Goal: Task Accomplishment & Management: Complete application form

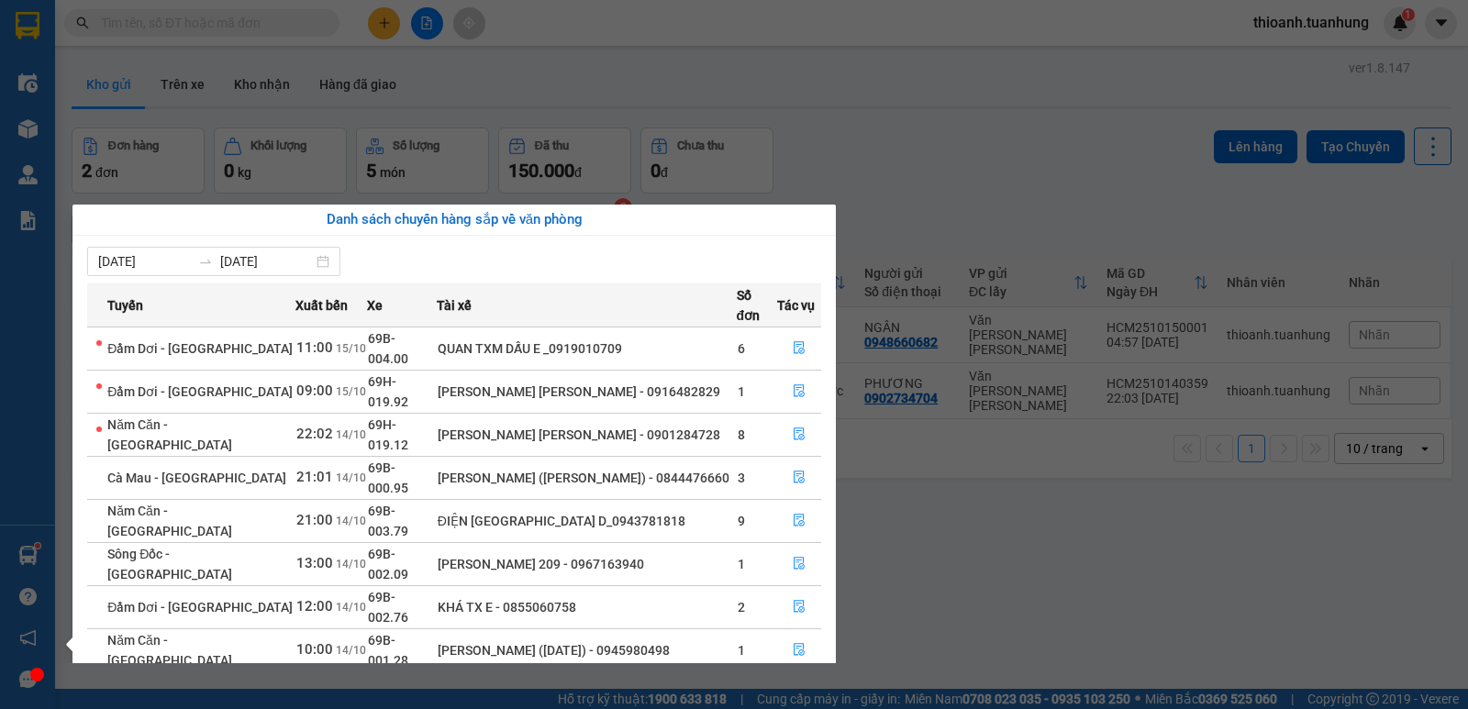
click at [632, 49] on section "Kết quả [PERSON_NAME] ( 452 ) Bộ lọc Mã ĐH Trạng thái Món hàng Thu hộ Tổng [PER…" at bounding box center [734, 354] width 1468 height 709
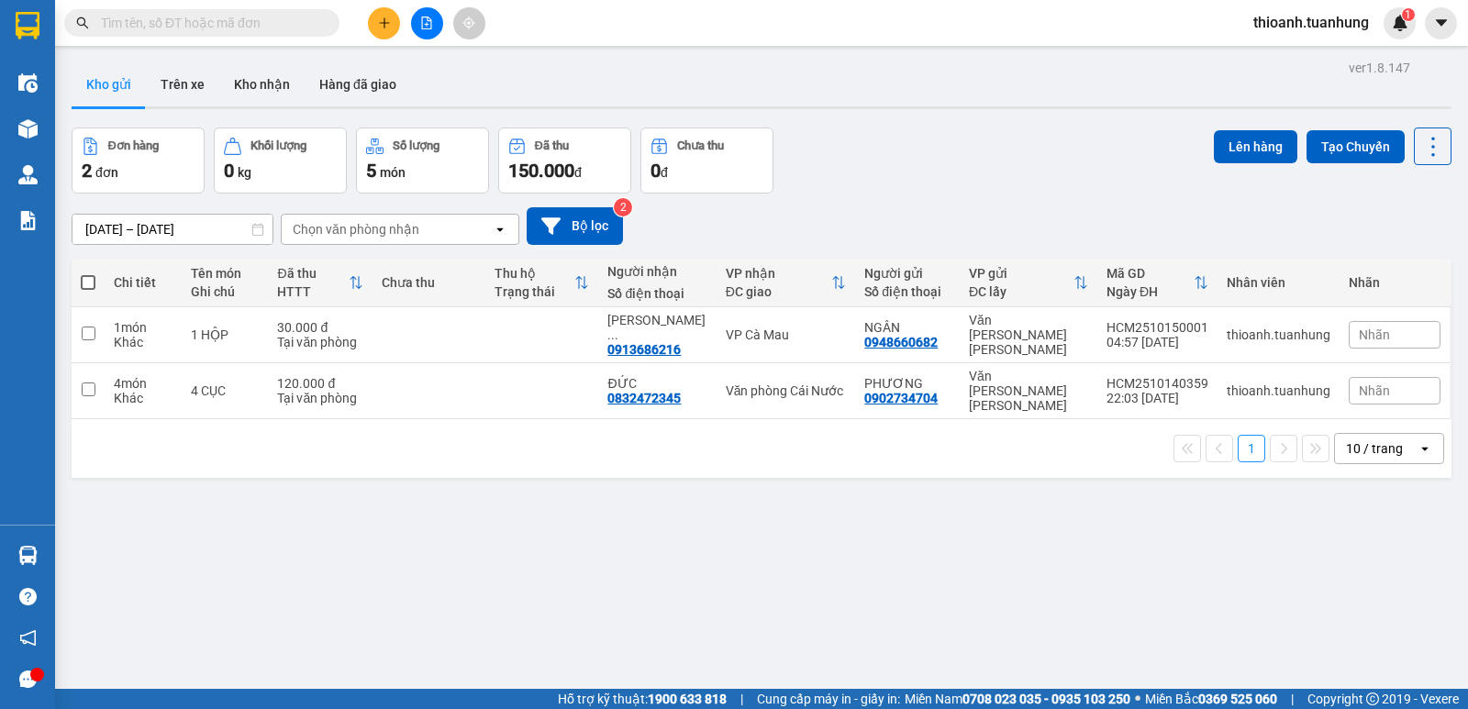
click at [195, 29] on input "text" at bounding box center [209, 23] width 217 height 20
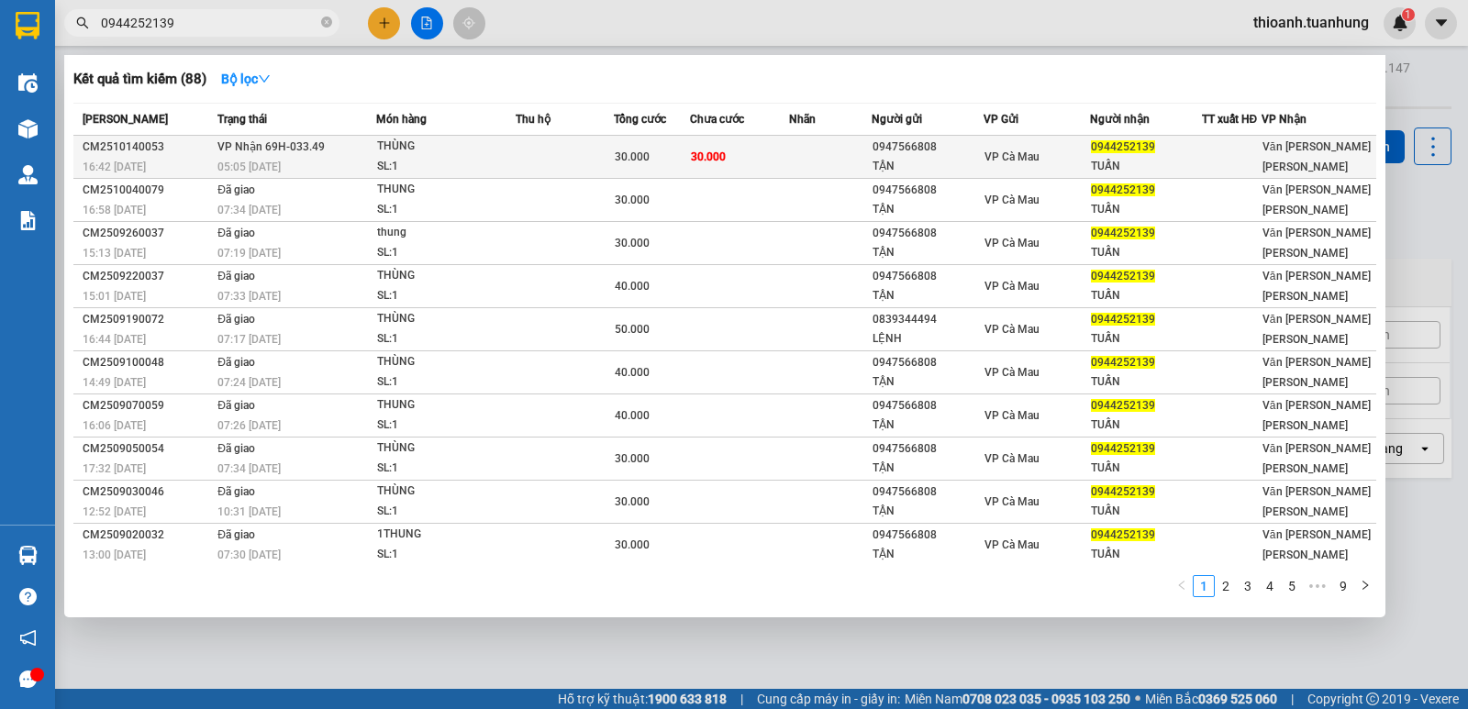
type input "0944252139"
click at [1002, 161] on span "VP Cà Mau" at bounding box center [1011, 156] width 55 height 13
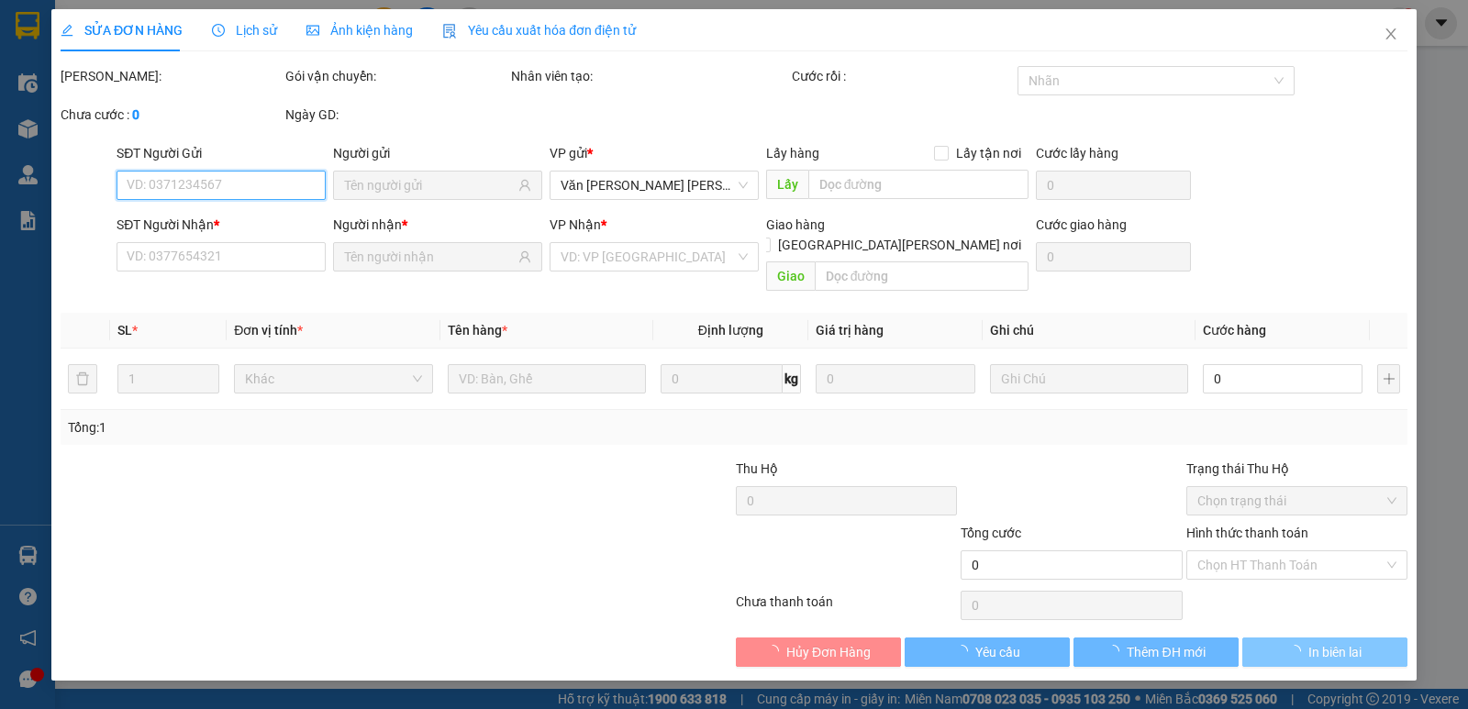
type input "0947566808"
type input "TẬN"
type input "0944252139"
type input "TUẤN"
type input "30.000"
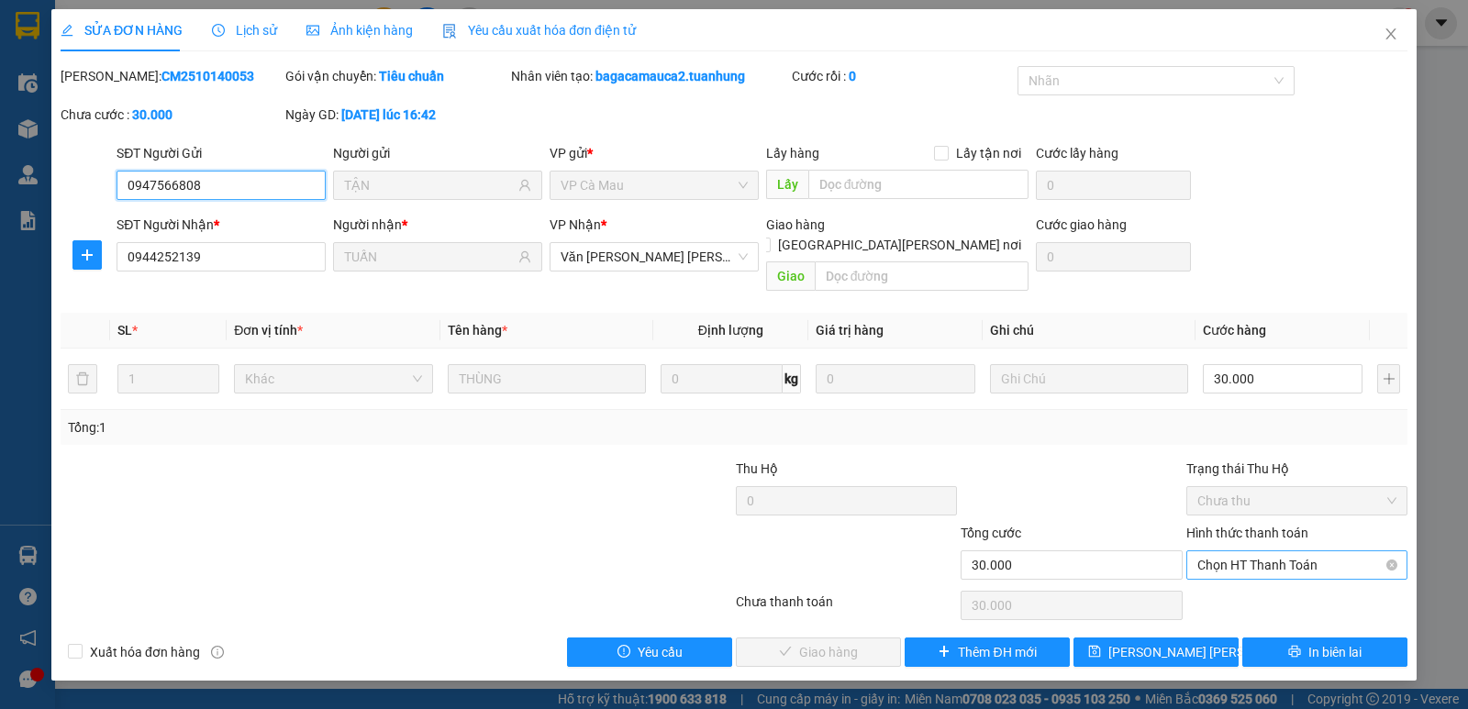
click at [1284, 551] on span "Chọn HT Thanh Toán" at bounding box center [1296, 565] width 199 height 28
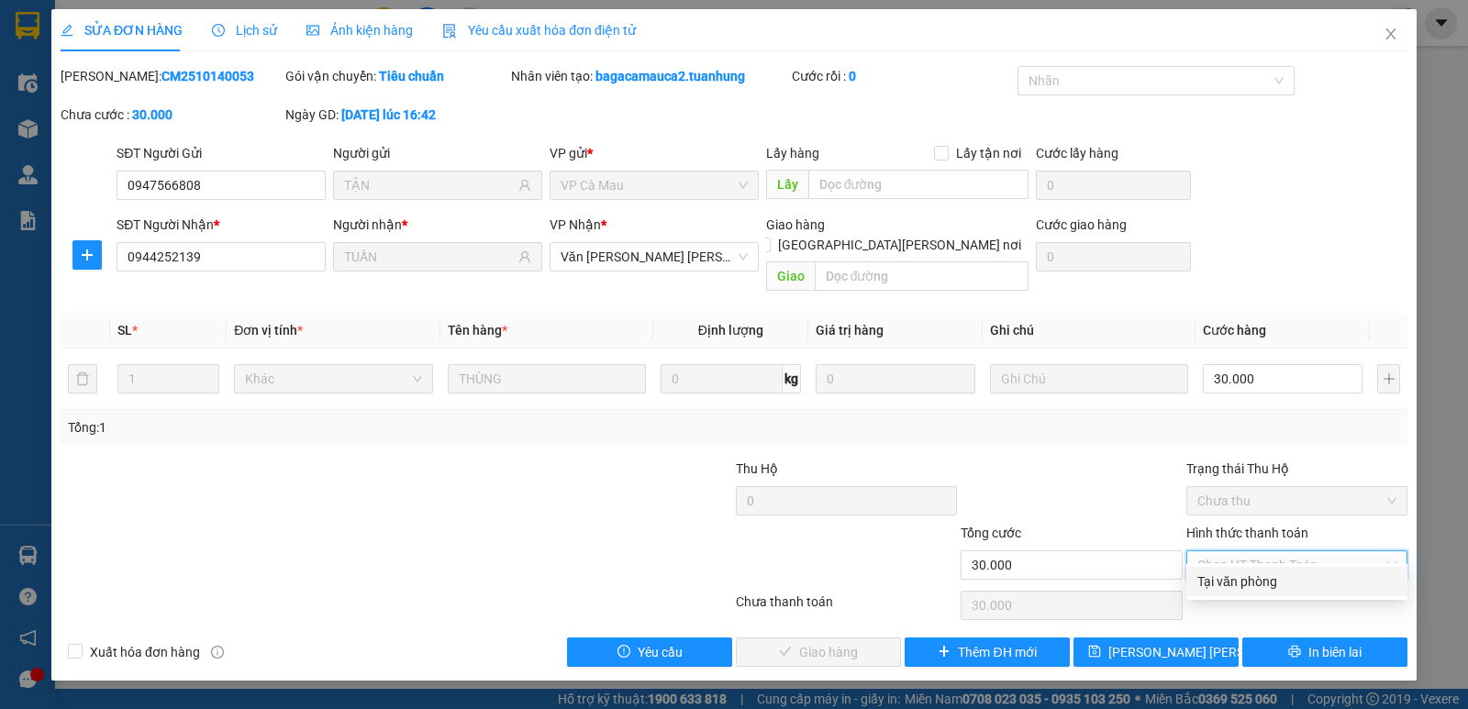
drag, startPoint x: 1273, startPoint y: 573, endPoint x: 778, endPoint y: 521, distance: 497.3
click at [1265, 577] on div "Tại văn phòng" at bounding box center [1296, 582] width 199 height 20
type input "0"
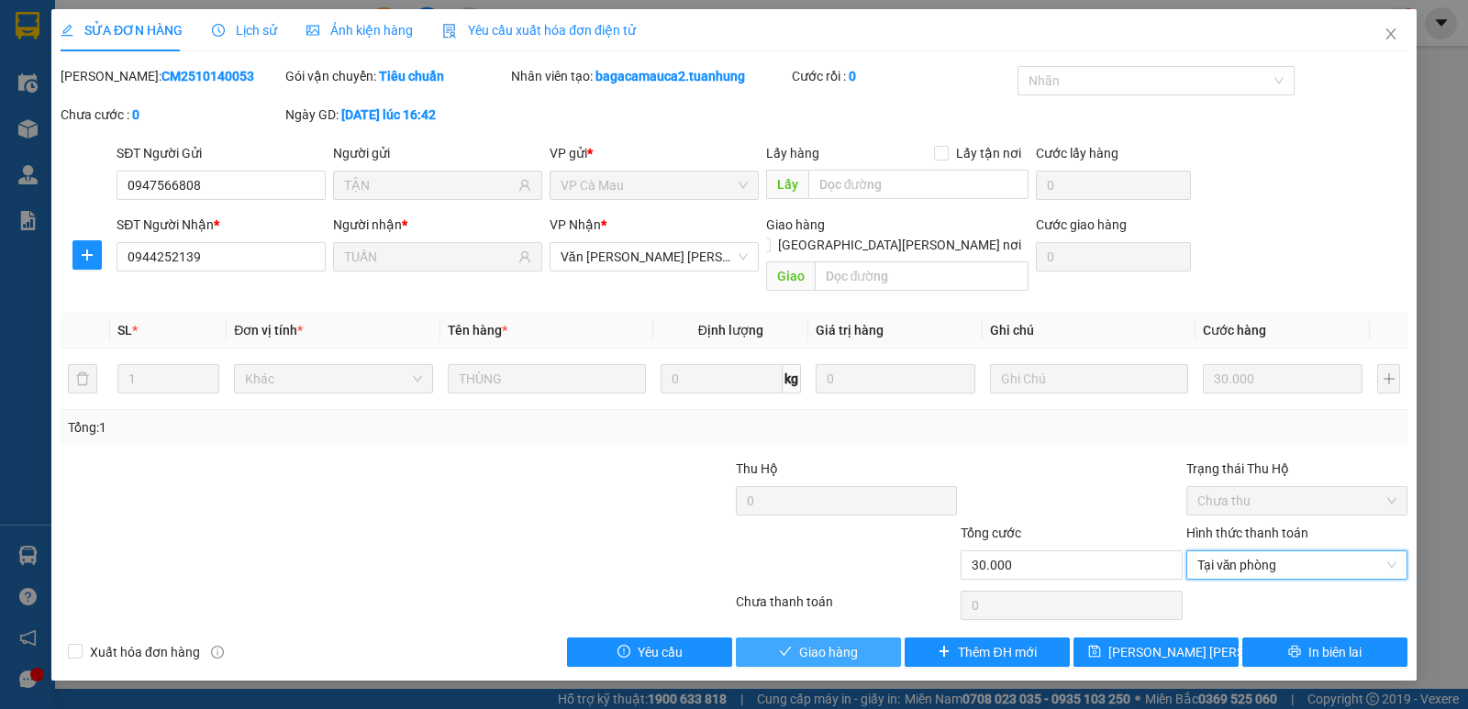
click at [863, 638] on button "Giao hàng" at bounding box center [818, 652] width 165 height 29
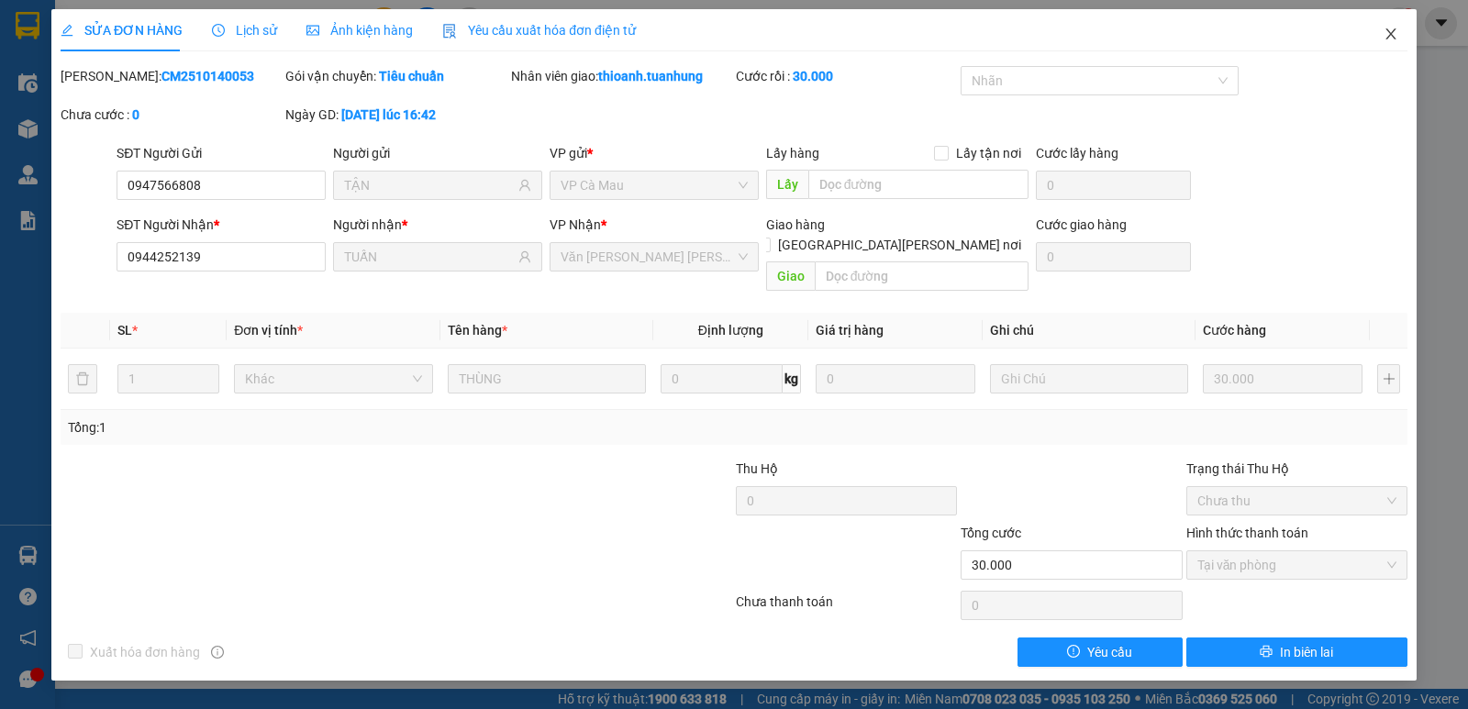
click at [1391, 35] on icon "close" at bounding box center [1390, 33] width 10 height 11
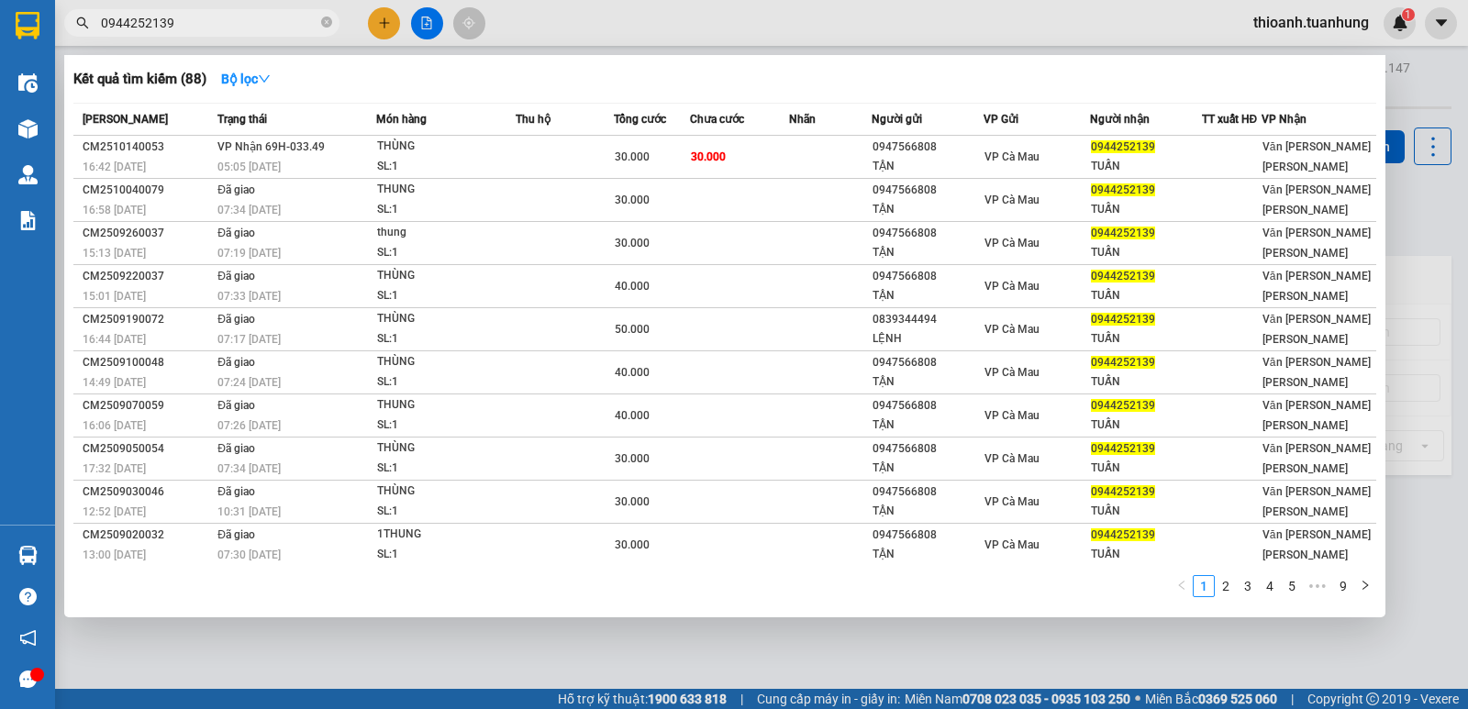
click at [178, 10] on span "0944252139" at bounding box center [201, 23] width 275 height 28
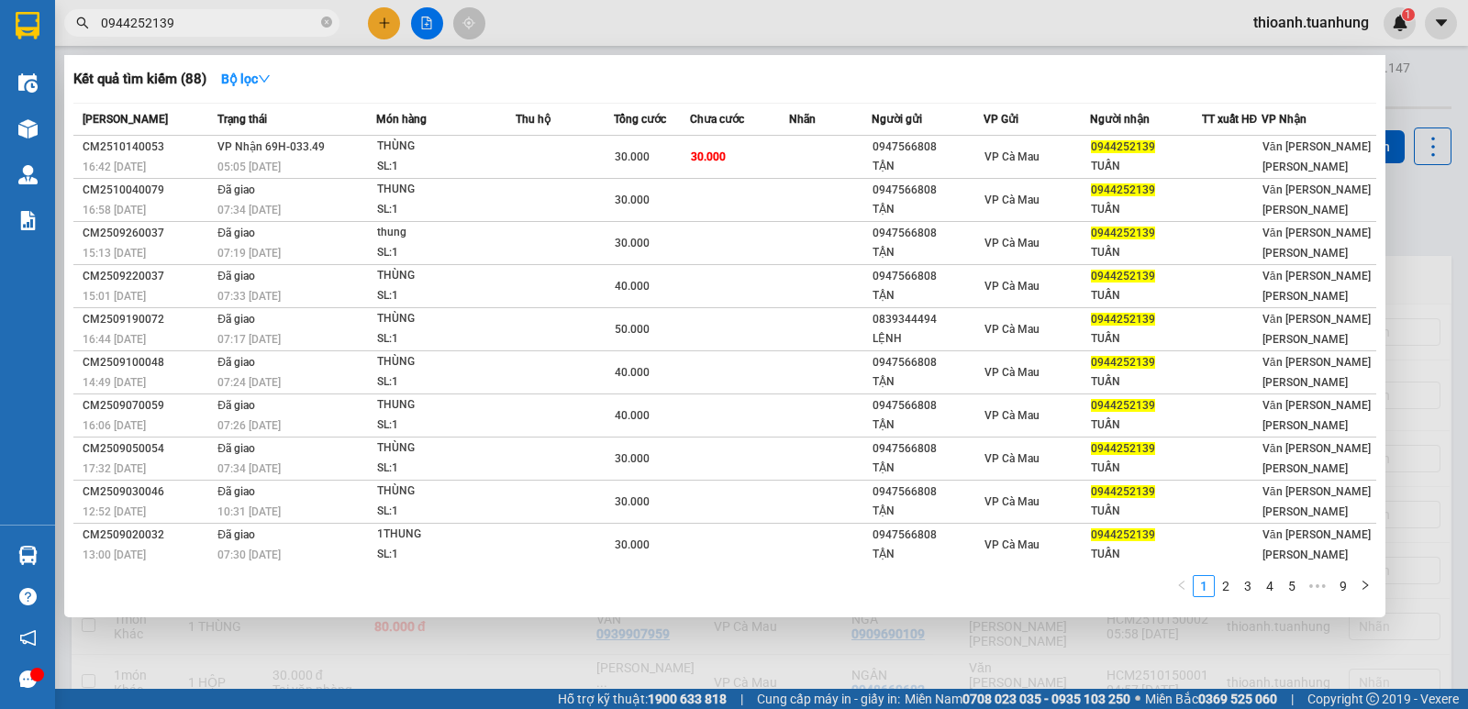
click at [178, 16] on input "0944252139" at bounding box center [209, 23] width 217 height 20
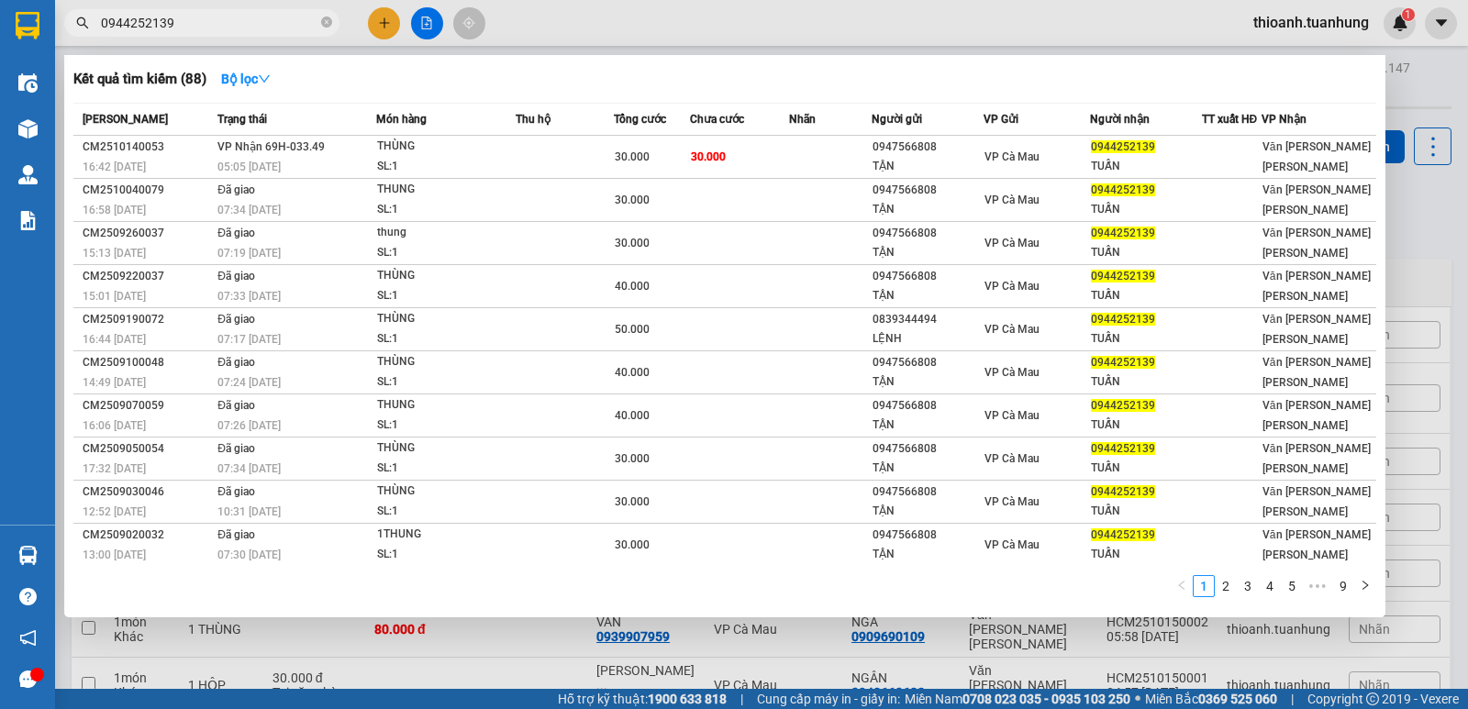
click at [178, 19] on input "0944252139" at bounding box center [209, 23] width 217 height 20
click at [161, 19] on input "0944252139" at bounding box center [209, 23] width 217 height 20
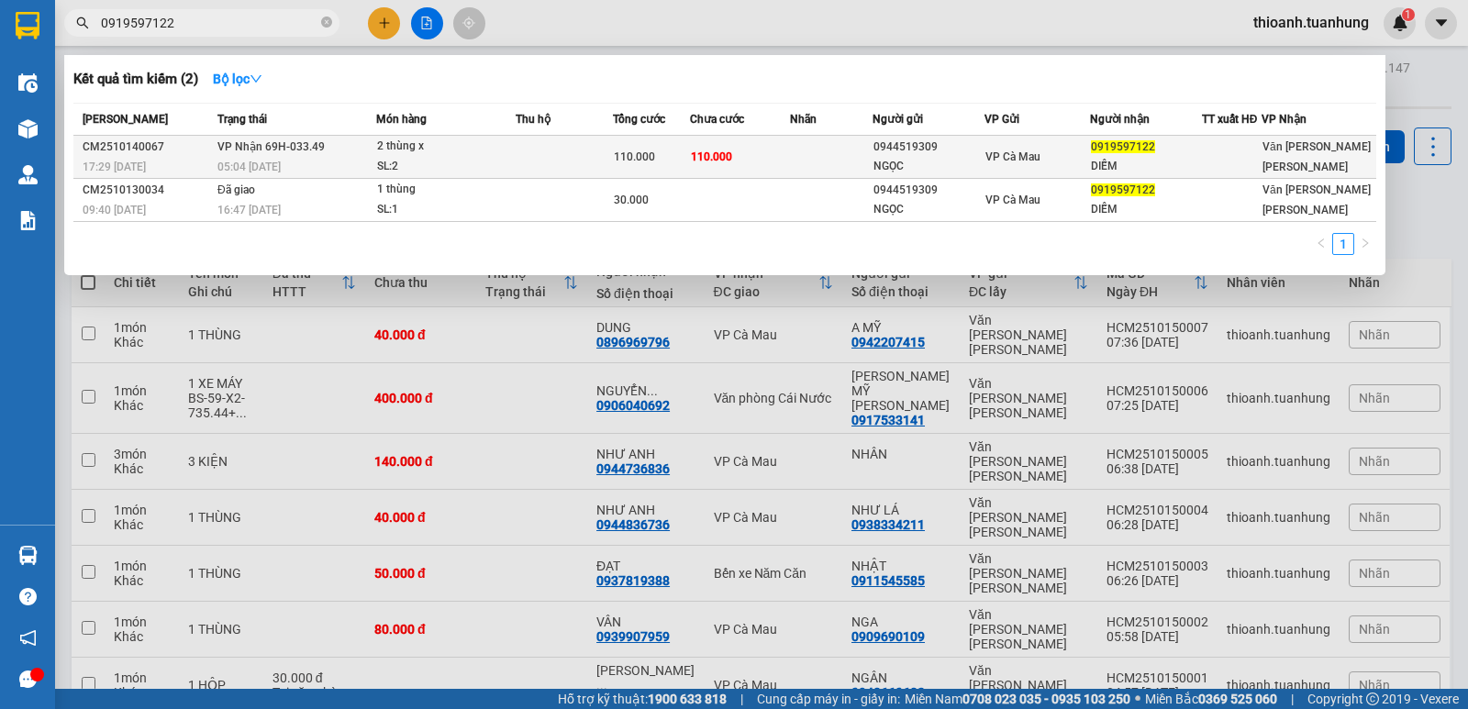
type input "0919597122"
click at [1195, 159] on div "DIỄM" at bounding box center [1146, 166] width 110 height 19
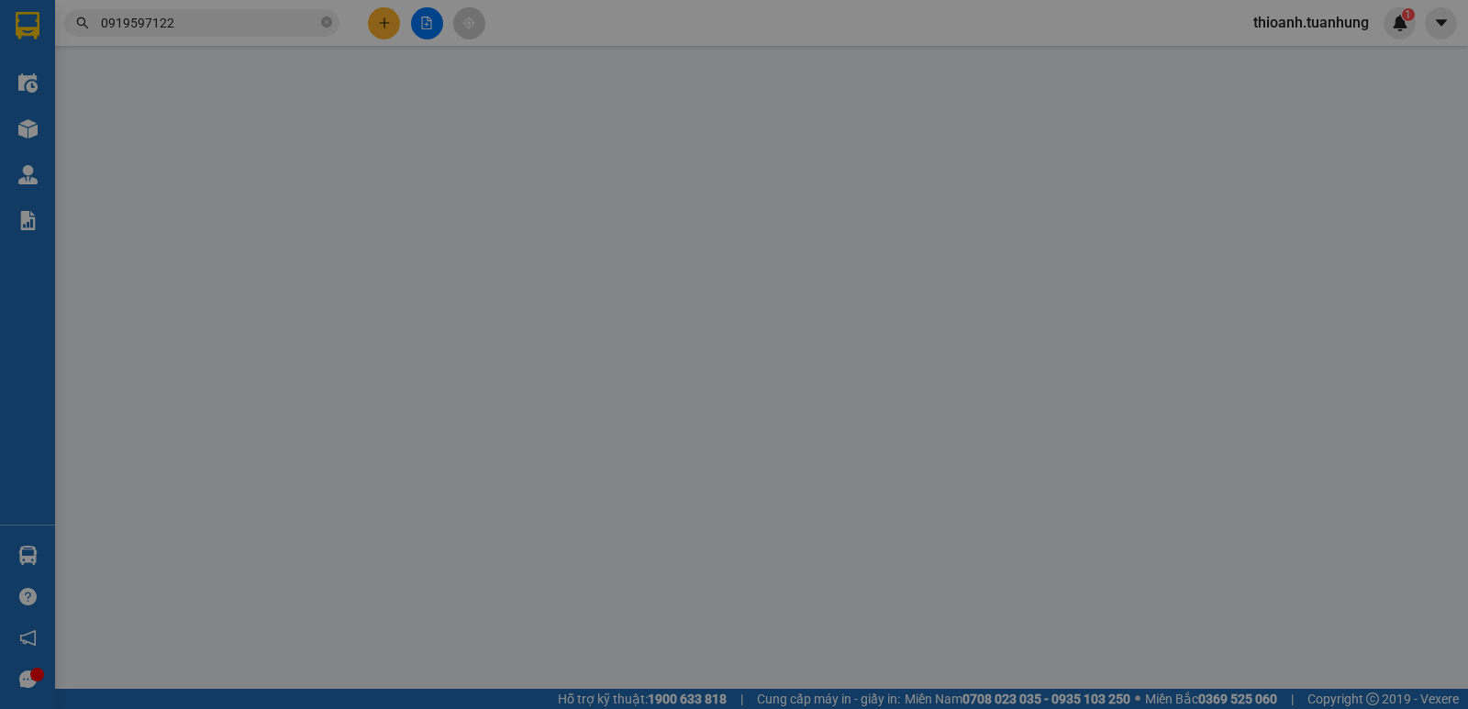
type input "0944519309"
type input "NGỌC"
type input "0919597122"
type input "DIỄM"
type input "110.000"
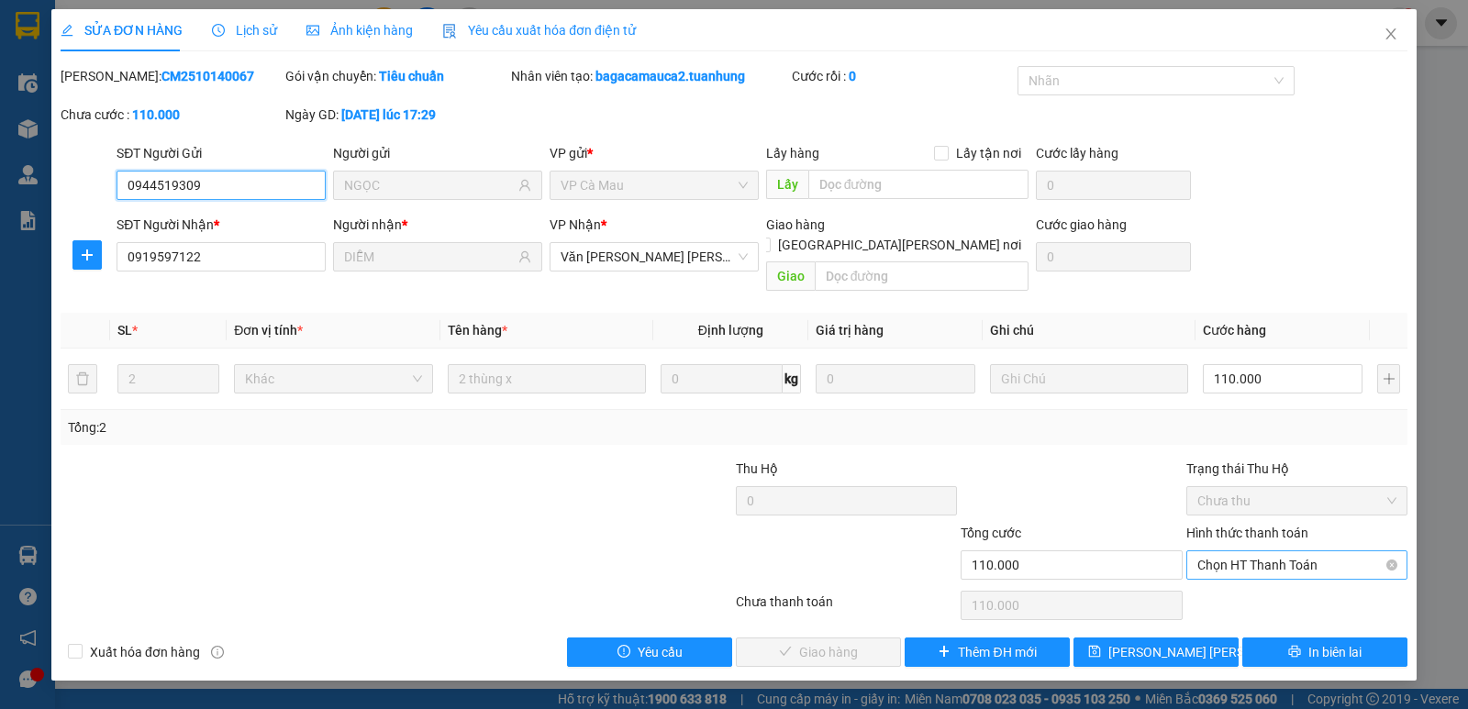
click at [1243, 551] on span "Chọn HT Thanh Toán" at bounding box center [1296, 565] width 199 height 28
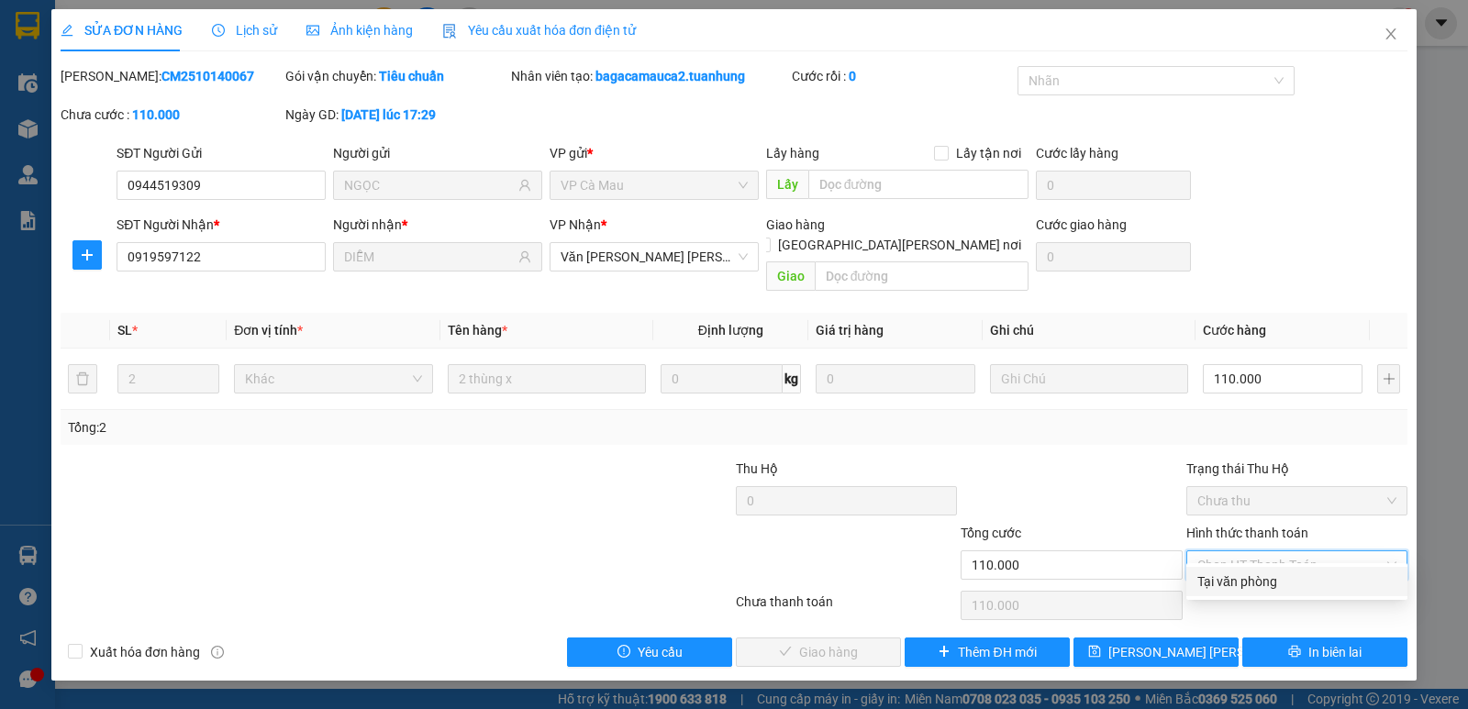
click at [1180, 580] on div "Total Paid Fee 0 Total UnPaid Fee 110.000 Cash Collection Total Fee Mã ĐH: CM25…" at bounding box center [734, 366] width 1347 height 601
drag, startPoint x: 1264, startPoint y: 585, endPoint x: 1145, endPoint y: 570, distance: 120.3
click at [1258, 585] on div "Tại văn phòng" at bounding box center [1296, 582] width 199 height 20
type input "0"
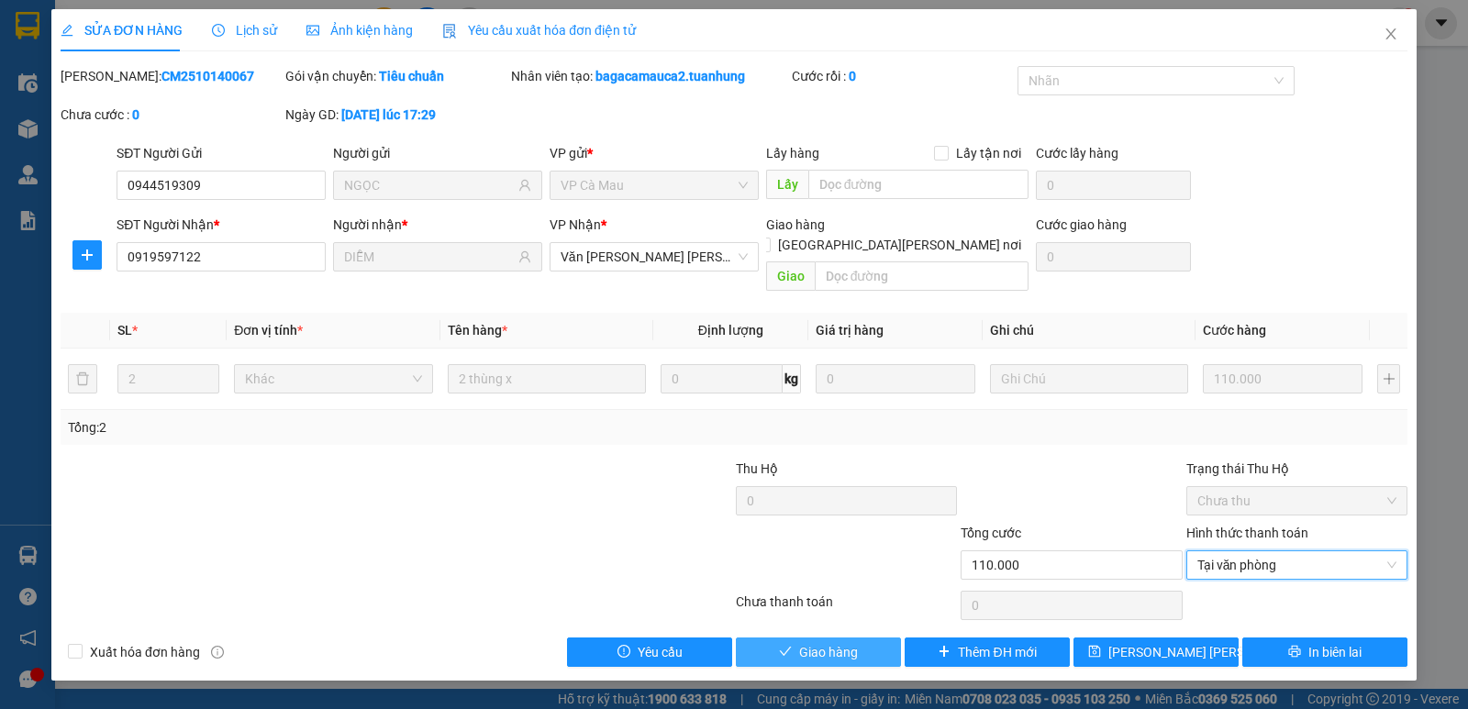
click at [841, 642] on span "Giao hàng" at bounding box center [828, 652] width 59 height 20
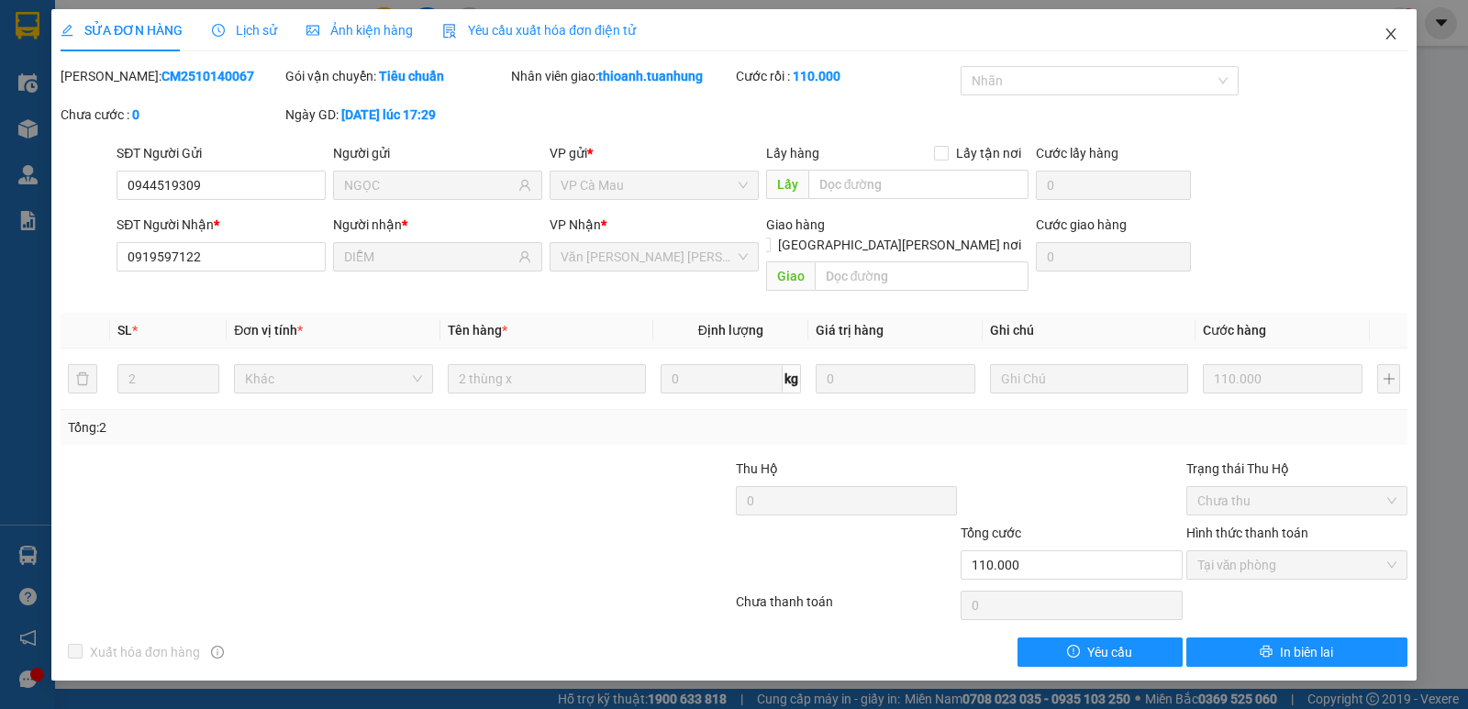
click at [1390, 28] on icon "close" at bounding box center [1391, 34] width 15 height 15
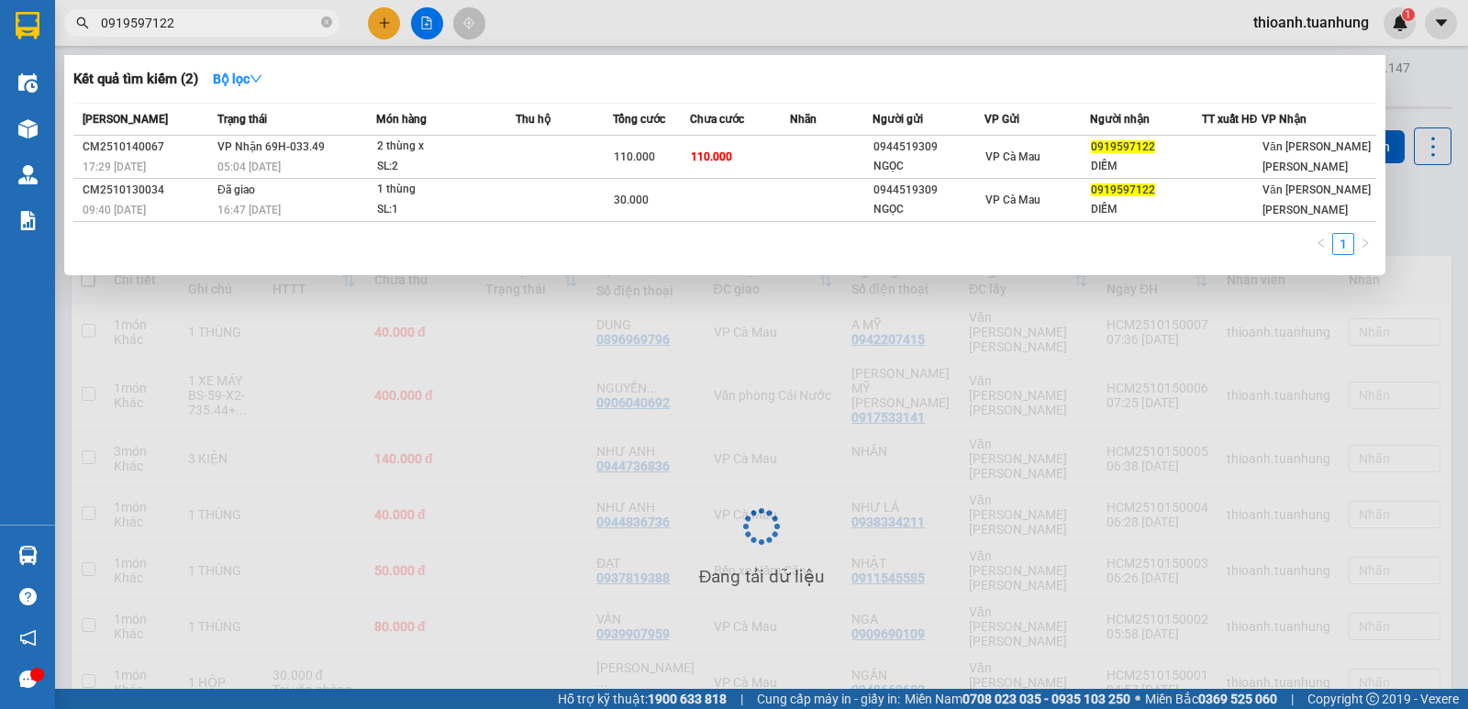
click at [217, 17] on input "0919597122" at bounding box center [209, 23] width 217 height 20
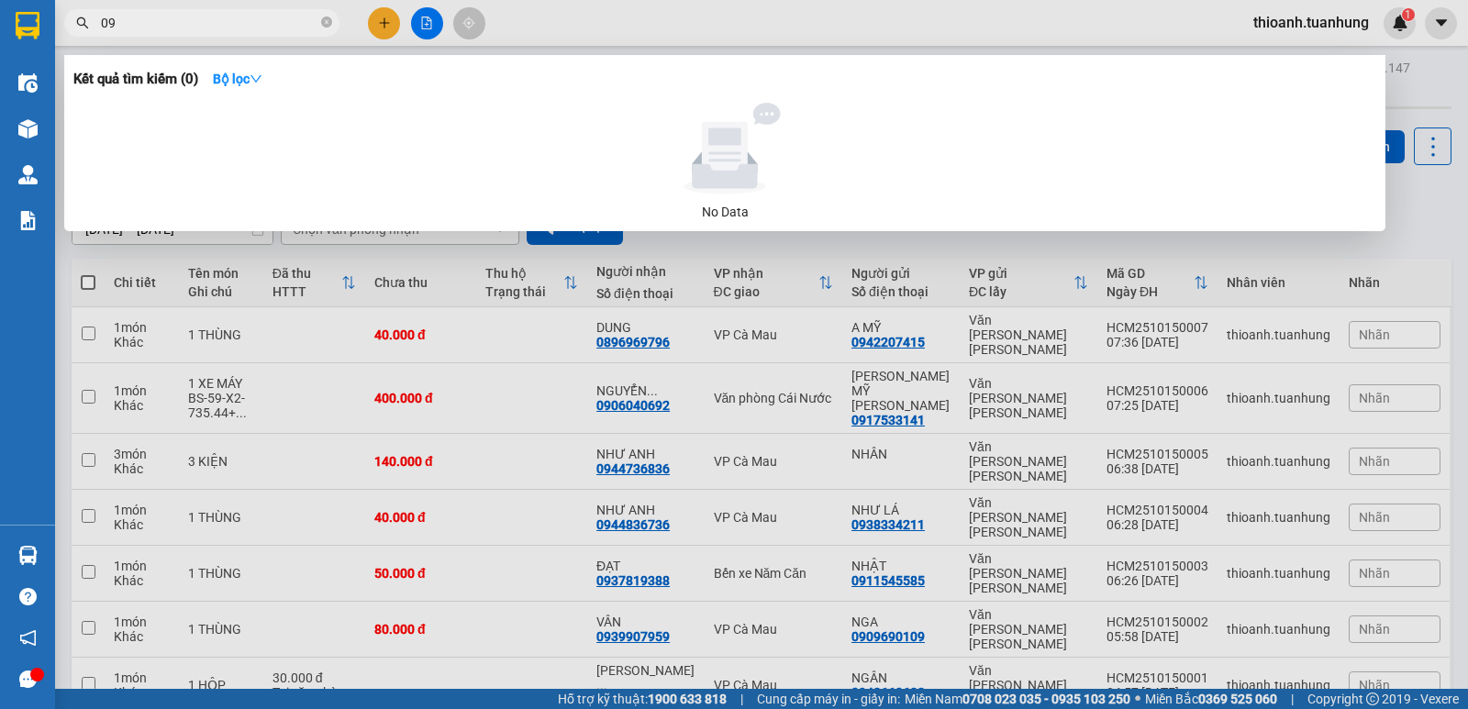
type input "0"
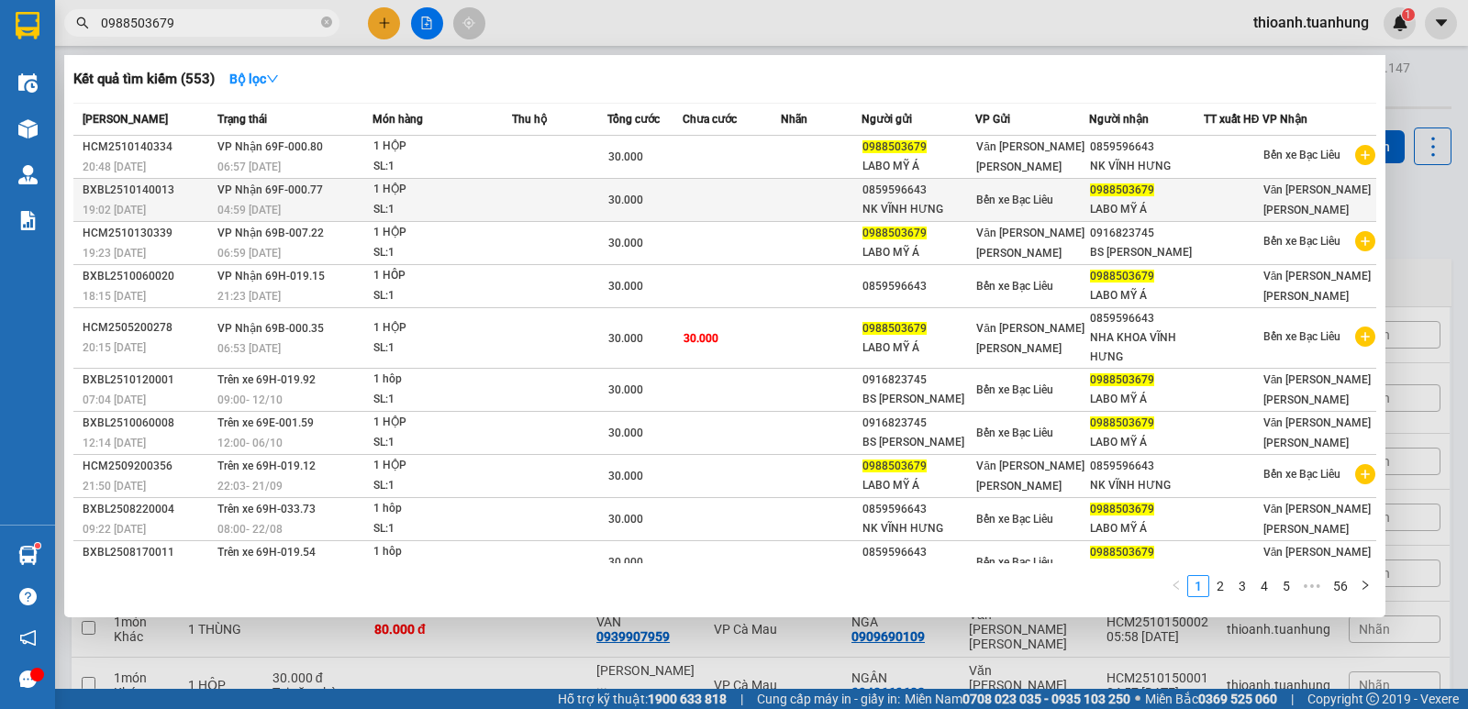
type input "0988503679"
click at [1228, 207] on div at bounding box center [1233, 200] width 57 height 19
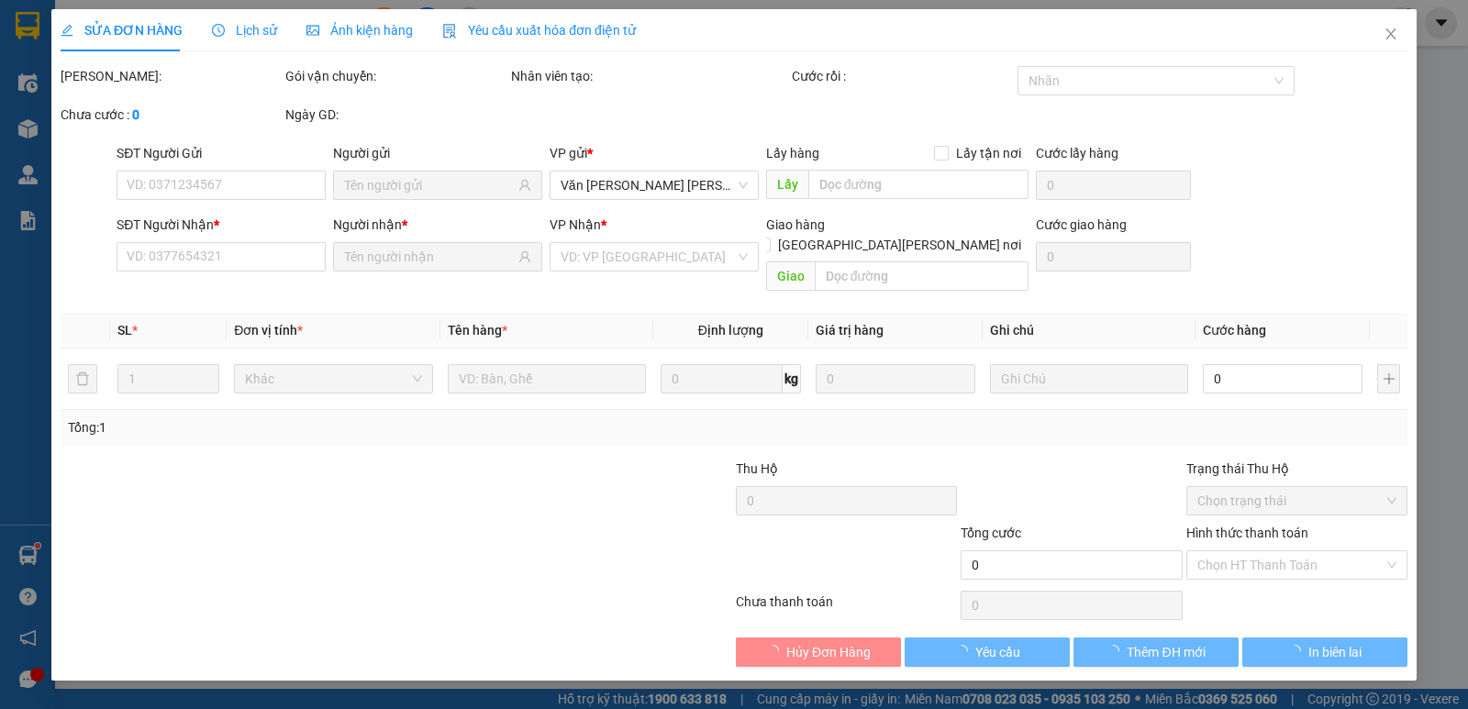
type input "0859596643"
type input "NK VĨNH HƯNG"
type input "0988503679"
type input "LABO MỸ Á"
type input "30.000"
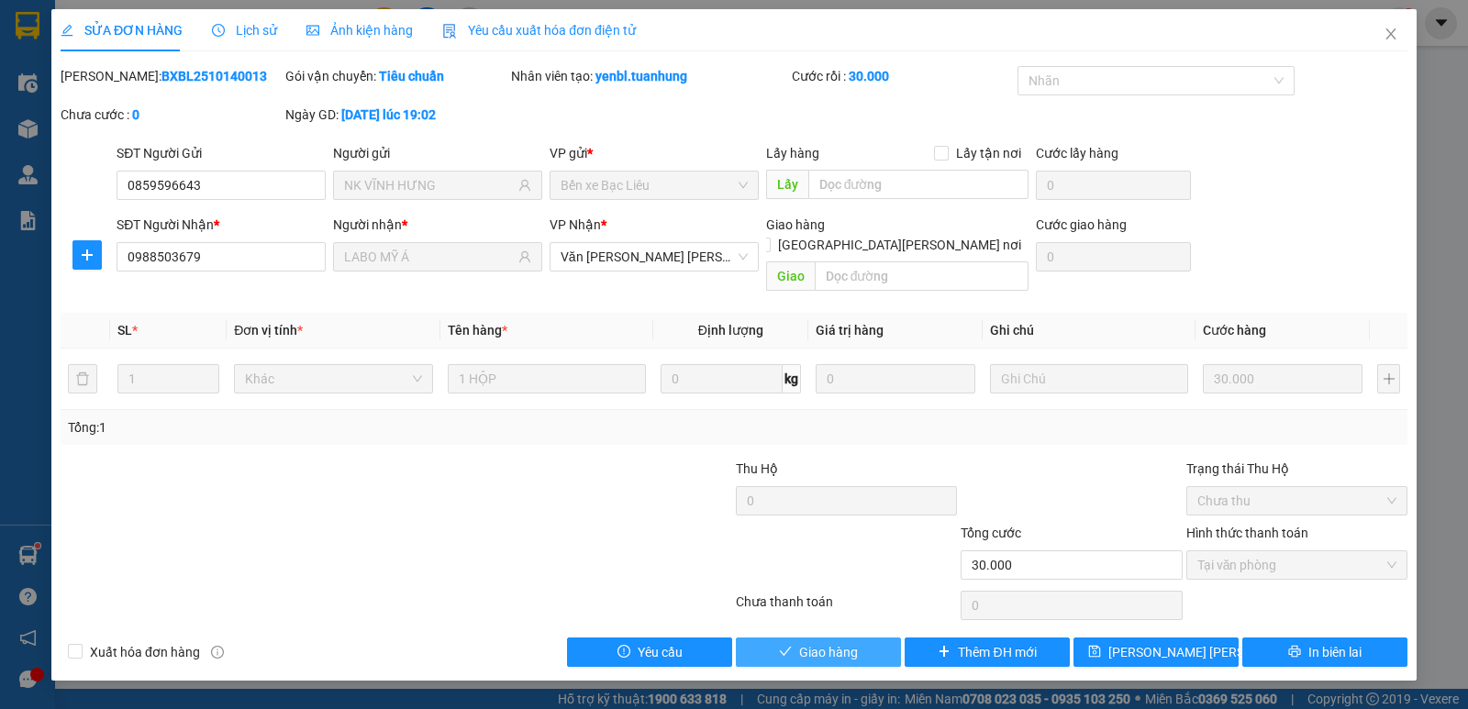
click at [850, 638] on button "Giao hàng" at bounding box center [818, 652] width 165 height 29
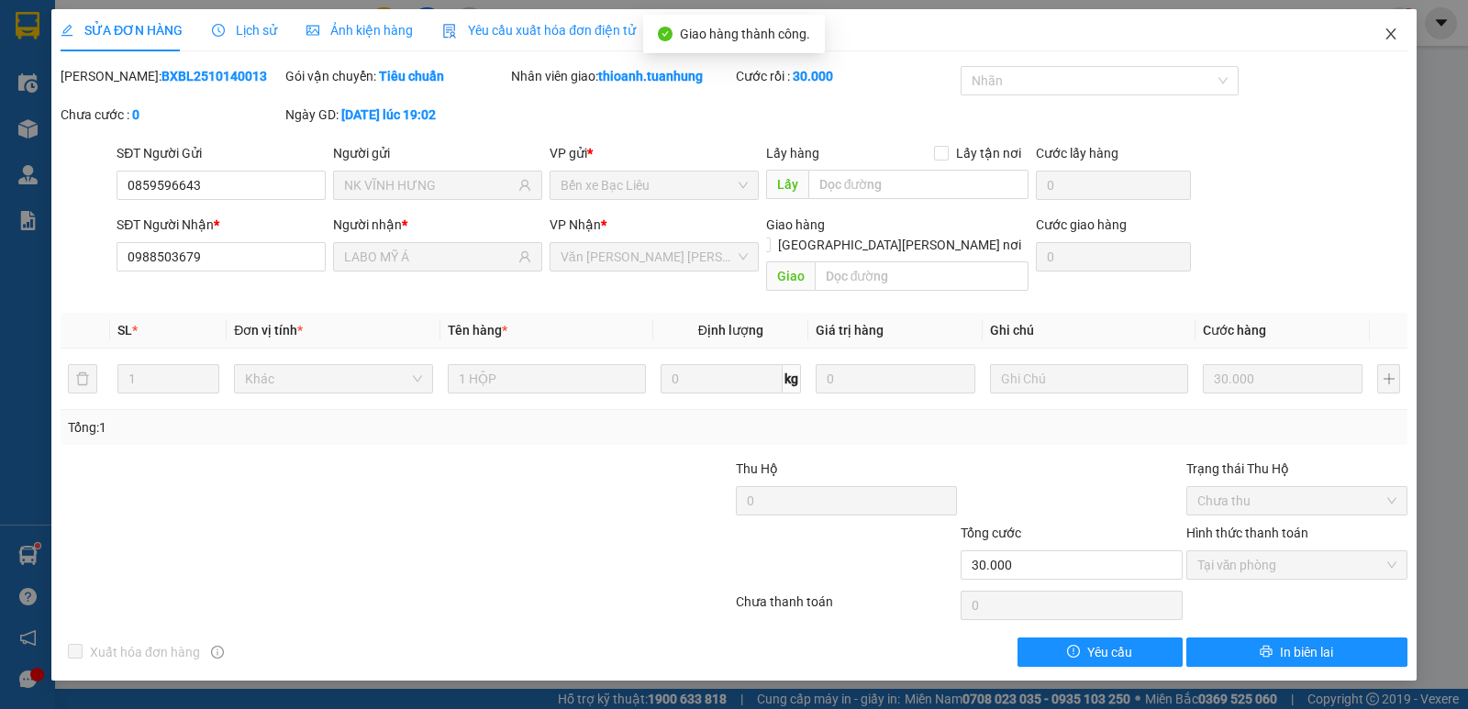
click at [1399, 34] on span "Close" at bounding box center [1390, 34] width 51 height 51
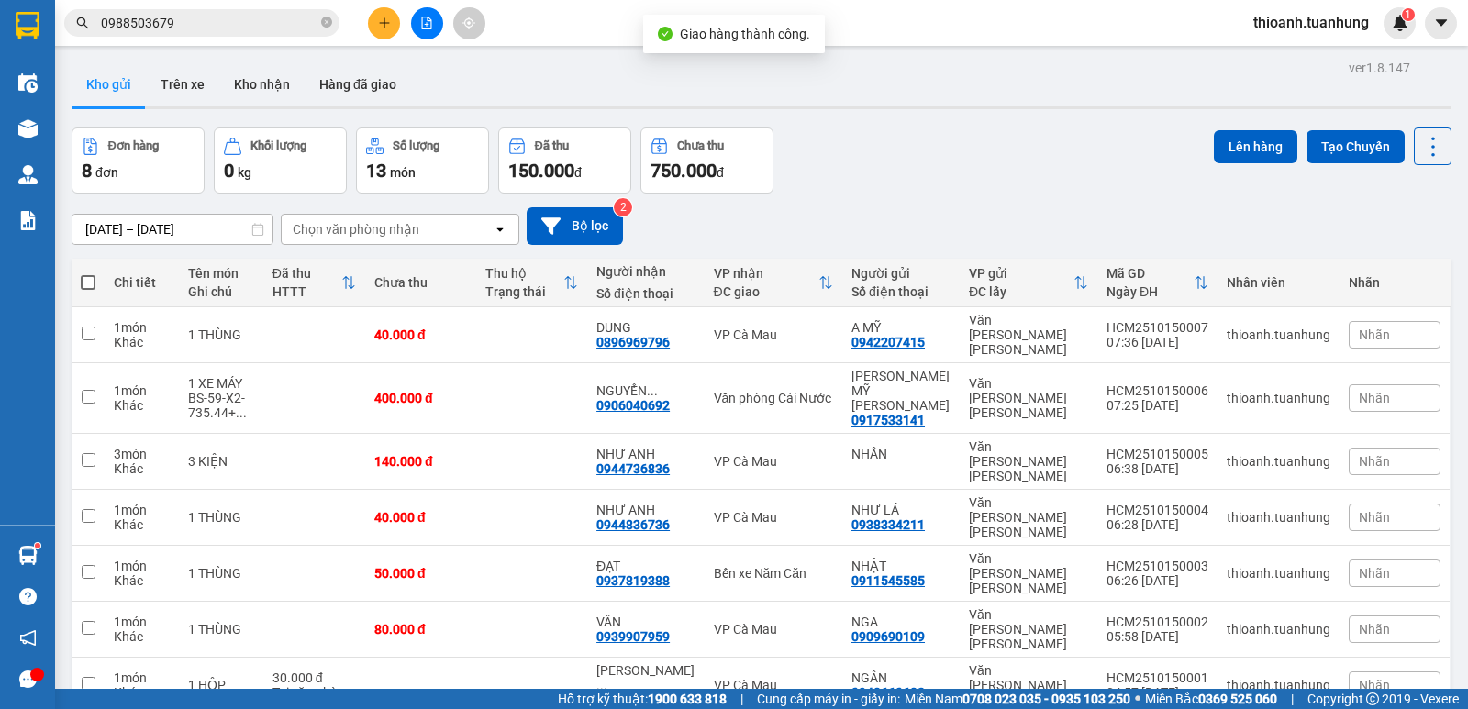
click at [284, 27] on input "0988503679" at bounding box center [209, 23] width 217 height 20
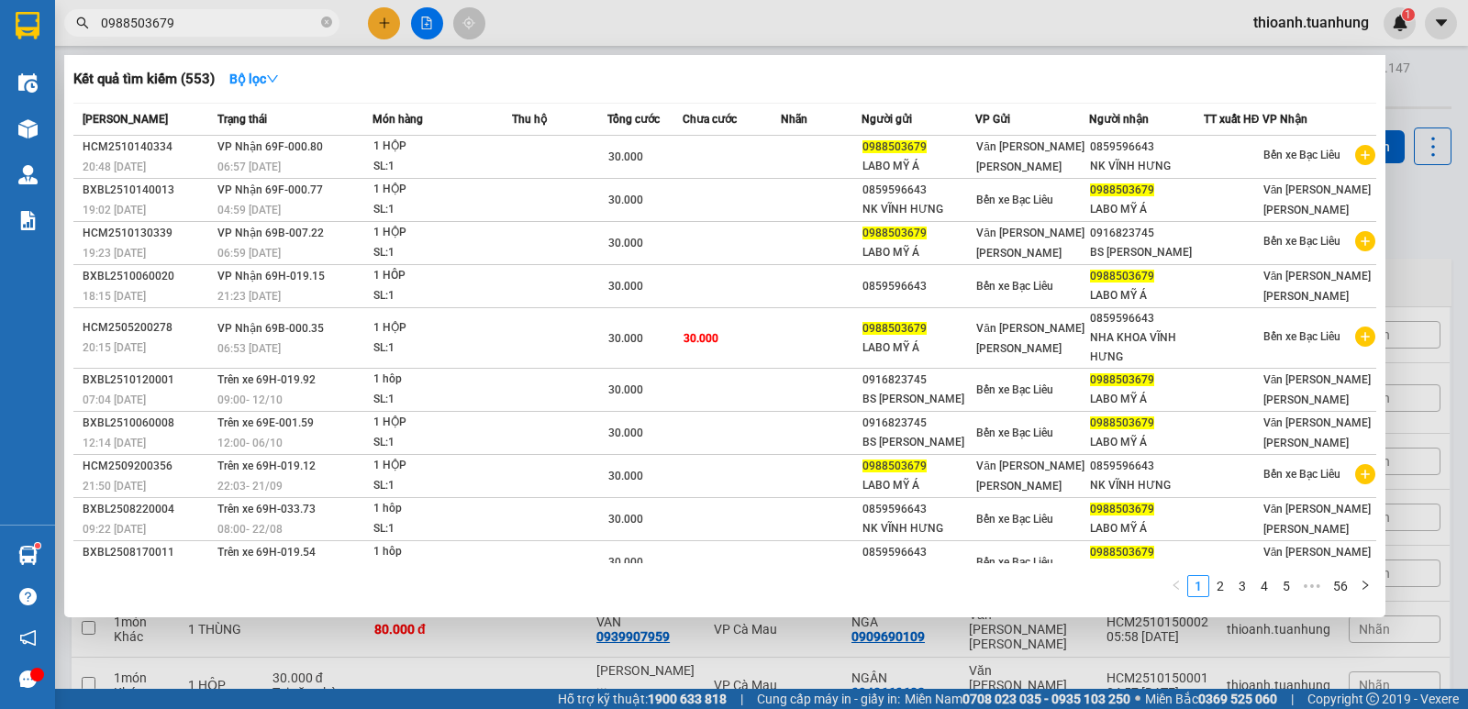
click at [284, 27] on input "0988503679" at bounding box center [209, 23] width 217 height 20
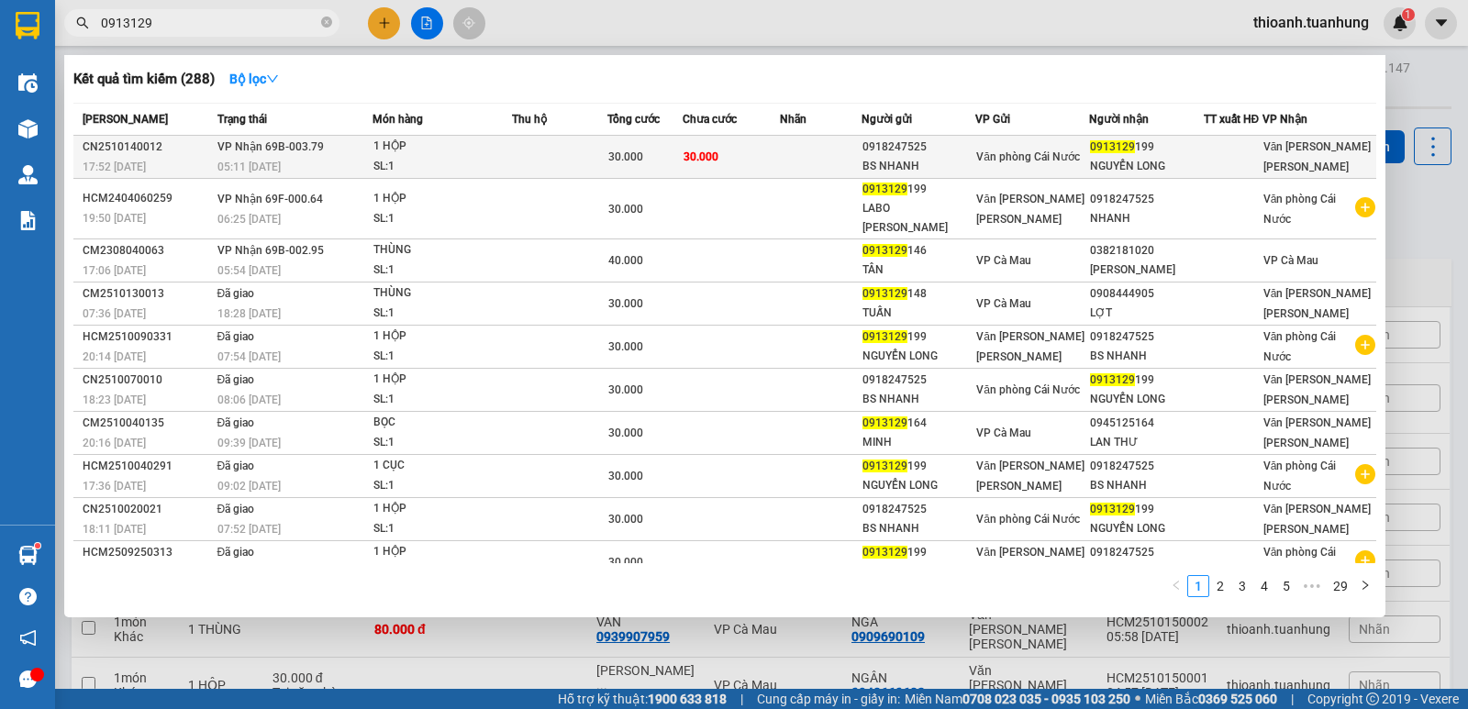
type input "0913129"
click at [1208, 159] on div at bounding box center [1233, 157] width 57 height 19
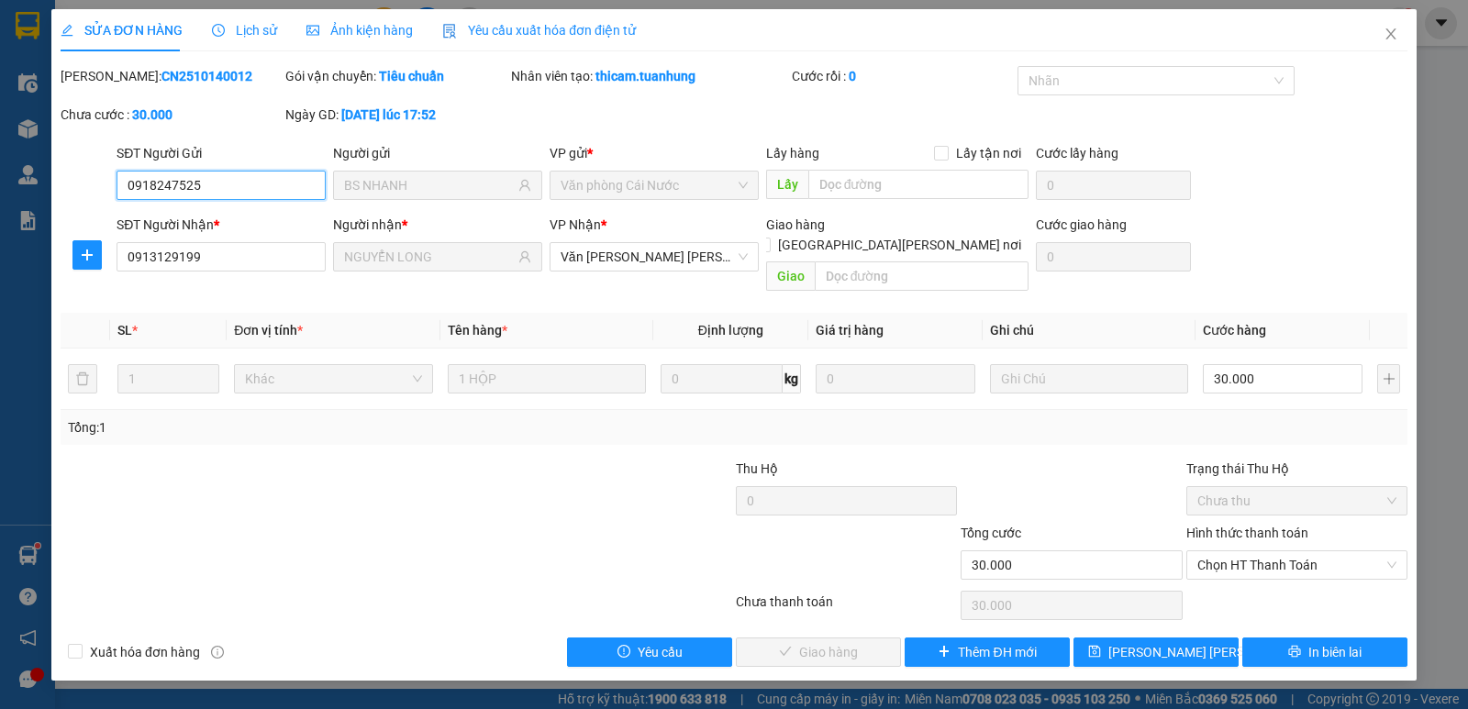
drag, startPoint x: 1218, startPoint y: 543, endPoint x: 1226, endPoint y: 572, distance: 29.4
click at [1222, 551] on span "Chọn HT Thanh Toán" at bounding box center [1296, 565] width 199 height 28
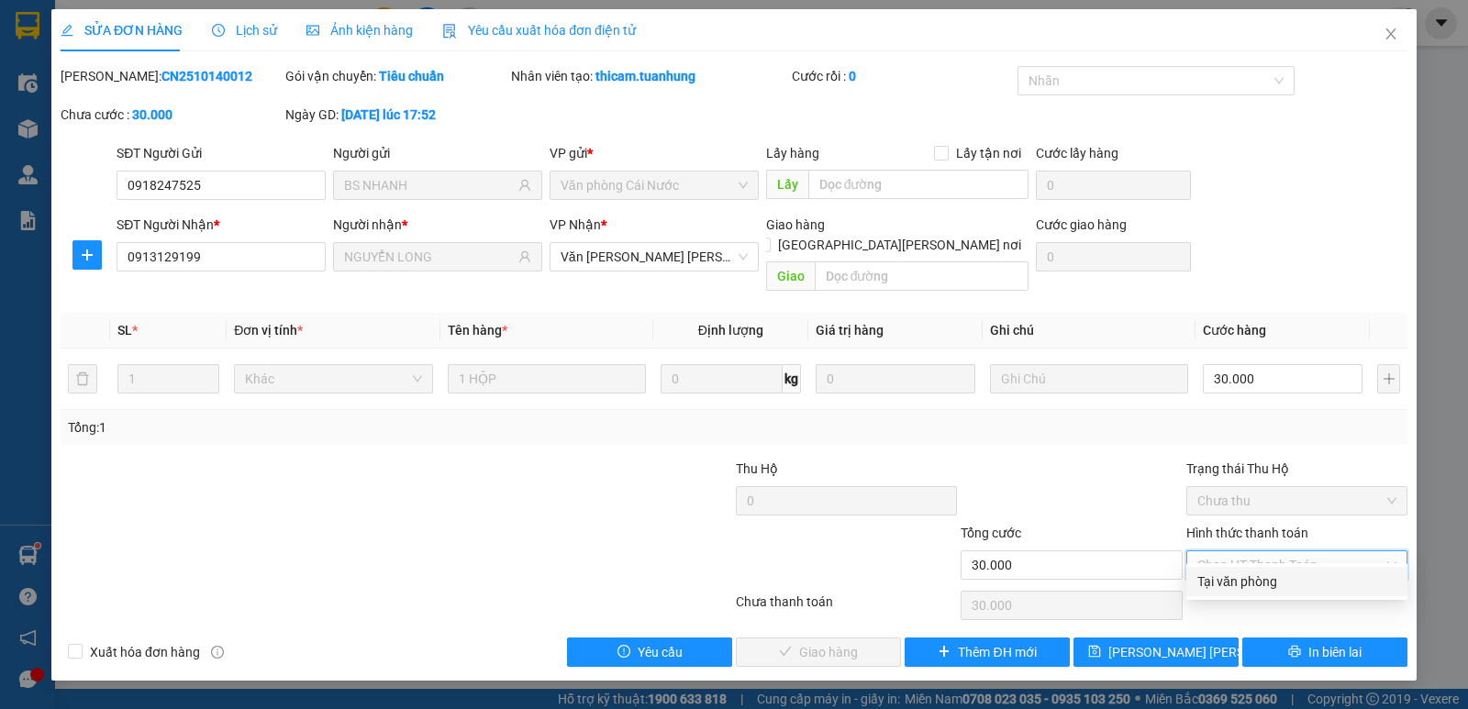
click at [1226, 585] on div "Tại văn phòng" at bounding box center [1296, 582] width 199 height 20
type input "0"
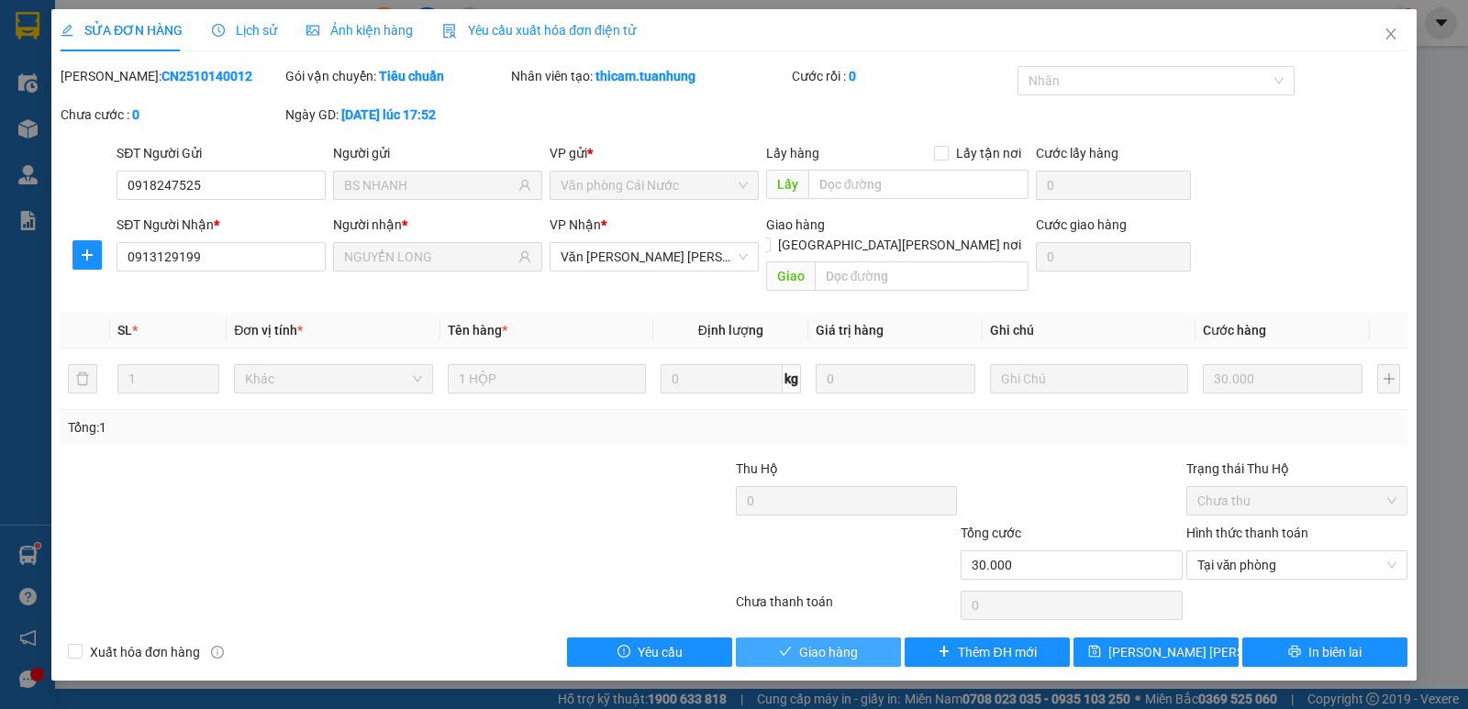
click at [877, 641] on button "Giao hàng" at bounding box center [818, 652] width 165 height 29
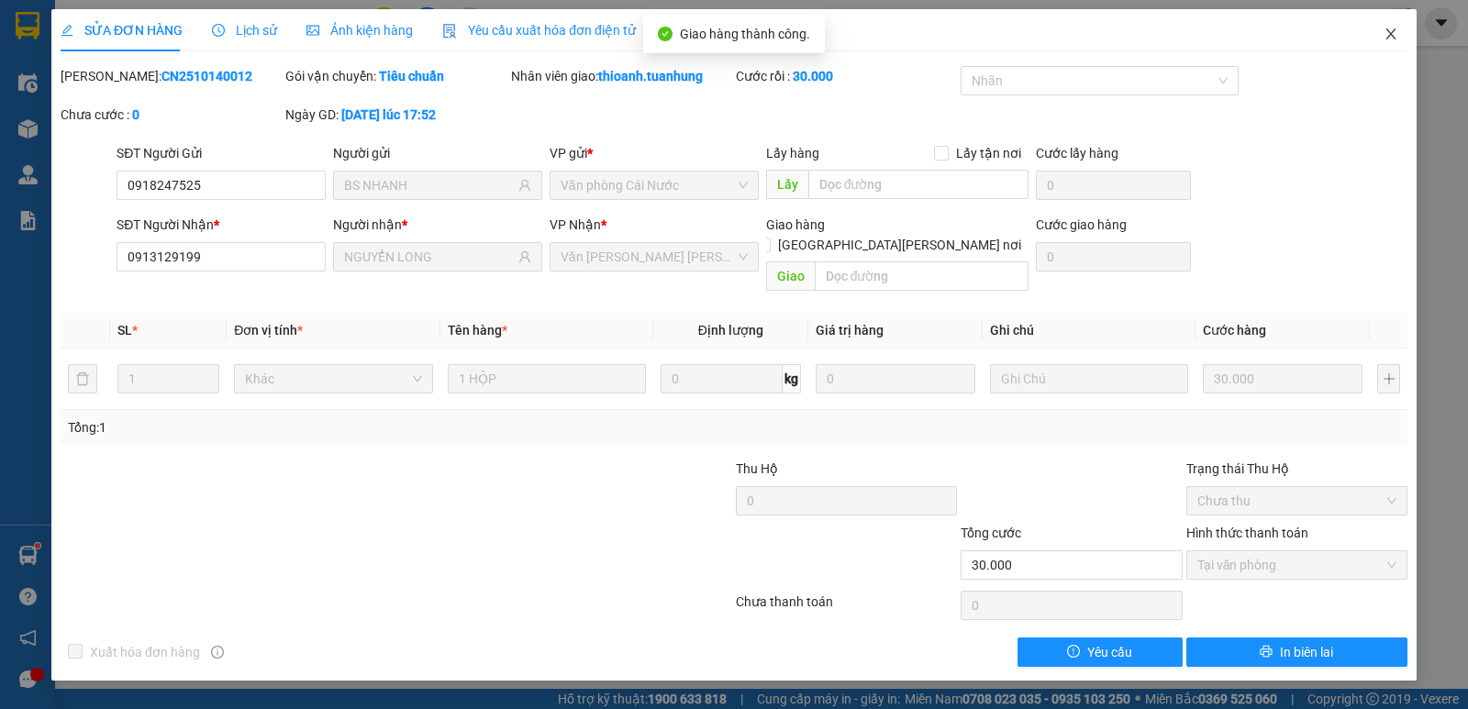
click at [1387, 34] on icon "close" at bounding box center [1391, 34] width 15 height 15
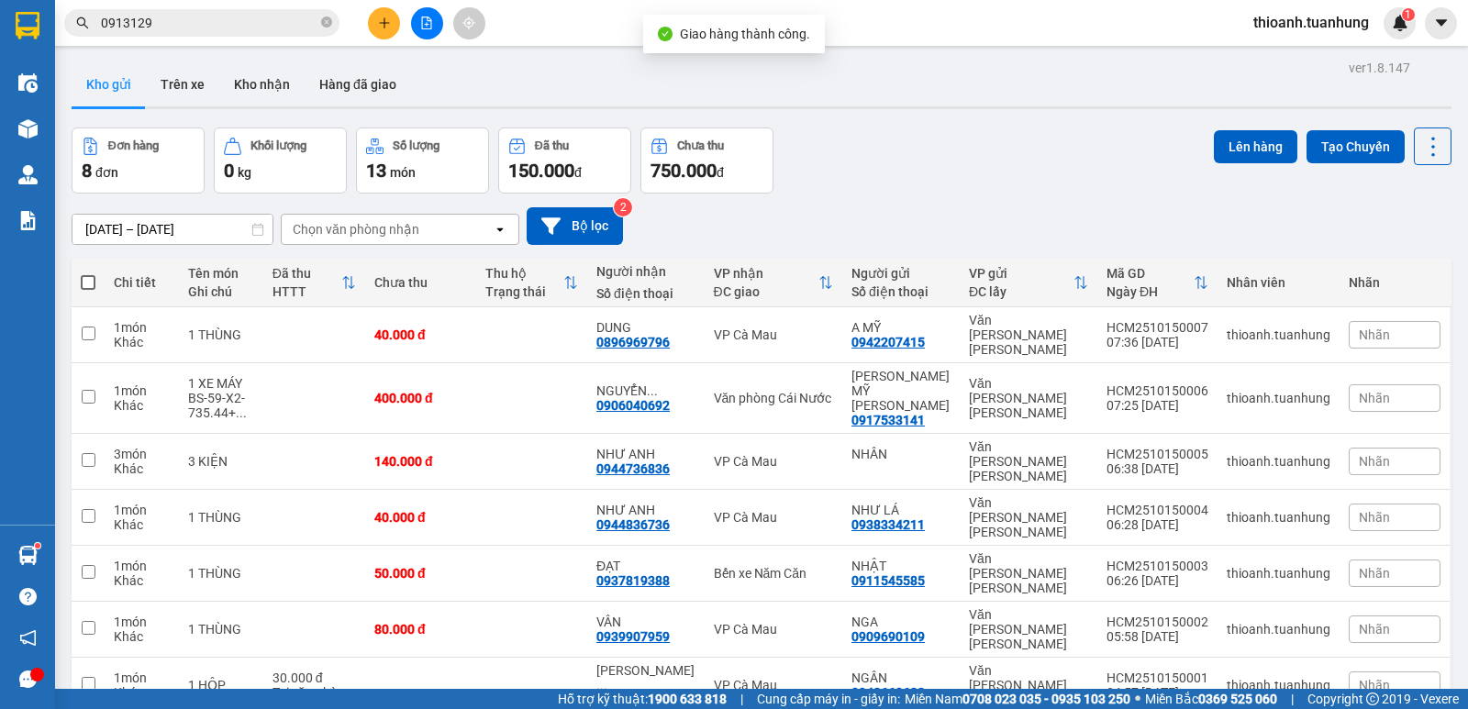
click at [204, 26] on input "0913129" at bounding box center [209, 23] width 217 height 20
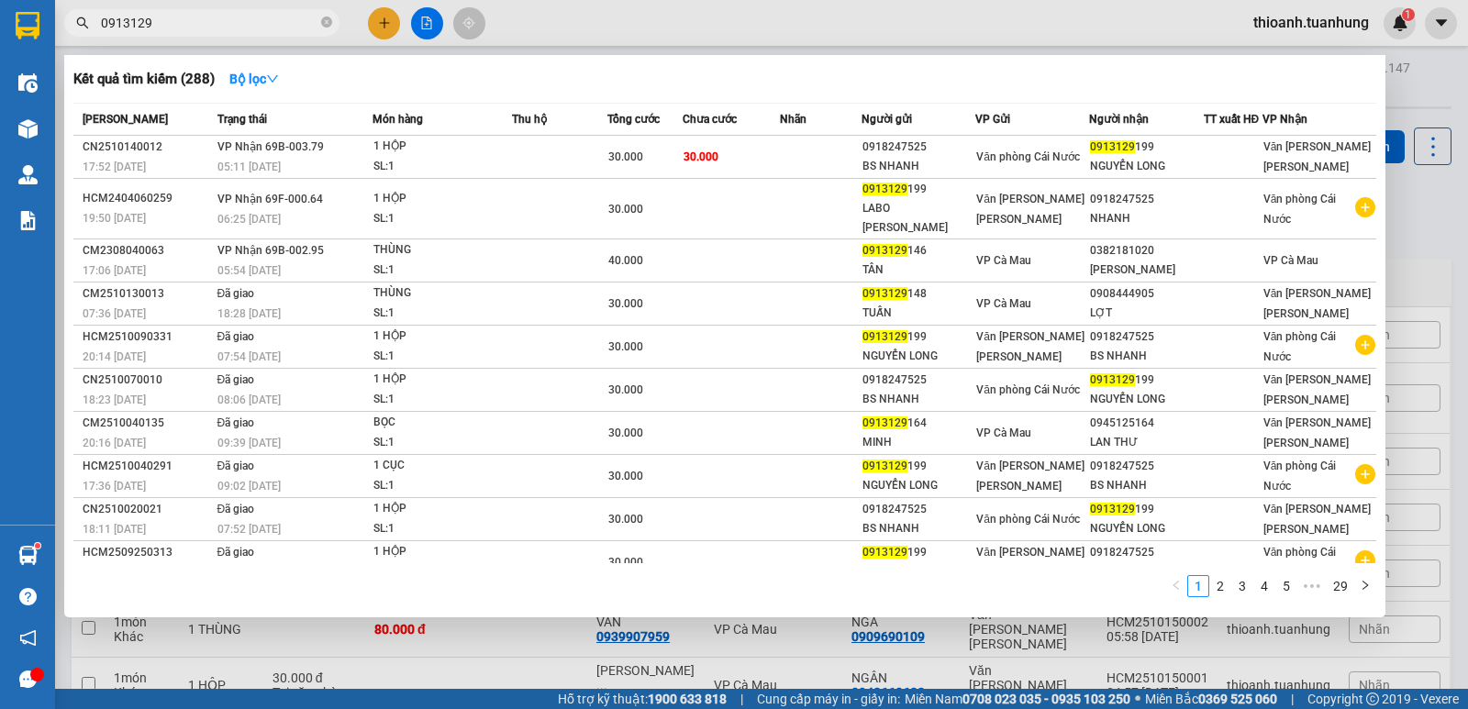
click at [208, 28] on input "0913129" at bounding box center [209, 23] width 217 height 20
click at [119, 17] on input "0913129" at bounding box center [209, 23] width 217 height 20
click at [120, 17] on input "0913129" at bounding box center [209, 23] width 217 height 20
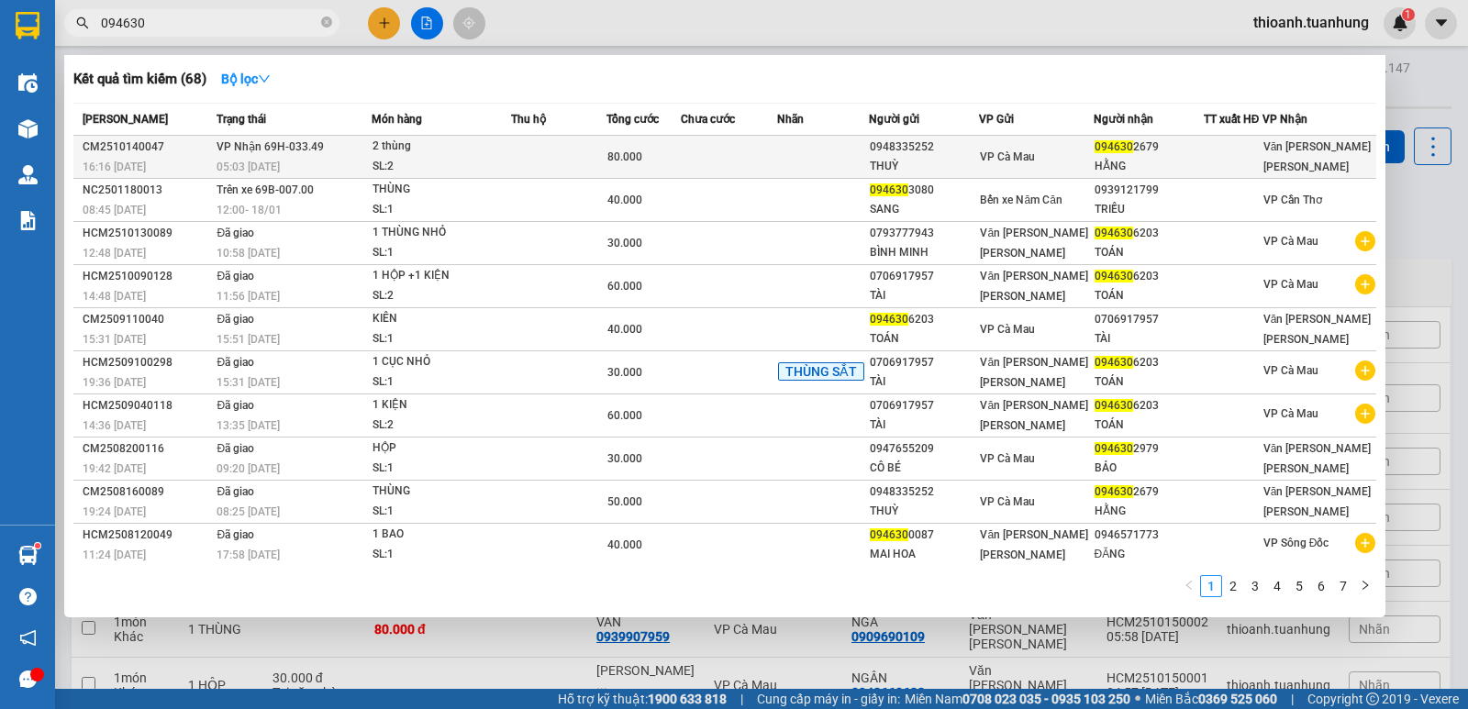
type input "094630"
click at [1210, 167] on div at bounding box center [1233, 157] width 57 height 19
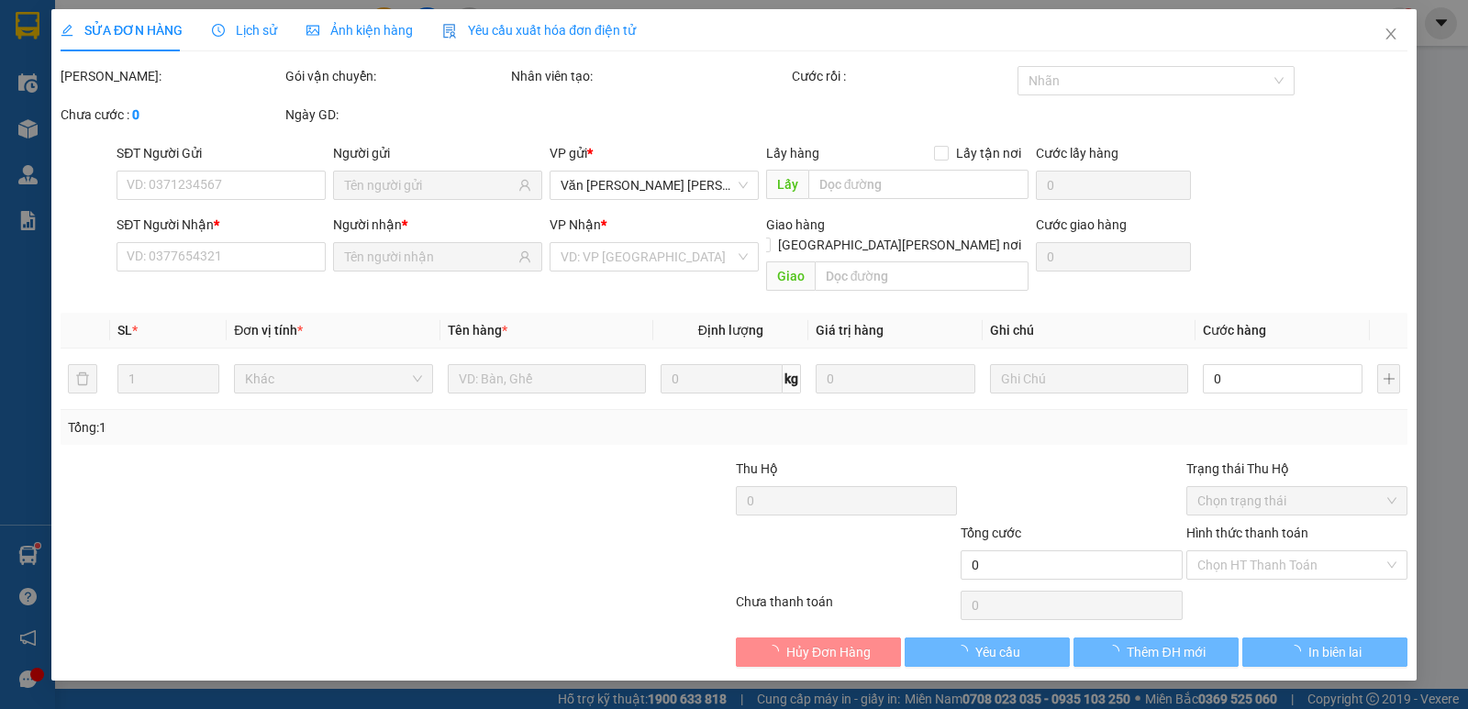
type input "0948335252"
type input "THUỲ"
type input "0946302679"
type input "HẰNG"
type input "80.000"
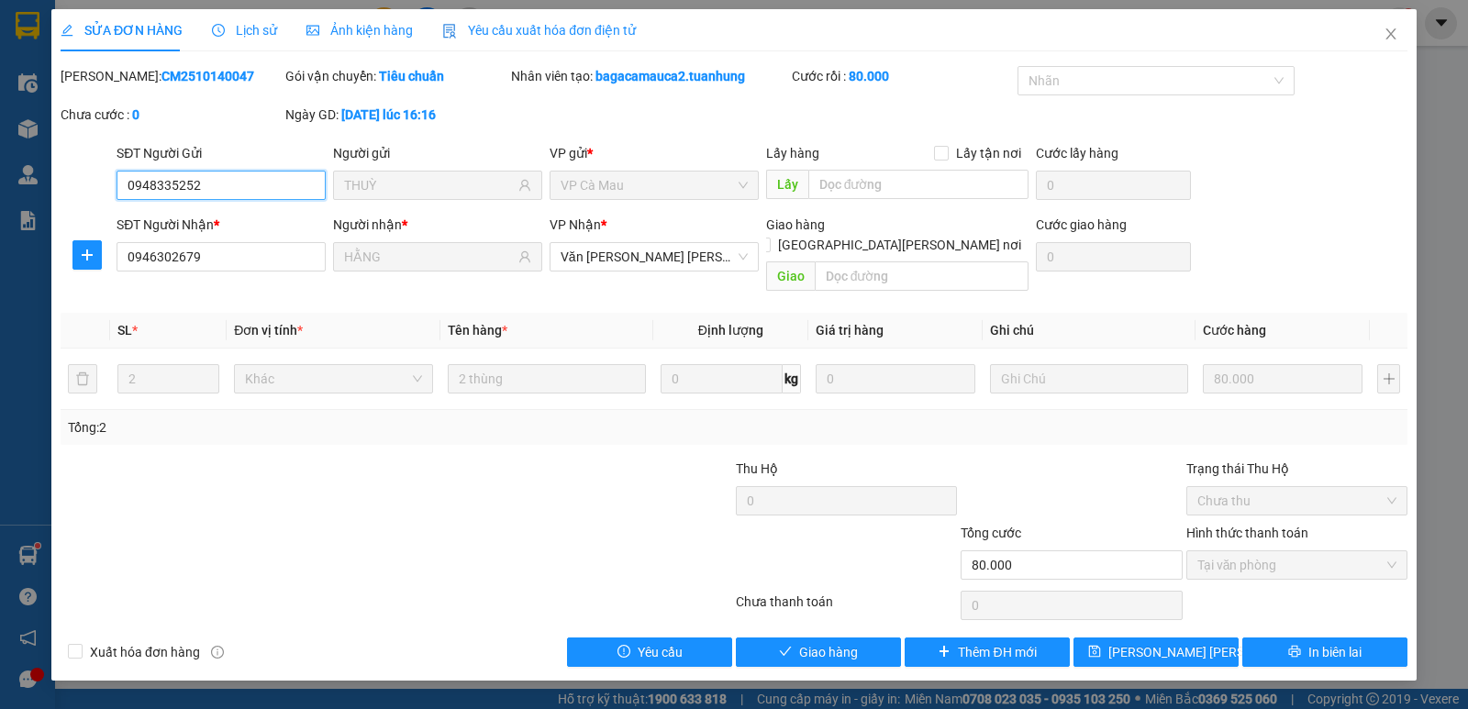
drag, startPoint x: 1257, startPoint y: 544, endPoint x: 1256, endPoint y: 566, distance: 22.0
click at [1257, 551] on span "Tại văn phòng" at bounding box center [1296, 565] width 199 height 28
click at [836, 642] on span "Giao hàng" at bounding box center [828, 652] width 59 height 20
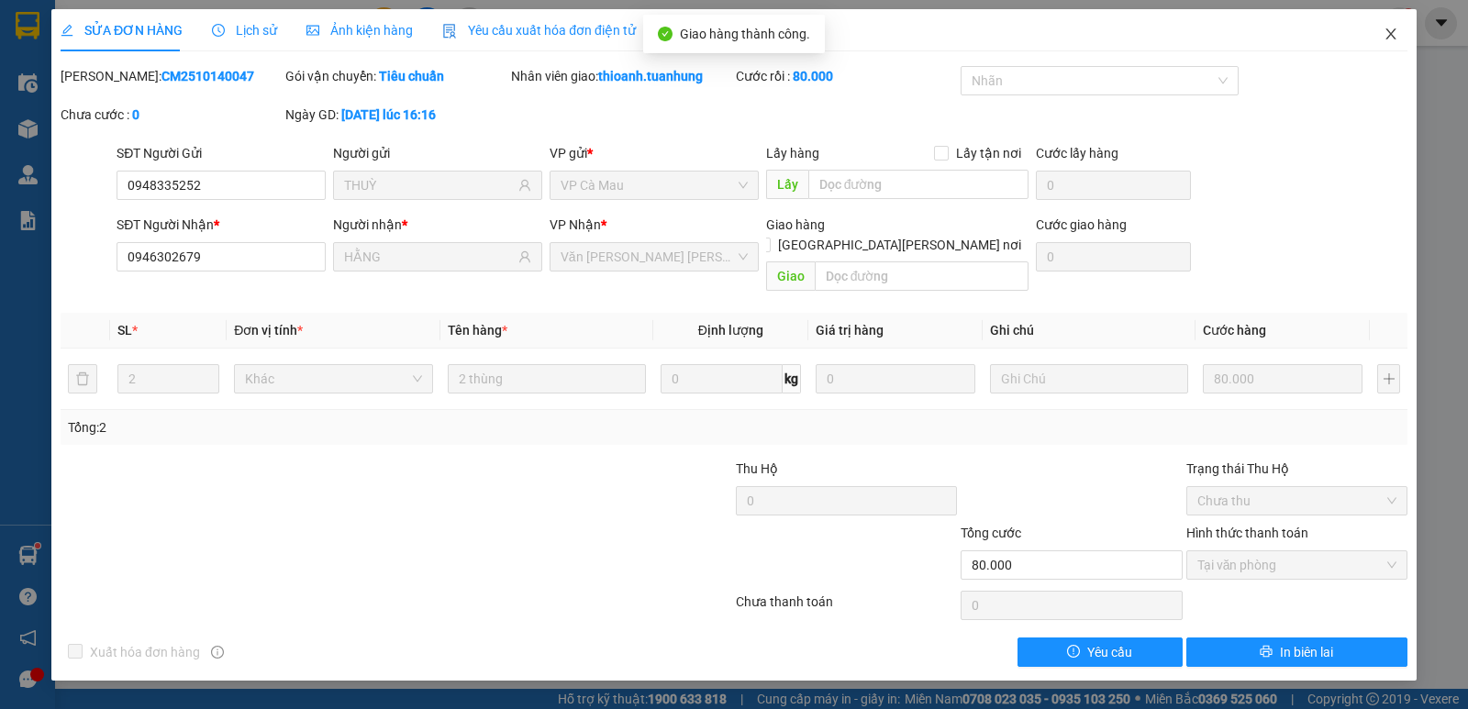
click at [1386, 33] on icon "close" at bounding box center [1391, 34] width 15 height 15
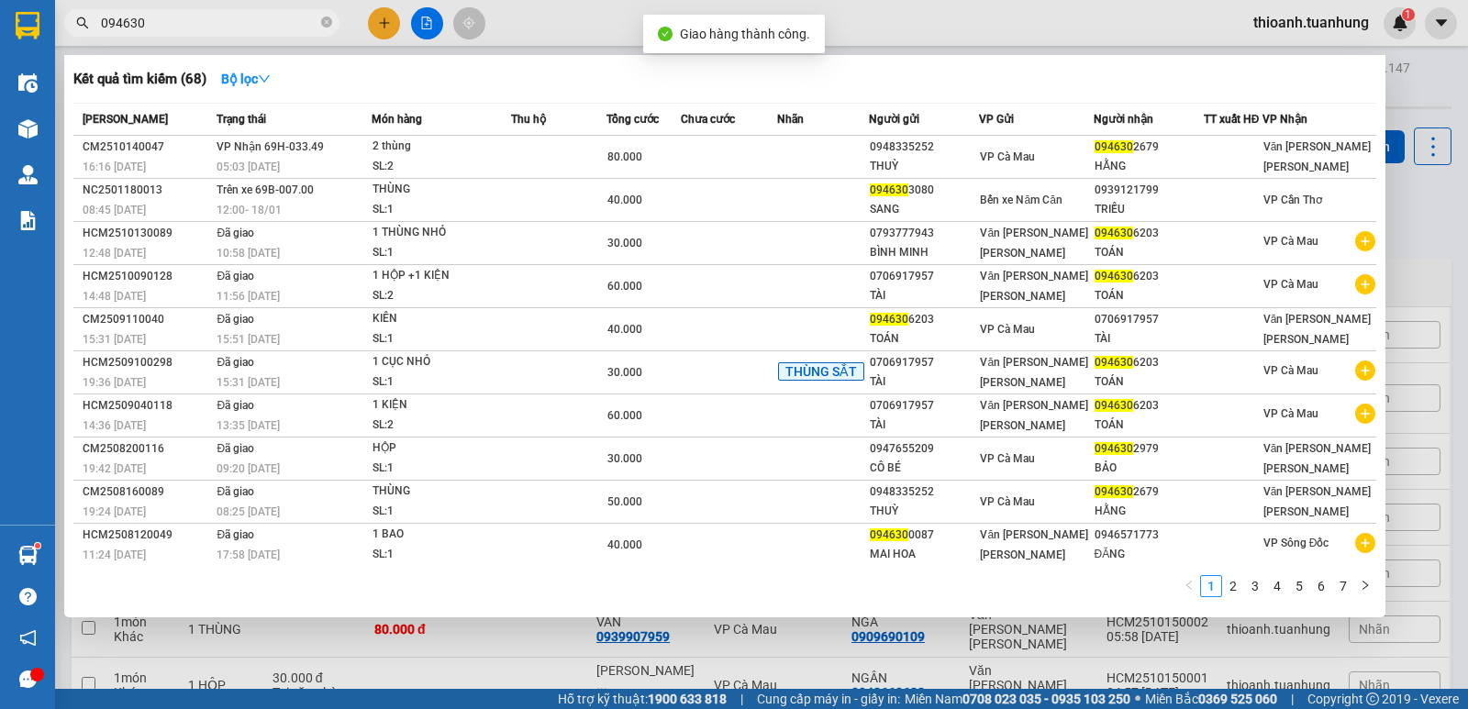
click at [196, 27] on input "094630" at bounding box center [209, 23] width 217 height 20
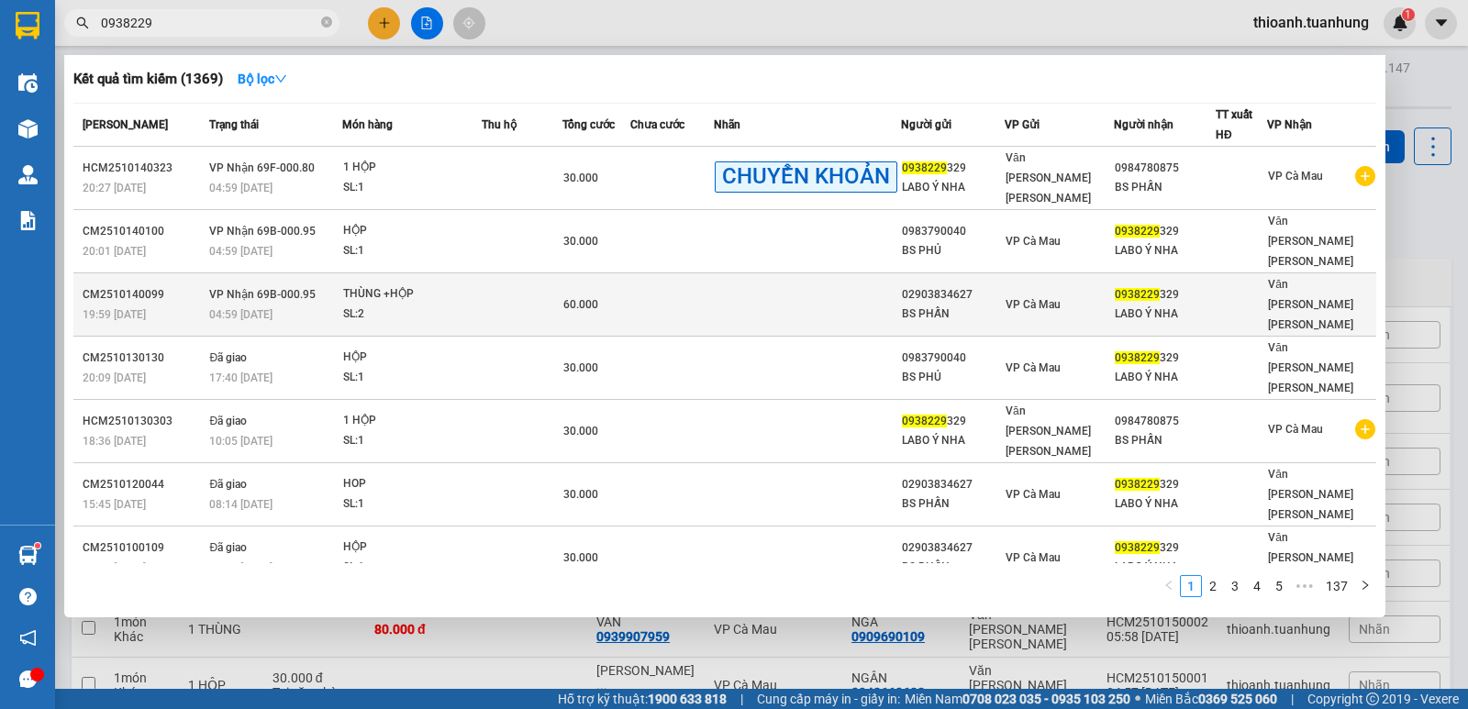
type input "0938229"
click at [1229, 295] on div at bounding box center [1242, 304] width 50 height 19
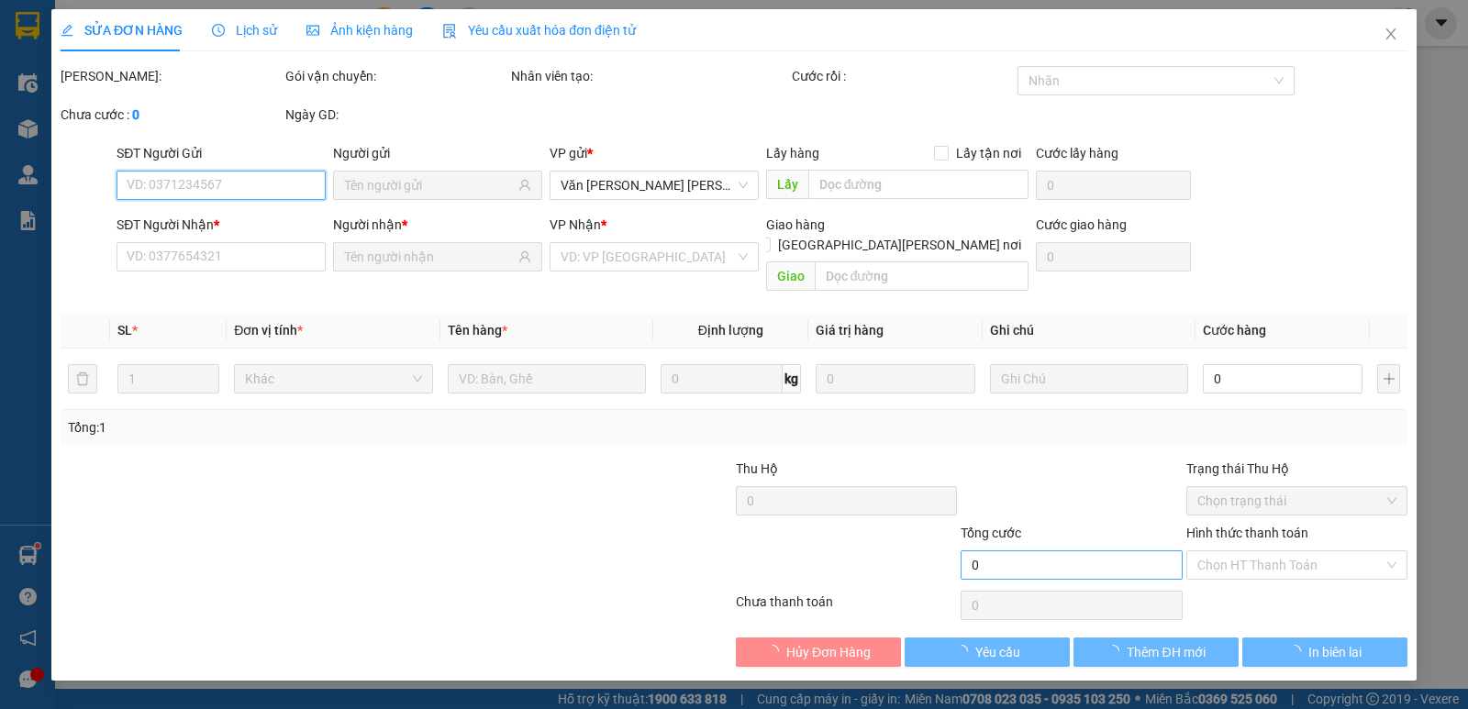
type input "02903834627"
type input "BS PHẤN"
type input "0938229329"
type input "LABO Ý NHA"
type input "60.000"
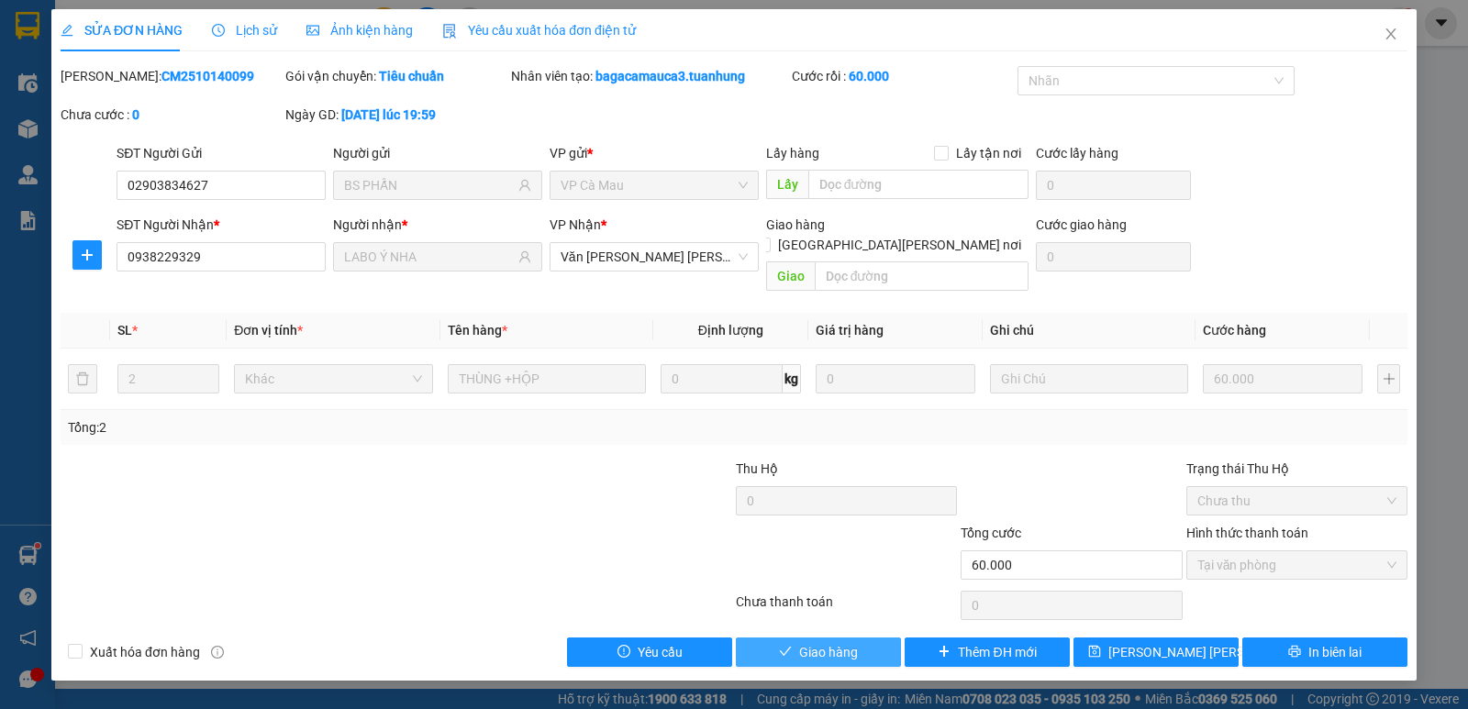
click at [816, 642] on span "Giao hàng" at bounding box center [828, 652] width 59 height 20
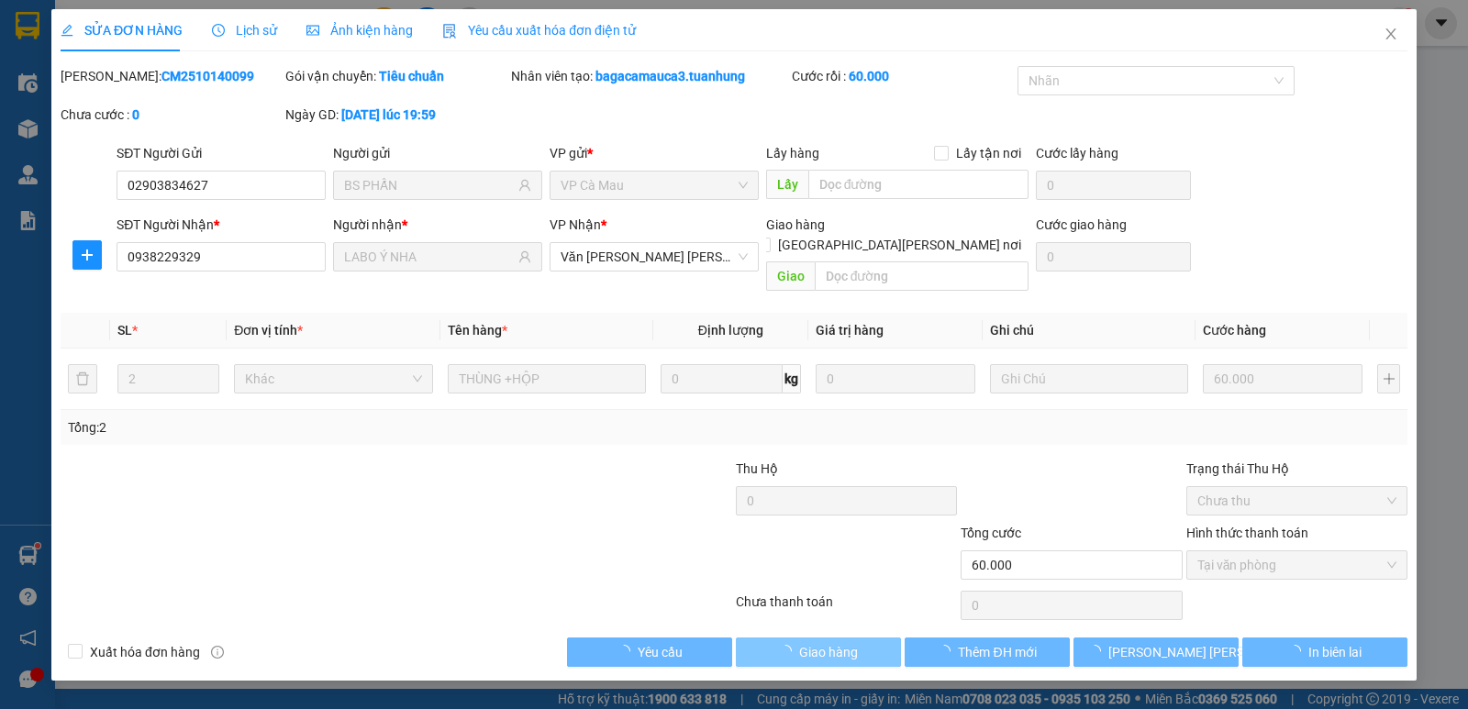
drag, startPoint x: 816, startPoint y: 631, endPoint x: 1011, endPoint y: 616, distance: 196.0
click at [817, 642] on span "Giao hàng" at bounding box center [828, 652] width 59 height 20
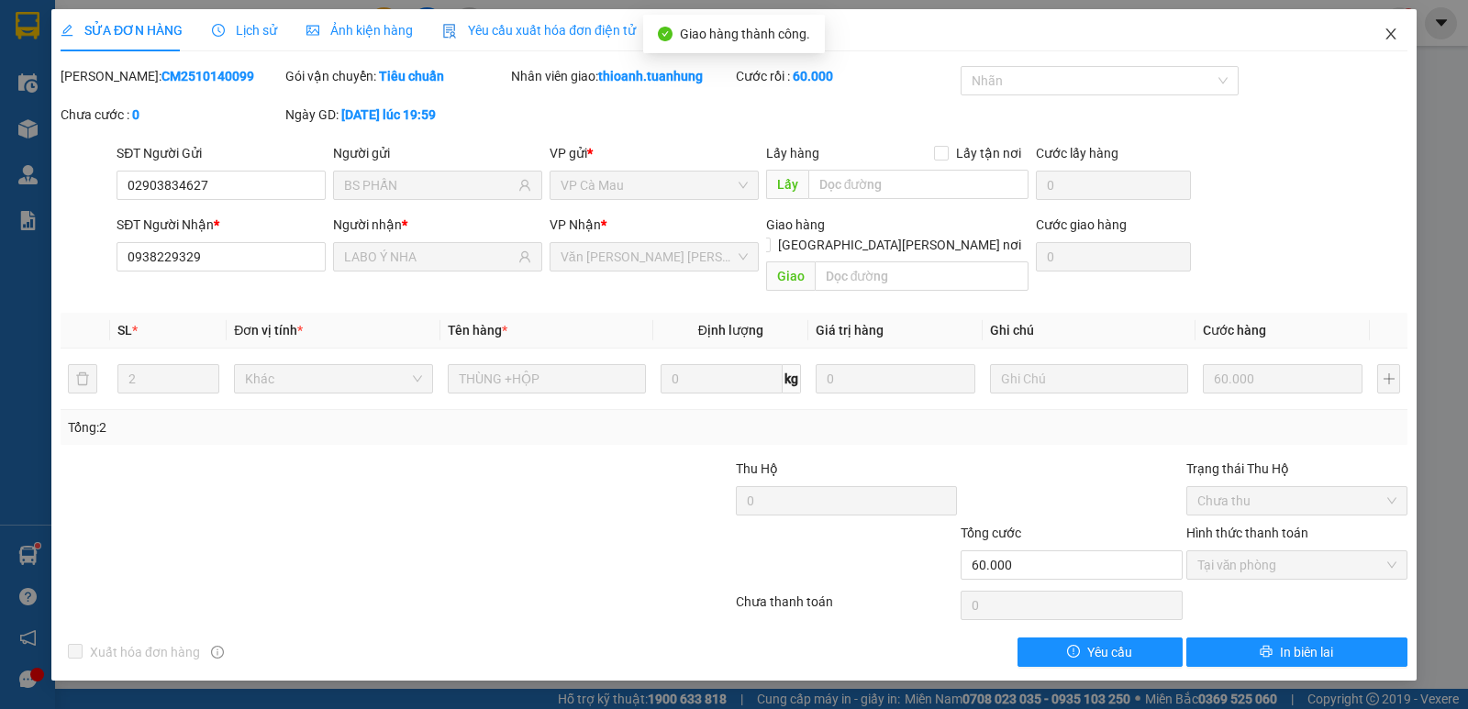
click at [1394, 36] on icon "close" at bounding box center [1391, 34] width 15 height 15
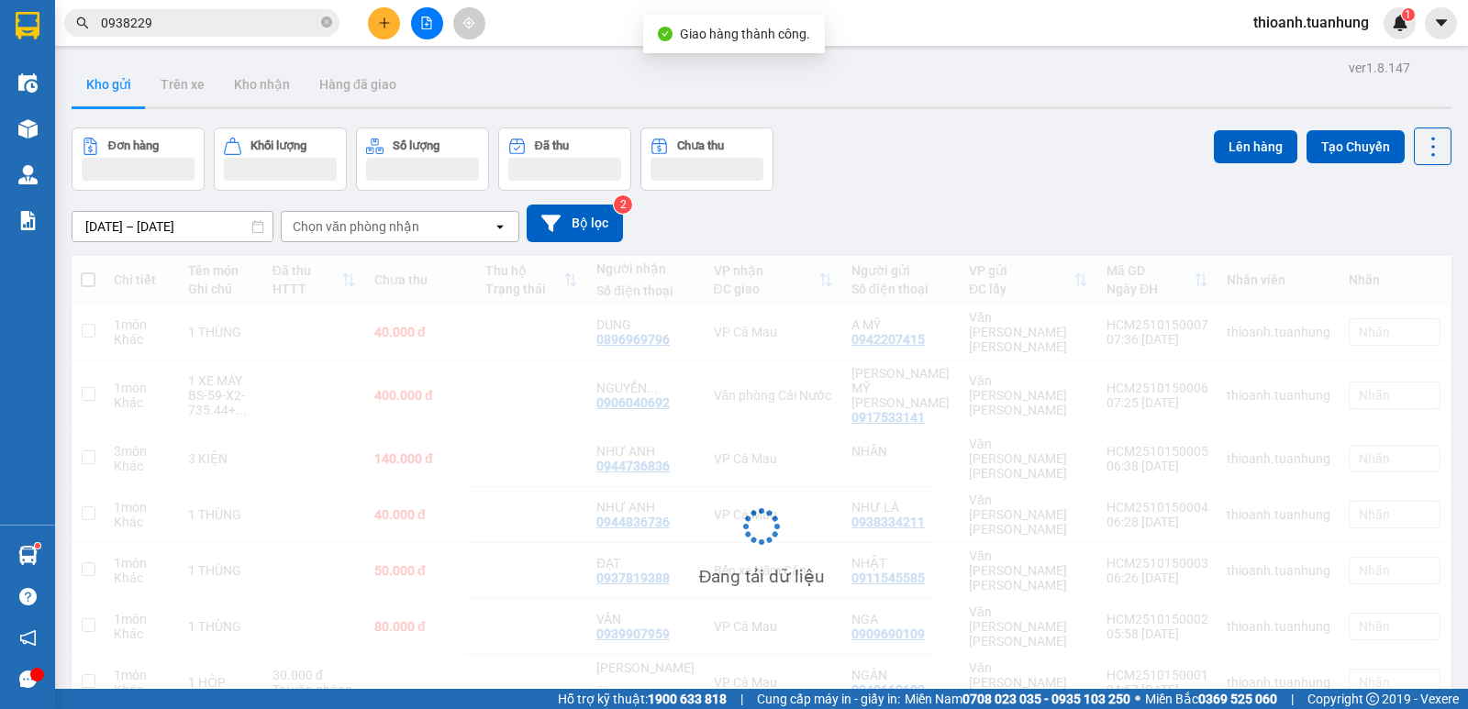
click at [249, 26] on input "0938229" at bounding box center [209, 23] width 217 height 20
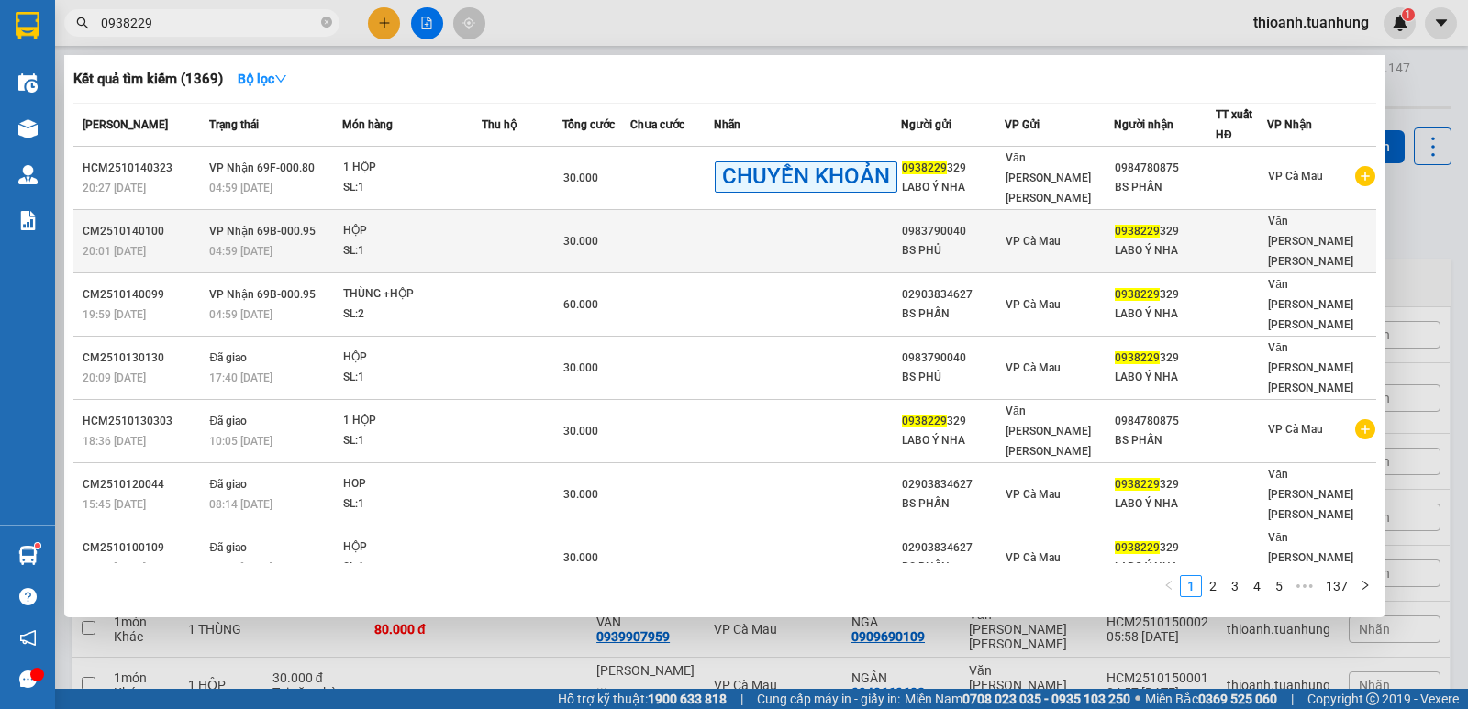
click at [1019, 235] on span "VP Cà Mau" at bounding box center [1033, 241] width 55 height 13
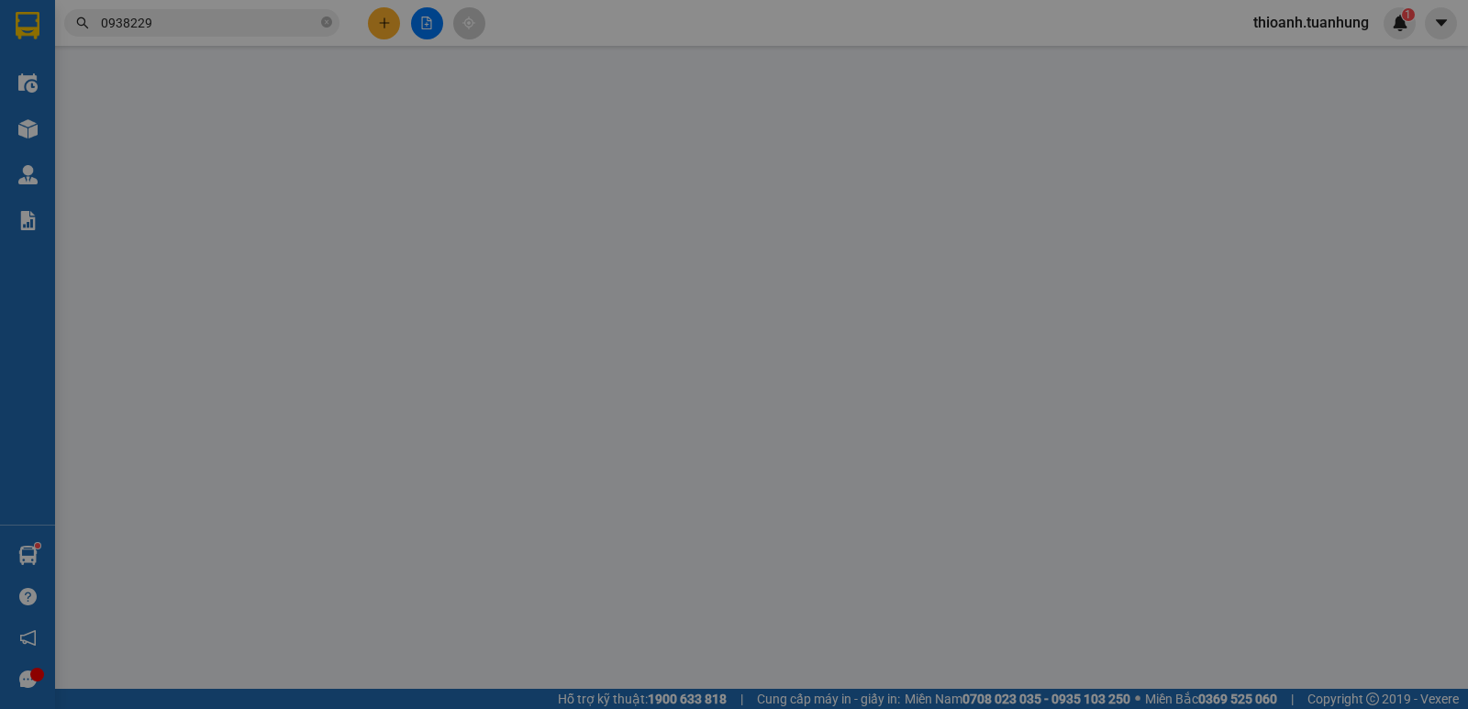
type input "0983790040"
type input "BS PHỦ"
type input "0938229329"
type input "LABO Ý NHA"
type input "30.000"
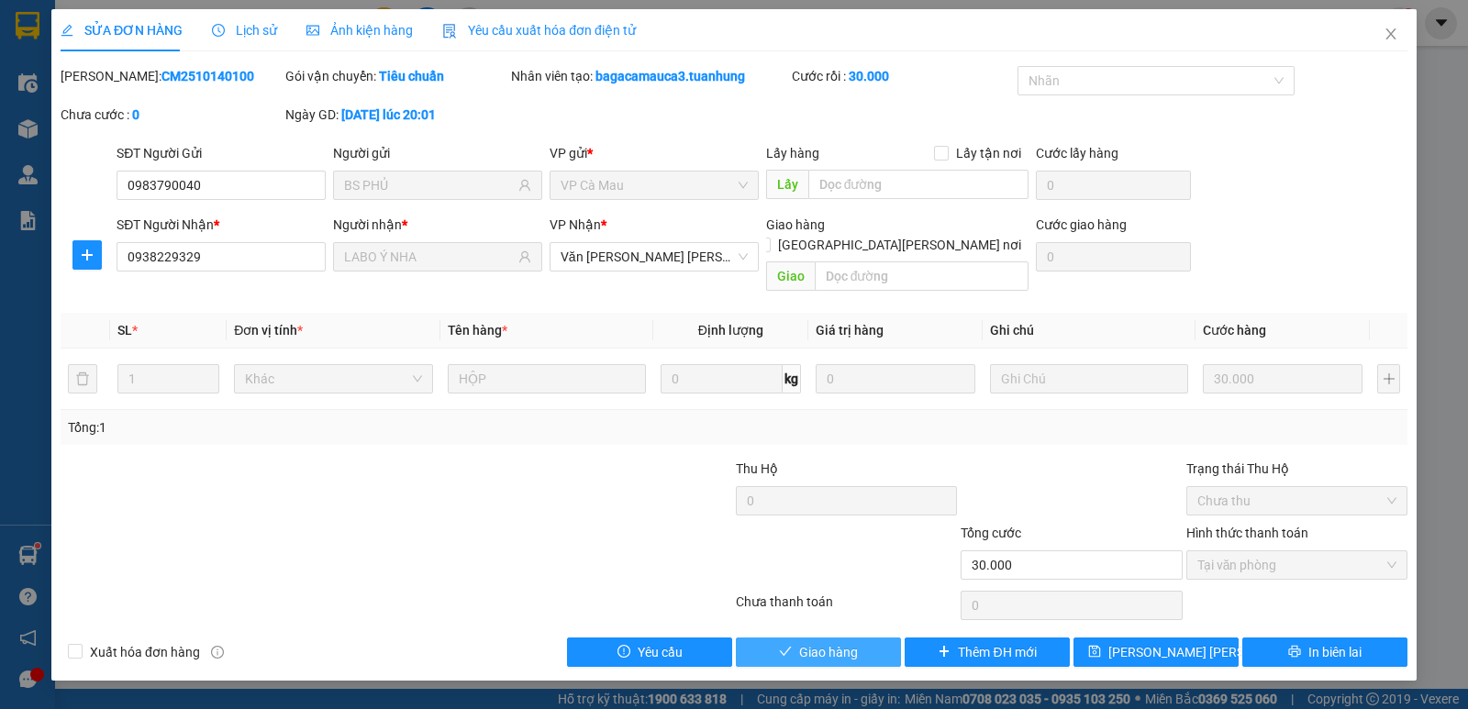
click at [858, 638] on button "Giao hàng" at bounding box center [818, 652] width 165 height 29
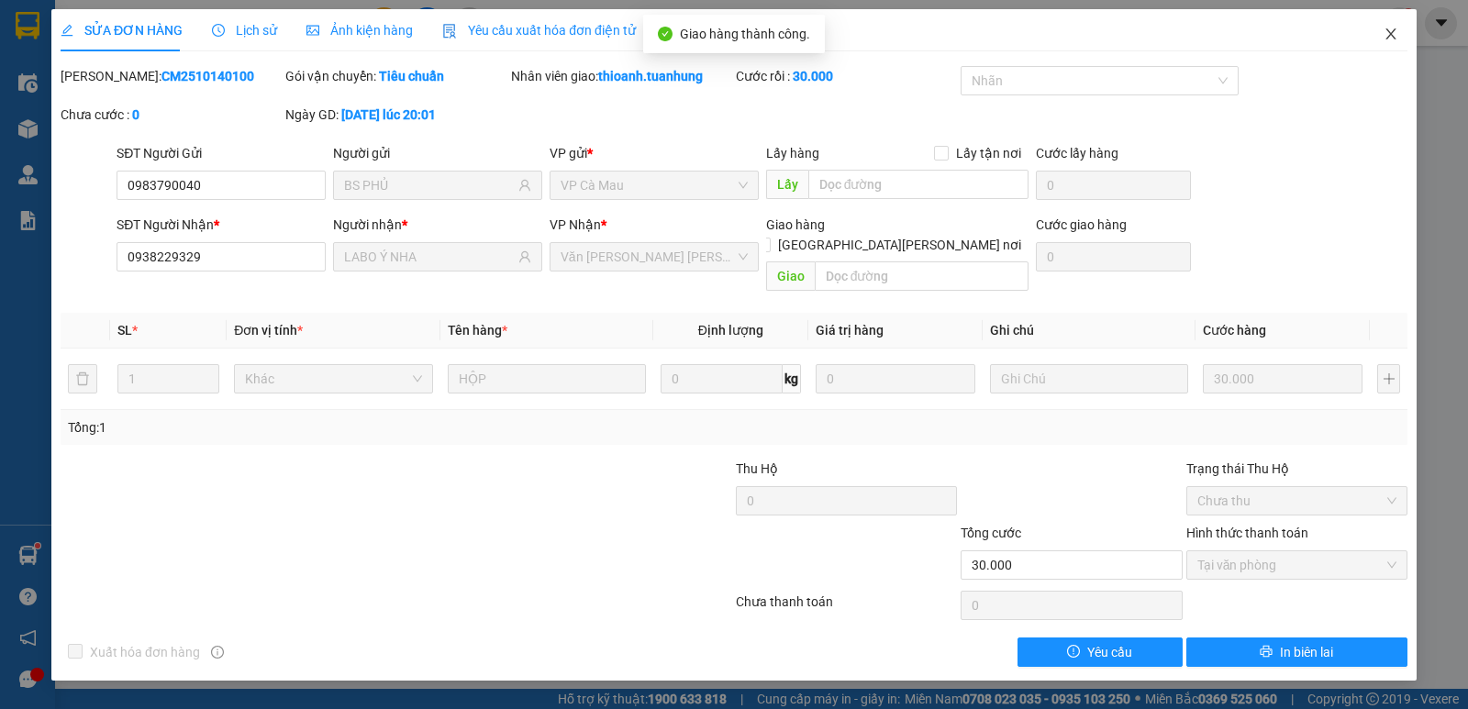
click at [1384, 37] on icon "close" at bounding box center [1391, 34] width 15 height 15
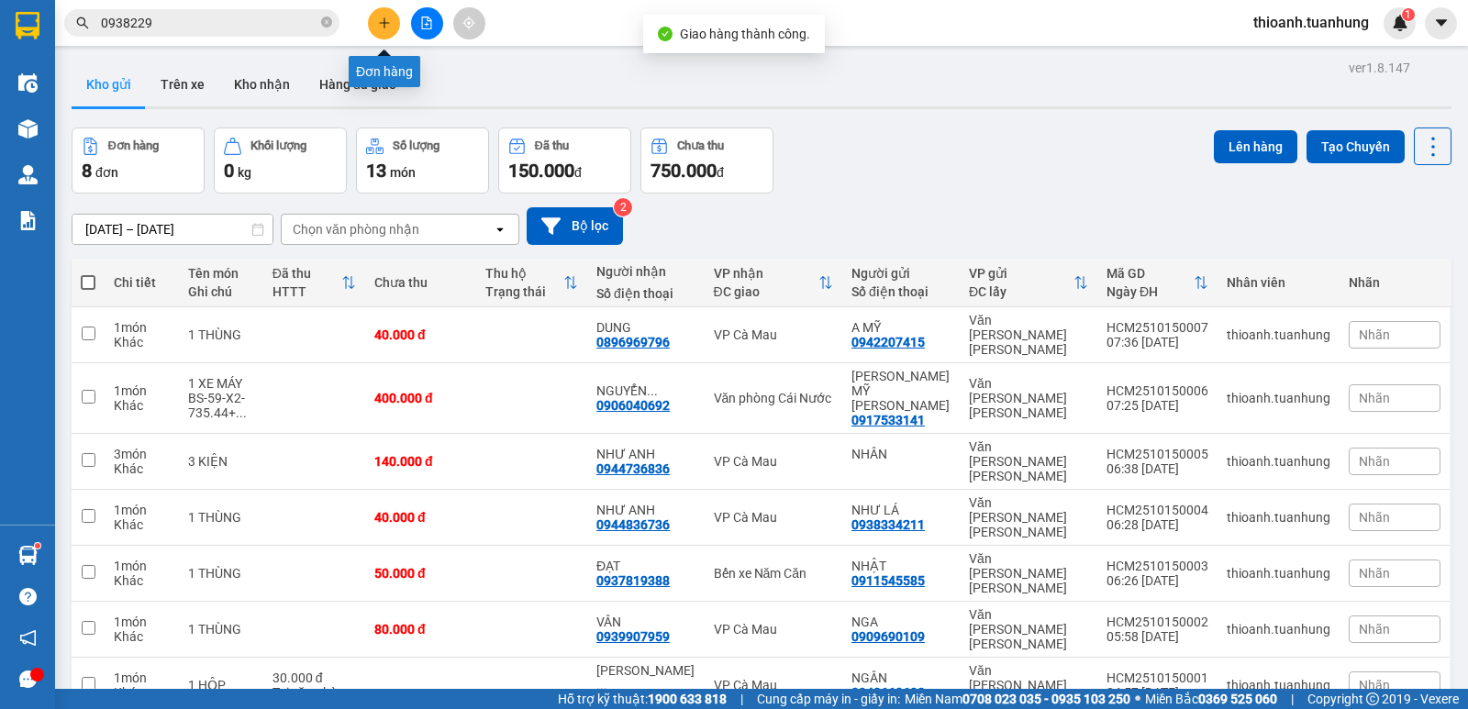
click at [383, 10] on button at bounding box center [384, 23] width 32 height 32
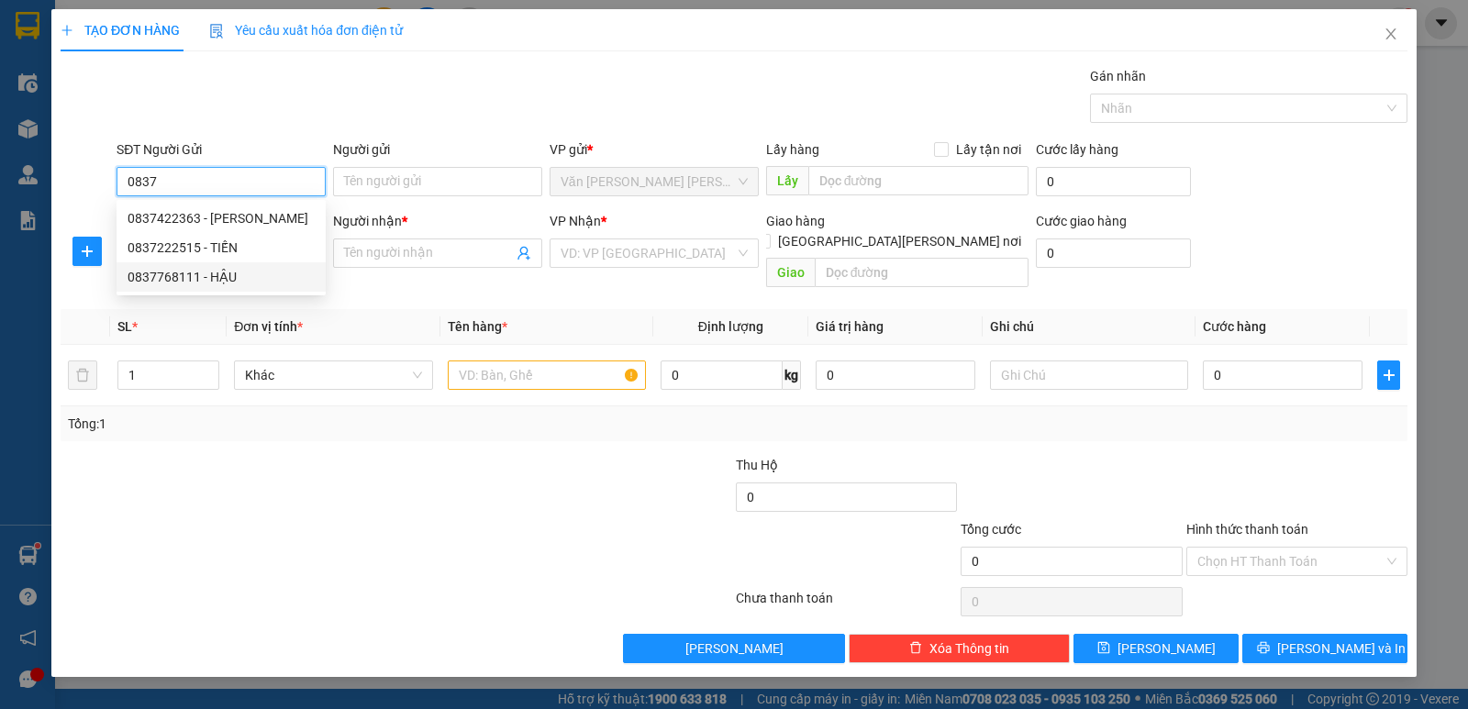
click at [215, 282] on div "0837768111 - HẬU" at bounding box center [221, 277] width 187 height 20
type input "0837768111"
type input "HẬU"
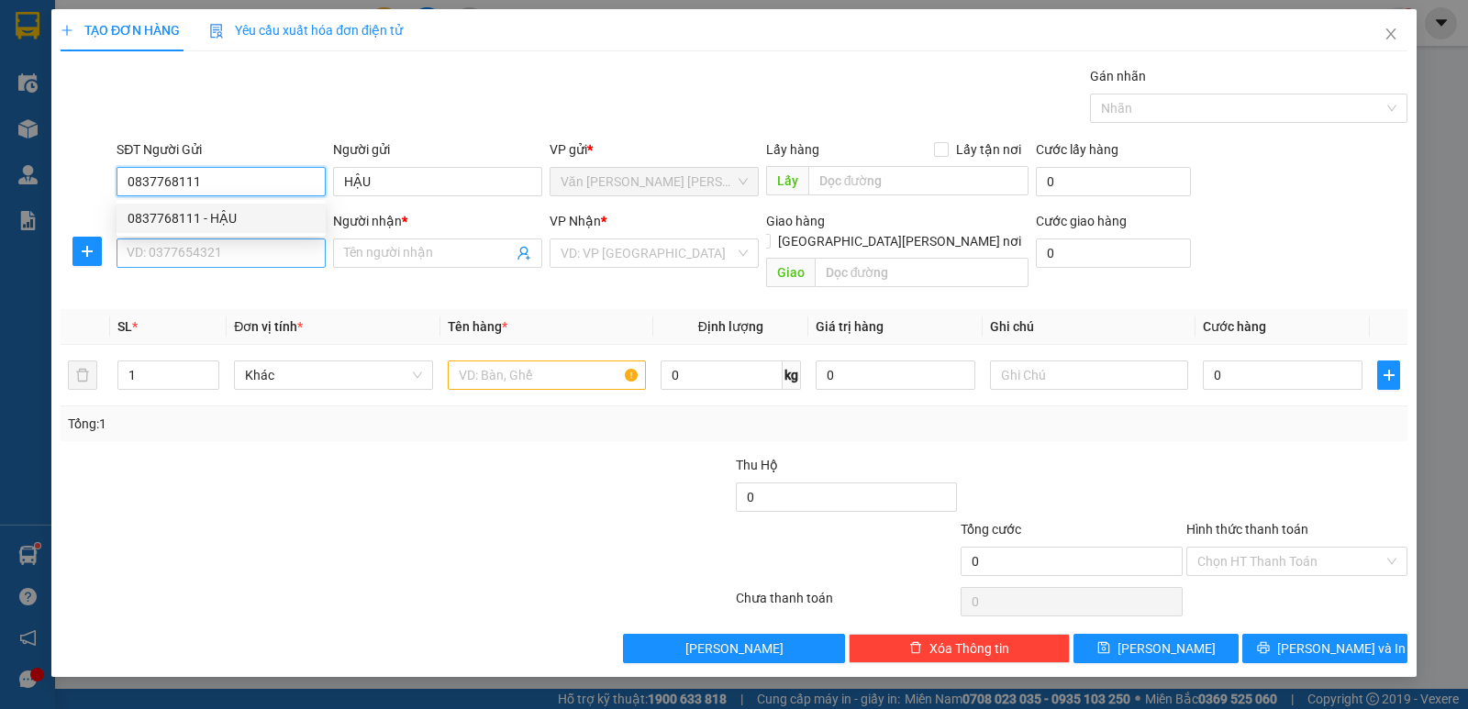
type input "0837768111"
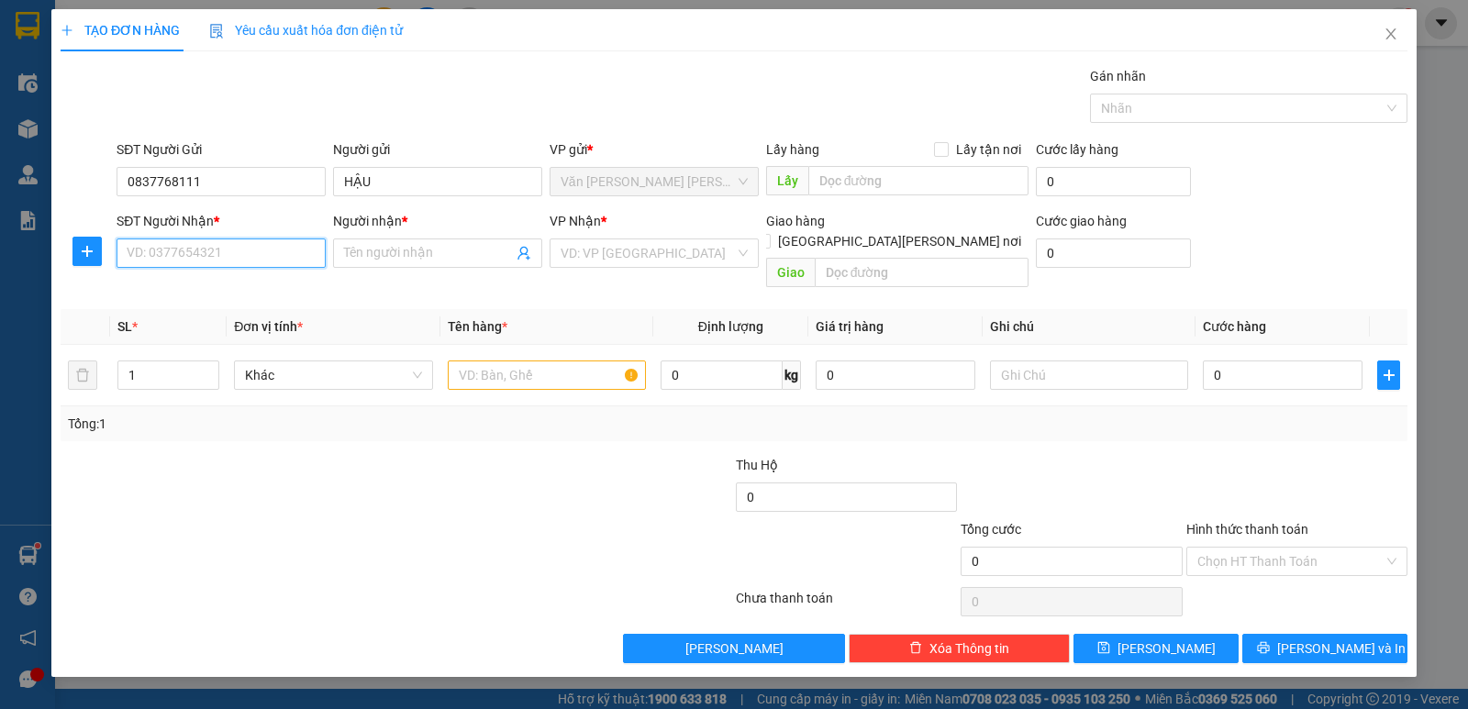
click at [258, 261] on input "SĐT Người Nhận *" at bounding box center [221, 253] width 209 height 29
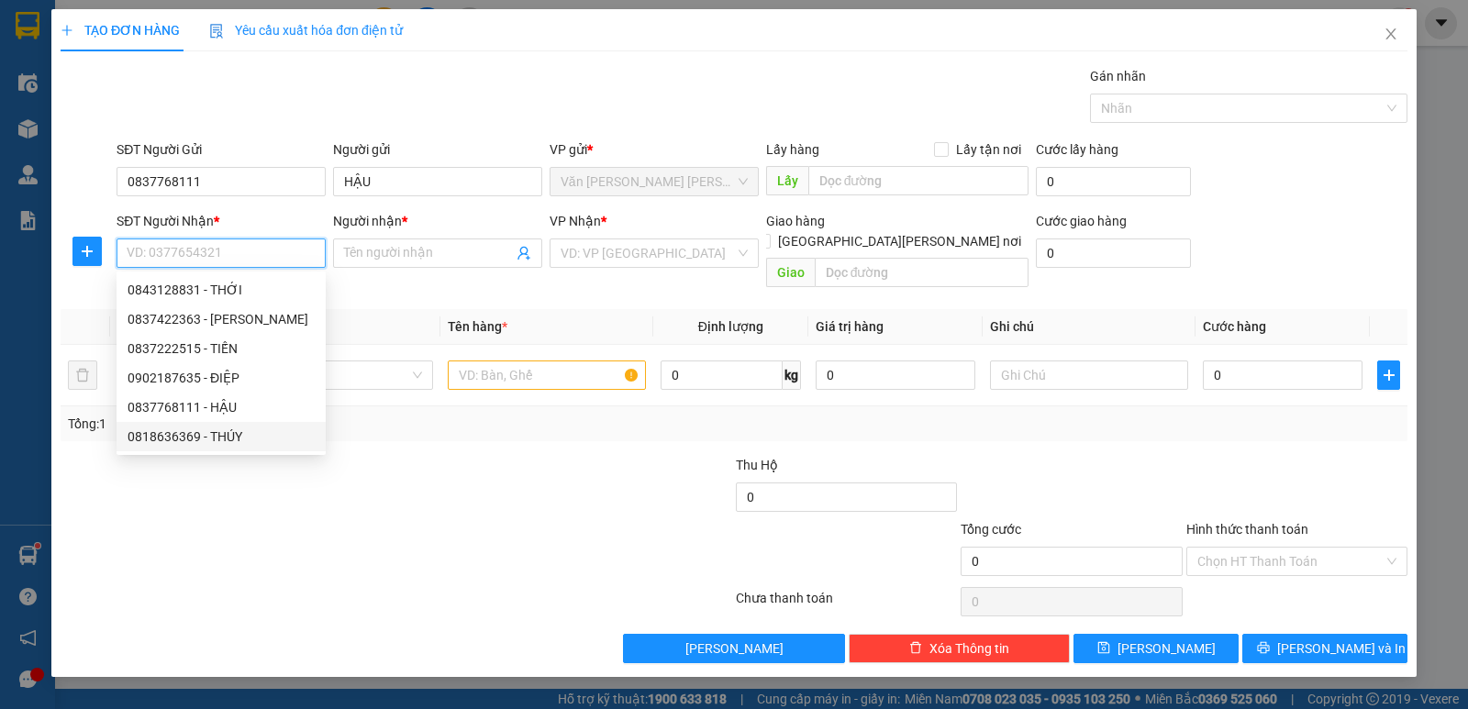
click at [237, 437] on div "0818636369 - THÚY" at bounding box center [221, 437] width 187 height 20
type input "0818636369"
type input "THÚY"
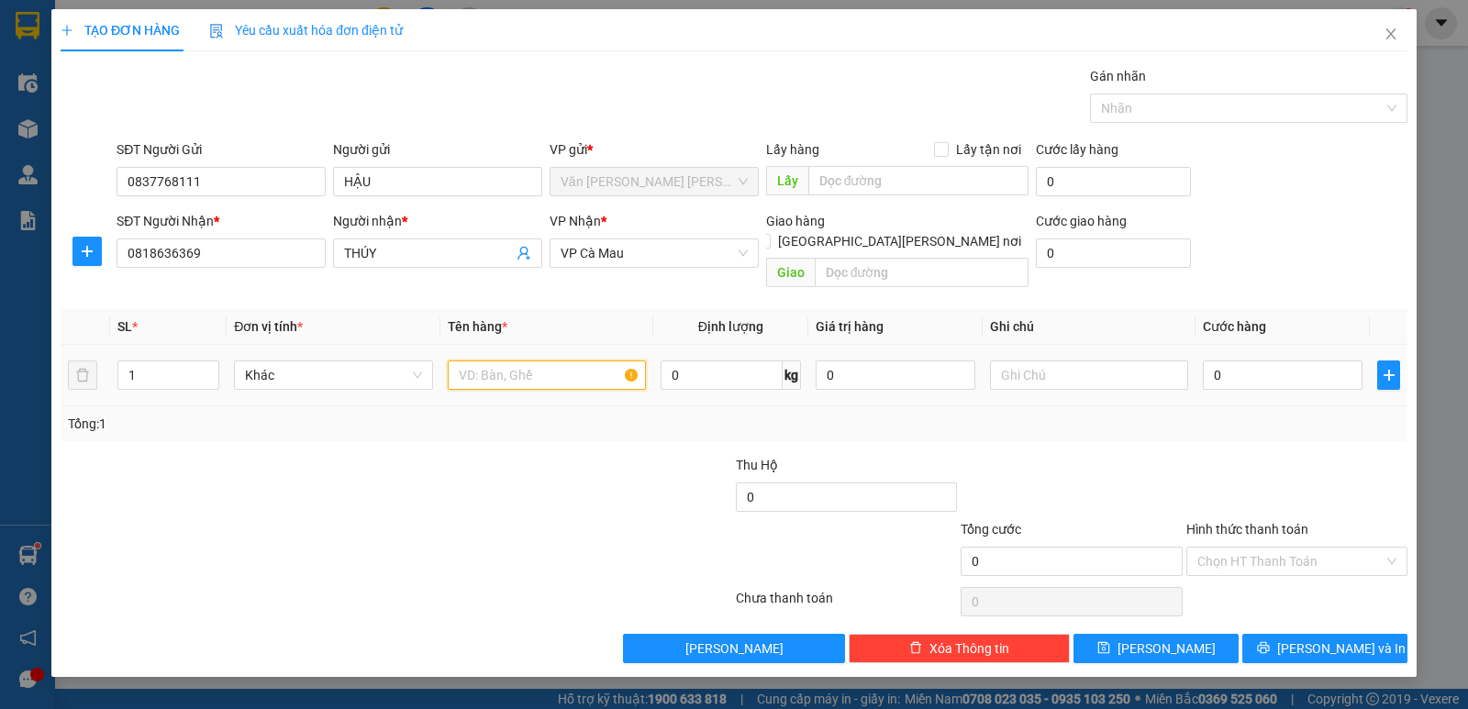
click at [501, 361] on input "text" at bounding box center [547, 375] width 198 height 29
type input "4 thùng"
click at [200, 361] on span "Increase Value" at bounding box center [208, 369] width 20 height 17
type input "4"
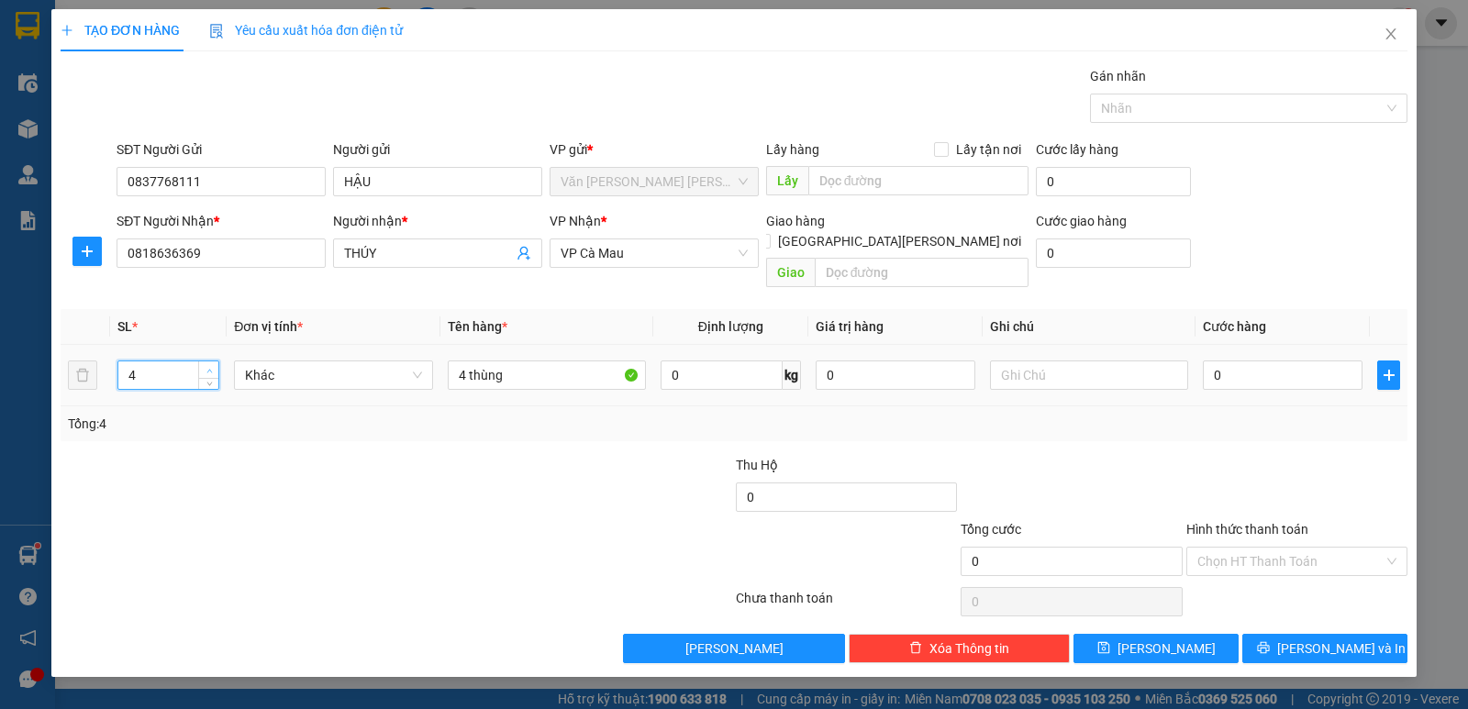
click at [202, 361] on span "Increase Value" at bounding box center [208, 369] width 20 height 17
drag, startPoint x: 1212, startPoint y: 400, endPoint x: 1240, endPoint y: 361, distance: 48.6
click at [1216, 414] on div "Tổng: 4" at bounding box center [734, 424] width 1332 height 20
click at [1242, 361] on input "0" at bounding box center [1283, 375] width 160 height 29
type input "3"
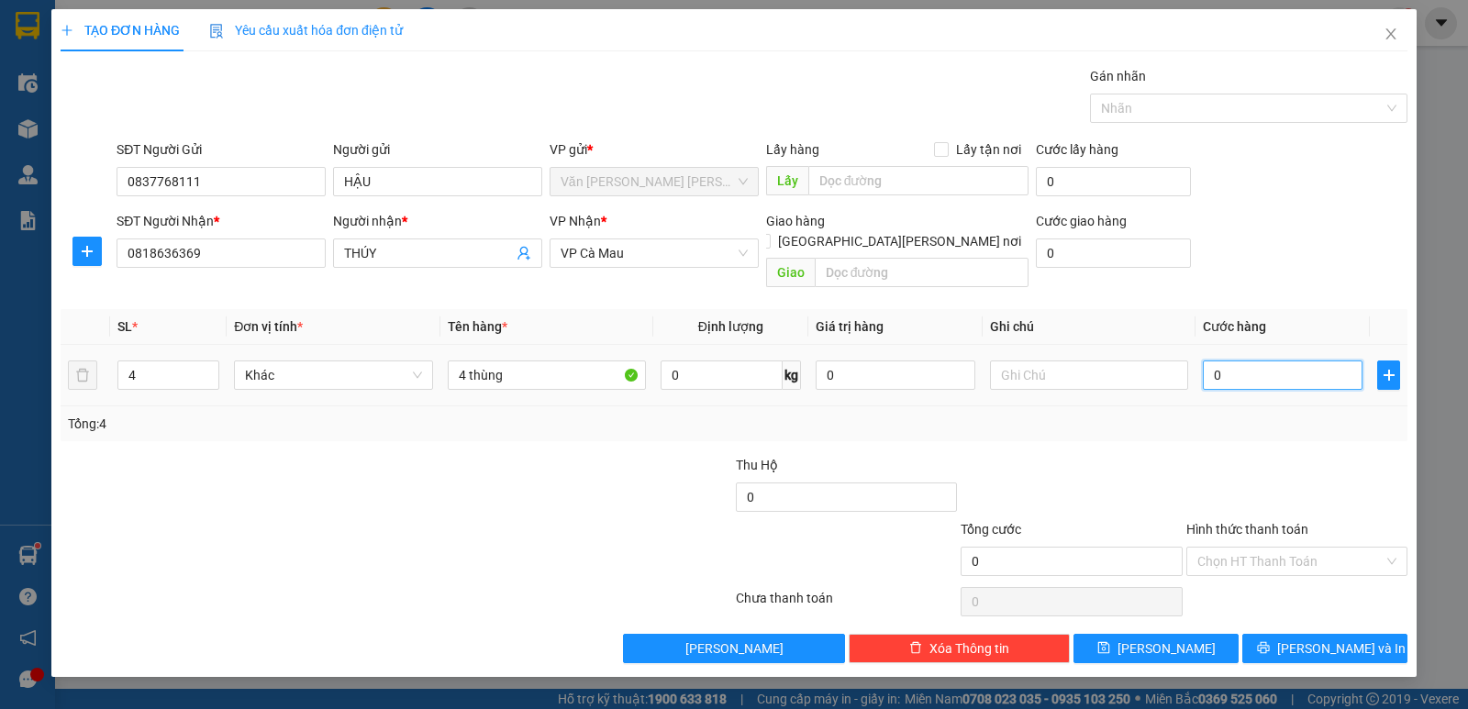
type input "3"
type input "36"
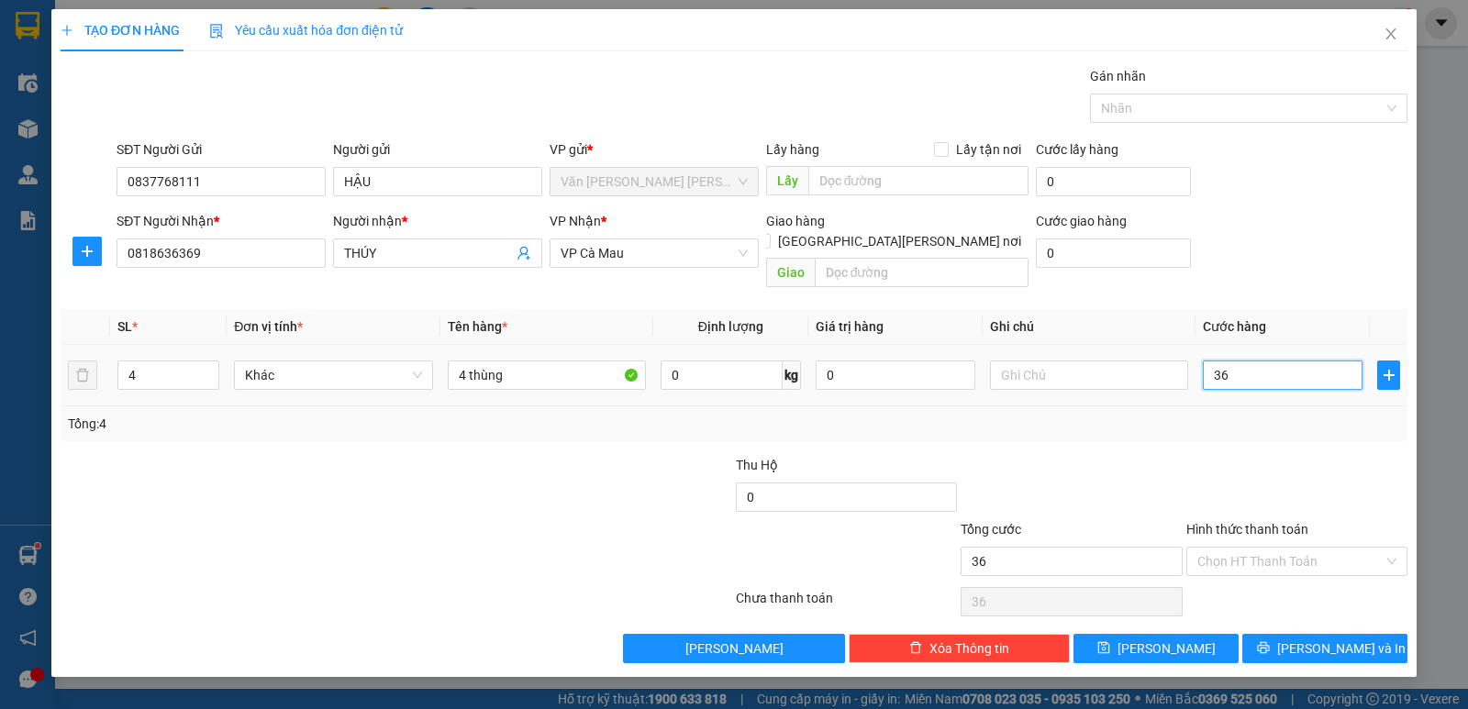
type input "360"
type input "360.000"
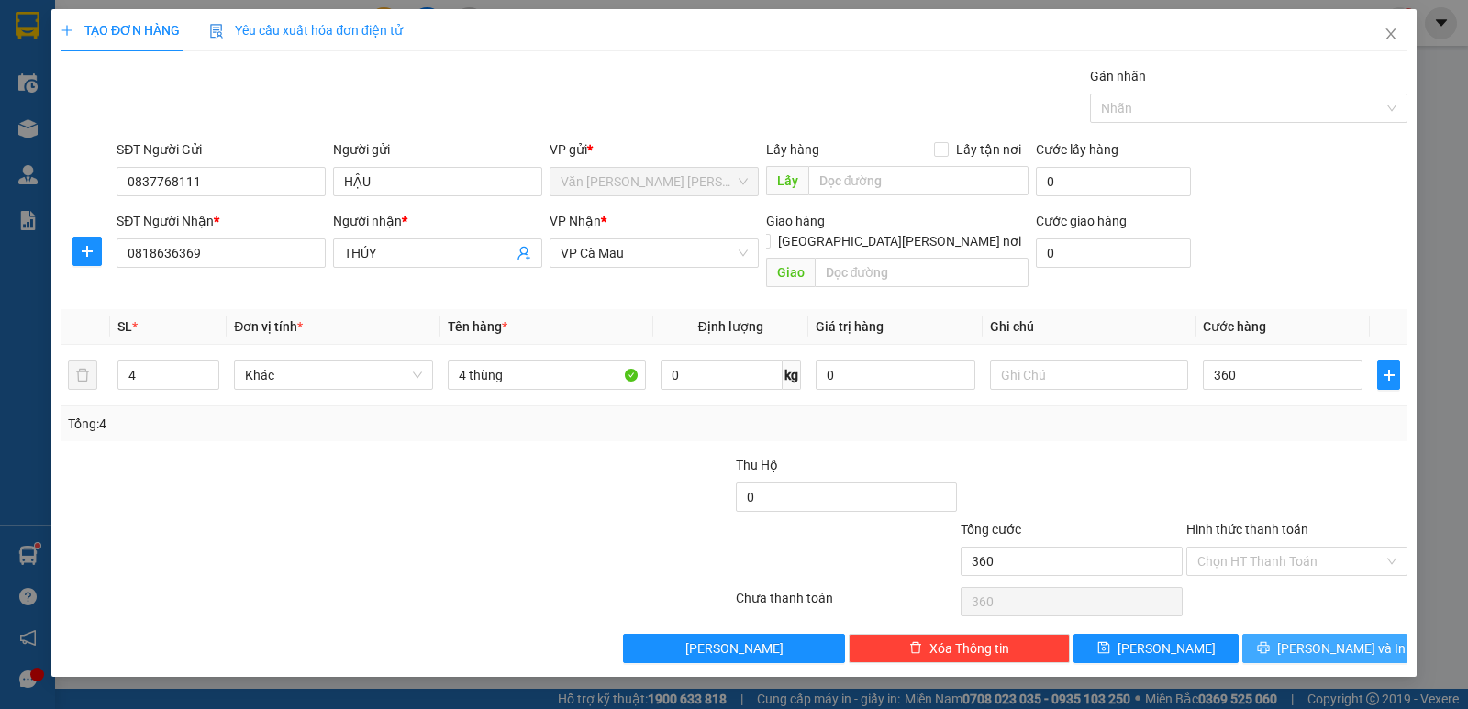
type input "360.000"
drag, startPoint x: 1345, startPoint y: 626, endPoint x: 1309, endPoint y: 573, distance: 63.4
click at [1345, 639] on span "[PERSON_NAME] và In" at bounding box center [1341, 649] width 128 height 20
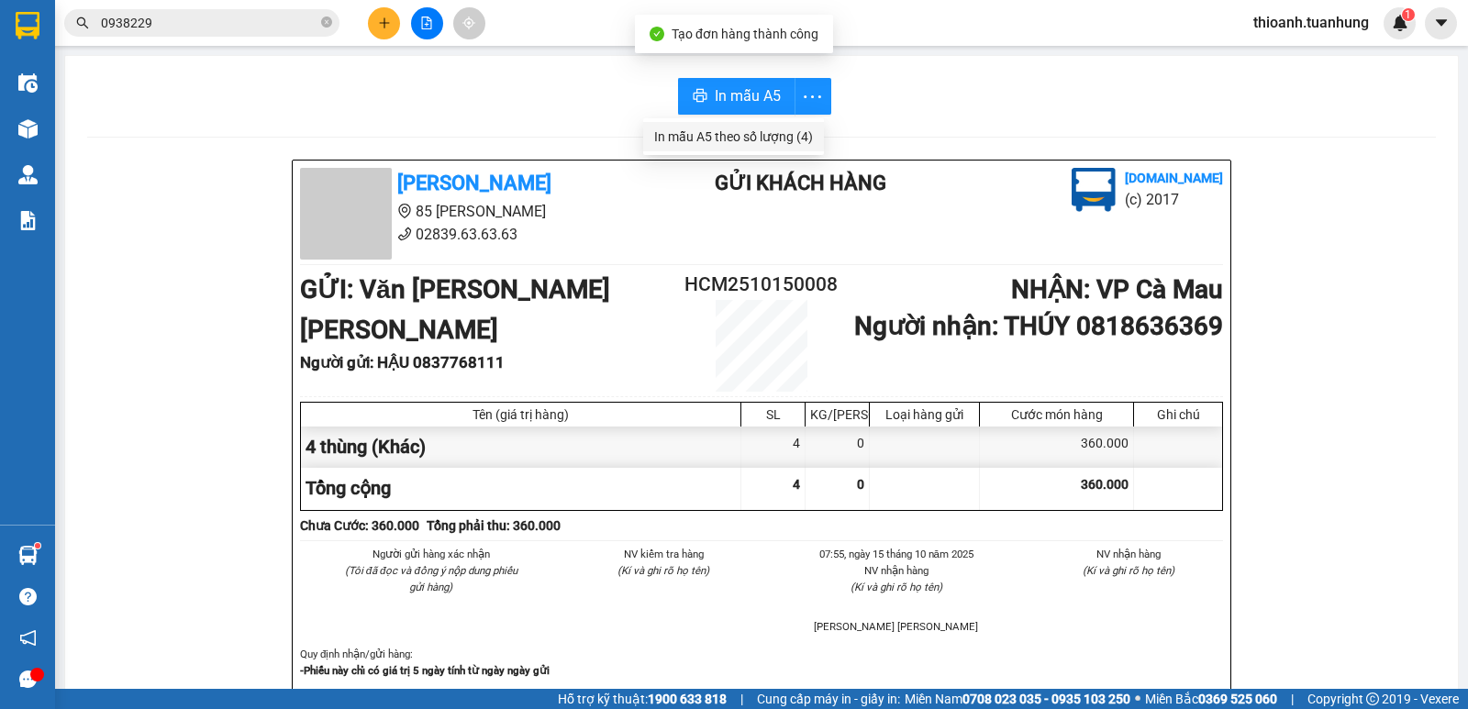
click at [754, 126] on li "In mẫu A5 theo số lượng (4)" at bounding box center [733, 136] width 181 height 29
click at [742, 132] on div "In mẫu A5 theo số lượng (4)" at bounding box center [733, 137] width 159 height 20
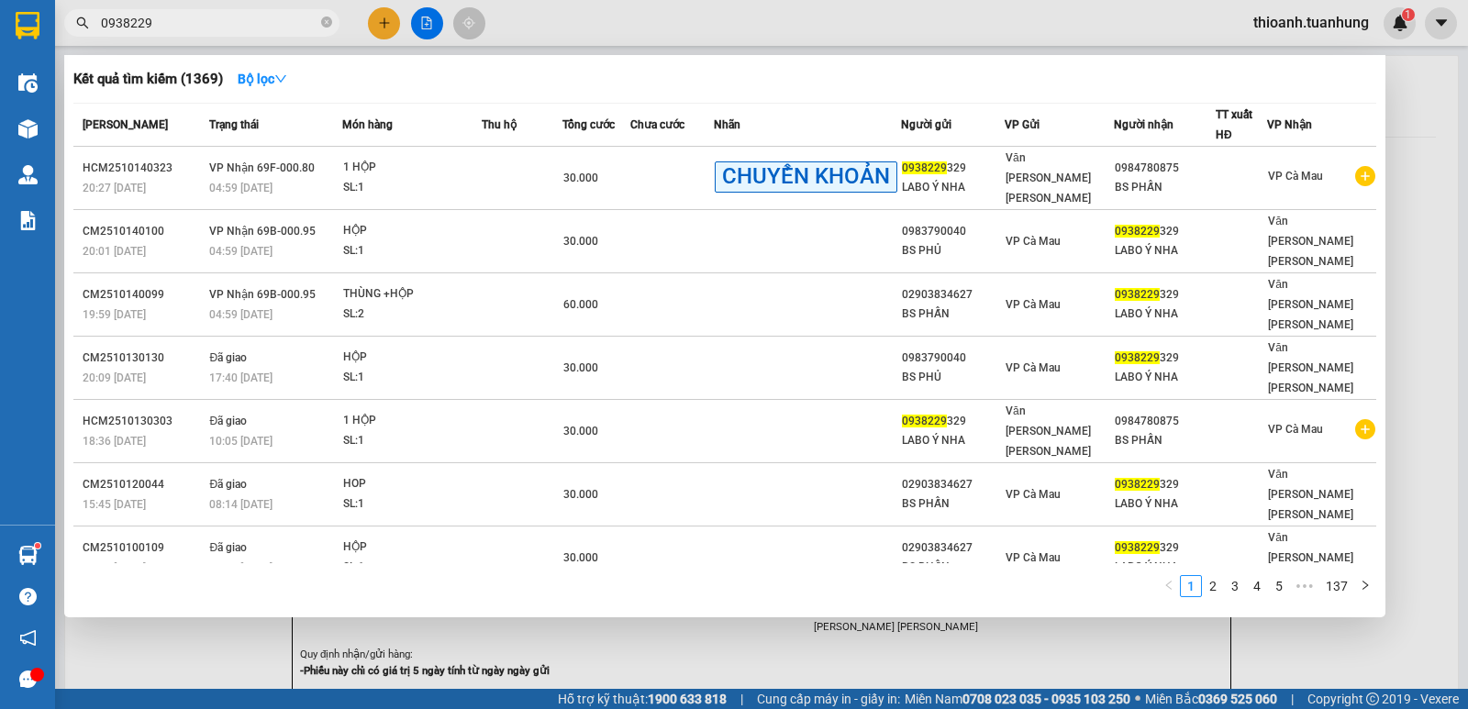
click at [189, 19] on input "0938229" at bounding box center [209, 23] width 217 height 20
click at [193, 18] on input "0938229" at bounding box center [209, 23] width 217 height 20
click at [195, 19] on input "0938229" at bounding box center [209, 23] width 217 height 20
click at [120, 16] on input "0938229" at bounding box center [209, 23] width 217 height 20
click at [123, 19] on input "0938229" at bounding box center [209, 23] width 217 height 20
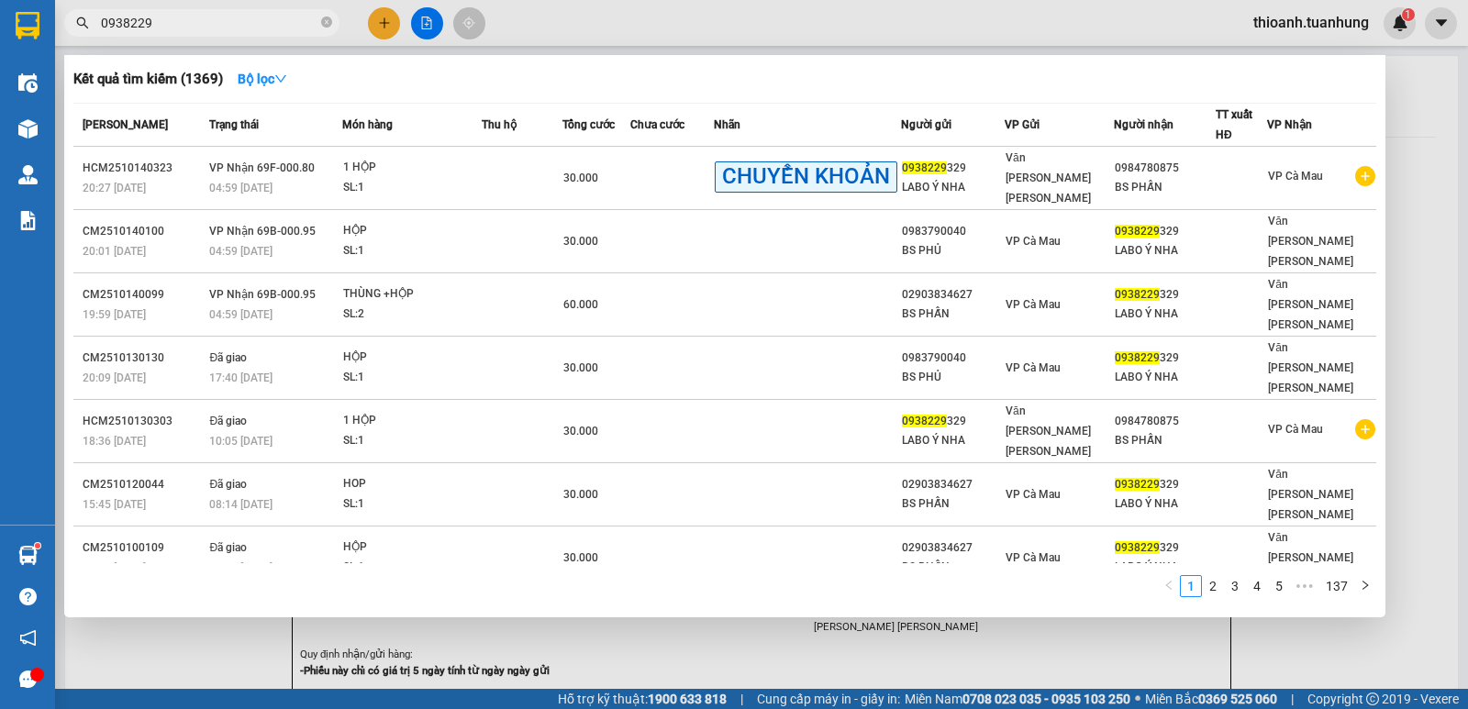
click at [123, 19] on input "0938229" at bounding box center [209, 23] width 217 height 20
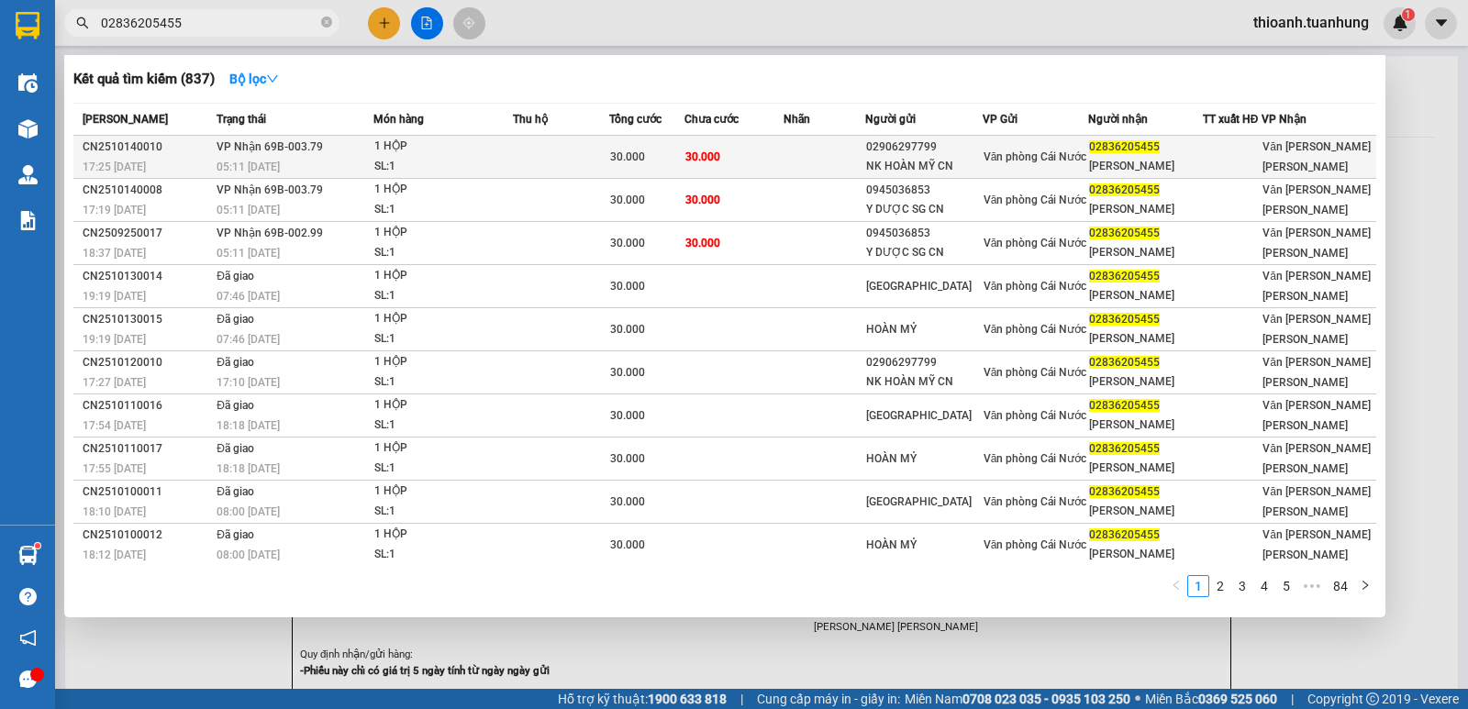
type input "02836205455"
click at [1024, 157] on span "Văn phòng Cái Nước" at bounding box center [1036, 156] width 104 height 13
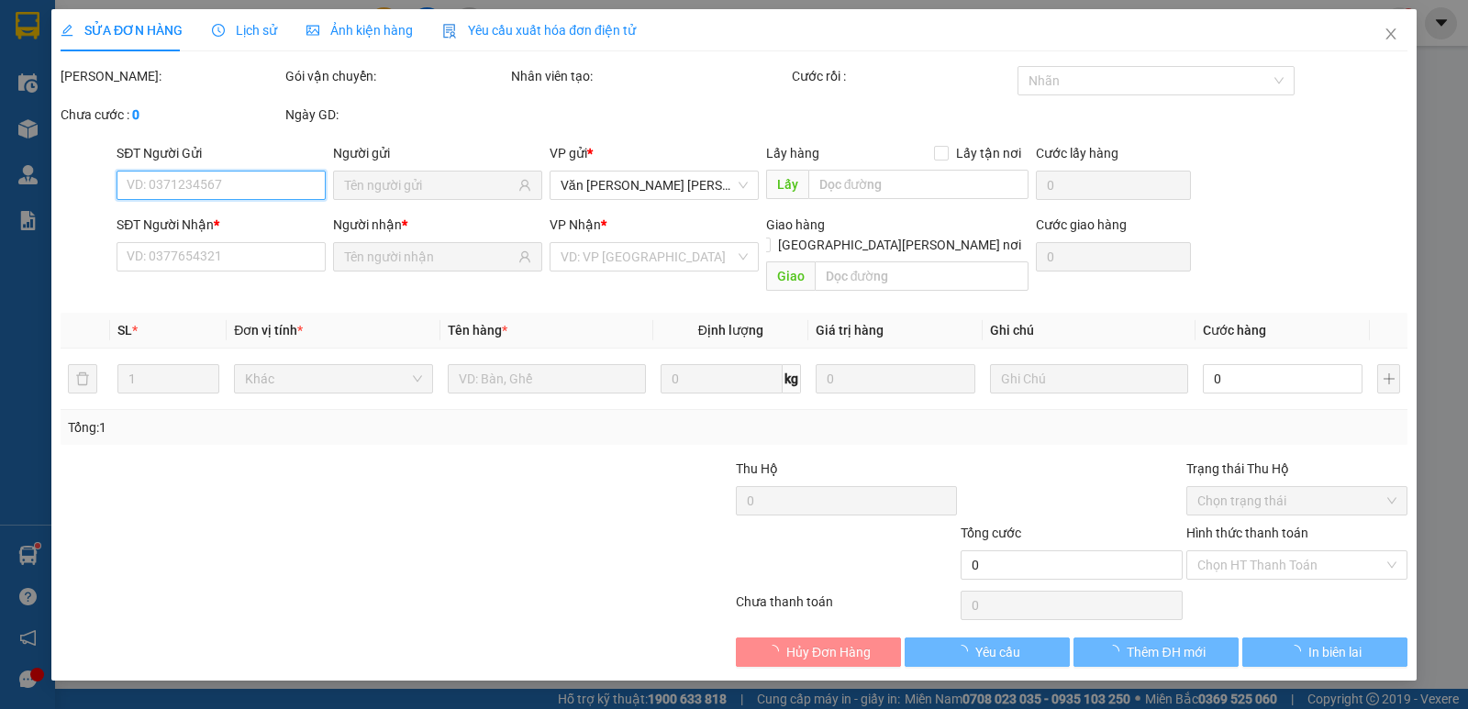
type input "02906297799"
type input "NK HOÀN MỸ CN"
type input "02836205455"
type input "[PERSON_NAME]"
type input "30.000"
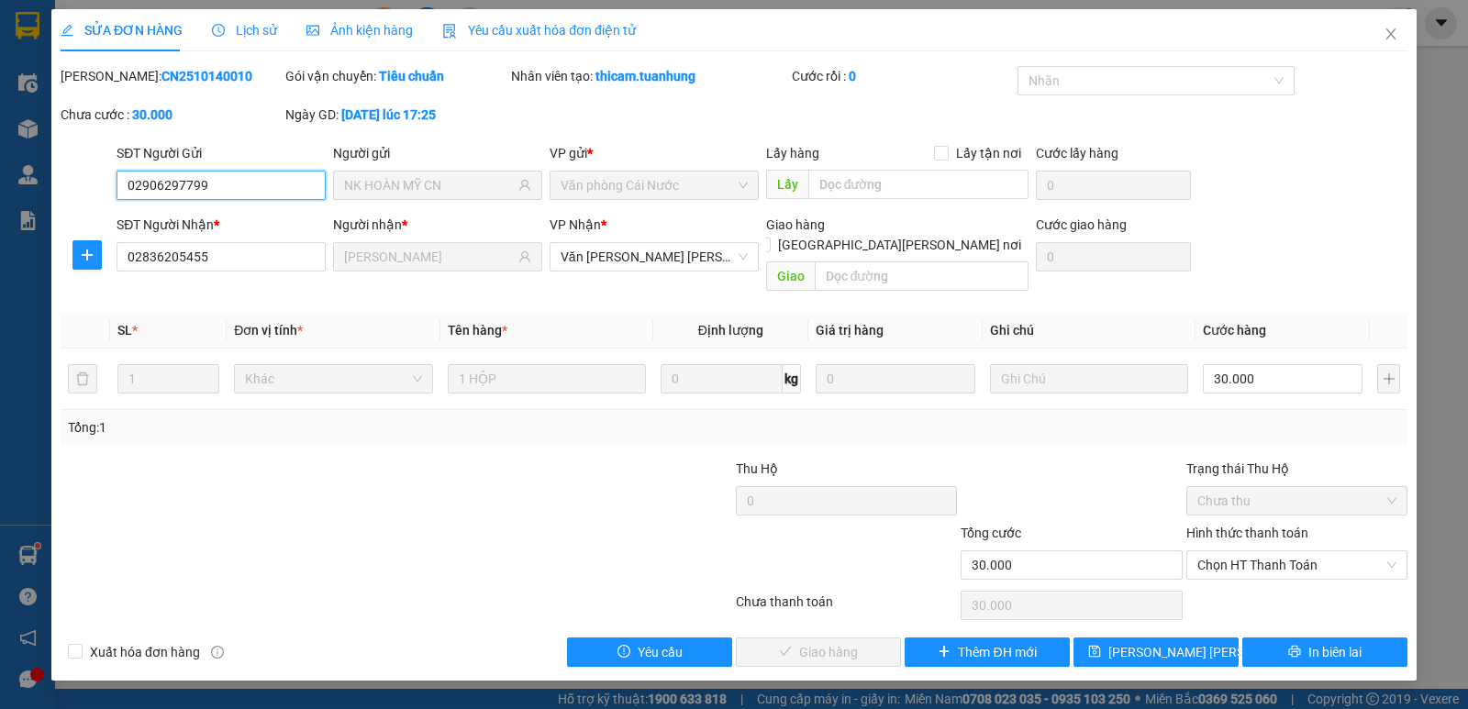
drag, startPoint x: 1247, startPoint y: 534, endPoint x: 1250, endPoint y: 561, distance: 26.7
click at [1249, 551] on span "Chọn HT Thanh Toán" at bounding box center [1296, 565] width 199 height 28
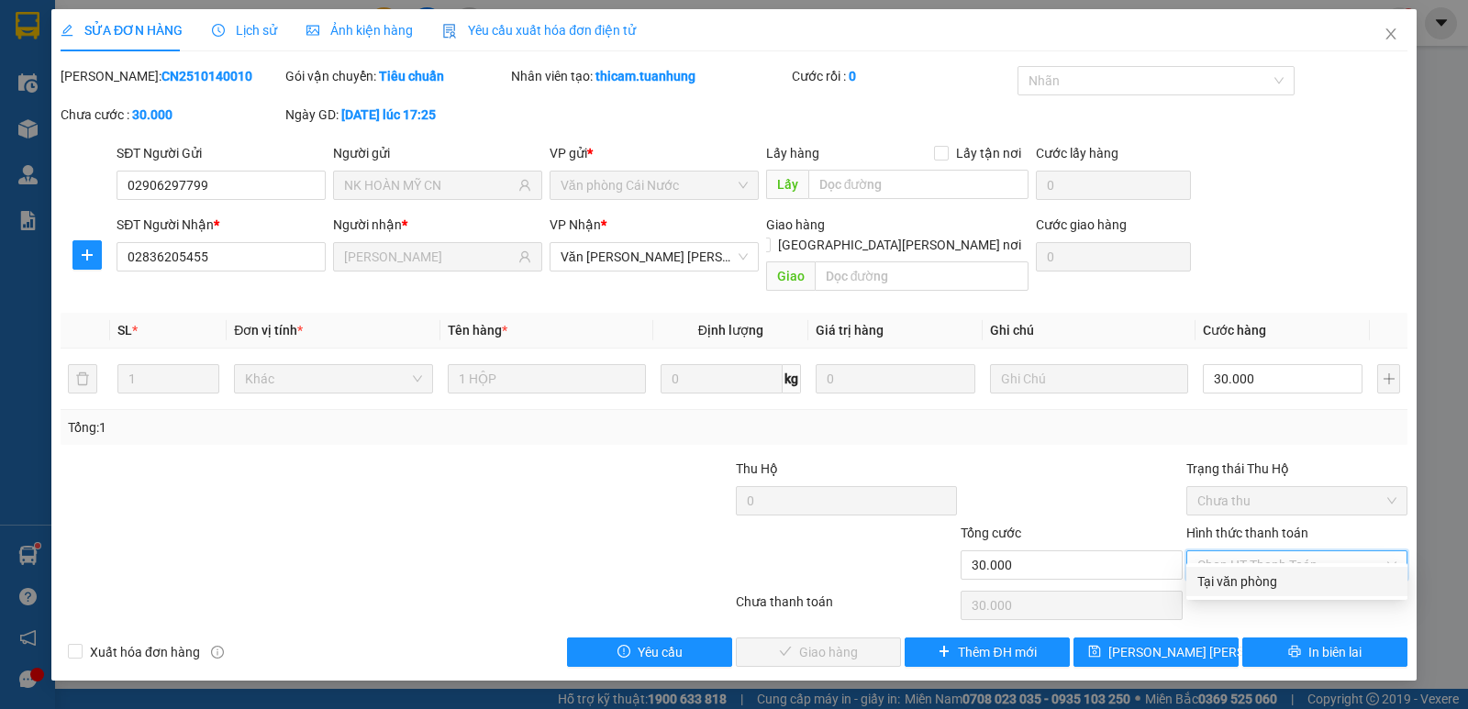
drag, startPoint x: 1251, startPoint y: 573, endPoint x: 917, endPoint y: 533, distance: 335.5
click at [1246, 577] on div "Tại văn phòng" at bounding box center [1296, 582] width 199 height 20
type input "0"
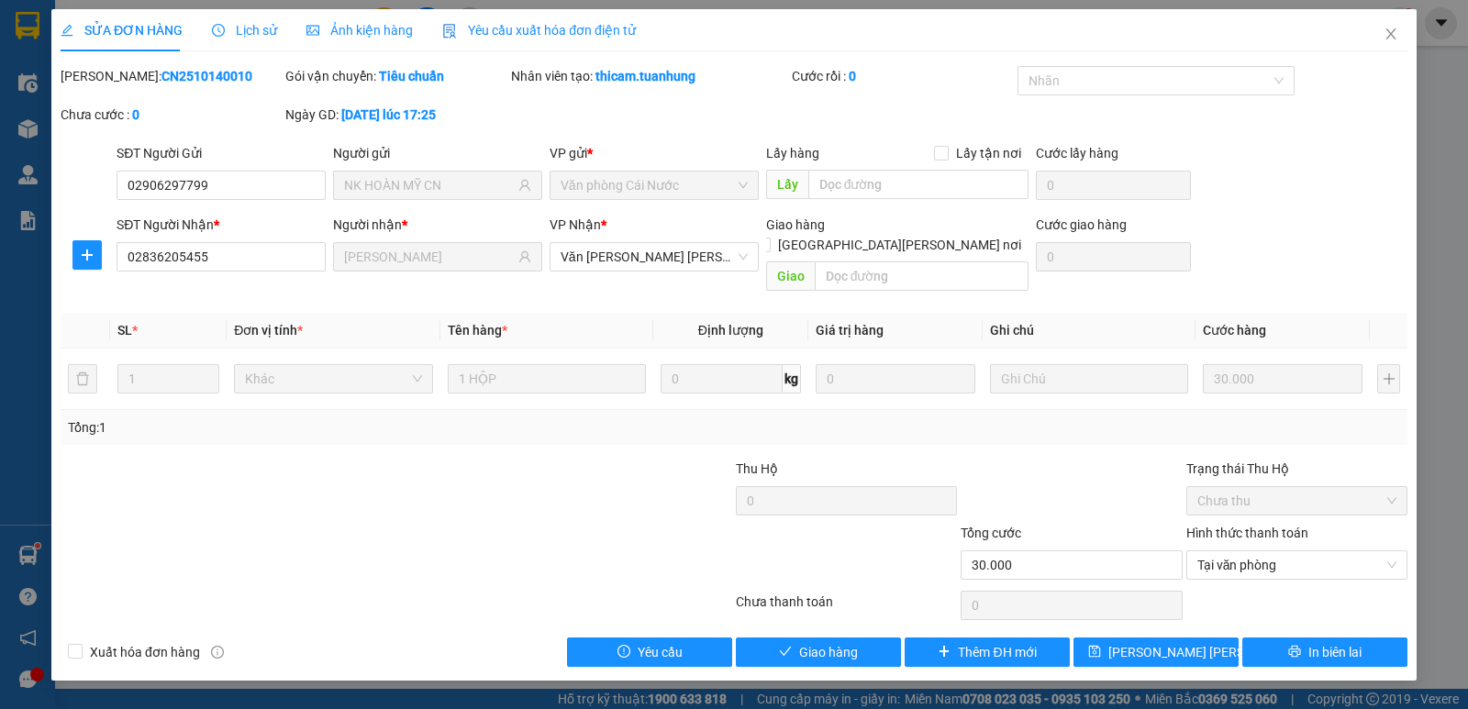
click at [813, 616] on div "Total Paid Fee 0 Total UnPaid Fee 30.000 Cash Collection Total Fee Mã ĐH: CN251…" at bounding box center [734, 366] width 1347 height 601
click at [848, 653] on div "SỬA ĐƠN HÀNG Lịch sử [PERSON_NAME] hàng Yêu cầu xuất [PERSON_NAME] điện tử Tota…" at bounding box center [733, 345] width 1365 height 672
click at [837, 642] on span "Giao hàng" at bounding box center [828, 652] width 59 height 20
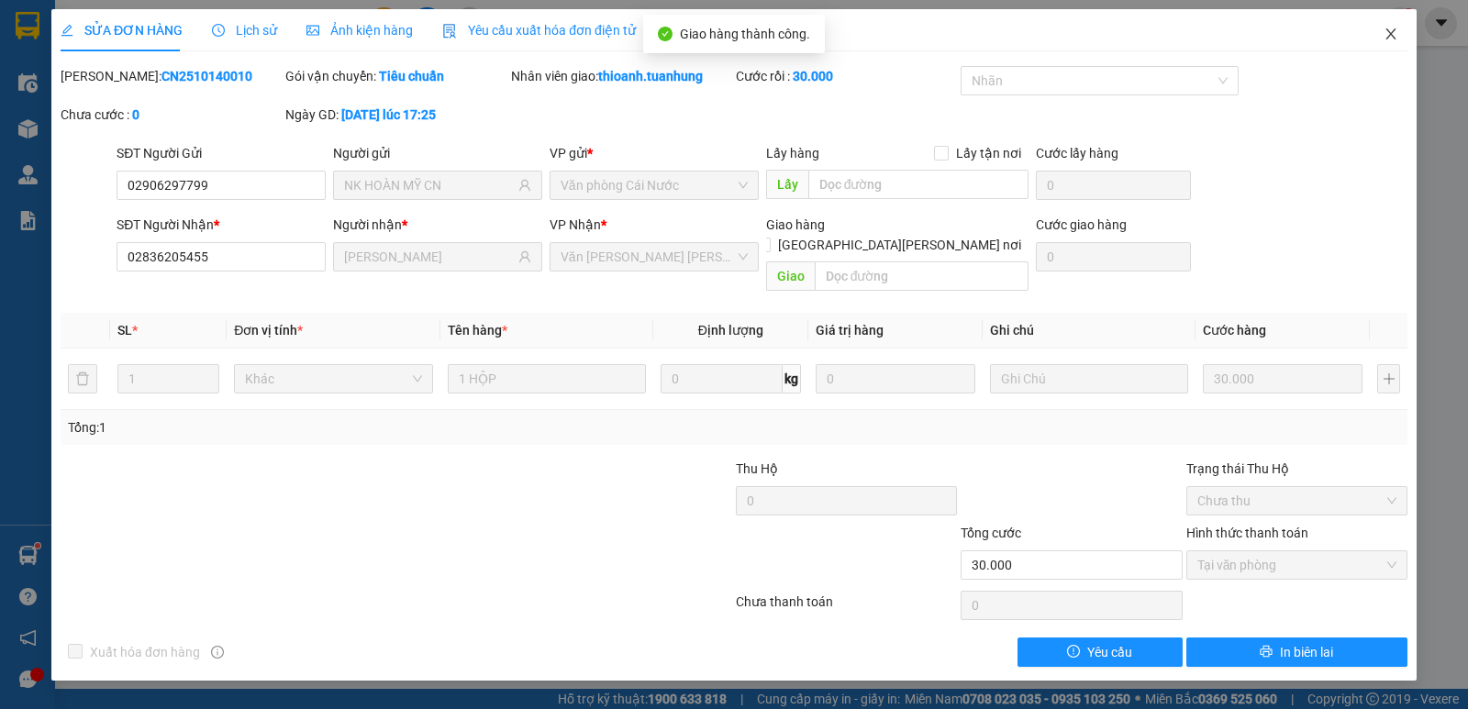
click at [1383, 28] on span "Close" at bounding box center [1390, 34] width 51 height 51
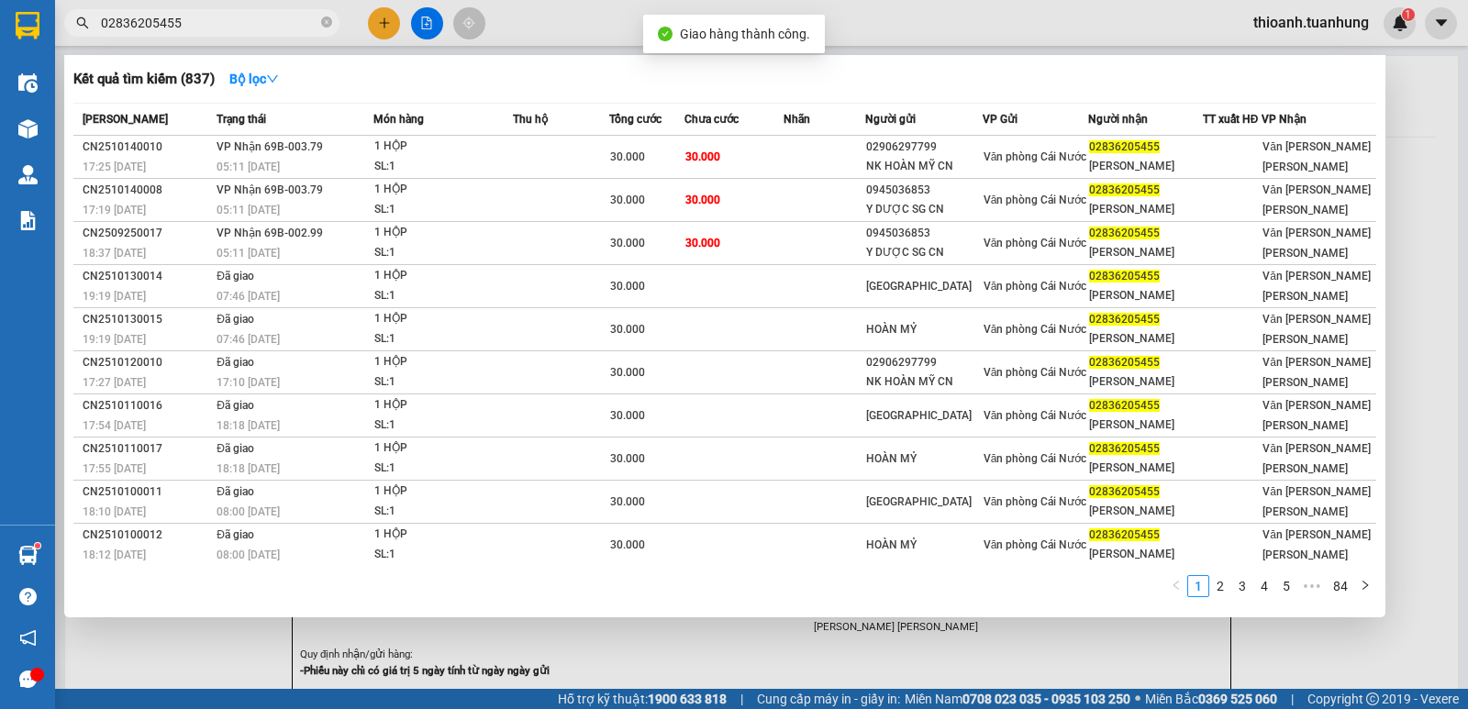
click at [220, 29] on input "02836205455" at bounding box center [209, 23] width 217 height 20
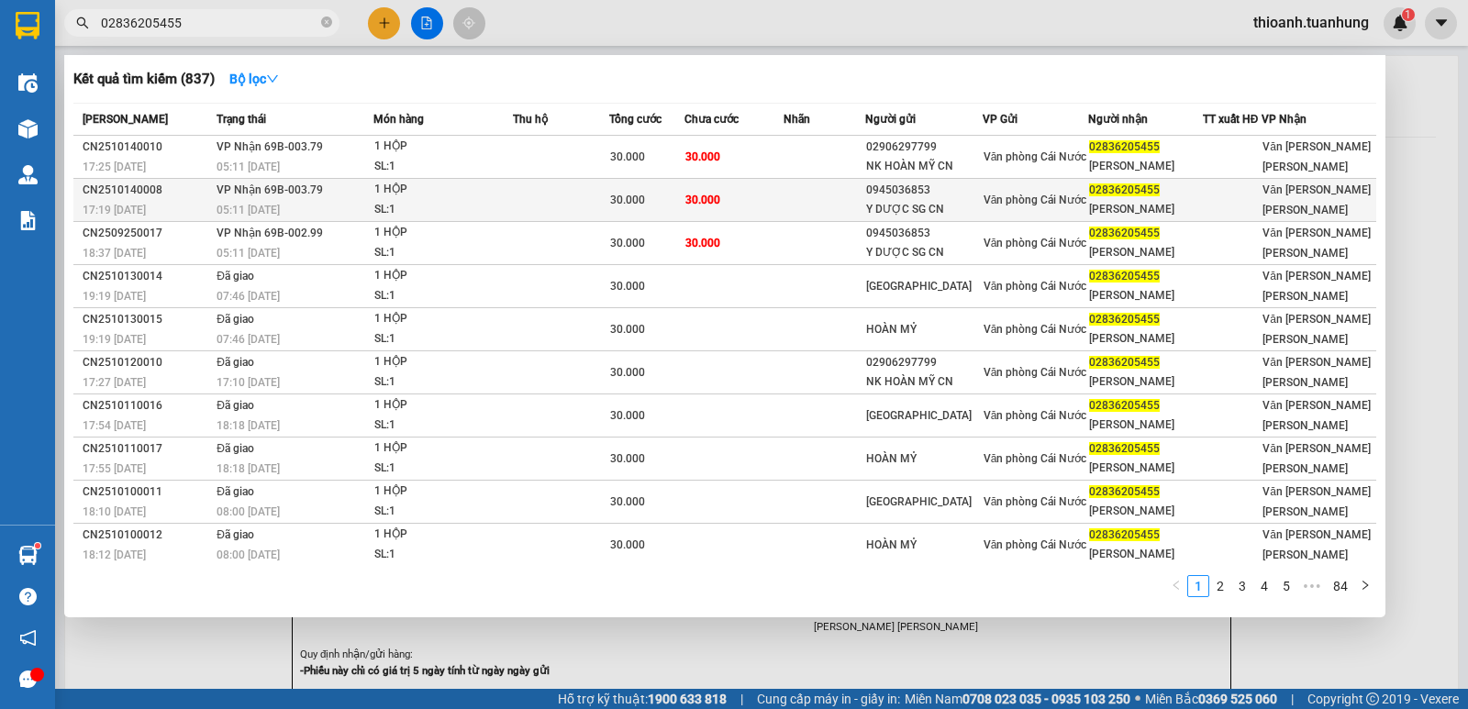
click at [978, 200] on div "Y DƯỢC SG CN" at bounding box center [924, 209] width 116 height 19
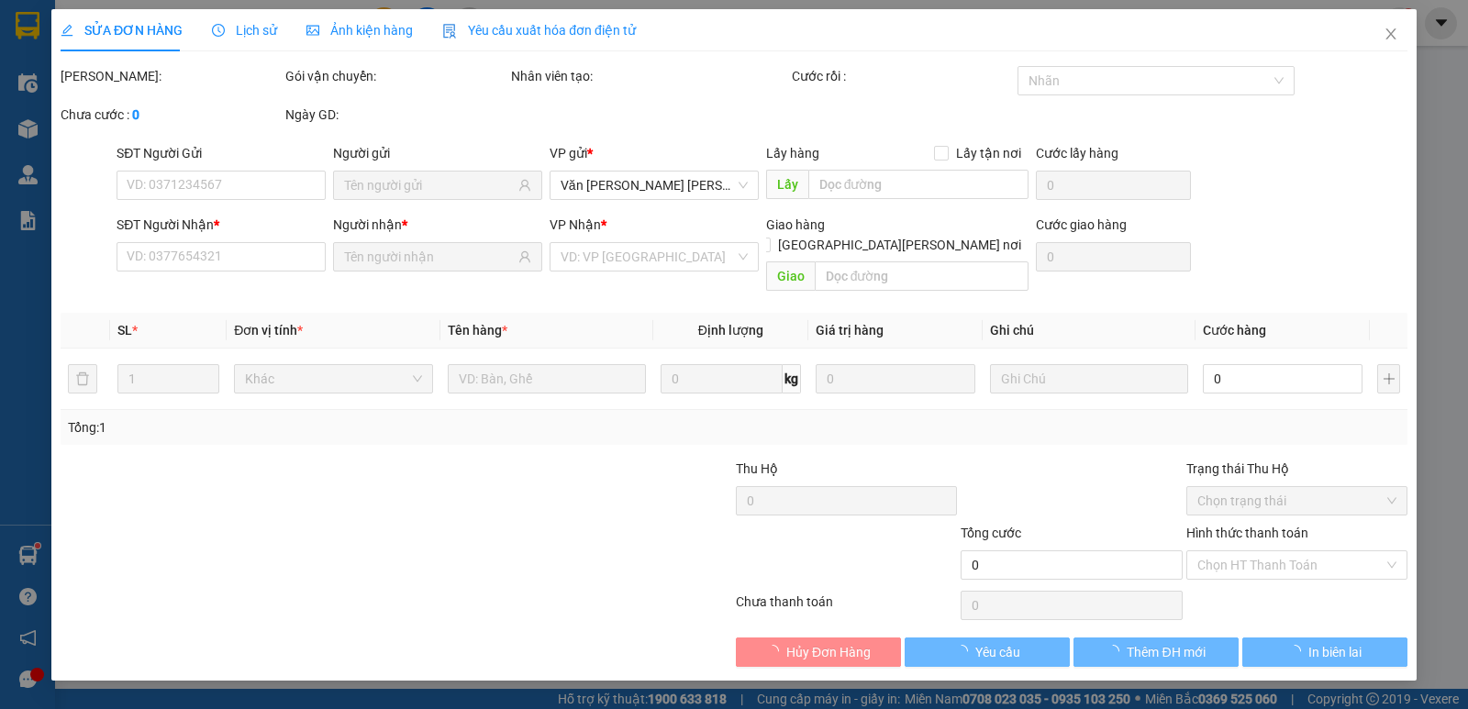
type input "0945036853"
type input "Y DƯỢC SG CN"
type input "02836205455"
type input "[PERSON_NAME]"
type input "30.000"
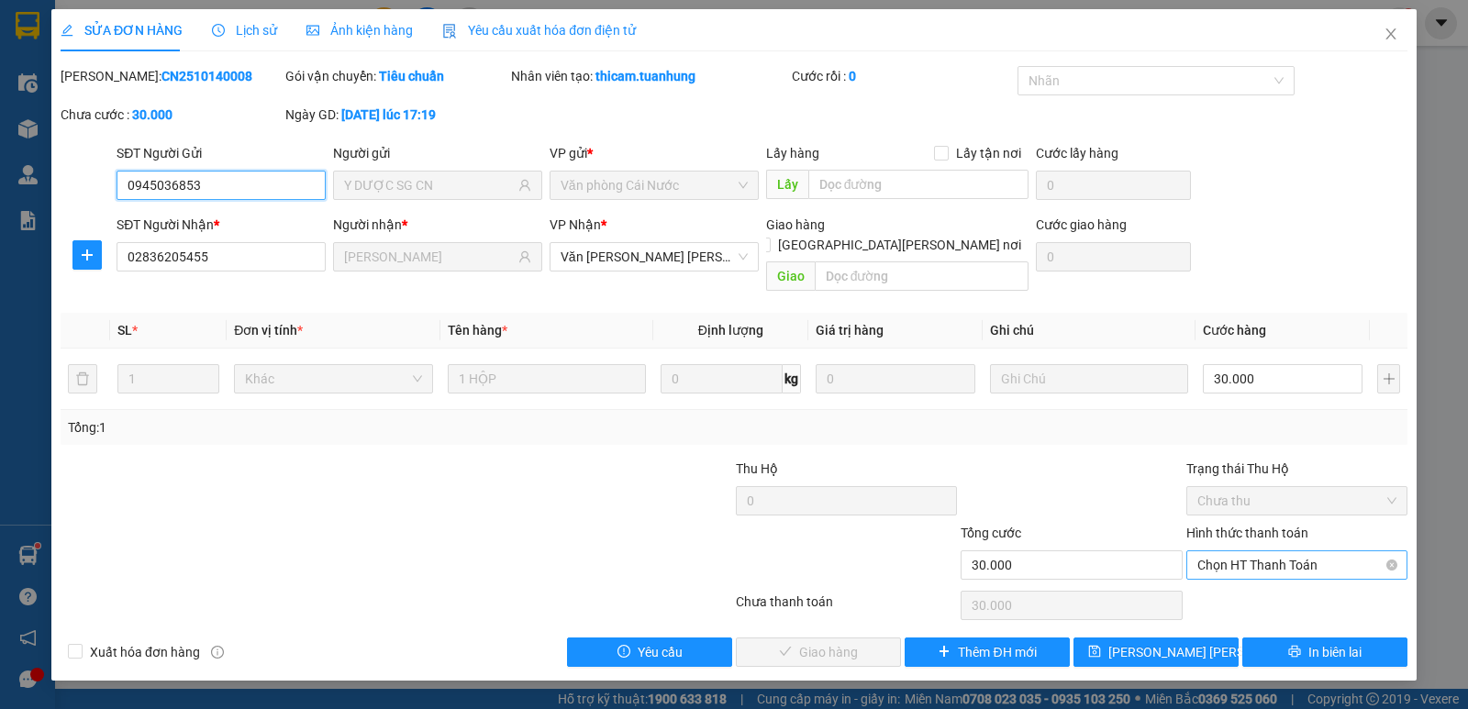
click at [1272, 551] on span "Chọn HT Thanh Toán" at bounding box center [1296, 565] width 199 height 28
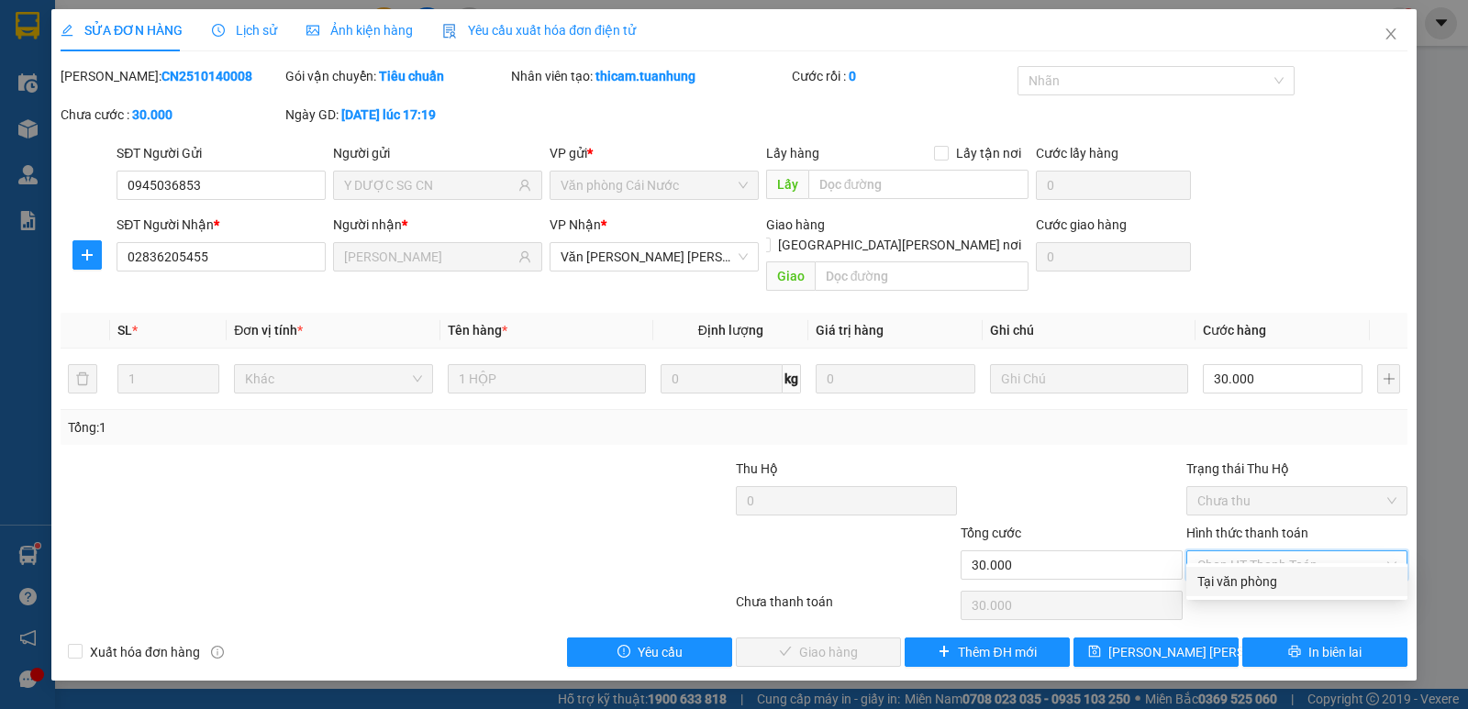
click at [1252, 577] on div "Tại văn phòng" at bounding box center [1296, 582] width 199 height 20
type input "0"
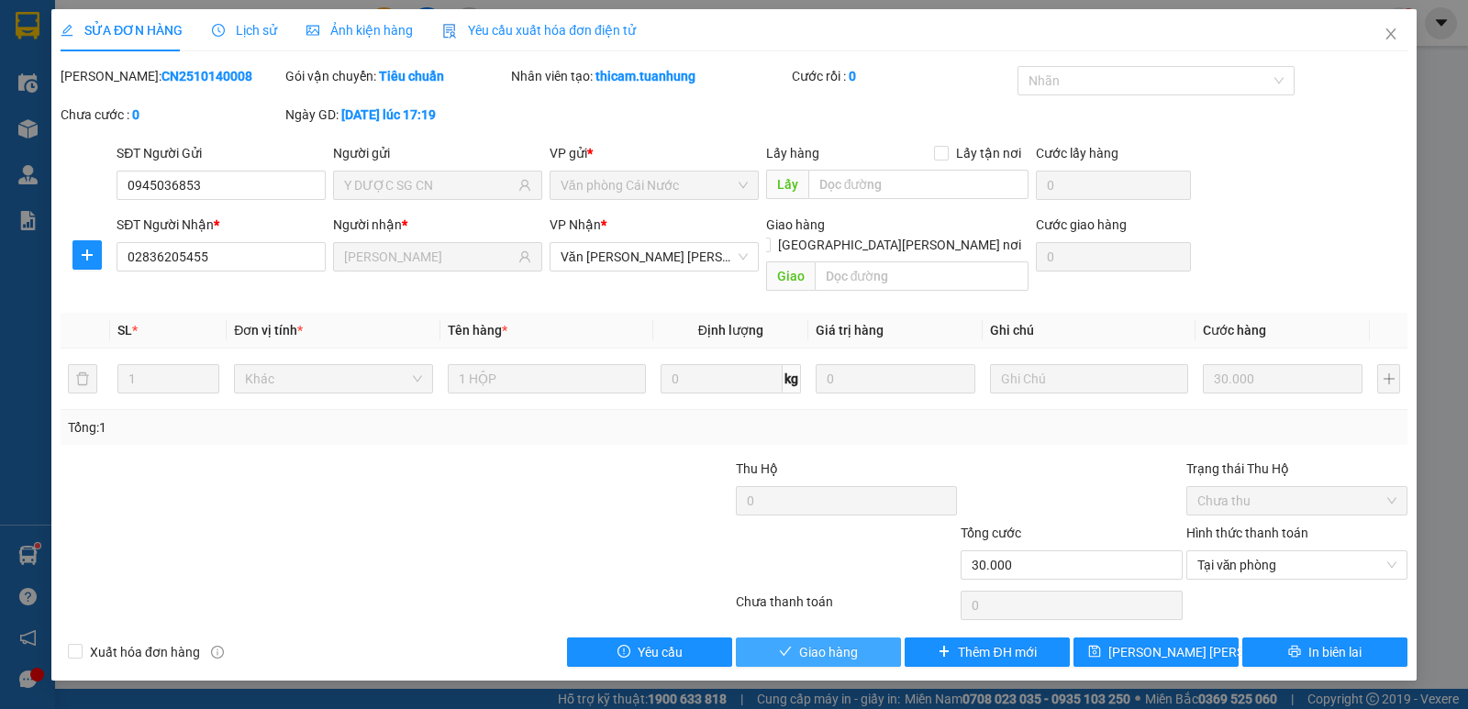
click at [815, 638] on button "Giao hàng" at bounding box center [818, 652] width 165 height 29
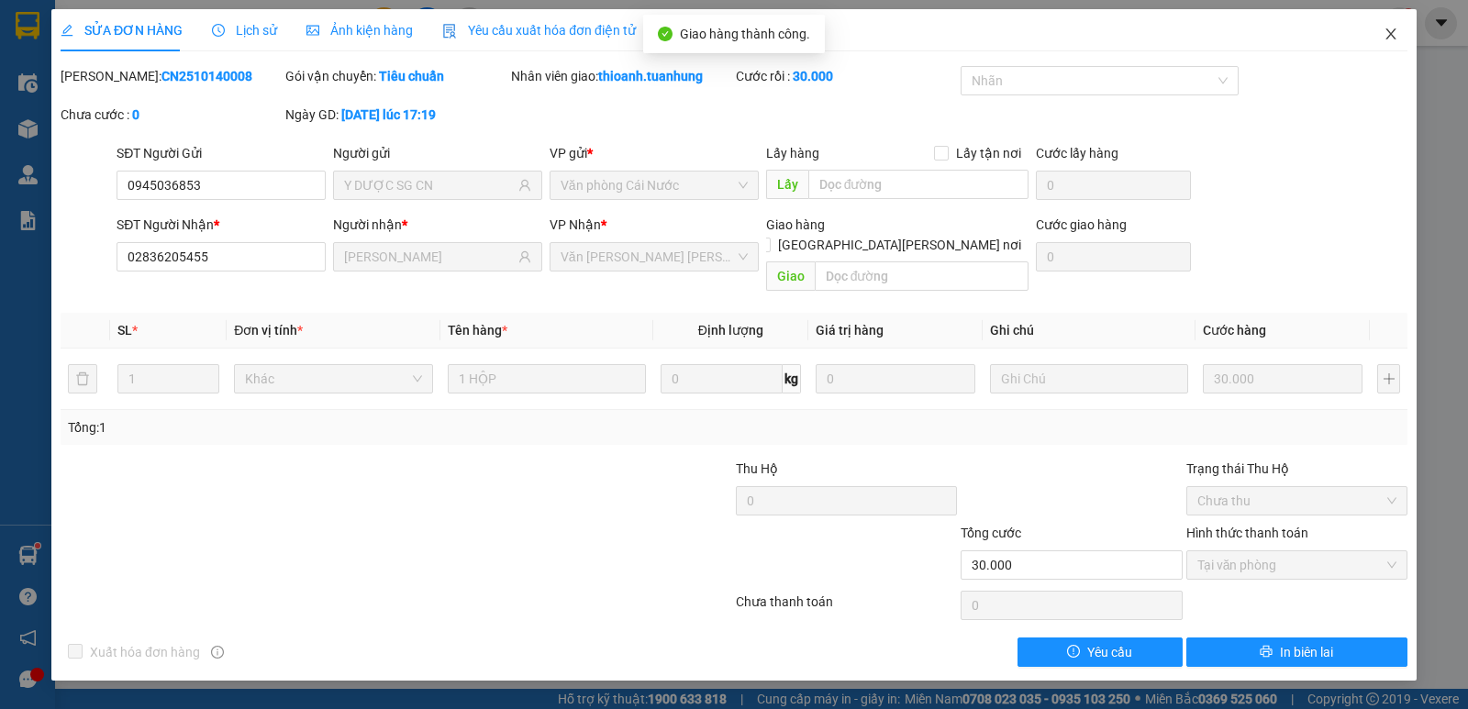
click at [1388, 39] on icon "close" at bounding box center [1391, 34] width 15 height 15
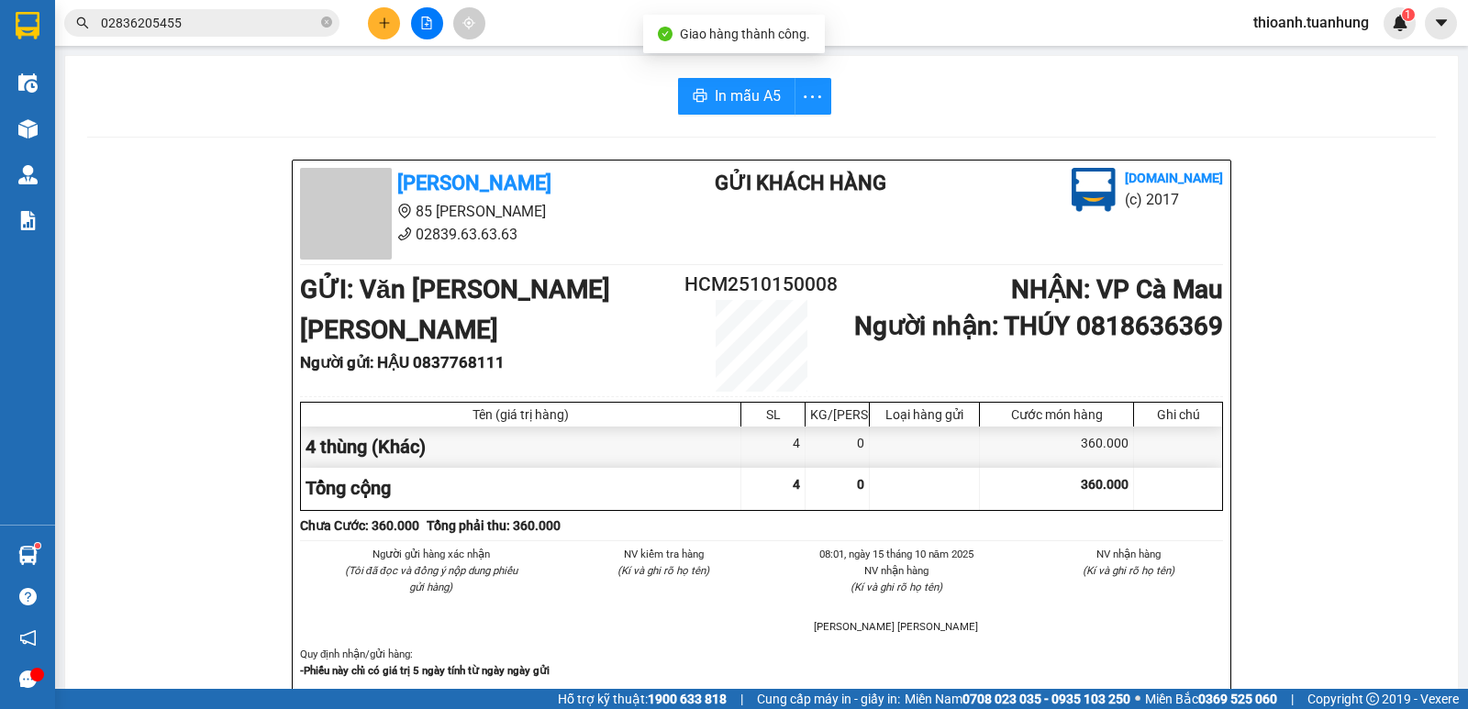
click at [211, 30] on input "02836205455" at bounding box center [209, 23] width 217 height 20
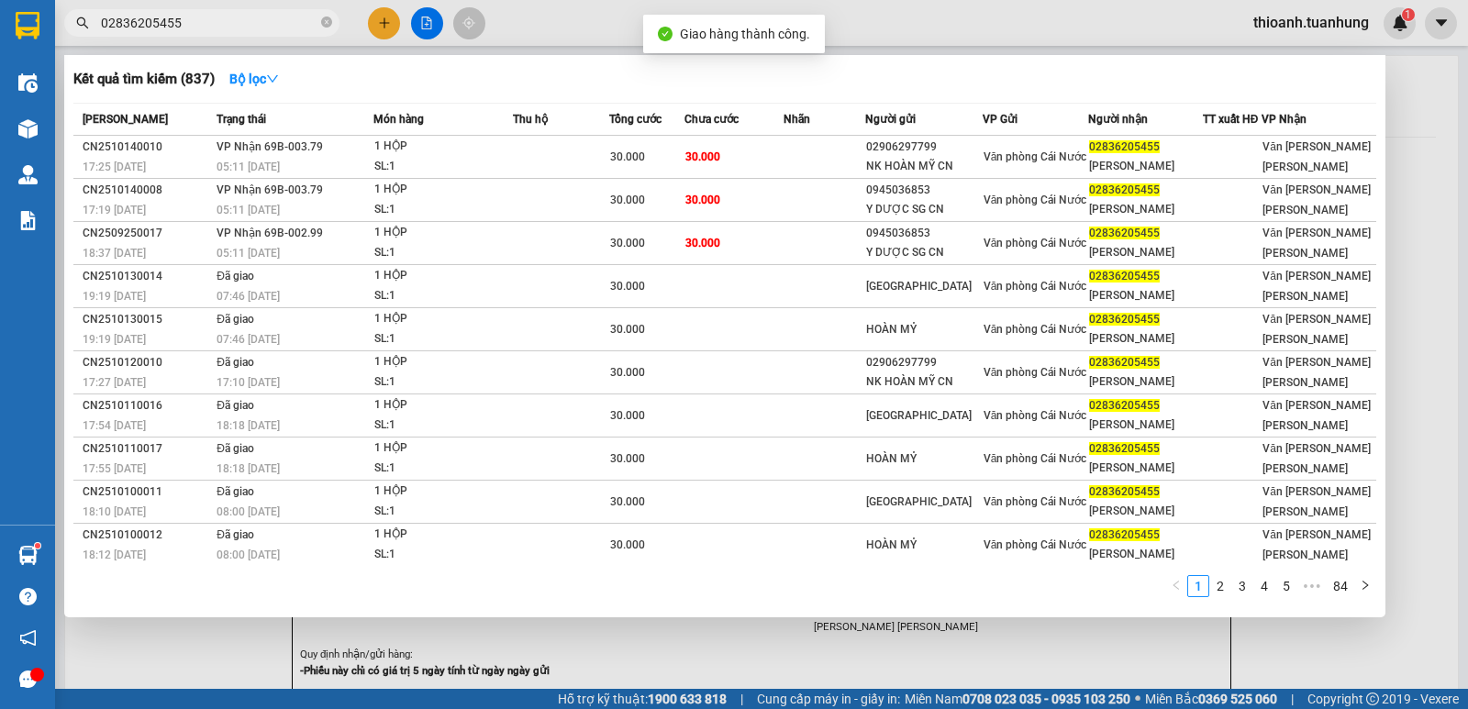
click at [213, 30] on input "02836205455" at bounding box center [209, 23] width 217 height 20
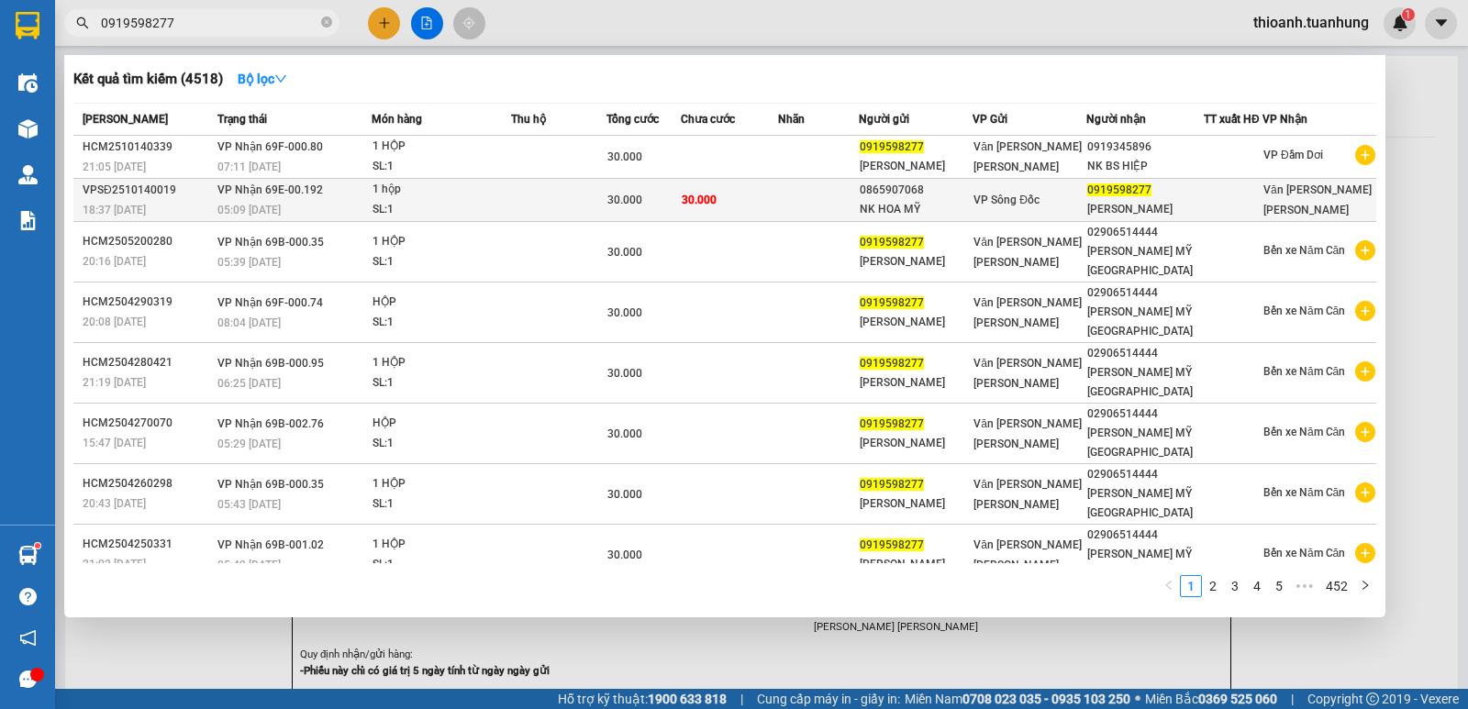
type input "0919598277"
click at [1032, 203] on span "VP Sông Đốc" at bounding box center [1006, 200] width 66 height 13
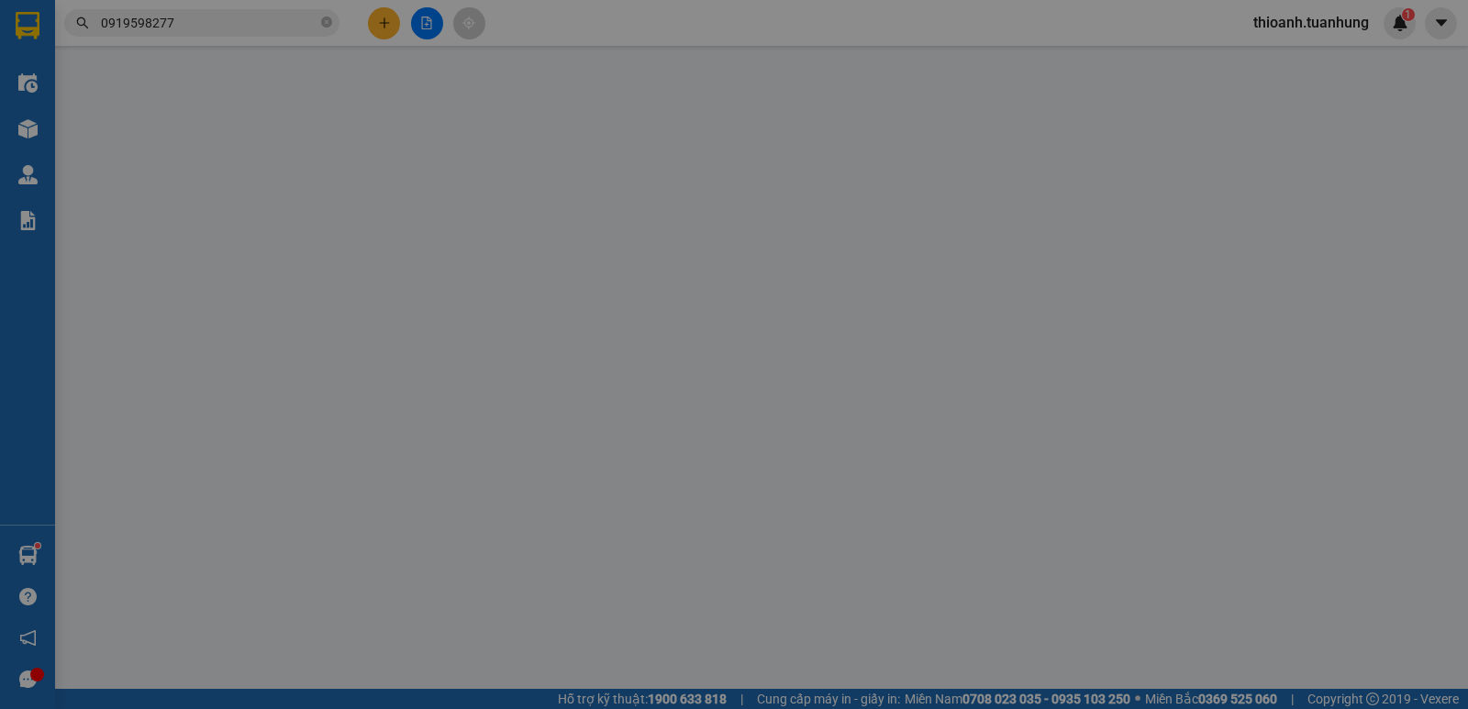
type input "0865907068"
type input "NK HOA MỸ"
type input "0919598277"
type input "[PERSON_NAME]"
type input "30.000"
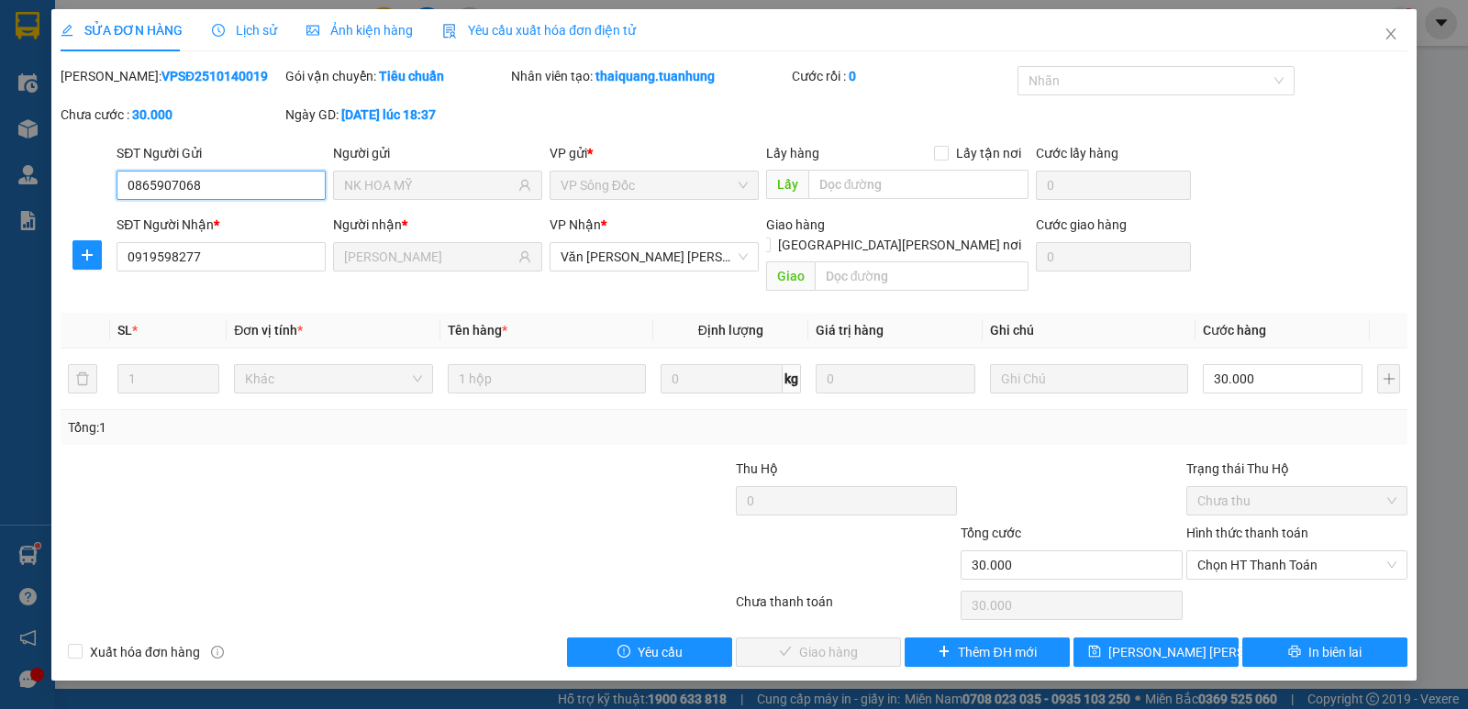
drag, startPoint x: 1288, startPoint y: 538, endPoint x: 1284, endPoint y: 560, distance: 22.5
click at [1286, 551] on span "Chọn HT Thanh Toán" at bounding box center [1296, 565] width 199 height 28
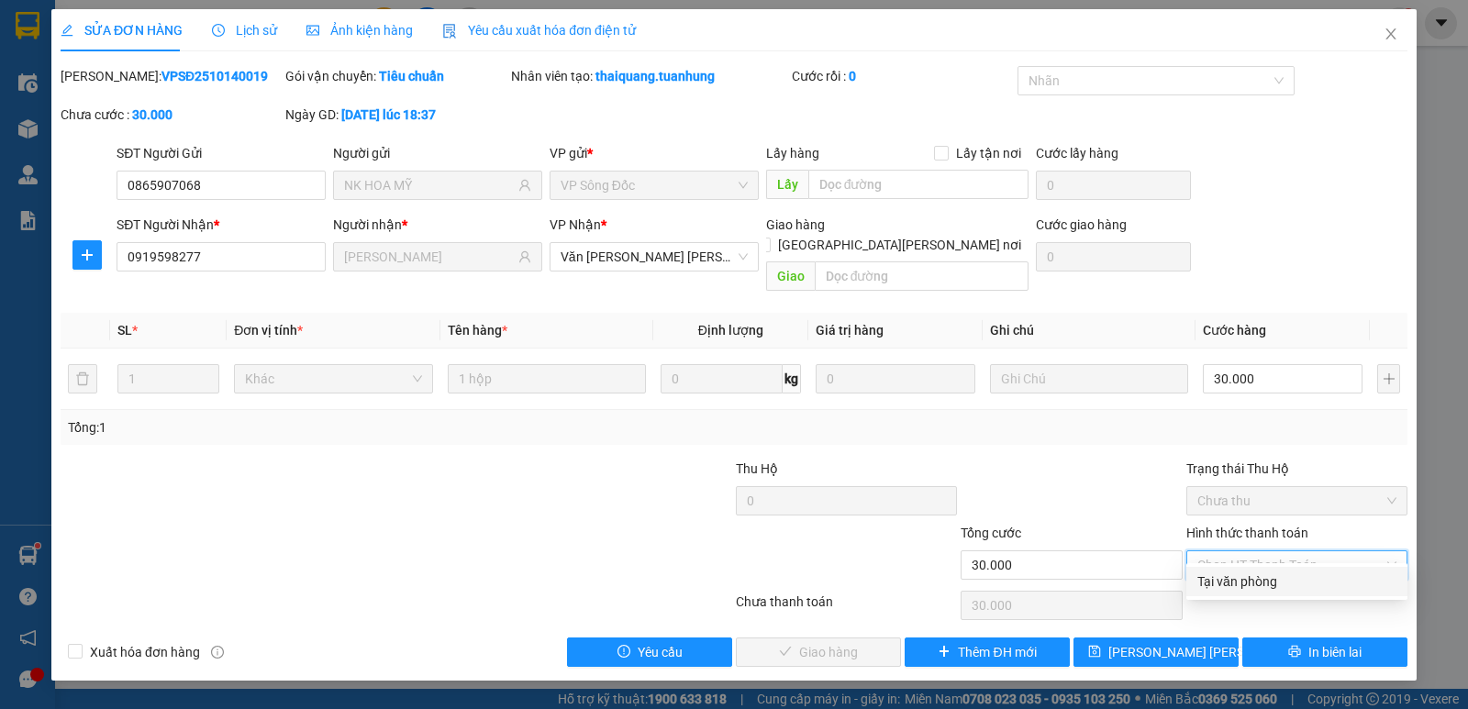
drag, startPoint x: 1277, startPoint y: 575, endPoint x: 787, endPoint y: 506, distance: 494.9
click at [1257, 575] on div "Tại văn phòng" at bounding box center [1296, 582] width 199 height 20
type input "0"
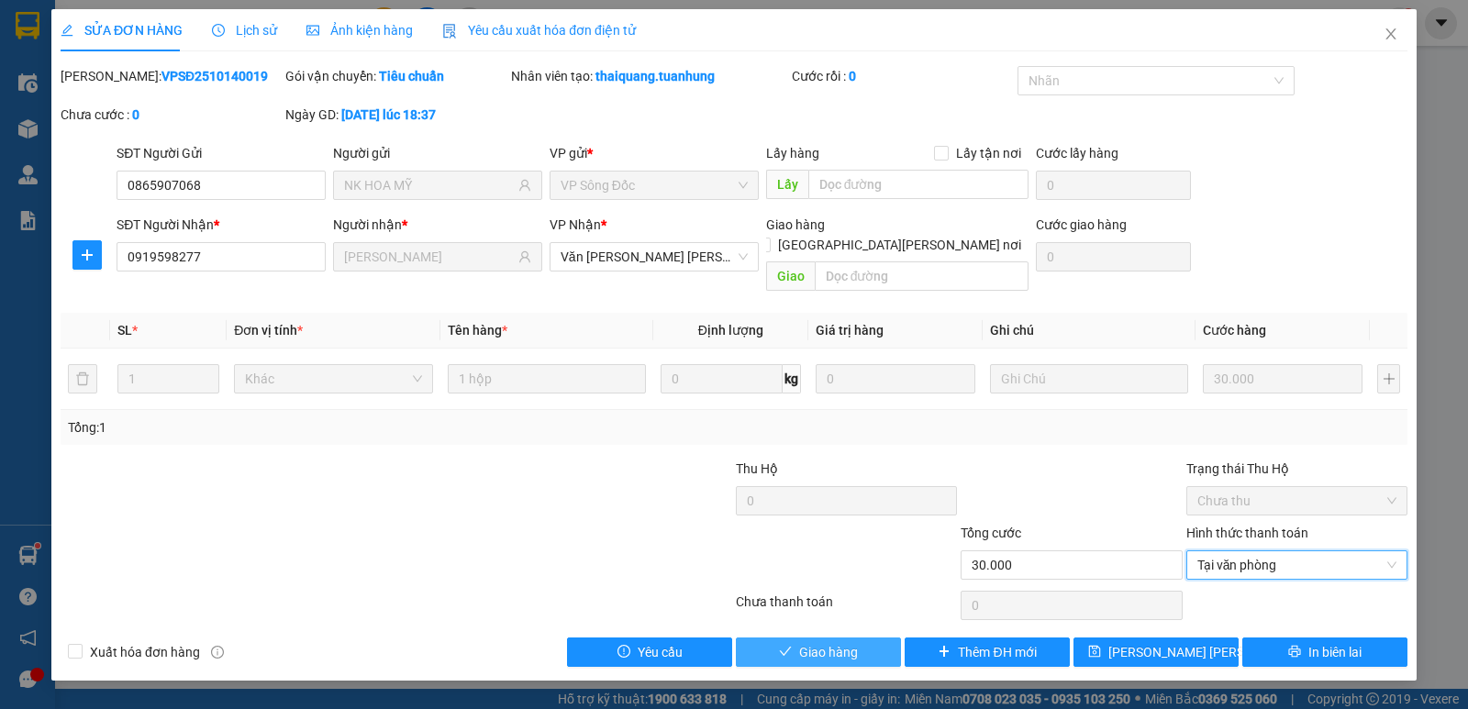
click at [806, 642] on span "Giao hàng" at bounding box center [828, 652] width 59 height 20
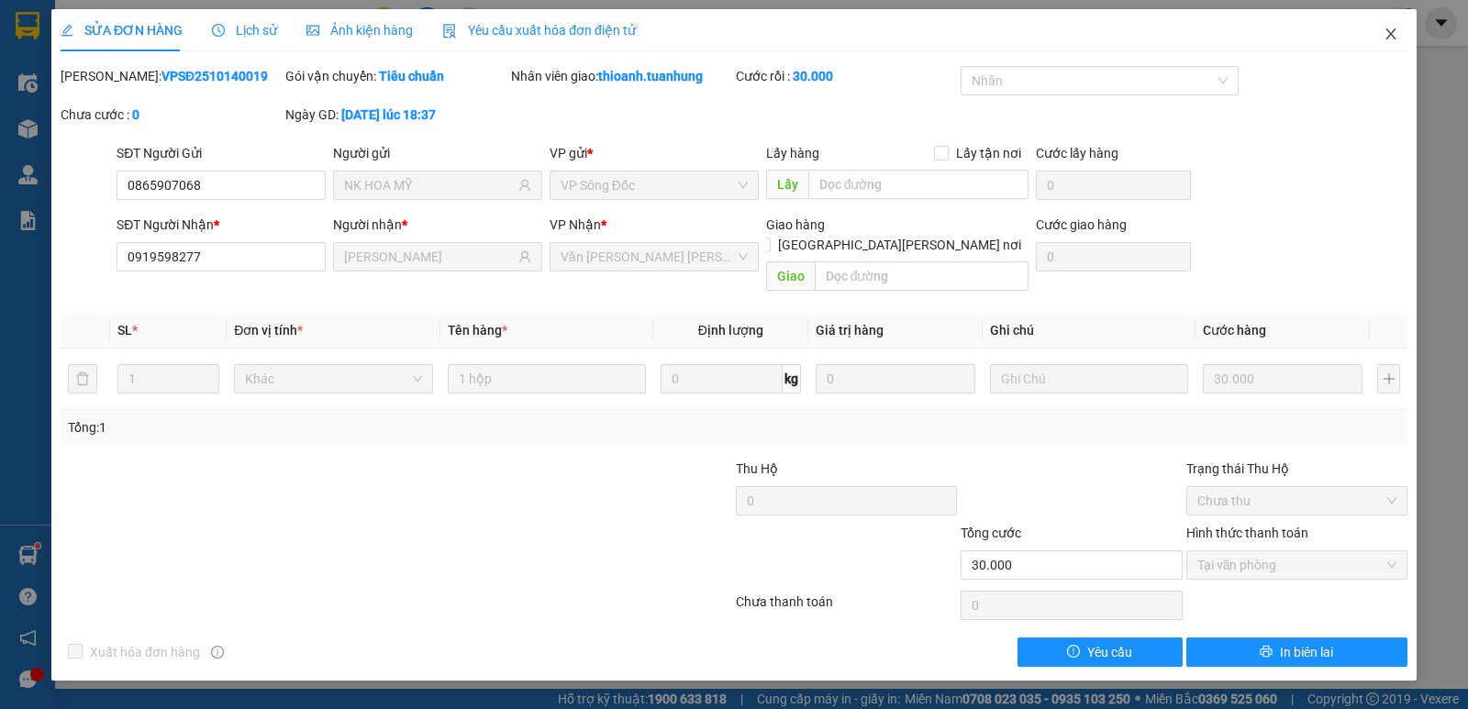
click at [1384, 29] on icon "close" at bounding box center [1391, 34] width 15 height 15
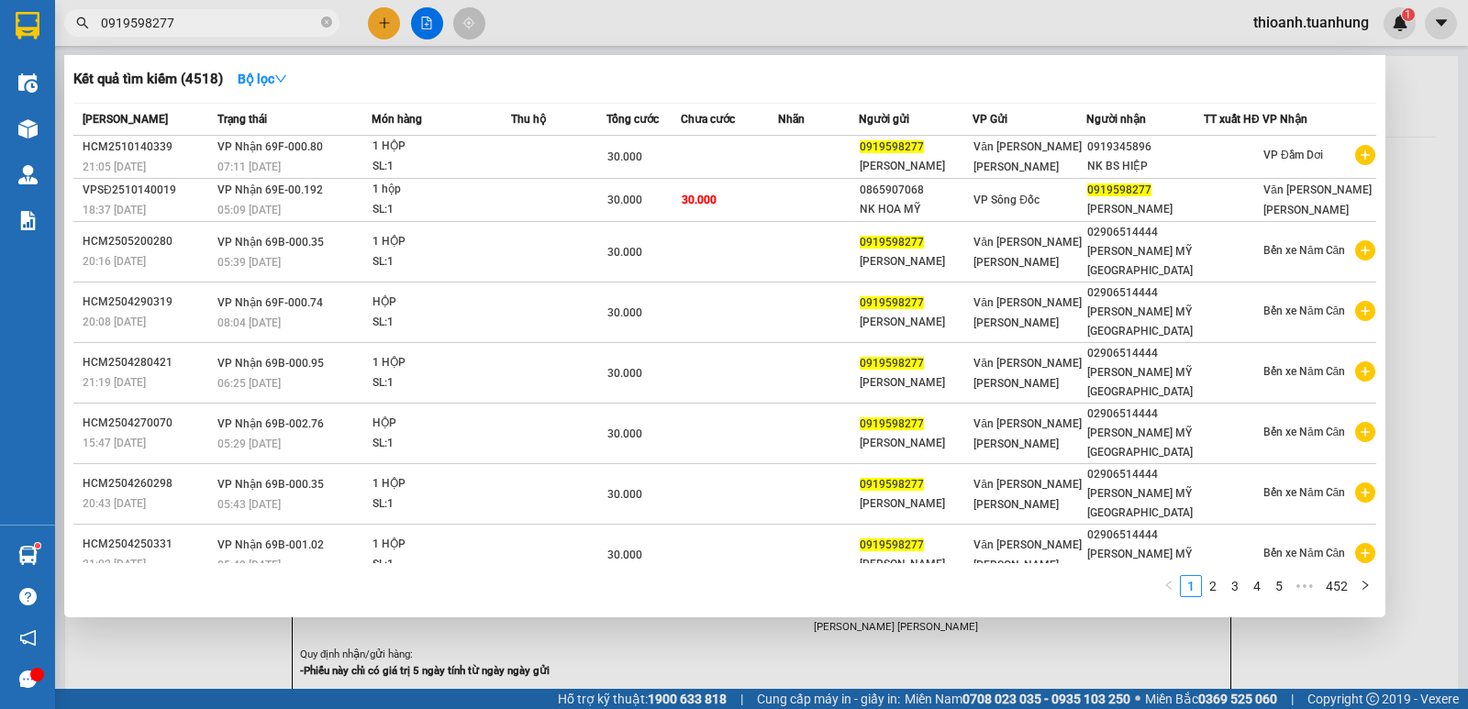
click at [185, 22] on input "0919598277" at bounding box center [209, 23] width 217 height 20
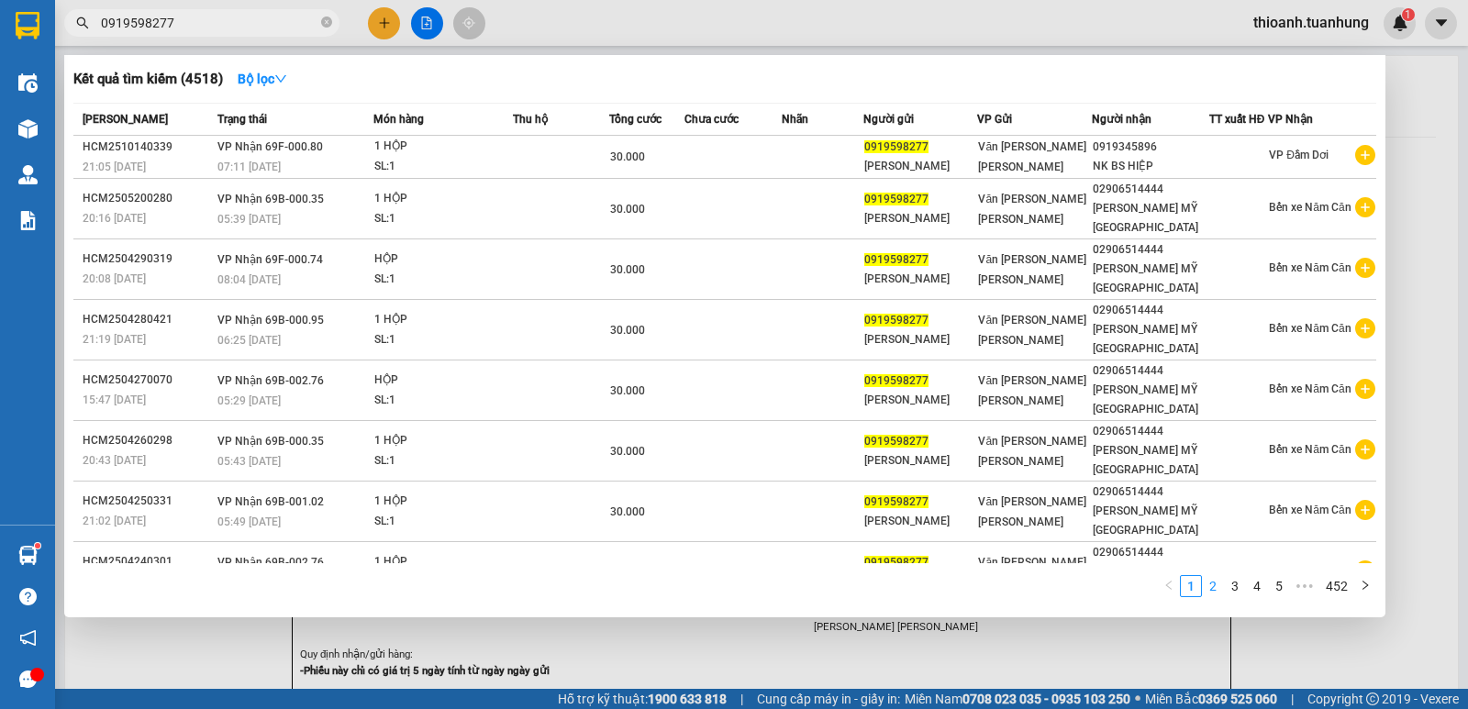
click at [1208, 584] on link "2" at bounding box center [1213, 586] width 20 height 20
click at [1208, 584] on div "Mã ĐH Trạng thái Món hàng Thu hộ Tổng [PERSON_NAME] [PERSON_NAME] Người gửi VP …" at bounding box center [724, 356] width 1303 height 506
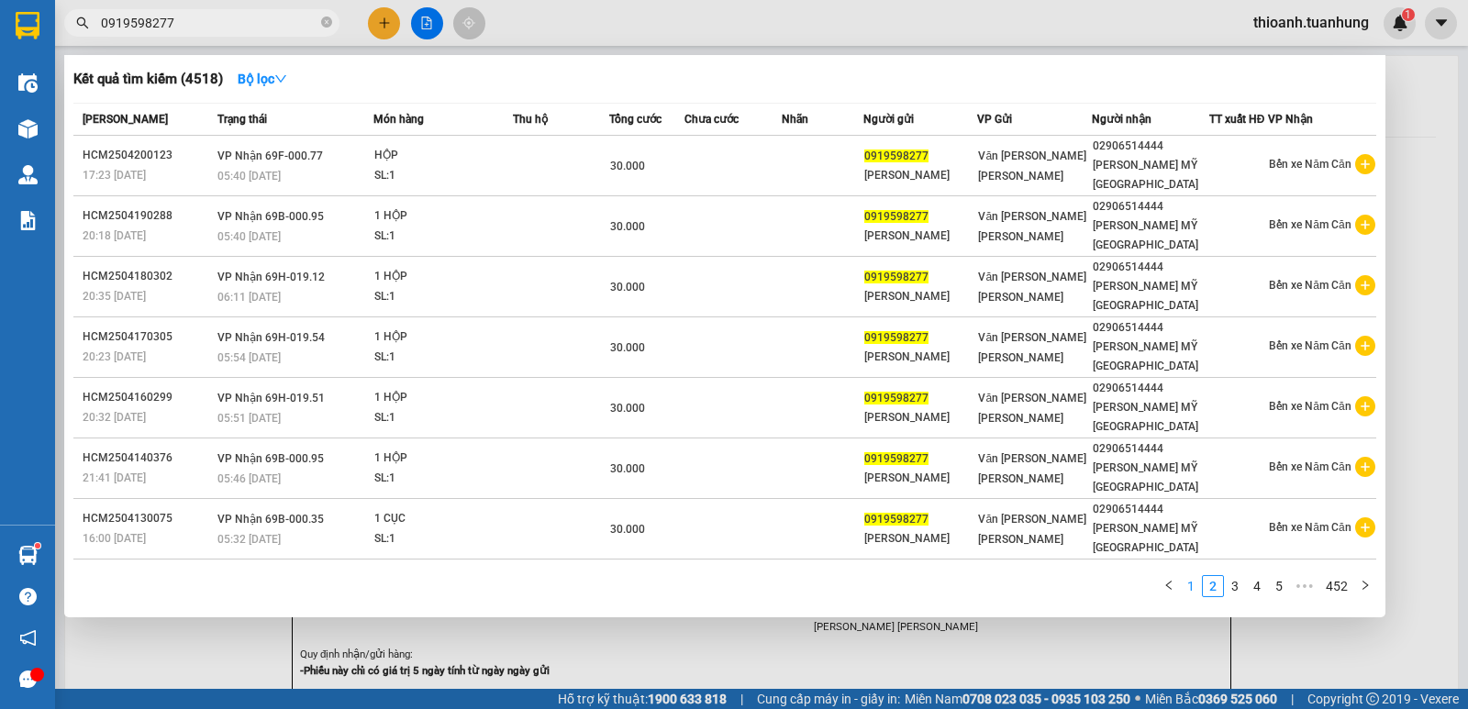
click at [1195, 585] on link "1" at bounding box center [1191, 586] width 20 height 20
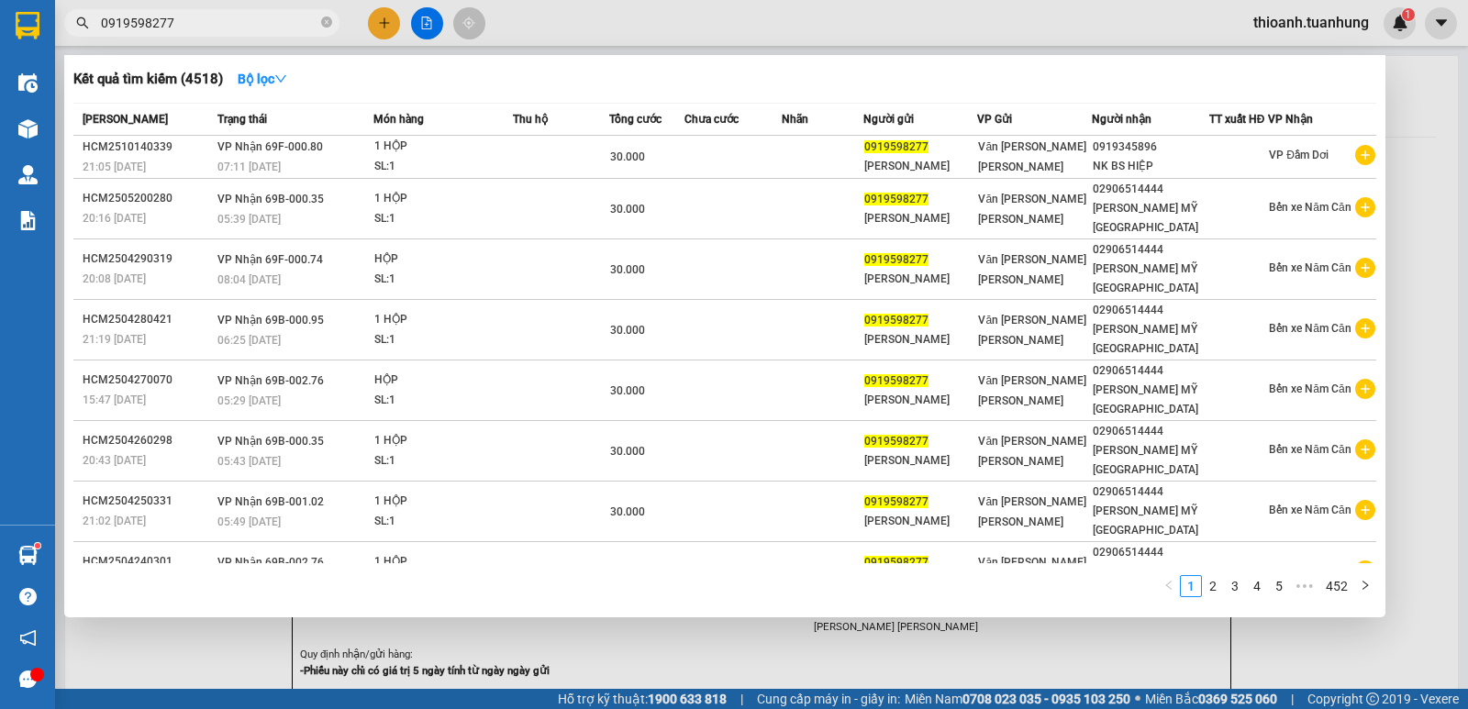
click at [202, 19] on input "0919598277" at bounding box center [209, 23] width 217 height 20
type input "0"
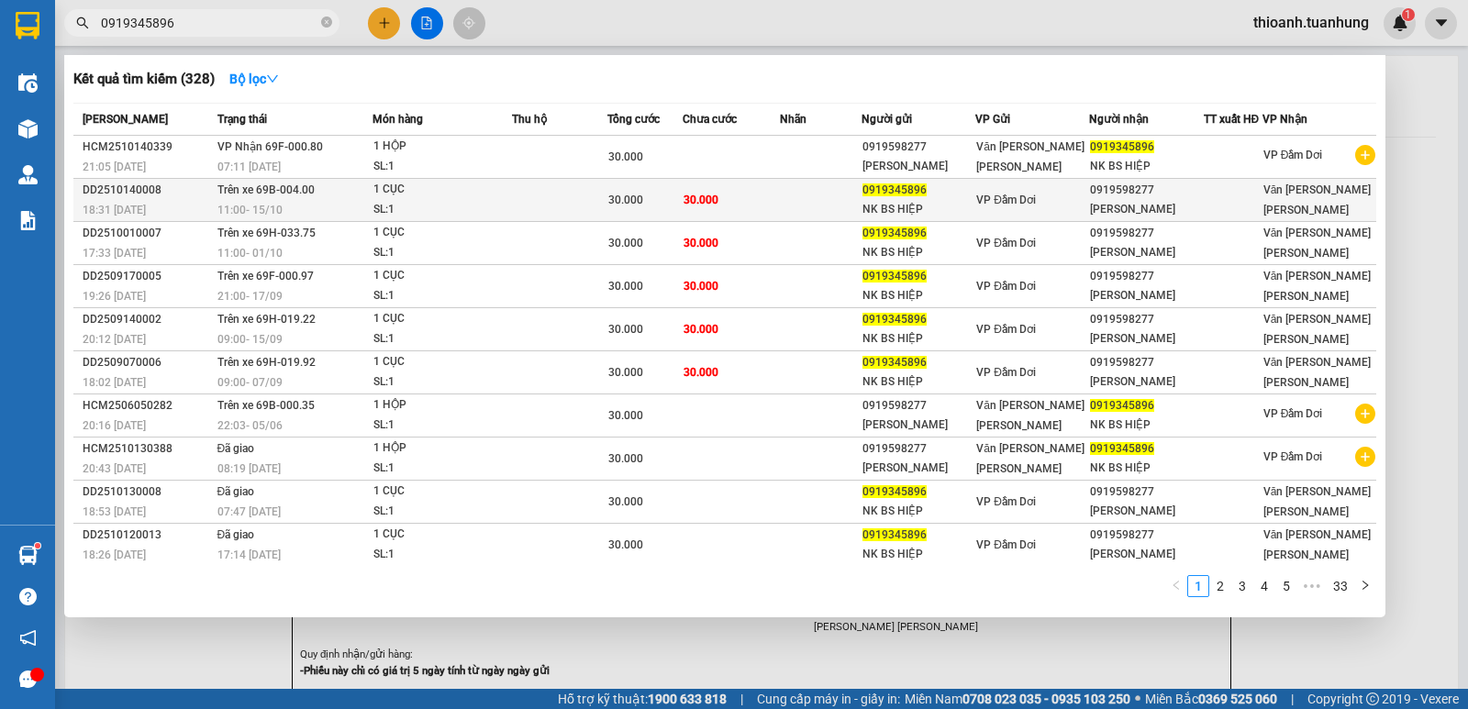
type input "0919345896"
click at [1079, 189] on td "VP Đầm Dơi" at bounding box center [1032, 200] width 114 height 43
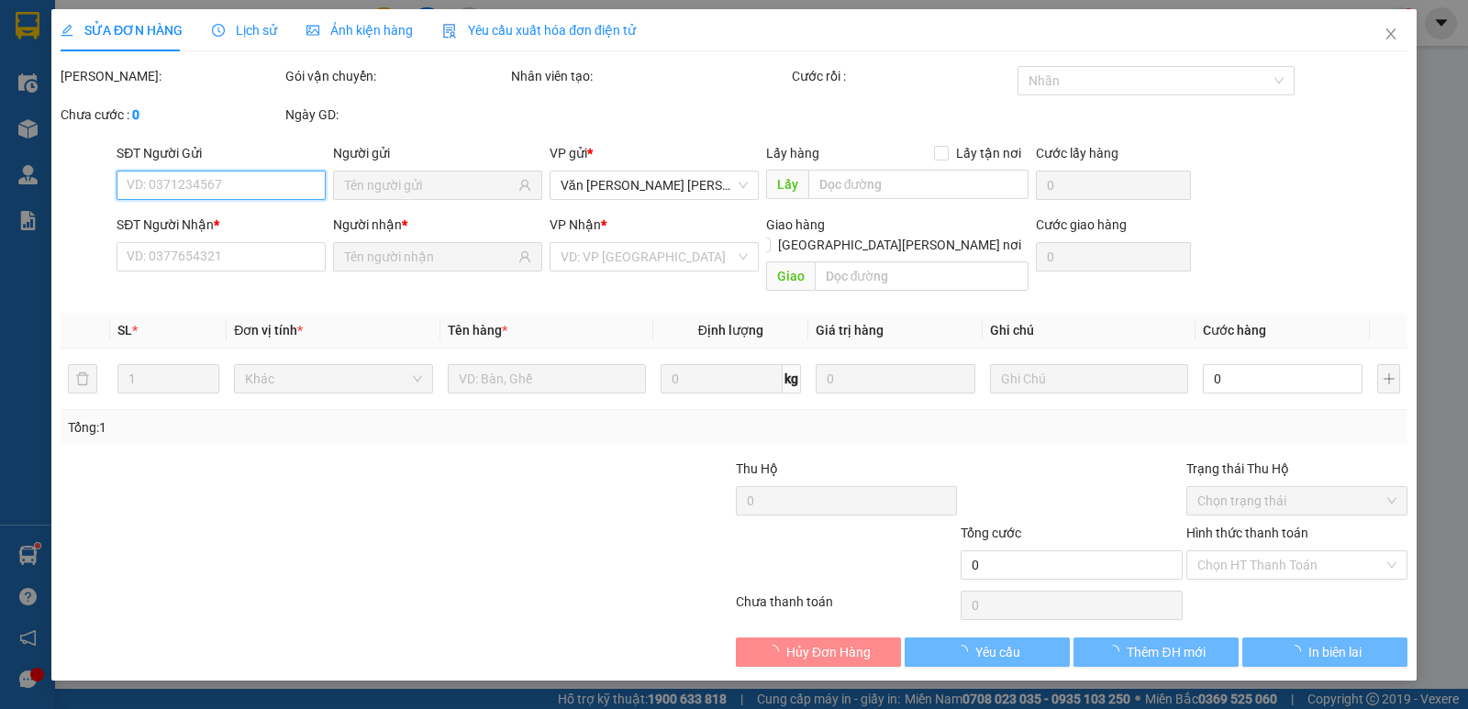
type input "0919345896"
type input "NK BS HIỆP"
type input "0919598277"
type input "[PERSON_NAME]"
type input "30.000"
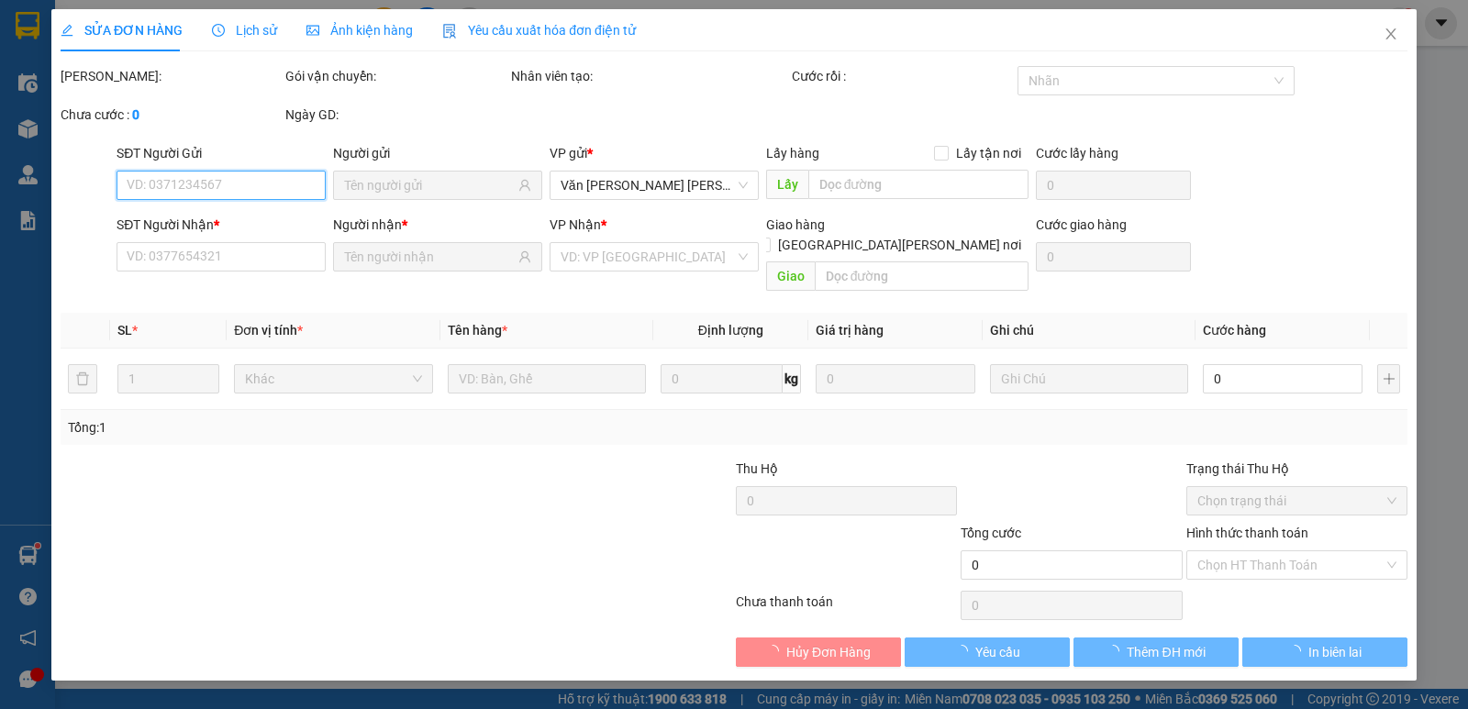
type input "30.000"
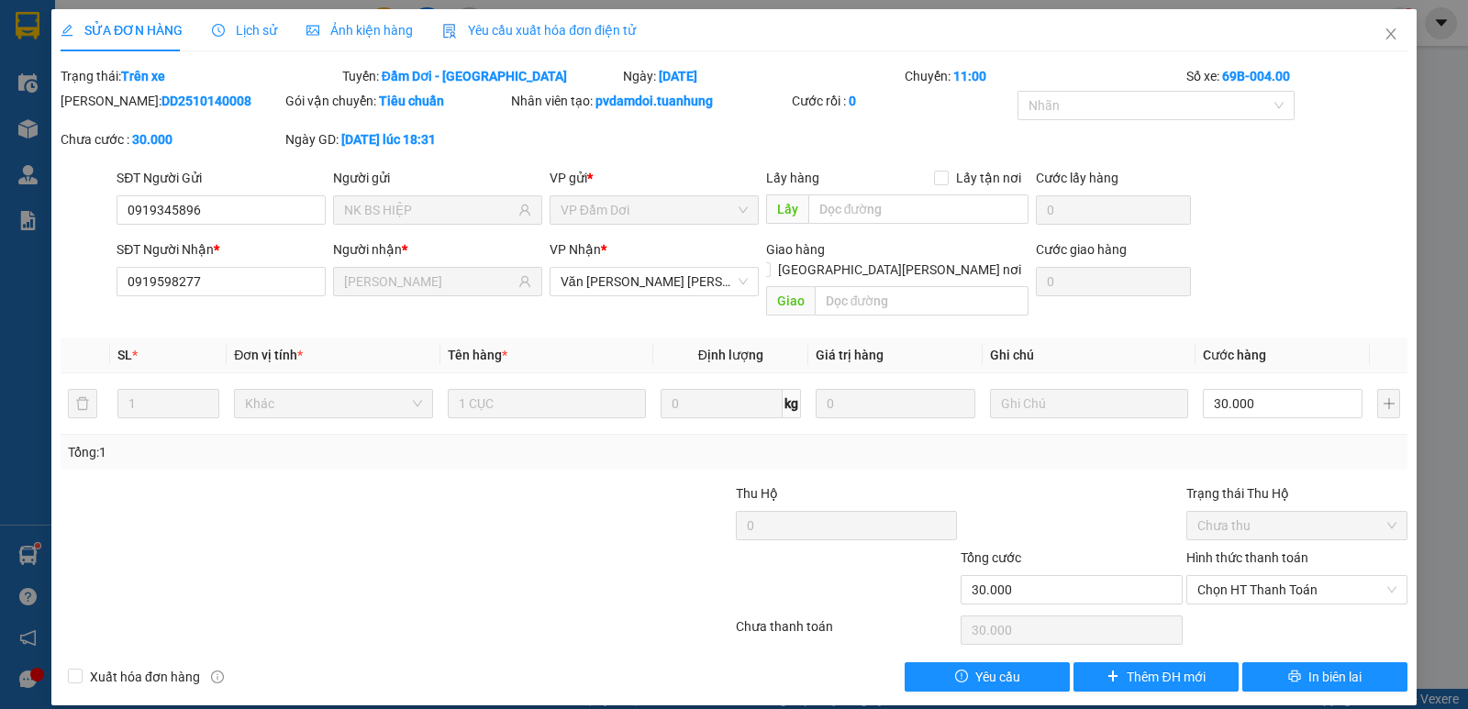
drag, startPoint x: 1254, startPoint y: 550, endPoint x: 1244, endPoint y: 606, distance: 56.9
click at [1248, 600] on div "Total Paid Fee 0 Total UnPaid Fee 30.000 Cash Collection Total Fee Trạng thái: …" at bounding box center [734, 379] width 1347 height 626
drag, startPoint x: 1393, startPoint y: 38, endPoint x: 1384, endPoint y: 27, distance: 14.3
click at [1395, 32] on icon "close" at bounding box center [1391, 34] width 15 height 15
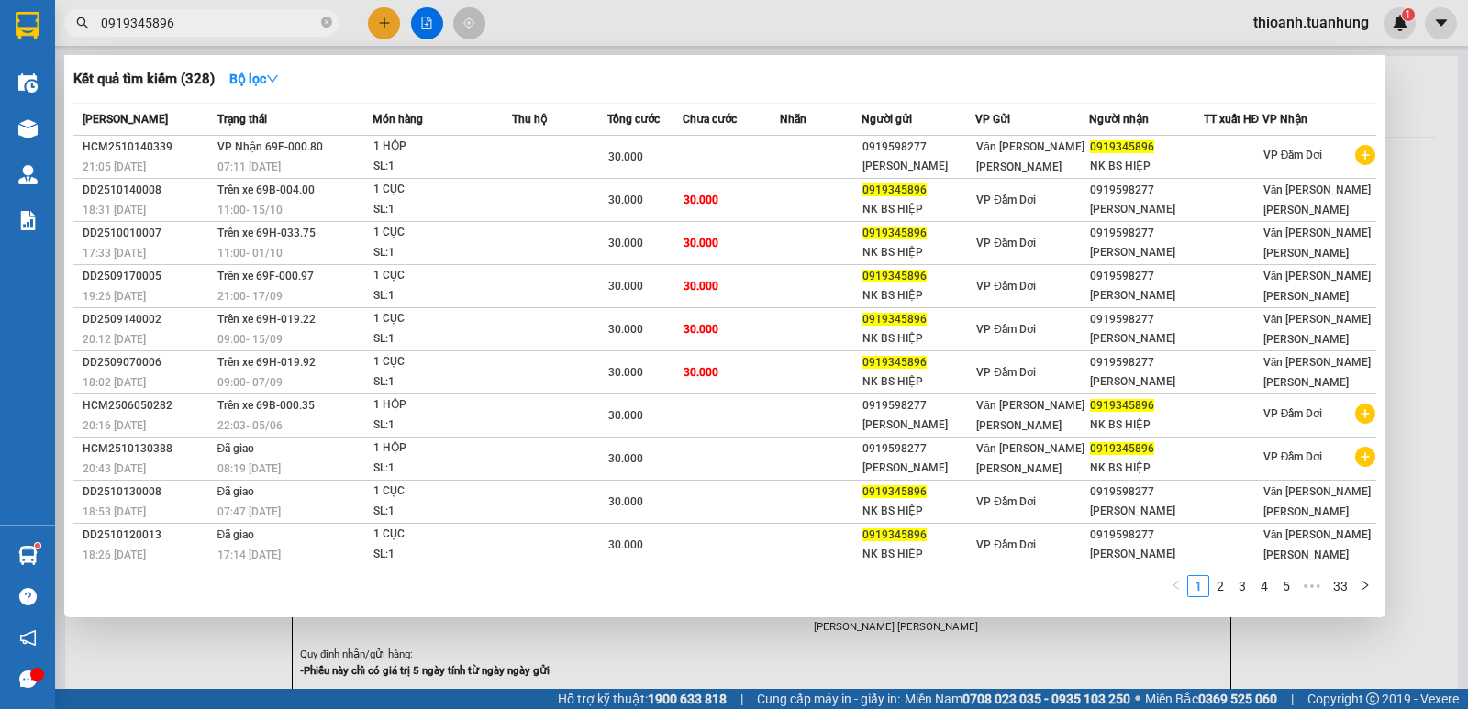
click at [192, 24] on input "0919345896" at bounding box center [209, 23] width 217 height 20
type input "0"
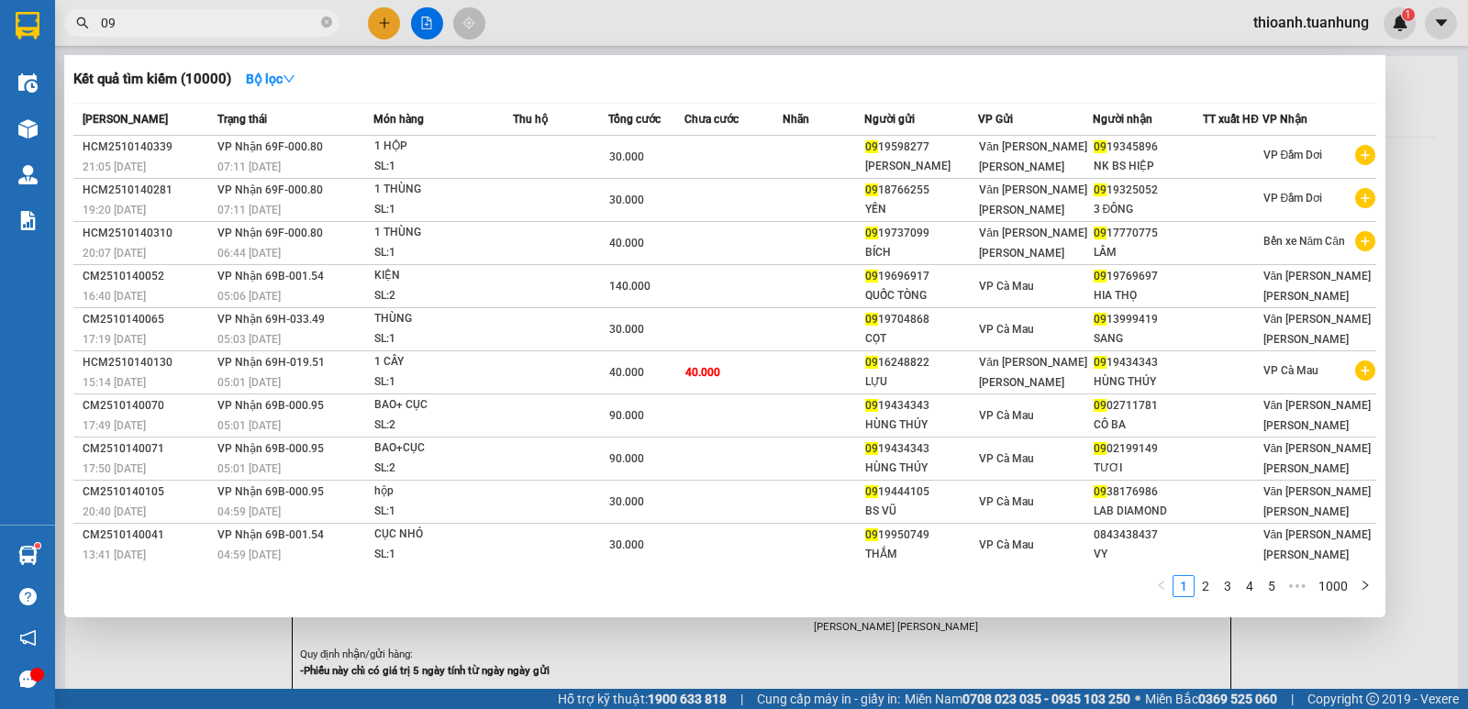
type input "0"
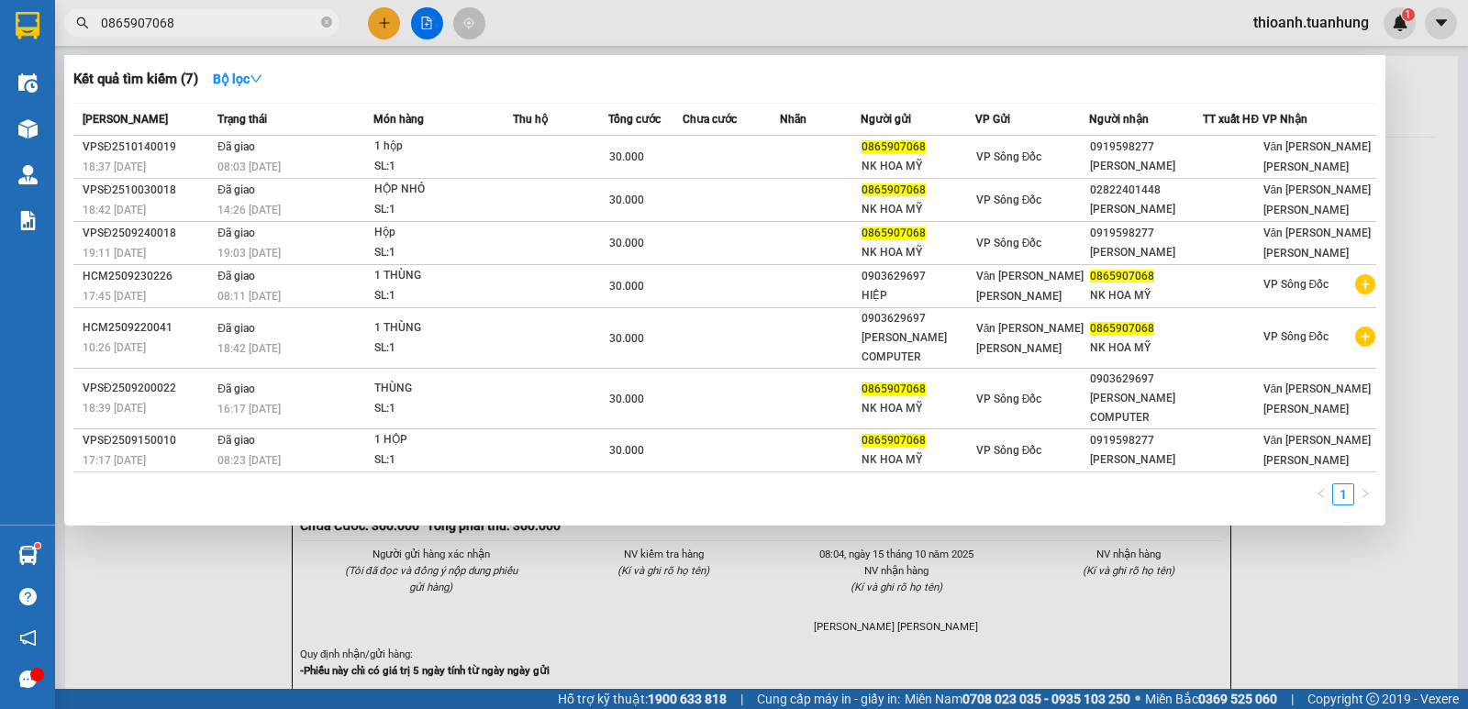
click at [226, 19] on input "0865907068" at bounding box center [209, 23] width 217 height 20
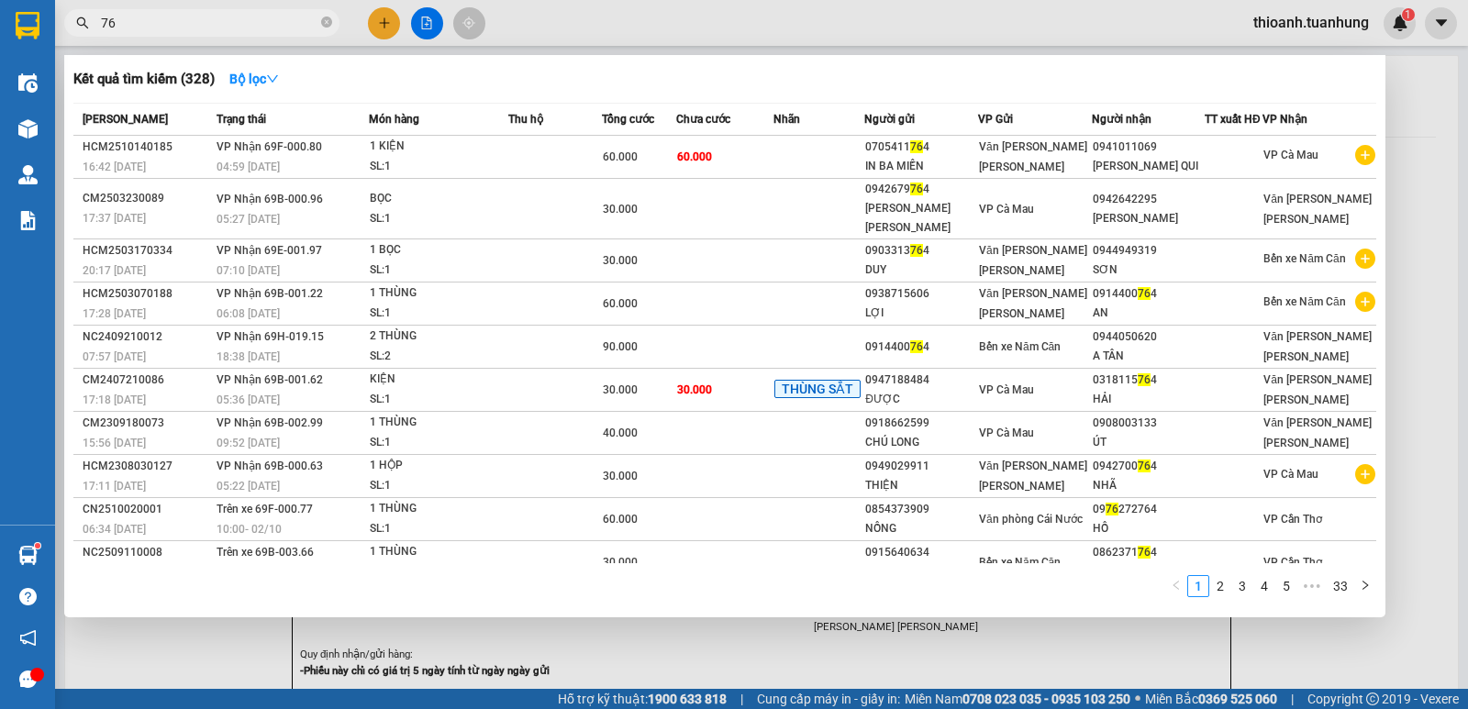
type input "7"
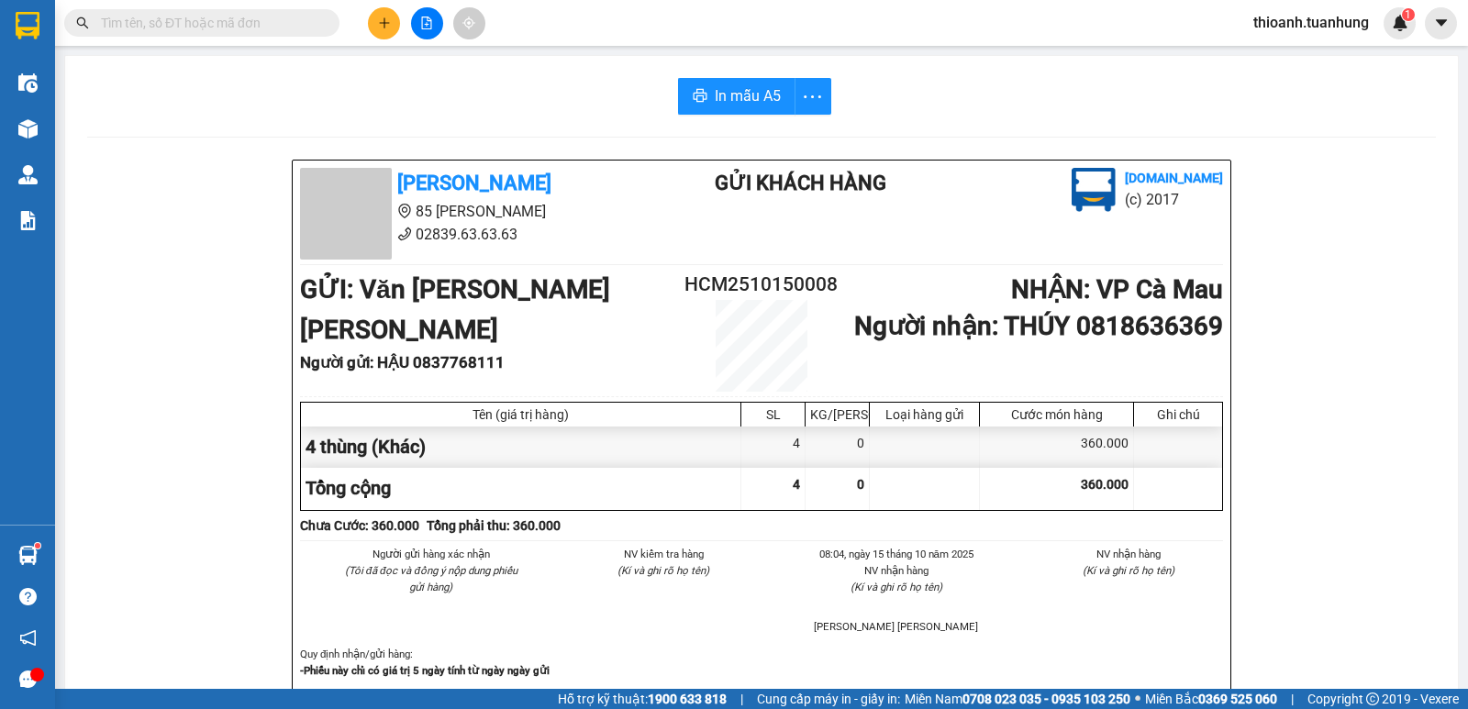
click at [254, 18] on input "text" at bounding box center [209, 23] width 217 height 20
click at [180, 23] on input "text" at bounding box center [209, 23] width 217 height 20
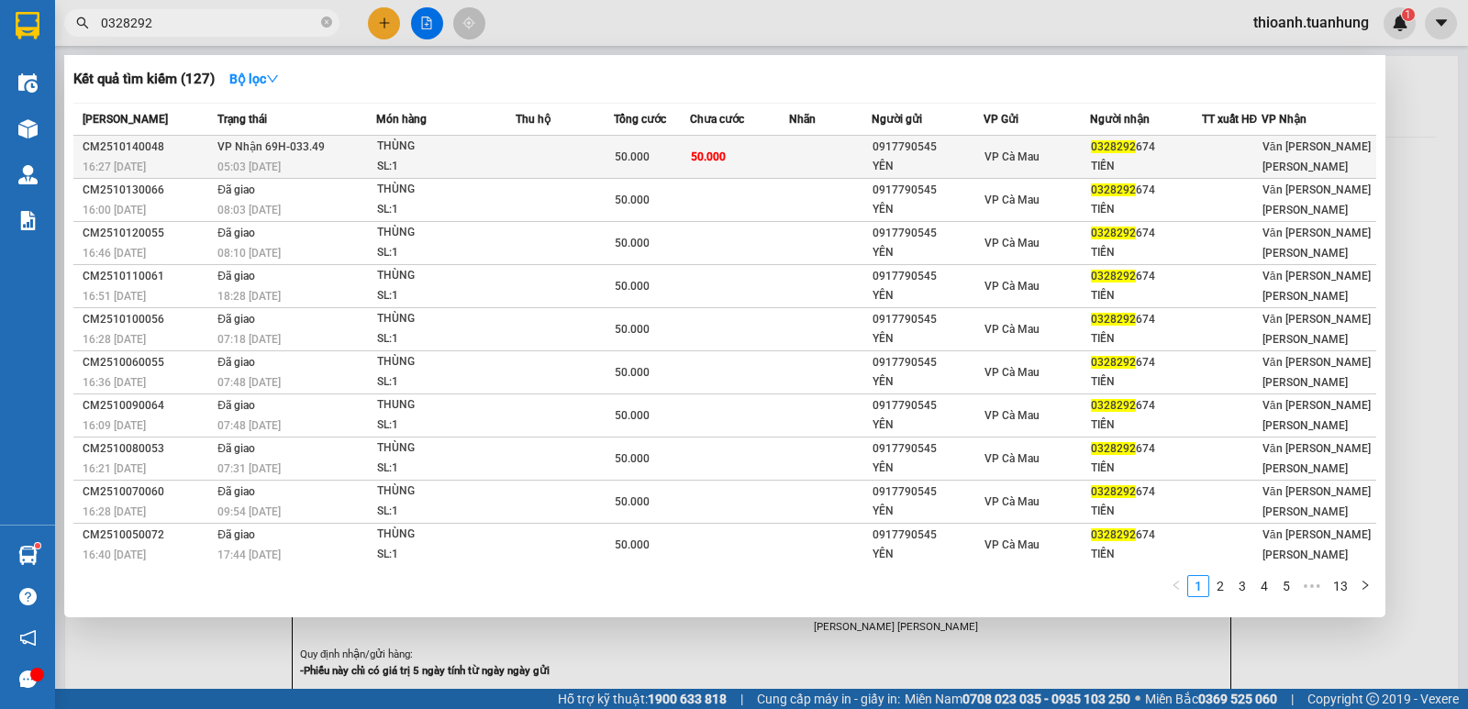
type input "0328292"
click at [945, 170] on div "YÊN" at bounding box center [928, 166] width 110 height 19
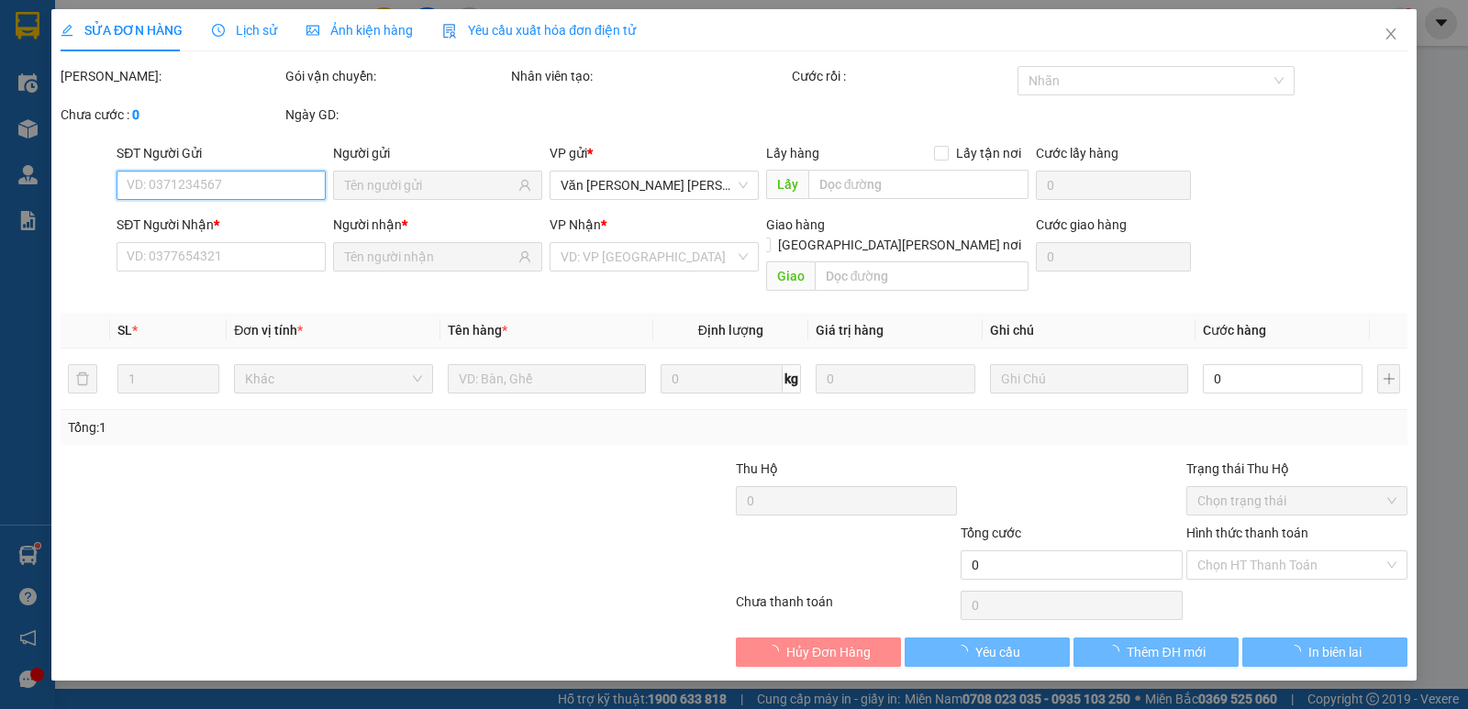
type input "0917790545"
type input "YÊN"
type input "0328292674"
type input "TIỀN"
type input "50.000"
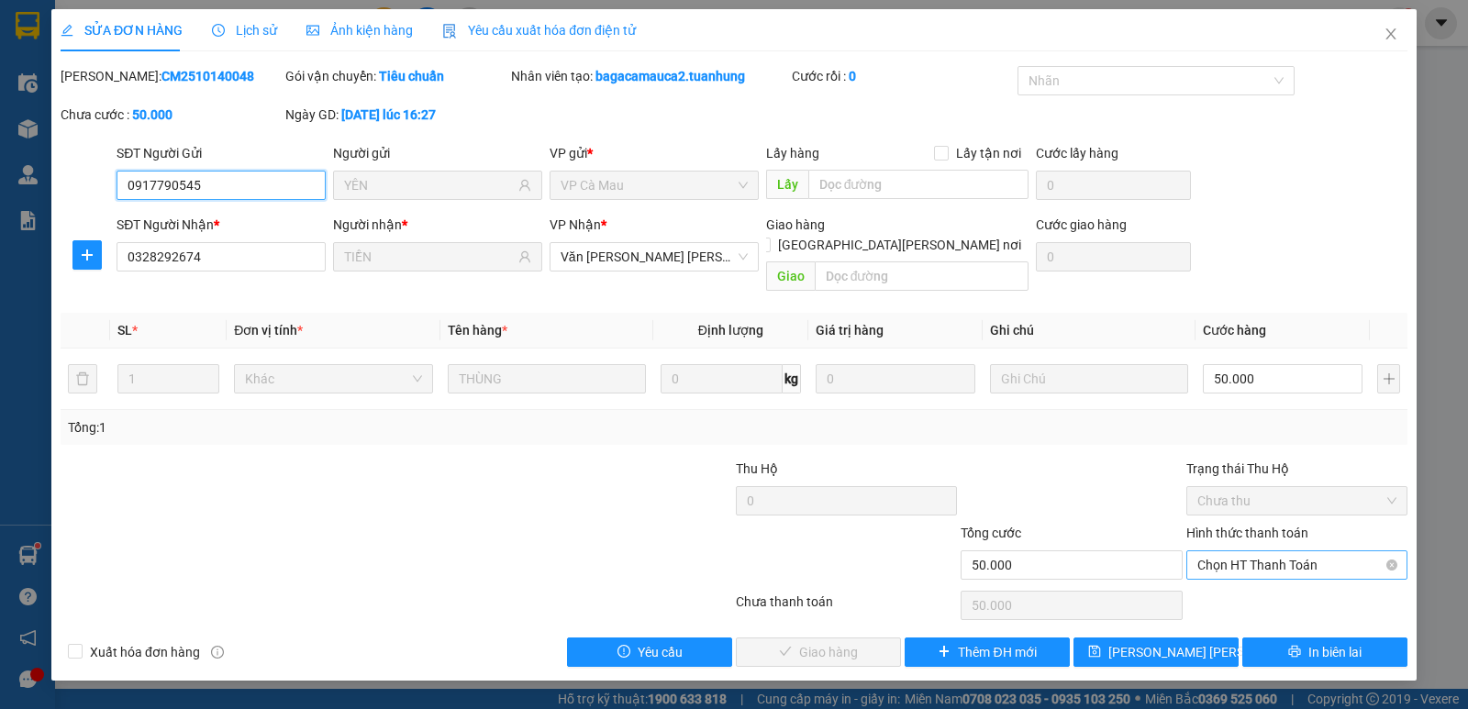
drag, startPoint x: 1229, startPoint y: 545, endPoint x: 1221, endPoint y: 557, distance: 14.5
click at [1229, 551] on span "Chọn HT Thanh Toán" at bounding box center [1296, 565] width 199 height 28
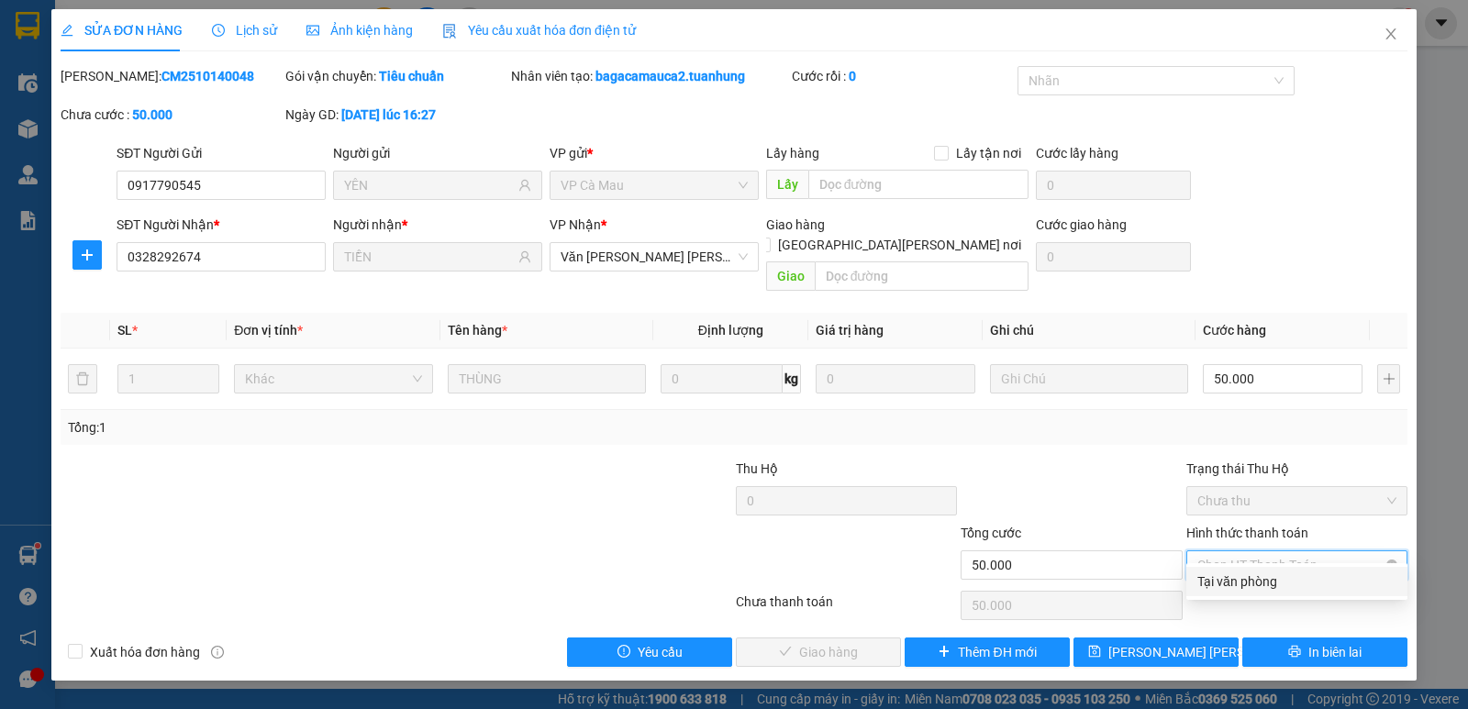
click at [1209, 566] on div "Tại văn phòng Tại văn phòng" at bounding box center [1296, 581] width 221 height 37
drag, startPoint x: 1246, startPoint y: 581, endPoint x: 1228, endPoint y: 579, distance: 18.4
click at [1246, 579] on div "Tại văn phòng" at bounding box center [1296, 582] width 199 height 20
type input "0"
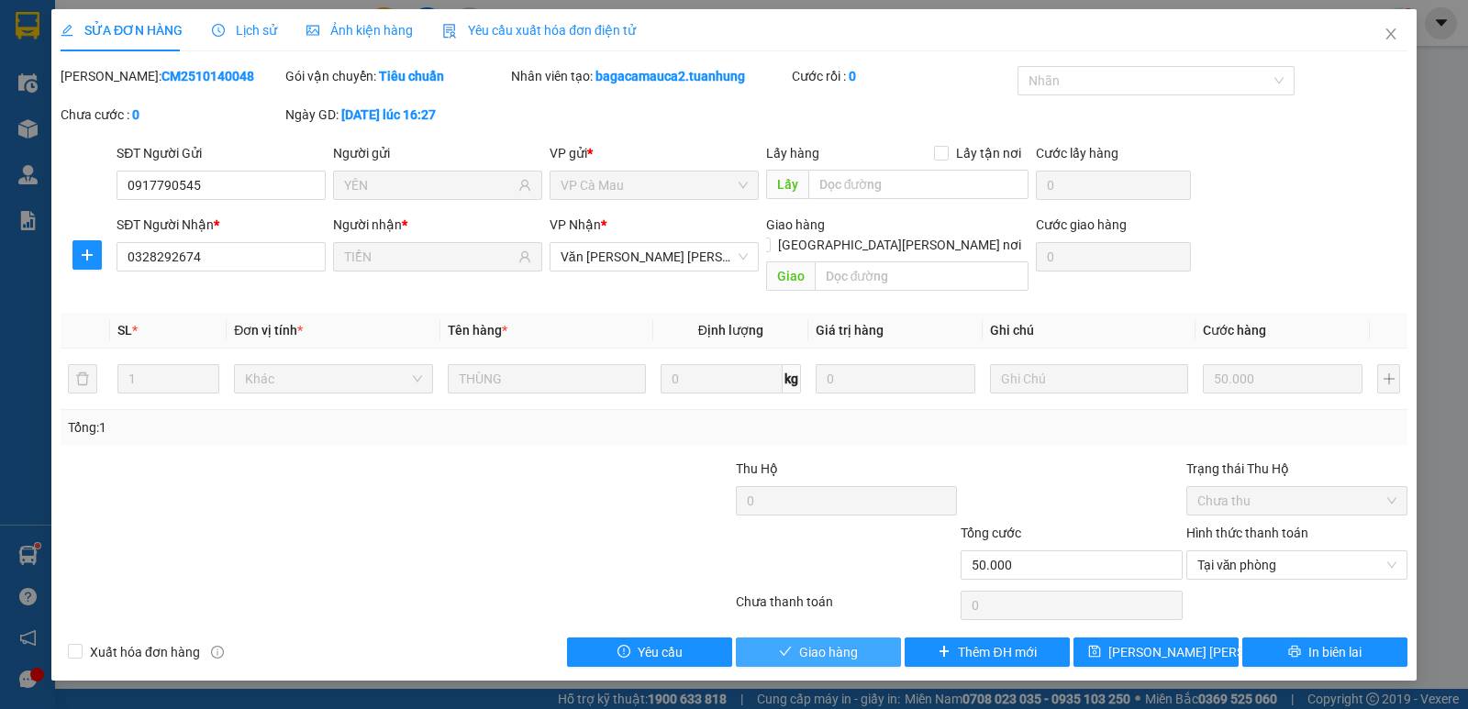
click at [850, 642] on span "Giao hàng" at bounding box center [828, 652] width 59 height 20
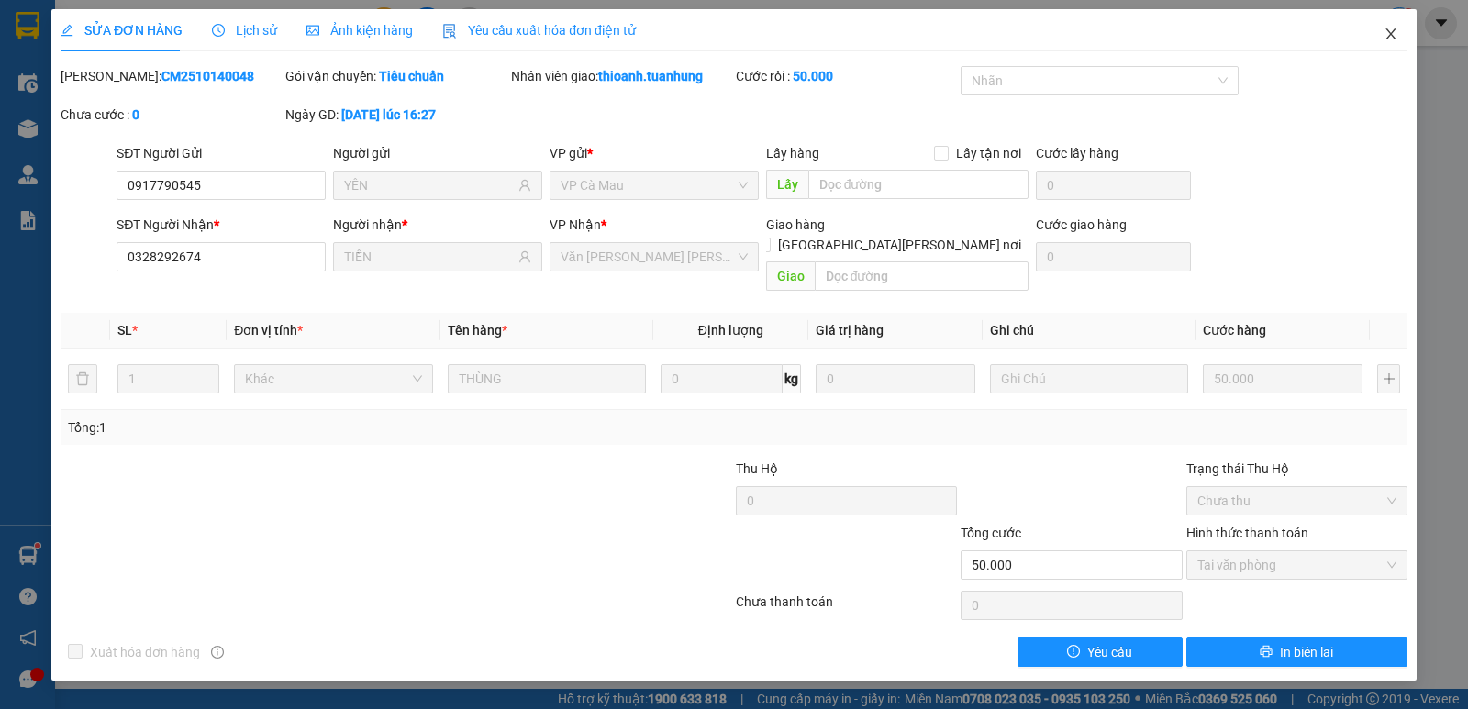
click at [1384, 30] on icon "close" at bounding box center [1391, 34] width 15 height 15
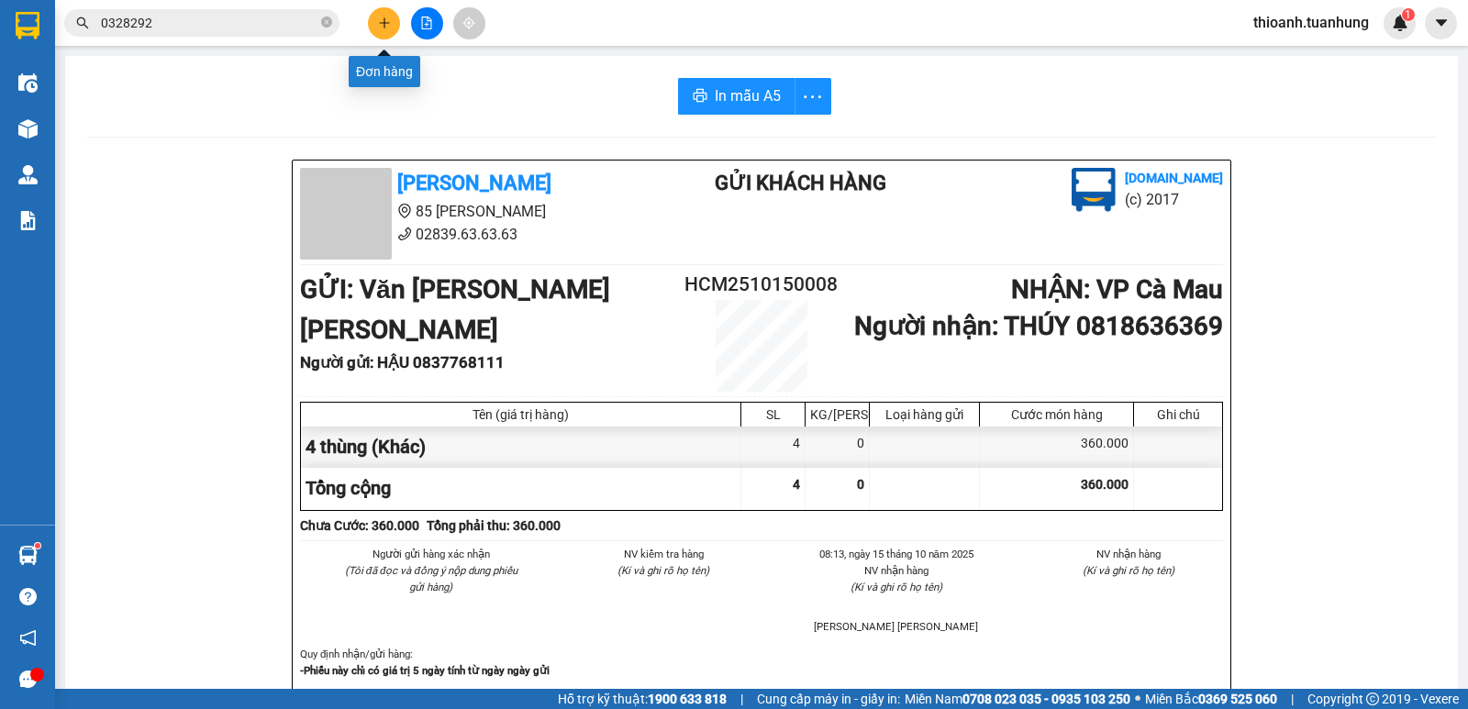
click at [372, 22] on button at bounding box center [384, 23] width 32 height 32
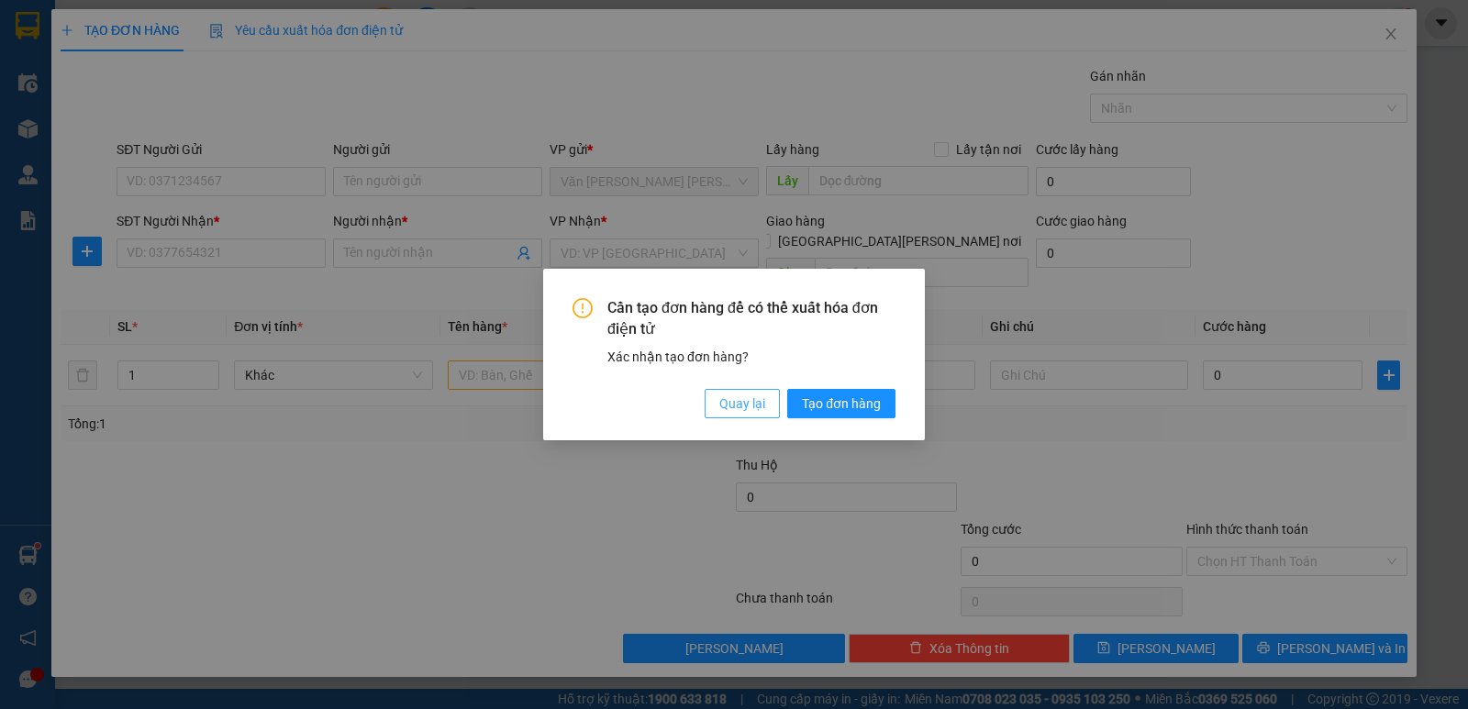
click at [744, 402] on span "Quay lại" at bounding box center [742, 404] width 46 height 20
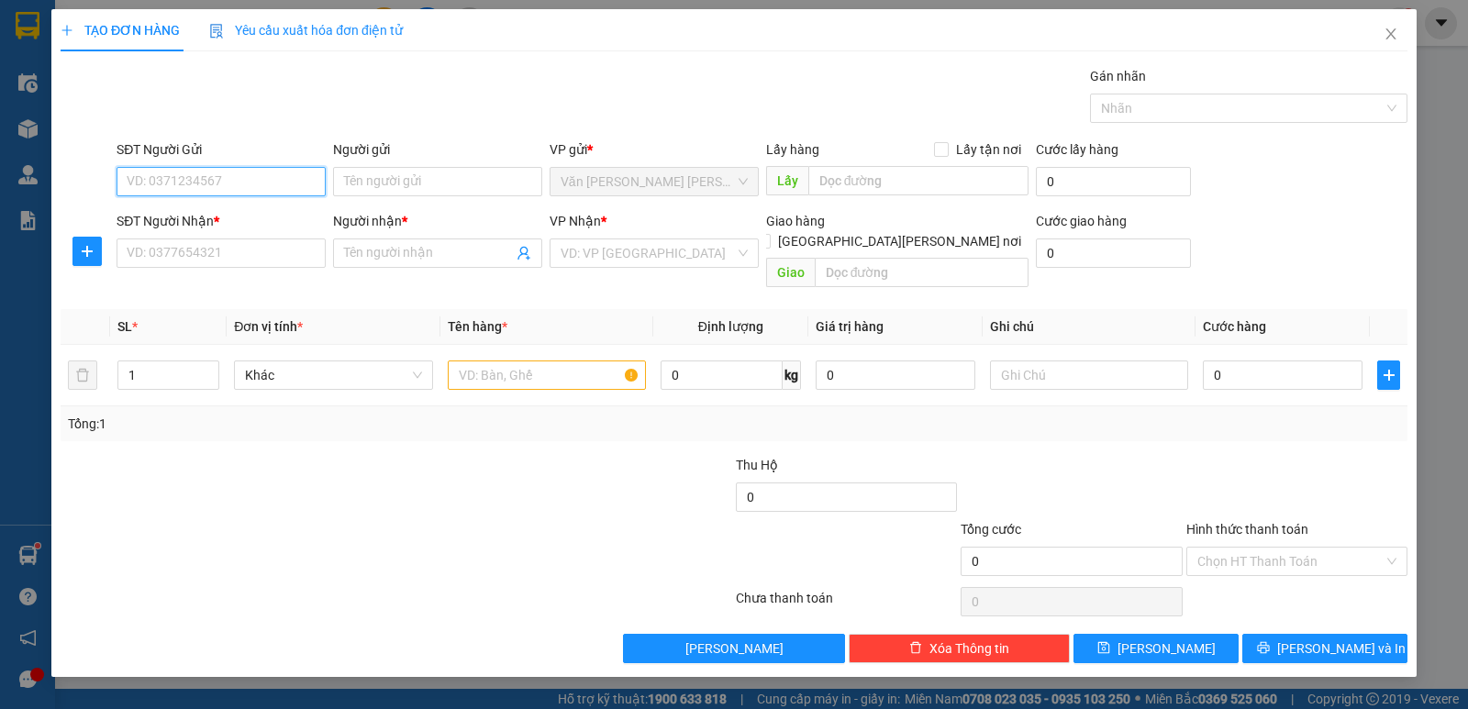
click at [212, 181] on input "SĐT Người Gửi" at bounding box center [221, 181] width 209 height 29
type input "0707555553"
click at [237, 226] on div "0707555553 - NHI" at bounding box center [221, 218] width 187 height 20
type input "NHI"
type input "0707555553"
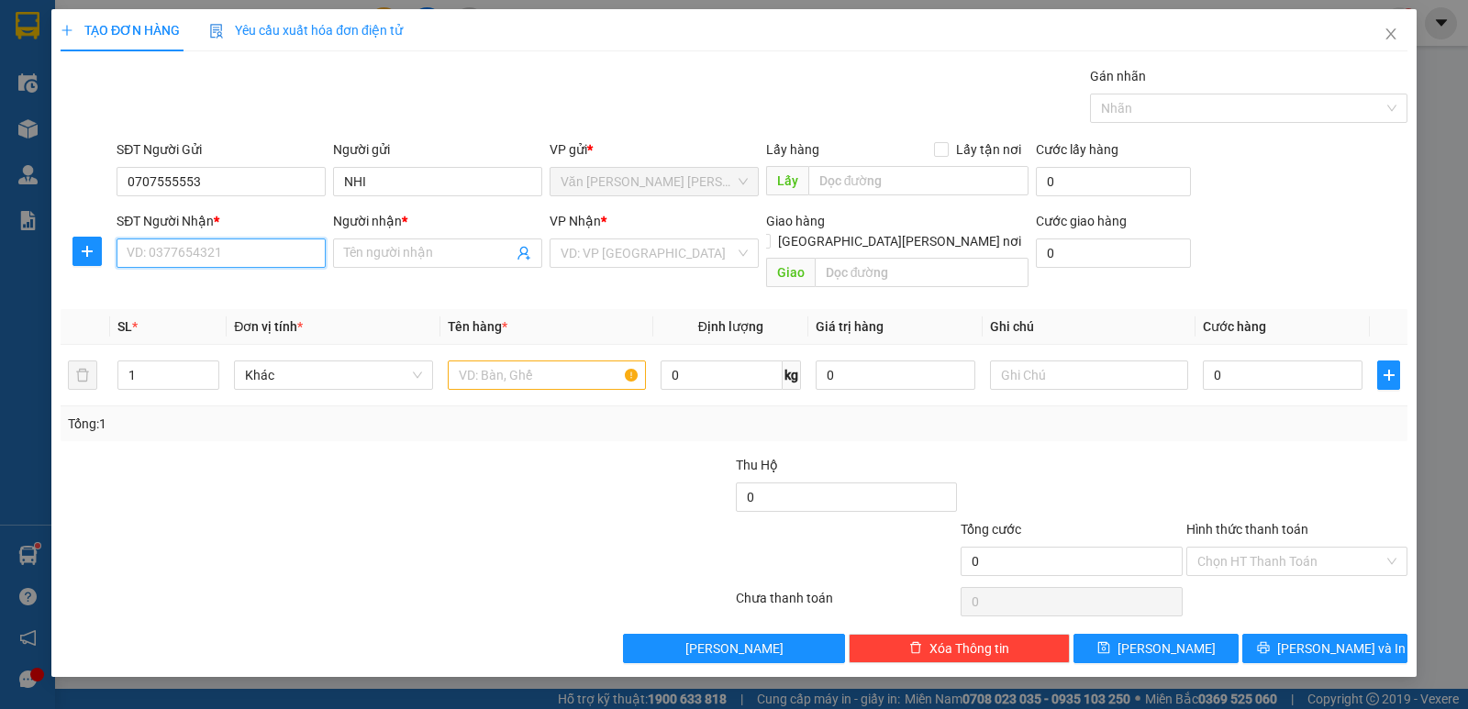
click at [233, 248] on input "SĐT Người Nhận *" at bounding box center [221, 253] width 209 height 29
type input "0907506666"
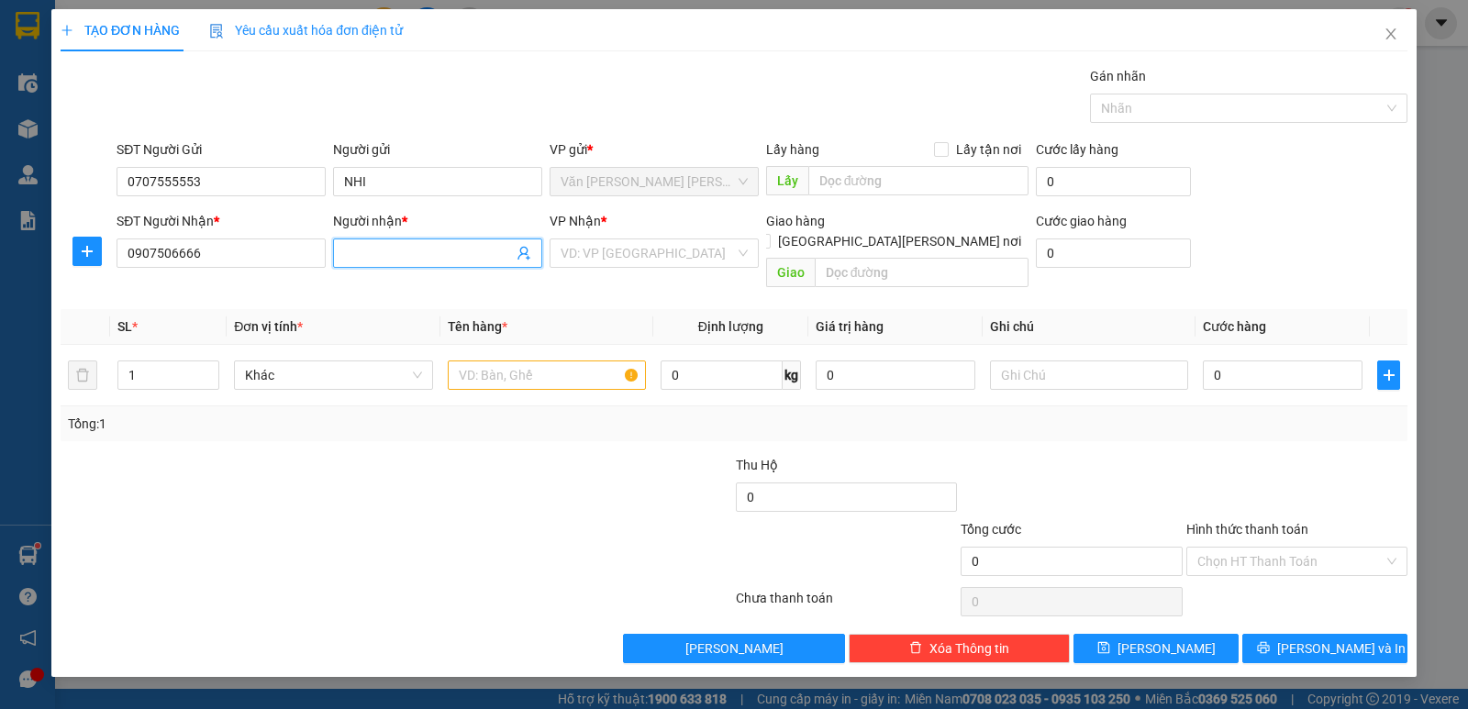
click at [450, 257] on input "Người nhận *" at bounding box center [428, 253] width 169 height 20
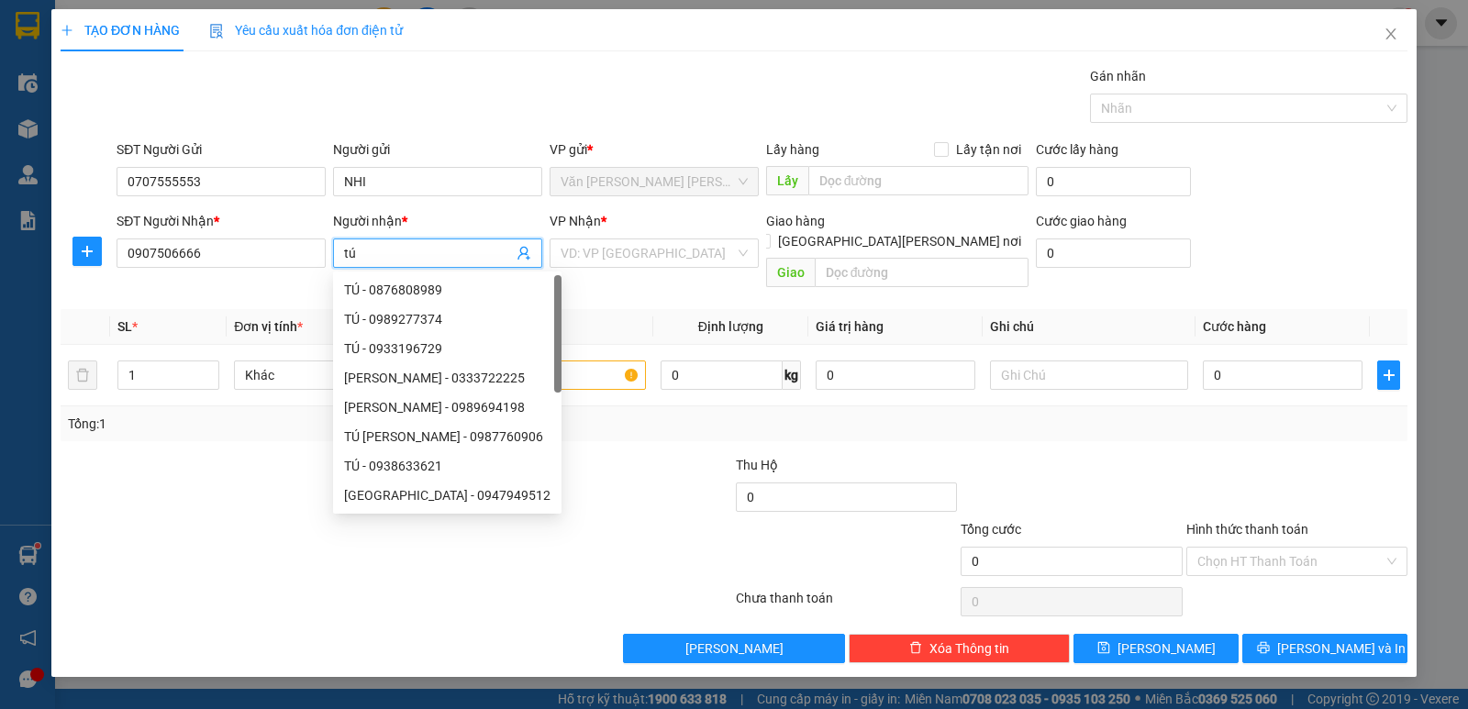
type input "t"
type input "TÚ"
click at [584, 252] on input "search" at bounding box center [648, 253] width 174 height 28
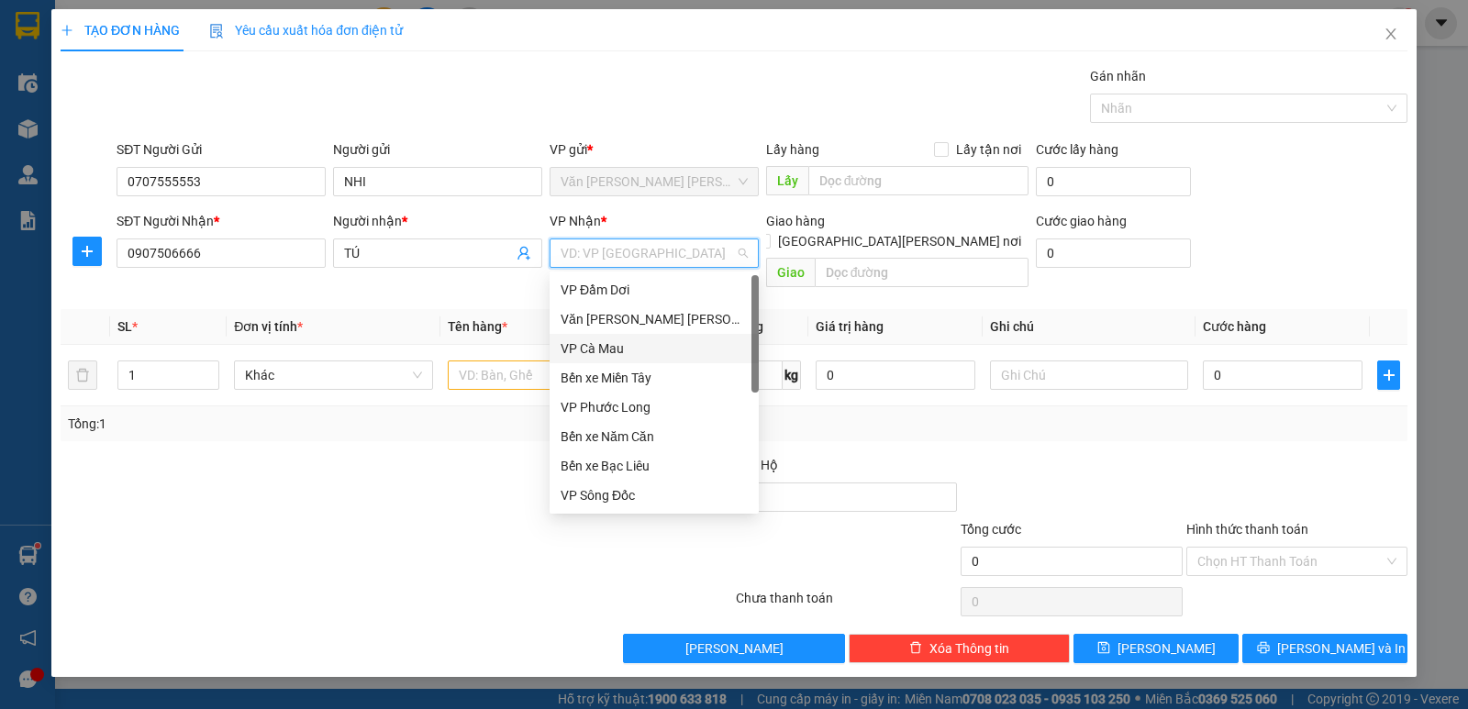
click at [603, 350] on div "VP Cà Mau" at bounding box center [654, 349] width 187 height 20
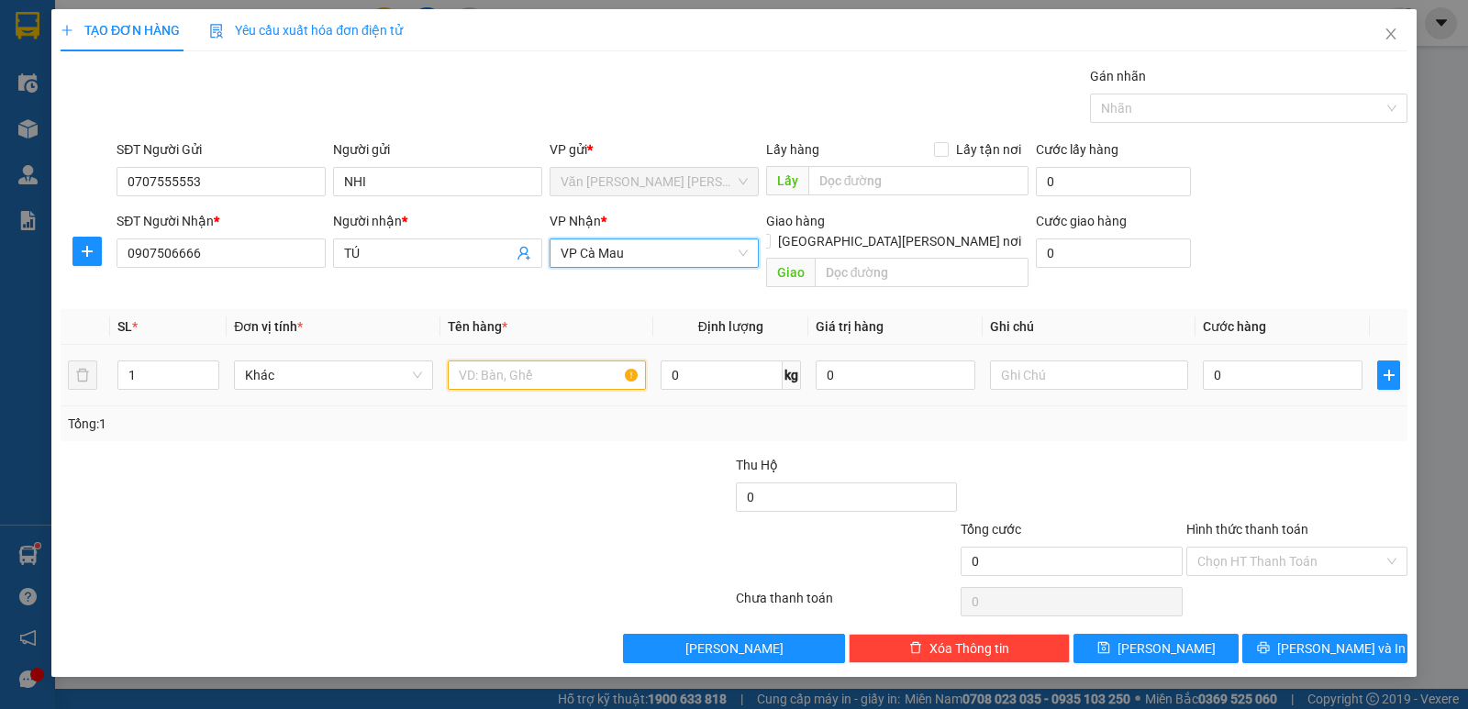
click at [569, 363] on input "text" at bounding box center [547, 375] width 198 height 29
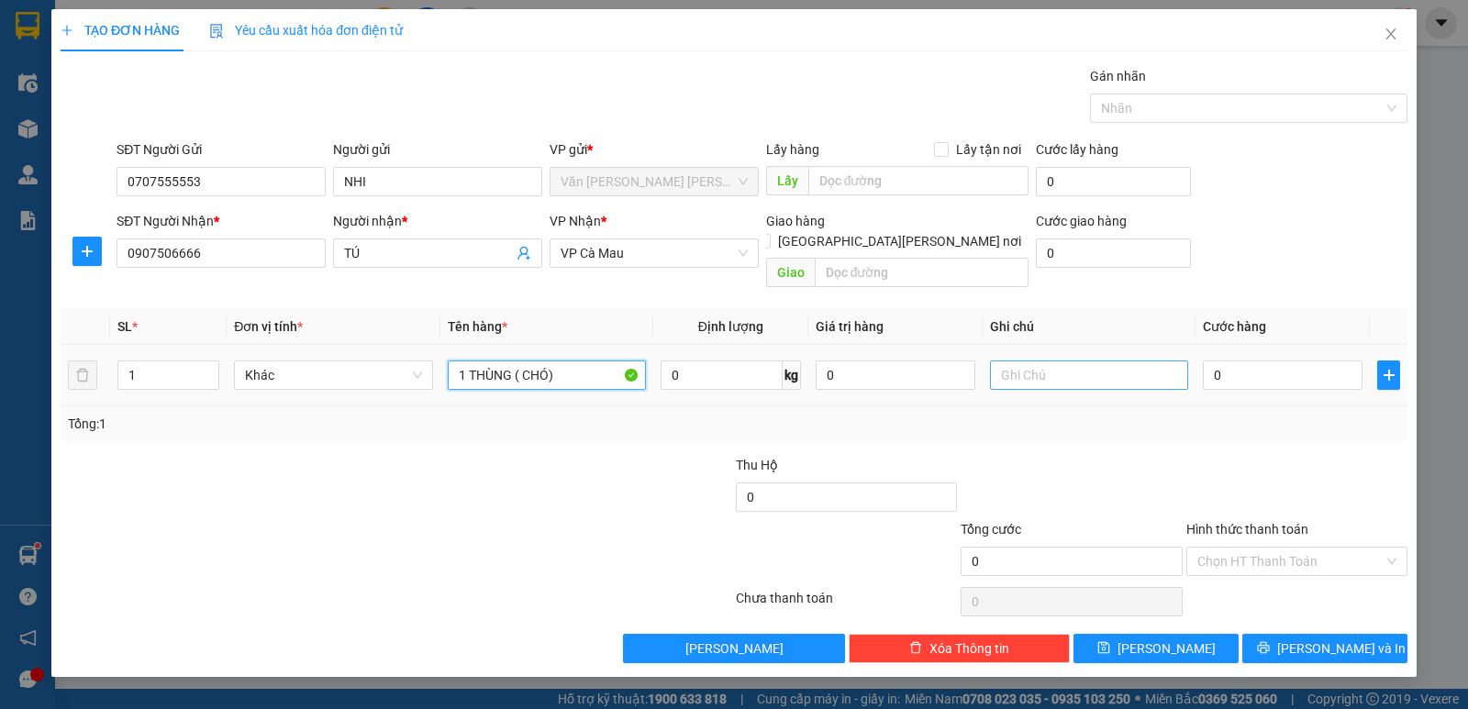
type input "1 THÙNG ( CHÓ)"
click at [1060, 367] on input "text" at bounding box center [1089, 375] width 198 height 29
type input "KHÔNG BAO CHẾT"
click at [1271, 361] on input "0" at bounding box center [1283, 375] width 160 height 29
type input "1"
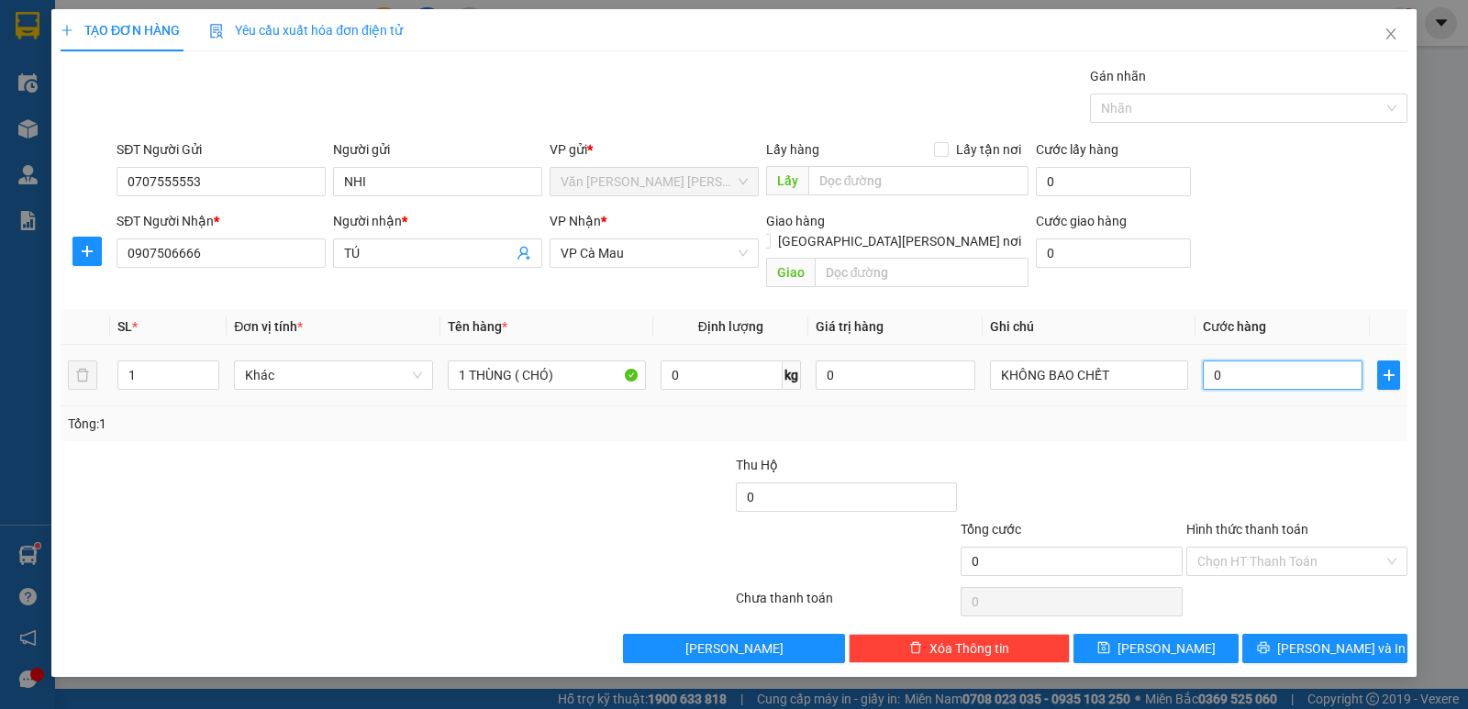
type input "1"
type input "10"
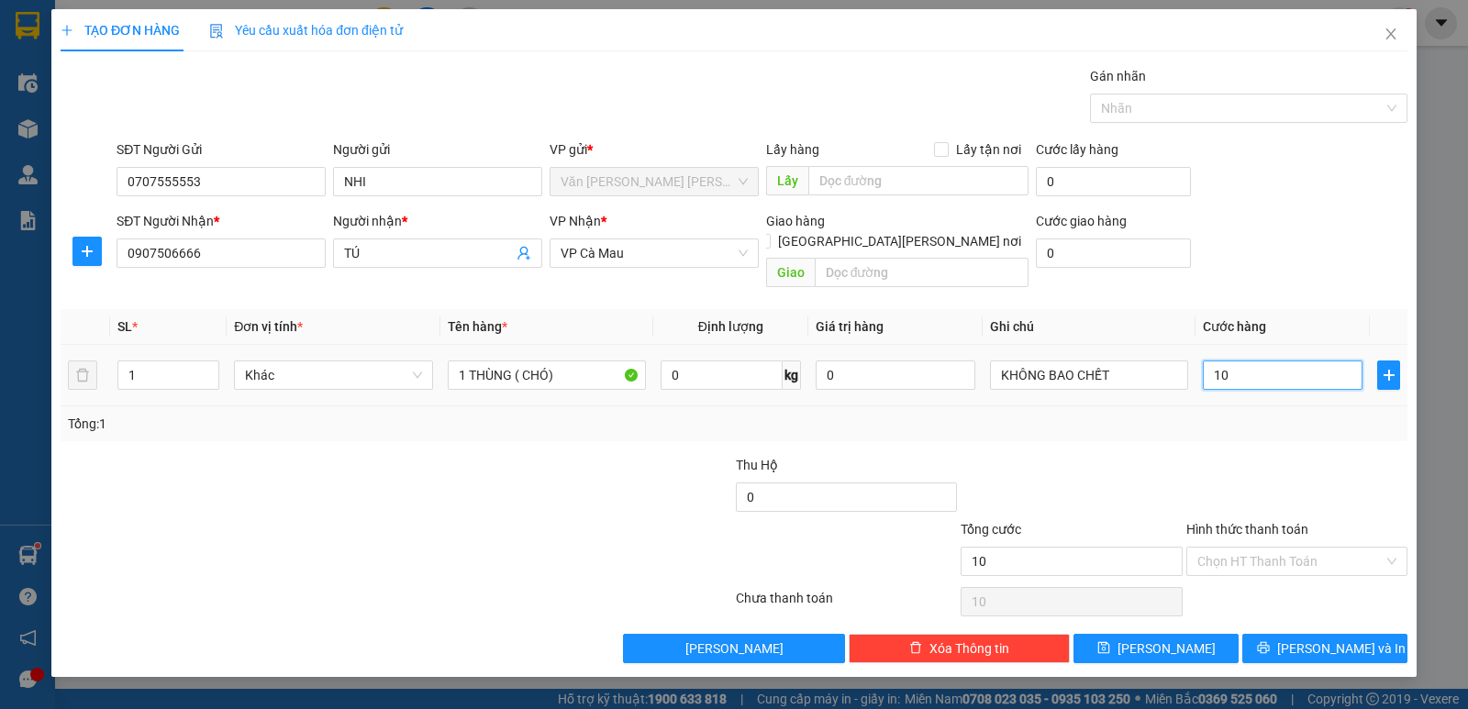
type input "100"
type input "100.000"
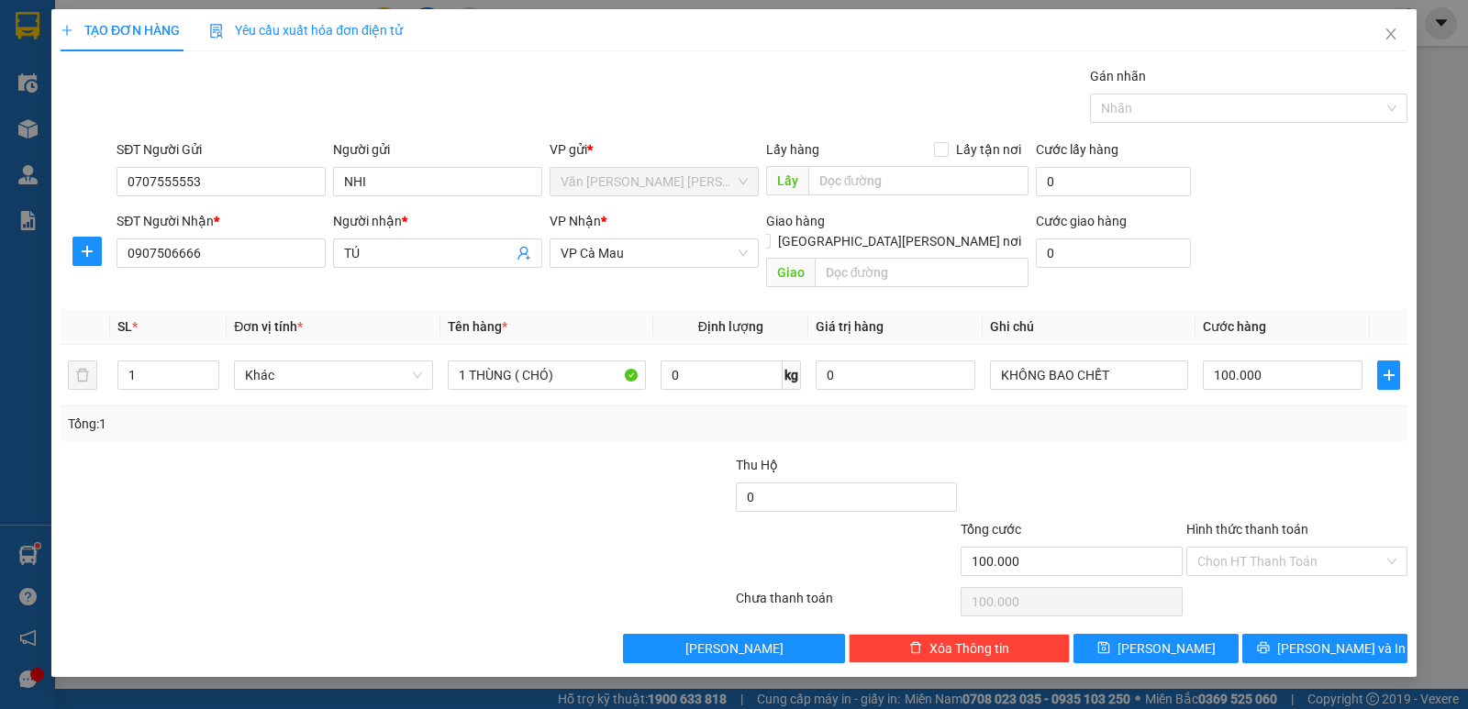
click at [1286, 415] on div "Tổng: 1" at bounding box center [734, 423] width 1347 height 35
click at [1278, 548] on input "Hình thức thanh toán" at bounding box center [1290, 562] width 186 height 28
click at [1279, 568] on div "Tại văn phòng" at bounding box center [1296, 578] width 199 height 20
type input "0"
click at [1269, 642] on icon "printer" at bounding box center [1263, 648] width 12 height 12
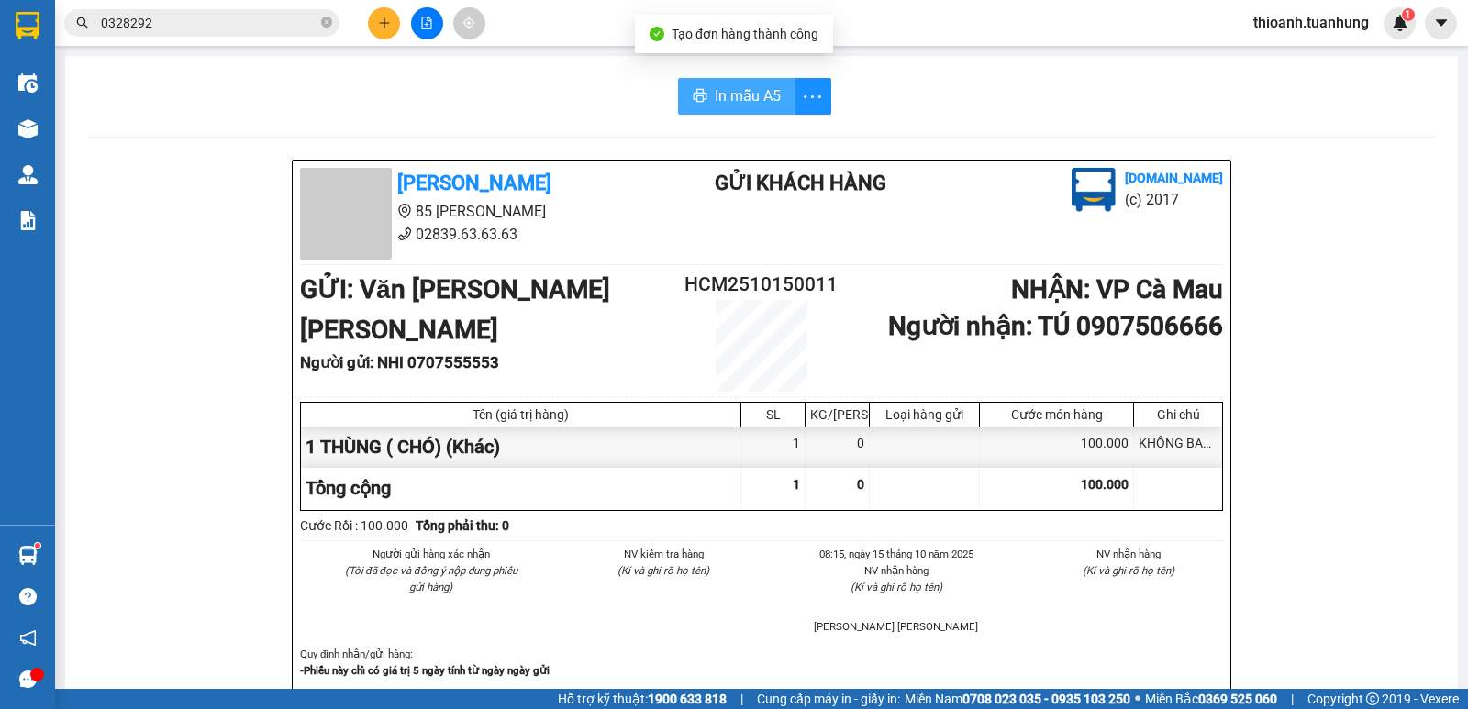
click at [766, 107] on span "In mẫu A5" at bounding box center [748, 95] width 66 height 23
click at [152, 25] on input "0328292" at bounding box center [209, 23] width 217 height 20
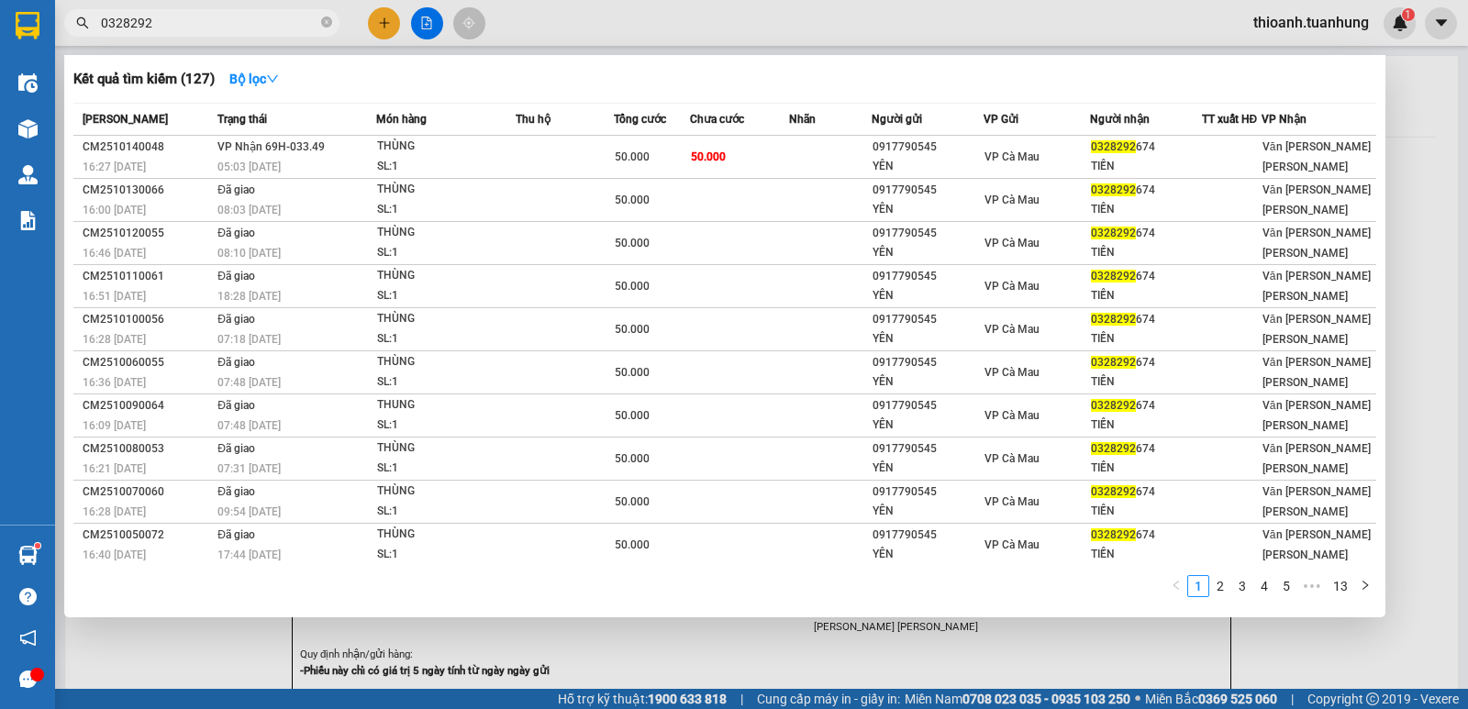
click at [153, 25] on input "0328292" at bounding box center [209, 23] width 217 height 20
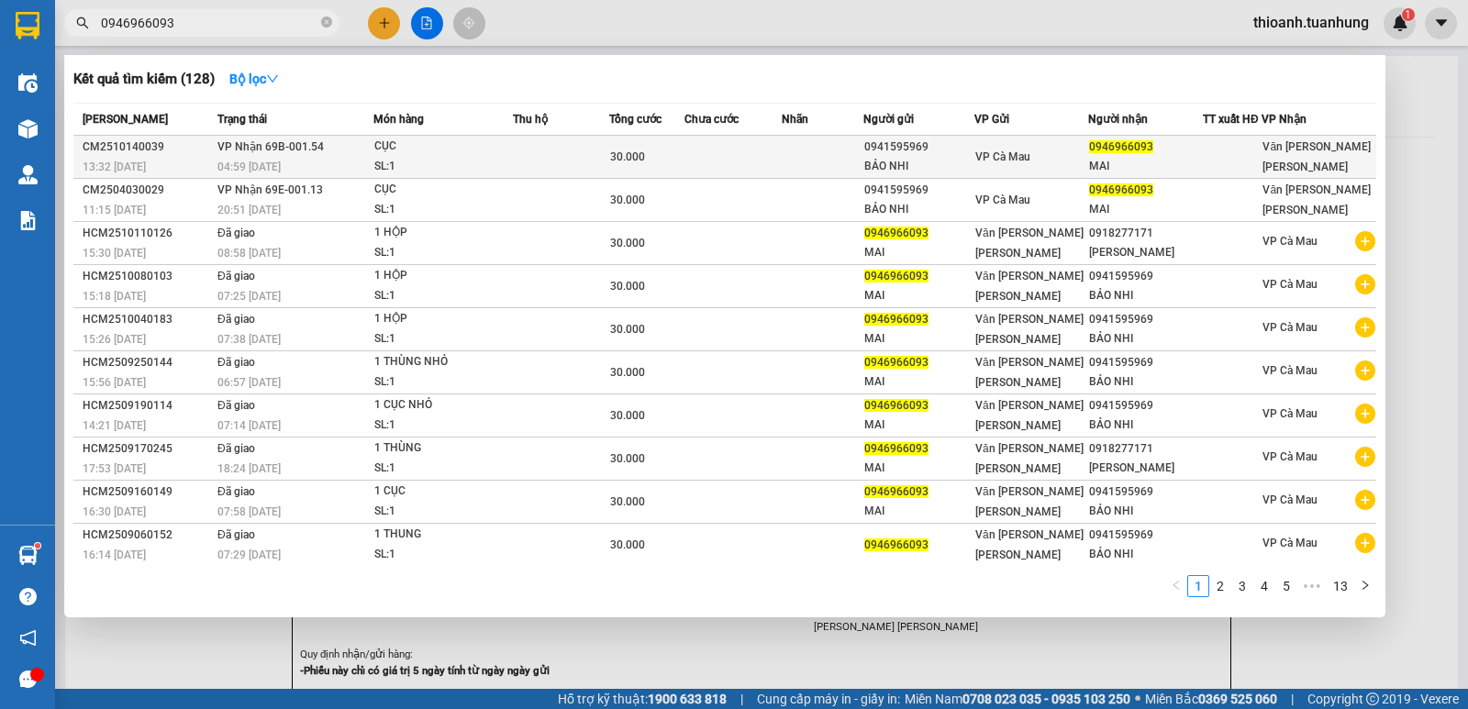
type input "0946966093"
click at [1006, 154] on span "VP Cà Mau" at bounding box center [1002, 156] width 55 height 13
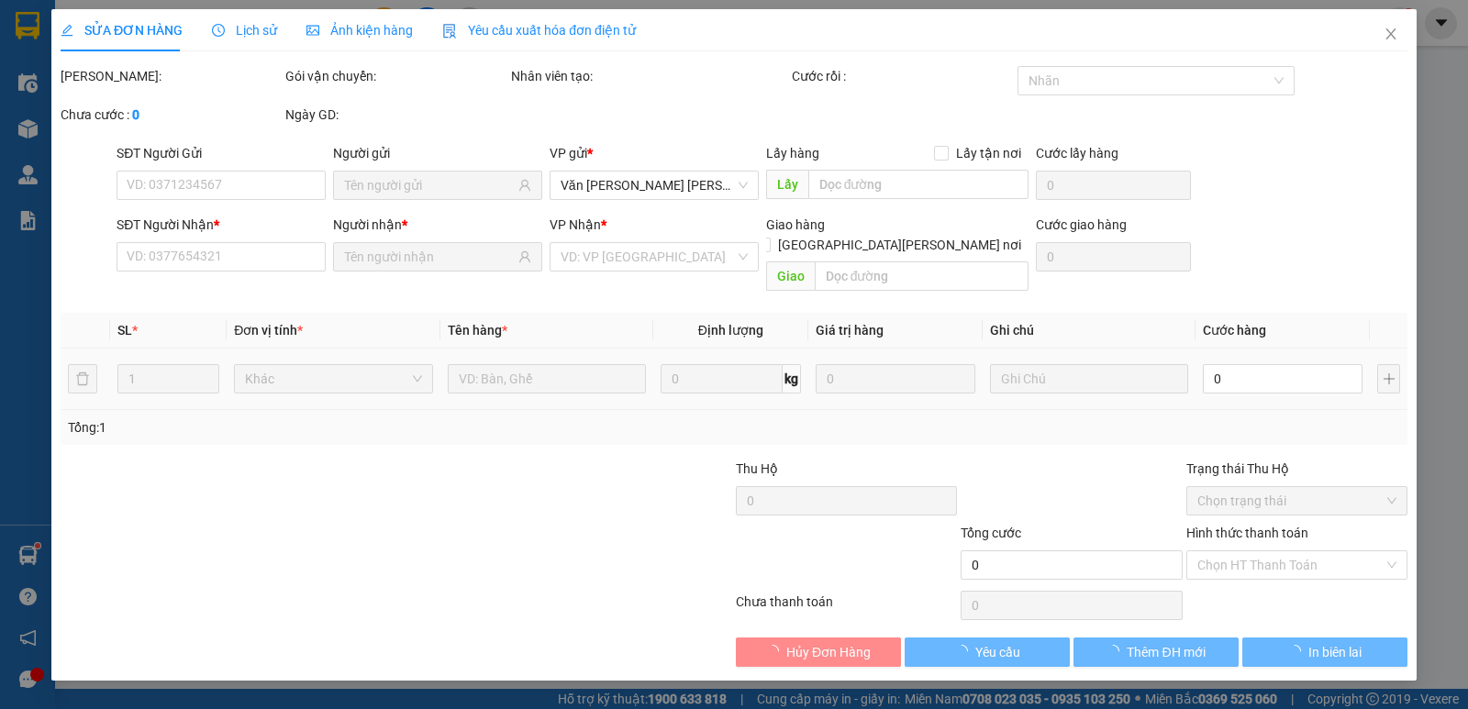
type input "0941595969"
type input "BẢO NHI"
type input "0946966093"
type input "MAI"
type input "30.000"
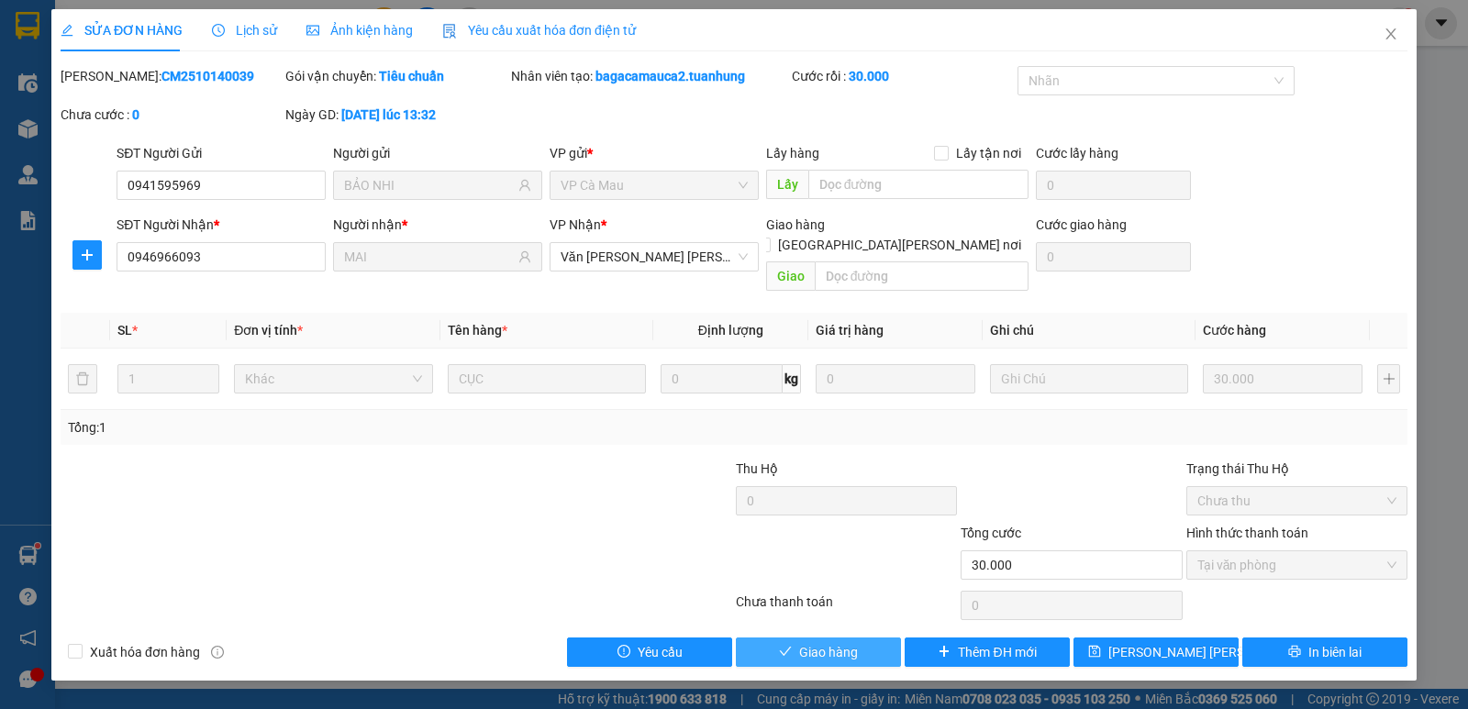
click at [845, 642] on span "Giao hàng" at bounding box center [828, 652] width 59 height 20
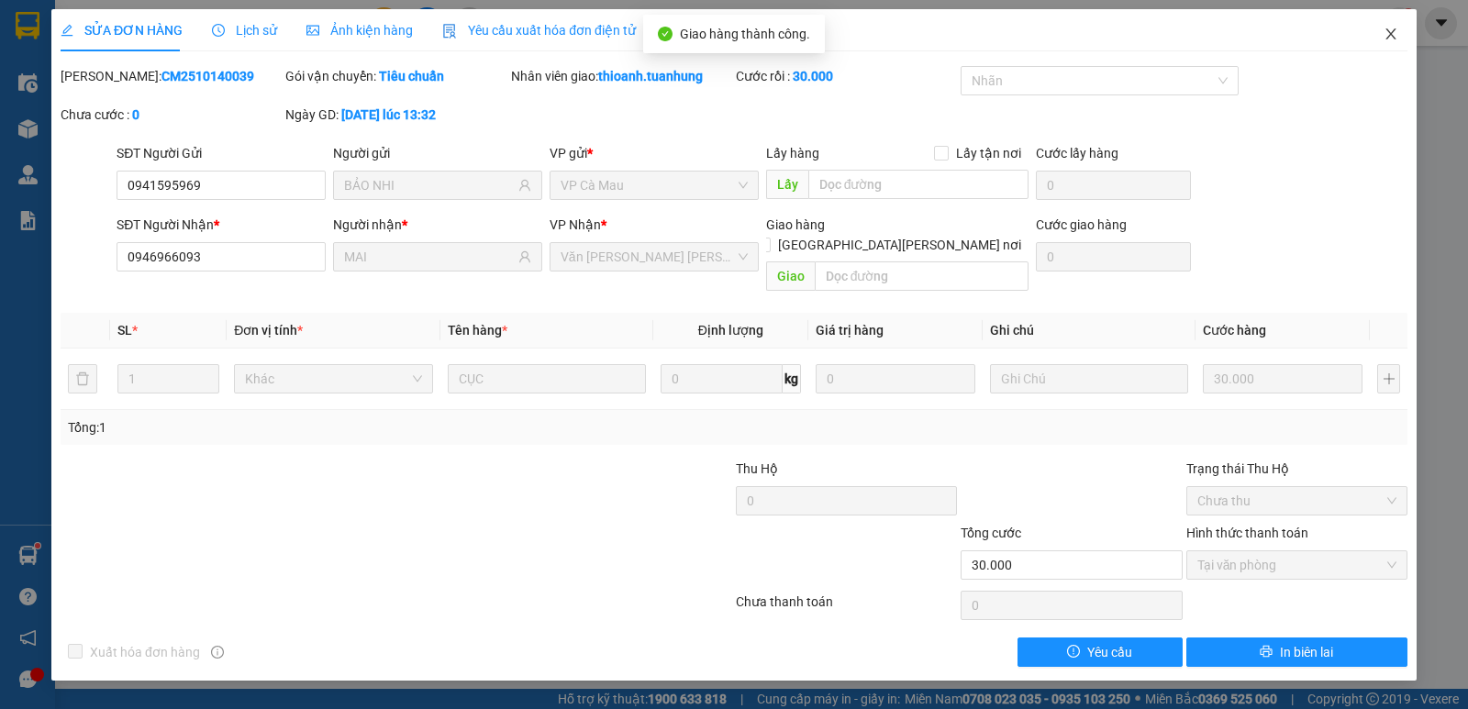
click at [1388, 34] on icon "close" at bounding box center [1391, 34] width 15 height 15
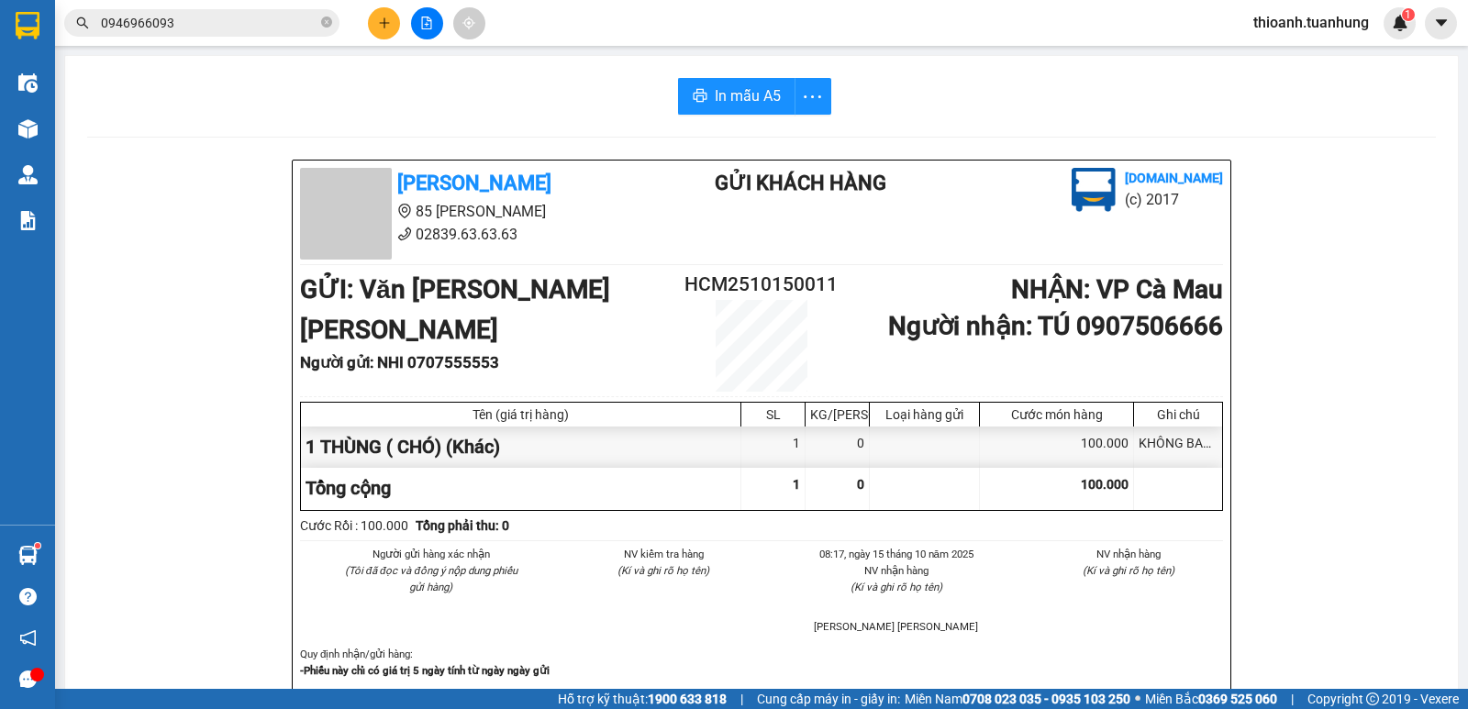
click at [221, 25] on input "0946966093" at bounding box center [209, 23] width 217 height 20
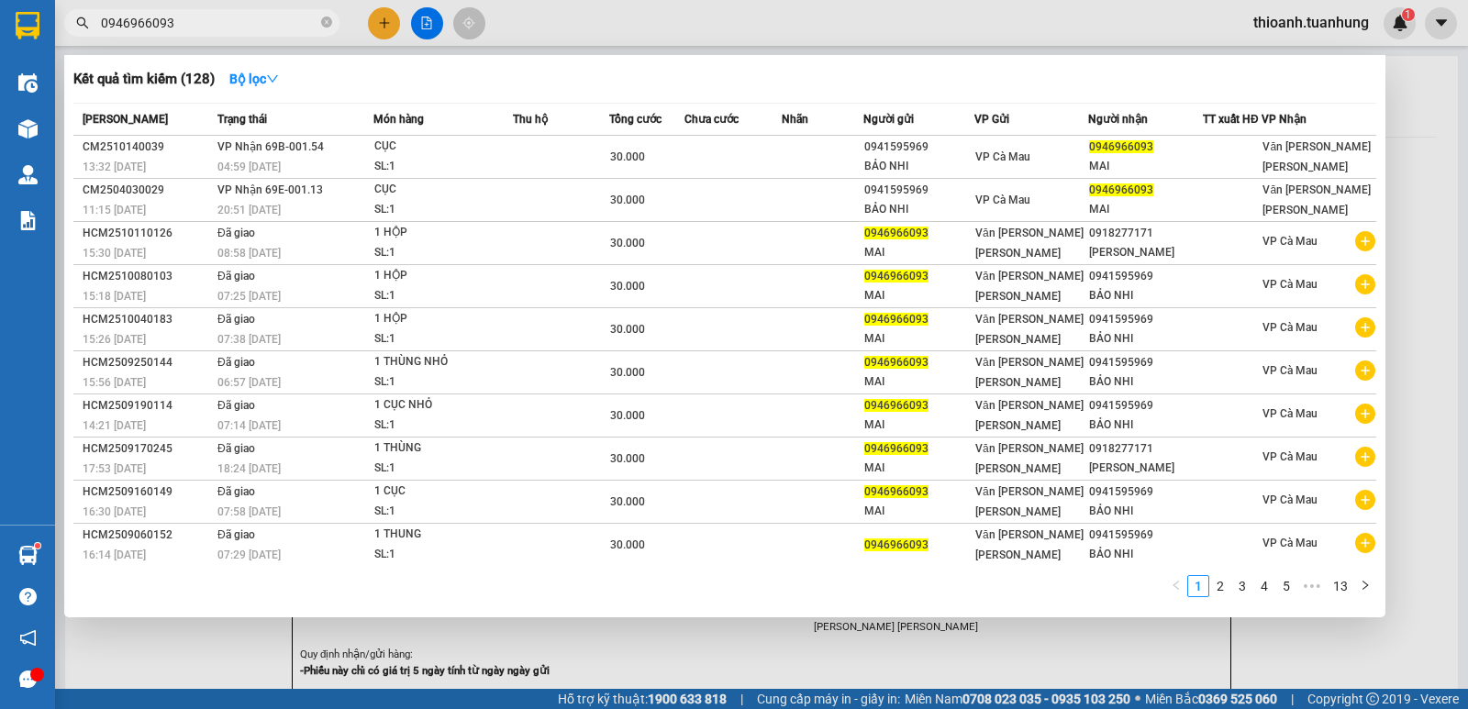
click at [221, 25] on input "0946966093" at bounding box center [209, 23] width 217 height 20
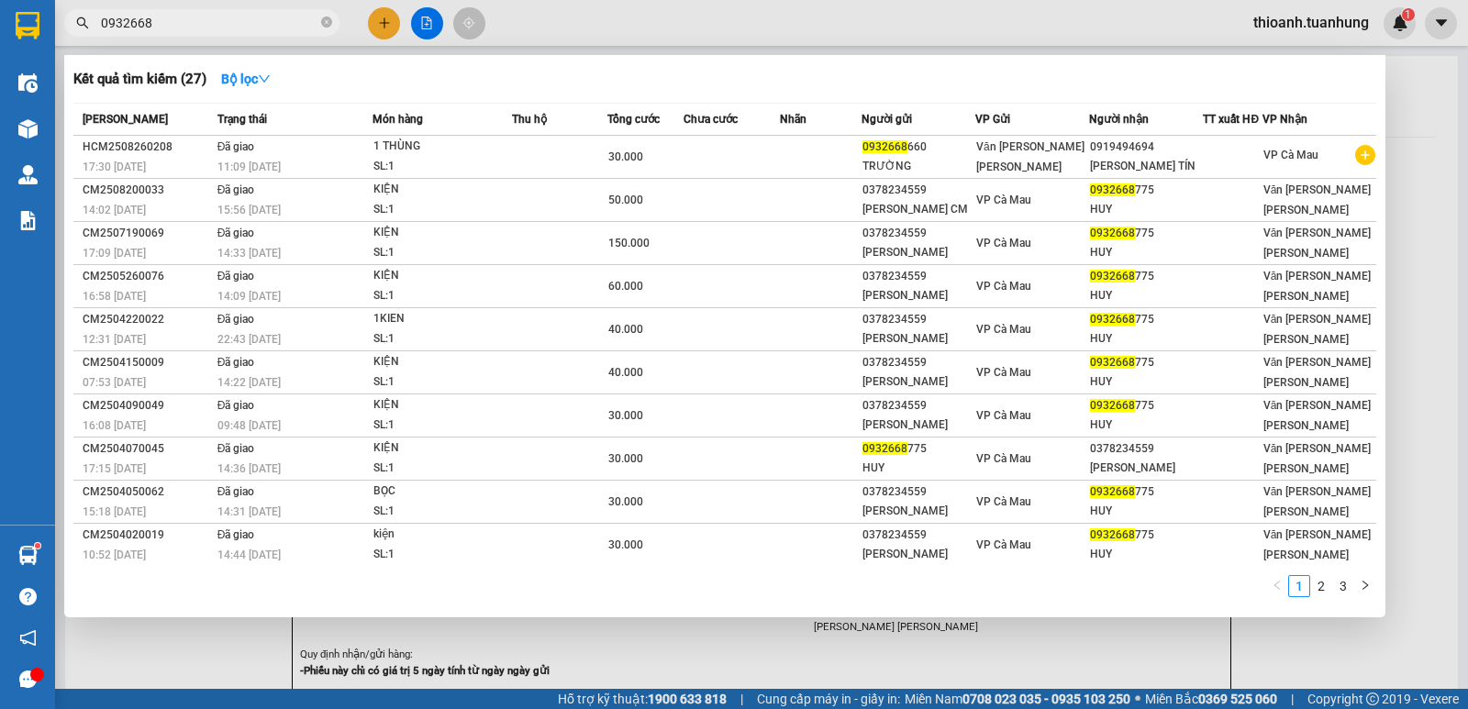
type input "0932668"
click at [390, 14] on div at bounding box center [734, 354] width 1468 height 709
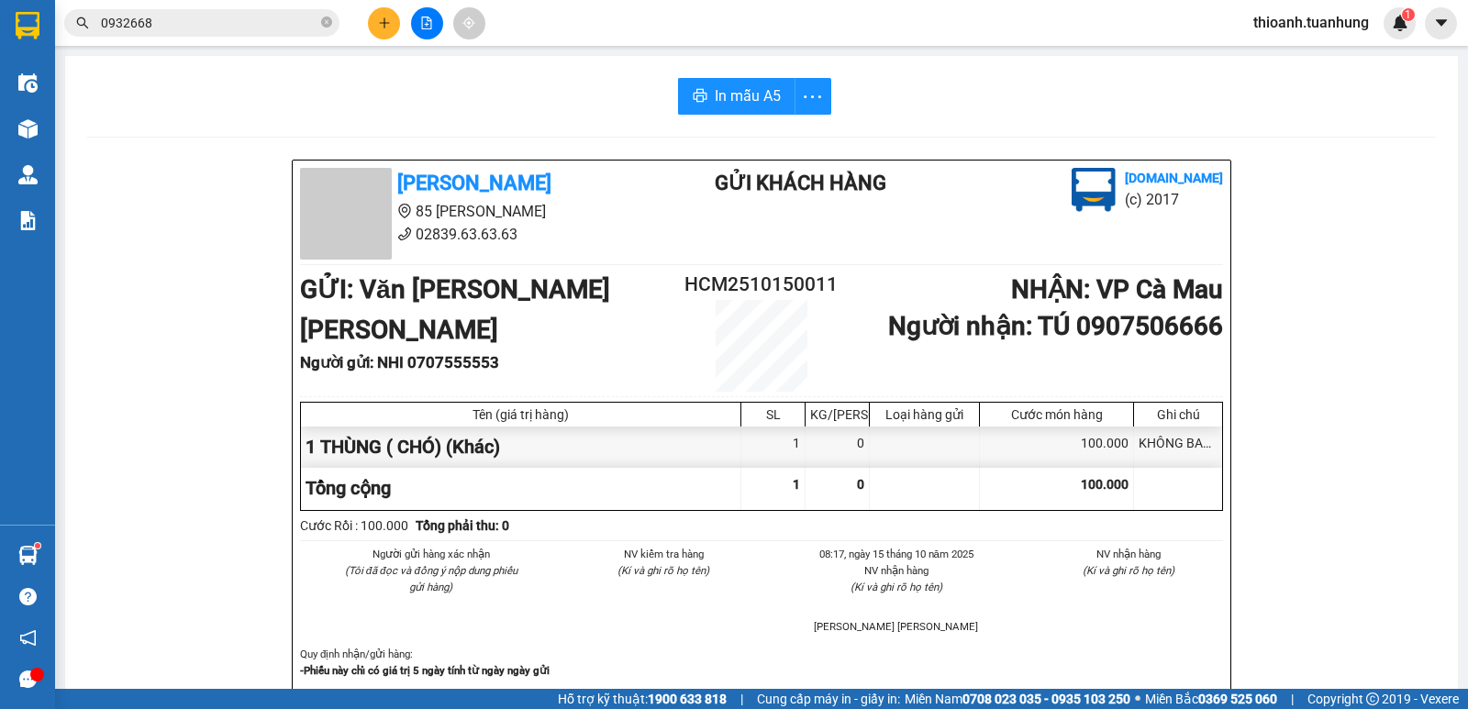
click at [382, 7] on div "Kết quả [PERSON_NAME] ( 27 ) Bộ lọc Mã ĐH Trạng thái Món hàng Thu hộ Tổng [PERS…" at bounding box center [734, 23] width 1468 height 46
click at [386, 40] on div "Kết quả [PERSON_NAME] ( 27 ) Bộ lọc Mã ĐH Trạng thái Món hàng Thu hộ Tổng [PERS…" at bounding box center [734, 23] width 1468 height 46
click at [386, 21] on icon "plus" at bounding box center [384, 23] width 13 height 13
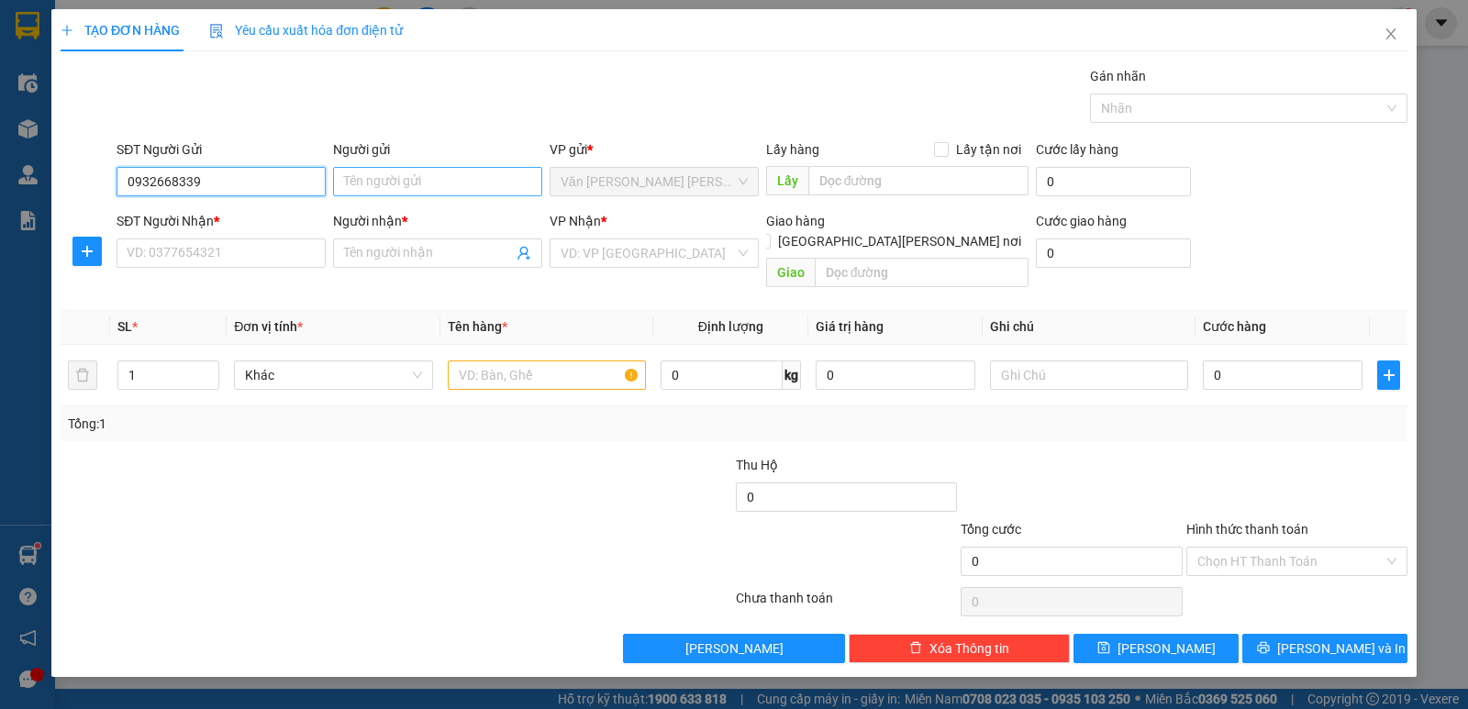
type input "0932668339"
click at [398, 166] on div "Người gửi Tên người gửi" at bounding box center [437, 171] width 209 height 64
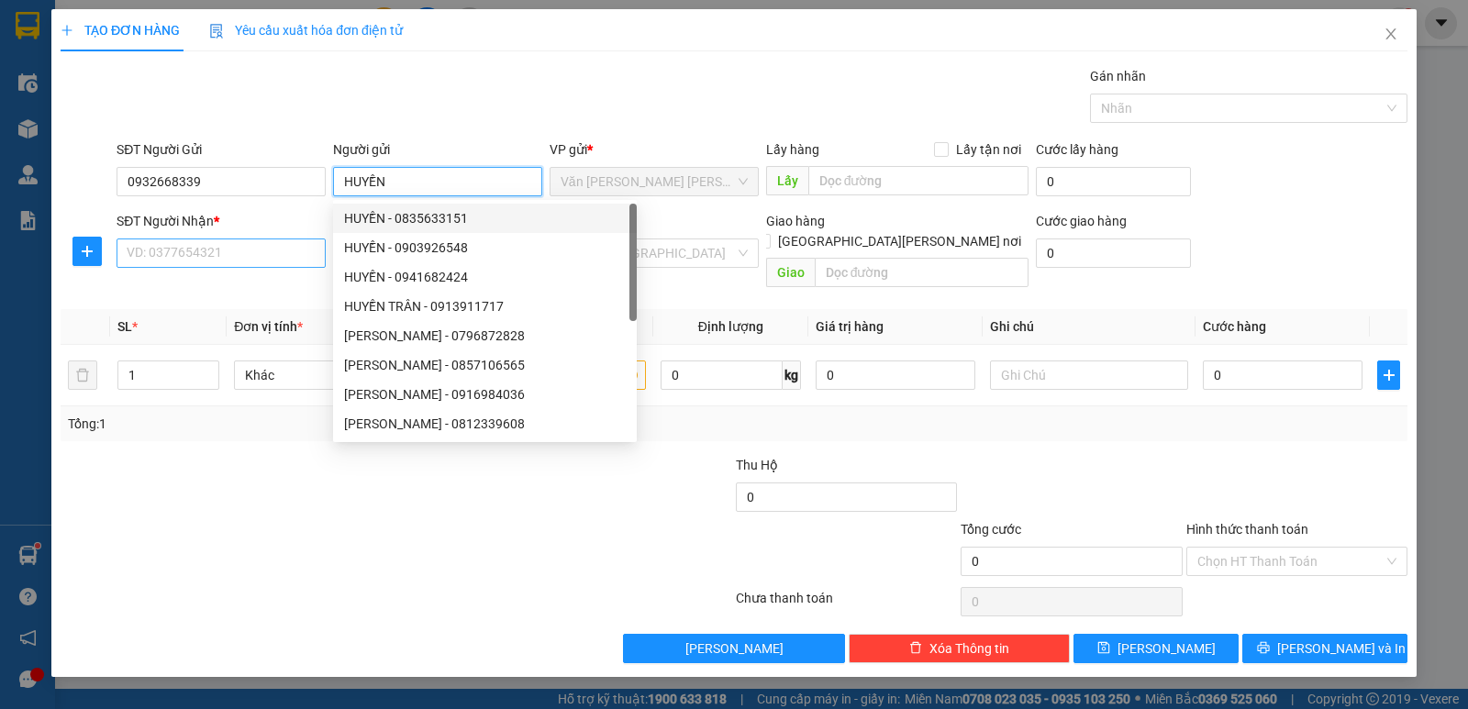
type input "HUYỀN"
click at [283, 256] on input "SĐT Người Nhận *" at bounding box center [221, 253] width 209 height 29
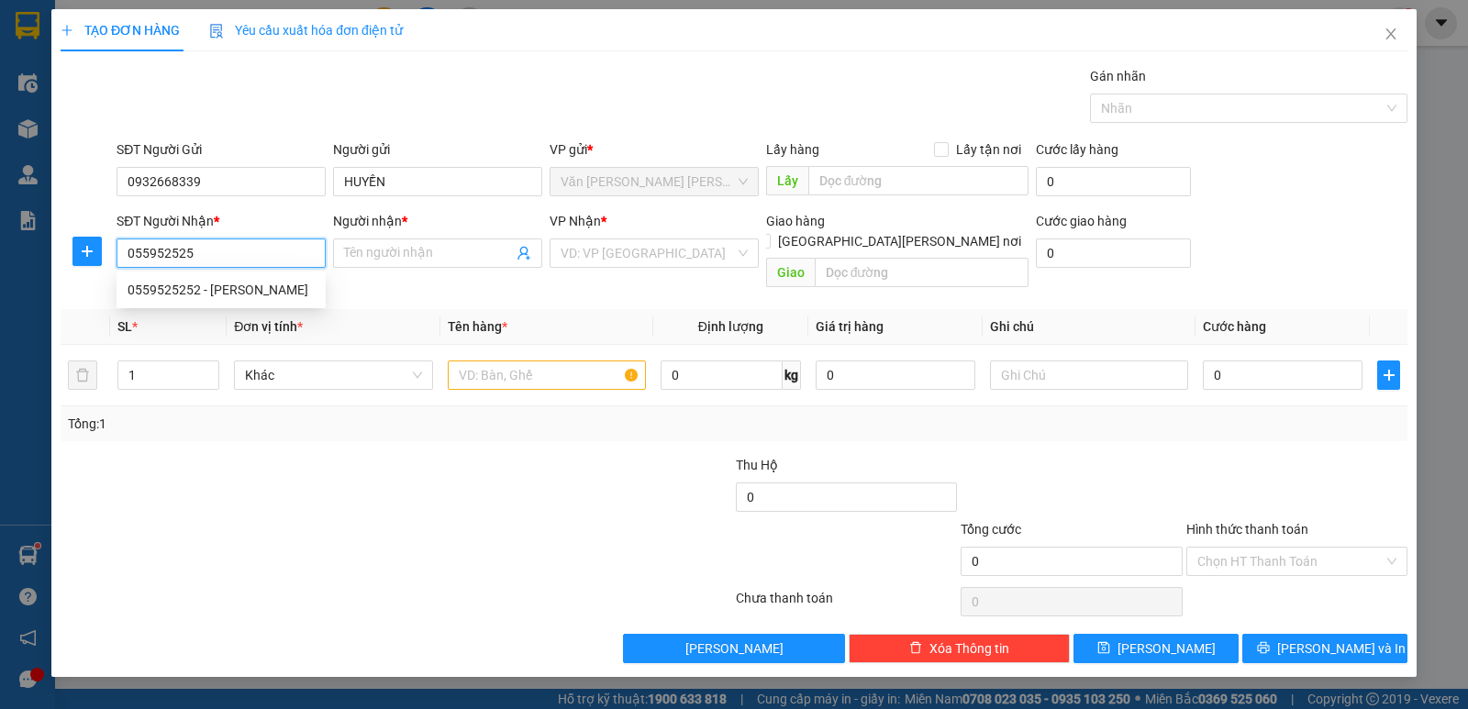
type input "0559525252"
click at [269, 284] on div "0559525252 - [PERSON_NAME]" at bounding box center [221, 290] width 187 height 20
type input "[PERSON_NAME]"
type input "0559525252"
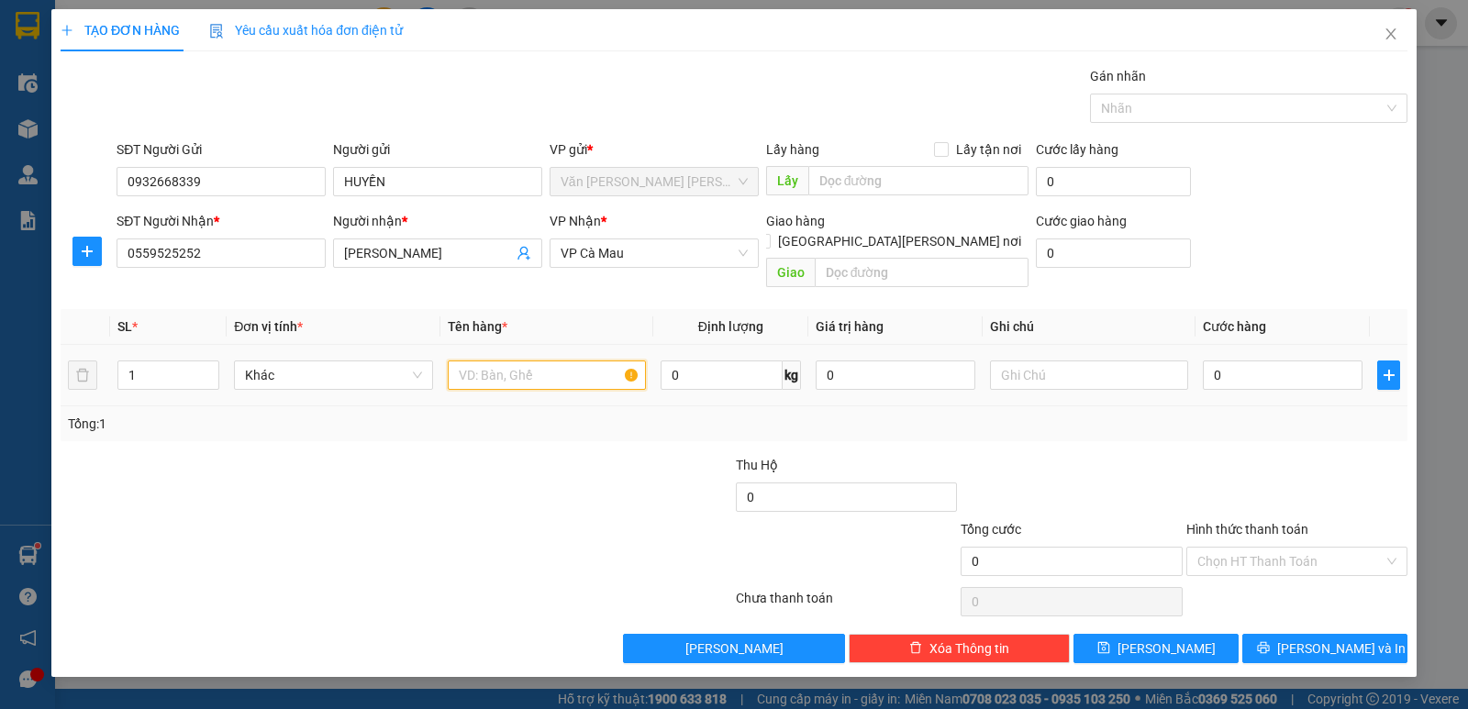
click at [485, 366] on input "text" at bounding box center [547, 375] width 198 height 29
type input "1 THÙNG"
click at [1260, 369] on input "0" at bounding box center [1283, 375] width 160 height 29
type input "5"
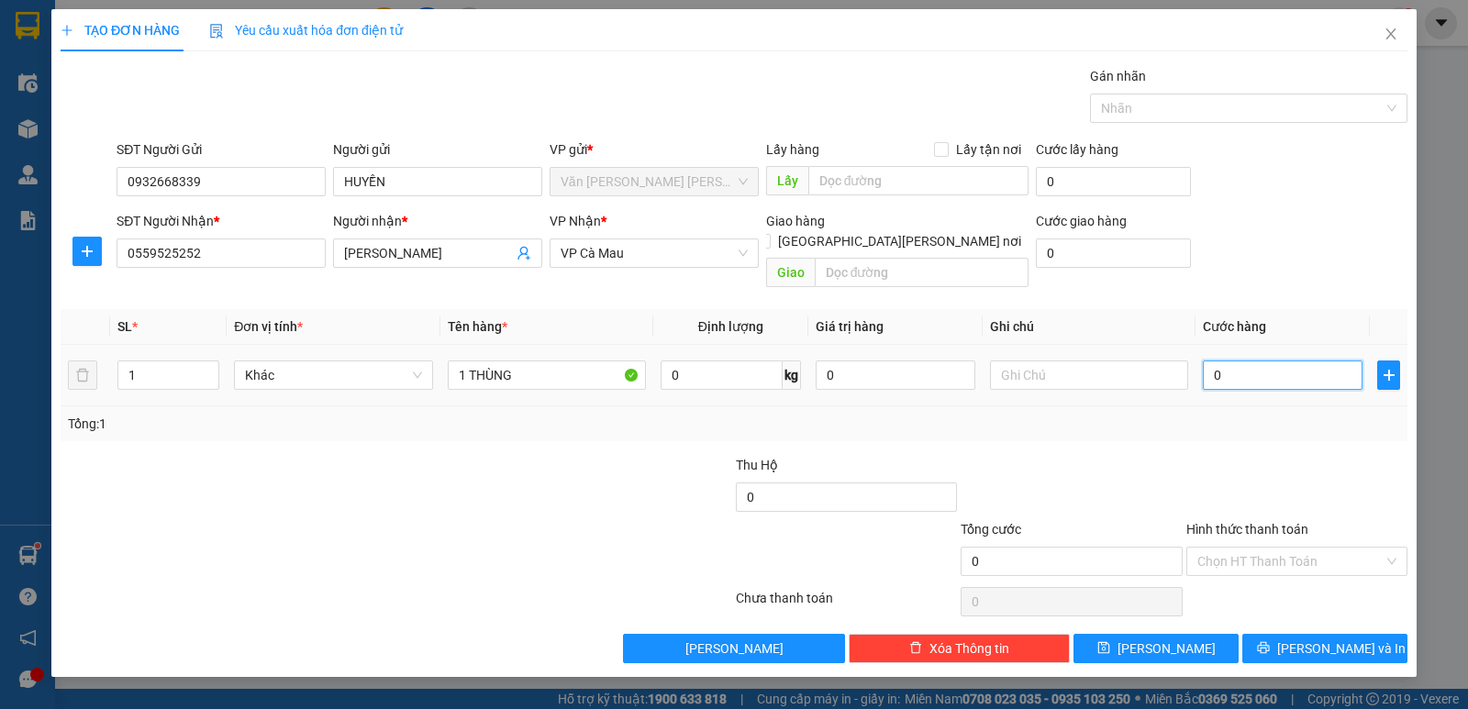
type input "5"
type input "50"
type input "50.000"
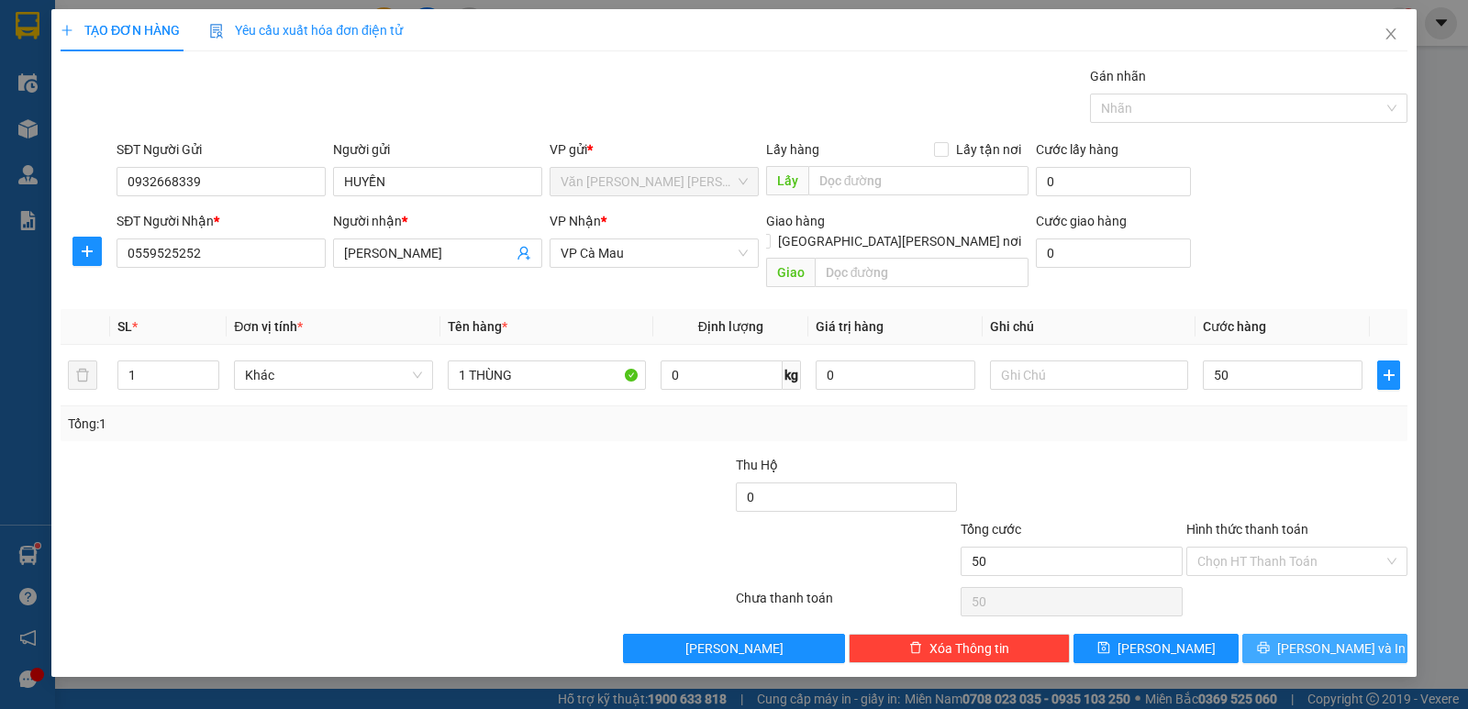
type input "50.000"
click at [1292, 634] on button "[PERSON_NAME] và In" at bounding box center [1324, 648] width 165 height 29
click at [1290, 634] on button "[PERSON_NAME] và In" at bounding box center [1324, 648] width 165 height 29
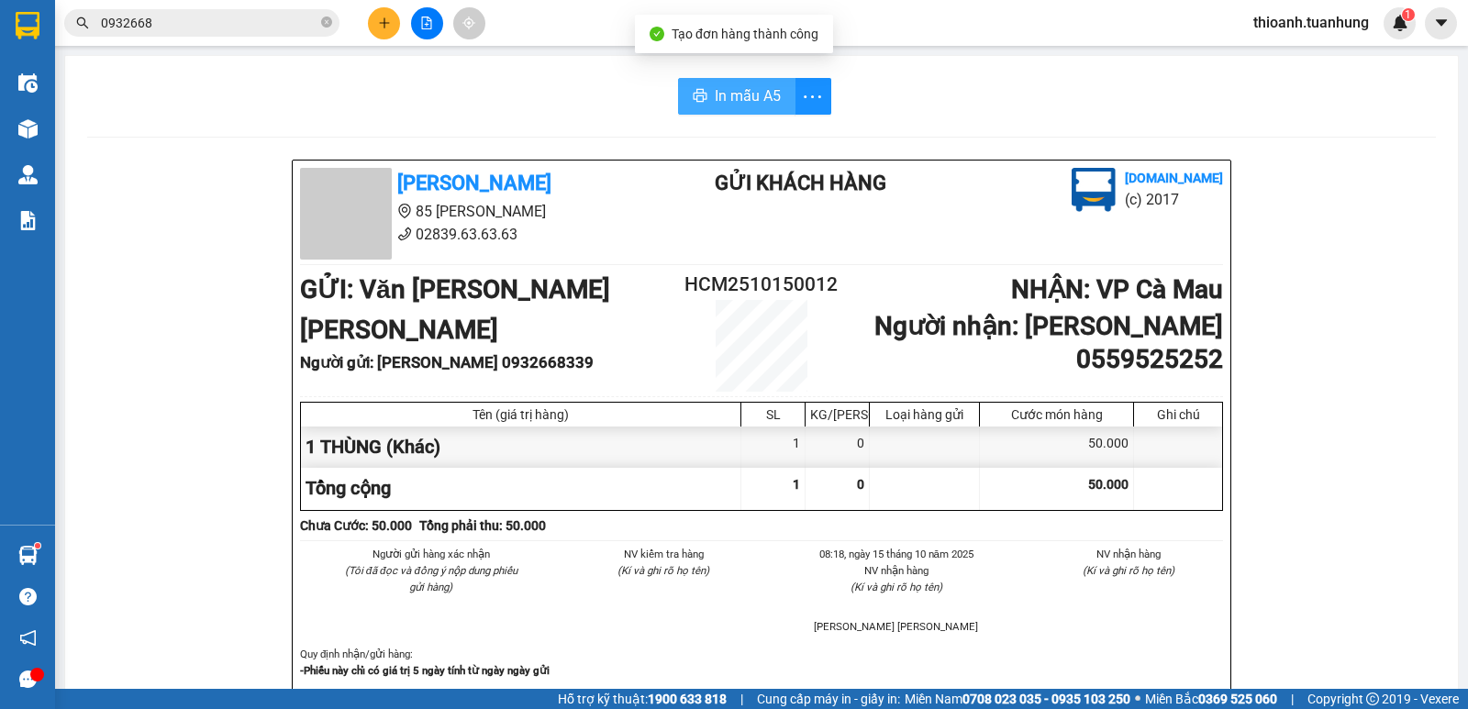
click at [746, 94] on span "In mẫu A5" at bounding box center [748, 95] width 66 height 23
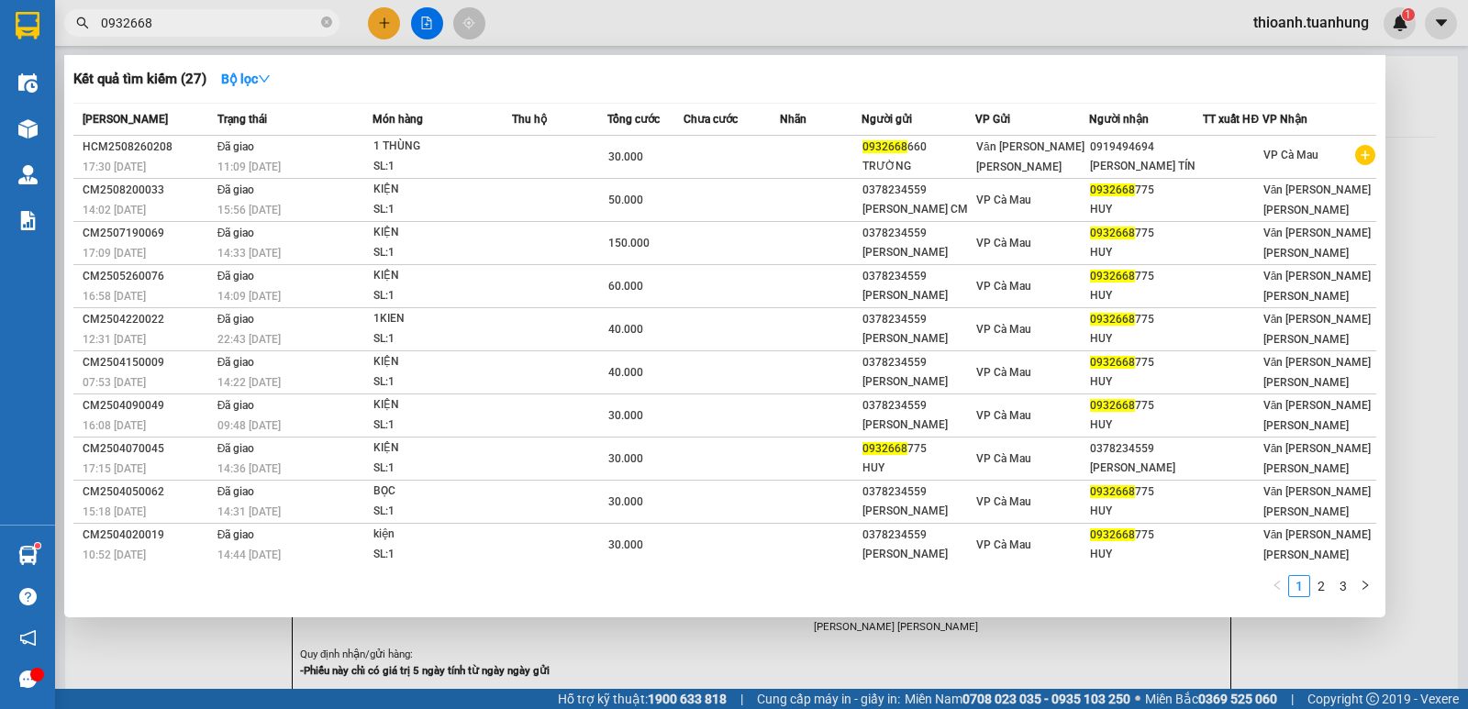
click at [144, 25] on input "0932668" at bounding box center [209, 23] width 217 height 20
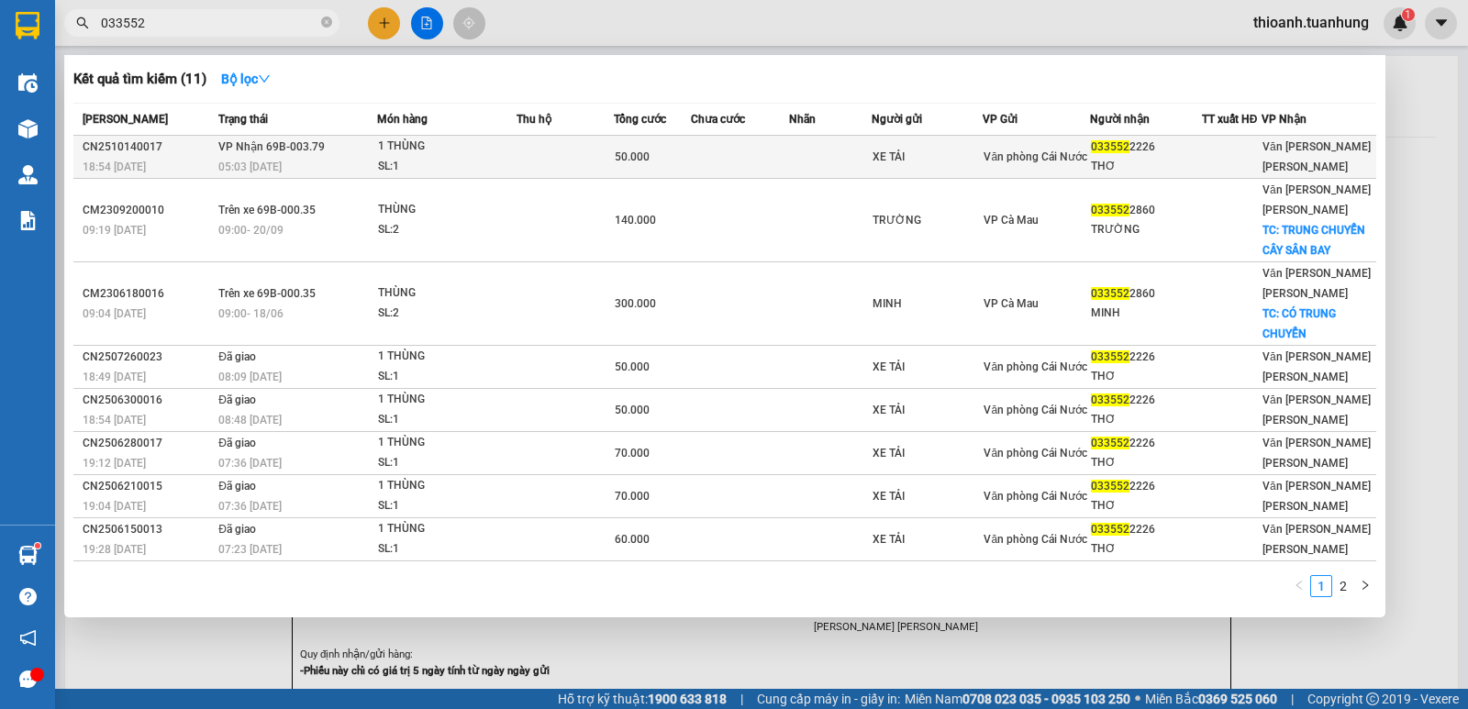
type input "033552"
click at [1229, 148] on div at bounding box center [1232, 157] width 58 height 19
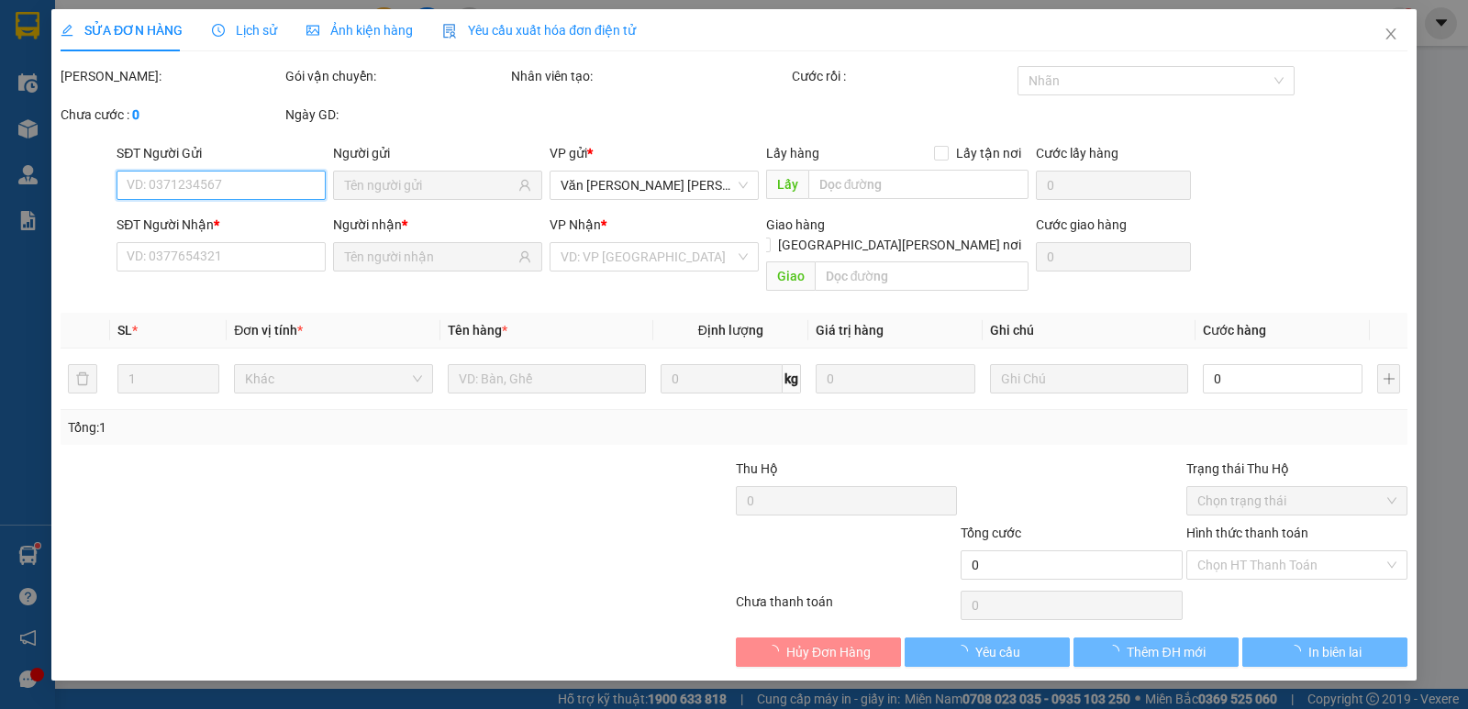
type input "XE TẢI"
type input "0335522226"
type input "THƠ"
type input "50.000"
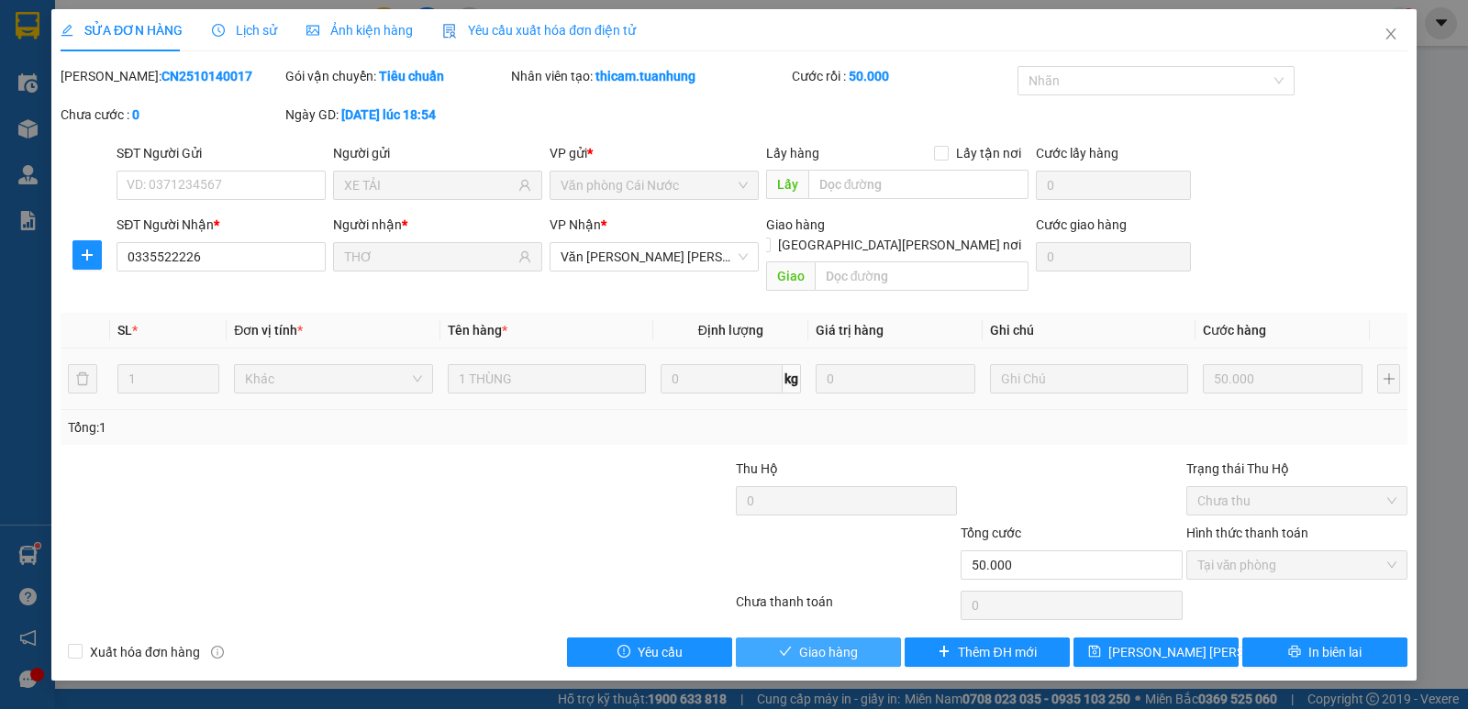
click at [811, 642] on span "Giao hàng" at bounding box center [828, 652] width 59 height 20
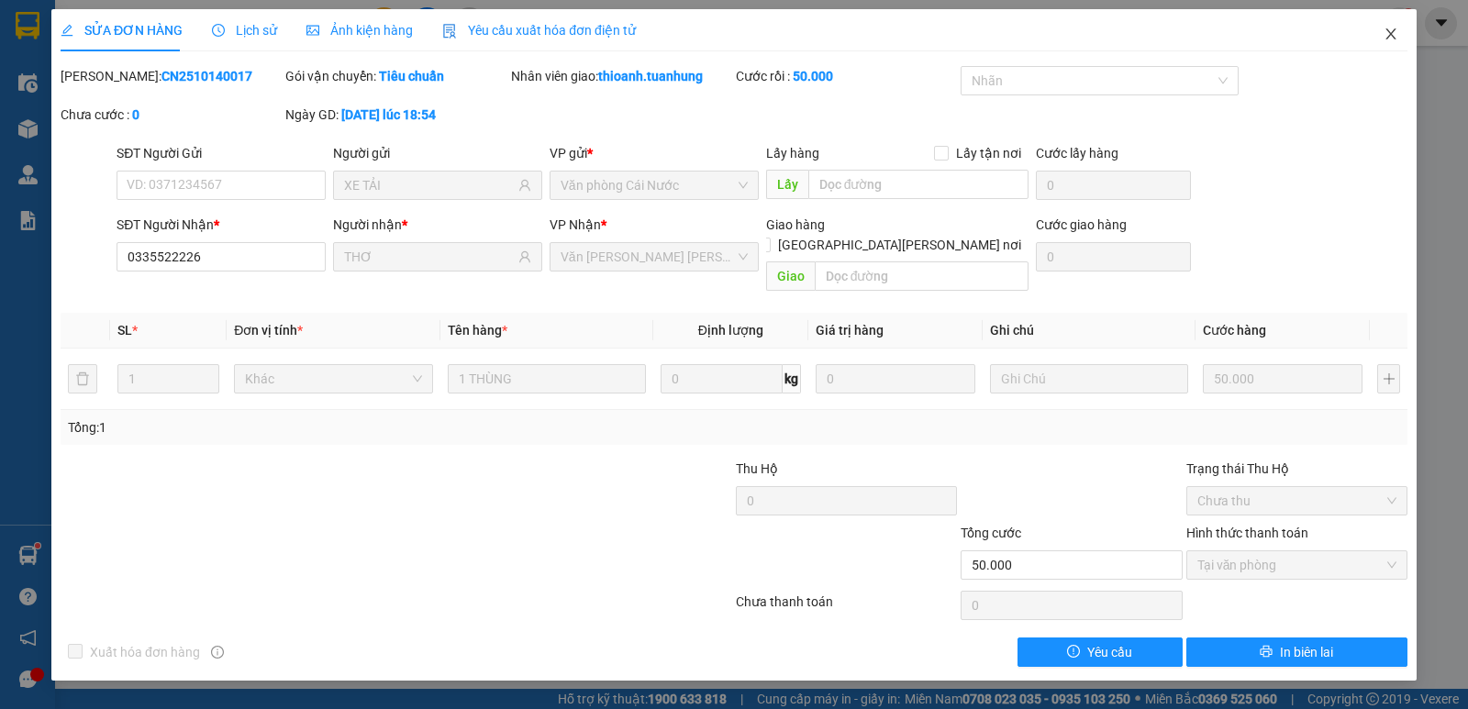
click at [1394, 33] on icon "close" at bounding box center [1391, 34] width 15 height 15
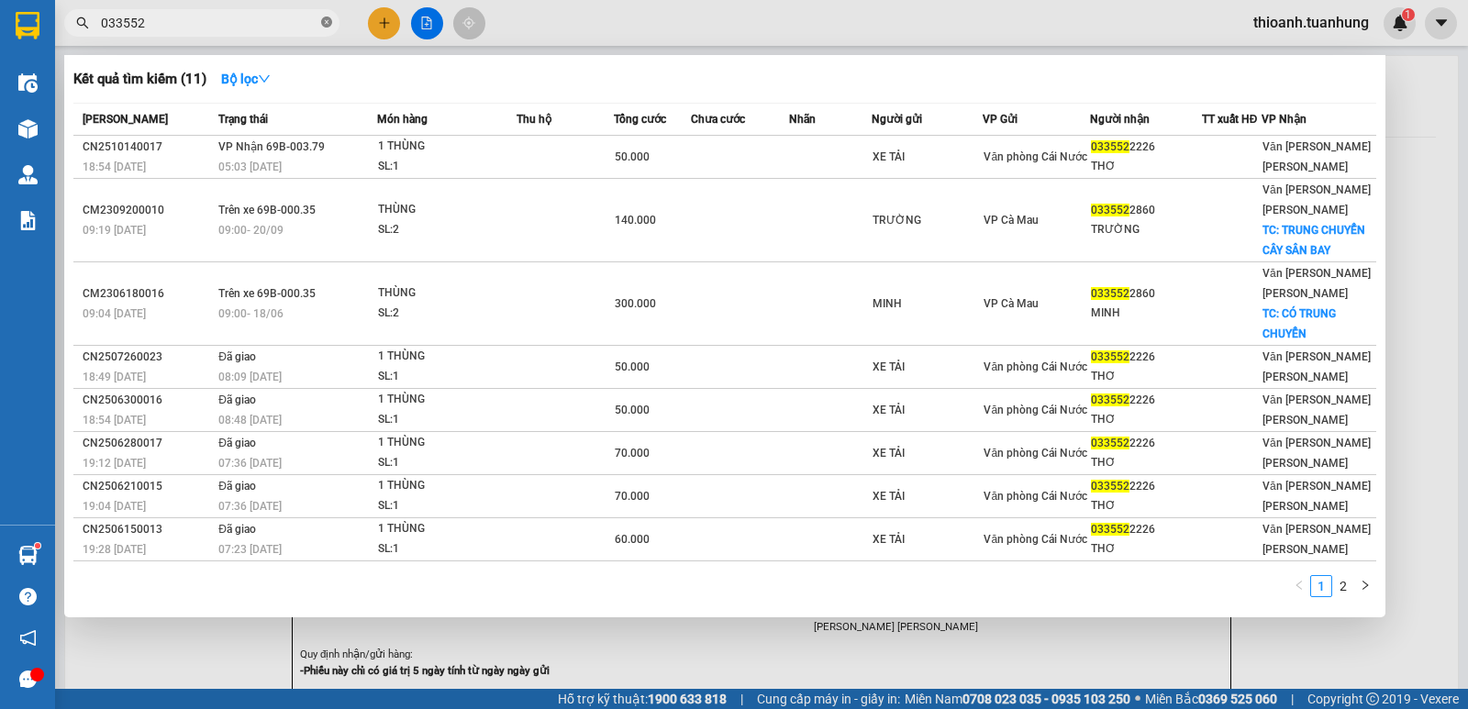
click at [328, 22] on icon "close-circle" at bounding box center [326, 22] width 11 height 11
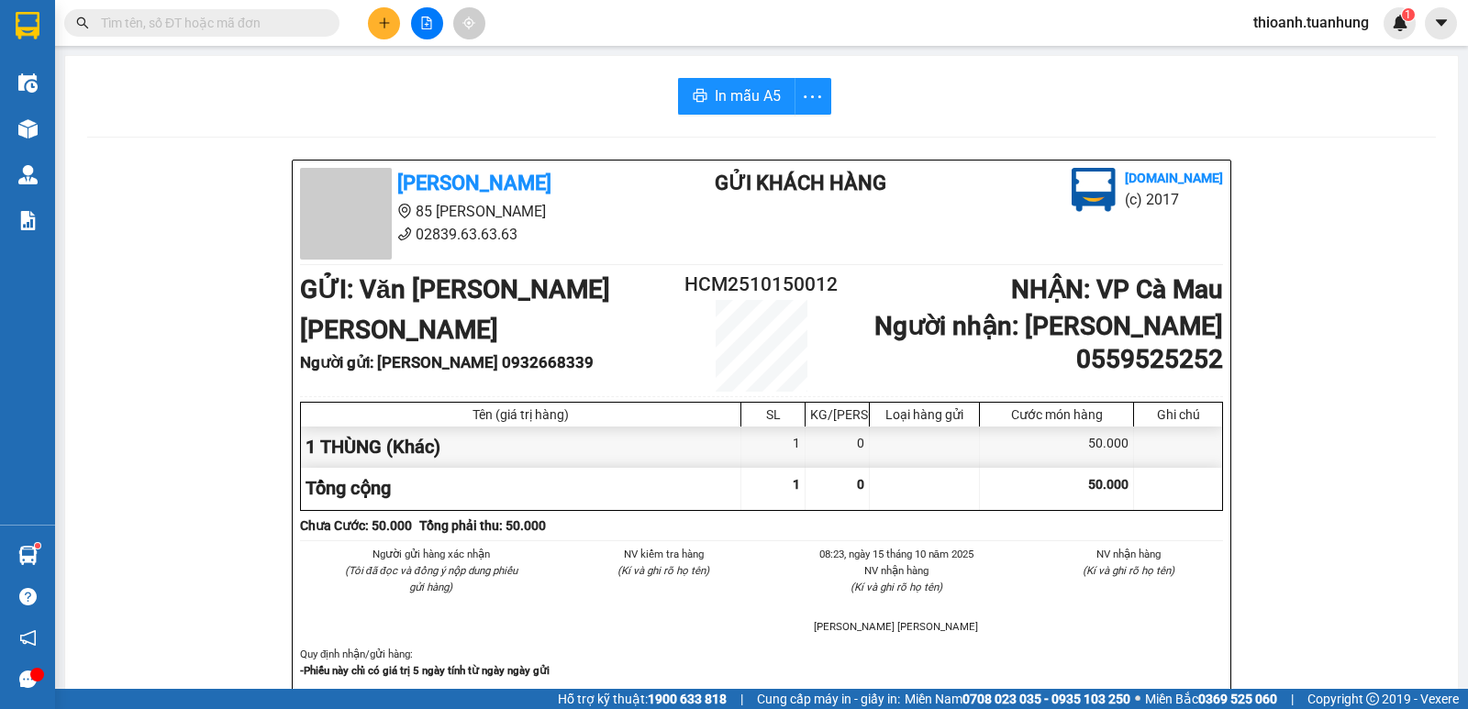
click at [276, 22] on input "text" at bounding box center [209, 23] width 217 height 20
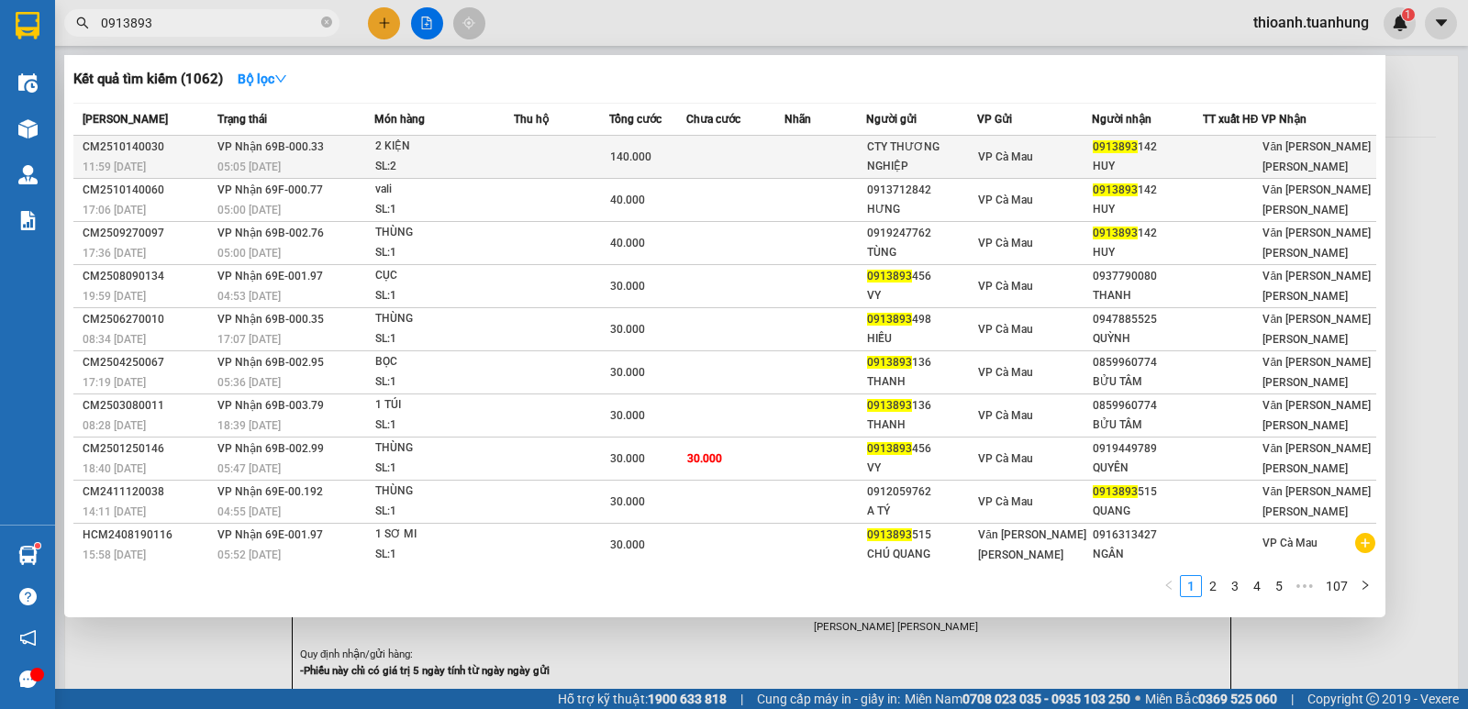
type input "0913893"
click at [1000, 160] on span "VP Cà Mau" at bounding box center [1005, 156] width 55 height 13
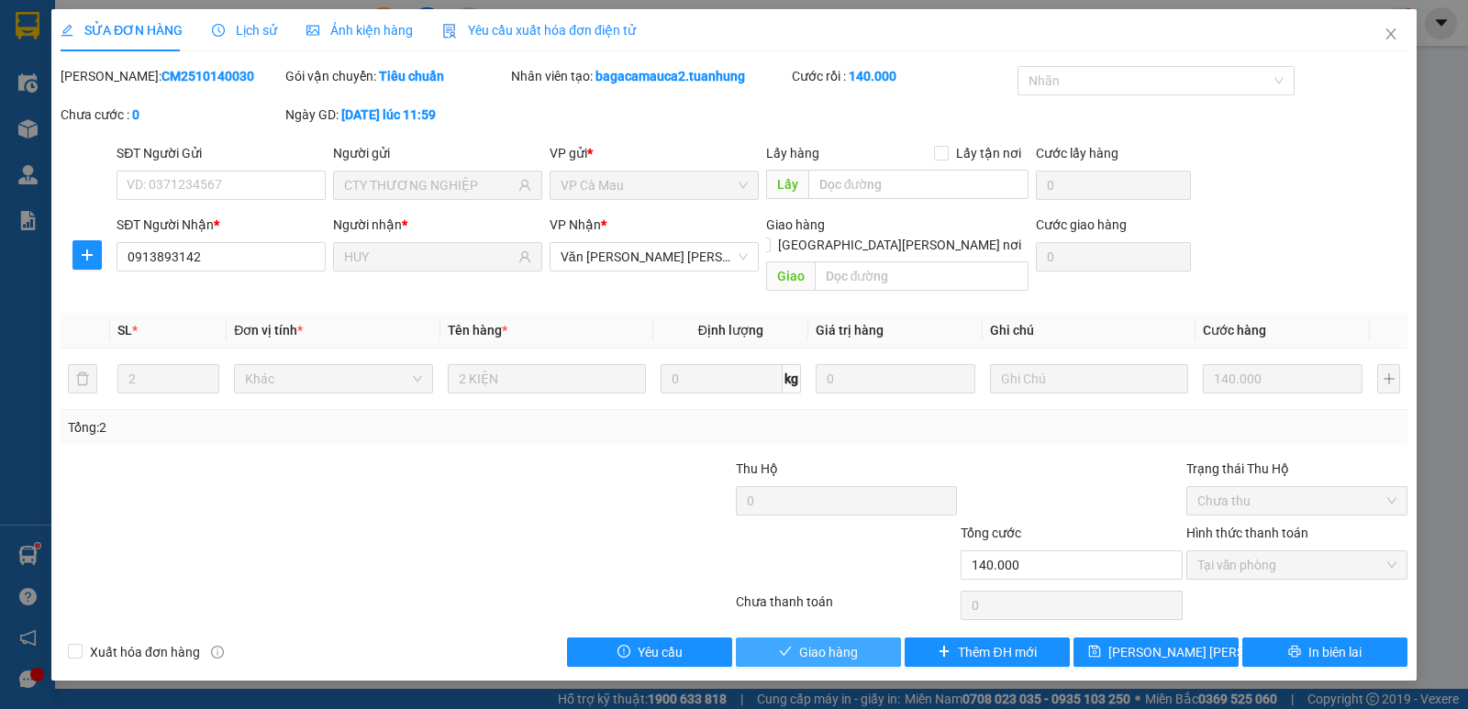
drag, startPoint x: 871, startPoint y: 631, endPoint x: 896, endPoint y: 629, distance: 25.8
click at [873, 638] on button "Giao hàng" at bounding box center [818, 652] width 165 height 29
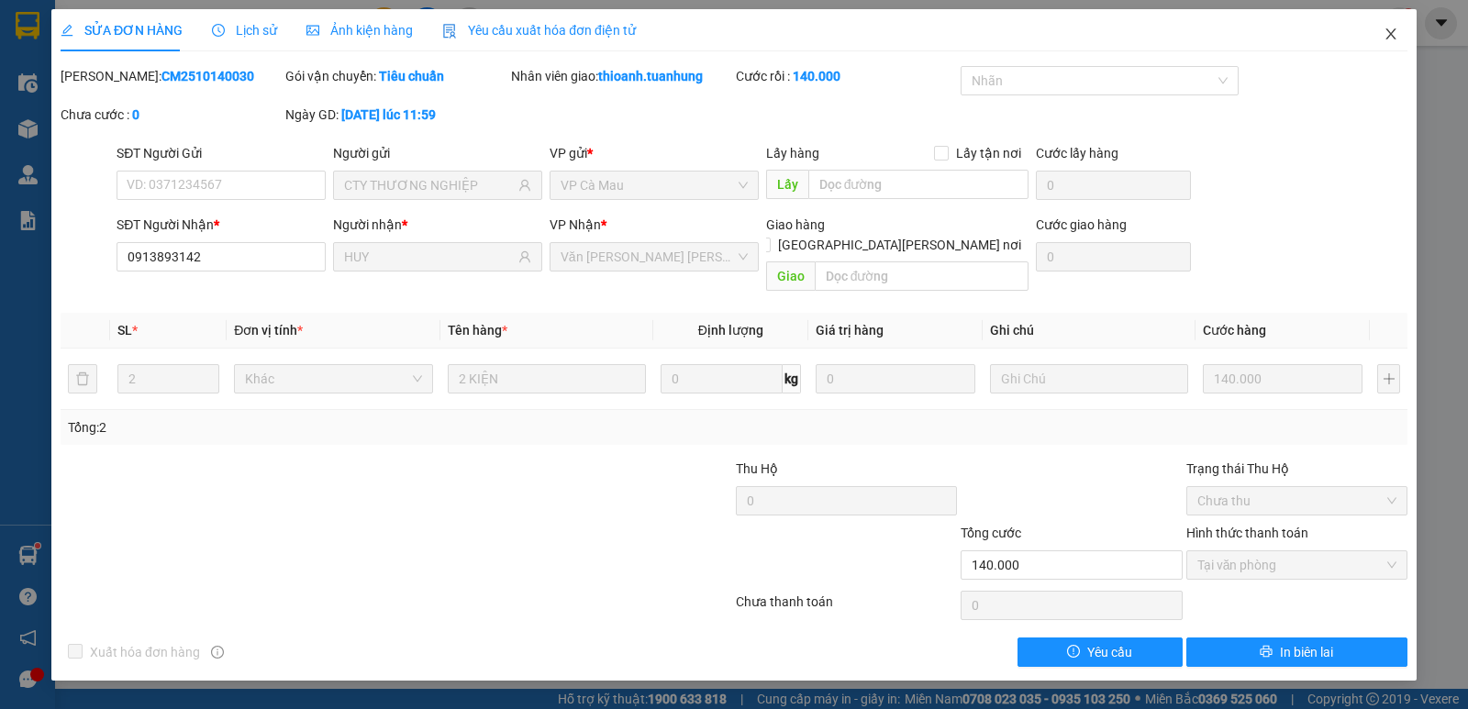
click at [1392, 36] on icon "close" at bounding box center [1390, 33] width 10 height 11
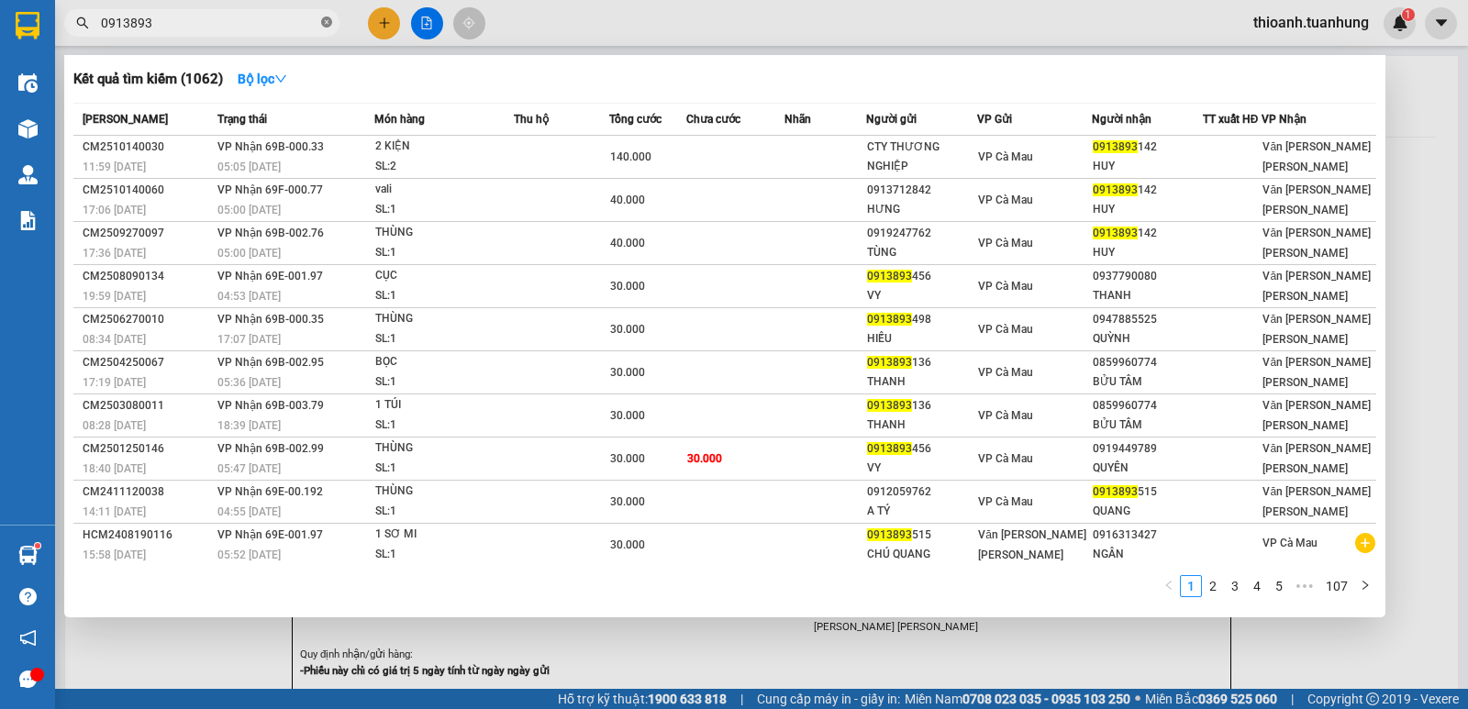
click at [327, 23] on icon "close-circle" at bounding box center [326, 22] width 11 height 11
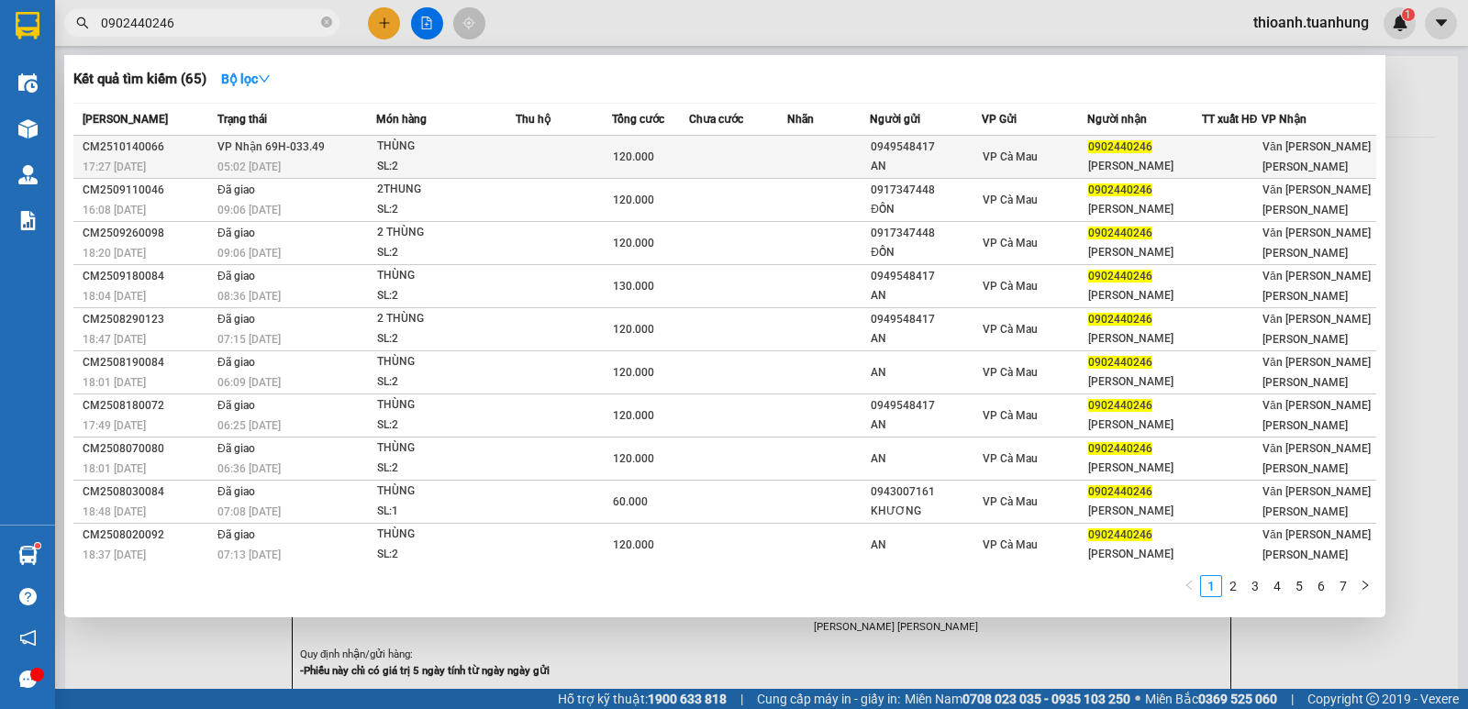
type input "0902440246"
click at [1128, 155] on div "0902440246" at bounding box center [1144, 147] width 113 height 19
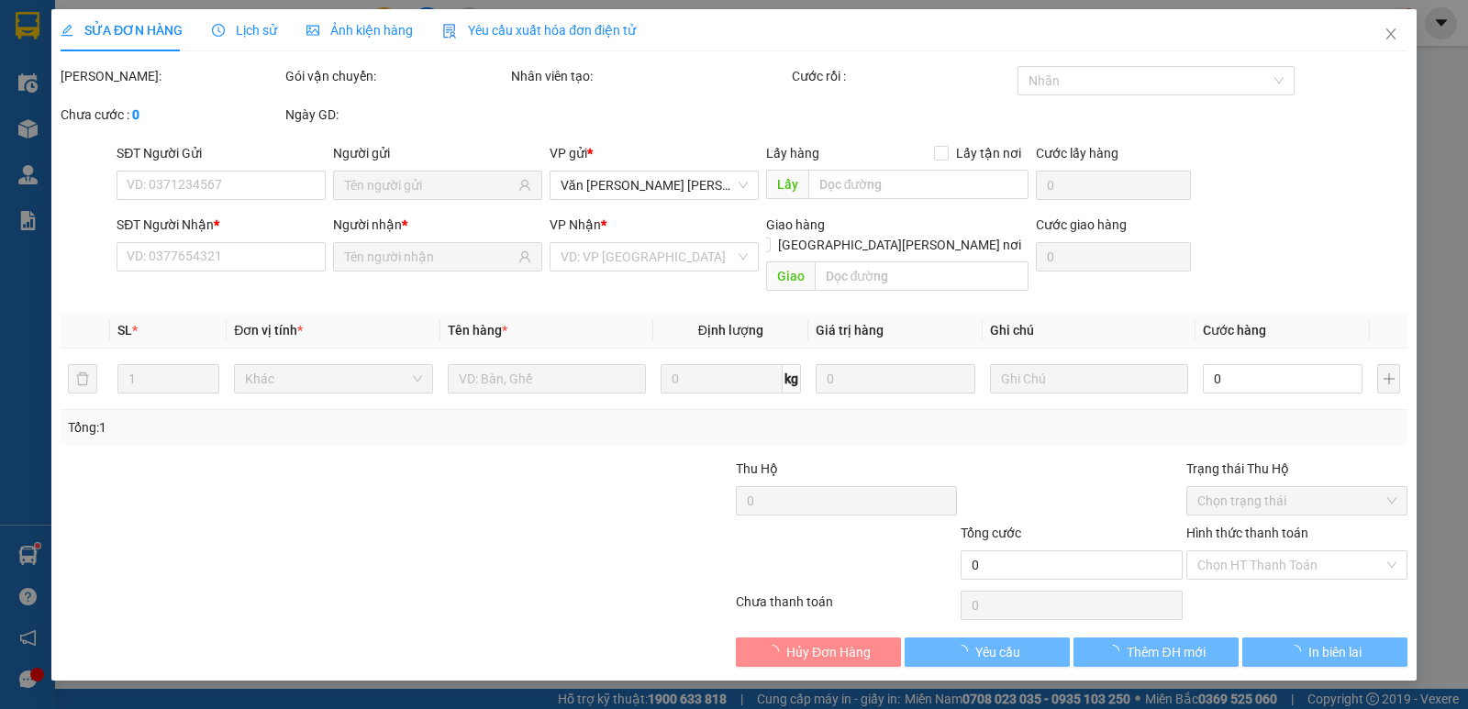
type input "0949548417"
type input "AN"
type input "0902440246"
type input "[PERSON_NAME]"
type input "120.000"
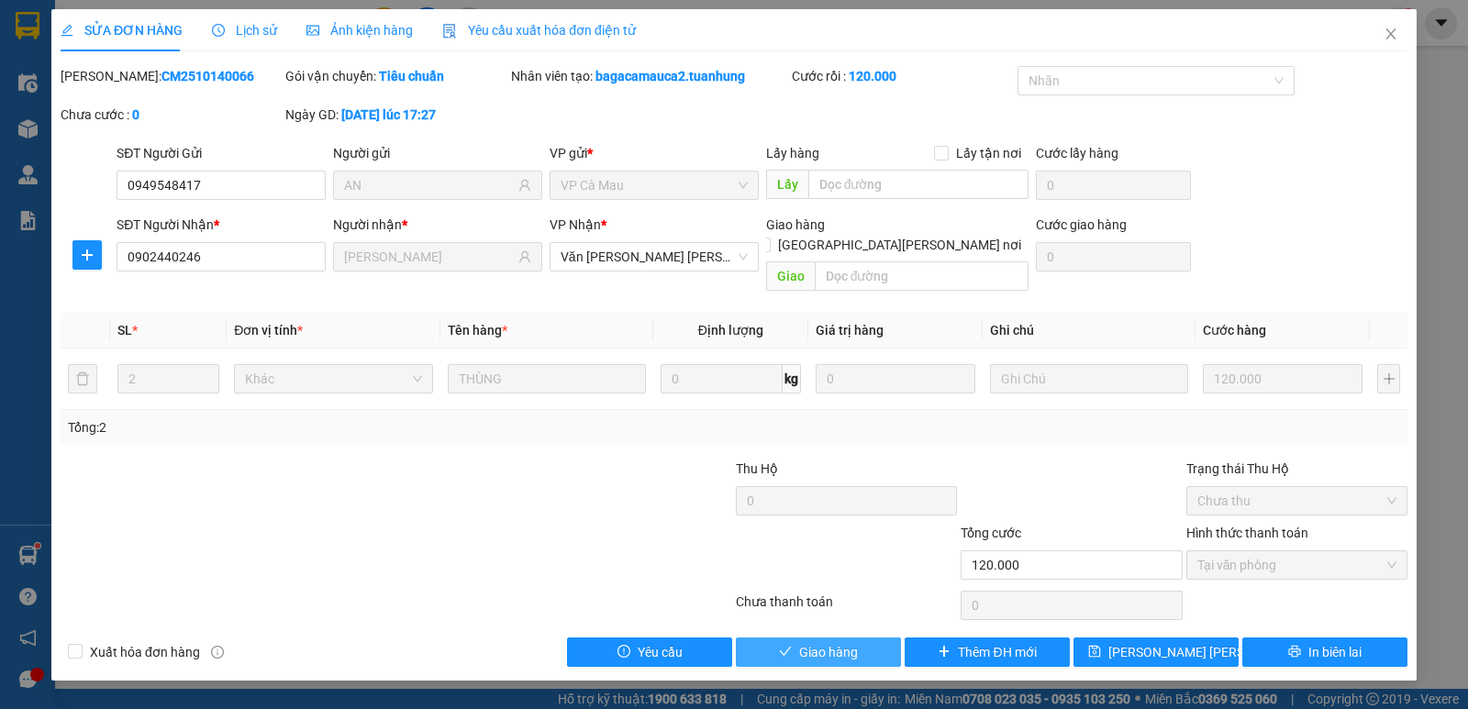
click at [869, 638] on button "Giao hàng" at bounding box center [818, 652] width 165 height 29
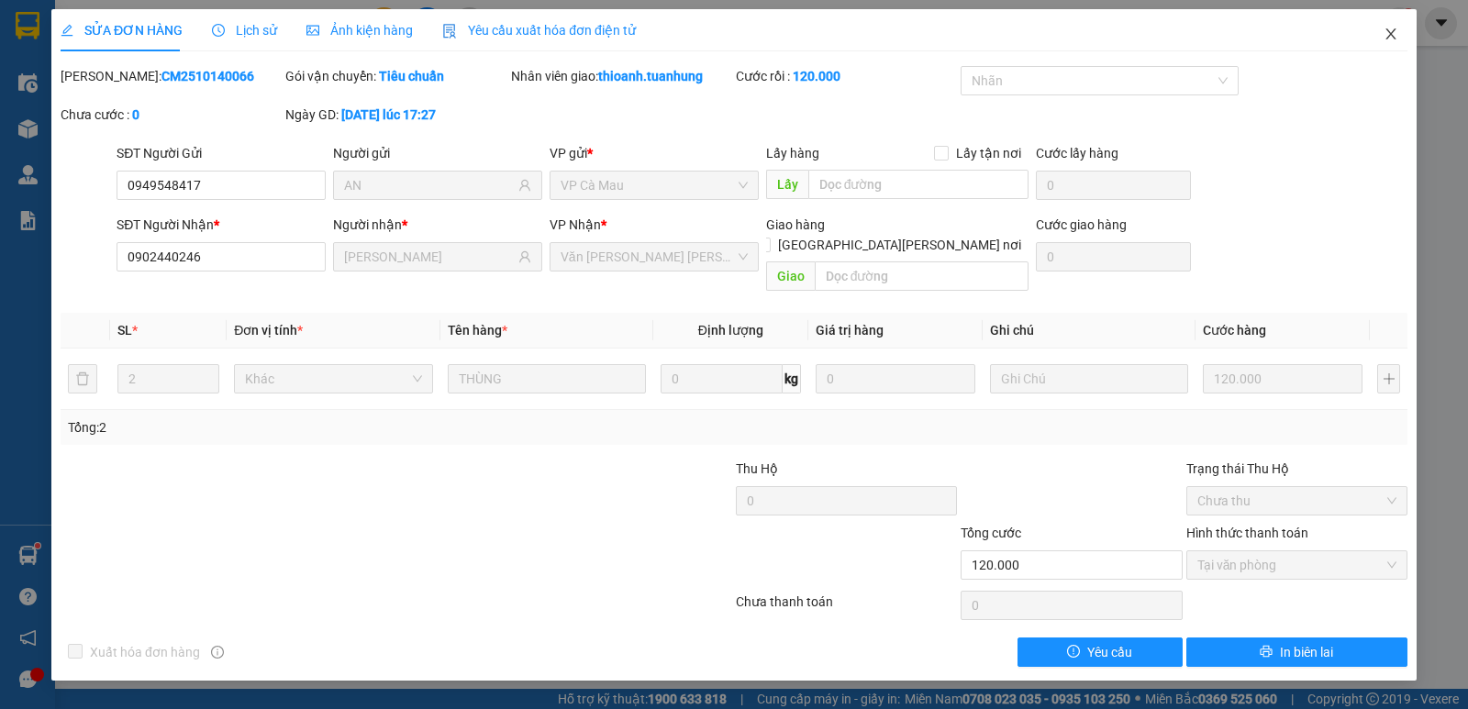
click at [1395, 34] on icon "close" at bounding box center [1391, 34] width 15 height 15
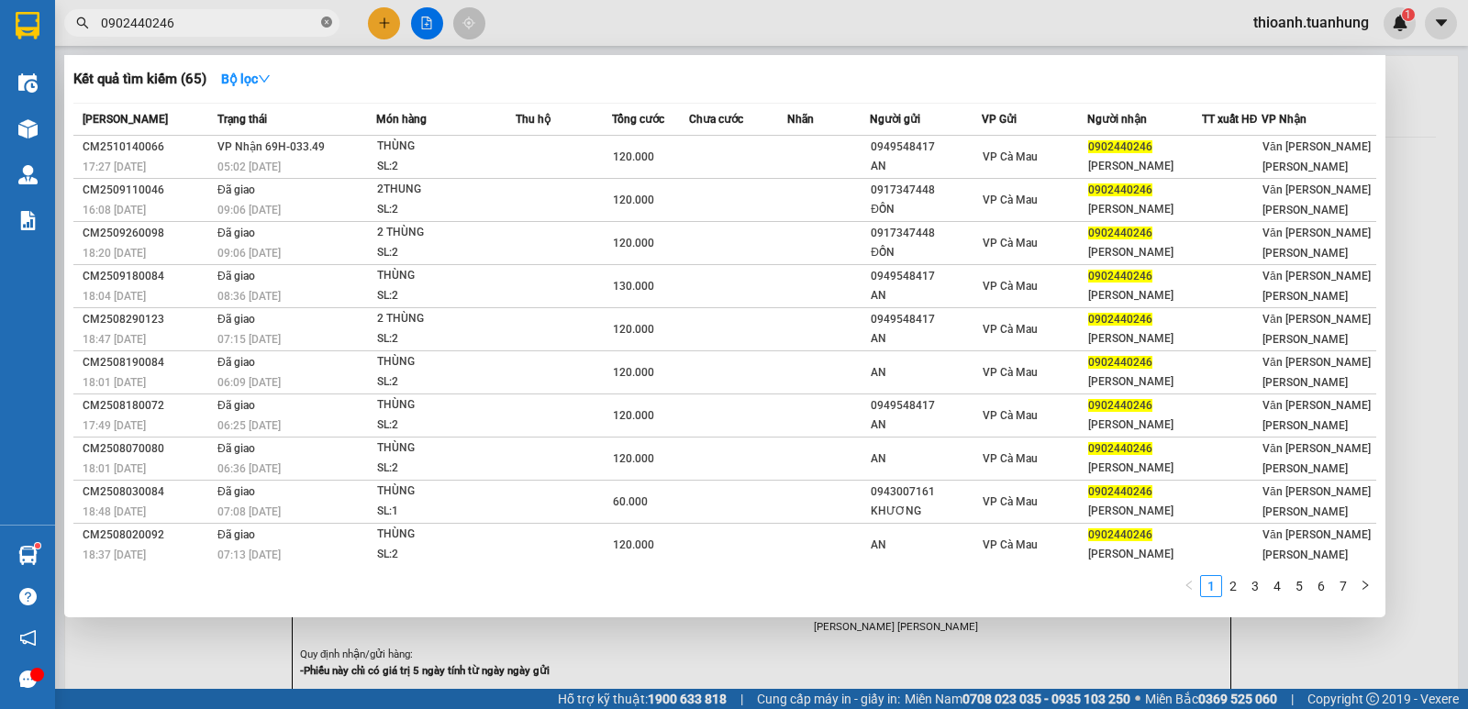
click at [325, 22] on icon "close-circle" at bounding box center [326, 22] width 11 height 11
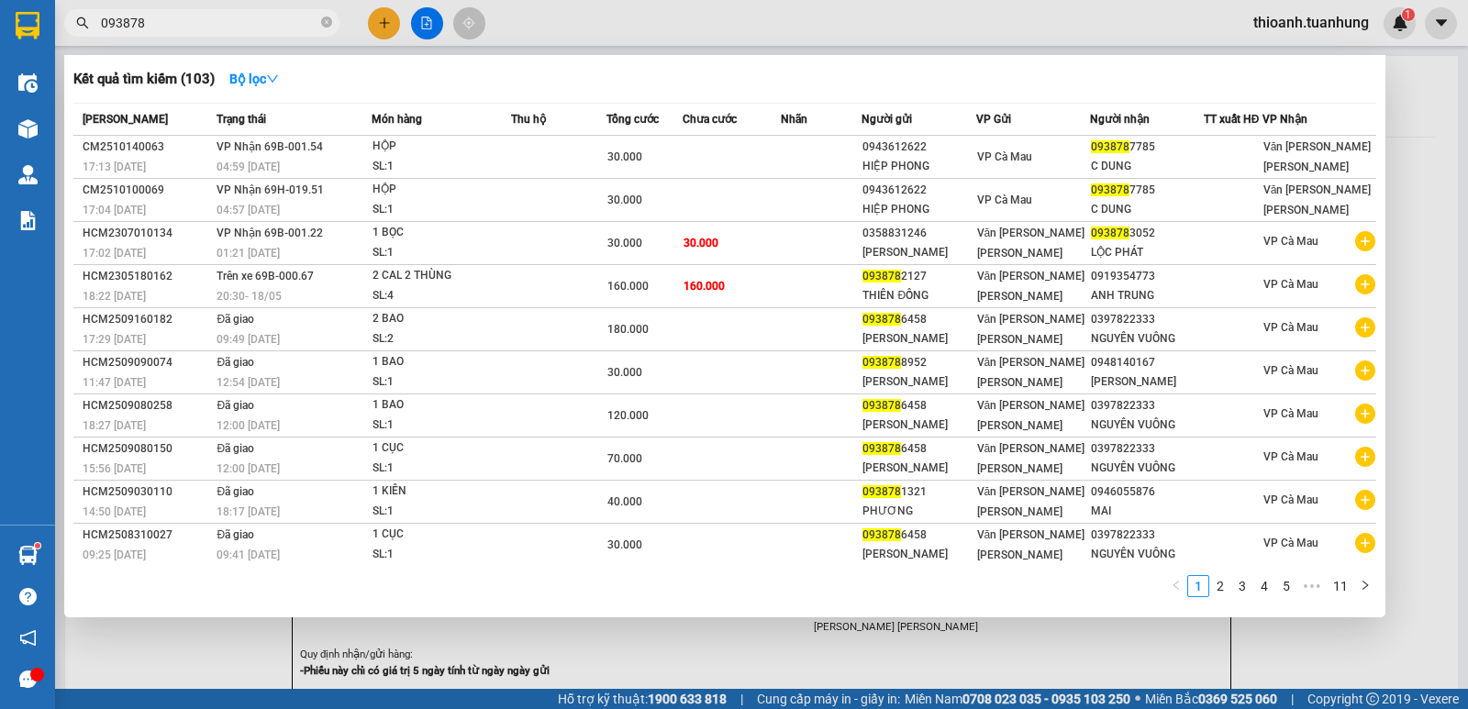
type input "0938787"
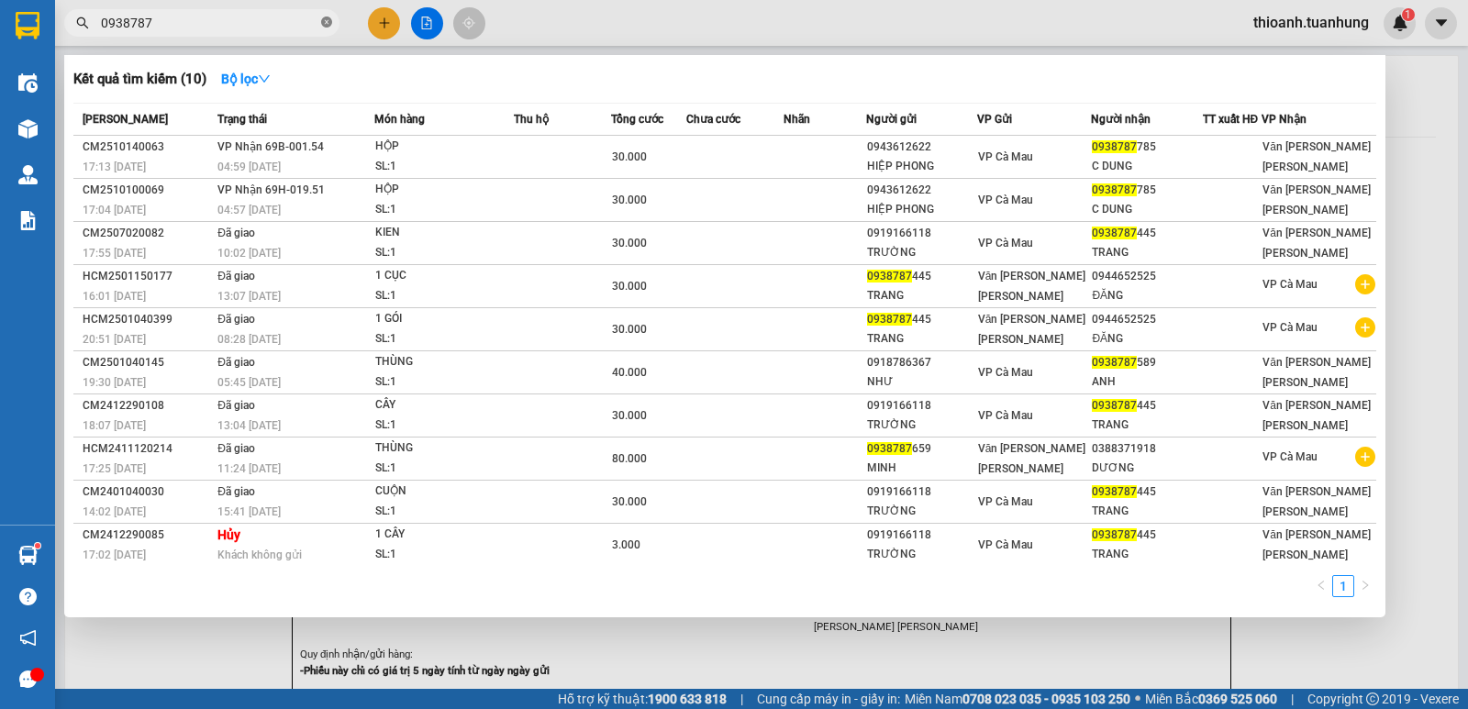
click at [322, 20] on icon "close-circle" at bounding box center [326, 22] width 11 height 11
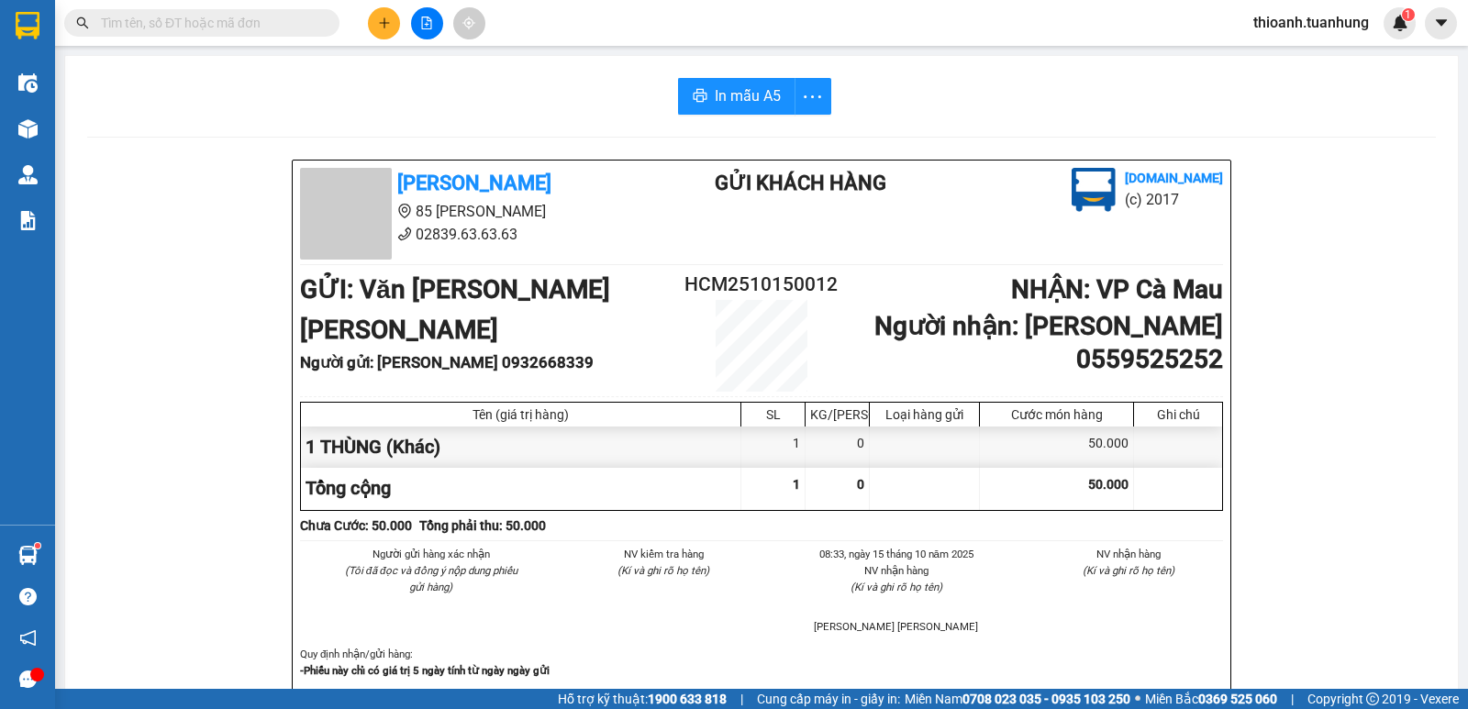
click at [294, 29] on input "text" at bounding box center [209, 23] width 217 height 20
click at [210, 19] on input "text" at bounding box center [209, 23] width 217 height 20
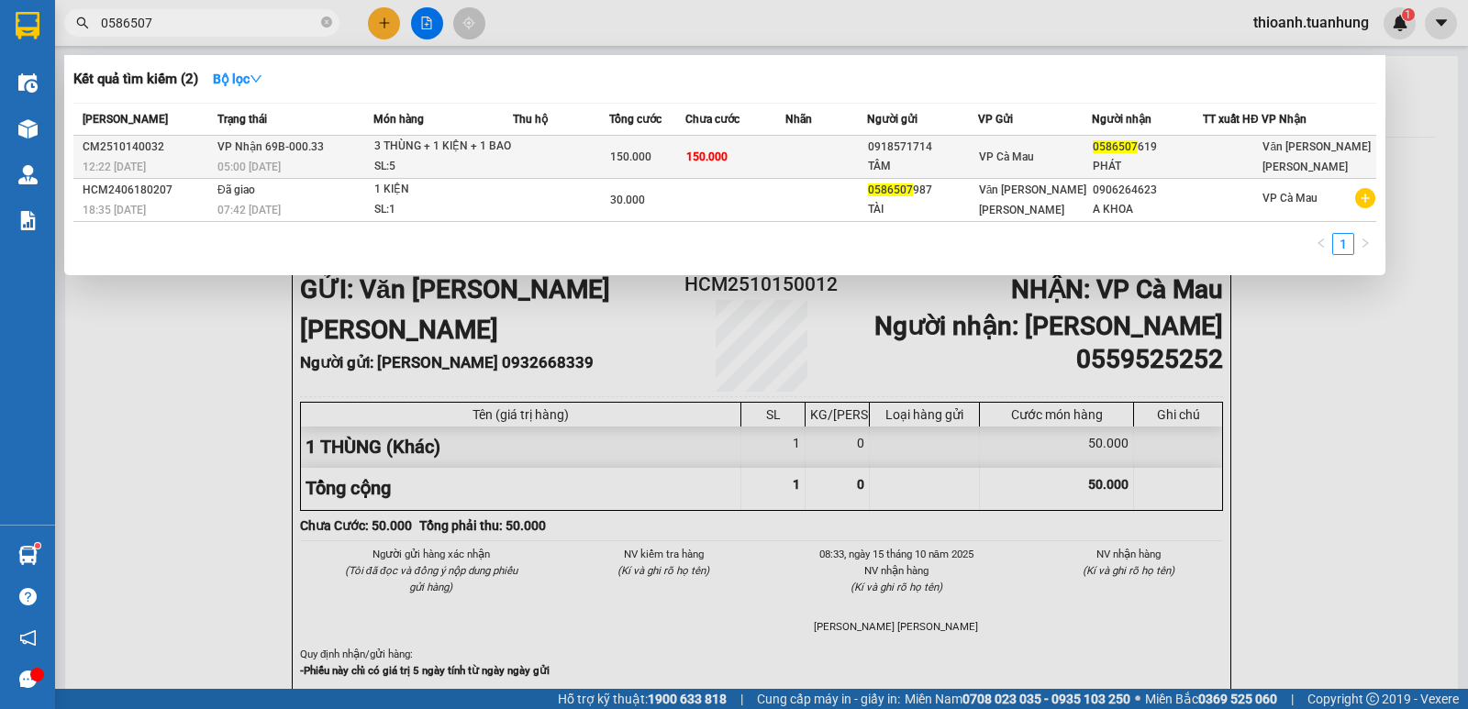
type input "0586507"
click at [1086, 167] on div "VP Cà Mau" at bounding box center [1035, 157] width 112 height 20
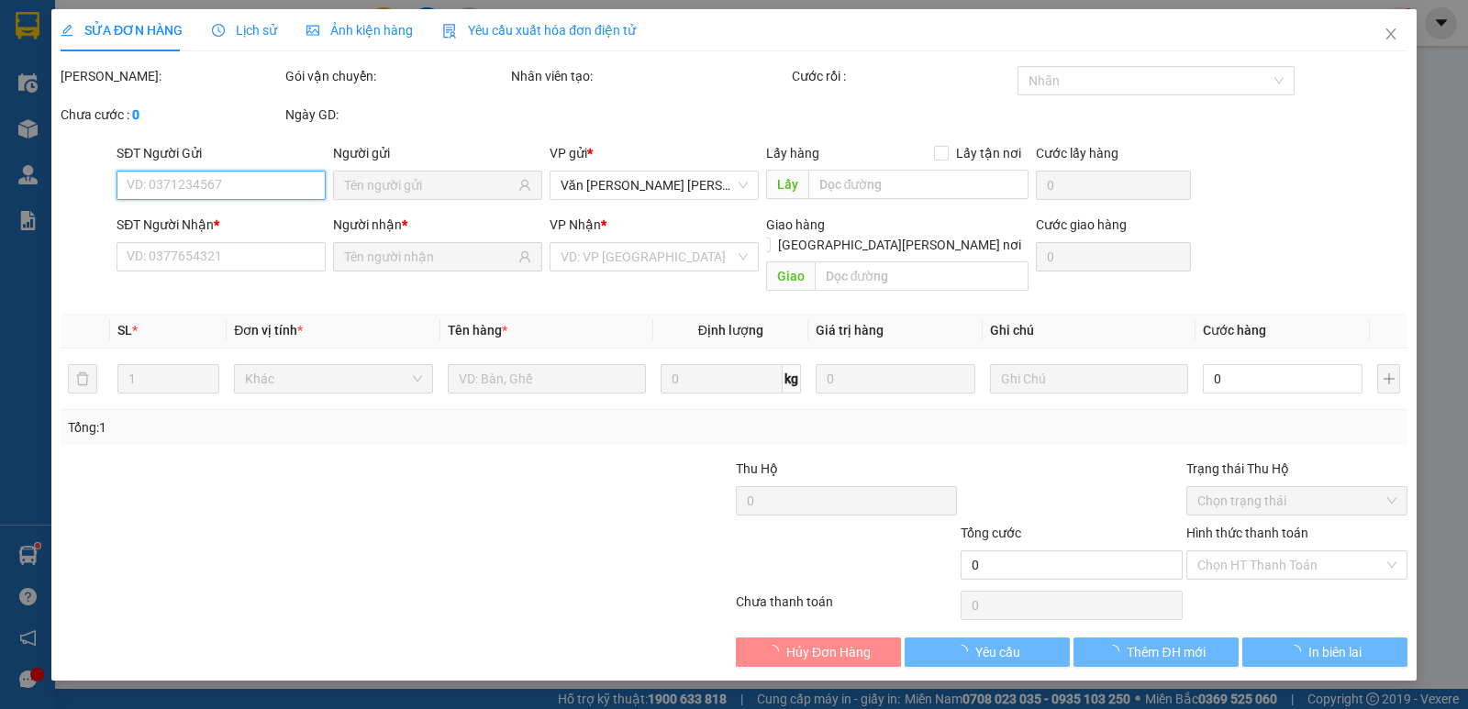
type input "0918571714"
type input "TÂM"
type input "0586507619"
type input "PHÁT"
type input "150.000"
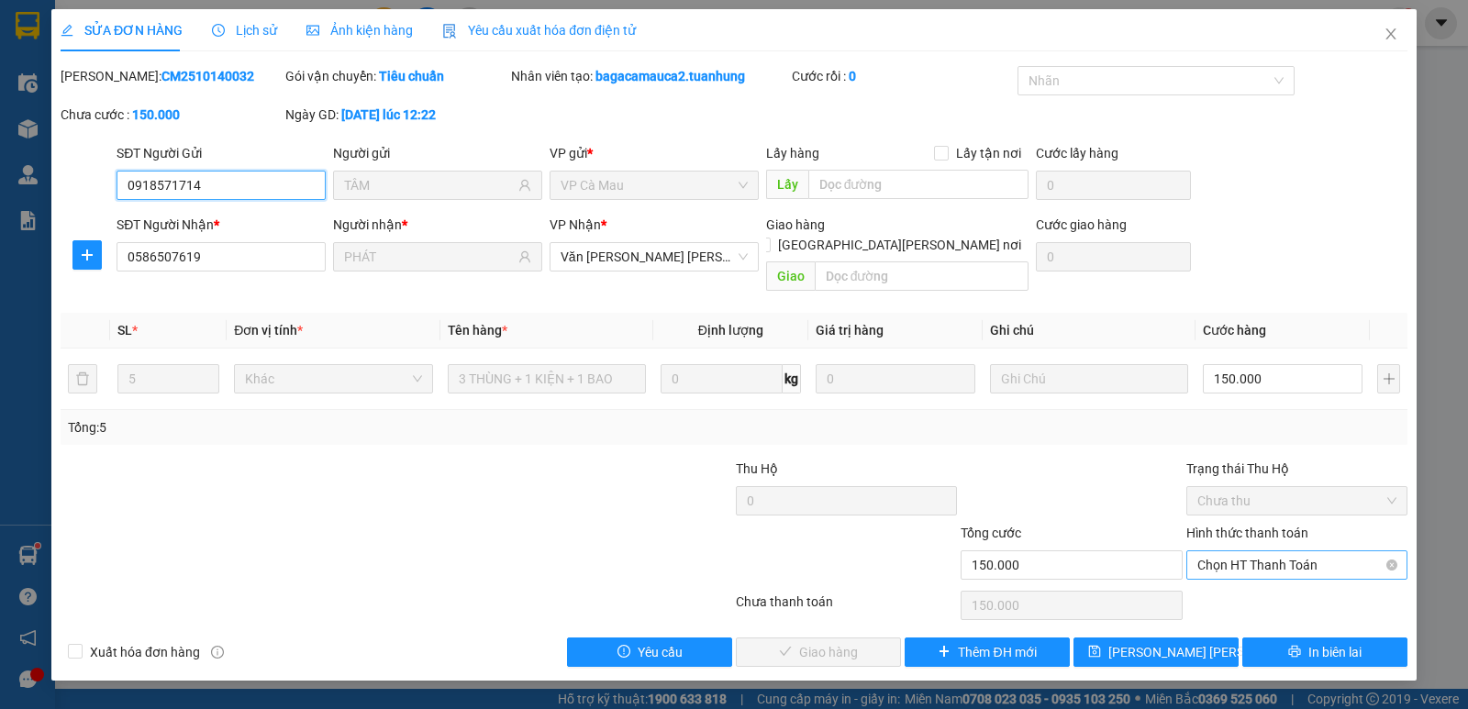
click at [1251, 551] on span "Chọn HT Thanh Toán" at bounding box center [1296, 565] width 199 height 28
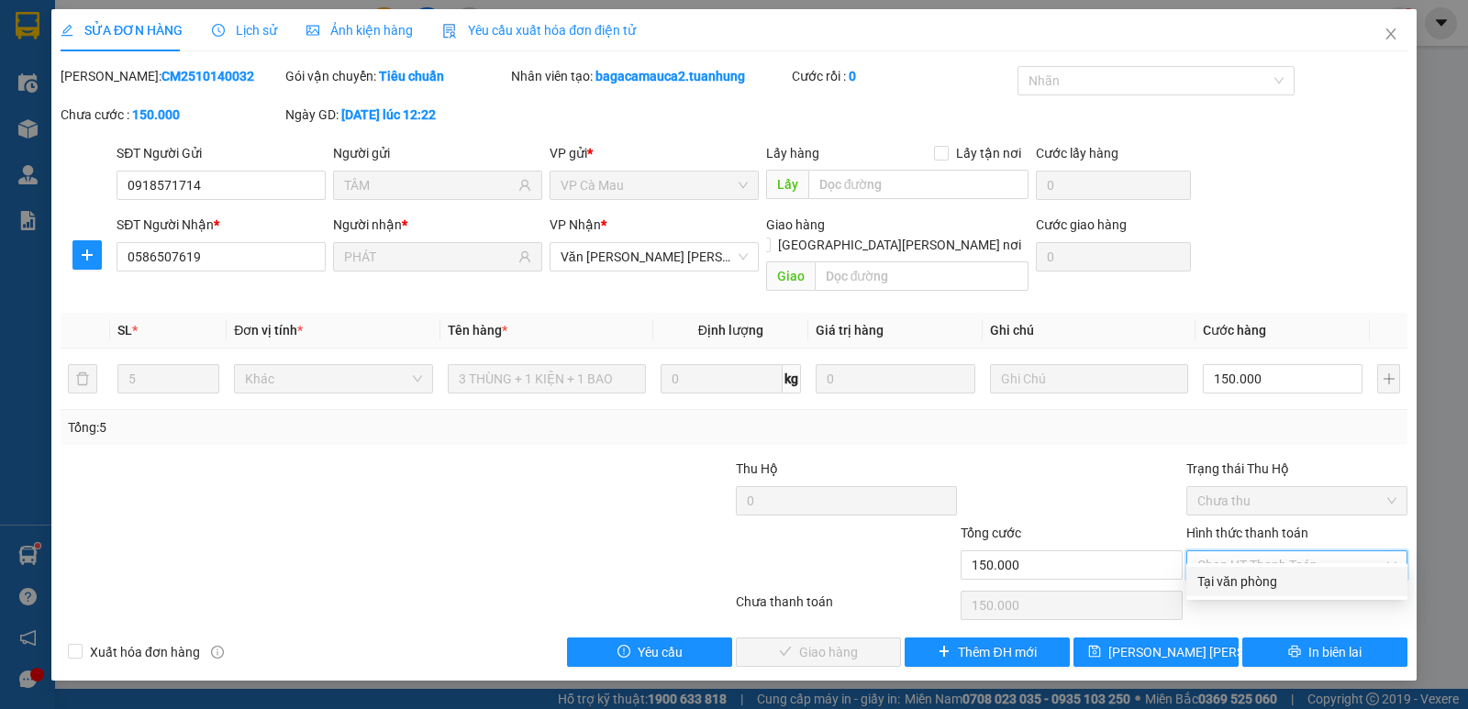
click at [1249, 577] on div "Tại văn phòng" at bounding box center [1296, 582] width 199 height 20
type input "0"
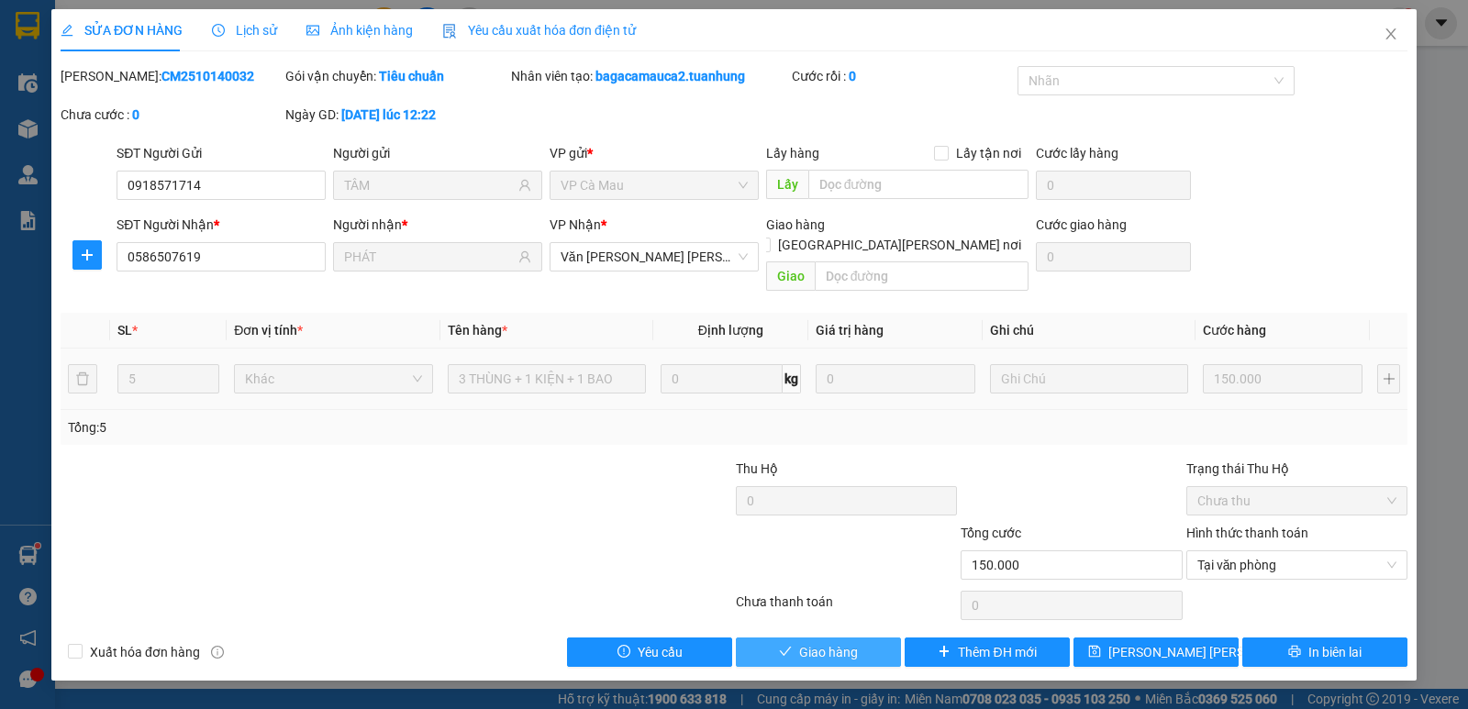
drag, startPoint x: 861, startPoint y: 622, endPoint x: 1161, endPoint y: 361, distance: 397.4
click at [863, 638] on button "Giao hàng" at bounding box center [818, 652] width 165 height 29
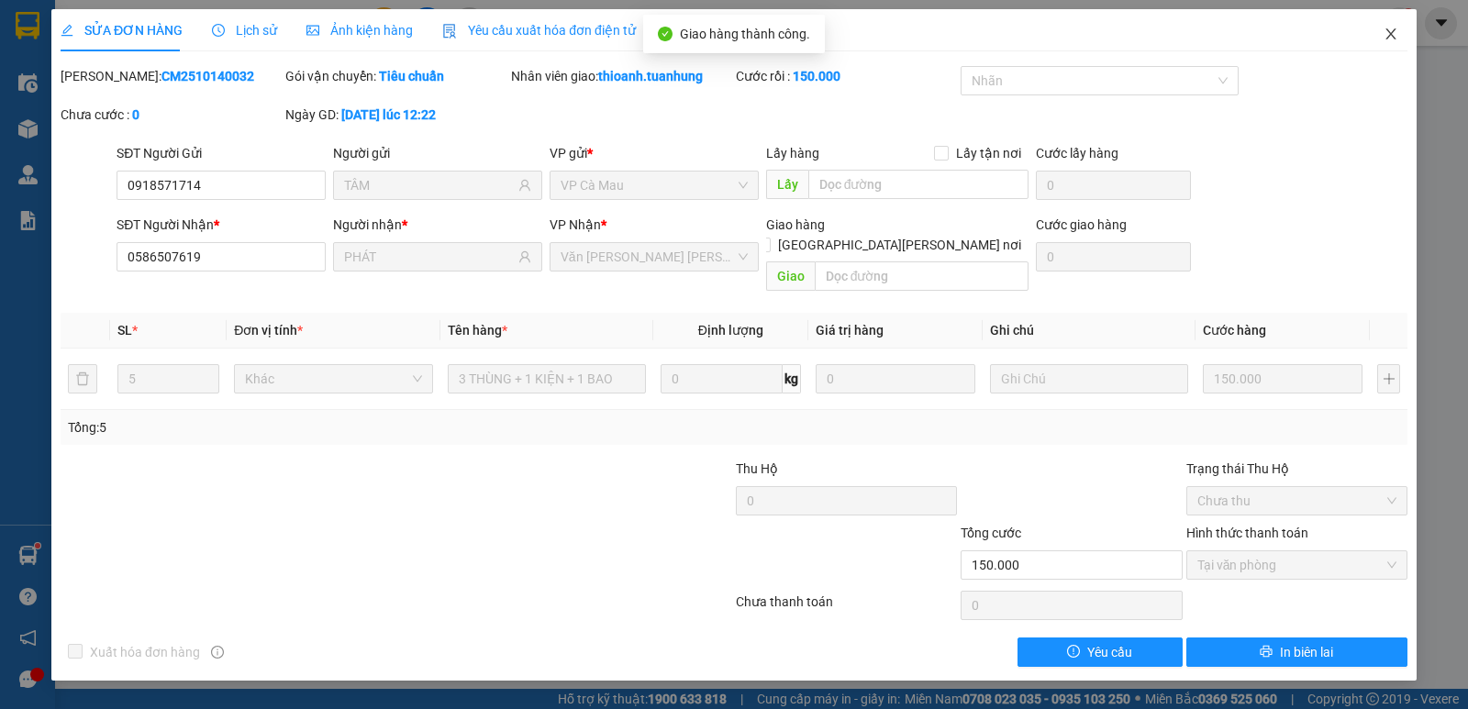
click at [1387, 32] on icon "close" at bounding box center [1391, 34] width 15 height 15
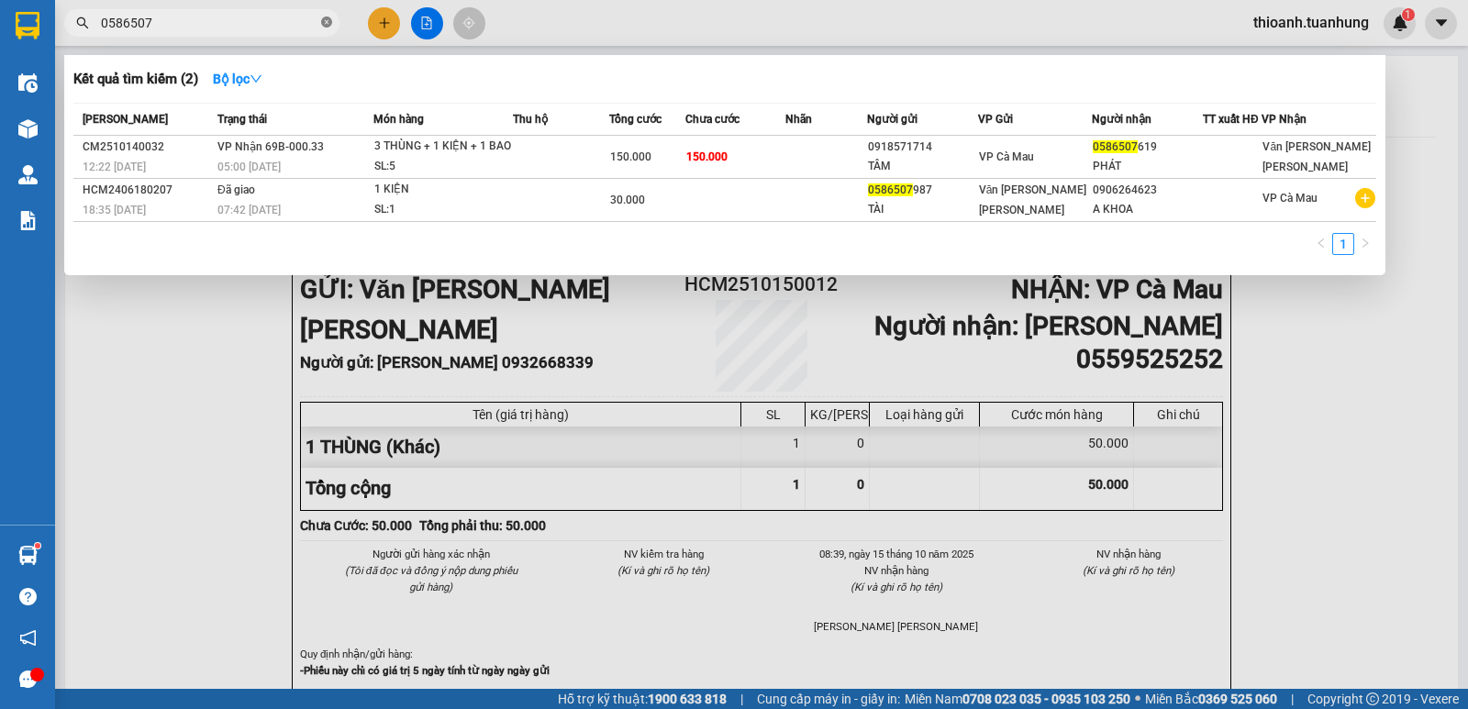
click at [325, 19] on icon "close-circle" at bounding box center [326, 22] width 11 height 11
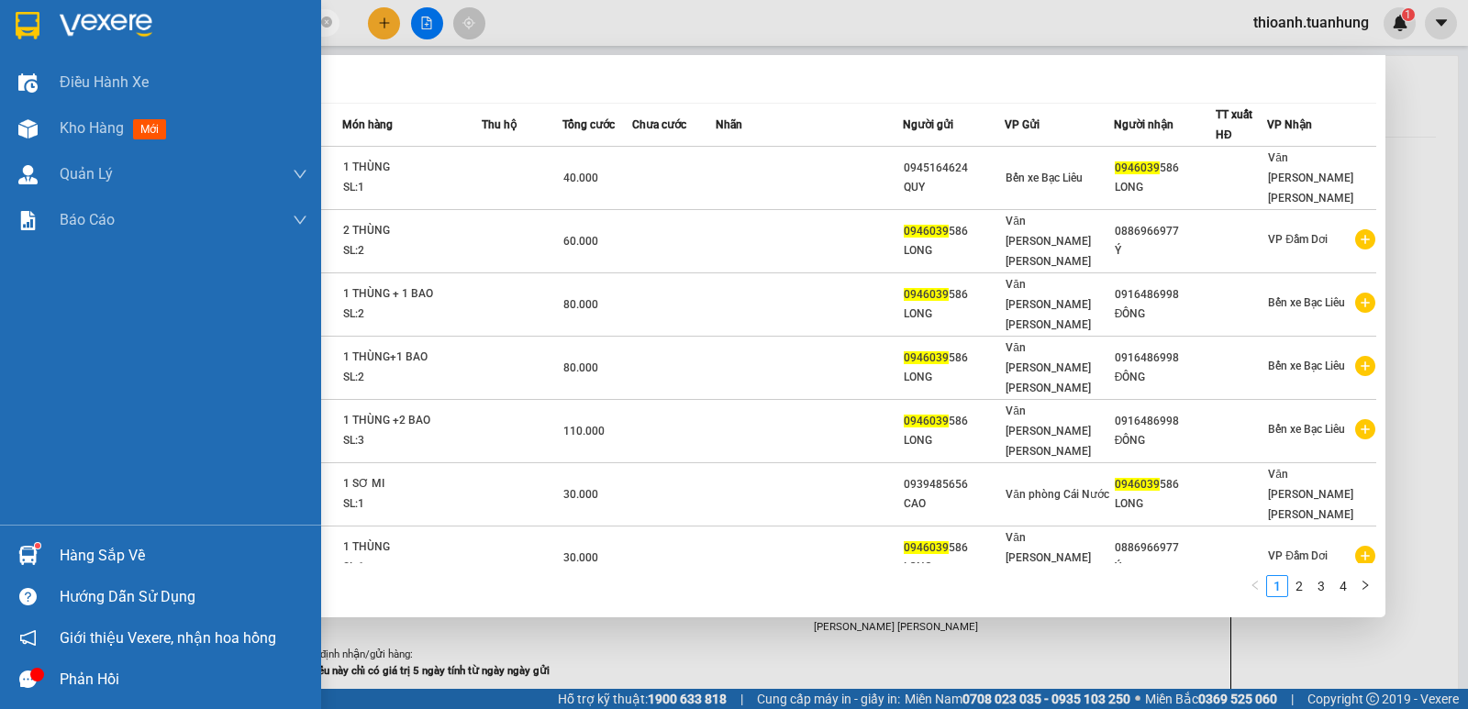
type input "0946039"
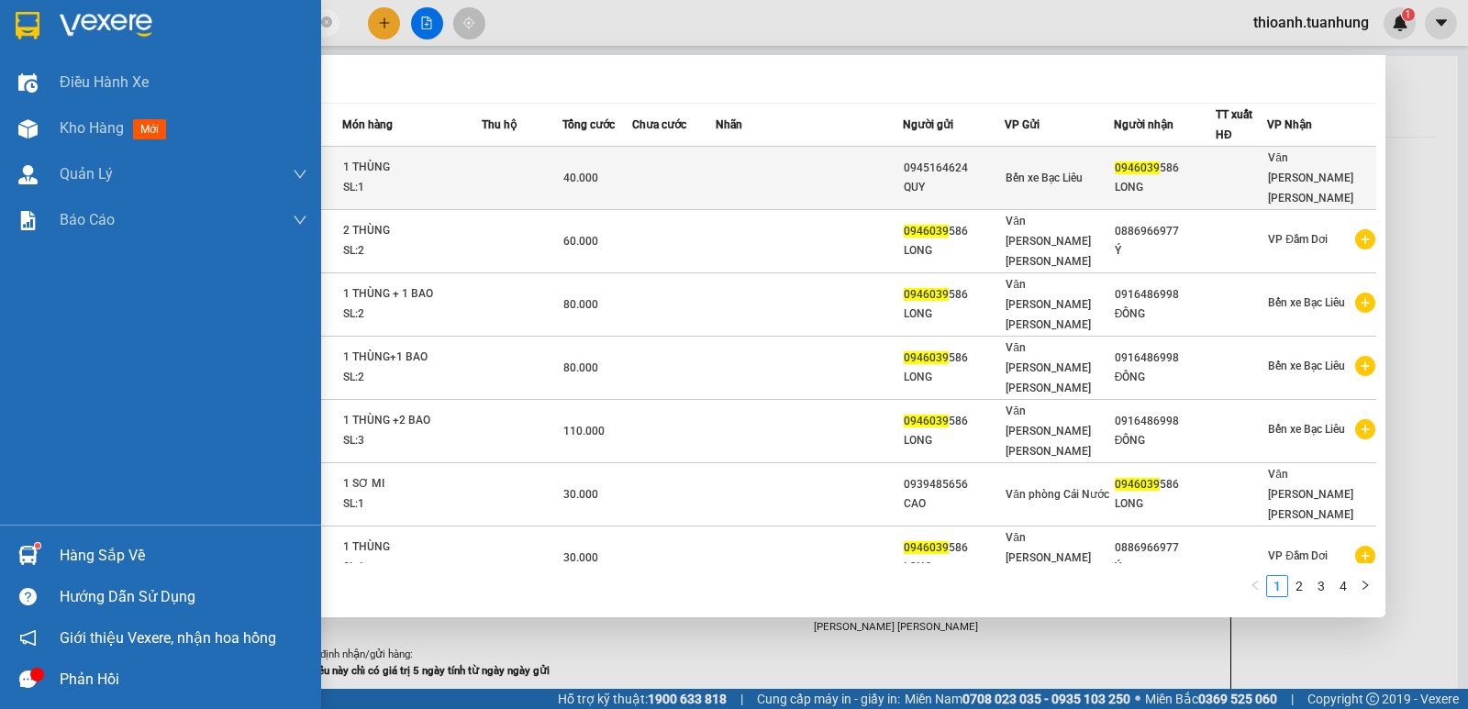
drag, startPoint x: 17, startPoint y: 329, endPoint x: 1151, endPoint y: 171, distance: 1145.1
click at [1151, 178] on div "LONG" at bounding box center [1165, 187] width 100 height 19
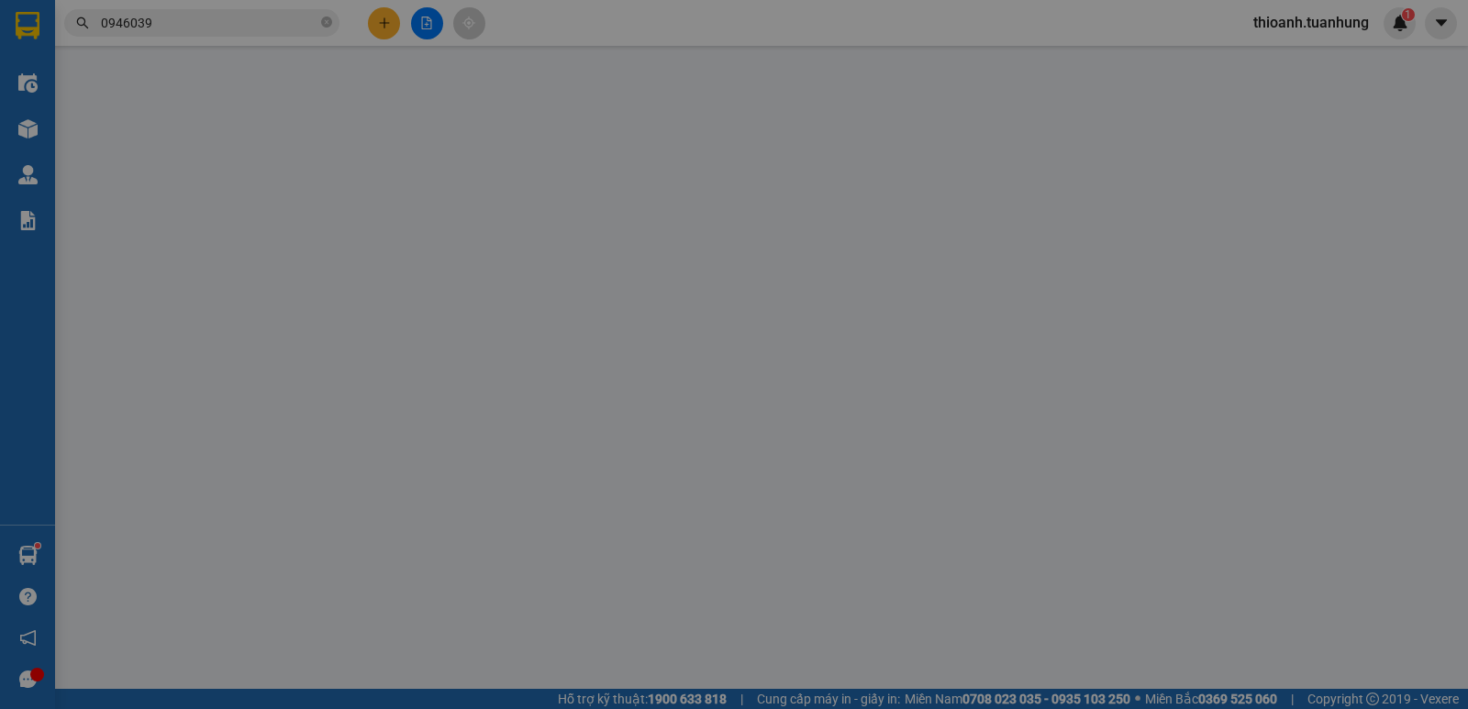
type input "0945164624"
type input "QUY"
type input "0946039586"
type input "LONG"
type input "40.000"
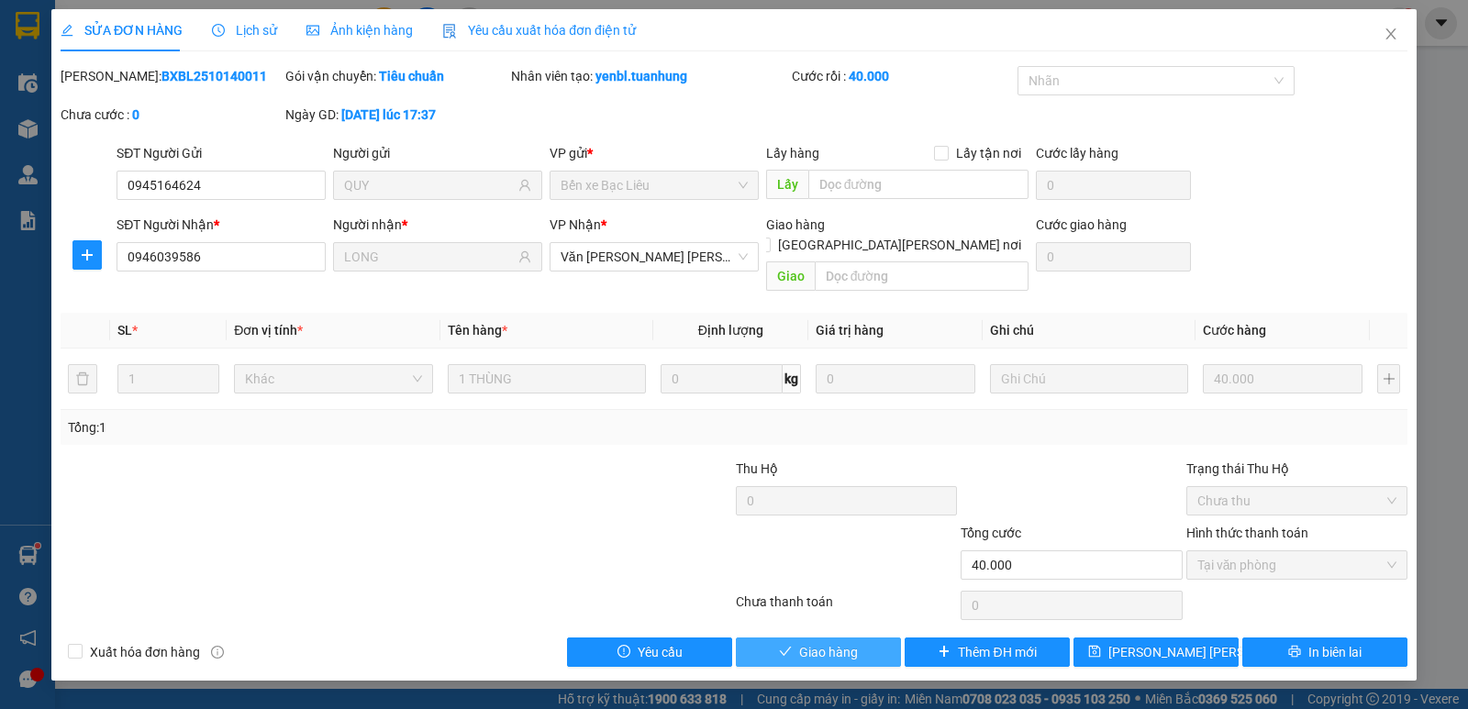
click at [841, 642] on span "Giao hàng" at bounding box center [828, 652] width 59 height 20
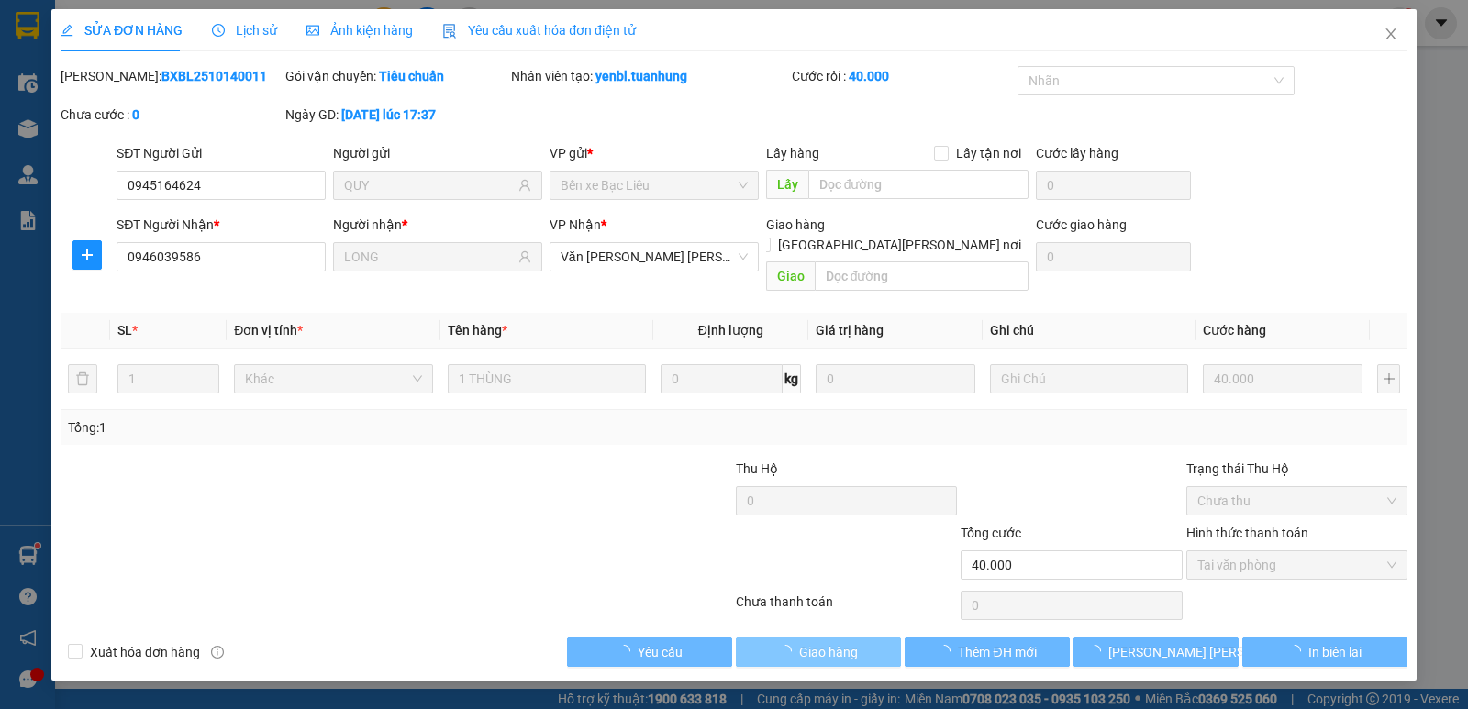
click at [841, 642] on span "Giao hàng" at bounding box center [828, 652] width 59 height 20
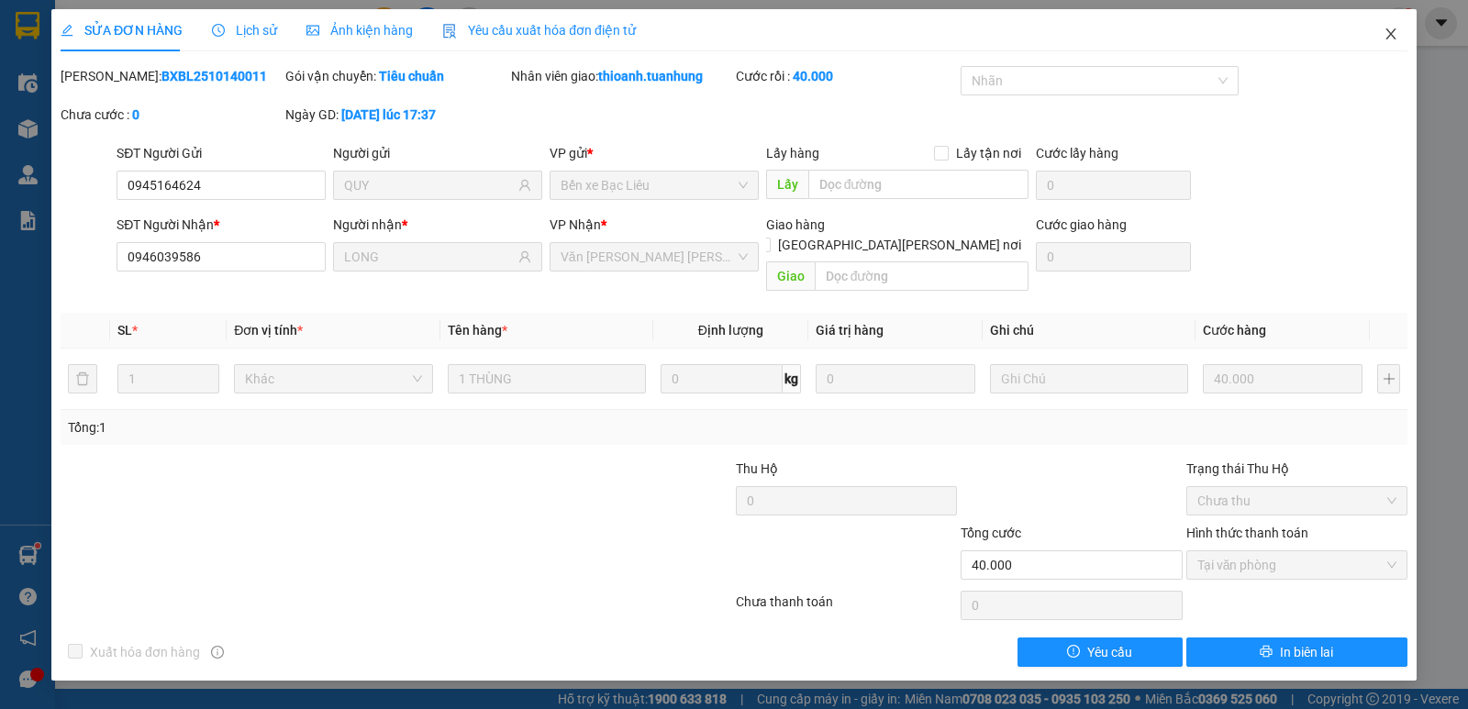
click at [1394, 33] on icon "close" at bounding box center [1391, 34] width 15 height 15
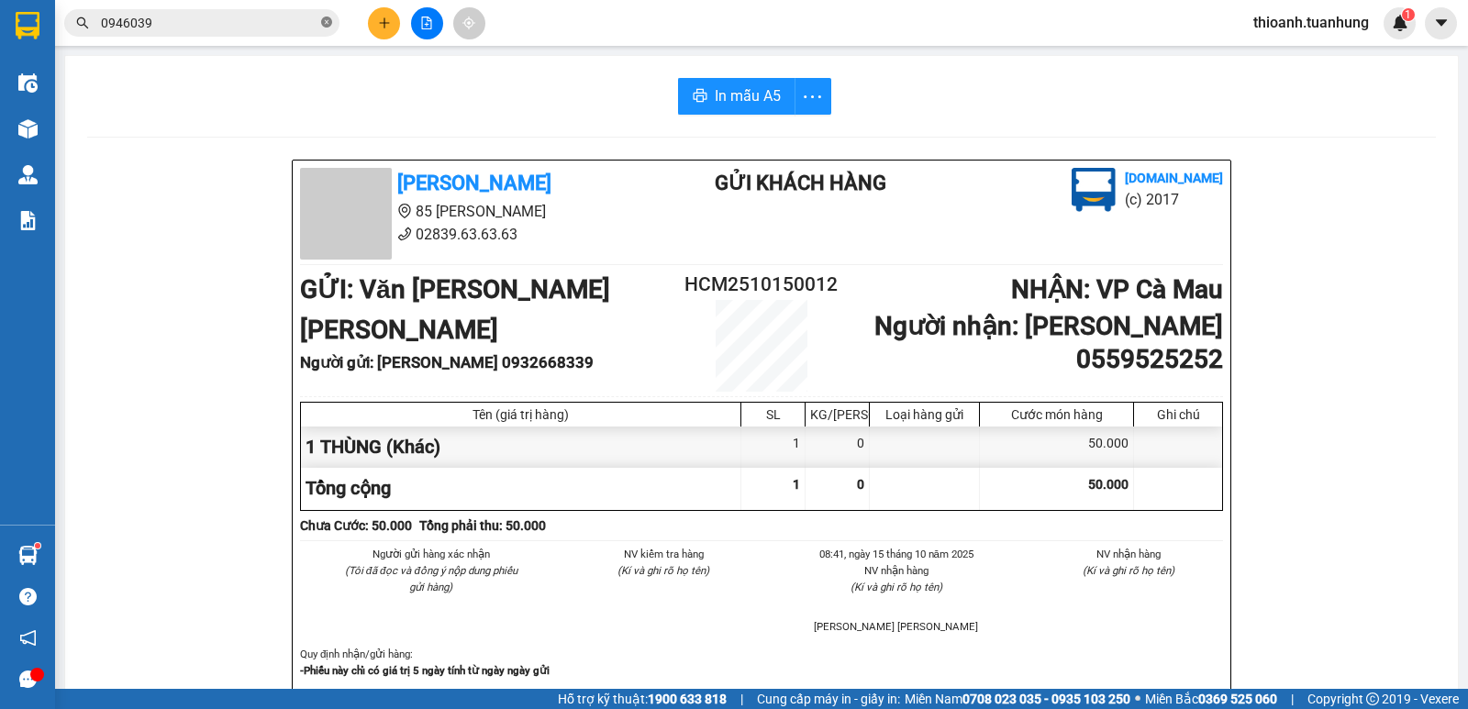
click at [325, 22] on icon "close-circle" at bounding box center [326, 22] width 11 height 11
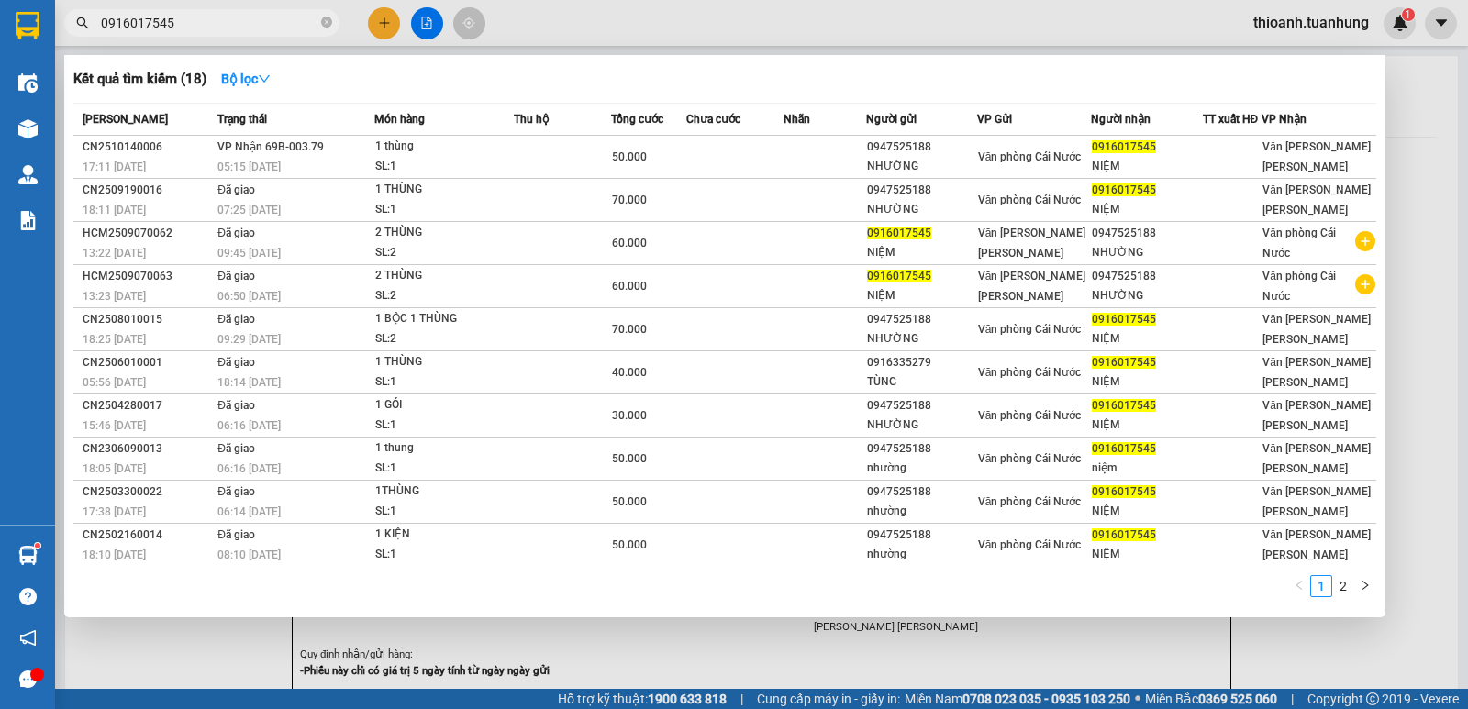
type input "0916017545"
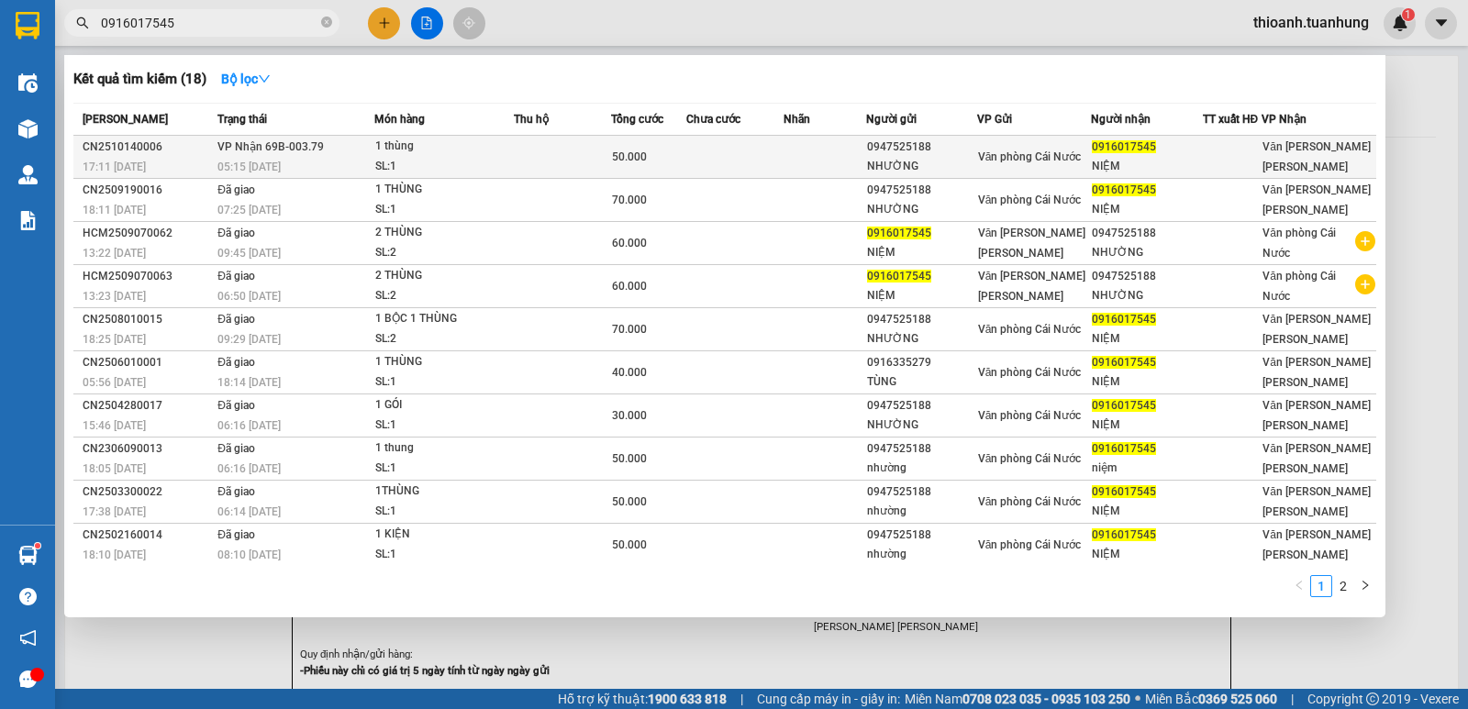
click at [1149, 160] on div "NIỆM" at bounding box center [1146, 166] width 109 height 19
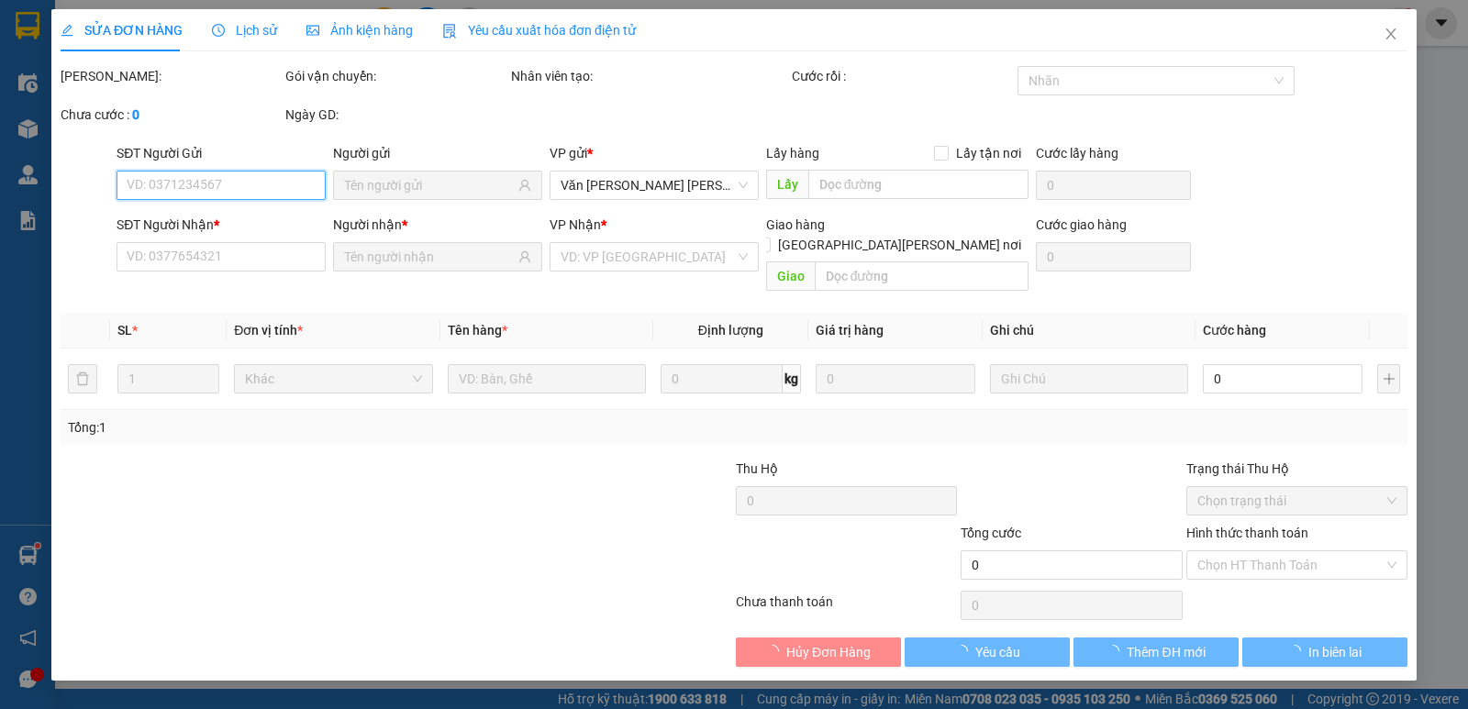
type input "0947525188"
type input "NHƯỜNG"
type input "0916017545"
type input "NIỆM"
type input "50.000"
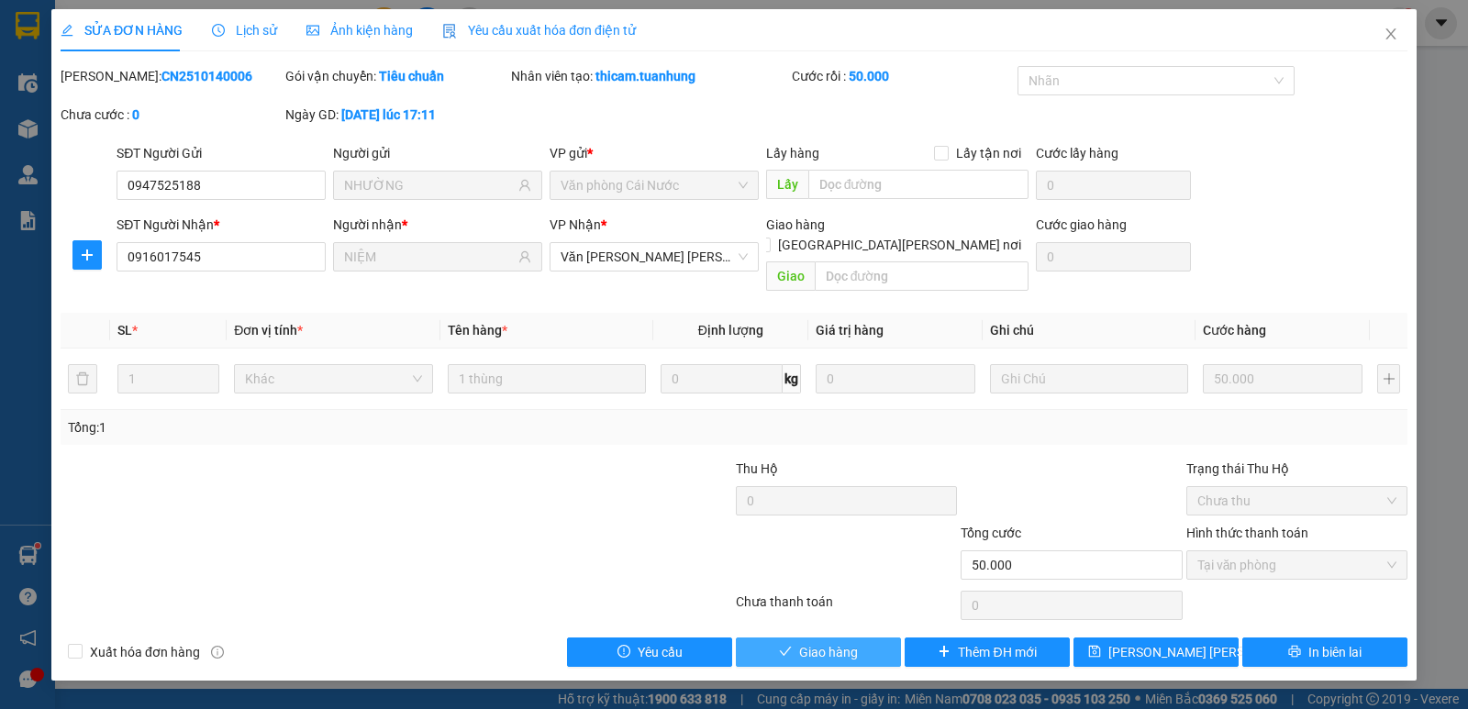
click at [848, 642] on span "Giao hàng" at bounding box center [828, 652] width 59 height 20
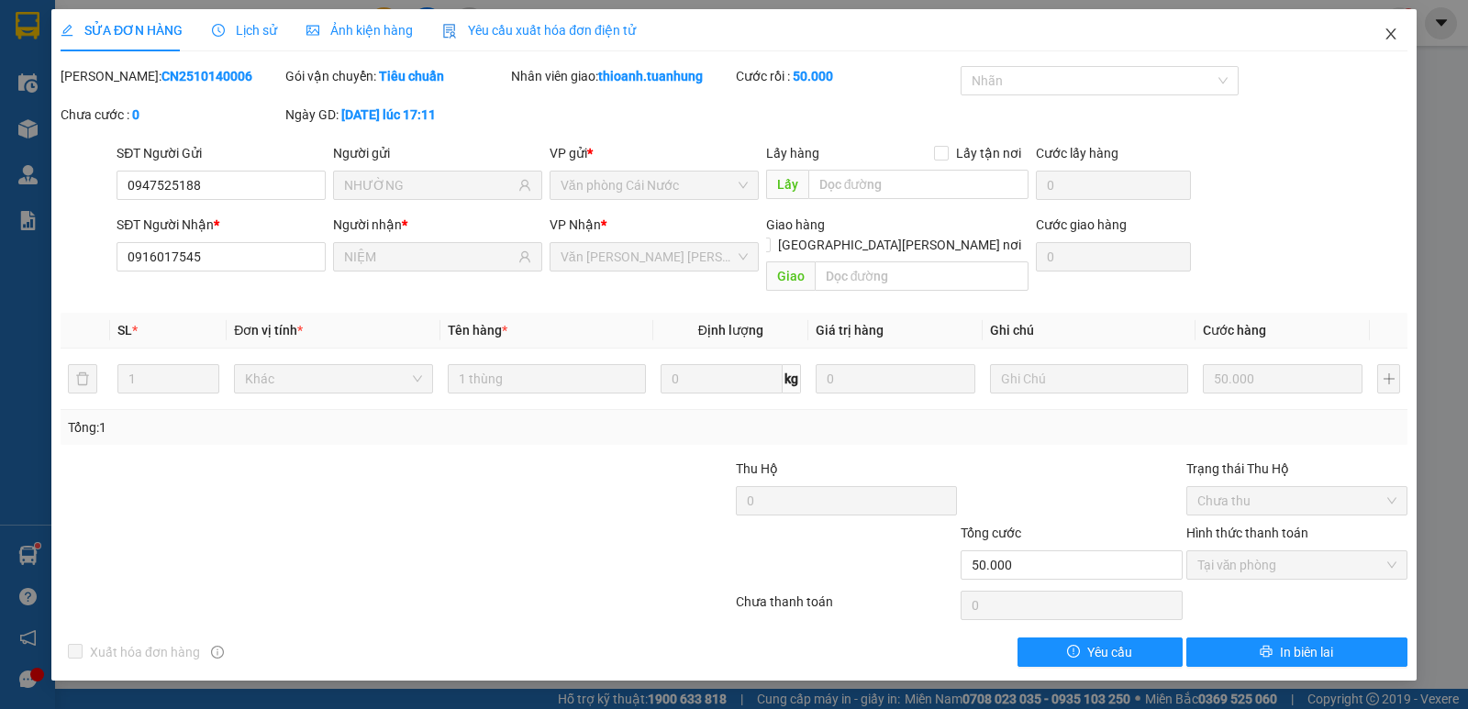
click at [1390, 36] on icon "close" at bounding box center [1390, 33] width 10 height 11
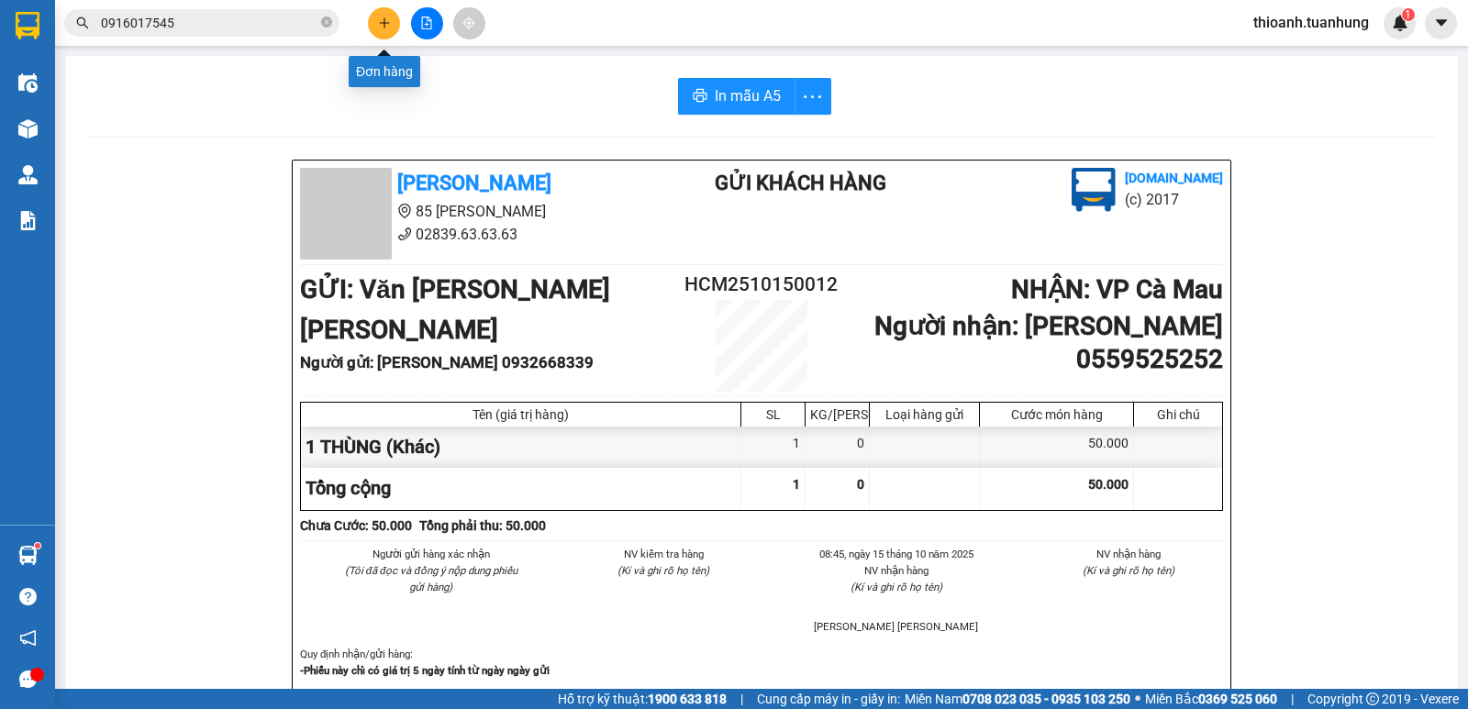
click at [382, 22] on icon "plus" at bounding box center [384, 23] width 13 height 13
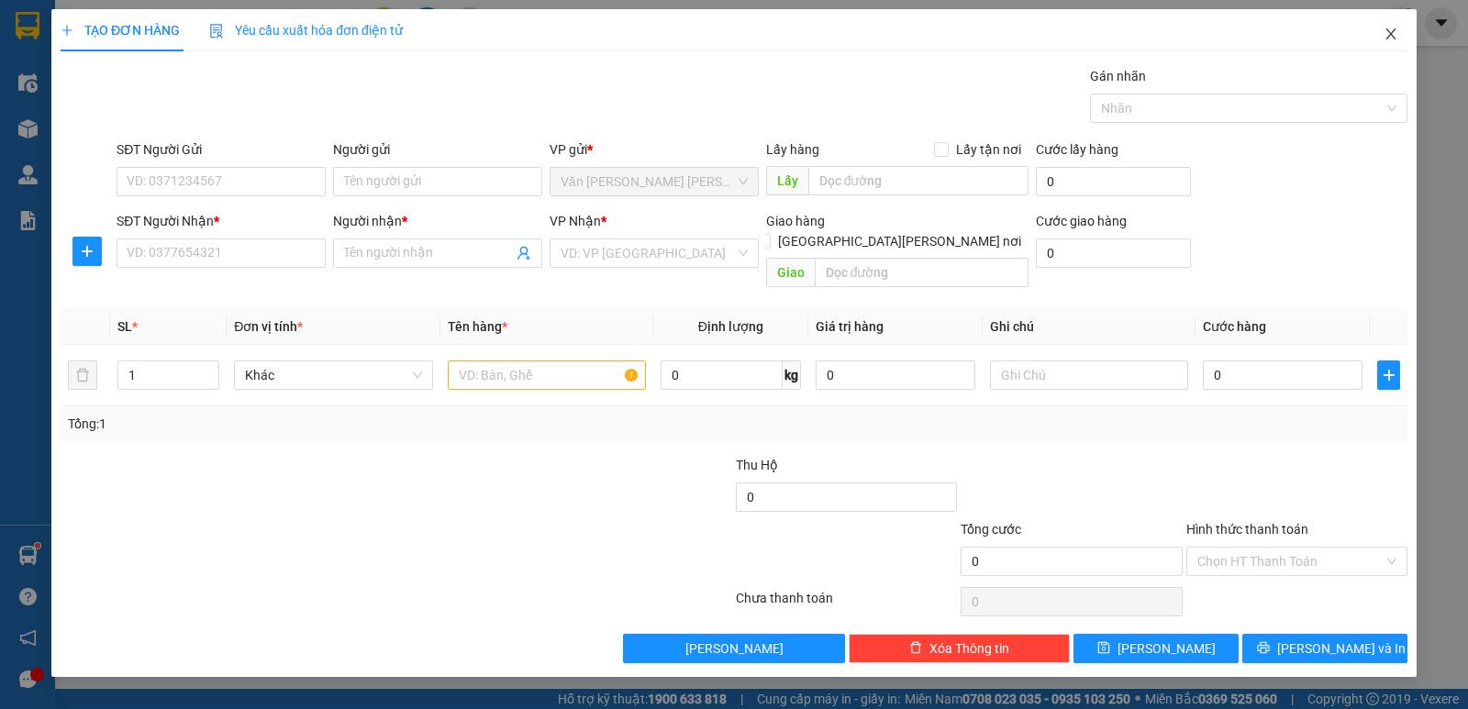
drag, startPoint x: 1391, startPoint y: 34, endPoint x: 1127, endPoint y: 54, distance: 265.0
click at [1387, 34] on icon "close" at bounding box center [1391, 34] width 15 height 15
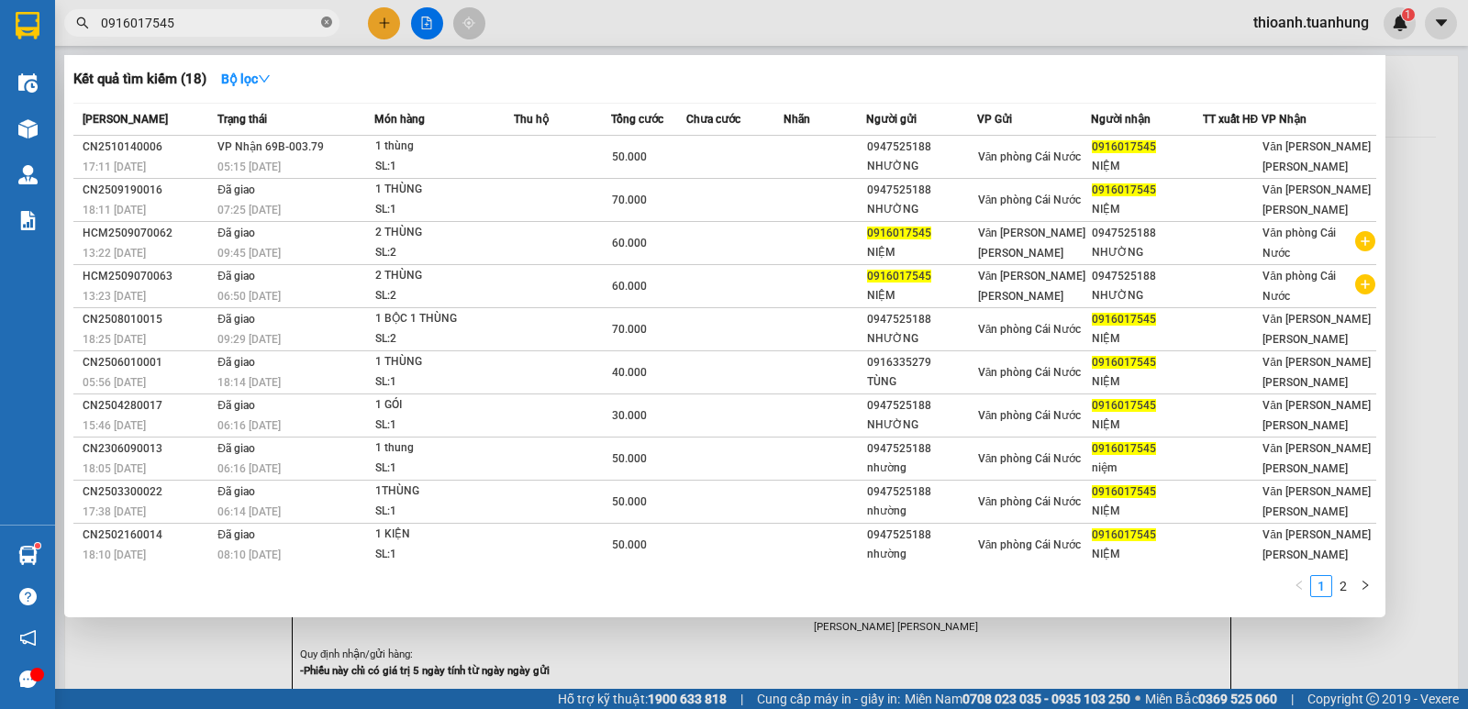
click at [324, 20] on icon "close-circle" at bounding box center [326, 22] width 11 height 11
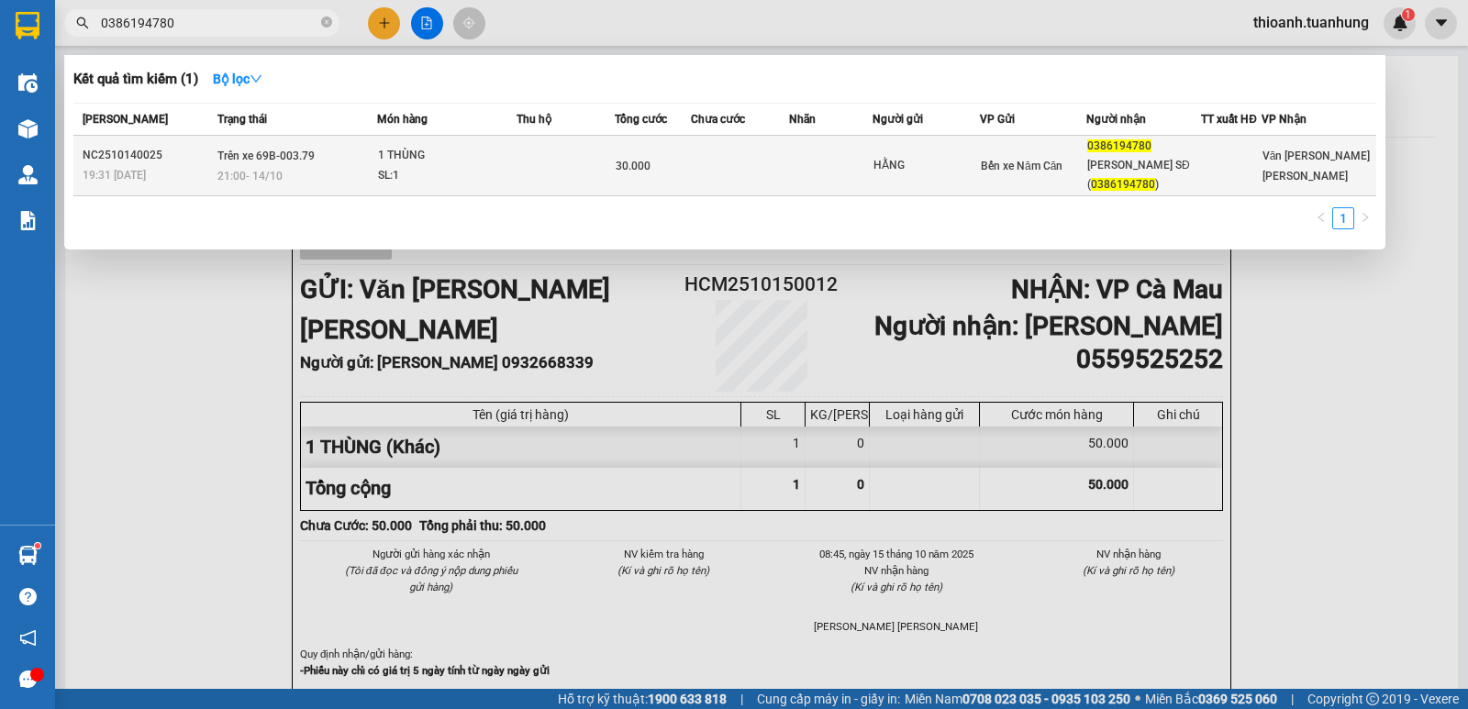
type input "0386194780"
click at [579, 172] on td at bounding box center [566, 166] width 98 height 61
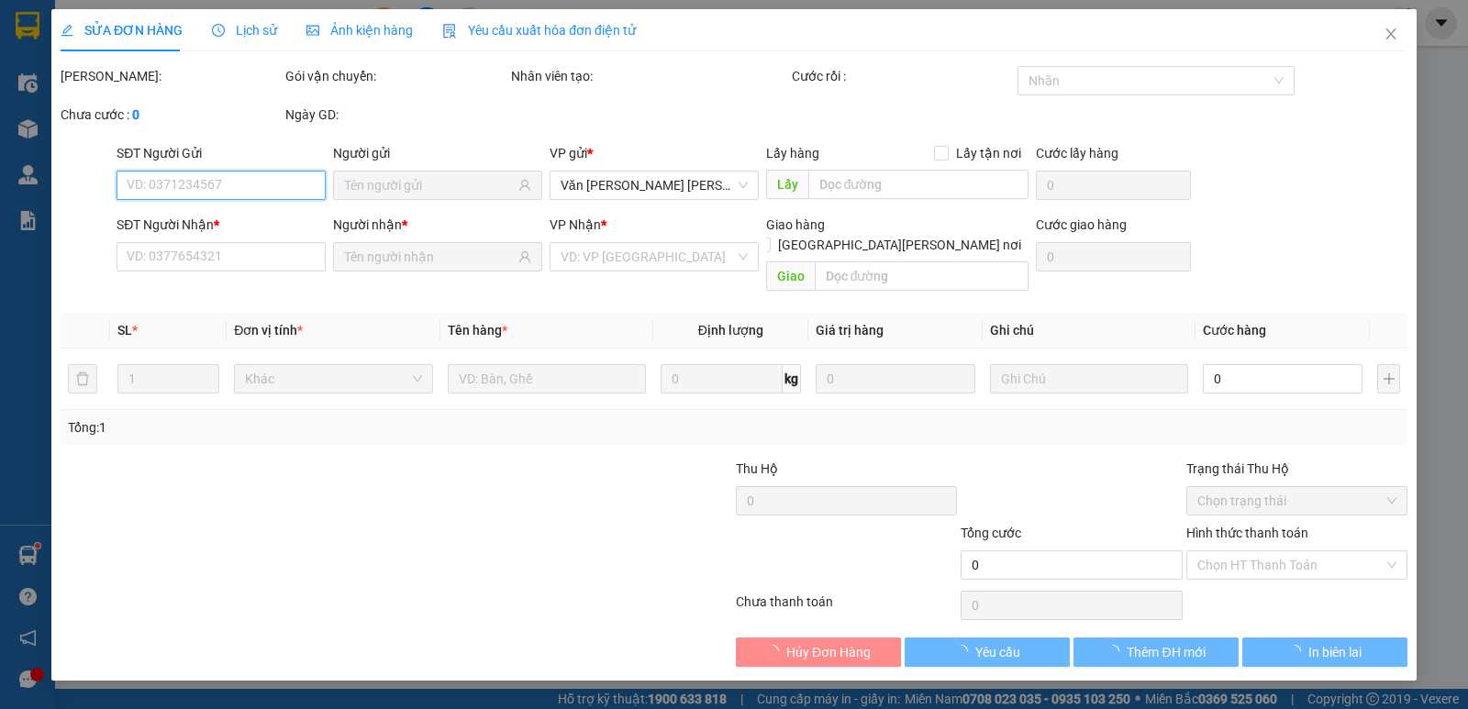
type input "HẰNG"
type input "0386194780"
type input "[PERSON_NAME] SĐ (0386194780)"
type input "30.000"
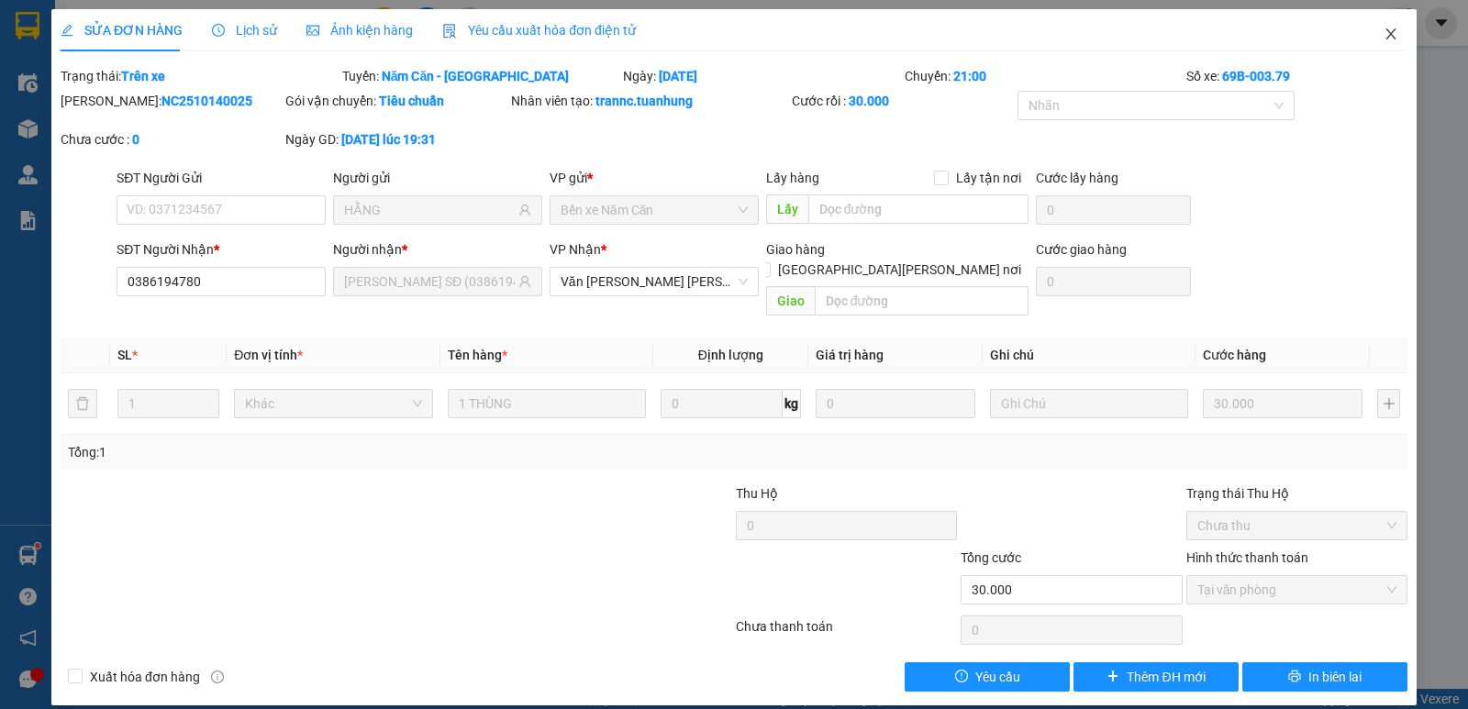
drag, startPoint x: 1392, startPoint y: 28, endPoint x: 1311, endPoint y: 46, distance: 82.6
click at [1389, 31] on icon "close" at bounding box center [1391, 34] width 15 height 15
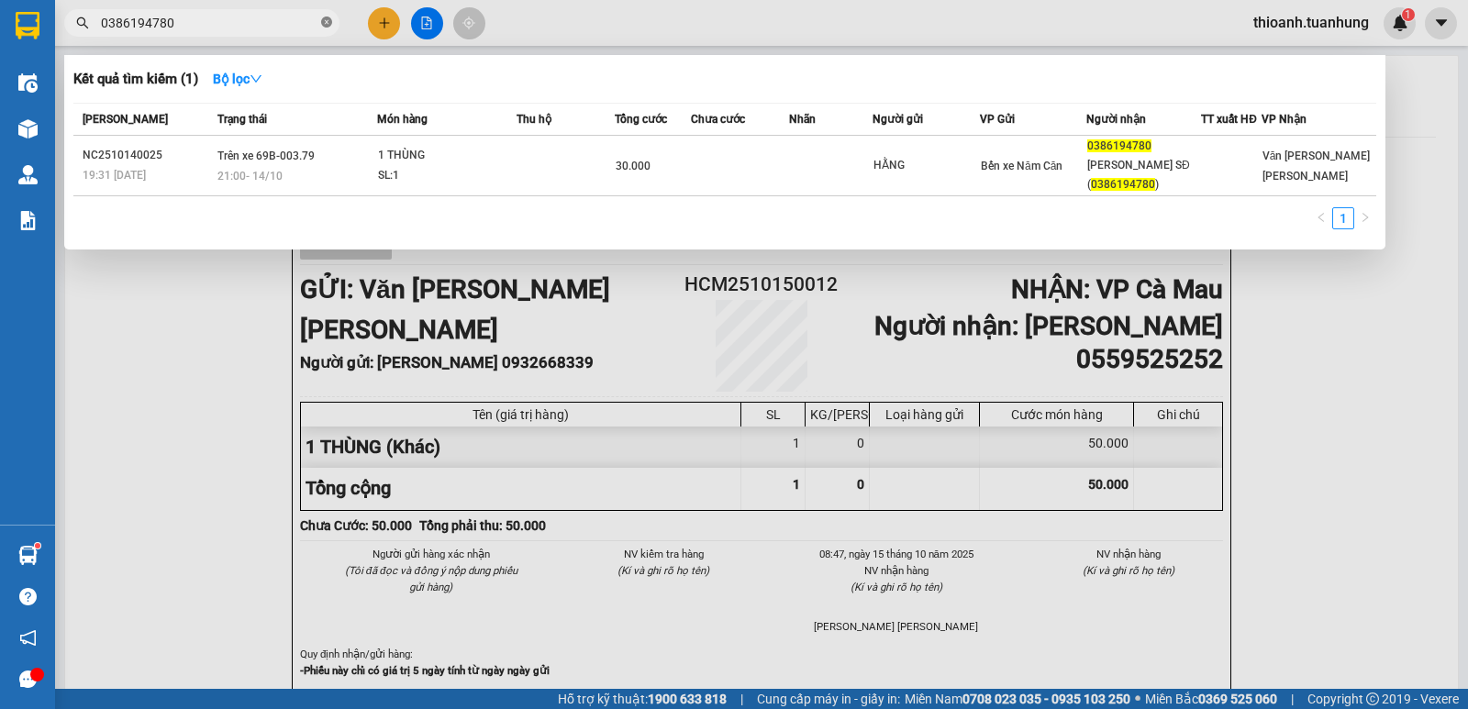
click at [328, 24] on icon "close-circle" at bounding box center [326, 22] width 11 height 11
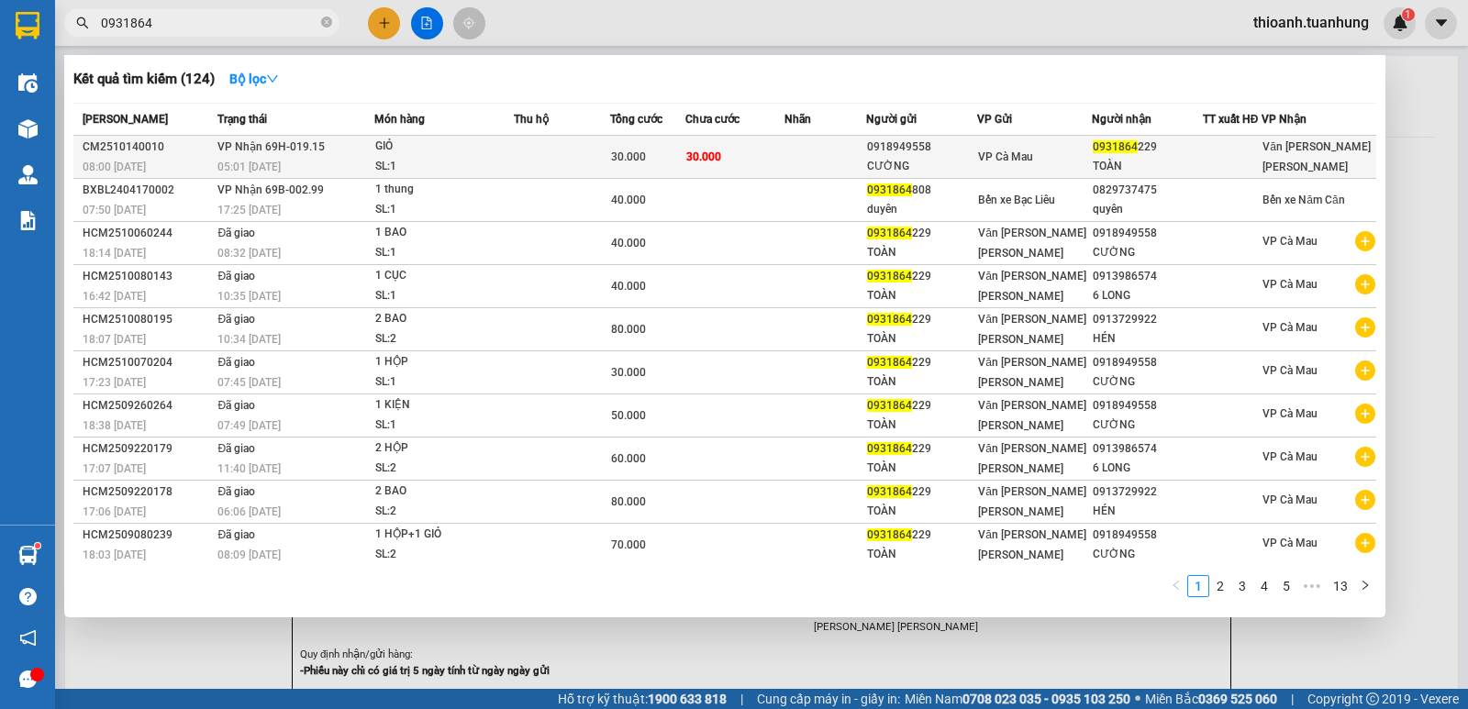
type input "0931864"
click at [1038, 169] on td "VP Cà Mau" at bounding box center [1034, 157] width 115 height 43
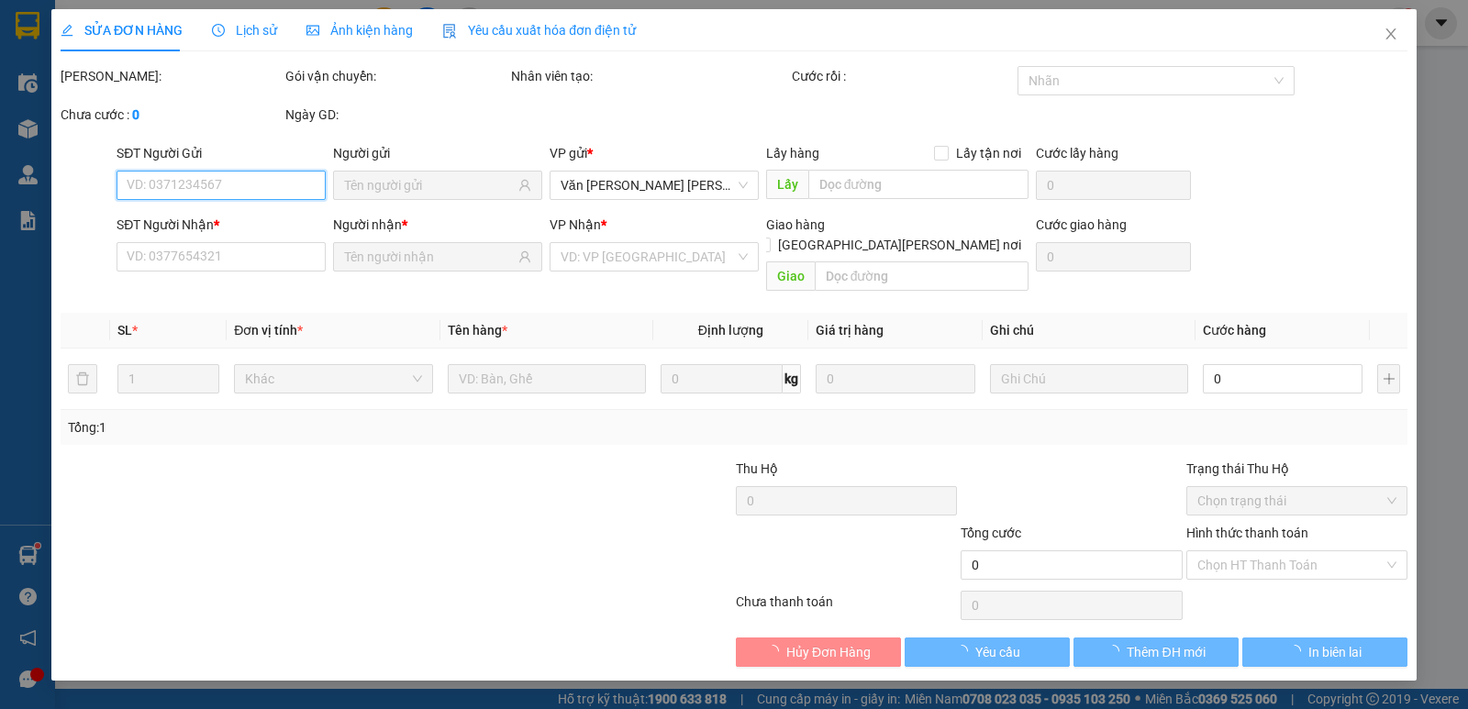
type input "0918949558"
type input "CƯỜNG"
type input "0931864229"
type input "TOÀN"
type input "30.000"
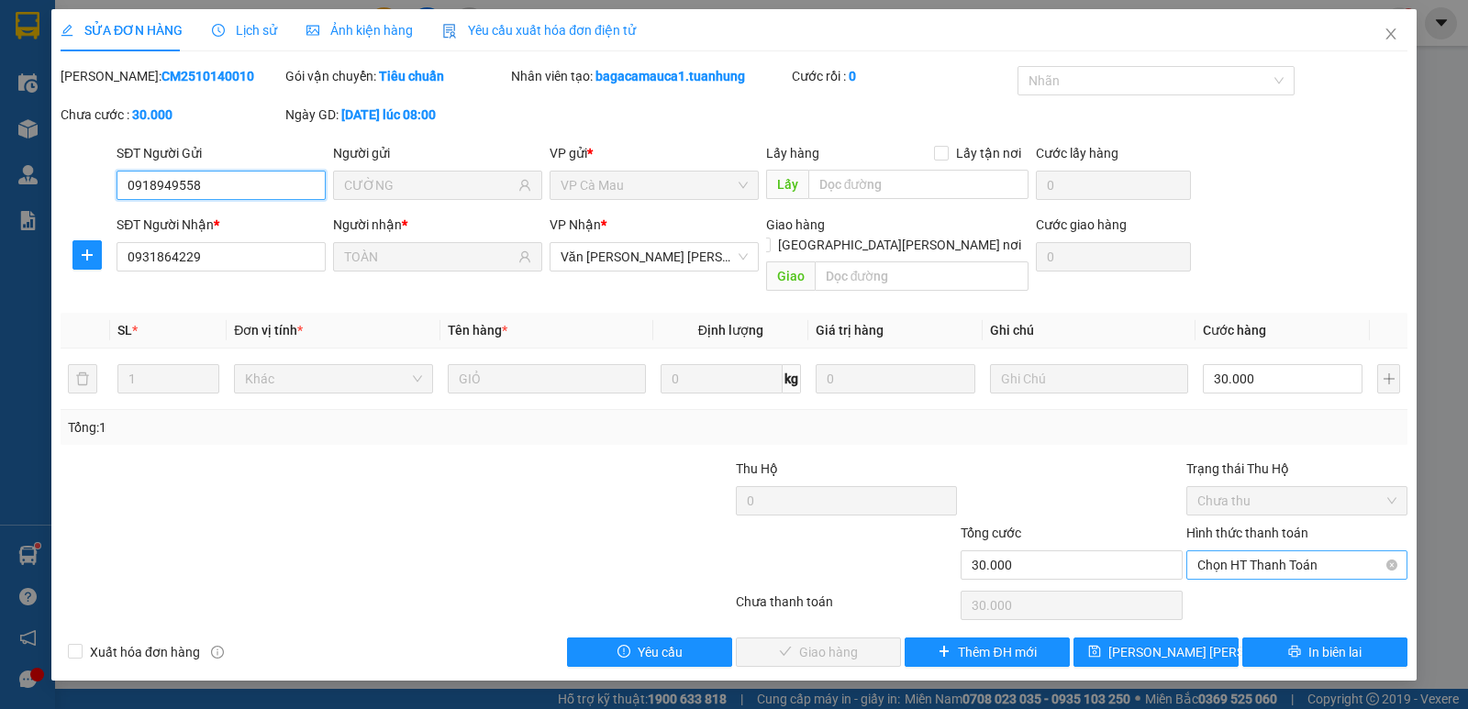
drag, startPoint x: 1230, startPoint y: 543, endPoint x: 1235, endPoint y: 551, distance: 9.4
click at [1232, 551] on span "Chọn HT Thanh Toán" at bounding box center [1296, 565] width 199 height 28
click at [1234, 551] on span "Chọn HT Thanh Toán" at bounding box center [1296, 565] width 199 height 28
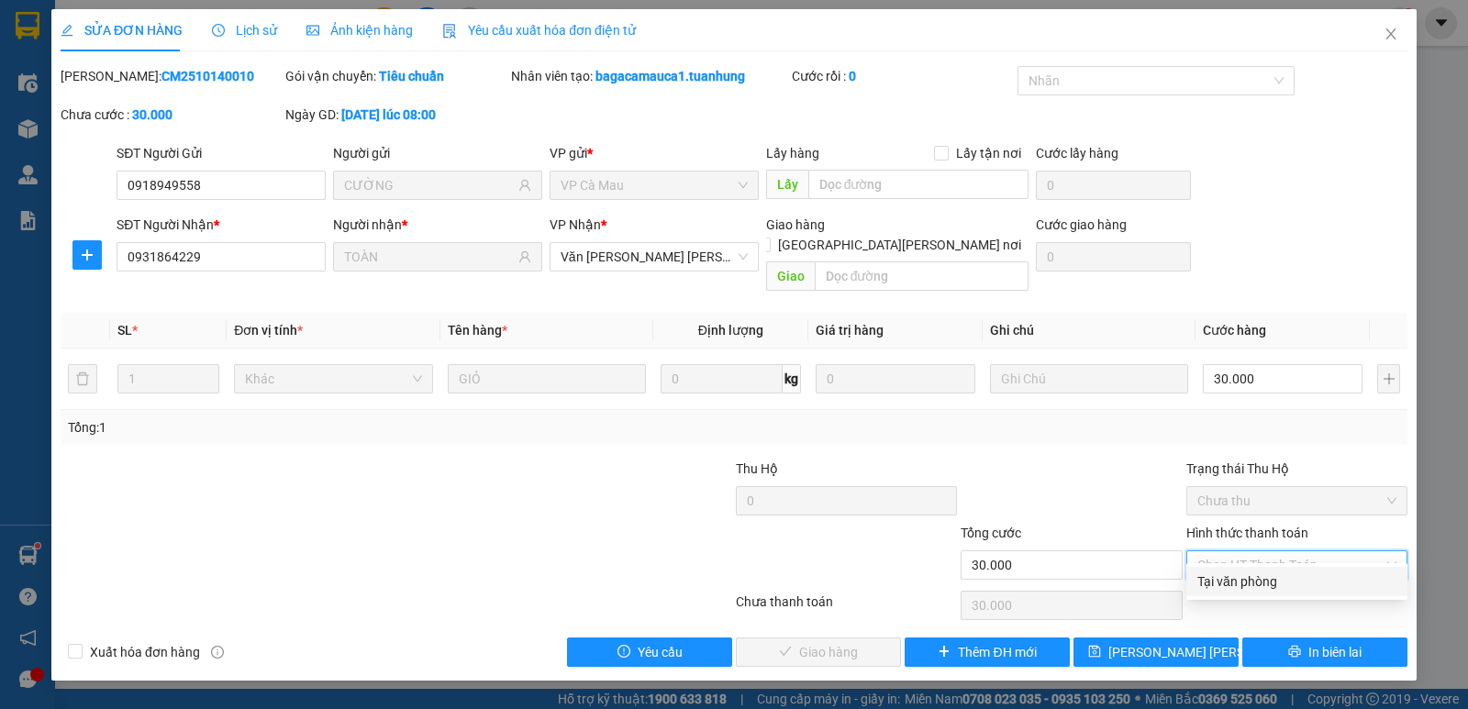
click at [1229, 581] on div "Tại văn phòng" at bounding box center [1296, 582] width 199 height 20
click at [1229, 587] on div "Chọn HT Thanh Toán" at bounding box center [1296, 605] width 225 height 37
type input "0"
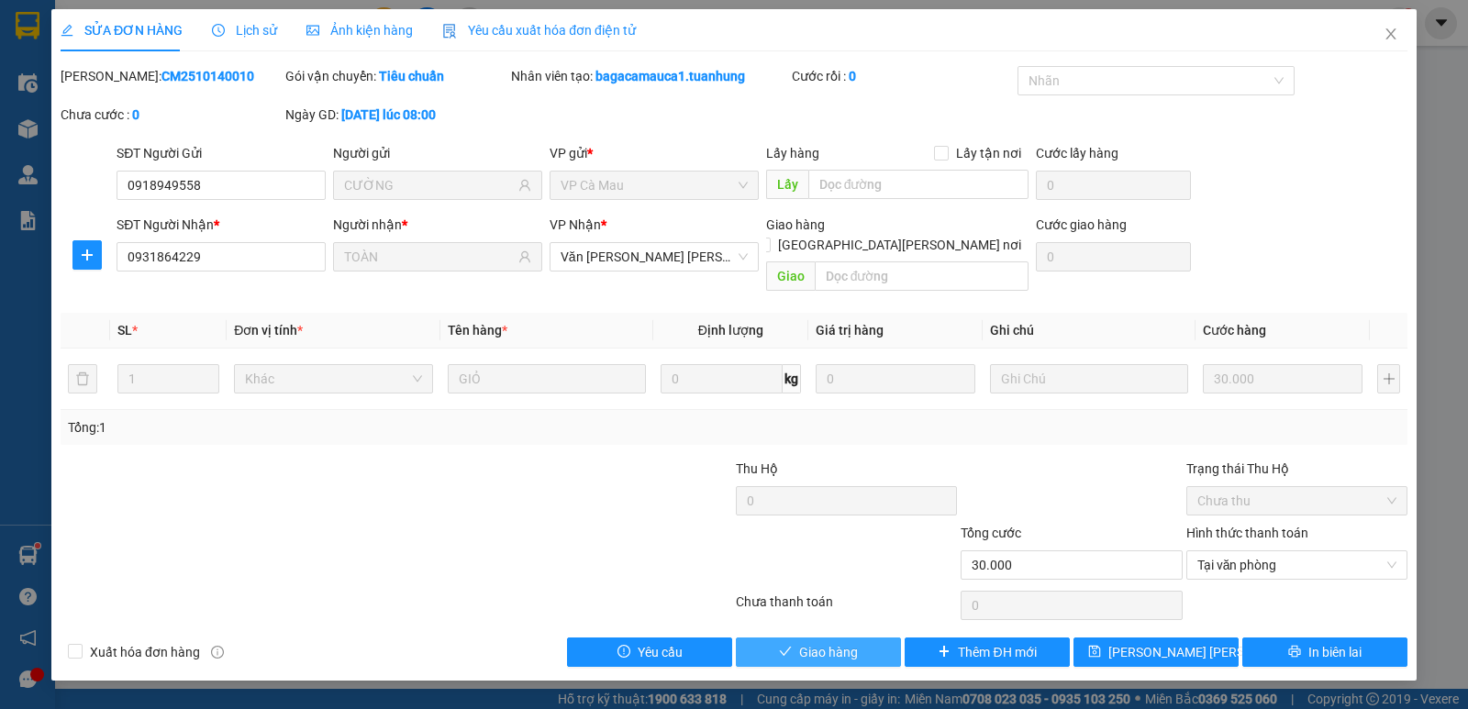
click at [851, 642] on span "Giao hàng" at bounding box center [828, 652] width 59 height 20
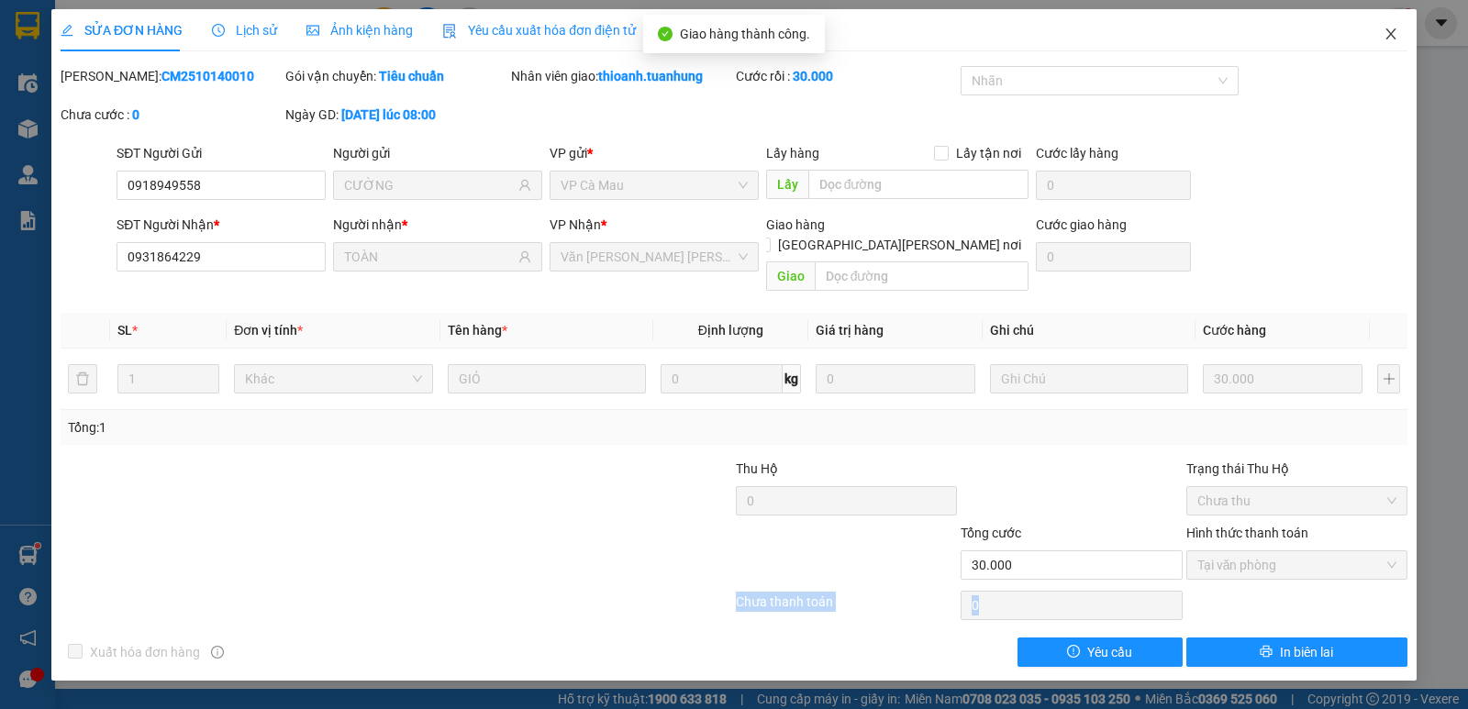
click at [1384, 30] on icon "close" at bounding box center [1391, 34] width 15 height 15
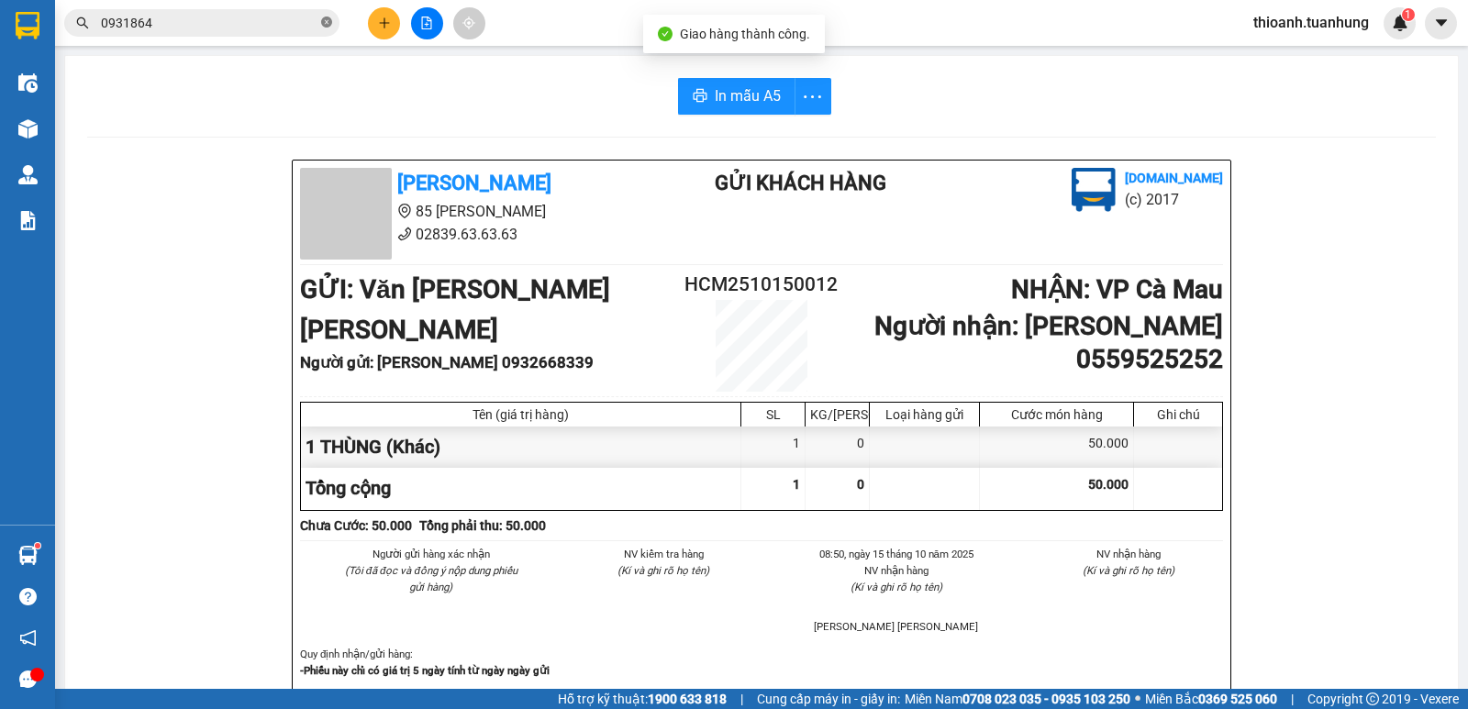
click at [325, 18] on icon "close-circle" at bounding box center [326, 22] width 11 height 11
click at [278, 19] on input "text" at bounding box center [209, 23] width 217 height 20
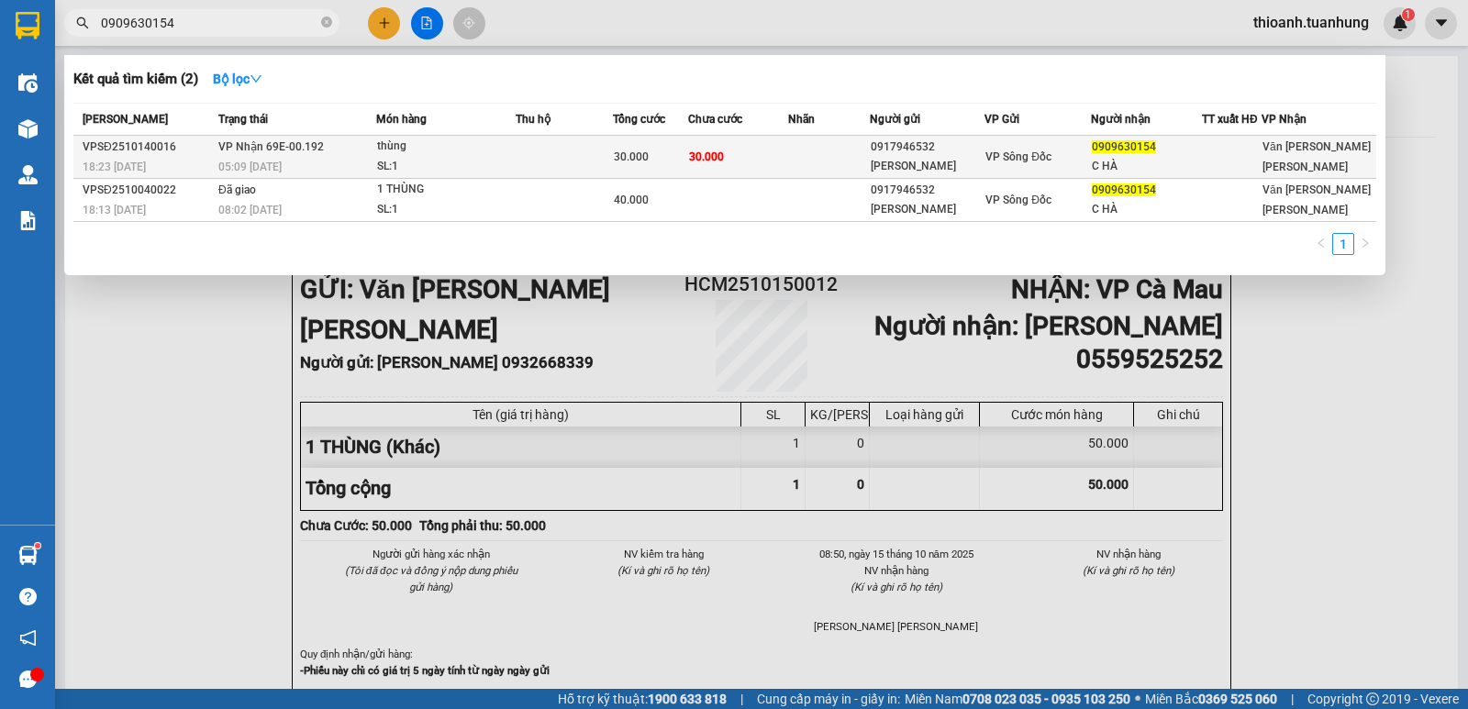
type input "0909630154"
click at [1179, 157] on td "0909630154 C HÀ" at bounding box center [1146, 157] width 111 height 43
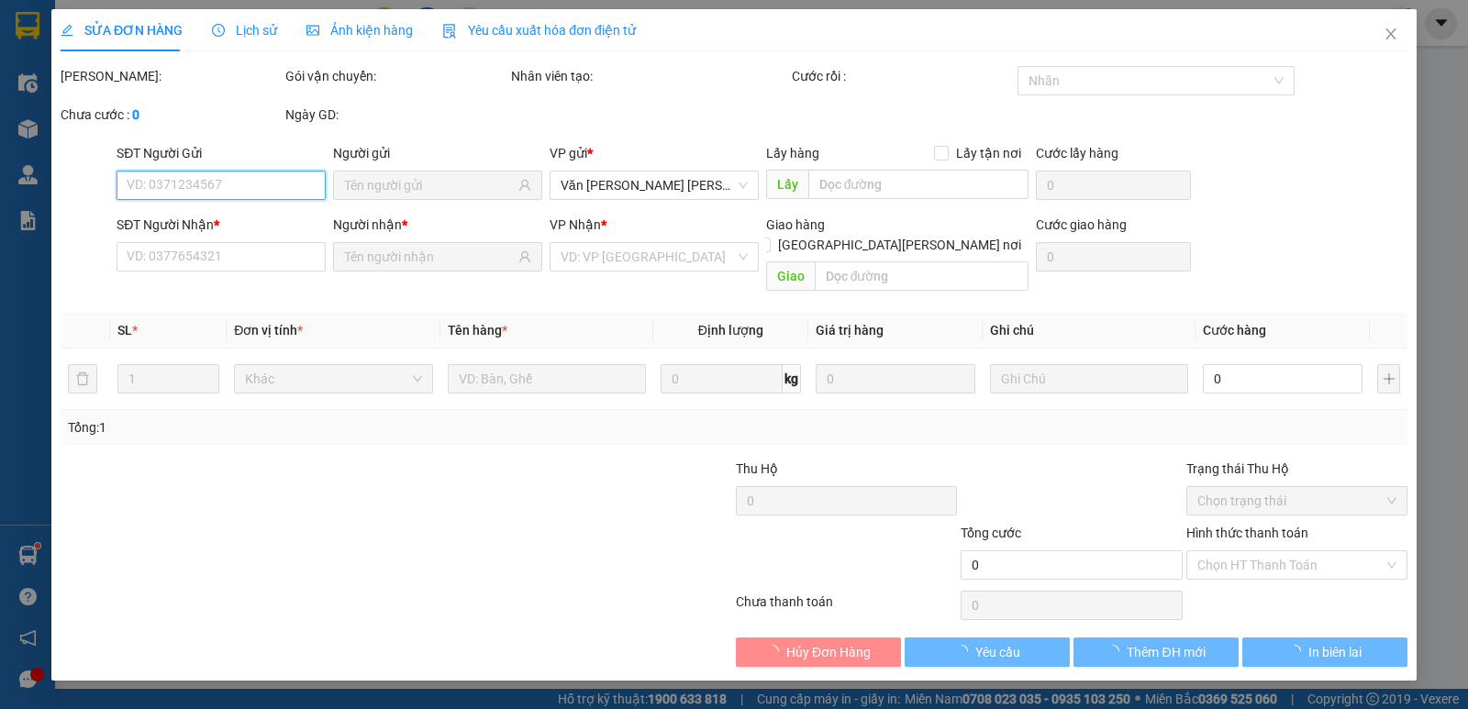
type input "0917946532"
type input "[PERSON_NAME]"
type input "0909630154"
type input "C HÀ"
type input "30.000"
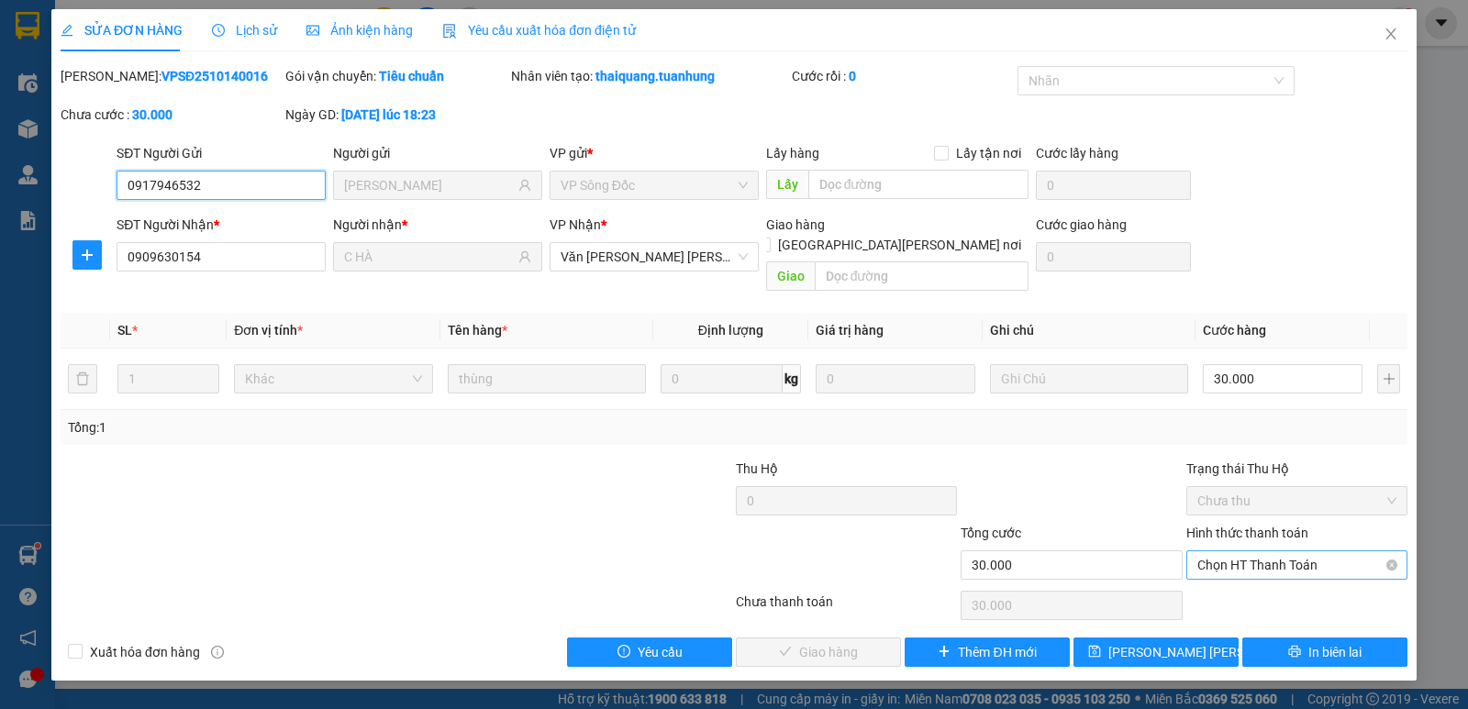
click at [1225, 551] on span "Chọn HT Thanh Toán" at bounding box center [1296, 565] width 199 height 28
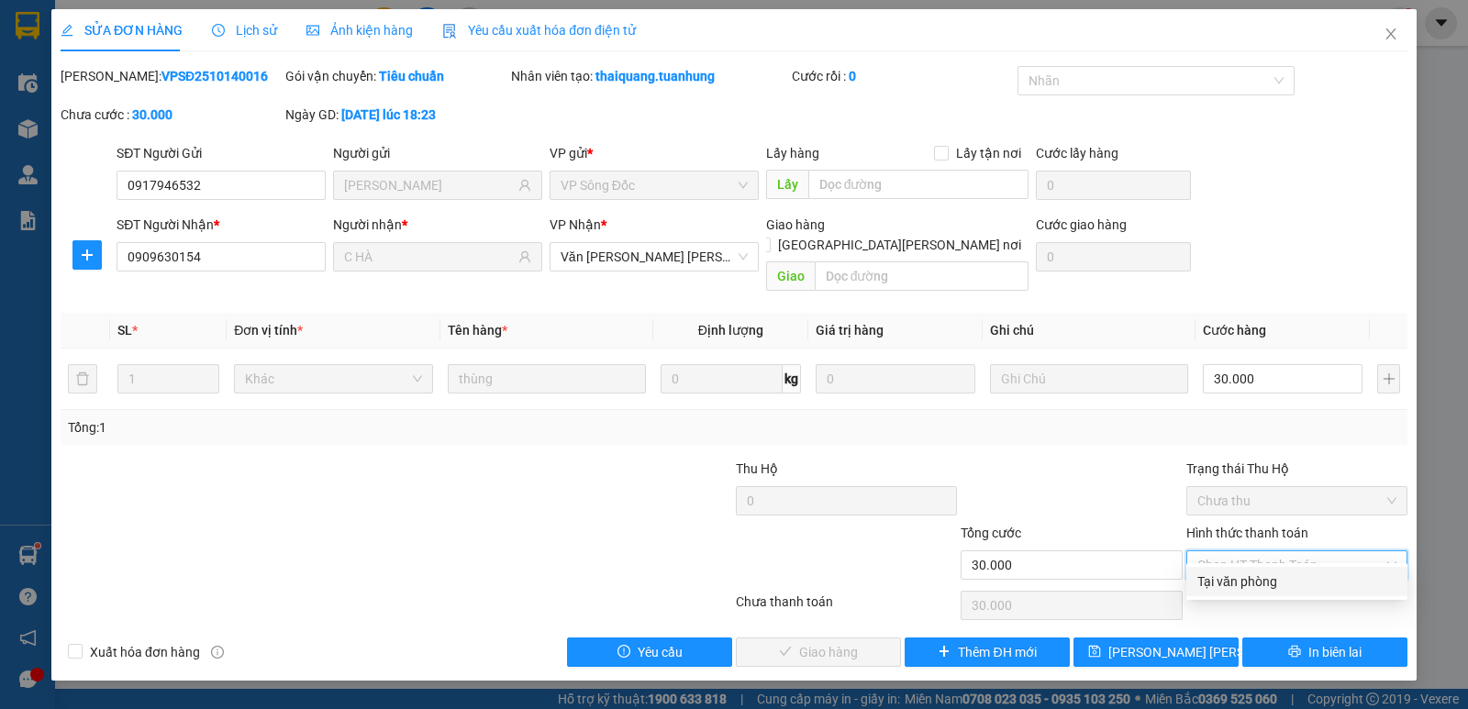
click at [1206, 585] on div "Tại văn phòng" at bounding box center [1296, 582] width 199 height 20
type input "0"
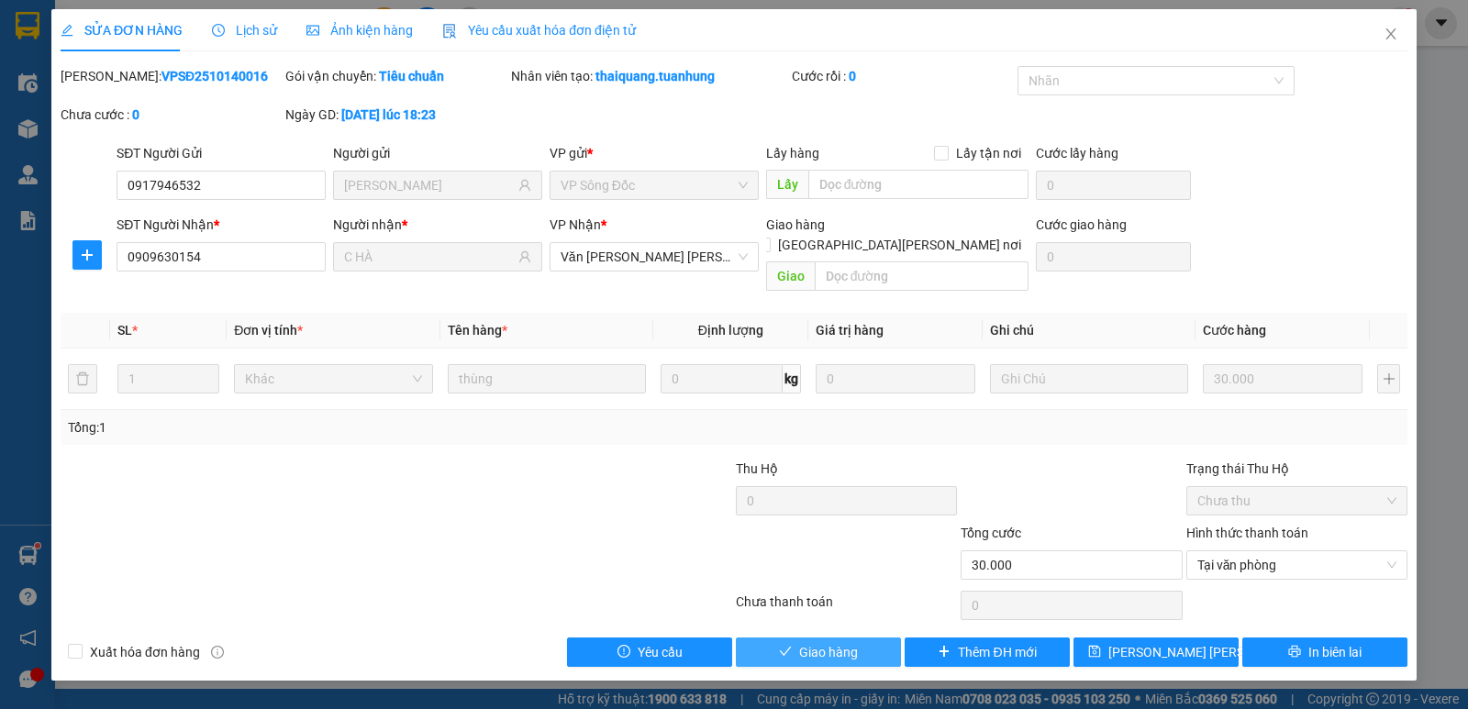
click at [828, 642] on span "Giao hàng" at bounding box center [828, 652] width 59 height 20
click at [837, 642] on span "Giao hàng" at bounding box center [828, 652] width 59 height 20
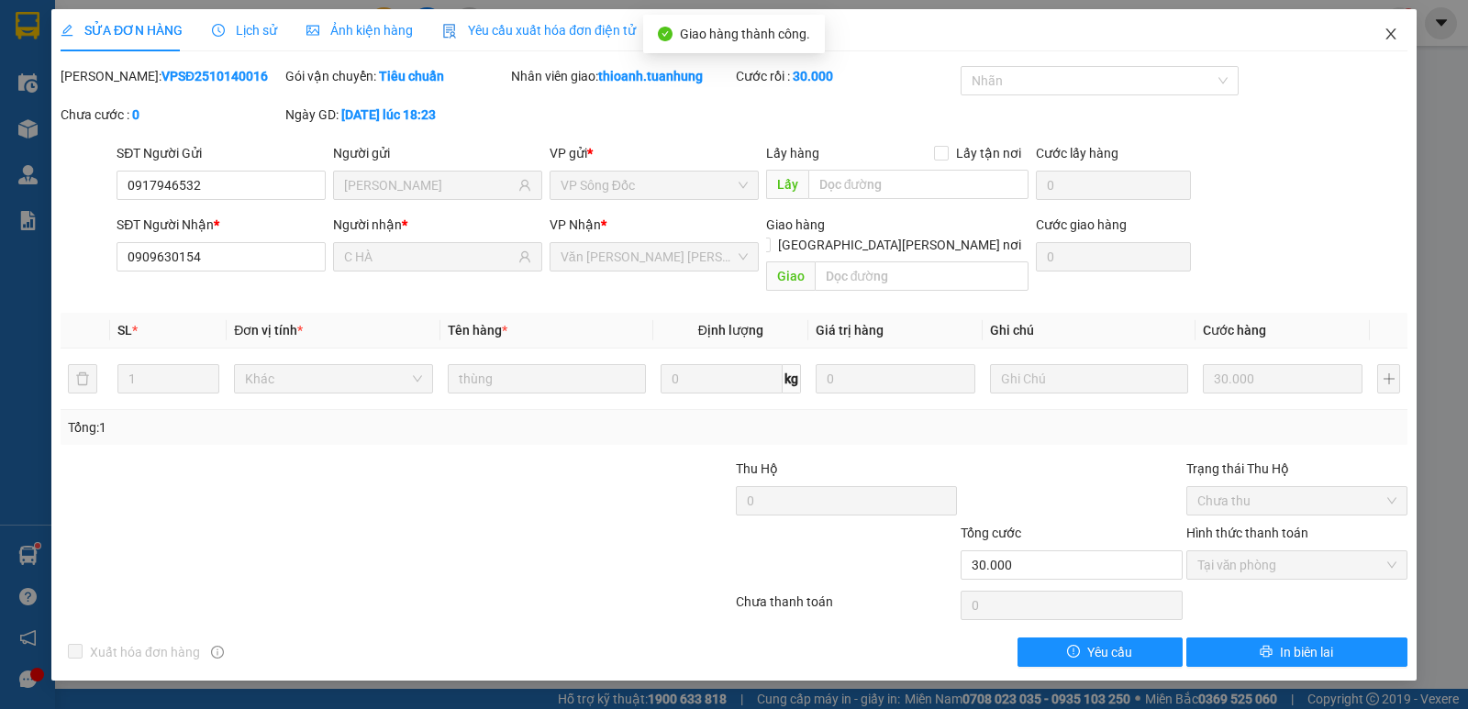
click at [1389, 35] on icon "close" at bounding box center [1391, 34] width 15 height 15
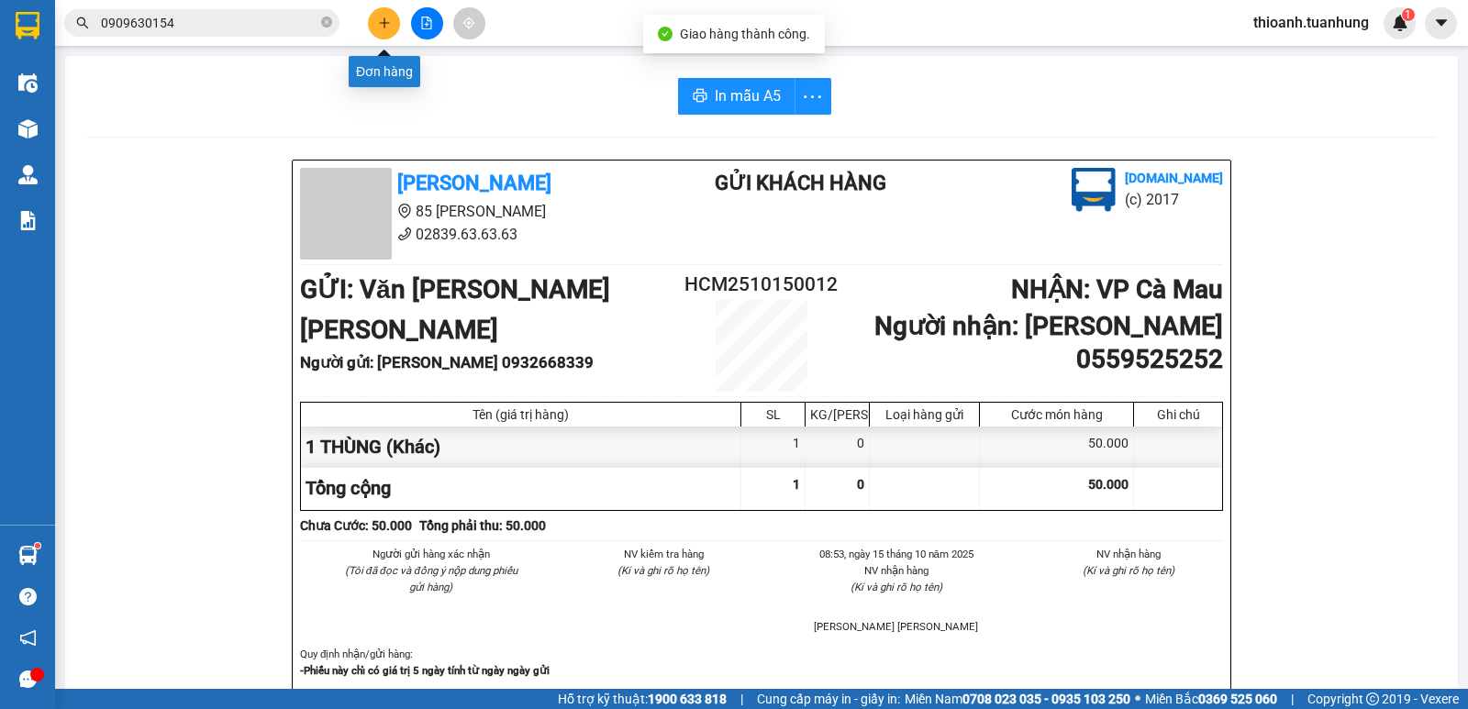
click at [384, 24] on icon "plus" at bounding box center [384, 23] width 13 height 13
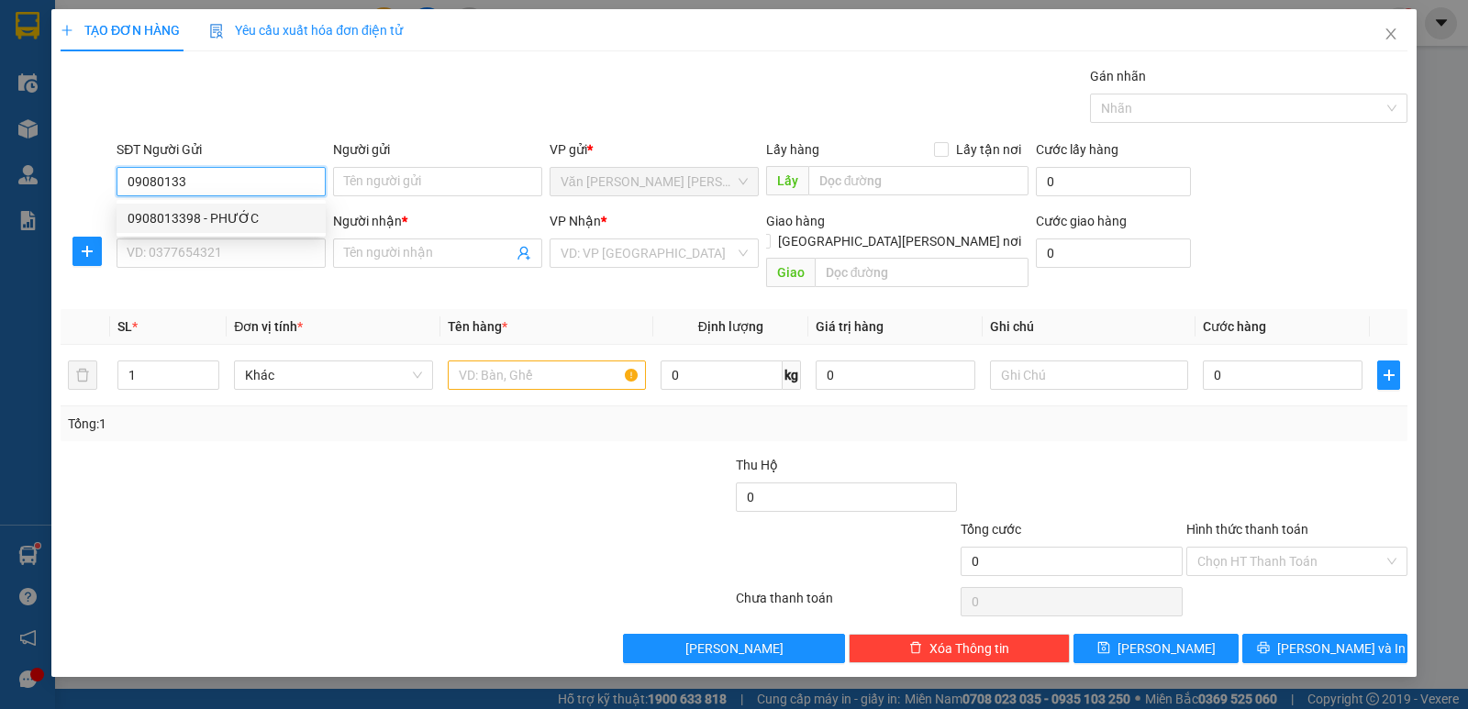
click at [233, 217] on div "0908013398 - PHƯỚC" at bounding box center [221, 218] width 187 height 20
type input "0908013398"
type input "PHƯỚC"
click at [233, 218] on div "0908013398 - PHƯỚC" at bounding box center [221, 218] width 187 height 20
type input "0908013398"
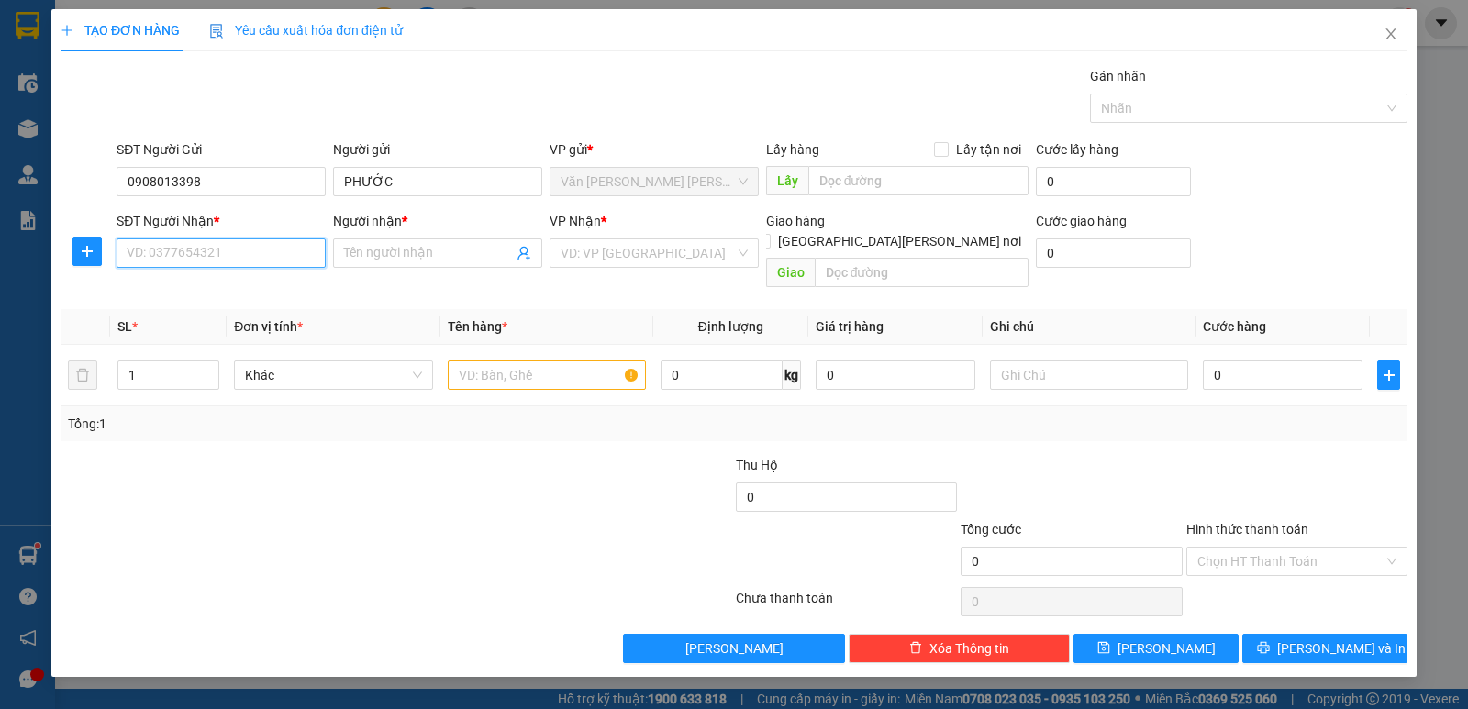
click at [252, 244] on input "SĐT Người Nhận *" at bounding box center [221, 253] width 209 height 29
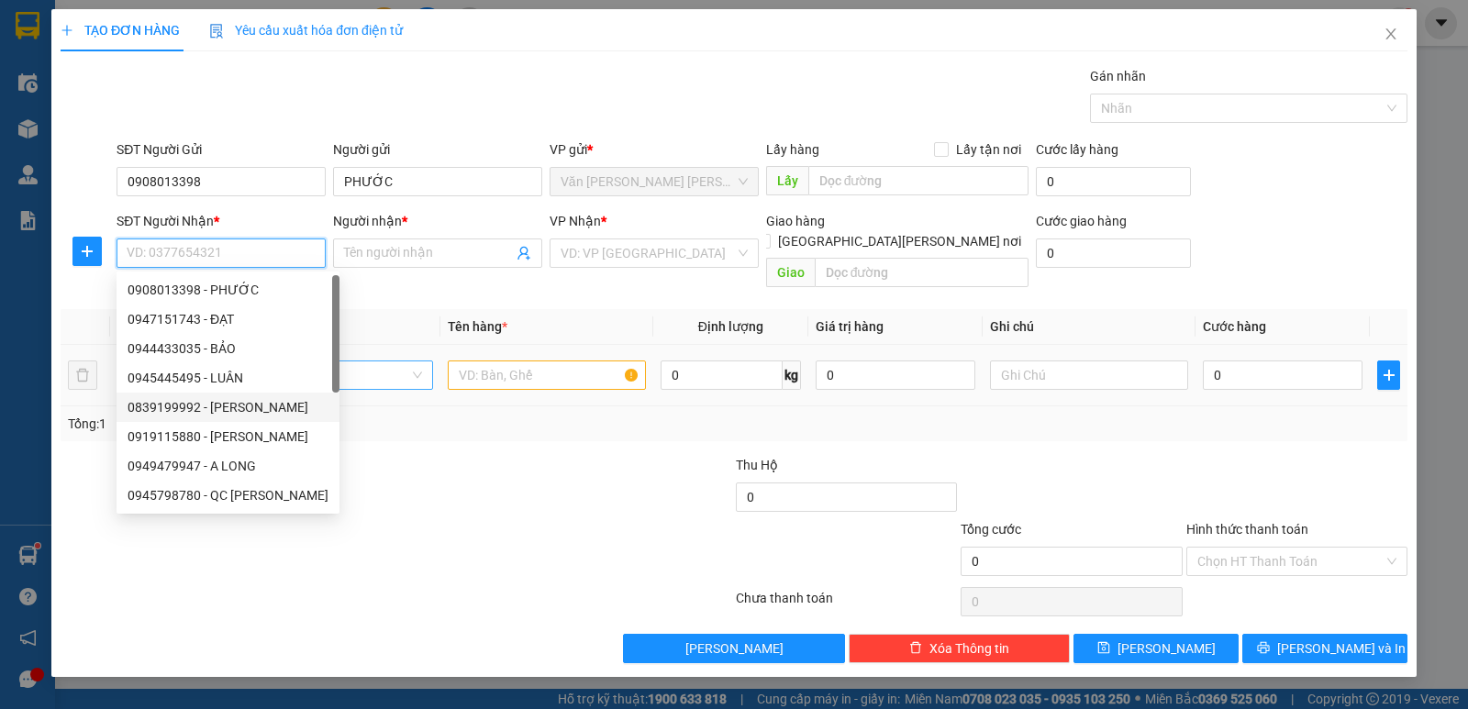
drag, startPoint x: 215, startPoint y: 402, endPoint x: 249, endPoint y: 366, distance: 49.3
click at [215, 399] on div "0839199992 - [PERSON_NAME]" at bounding box center [228, 407] width 201 height 20
type input "0839199992"
type input "[PERSON_NAME]"
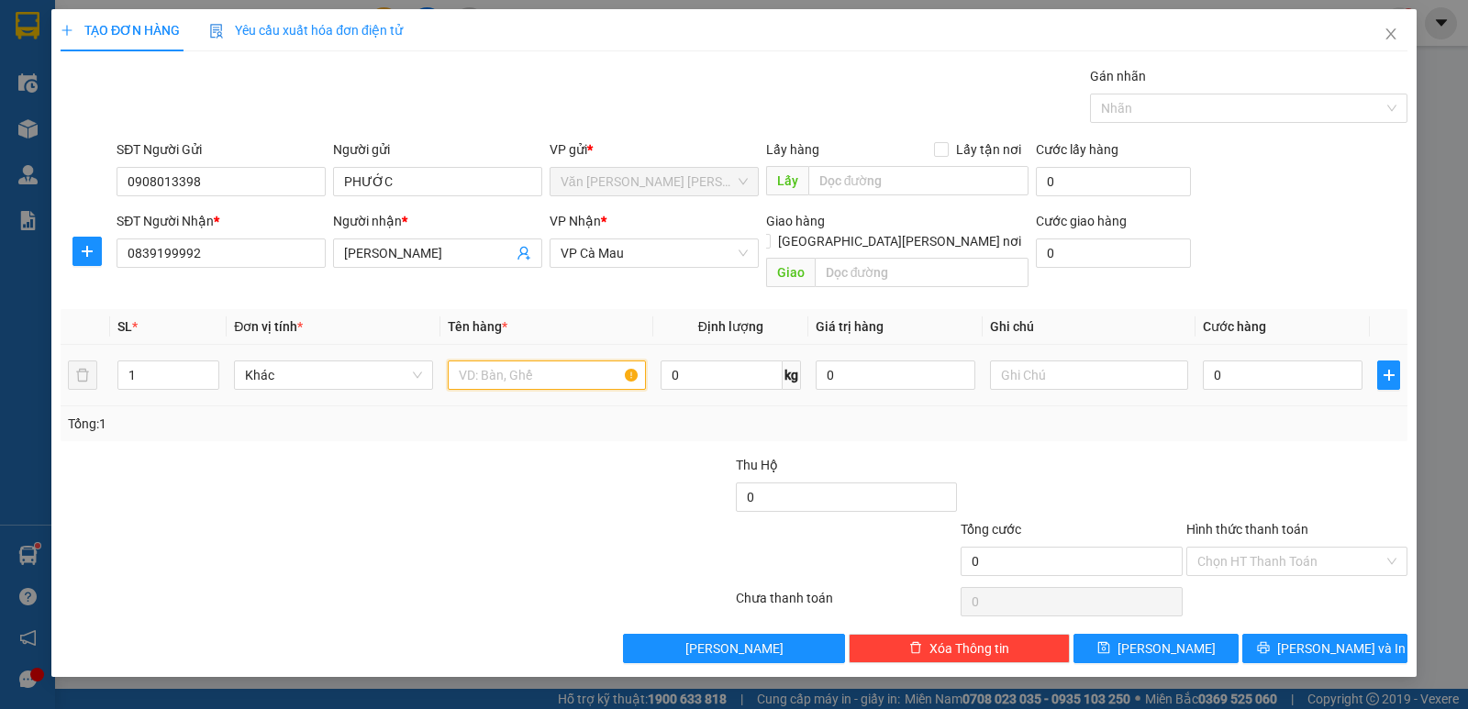
click at [537, 361] on input "text" at bounding box center [547, 375] width 198 height 29
type input "1 THÙNG"
click at [1280, 361] on input "0" at bounding box center [1283, 375] width 160 height 29
type input "3"
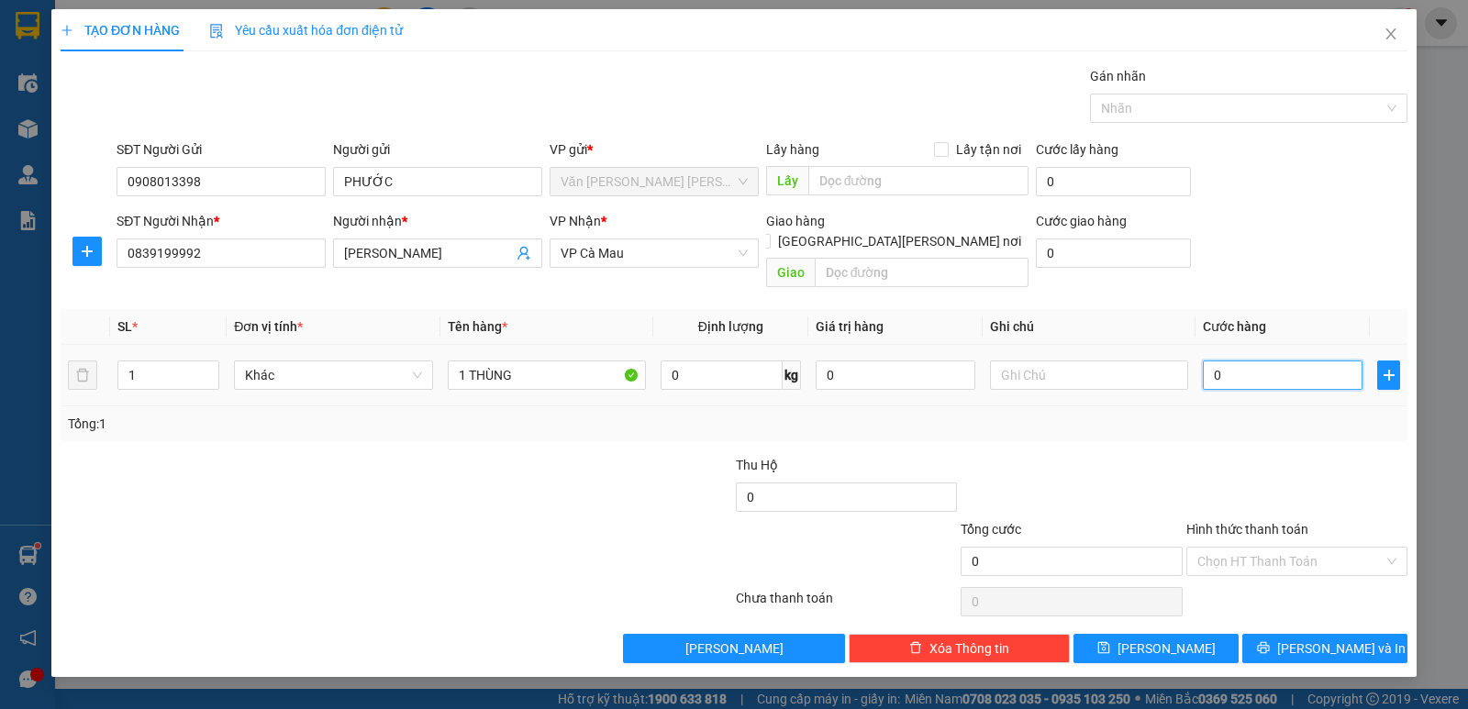
type input "3"
type input "30"
click at [1346, 639] on span "[PERSON_NAME] và In" at bounding box center [1341, 649] width 128 height 20
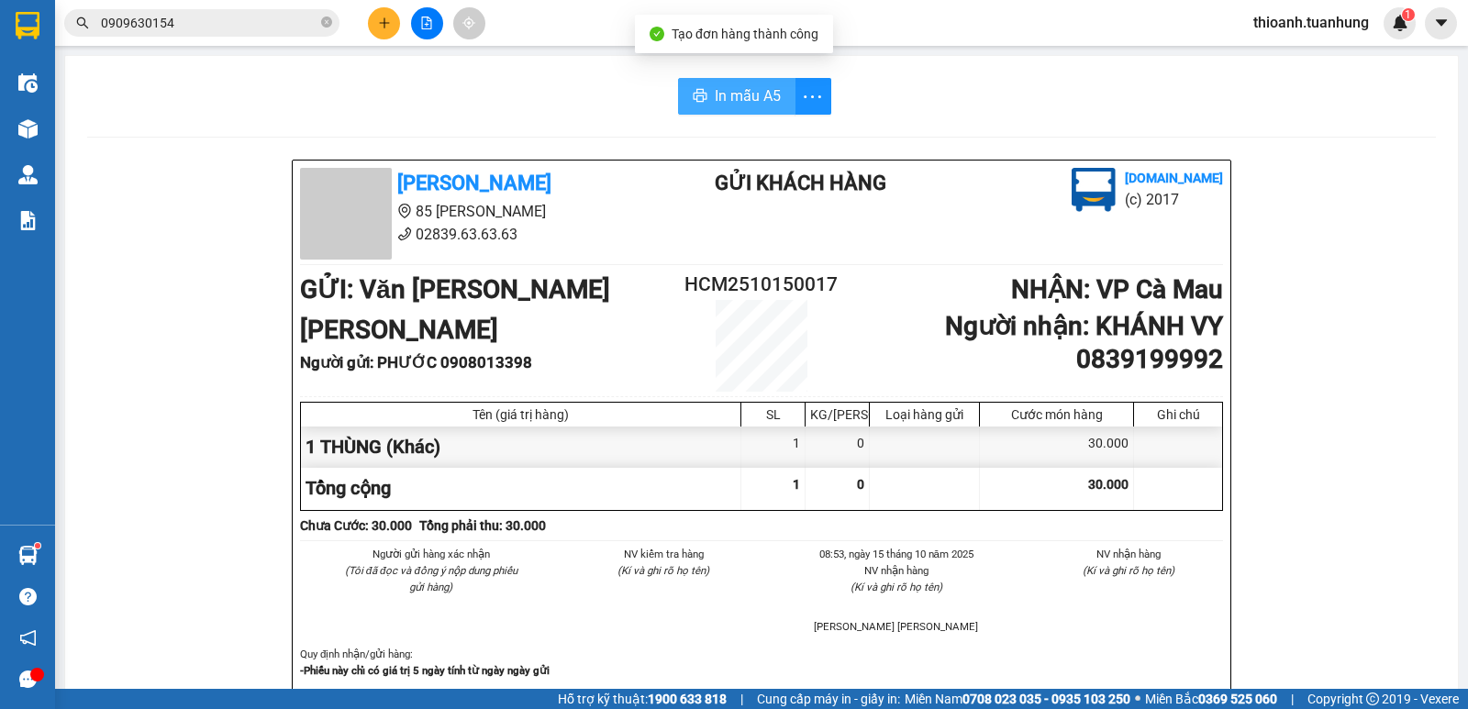
click at [741, 102] on span "In mẫu A5" at bounding box center [748, 95] width 66 height 23
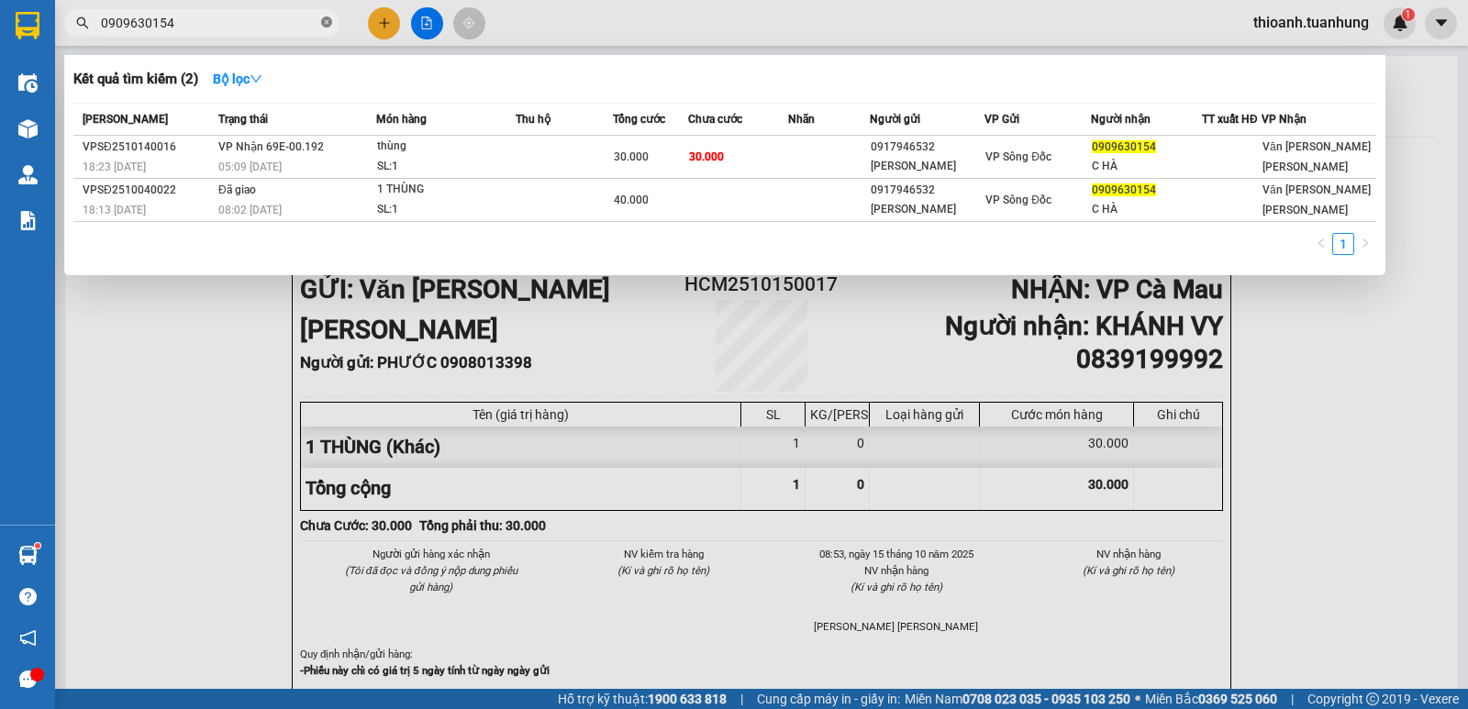
click at [322, 23] on icon "close-circle" at bounding box center [326, 22] width 11 height 11
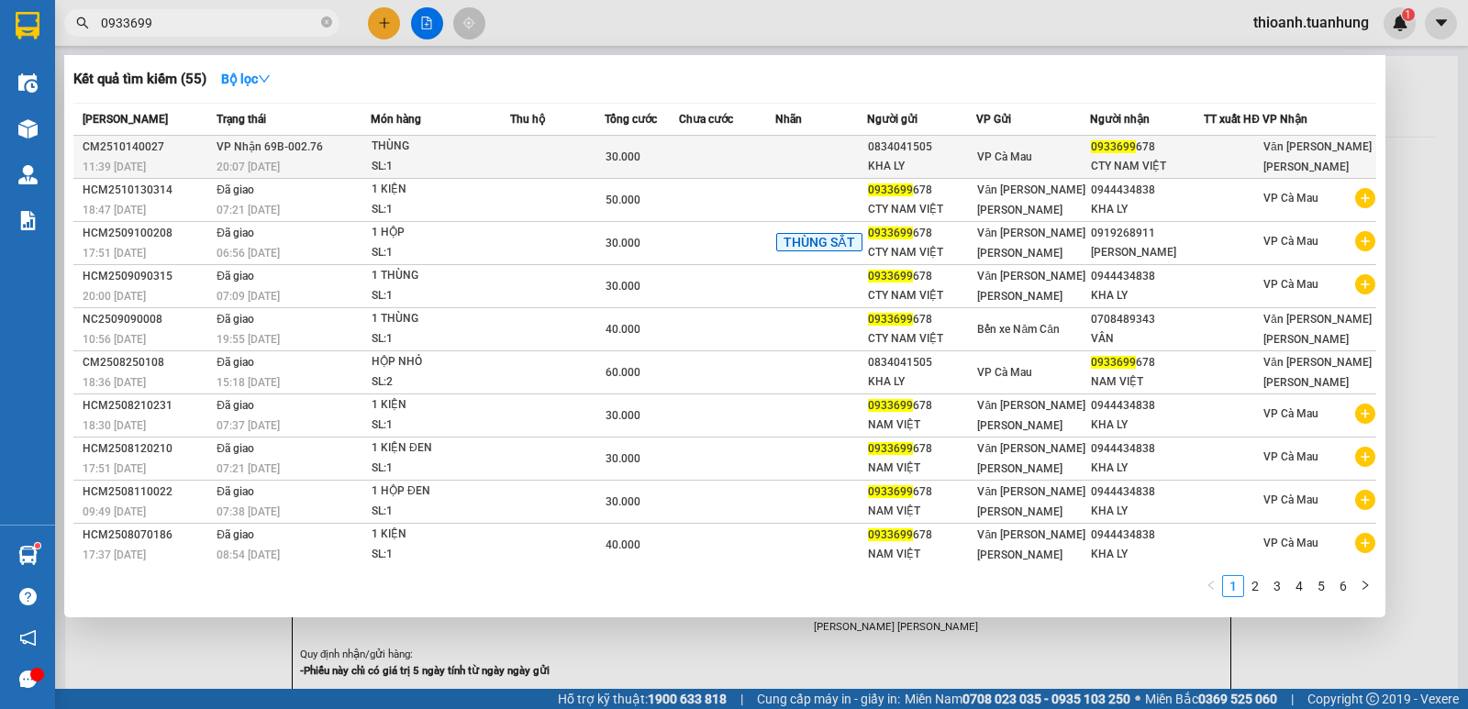
click at [1116, 153] on span "0933699" at bounding box center [1113, 146] width 45 height 13
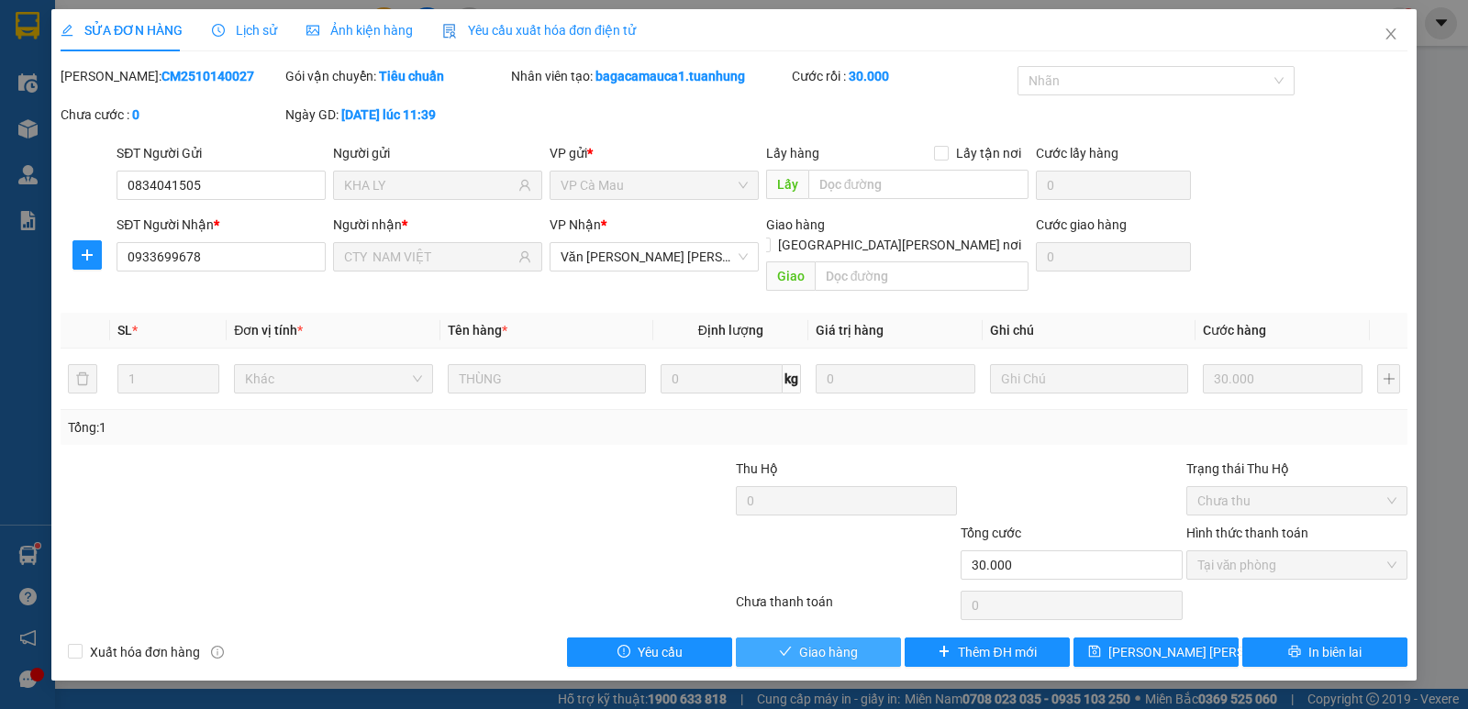
click at [863, 638] on button "Giao hàng" at bounding box center [818, 652] width 165 height 29
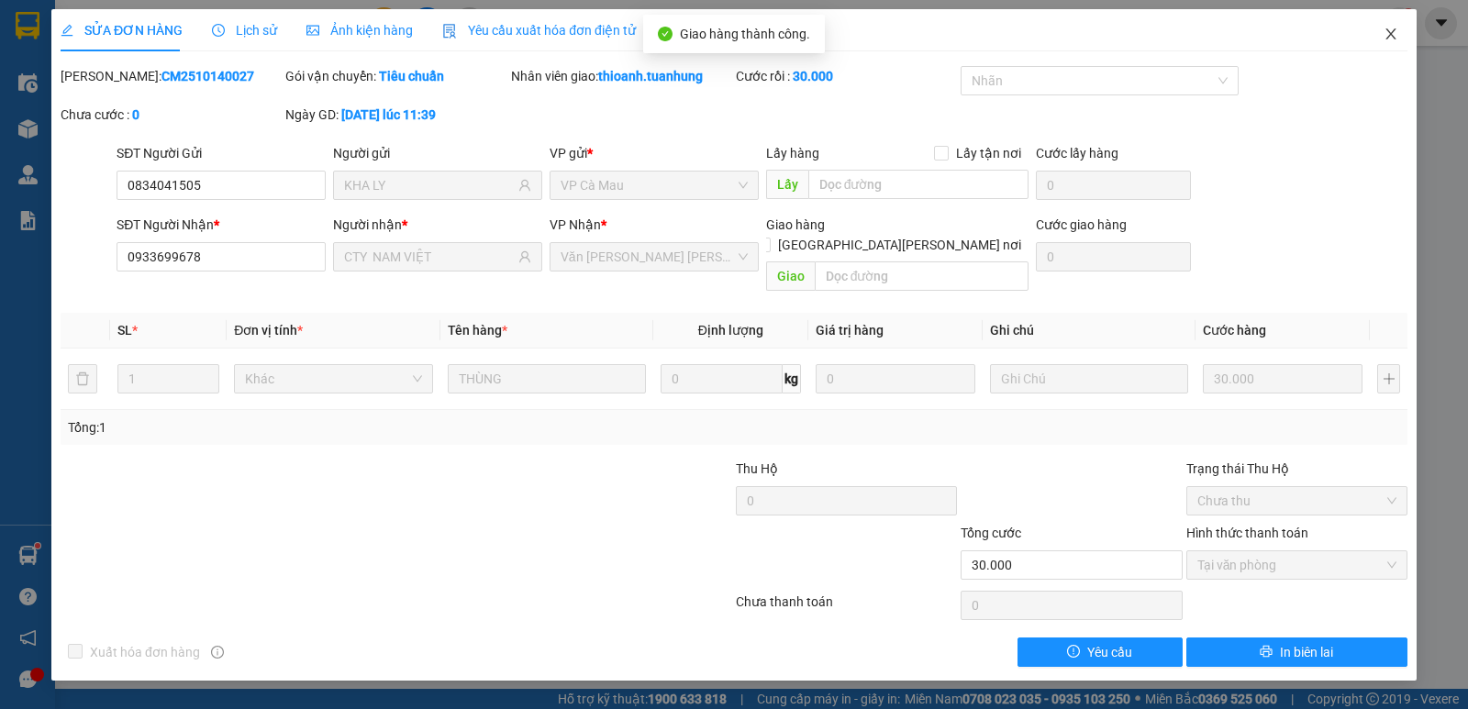
drag, startPoint x: 1388, startPoint y: 27, endPoint x: 1376, endPoint y: 39, distance: 17.5
click at [1388, 28] on span "Close" at bounding box center [1390, 34] width 51 height 51
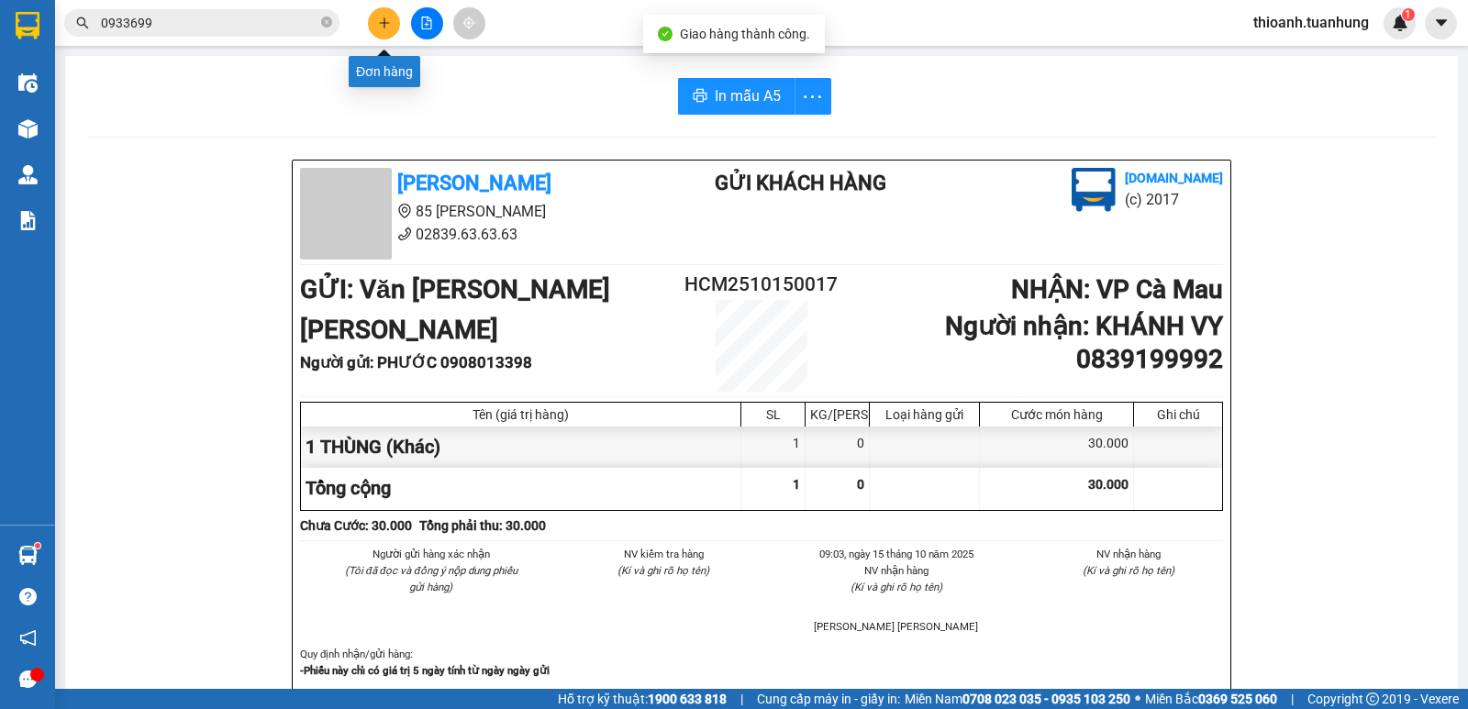
click at [381, 24] on icon "plus" at bounding box center [384, 23] width 13 height 13
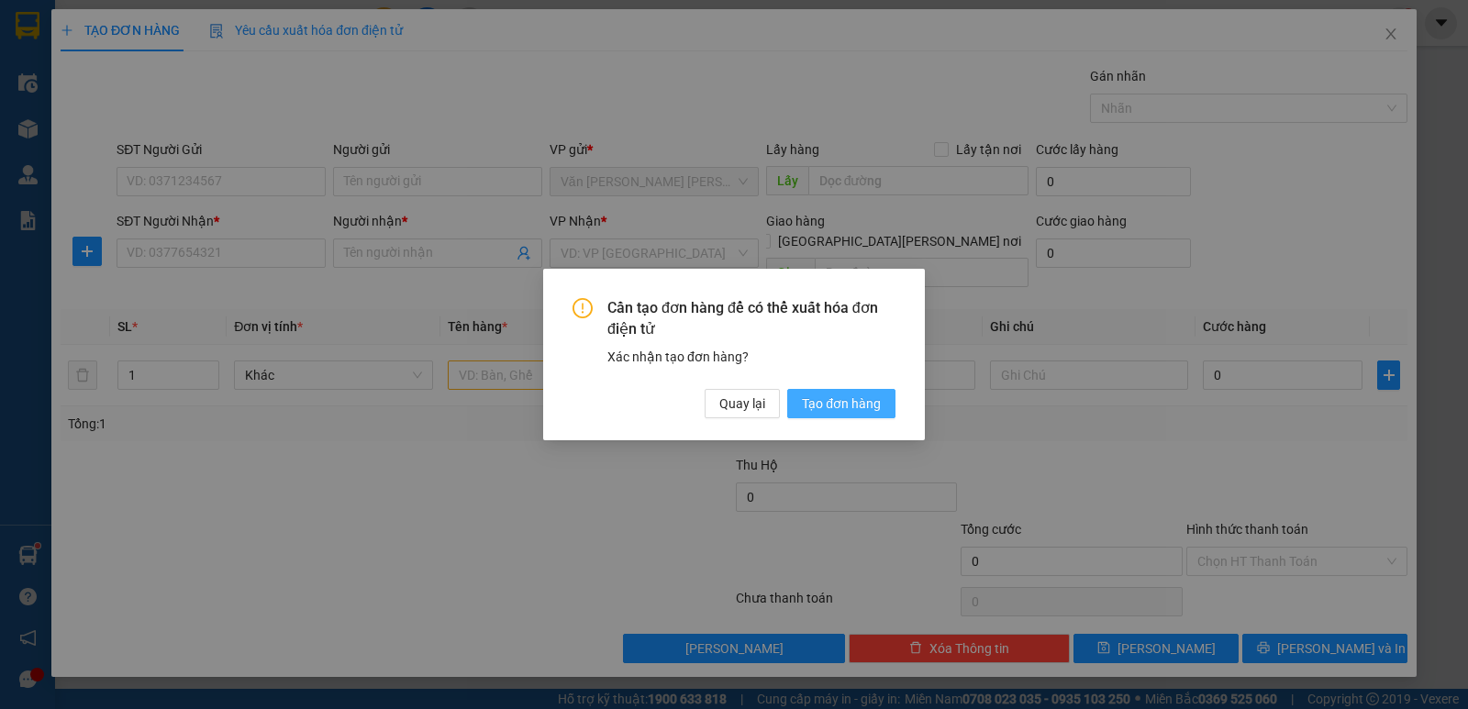
click at [858, 406] on span "Tạo đơn hàng" at bounding box center [841, 404] width 79 height 20
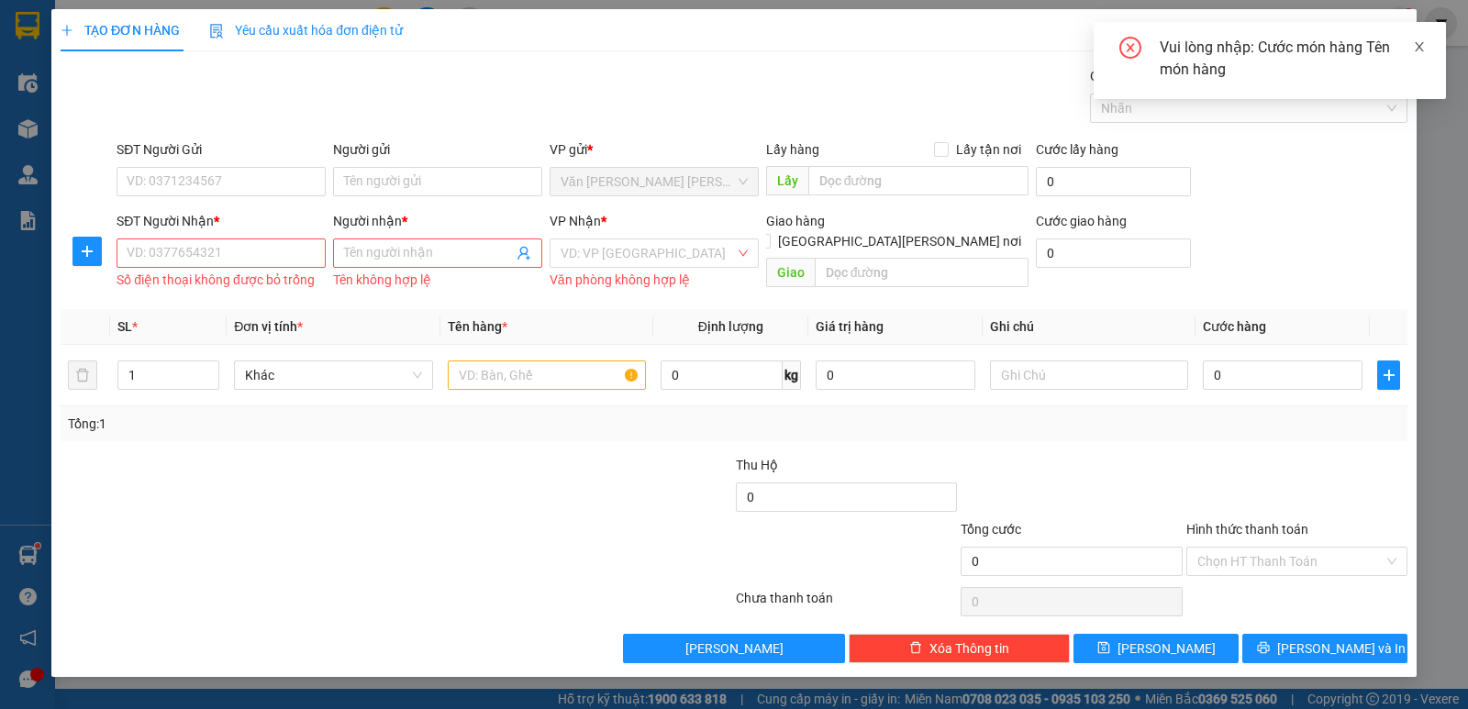
click at [1418, 42] on icon "close" at bounding box center [1419, 46] width 13 height 13
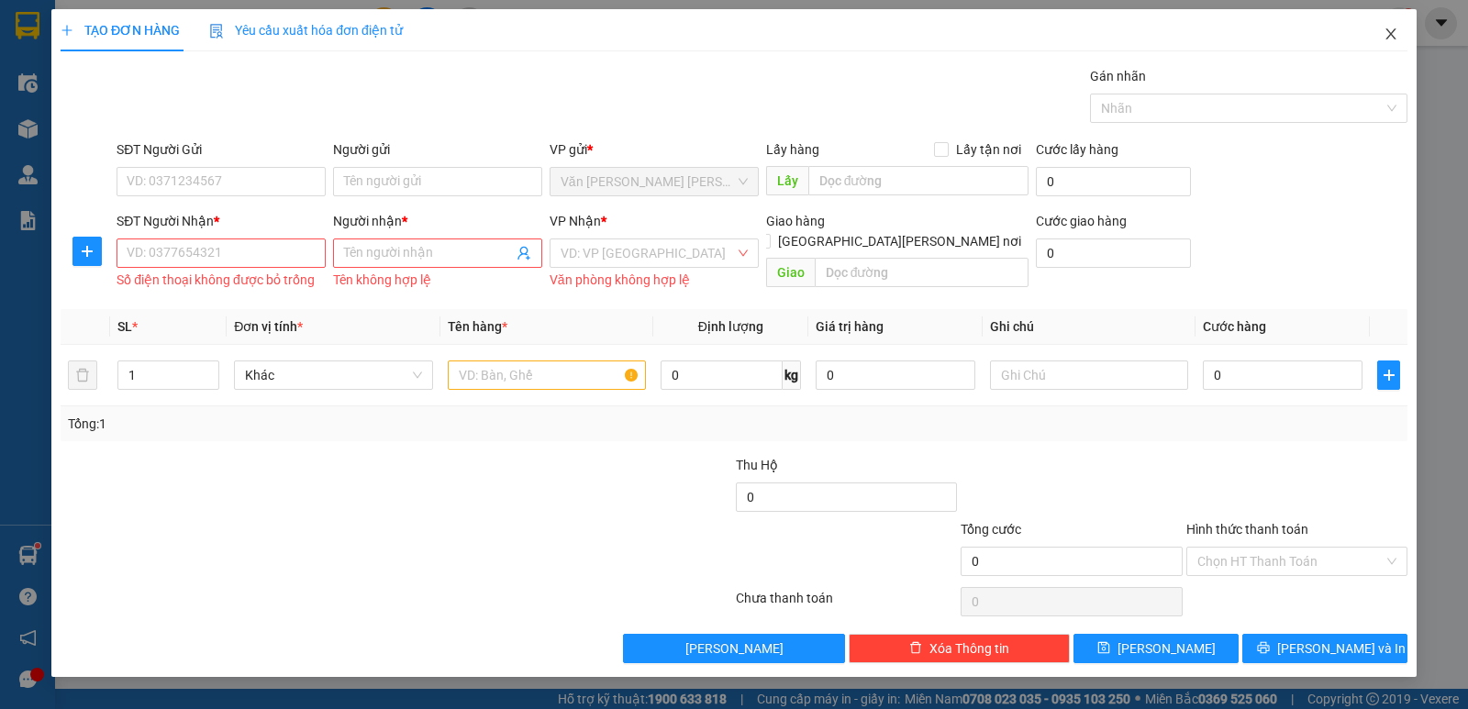
drag, startPoint x: 1392, startPoint y: 33, endPoint x: 1166, endPoint y: 50, distance: 226.4
click at [1388, 32] on icon "close" at bounding box center [1390, 33] width 10 height 11
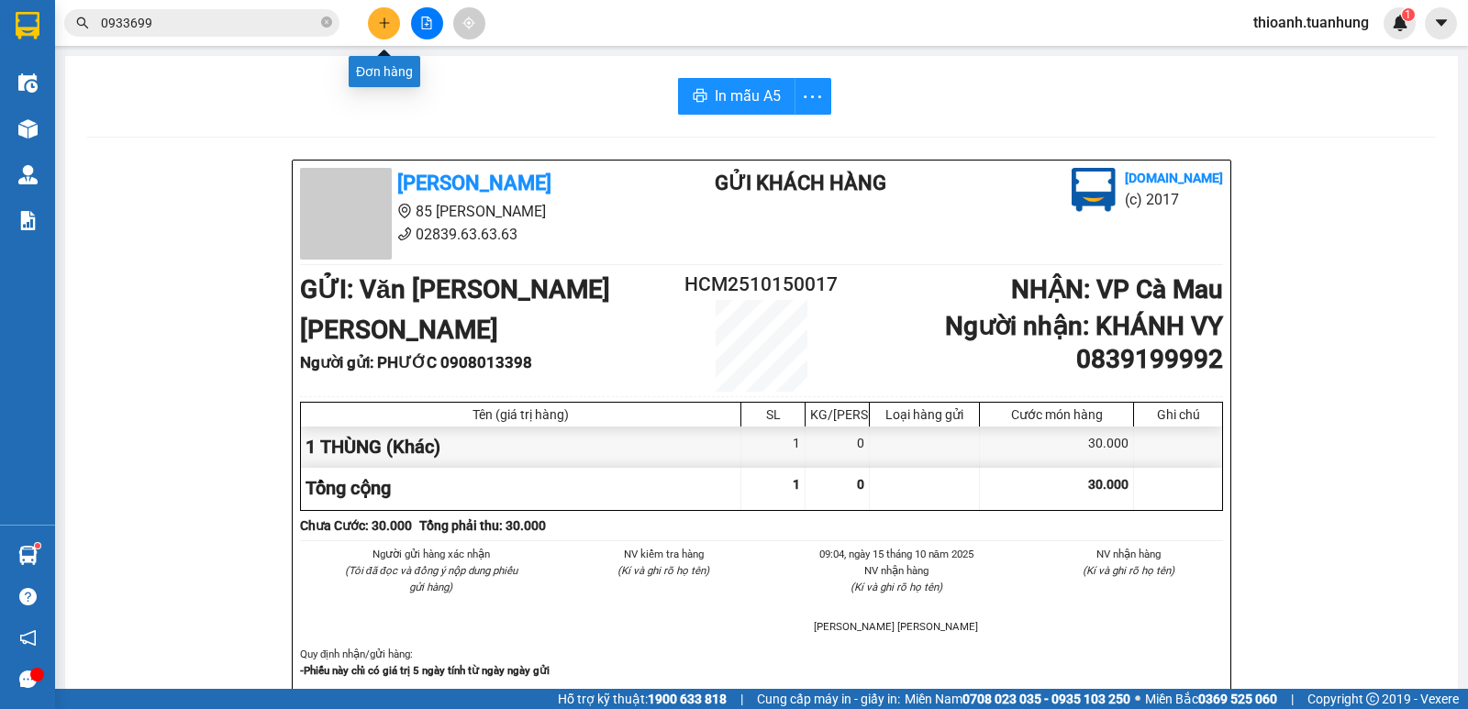
click at [381, 22] on icon "plus" at bounding box center [384, 23] width 13 height 13
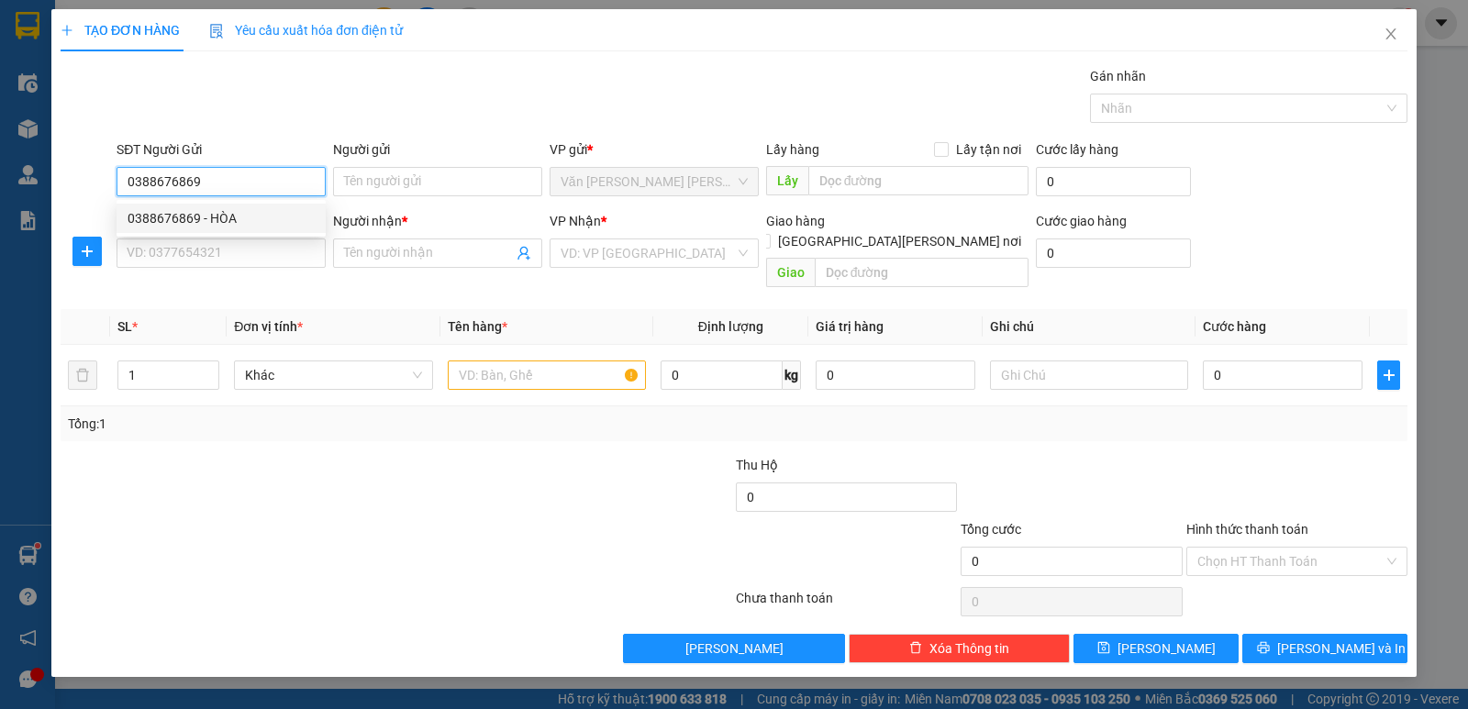
drag, startPoint x: 167, startPoint y: 210, endPoint x: 167, endPoint y: 221, distance: 11.0
click at [167, 211] on div "0388676869 - HÒA" at bounding box center [221, 218] width 187 height 20
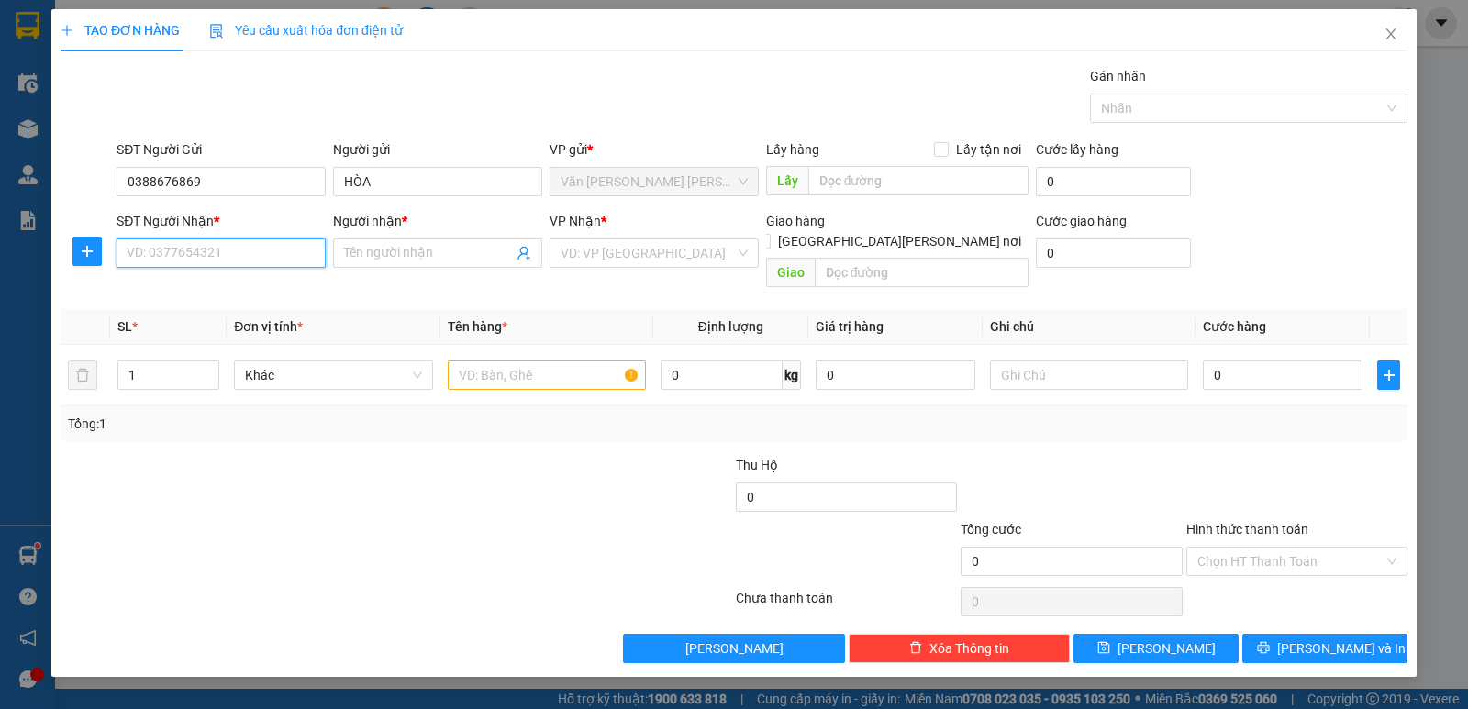
click at [161, 242] on input "SĐT Người Nhận *" at bounding box center [221, 253] width 209 height 29
click at [172, 318] on div "0918905830 - CHÂU" at bounding box center [221, 319] width 187 height 20
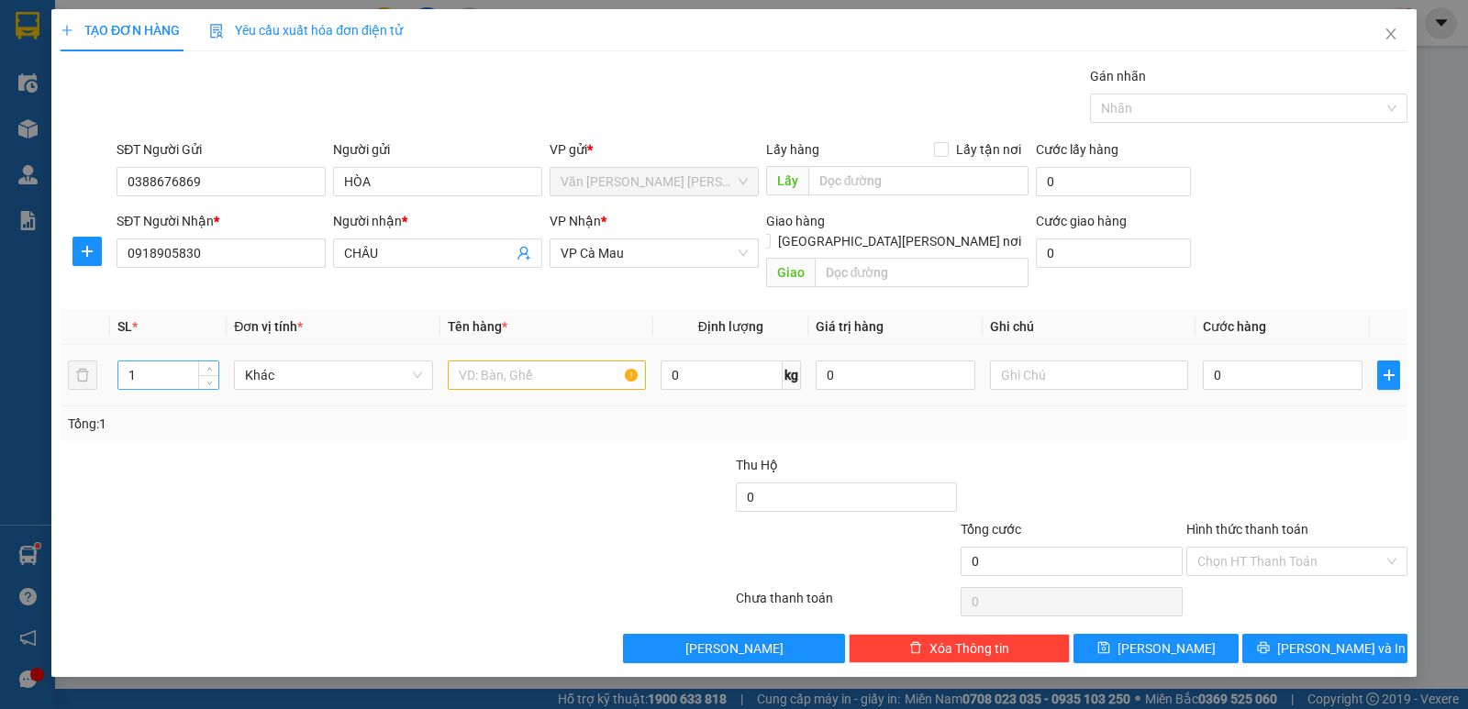
click at [144, 361] on input "1" at bounding box center [168, 375] width 100 height 28
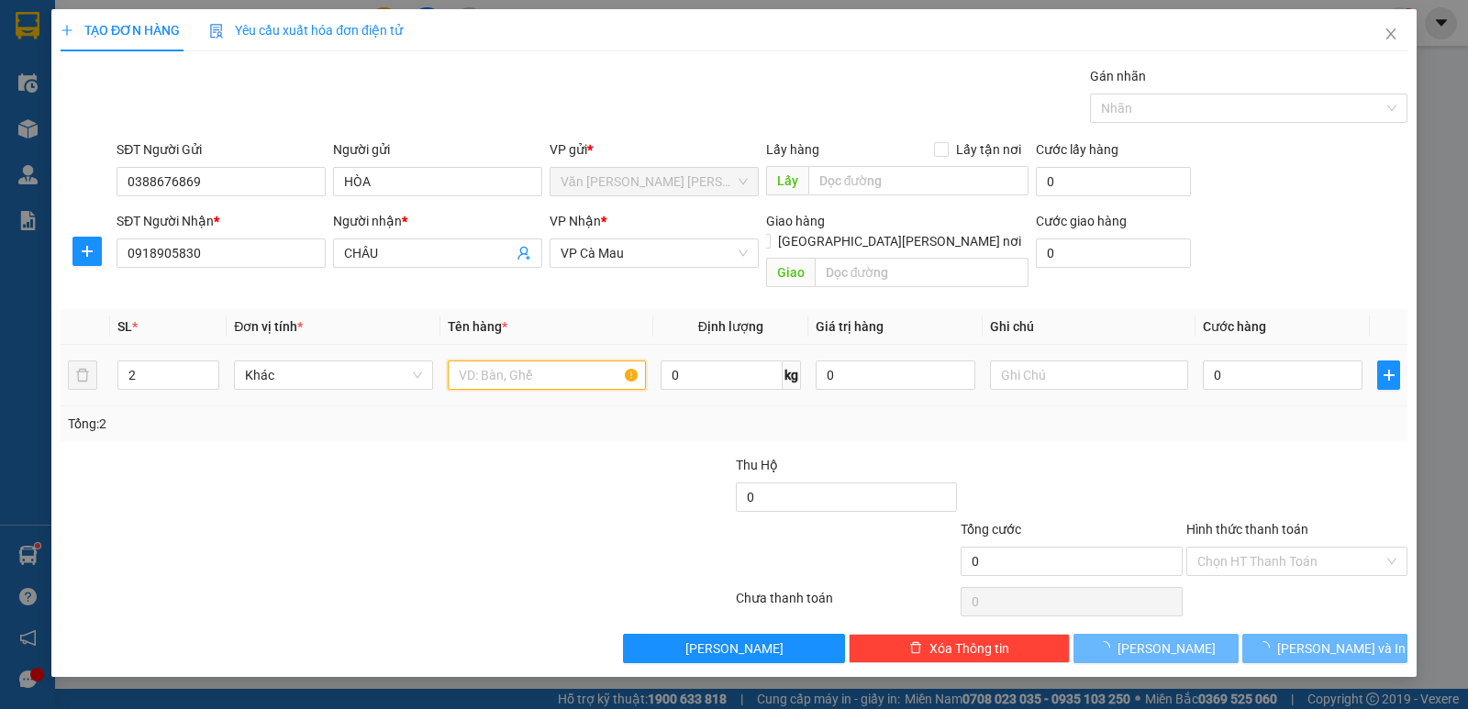
click at [505, 361] on input "text" at bounding box center [547, 375] width 198 height 29
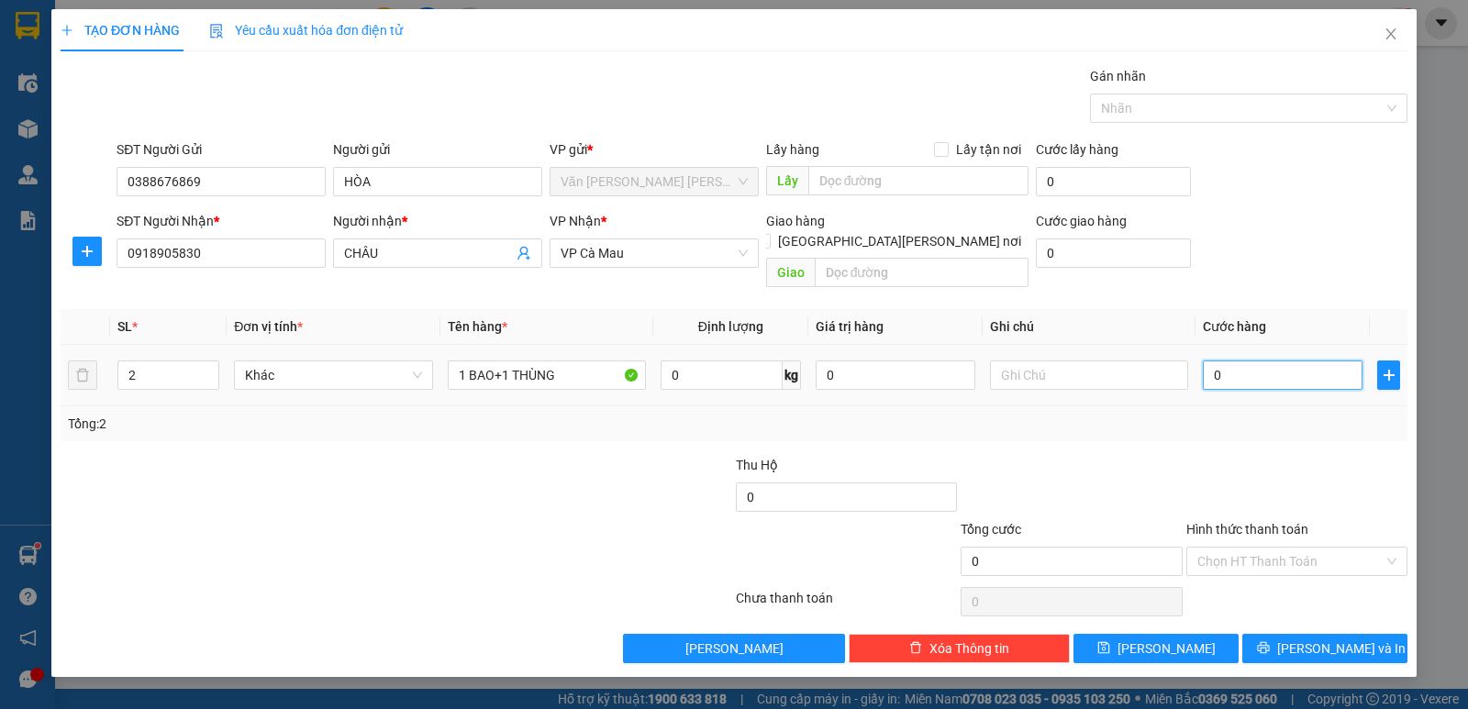
click at [1256, 361] on input "0" at bounding box center [1283, 375] width 160 height 29
drag, startPoint x: 1334, startPoint y: 625, endPoint x: 1274, endPoint y: 614, distance: 60.6
click at [1333, 639] on span "[PERSON_NAME] và In" at bounding box center [1341, 649] width 128 height 20
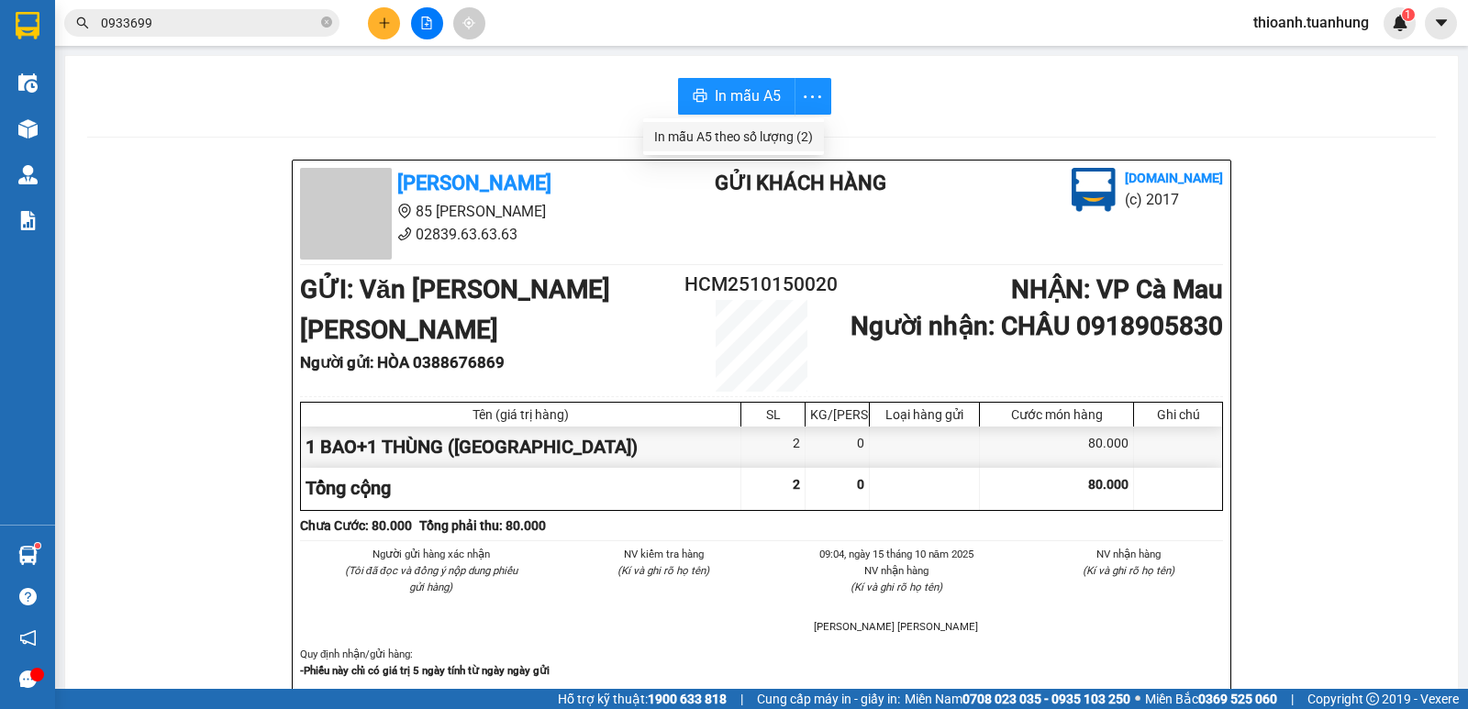
click at [762, 133] on div "In mẫu A5 theo số lượng (2)" at bounding box center [733, 137] width 159 height 20
click at [327, 24] on icon "close-circle" at bounding box center [326, 22] width 11 height 11
click at [327, 24] on span at bounding box center [326, 23] width 11 height 20
click at [308, 28] on input "text" at bounding box center [209, 23] width 217 height 20
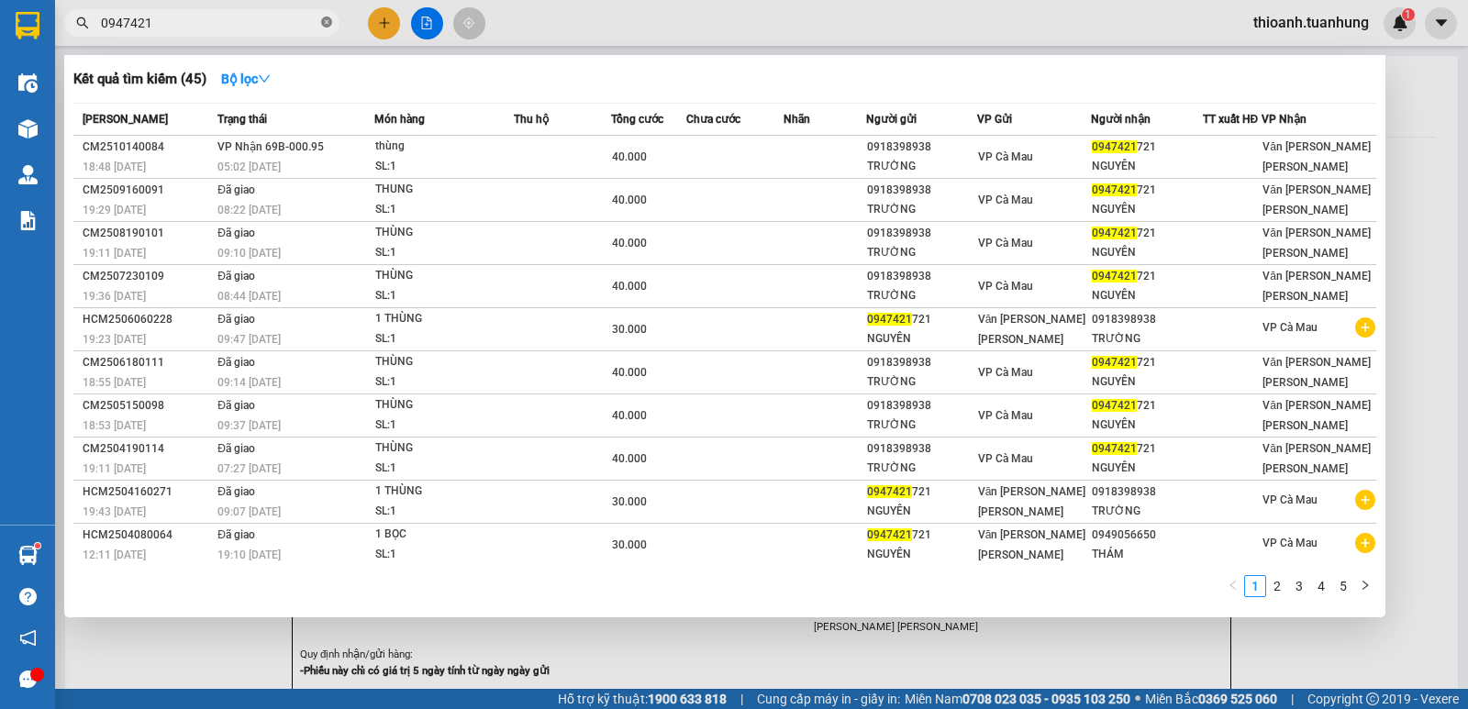
click at [328, 25] on icon "close-circle" at bounding box center [326, 22] width 11 height 11
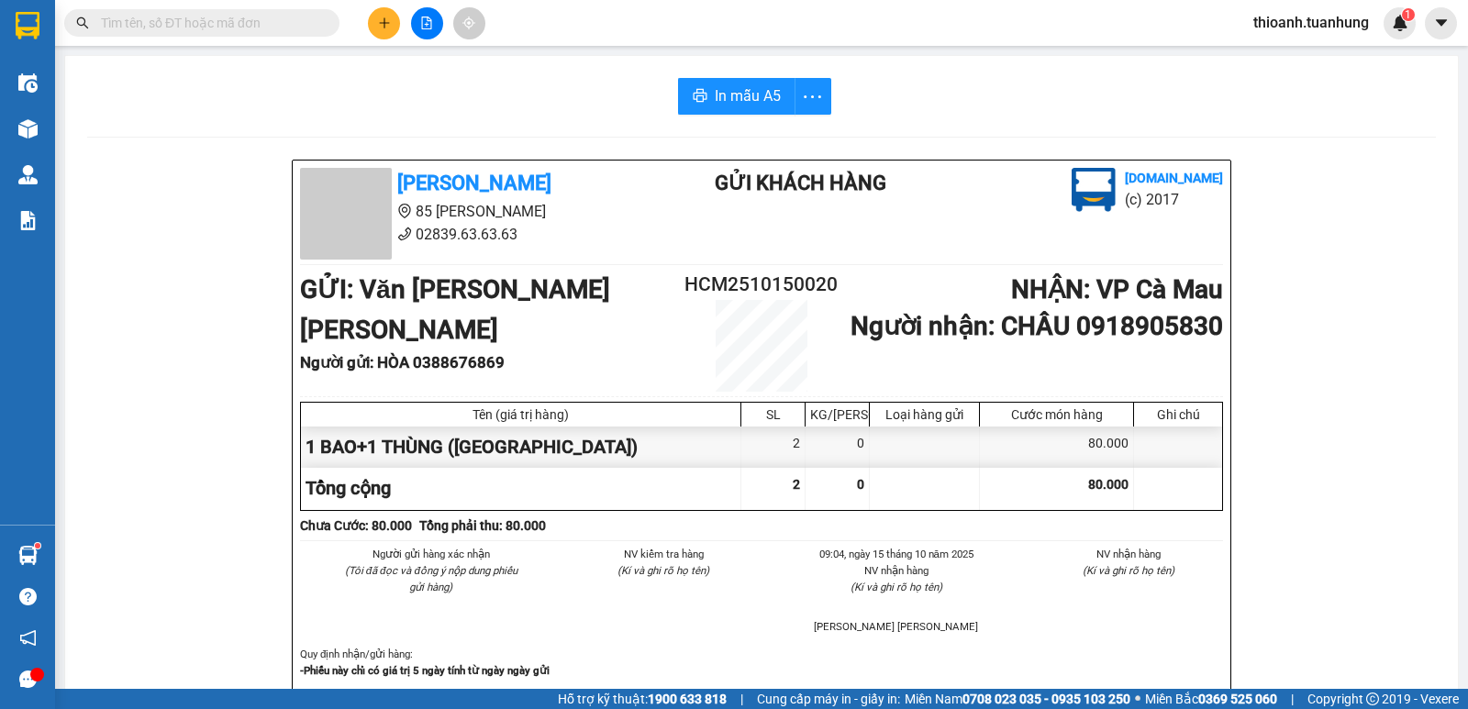
click at [293, 27] on input "text" at bounding box center [209, 23] width 217 height 20
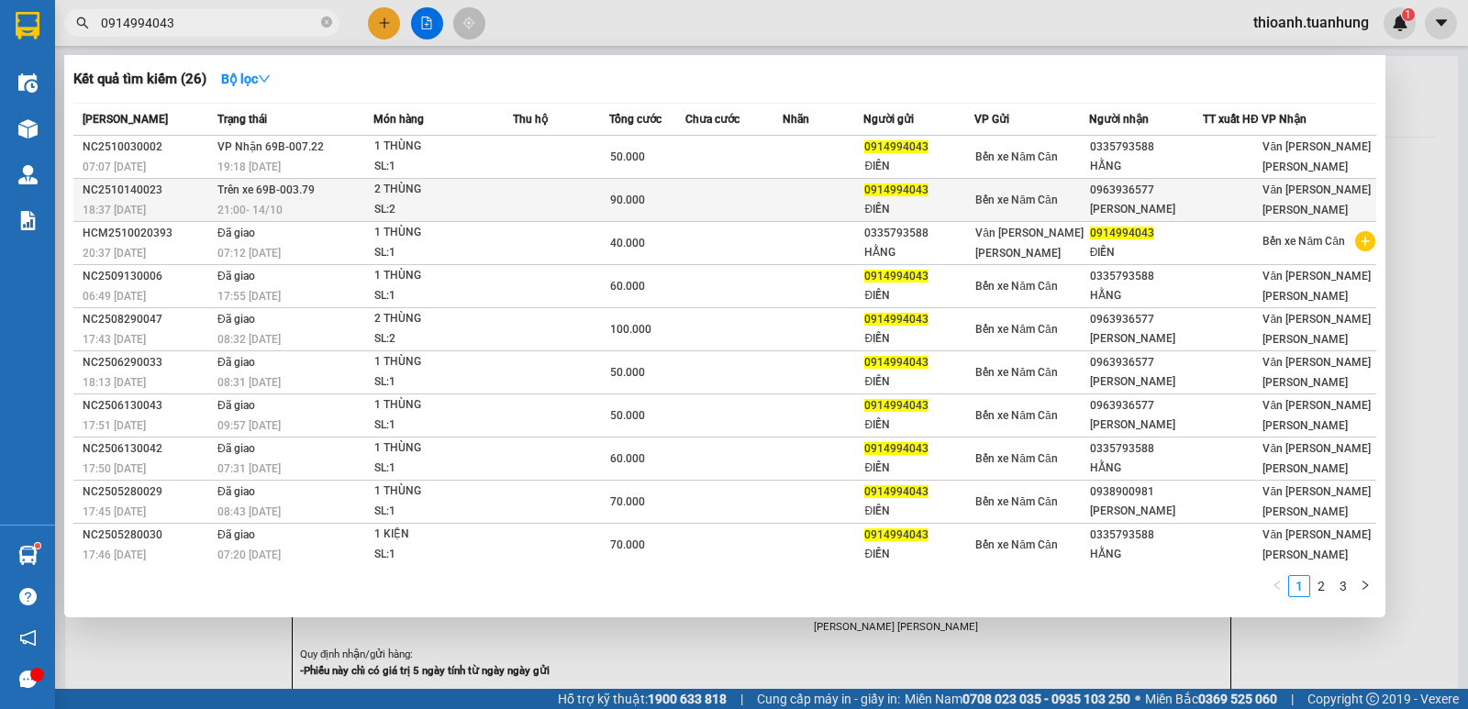
click at [1119, 206] on div "[PERSON_NAME]" at bounding box center [1146, 209] width 112 height 19
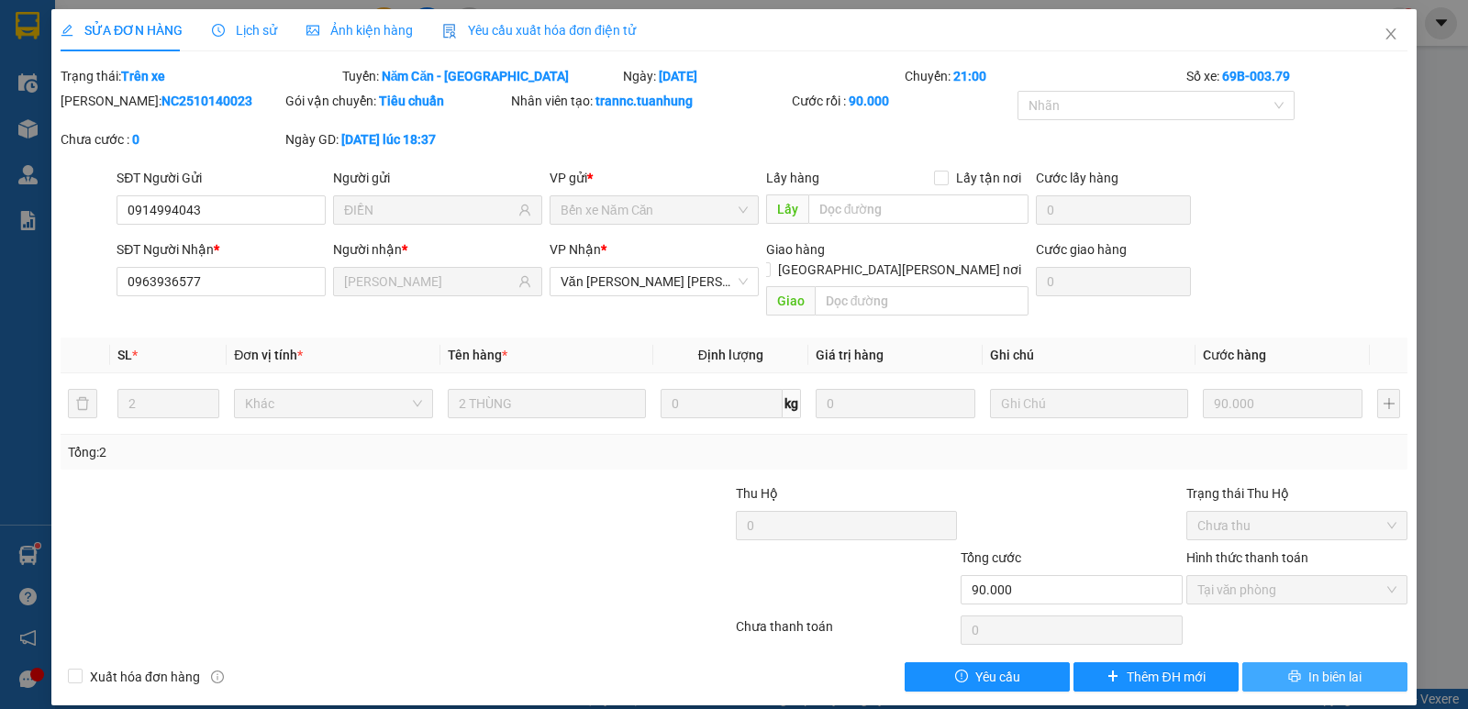
click at [1295, 670] on icon "printer" at bounding box center [1294, 676] width 13 height 13
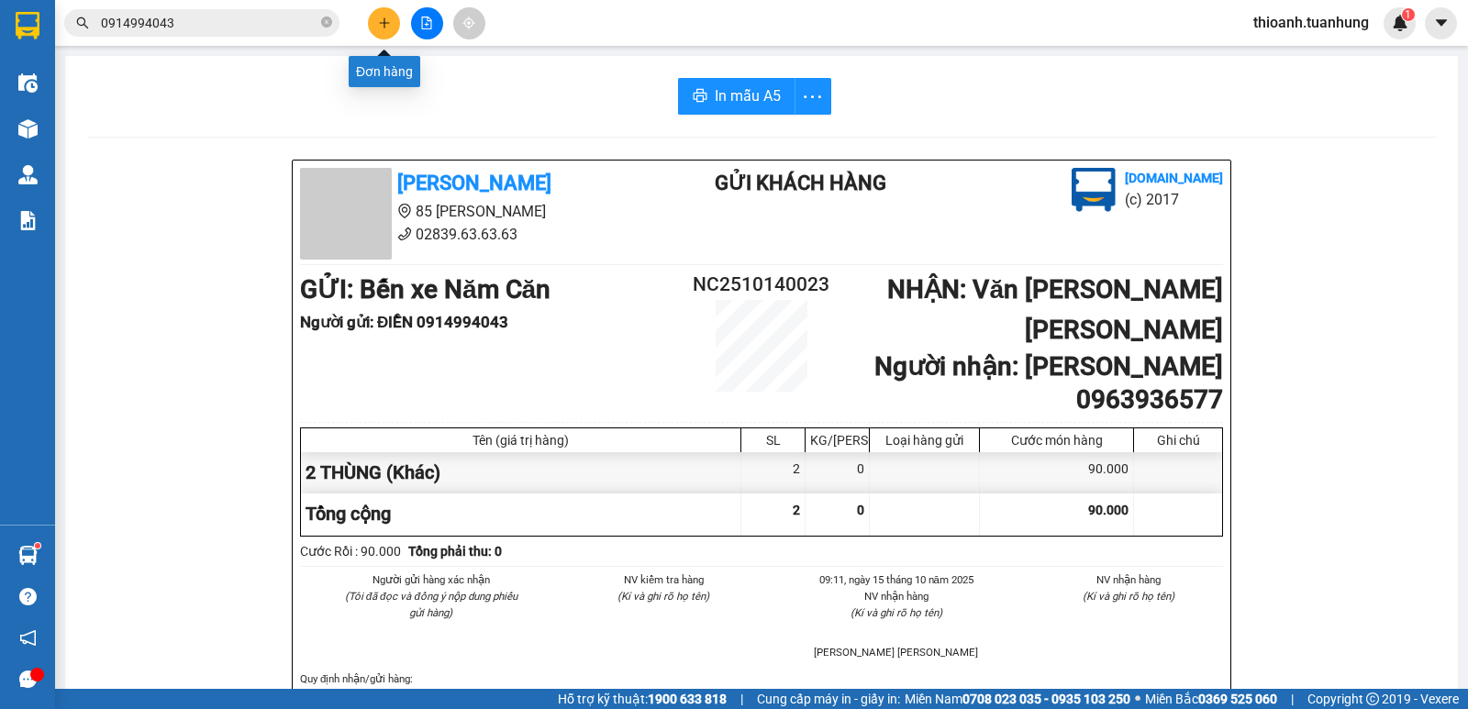
click at [380, 27] on icon "plus" at bounding box center [384, 23] width 13 height 13
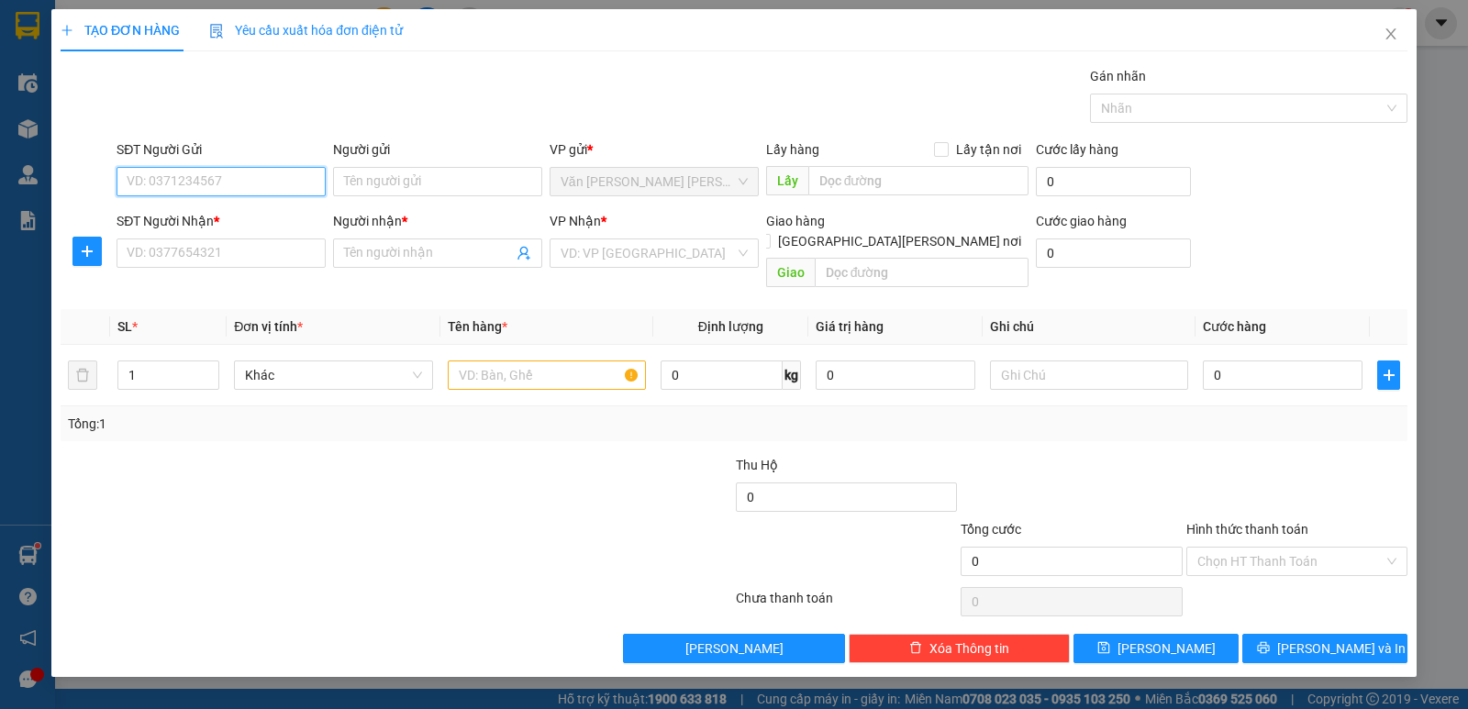
click at [265, 187] on input "SĐT Người Gửi" at bounding box center [221, 181] width 209 height 29
click at [233, 217] on div "0908227904 - TOÀN" at bounding box center [221, 218] width 187 height 20
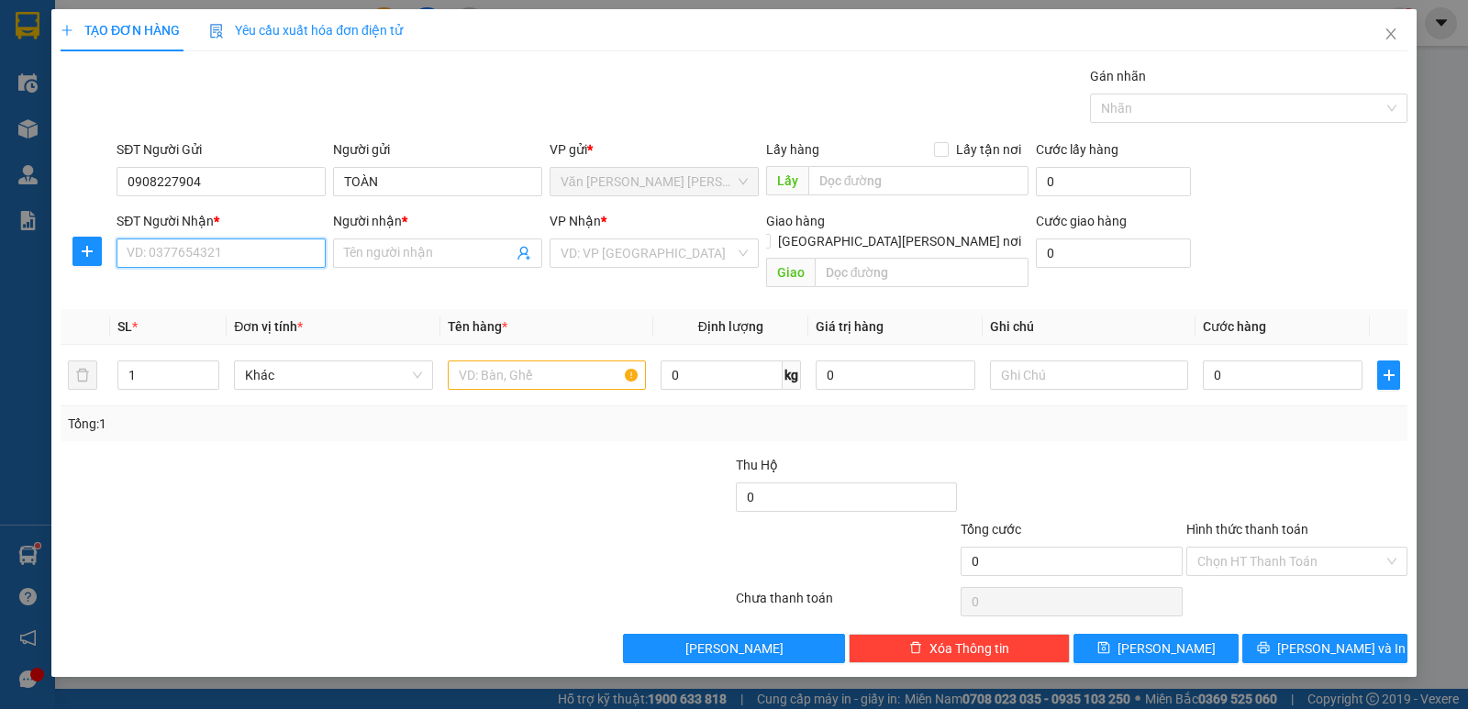
click at [242, 249] on input "SĐT Người Nhận *" at bounding box center [221, 253] width 209 height 29
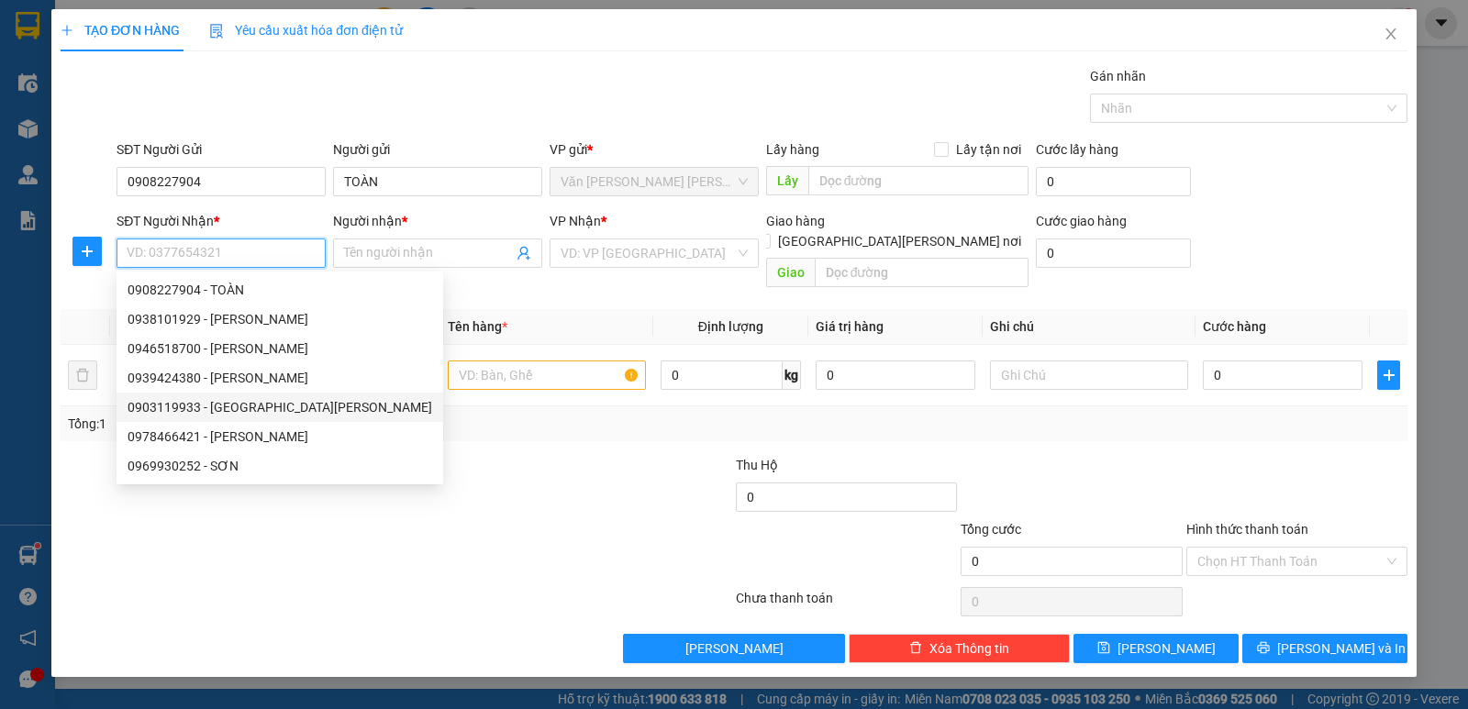
click at [261, 406] on div "0903119933 - [GEOGRAPHIC_DATA][PERSON_NAME]" at bounding box center [280, 407] width 305 height 20
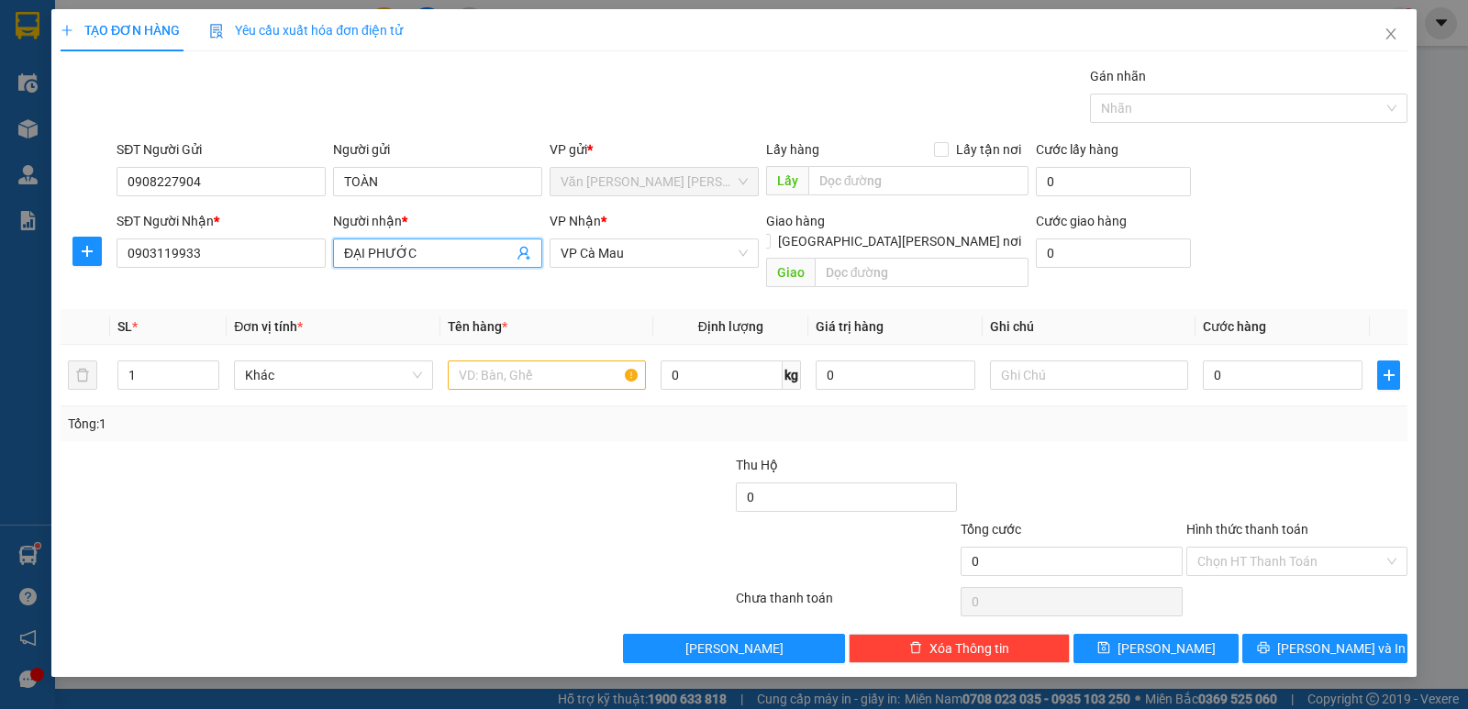
click at [463, 258] on input "ĐẠI PHƯỚC" at bounding box center [428, 253] width 169 height 20
click at [562, 361] on input "text" at bounding box center [547, 375] width 198 height 29
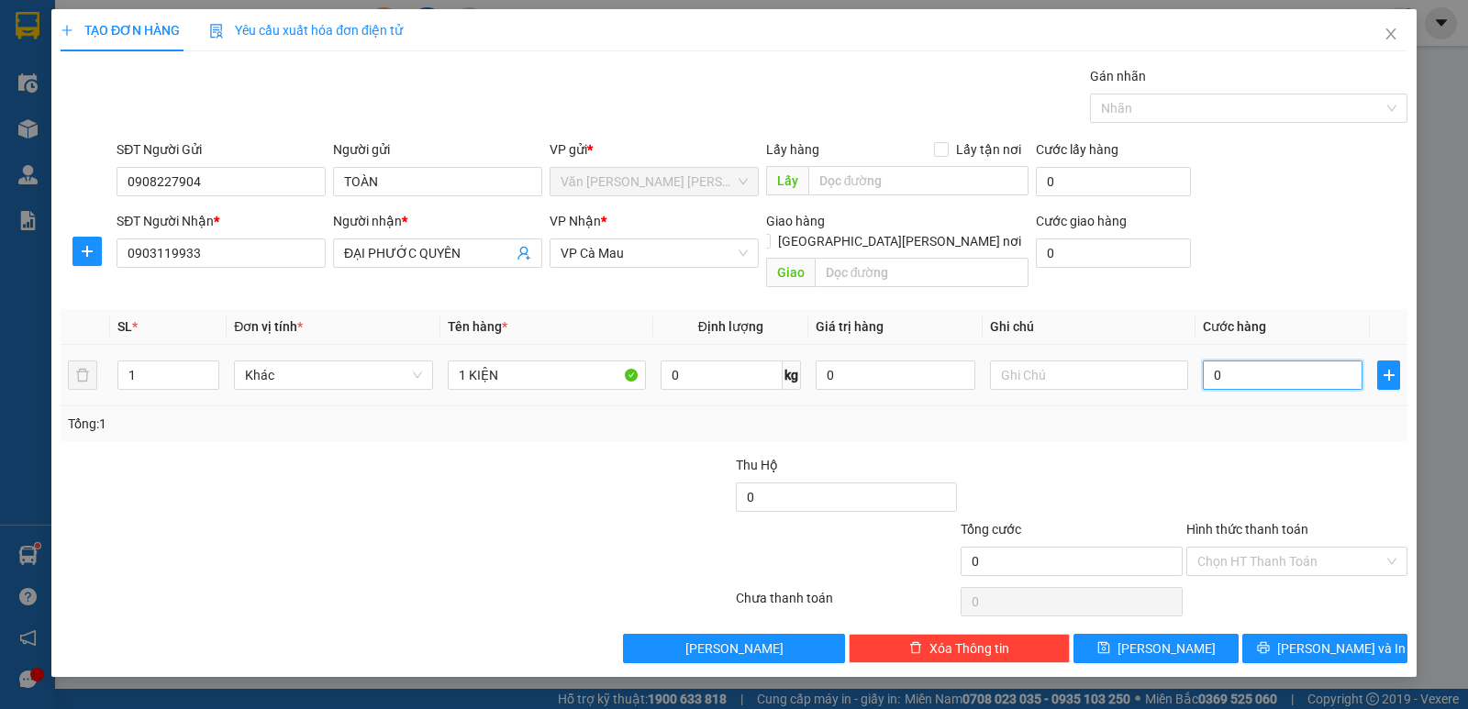
click at [1246, 361] on input "0" at bounding box center [1283, 375] width 160 height 29
click at [1329, 639] on span "[PERSON_NAME] và In" at bounding box center [1341, 649] width 128 height 20
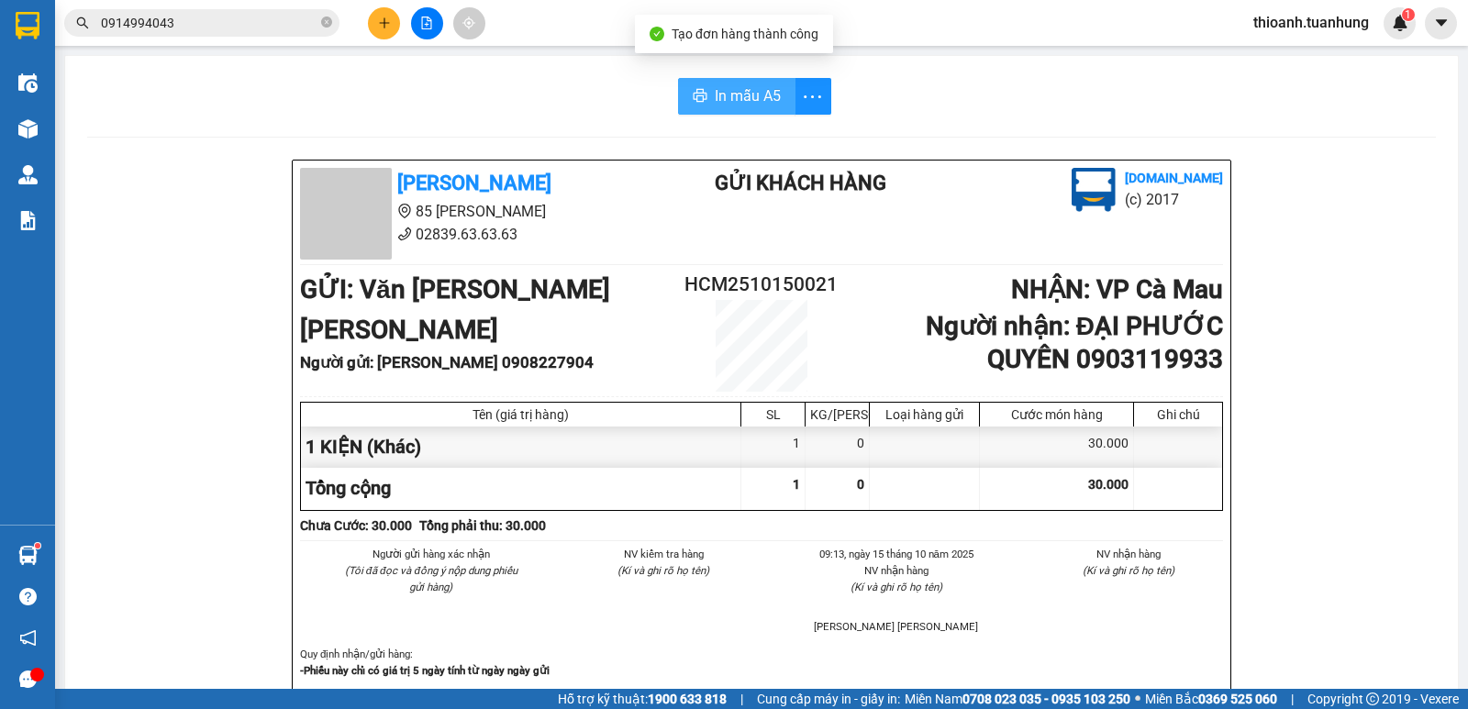
click at [735, 95] on span "In mẫu A5" at bounding box center [748, 95] width 66 height 23
click at [1104, 612] on div "Người gửi hàng xác [PERSON_NAME] (Tôi đã đọc và đồng ý nộp [PERSON_NAME] gửi hà…" at bounding box center [761, 596] width 930 height 100
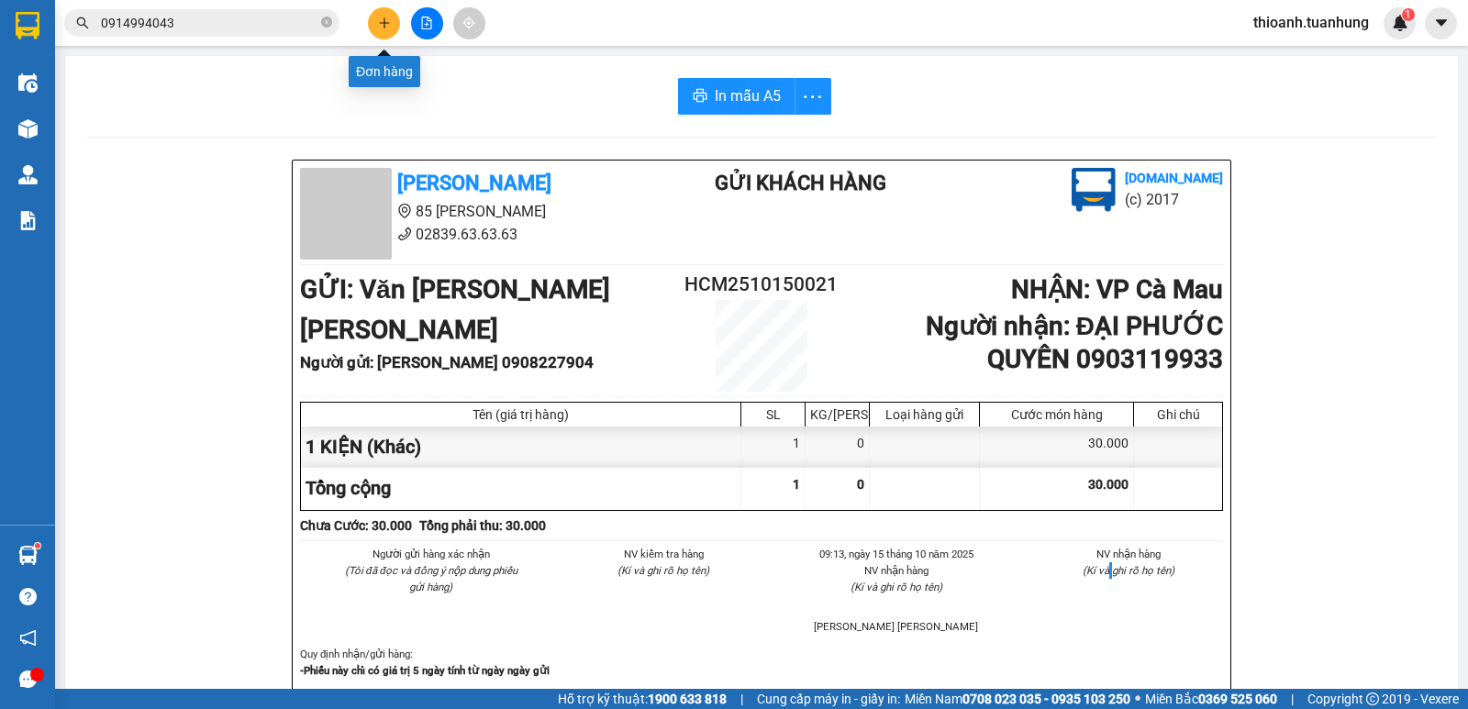
click at [380, 28] on icon "plus" at bounding box center [384, 23] width 13 height 13
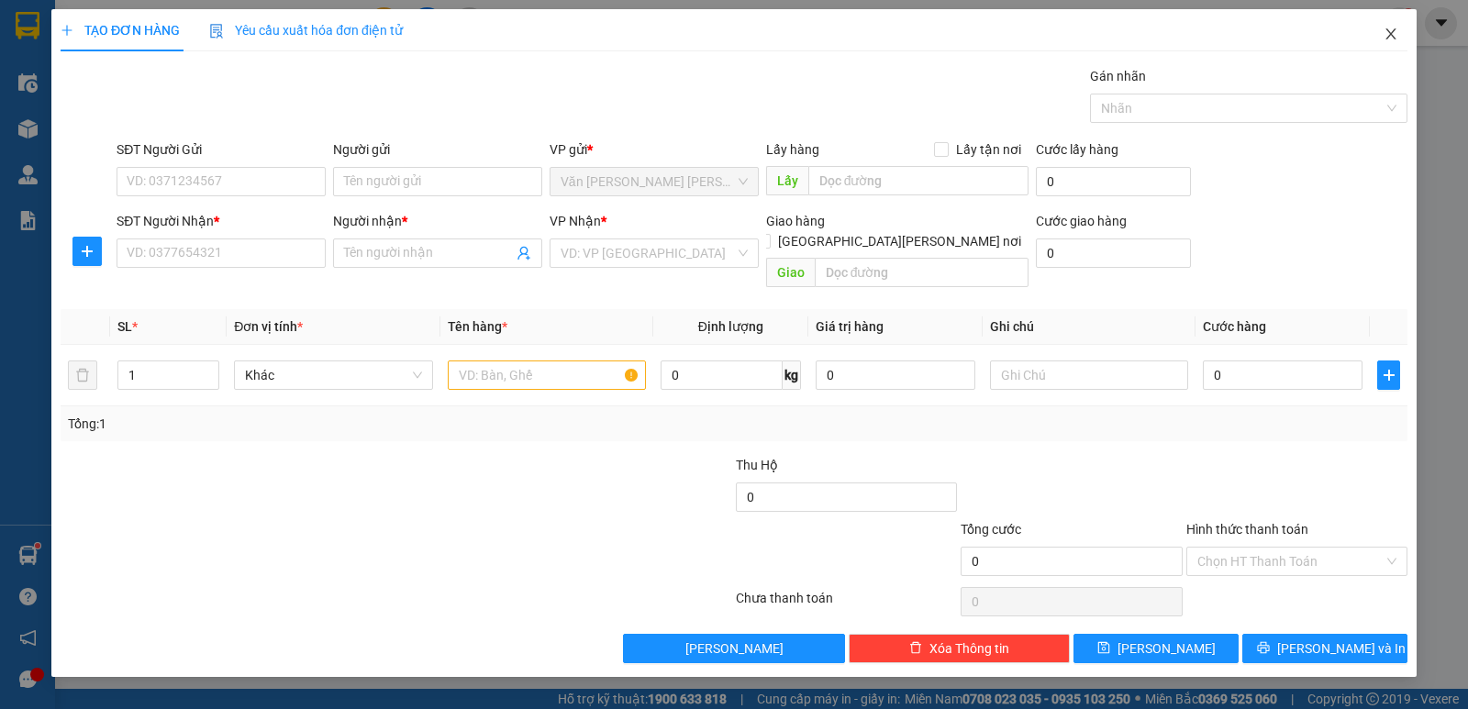
click at [1387, 31] on icon "close" at bounding box center [1390, 33] width 10 height 11
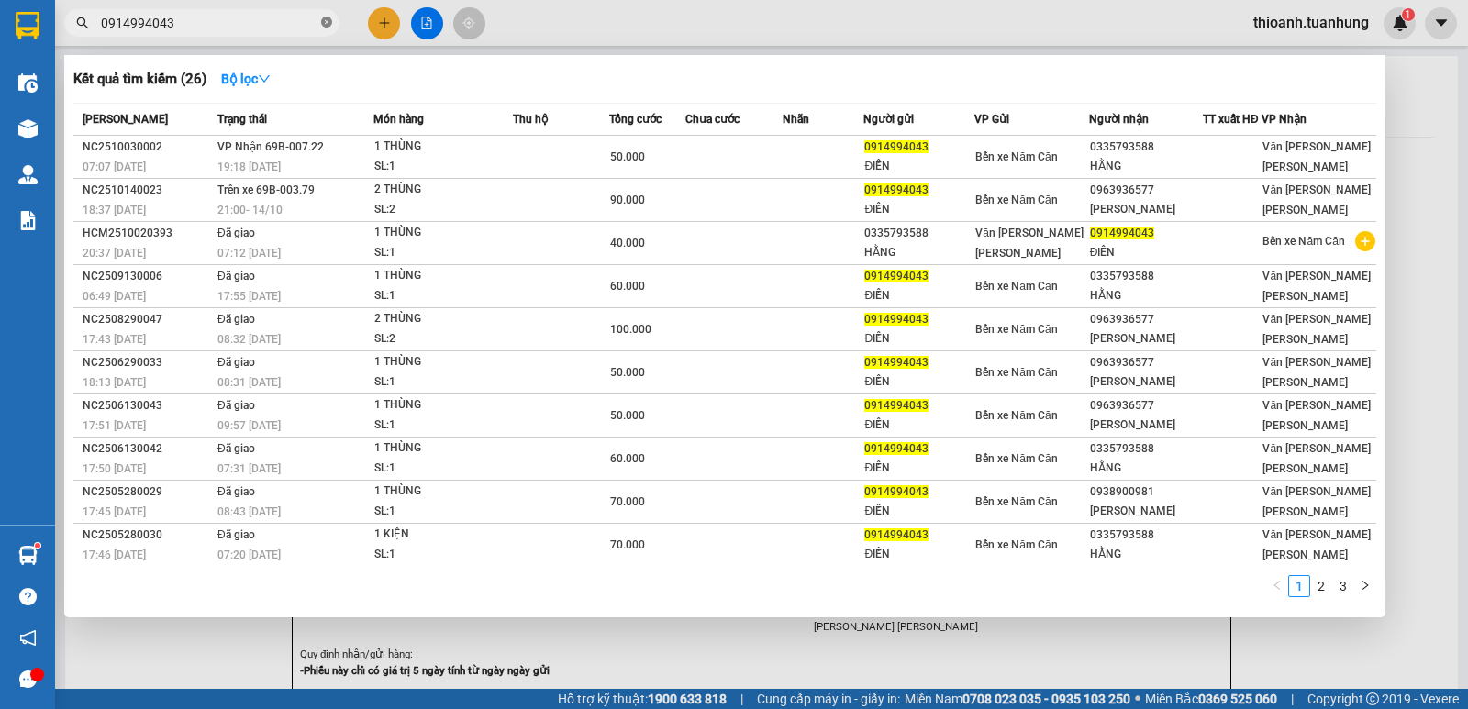
click at [326, 23] on icon "close-circle" at bounding box center [326, 22] width 11 height 11
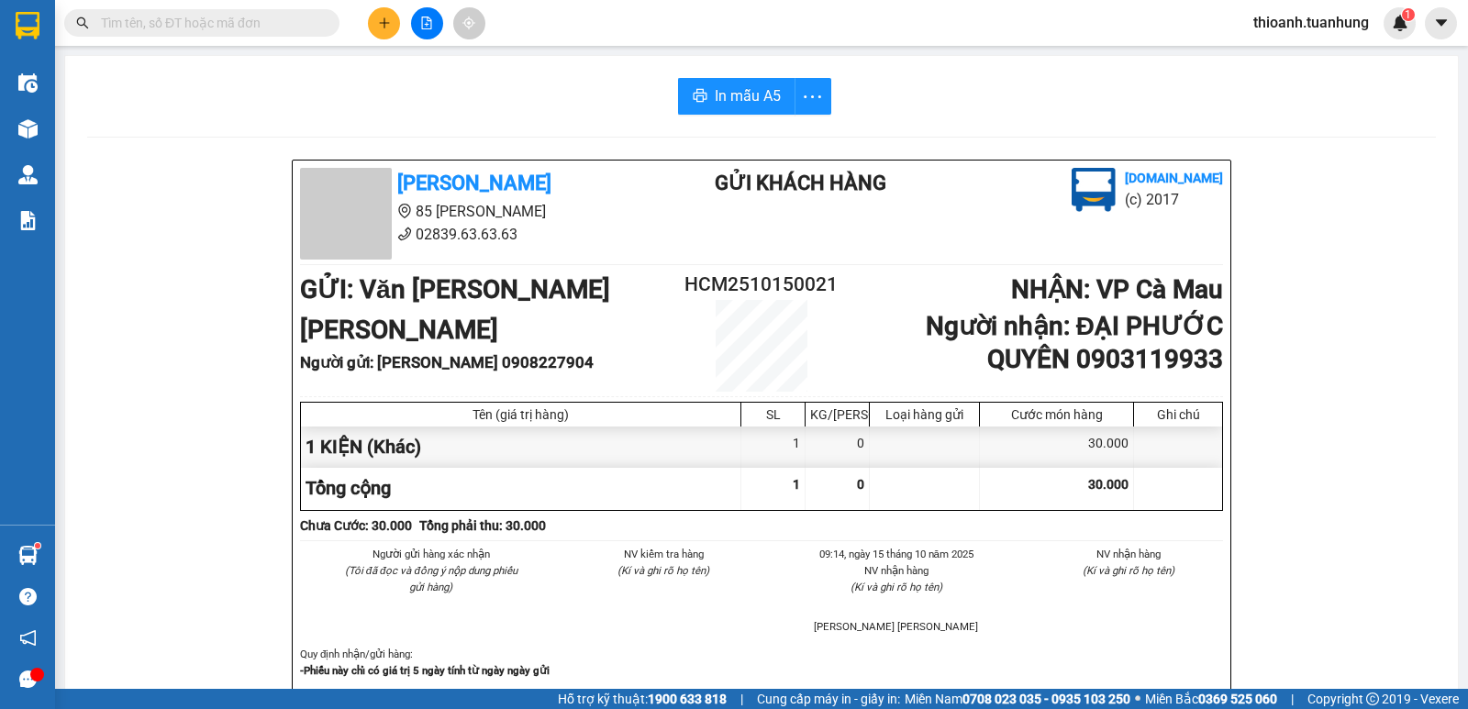
click at [277, 25] on input "text" at bounding box center [209, 23] width 217 height 20
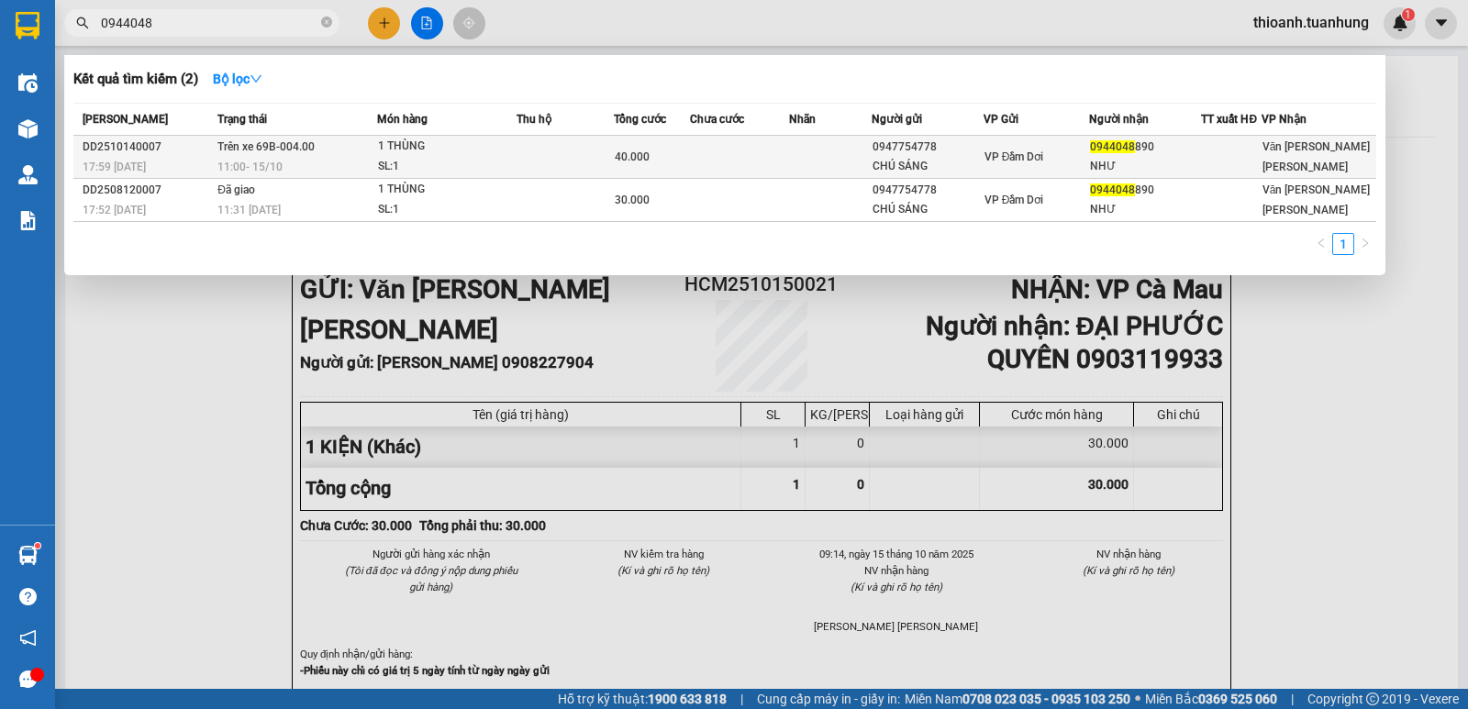
click at [1280, 161] on span "Văn [PERSON_NAME] [PERSON_NAME]" at bounding box center [1316, 156] width 108 height 33
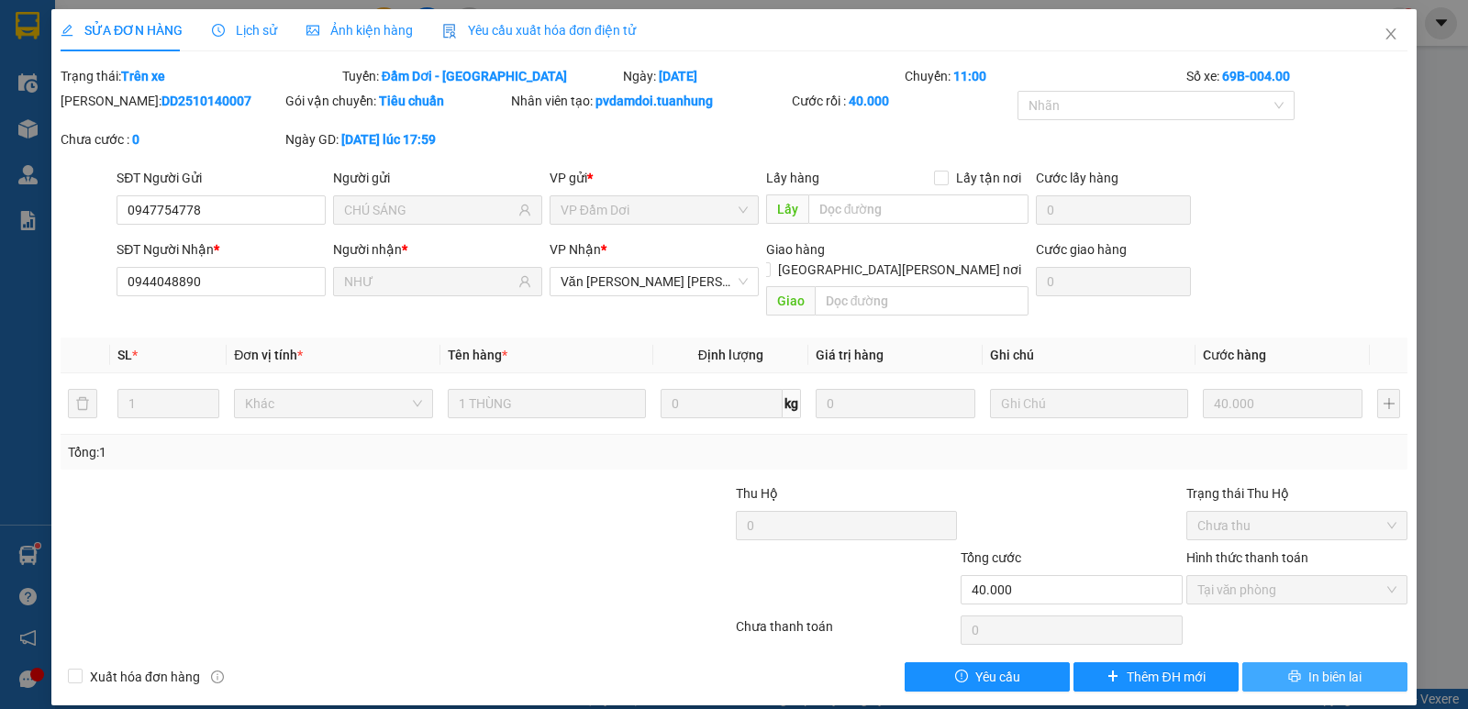
click at [1335, 667] on span "In biên lai" at bounding box center [1334, 677] width 53 height 20
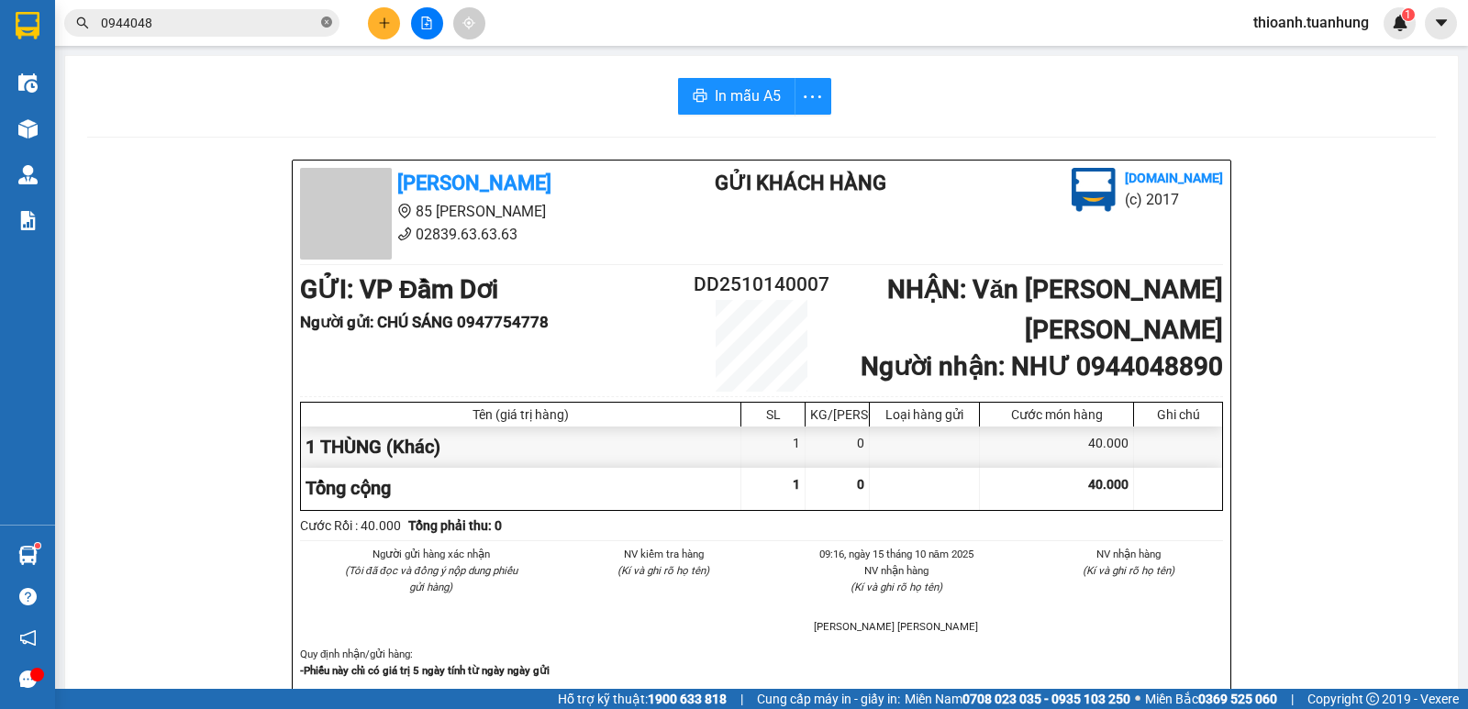
click at [326, 23] on icon "close-circle" at bounding box center [326, 22] width 11 height 11
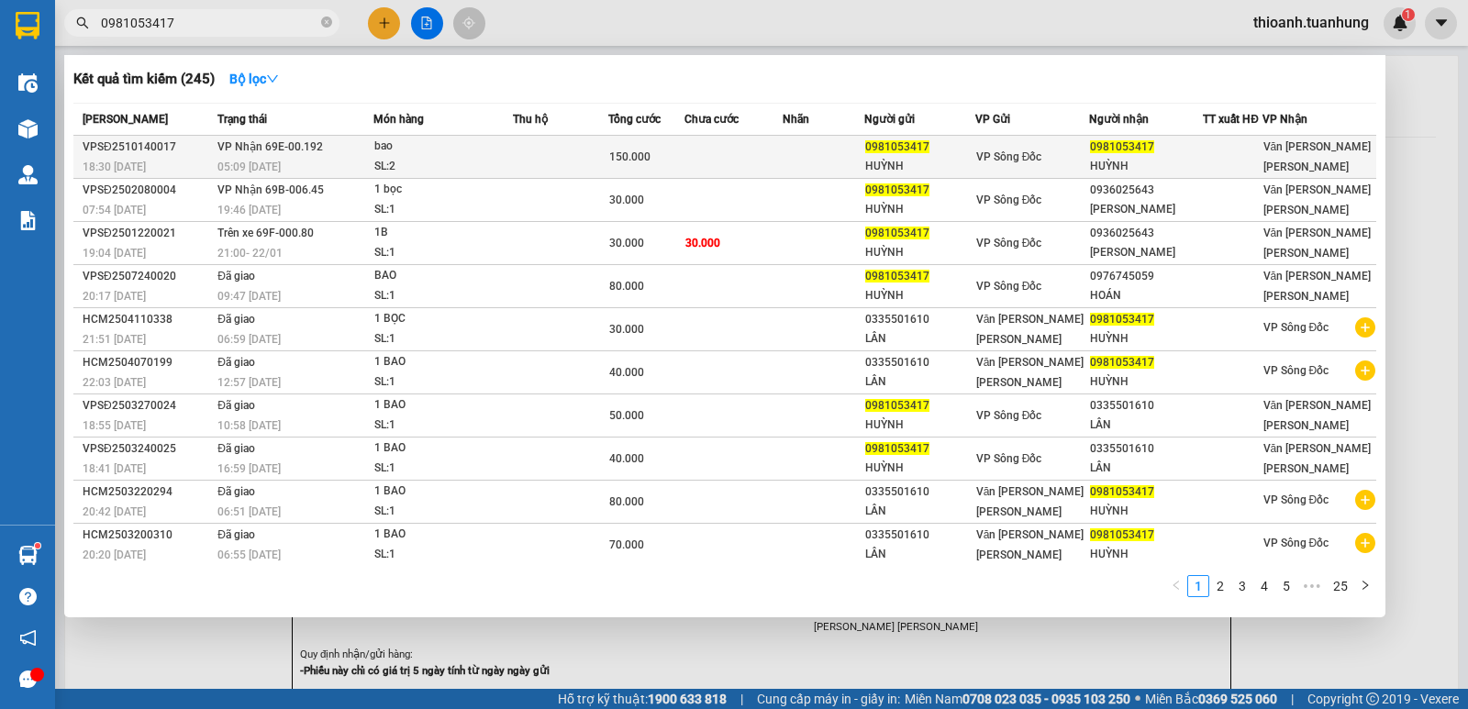
click at [1129, 153] on span "0981053417" at bounding box center [1122, 146] width 64 height 13
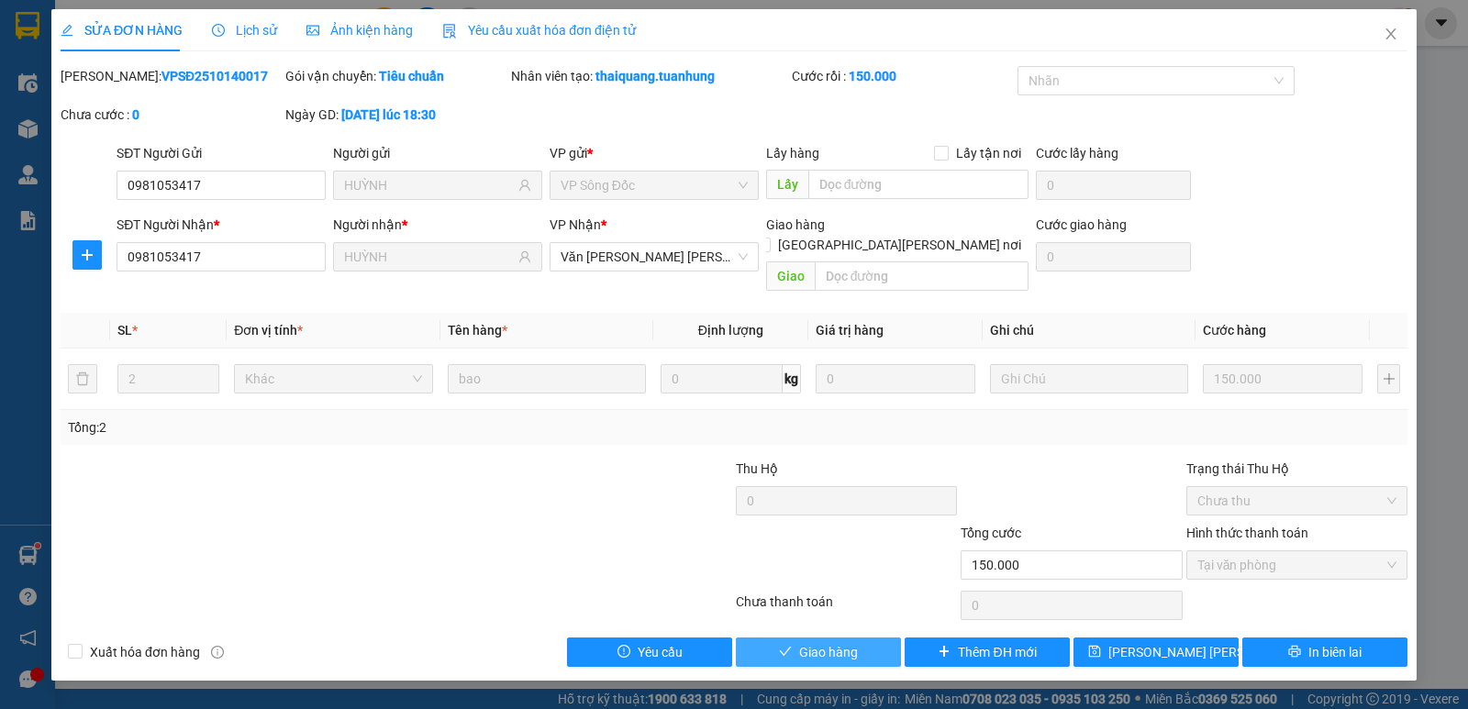
click at [869, 638] on button "Giao hàng" at bounding box center [818, 652] width 165 height 29
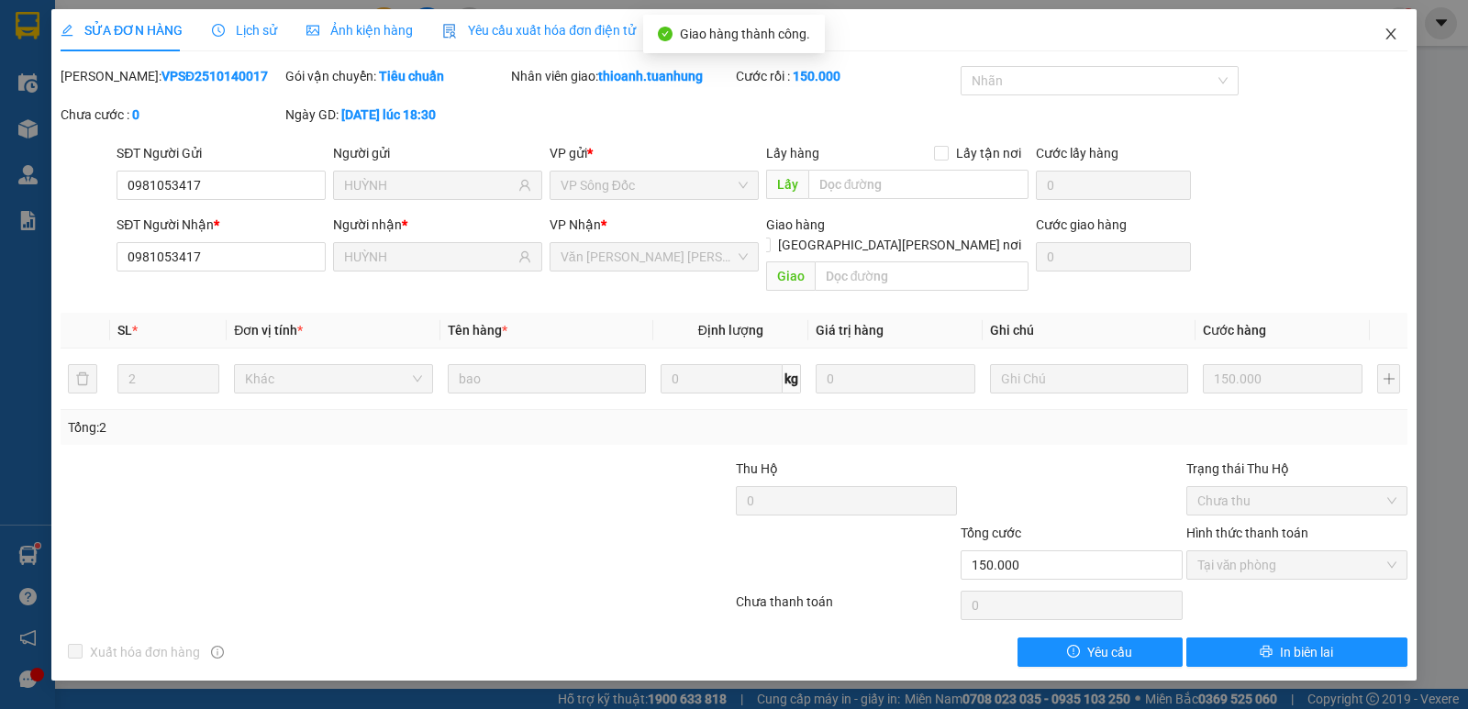
drag, startPoint x: 1393, startPoint y: 29, endPoint x: 966, endPoint y: 45, distance: 426.9
click at [1388, 31] on icon "close" at bounding box center [1391, 34] width 15 height 15
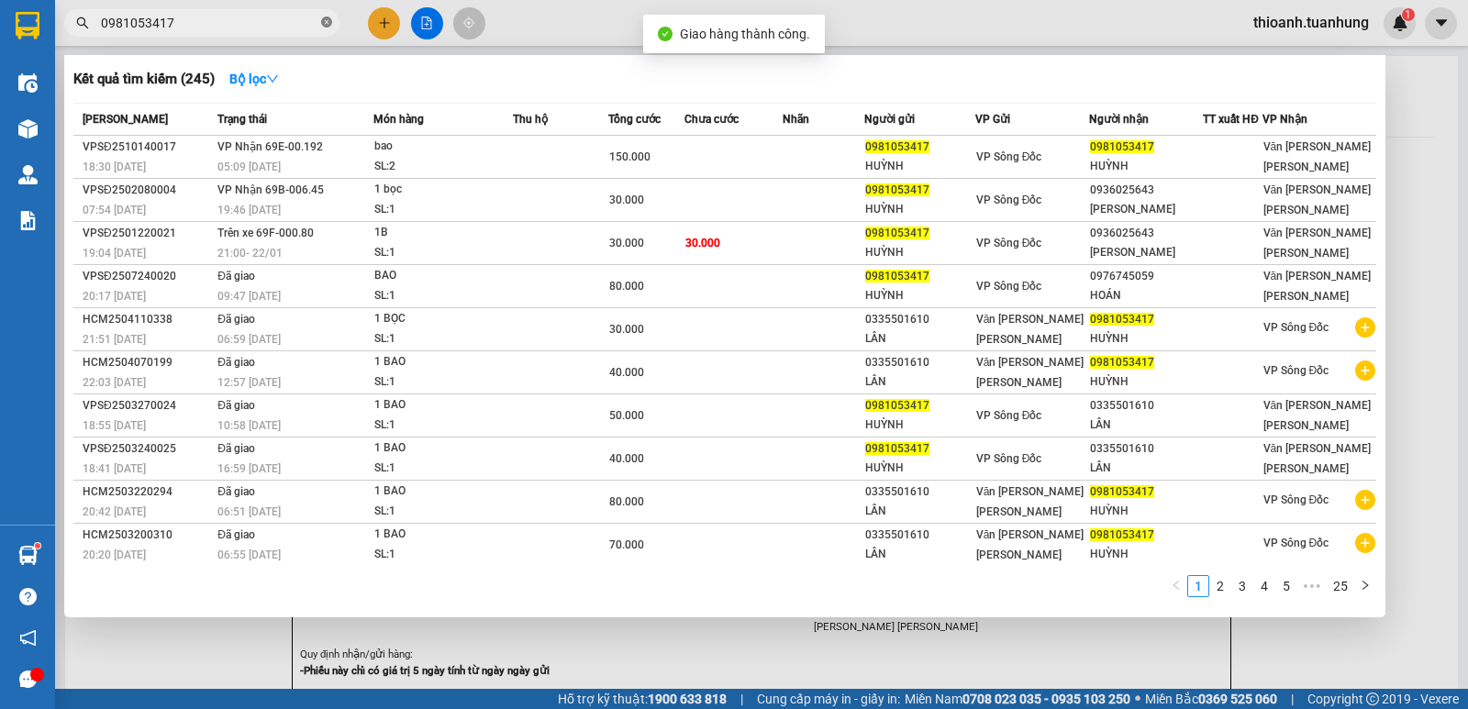
click at [328, 21] on icon "close-circle" at bounding box center [326, 22] width 11 height 11
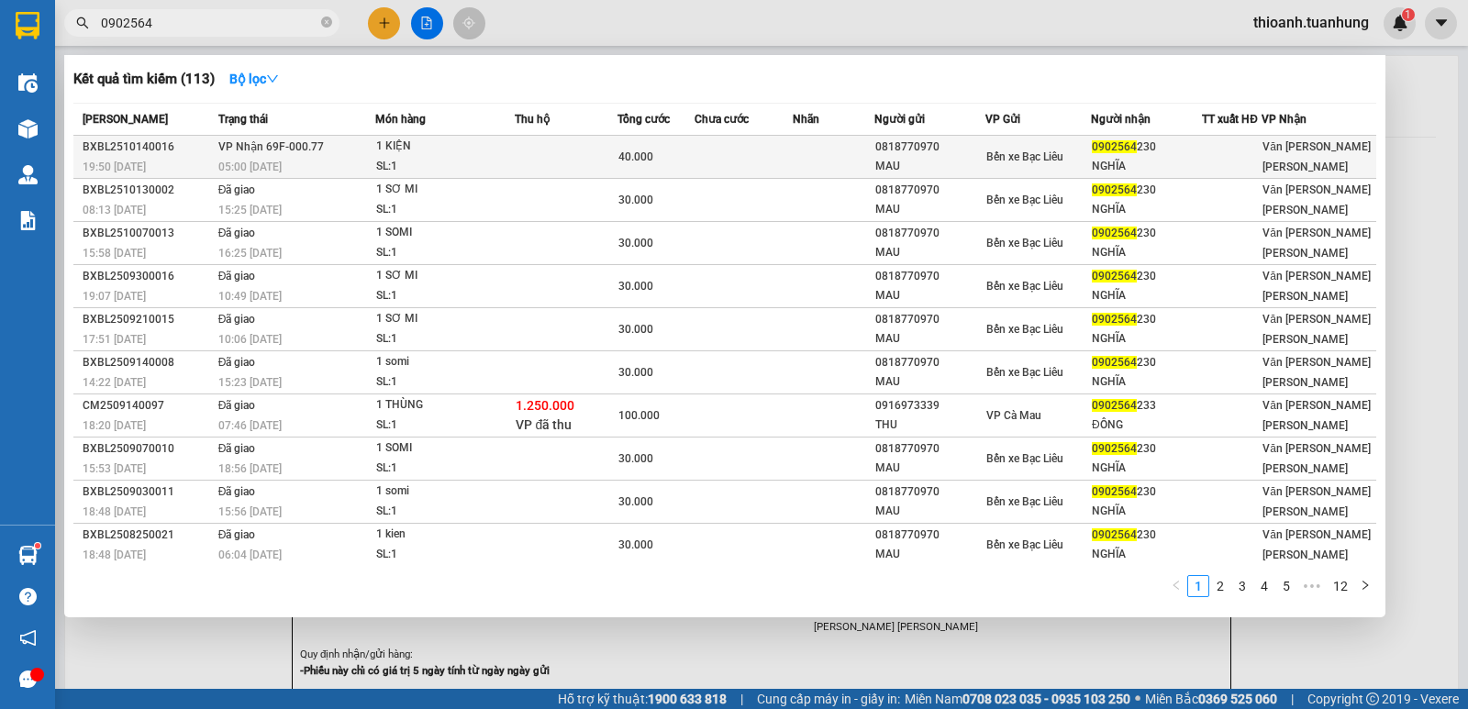
click at [1135, 161] on div "NGHĨA" at bounding box center [1146, 166] width 109 height 19
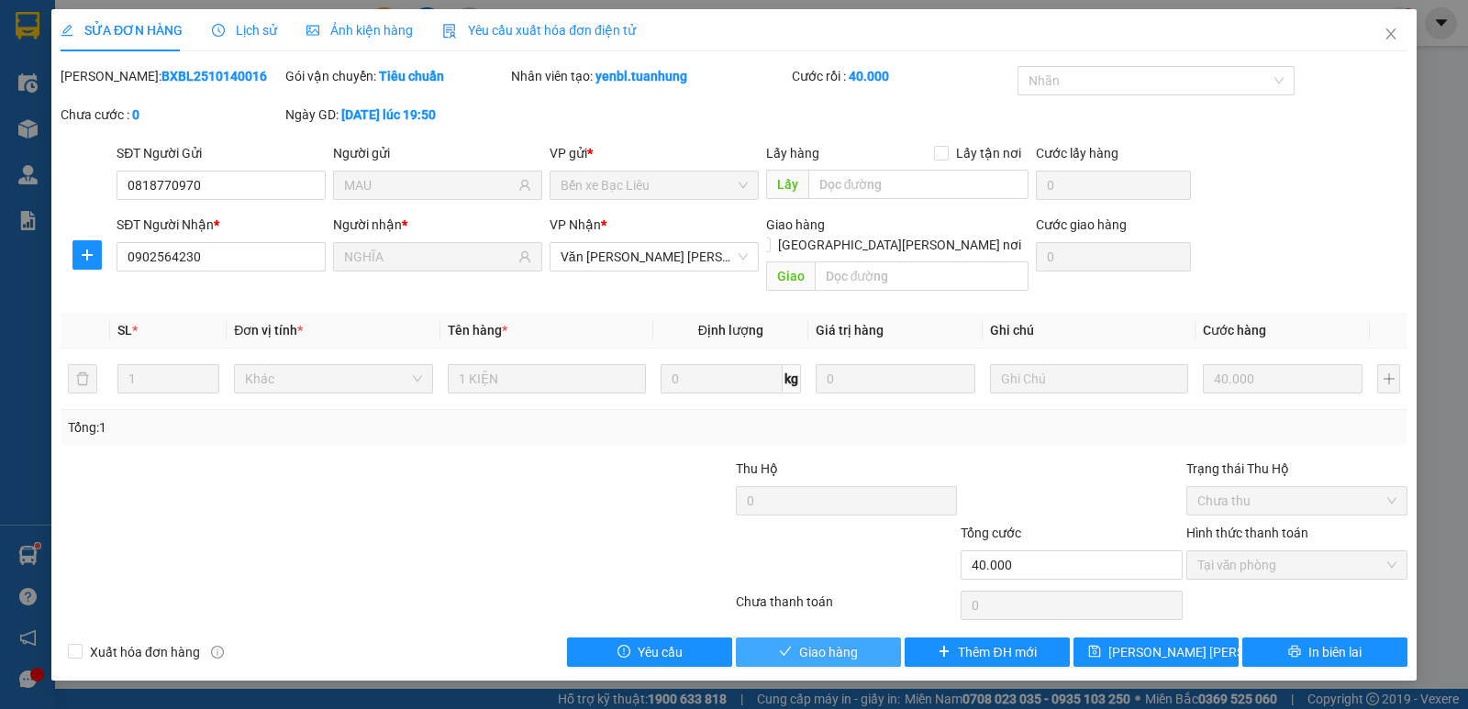
click at [855, 642] on span "Giao hàng" at bounding box center [828, 652] width 59 height 20
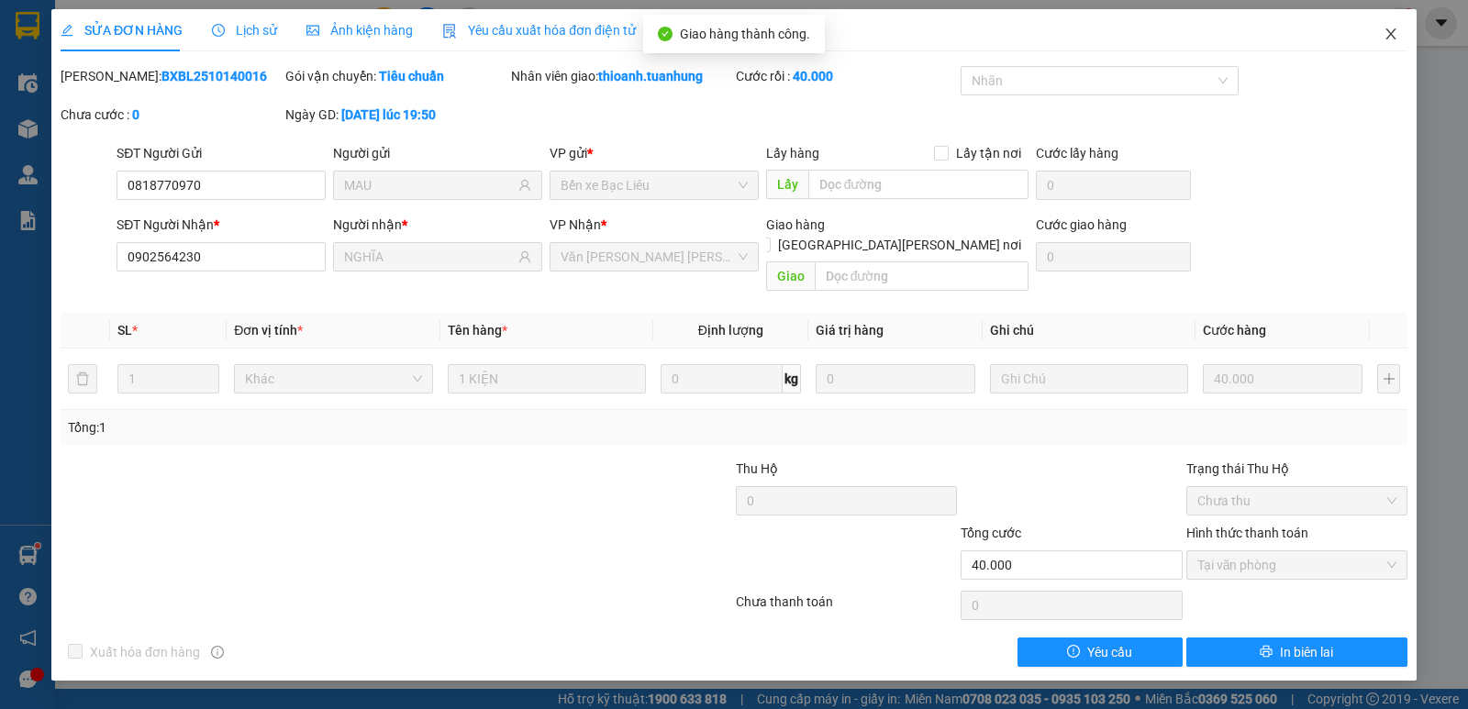
click at [1392, 37] on icon "close" at bounding box center [1390, 33] width 10 height 11
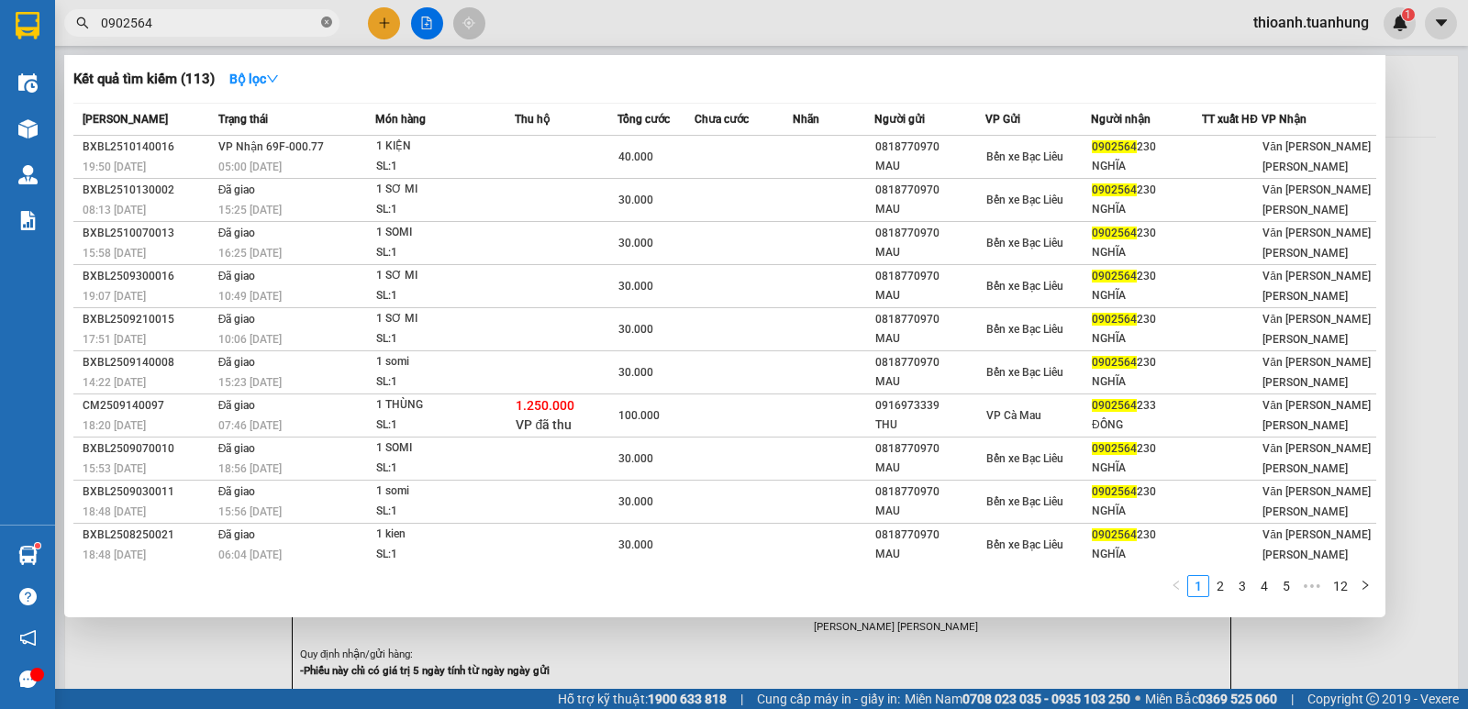
click at [327, 26] on icon "close-circle" at bounding box center [326, 22] width 11 height 11
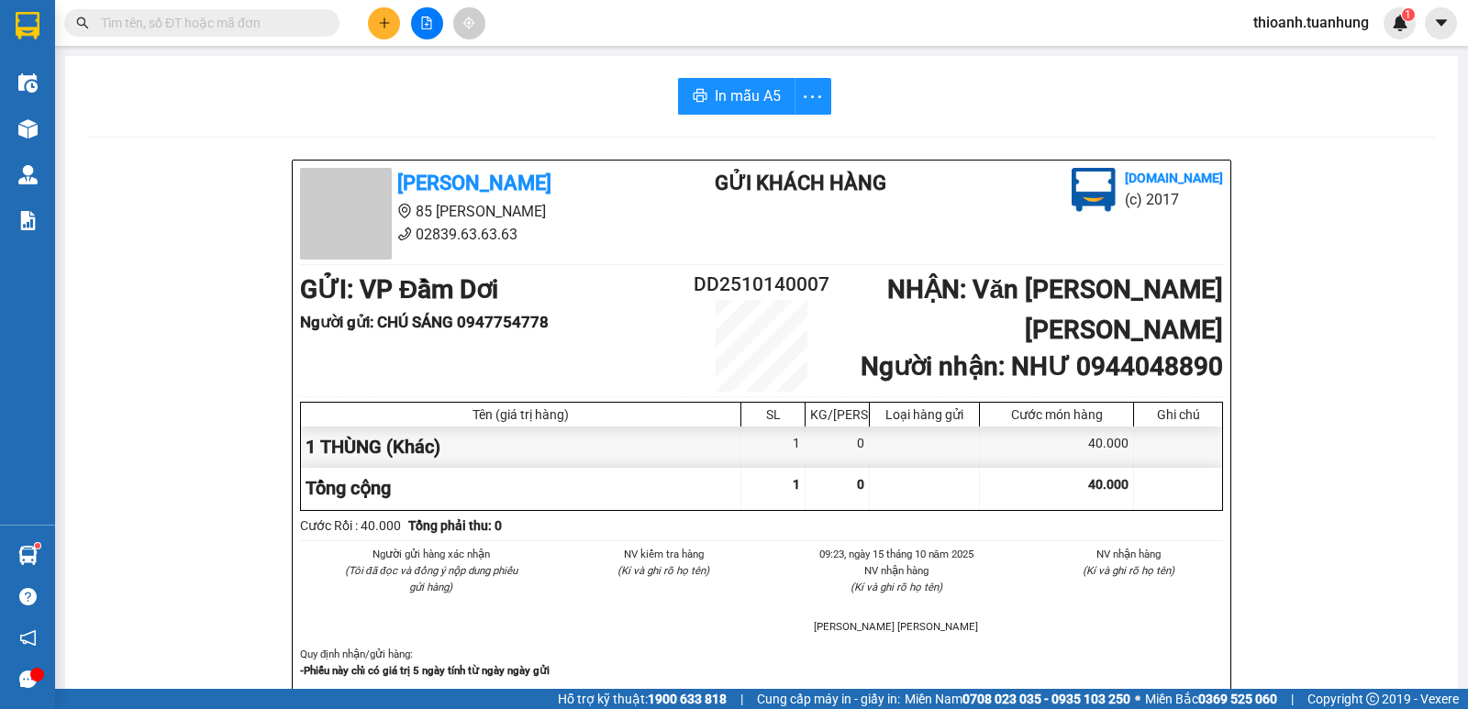
click at [284, 26] on input "text" at bounding box center [209, 23] width 217 height 20
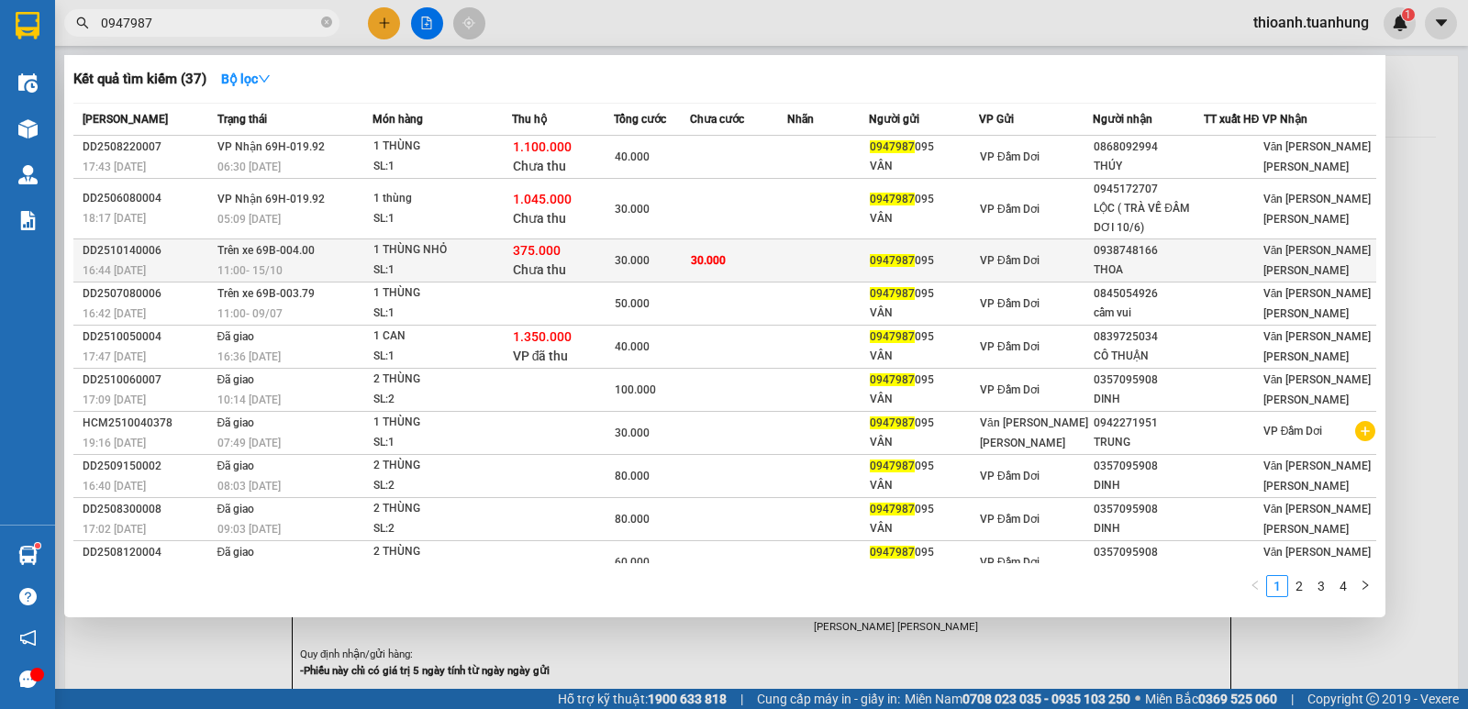
click at [1152, 261] on div "0938748166" at bounding box center [1148, 250] width 108 height 19
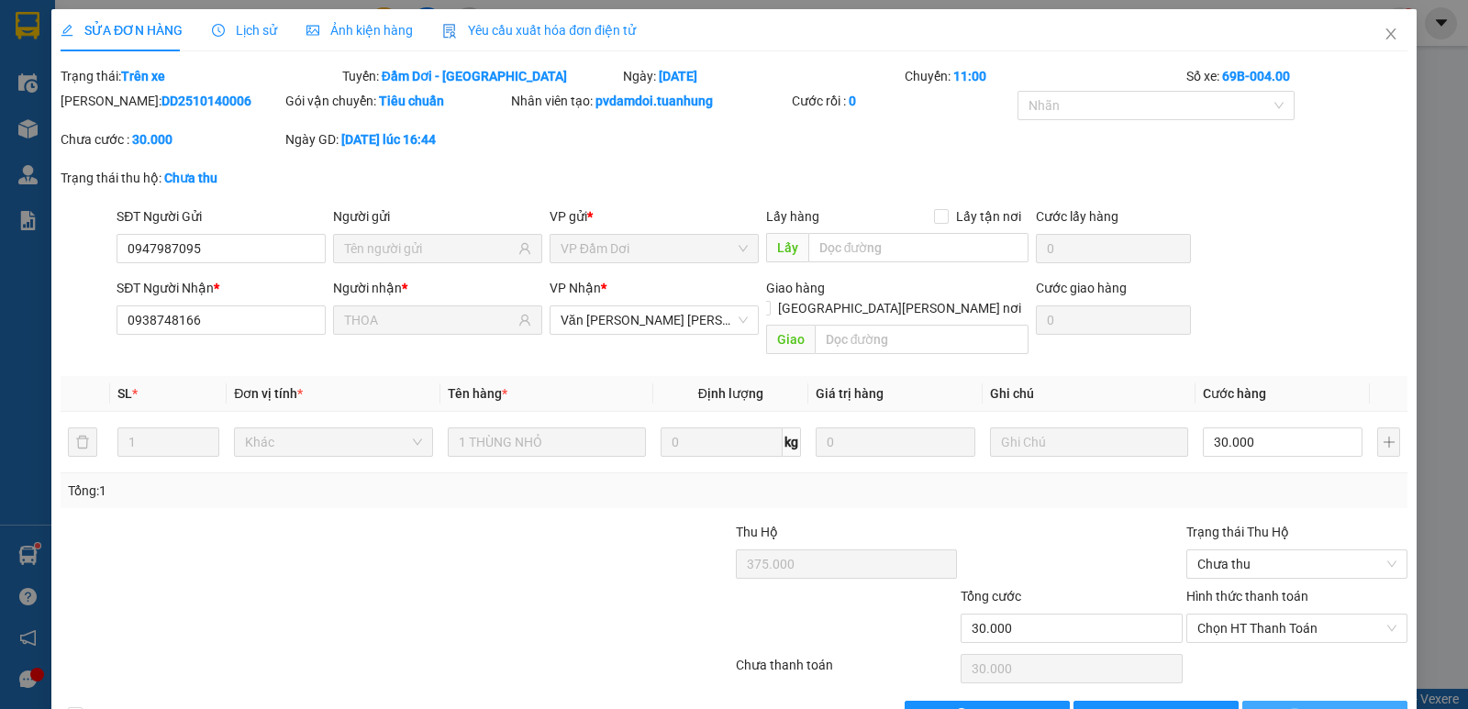
click at [1308, 706] on span "In biên lai" at bounding box center [1334, 716] width 53 height 20
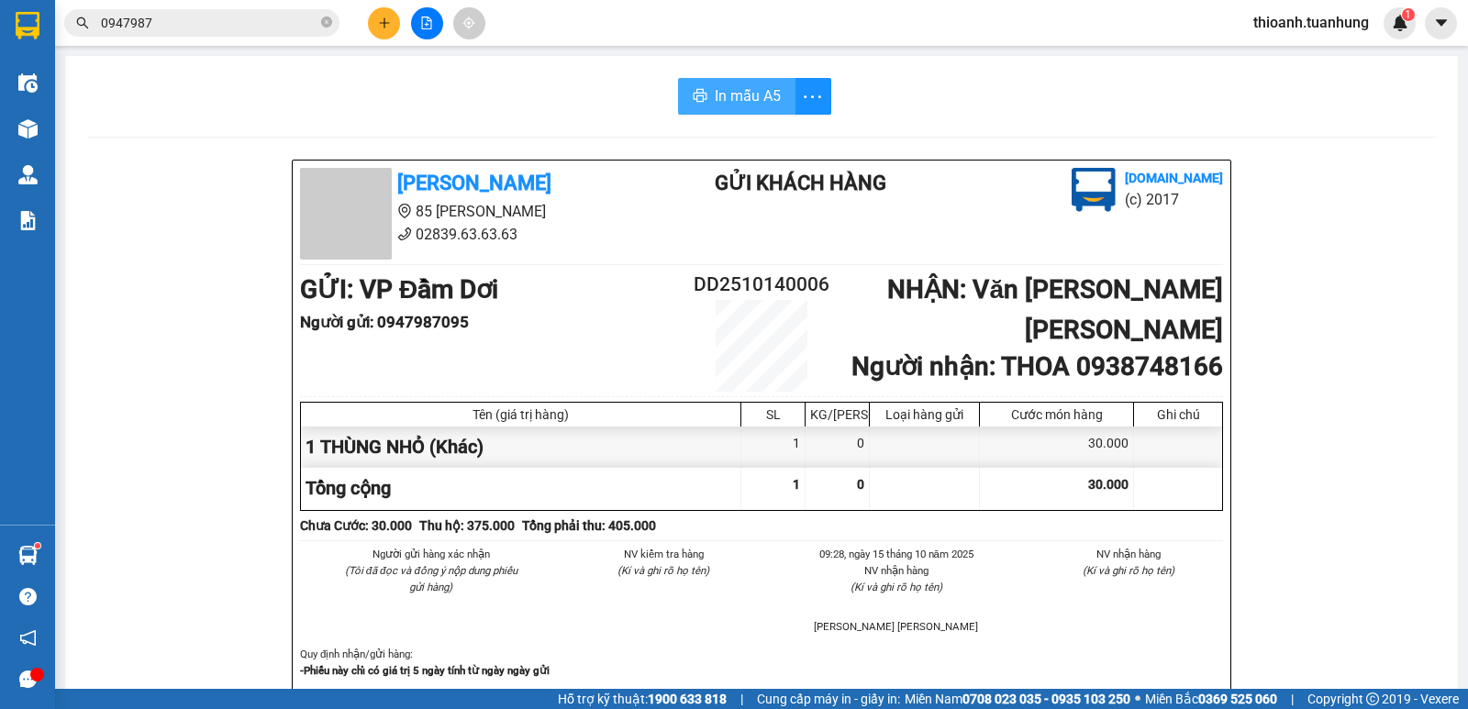
click at [734, 102] on span "In mẫu A5" at bounding box center [748, 95] width 66 height 23
click at [380, 23] on icon "plus" at bounding box center [384, 23] width 13 height 13
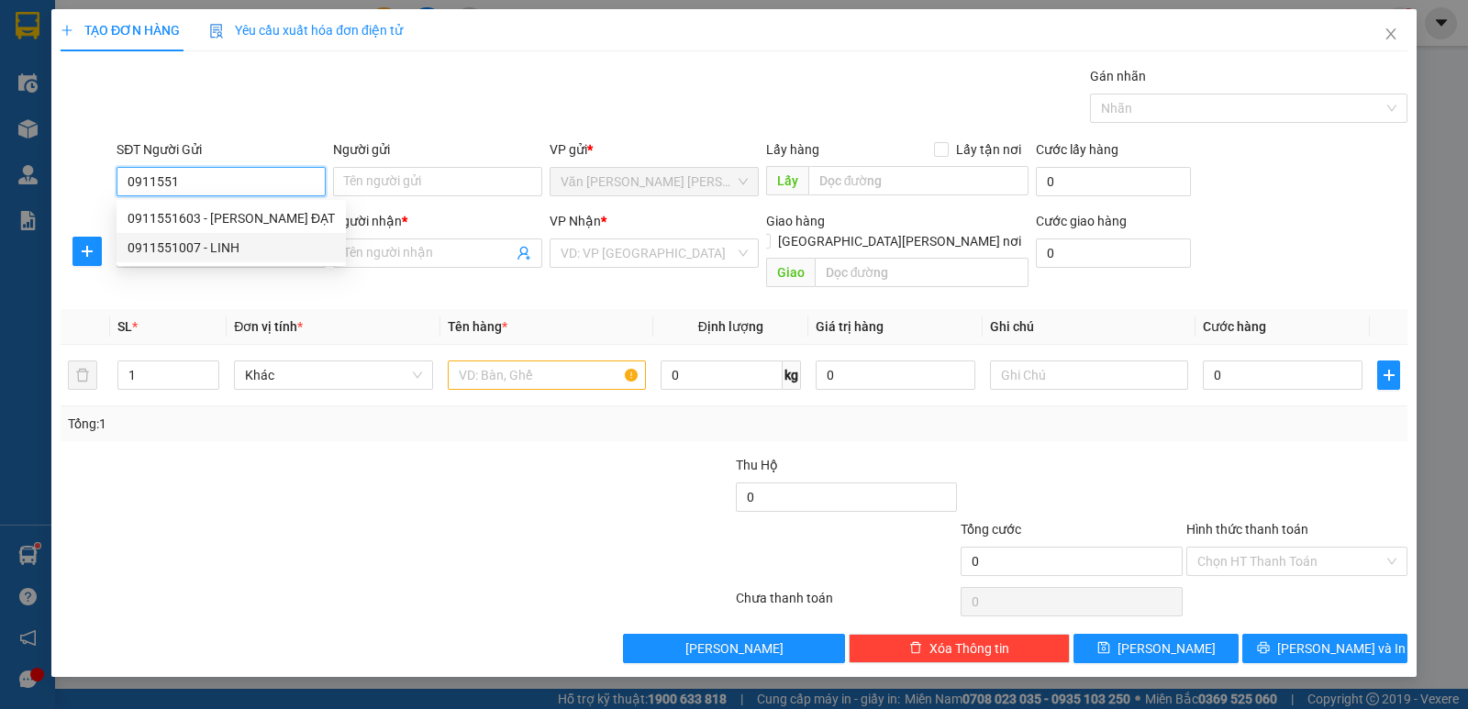
click at [219, 250] on div "0911551007 - LINH" at bounding box center [231, 248] width 207 height 20
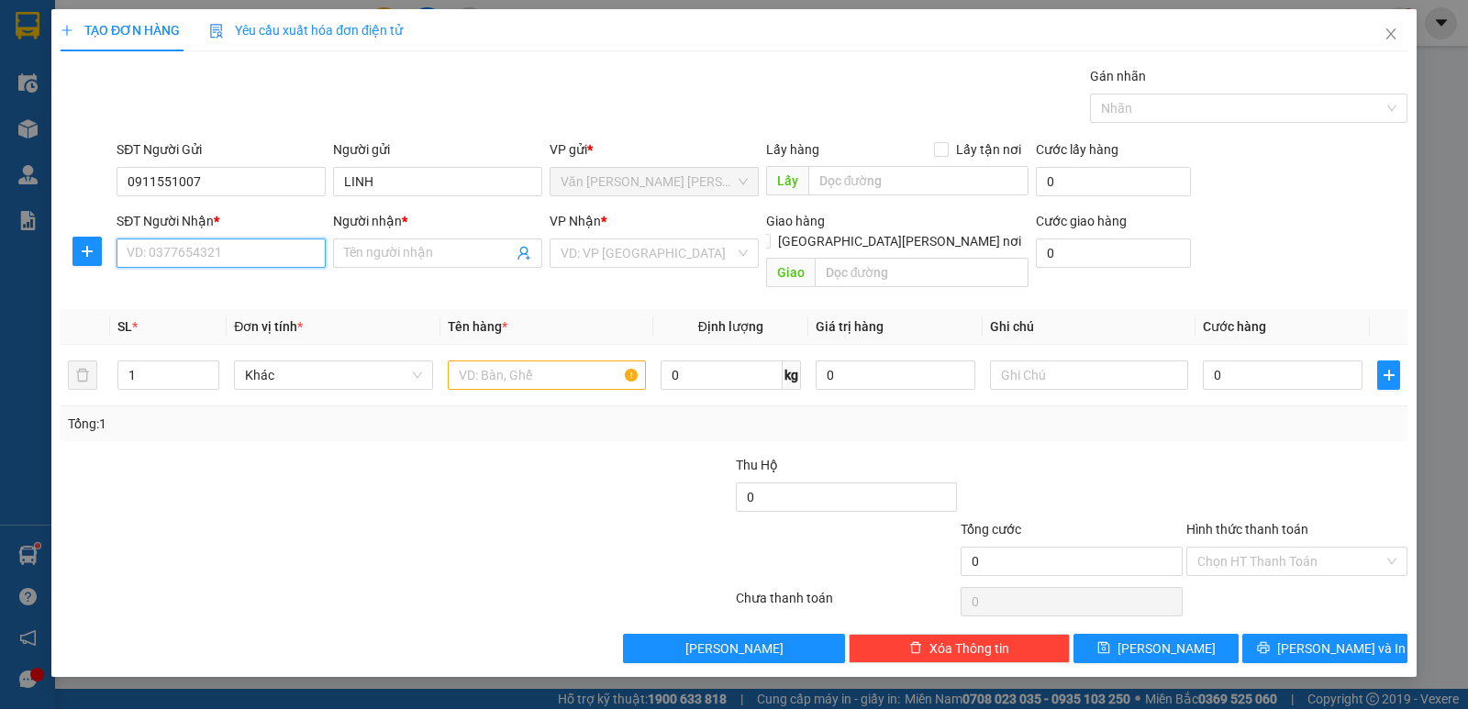
click at [229, 246] on input "SĐT Người Nhận *" at bounding box center [221, 253] width 209 height 29
click at [174, 294] on div "0858668048 - HẰNG" at bounding box center [221, 290] width 187 height 20
click at [522, 361] on input "text" at bounding box center [547, 375] width 198 height 29
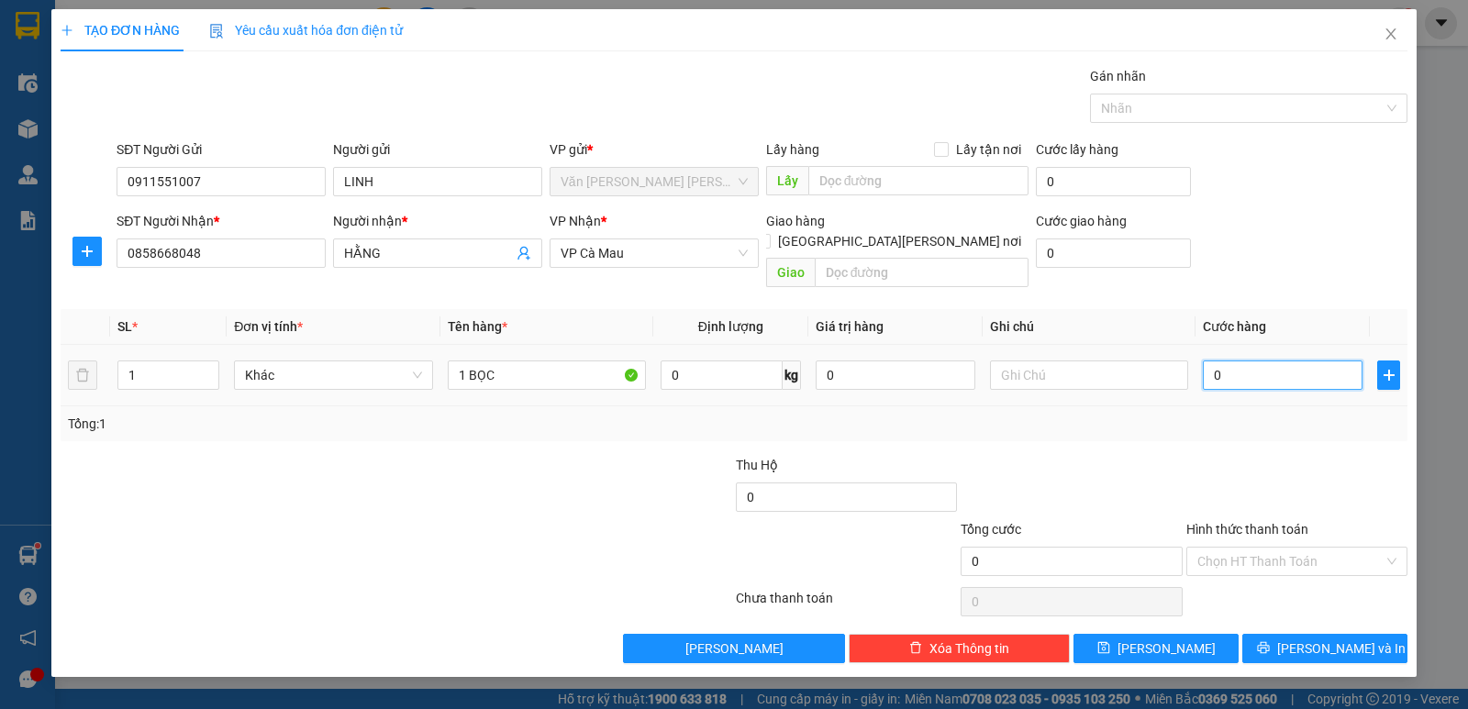
click at [1306, 361] on input "0" at bounding box center [1283, 375] width 160 height 29
click at [1338, 639] on span "[PERSON_NAME] và In" at bounding box center [1341, 649] width 128 height 20
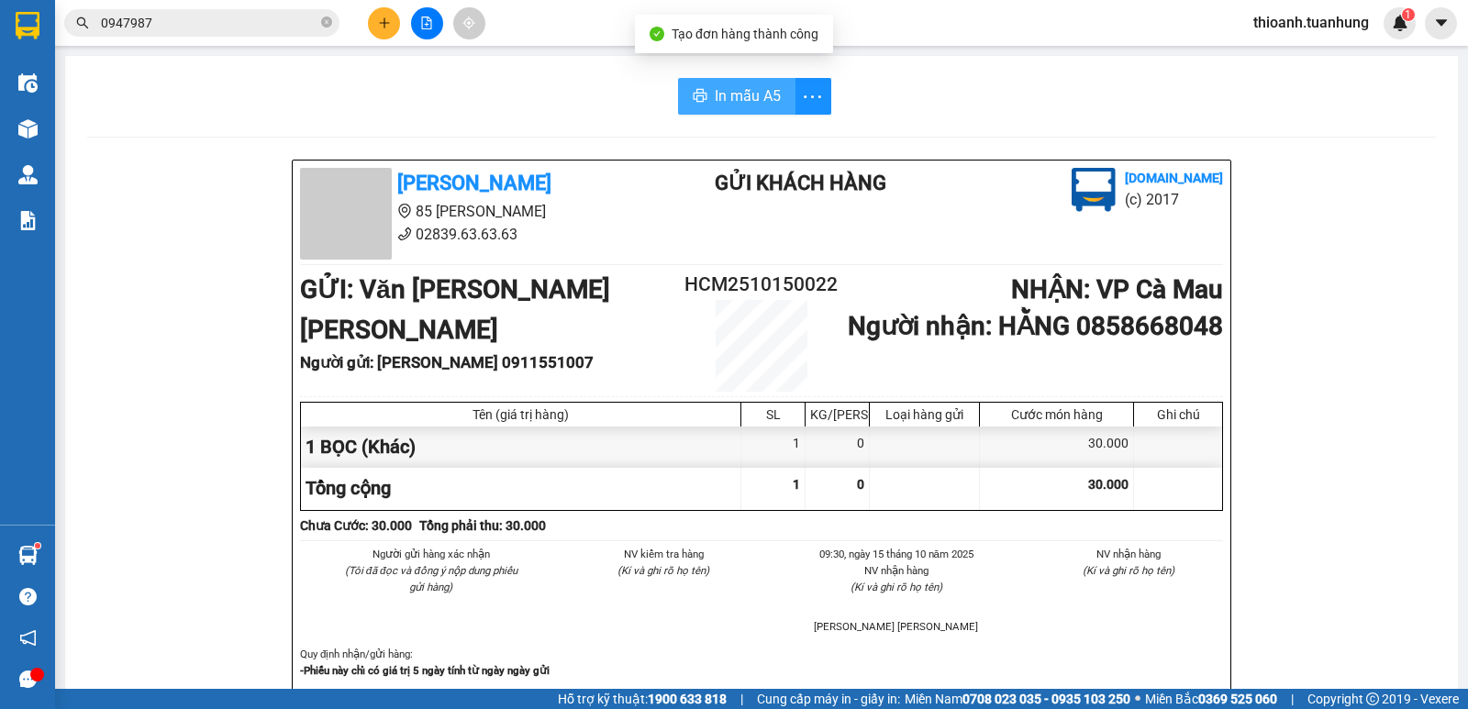
click at [726, 96] on span "In mẫu A5" at bounding box center [748, 95] width 66 height 23
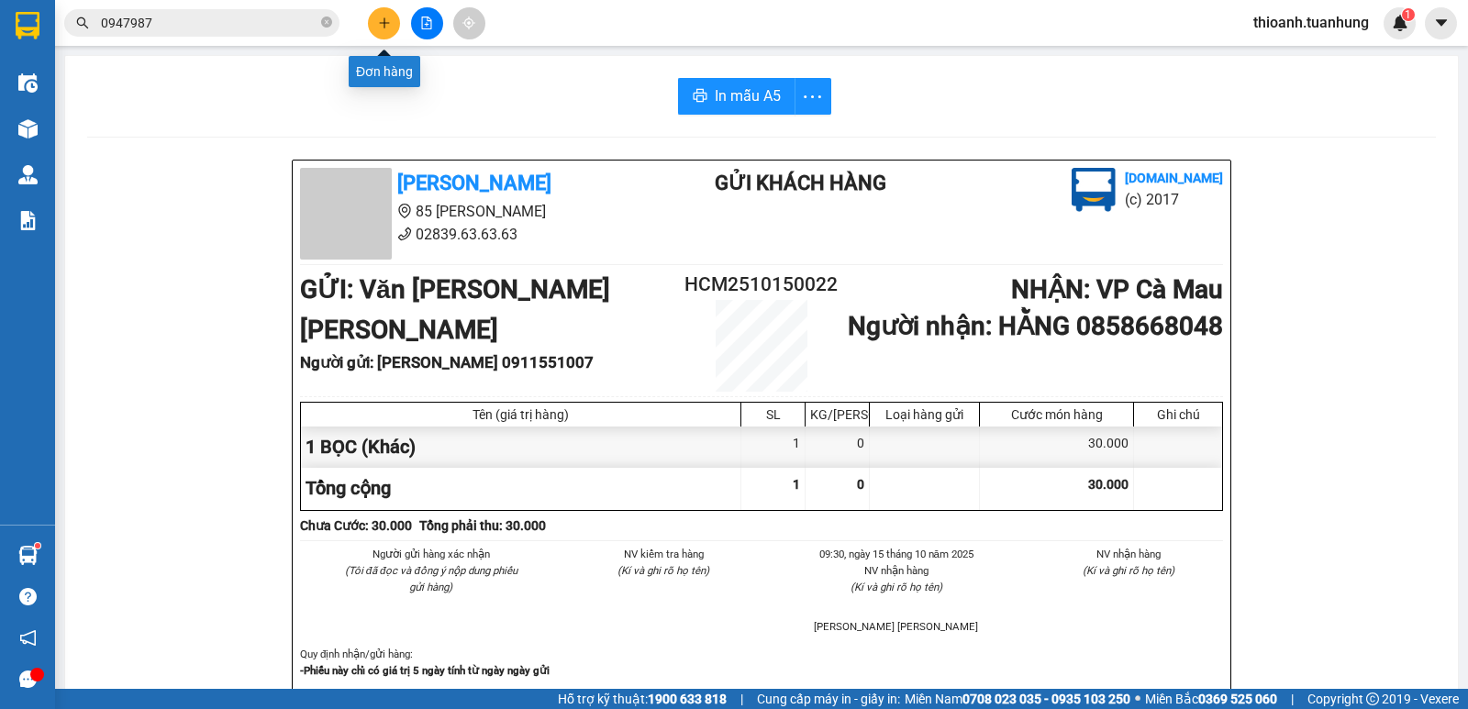
click at [382, 23] on icon "plus" at bounding box center [384, 22] width 10 height 1
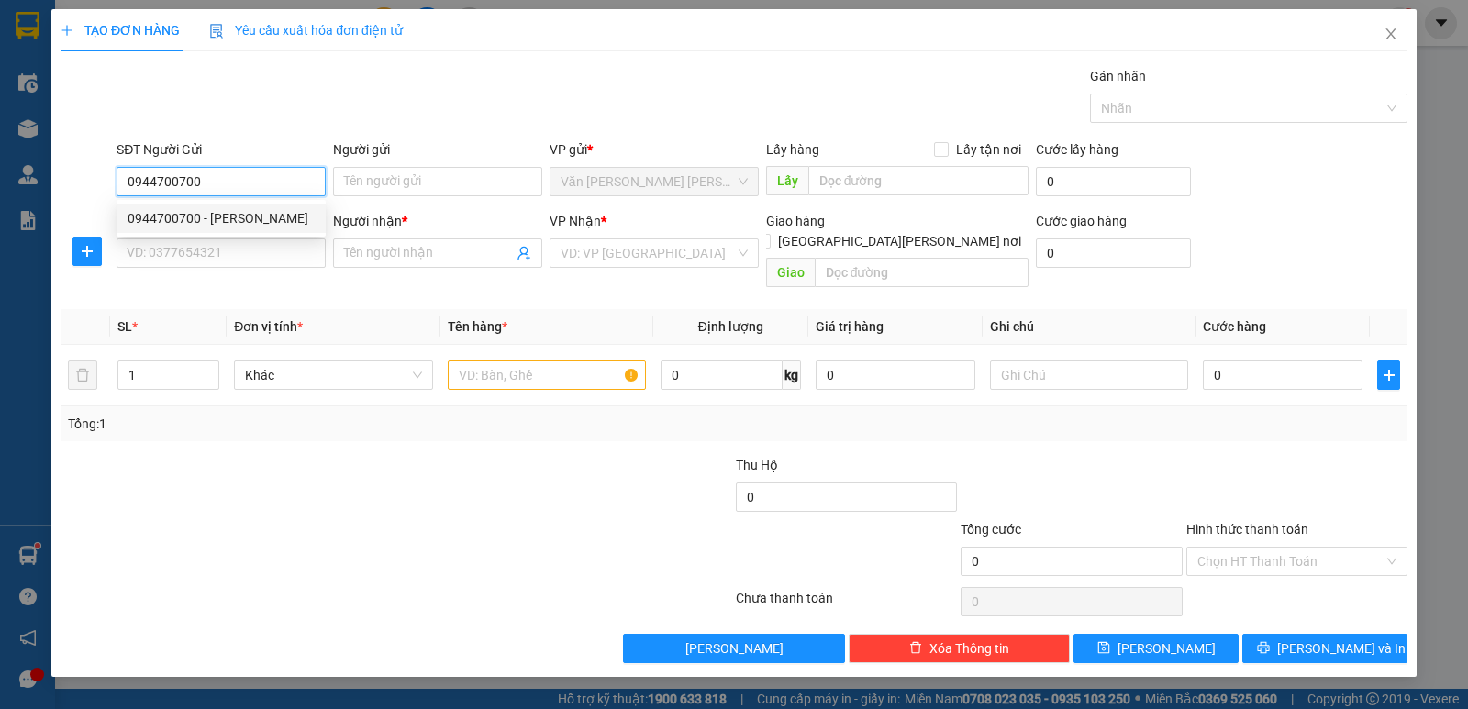
drag, startPoint x: 225, startPoint y: 219, endPoint x: 222, endPoint y: 234, distance: 14.9
click at [225, 220] on div "0944700700 - [PERSON_NAME]" at bounding box center [221, 218] width 187 height 20
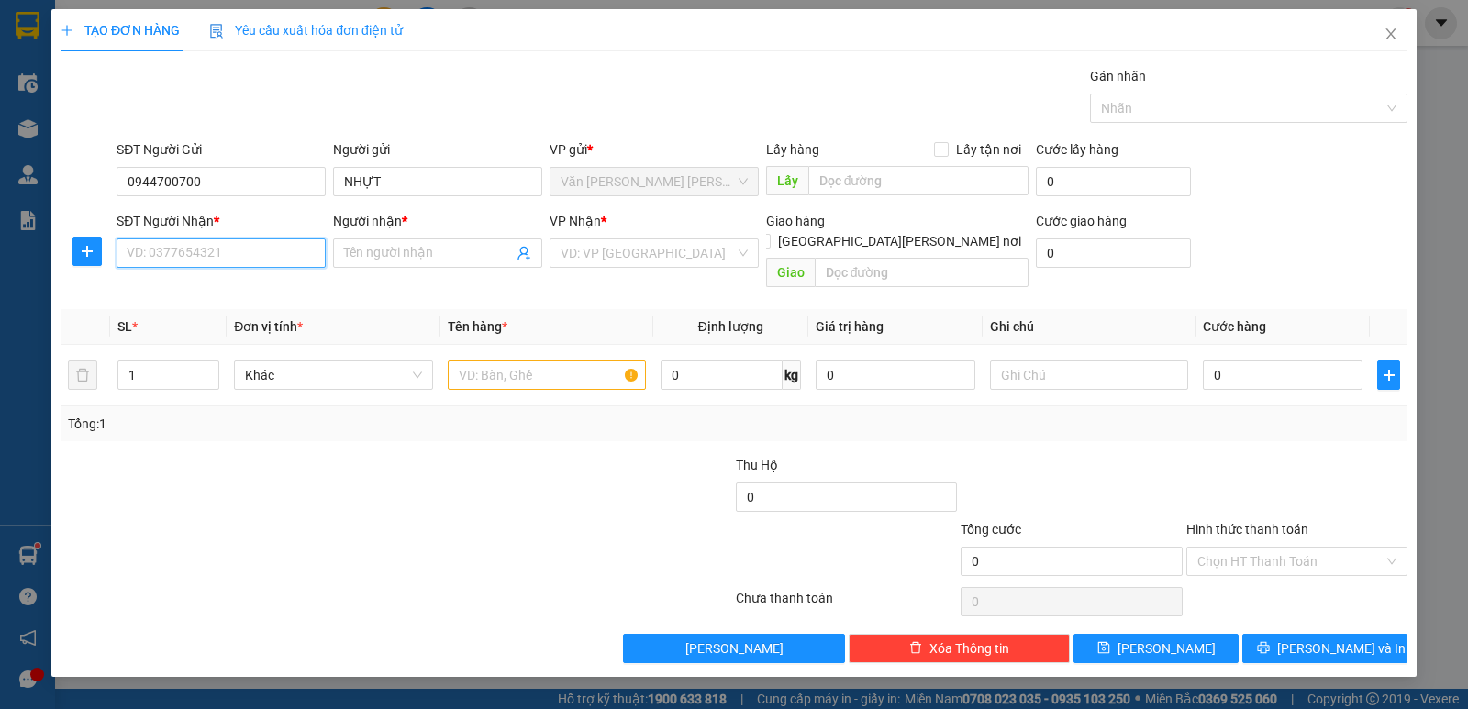
click at [210, 264] on input "SĐT Người Nhận *" at bounding box center [221, 253] width 209 height 29
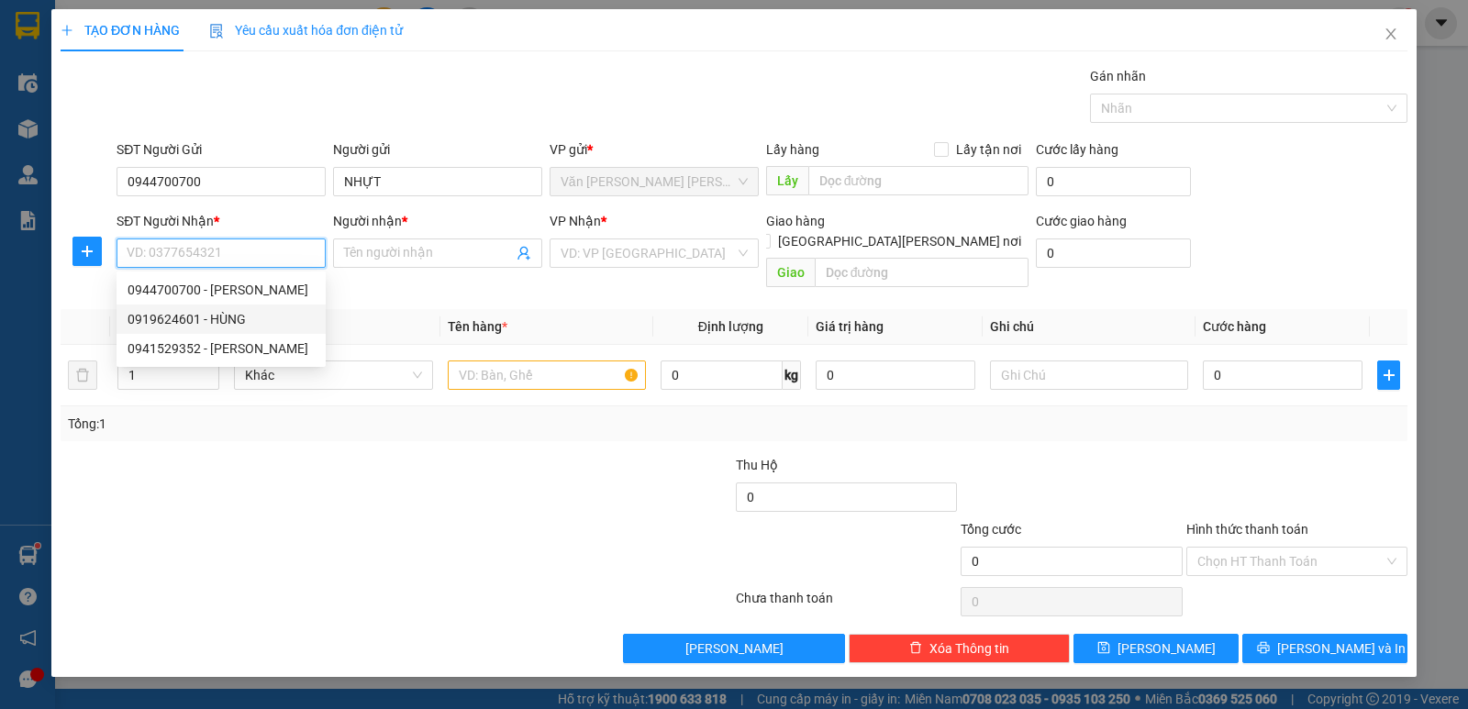
click at [222, 321] on div "0919624601 - HÙNG" at bounding box center [221, 319] width 187 height 20
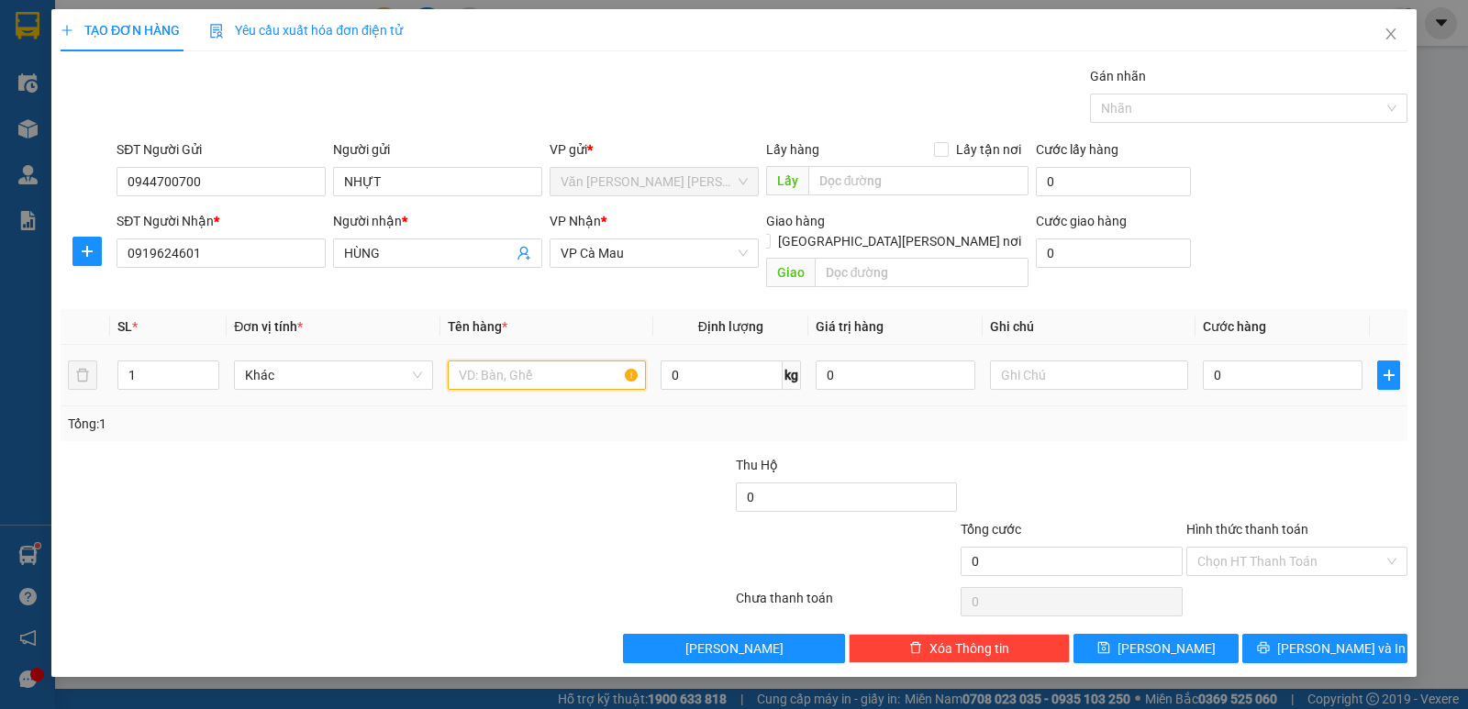
click at [566, 361] on input "text" at bounding box center [547, 375] width 198 height 29
click at [1255, 361] on input "0" at bounding box center [1283, 375] width 160 height 29
click at [1305, 634] on button "[PERSON_NAME] và In" at bounding box center [1324, 648] width 165 height 29
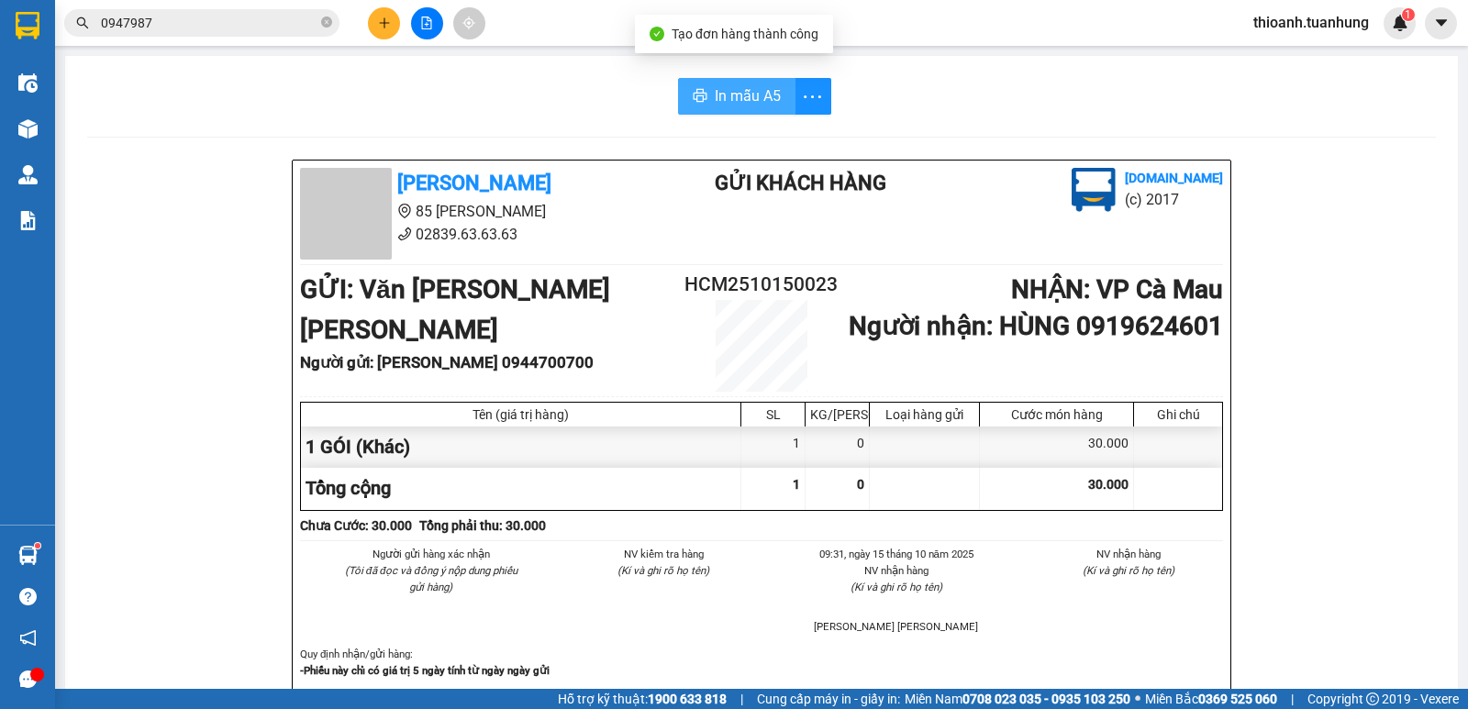
click at [733, 101] on span "In mẫu A5" at bounding box center [748, 95] width 66 height 23
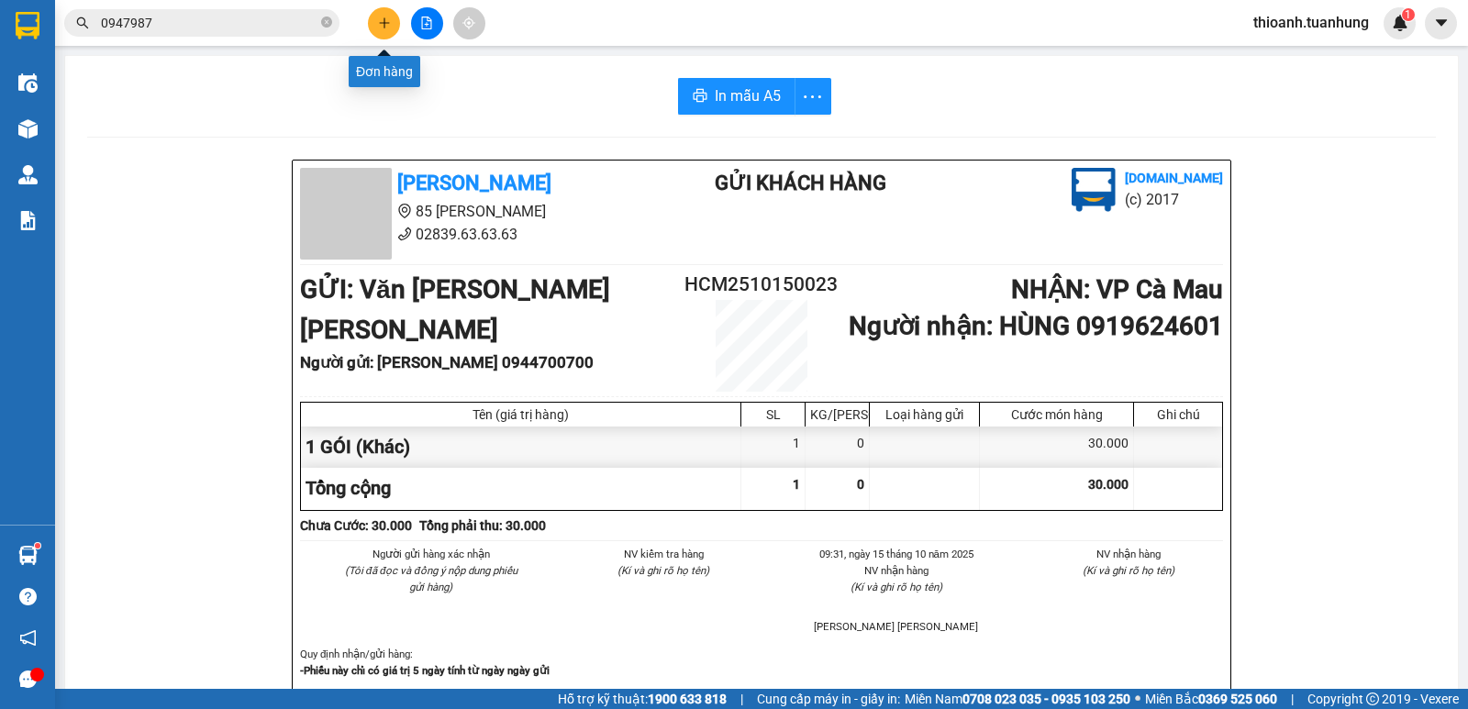
click at [386, 26] on icon "plus" at bounding box center [384, 23] width 13 height 13
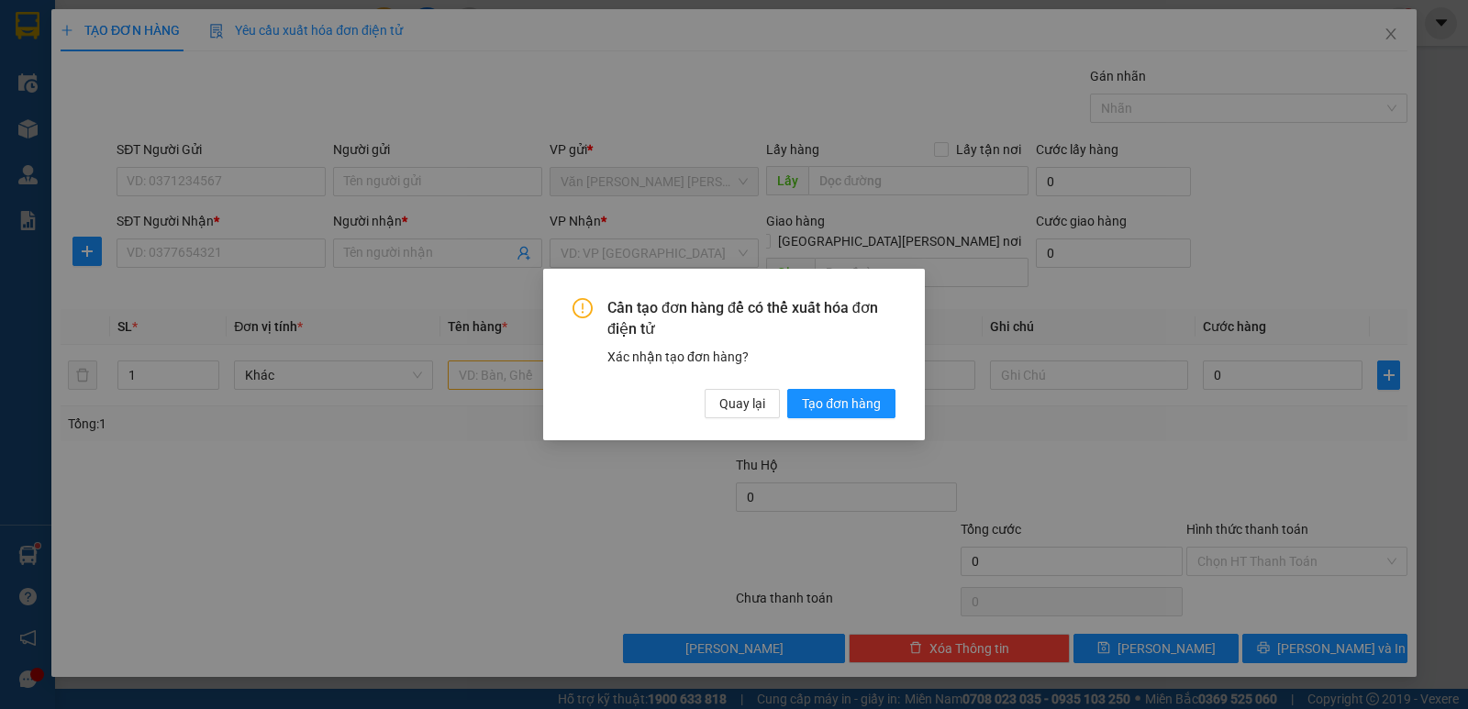
click at [1389, 32] on div "Cần tạo đơn hàng để có thể xuất hóa đơn điện tử Xác nhận tạo đơn hàng? Quay lại…" at bounding box center [734, 354] width 1468 height 709
click at [845, 402] on span "Tạo đơn hàng" at bounding box center [841, 404] width 79 height 20
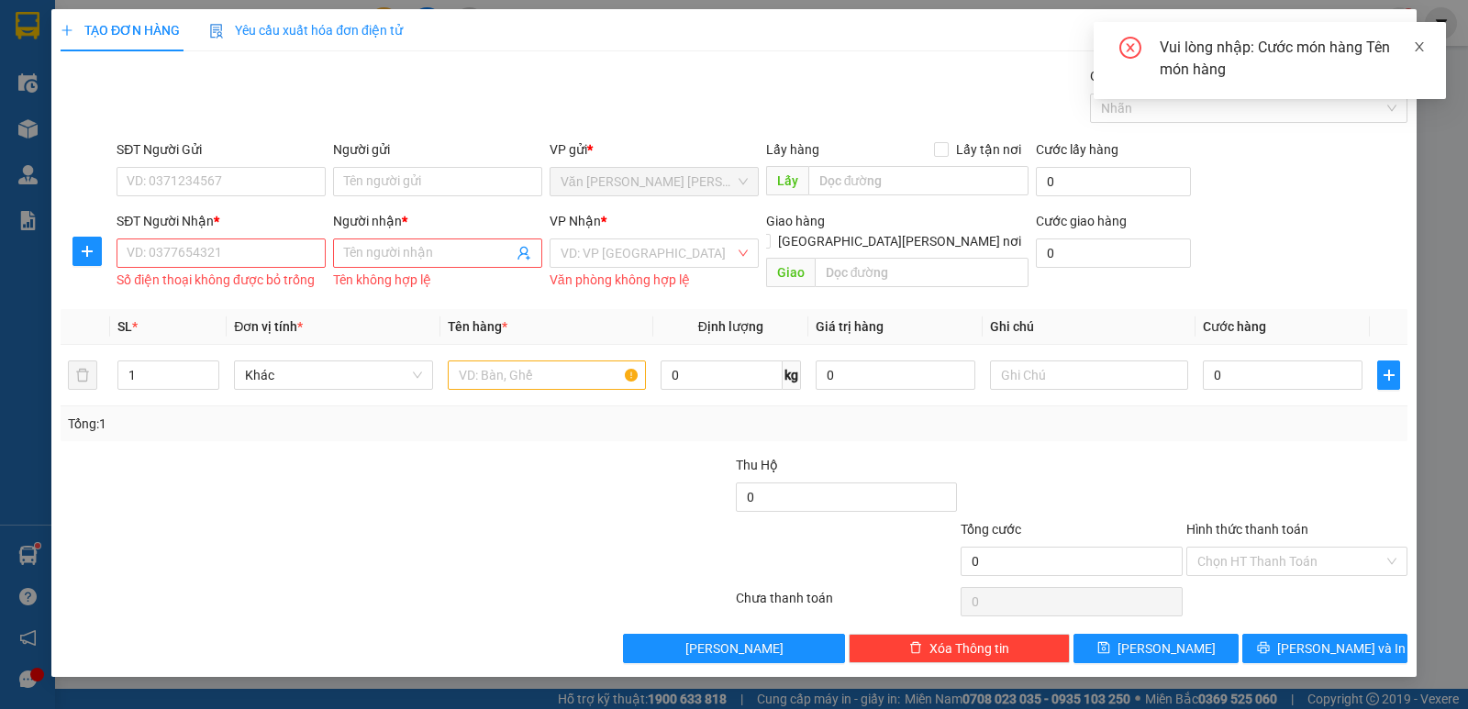
click at [1414, 47] on icon "close" at bounding box center [1419, 46] width 13 height 13
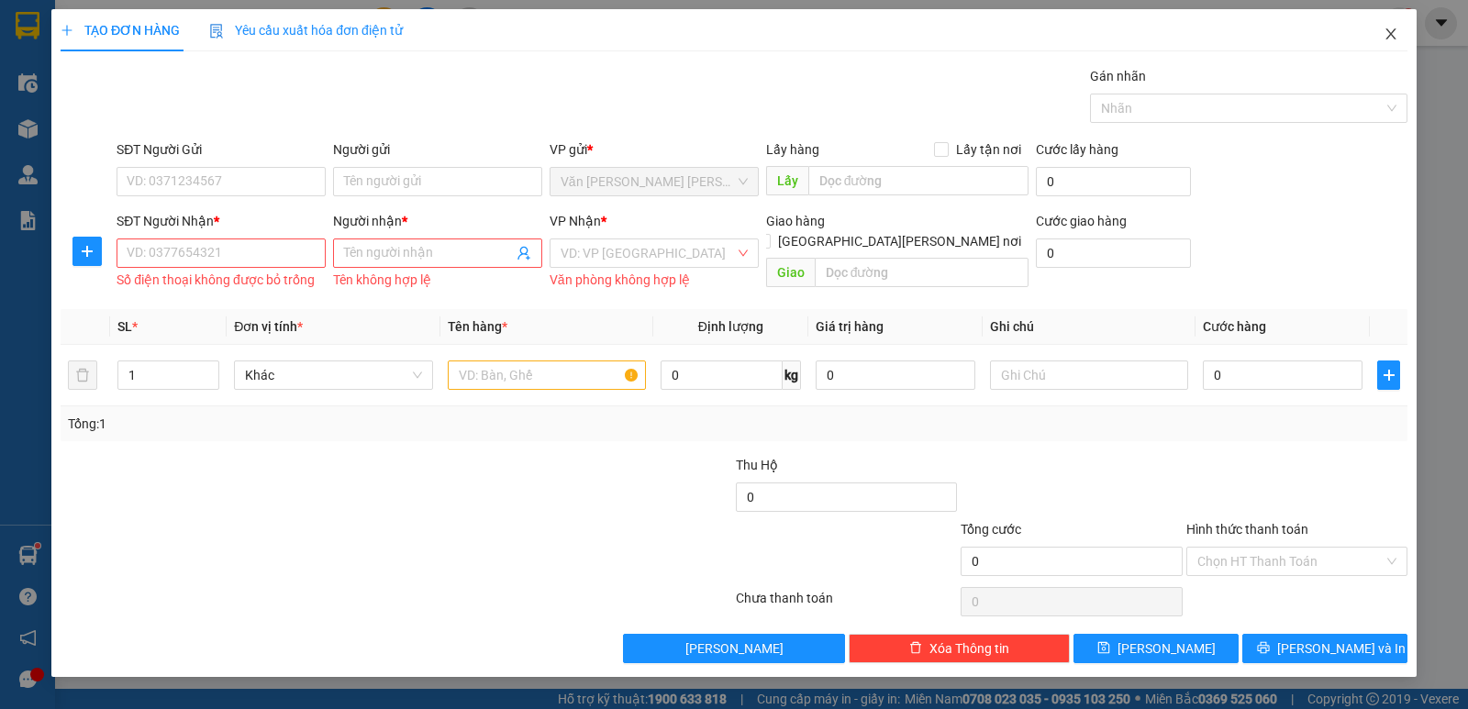
drag, startPoint x: 1391, startPoint y: 36, endPoint x: 1118, endPoint y: 27, distance: 272.6
click at [1389, 36] on icon "close" at bounding box center [1391, 34] width 15 height 15
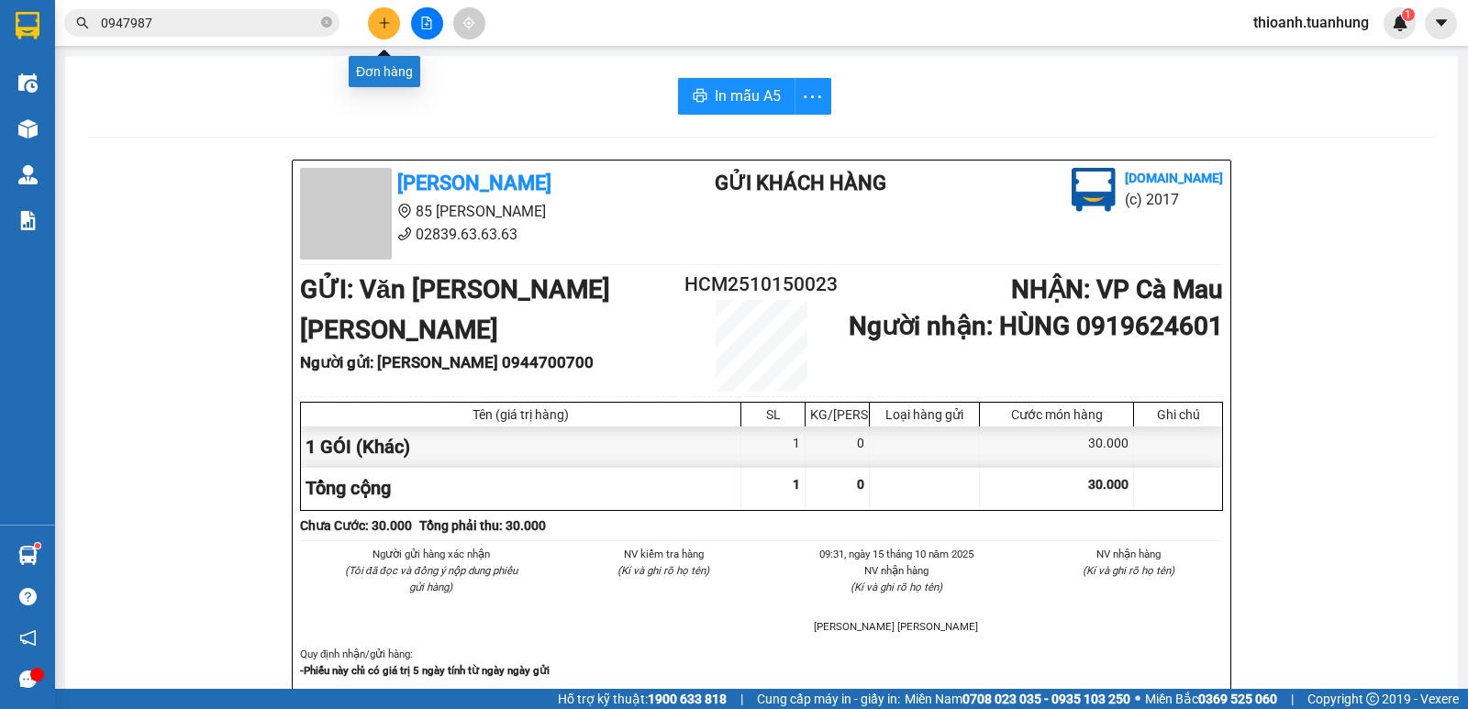
click at [385, 23] on icon "plus" at bounding box center [384, 22] width 10 height 1
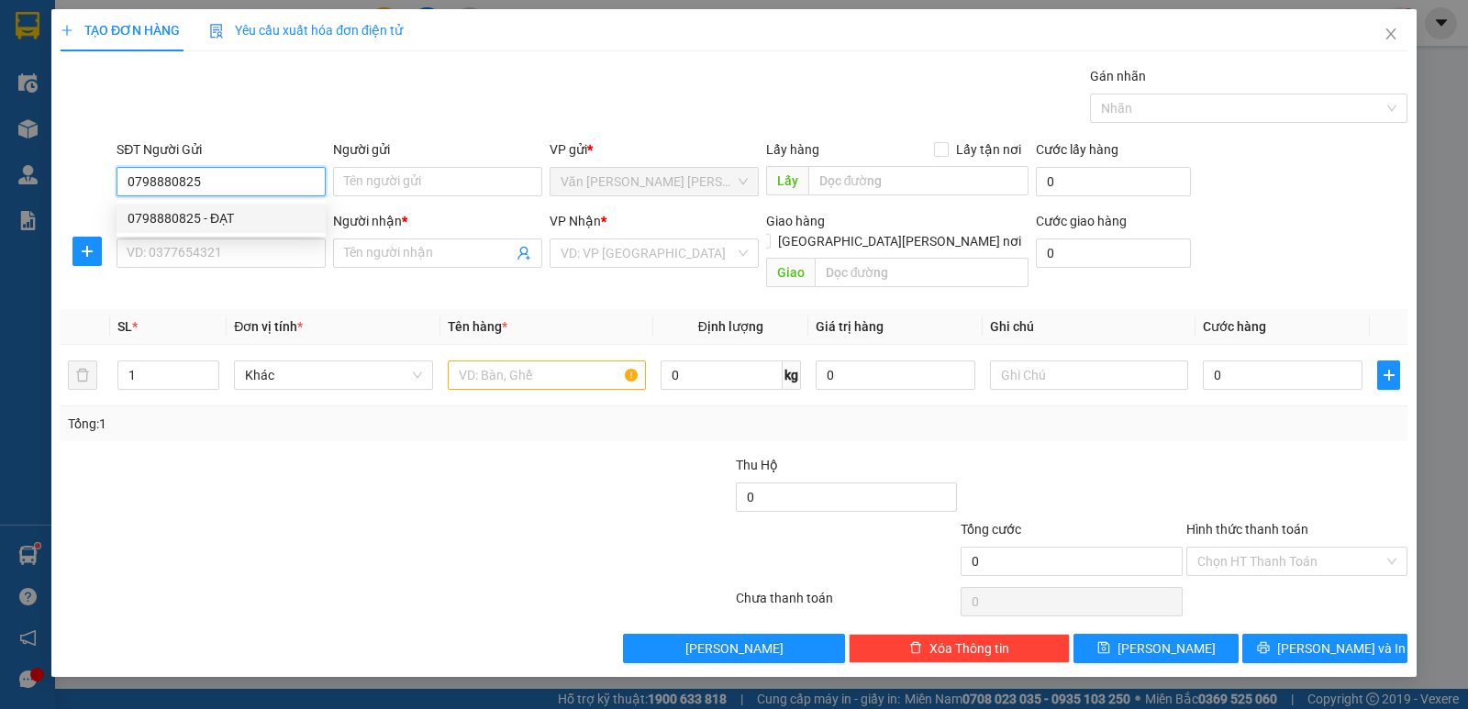
click at [176, 222] on div "0798880825 - ĐẠT" at bounding box center [221, 218] width 187 height 20
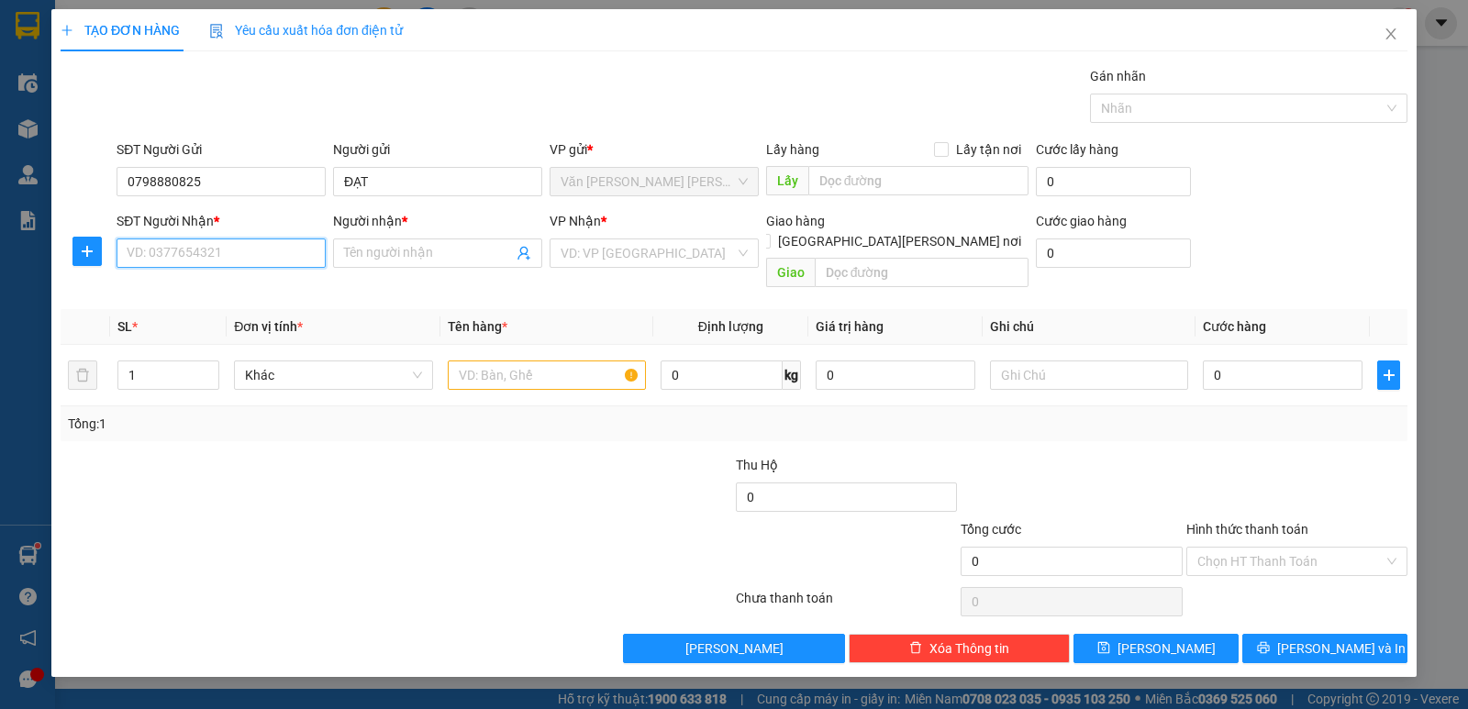
click at [199, 247] on input "SĐT Người Nhận *" at bounding box center [221, 253] width 209 height 29
click at [396, 255] on input "Người nhận *" at bounding box center [428, 253] width 169 height 20
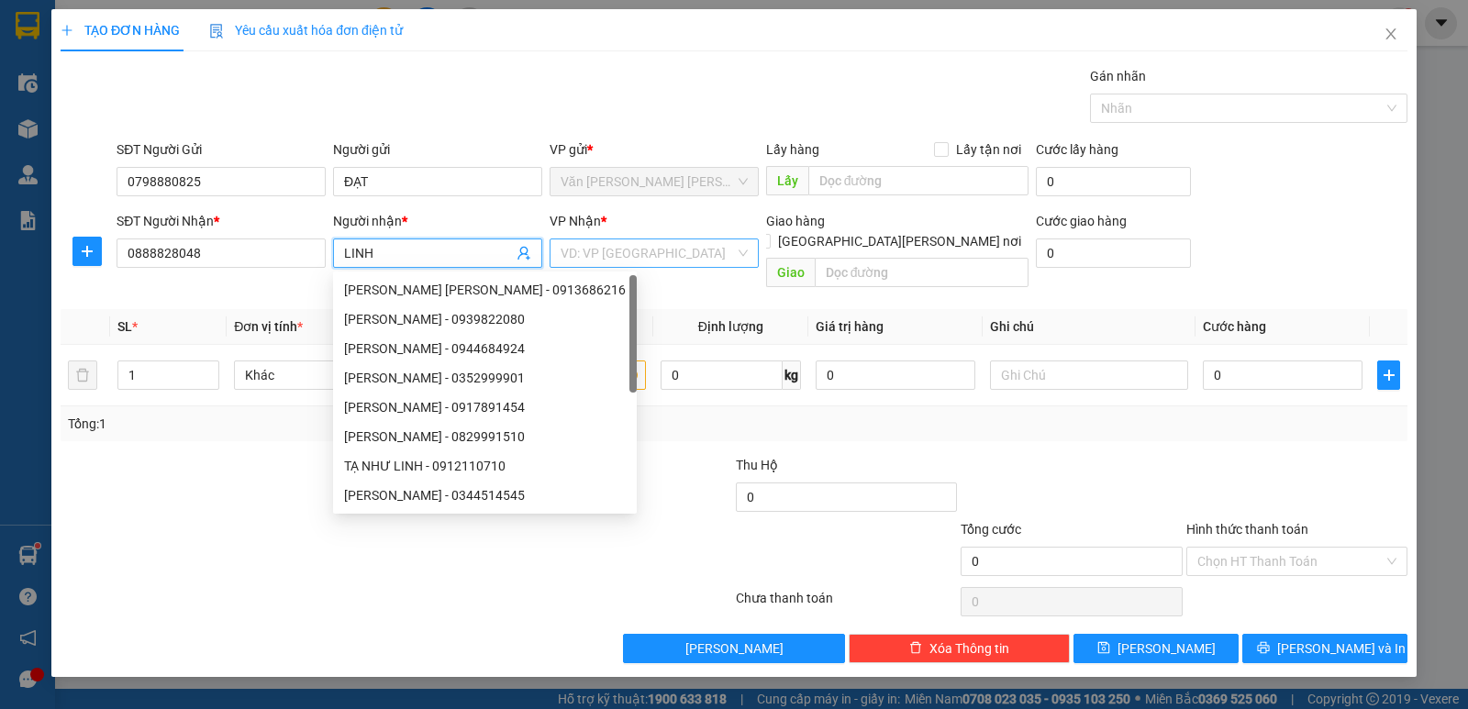
click at [670, 245] on input "search" at bounding box center [648, 253] width 174 height 28
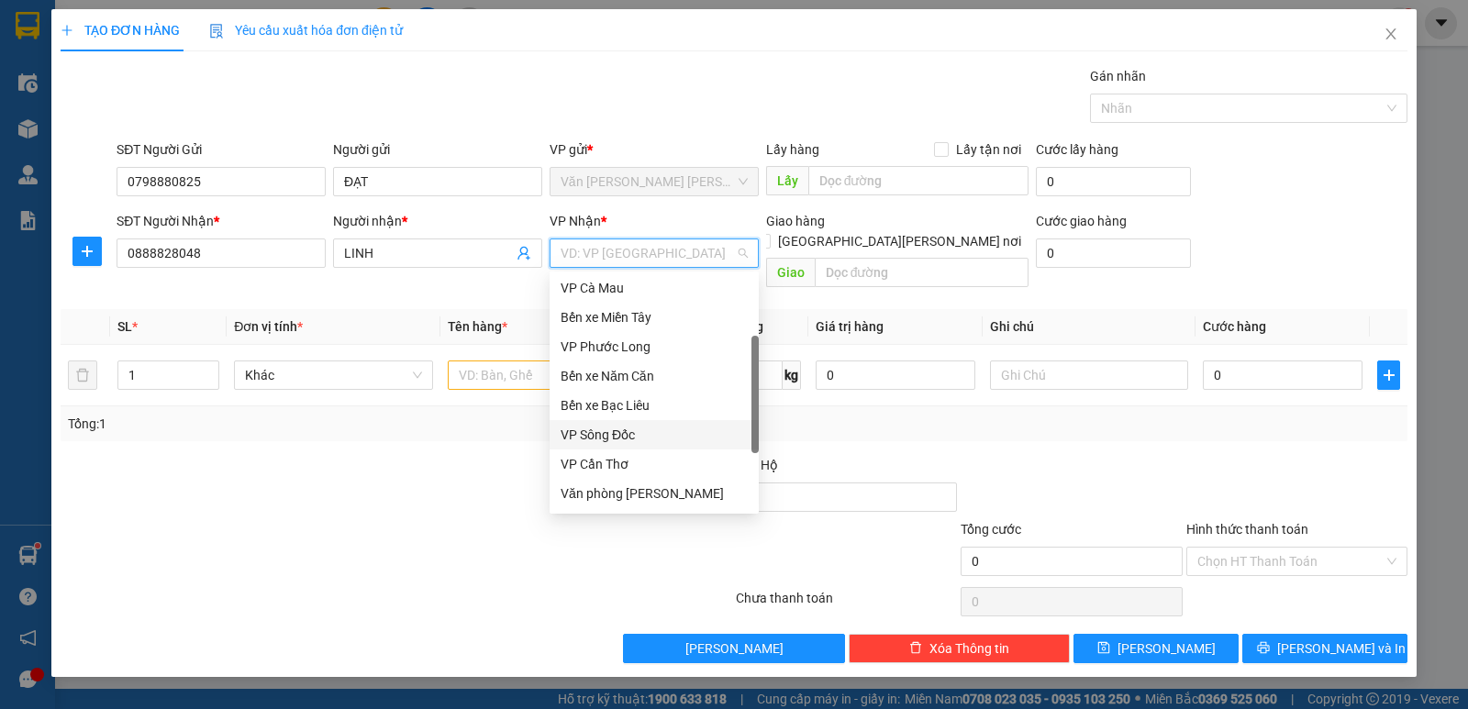
scroll to position [91, 0]
click at [646, 486] on div "Văn phòng Cái Nước" at bounding box center [654, 493] width 187 height 20
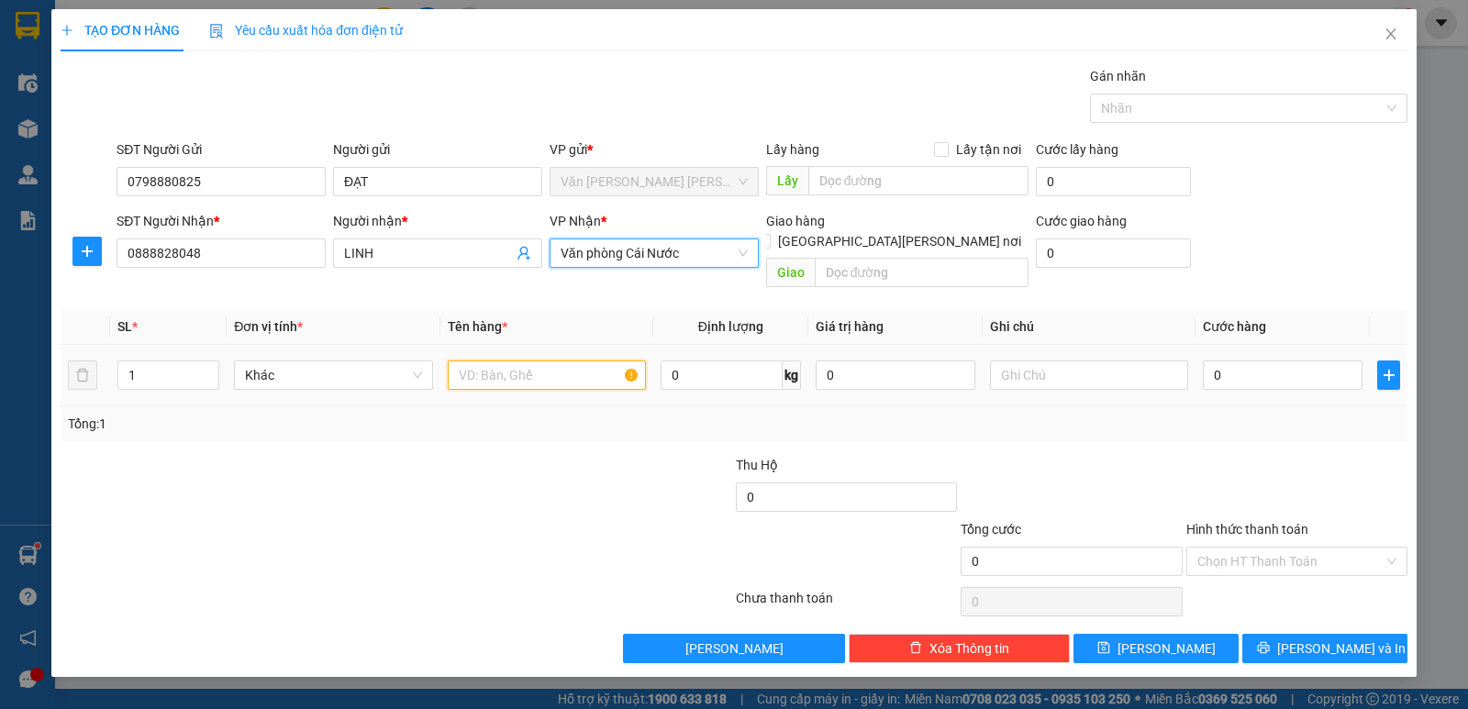
click at [553, 361] on input "text" at bounding box center [547, 375] width 198 height 29
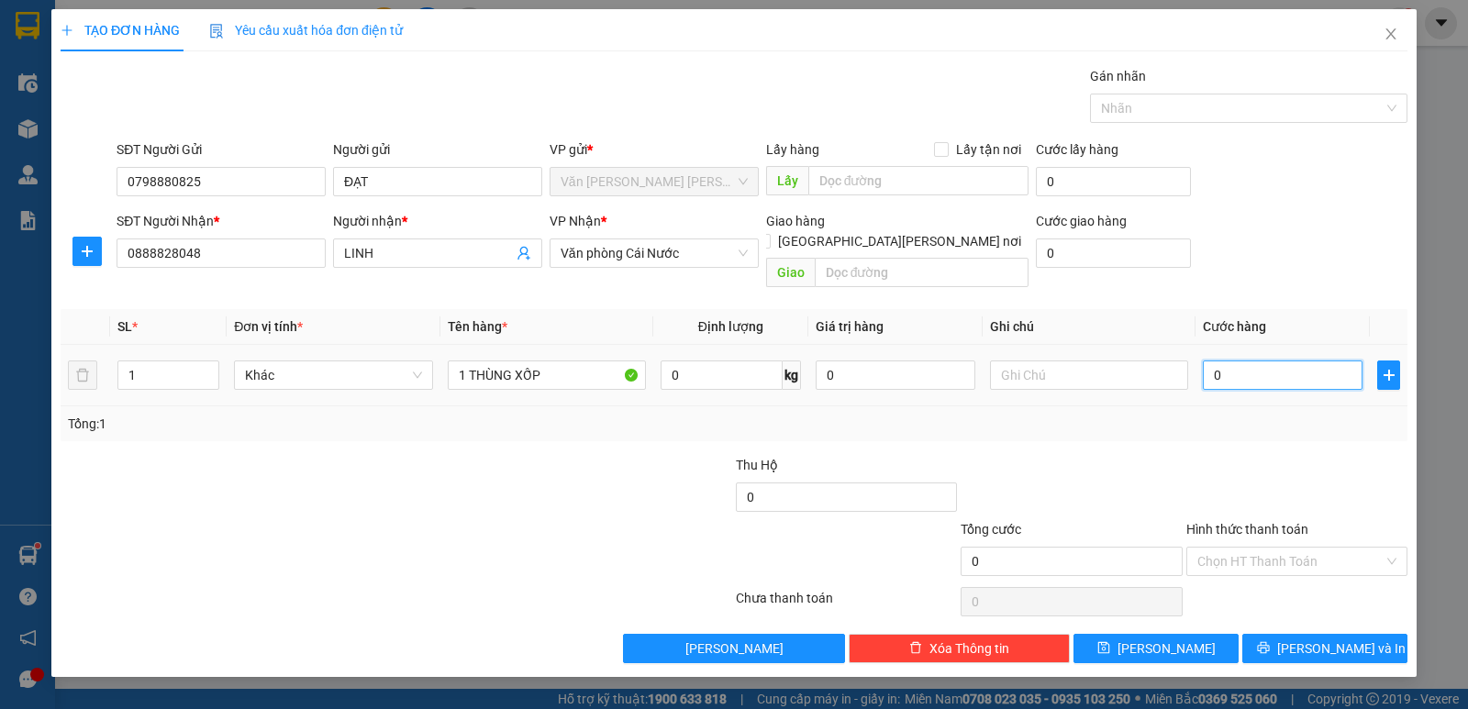
click at [1297, 361] on input "0" at bounding box center [1283, 375] width 160 height 29
click at [1330, 639] on span "[PERSON_NAME] và In" at bounding box center [1341, 649] width 128 height 20
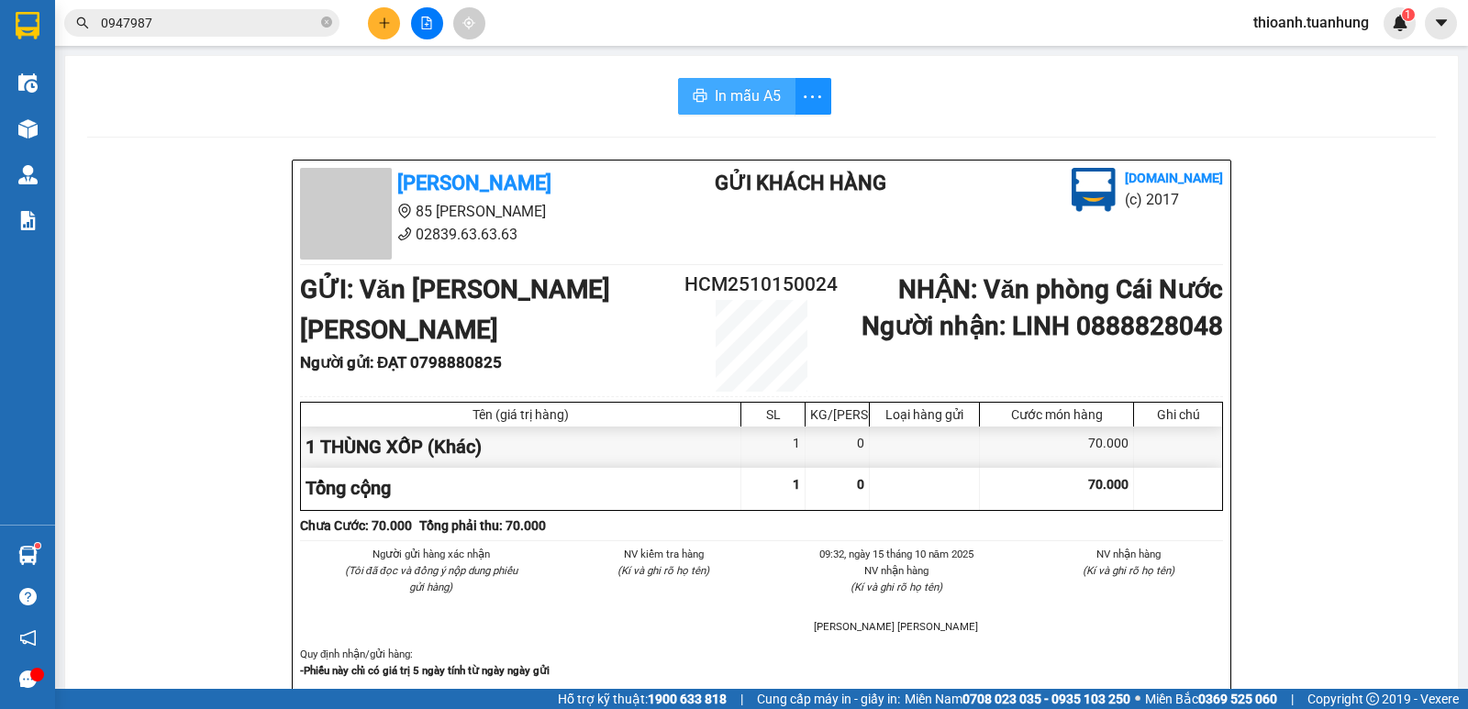
click at [747, 102] on span "In mẫu A5" at bounding box center [748, 95] width 66 height 23
click at [328, 18] on icon "close-circle" at bounding box center [326, 22] width 11 height 11
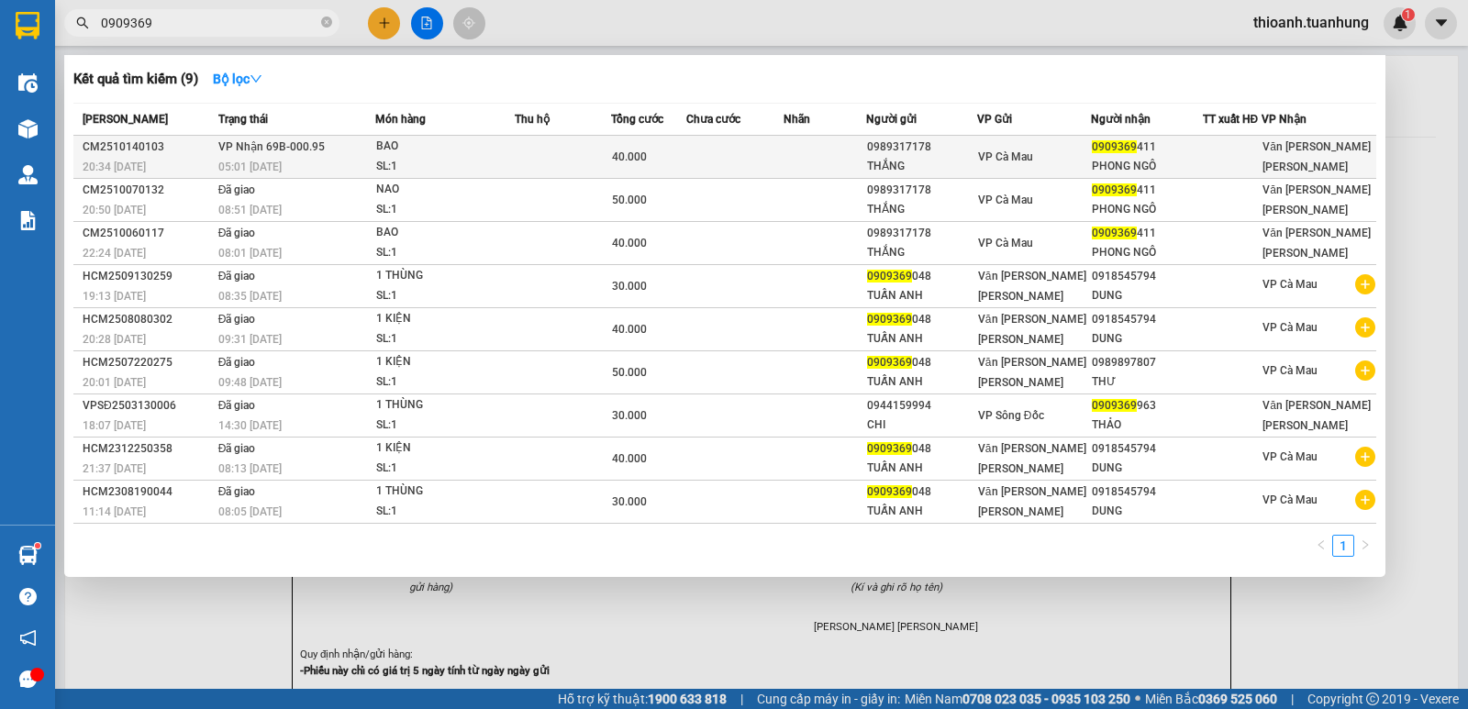
click at [1127, 159] on div "PHONG NGÔ" at bounding box center [1146, 166] width 109 height 19
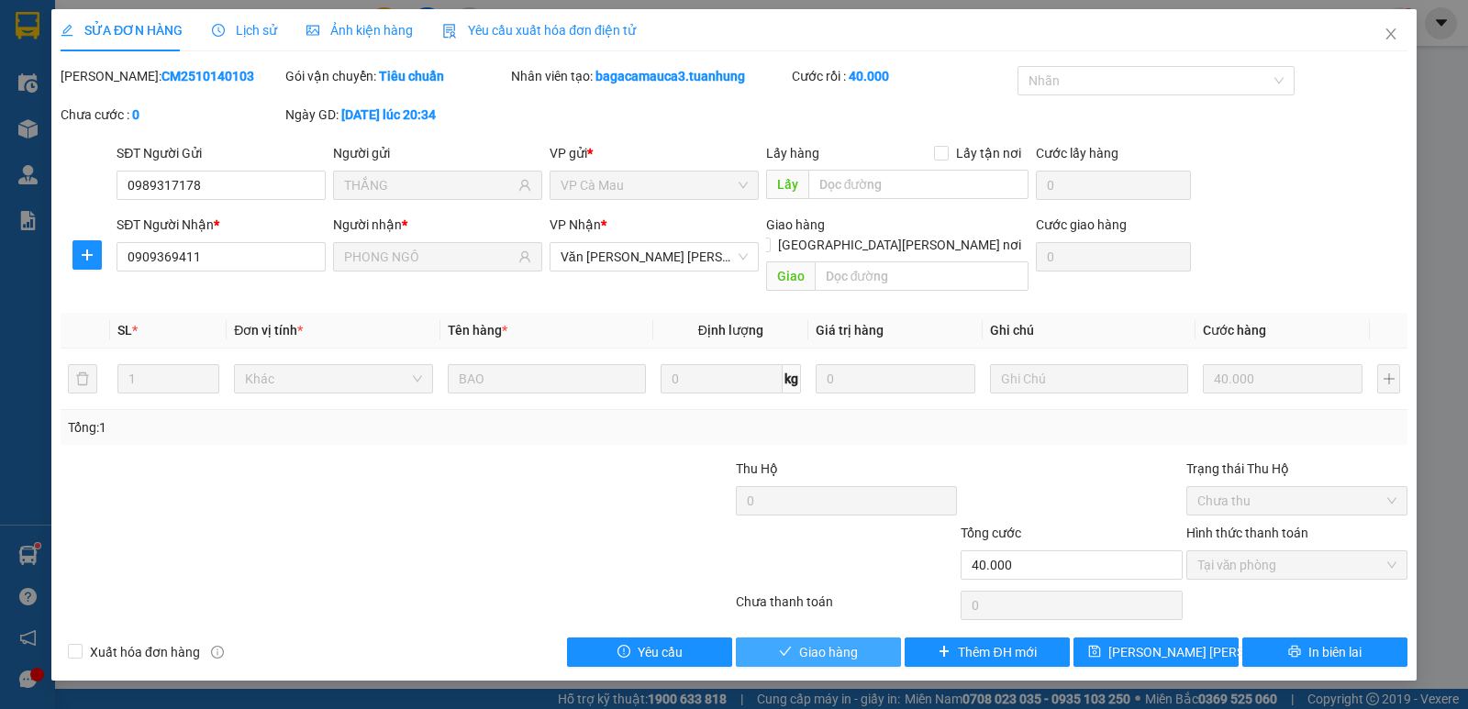
click at [856, 642] on span "Giao hàng" at bounding box center [828, 652] width 59 height 20
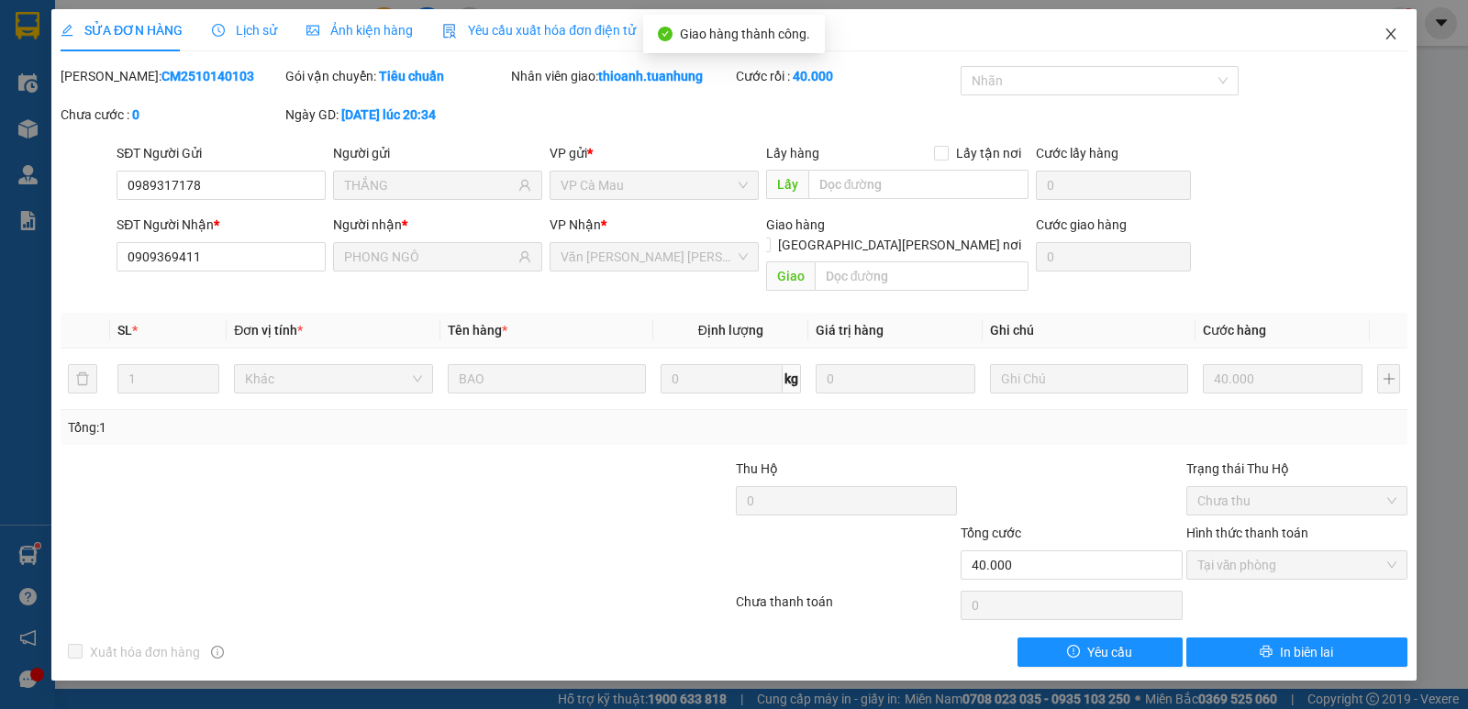
click at [1388, 33] on icon "close" at bounding box center [1391, 34] width 15 height 15
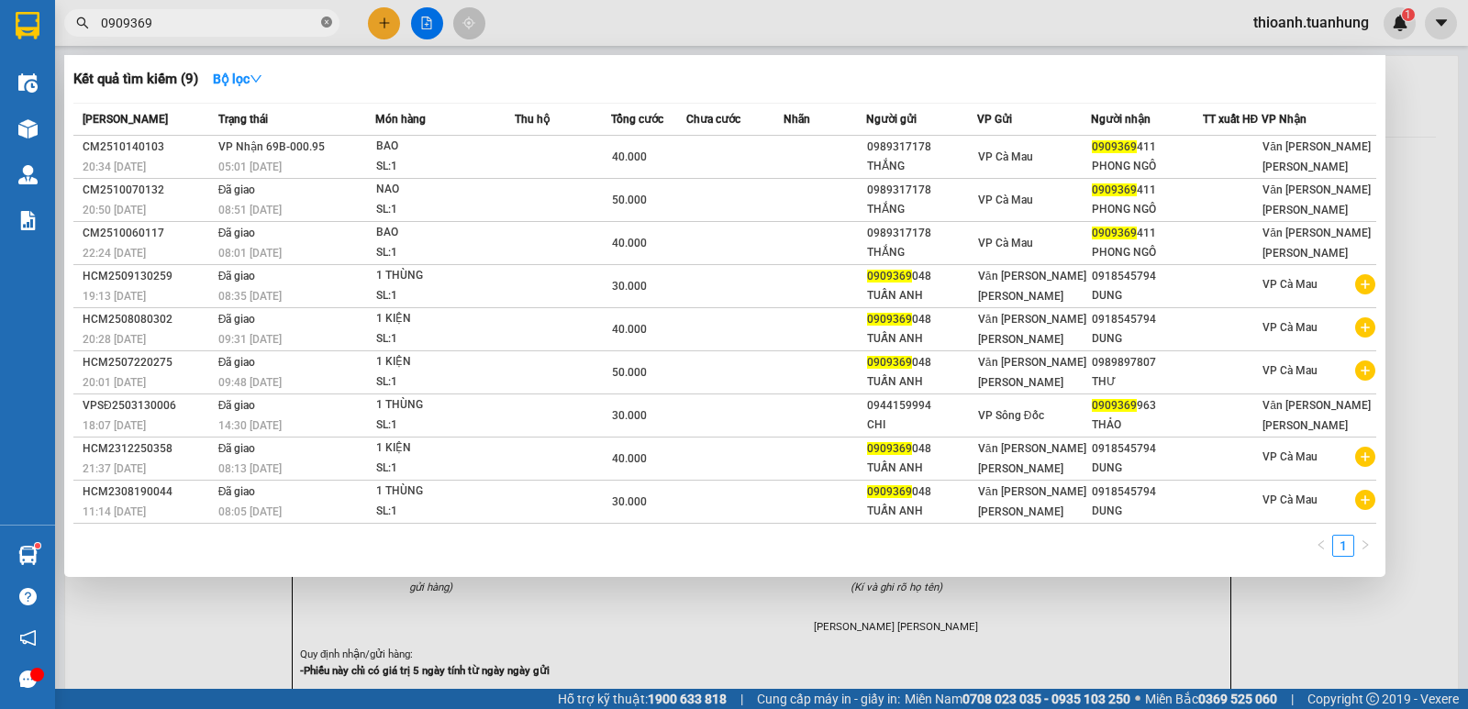
click at [326, 20] on icon "close-circle" at bounding box center [326, 22] width 11 height 11
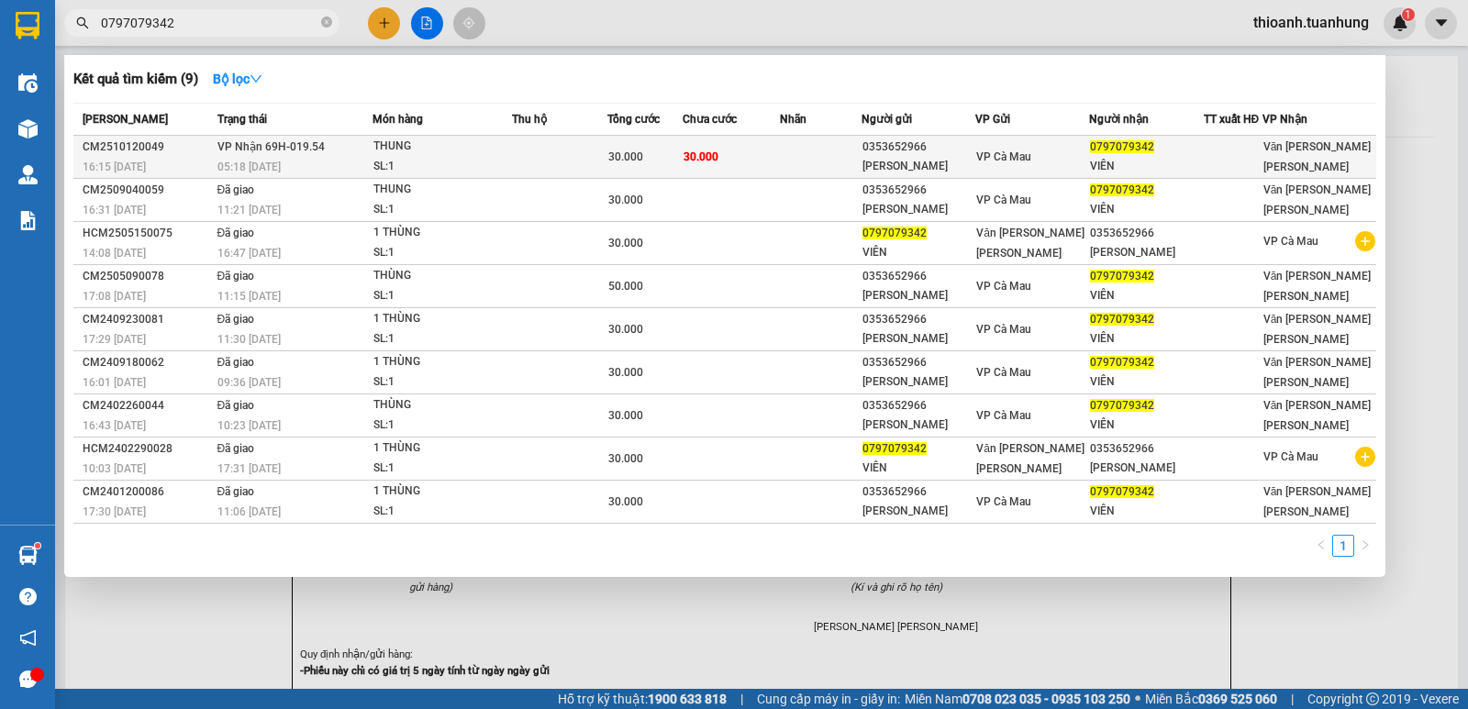
click at [1119, 149] on span "0797079342" at bounding box center [1122, 146] width 64 height 13
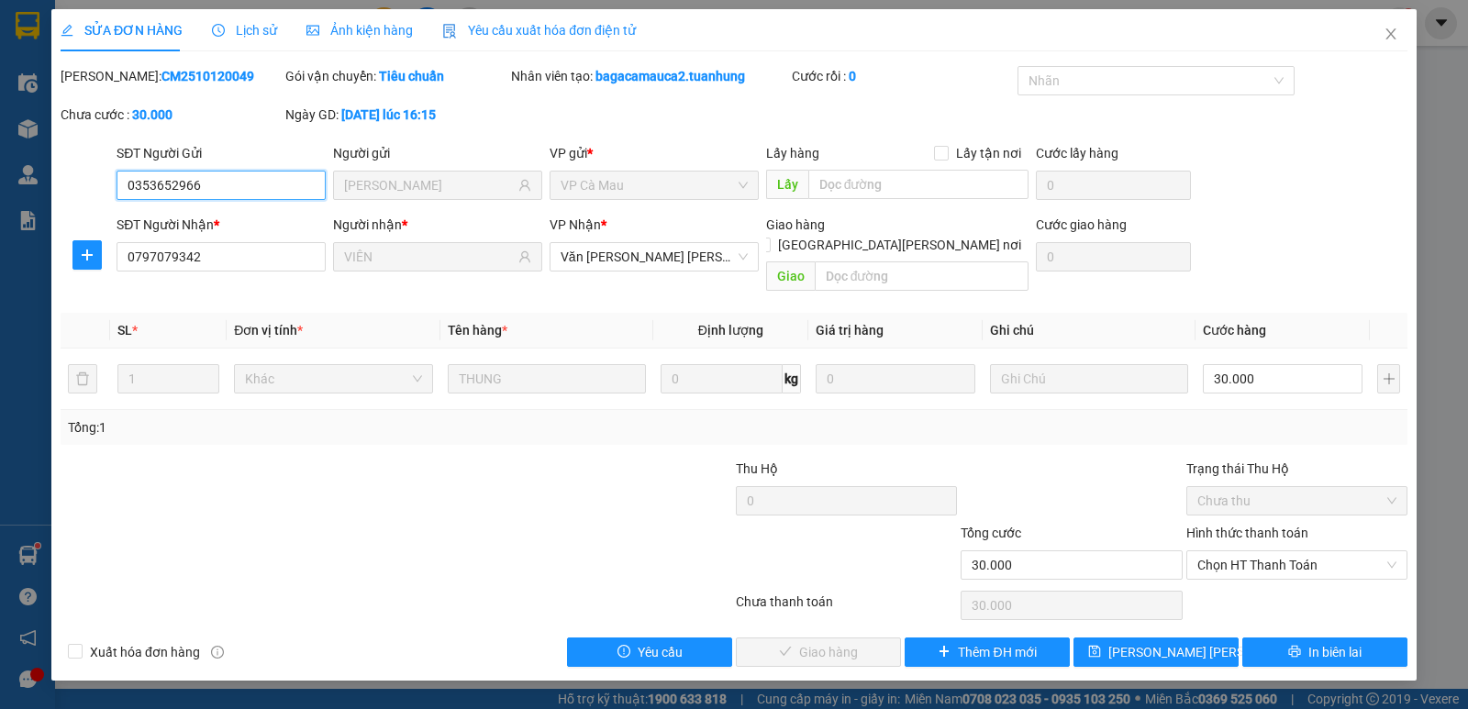
drag, startPoint x: 1254, startPoint y: 546, endPoint x: 1257, endPoint y: 562, distance: 16.7
click at [1256, 551] on span "Chọn HT Thanh Toán" at bounding box center [1296, 565] width 199 height 28
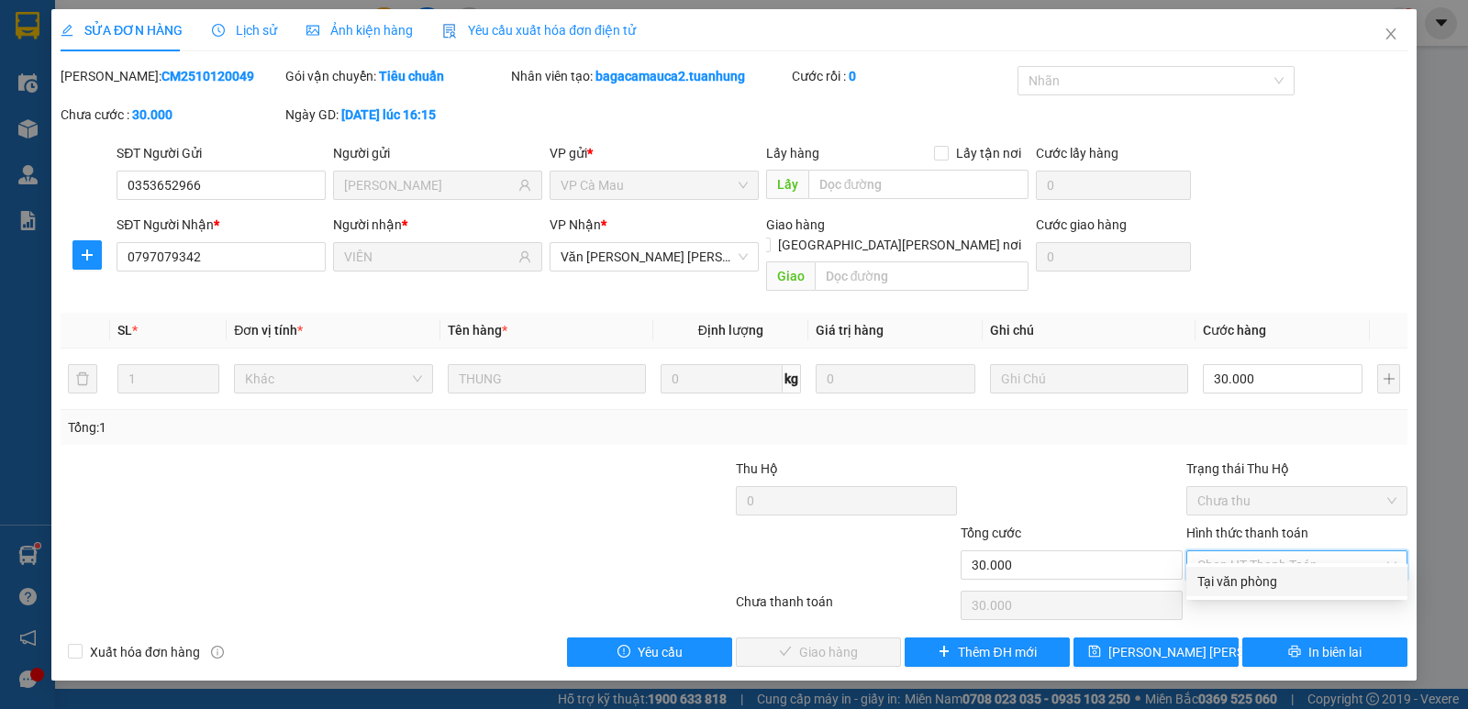
click at [1246, 587] on div "Tại văn phòng" at bounding box center [1296, 582] width 199 height 20
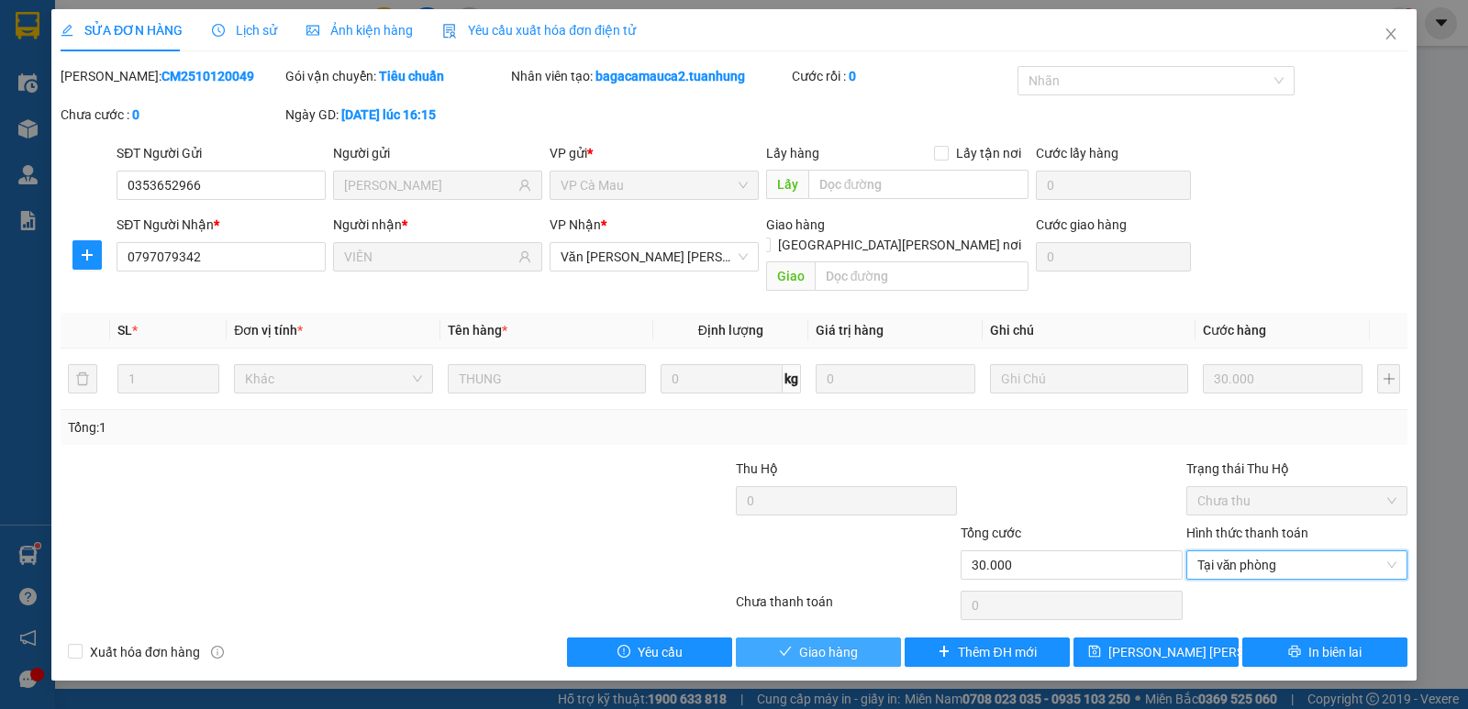
drag, startPoint x: 879, startPoint y: 640, endPoint x: 883, endPoint y: 615, distance: 26.0
click at [878, 638] on button "Giao hàng" at bounding box center [818, 652] width 165 height 29
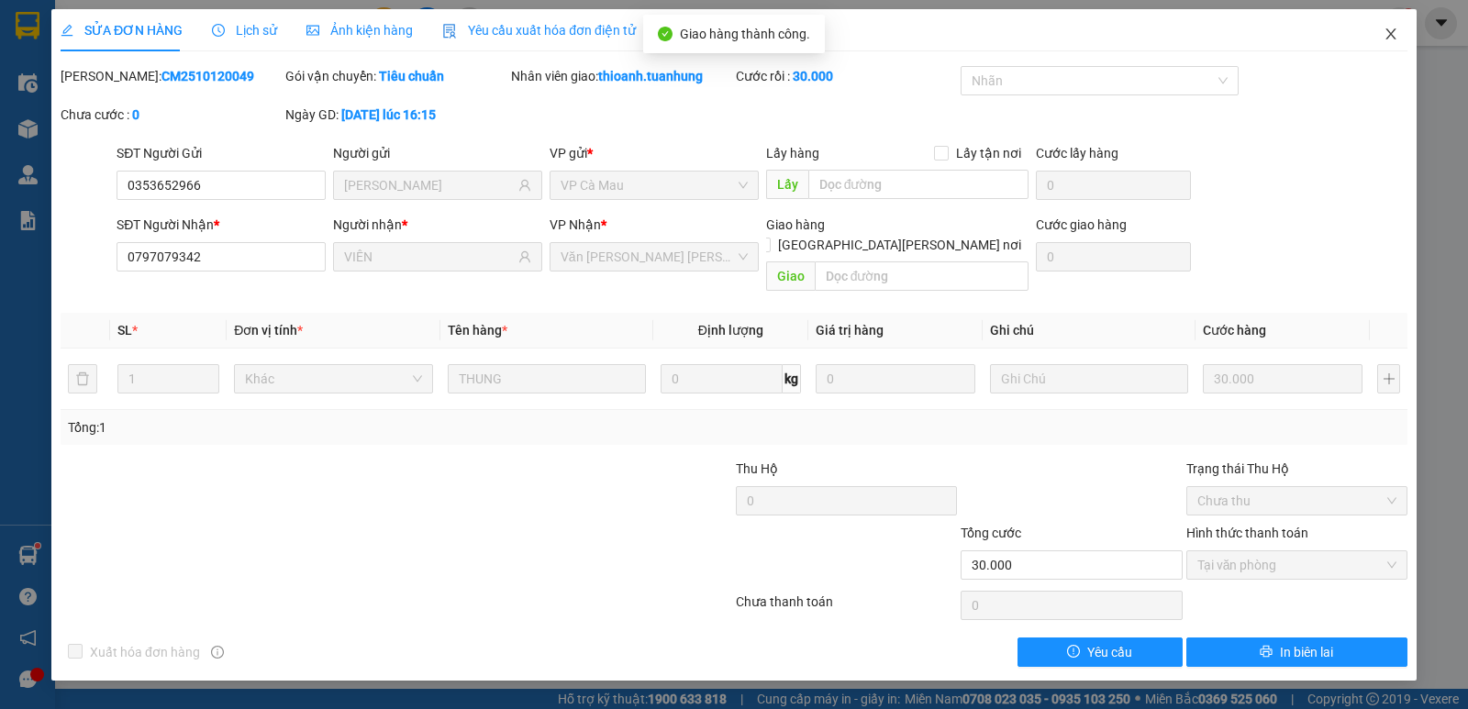
drag, startPoint x: 1392, startPoint y: 30, endPoint x: 1283, endPoint y: 47, distance: 110.4
click at [1385, 34] on icon "close" at bounding box center [1391, 34] width 15 height 15
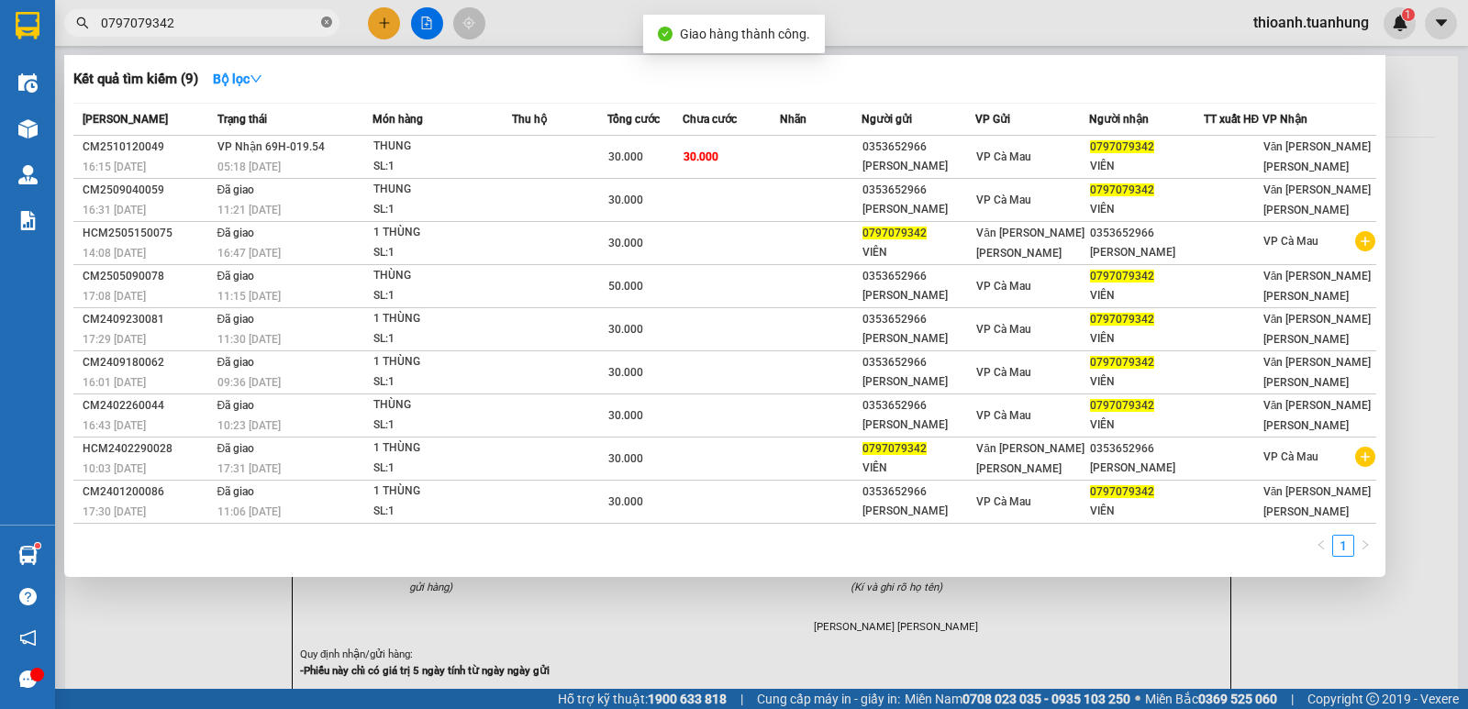
click at [327, 18] on icon "close-circle" at bounding box center [326, 22] width 11 height 11
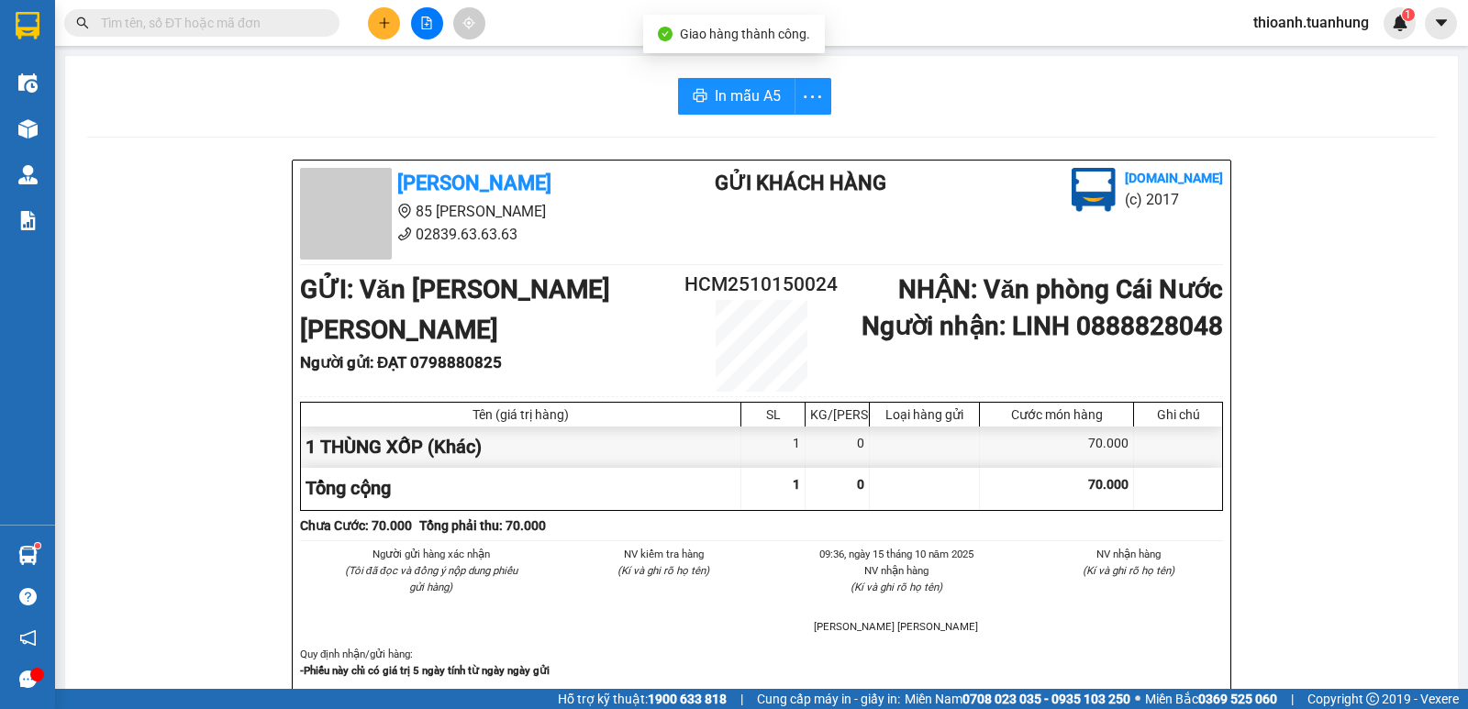
click at [273, 29] on input "text" at bounding box center [209, 23] width 217 height 20
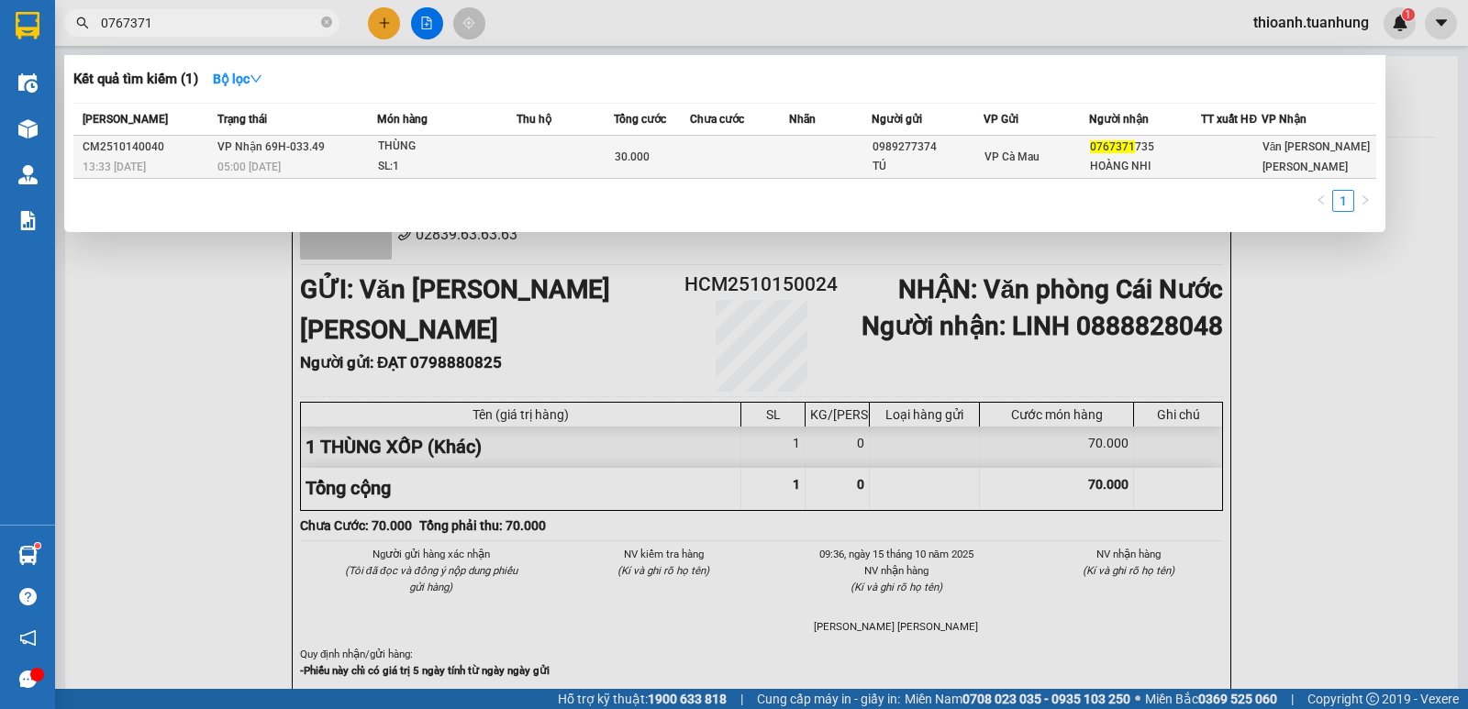
click at [1051, 161] on div "VP Cà Mau" at bounding box center [1036, 157] width 105 height 20
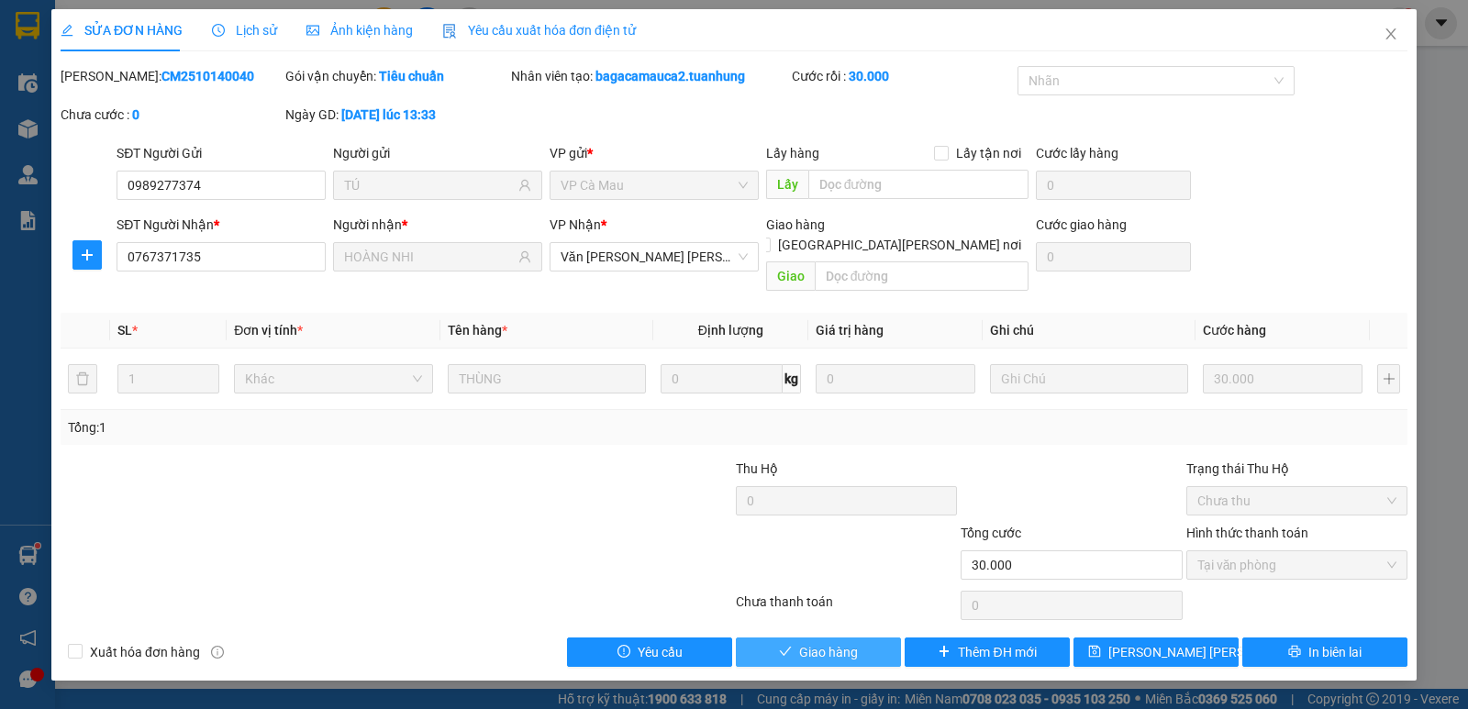
click at [869, 638] on button "Giao hàng" at bounding box center [818, 652] width 165 height 29
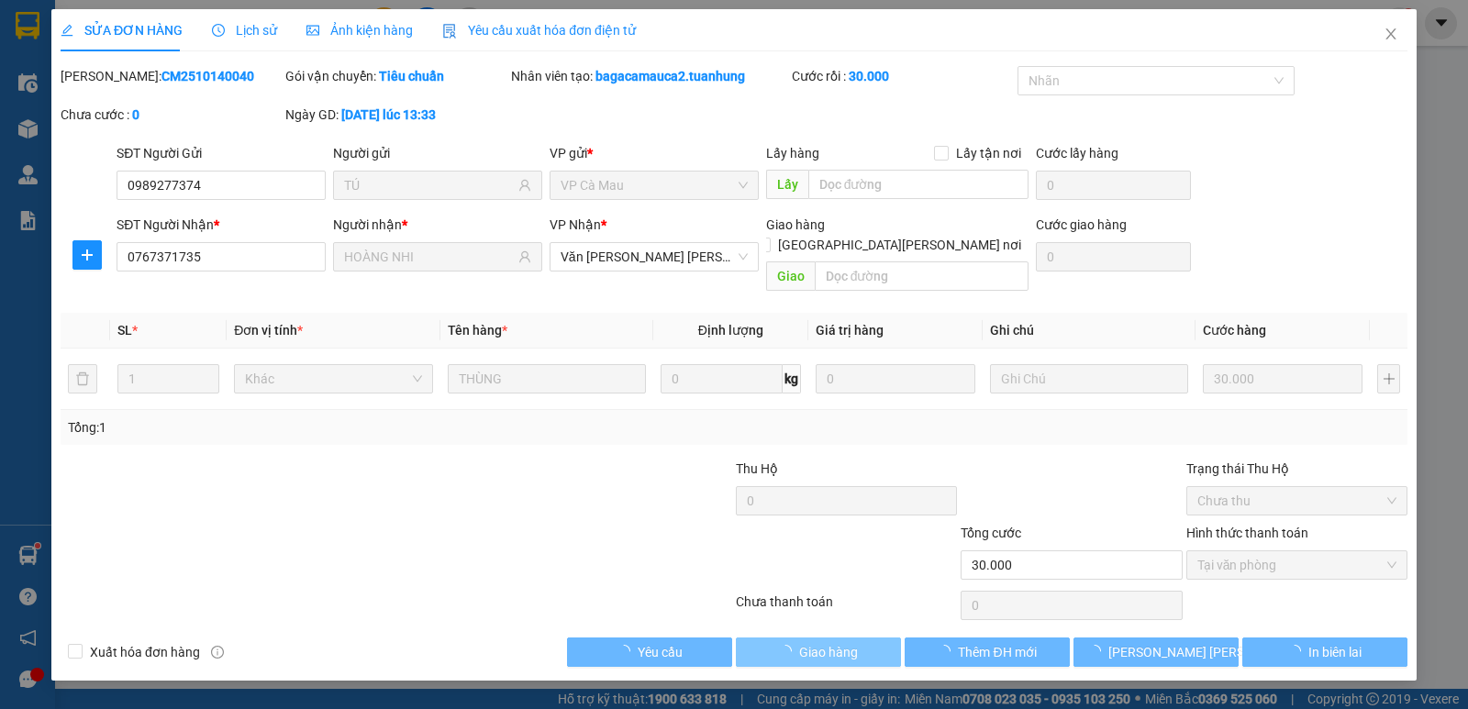
click at [869, 638] on button "Giao hàng" at bounding box center [818, 652] width 165 height 29
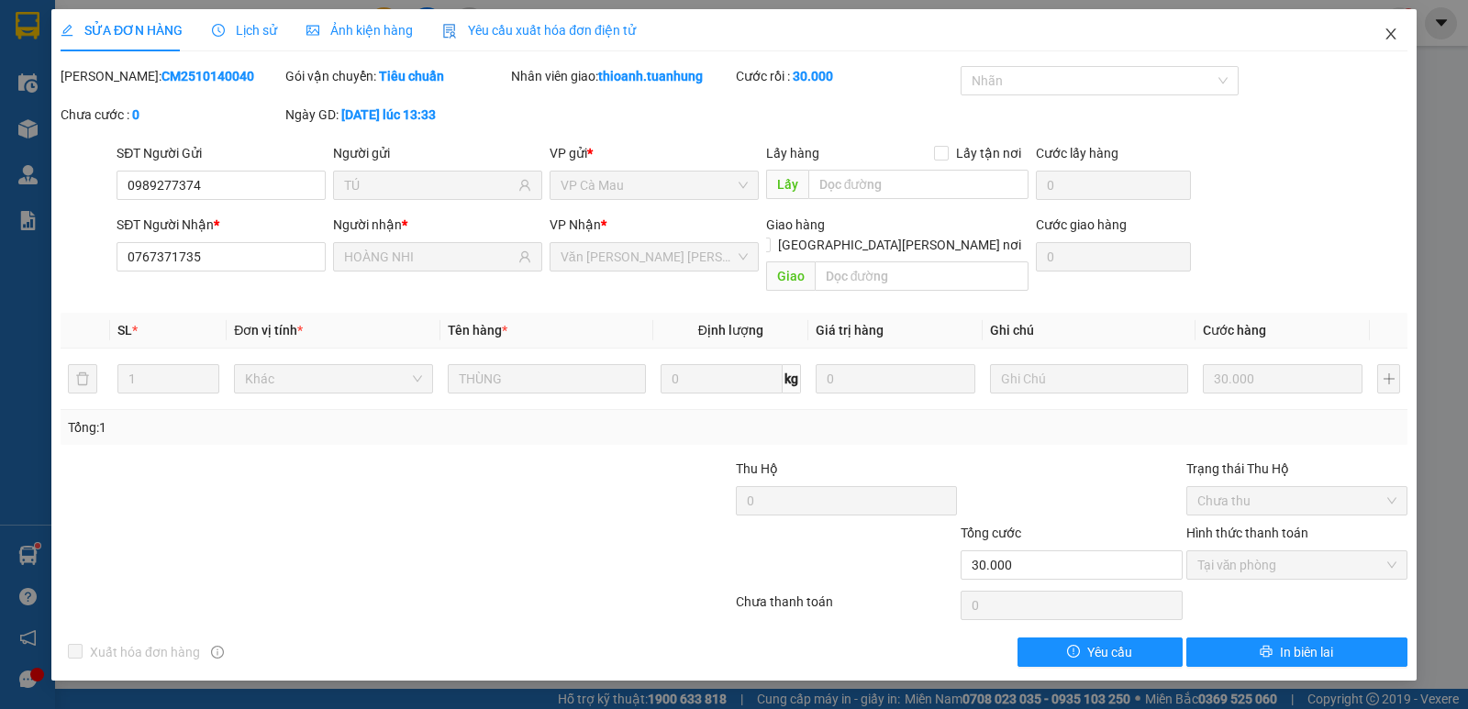
drag, startPoint x: 1391, startPoint y: 32, endPoint x: 1246, endPoint y: 31, distance: 145.0
click at [1390, 31] on icon "close" at bounding box center [1391, 34] width 15 height 15
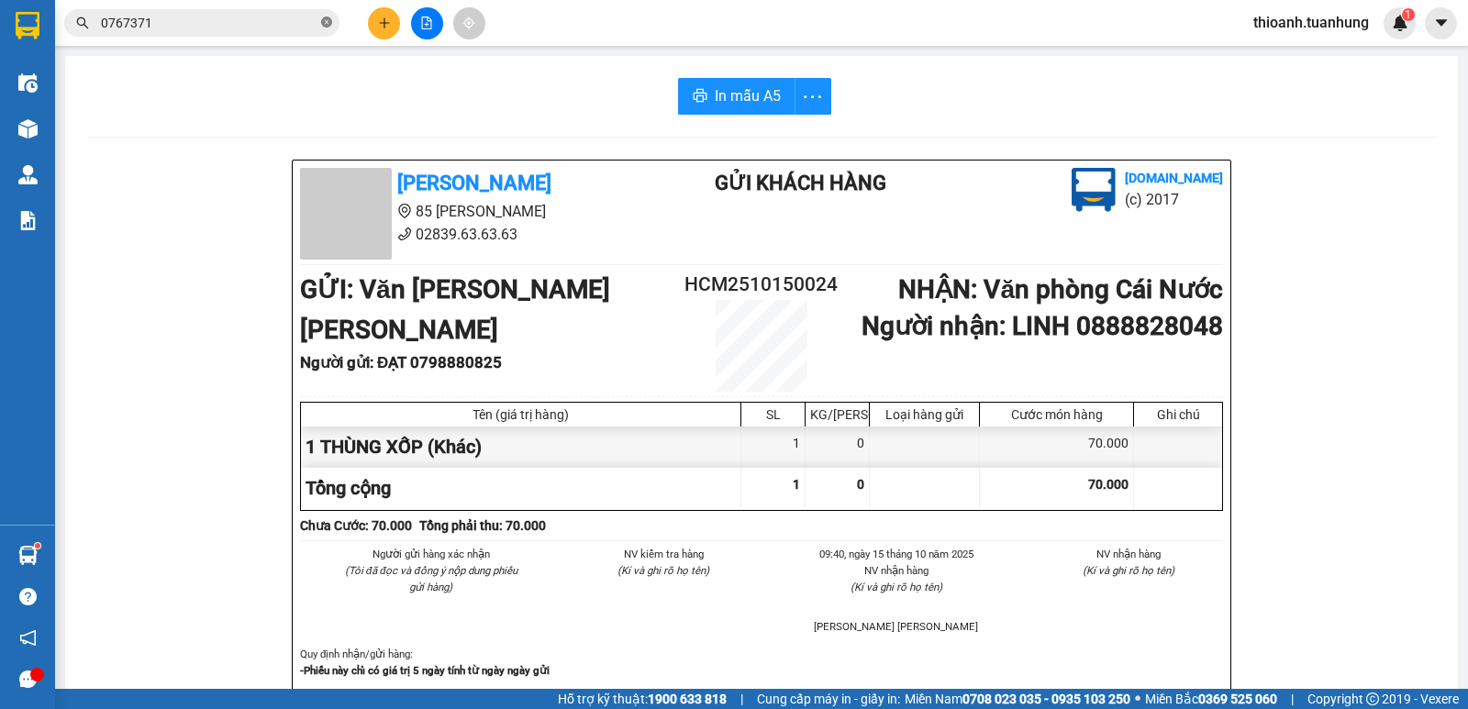
click at [327, 26] on icon "close-circle" at bounding box center [326, 22] width 11 height 11
click at [272, 30] on input "text" at bounding box center [209, 23] width 217 height 20
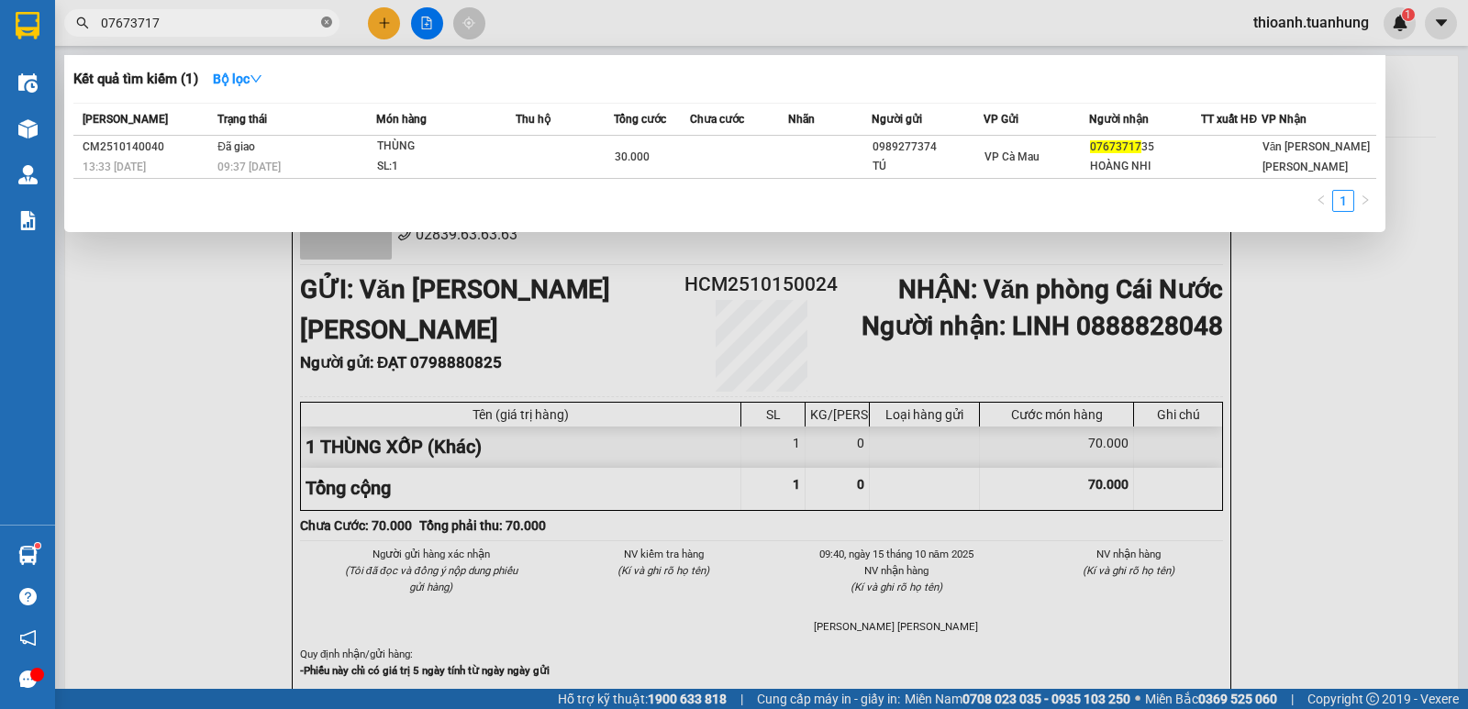
click at [327, 24] on icon "close-circle" at bounding box center [326, 22] width 11 height 11
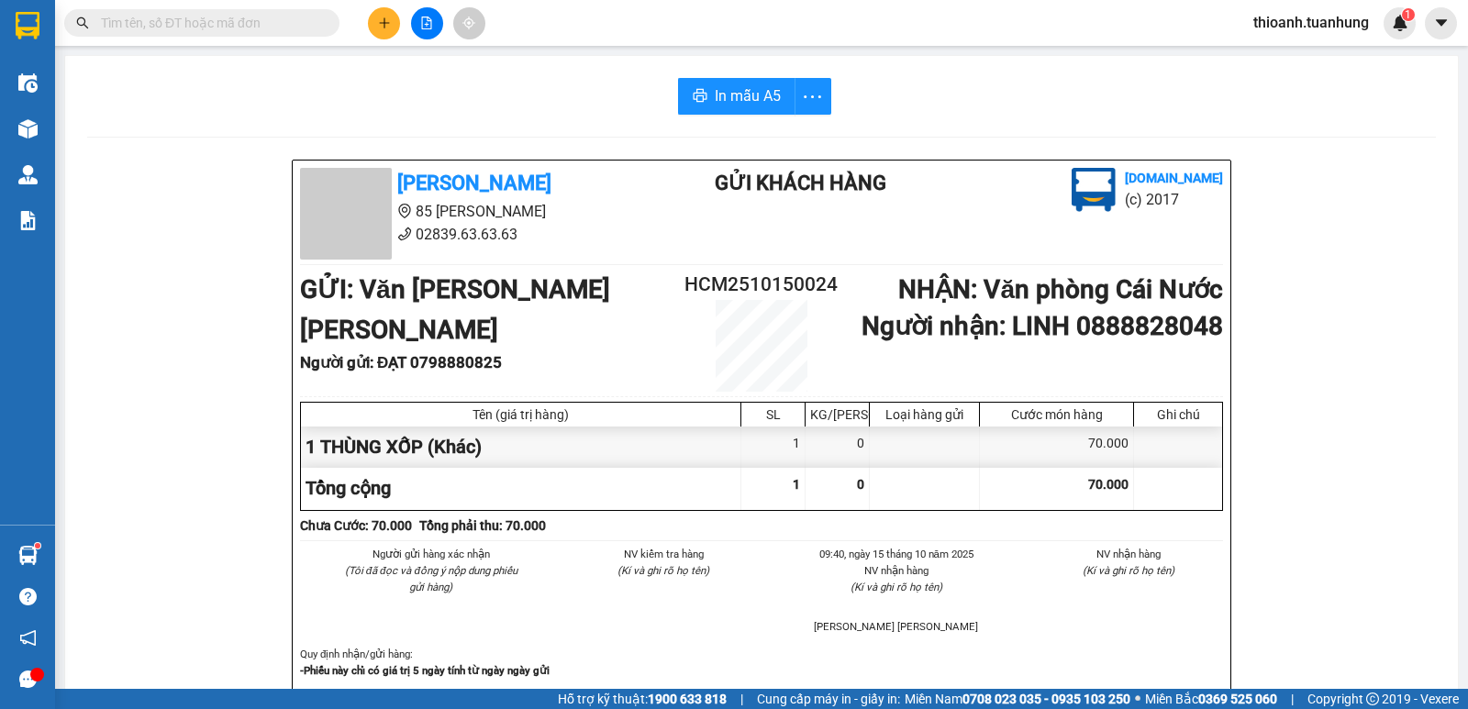
click at [277, 19] on input "text" at bounding box center [209, 23] width 217 height 20
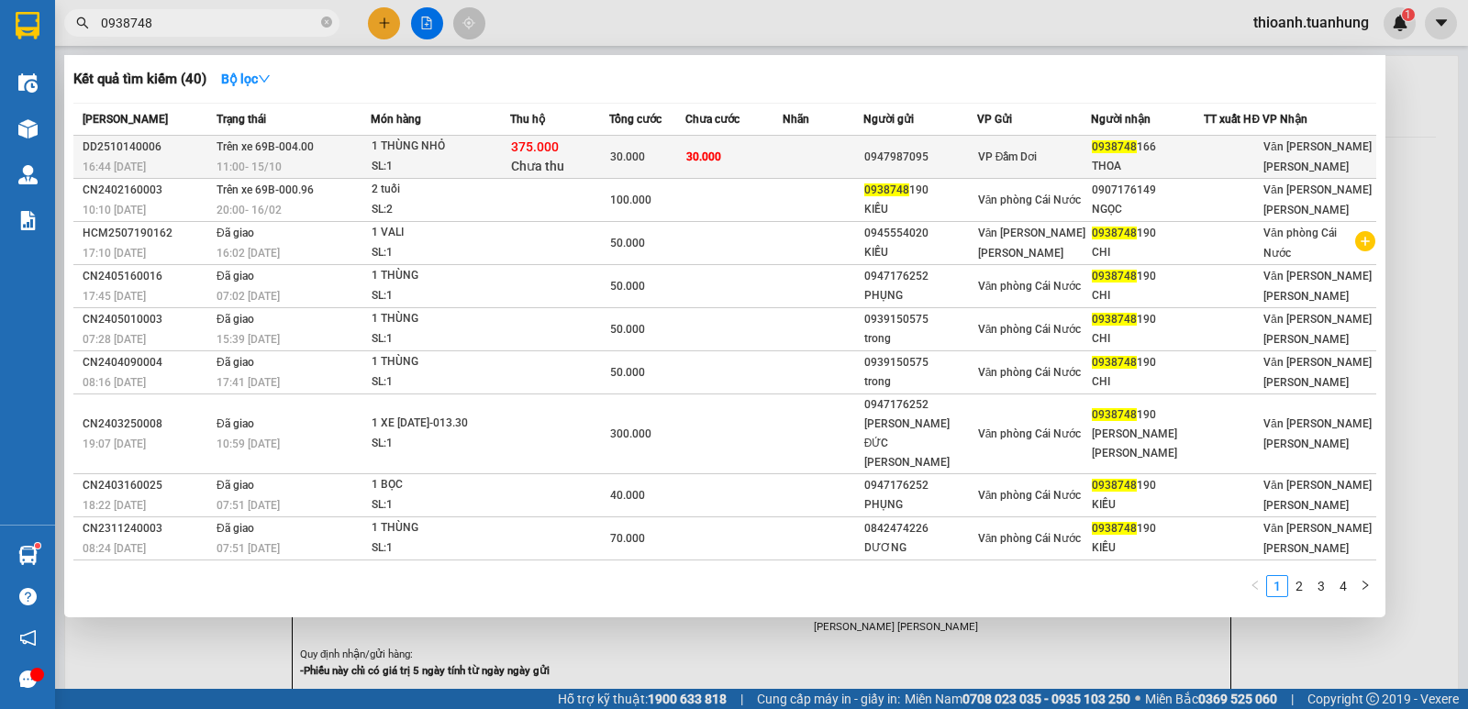
click at [1048, 179] on td "VP Đầm Dơi" at bounding box center [1034, 157] width 114 height 43
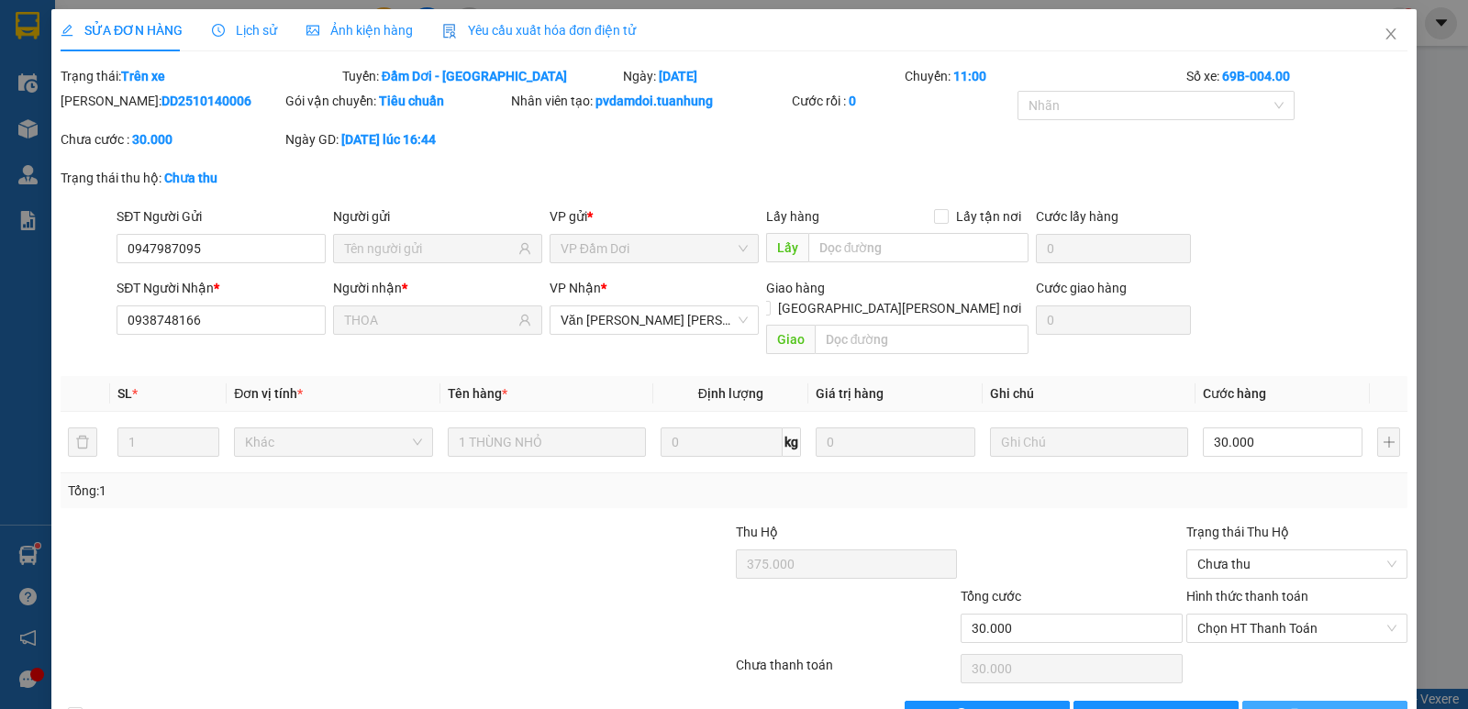
click at [1308, 706] on span "In biên lai" at bounding box center [1334, 716] width 53 height 20
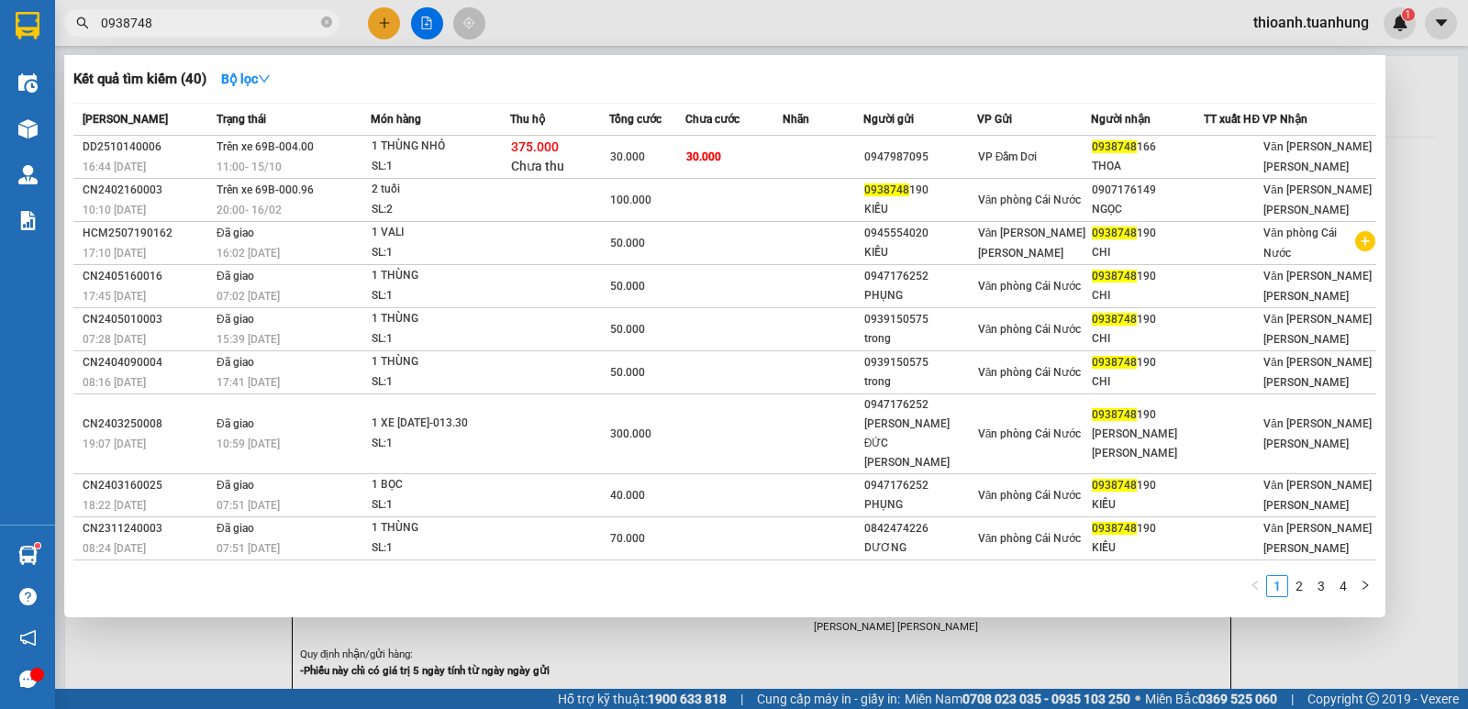
click at [110, 28] on input "0938748" at bounding box center [209, 23] width 217 height 20
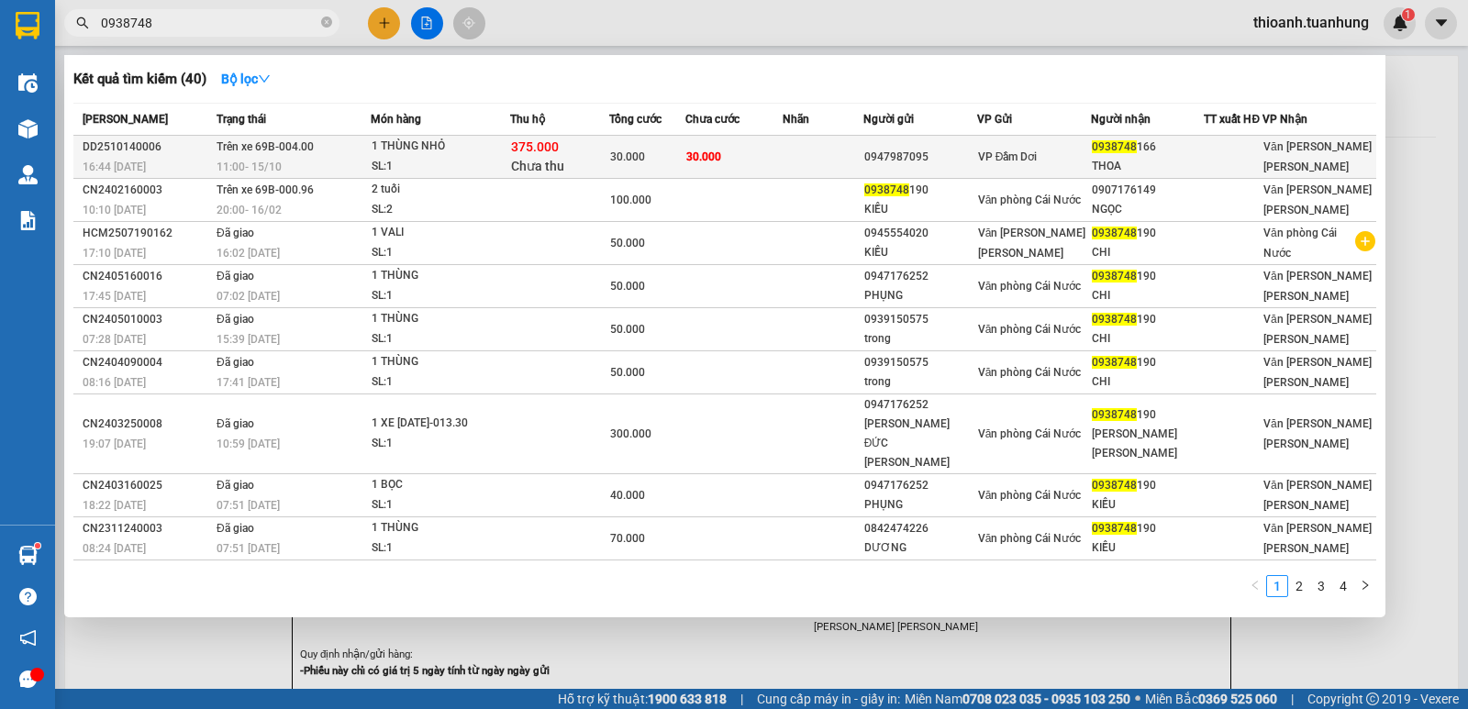
click at [948, 178] on td "0947987095" at bounding box center [920, 157] width 114 height 43
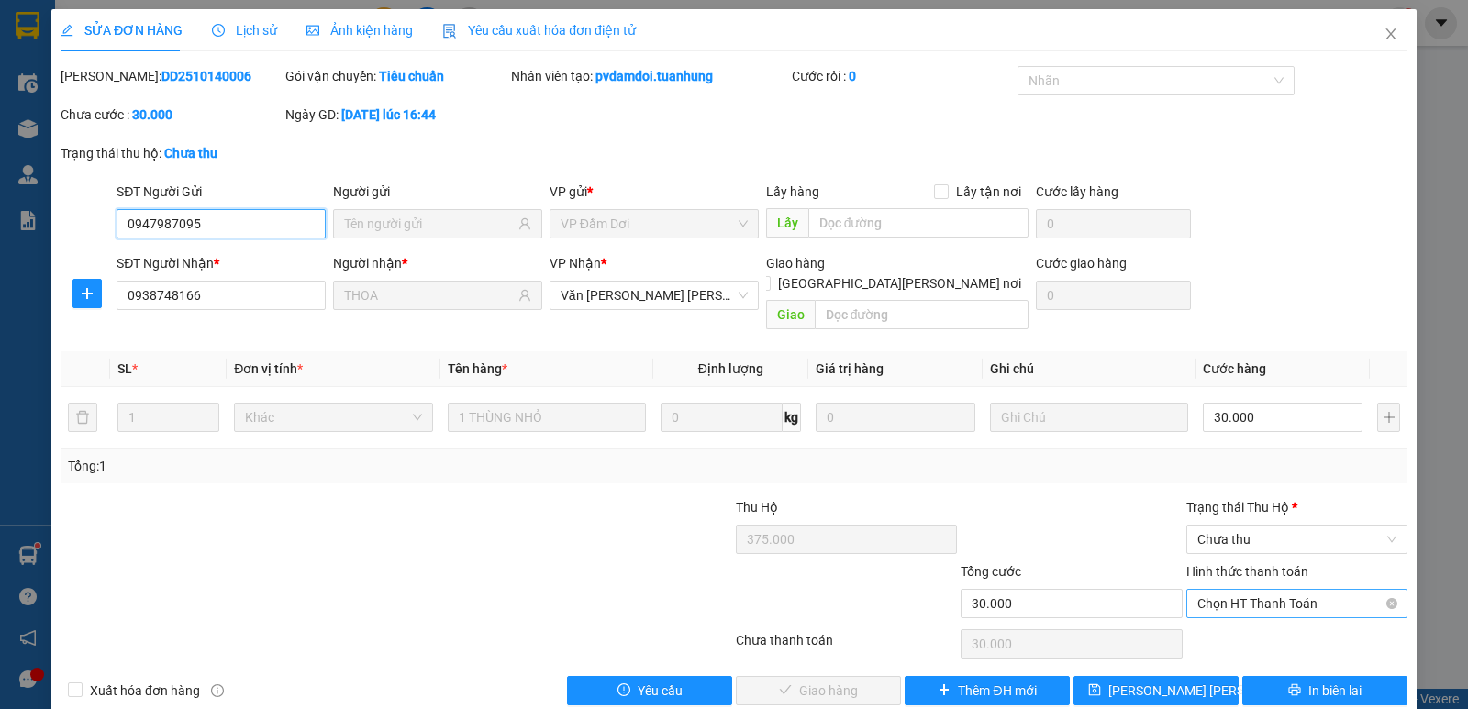
drag, startPoint x: 1208, startPoint y: 588, endPoint x: 1211, endPoint y: 597, distance: 9.6
click at [1209, 590] on span "Chọn HT Thanh Toán" at bounding box center [1296, 604] width 199 height 28
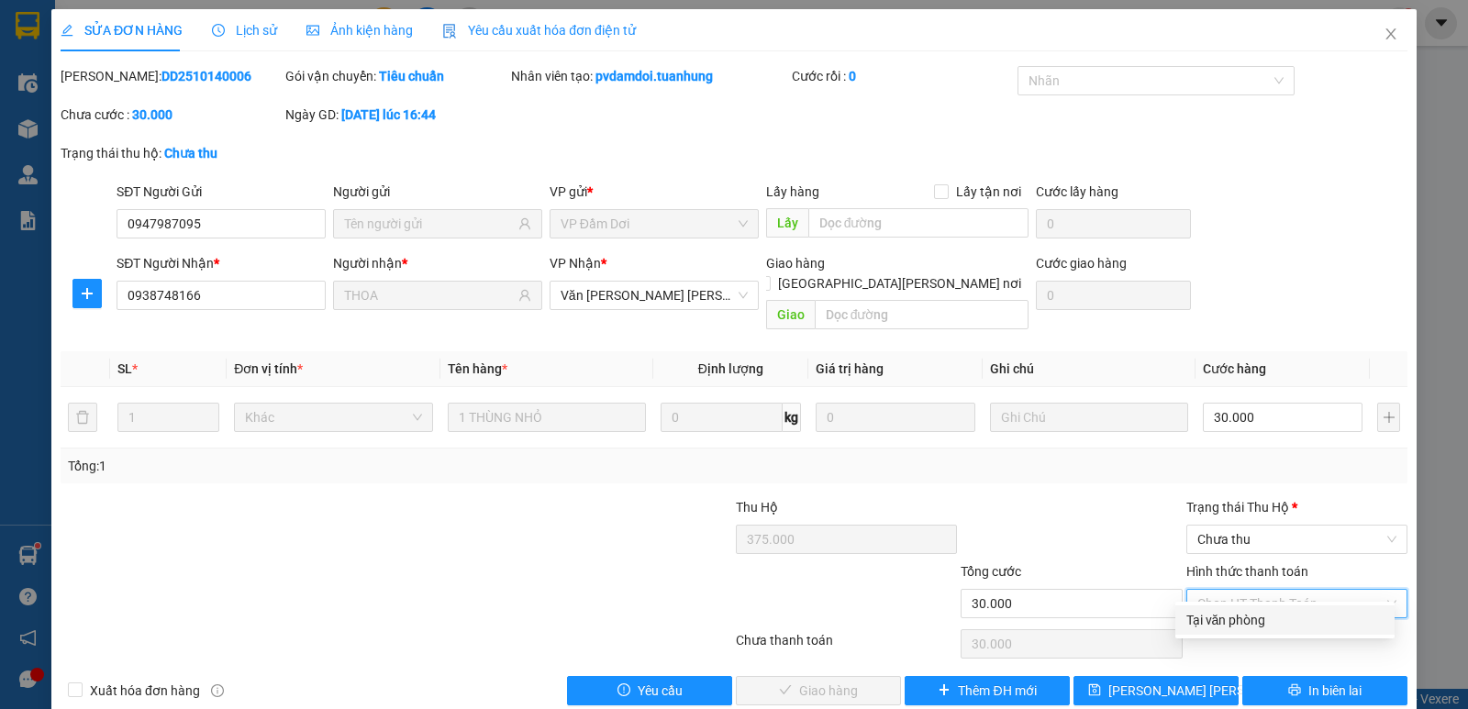
click at [1217, 619] on div "Tại văn phòng" at bounding box center [1284, 620] width 197 height 20
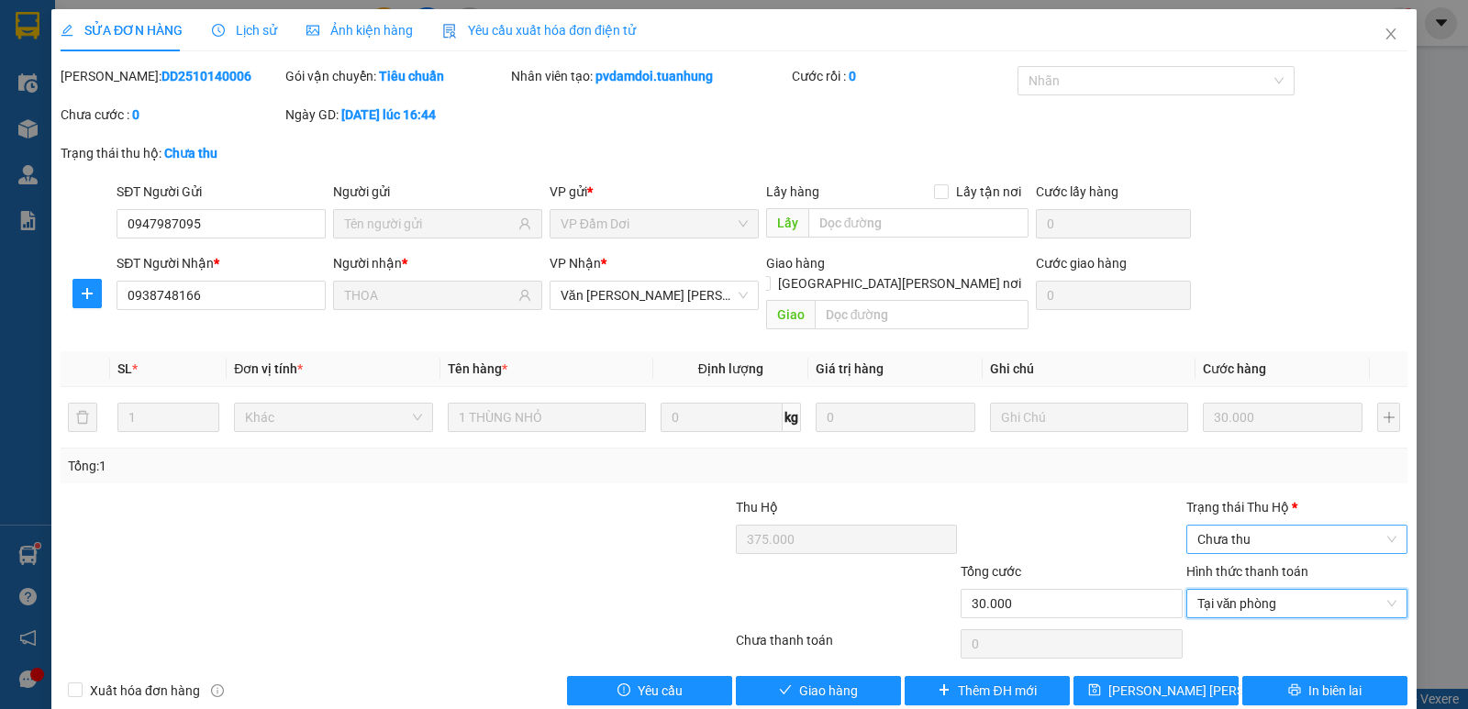
click at [1211, 526] on span "Chưa thu" at bounding box center [1296, 540] width 199 height 28
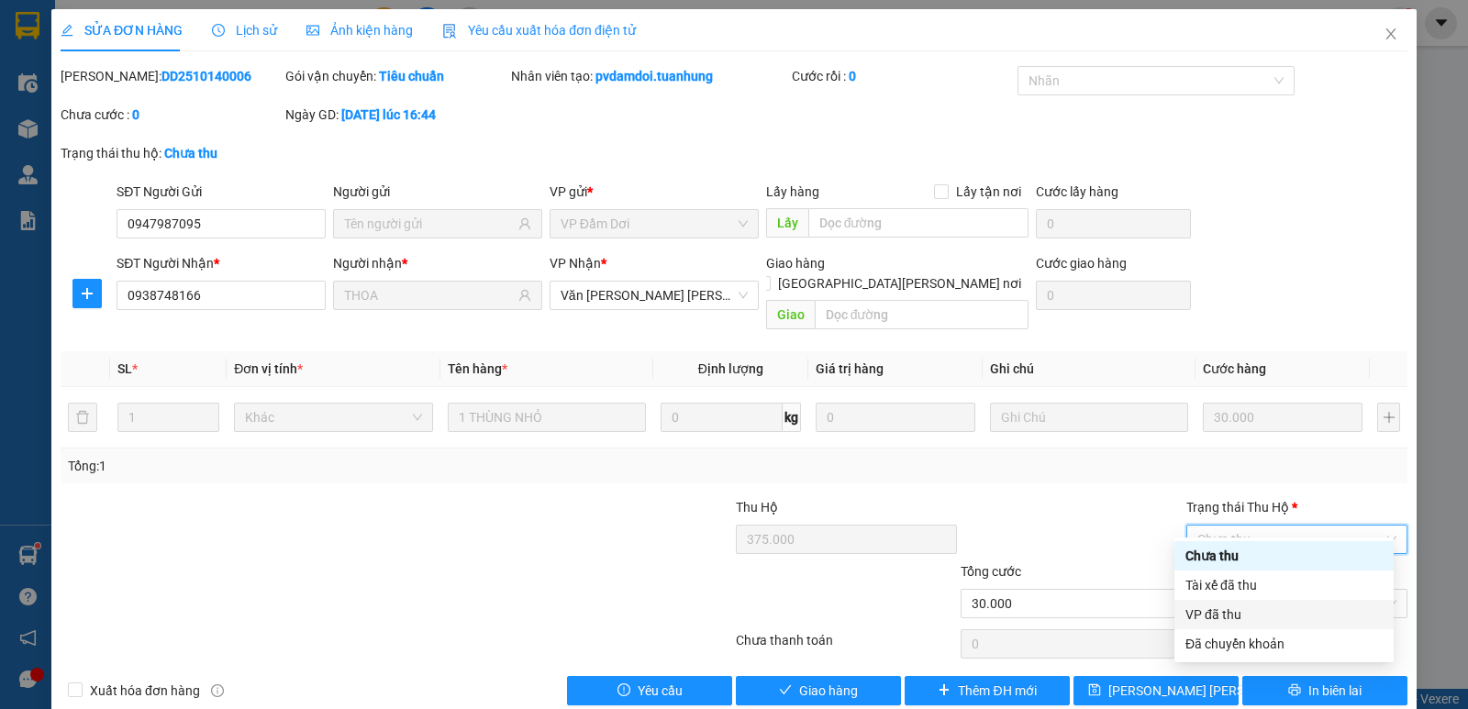
click at [1227, 614] on div "VP đã thu" at bounding box center [1283, 615] width 197 height 20
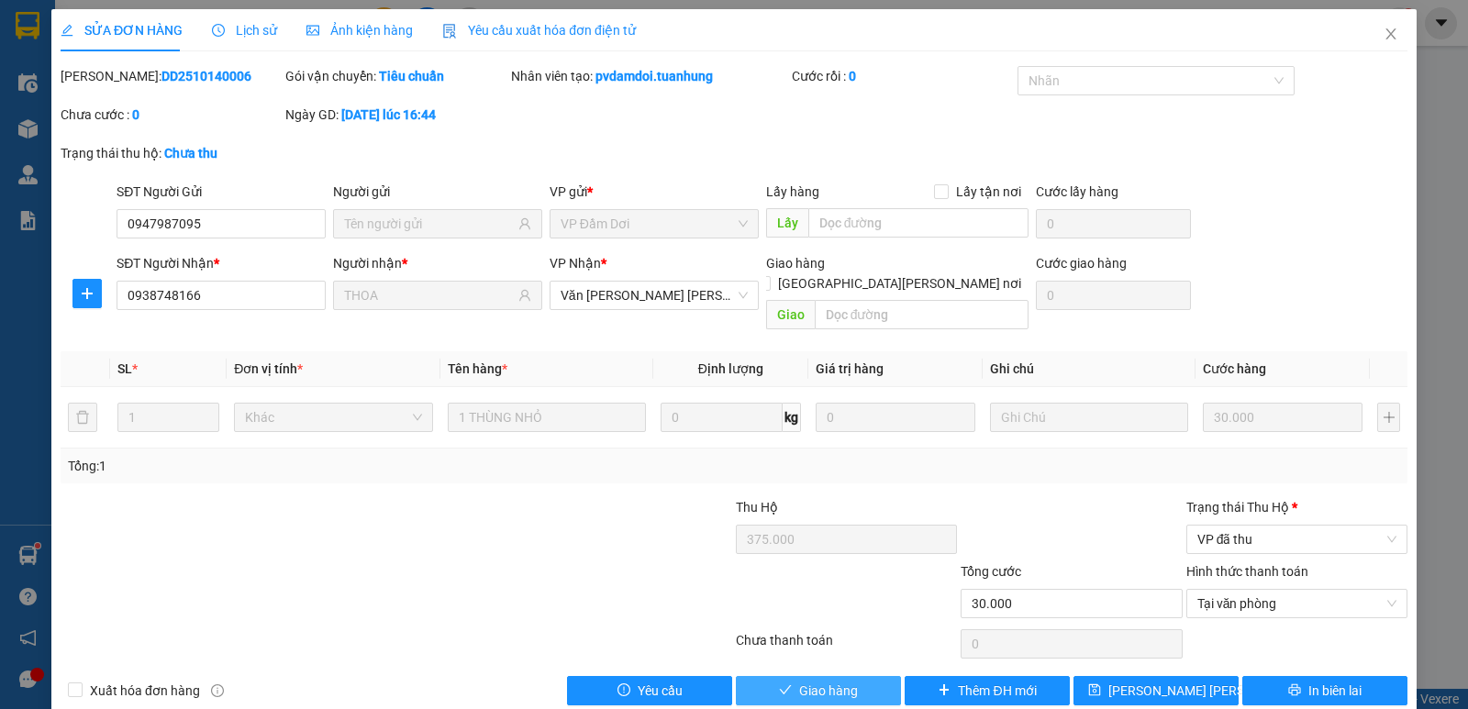
click at [839, 681] on span "Giao hàng" at bounding box center [828, 691] width 59 height 20
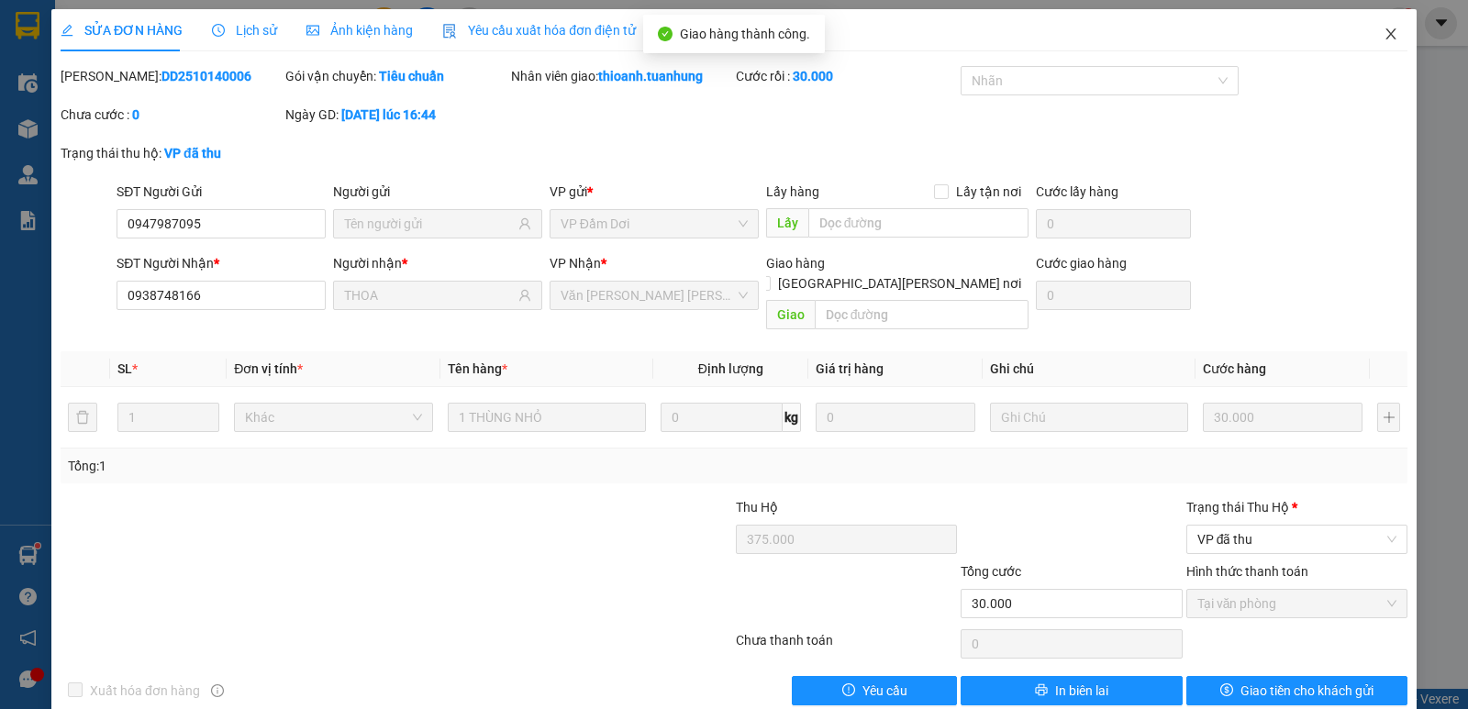
drag, startPoint x: 1375, startPoint y: 29, endPoint x: 981, endPoint y: 44, distance: 394.8
click at [1366, 34] on span "Close" at bounding box center [1390, 34] width 51 height 51
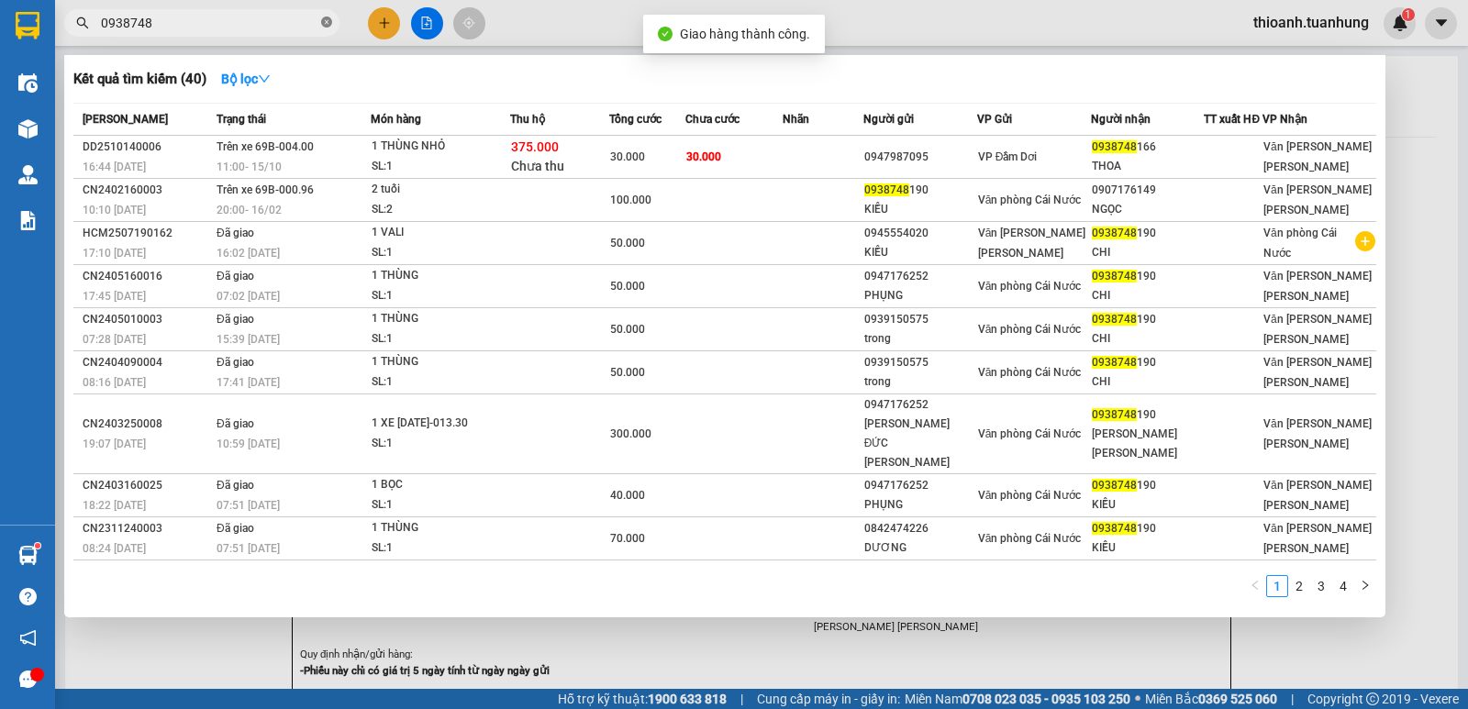
click at [329, 21] on icon "close-circle" at bounding box center [326, 22] width 11 height 11
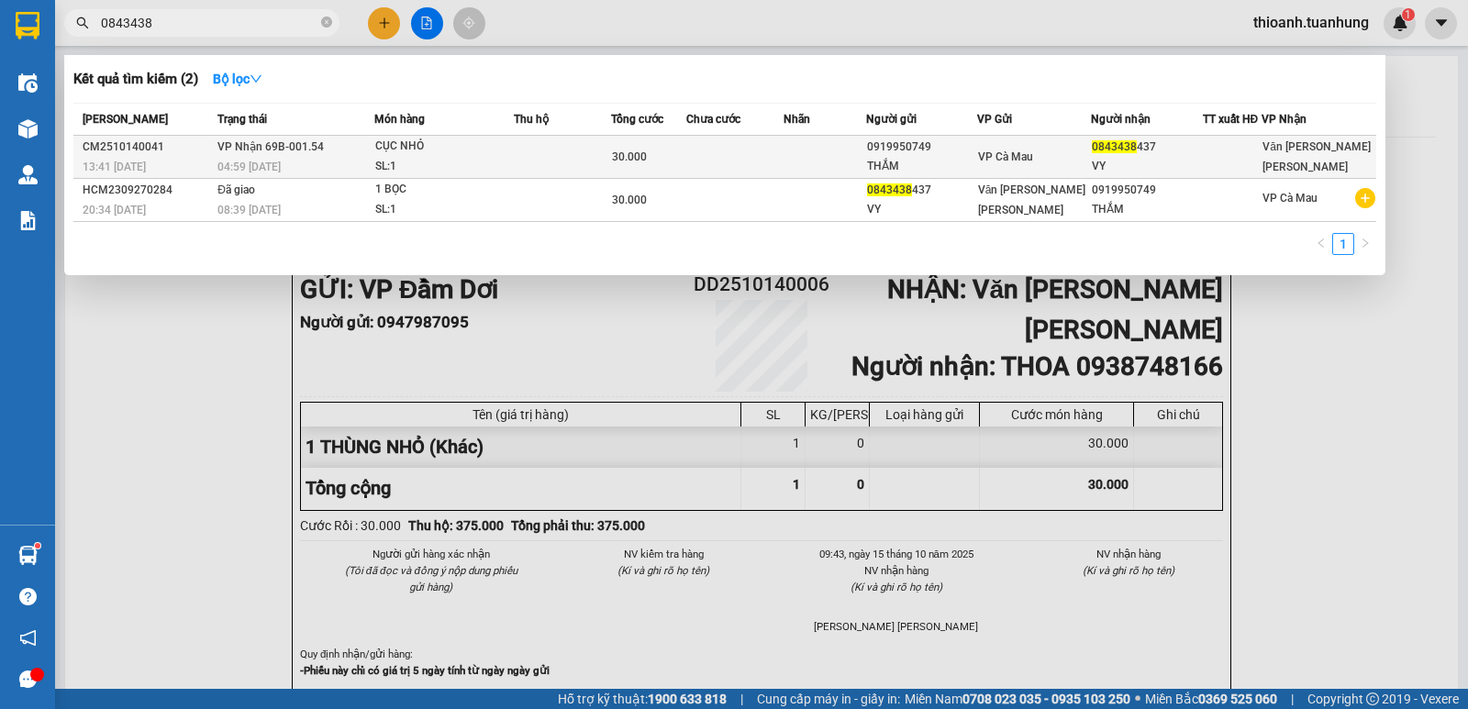
click at [1197, 161] on div "VY" at bounding box center [1146, 166] width 109 height 19
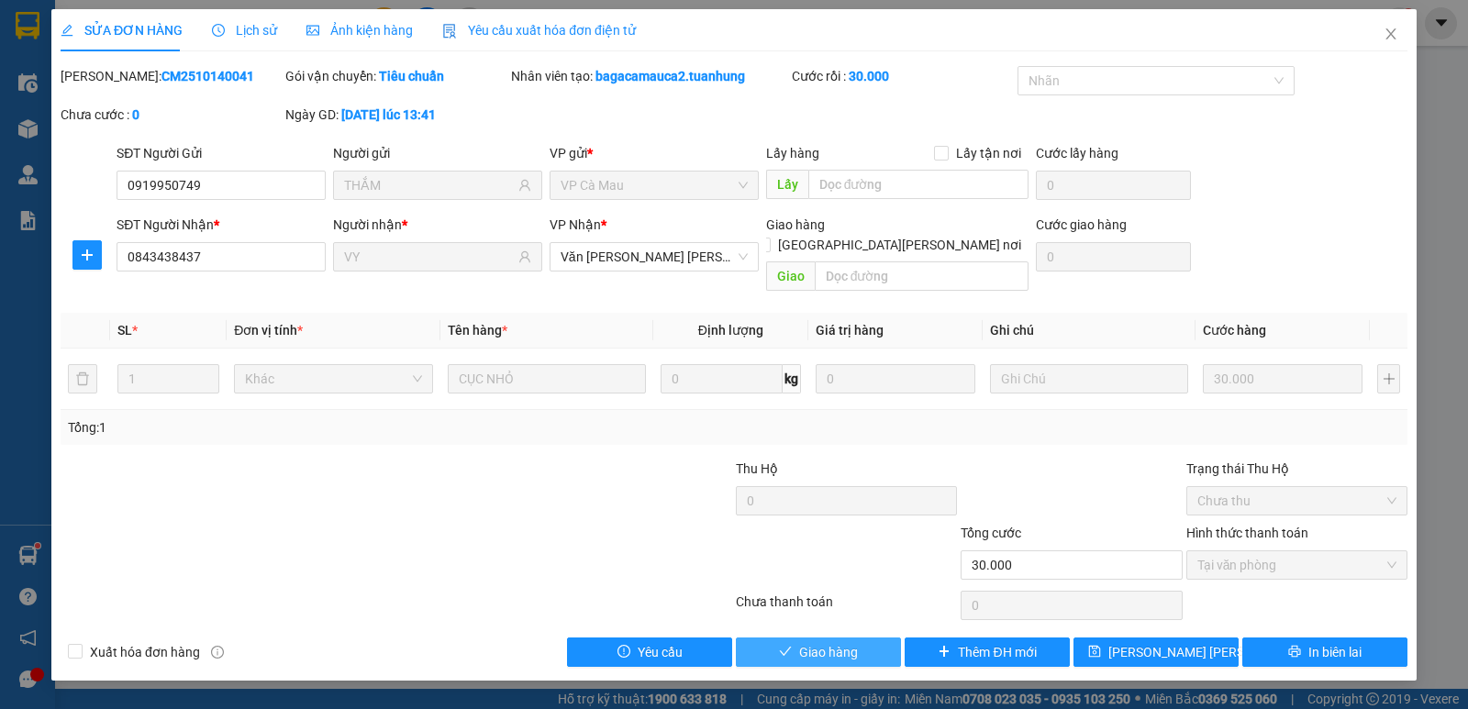
click at [842, 642] on span "Giao hàng" at bounding box center [828, 652] width 59 height 20
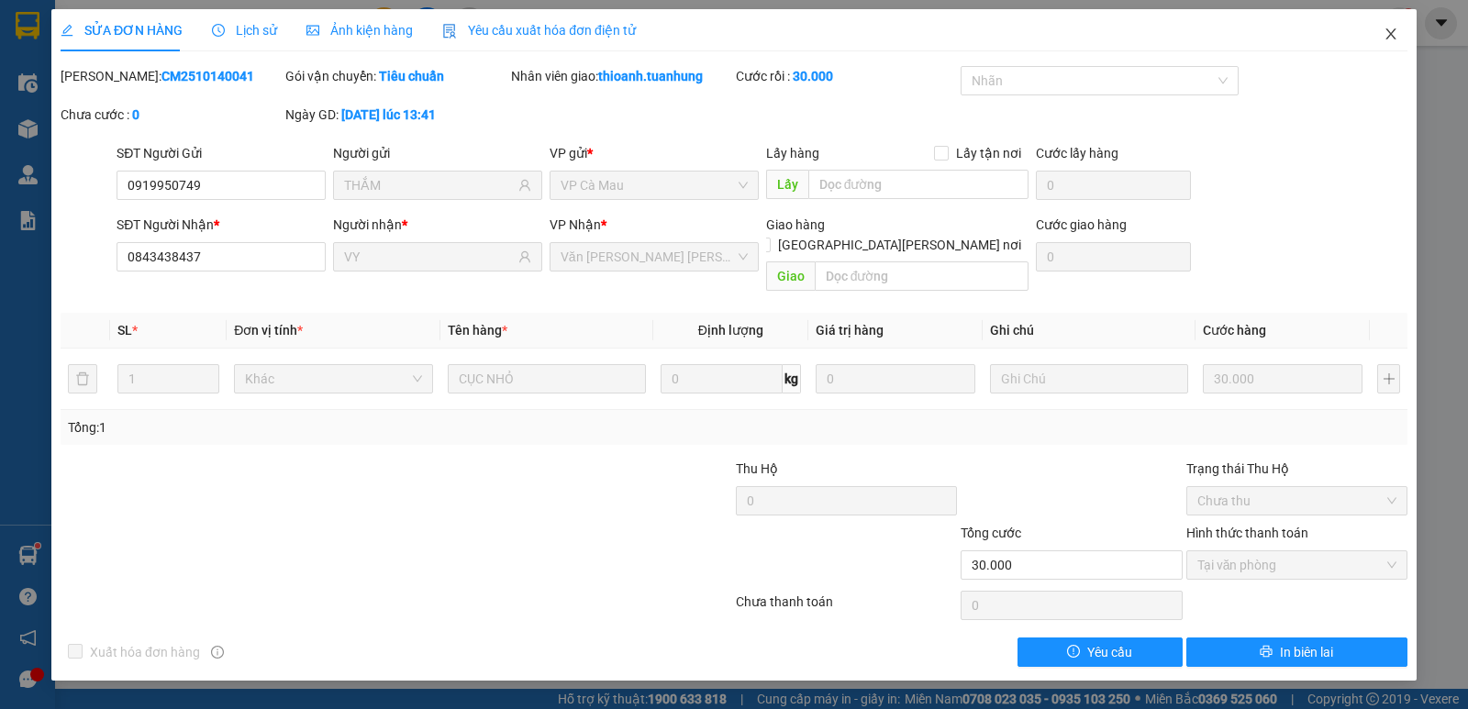
click at [1392, 30] on icon "close" at bounding box center [1391, 34] width 15 height 15
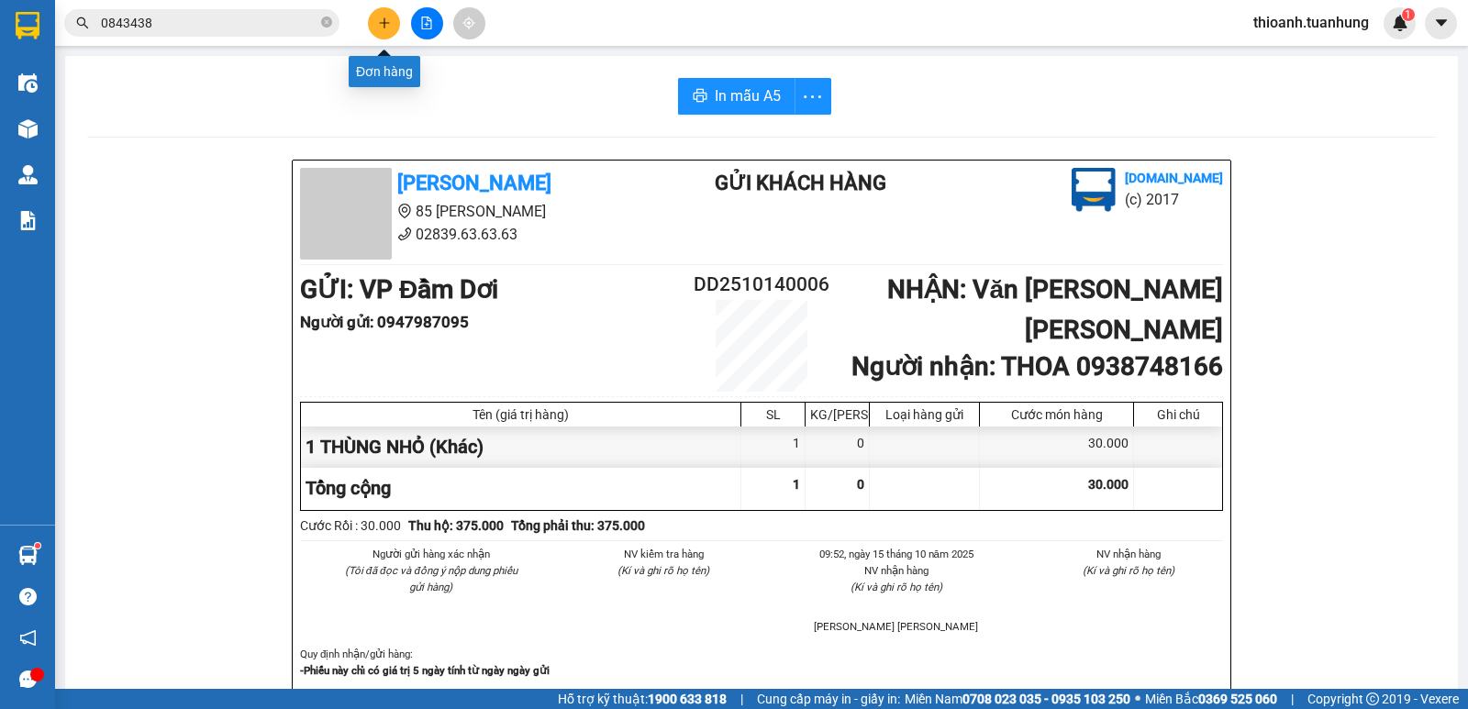
click at [385, 26] on icon "plus" at bounding box center [384, 23] width 13 height 13
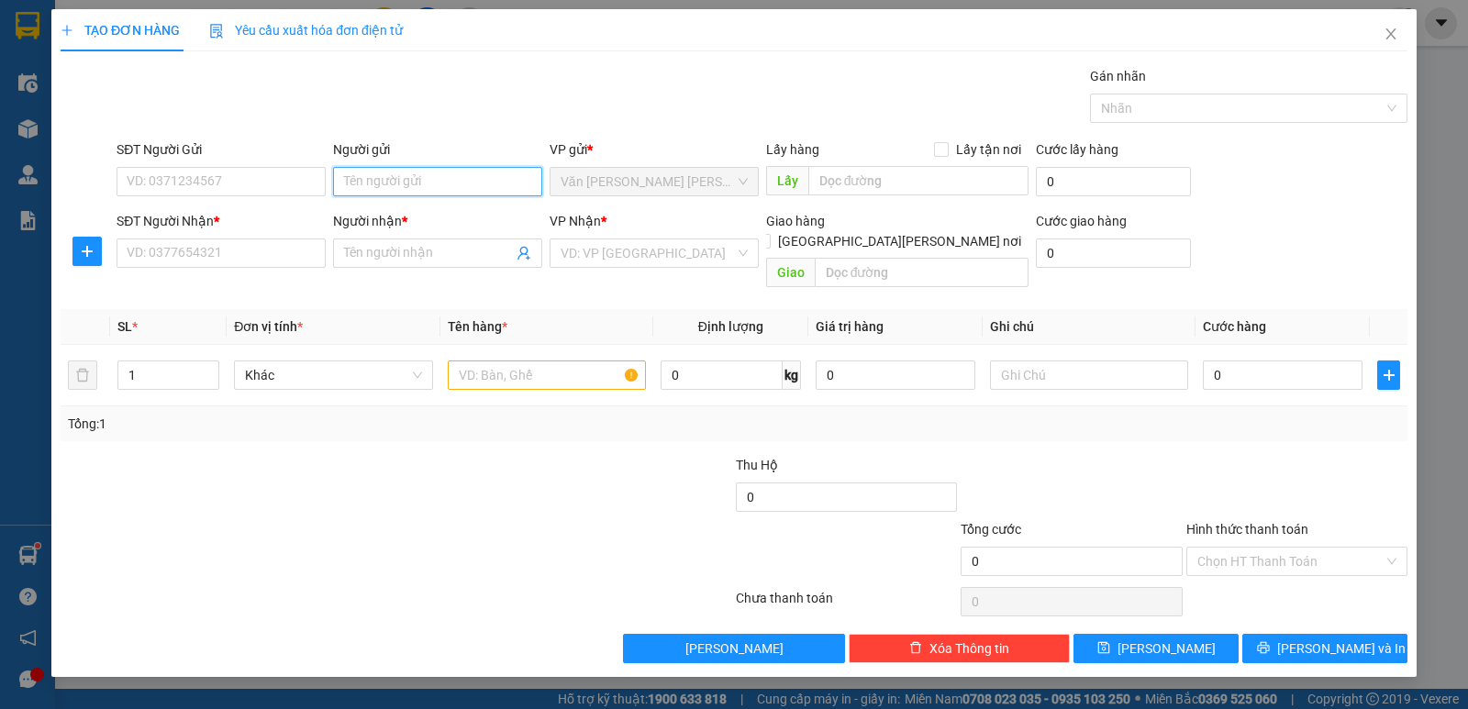
click at [397, 186] on input "Người gửi" at bounding box center [437, 181] width 209 height 29
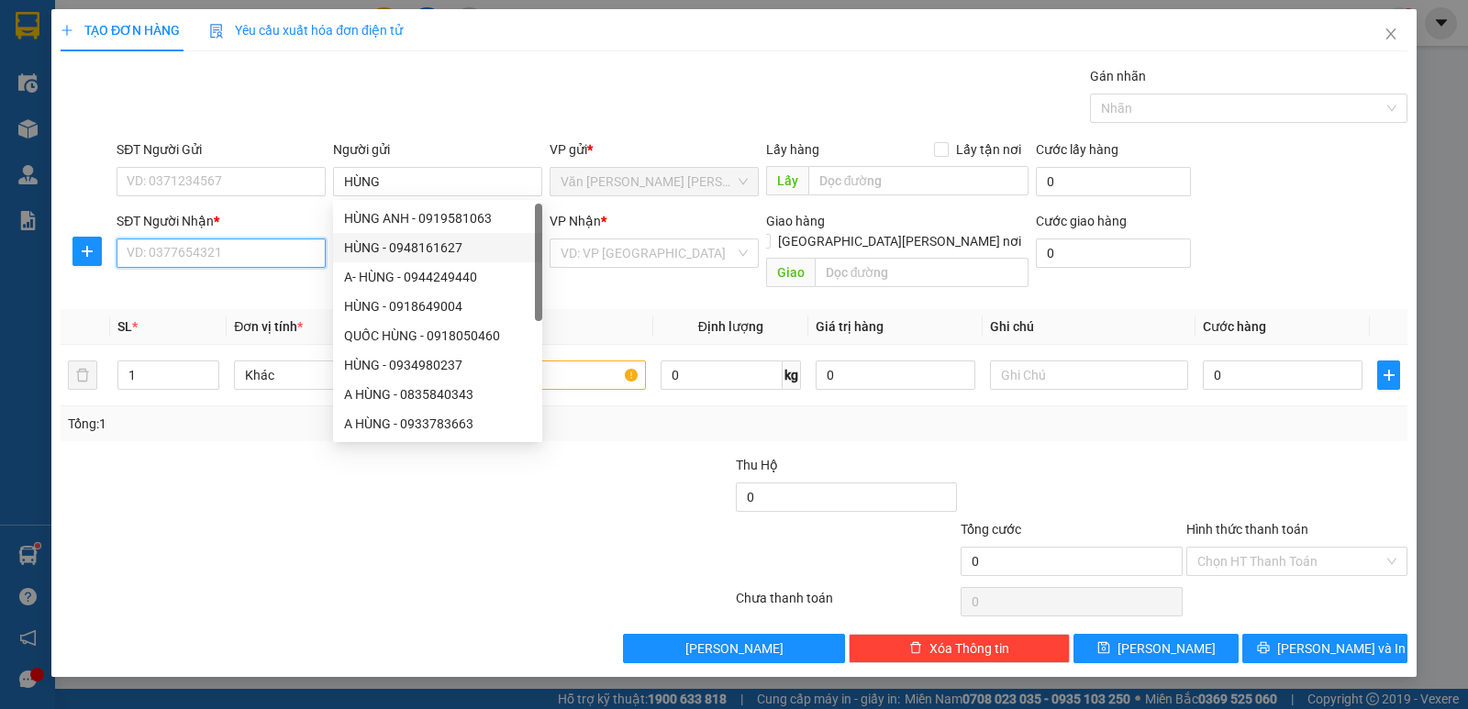
click at [292, 257] on input "SĐT Người Nhận *" at bounding box center [221, 253] width 209 height 29
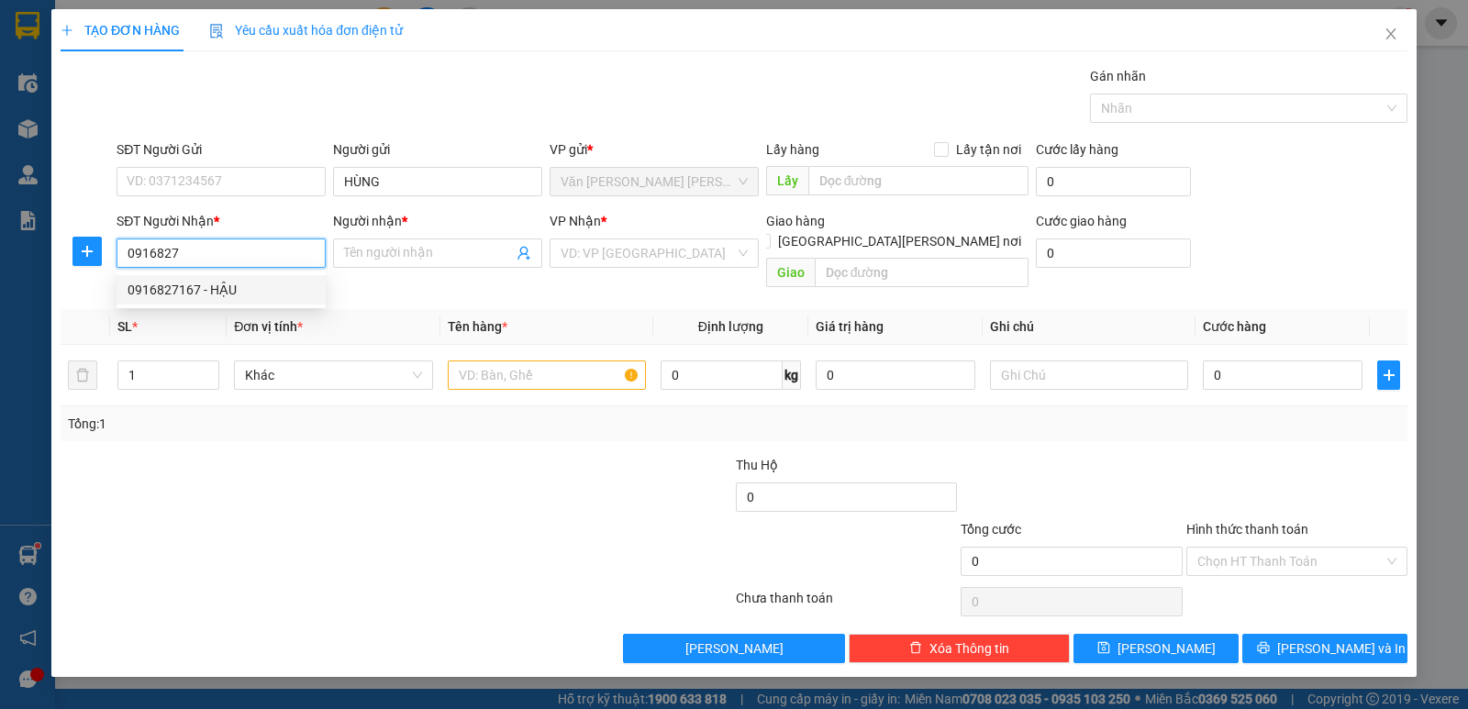
drag, startPoint x: 155, startPoint y: 292, endPoint x: 188, endPoint y: 309, distance: 37.3
click at [156, 292] on div "0916827167 - HẬU" at bounding box center [221, 290] width 187 height 20
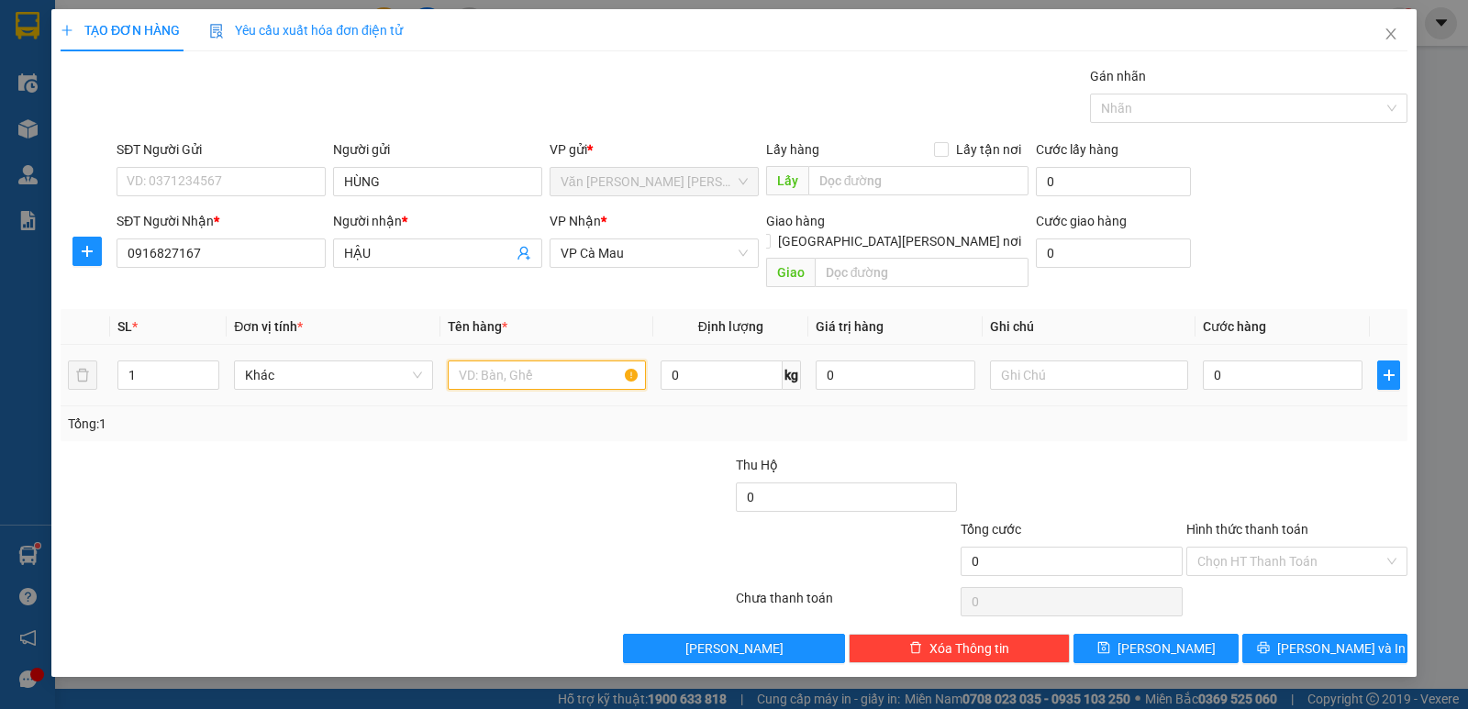
click at [499, 361] on input "text" at bounding box center [547, 375] width 198 height 29
click at [1307, 361] on input "0" at bounding box center [1283, 375] width 160 height 29
click at [1315, 639] on span "[PERSON_NAME] và In" at bounding box center [1341, 649] width 128 height 20
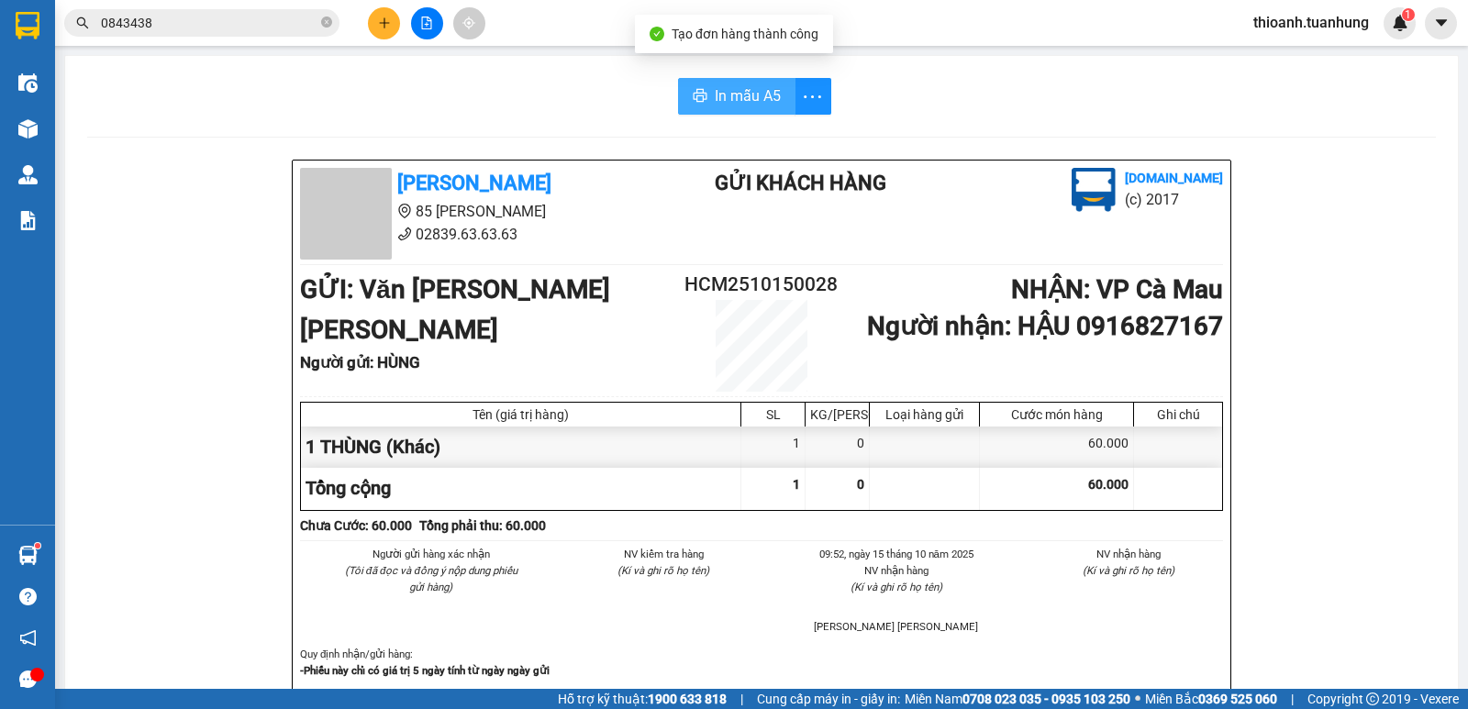
click at [740, 95] on span "In mẫu A5" at bounding box center [748, 95] width 66 height 23
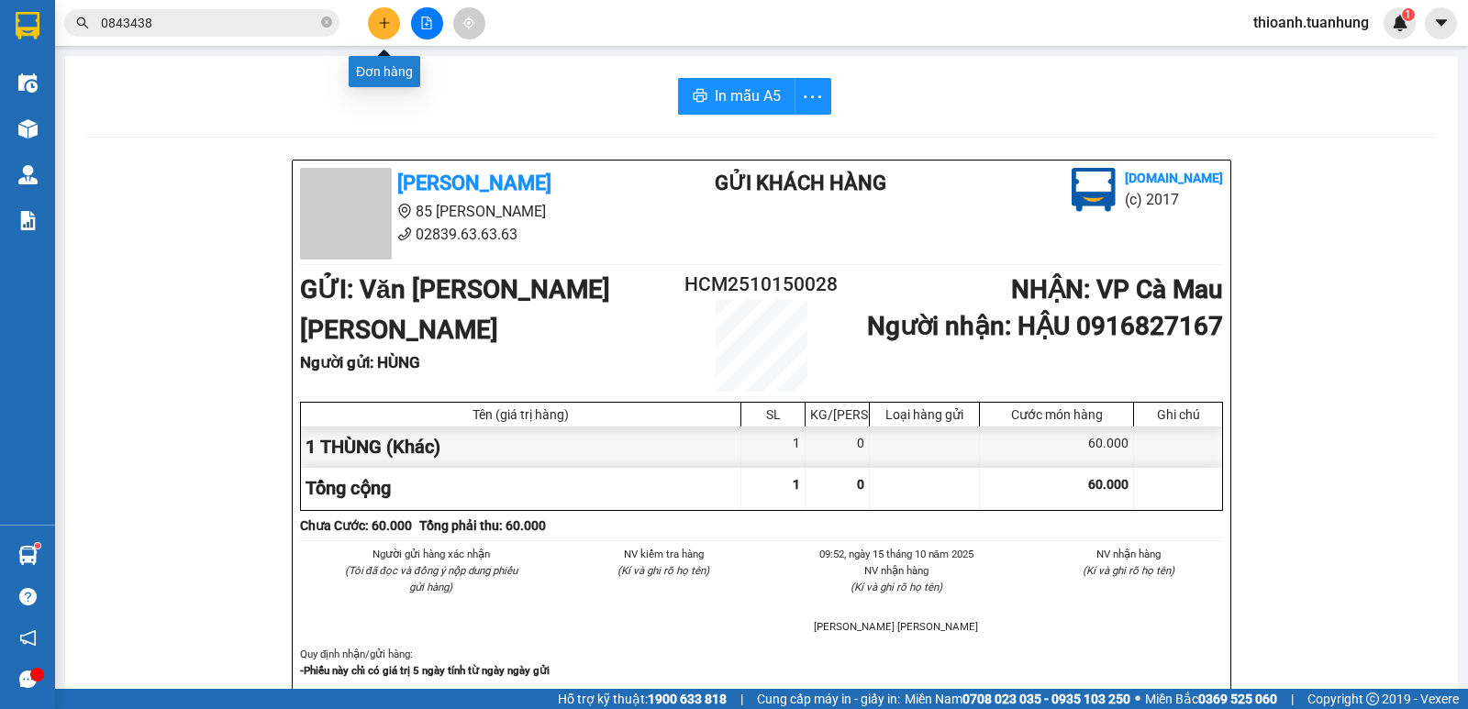
click at [387, 28] on icon "plus" at bounding box center [384, 23] width 13 height 13
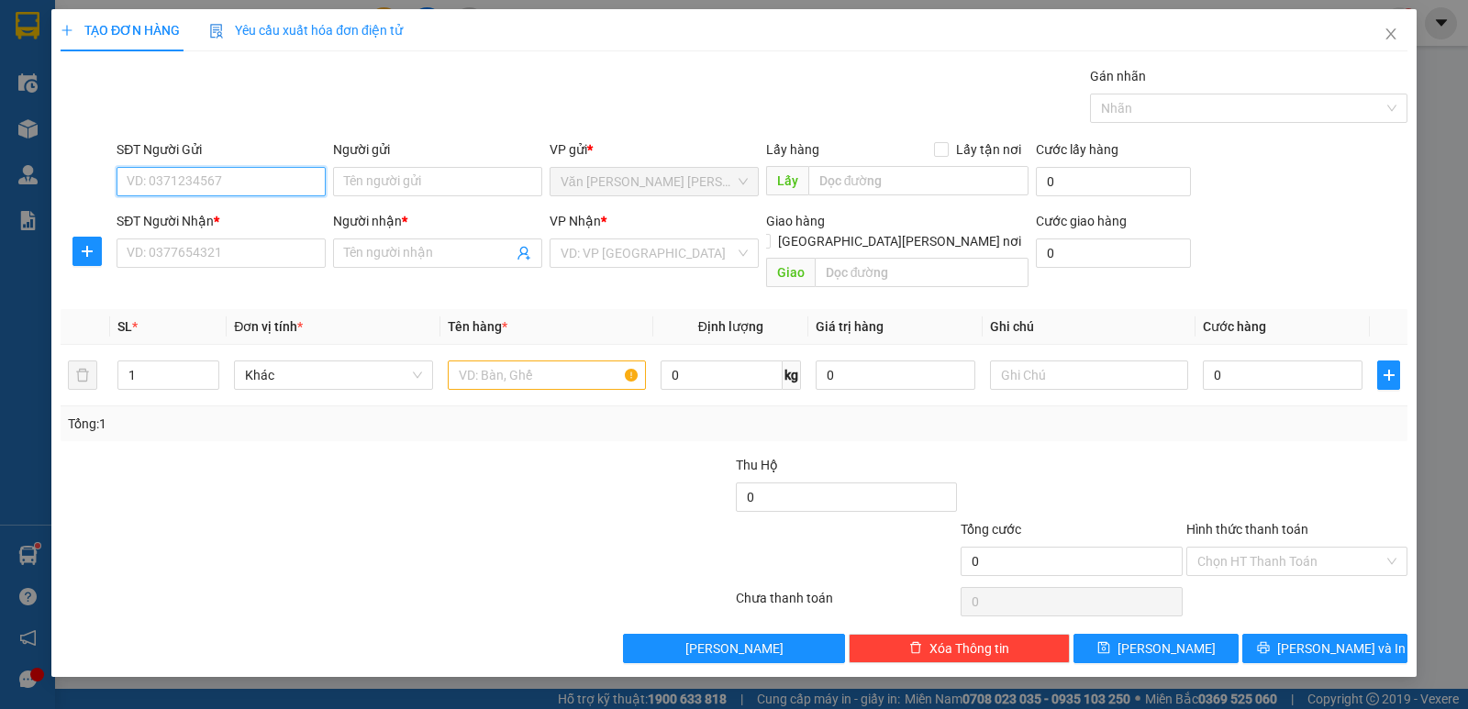
click at [270, 183] on input "SĐT Người Gửi" at bounding box center [221, 181] width 209 height 29
click at [261, 257] on input "SĐT Người Nhận *" at bounding box center [221, 253] width 209 height 29
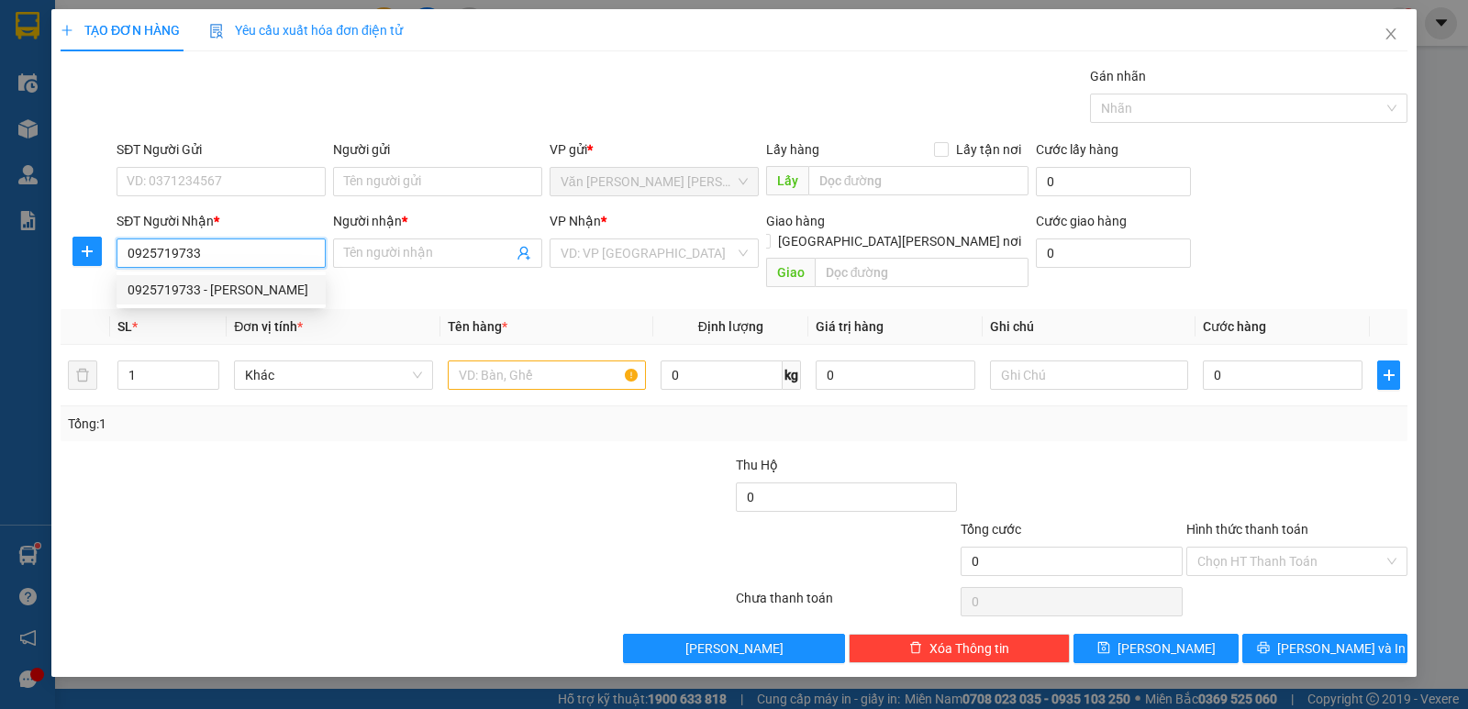
click at [206, 289] on div "0925719733 - [PERSON_NAME]" at bounding box center [221, 290] width 187 height 20
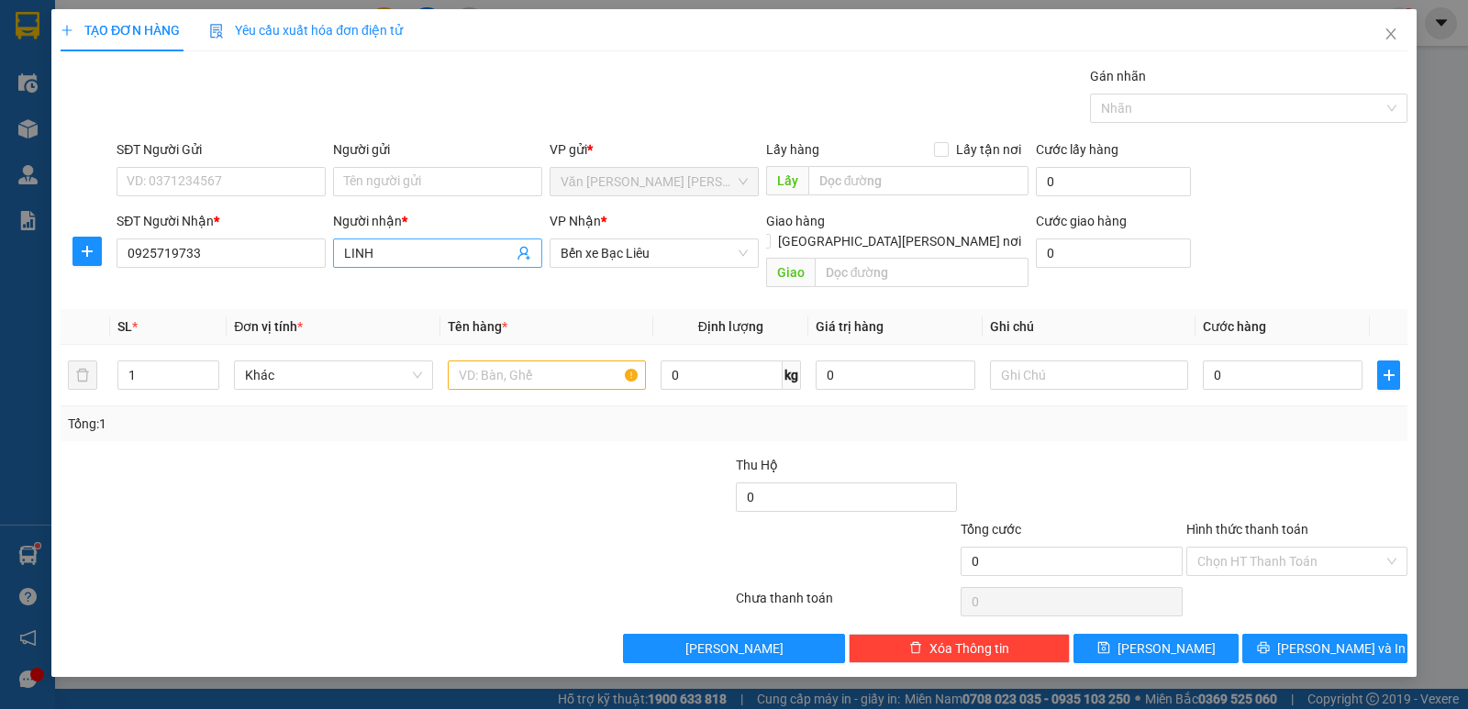
click at [406, 249] on input "LINH" at bounding box center [428, 253] width 169 height 20
click at [236, 182] on input "SĐT Người Gửi" at bounding box center [221, 181] width 209 height 29
click at [483, 181] on input "Người gửi" at bounding box center [437, 181] width 209 height 29
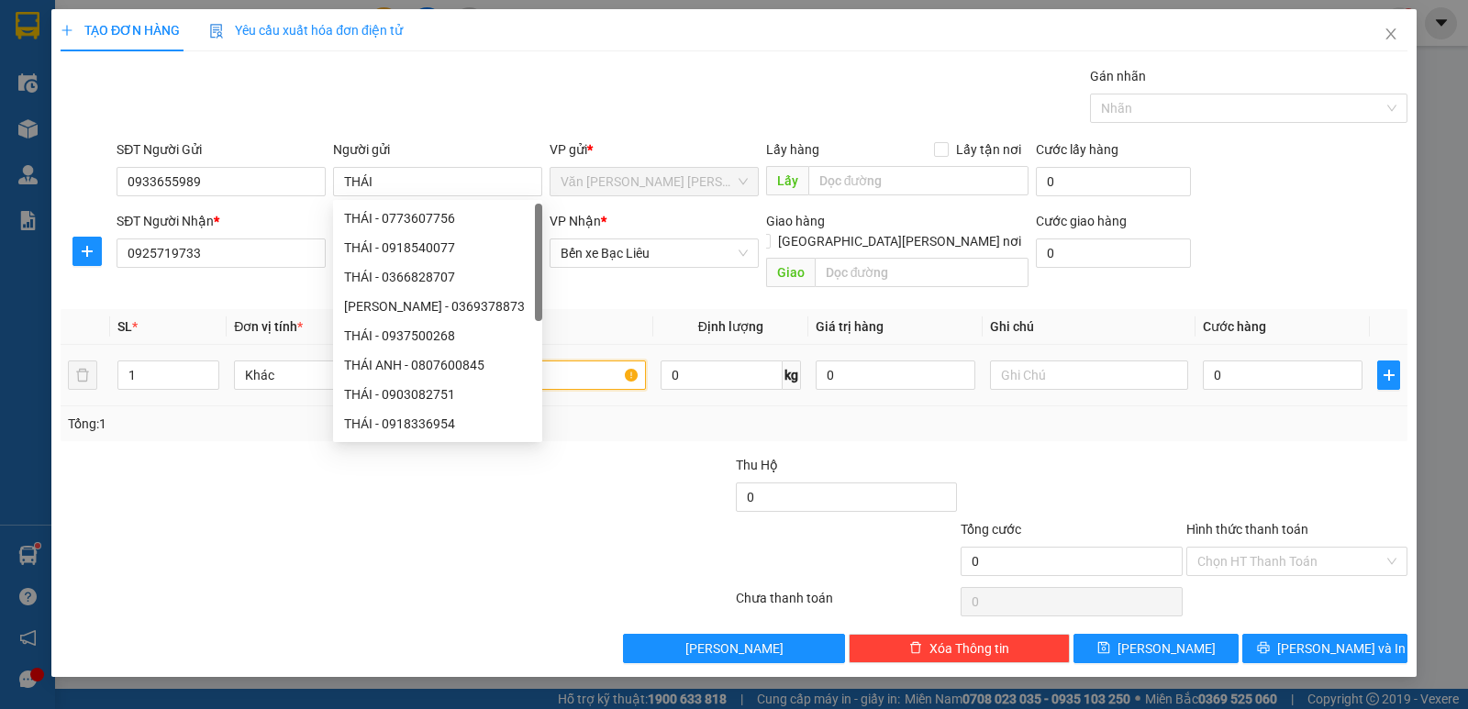
click at [600, 361] on input "text" at bounding box center [547, 375] width 198 height 29
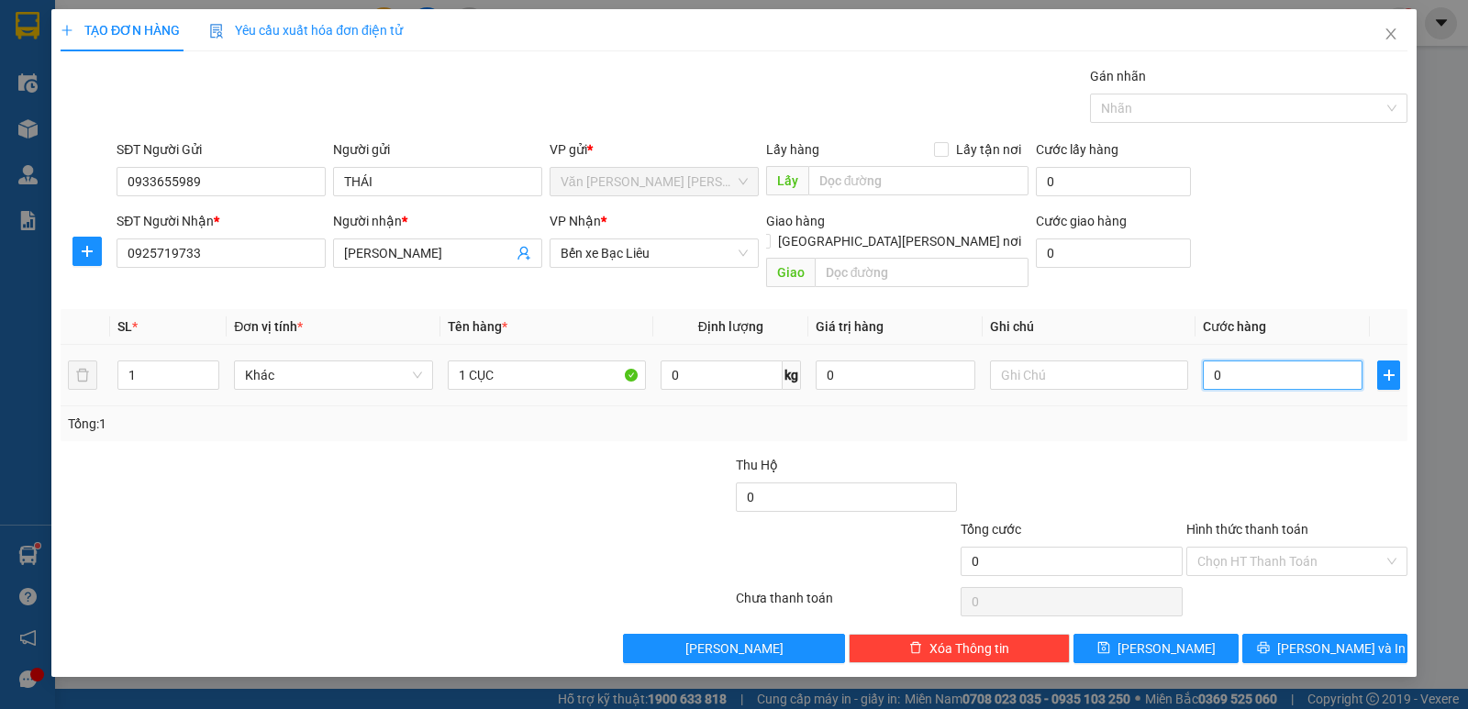
click at [1289, 365] on input "0" at bounding box center [1283, 375] width 160 height 29
drag, startPoint x: 1334, startPoint y: 628, endPoint x: 1251, endPoint y: 570, distance: 101.5
click at [1334, 639] on span "[PERSON_NAME] và In" at bounding box center [1341, 649] width 128 height 20
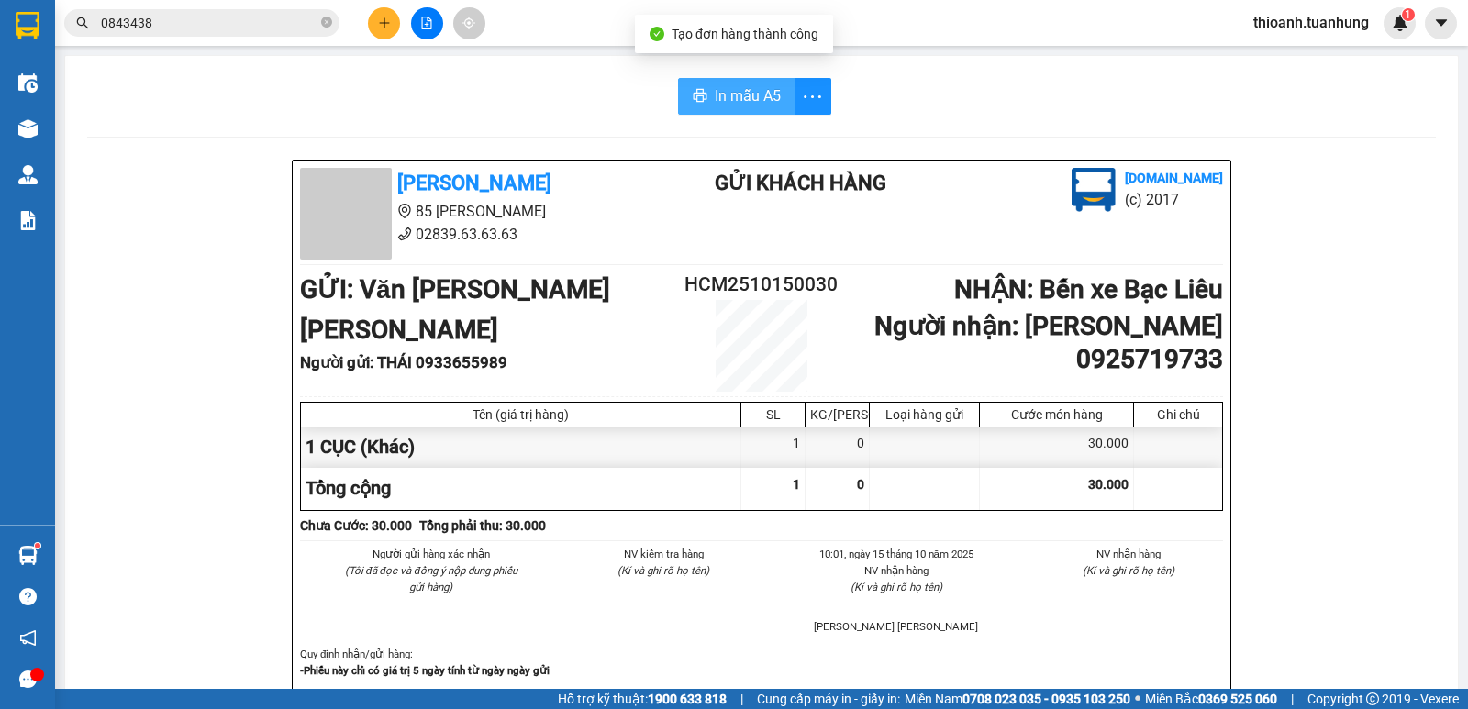
click at [715, 93] on span "In mẫu A5" at bounding box center [748, 95] width 66 height 23
click at [328, 25] on icon "close-circle" at bounding box center [326, 22] width 11 height 11
click at [272, 25] on input "text" at bounding box center [209, 23] width 217 height 20
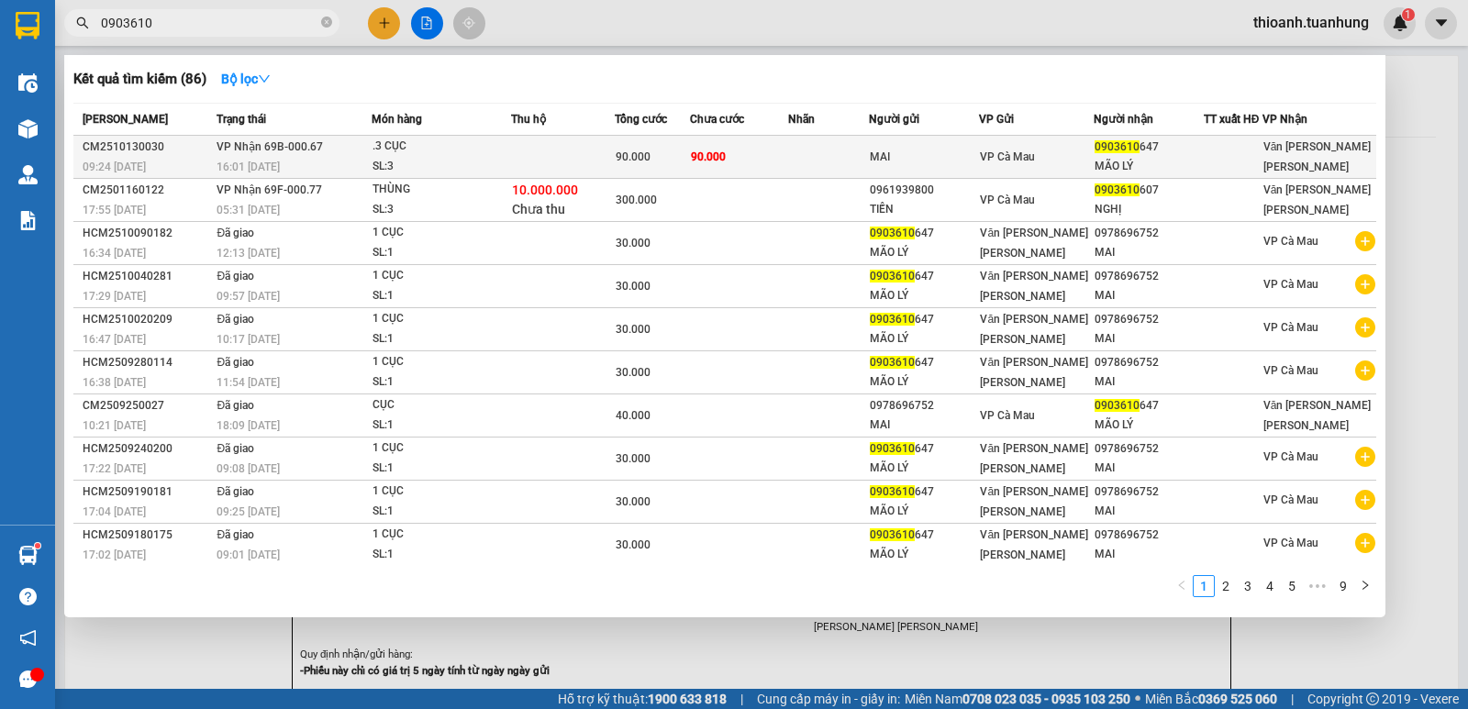
click at [873, 162] on div "MAI" at bounding box center [924, 157] width 108 height 19
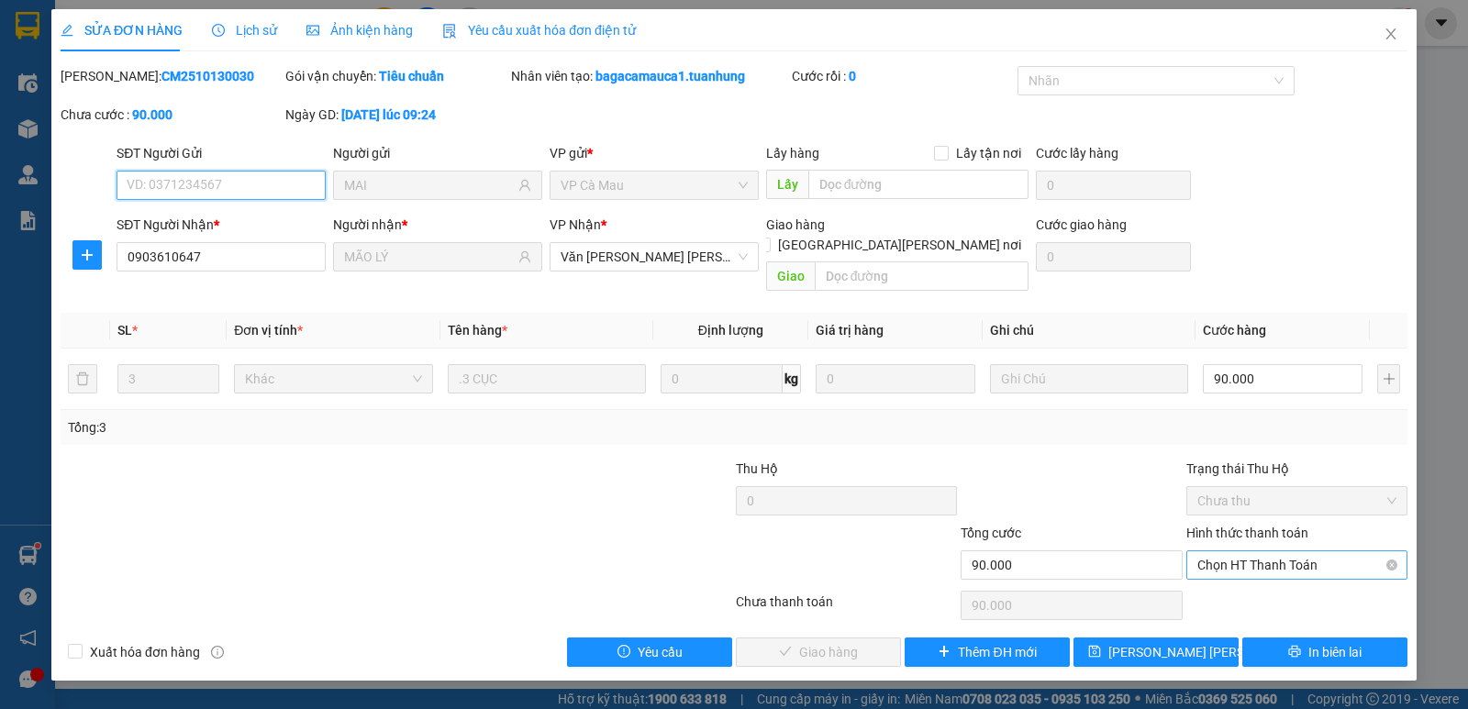
click at [1229, 551] on span "Chọn HT Thanh Toán" at bounding box center [1296, 565] width 199 height 28
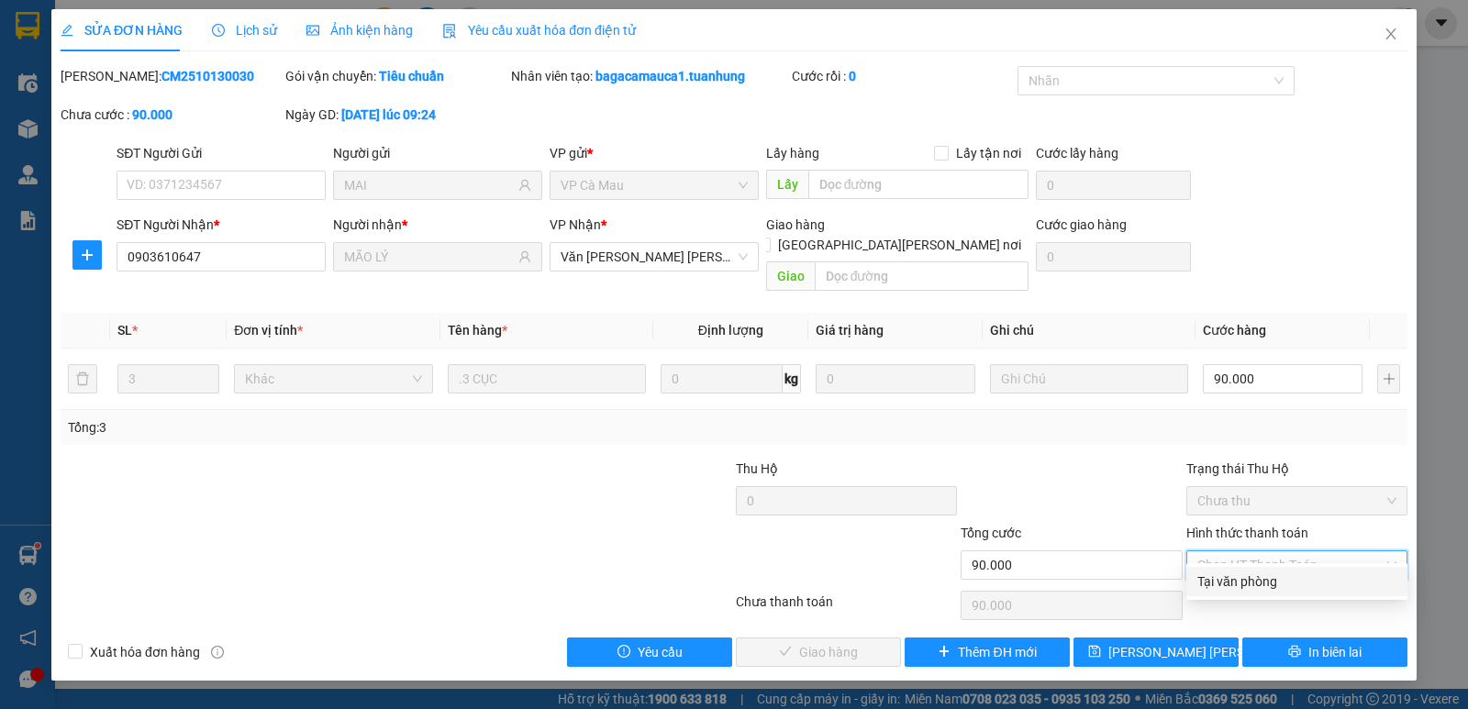
click at [1218, 581] on div "Tại văn phòng" at bounding box center [1296, 582] width 199 height 20
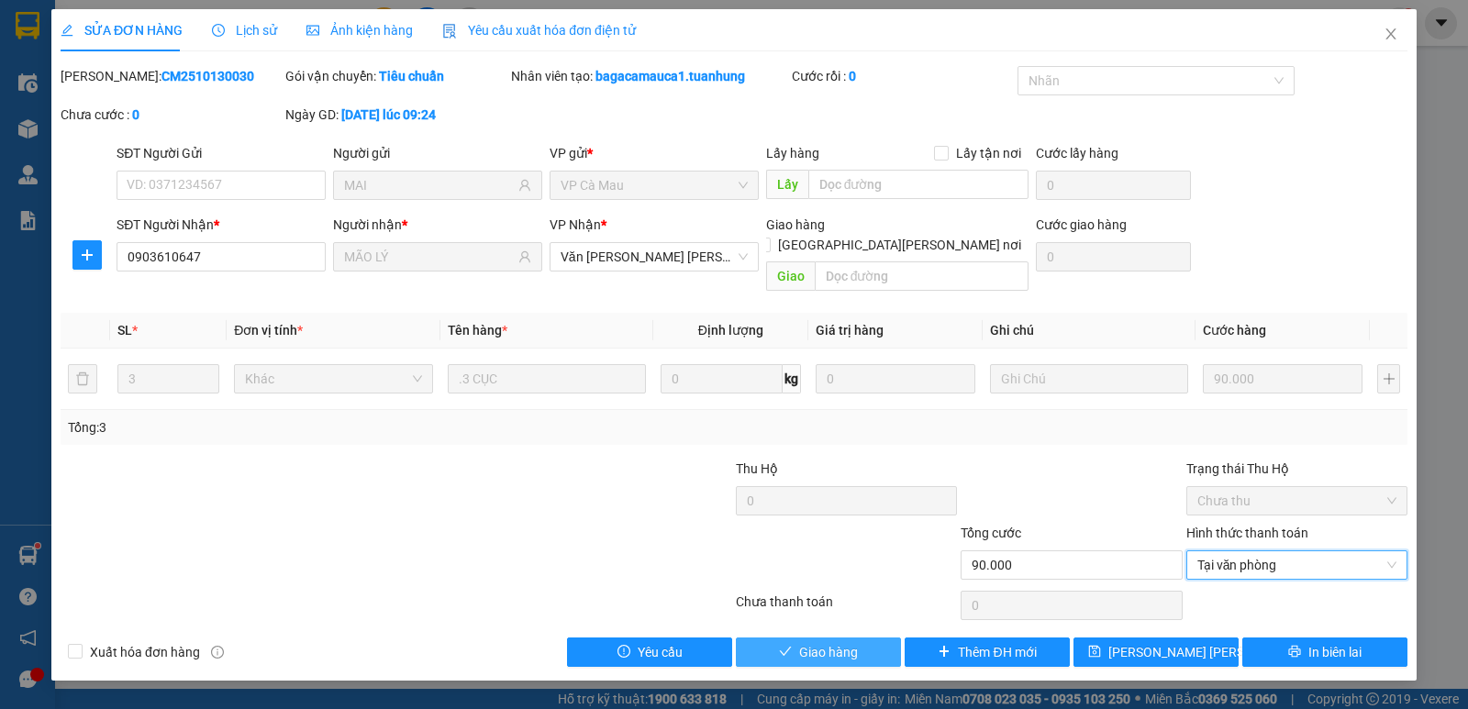
click at [861, 638] on button "Giao hàng" at bounding box center [818, 652] width 165 height 29
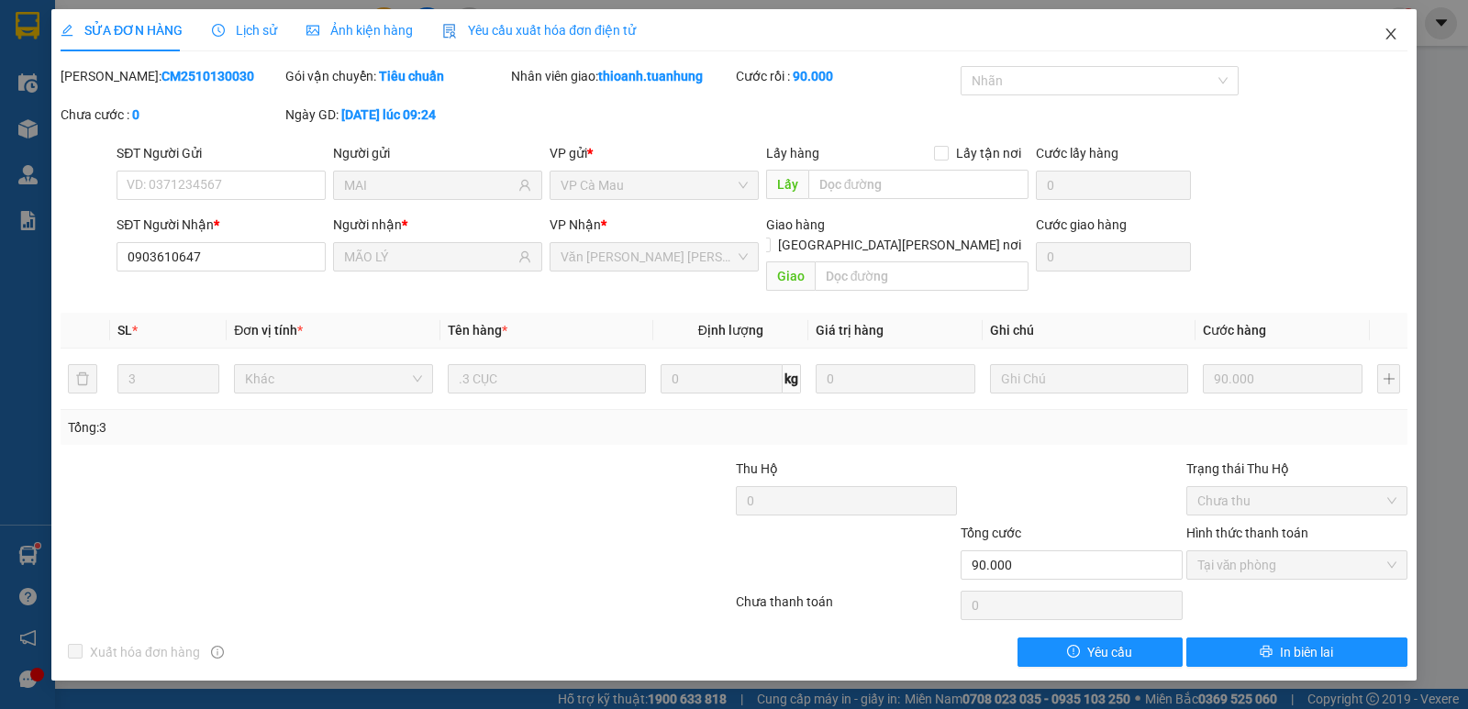
drag, startPoint x: 1392, startPoint y: 35, endPoint x: 1016, endPoint y: 1, distance: 377.7
click at [1389, 35] on icon "close" at bounding box center [1391, 34] width 15 height 15
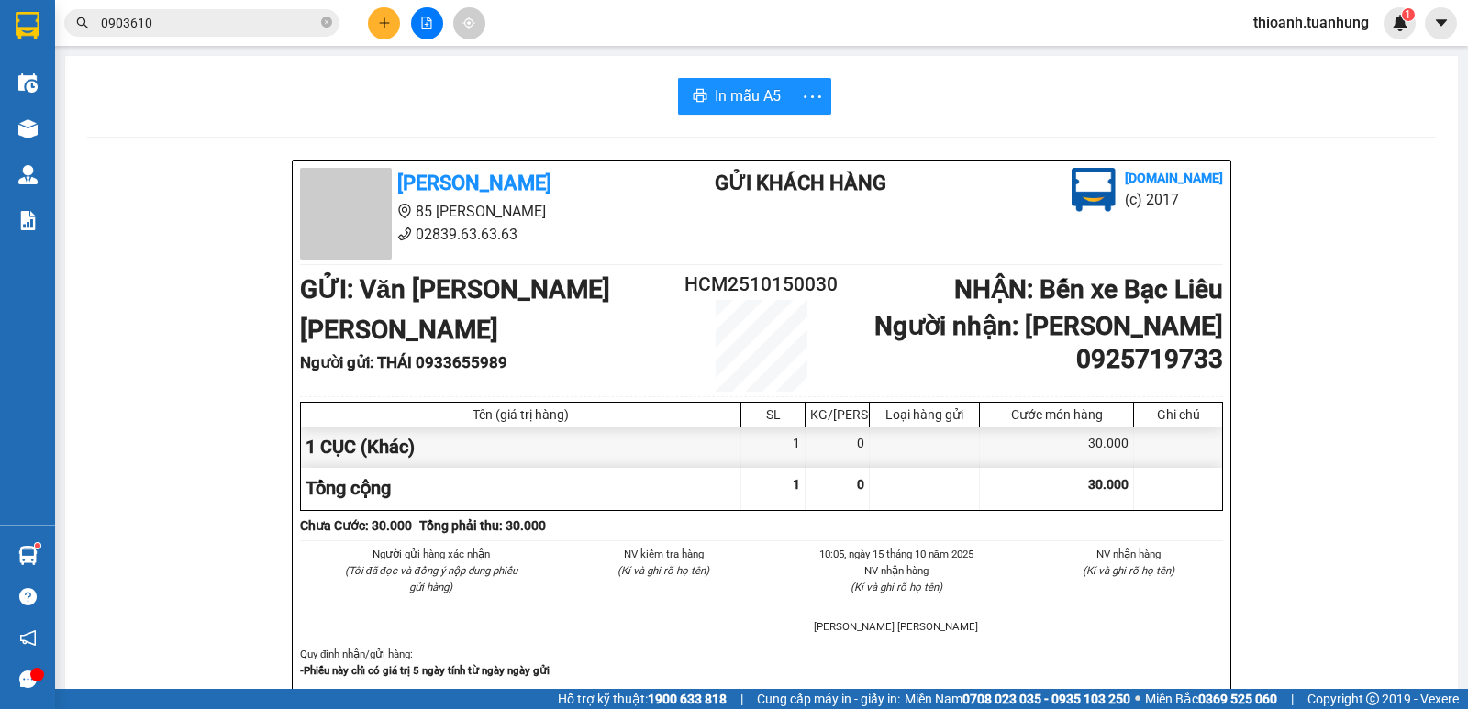
click at [327, 22] on icon "close-circle" at bounding box center [326, 22] width 11 height 11
click at [257, 23] on input "text" at bounding box center [209, 23] width 217 height 20
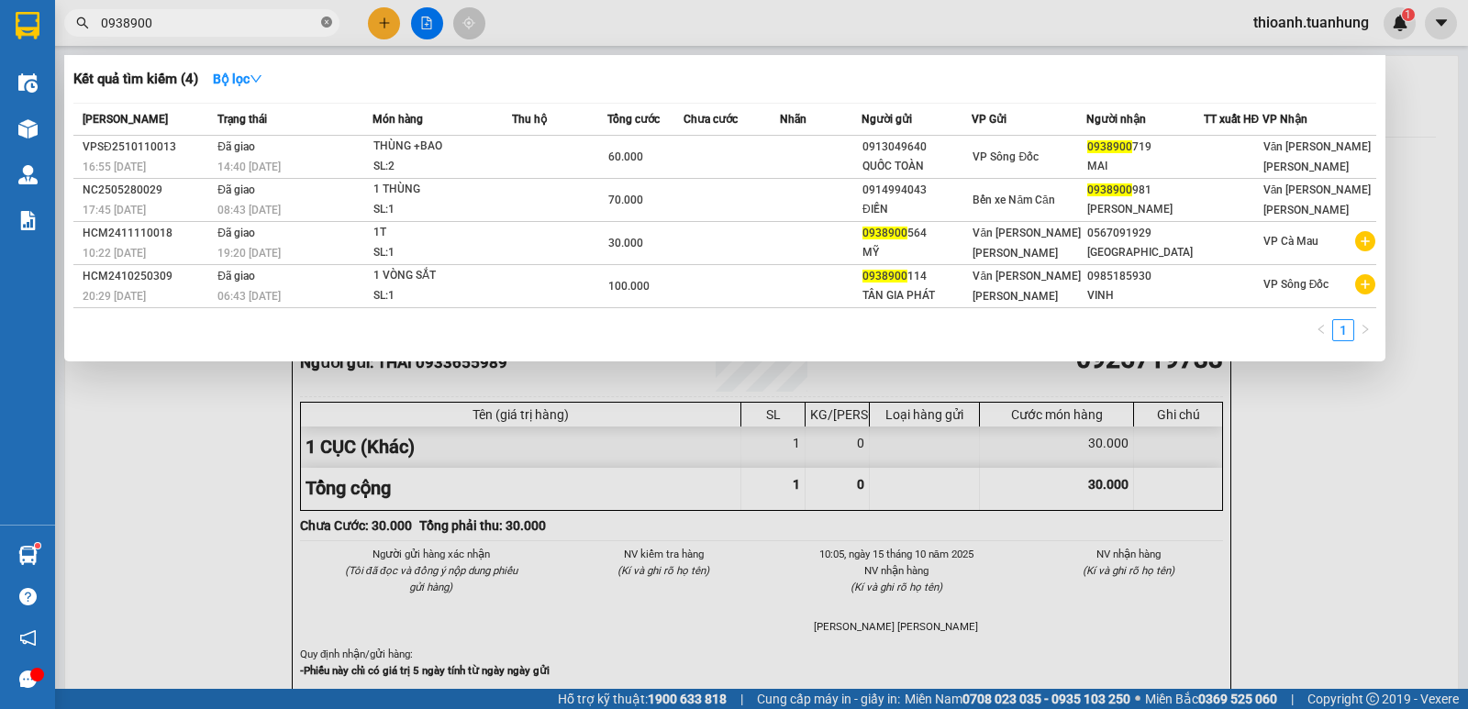
click at [328, 20] on icon "close-circle" at bounding box center [326, 22] width 11 height 11
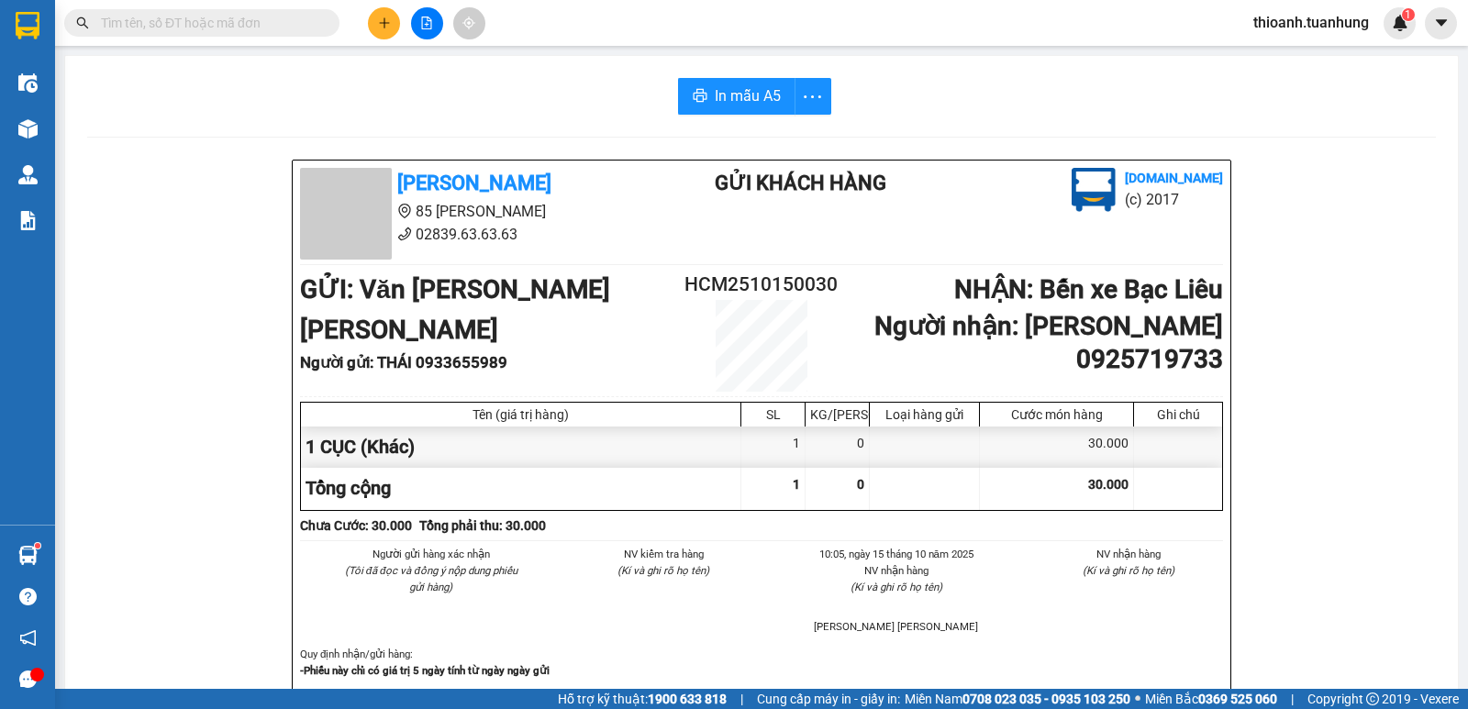
click at [284, 26] on input "text" at bounding box center [209, 23] width 217 height 20
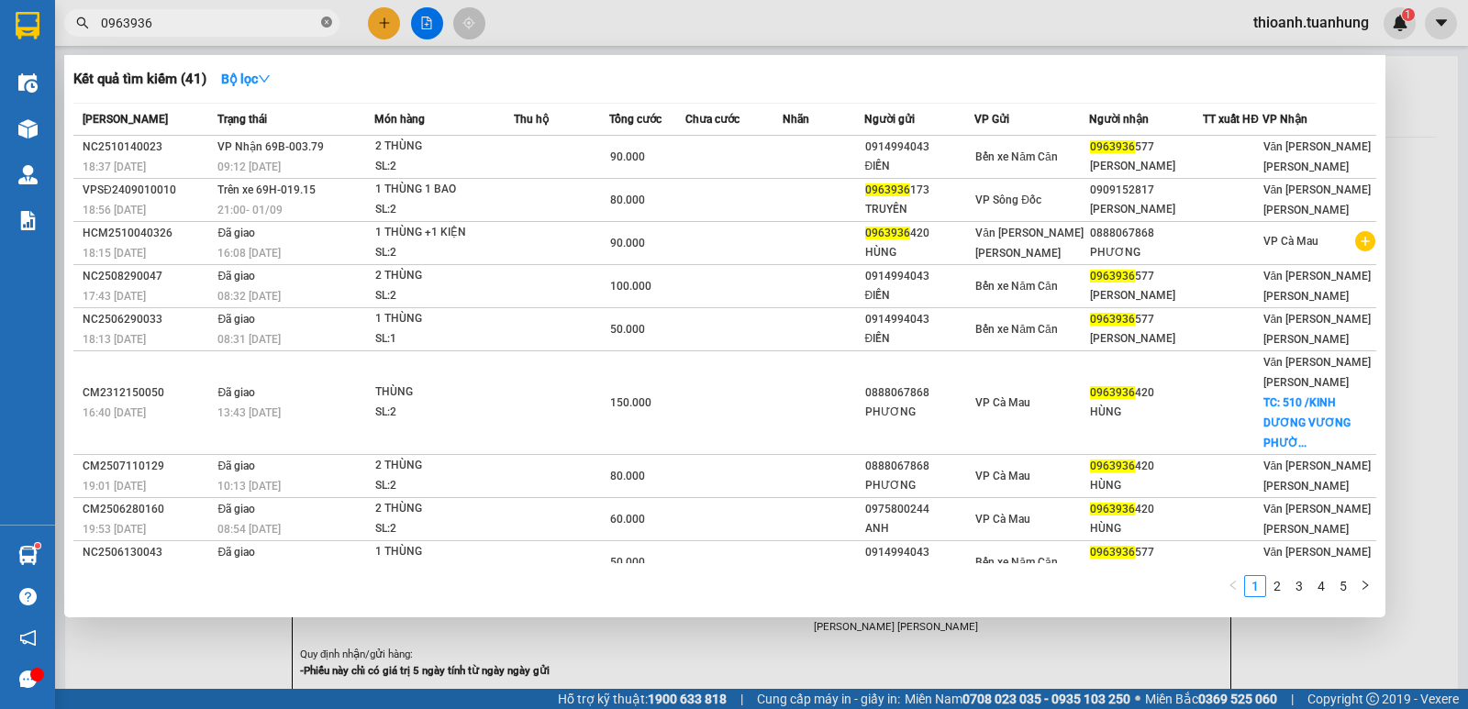
click at [328, 24] on icon "close-circle" at bounding box center [326, 22] width 11 height 11
click at [328, 24] on span at bounding box center [326, 23] width 11 height 20
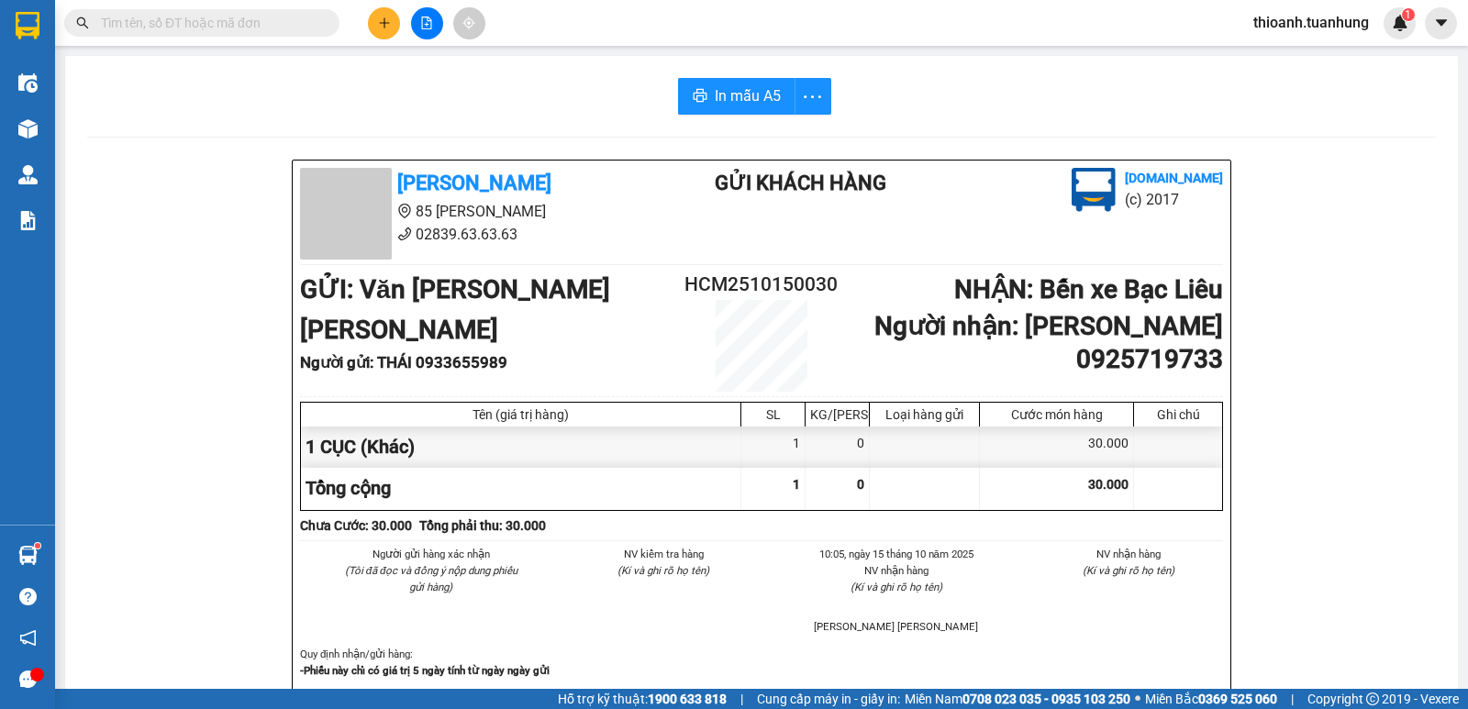
click at [308, 23] on input "text" at bounding box center [209, 23] width 217 height 20
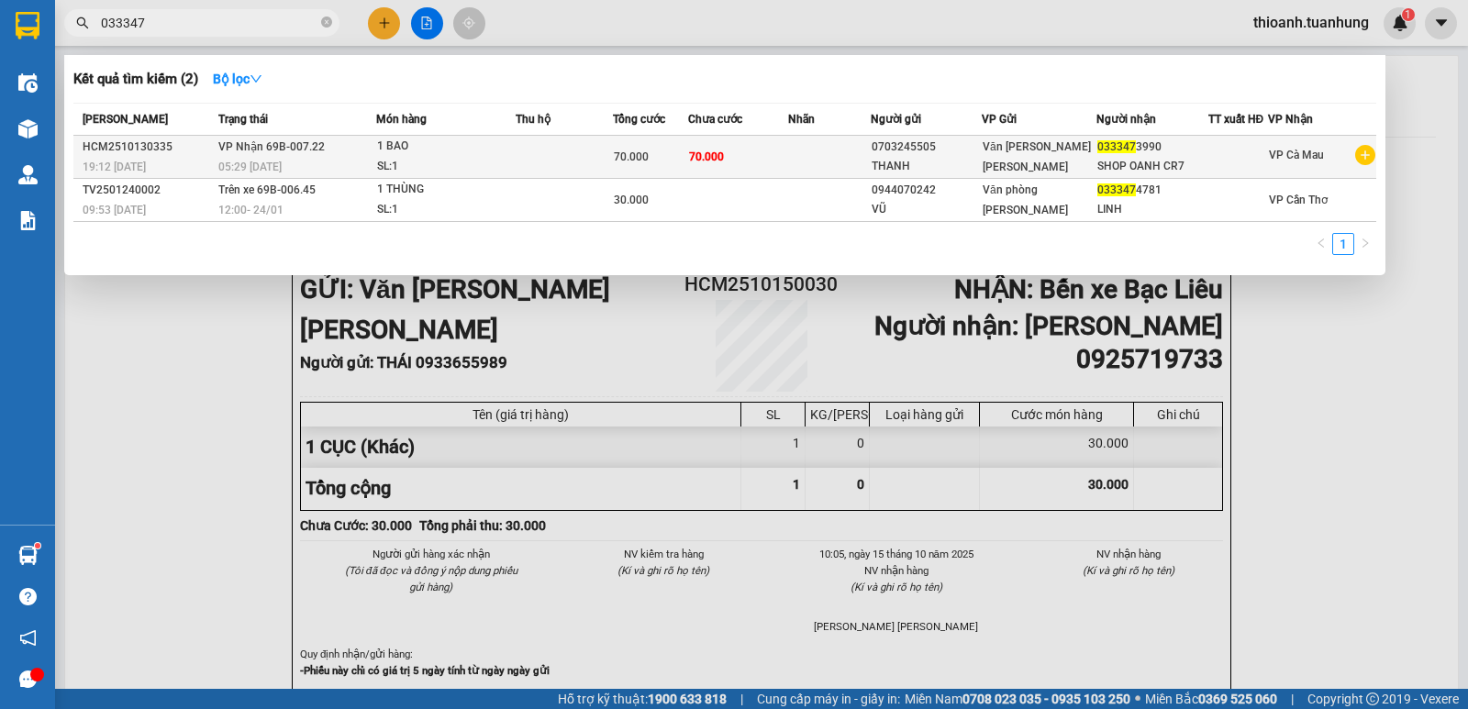
click at [1098, 162] on div "SHOP OANH CR7" at bounding box center [1152, 166] width 110 height 19
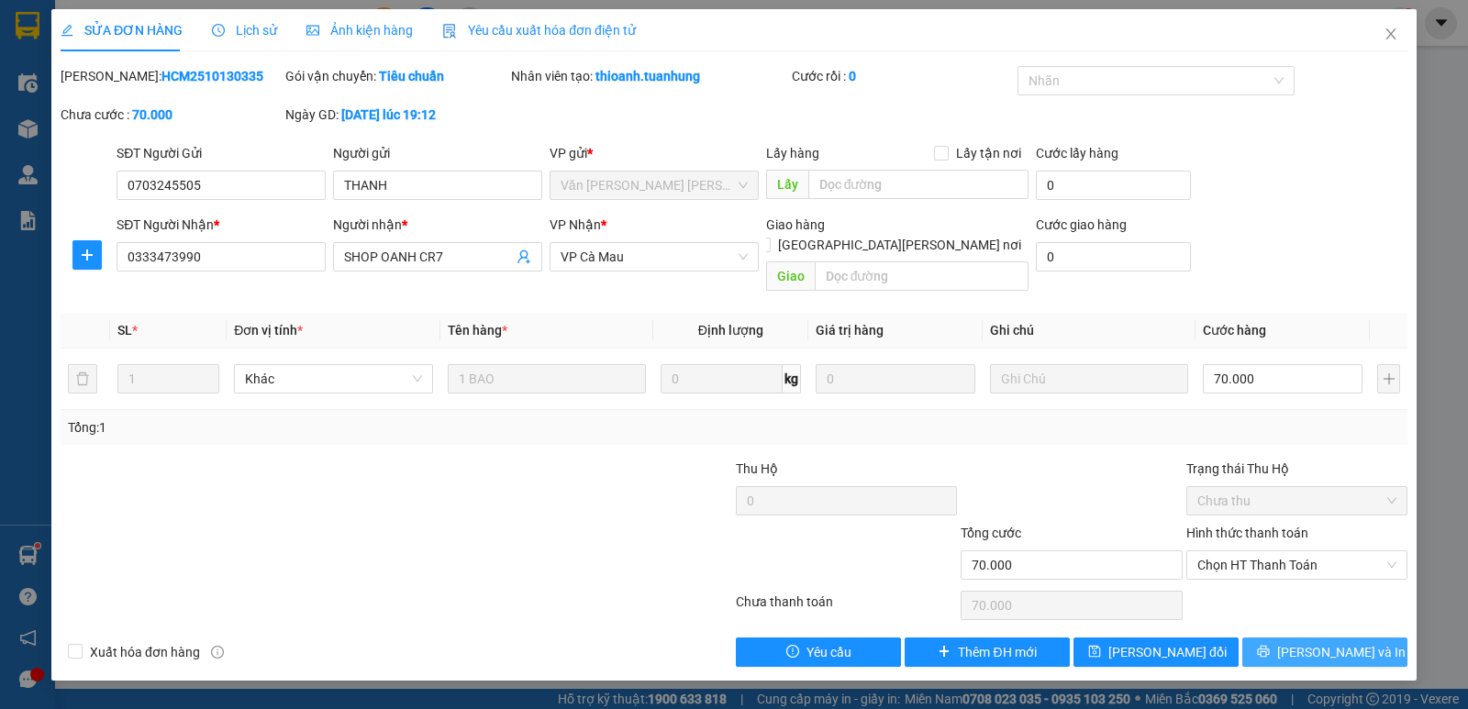
click at [1334, 642] on span "[PERSON_NAME] và In" at bounding box center [1341, 652] width 128 height 20
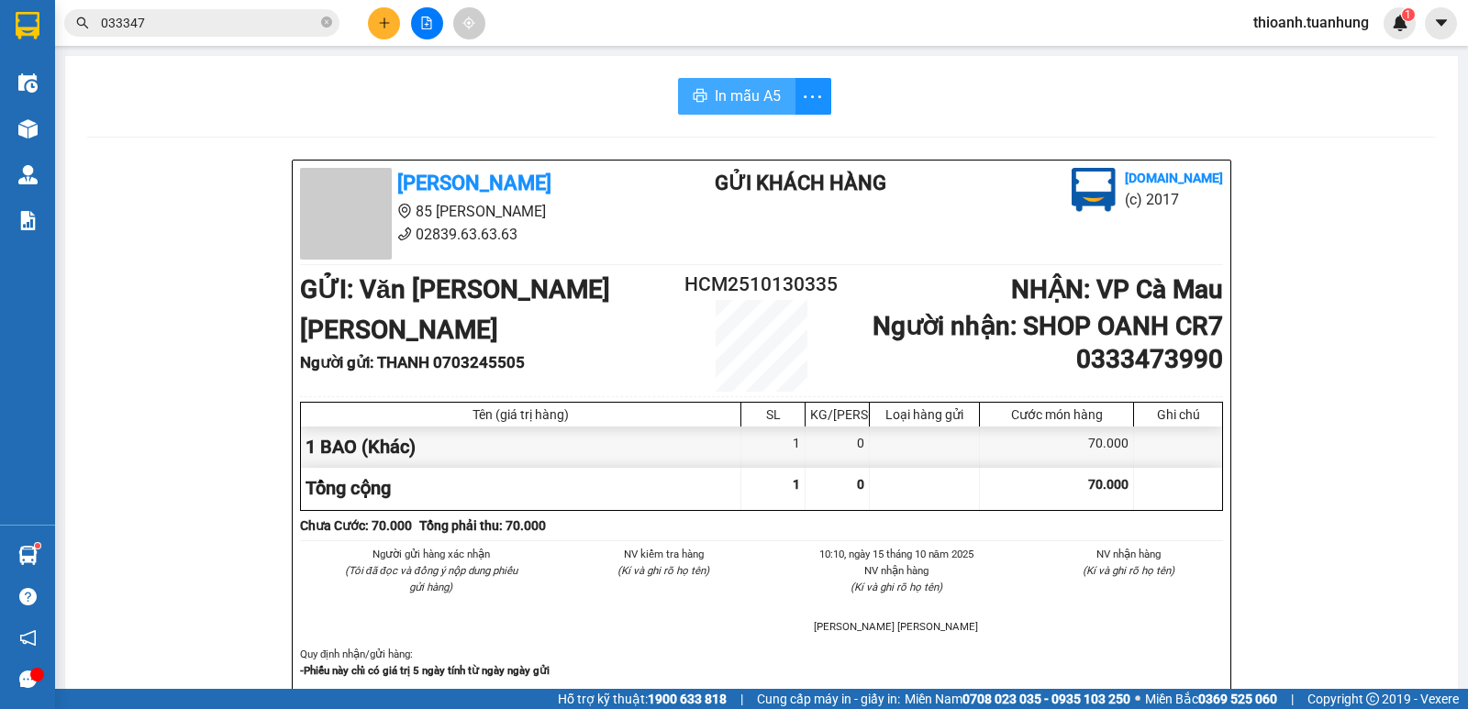
click at [729, 94] on span "In mẫu A5" at bounding box center [748, 95] width 66 height 23
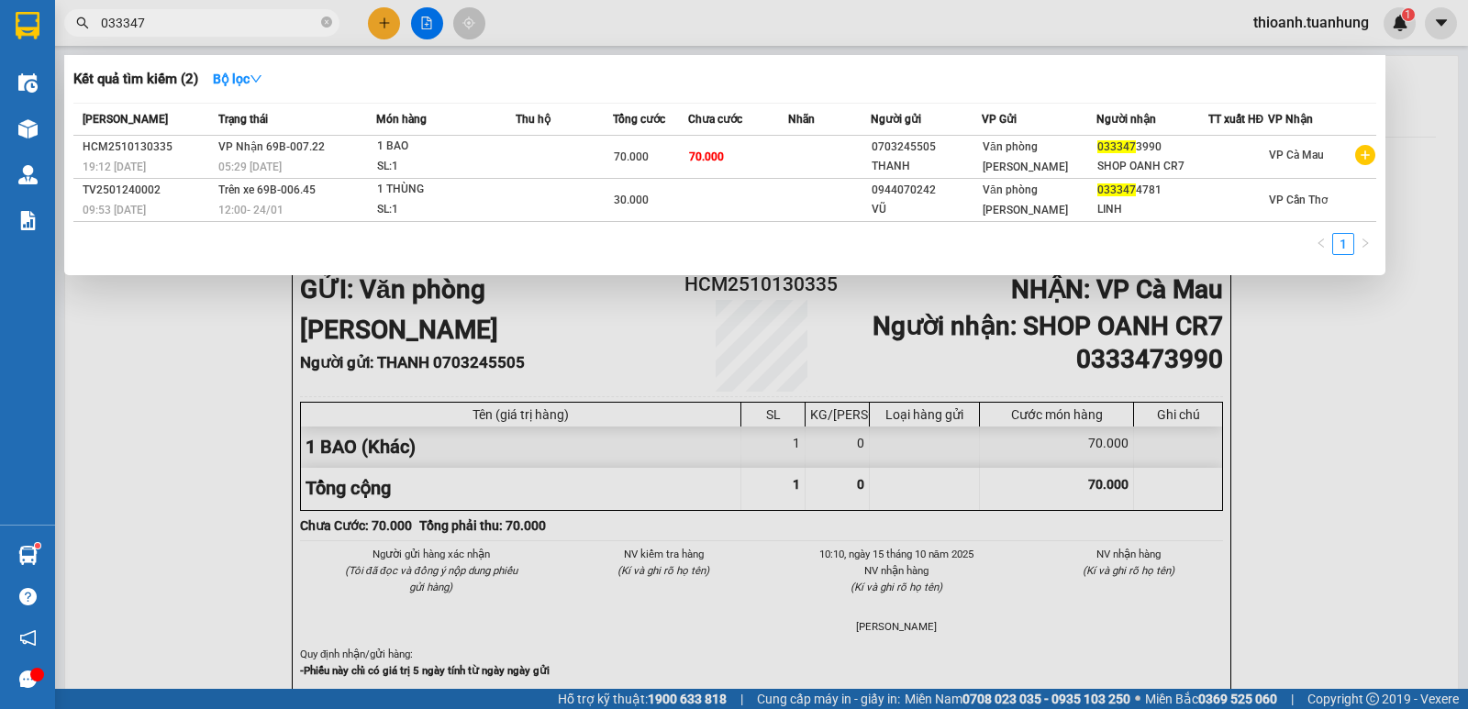
click at [122, 33] on span "033347" at bounding box center [201, 23] width 275 height 28
click at [324, 21] on icon "close-circle" at bounding box center [326, 22] width 11 height 11
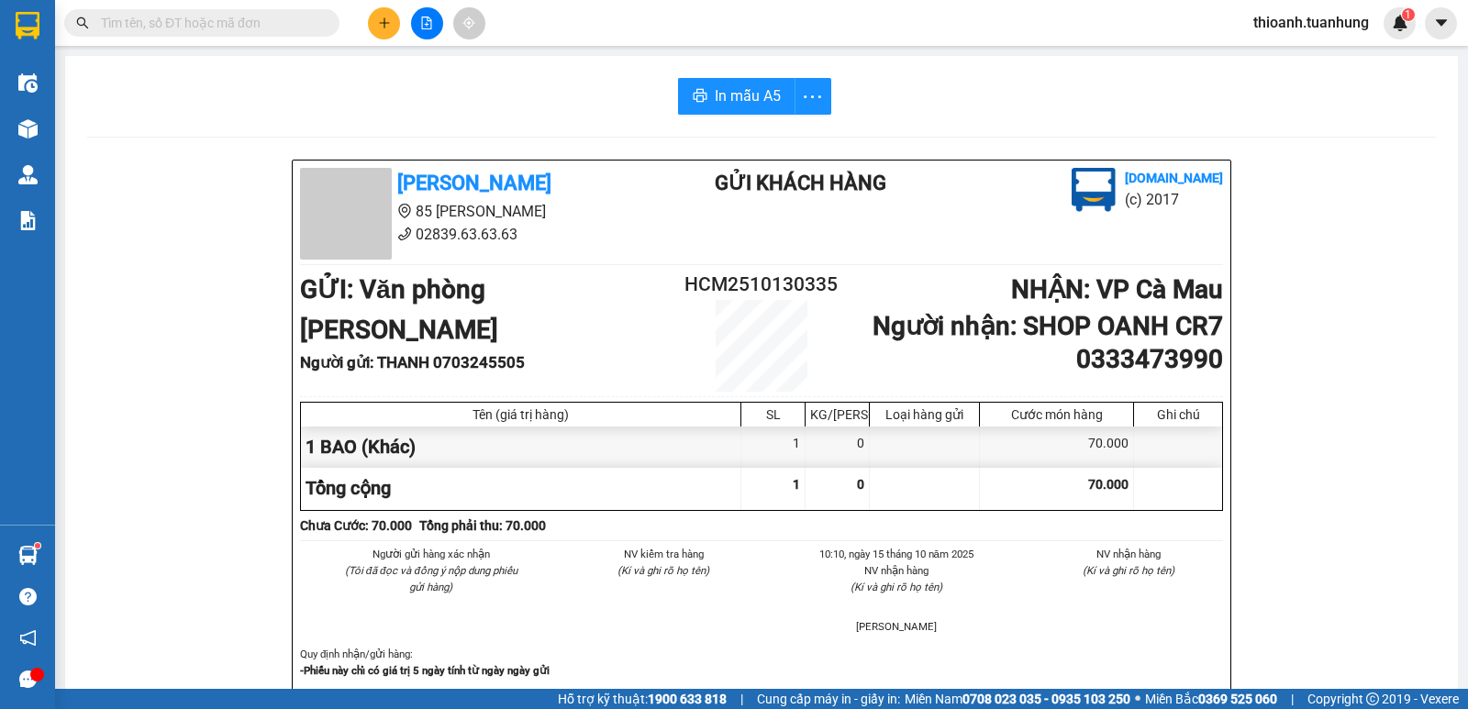
click at [292, 31] on input "text" at bounding box center [209, 23] width 217 height 20
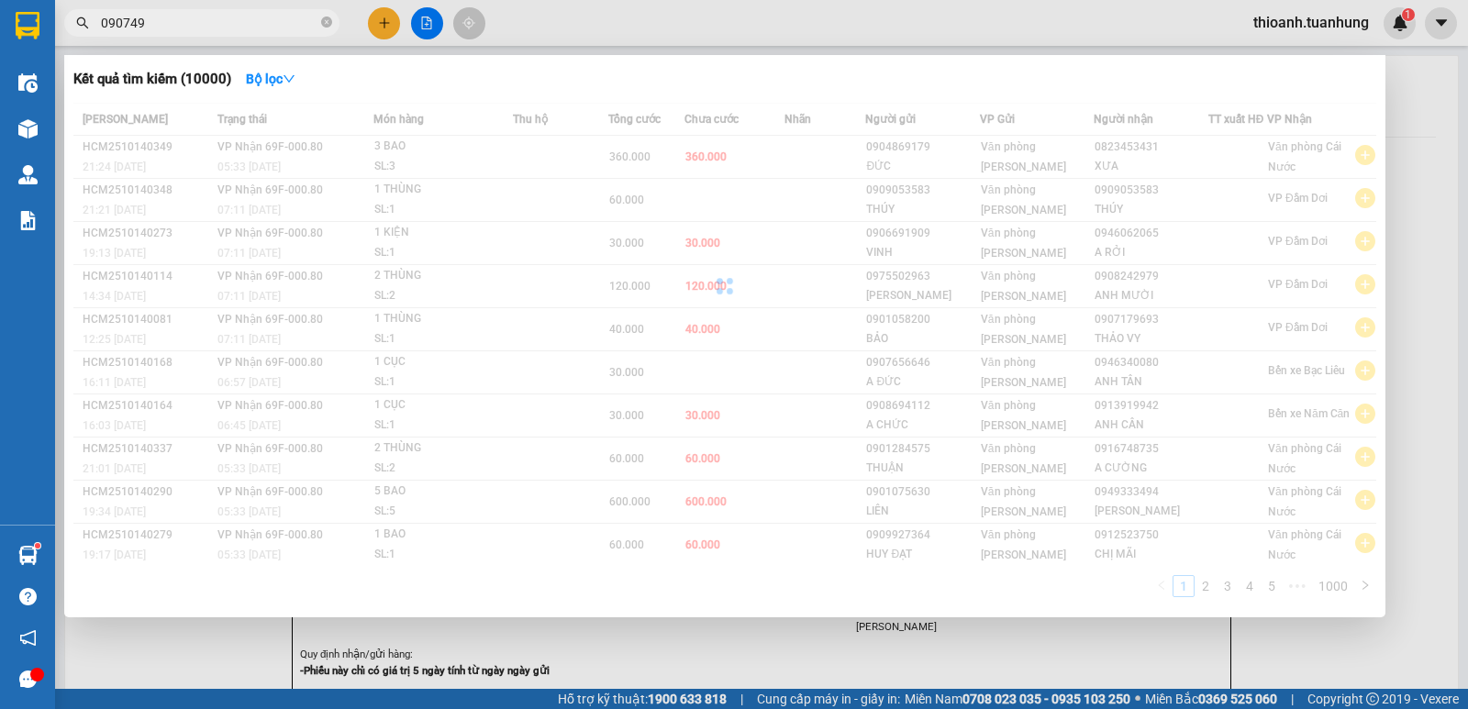
type input "0907493"
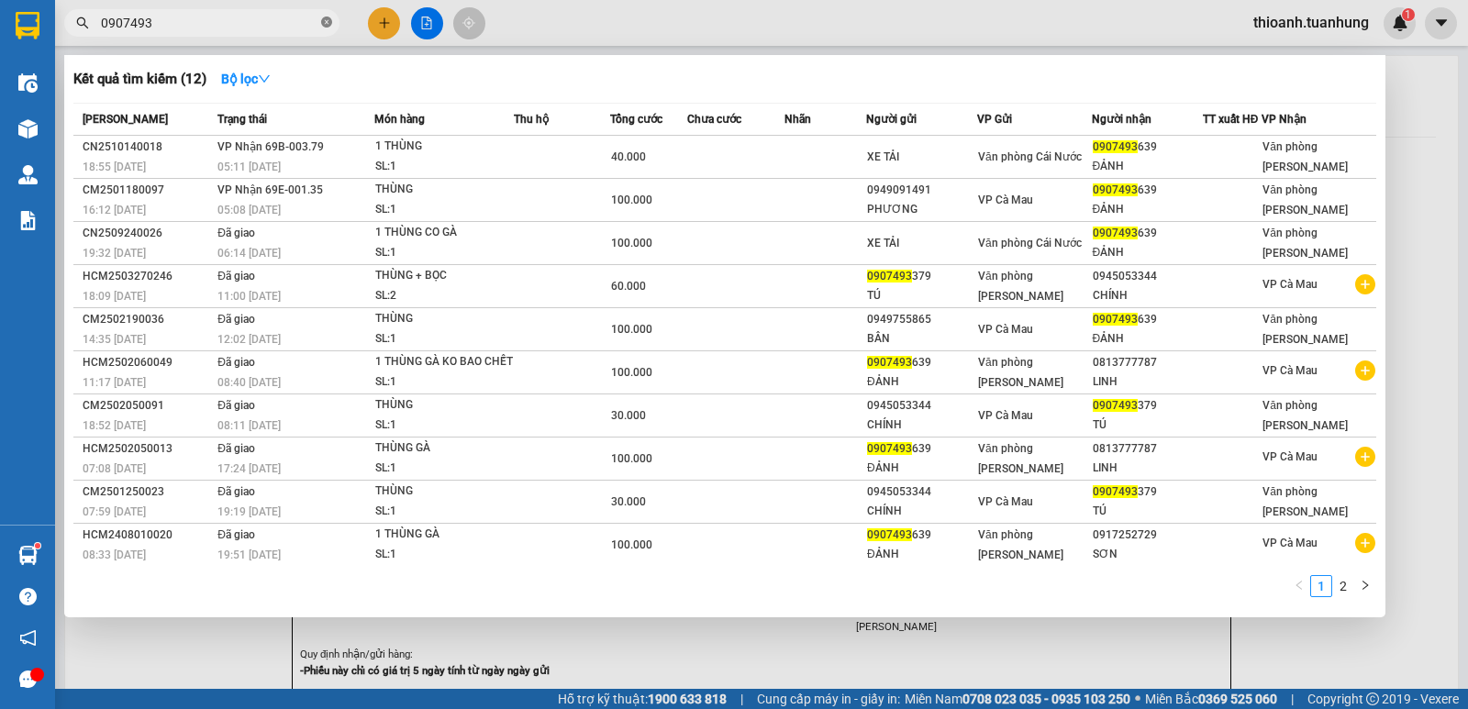
click at [327, 21] on icon "close-circle" at bounding box center [326, 22] width 11 height 11
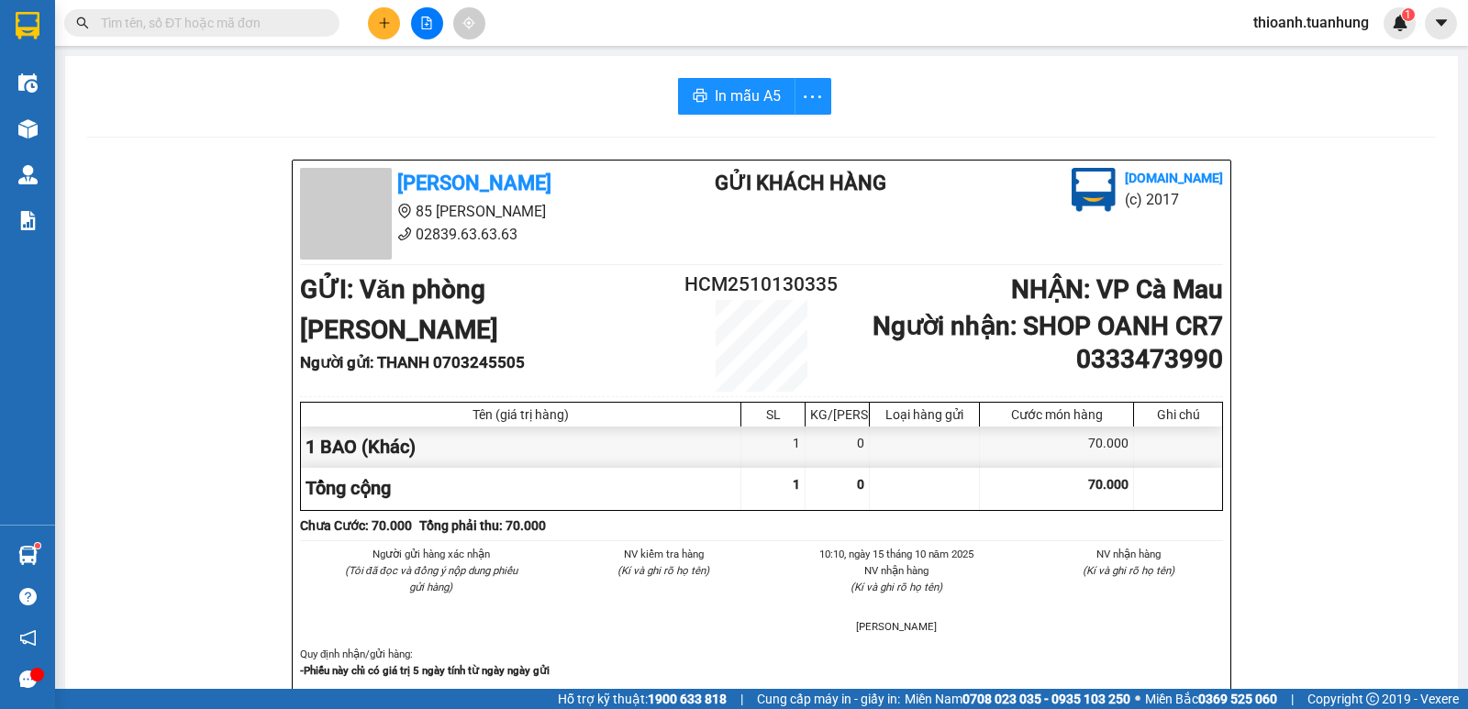
click at [306, 30] on input "text" at bounding box center [209, 23] width 217 height 20
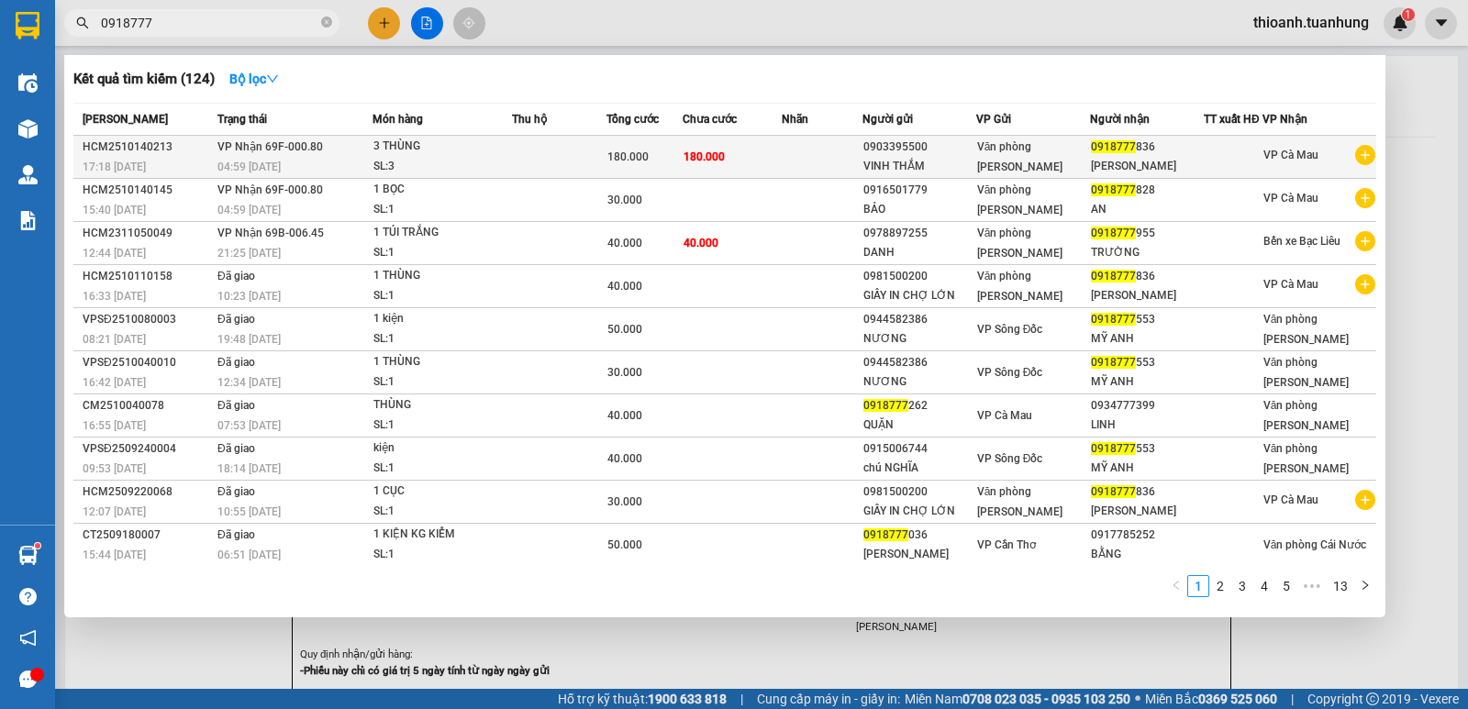
type input "0918777"
click at [1036, 160] on div "Văn [PERSON_NAME] [PERSON_NAME]" at bounding box center [1033, 157] width 112 height 40
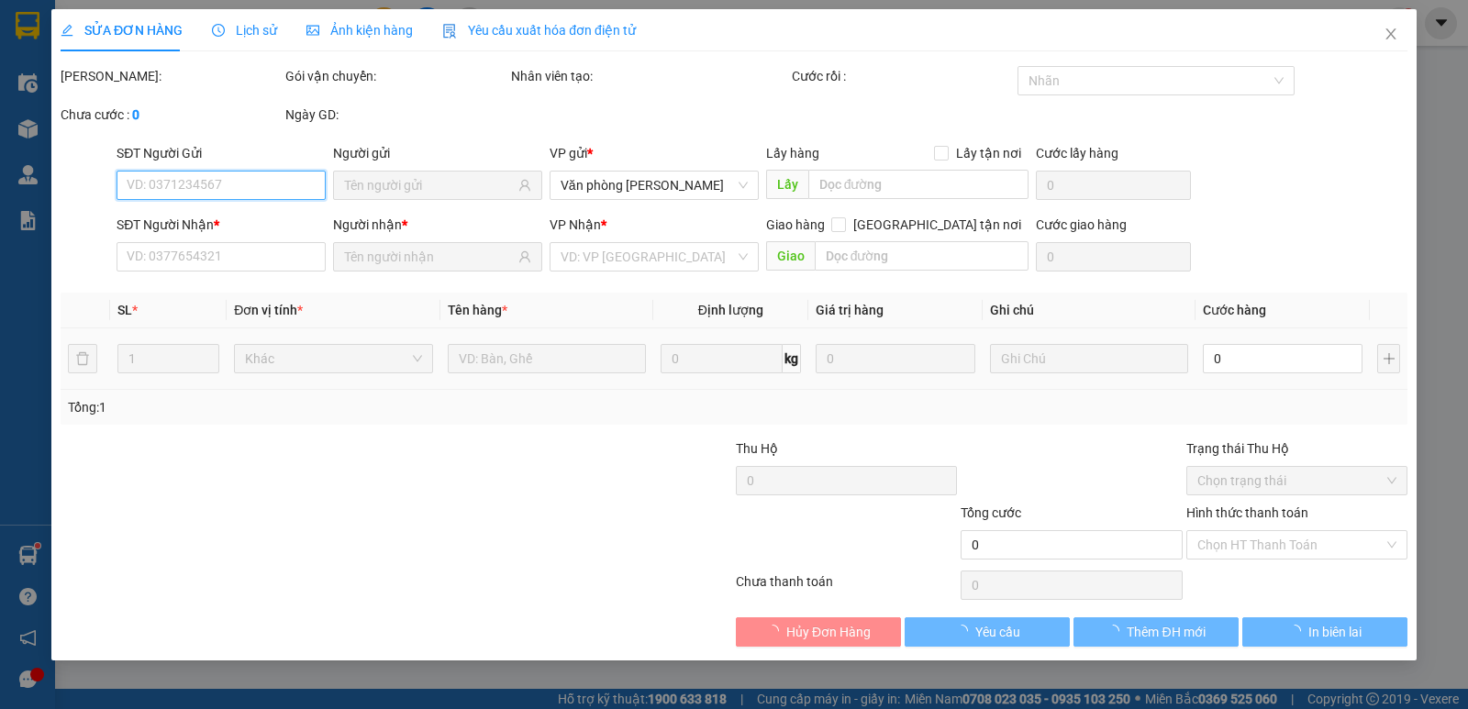
type input "0903395500"
type input "0918777836"
type input "180.000"
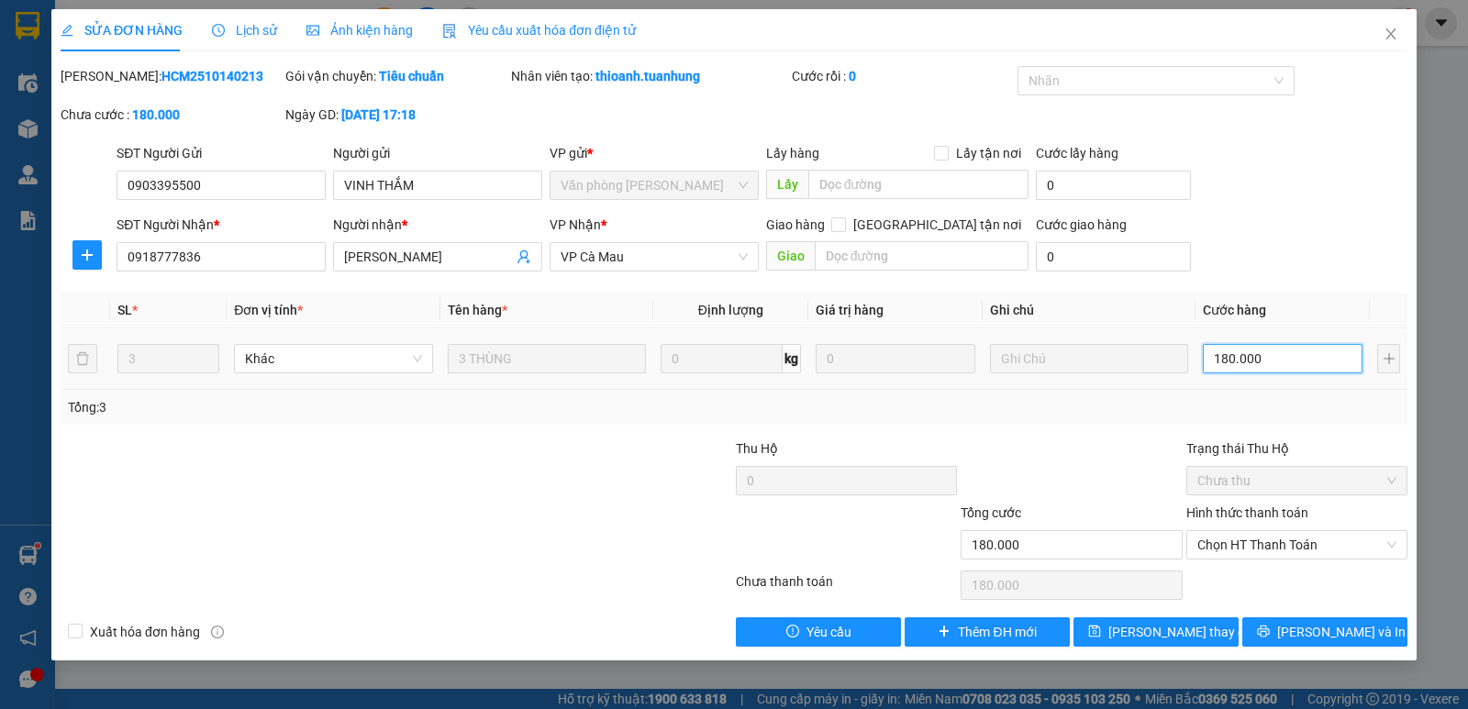
click at [1274, 358] on input "180.000" at bounding box center [1283, 358] width 160 height 29
type input "0"
type input "5"
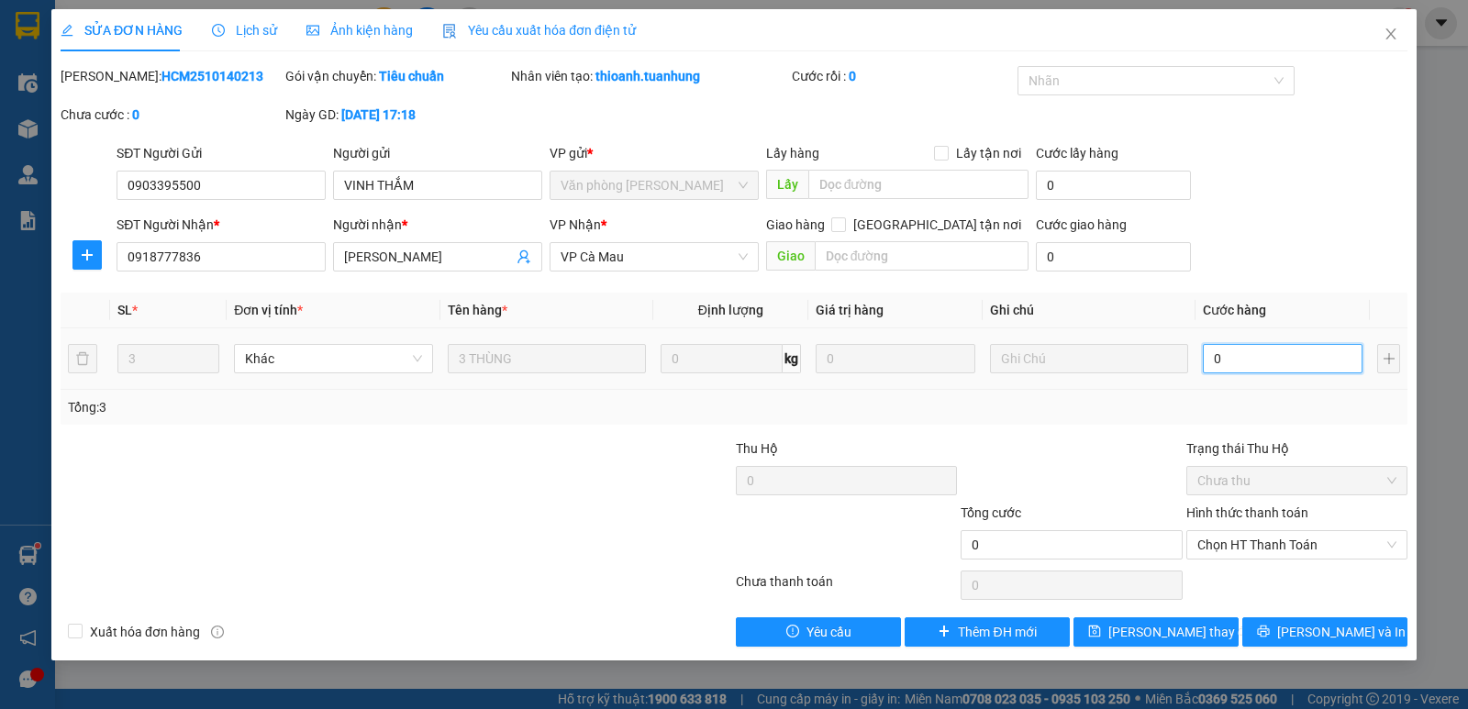
type input "5"
type input "05"
type input "0"
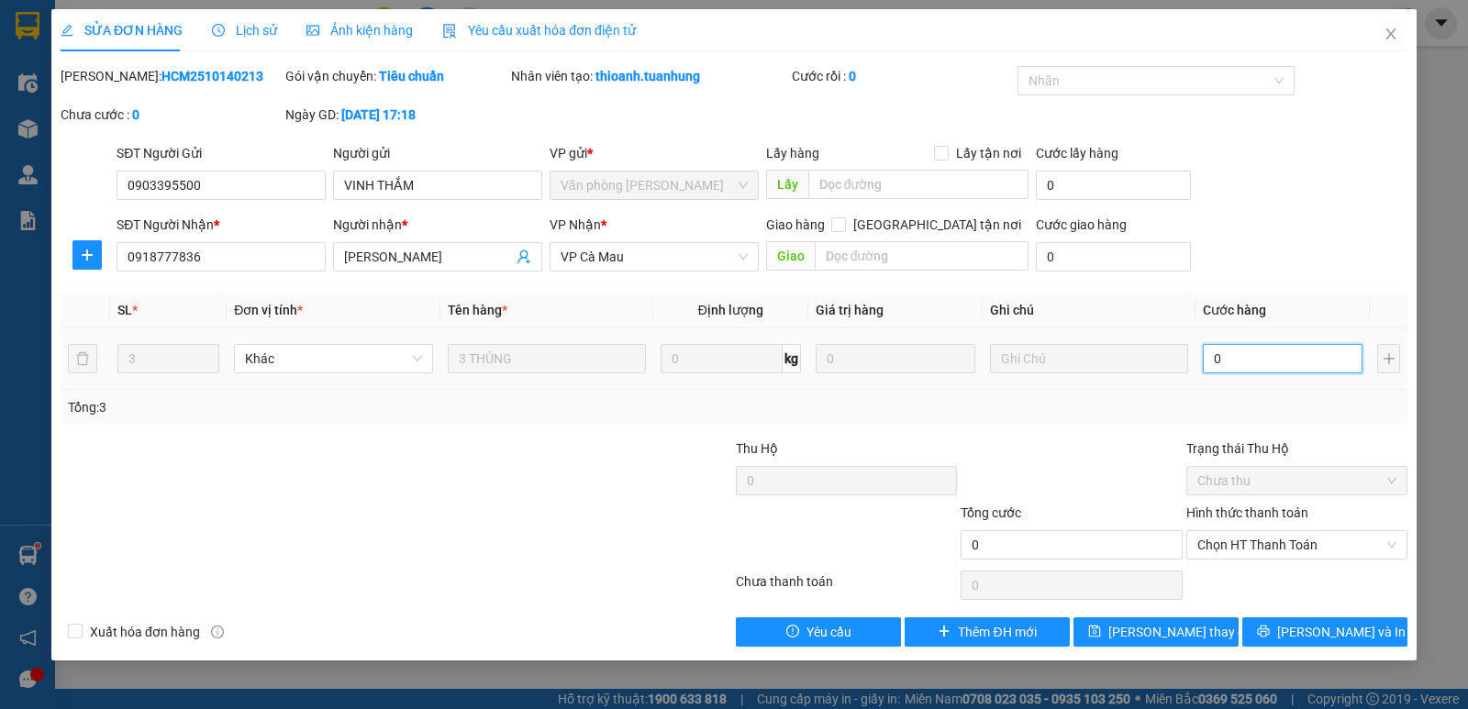
type input "1"
type input "01"
type input "15"
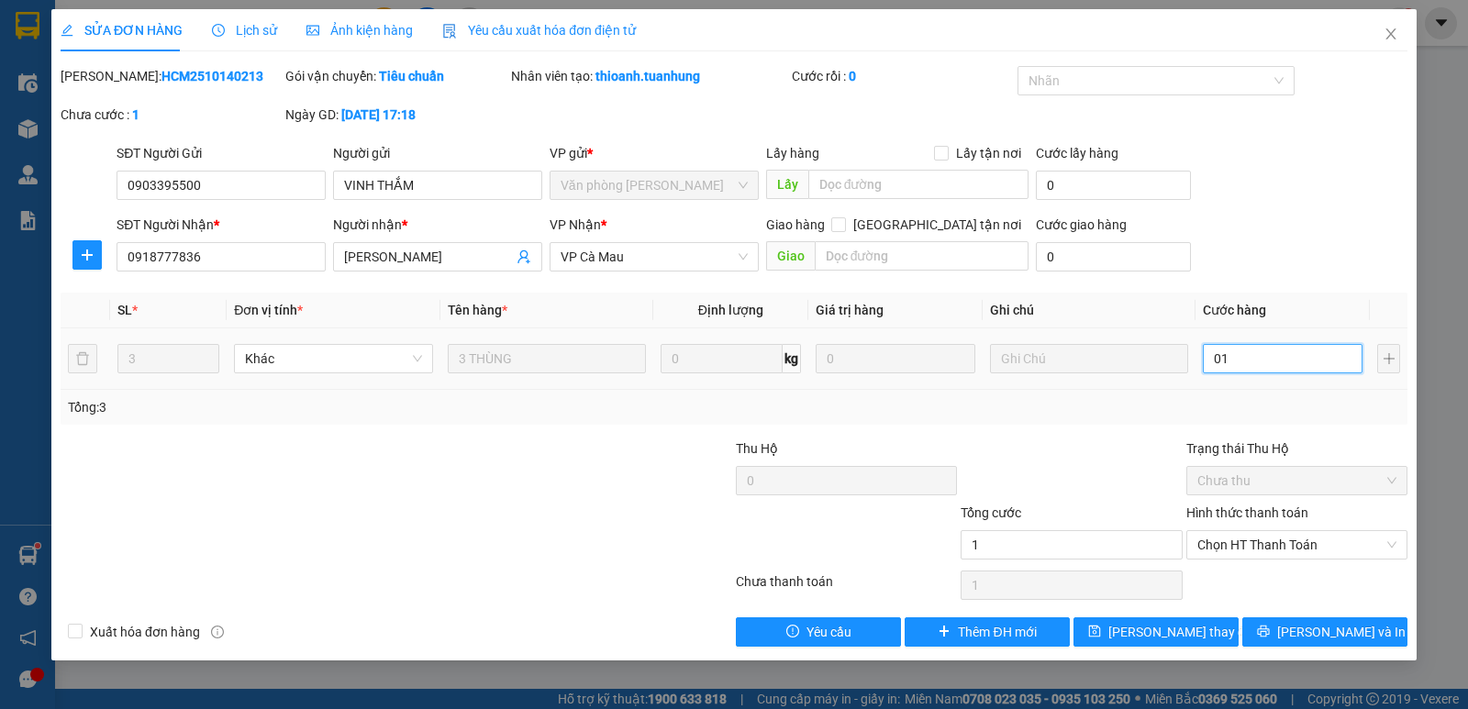
type input "015"
type input "150"
type input "0.150"
type input "150.000"
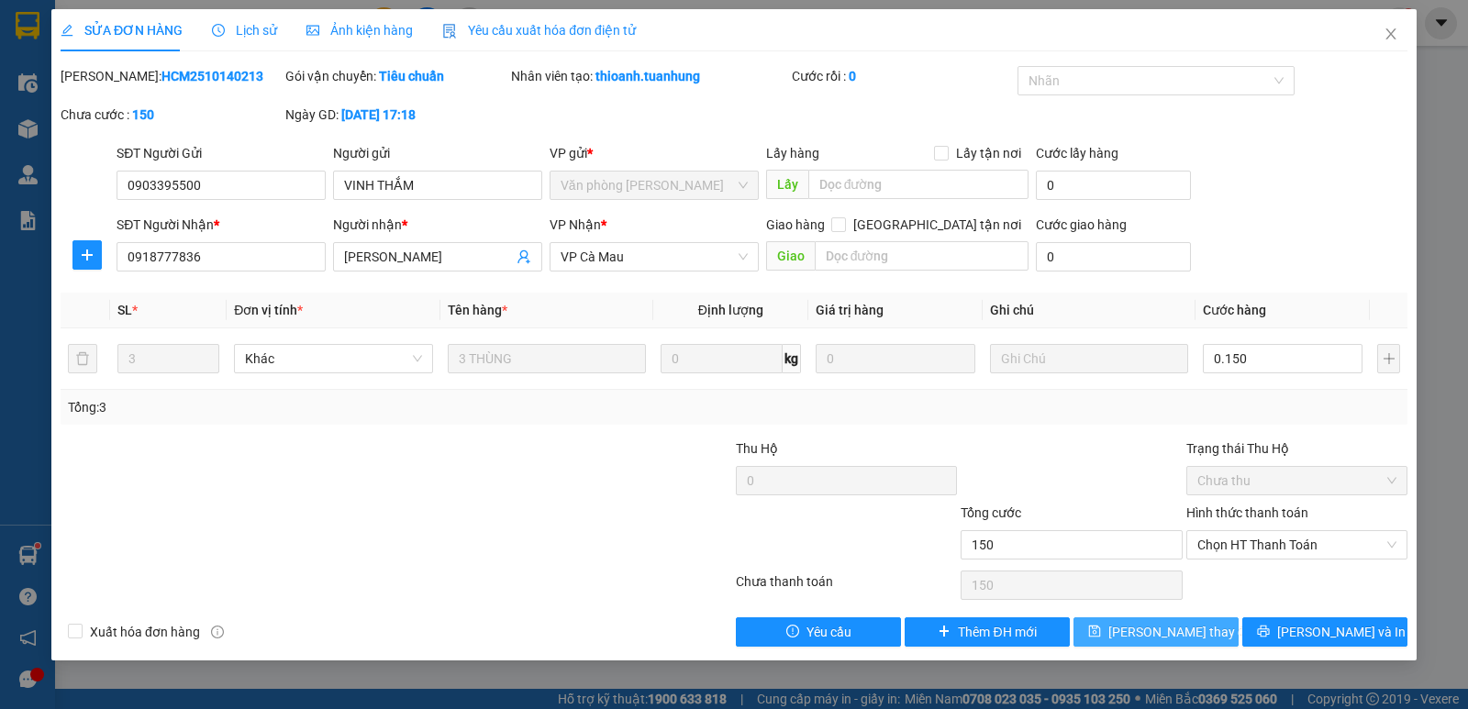
type input "150.000"
click at [1173, 630] on span "[PERSON_NAME] đổi" at bounding box center [1181, 632] width 147 height 20
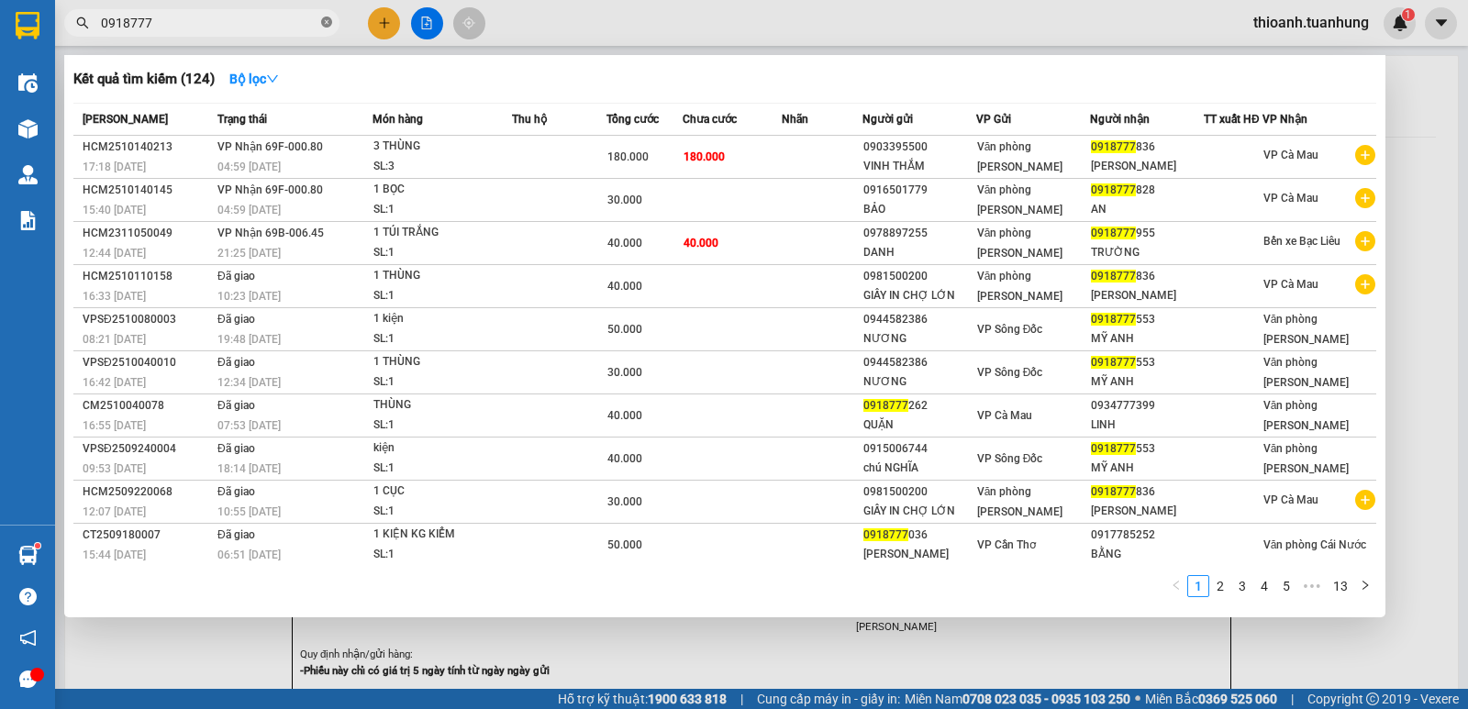
drag, startPoint x: 324, startPoint y: 20, endPoint x: 306, endPoint y: 28, distance: 18.9
click at [324, 19] on icon "close-circle" at bounding box center [326, 22] width 11 height 11
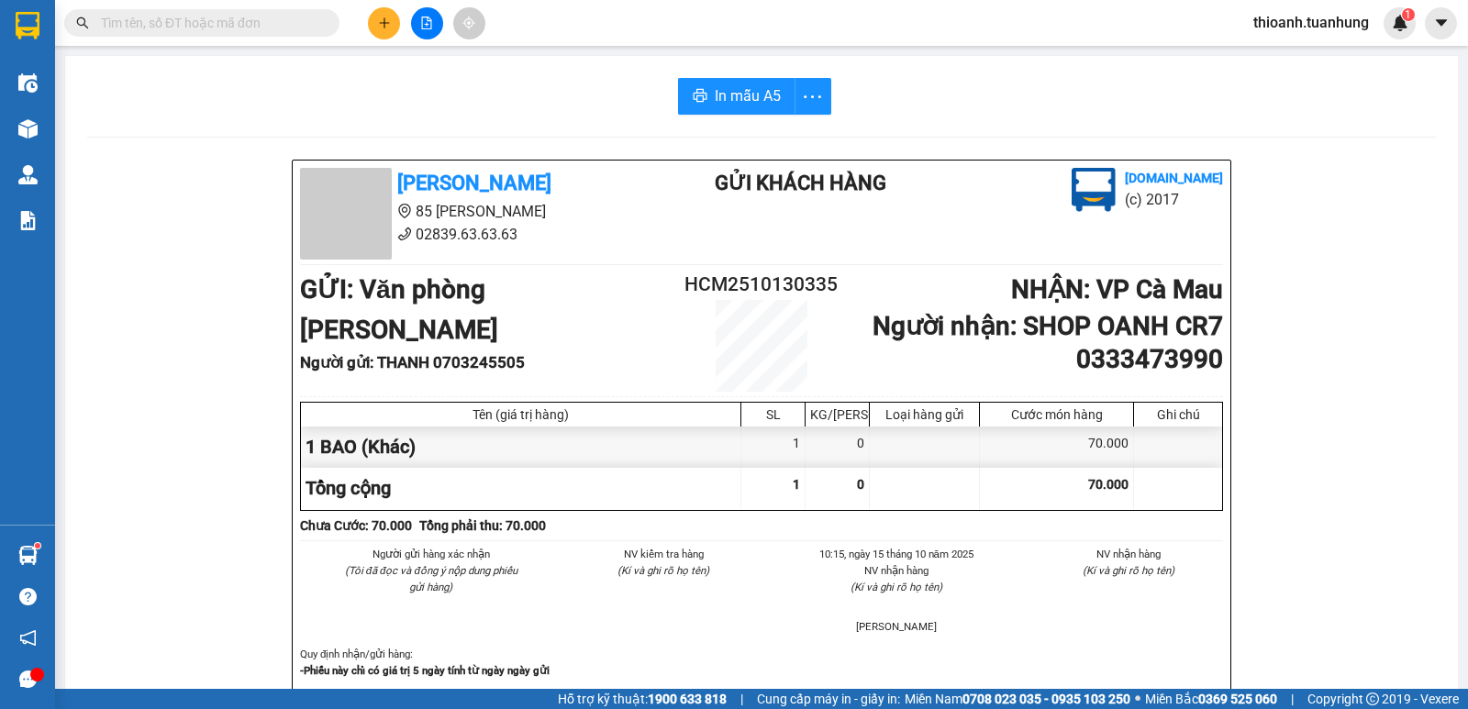
click at [297, 30] on input "text" at bounding box center [209, 23] width 217 height 20
click at [295, 29] on input "text" at bounding box center [209, 23] width 217 height 20
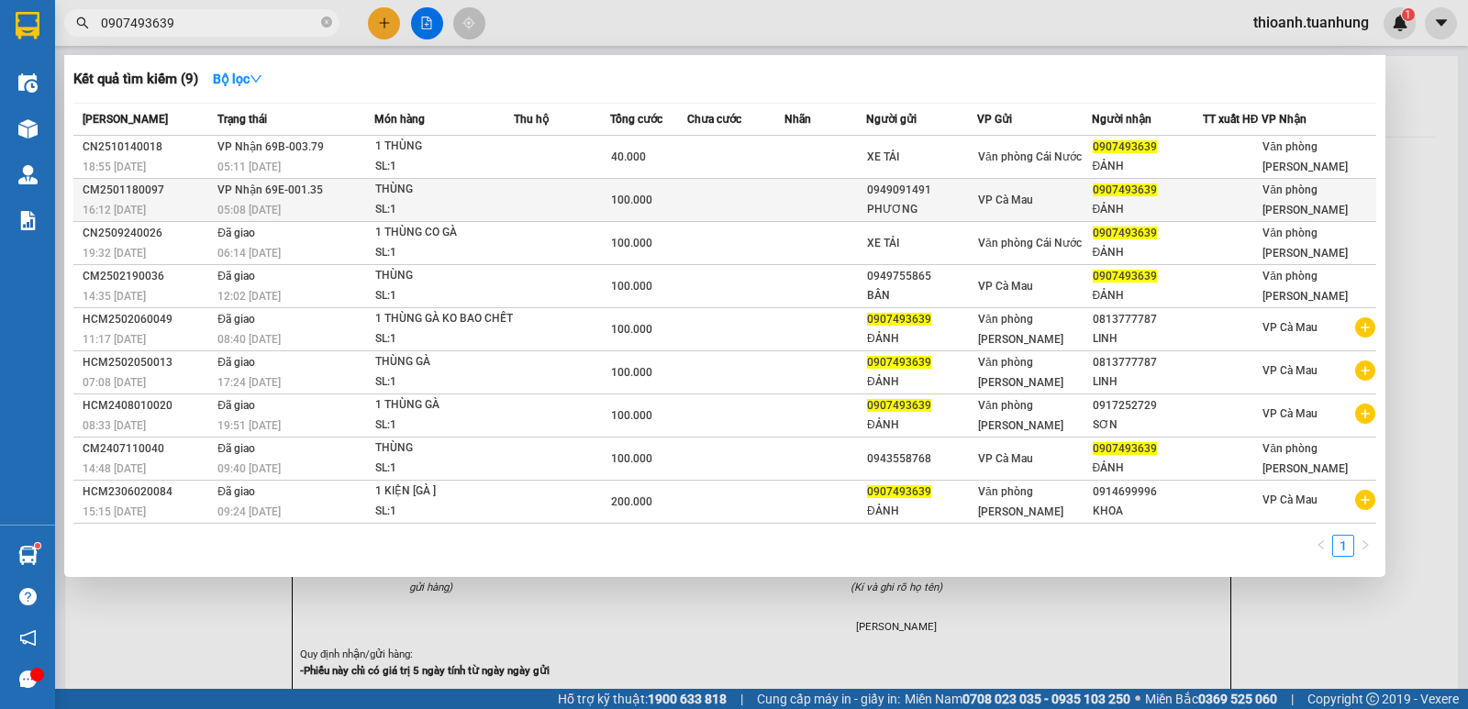
type input "0907493639"
click at [1140, 209] on div "ĐẢNH" at bounding box center [1147, 209] width 109 height 19
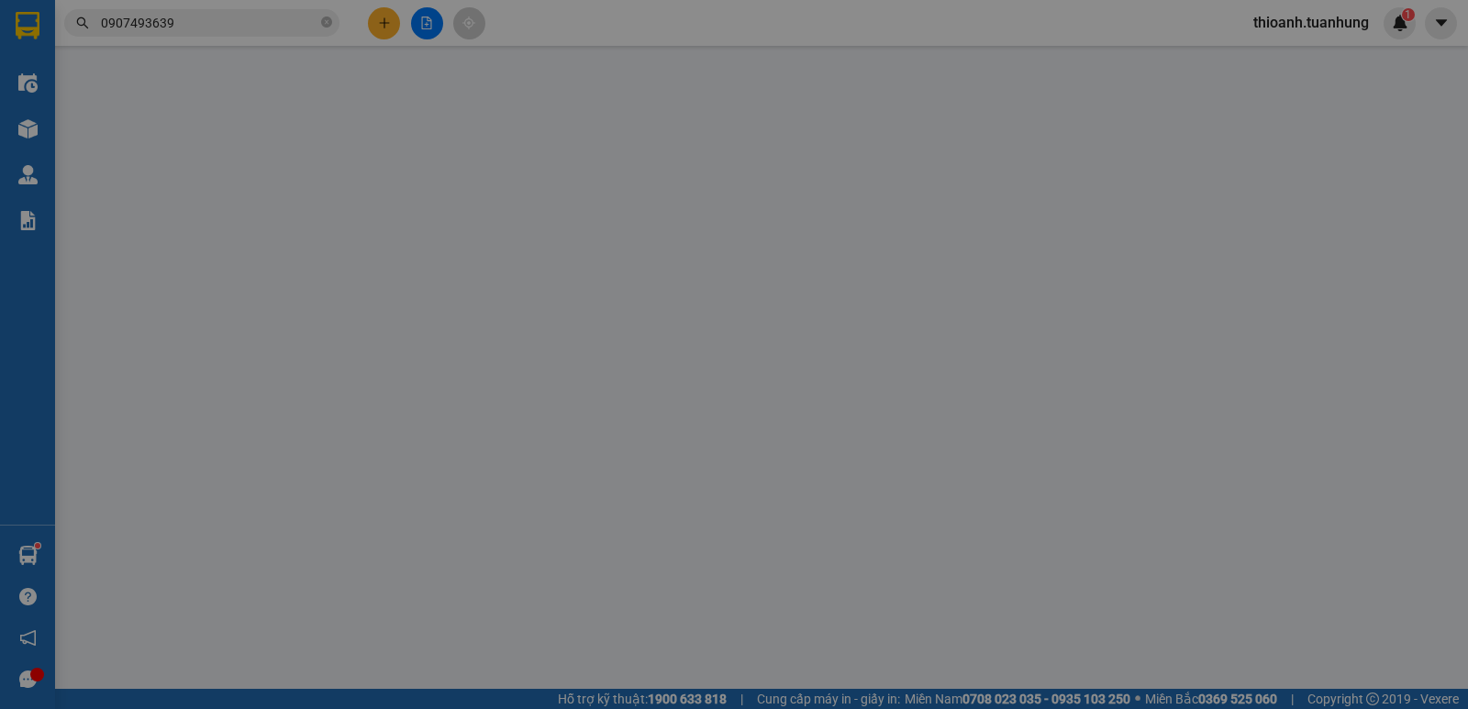
type input "0949091491"
type input "PHƯƠNG"
type input "0907493639"
type input "ĐẢNH"
type input "100.000"
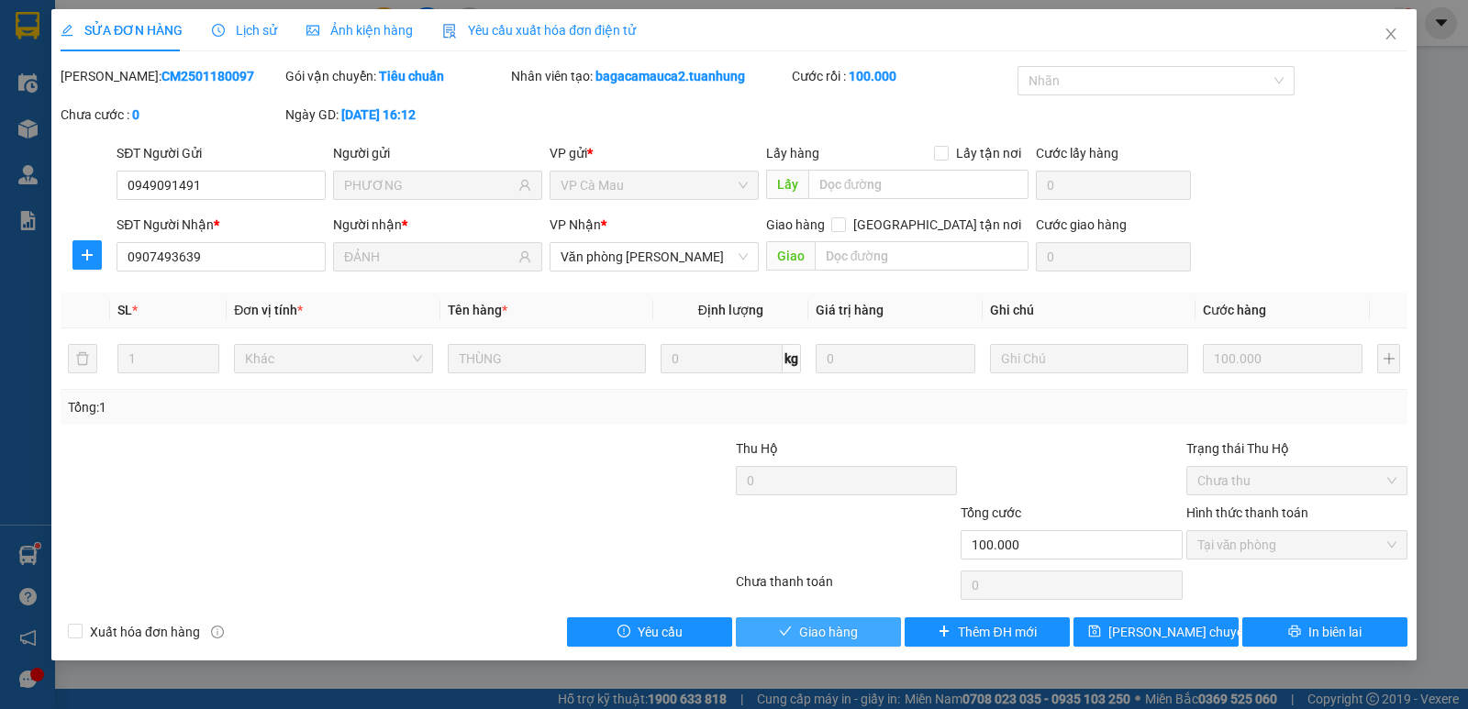
drag, startPoint x: 862, startPoint y: 640, endPoint x: 931, endPoint y: 574, distance: 96.1
click at [862, 637] on button "Giao hàng" at bounding box center [818, 631] width 165 height 29
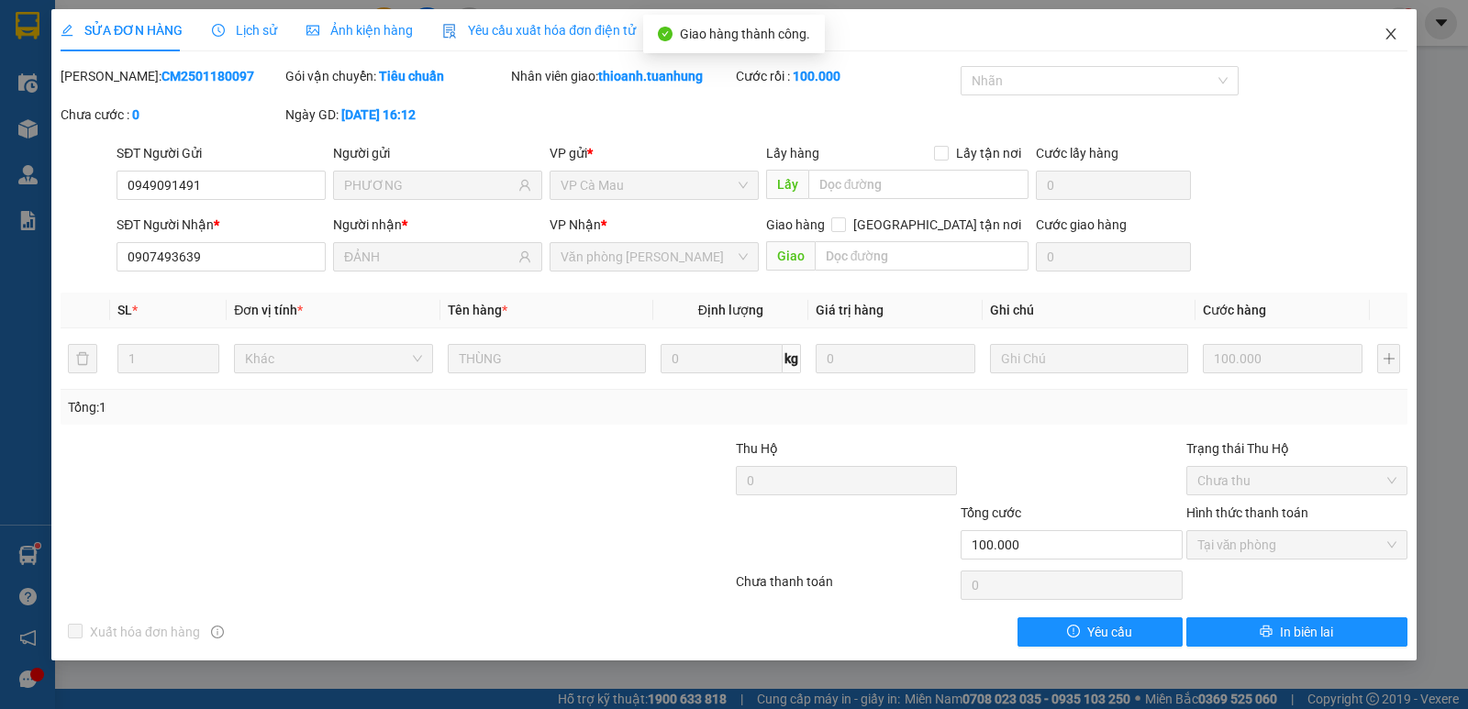
click at [1384, 30] on icon "close" at bounding box center [1391, 34] width 15 height 15
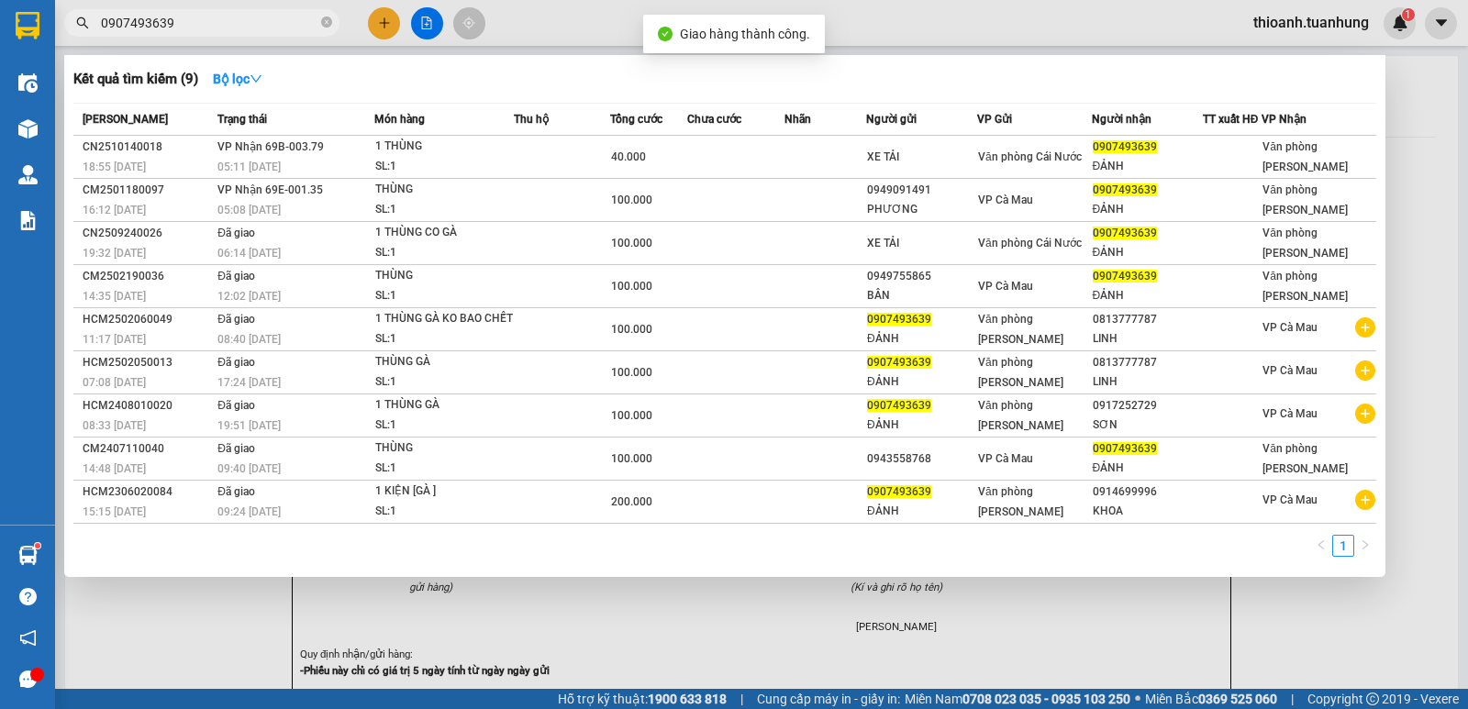
click at [161, 24] on input "0907493639" at bounding box center [209, 23] width 217 height 20
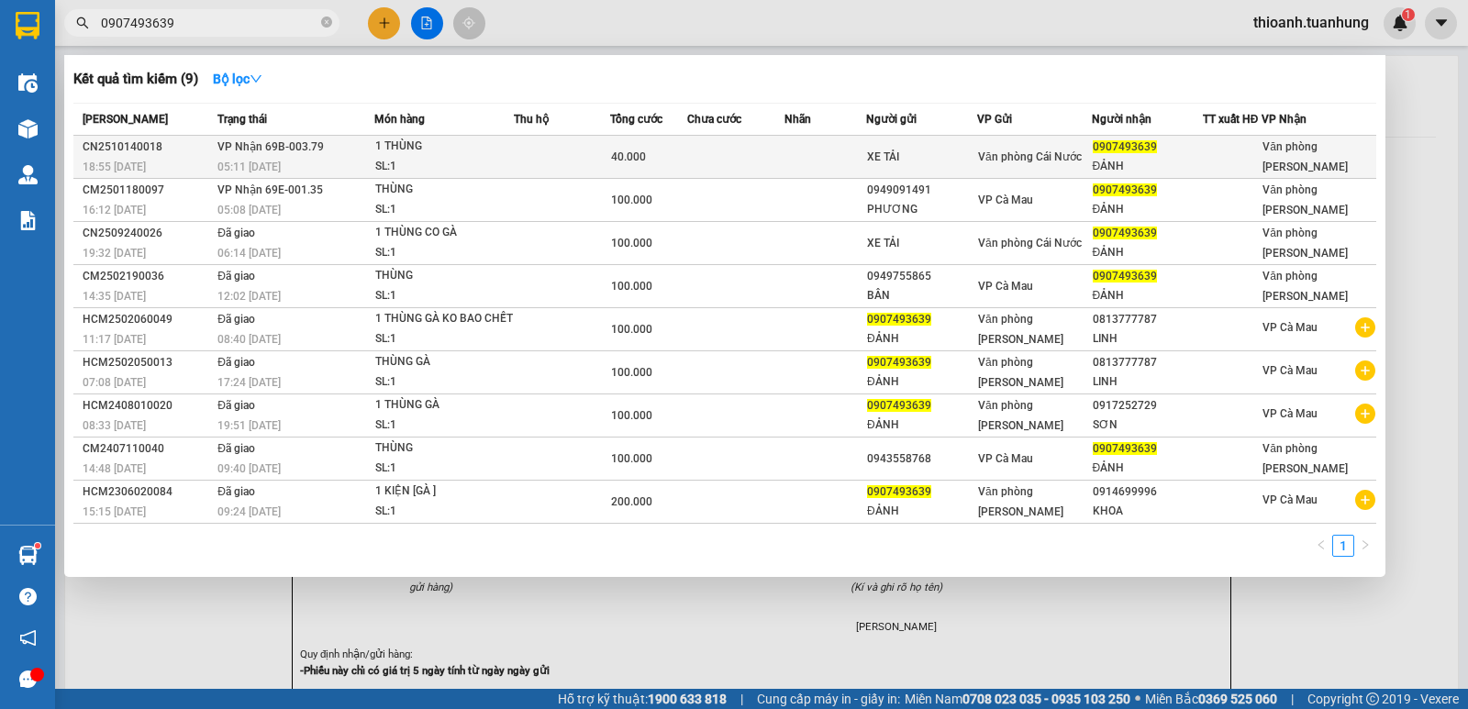
click at [1173, 157] on div "ĐẢNH" at bounding box center [1147, 166] width 109 height 19
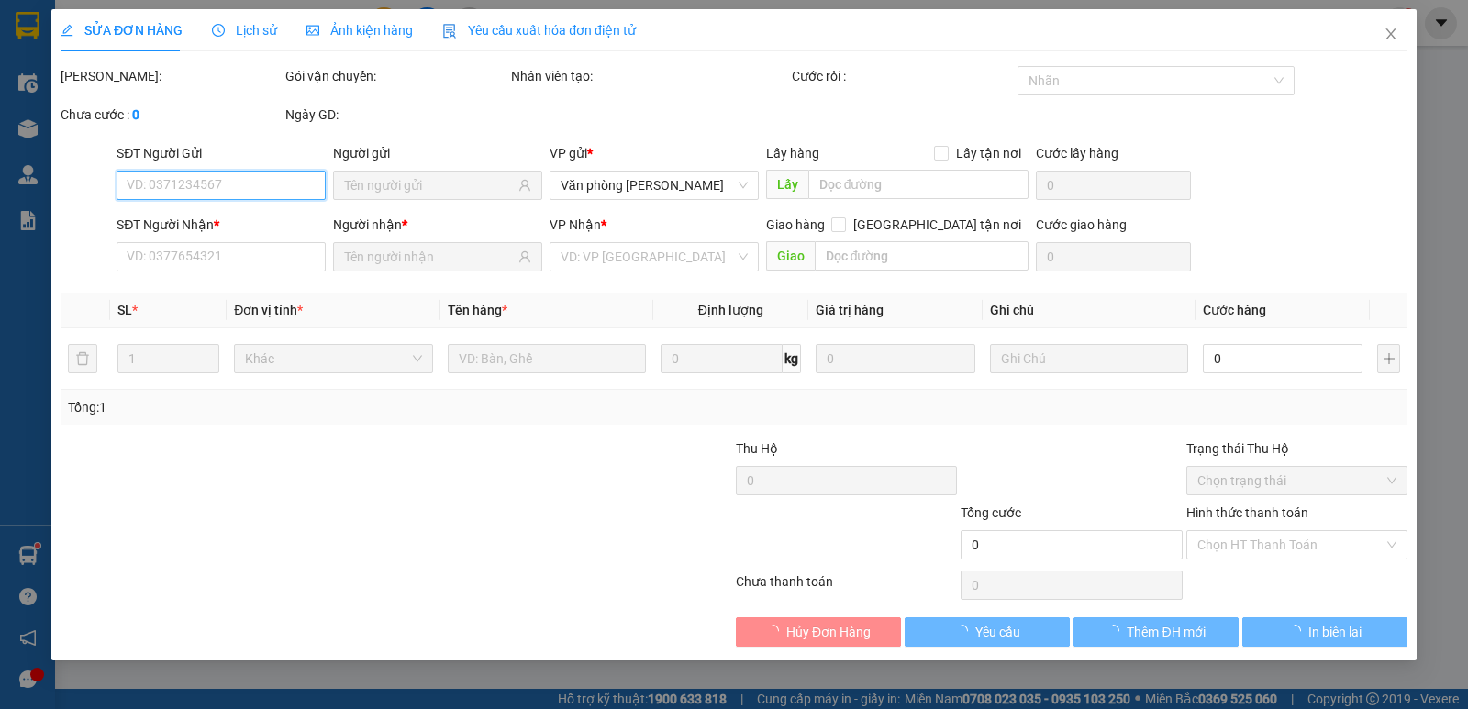
type input "XE TẢI"
type input "0907493639"
type input "ĐẢNH"
type input "40.000"
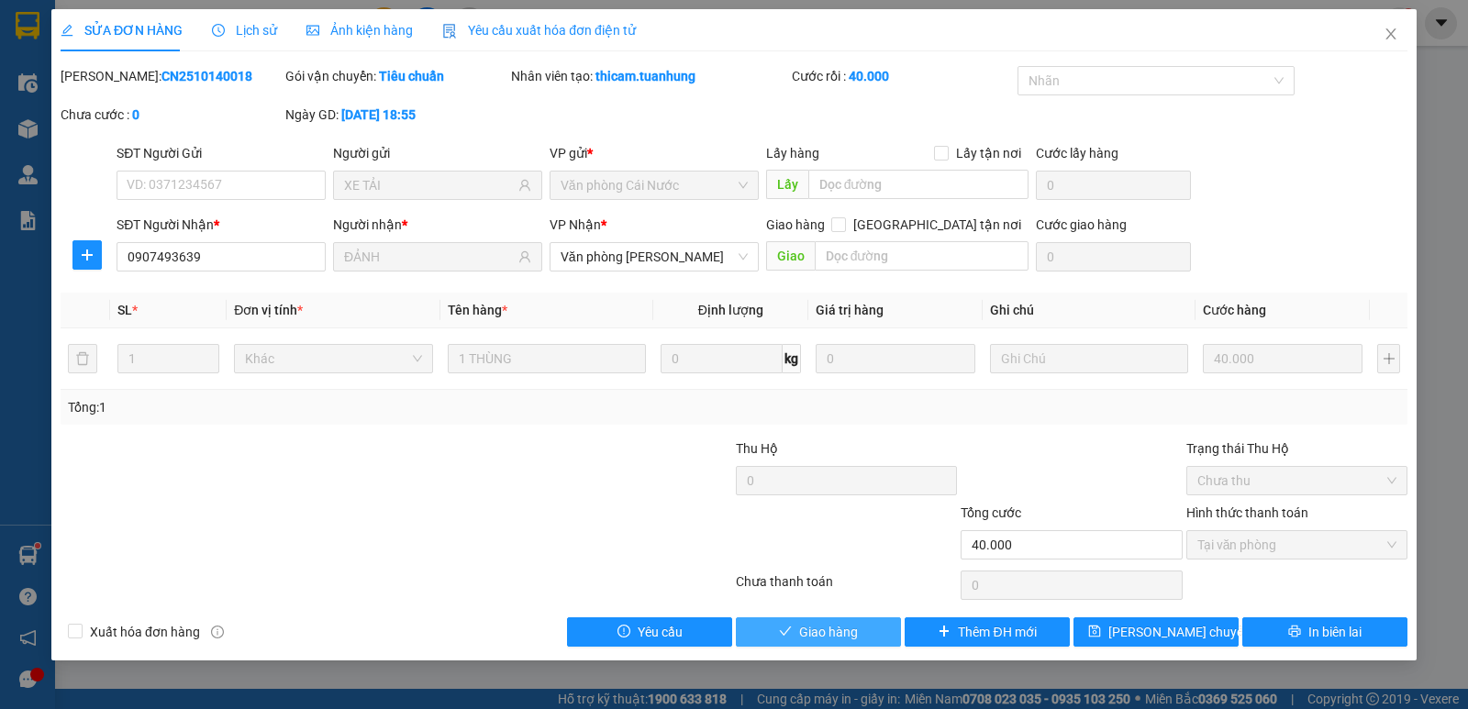
click at [822, 637] on span "Giao hàng" at bounding box center [828, 632] width 59 height 20
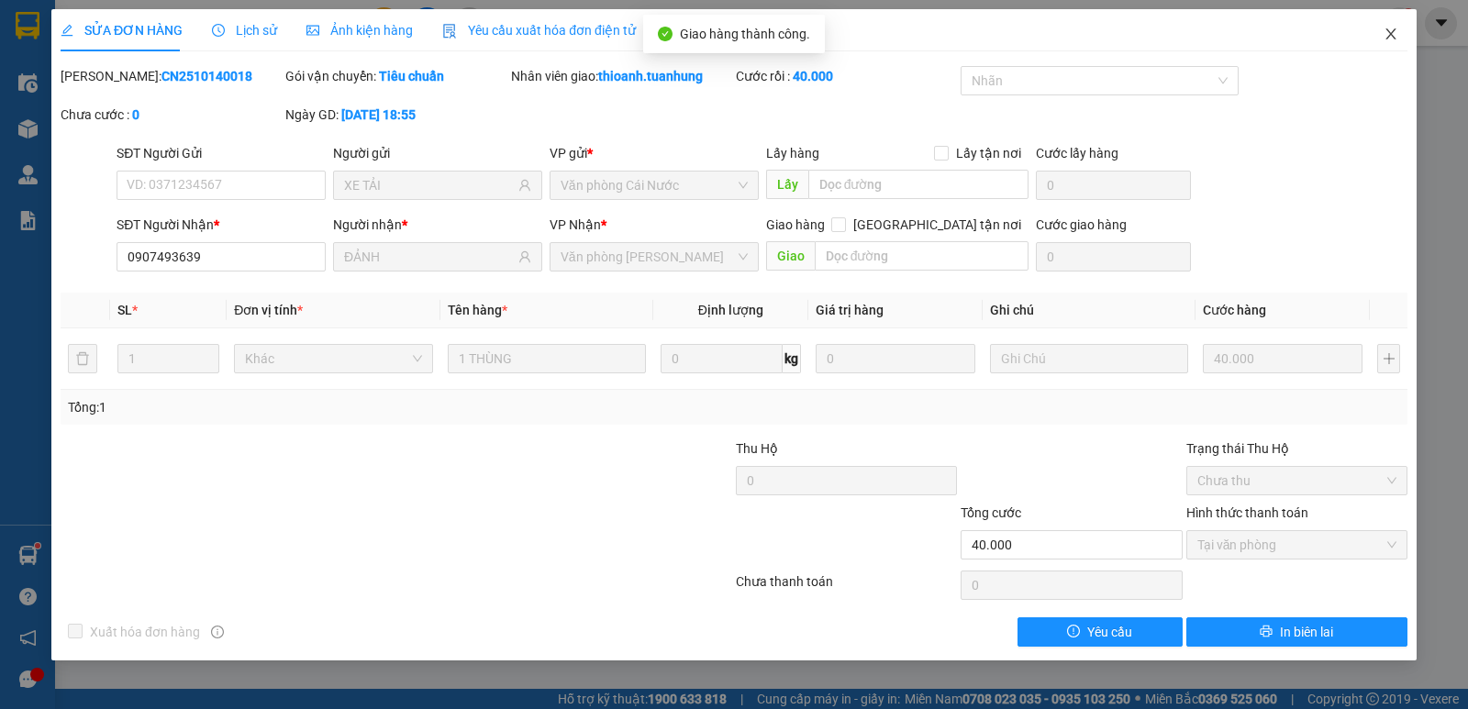
drag, startPoint x: 1390, startPoint y: 33, endPoint x: 1230, endPoint y: 17, distance: 160.4
click at [1377, 33] on span "Close" at bounding box center [1390, 34] width 51 height 51
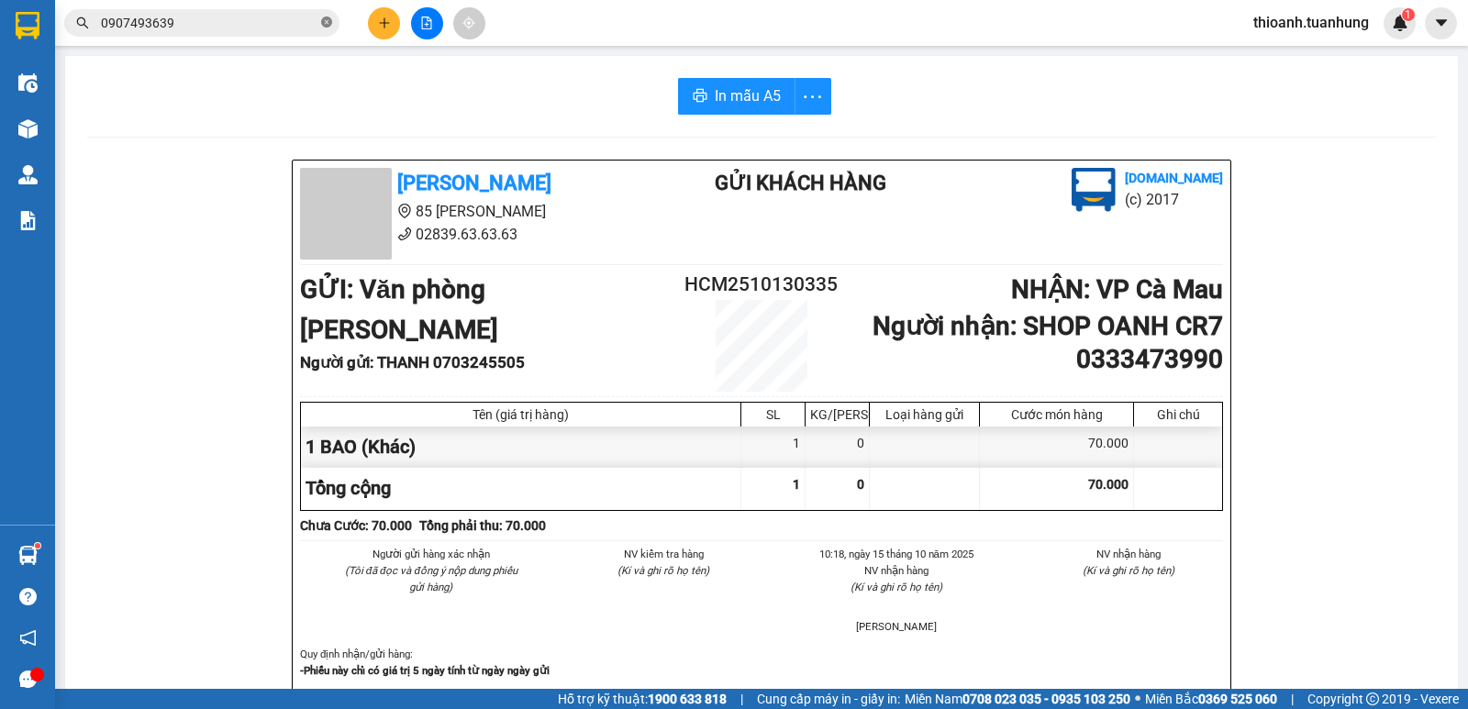
click at [325, 21] on icon "close-circle" at bounding box center [326, 22] width 11 height 11
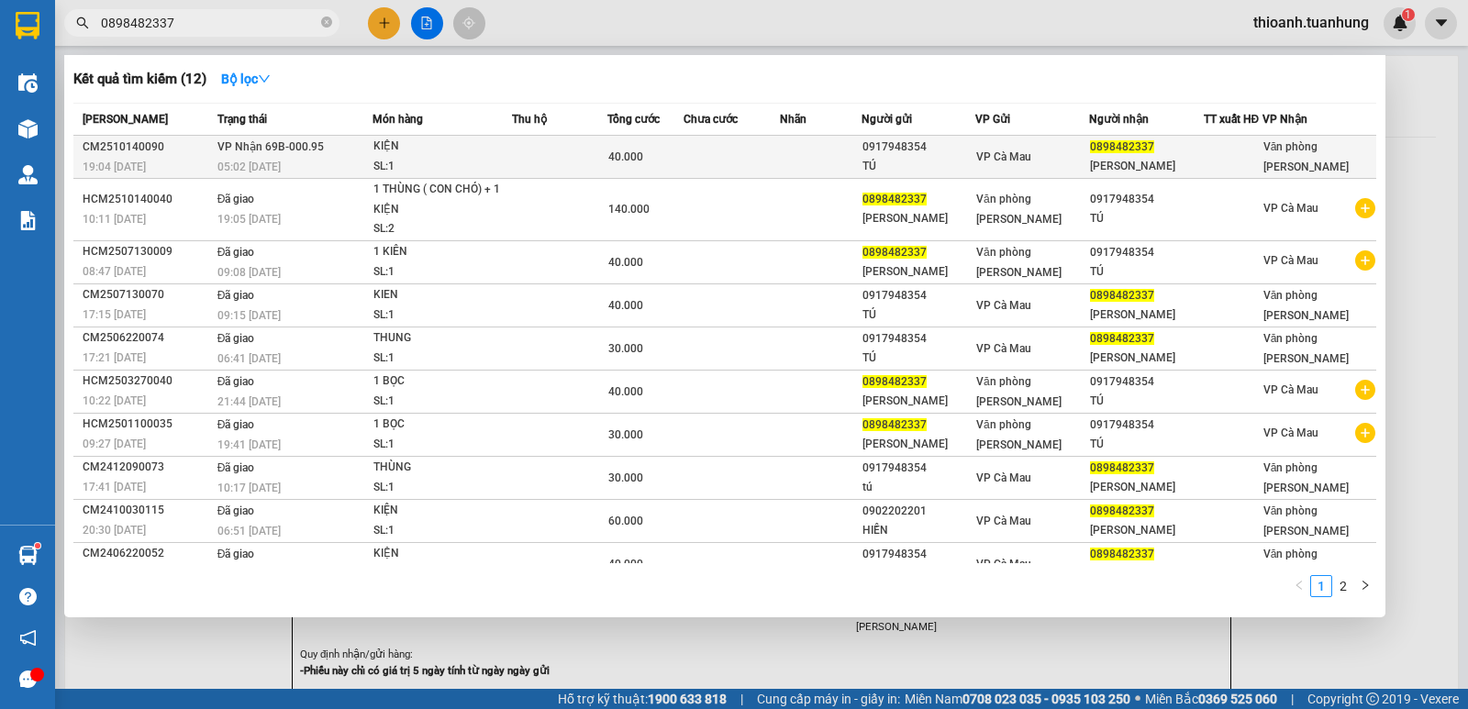
type input "0898482337"
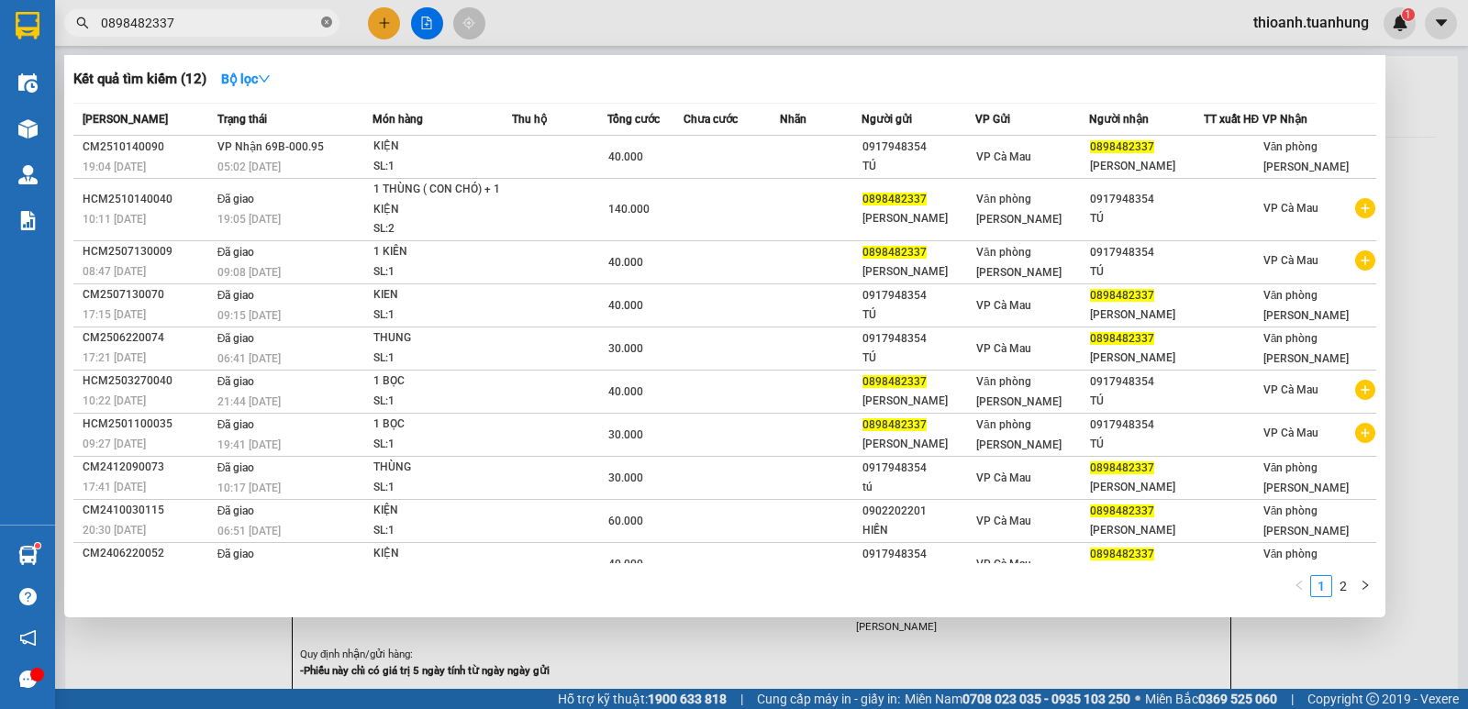
click at [325, 19] on icon "close-circle" at bounding box center [326, 22] width 11 height 11
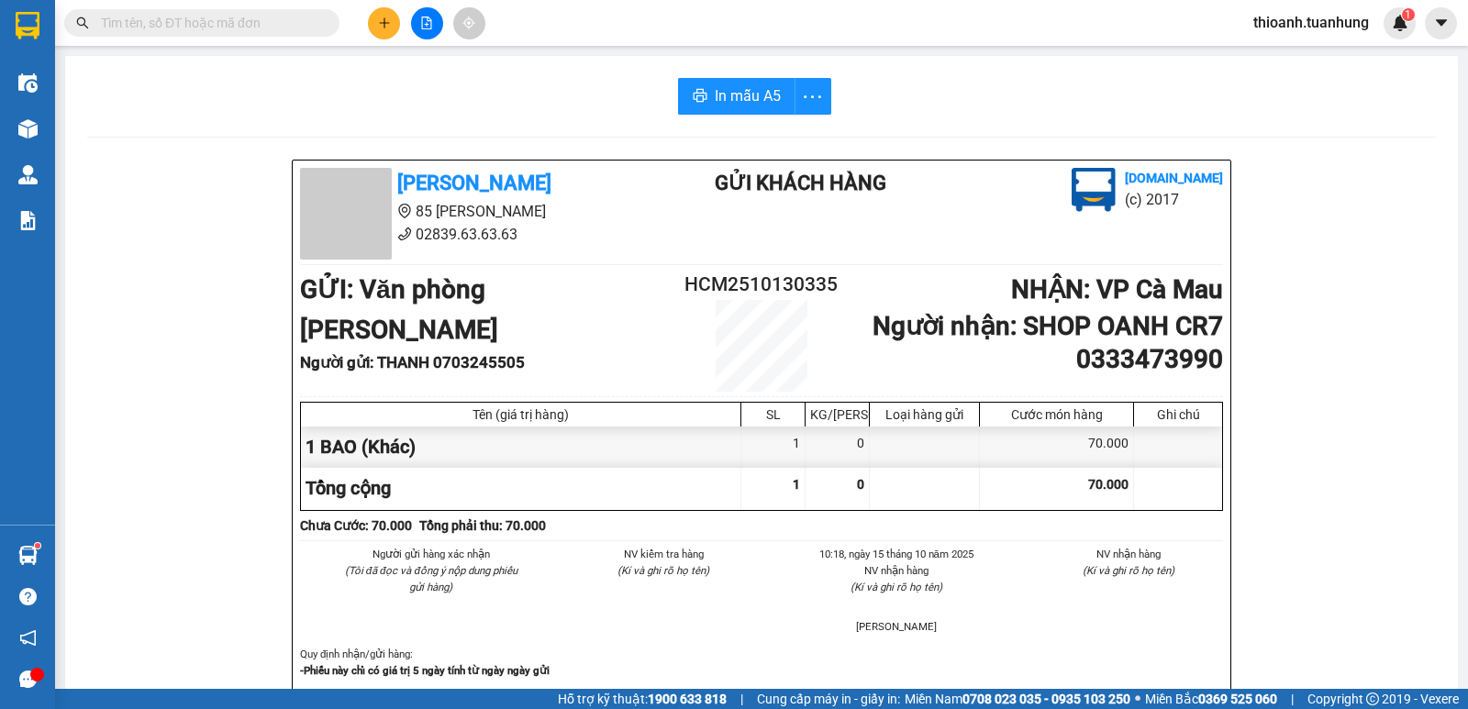
click at [297, 28] on input "text" at bounding box center [209, 23] width 217 height 20
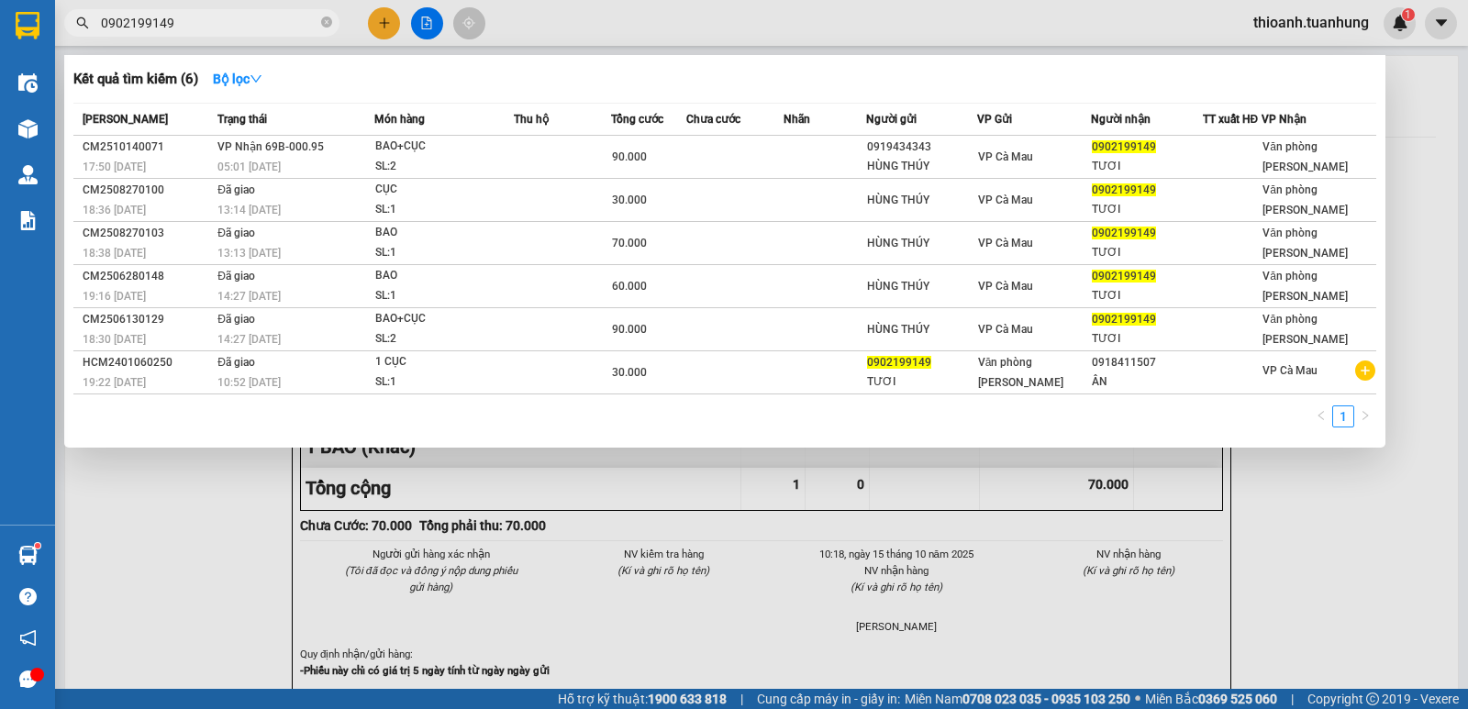
type input "0902199149"
click at [382, 26] on div at bounding box center [734, 354] width 1468 height 709
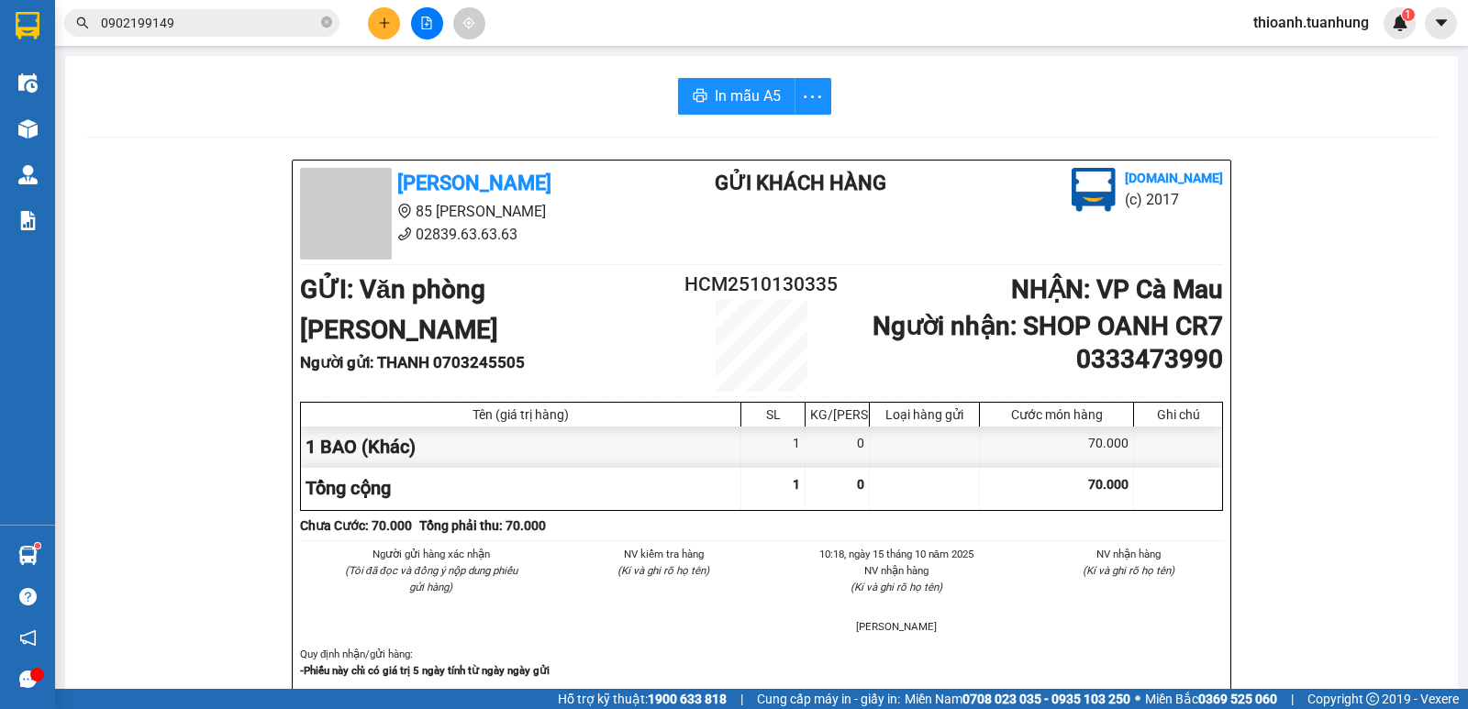
click at [382, 26] on icon "plus" at bounding box center [384, 23] width 13 height 13
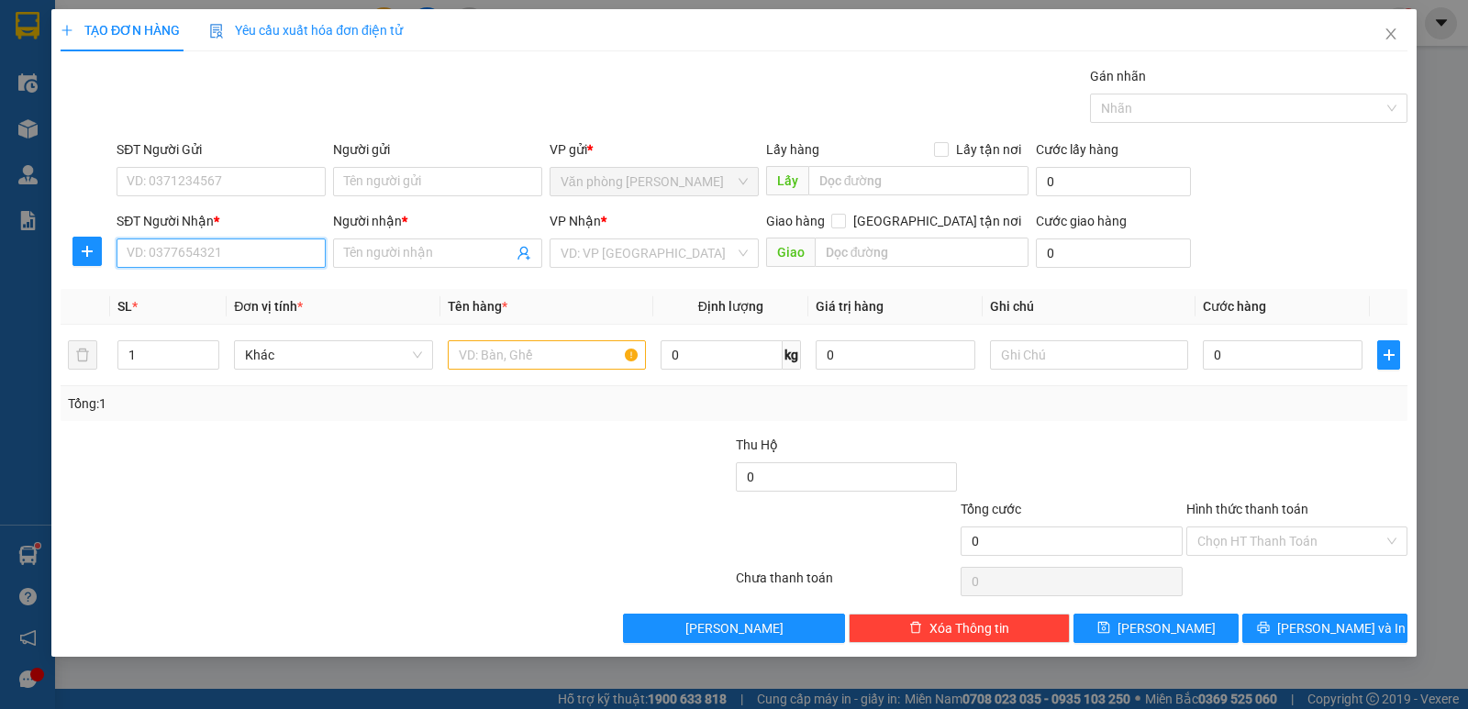
click at [294, 260] on input "SĐT Người Nhận *" at bounding box center [221, 253] width 209 height 29
drag, startPoint x: 149, startPoint y: 293, endPoint x: 218, endPoint y: 262, distance: 76.0
click at [151, 291] on div "0388887158 - PHI" at bounding box center [221, 290] width 187 height 20
type input "0388887158"
type input "PHI"
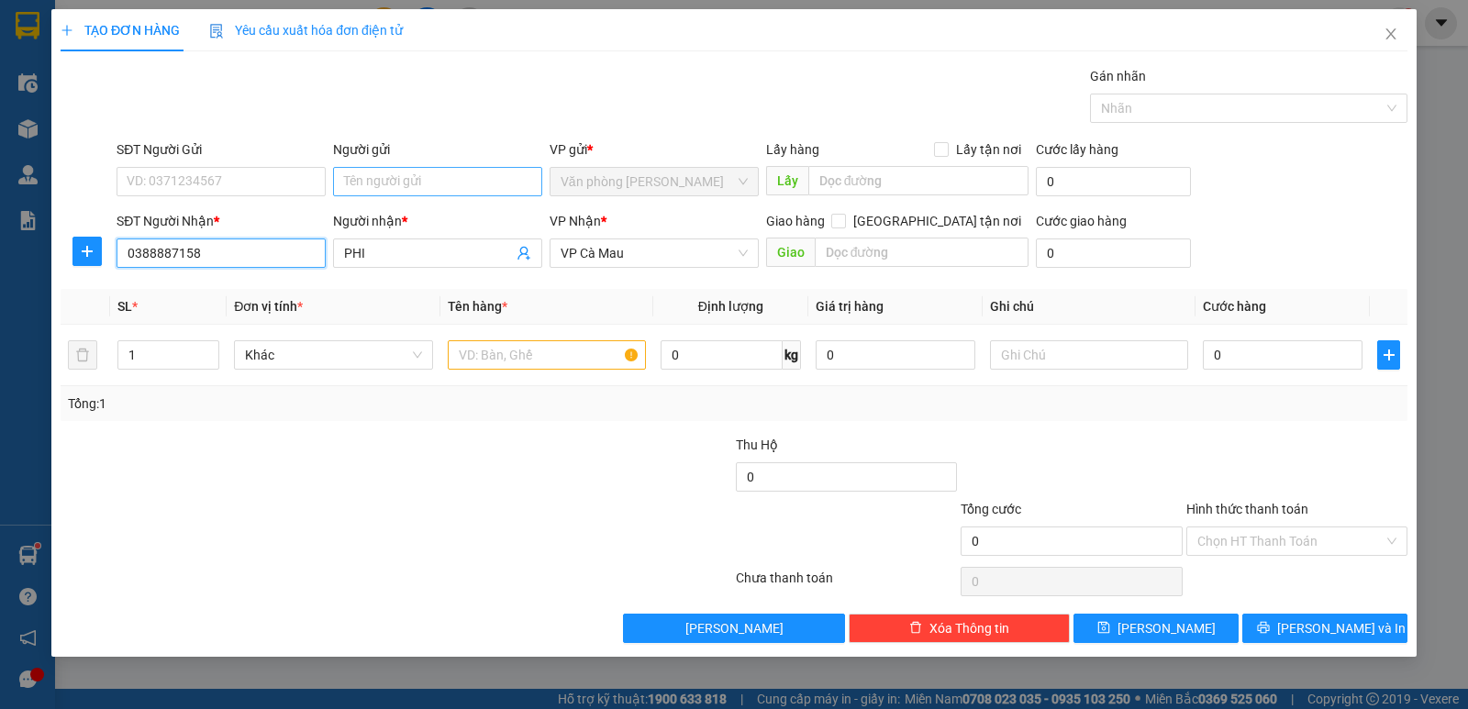
type input "0388887158"
click at [427, 177] on input "Người gửi" at bounding box center [437, 181] width 209 height 29
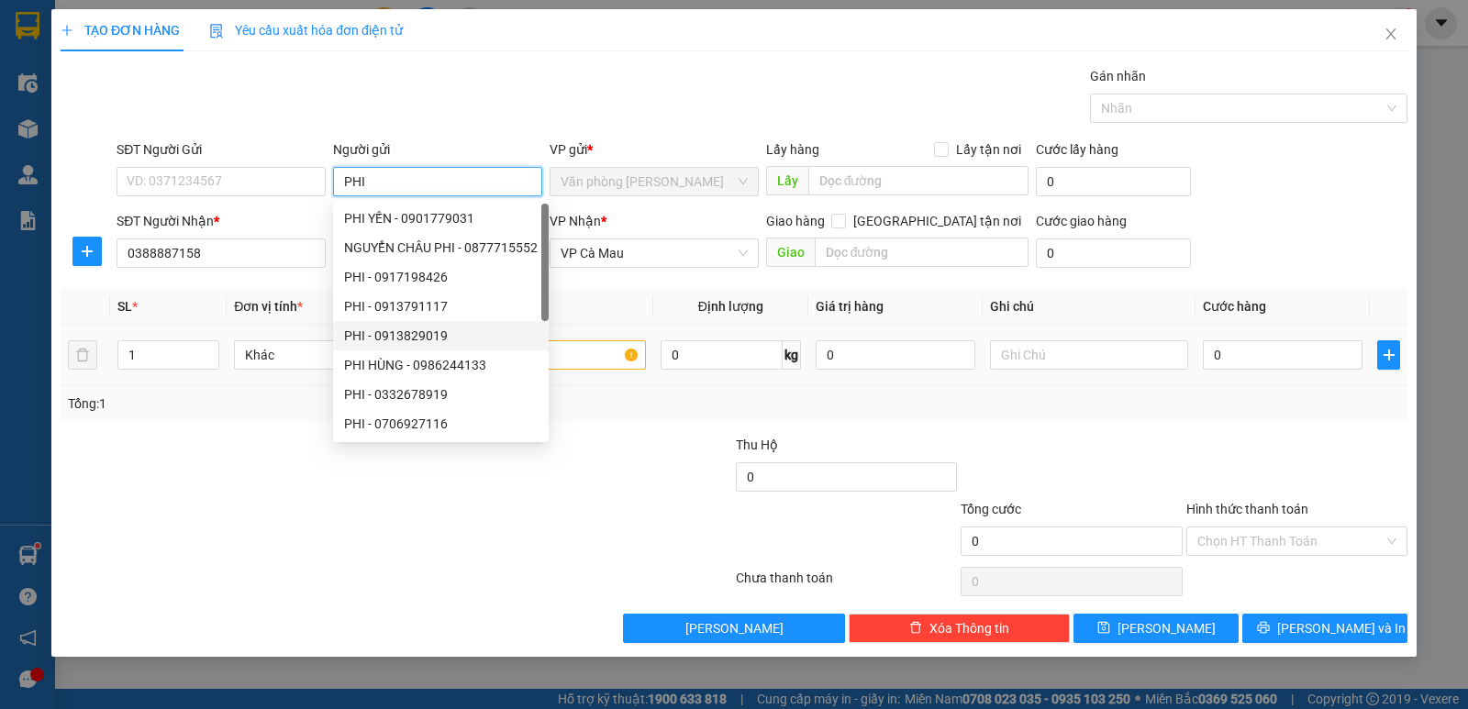
type input "PHI"
click at [572, 350] on input "text" at bounding box center [547, 354] width 198 height 29
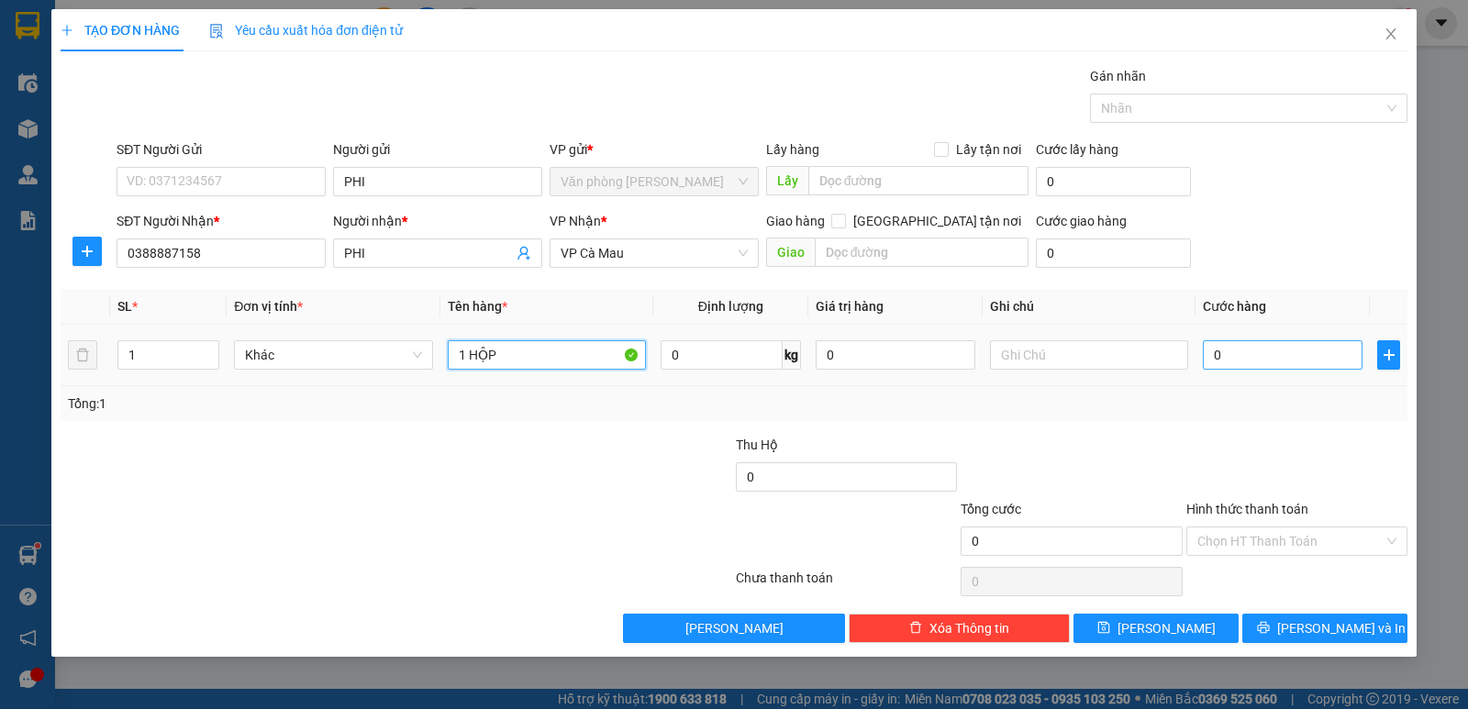
type input "1 HỘP"
click at [1283, 364] on input "0" at bounding box center [1283, 354] width 160 height 29
type input "3"
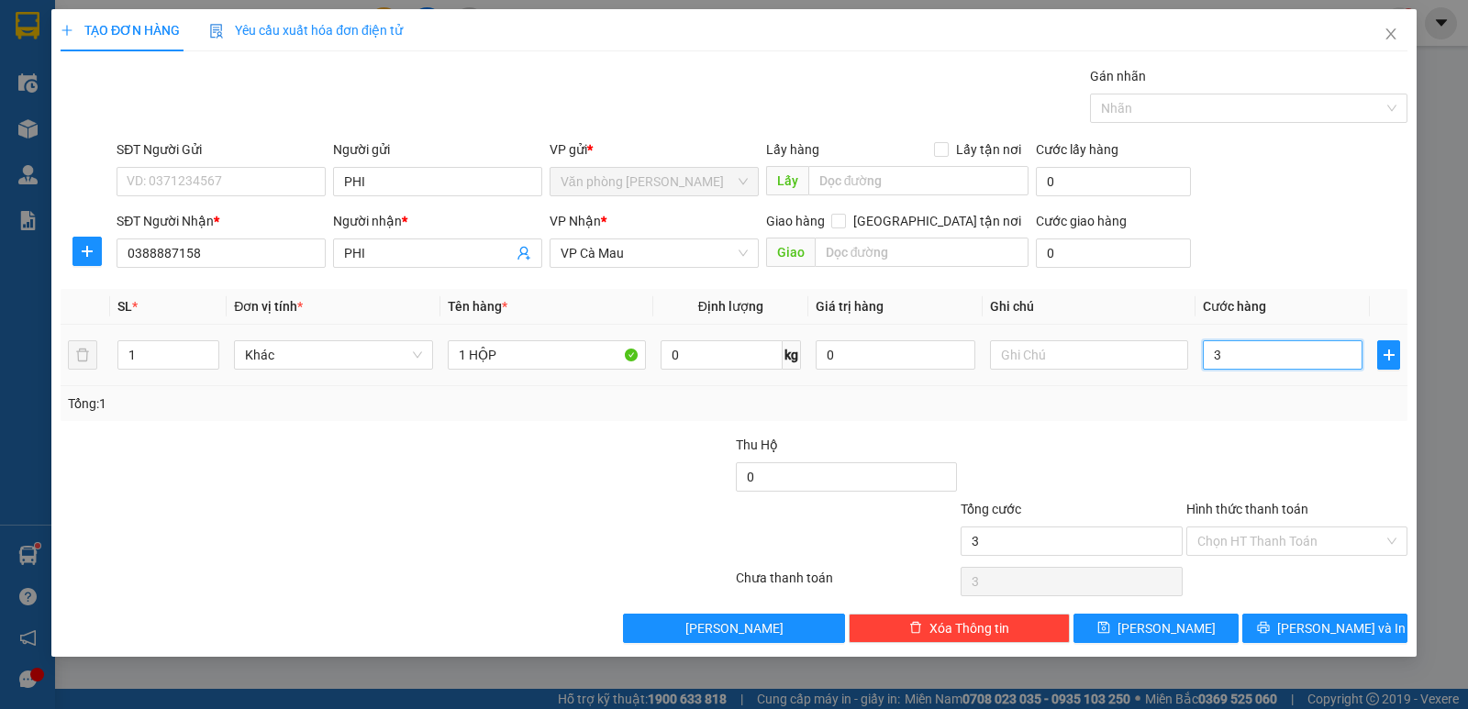
type input "30"
type input "30.000"
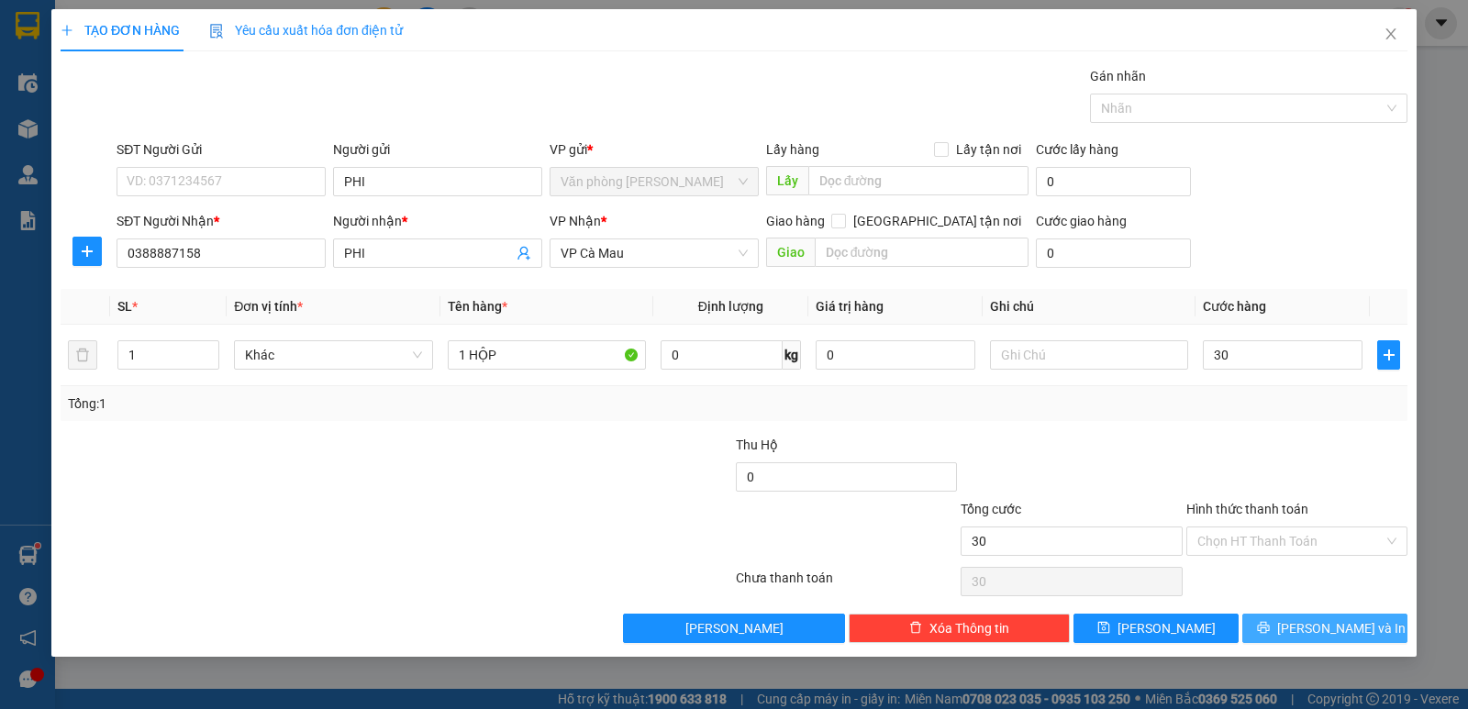
type input "30.000"
drag, startPoint x: 1311, startPoint y: 629, endPoint x: 902, endPoint y: 407, distance: 465.6
click at [1310, 627] on span "[PERSON_NAME] và In" at bounding box center [1341, 628] width 128 height 20
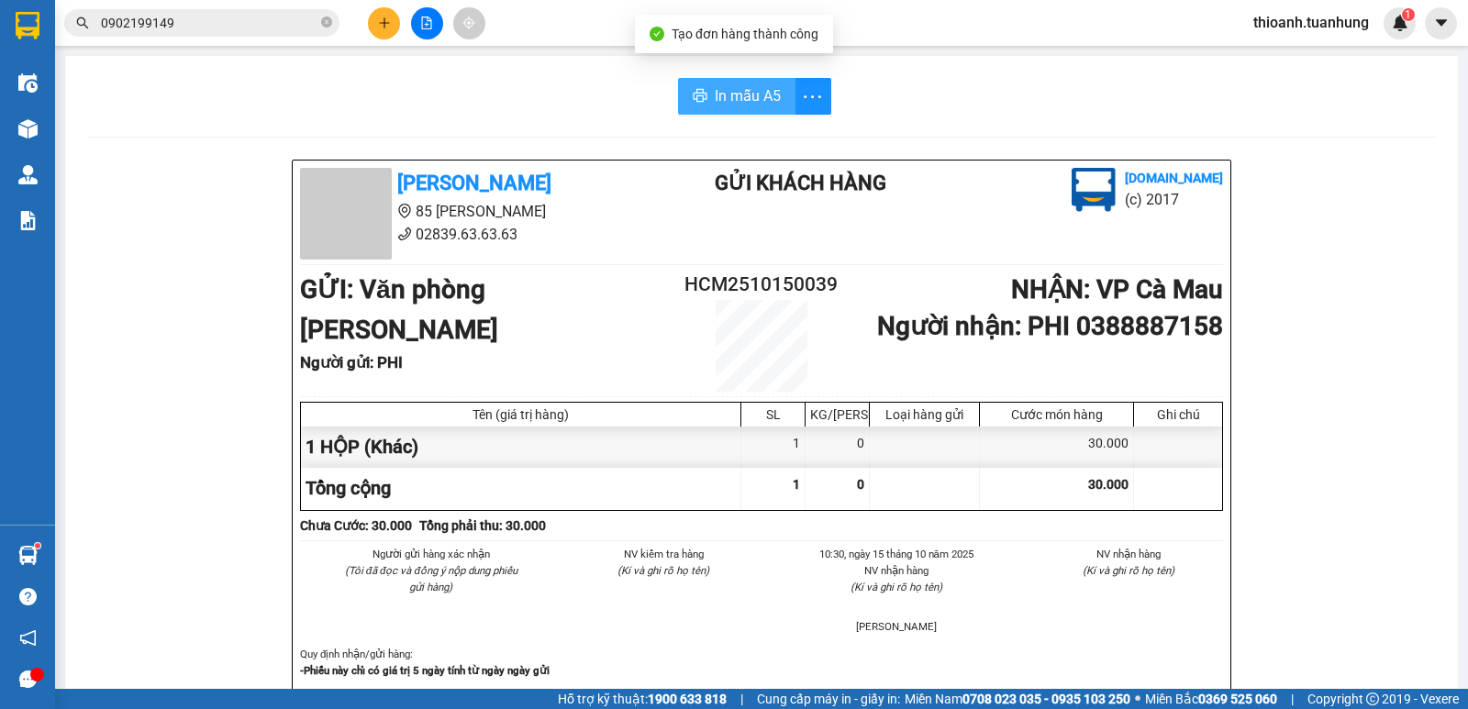
click at [732, 102] on span "In mẫu A5" at bounding box center [748, 95] width 66 height 23
click at [740, 98] on span "In mẫu A5" at bounding box center [748, 95] width 66 height 23
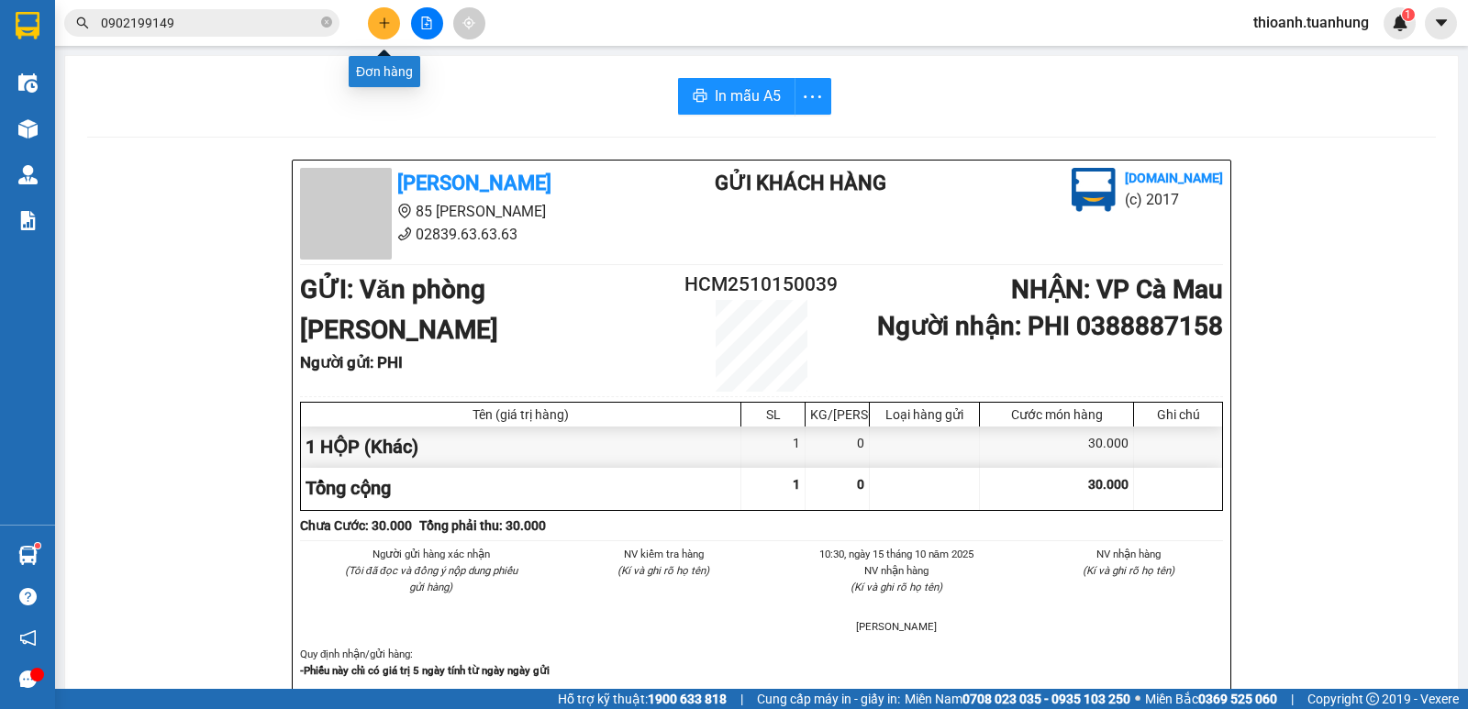
click at [388, 26] on icon "plus" at bounding box center [384, 23] width 13 height 13
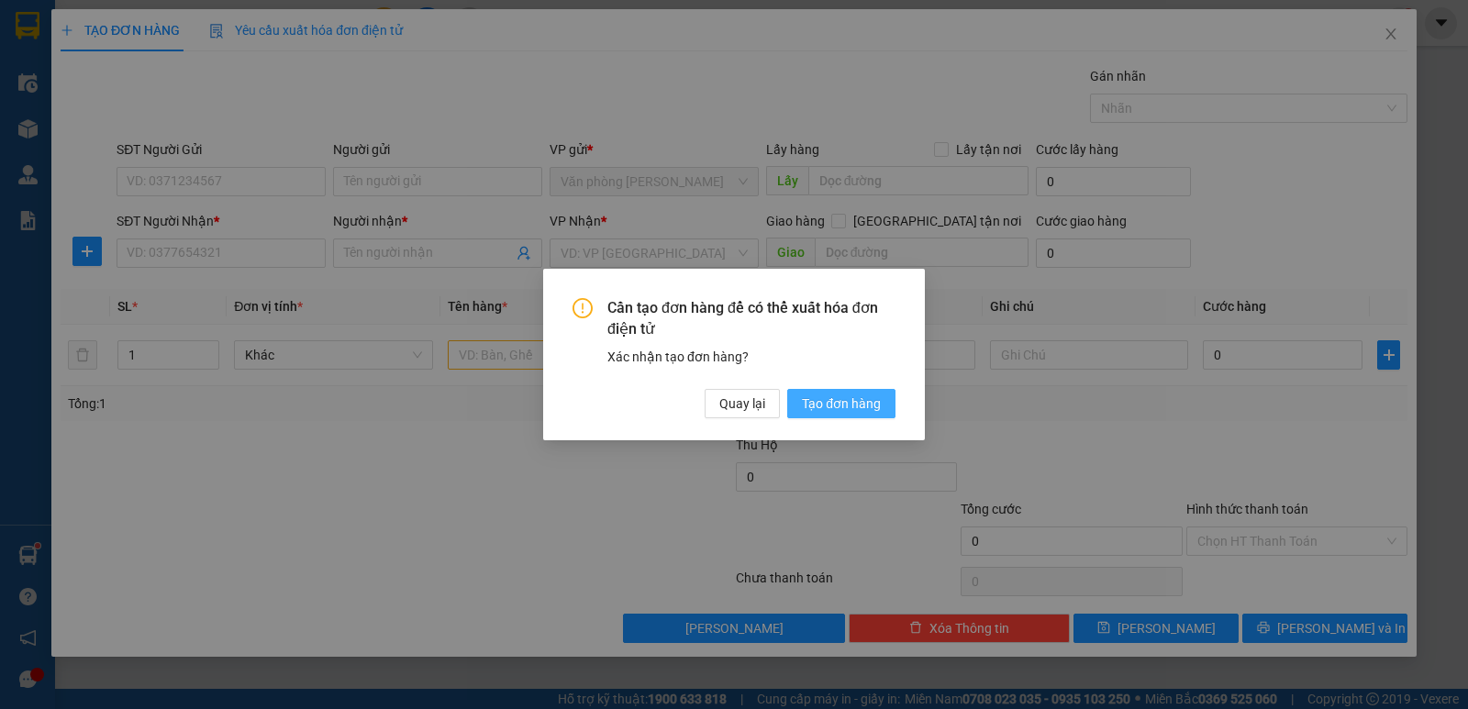
click at [858, 399] on span "Tạo đơn hàng" at bounding box center [841, 404] width 79 height 20
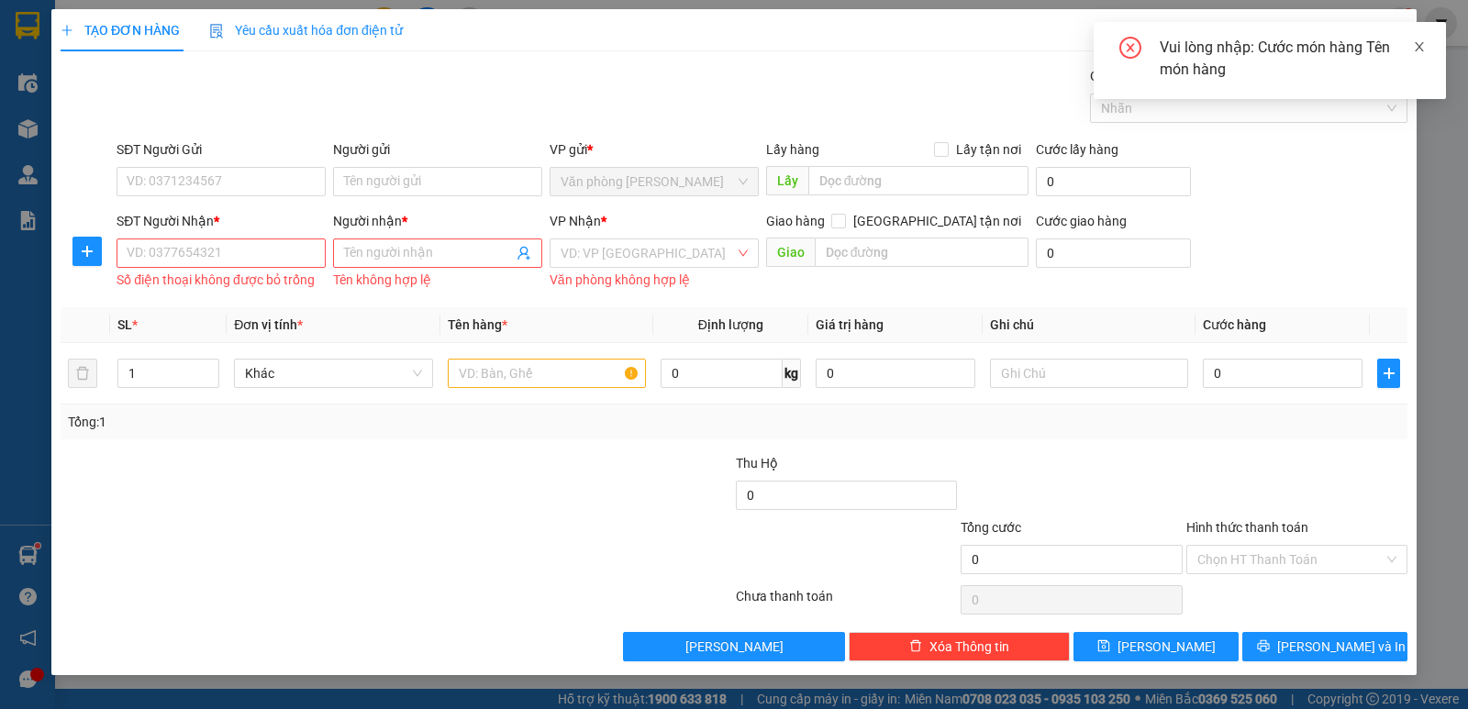
click at [1419, 47] on icon "close" at bounding box center [1419, 46] width 9 height 9
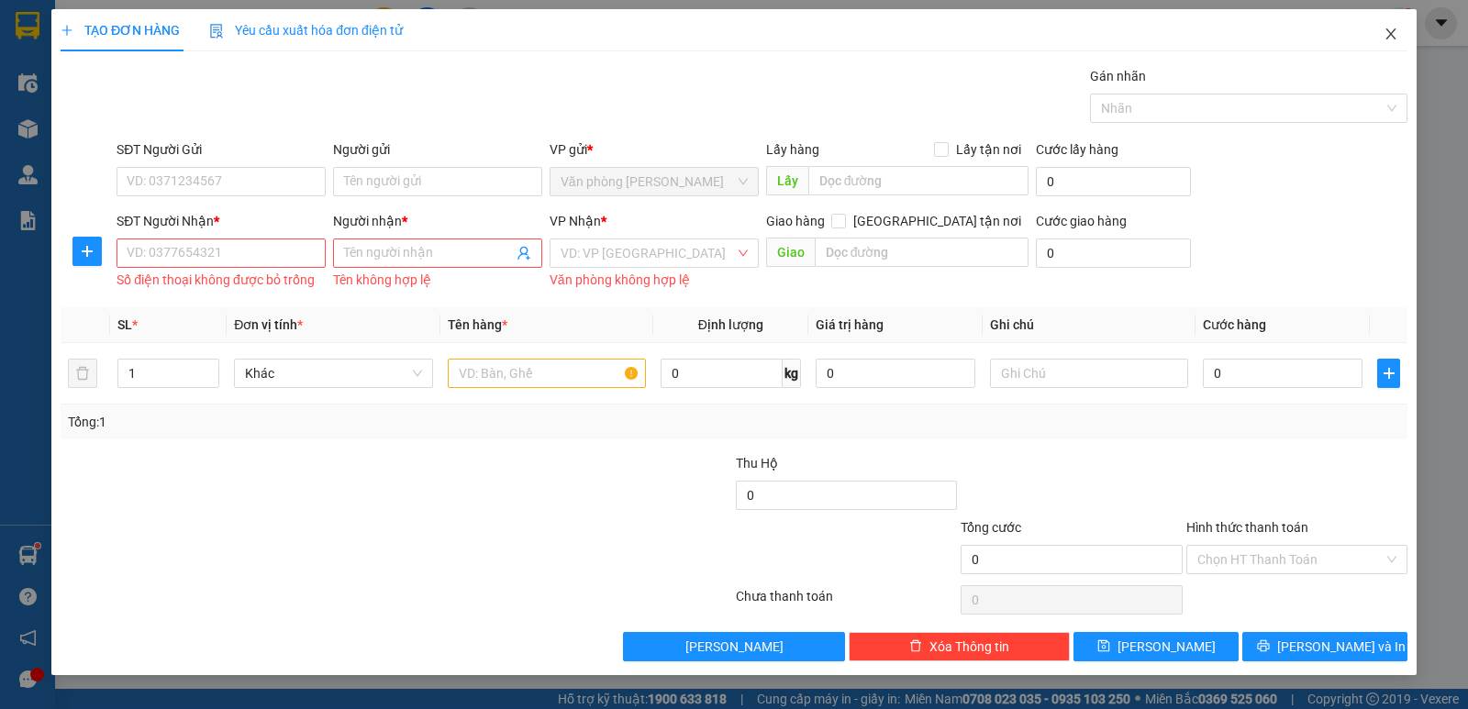
drag, startPoint x: 1390, startPoint y: 28, endPoint x: 1340, endPoint y: 45, distance: 52.2
click at [1390, 30] on icon "close" at bounding box center [1391, 34] width 15 height 15
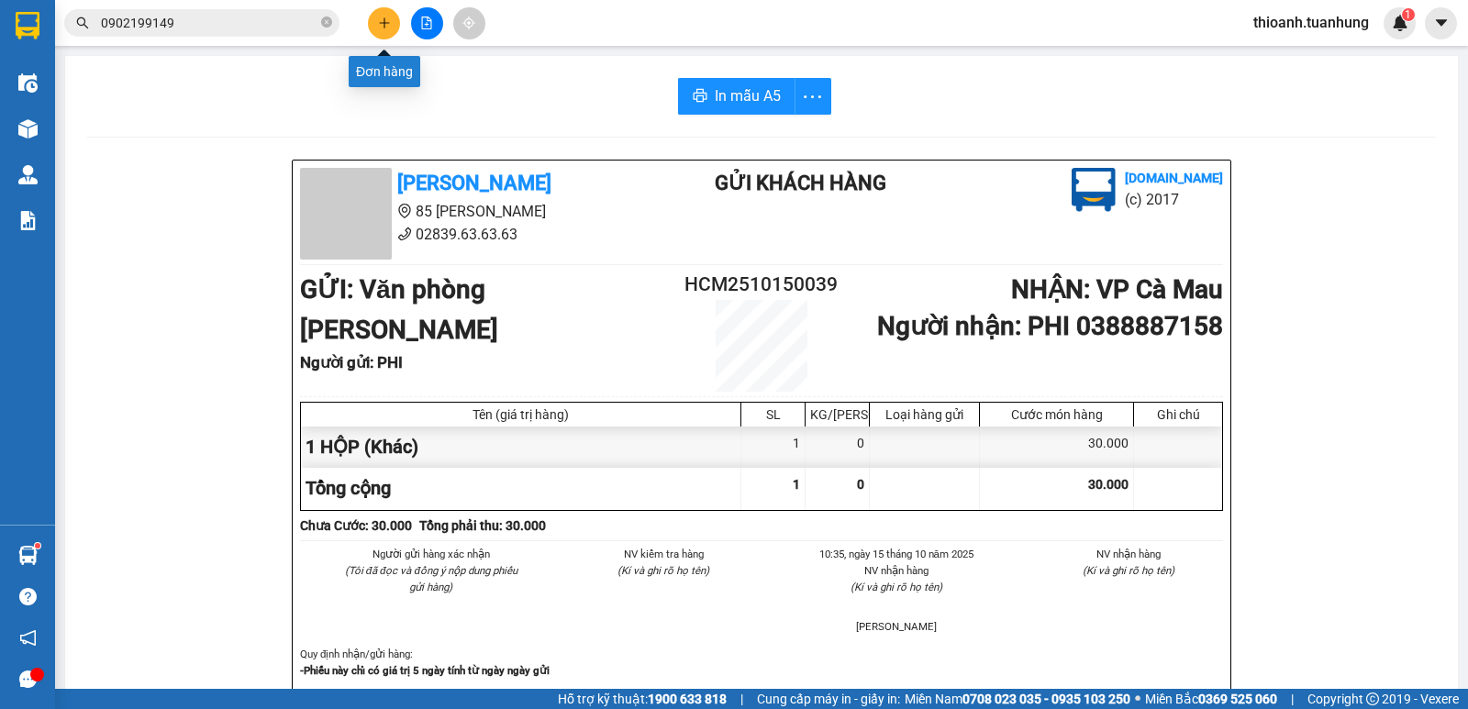
click at [387, 28] on icon "plus" at bounding box center [384, 23] width 13 height 13
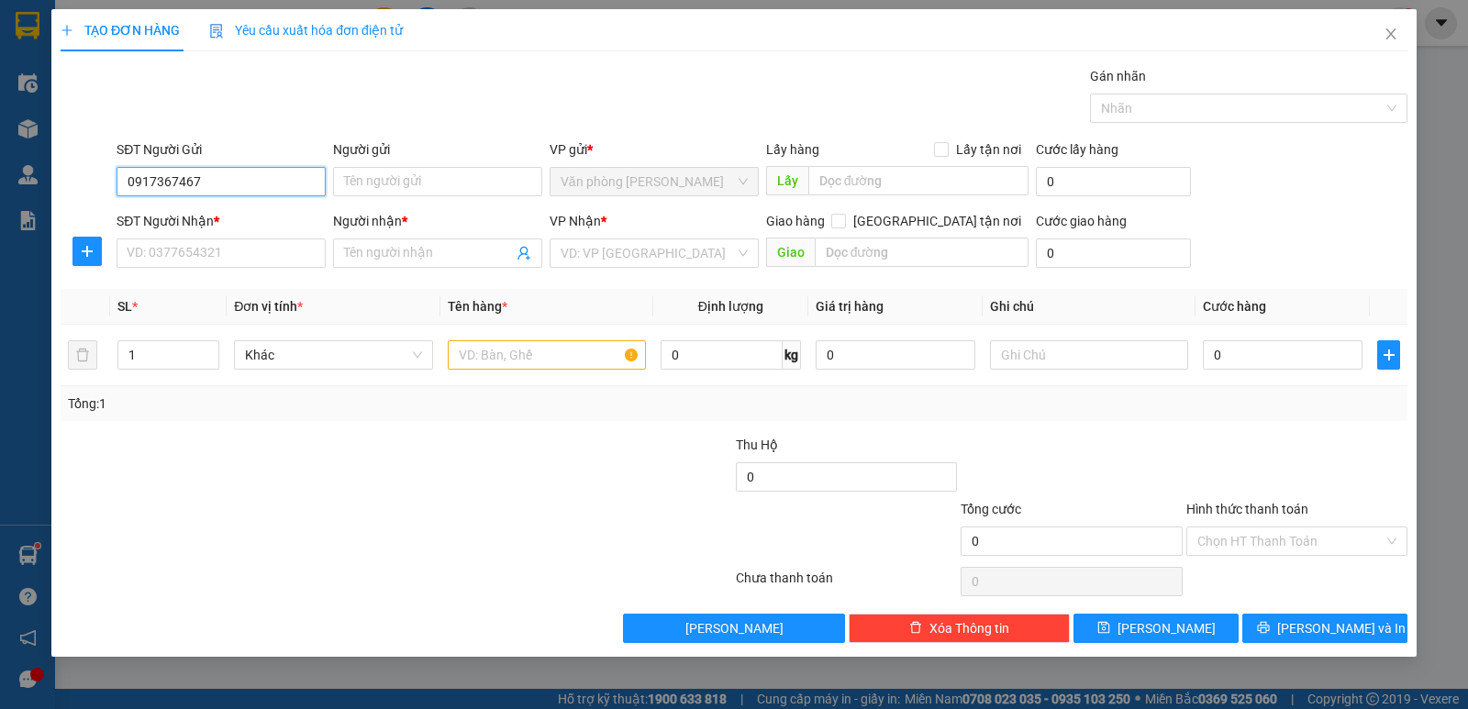
click at [237, 182] on input "0917367467" at bounding box center [221, 181] width 209 height 29
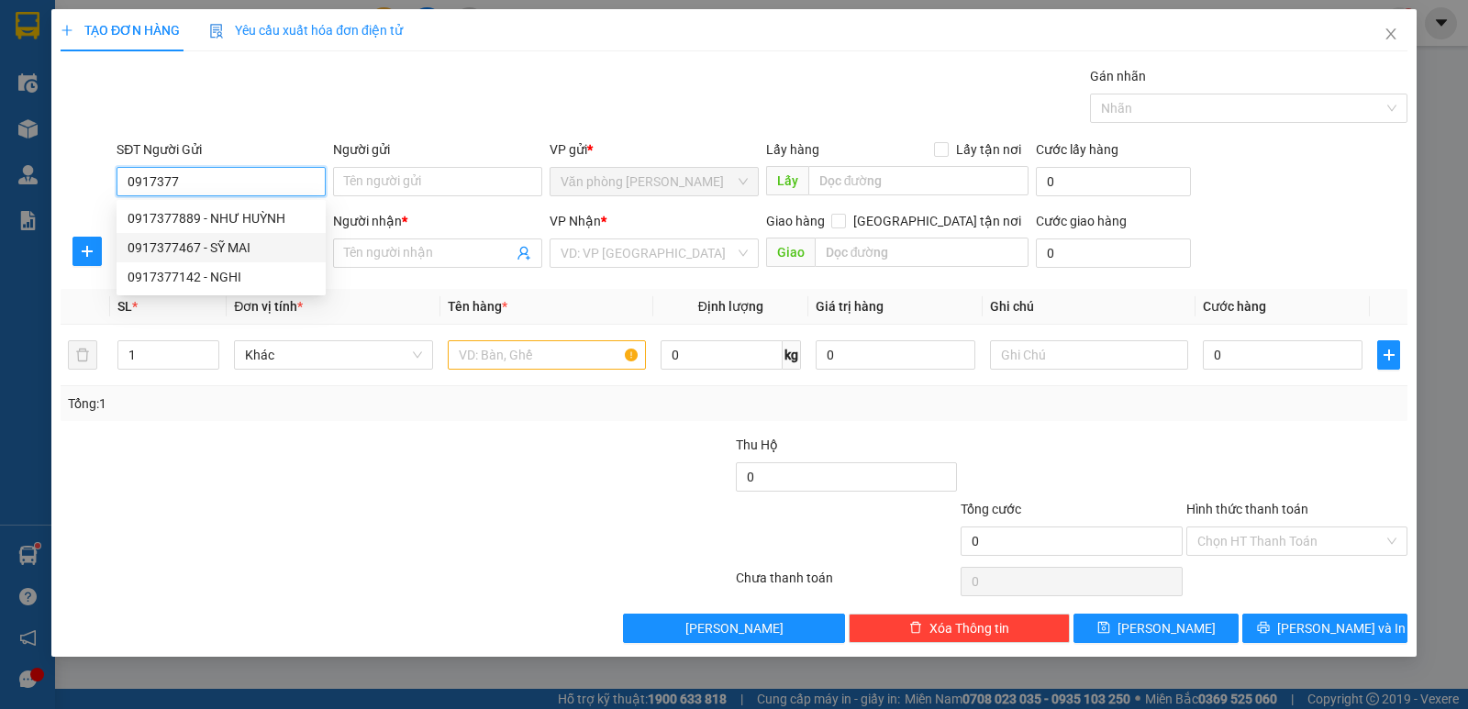
click at [176, 252] on div "0917377467 - SỸ MAI" at bounding box center [221, 248] width 187 height 20
type input "0917377467"
type input "SỸ MAI"
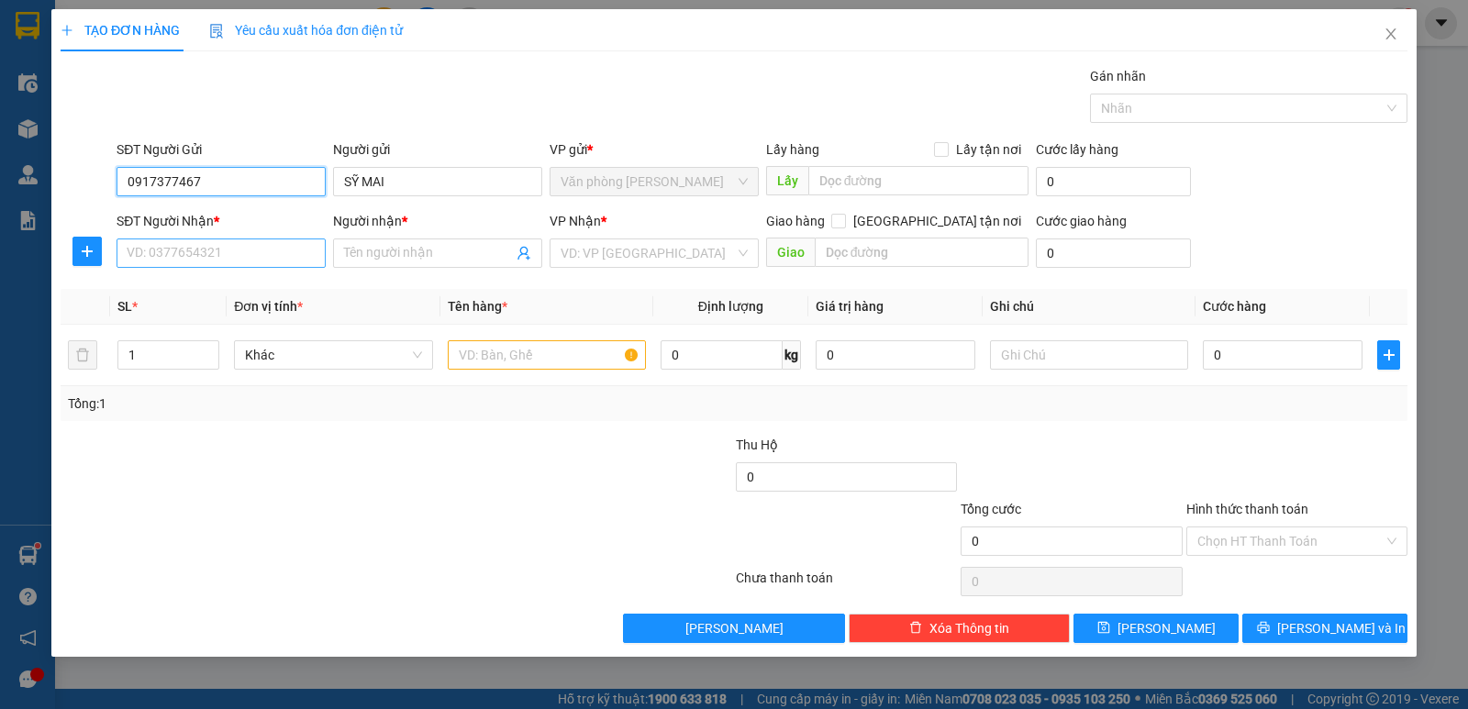
type input "0917377467"
click at [210, 260] on input "SĐT Người Nhận *" at bounding box center [221, 253] width 209 height 29
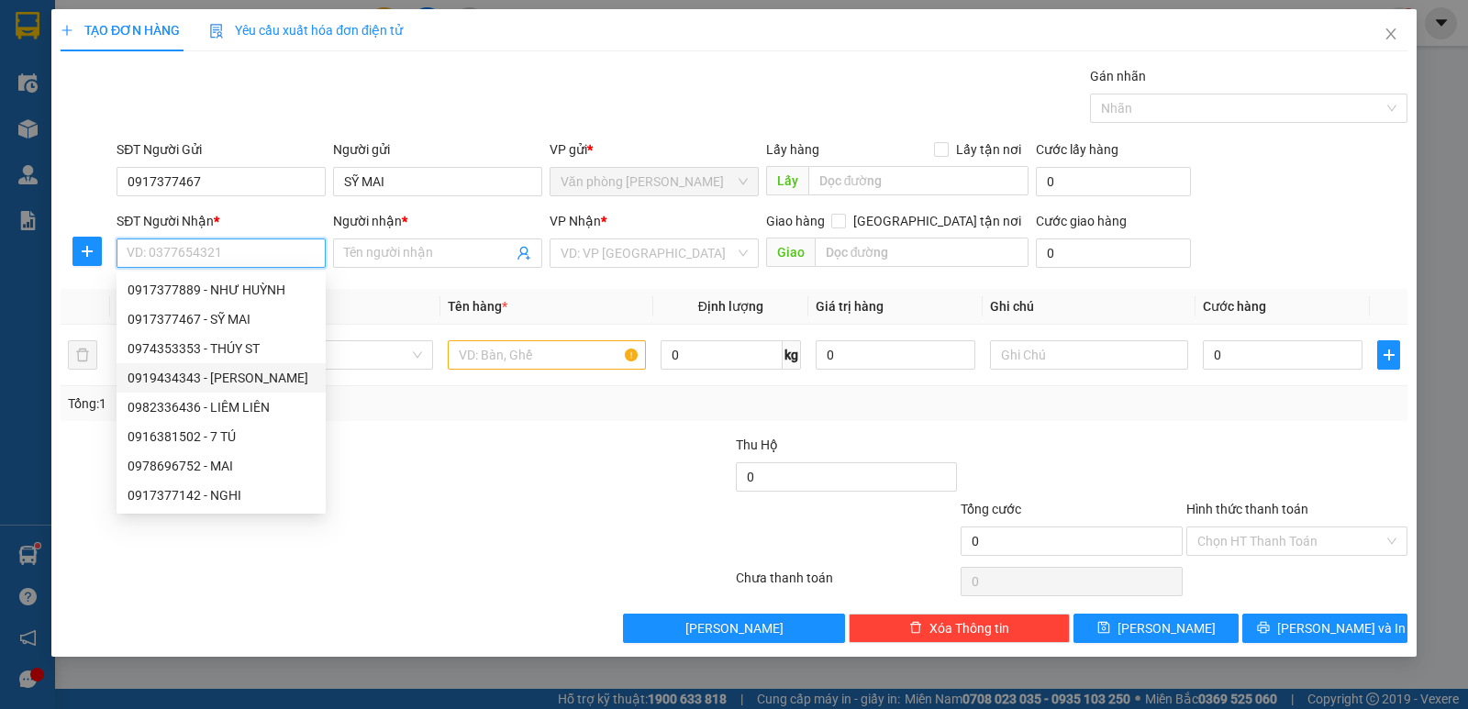
click at [174, 384] on div "0919434343 - HÙNG THÚY" at bounding box center [221, 378] width 187 height 20
type input "0919434343"
type input "HÙNG THÚY"
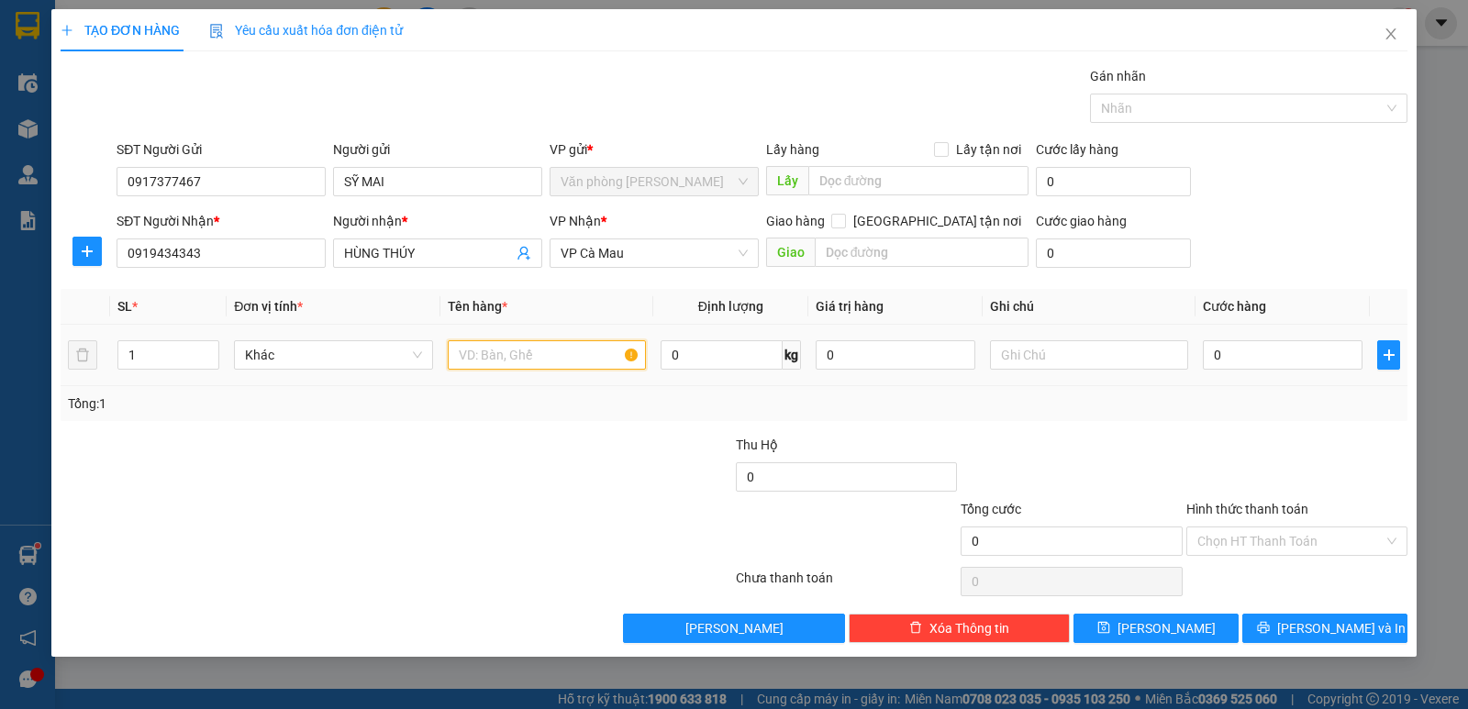
click at [527, 356] on input "text" at bounding box center [547, 354] width 198 height 29
type input "1 CỤC"
click at [1255, 362] on input "0" at bounding box center [1283, 354] width 160 height 29
type input "5"
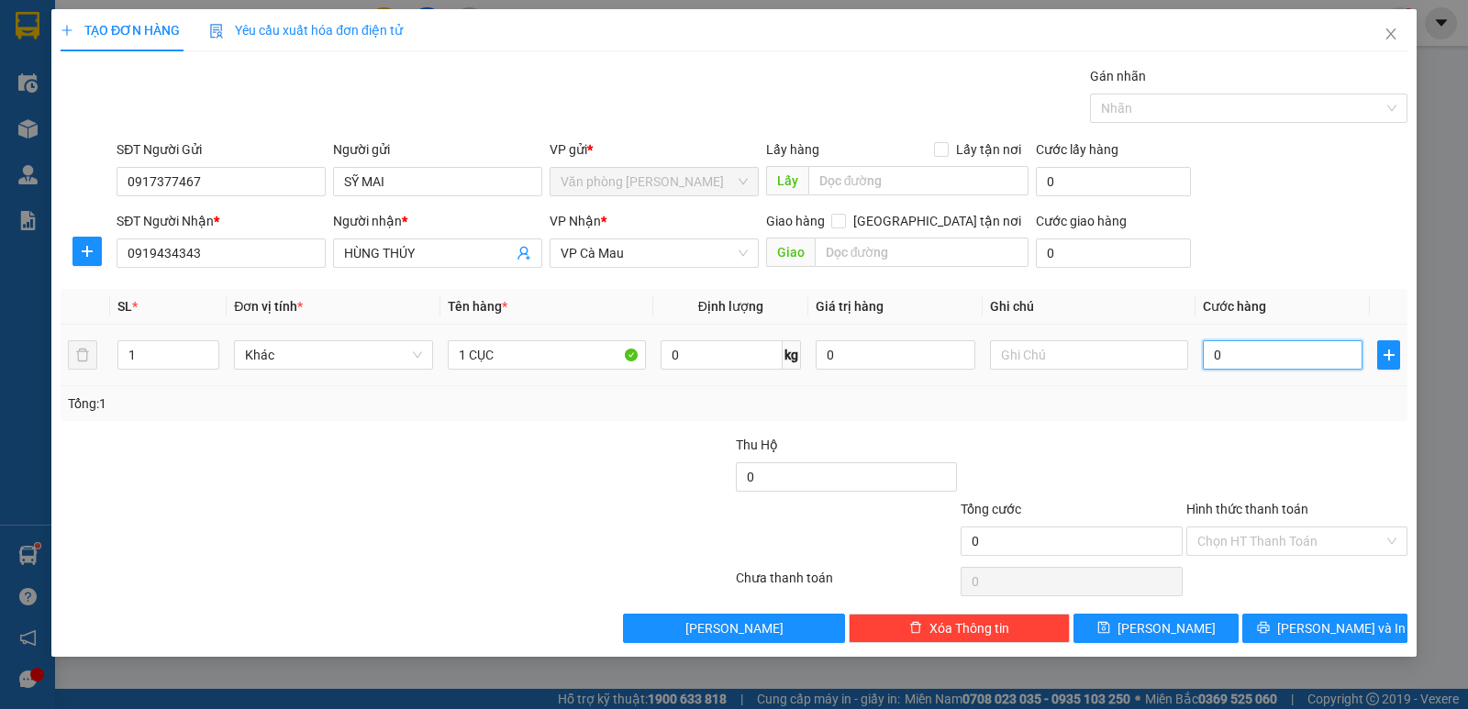
type input "5"
type input "50"
type input "50.000"
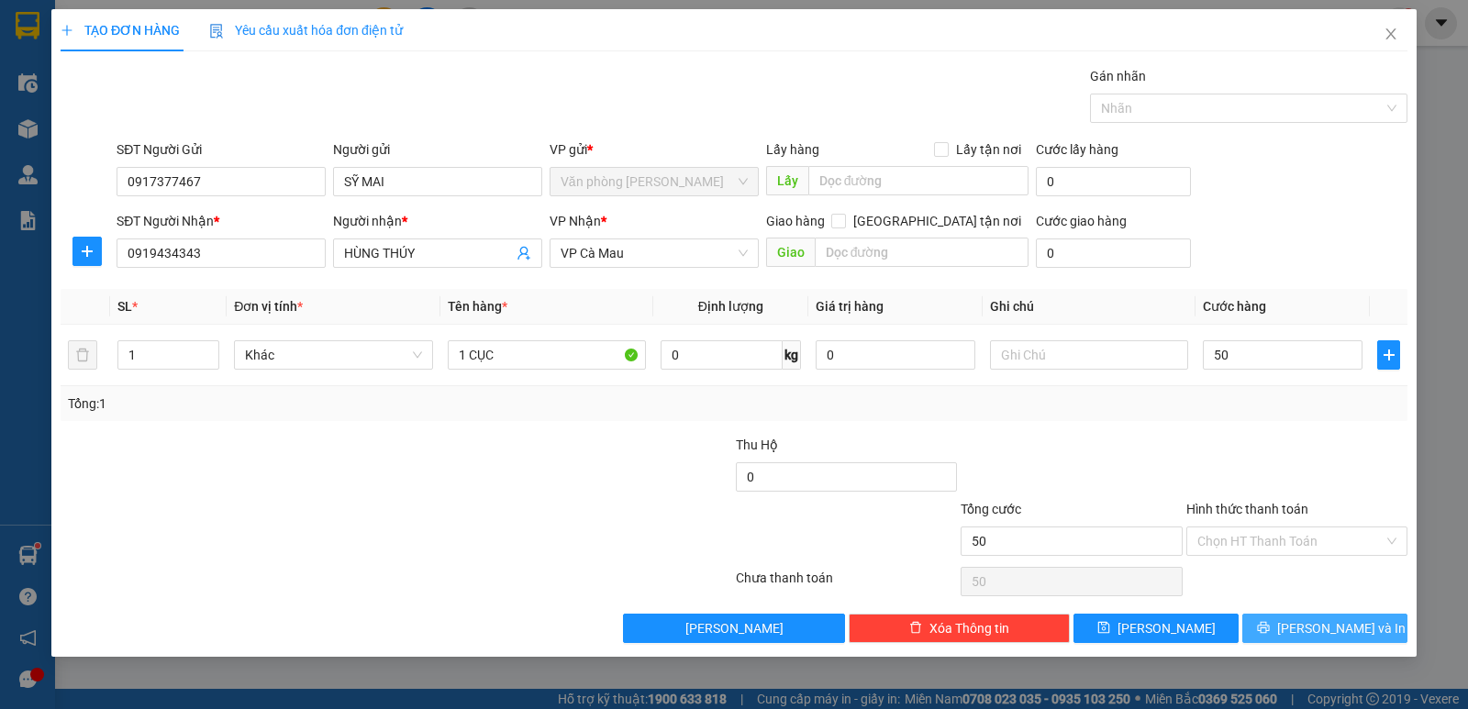
type input "50.000"
click at [1320, 623] on span "[PERSON_NAME] và In" at bounding box center [1341, 628] width 128 height 20
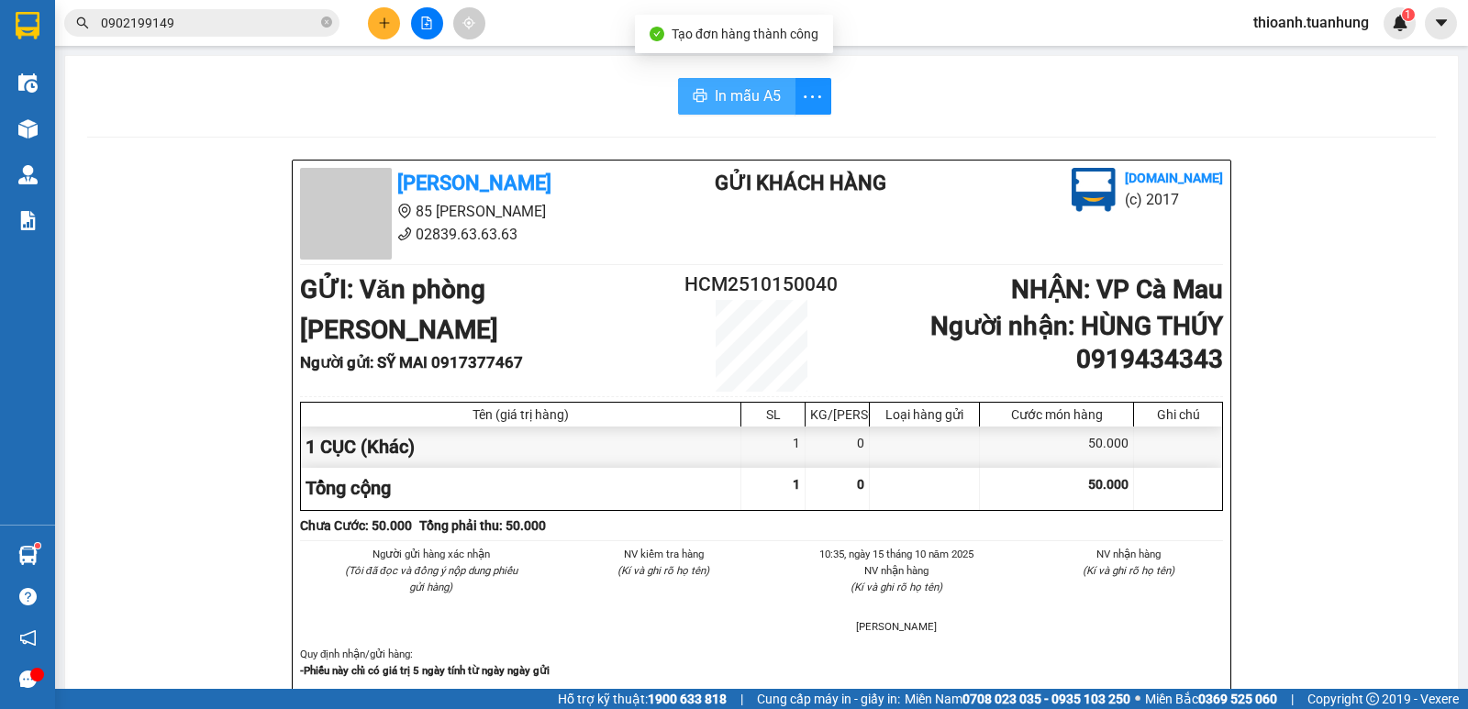
click at [745, 102] on span "In mẫu A5" at bounding box center [748, 95] width 66 height 23
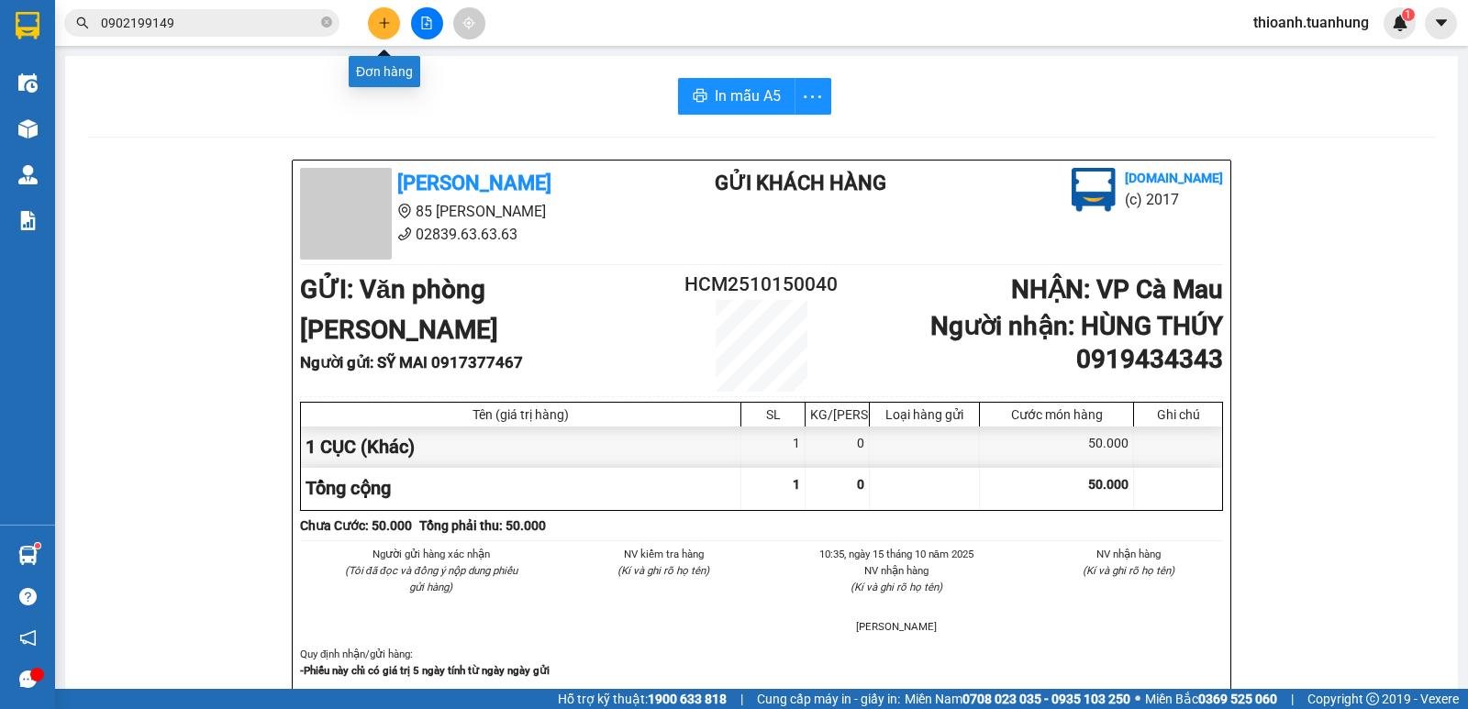
click at [380, 29] on button at bounding box center [384, 23] width 32 height 32
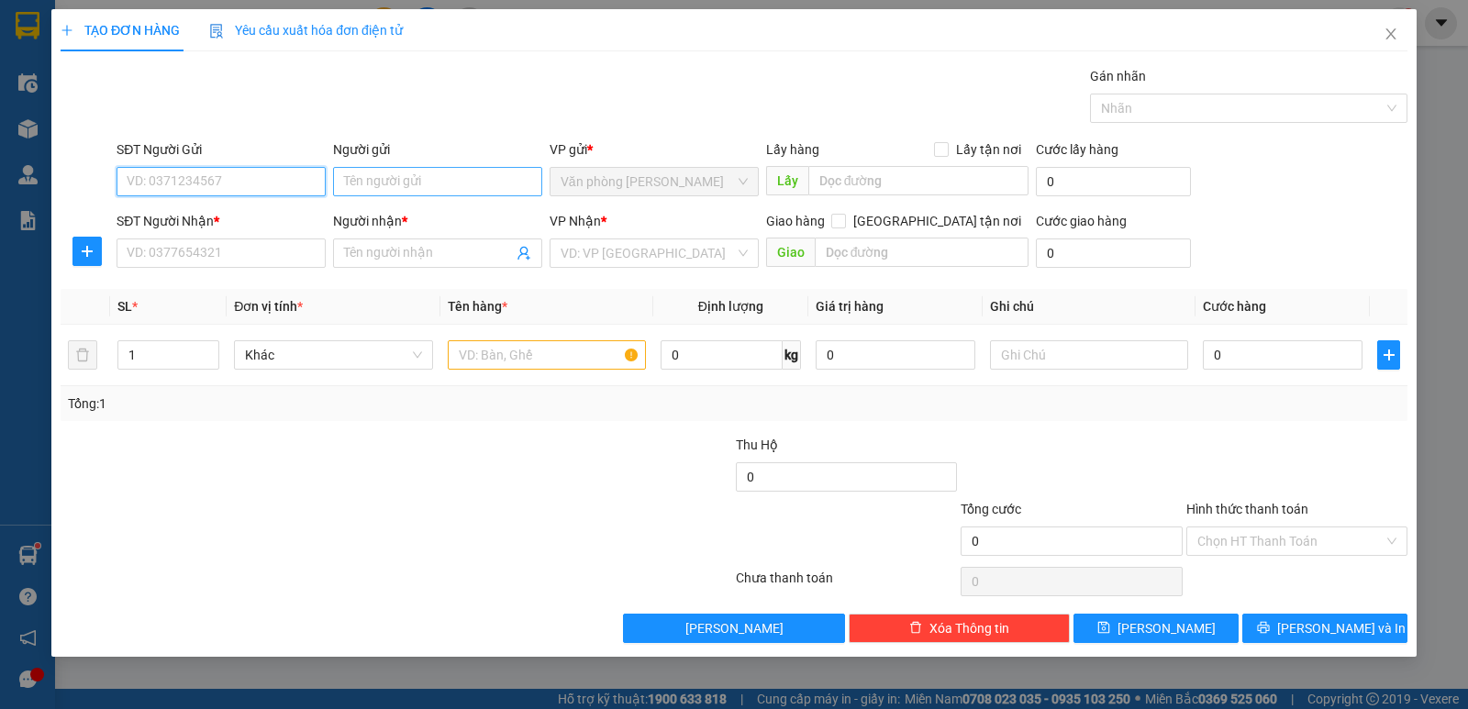
drag, startPoint x: 276, startPoint y: 188, endPoint x: 459, endPoint y: 186, distance: 182.6
click at [285, 187] on input "SĐT Người Gửi" at bounding box center [221, 181] width 209 height 29
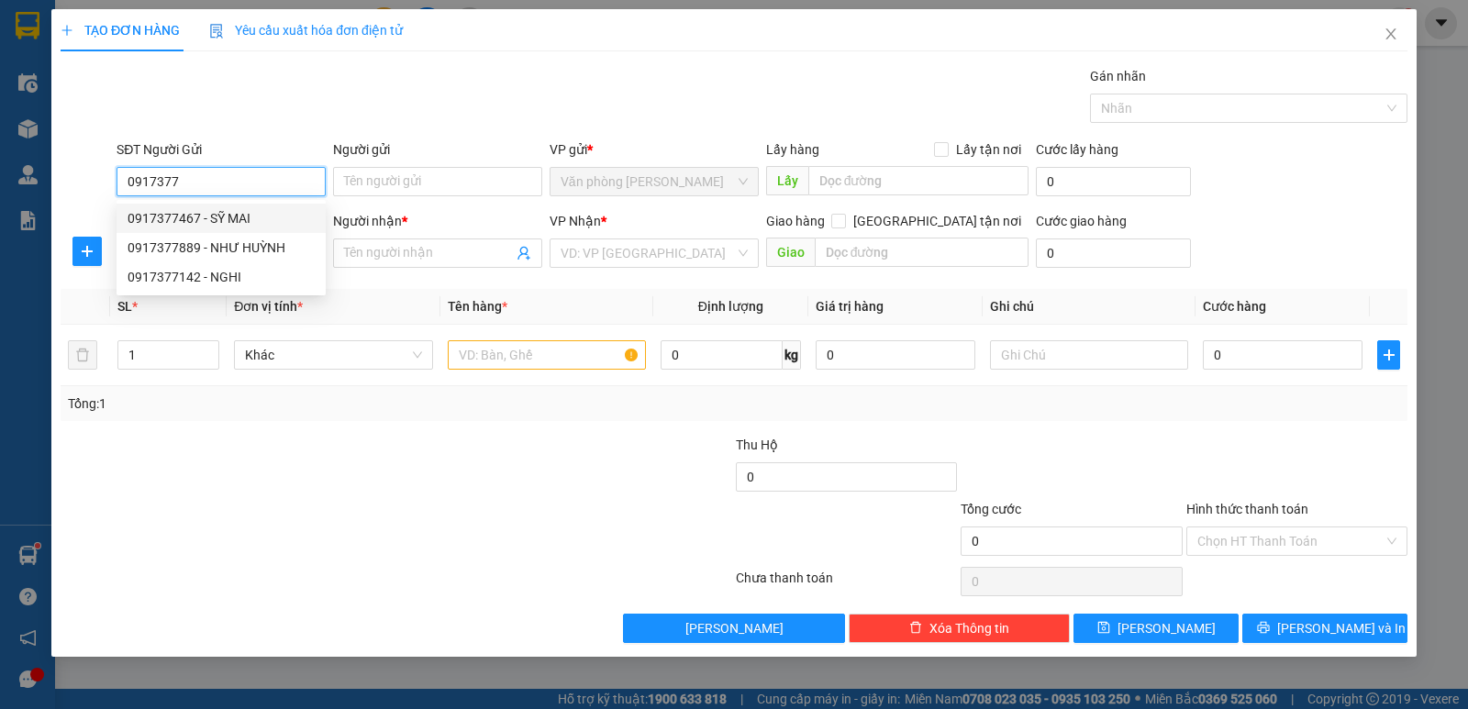
click at [224, 213] on div "0917377467 - SỸ MAI" at bounding box center [221, 218] width 187 height 20
type input "0917377467"
type input "SỸ MAI"
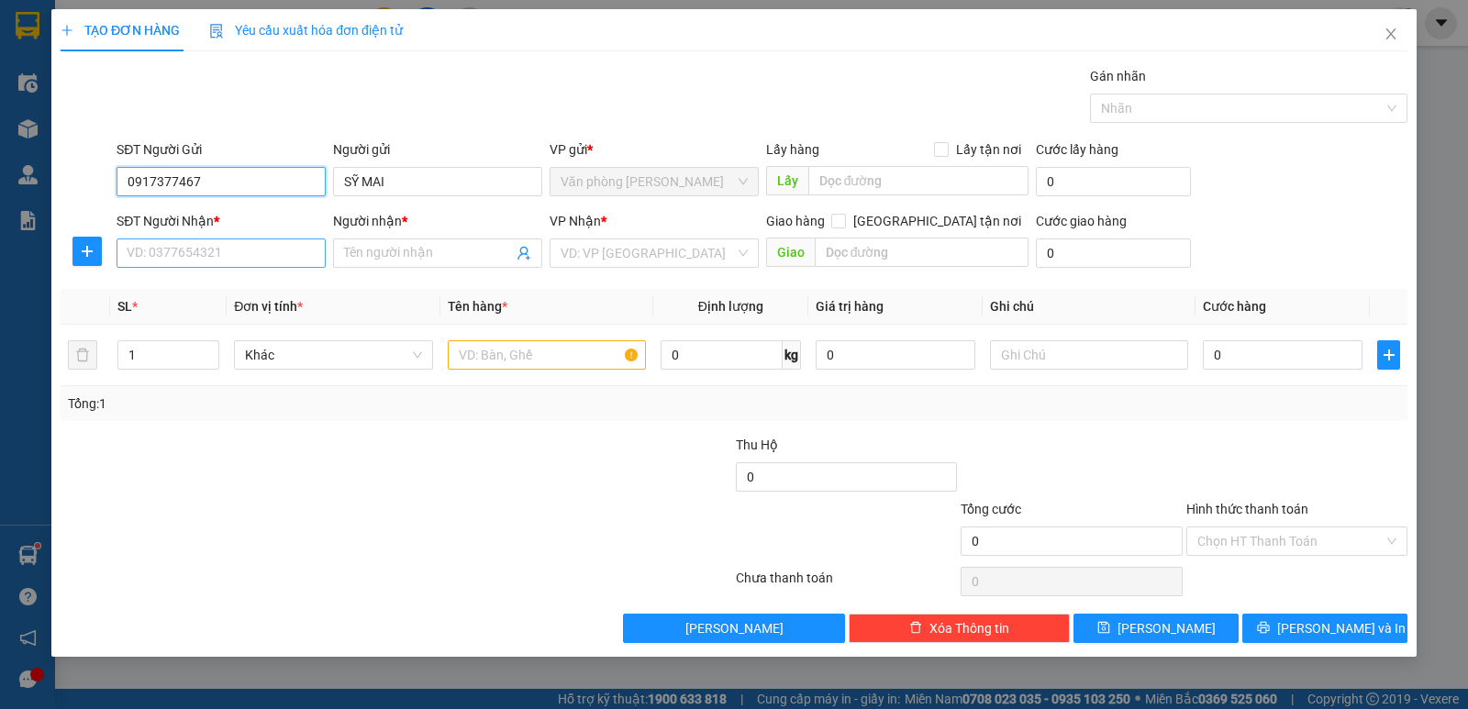
type input "0917377467"
click at [223, 252] on input "SĐT Người Nhận *" at bounding box center [221, 253] width 209 height 29
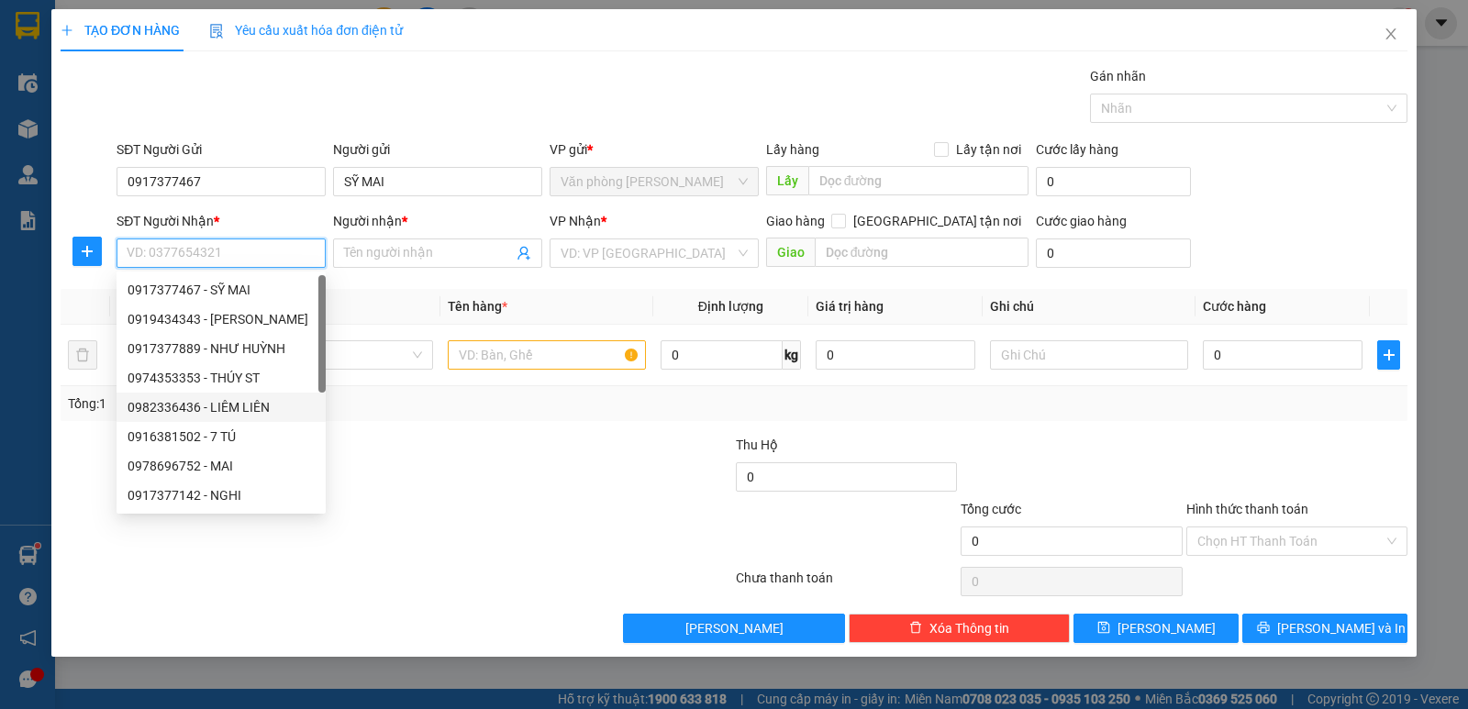
click at [185, 408] on div "0982336436 - LIÊM LIÊN" at bounding box center [221, 407] width 187 height 20
type input "0982336436"
type input "LIÊM LIÊN"
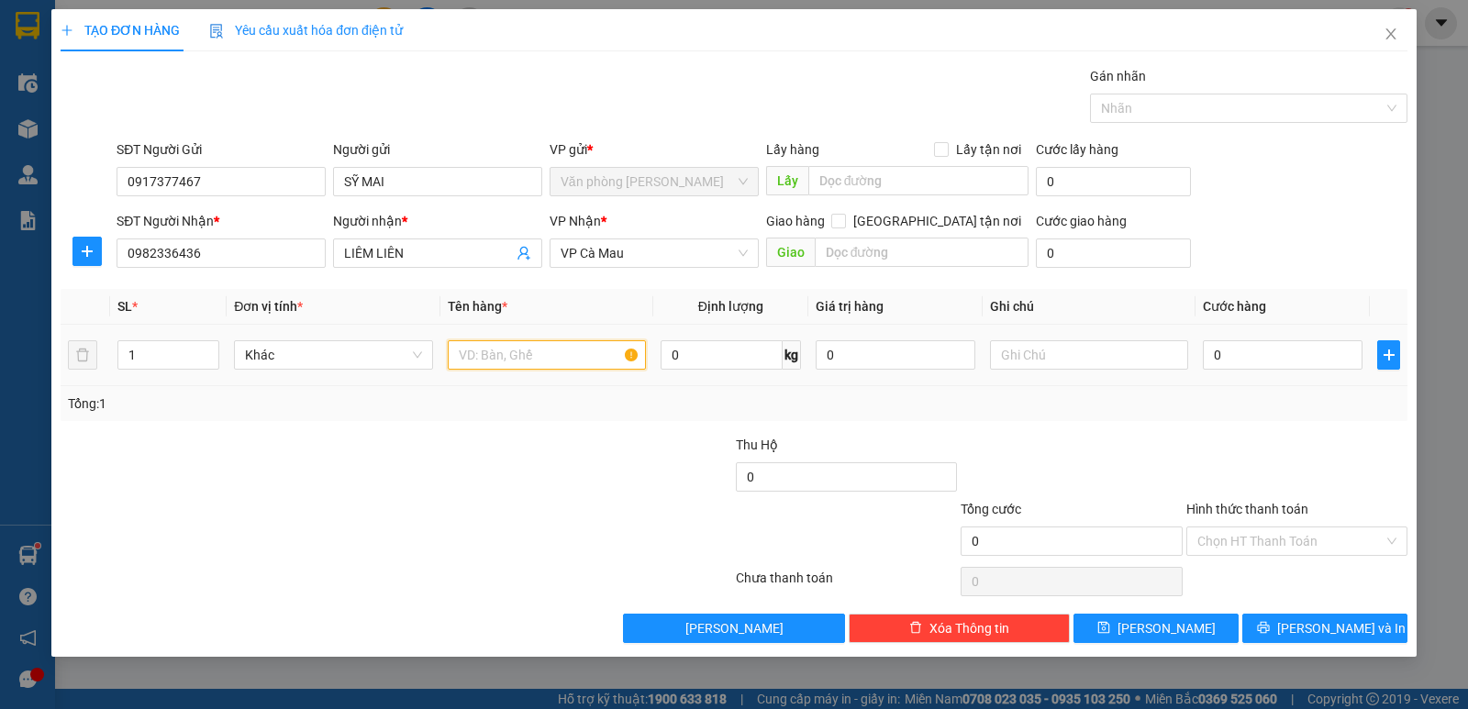
click at [494, 354] on input "text" at bounding box center [547, 354] width 198 height 29
type input "1 CỤC"
click at [1243, 353] on input "0" at bounding box center [1283, 354] width 160 height 29
type input "4"
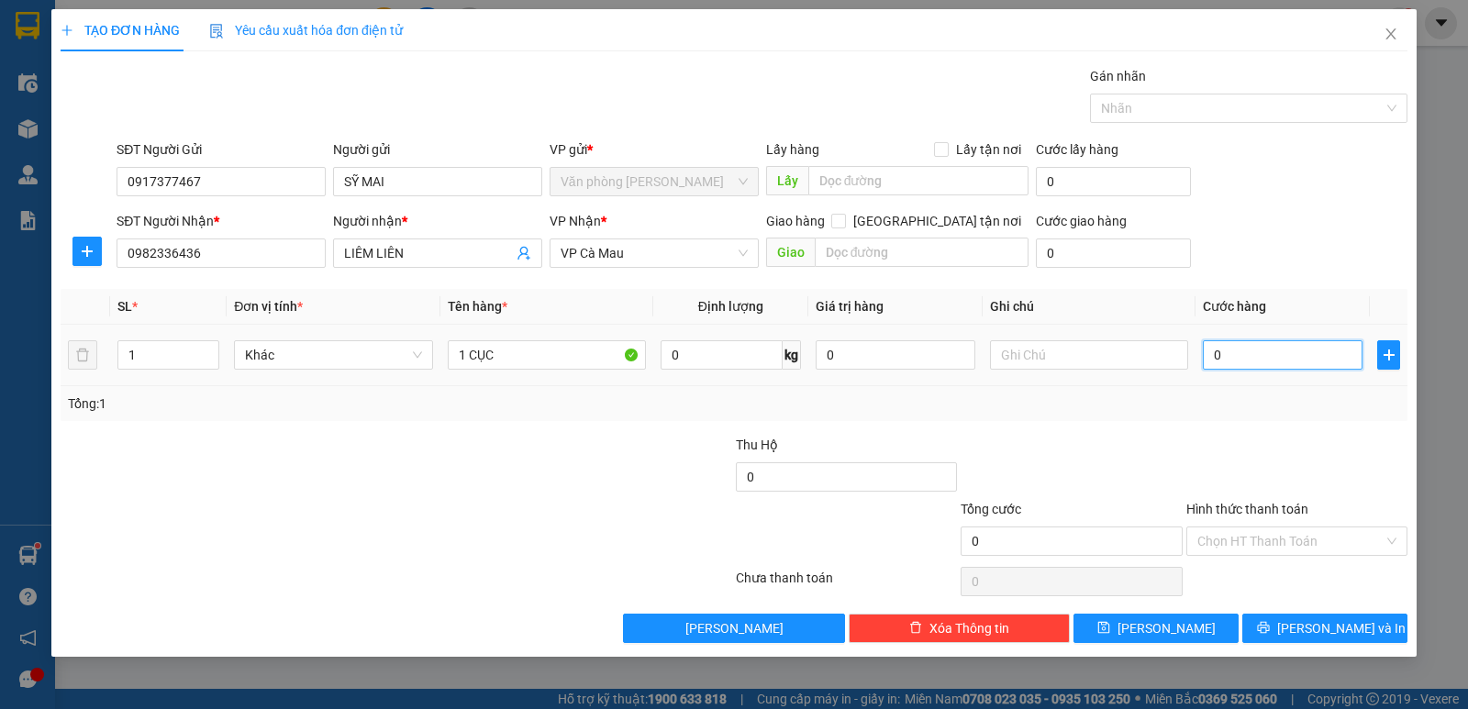
type input "4"
type input "40"
type input "40.000"
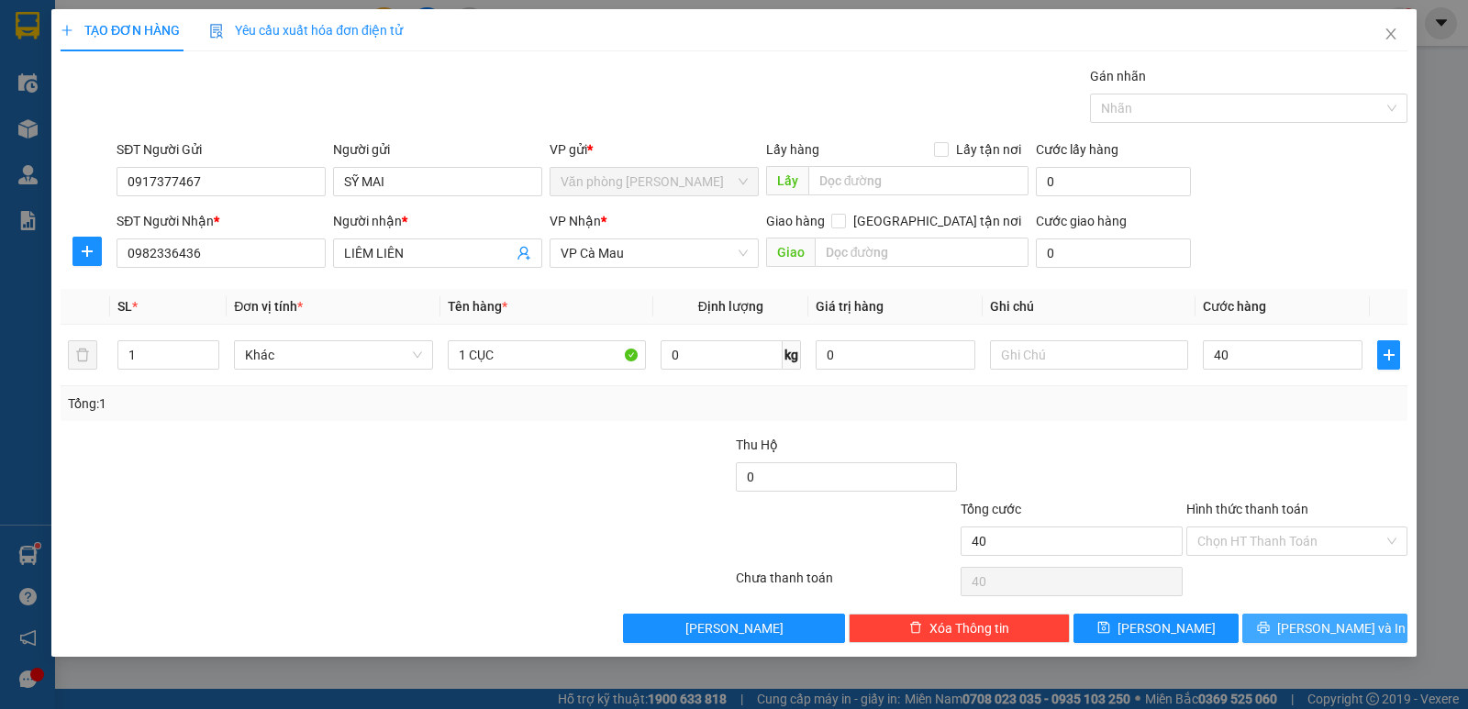
type input "40.000"
click at [1331, 632] on span "[PERSON_NAME] và In" at bounding box center [1341, 628] width 128 height 20
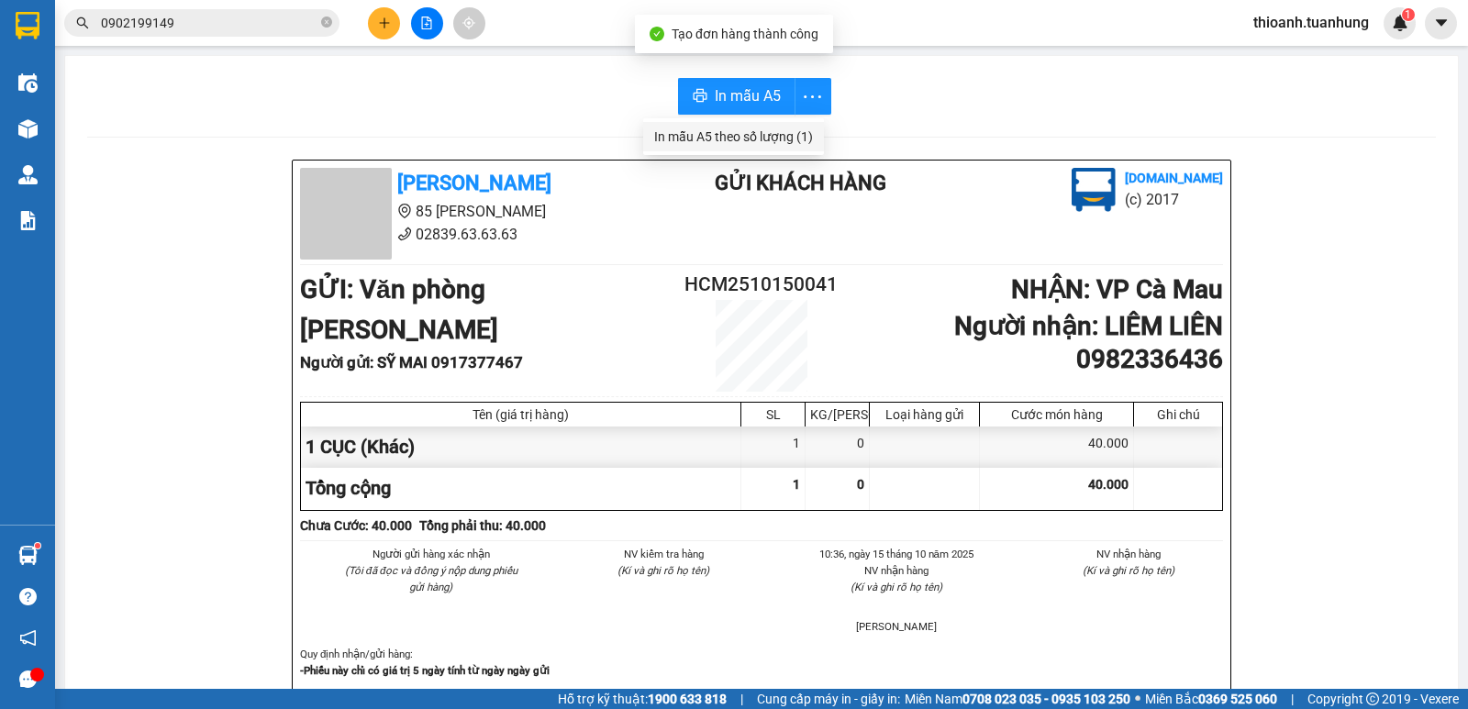
drag, startPoint x: 757, startPoint y: 130, endPoint x: 874, endPoint y: 192, distance: 132.6
click at [757, 131] on div "In mẫu A5 theo số lượng (1)" at bounding box center [733, 137] width 159 height 20
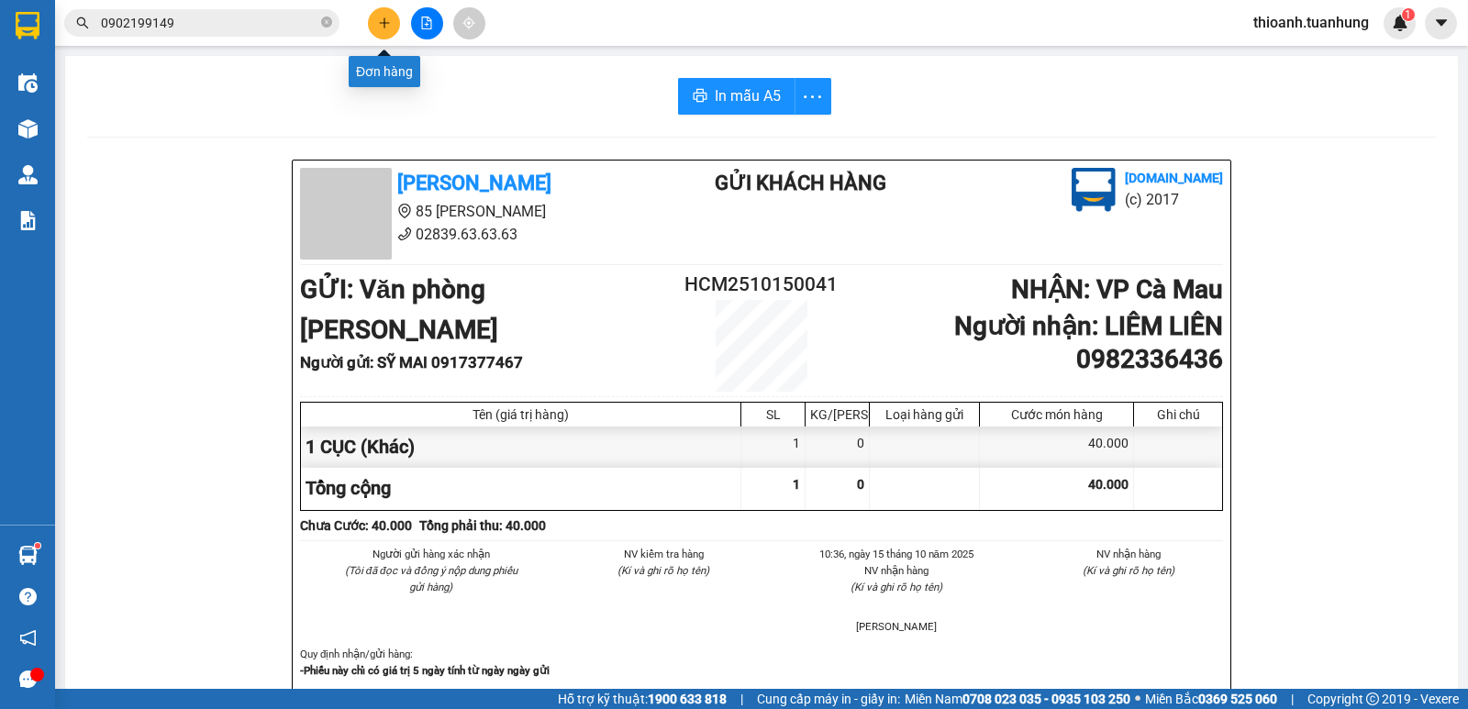
click at [381, 27] on icon "plus" at bounding box center [384, 23] width 13 height 13
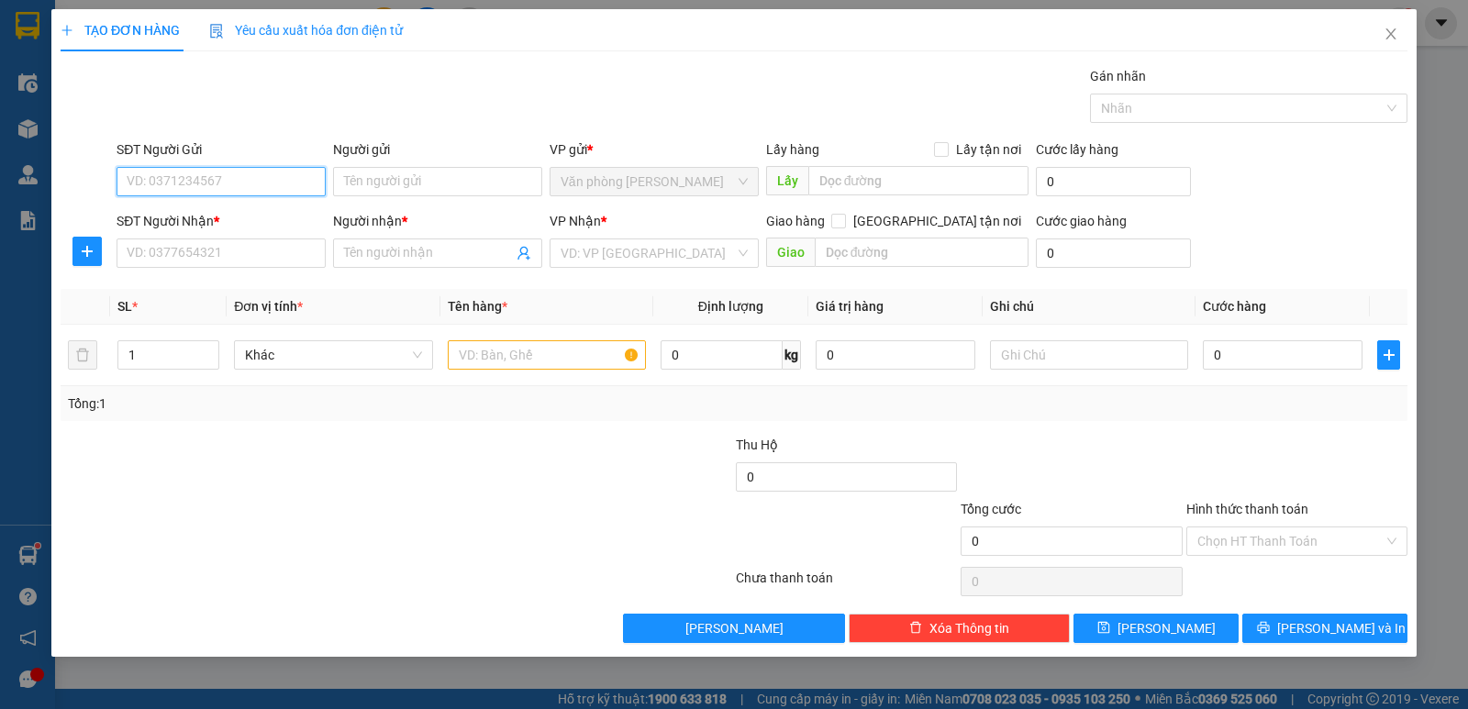
click at [243, 183] on input "SĐT Người Gửi" at bounding box center [221, 181] width 209 height 29
type input "0931116913"
click at [382, 186] on input "Người gửi" at bounding box center [437, 181] width 209 height 29
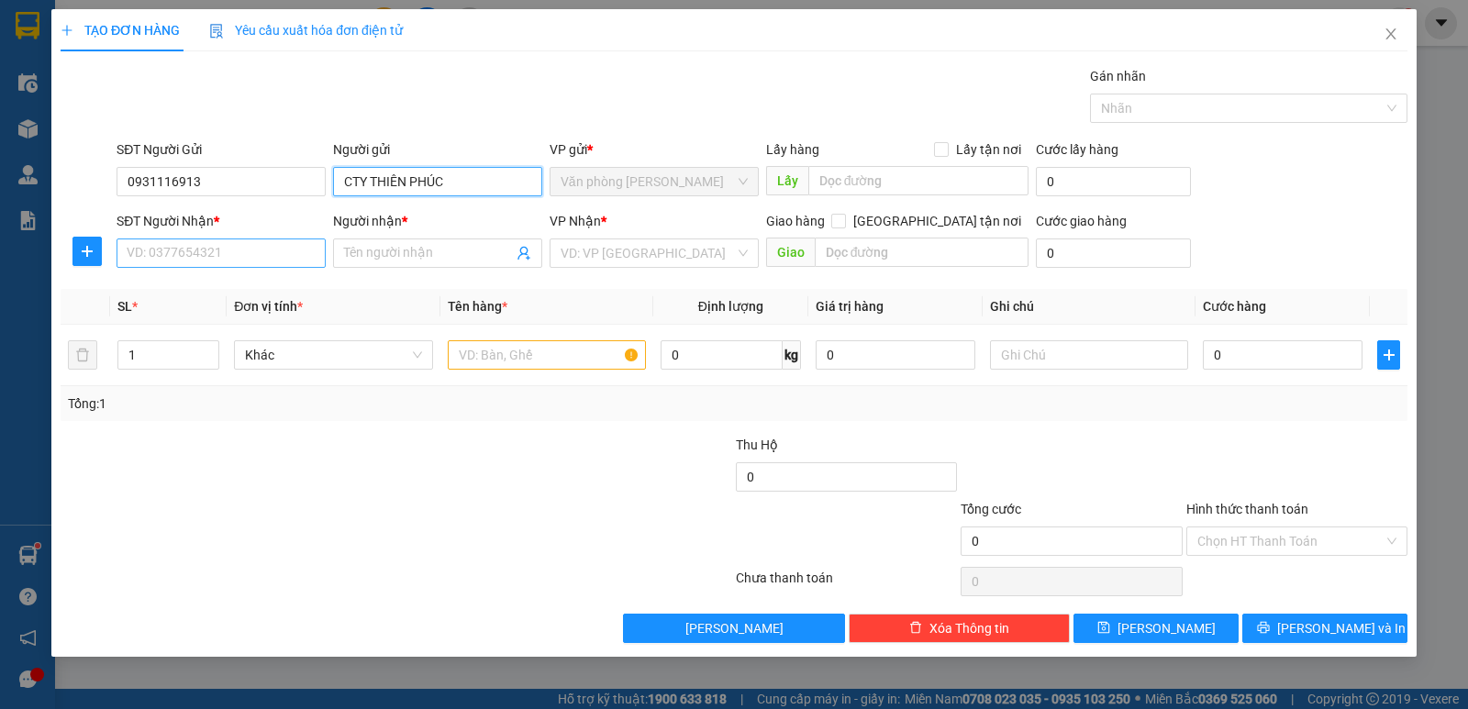
type input "CTY THIÊN PHÚC"
click at [257, 257] on input "SĐT Người Nhận *" at bounding box center [221, 253] width 209 height 29
type input "0813909052"
click at [372, 258] on input "Người nhận *" at bounding box center [428, 253] width 169 height 20
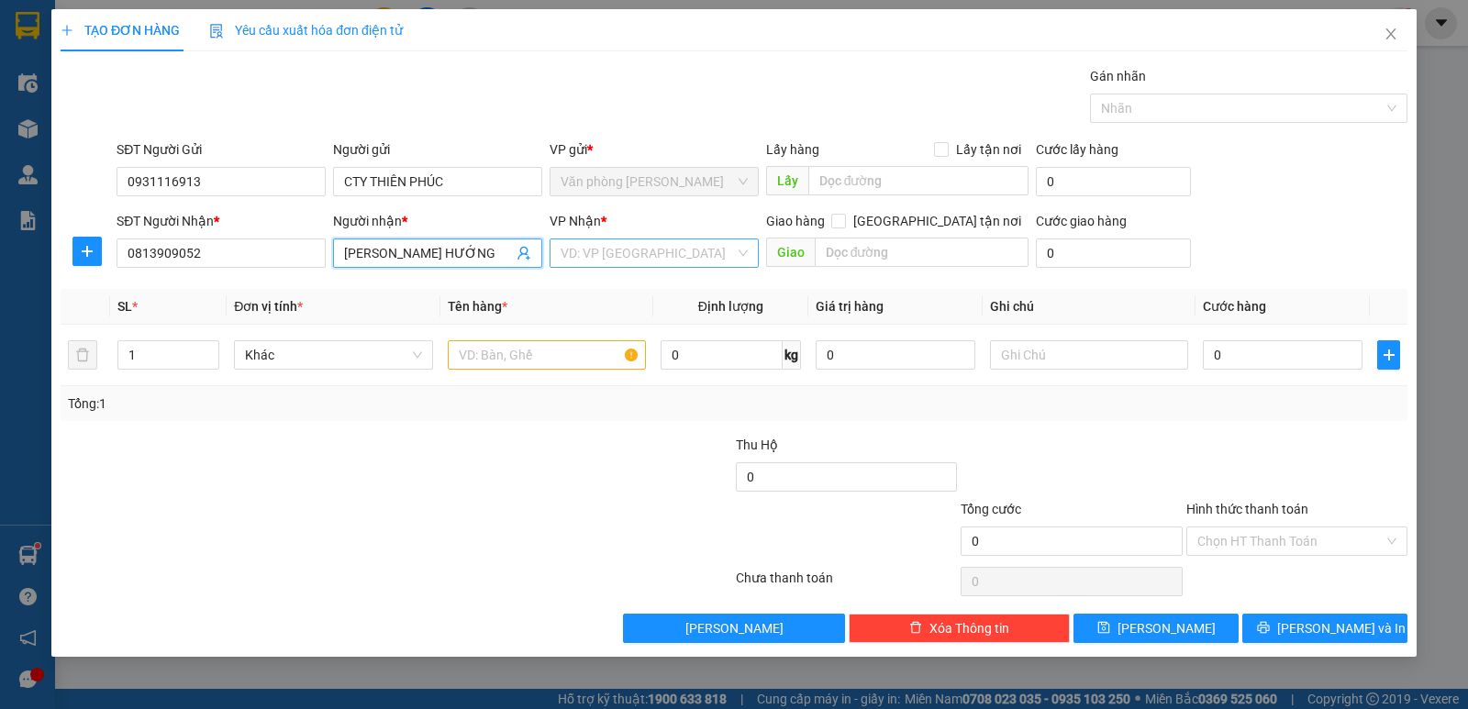
type input "LÊ HOÀNG HƯỚNG"
click at [580, 249] on input "search" at bounding box center [648, 253] width 174 height 28
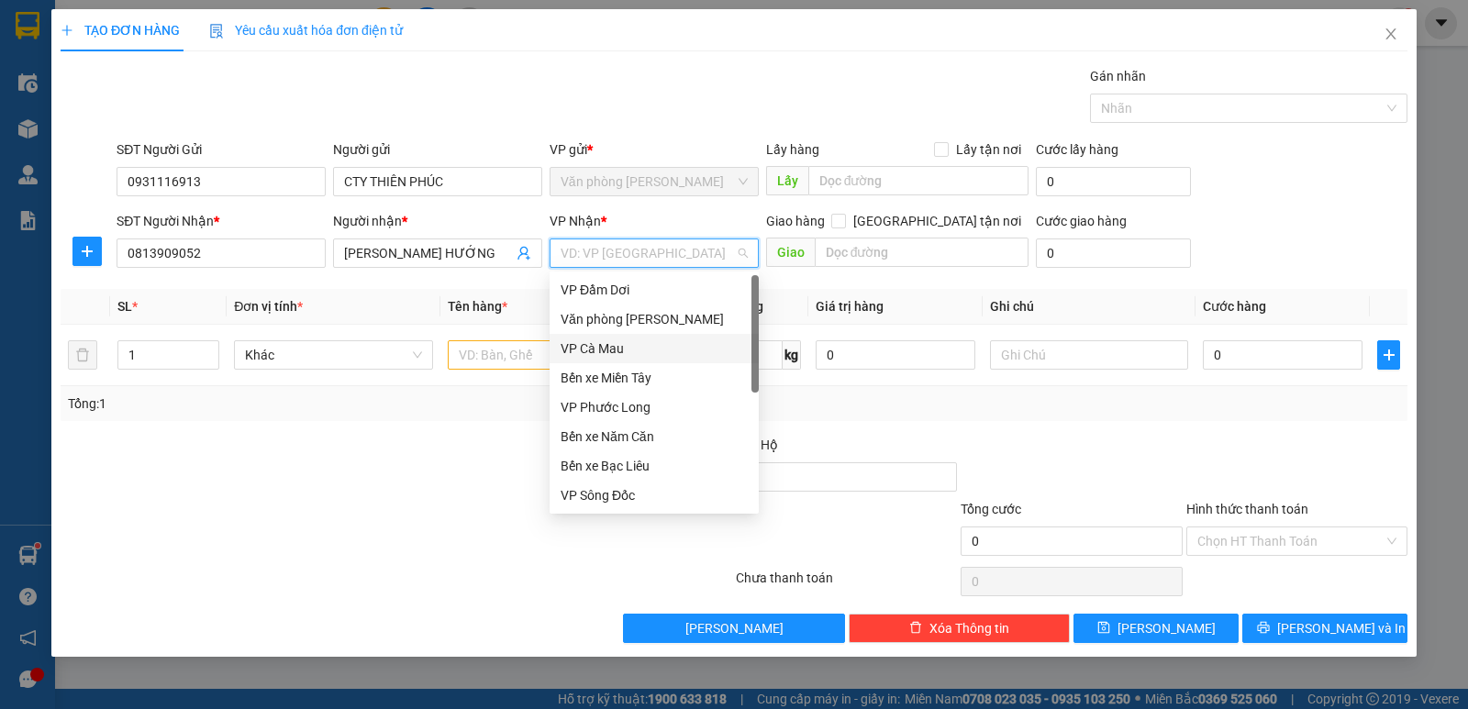
click at [614, 339] on div "VP Cà Mau" at bounding box center [654, 349] width 187 height 20
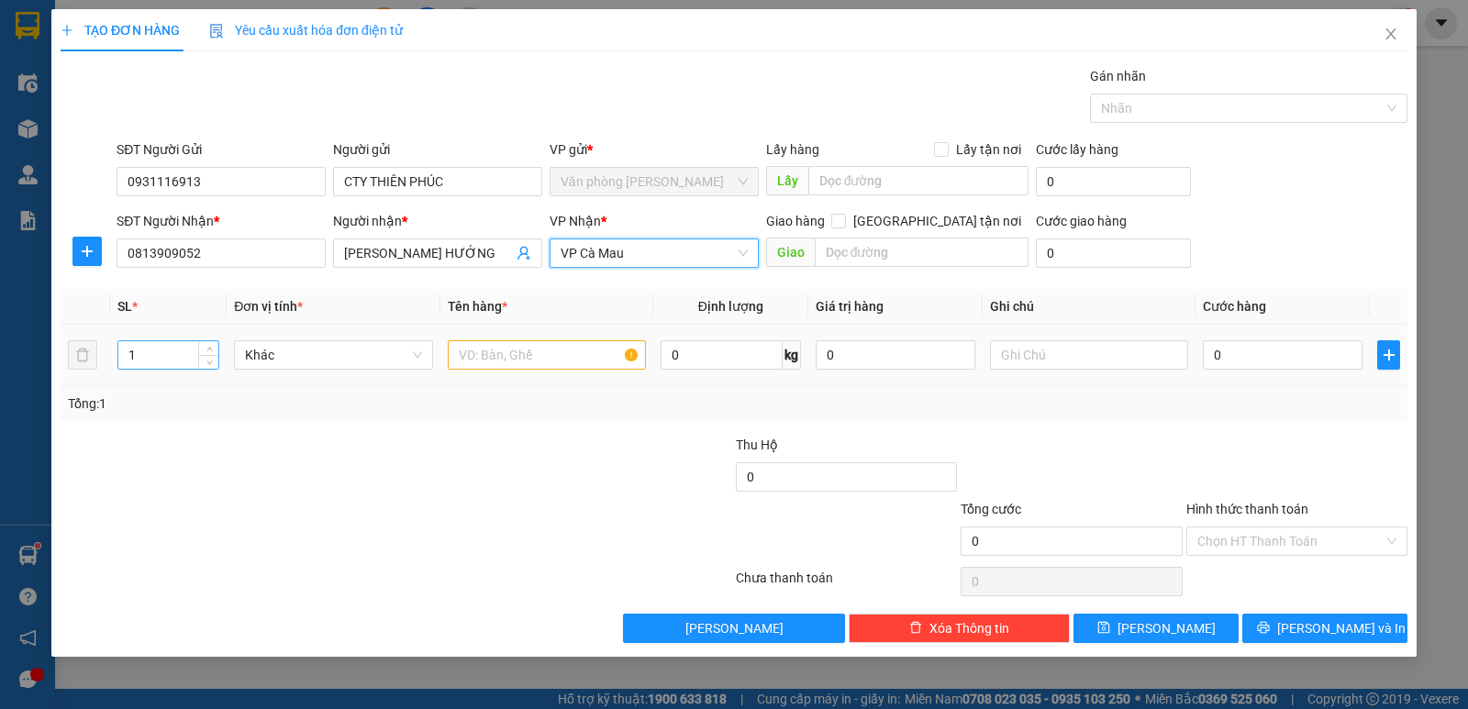
click at [155, 357] on input "1" at bounding box center [168, 355] width 100 height 28
type input "2"
click at [530, 353] on input "text" at bounding box center [547, 354] width 198 height 29
type input "2 KIỆN"
click at [1282, 361] on input "0" at bounding box center [1283, 354] width 160 height 29
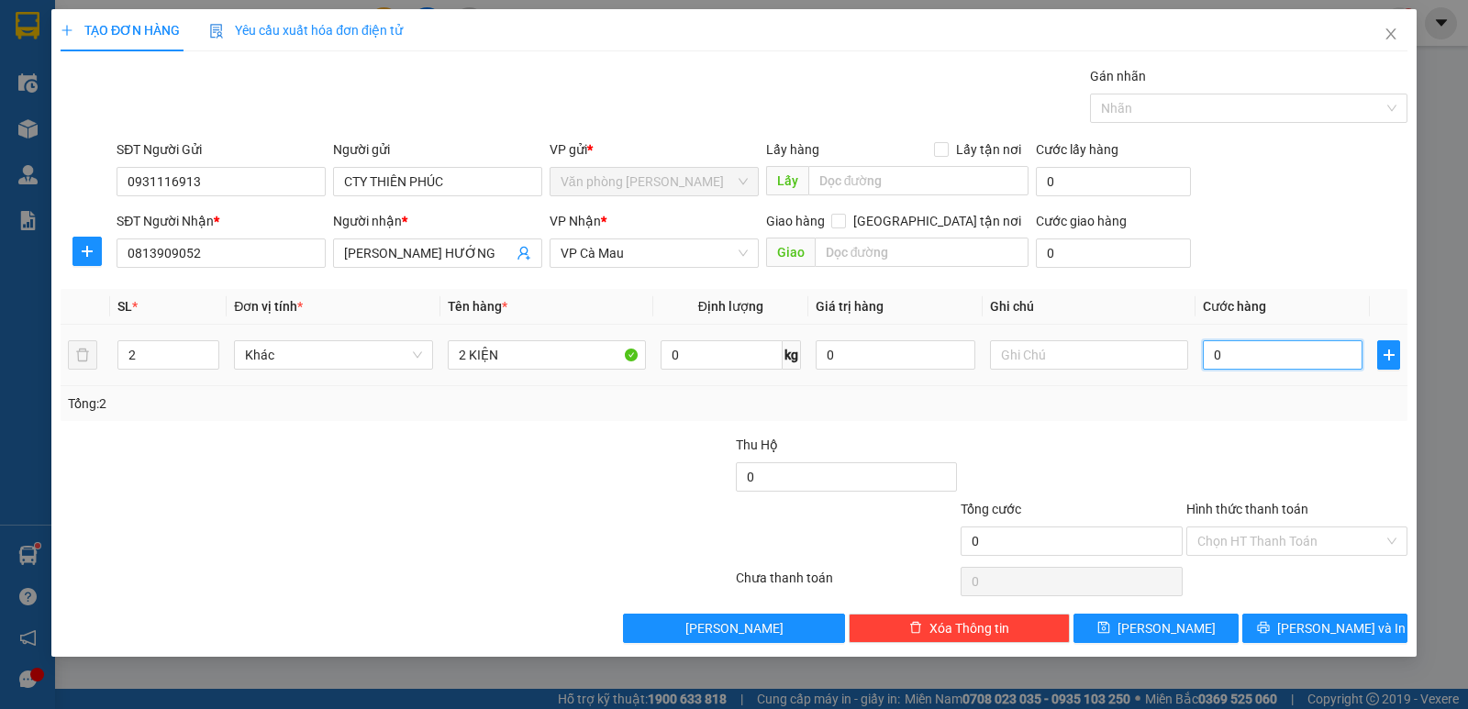
type input "3"
type input "35"
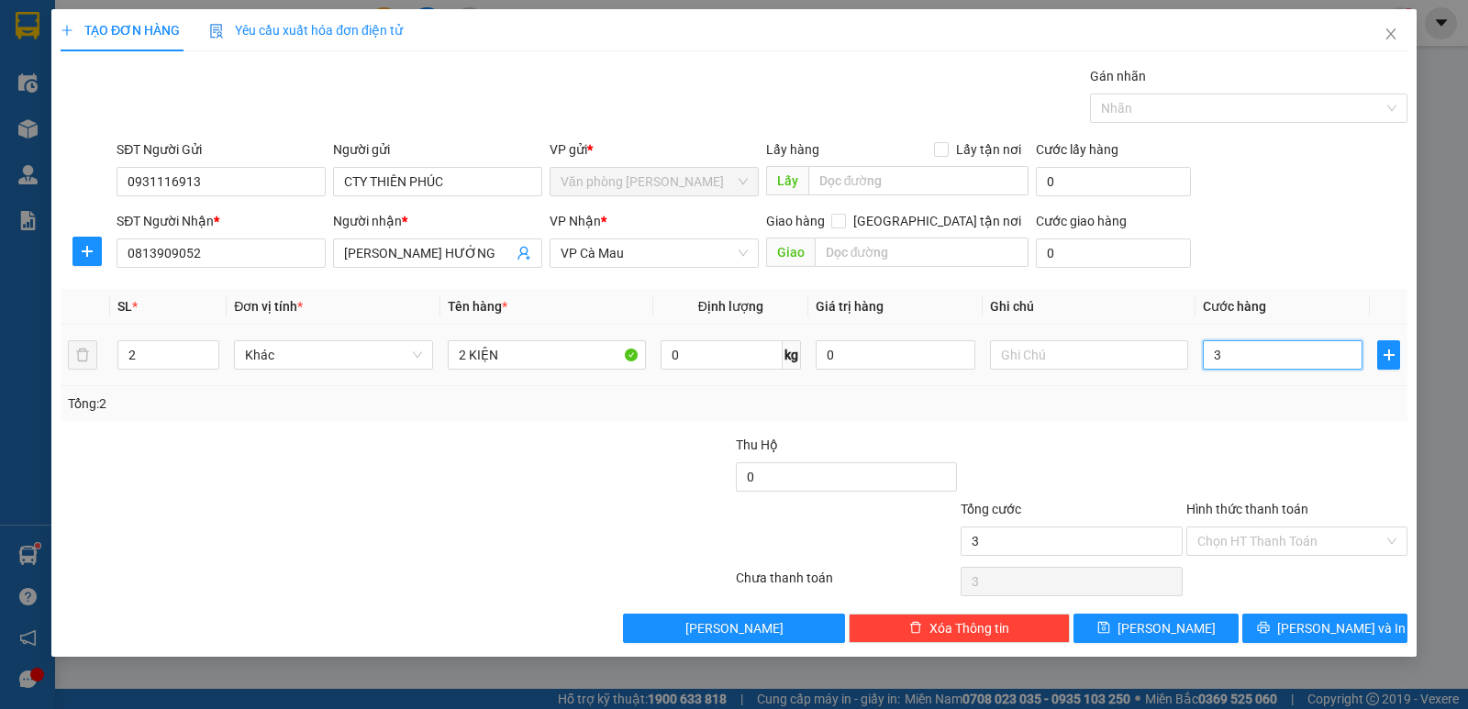
type input "35"
type input "350"
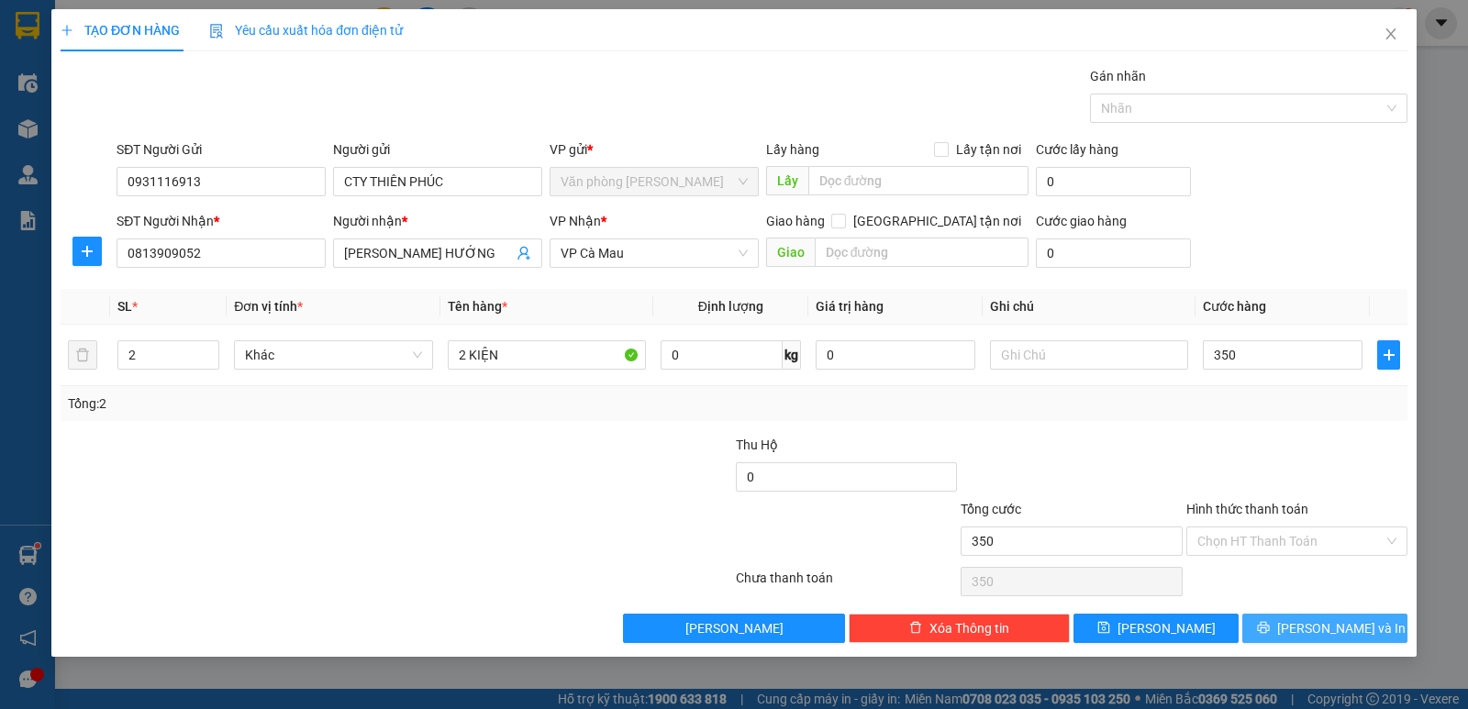
type input "350.000"
drag, startPoint x: 1338, startPoint y: 625, endPoint x: 869, endPoint y: 438, distance: 504.8
click at [1329, 625] on span "[PERSON_NAME] và In" at bounding box center [1341, 628] width 128 height 20
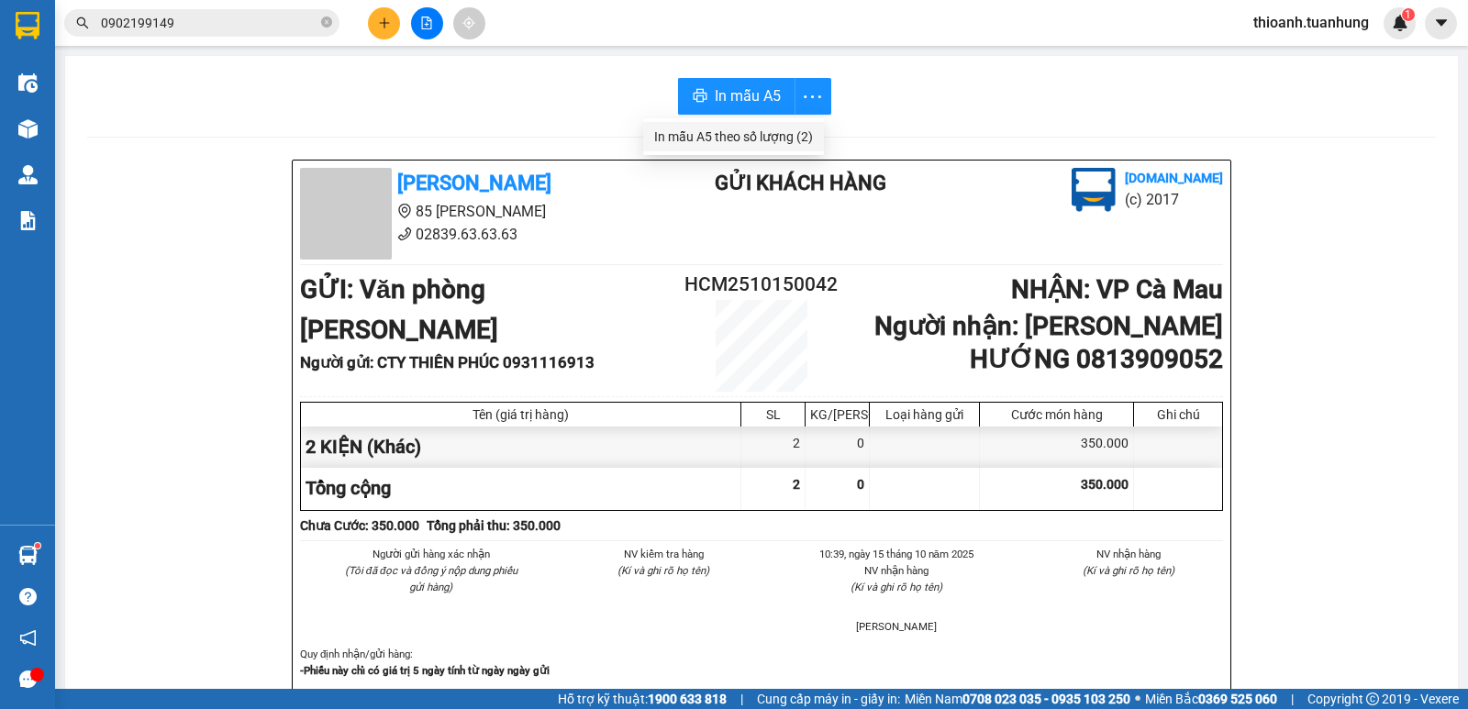
click at [759, 139] on div "In mẫu A5 theo số lượng (2)" at bounding box center [733, 137] width 159 height 20
click at [385, 31] on button at bounding box center [384, 23] width 32 height 32
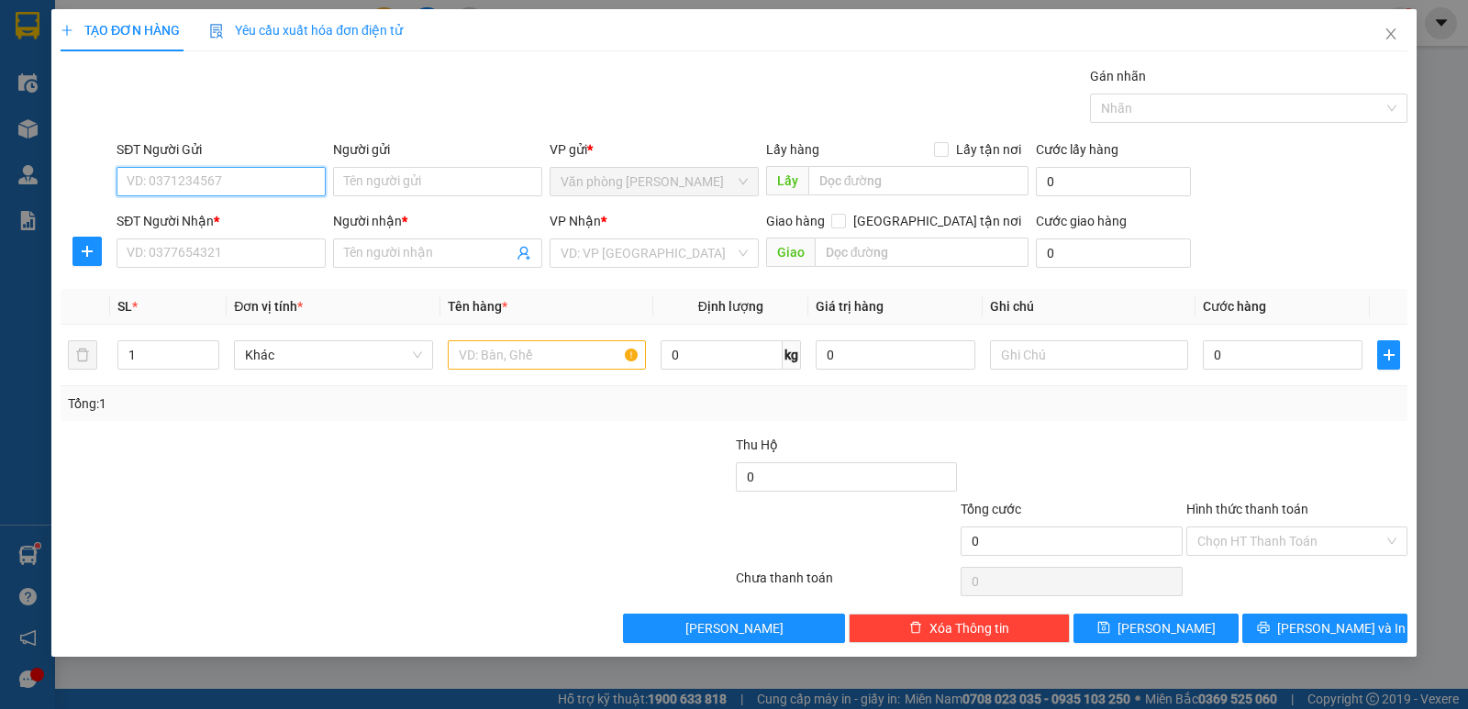
click at [232, 181] on input "SĐT Người Gửi" at bounding box center [221, 181] width 209 height 29
type input "0909501587"
click at [266, 226] on div "0909501587 - ĐẠI PHƯỚC" at bounding box center [231, 218] width 206 height 20
type input "ĐẠI PHƯỚC"
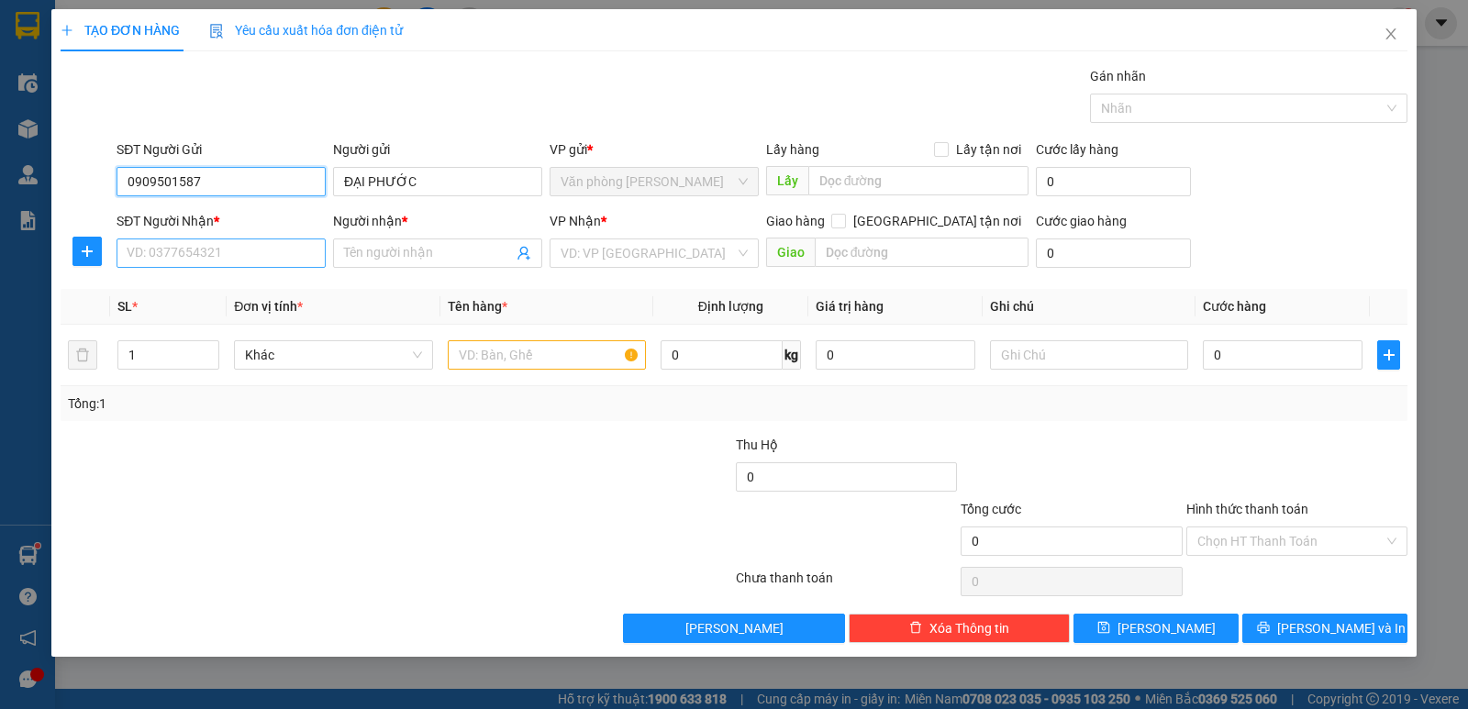
type input "0909501587"
click at [248, 263] on input "SĐT Người Nhận *" at bounding box center [221, 253] width 209 height 29
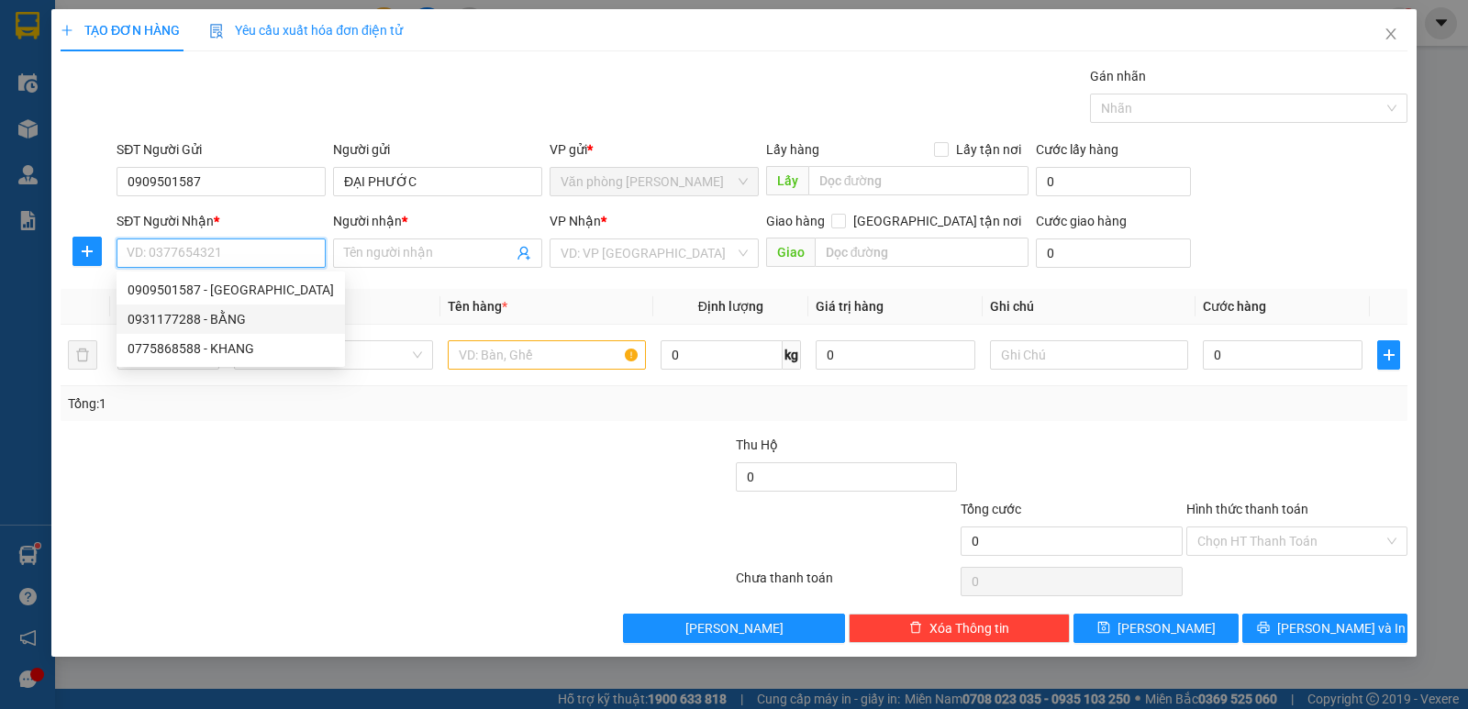
click at [215, 318] on div "0931177288 - BẰNG" at bounding box center [231, 319] width 206 height 20
type input "0931177288"
type input "BẰNG"
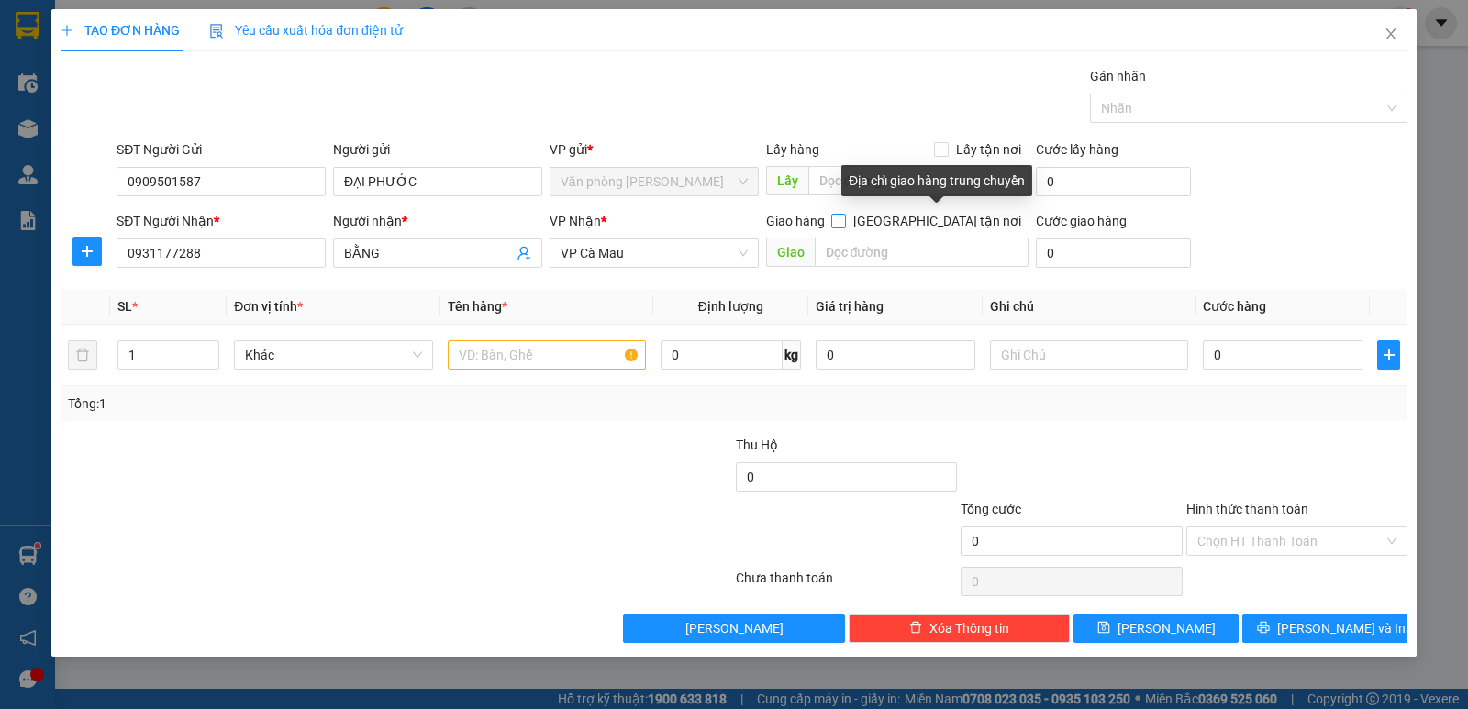
click at [844, 220] on input "[GEOGRAPHIC_DATA][PERSON_NAME] nơi" at bounding box center [837, 220] width 13 height 13
checkbox input "true"
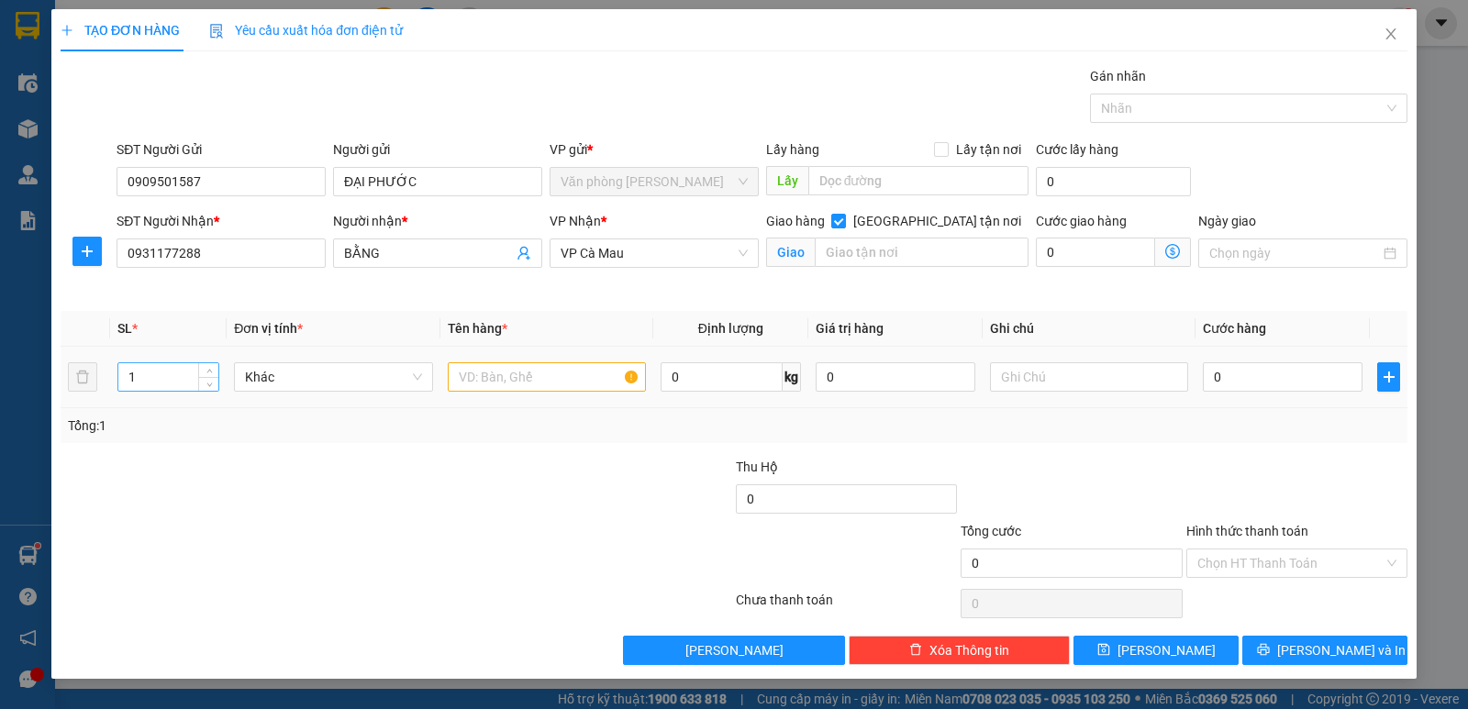
click at [159, 378] on input "1" at bounding box center [168, 377] width 100 height 28
type input "2"
click at [500, 379] on input "text" at bounding box center [547, 376] width 198 height 29
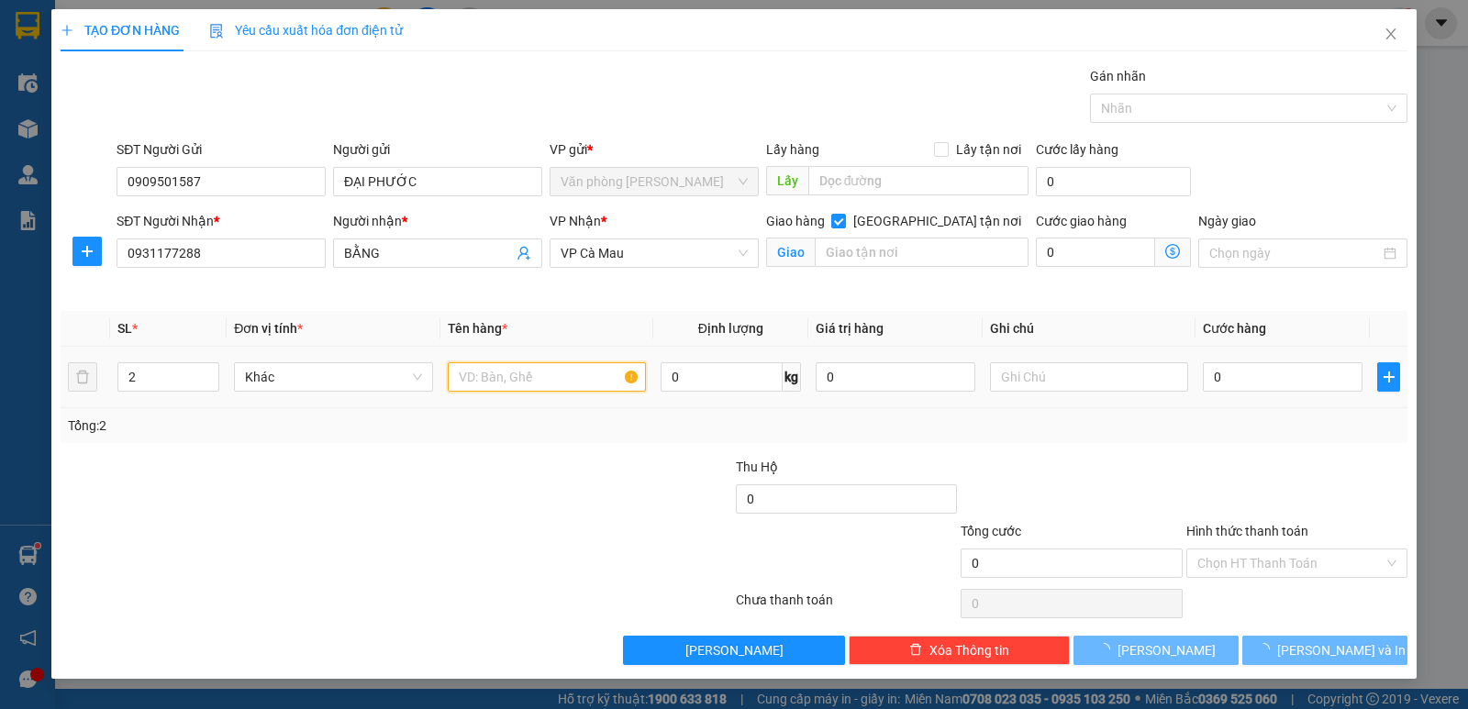
click at [500, 379] on input "text" at bounding box center [547, 376] width 198 height 29
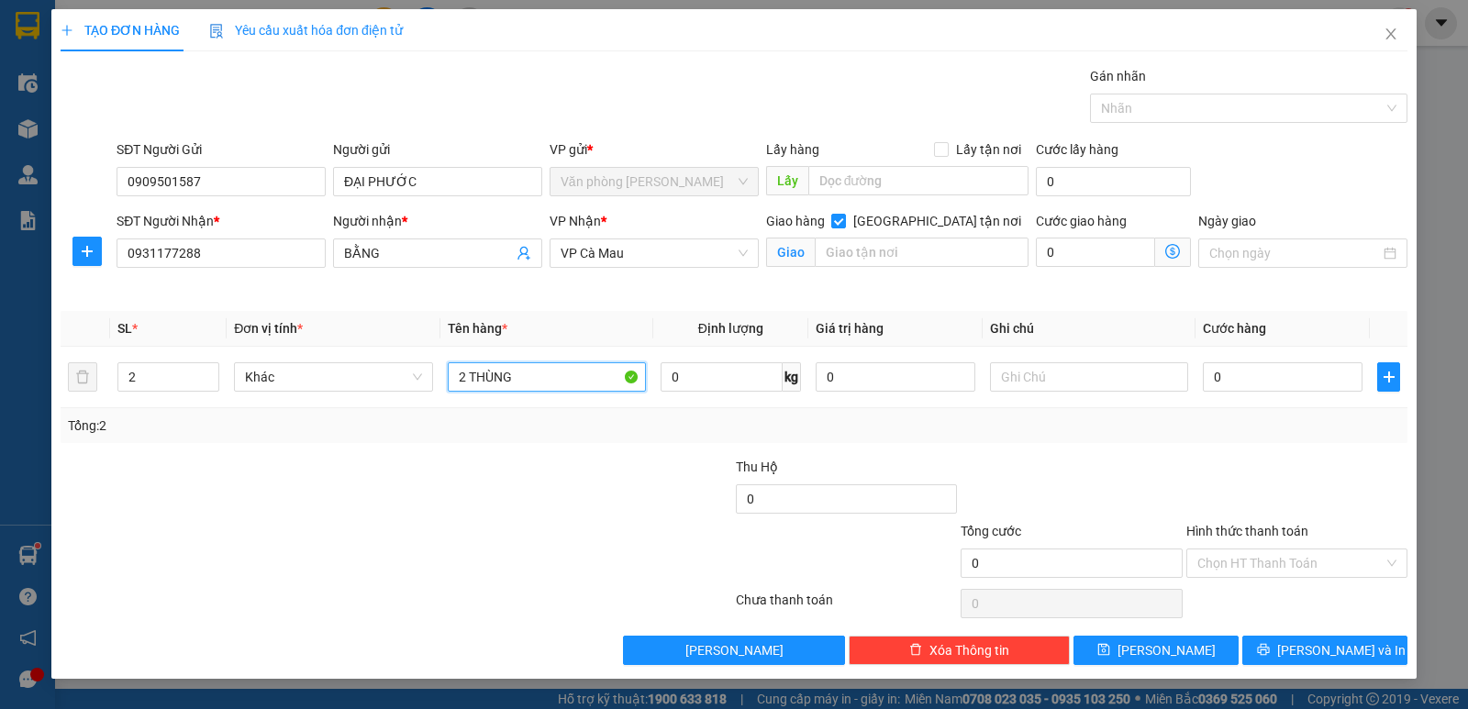
type input "2 THÙNG"
click at [1264, 379] on input "0" at bounding box center [1283, 376] width 160 height 29
type input "7"
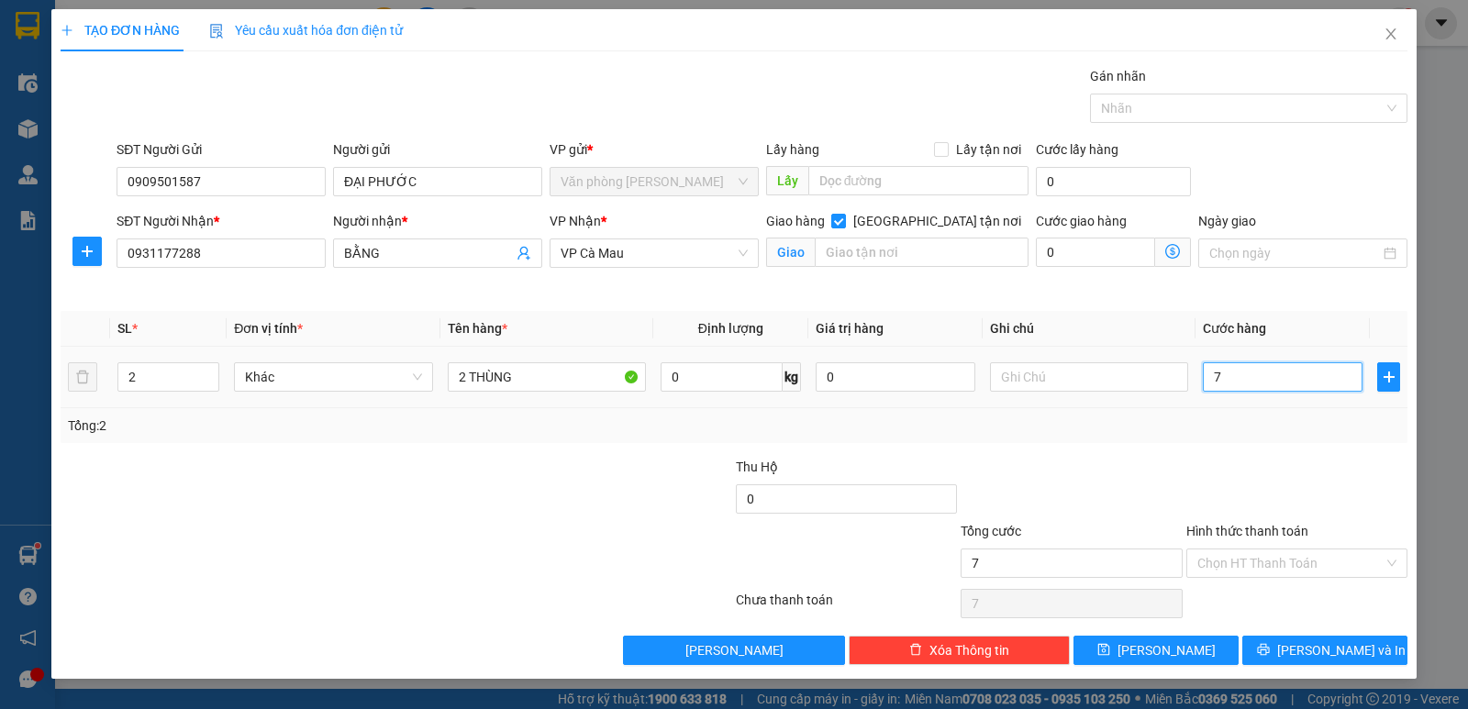
type input "70"
type input "70.000"
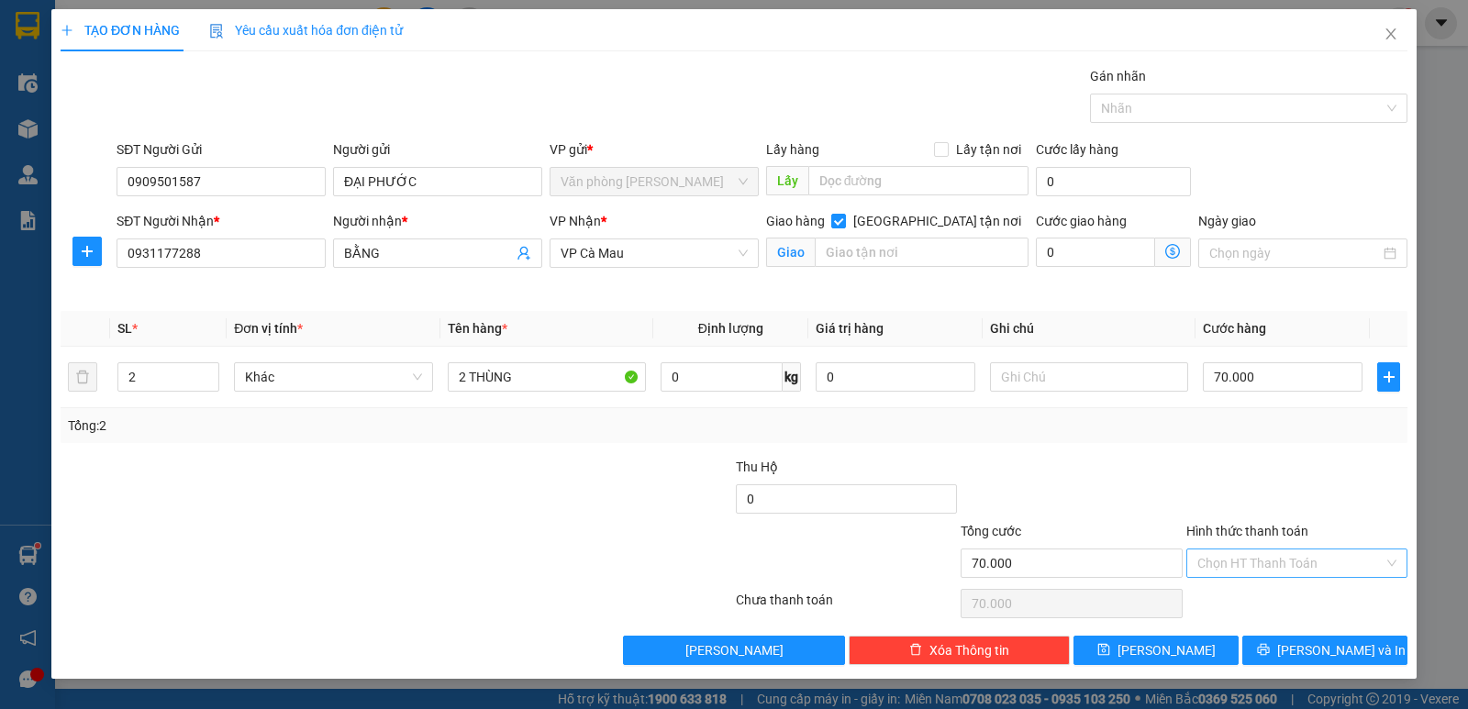
click at [1272, 563] on input "Hình thức thanh toán" at bounding box center [1290, 564] width 186 height 28
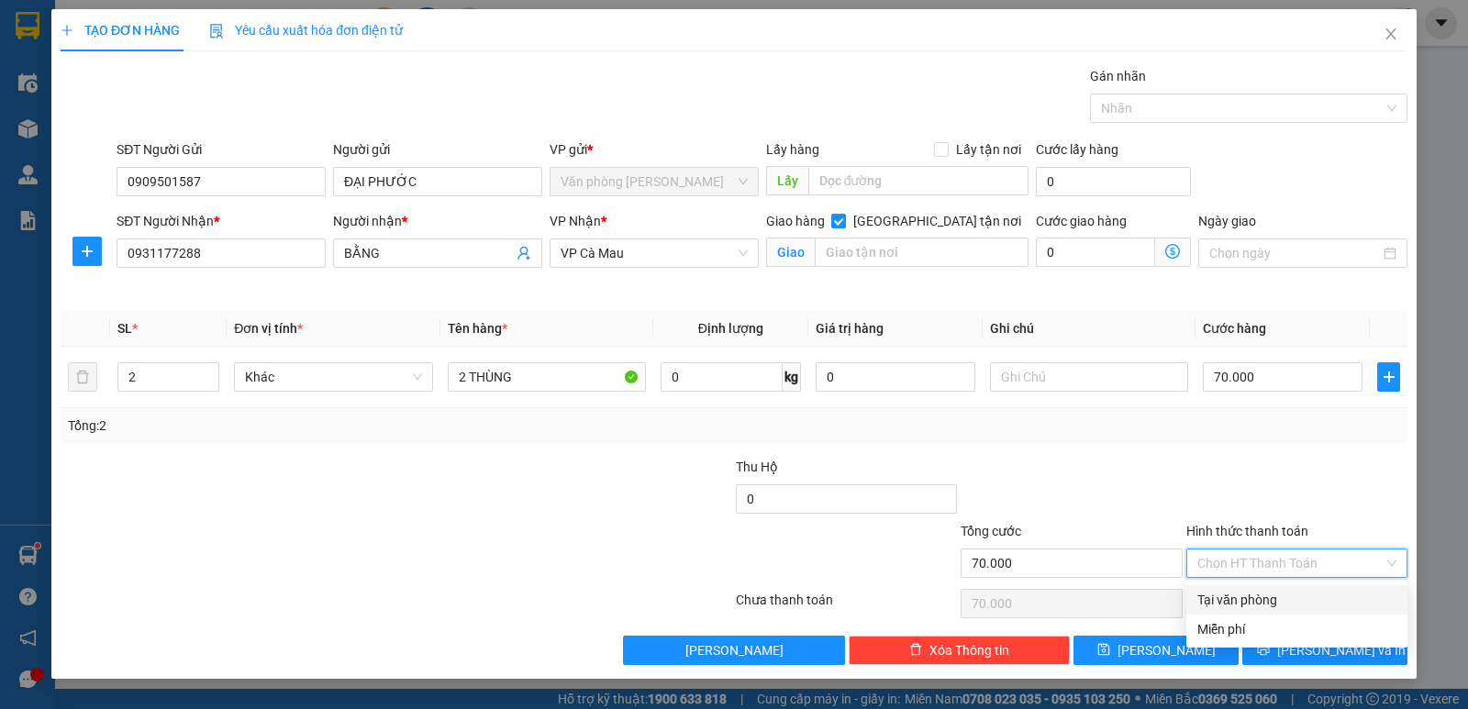
click at [1271, 603] on div "Tại văn phòng" at bounding box center [1296, 600] width 199 height 20
type input "0"
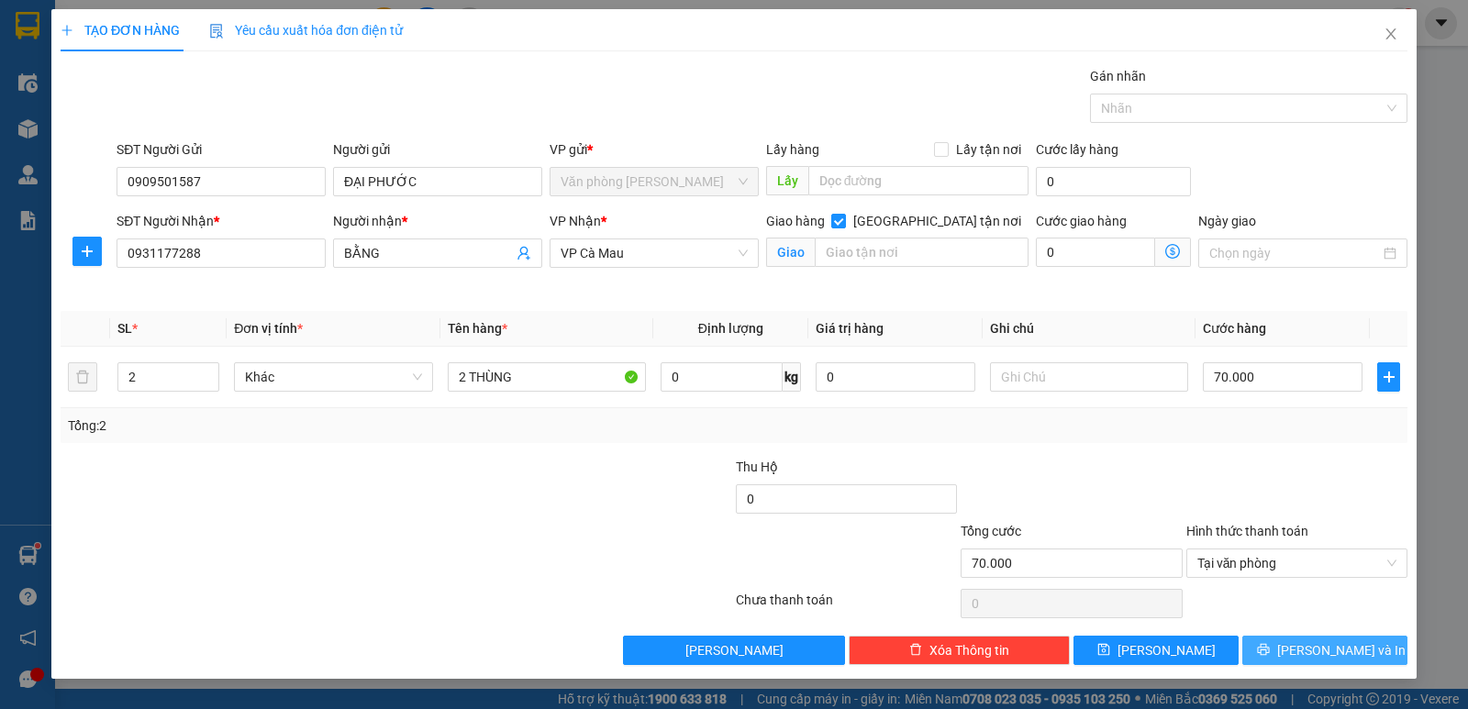
click at [1327, 652] on span "[PERSON_NAME] và In" at bounding box center [1341, 650] width 128 height 20
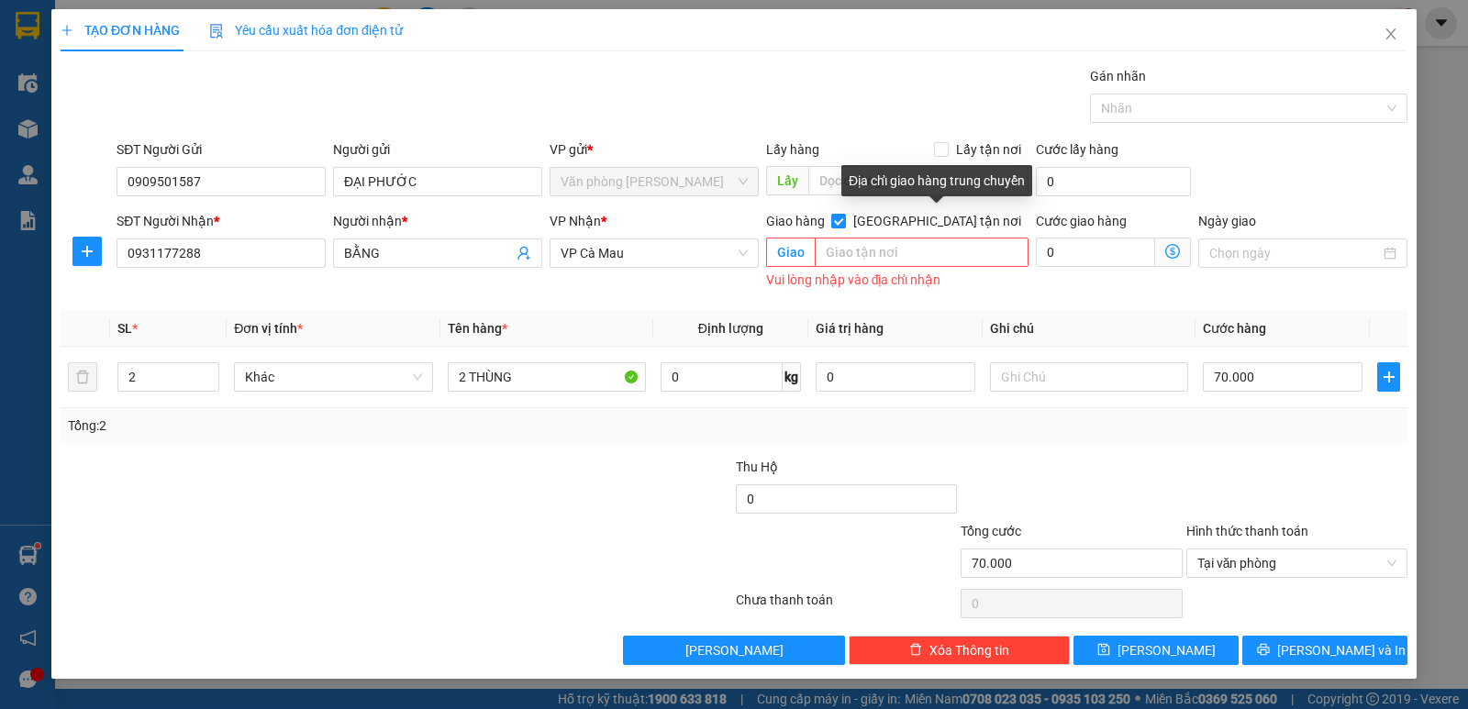
click at [844, 221] on input "[GEOGRAPHIC_DATA][PERSON_NAME] nơi" at bounding box center [837, 220] width 13 height 13
checkbox input "false"
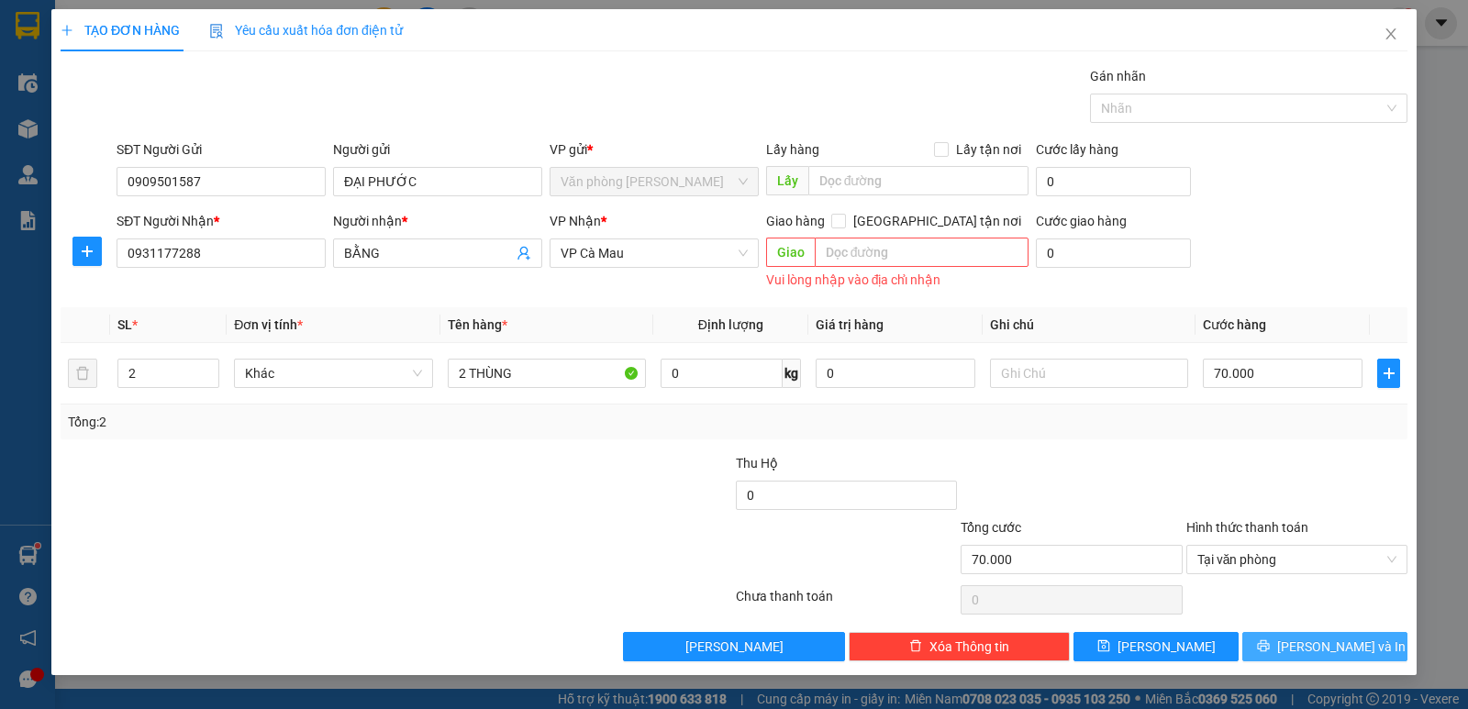
click at [1320, 647] on span "[PERSON_NAME] và In" at bounding box center [1341, 647] width 128 height 20
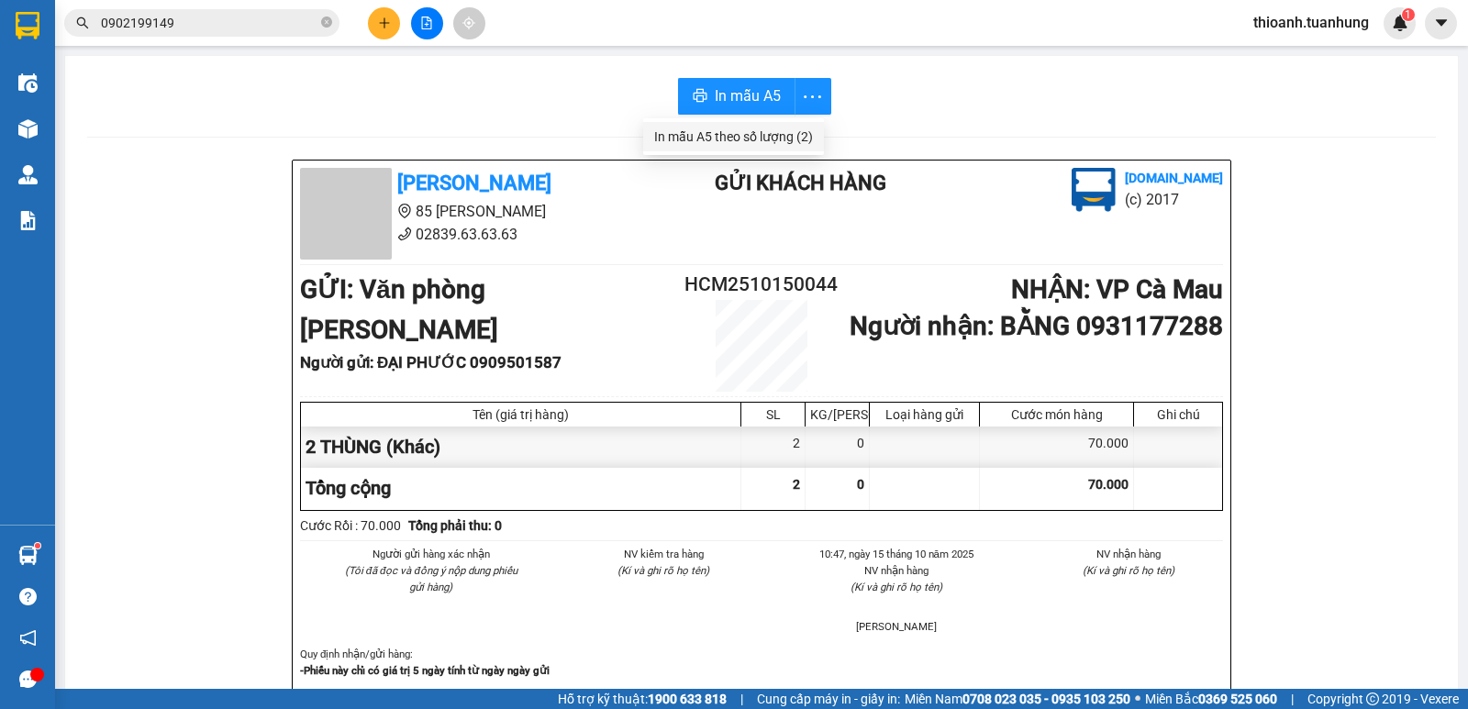
click at [779, 134] on div "In mẫu A5 theo số lượng (2)" at bounding box center [733, 137] width 159 height 20
click at [324, 22] on icon "close-circle" at bounding box center [326, 22] width 11 height 11
click at [299, 25] on input "text" at bounding box center [209, 23] width 217 height 20
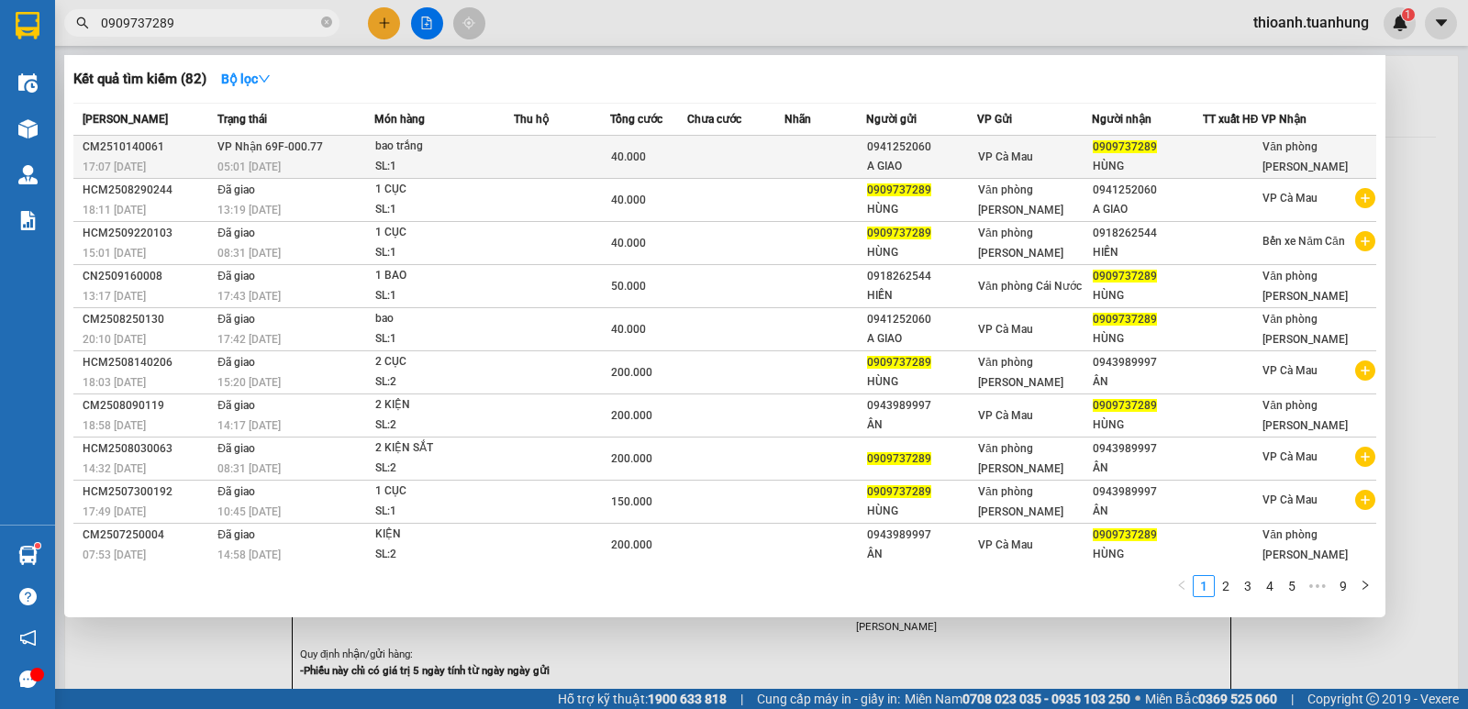
type input "0909737289"
click at [1204, 157] on div at bounding box center [1233, 157] width 58 height 19
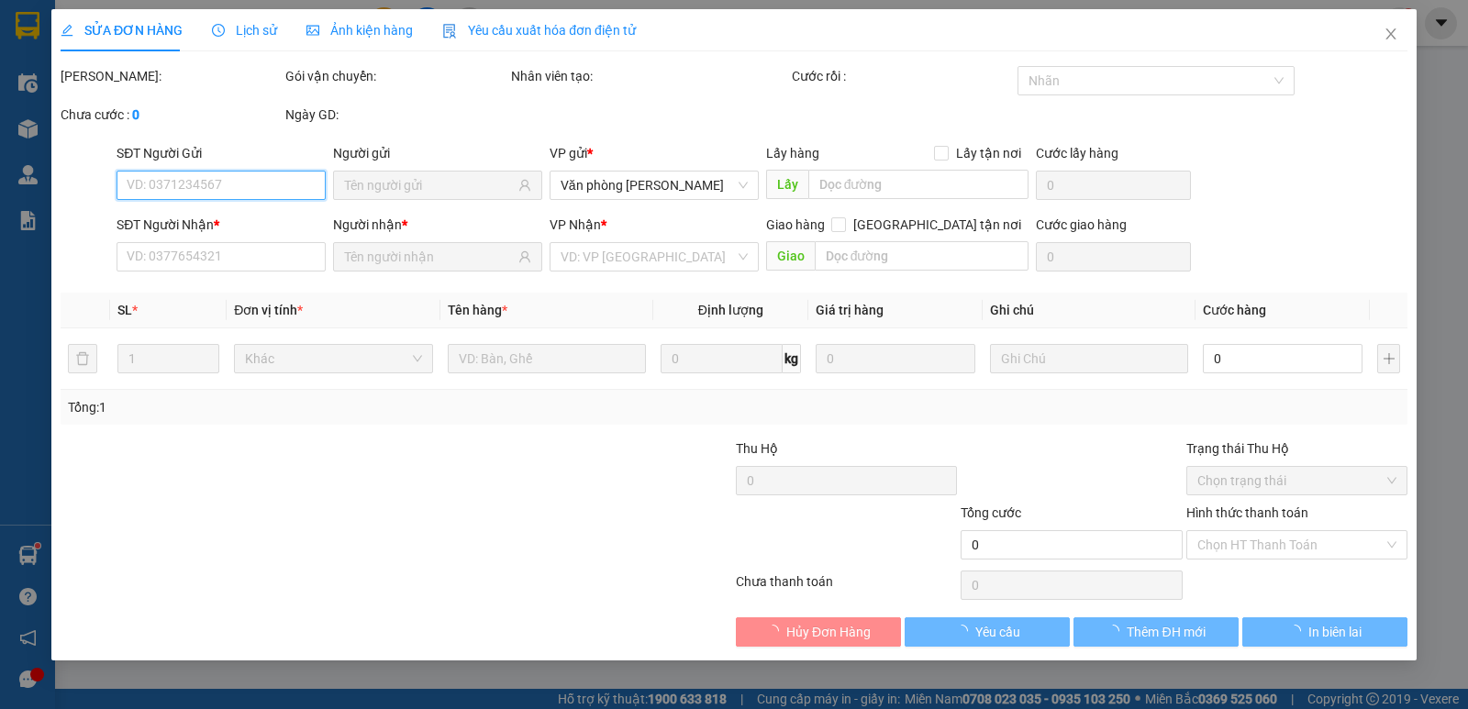
type input "0941252060"
type input "A GIAO"
type input "0909737289"
type input "HÙNG"
type input "40.000"
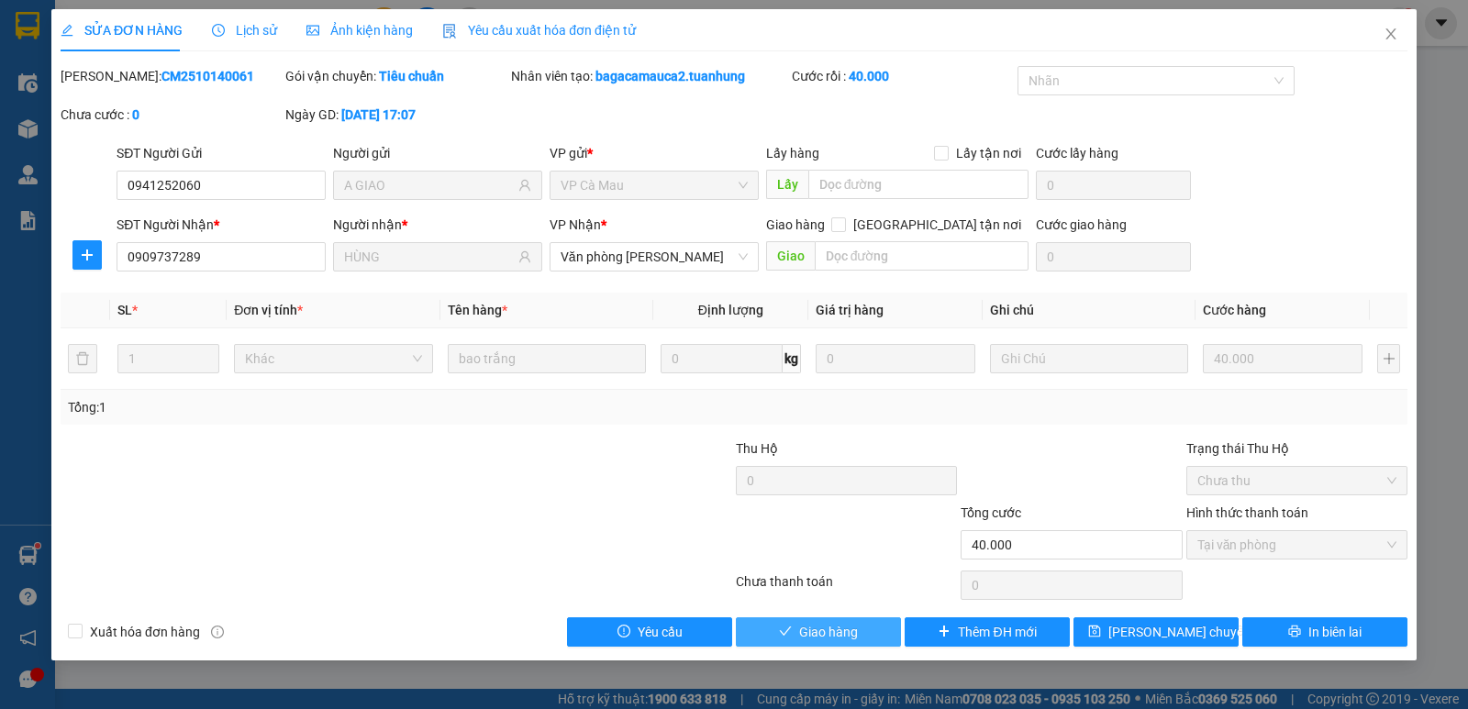
click at [855, 639] on span "Giao hàng" at bounding box center [828, 632] width 59 height 20
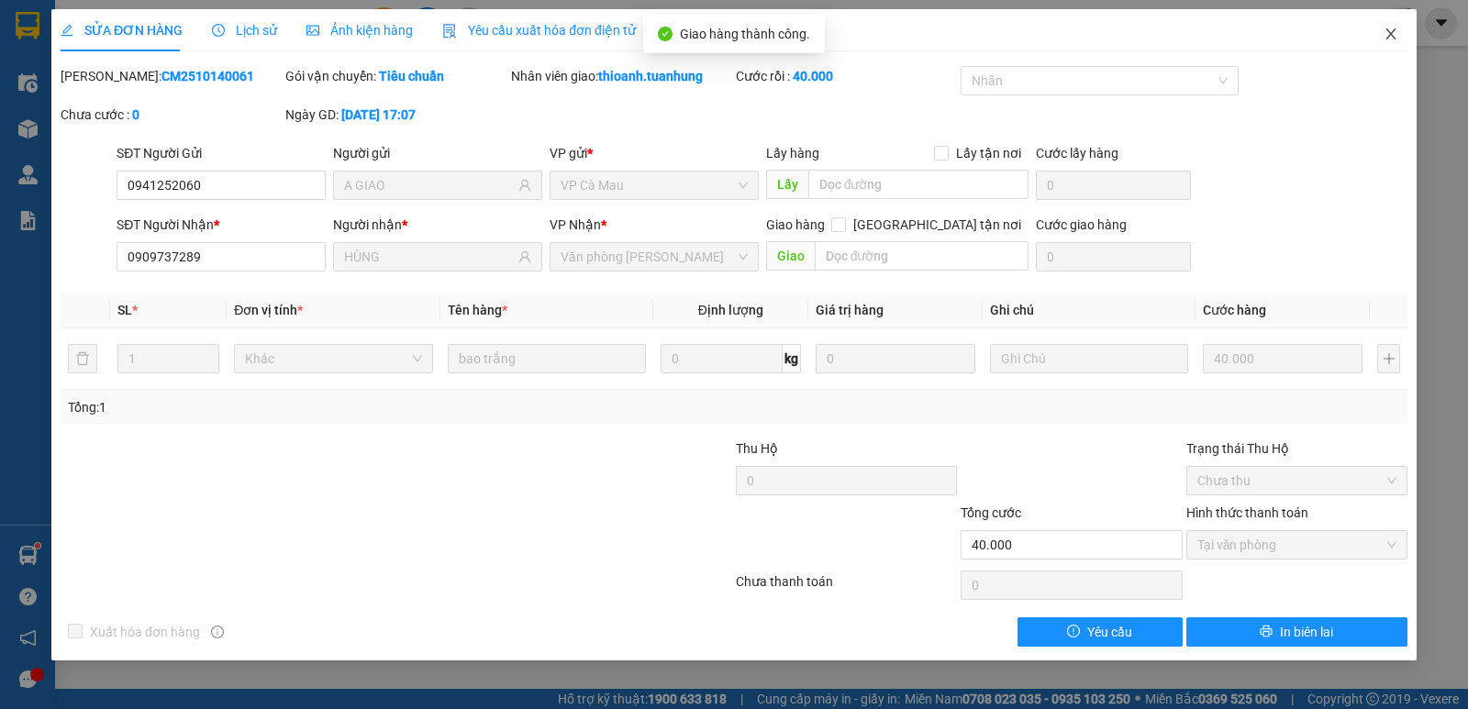
drag, startPoint x: 1392, startPoint y: 29, endPoint x: 1337, endPoint y: 38, distance: 55.7
click at [1390, 31] on icon "close" at bounding box center [1391, 34] width 15 height 15
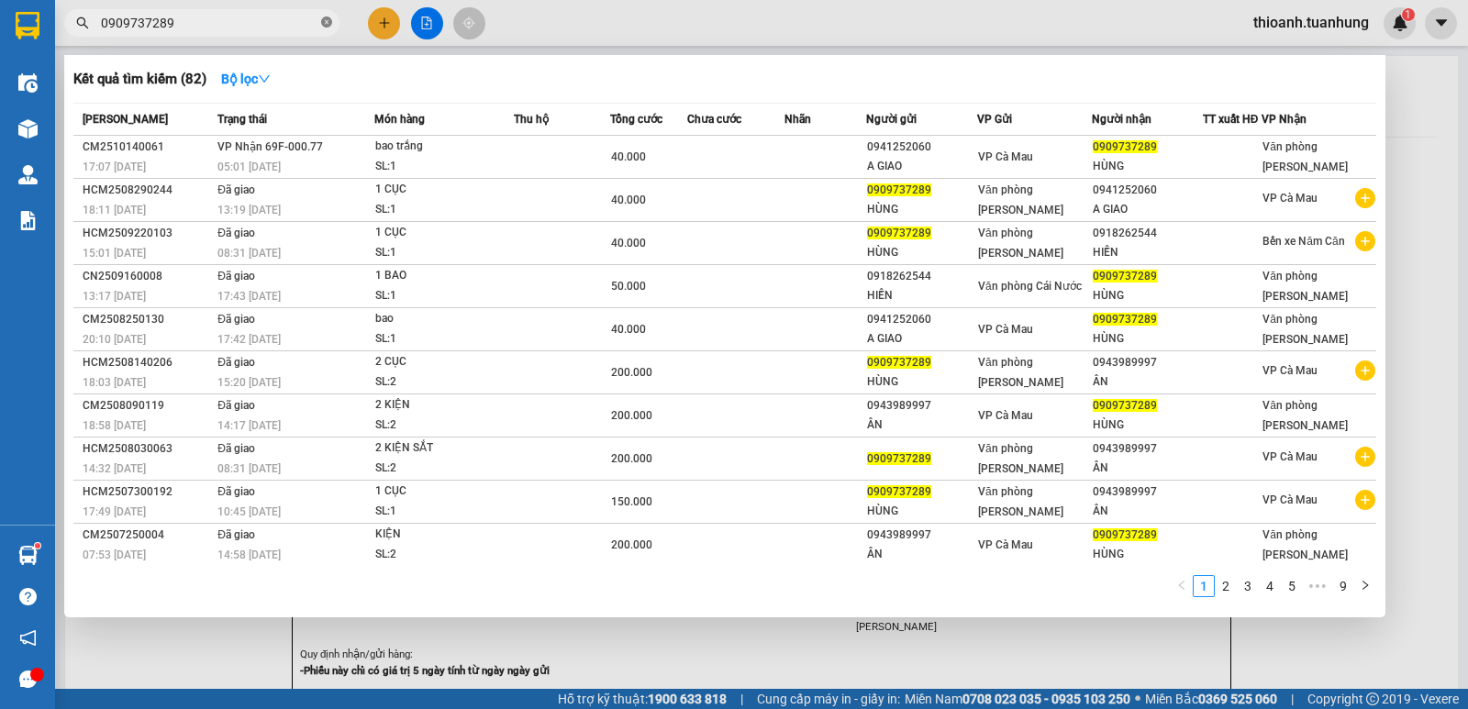
click at [325, 23] on icon "close-circle" at bounding box center [326, 22] width 11 height 11
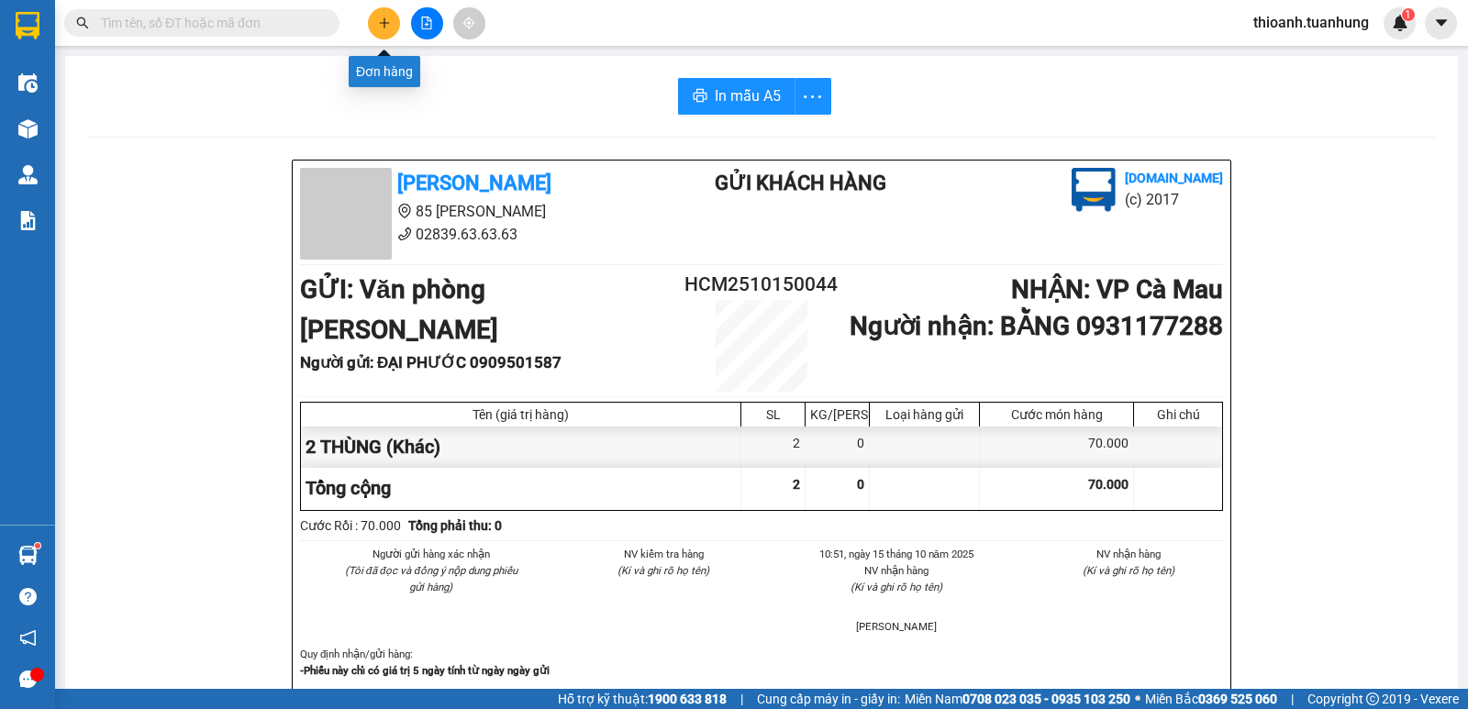
click at [389, 22] on icon "plus" at bounding box center [384, 23] width 13 height 13
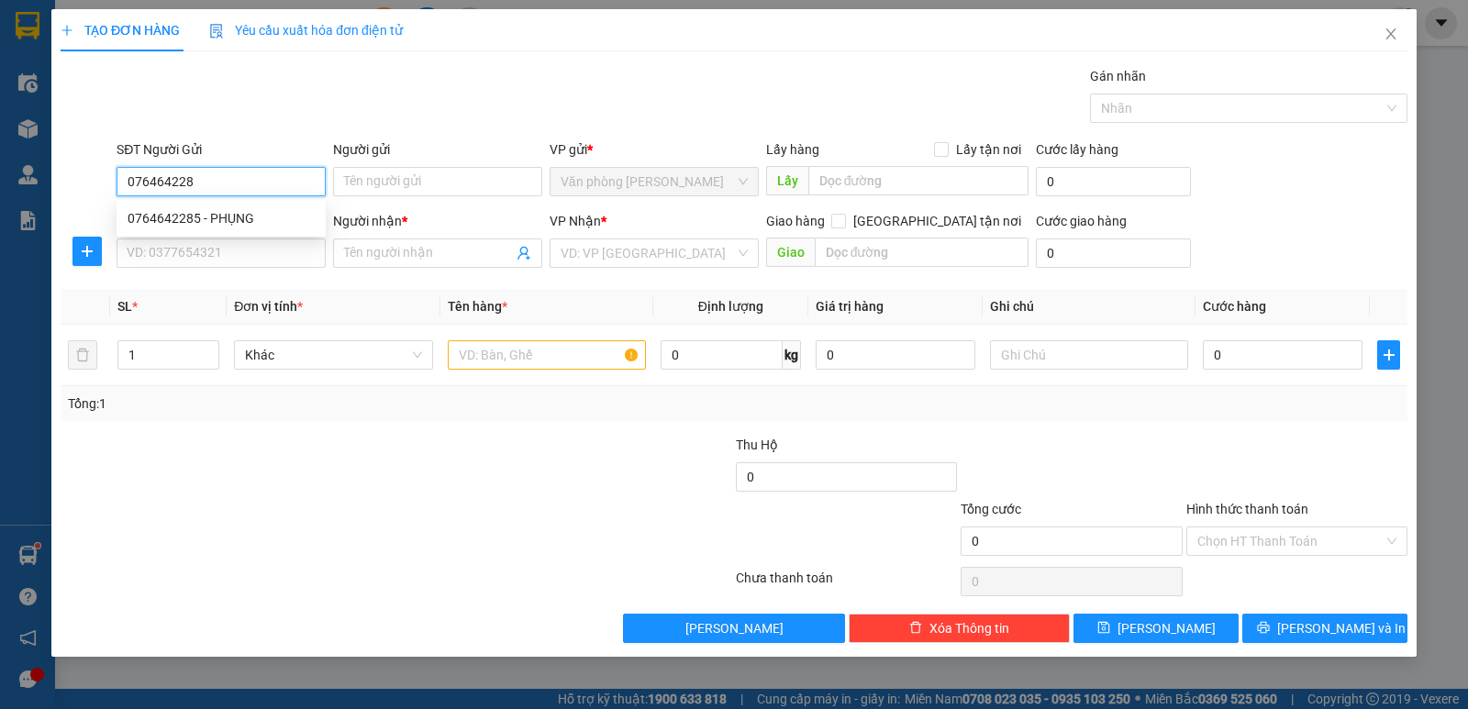
type input "0764642285"
click at [214, 215] on div "0764642285 - PHỤNG" at bounding box center [221, 218] width 187 height 20
type input "PHỤNG"
type input "0764642285"
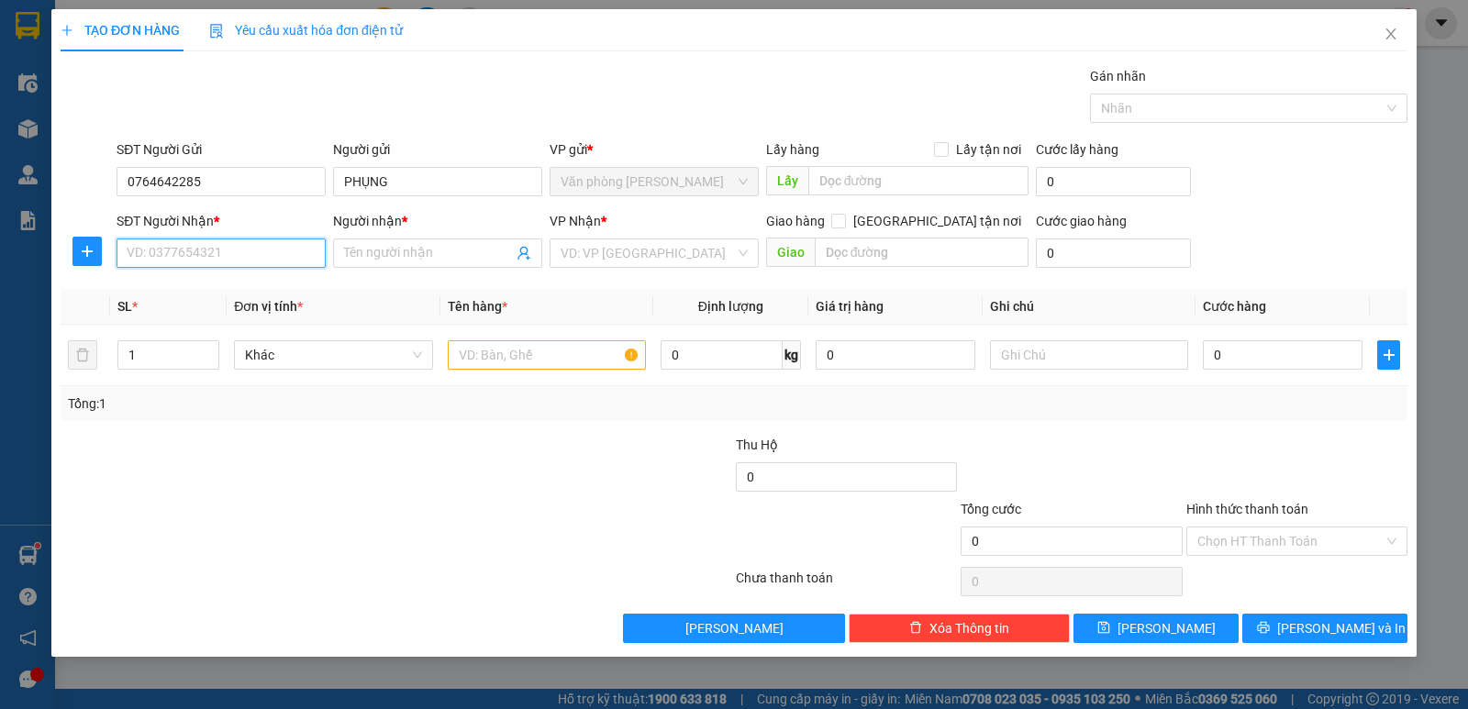
click at [203, 249] on input "SĐT Người Nhận *" at bounding box center [221, 253] width 209 height 29
click at [173, 321] on div "0859666606 - TRƯƠNG HIỂN" at bounding box center [221, 319] width 187 height 20
type input "0859666606"
type input "TRƯƠNG HIỂN"
click at [517, 360] on input "text" at bounding box center [547, 354] width 198 height 29
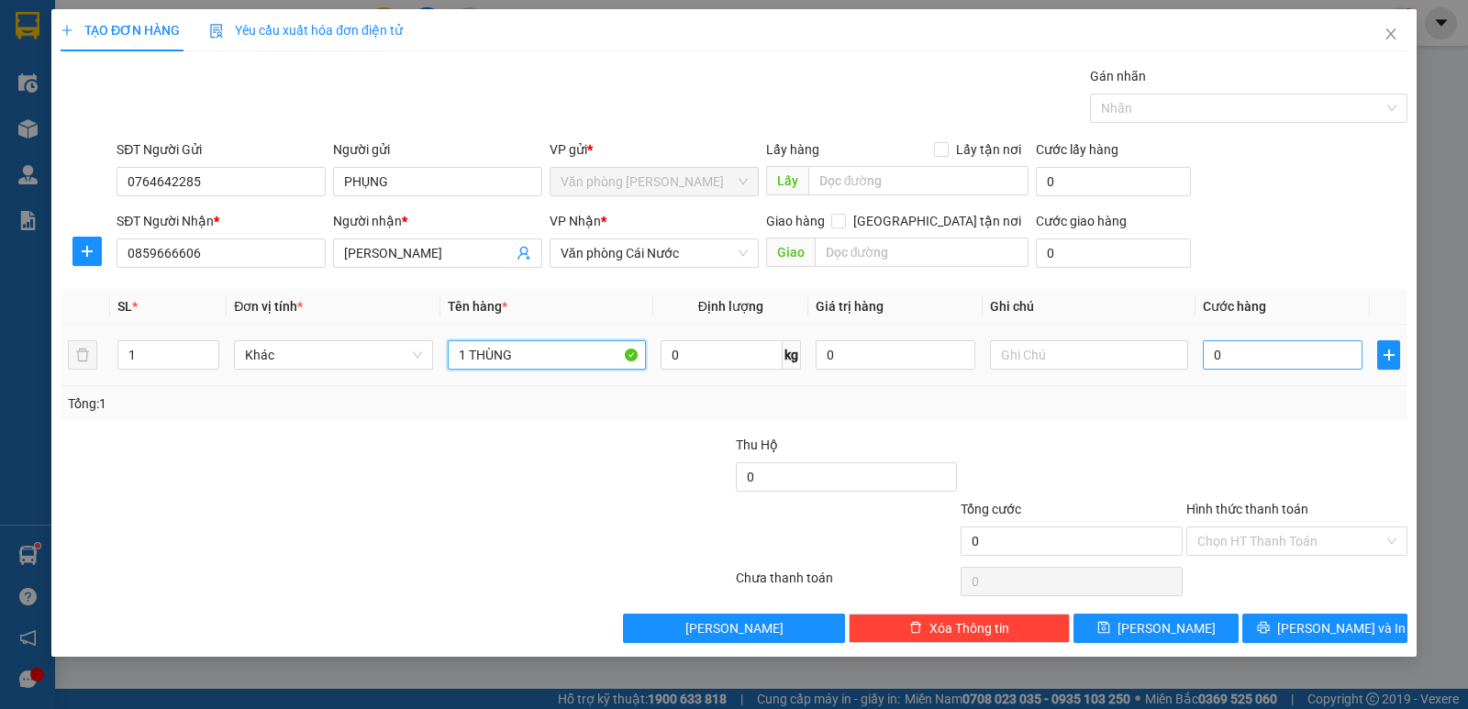
type input "1 THÙNG"
type input "4"
type input "40"
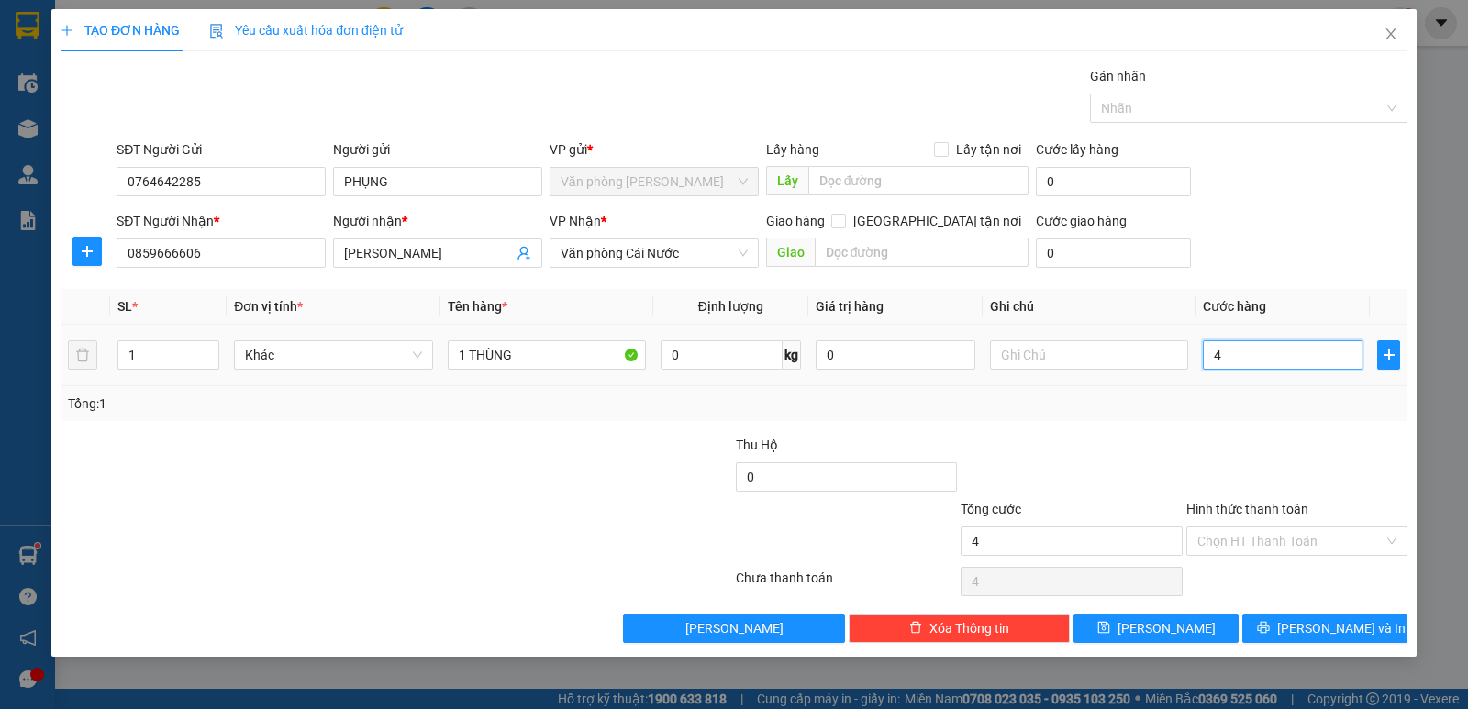
type input "40"
type input "40.000"
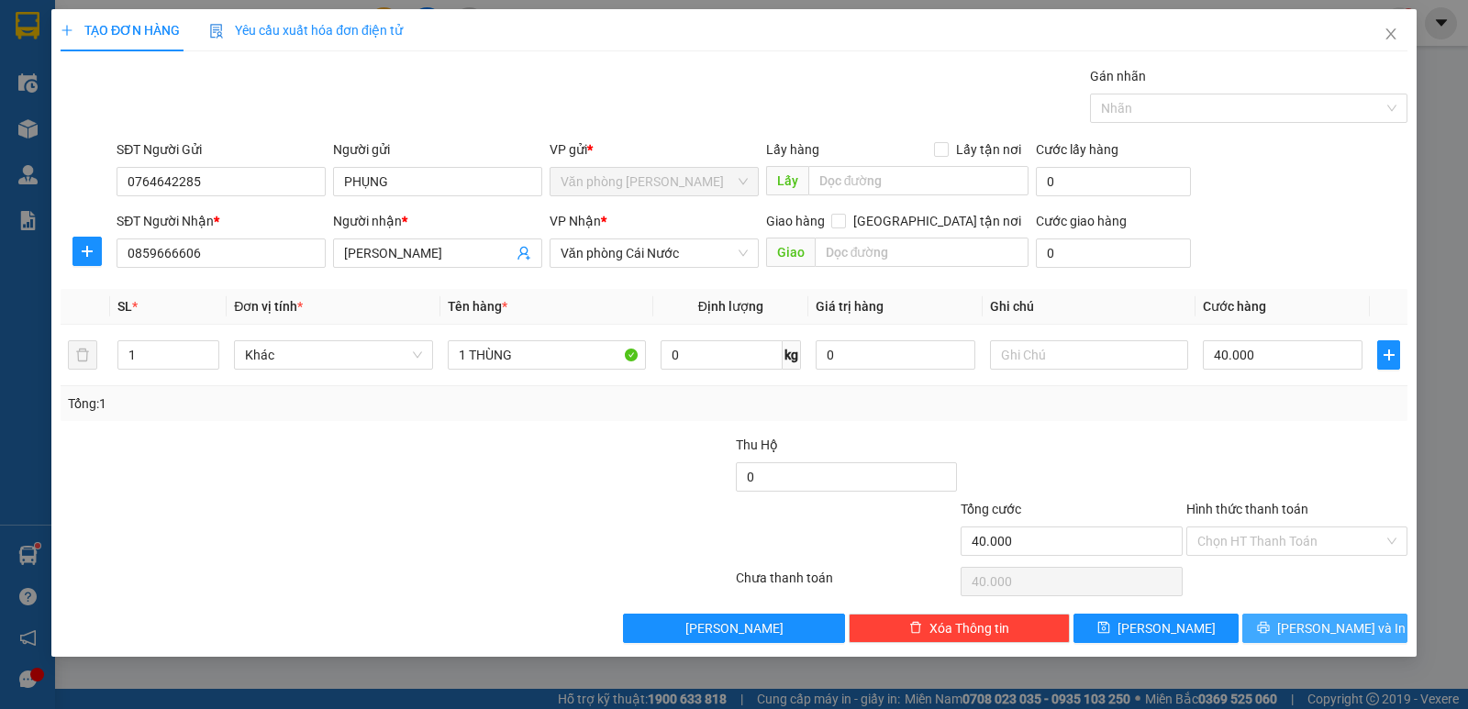
click at [1344, 619] on span "[PERSON_NAME] và In" at bounding box center [1341, 628] width 128 height 20
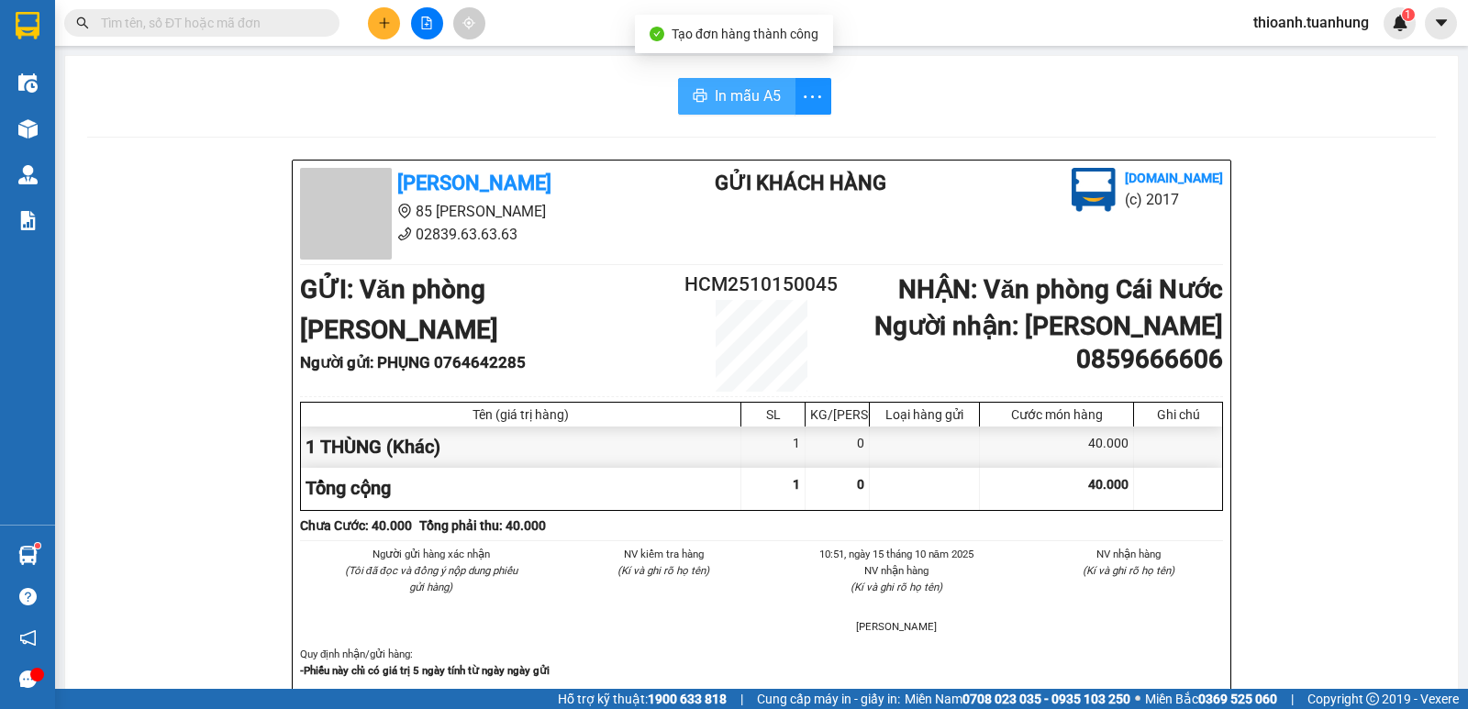
click at [758, 90] on span "In mẫu A5" at bounding box center [748, 95] width 66 height 23
click at [183, 21] on input "text" at bounding box center [209, 23] width 217 height 20
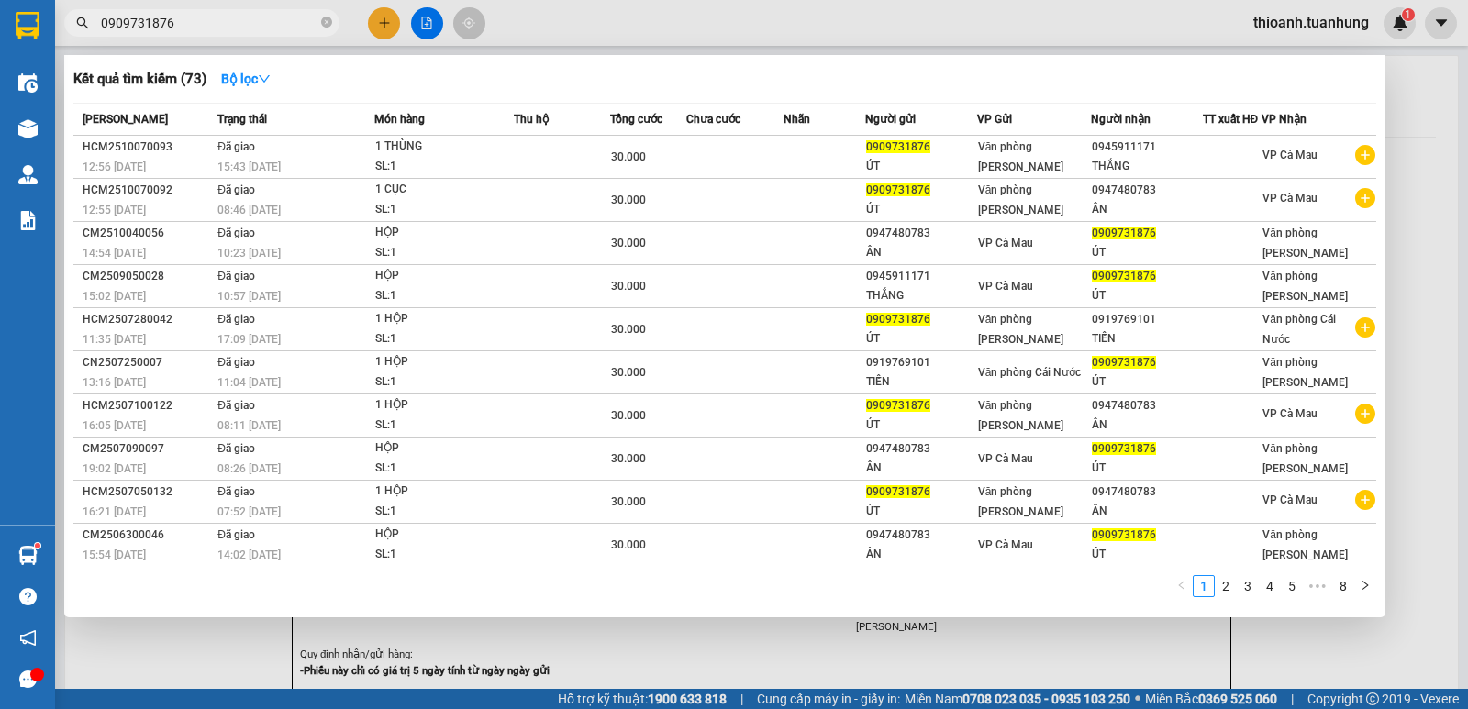
type input "0909731876"
click at [389, 24] on div at bounding box center [734, 354] width 1468 height 709
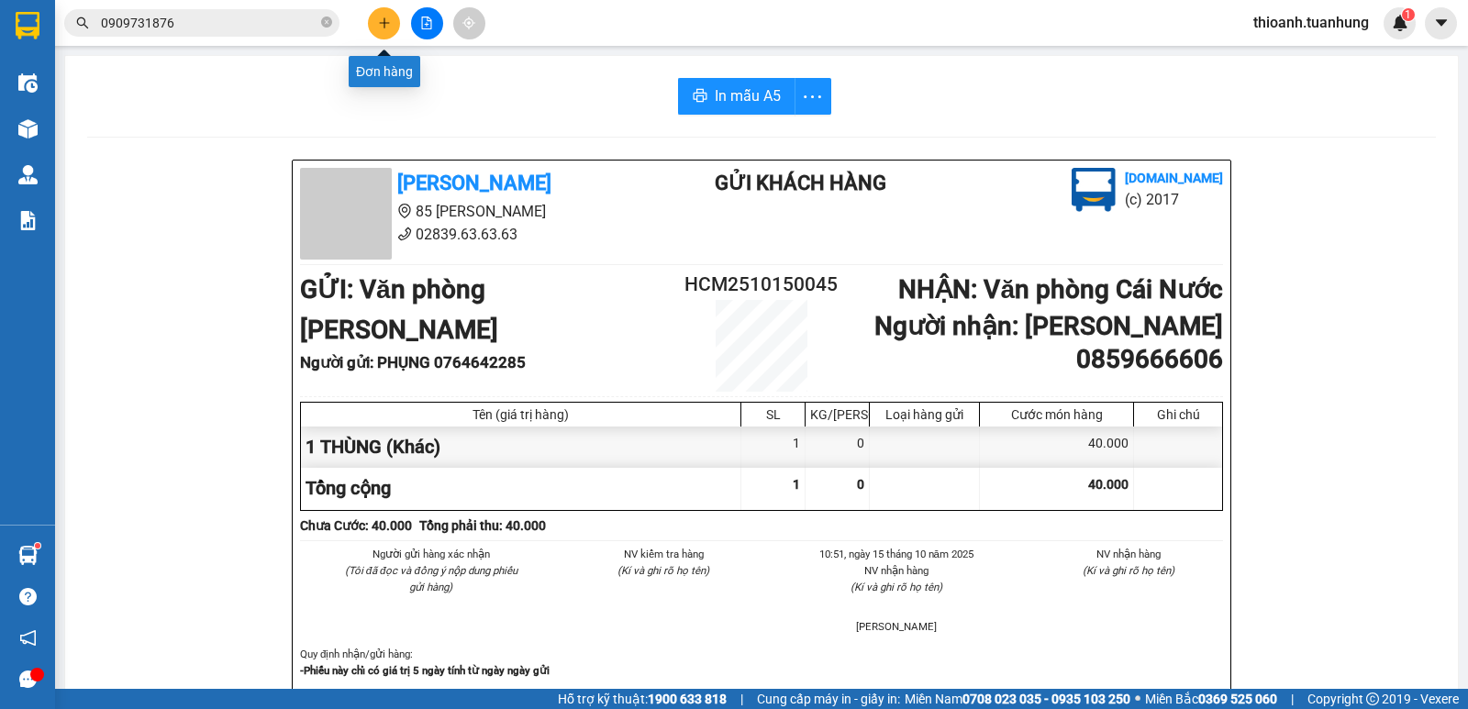
click at [380, 21] on icon "plus" at bounding box center [384, 23] width 13 height 13
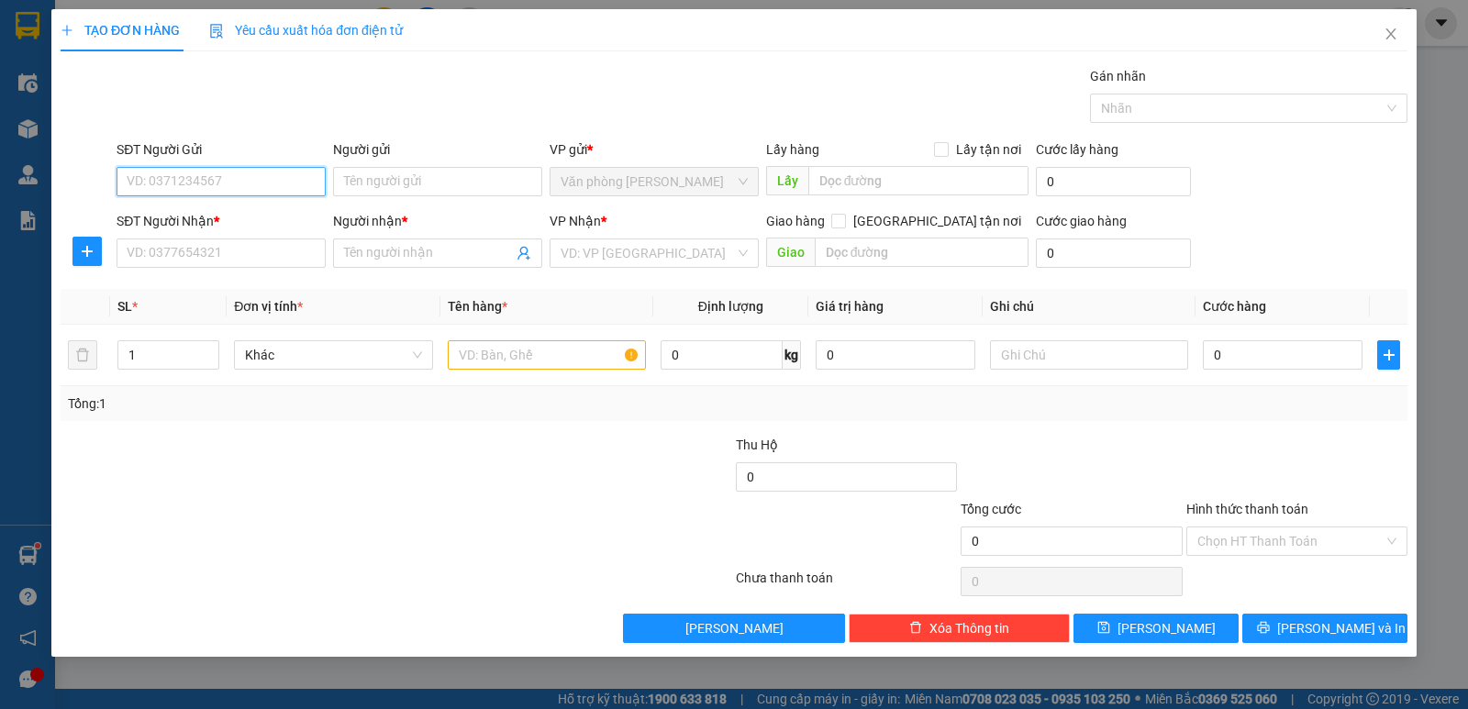
click at [231, 189] on input "SĐT Người Gửi" at bounding box center [221, 181] width 209 height 29
click at [193, 224] on div "0358803789 - NGỌC" at bounding box center [221, 218] width 187 height 20
type input "0358803789"
type input "NGỌC"
type input "0358803789"
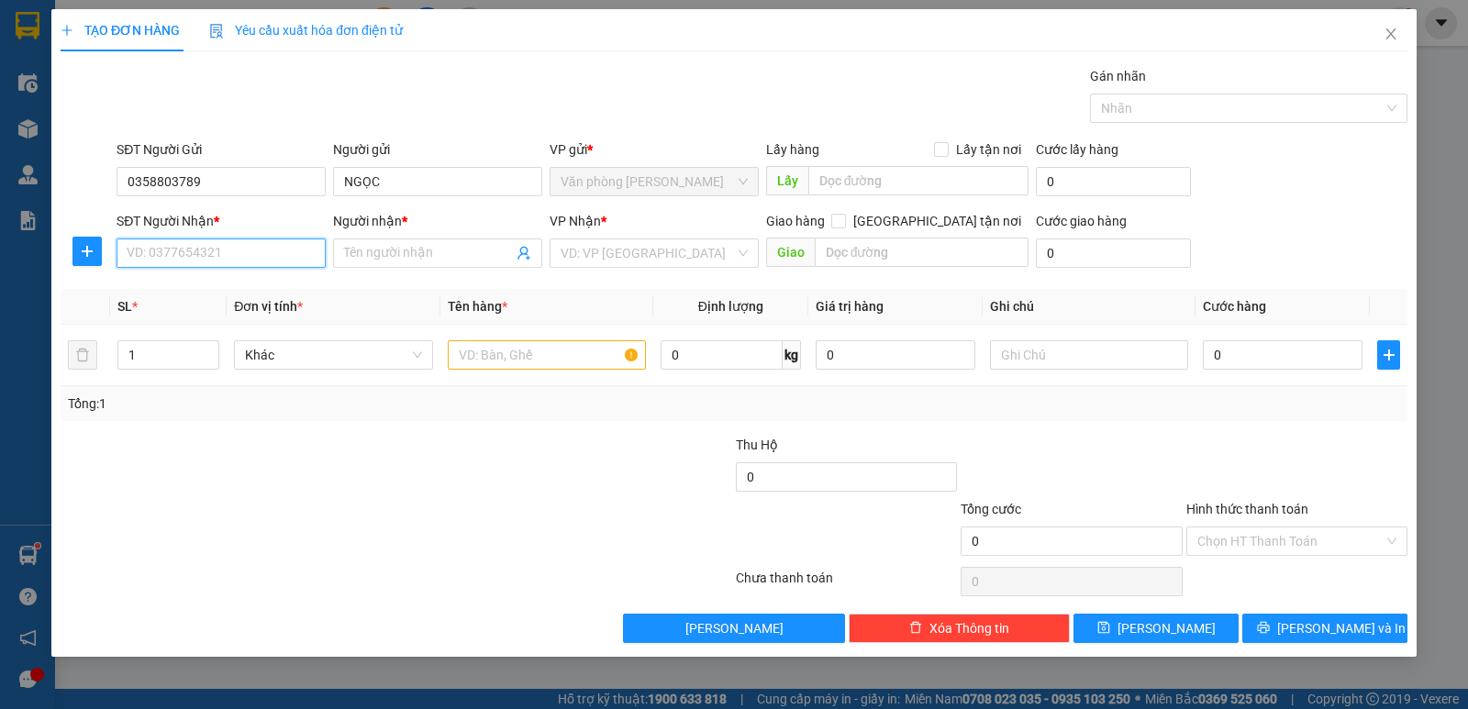
click at [195, 256] on input "SĐT Người Nhận *" at bounding box center [221, 253] width 209 height 29
click at [222, 320] on div "0943262262 - HẰNG" at bounding box center [221, 319] width 187 height 20
type input "0943262262"
type input "HẰNG"
click at [498, 353] on input "text" at bounding box center [547, 354] width 198 height 29
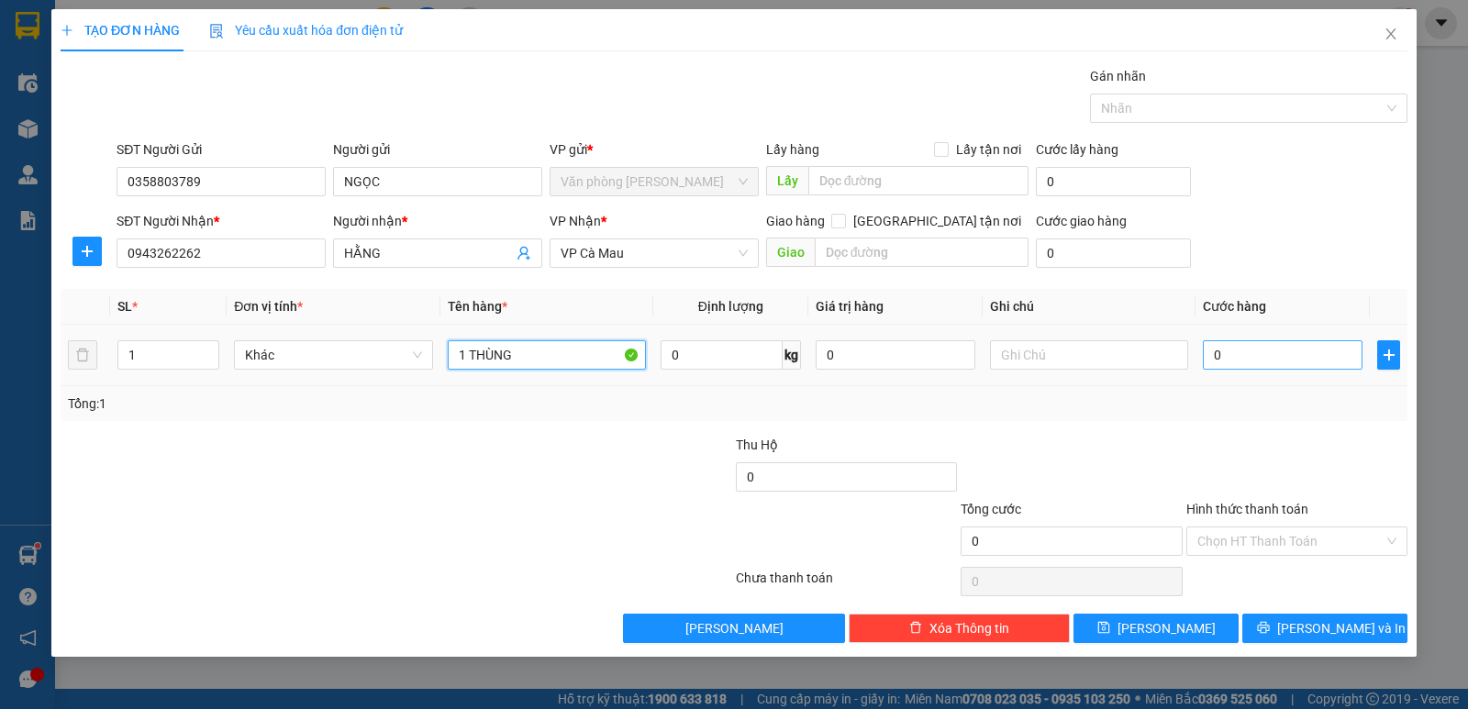
type input "1 THÙNG"
click at [1257, 355] on input "0" at bounding box center [1283, 354] width 160 height 29
type input "3"
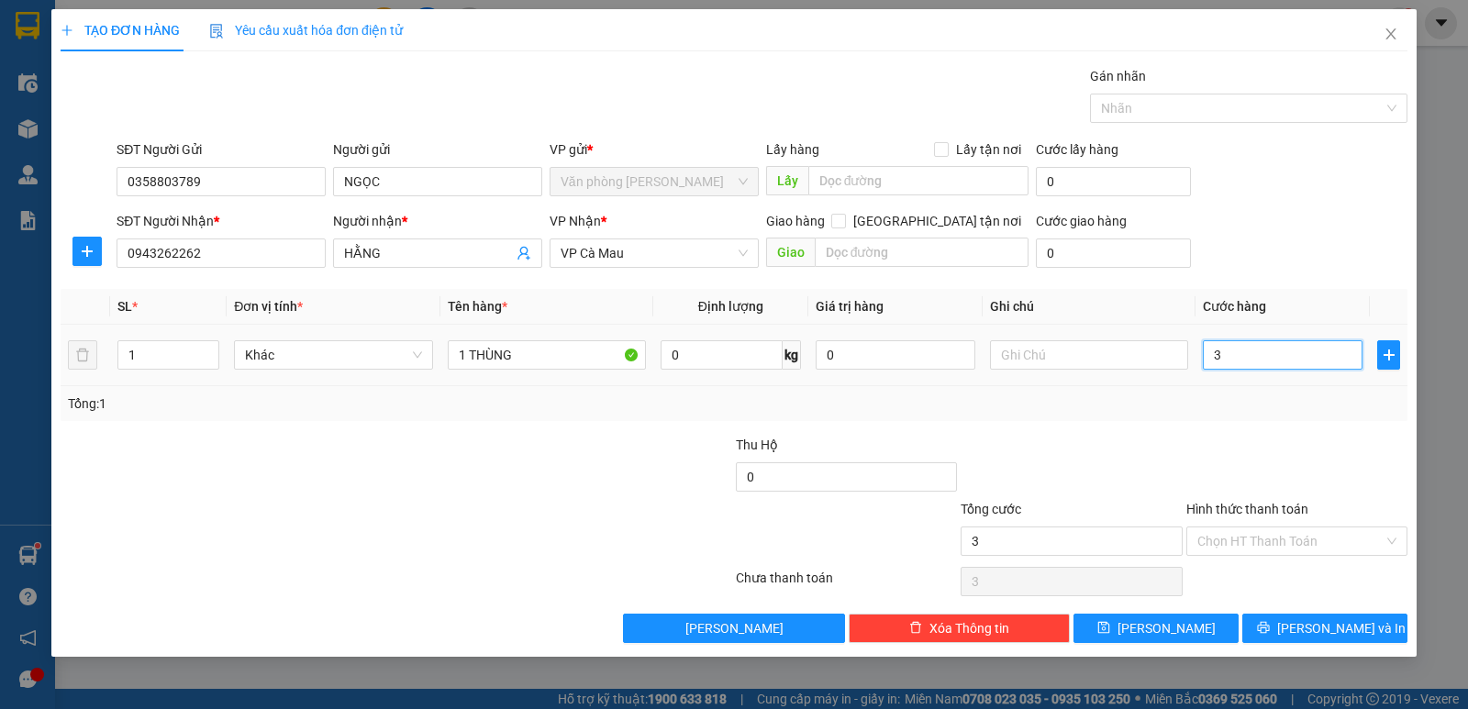
type input "30"
type input "30.000"
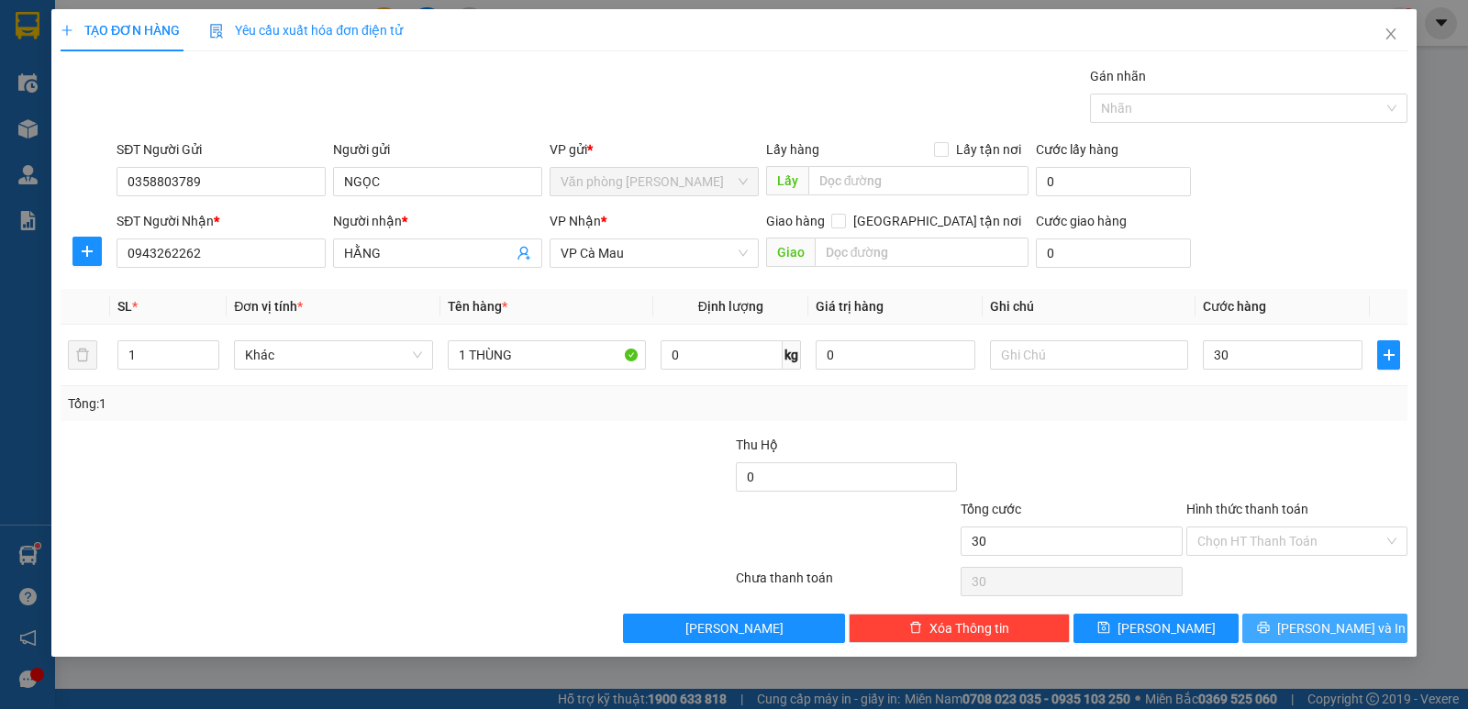
type input "30.000"
click at [1357, 627] on span "[PERSON_NAME] và In" at bounding box center [1341, 628] width 128 height 20
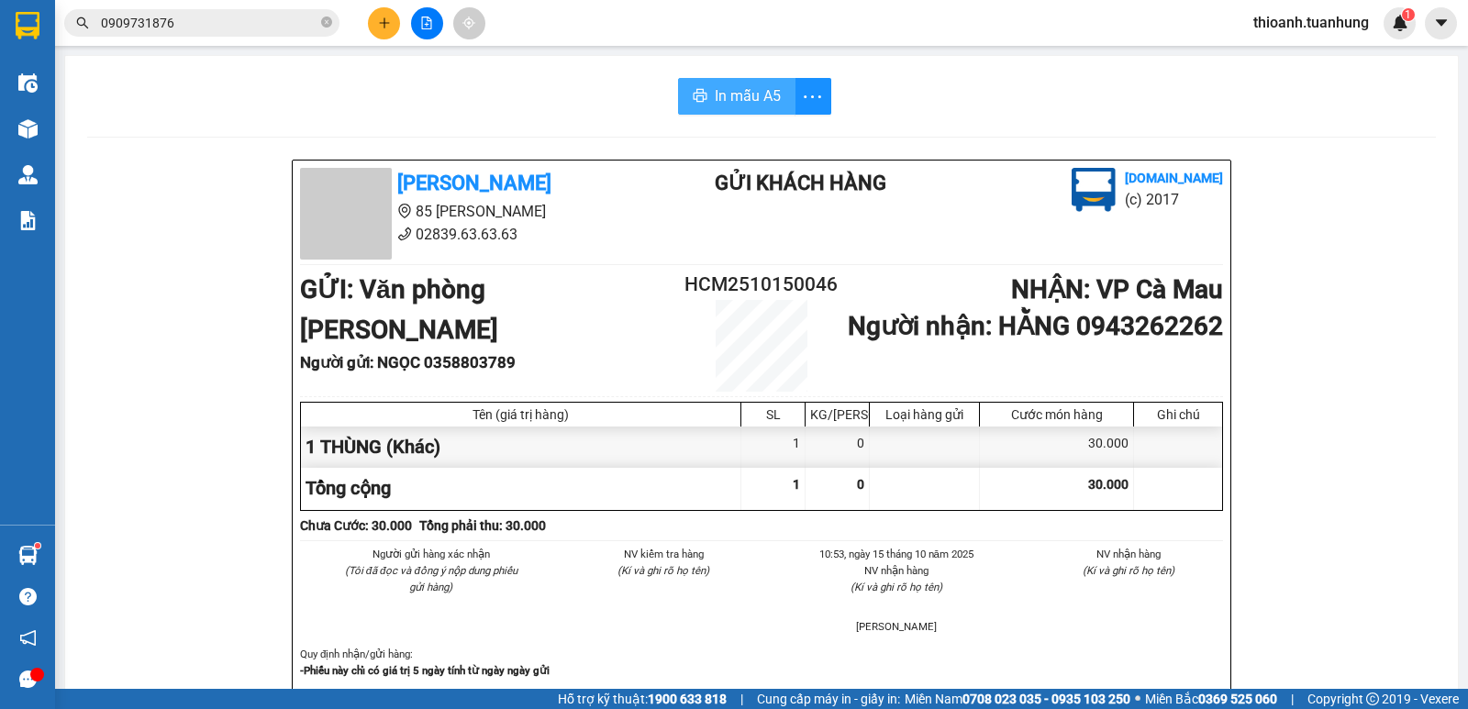
click at [744, 105] on span "In mẫu A5" at bounding box center [748, 95] width 66 height 23
click at [147, 28] on input "0909731876" at bounding box center [209, 23] width 217 height 20
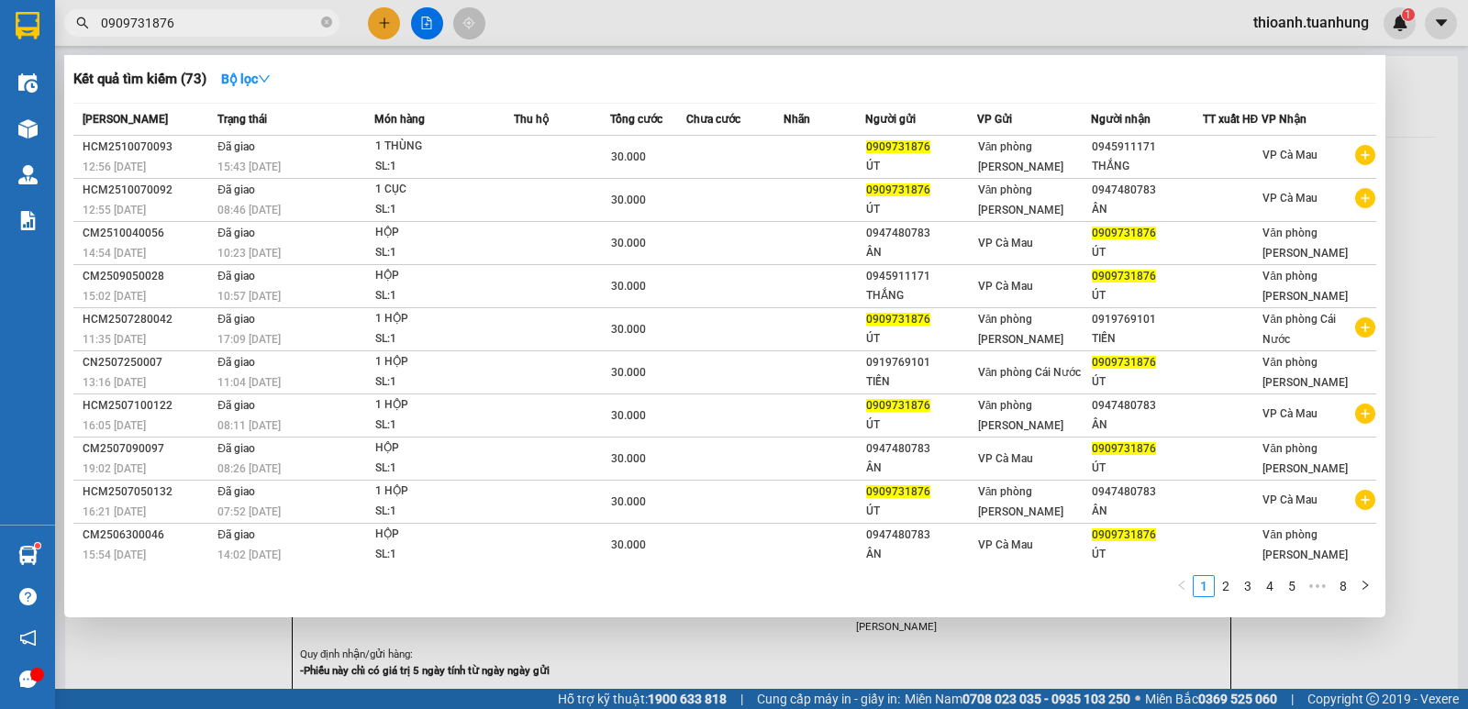
click at [383, 28] on div at bounding box center [734, 354] width 1468 height 709
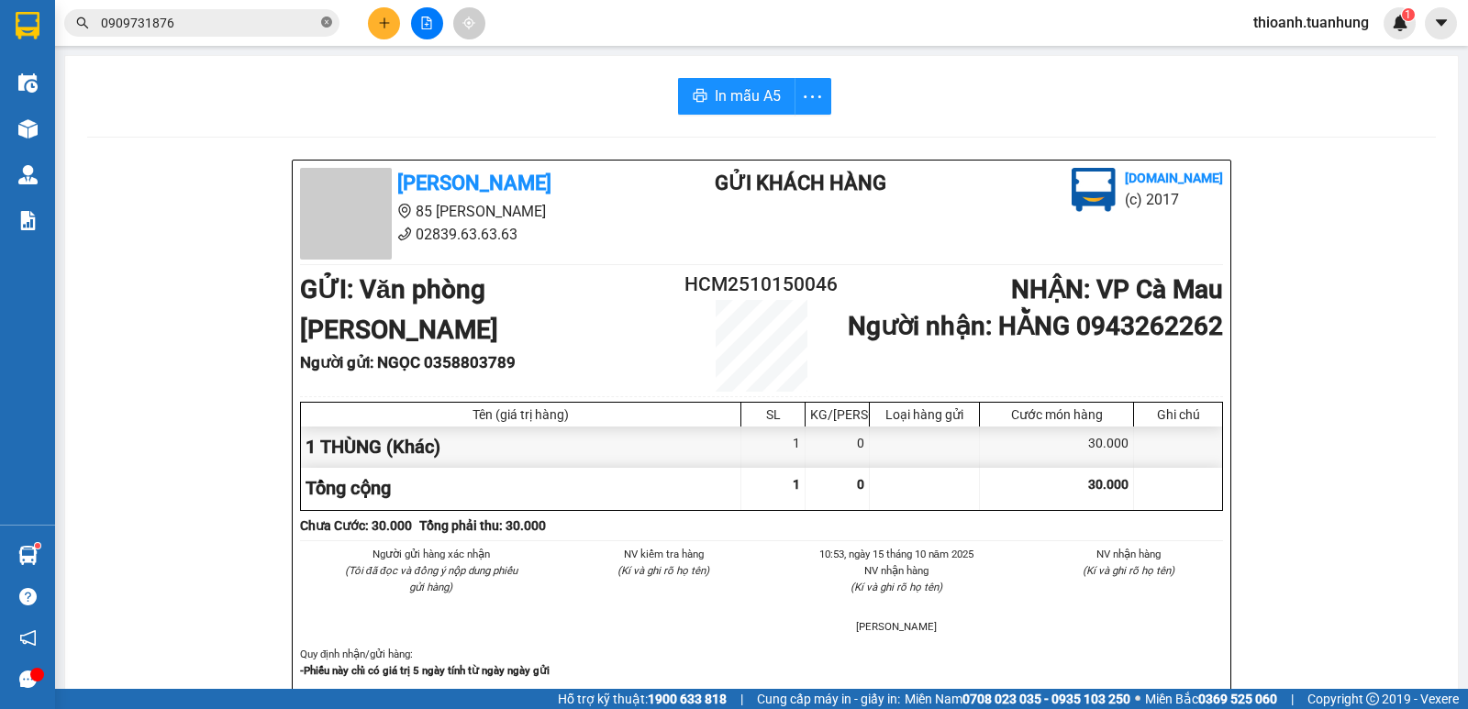
click at [325, 24] on icon "close-circle" at bounding box center [326, 22] width 11 height 11
click at [285, 29] on input "text" at bounding box center [209, 23] width 217 height 20
click at [379, 23] on icon "plus" at bounding box center [384, 23] width 13 height 13
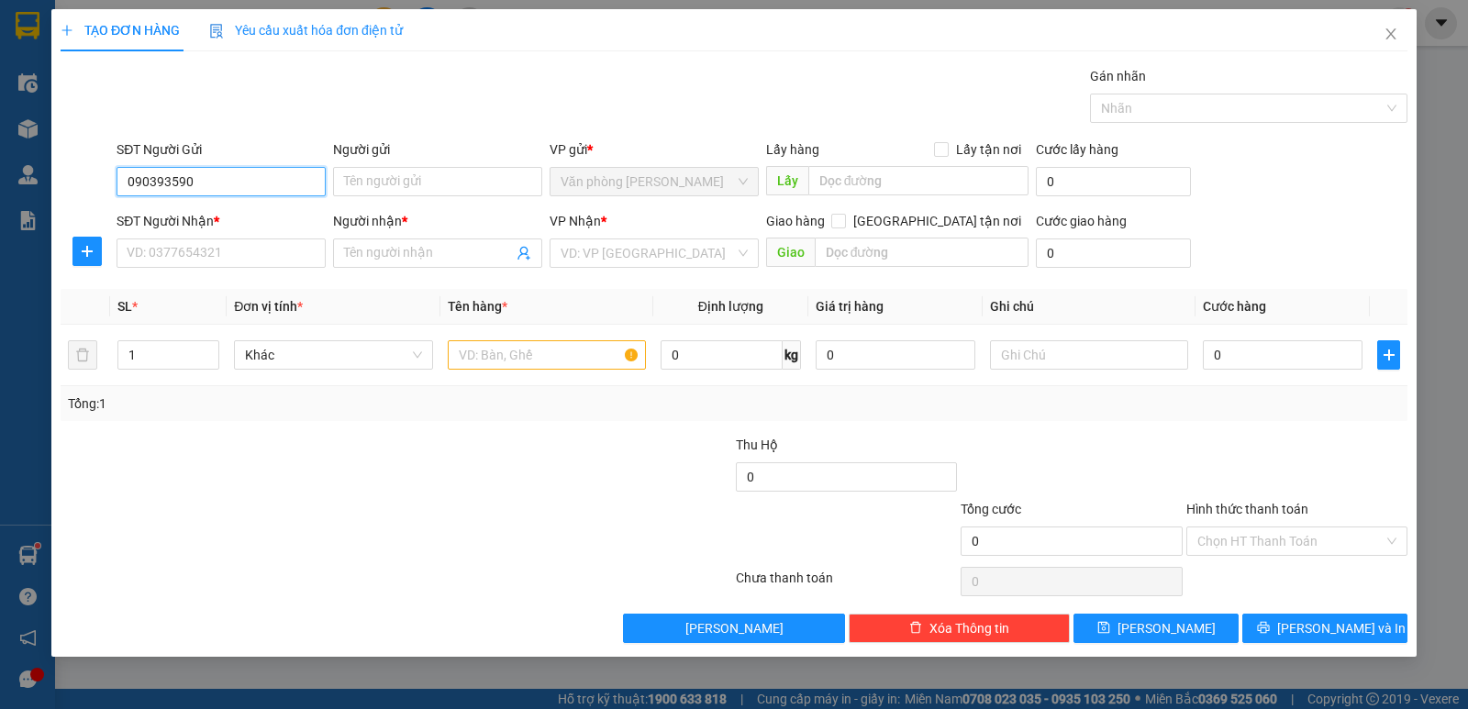
type input "0903935908"
click at [289, 221] on div "0903935908 - NK LÝ THƯỜNG KIỆT" at bounding box center [236, 218] width 217 height 20
type input "NK LÝ THƯỜNG KIỆT"
type input "0903935908"
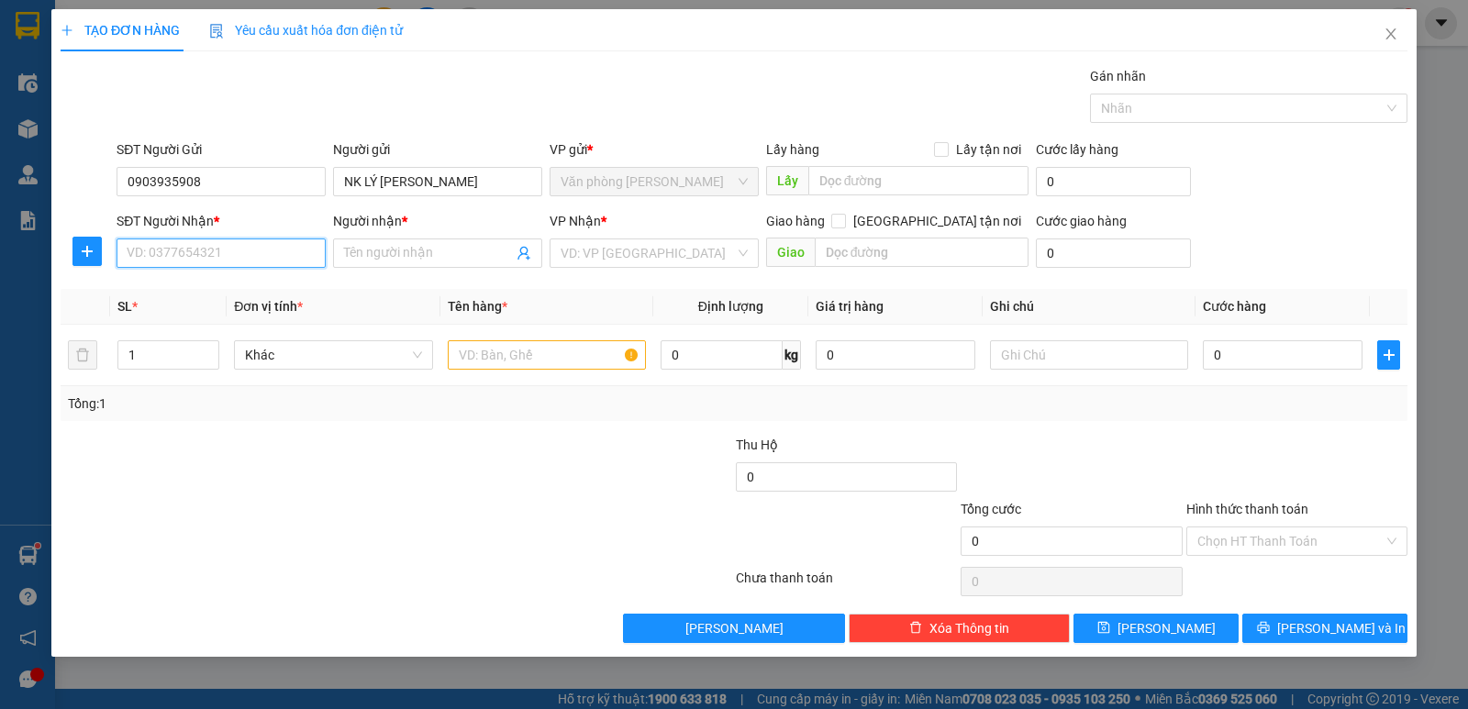
click at [281, 251] on input "SĐT Người Nhận *" at bounding box center [221, 253] width 209 height 29
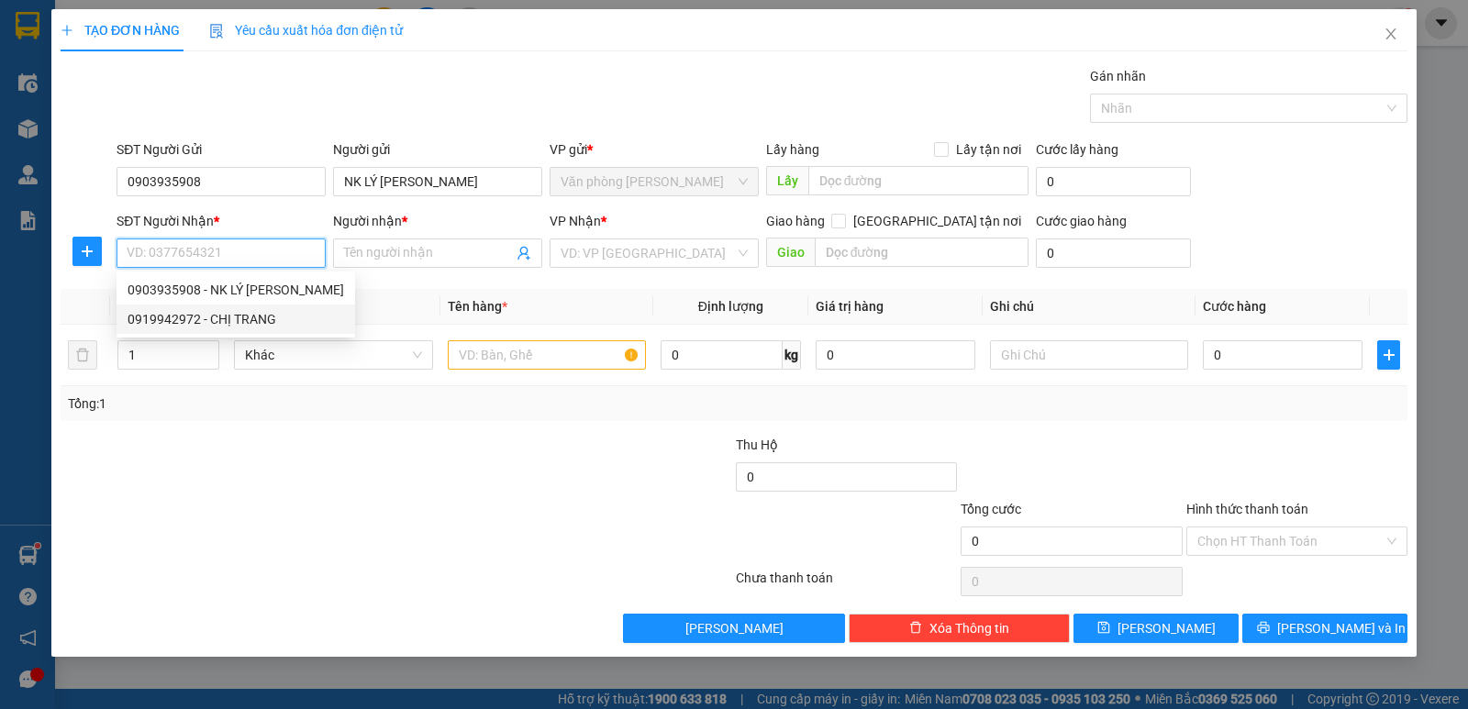
click at [259, 315] on div "0919942972 - CHỊ TRANG" at bounding box center [236, 319] width 217 height 20
type input "0919942972"
type input "[PERSON_NAME]"
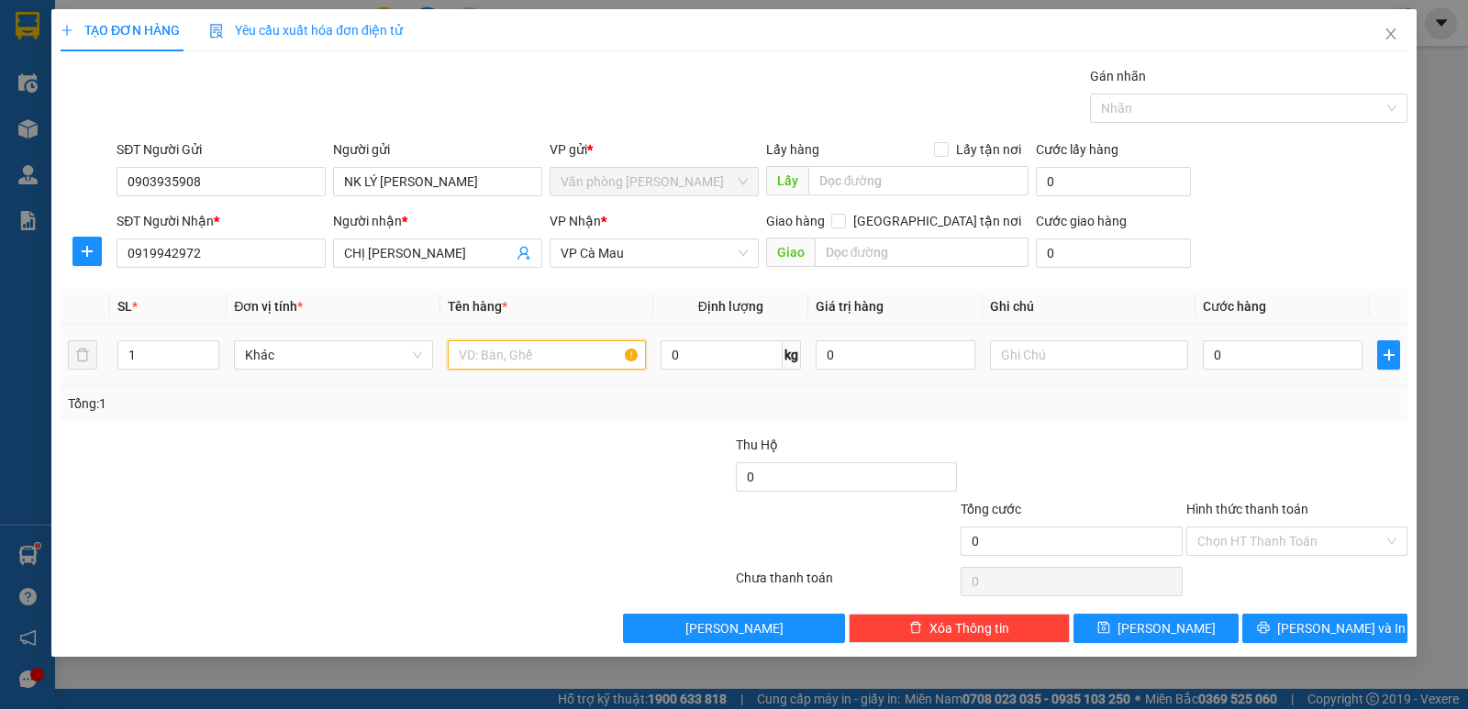
click at [548, 356] on input "text" at bounding box center [547, 354] width 198 height 29
type input "1 HỘP"
click at [1322, 362] on input "0" at bounding box center [1283, 354] width 160 height 29
type input "3"
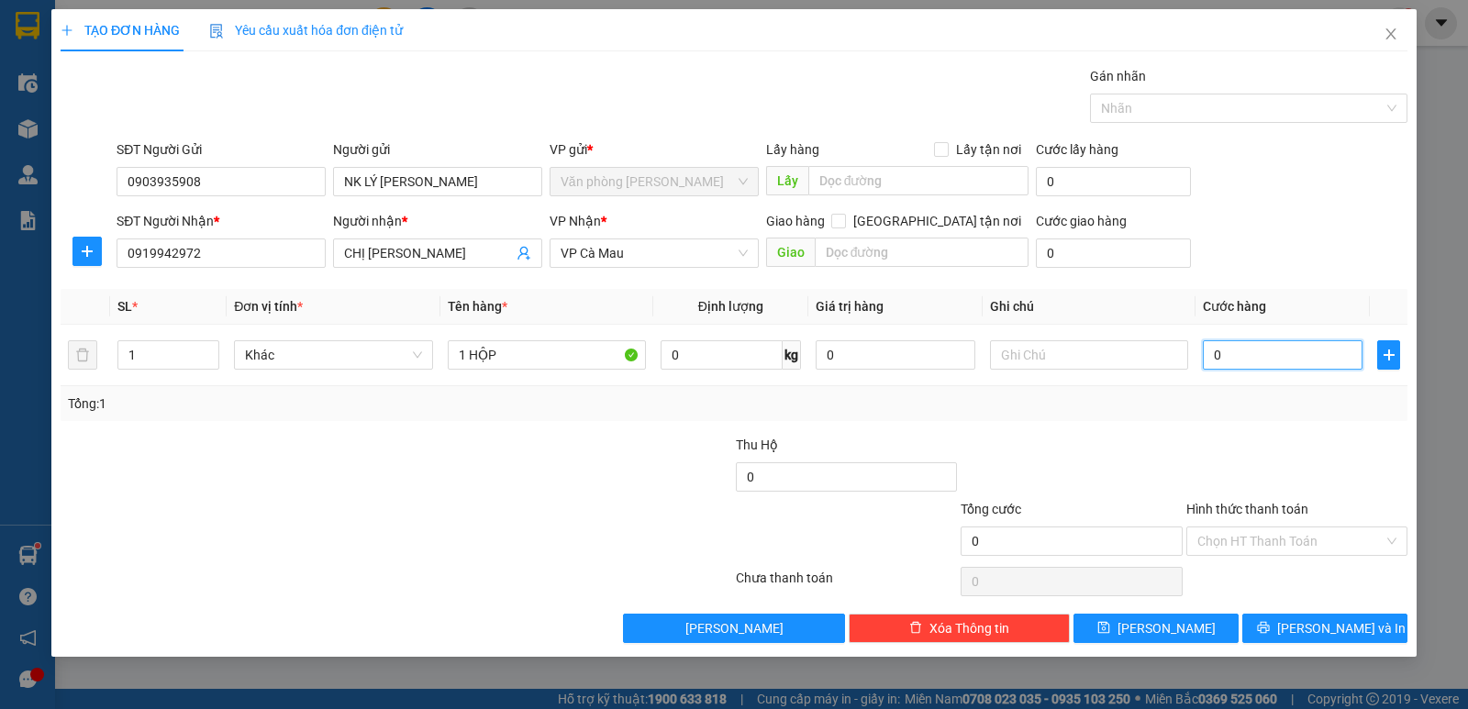
type input "3"
type input "30"
type input "30.000"
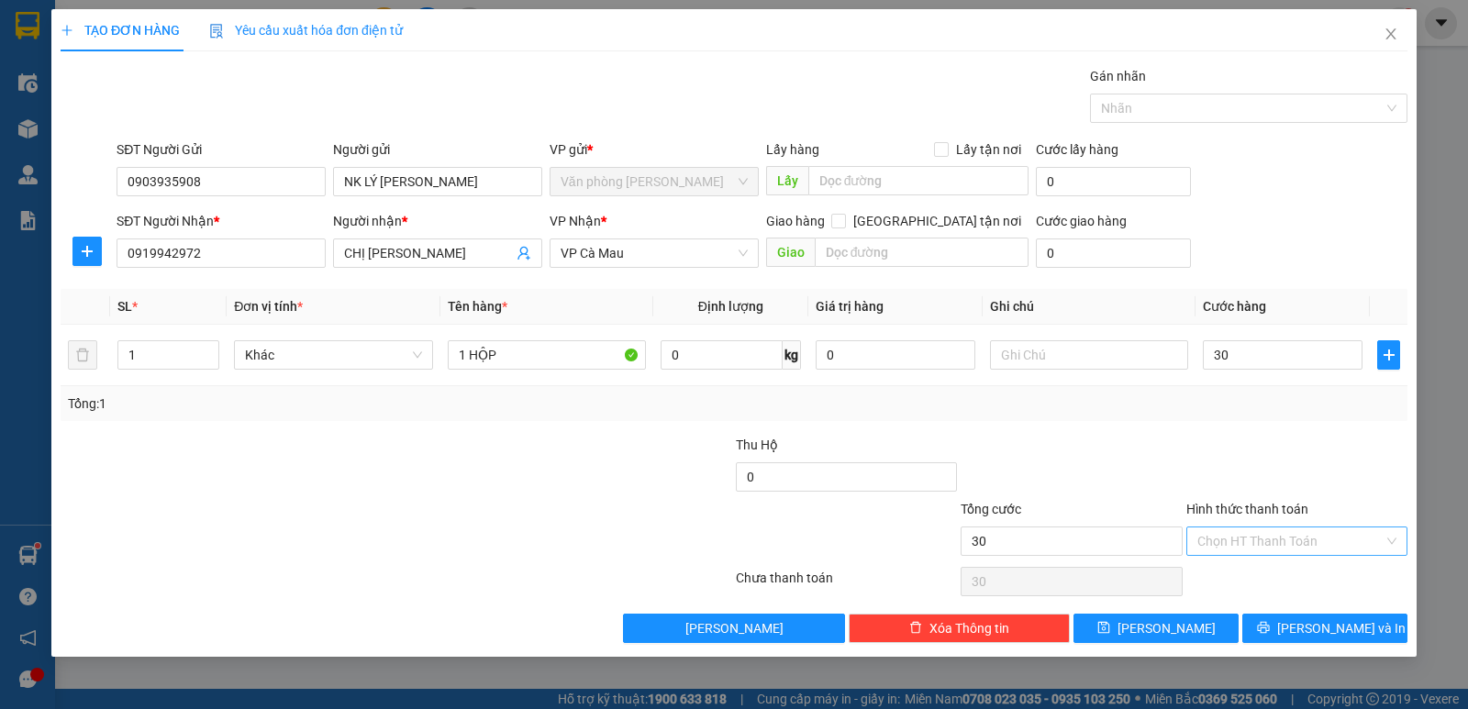
type input "30.000"
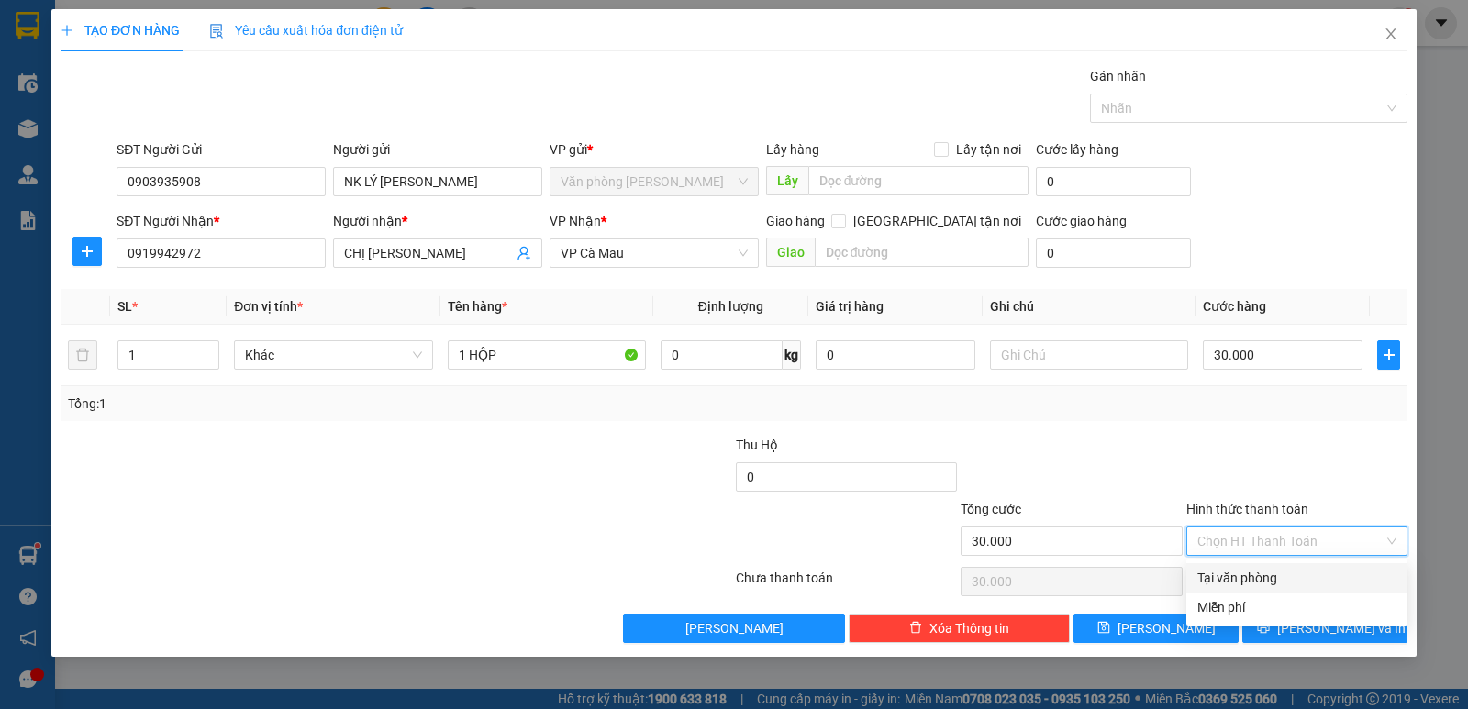
click at [1286, 539] on input "Hình thức thanh toán" at bounding box center [1290, 542] width 186 height 28
click at [1272, 581] on div "Tại văn phòng" at bounding box center [1296, 578] width 199 height 20
type input "0"
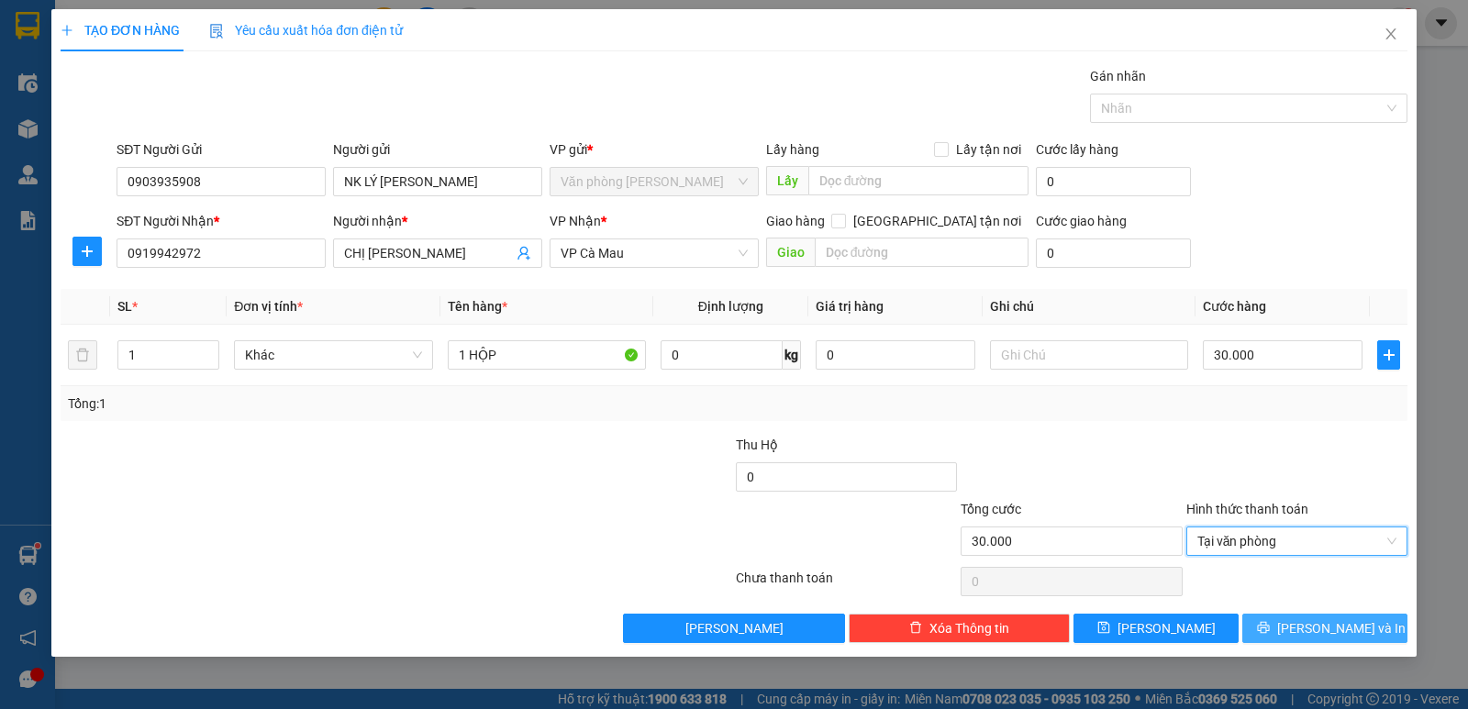
click at [1355, 630] on span "[PERSON_NAME] và In" at bounding box center [1341, 628] width 128 height 20
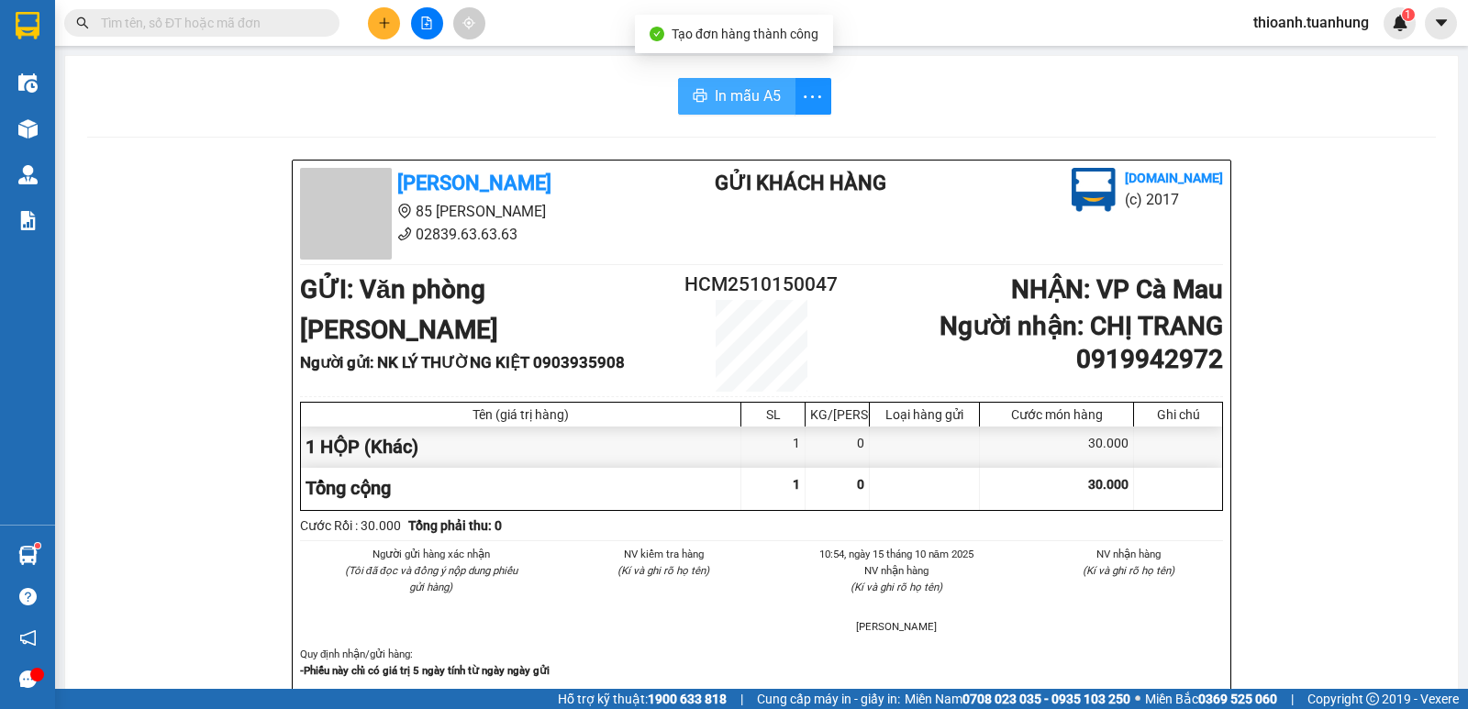
click at [751, 98] on span "In mẫu A5" at bounding box center [748, 95] width 66 height 23
click at [288, 25] on input "text" at bounding box center [209, 23] width 217 height 20
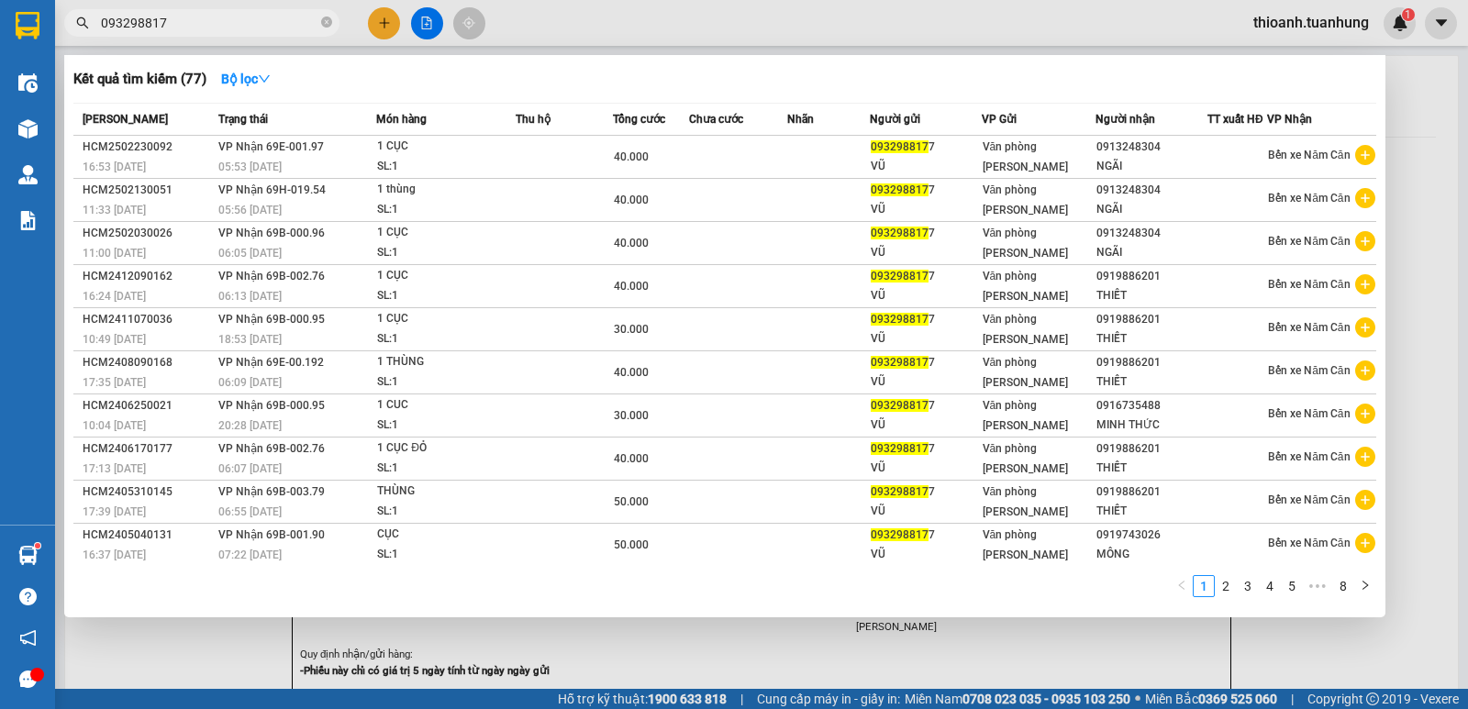
type input "0932988177"
click at [324, 23] on icon "close-circle" at bounding box center [326, 22] width 11 height 11
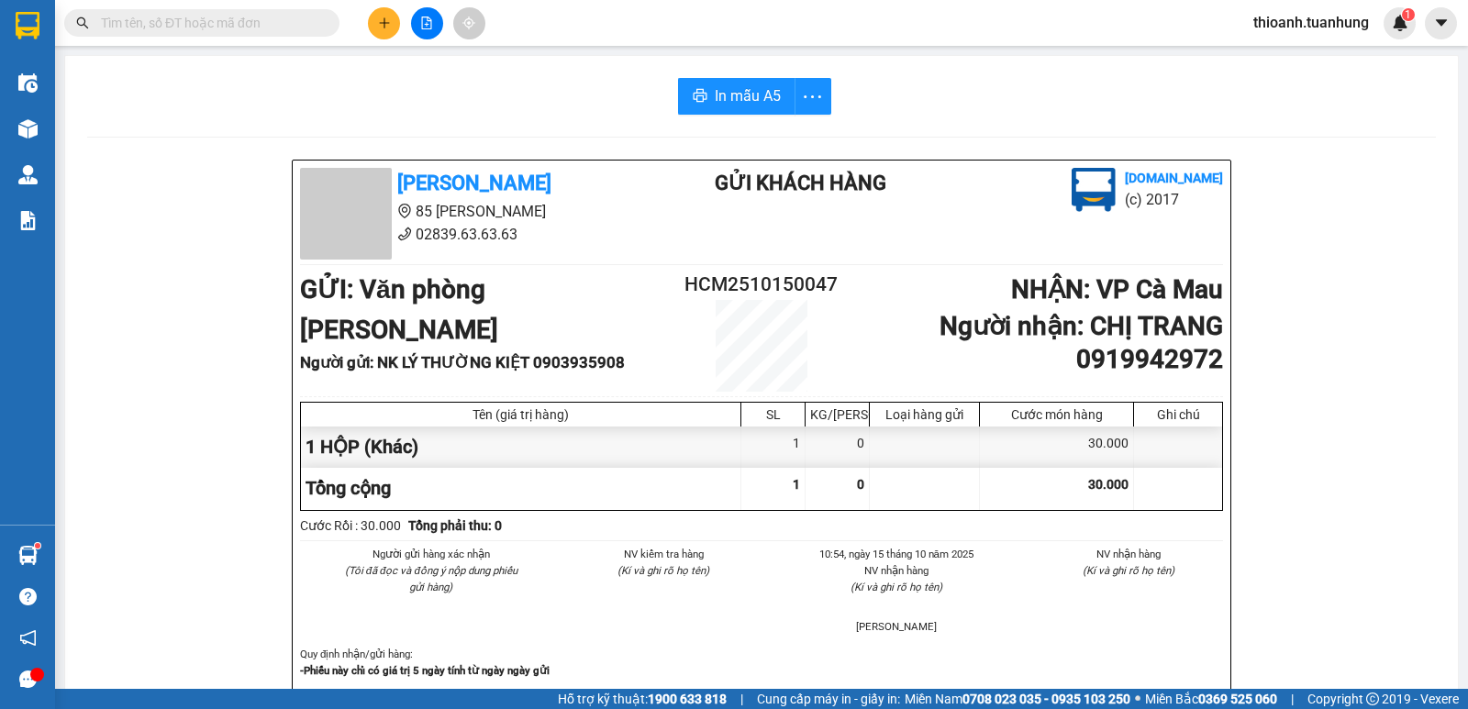
click at [295, 23] on input "text" at bounding box center [209, 23] width 217 height 20
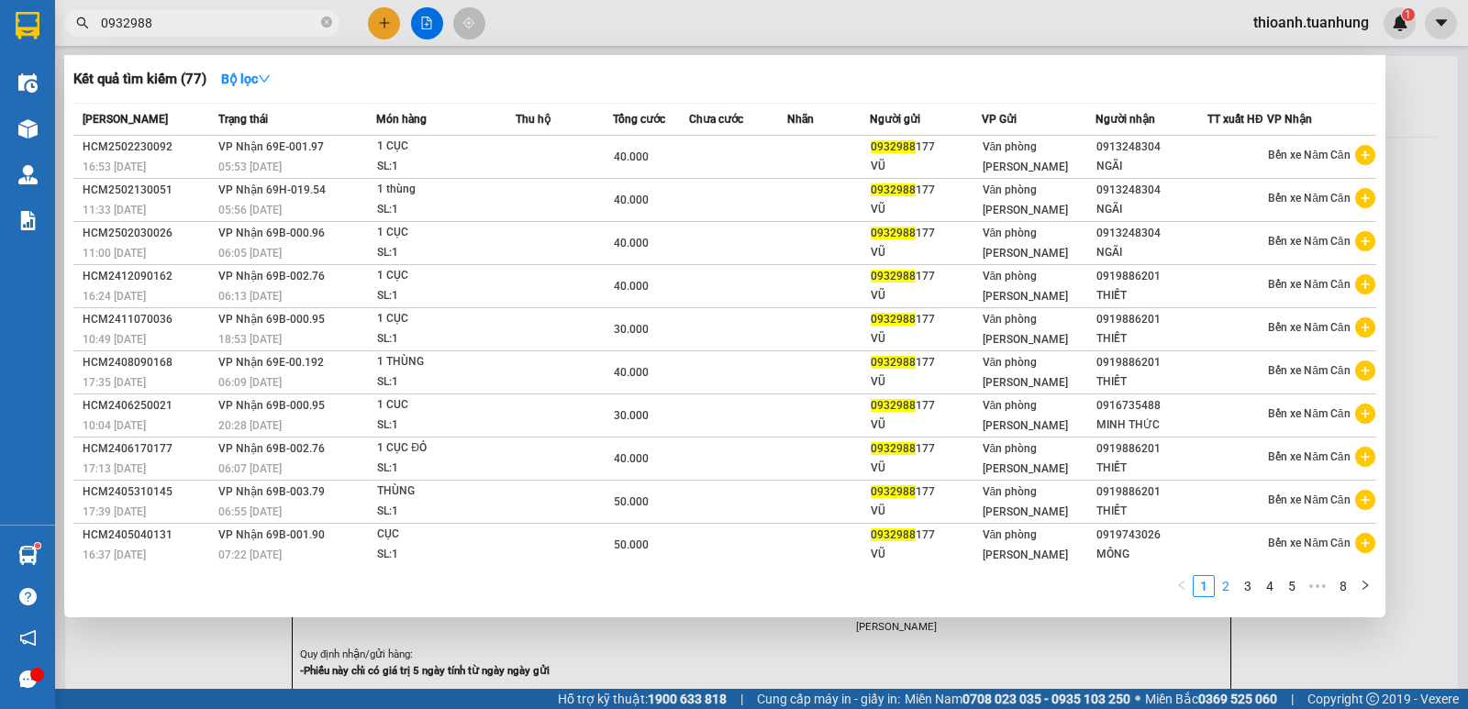
type input "0932988"
click at [1226, 587] on link "2" at bounding box center [1226, 586] width 20 height 20
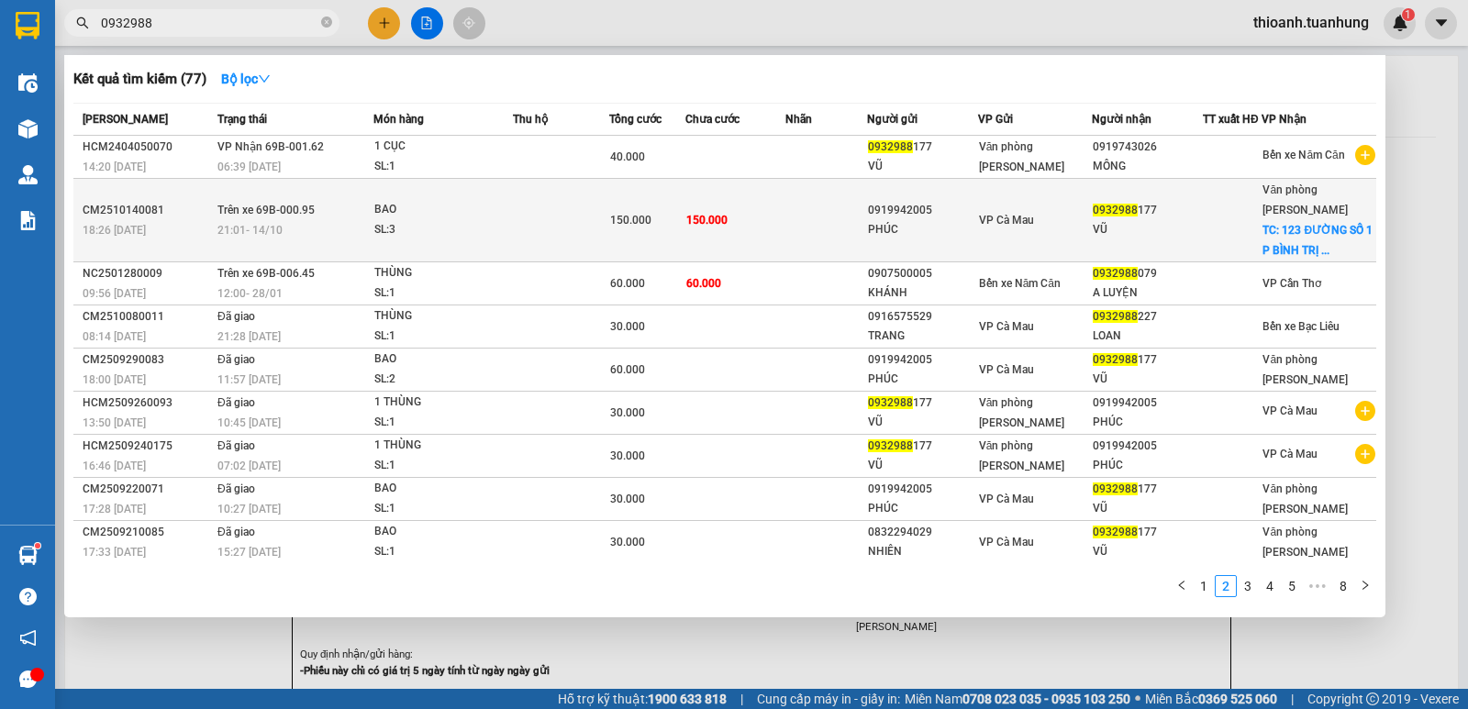
click at [1124, 228] on div "VŨ" at bounding box center [1147, 229] width 109 height 19
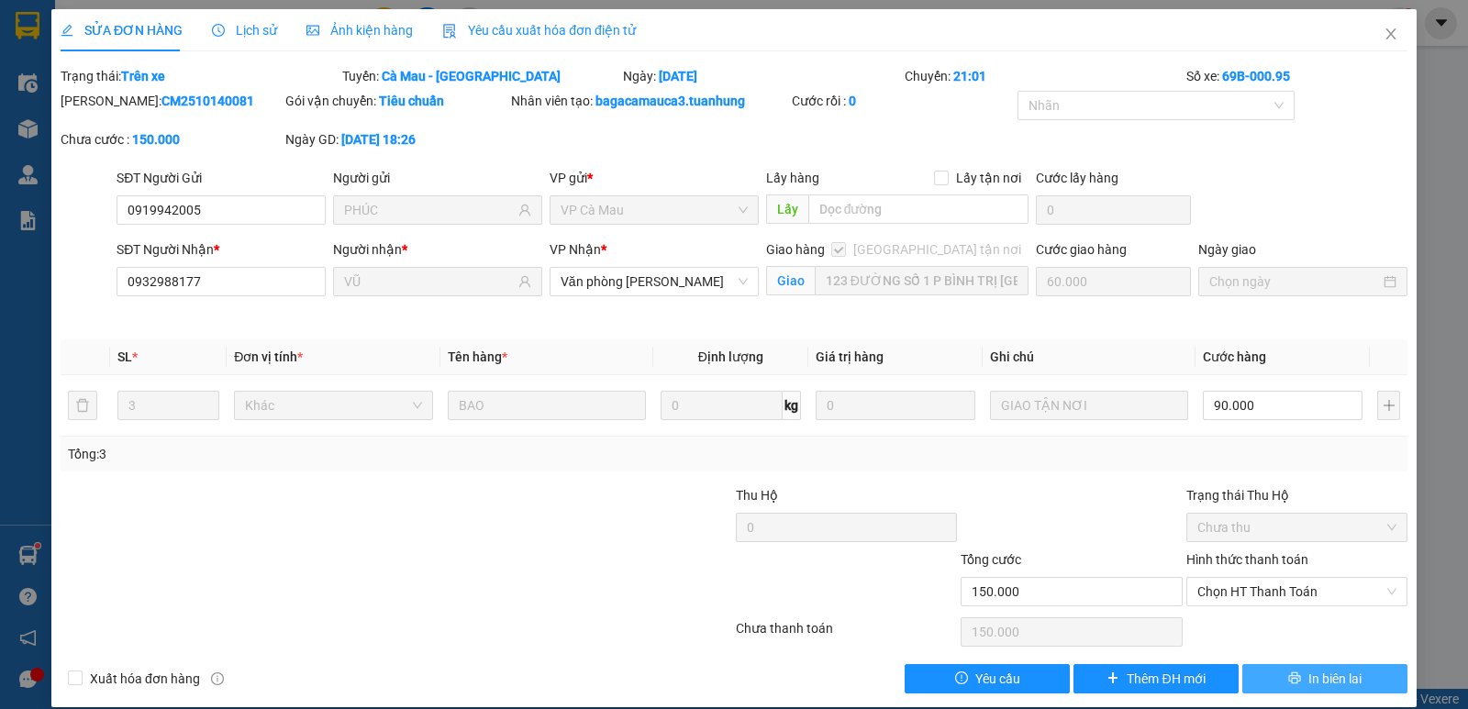
click at [1308, 682] on span "In biên lai" at bounding box center [1334, 679] width 53 height 20
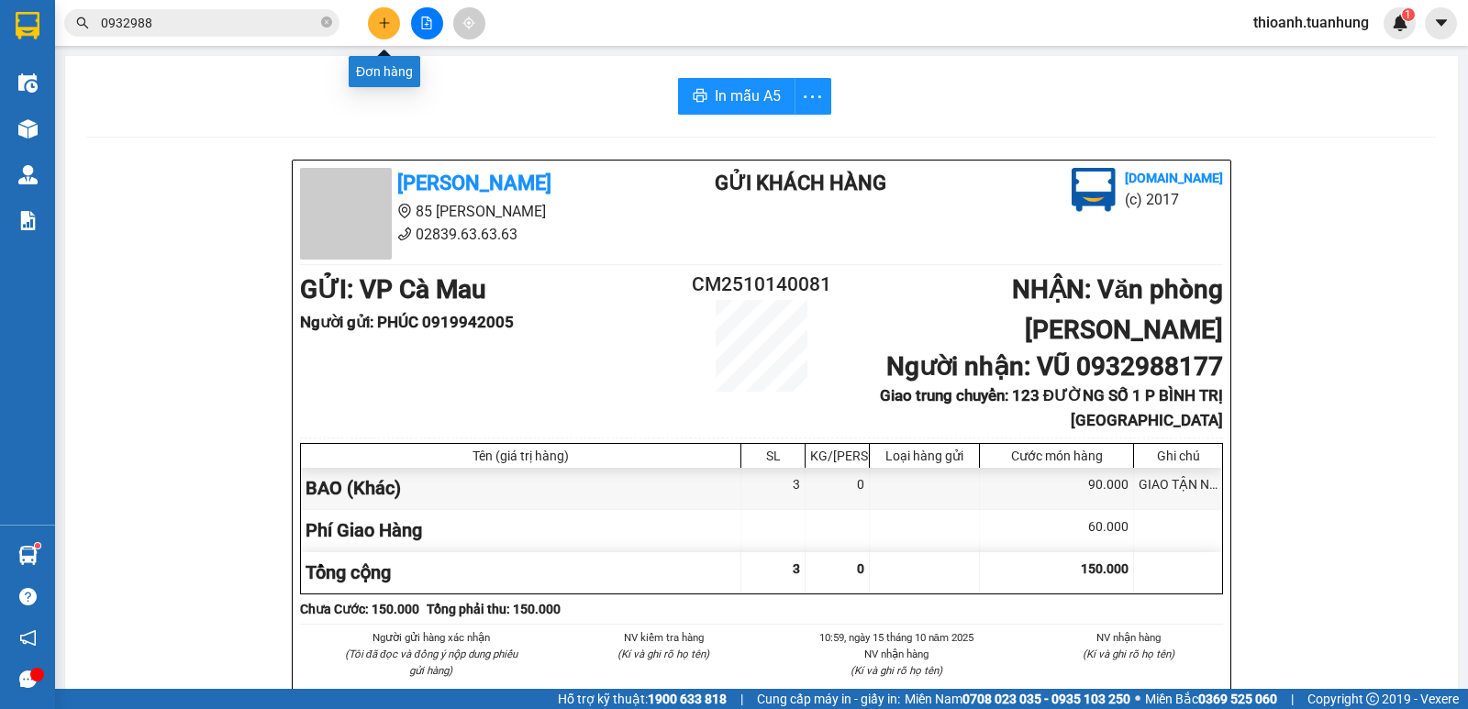
click at [383, 25] on icon "plus" at bounding box center [384, 23] width 13 height 13
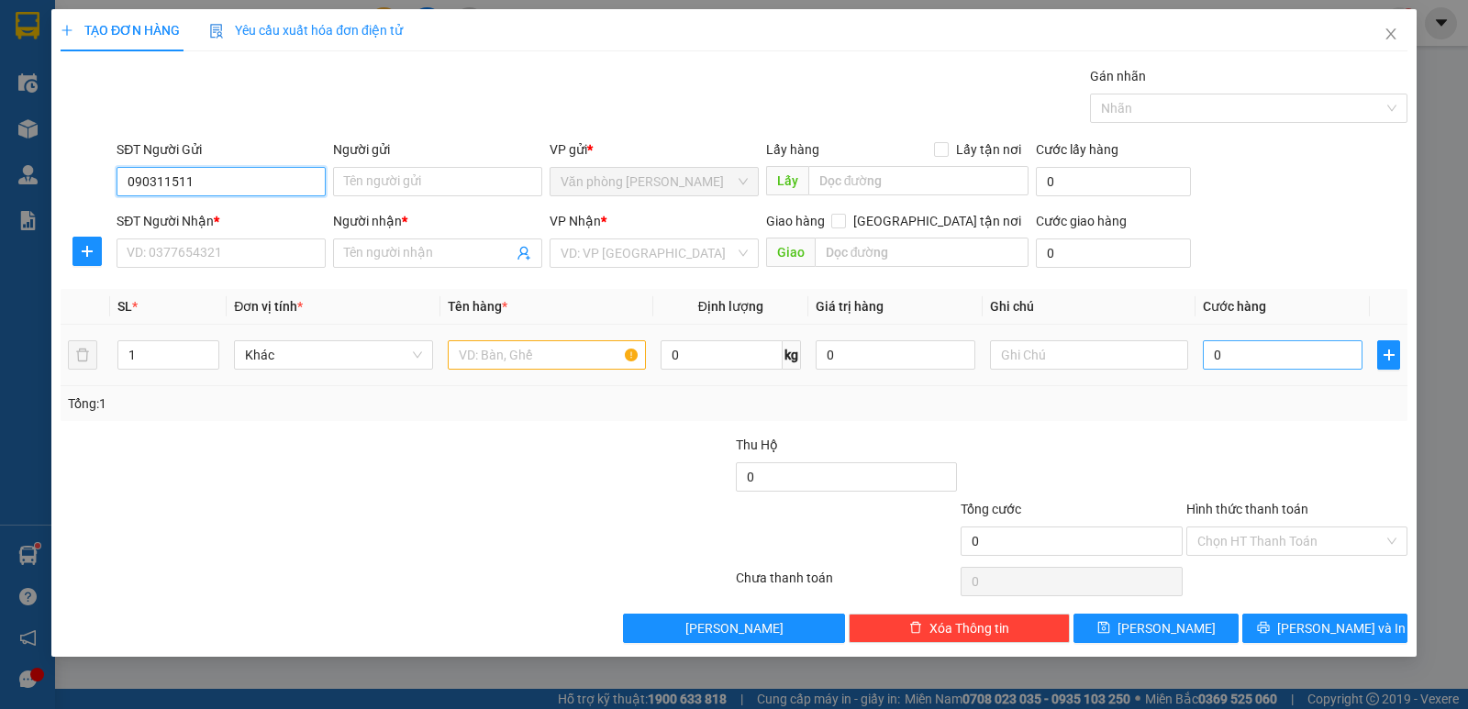
type input "0903115116"
click at [226, 218] on div "0903115116 - QUÂN" at bounding box center [221, 218] width 187 height 20
type input "QUÂN"
type input "0903115116"
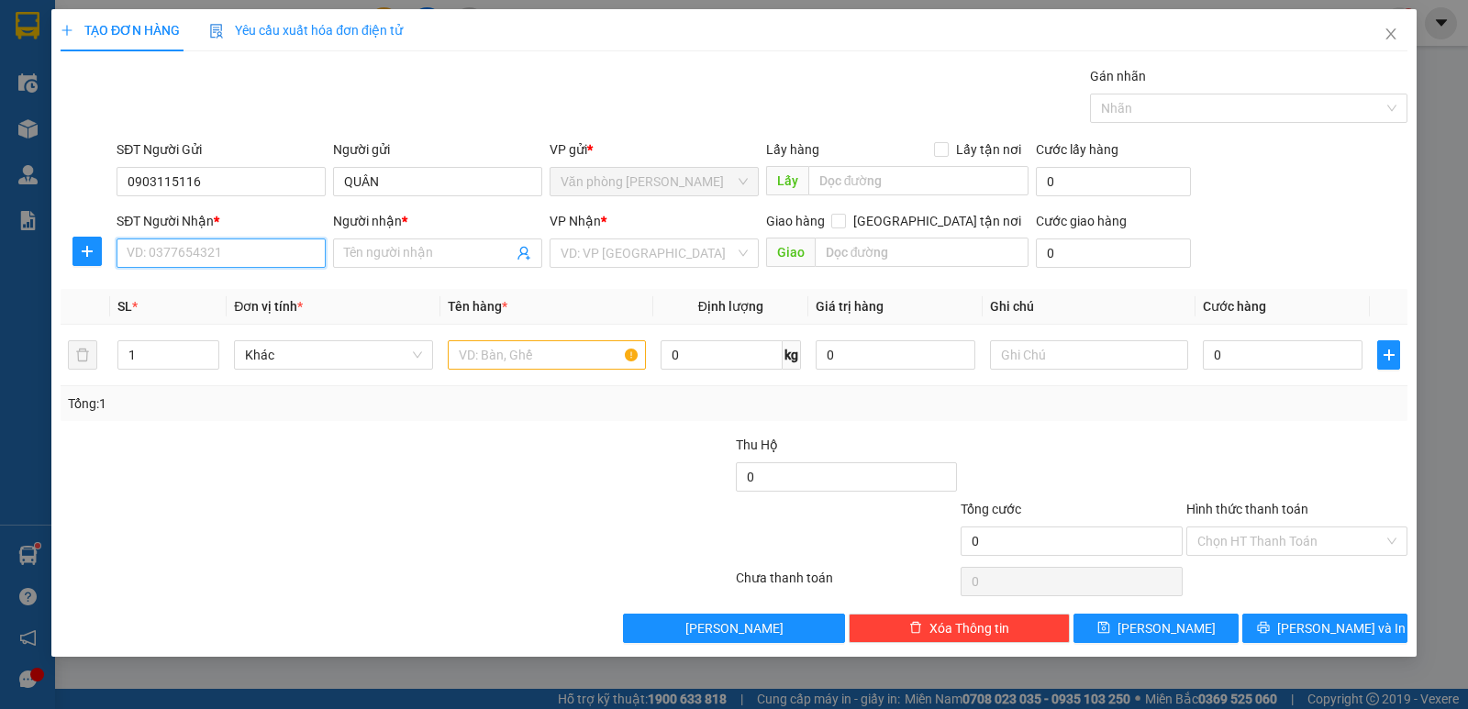
click at [216, 251] on input "SĐT Người Nhận *" at bounding box center [221, 253] width 209 height 29
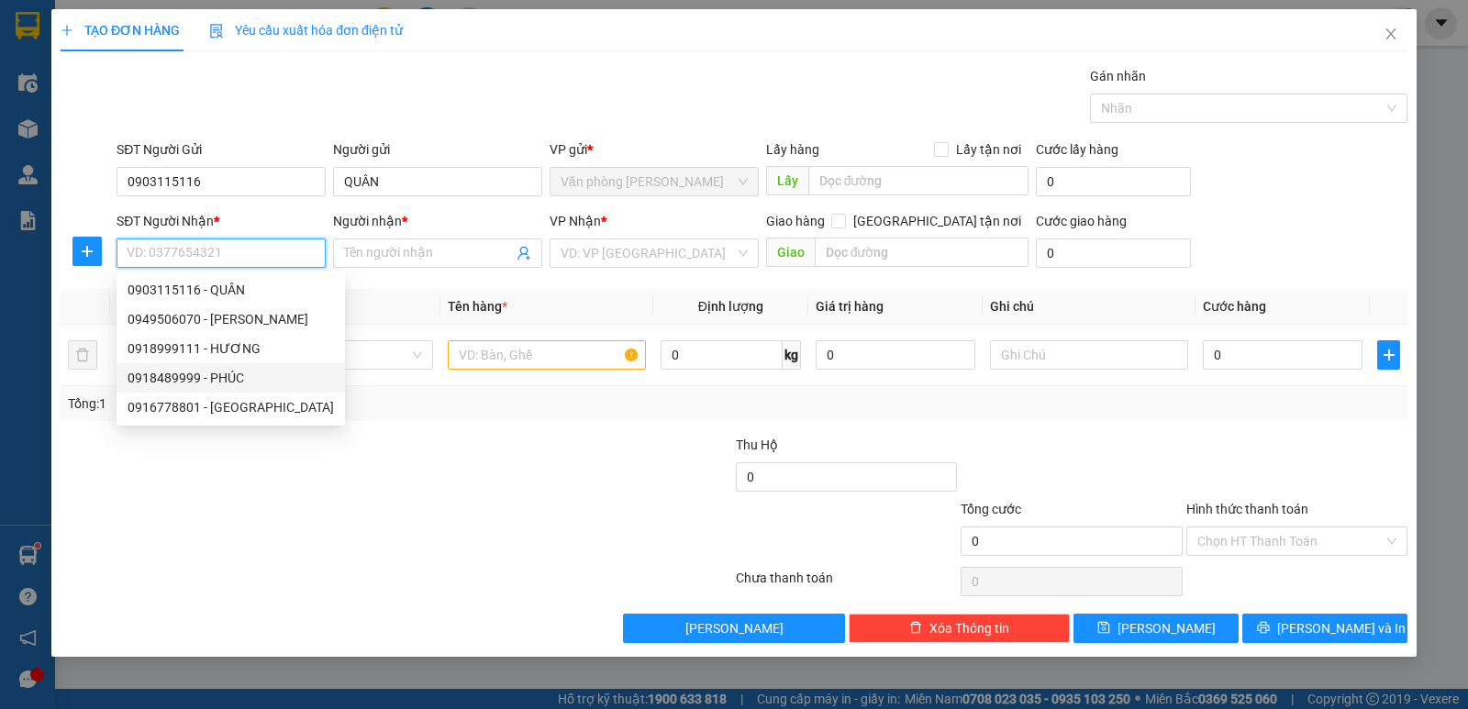
click at [182, 379] on div "0918489999 - PHÚC" at bounding box center [231, 378] width 206 height 20
type input "0918489999"
type input "PHÚC"
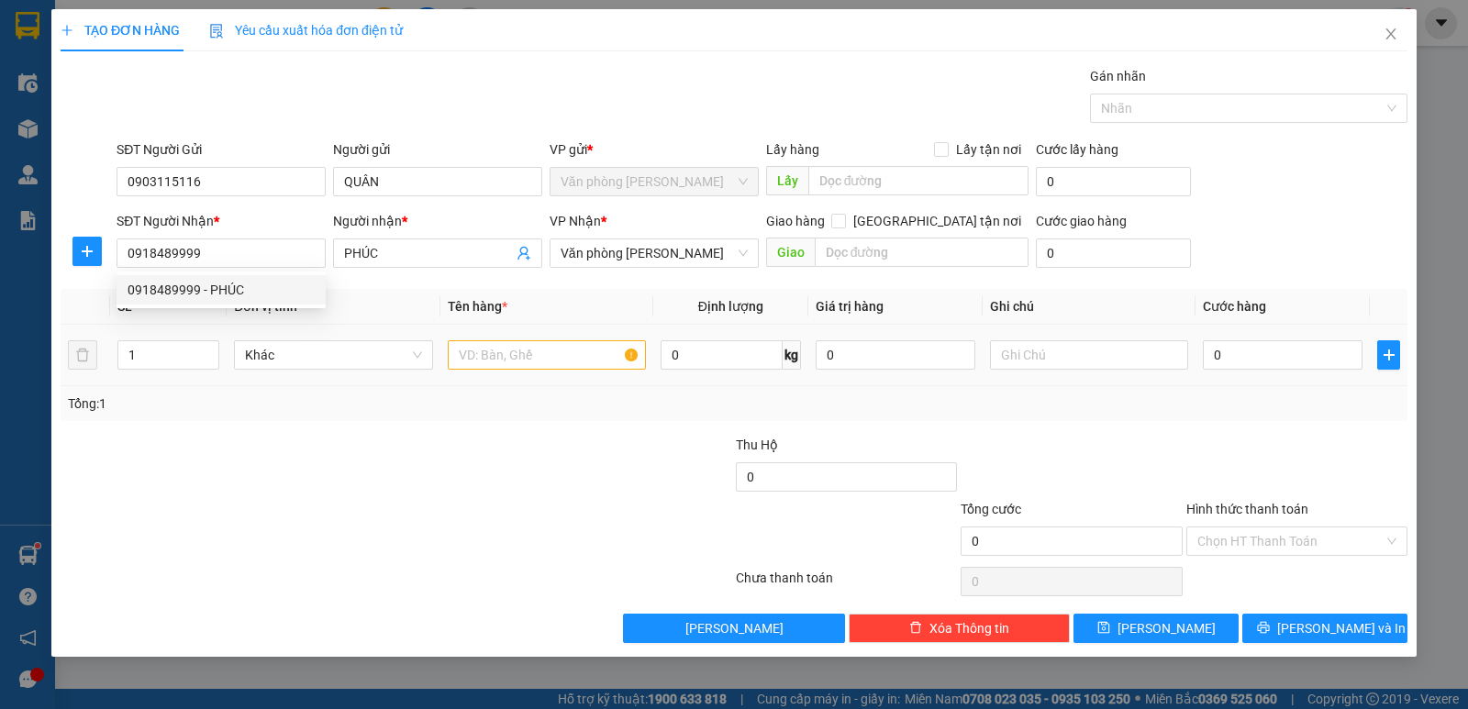
click at [182, 379] on td "1" at bounding box center [168, 355] width 117 height 61
click at [563, 361] on input "text" at bounding box center [547, 354] width 198 height 29
type input "1 THÙNG"
click at [1289, 357] on input "0" at bounding box center [1283, 354] width 160 height 29
type input "3"
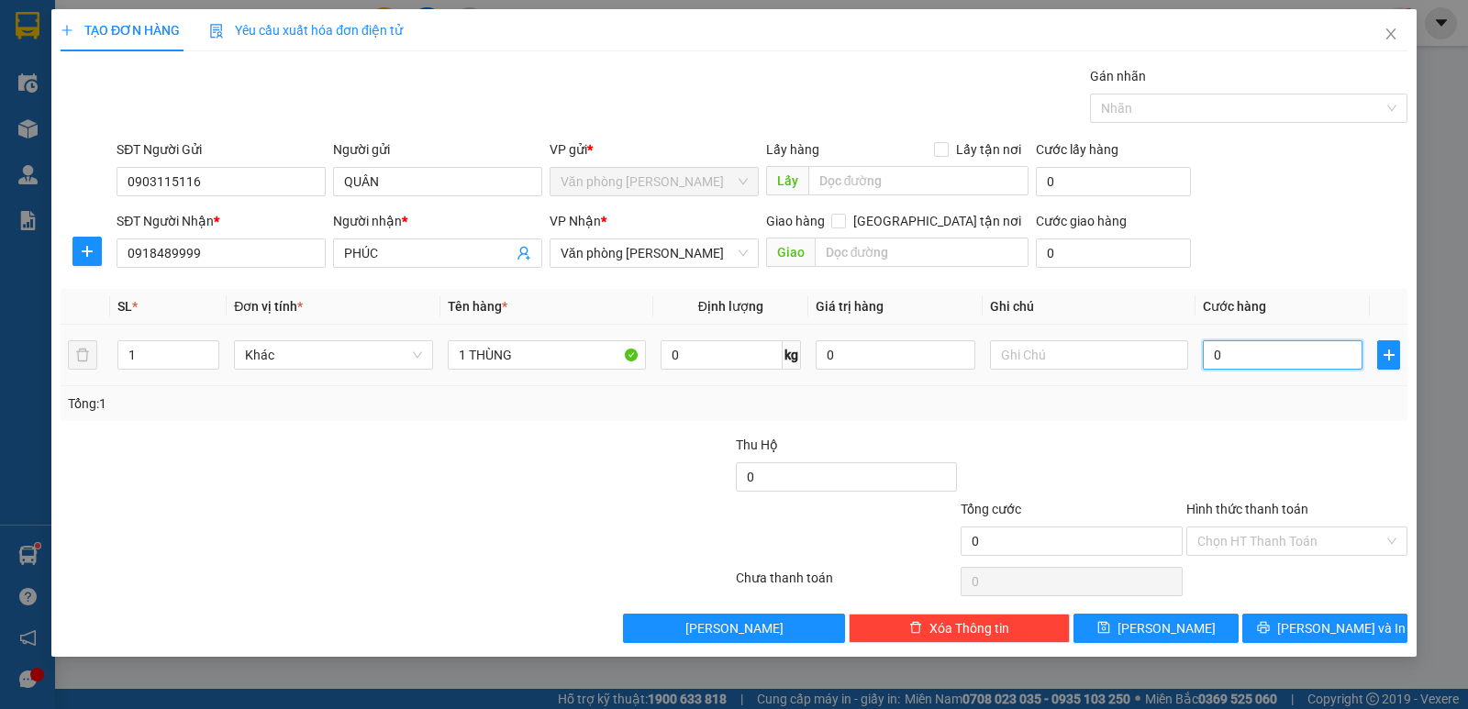
type input "3"
type input "30"
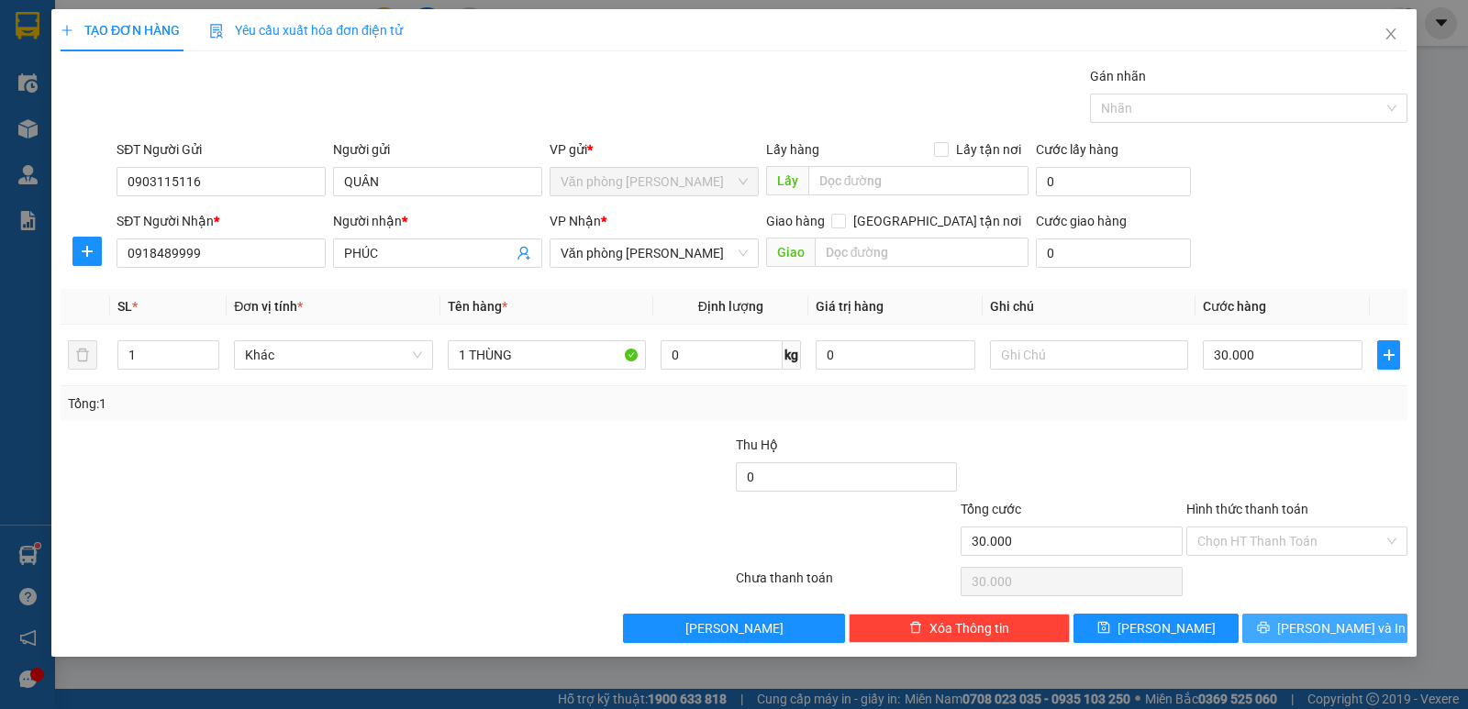
click at [1329, 622] on span "[PERSON_NAME] và In" at bounding box center [1341, 628] width 128 height 20
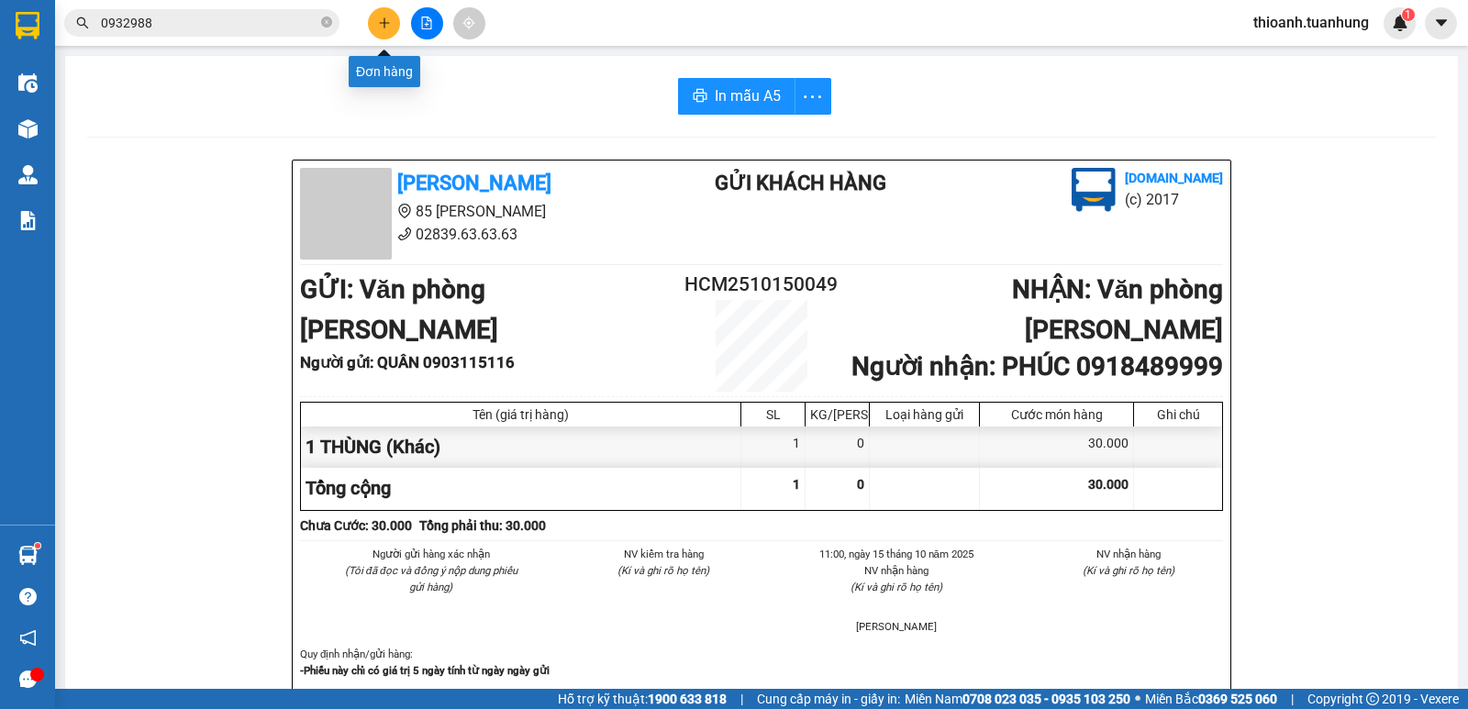
click at [381, 21] on icon "plus" at bounding box center [384, 23] width 13 height 13
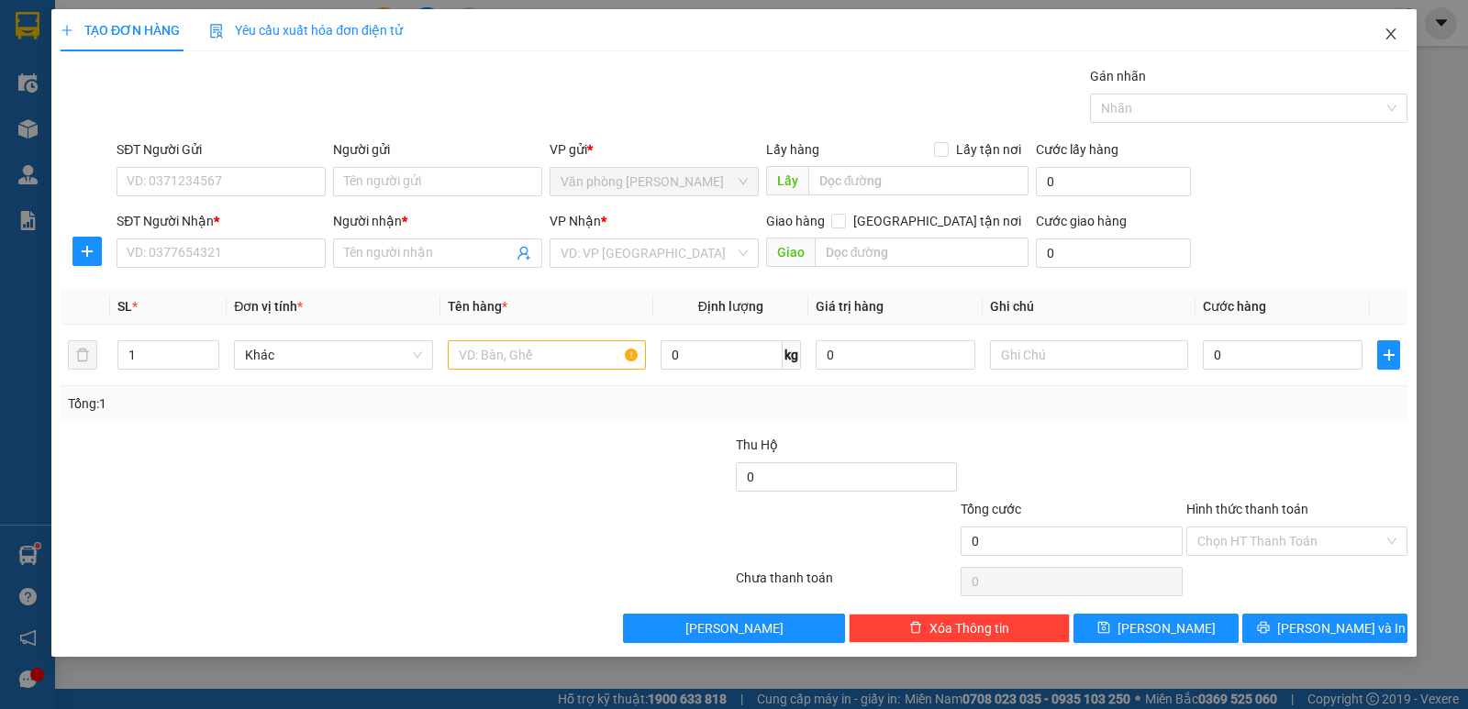
click at [1388, 33] on icon "close" at bounding box center [1391, 34] width 15 height 15
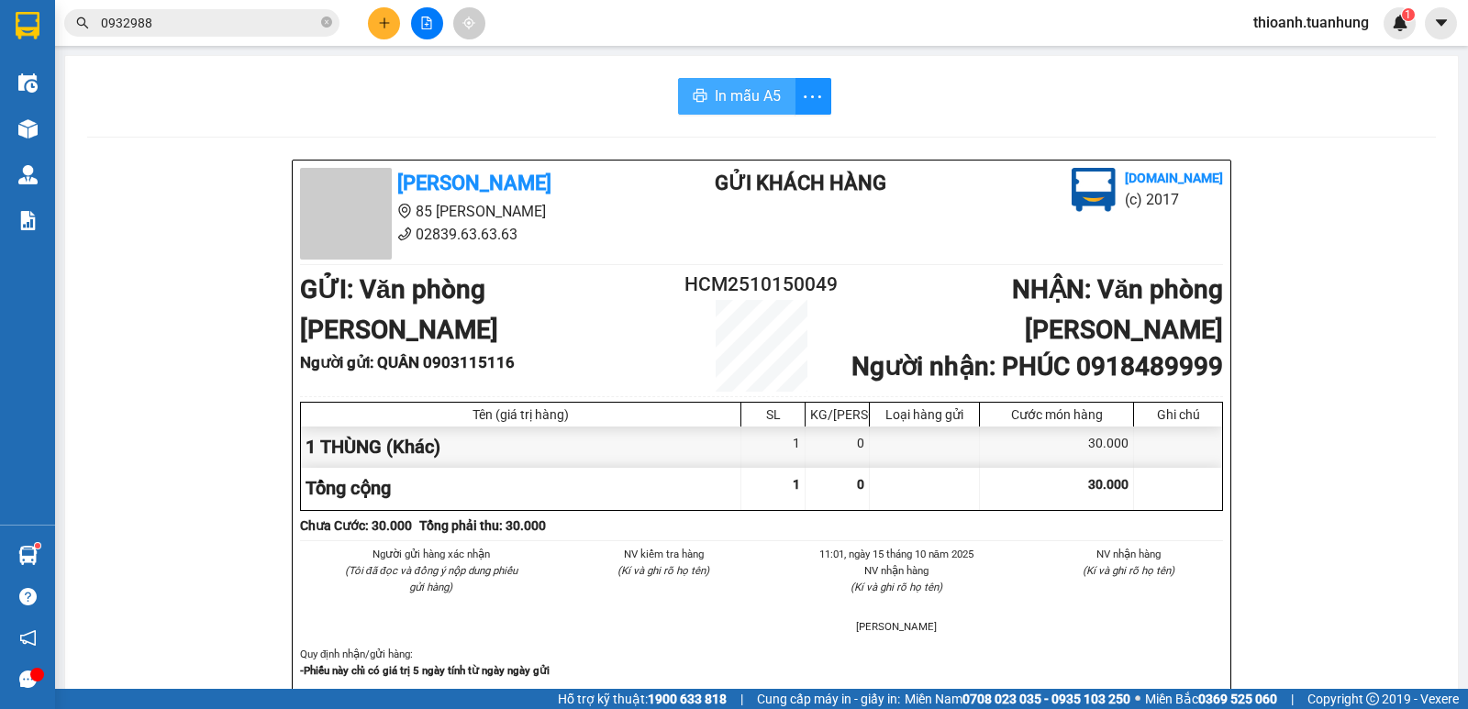
click at [742, 110] on button "In mẫu A5" at bounding box center [736, 96] width 117 height 37
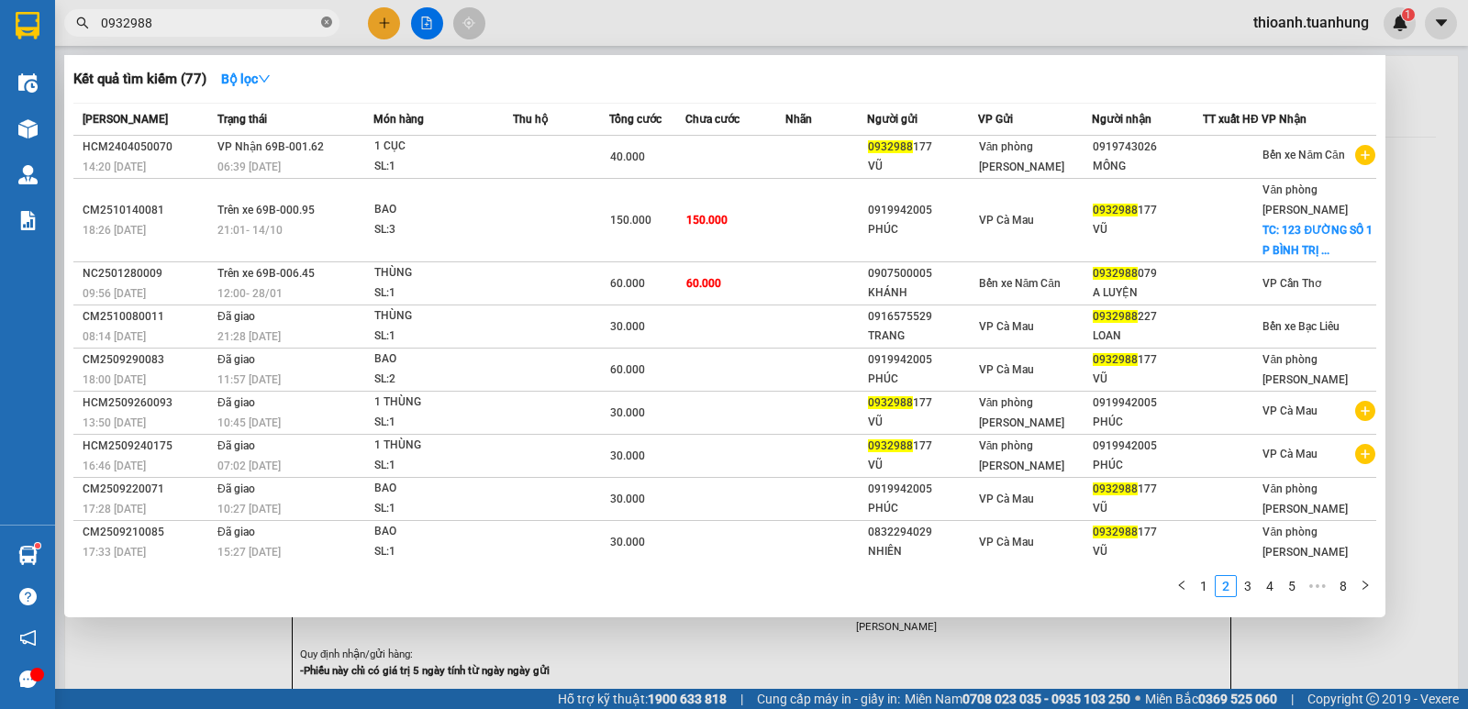
click at [328, 21] on icon "close-circle" at bounding box center [326, 22] width 11 height 11
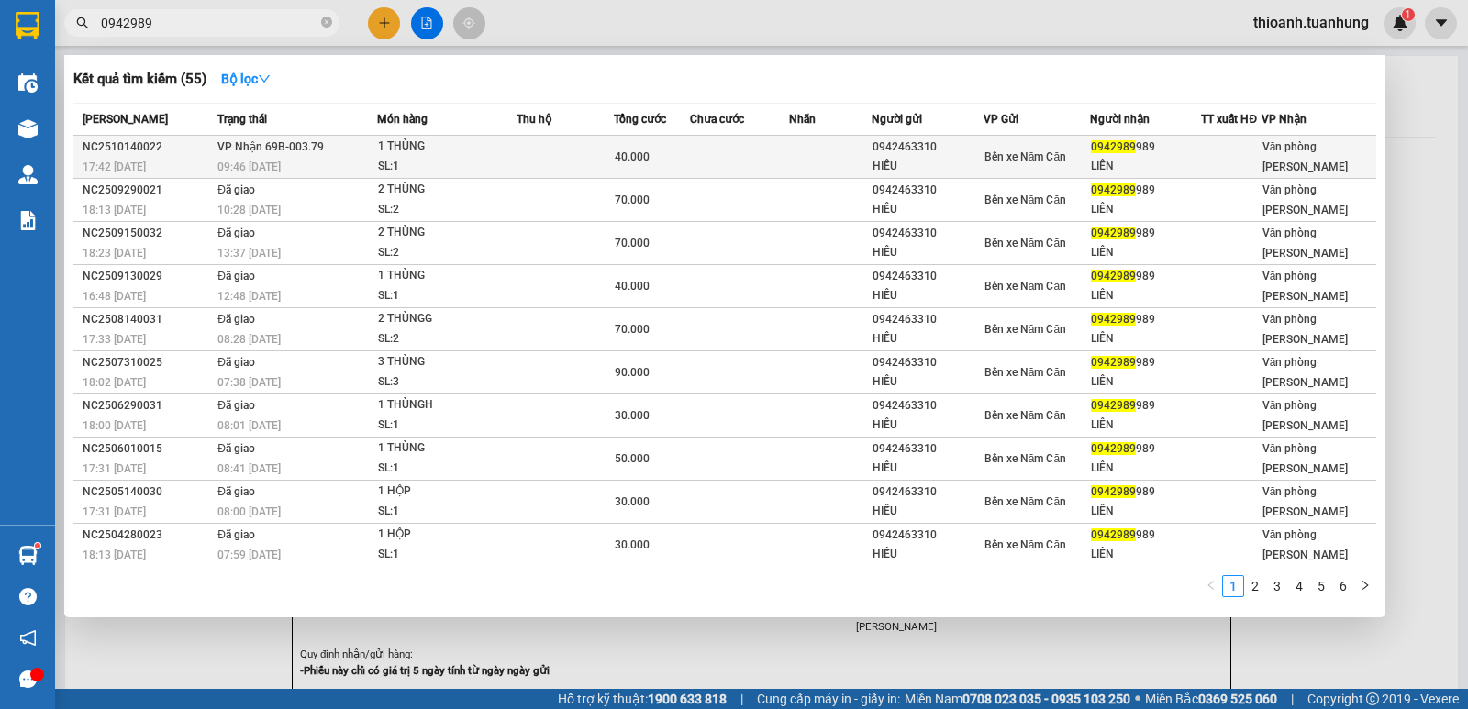
type input "0942989"
click at [1011, 166] on div "Bến xe Năm Căn" at bounding box center [1036, 157] width 105 height 20
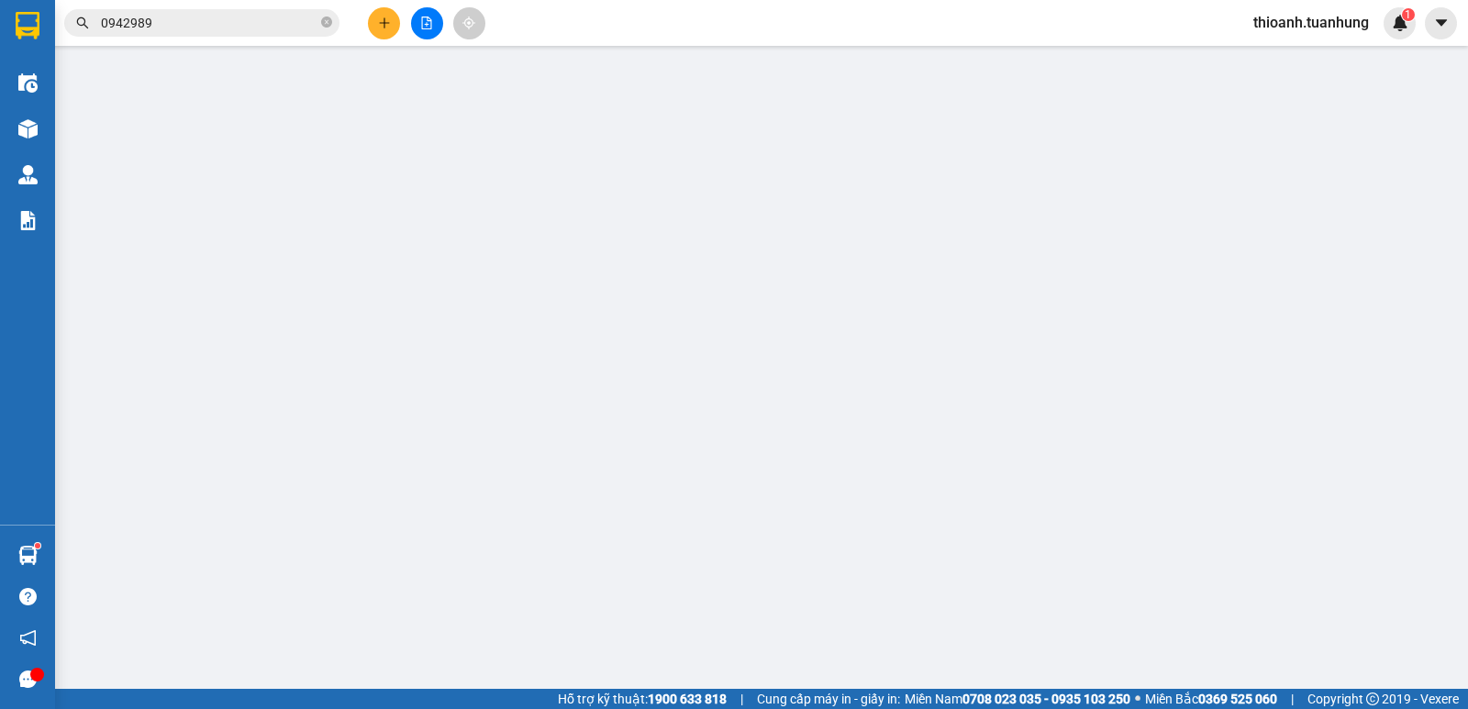
type input "0942463310"
type input "HIẾU"
type input "0942989989"
type input "LIÊN"
type input "40.000"
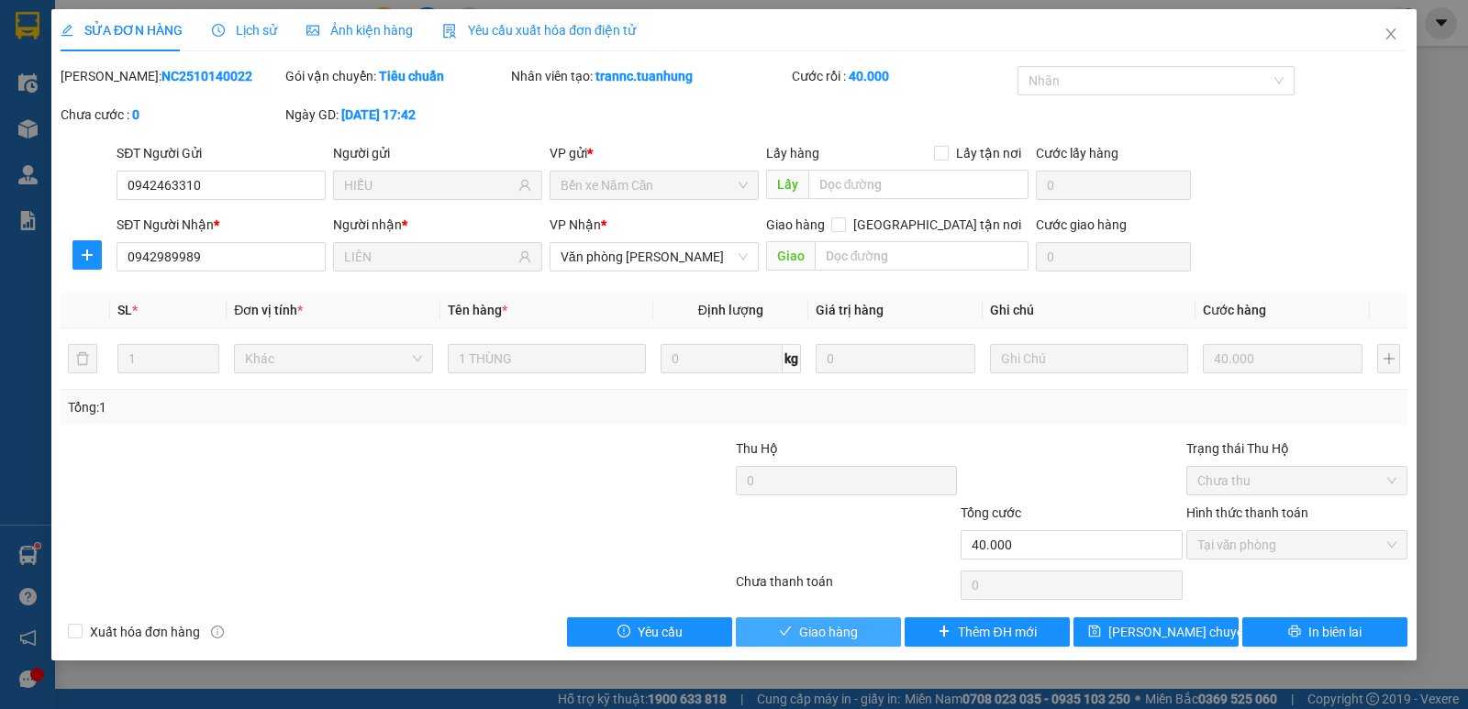
click at [868, 628] on button "Giao hàng" at bounding box center [818, 631] width 165 height 29
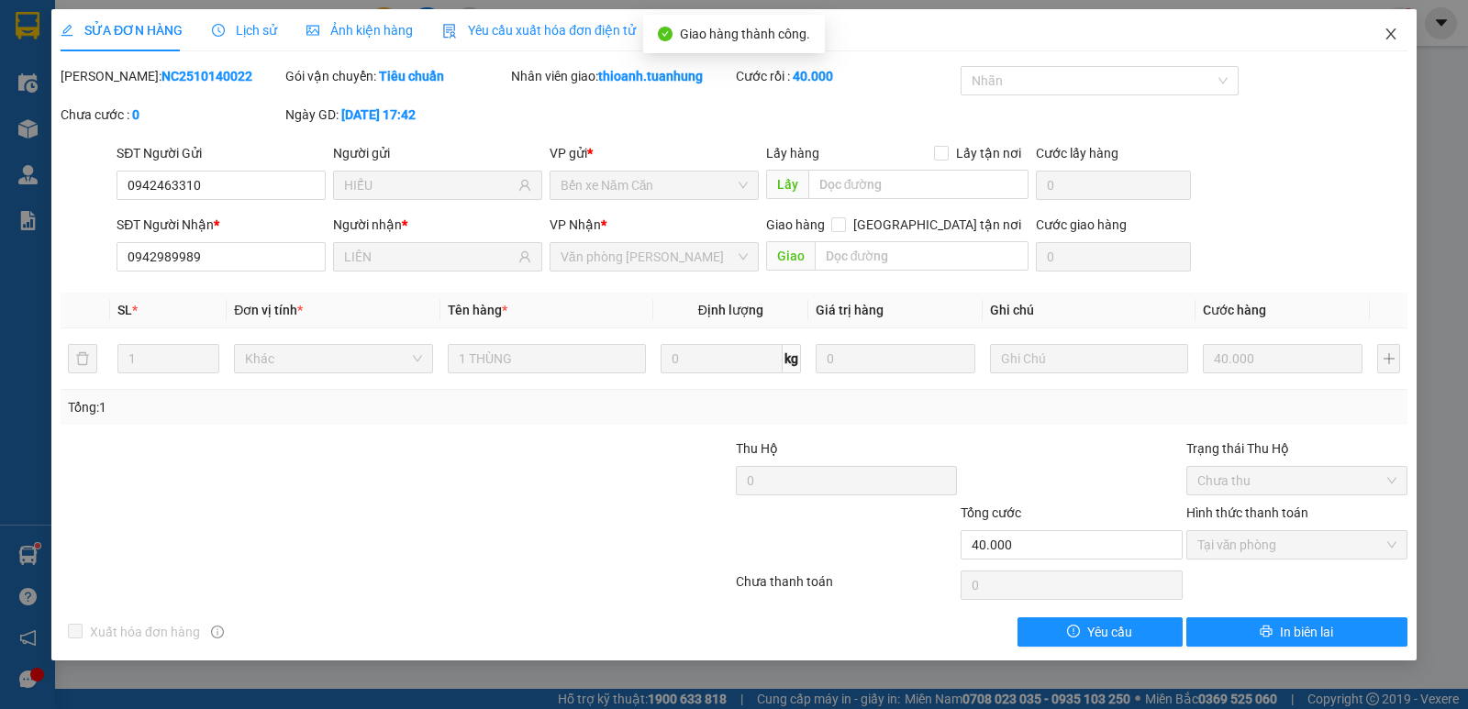
click at [1389, 36] on icon "close" at bounding box center [1391, 34] width 15 height 15
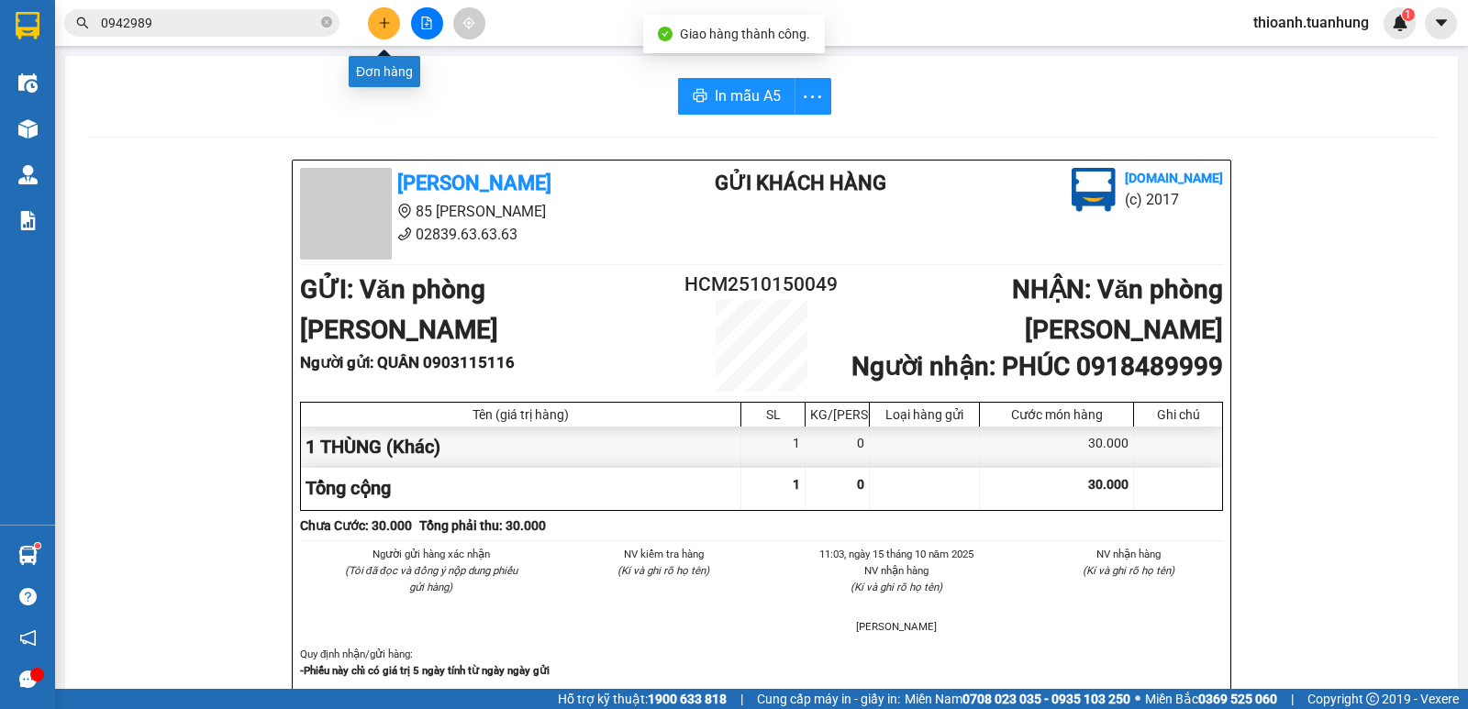
click at [379, 20] on icon "plus" at bounding box center [384, 23] width 13 height 13
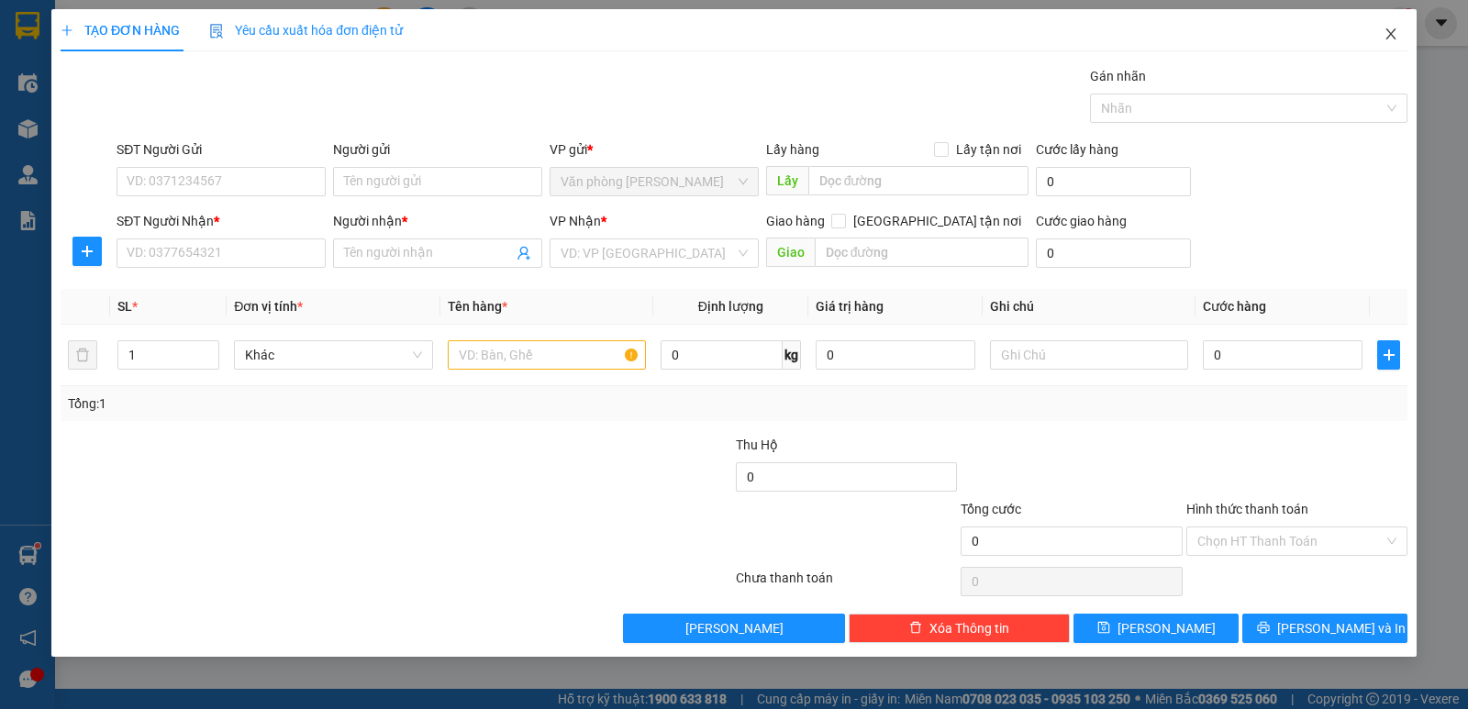
drag, startPoint x: 1392, startPoint y: 30, endPoint x: 1223, endPoint y: 39, distance: 169.0
click at [1391, 30] on icon "close" at bounding box center [1391, 34] width 15 height 15
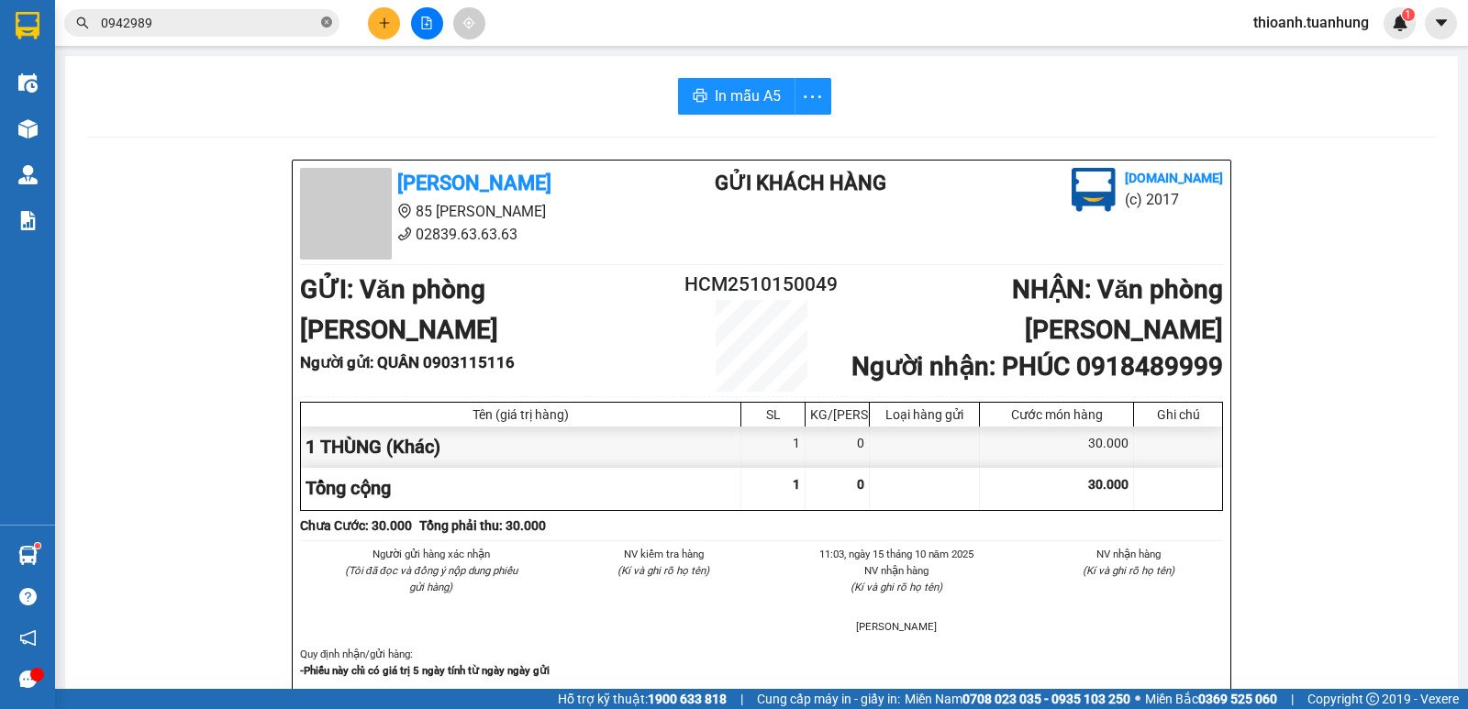
click at [328, 23] on icon "close-circle" at bounding box center [326, 22] width 11 height 11
click at [293, 20] on input "text" at bounding box center [209, 23] width 217 height 20
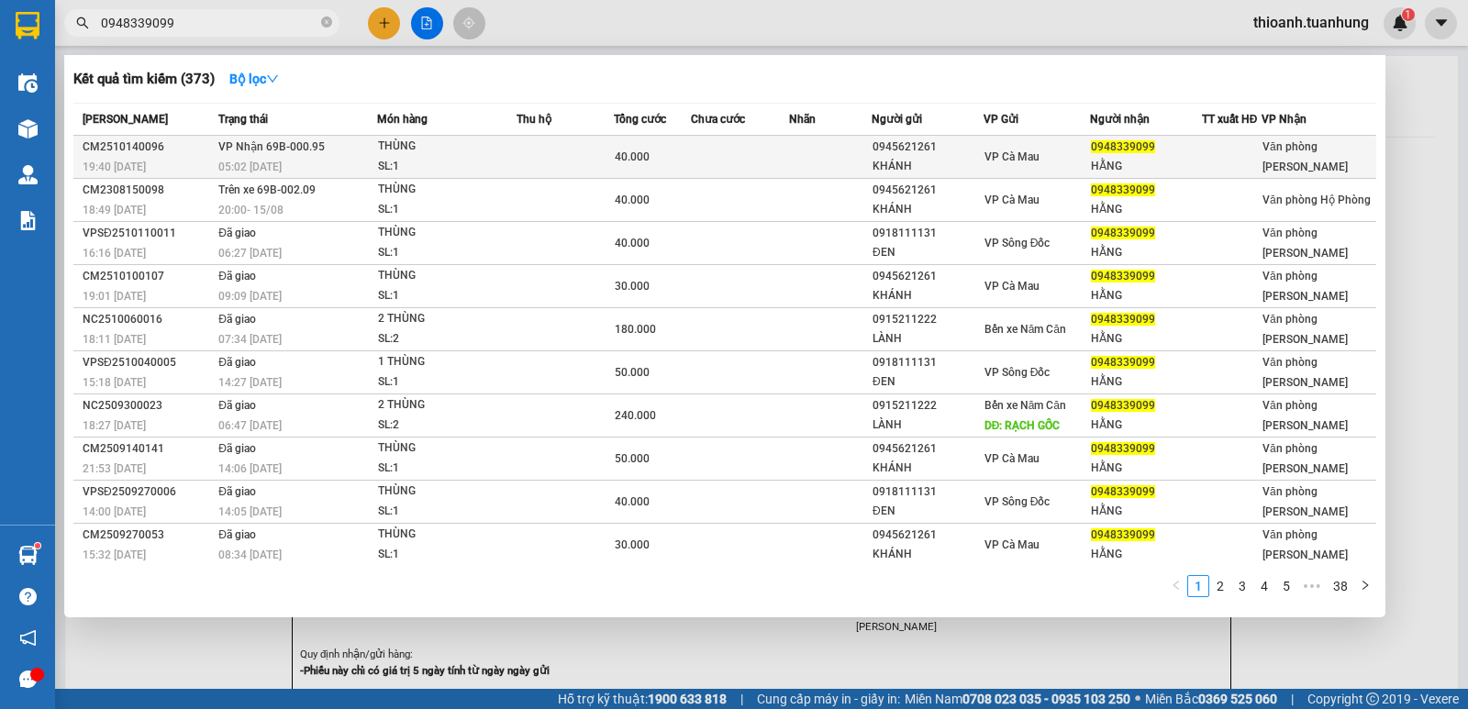
type input "0948339099"
click at [1126, 159] on div "HẰNG" at bounding box center [1146, 166] width 110 height 19
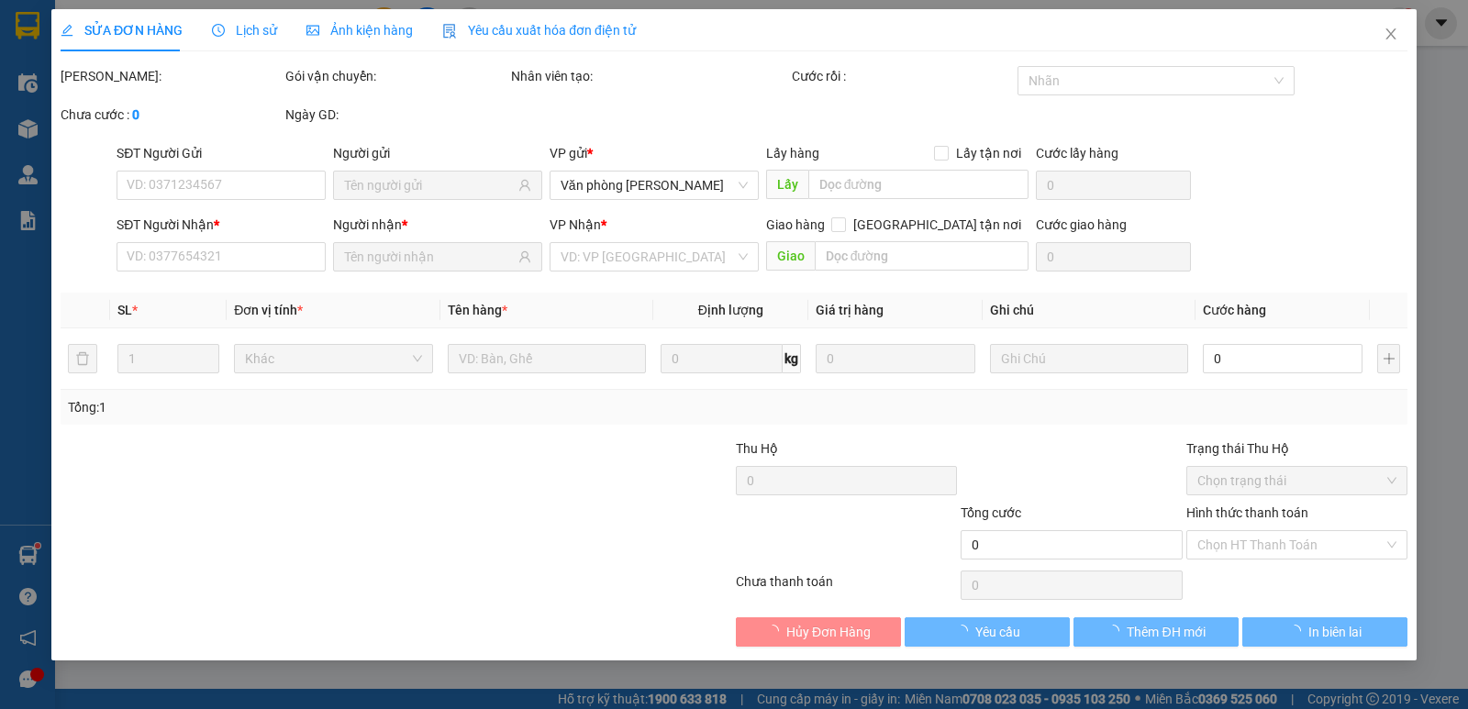
type input "0945621261"
type input "KHÁNH"
type input "0948339099"
type input "HẰNG"
type input "40.000"
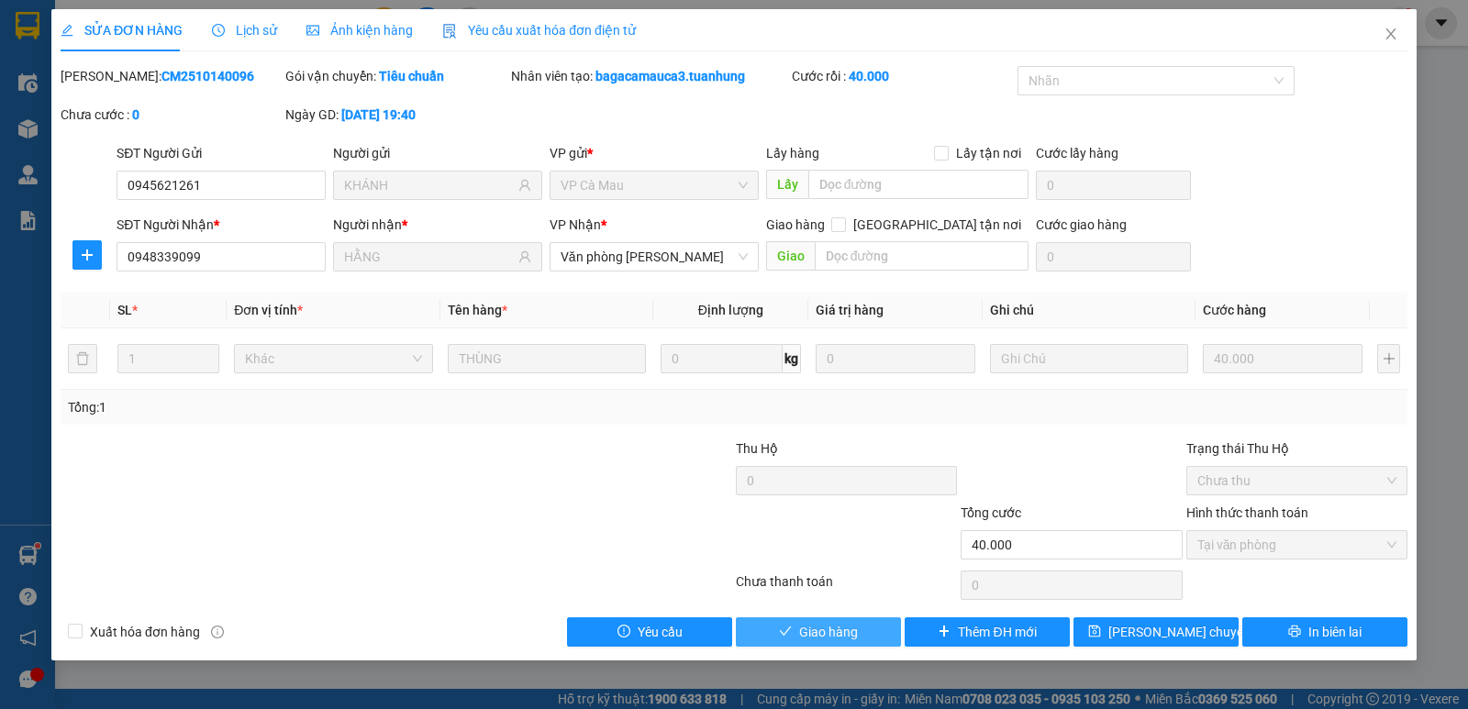
click at [821, 635] on span "Giao hàng" at bounding box center [828, 632] width 59 height 20
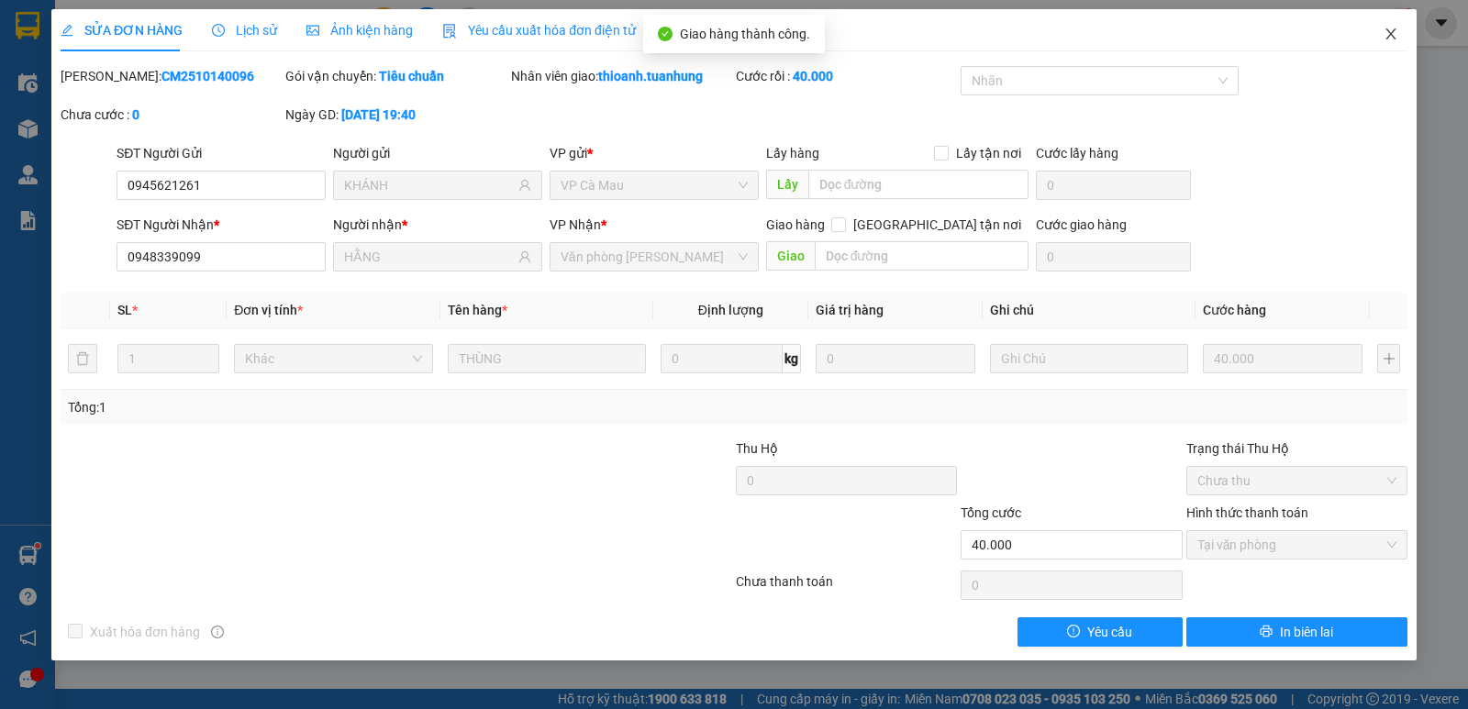
click at [1391, 39] on icon "close" at bounding box center [1391, 34] width 15 height 15
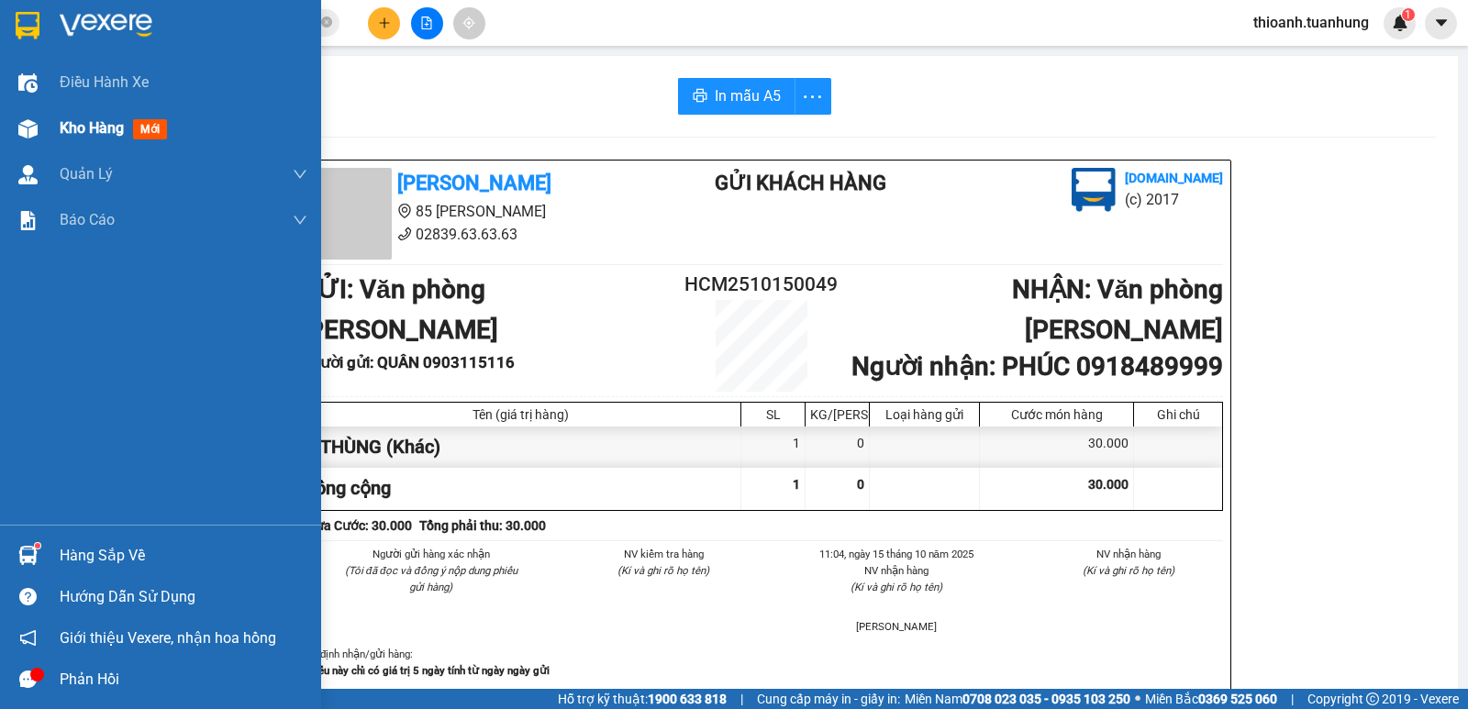
click at [52, 124] on div "Kho hàng mới" at bounding box center [160, 129] width 321 height 46
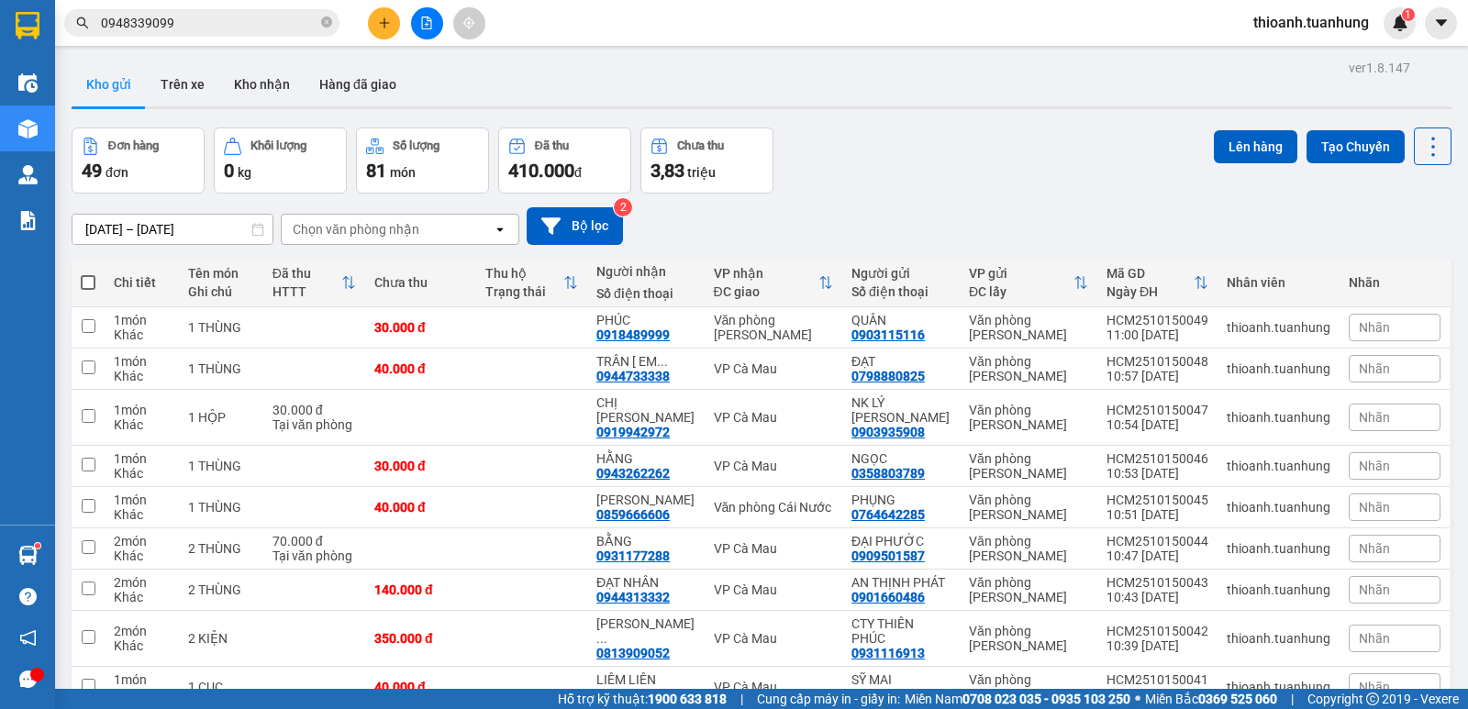
click at [150, 29] on input "0948339099" at bounding box center [209, 23] width 217 height 20
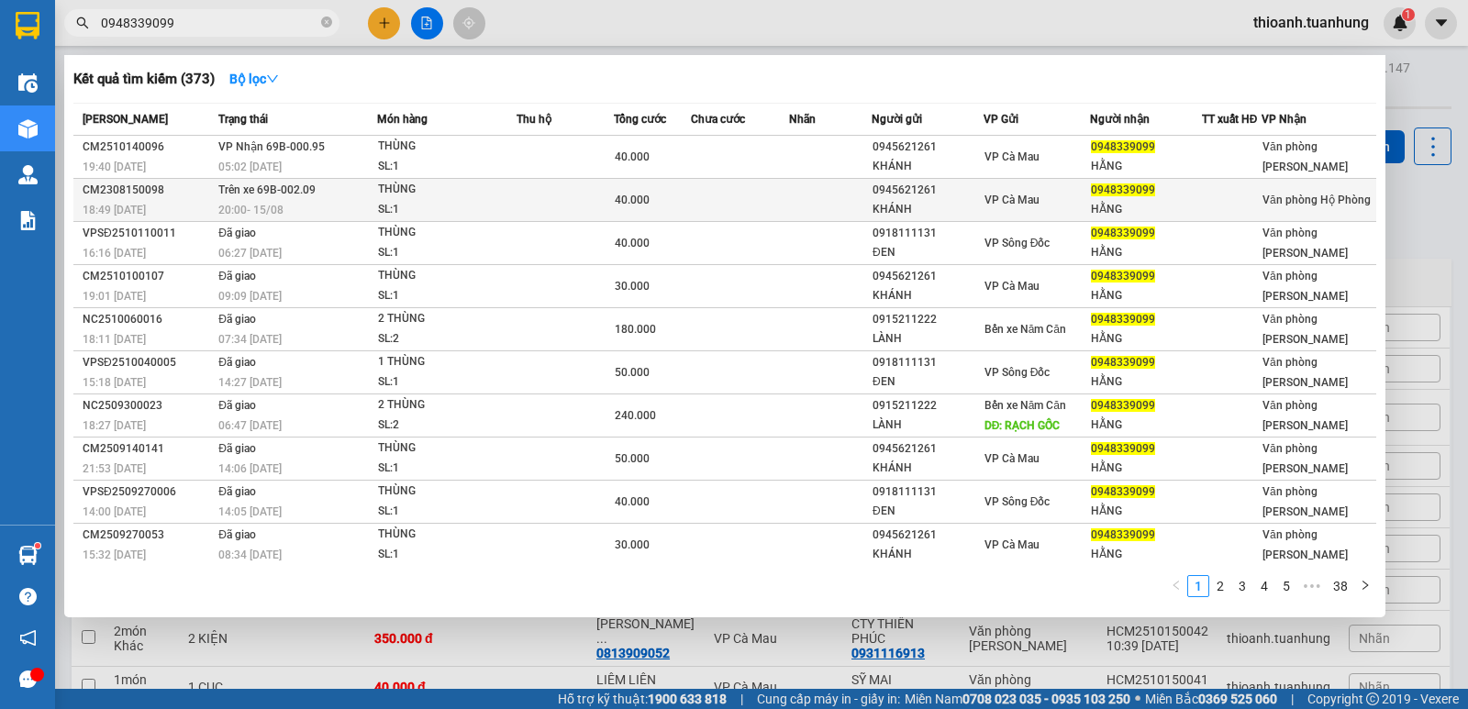
click at [1131, 217] on div "HẰNG" at bounding box center [1146, 209] width 110 height 19
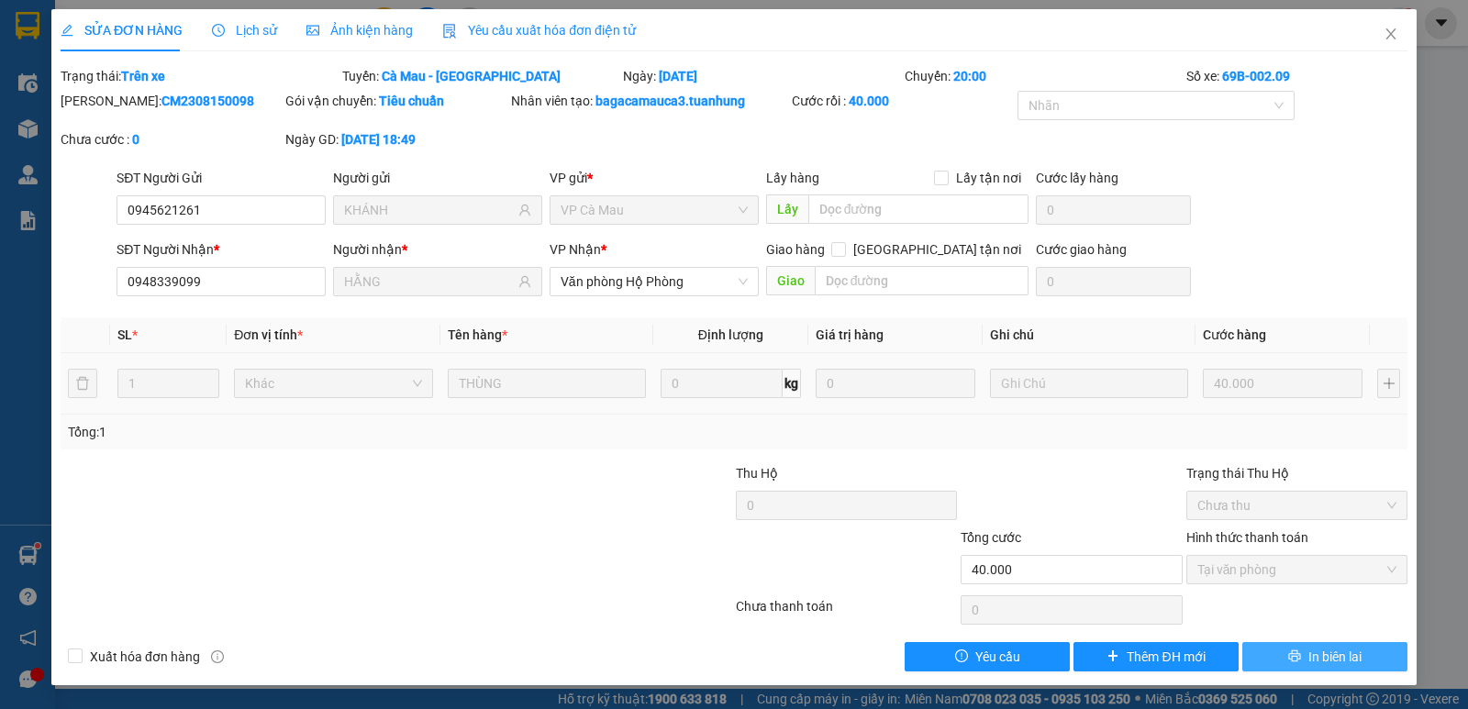
click at [1296, 654] on icon "printer" at bounding box center [1294, 656] width 12 height 12
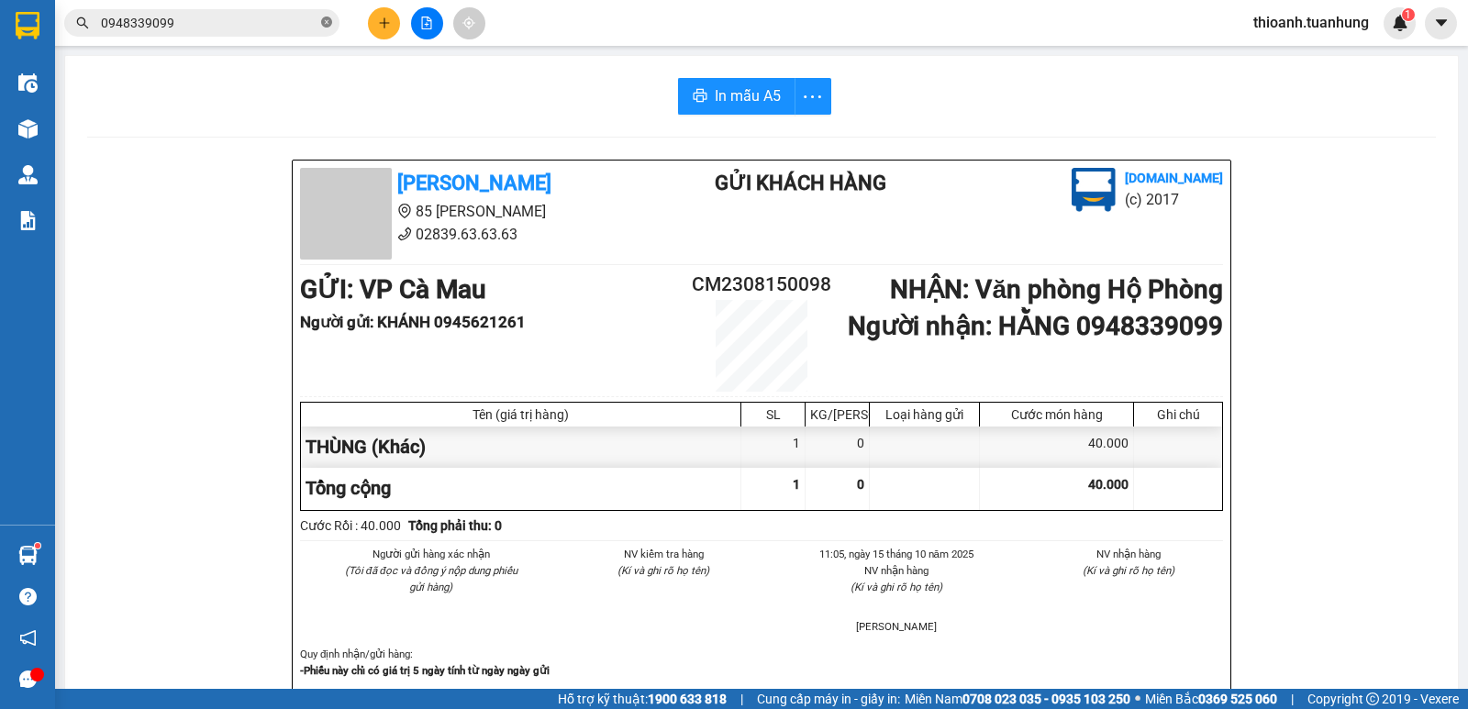
click at [322, 21] on icon "close-circle" at bounding box center [326, 22] width 11 height 11
click at [241, 28] on input "text" at bounding box center [209, 23] width 217 height 20
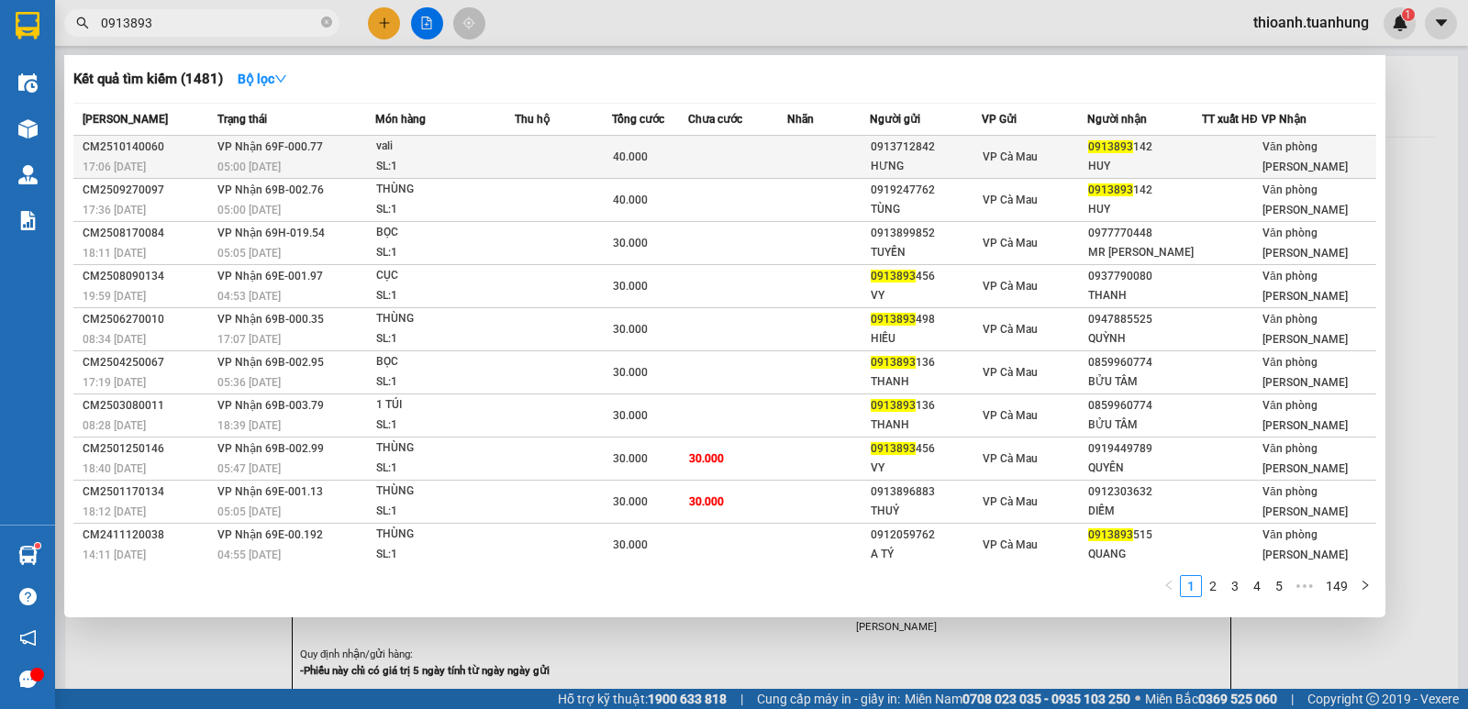
type input "0913893"
click at [1118, 165] on div "HUY" at bounding box center [1144, 166] width 113 height 19
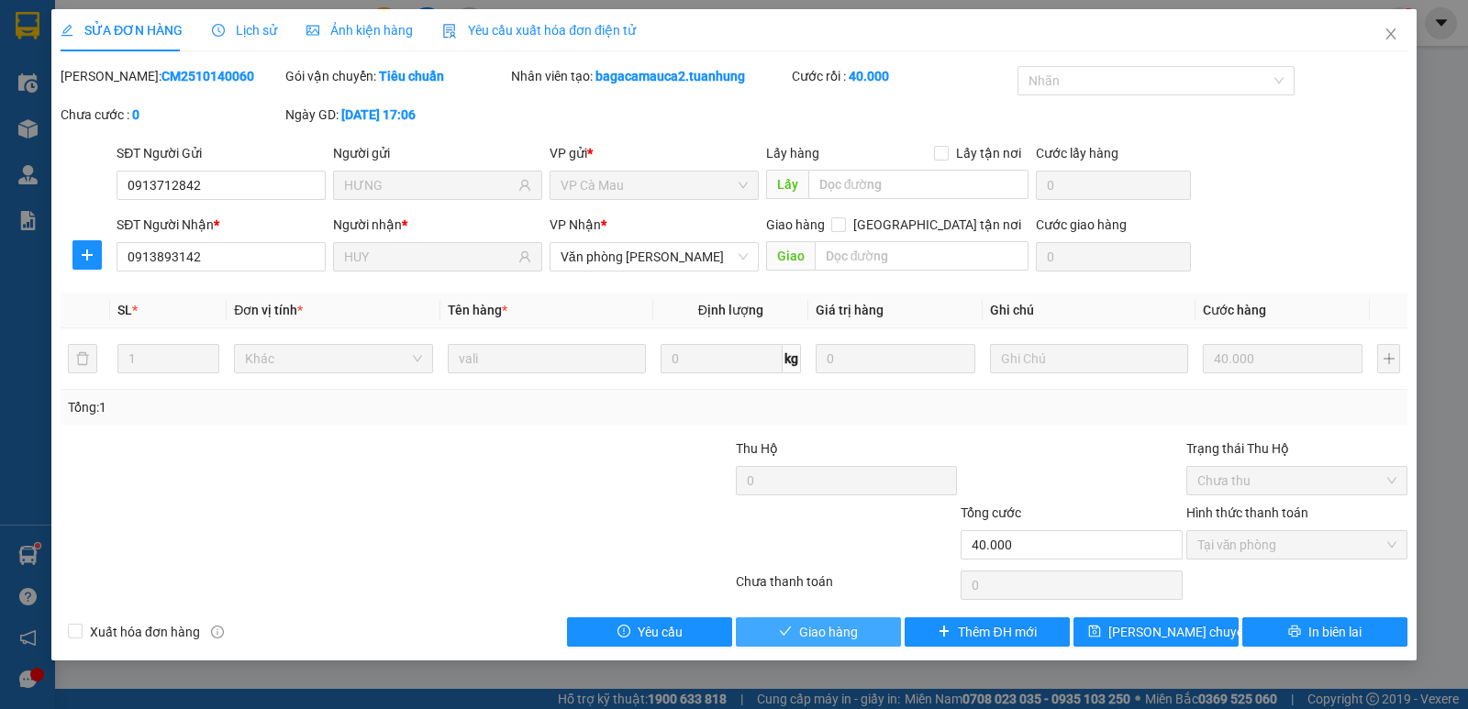
drag, startPoint x: 870, startPoint y: 633, endPoint x: 953, endPoint y: 570, distance: 104.8
click at [871, 633] on button "Giao hàng" at bounding box center [818, 631] width 165 height 29
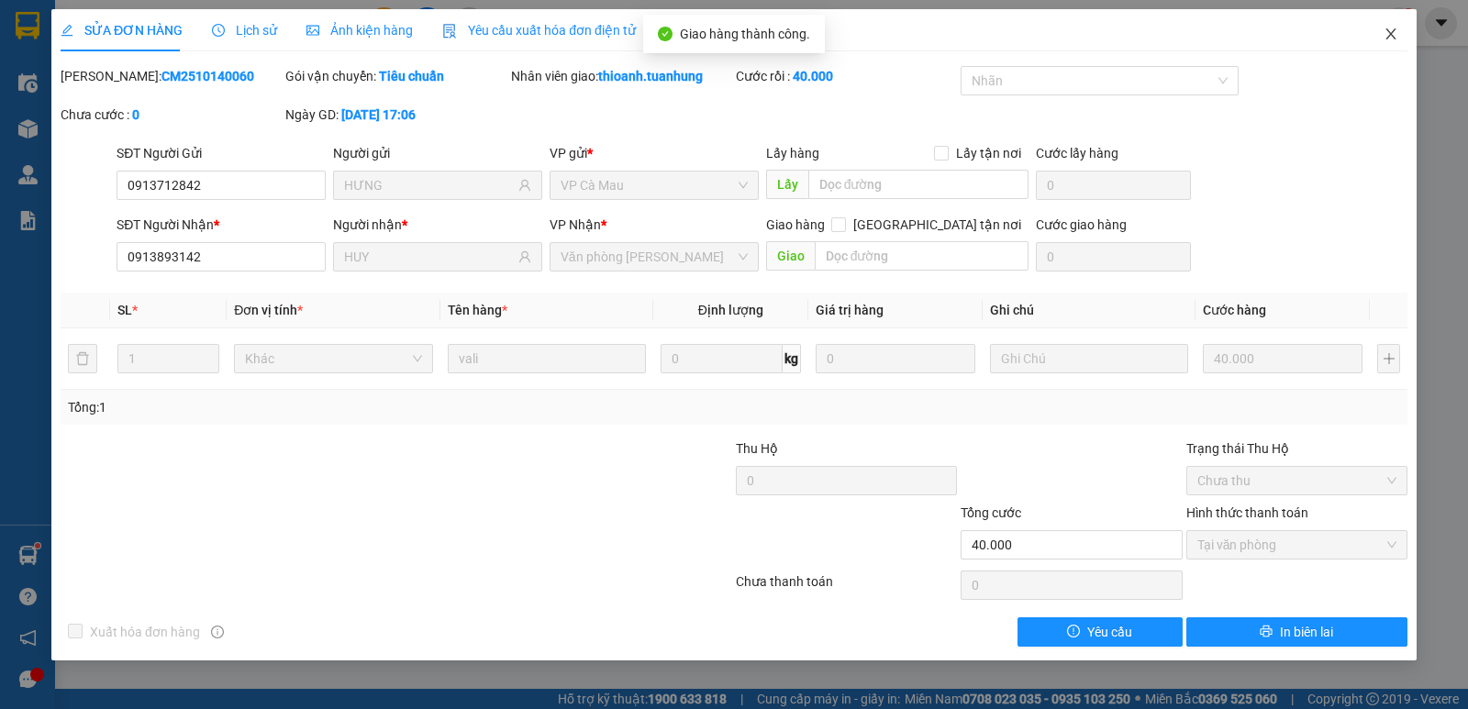
drag, startPoint x: 1389, startPoint y: 30, endPoint x: 1230, endPoint y: 50, distance: 159.9
click at [1381, 33] on span "Close" at bounding box center [1390, 34] width 51 height 51
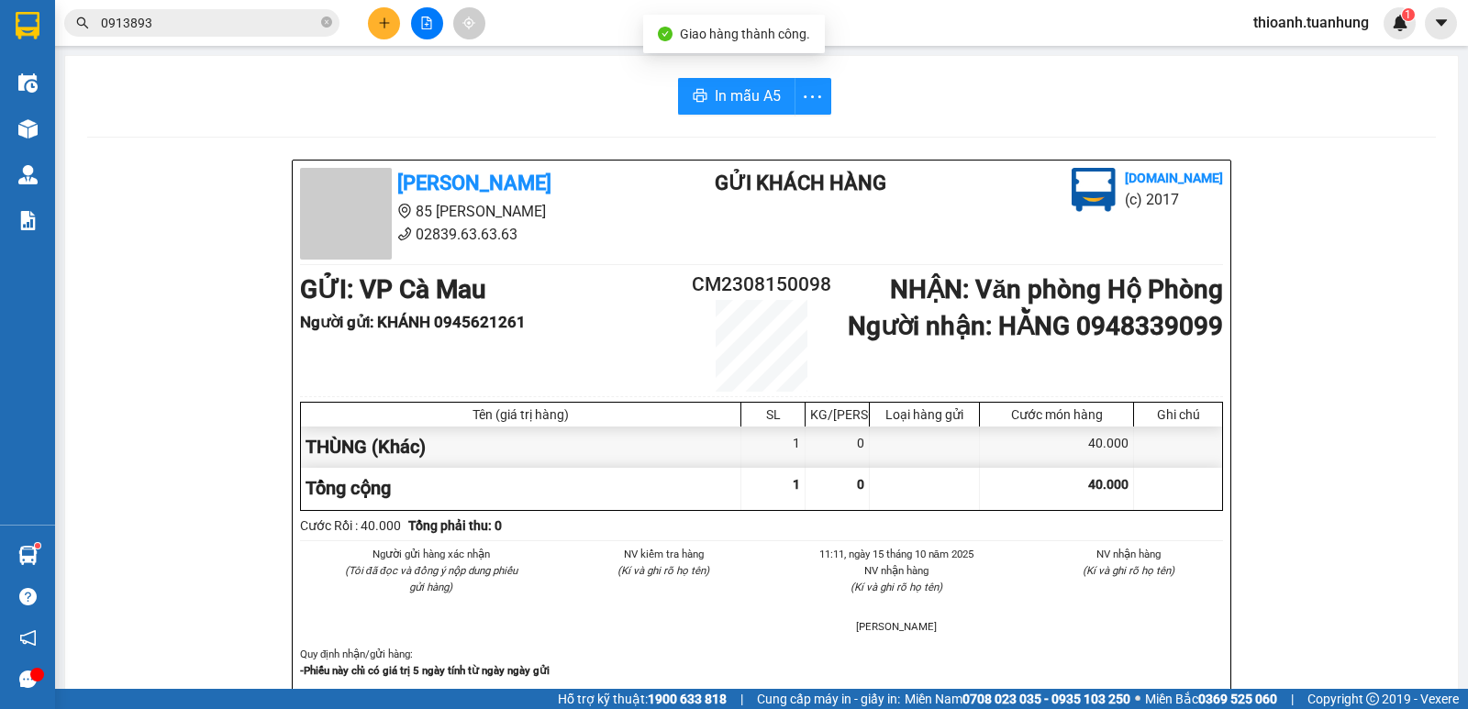
click at [132, 28] on input "0913893" at bounding box center [209, 23] width 217 height 20
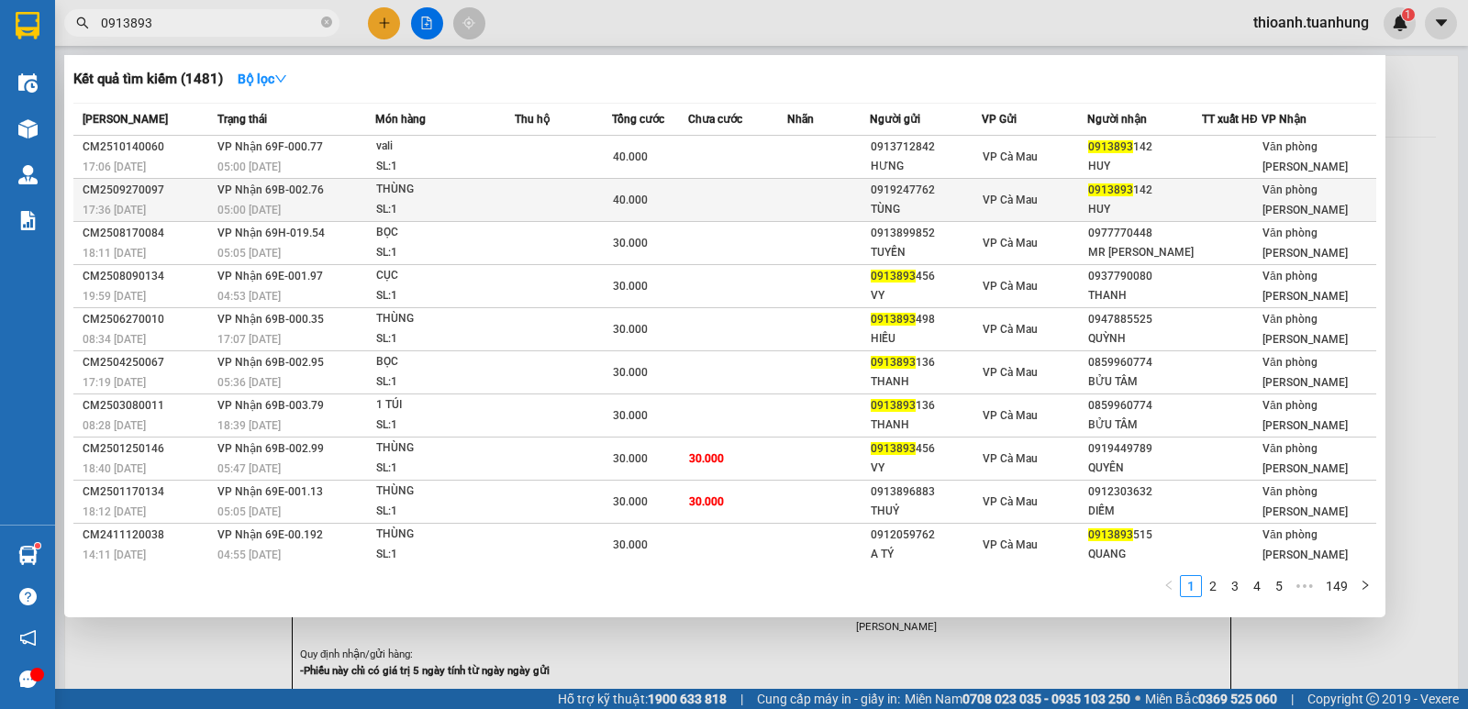
click at [1020, 197] on span "VP Cà Mau" at bounding box center [1010, 200] width 55 height 13
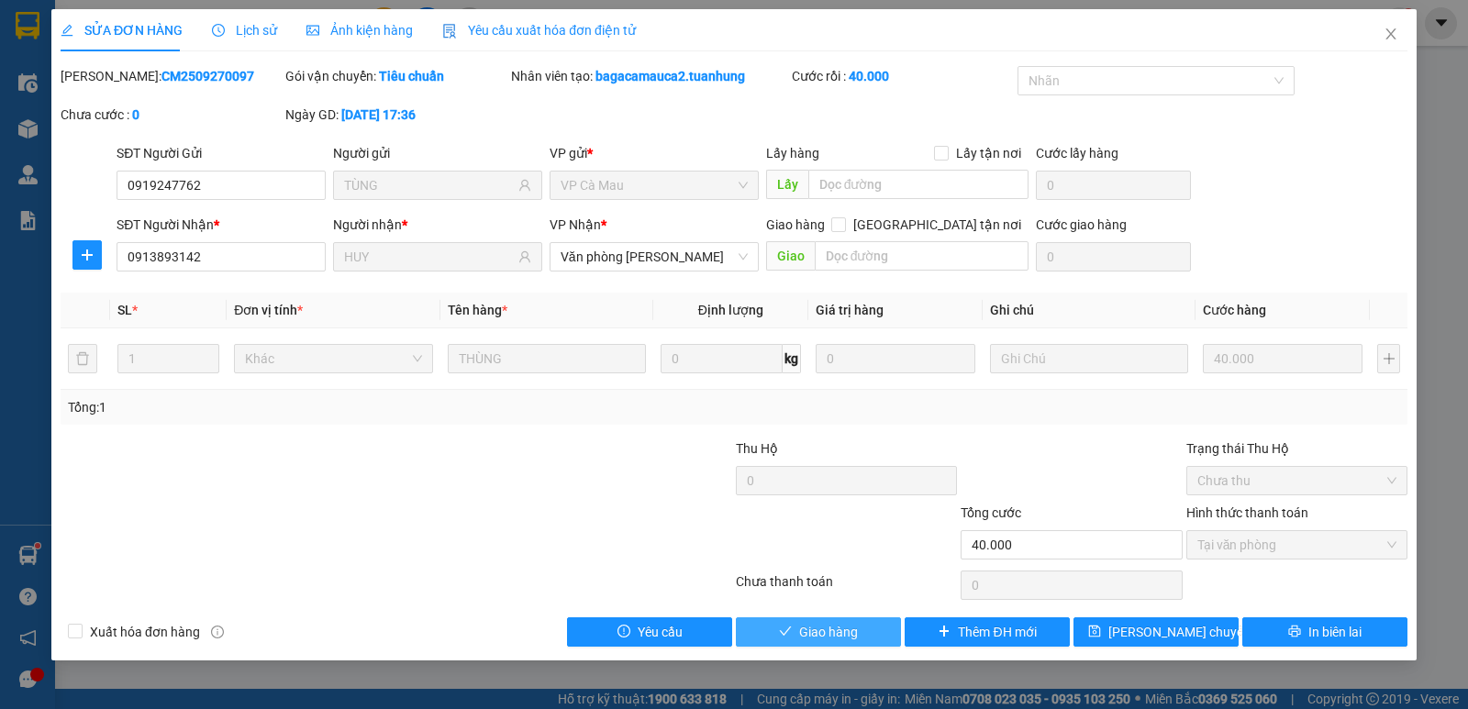
click at [848, 633] on span "Giao hàng" at bounding box center [828, 632] width 59 height 20
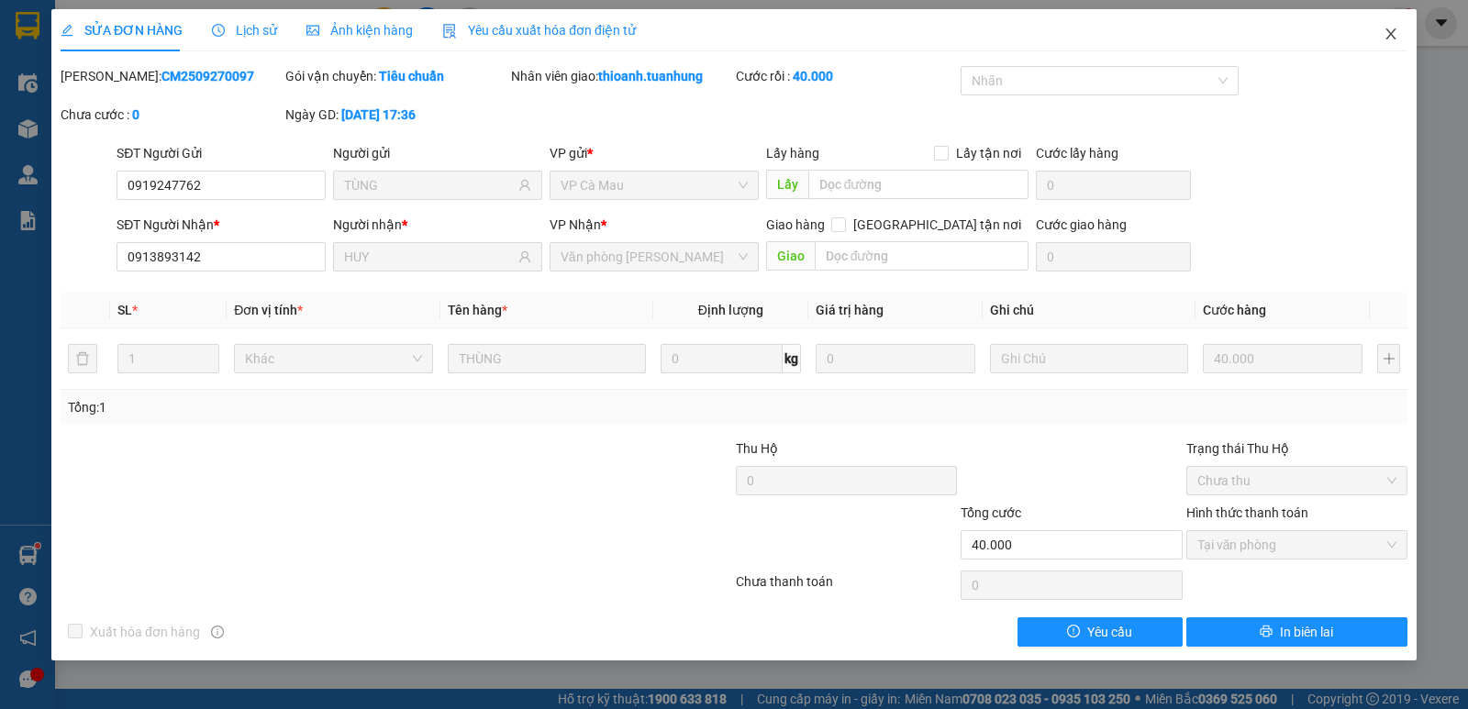
click at [1390, 36] on icon "close" at bounding box center [1390, 33] width 10 height 11
click at [1390, 36] on div "1" at bounding box center [1400, 23] width 32 height 32
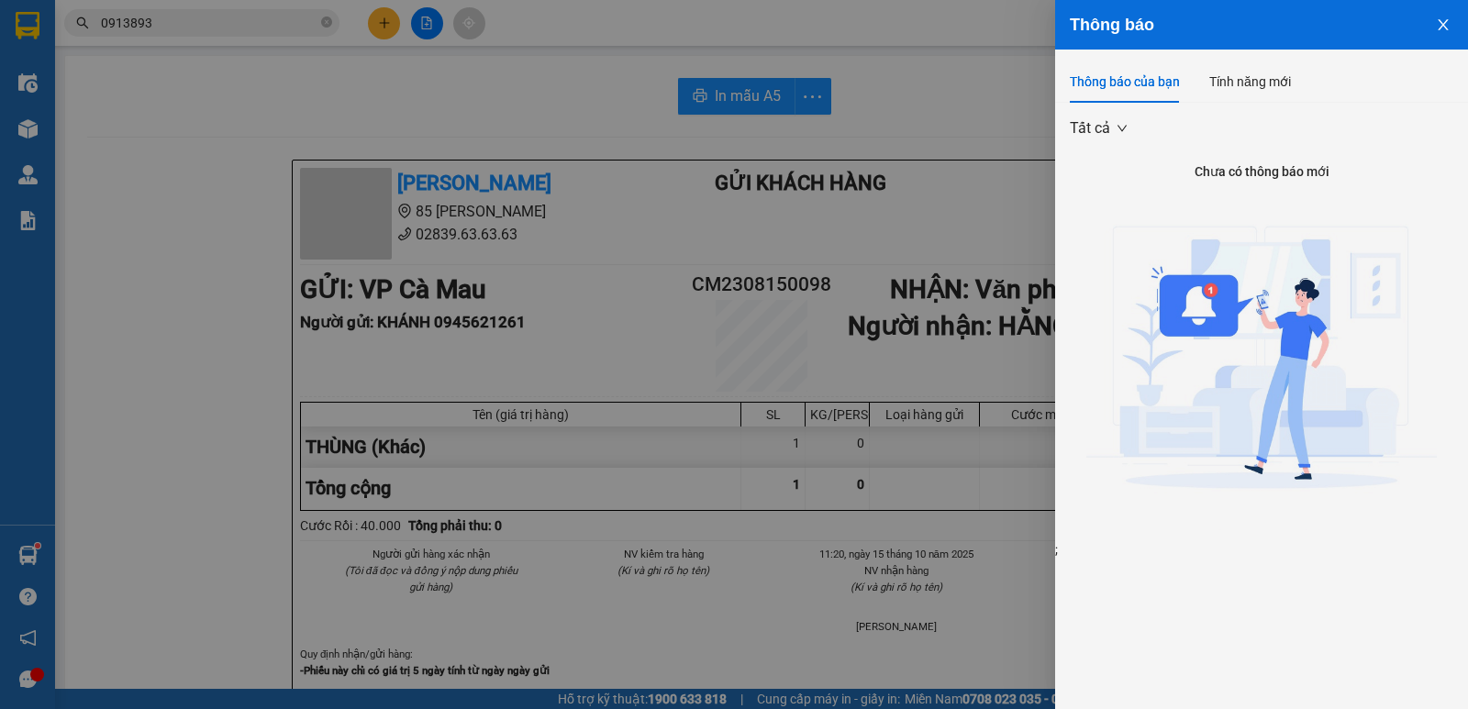
click at [1442, 25] on icon "close" at bounding box center [1443, 24] width 15 height 15
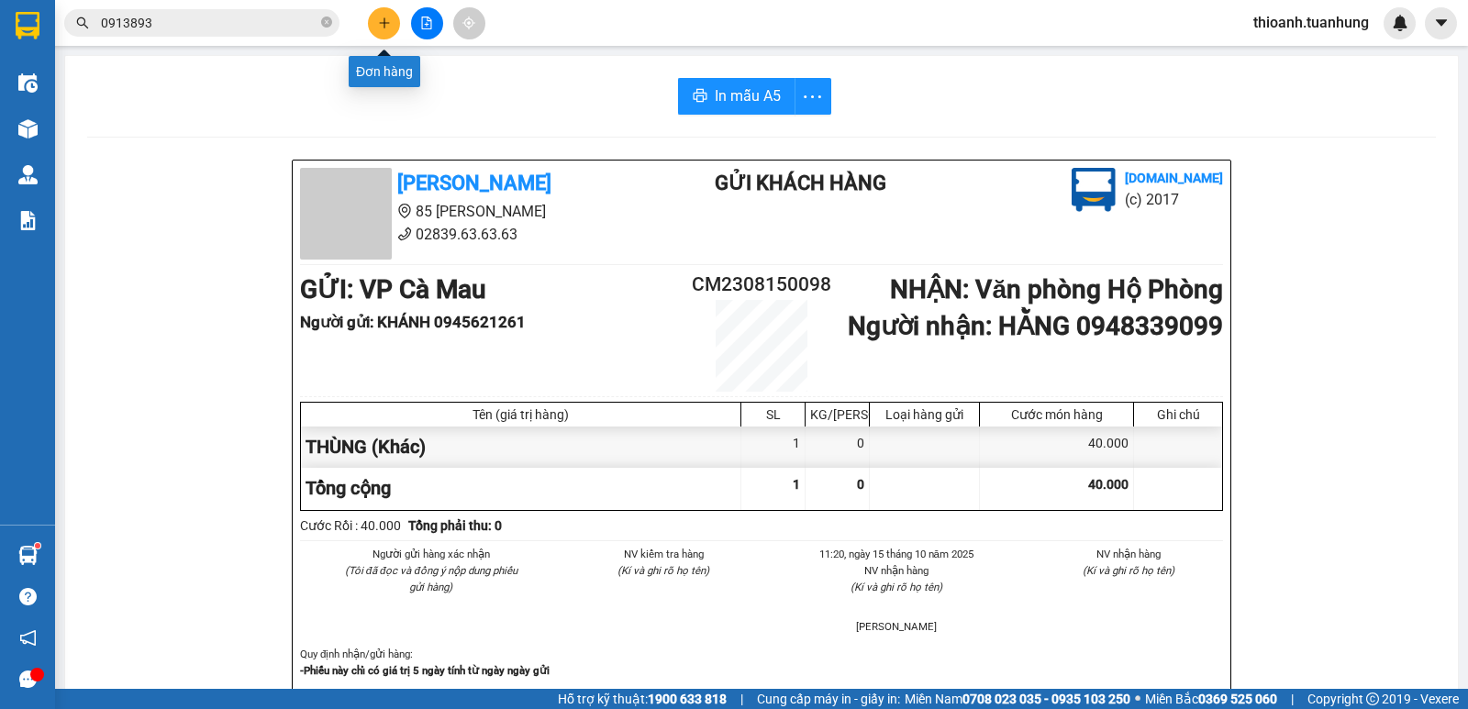
click at [389, 29] on button at bounding box center [384, 23] width 32 height 32
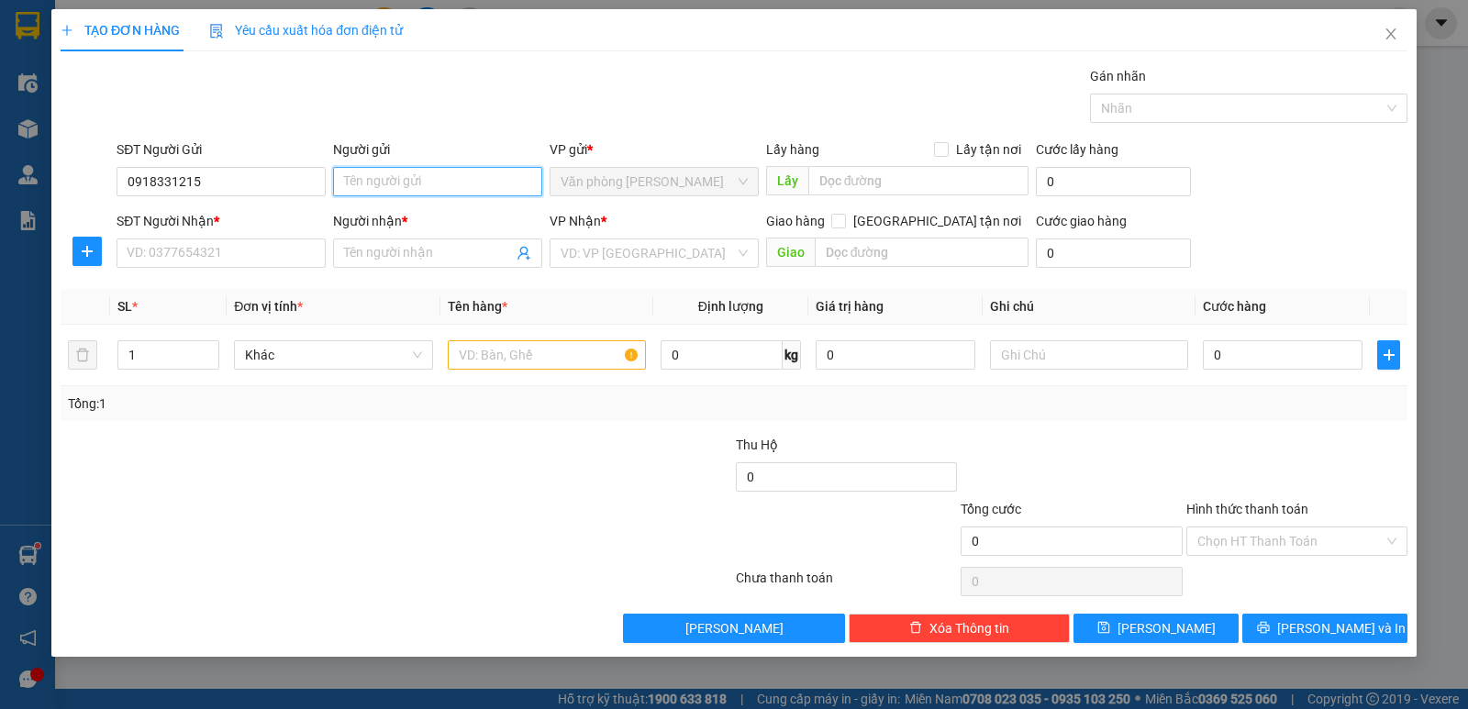
click at [445, 189] on input "Người gửi" at bounding box center [437, 181] width 209 height 29
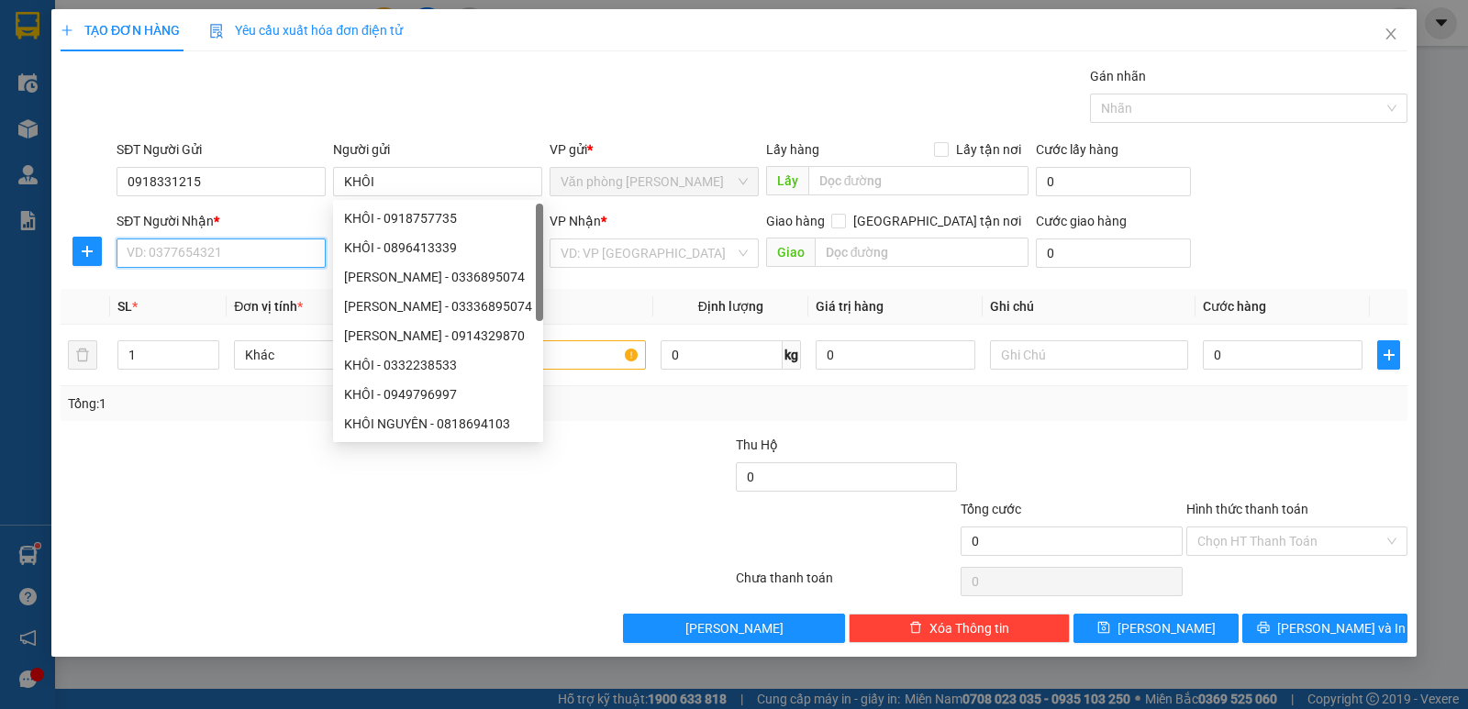
click at [158, 258] on input "SĐT Người Nhận *" at bounding box center [221, 253] width 209 height 29
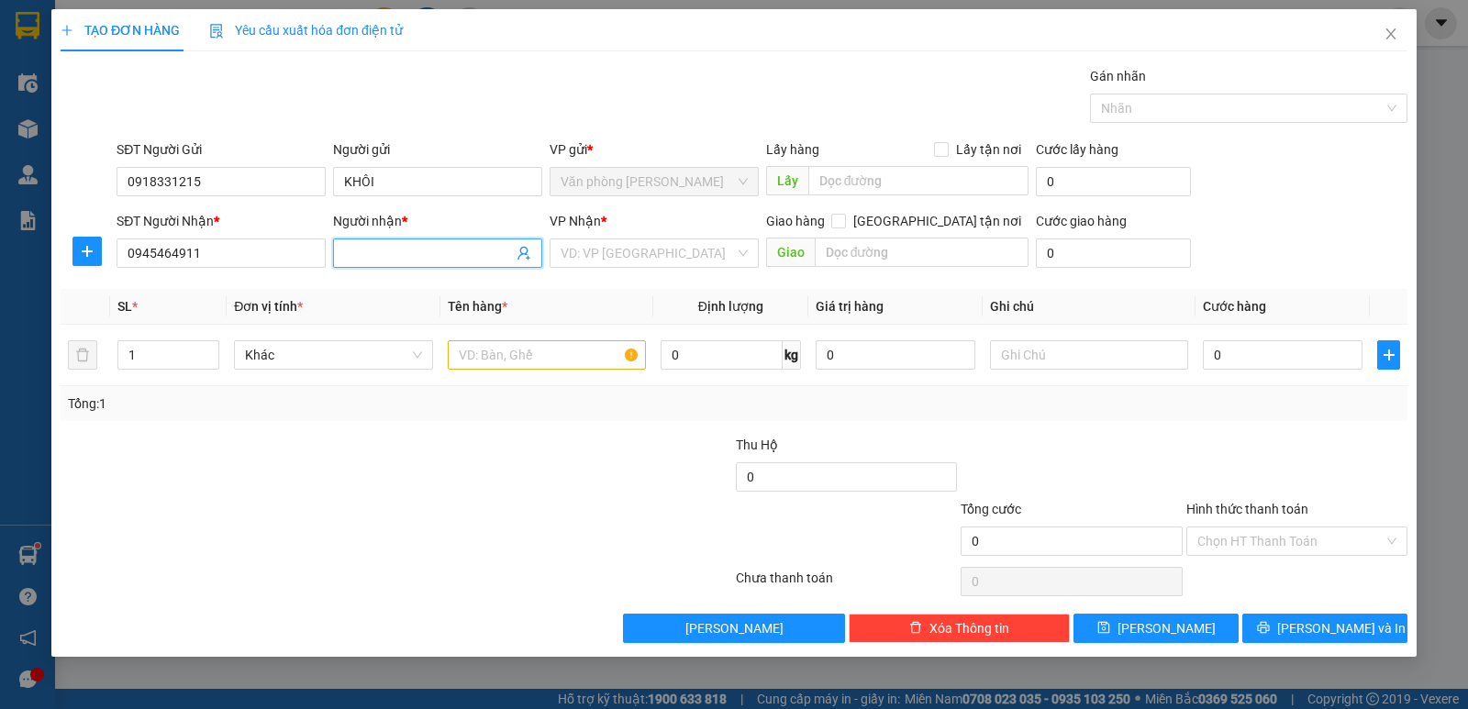
click at [400, 252] on input "Người nhận *" at bounding box center [428, 253] width 169 height 20
click at [633, 259] on input "search" at bounding box center [648, 253] width 174 height 28
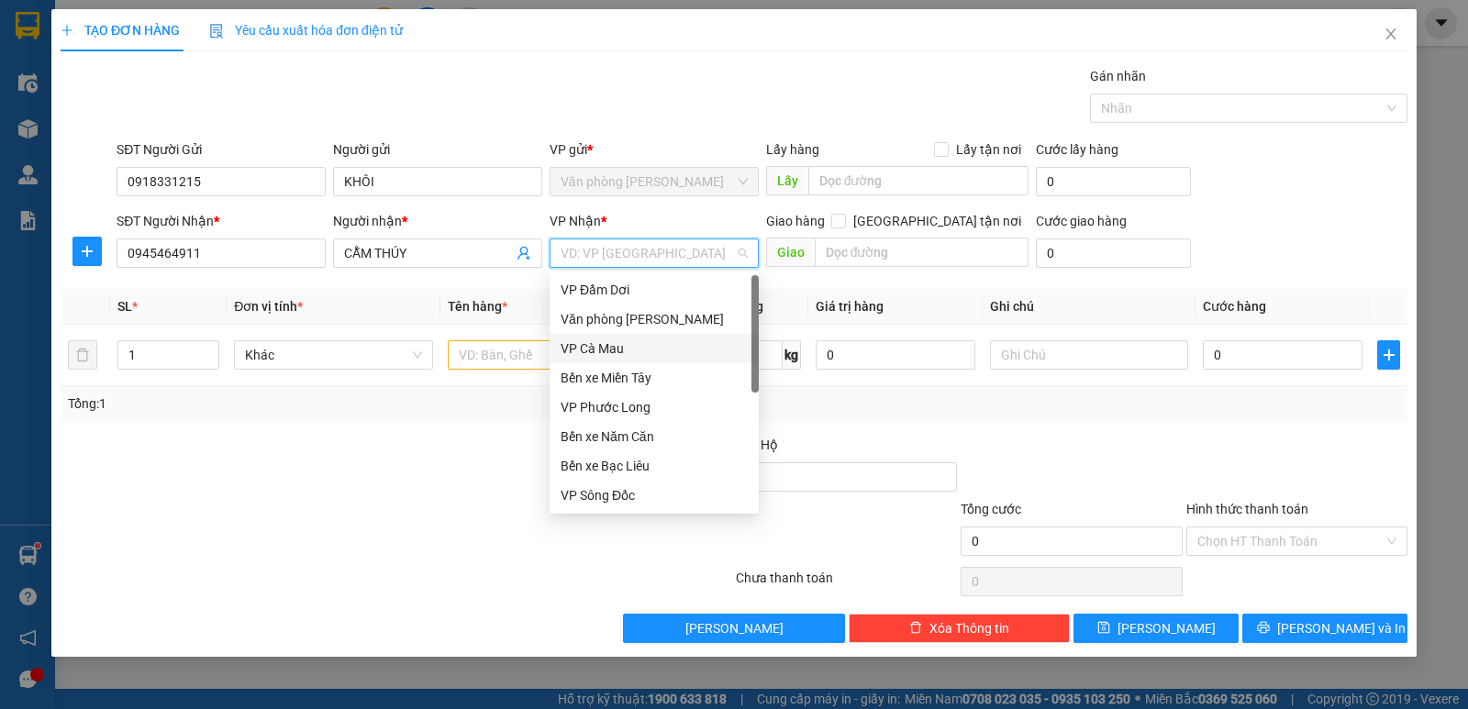
click at [619, 346] on div "VP Cà Mau" at bounding box center [654, 349] width 187 height 20
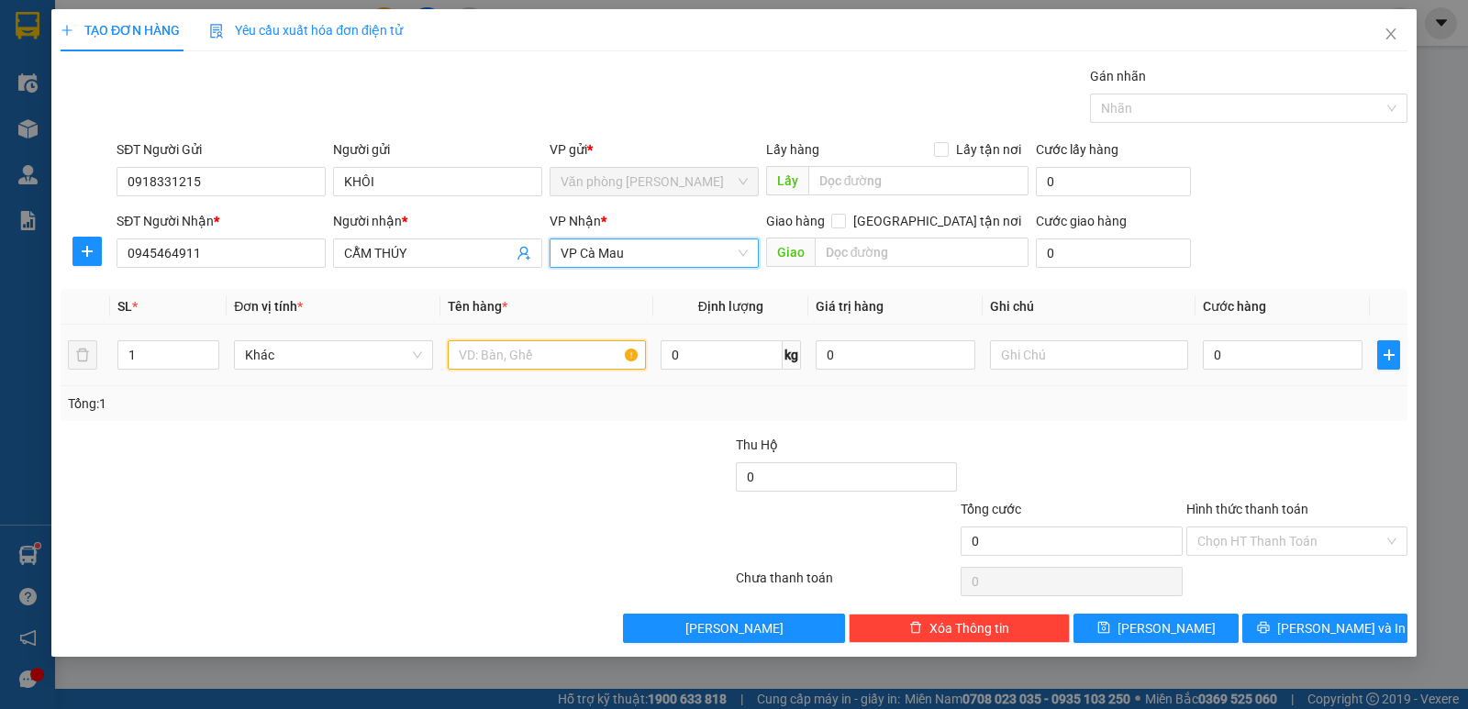
click at [517, 354] on input "text" at bounding box center [547, 354] width 198 height 29
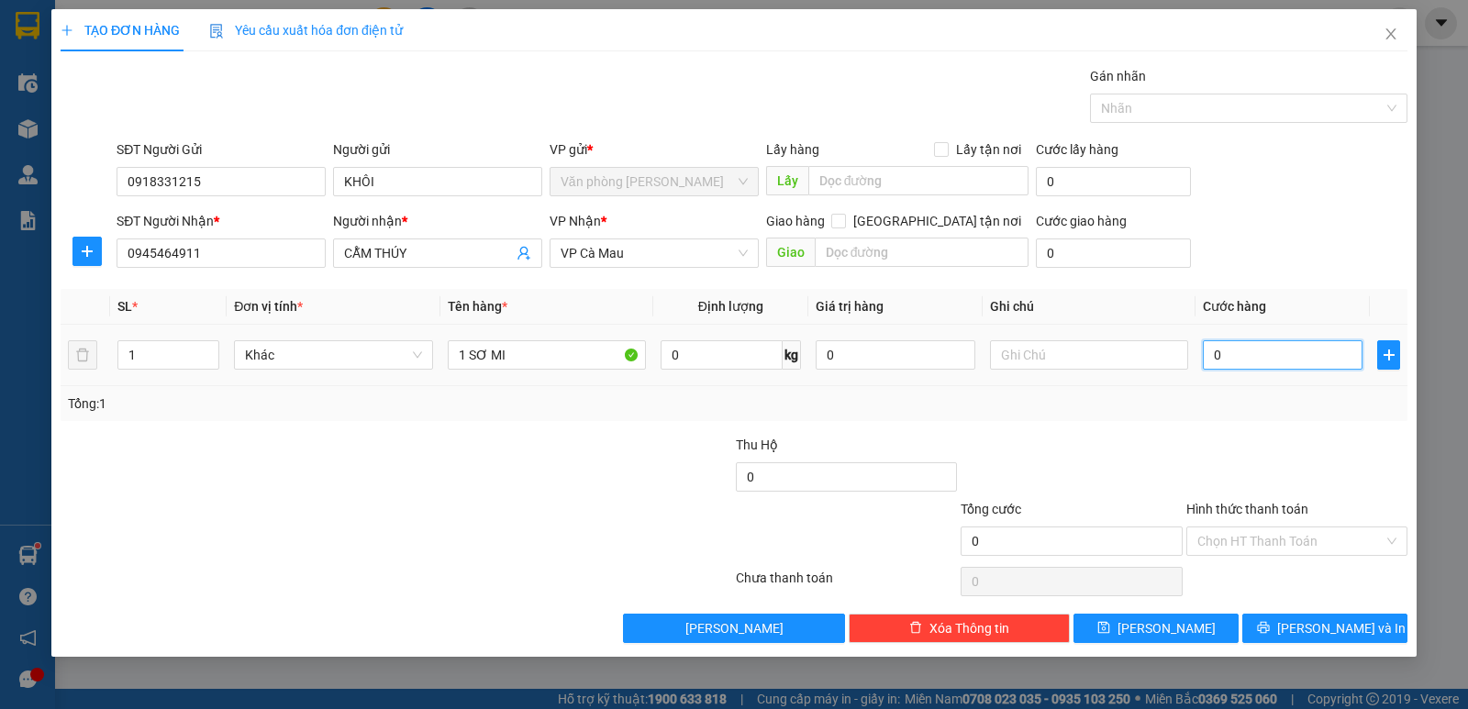
click at [1340, 360] on input "0" at bounding box center [1283, 354] width 160 height 29
click at [1294, 544] on input "Hình thức thanh toán" at bounding box center [1290, 542] width 186 height 28
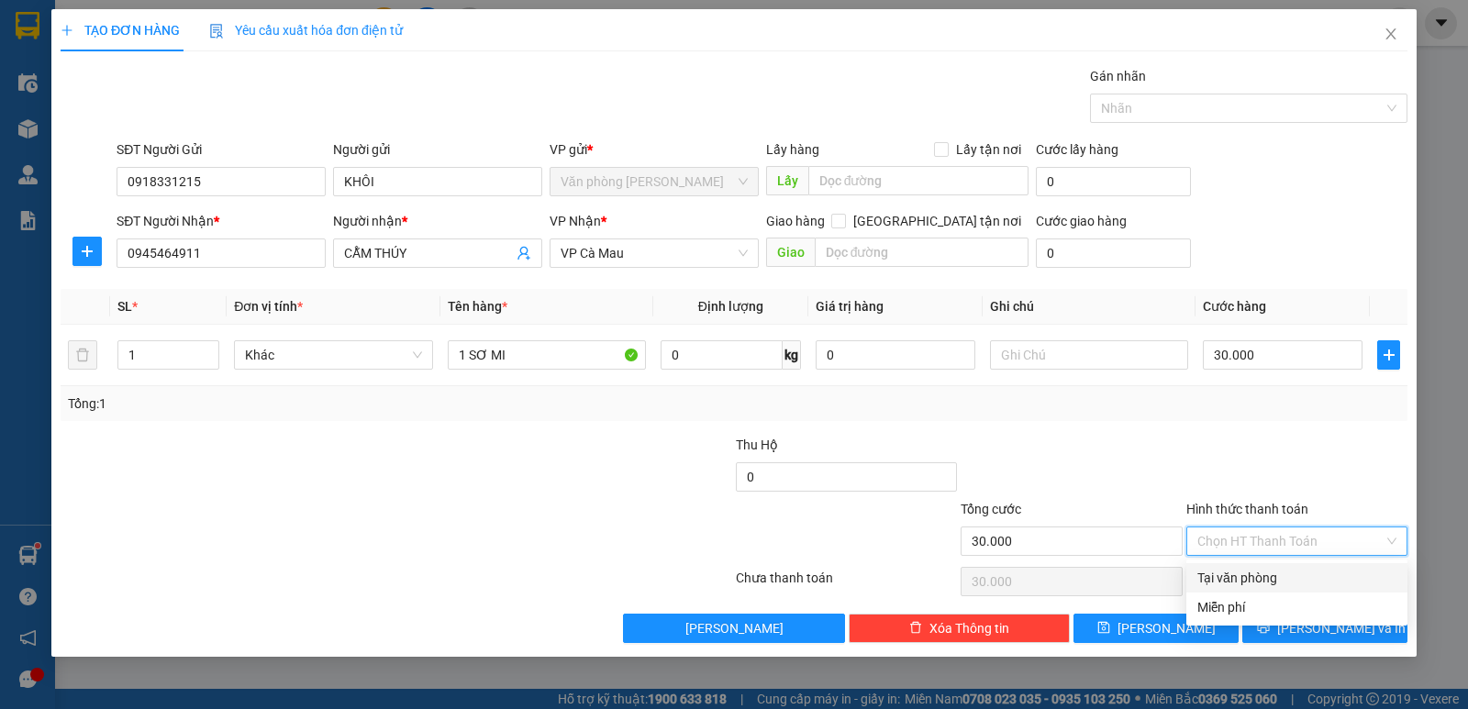
click at [1265, 577] on div "Tại văn phòng" at bounding box center [1296, 578] width 199 height 20
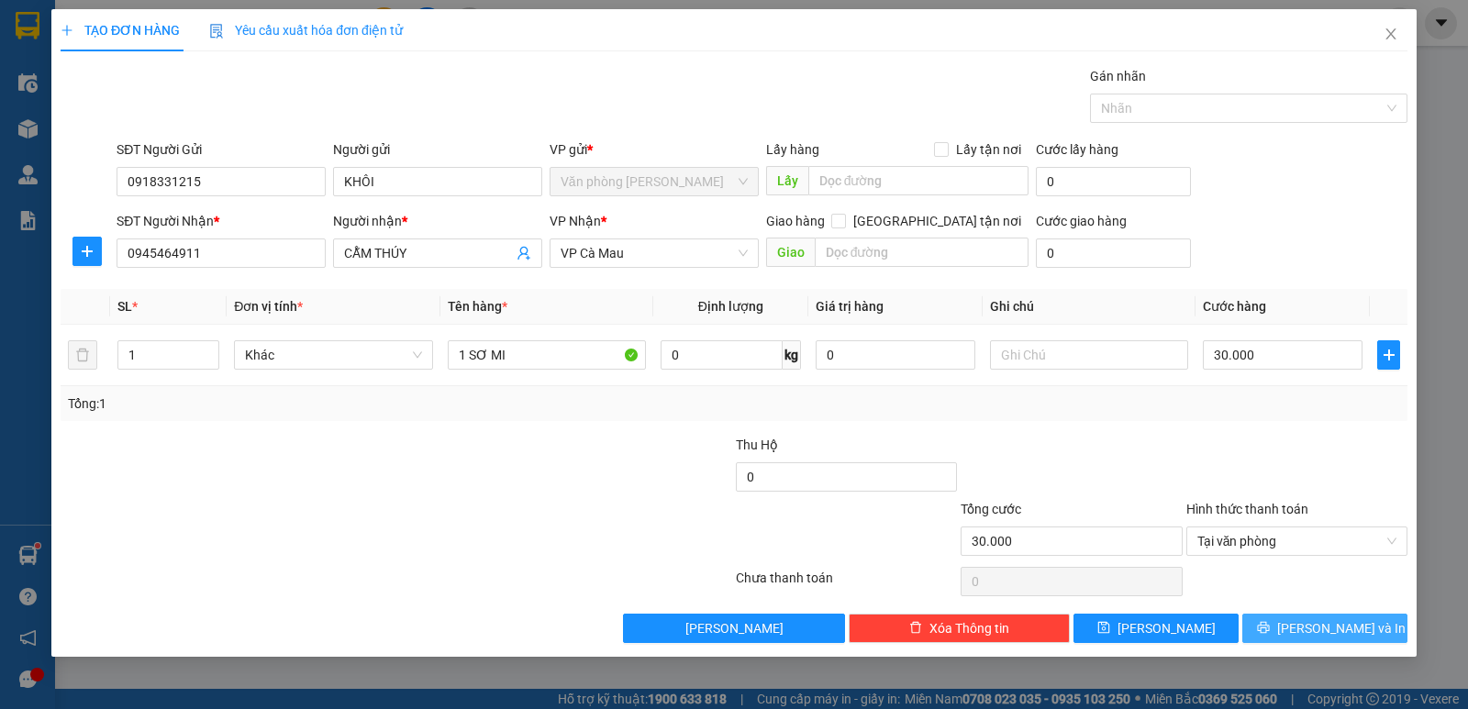
click at [1326, 622] on span "[PERSON_NAME] và In" at bounding box center [1341, 628] width 128 height 20
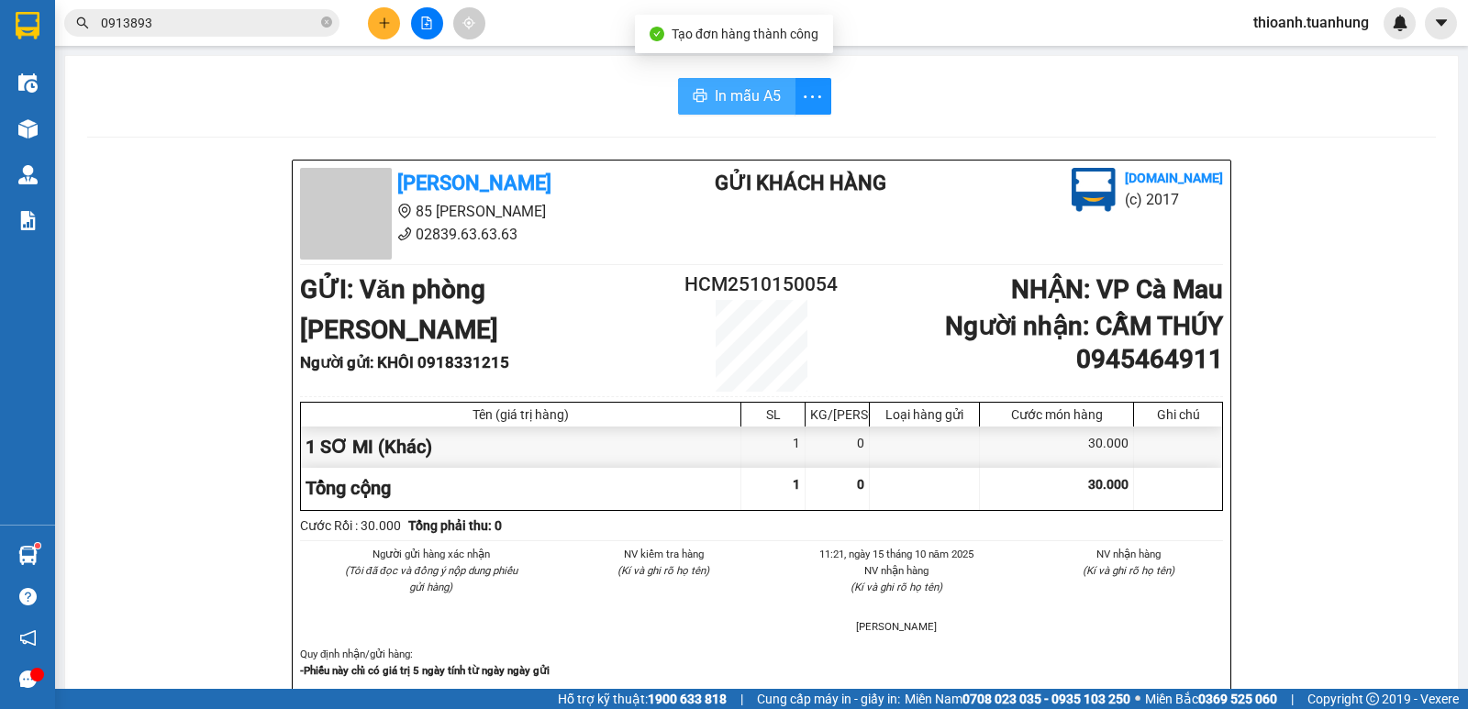
drag, startPoint x: 732, startPoint y: 96, endPoint x: 786, endPoint y: 191, distance: 108.9
click at [734, 96] on span "In mẫu A5" at bounding box center [748, 95] width 66 height 23
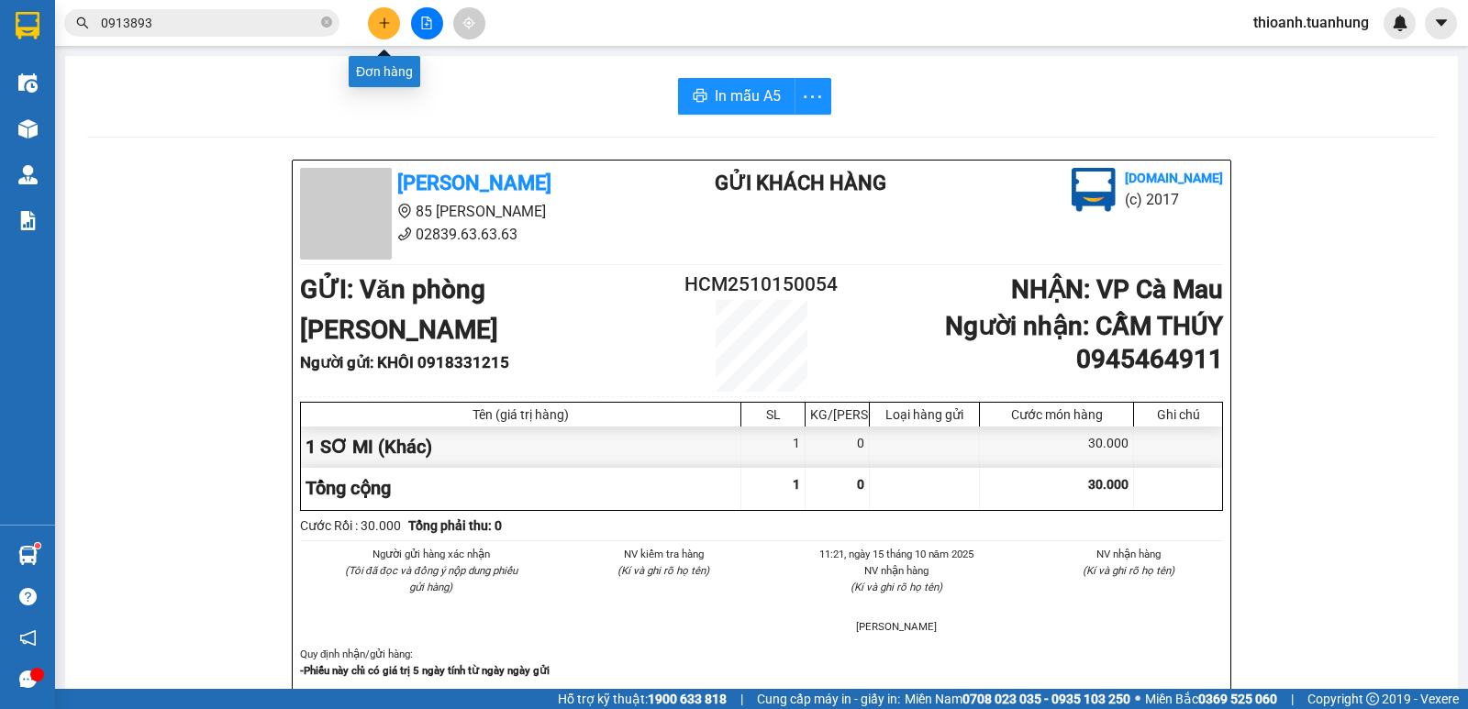
click at [383, 25] on icon "plus" at bounding box center [384, 23] width 13 height 13
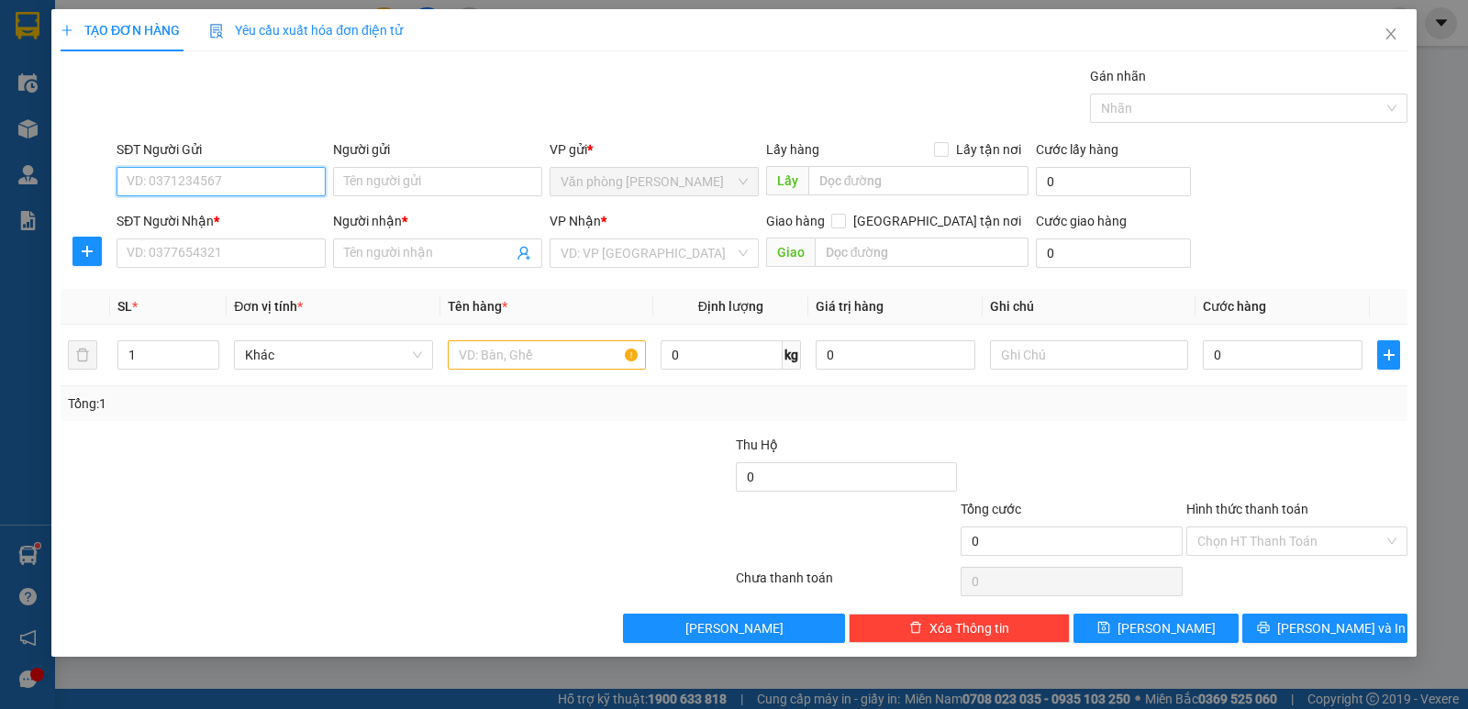
click at [270, 179] on input "SĐT Người Gửi" at bounding box center [221, 181] width 209 height 29
click at [239, 213] on div "0908051672 - ẨN LAN" at bounding box center [221, 218] width 187 height 20
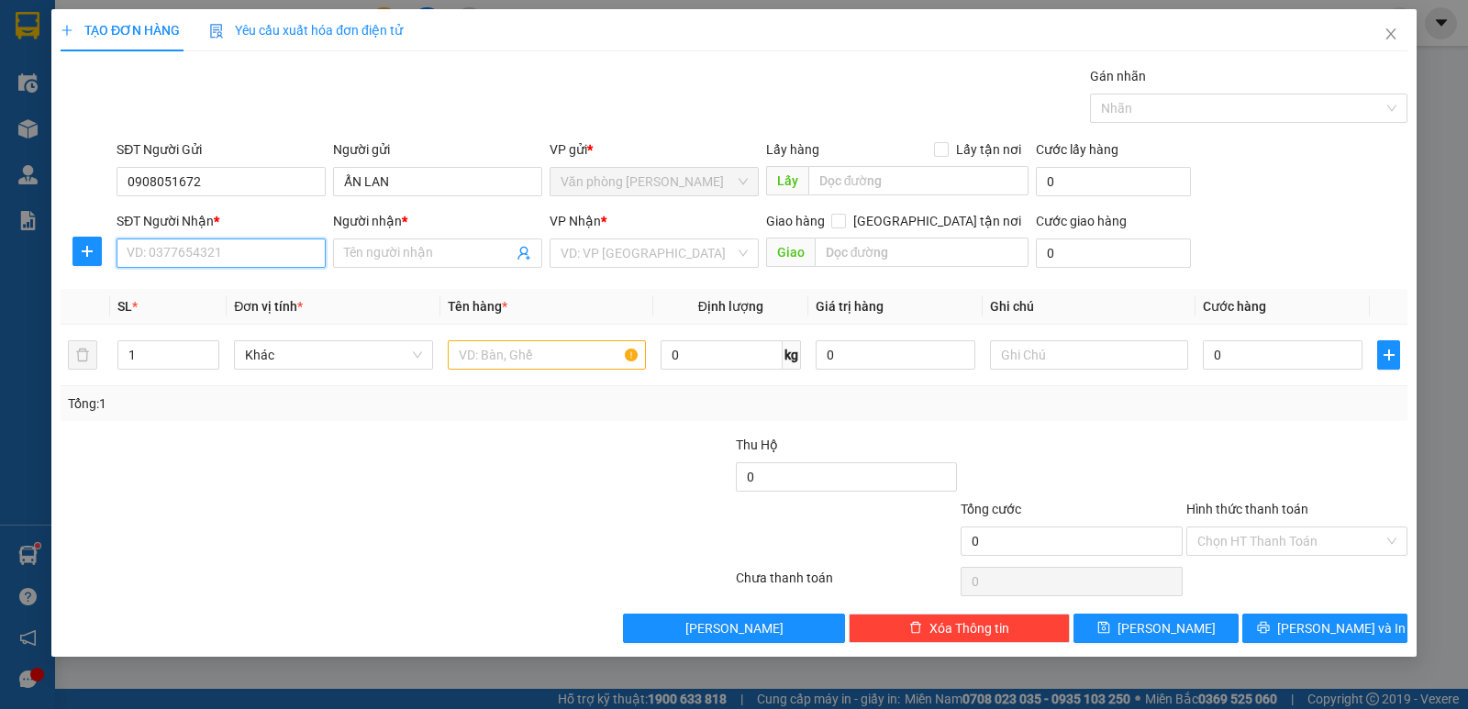
click at [233, 250] on input "SĐT Người Nhận *" at bounding box center [221, 253] width 209 height 29
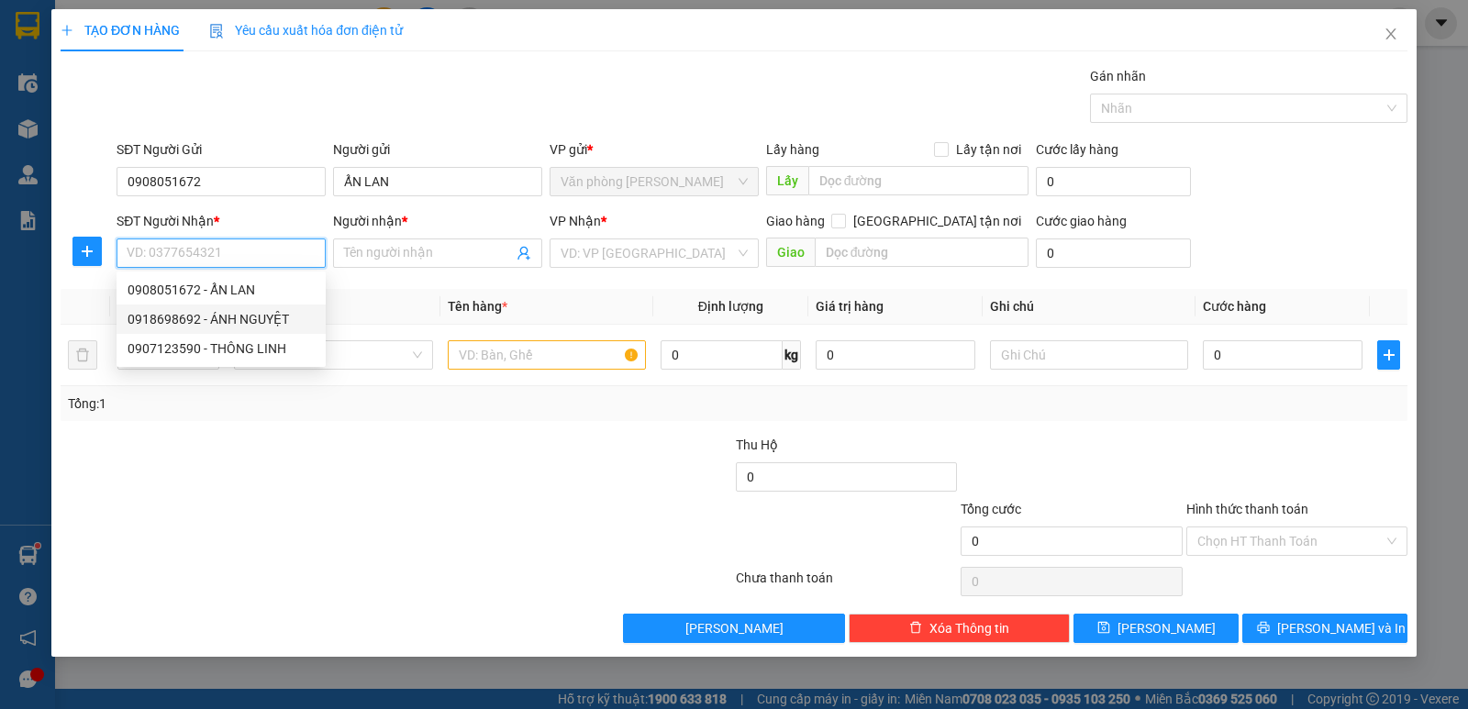
click at [202, 318] on div "0918698692 - ÁNH NGUYỆT" at bounding box center [221, 319] width 187 height 20
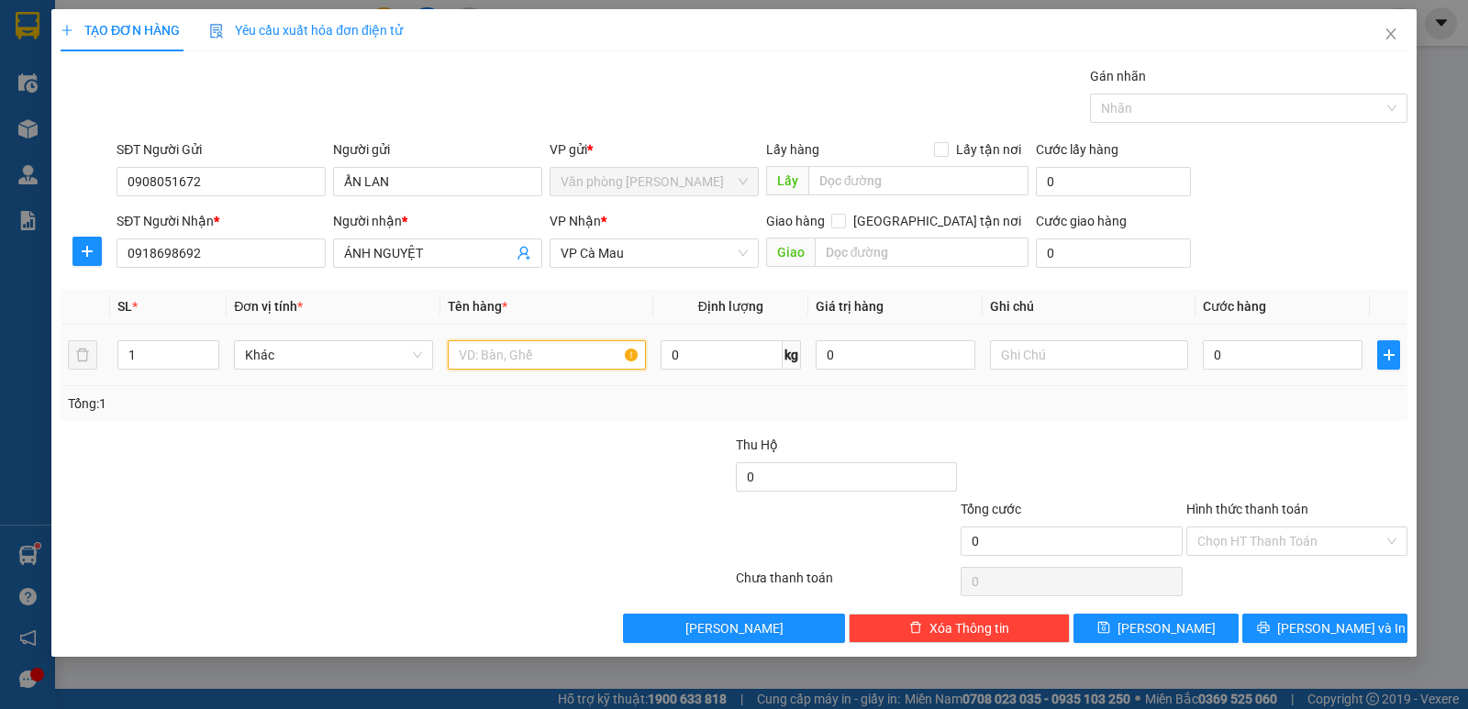
click at [552, 350] on input "text" at bounding box center [547, 354] width 198 height 29
click at [1284, 363] on input "0" at bounding box center [1283, 354] width 160 height 29
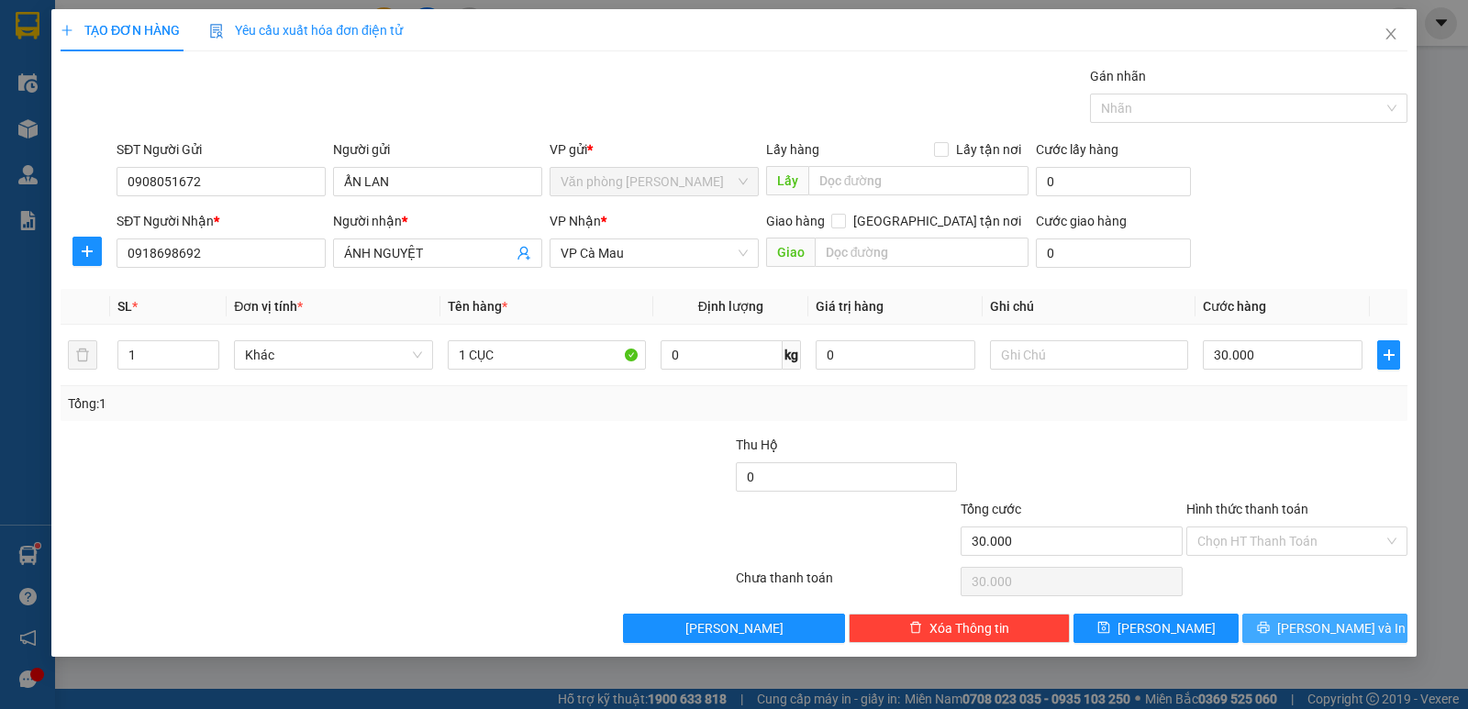
drag, startPoint x: 1304, startPoint y: 625, endPoint x: 1187, endPoint y: 577, distance: 125.9
click at [1299, 625] on button "[PERSON_NAME] và In" at bounding box center [1324, 628] width 165 height 29
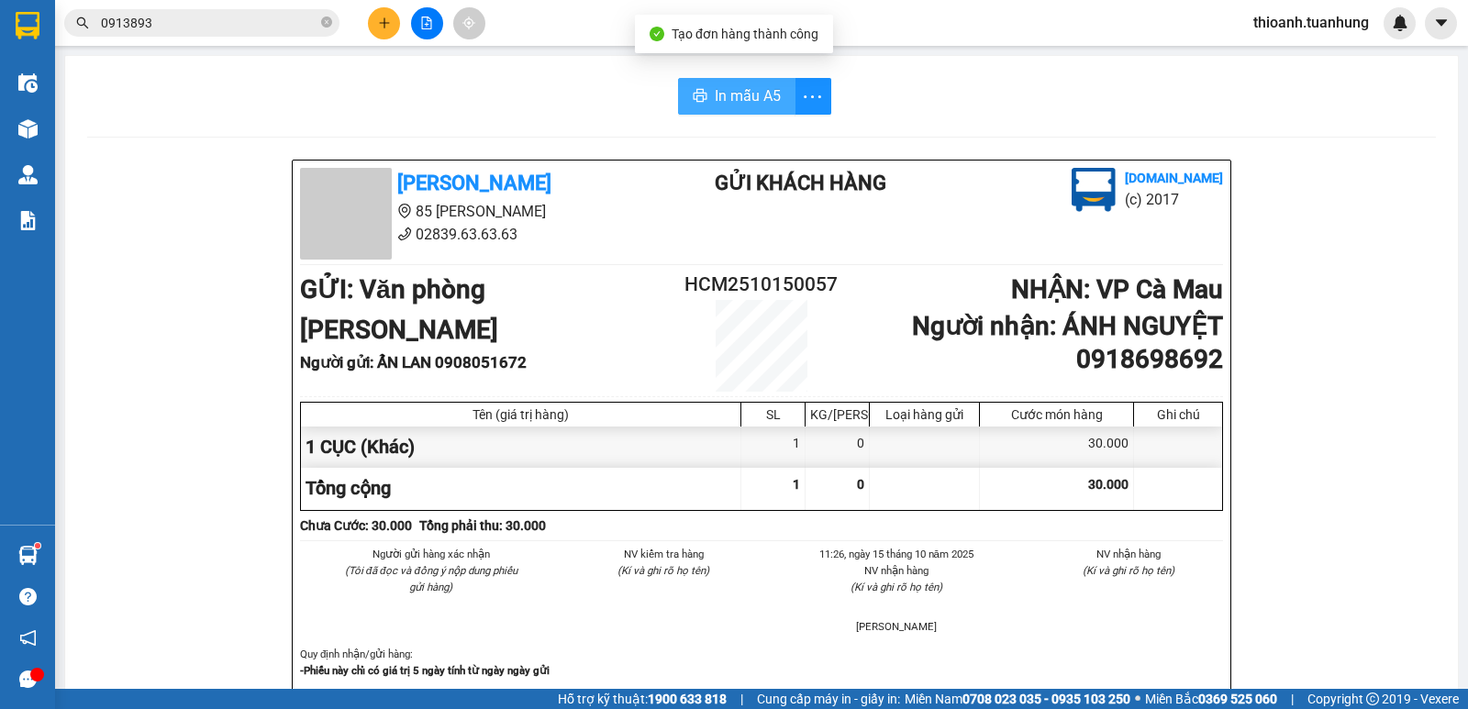
click at [731, 101] on span "In mẫu A5" at bounding box center [748, 95] width 66 height 23
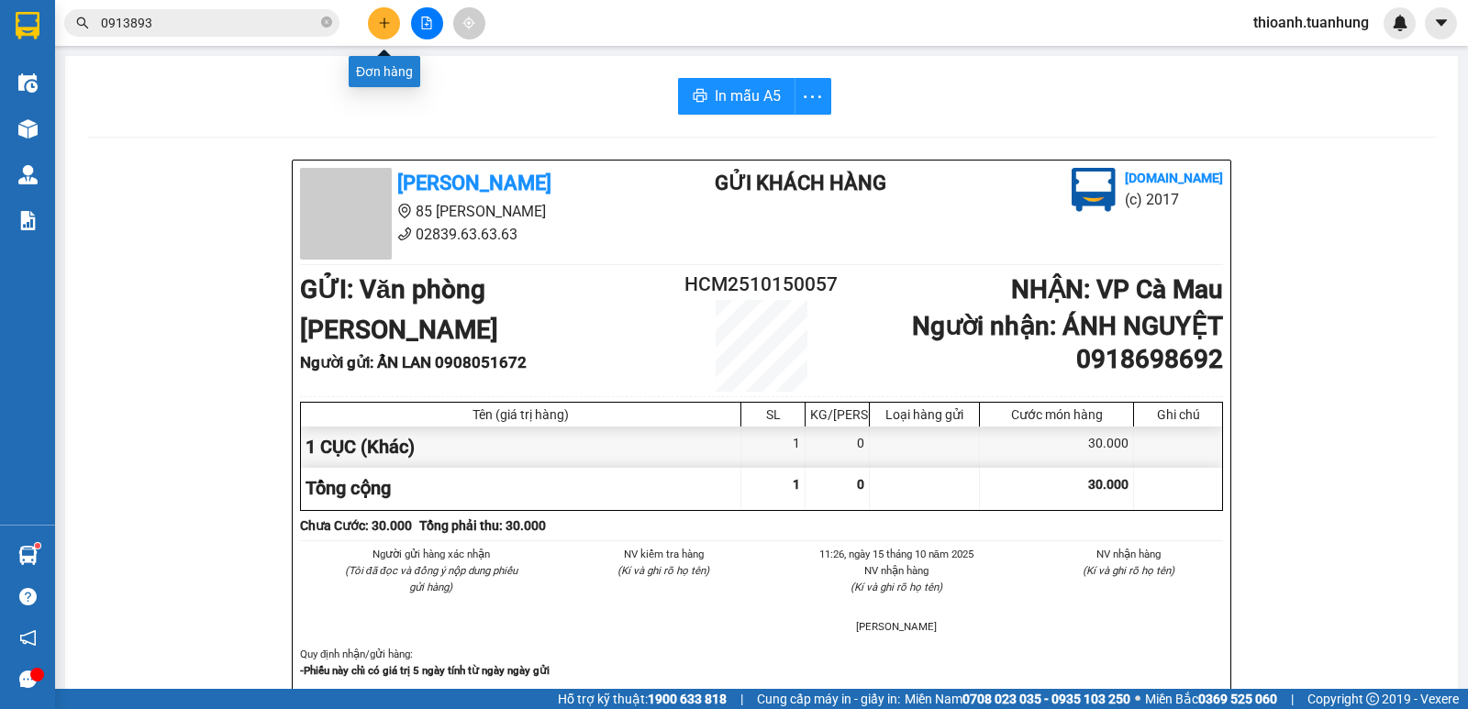
click at [382, 21] on icon "plus" at bounding box center [384, 23] width 13 height 13
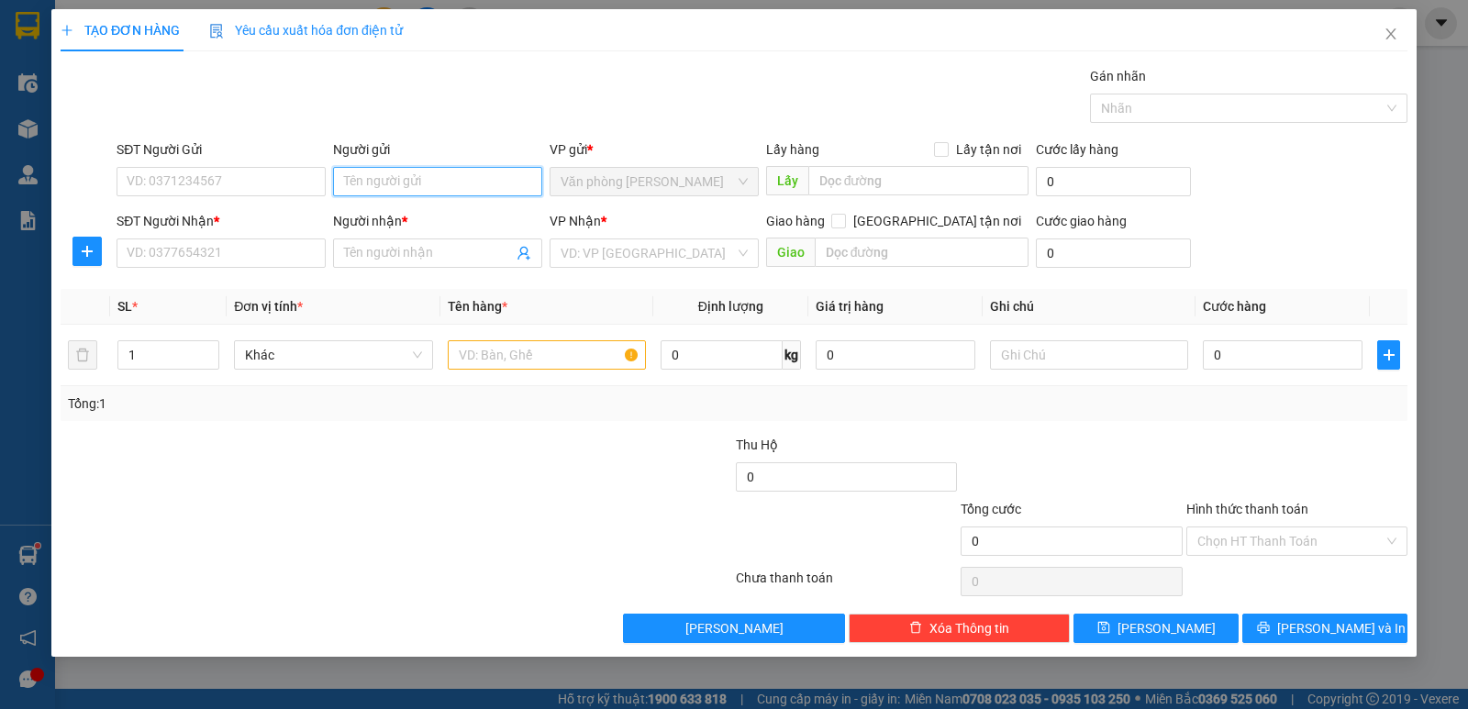
click at [368, 186] on input "Người gửi" at bounding box center [437, 181] width 209 height 29
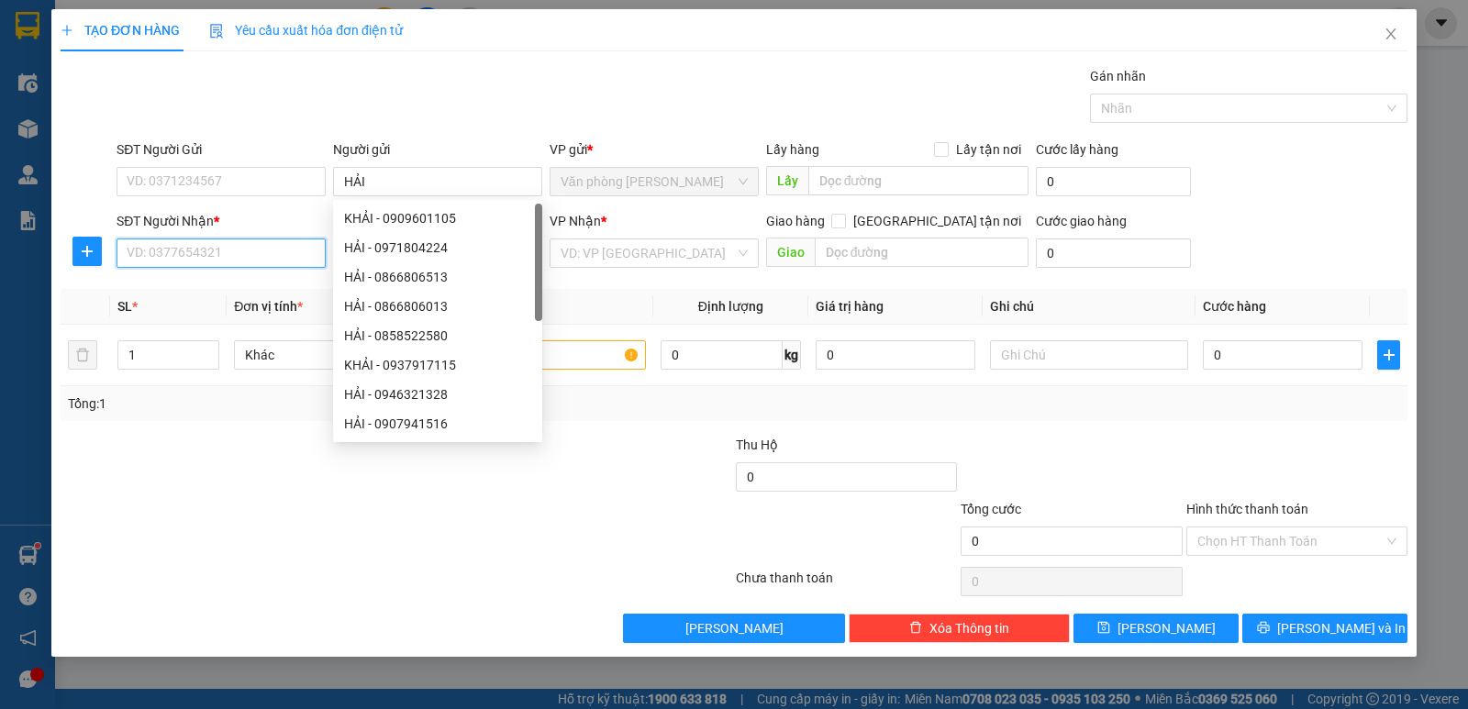
click at [254, 266] on input "SĐT Người Nhận *" at bounding box center [221, 253] width 209 height 29
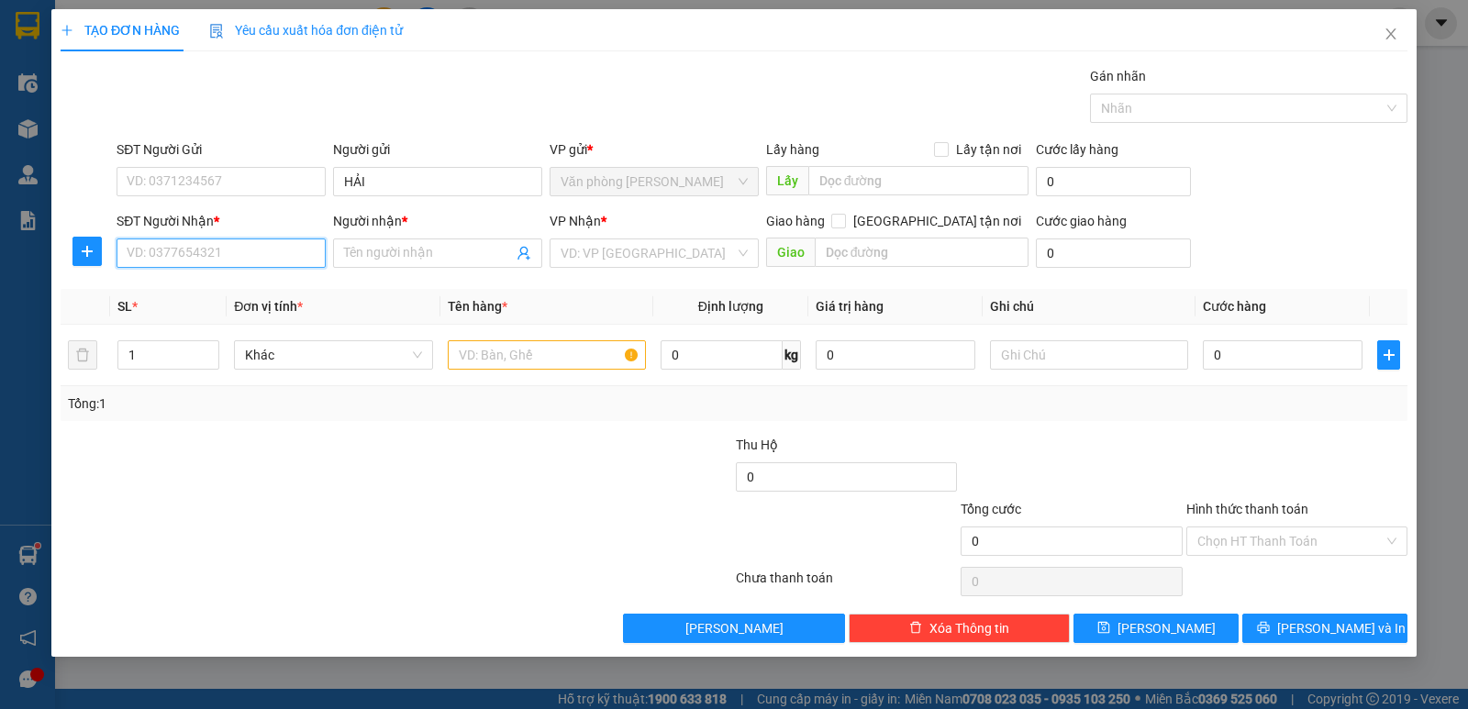
click at [259, 250] on input "SĐT Người Nhận *" at bounding box center [221, 253] width 209 height 29
drag, startPoint x: 133, startPoint y: 288, endPoint x: 370, endPoint y: 325, distance: 239.5
click at [135, 288] on div "0918162158 - TÁNH" at bounding box center [221, 290] width 187 height 20
click at [472, 355] on input "text" at bounding box center [547, 354] width 198 height 29
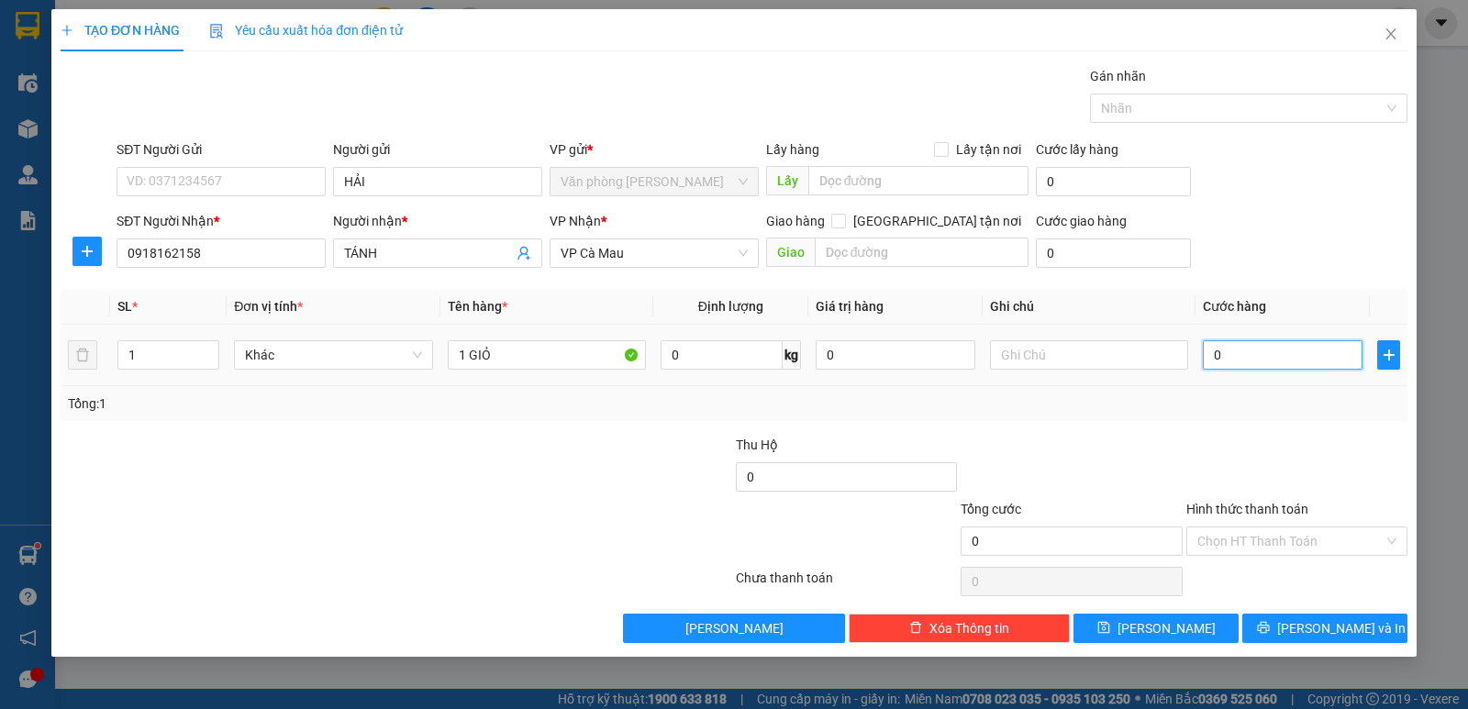
click at [1326, 366] on input "0" at bounding box center [1283, 354] width 160 height 29
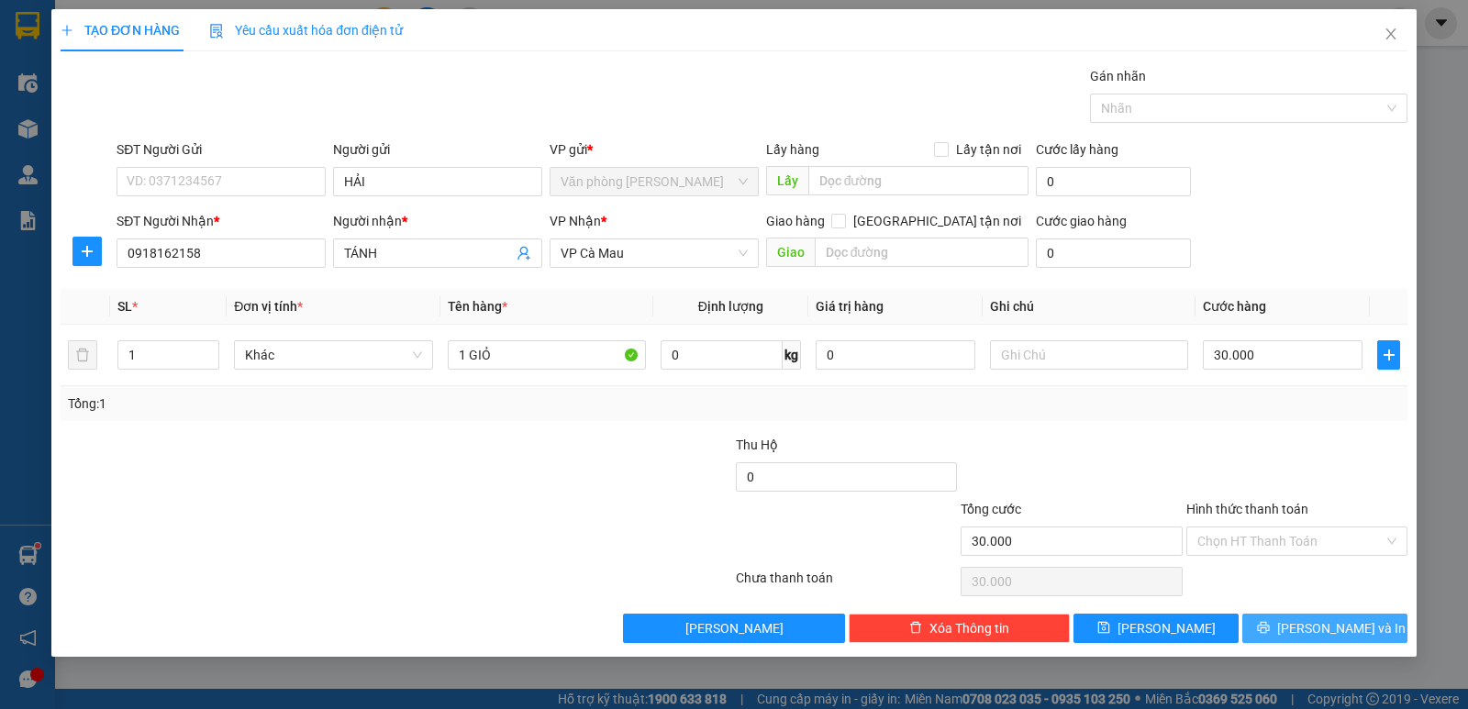
drag, startPoint x: 1359, startPoint y: 625, endPoint x: 1167, endPoint y: 563, distance: 201.4
click at [1352, 625] on span "[PERSON_NAME] và In" at bounding box center [1341, 628] width 128 height 20
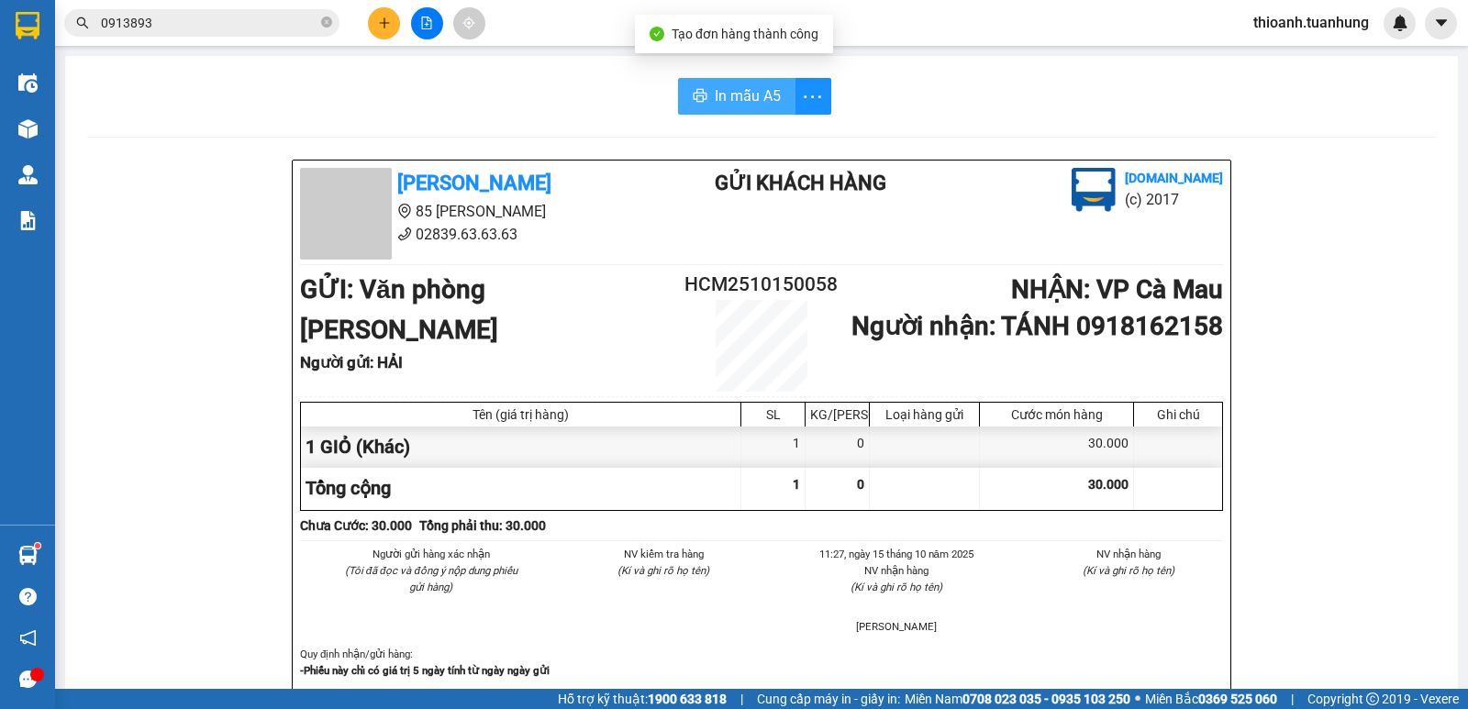
click at [723, 95] on span "In mẫu A5" at bounding box center [748, 95] width 66 height 23
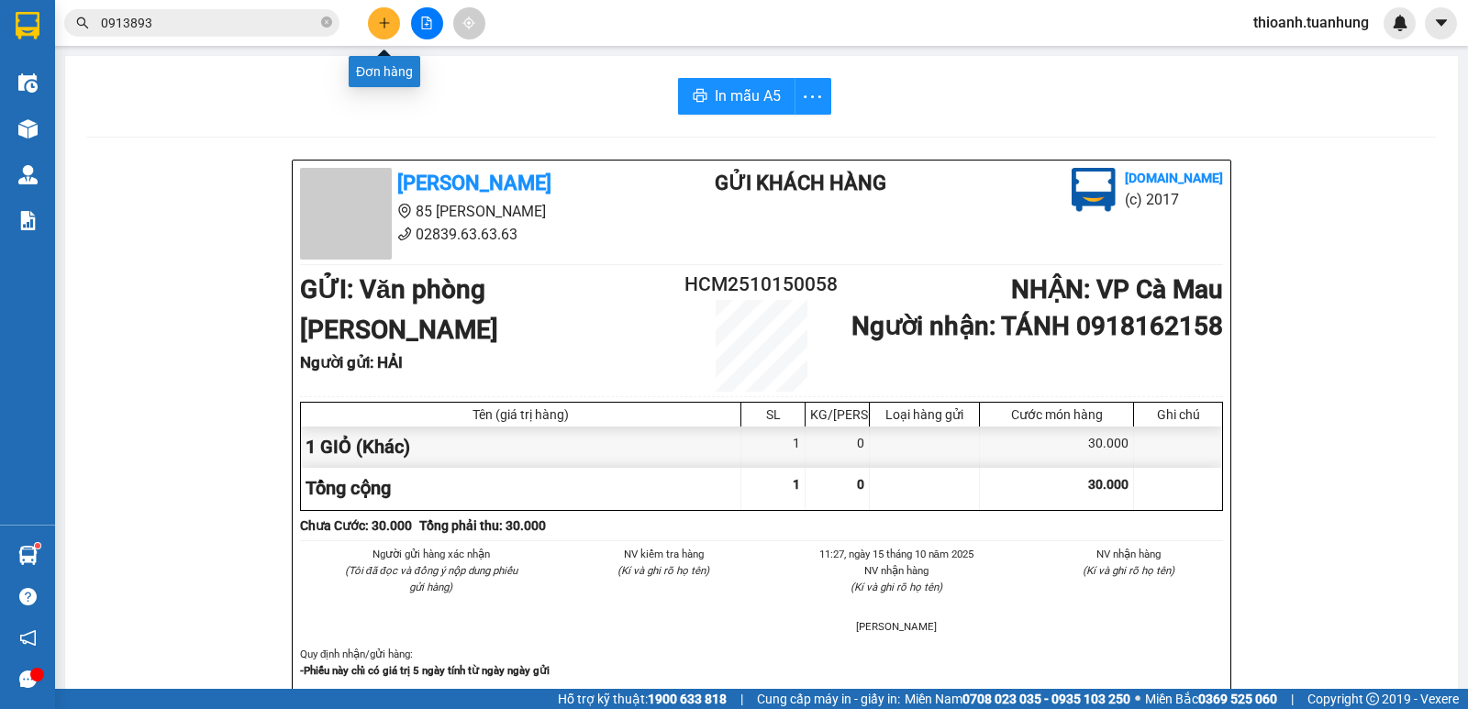
click at [388, 26] on icon "plus" at bounding box center [384, 23] width 13 height 13
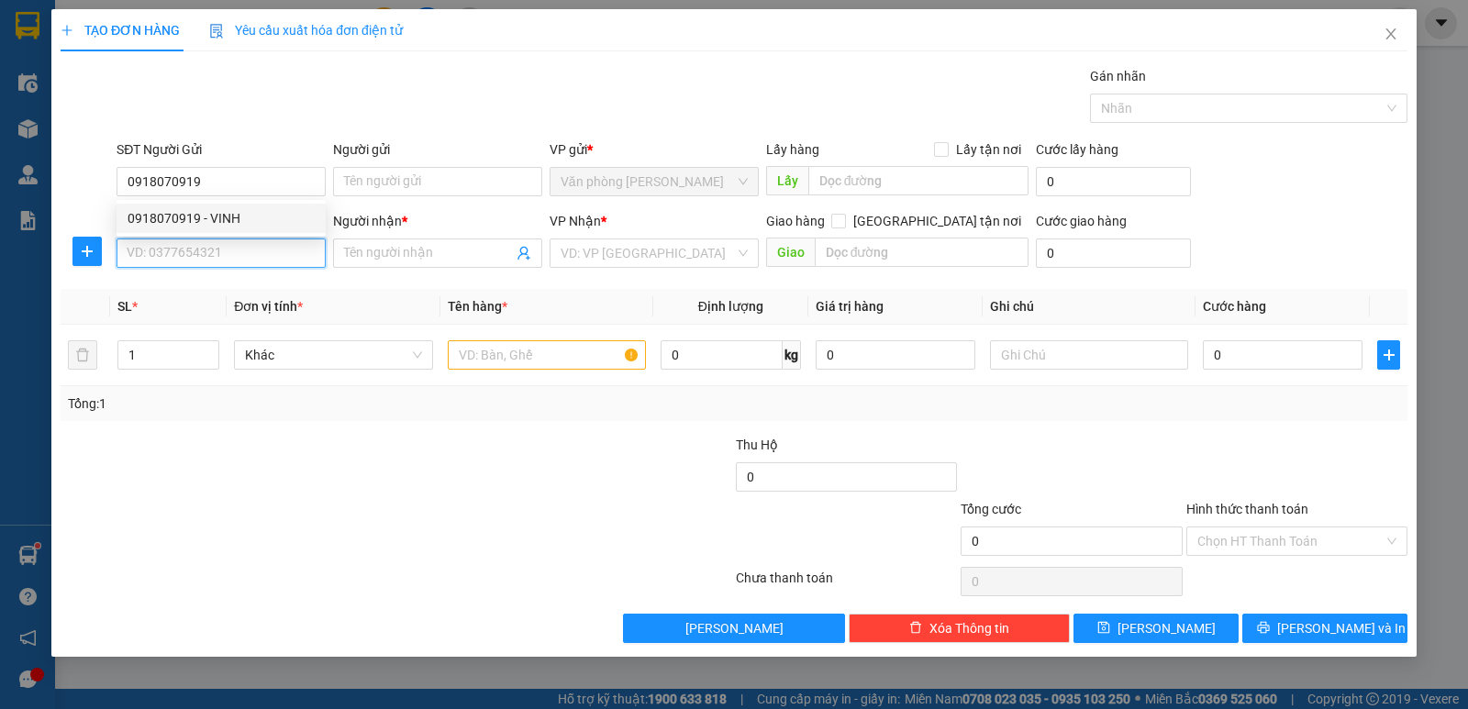
click at [198, 260] on input "SĐT Người Nhận *" at bounding box center [221, 253] width 209 height 29
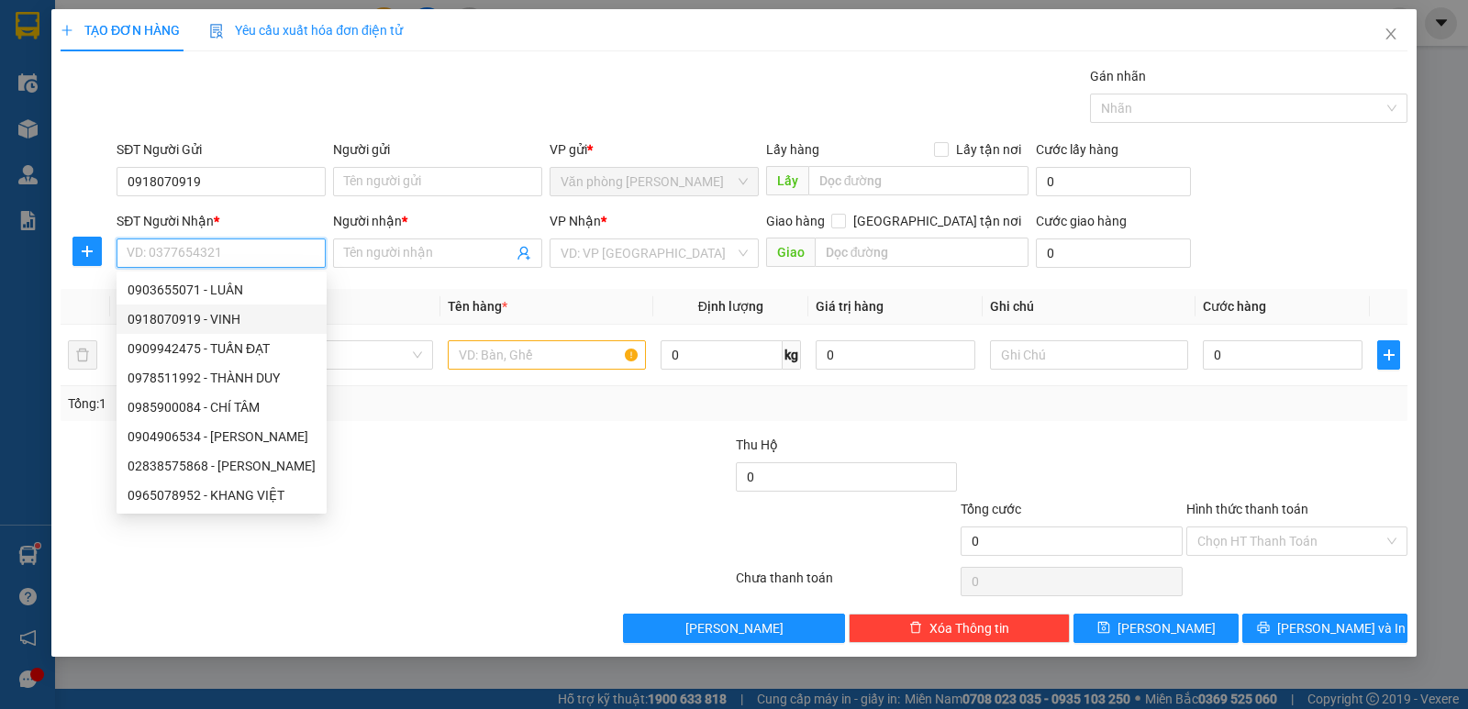
click at [207, 317] on div "0918070919 - VINH" at bounding box center [222, 319] width 188 height 20
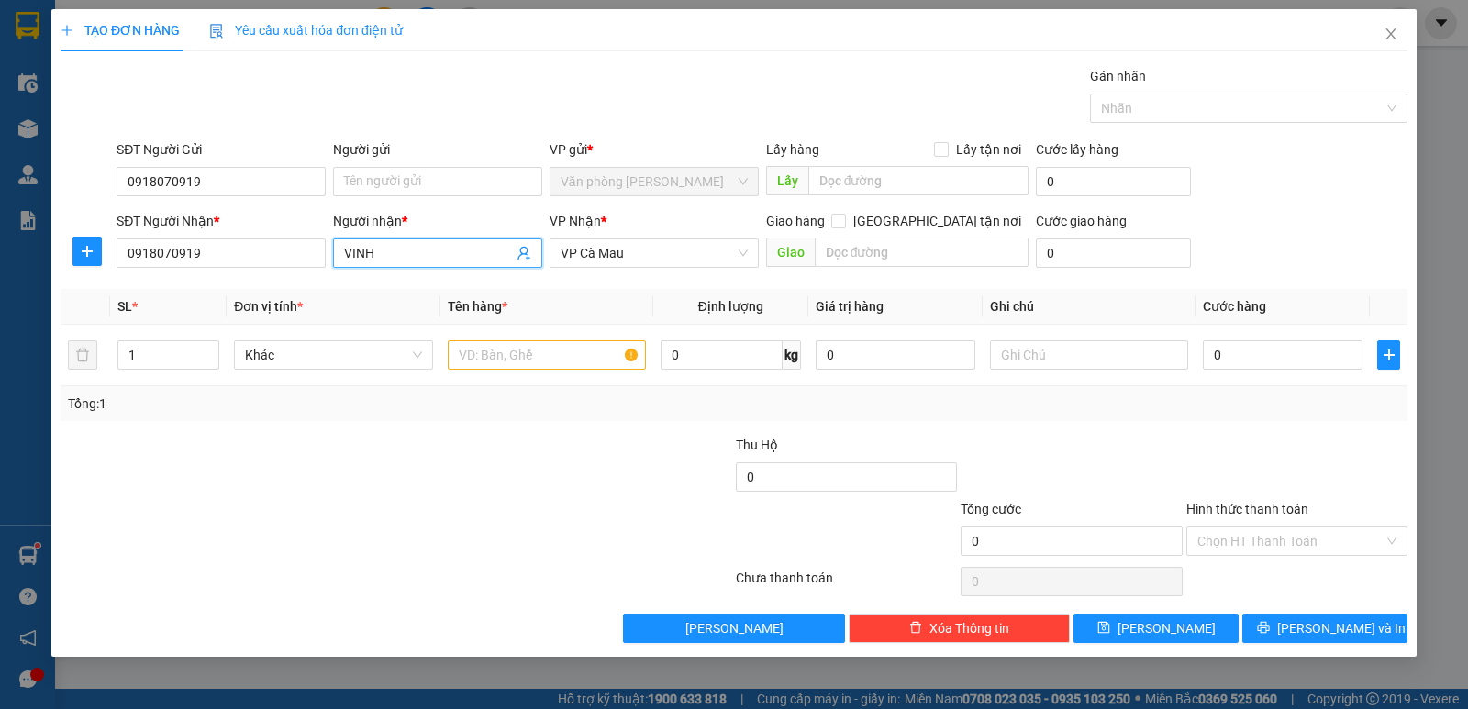
click at [395, 254] on input "VINH" at bounding box center [428, 253] width 169 height 20
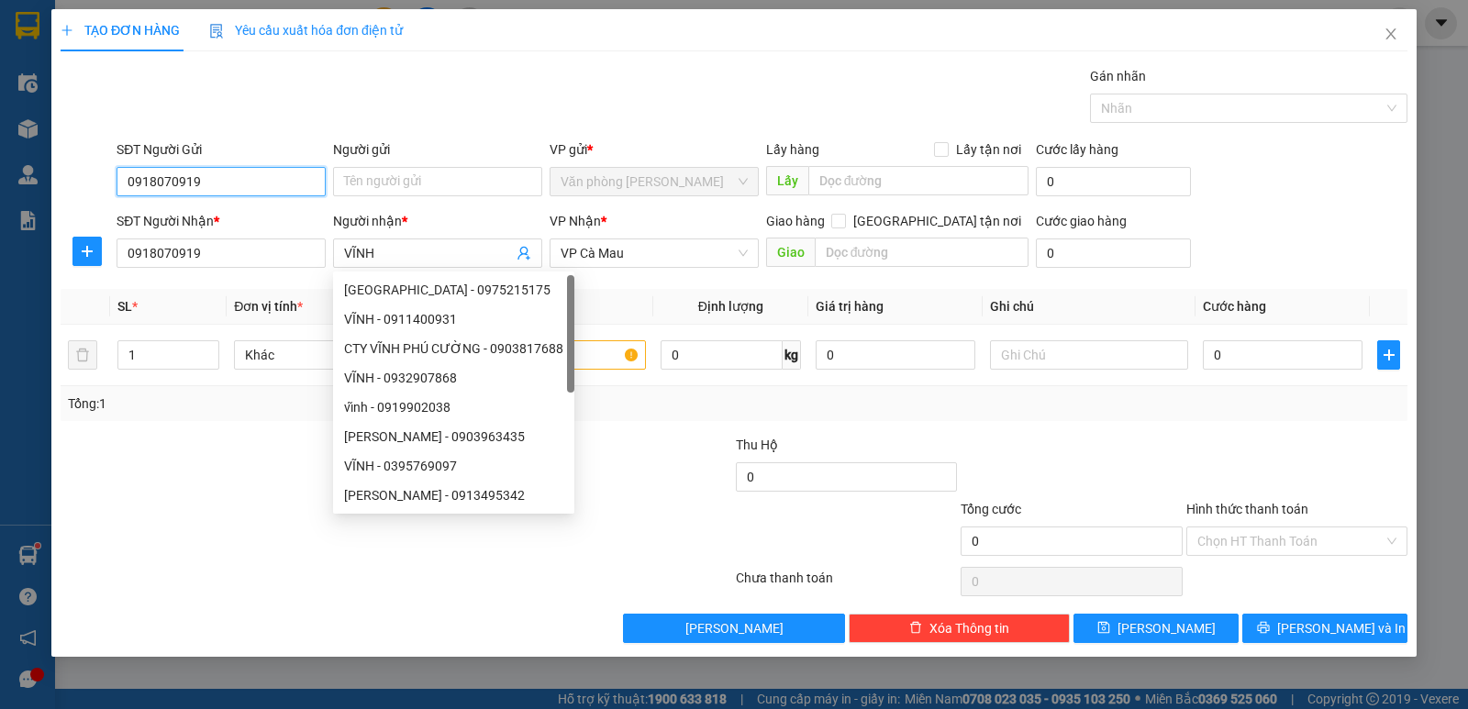
click at [221, 176] on input "0918070919" at bounding box center [221, 181] width 209 height 29
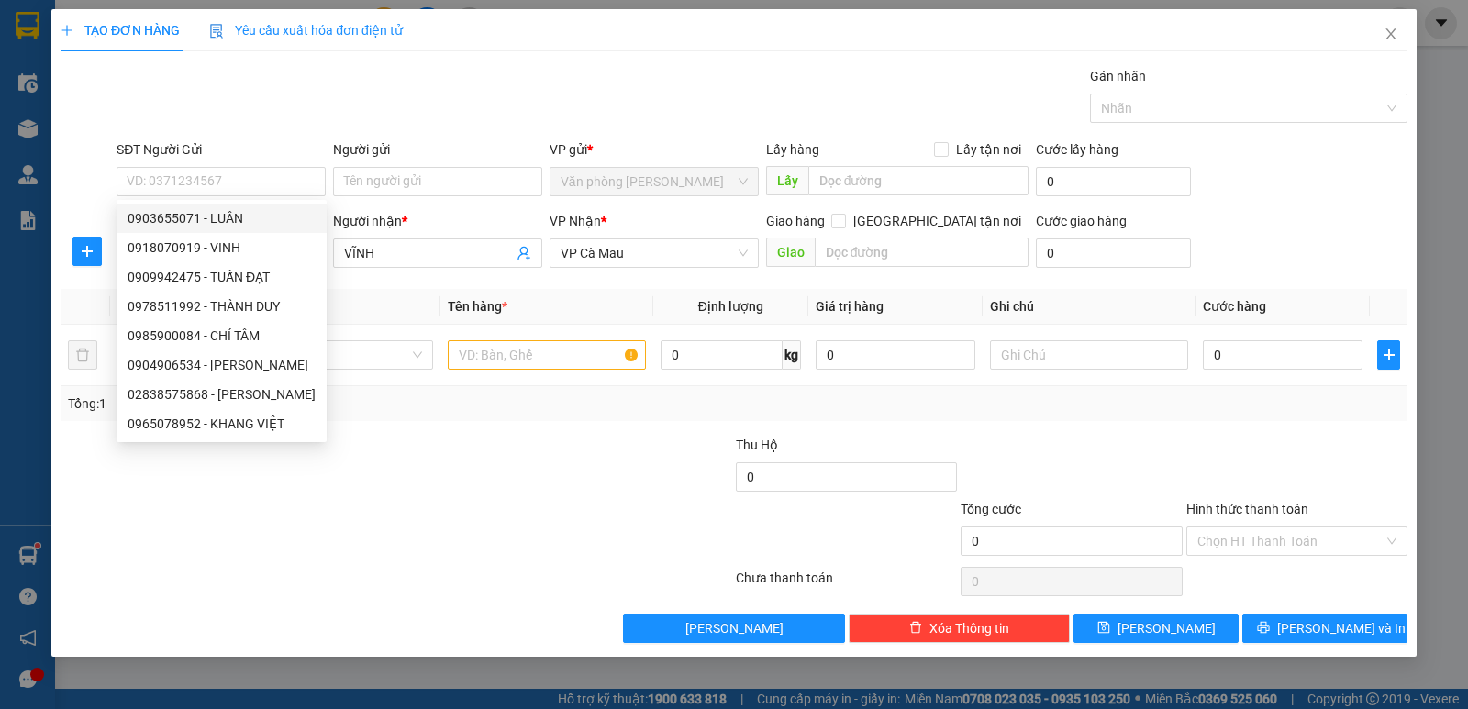
click at [374, 300] on th "Đơn vị tính *" at bounding box center [333, 307] width 213 height 36
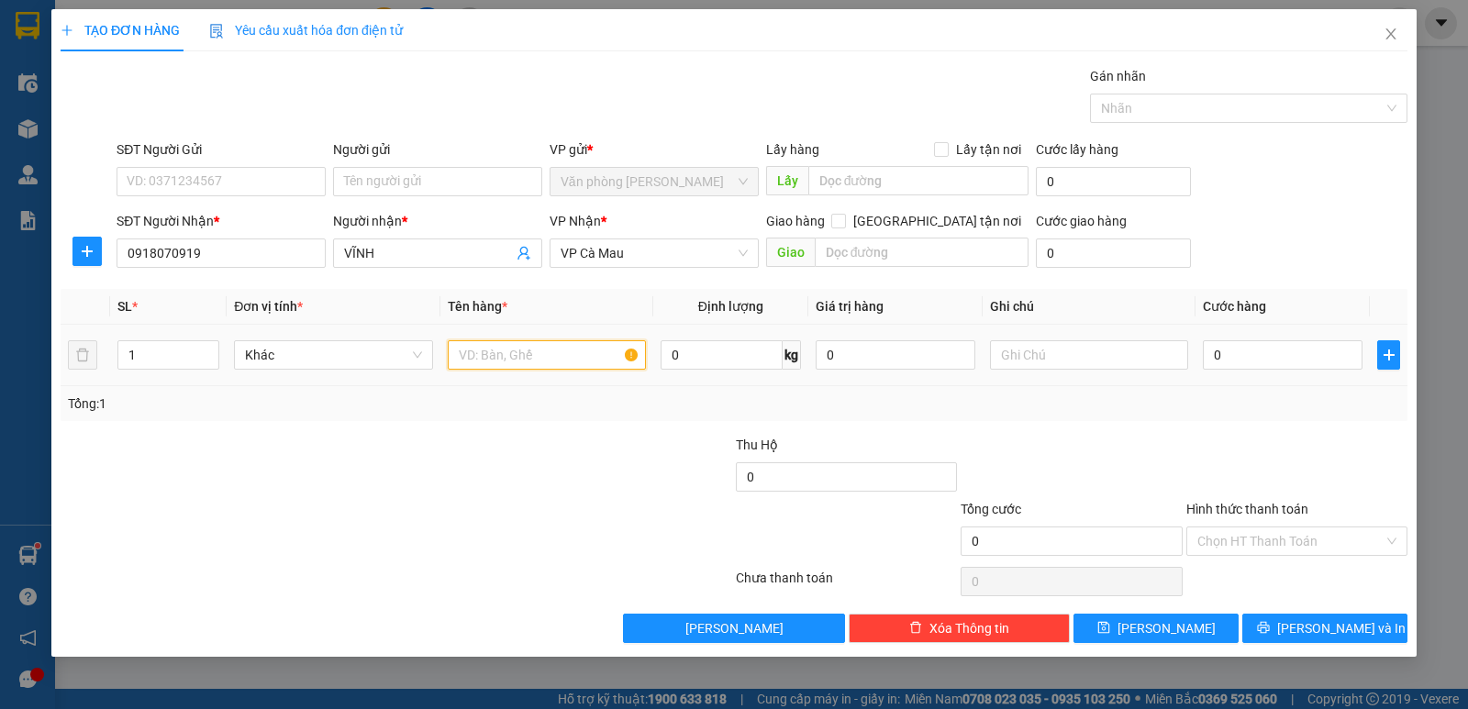
click at [474, 356] on input "text" at bounding box center [547, 354] width 198 height 29
click at [1273, 361] on input "0" at bounding box center [1283, 354] width 160 height 29
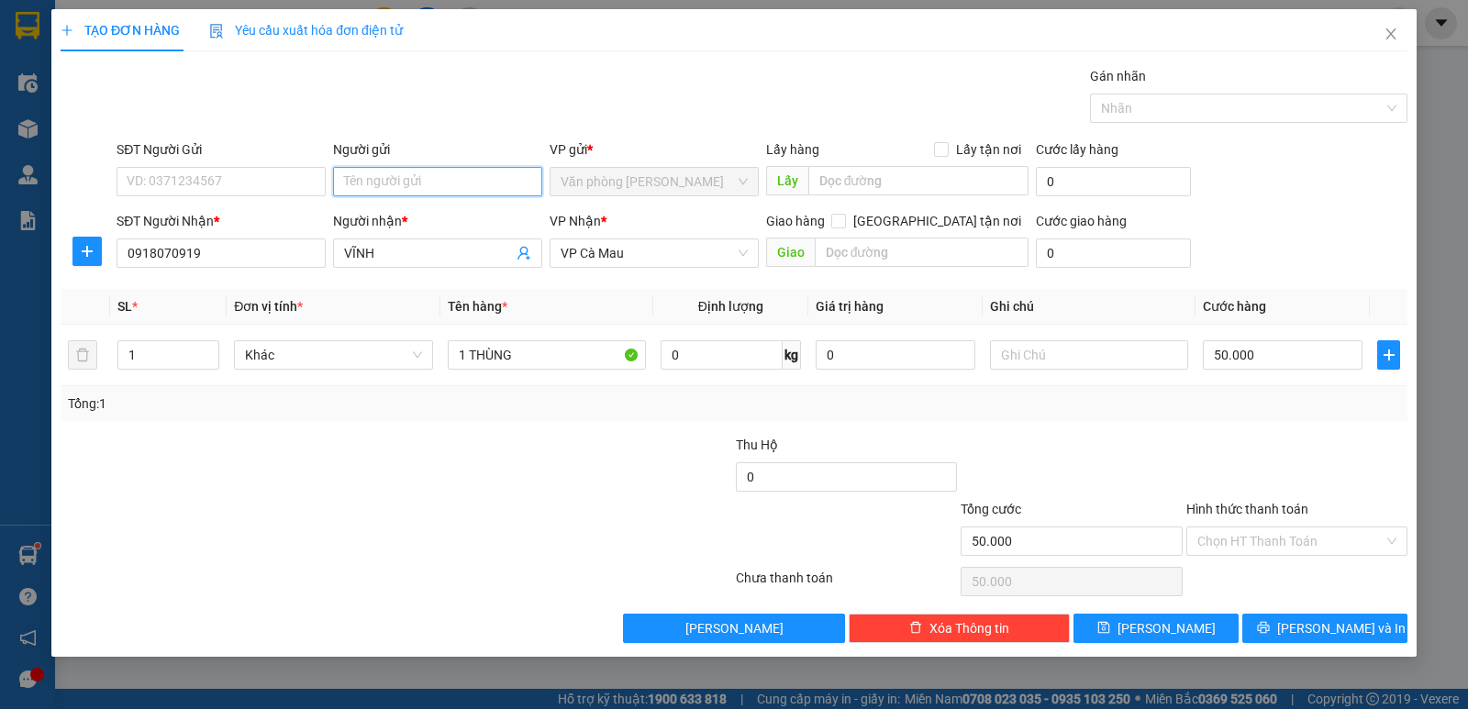
click at [412, 181] on input "Người gửi" at bounding box center [437, 181] width 209 height 29
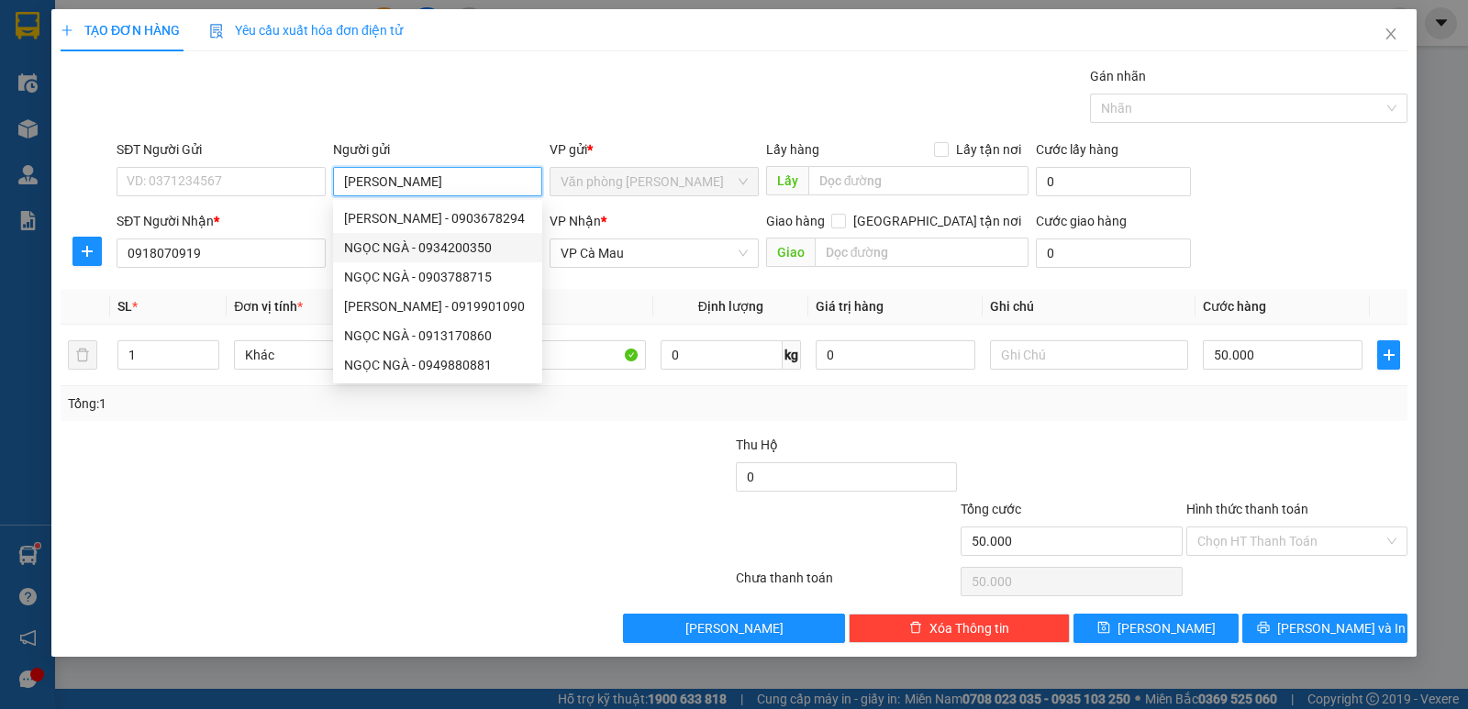
click at [442, 252] on div "NGỌC NGÀ - 0934200350" at bounding box center [437, 248] width 187 height 20
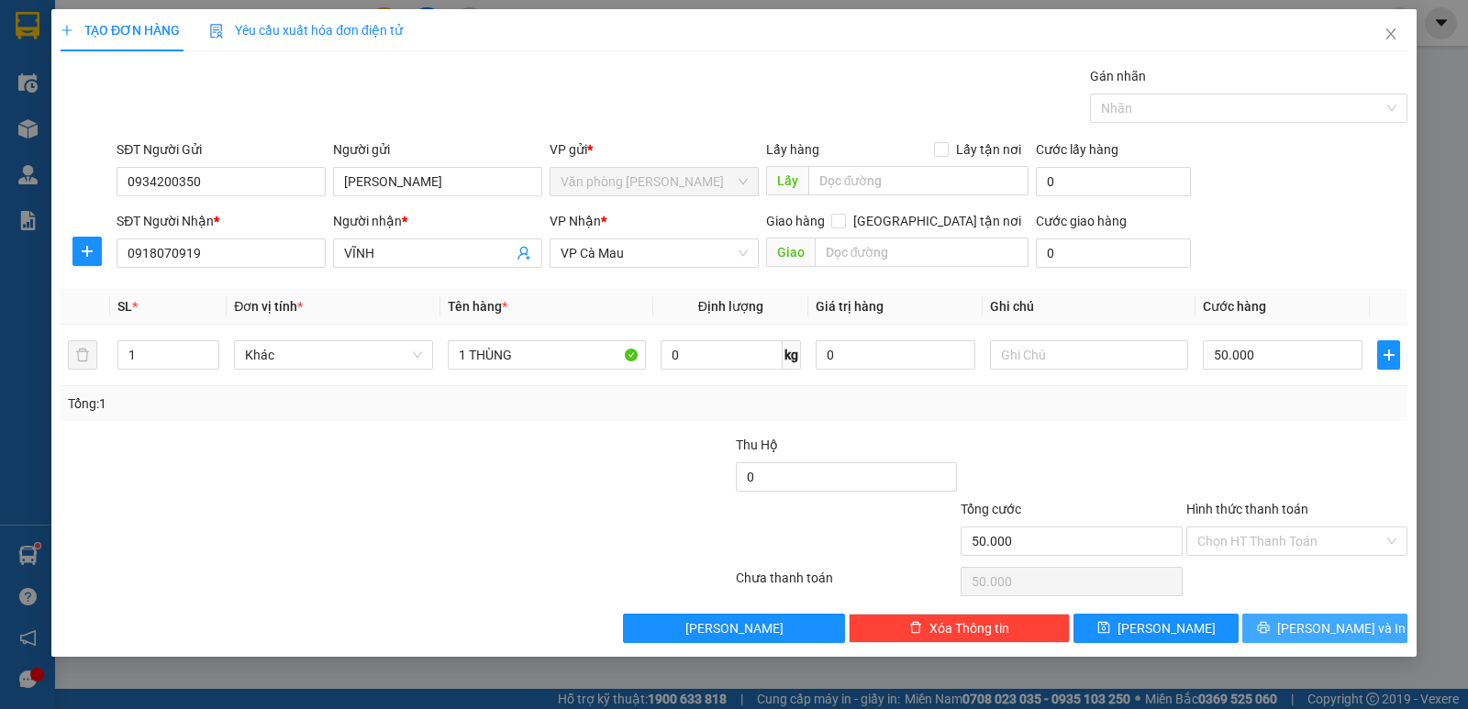
click at [1327, 625] on span "[PERSON_NAME] và In" at bounding box center [1341, 628] width 128 height 20
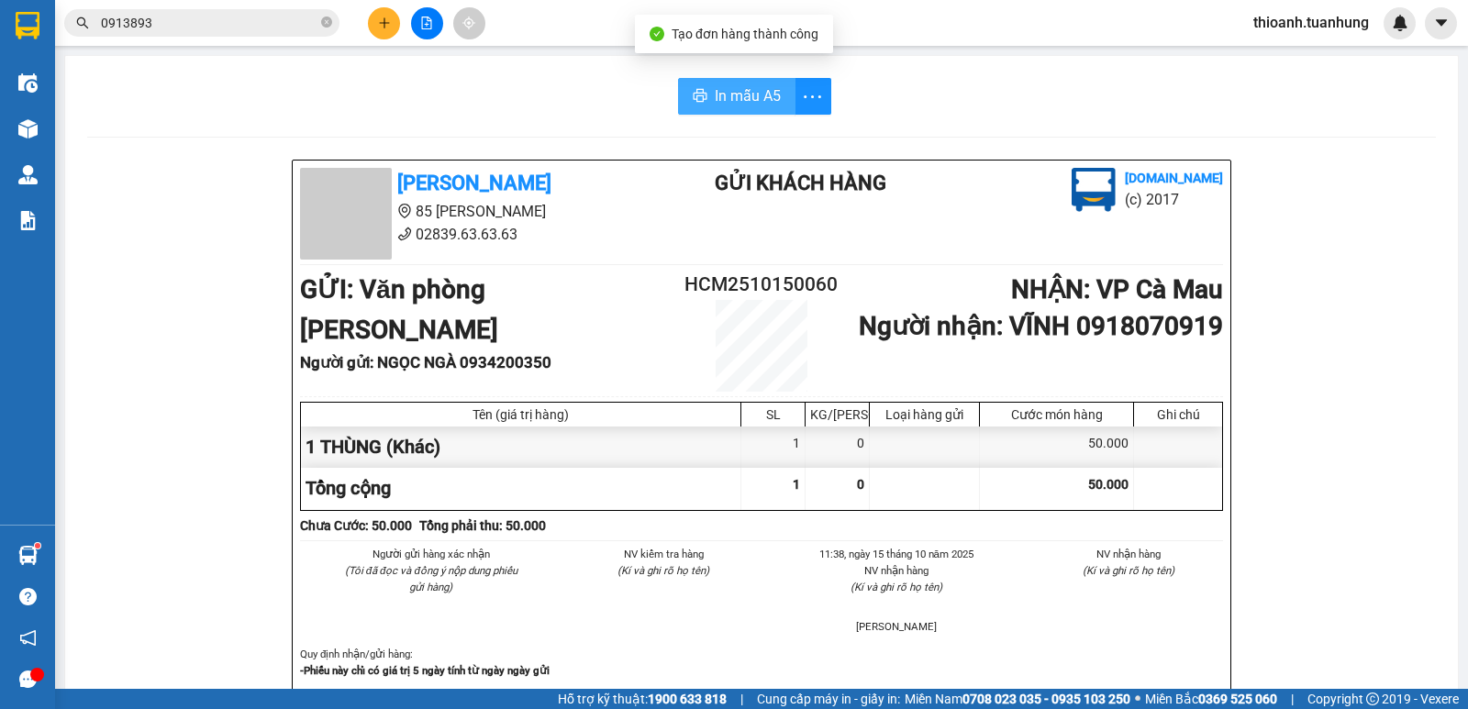
click at [725, 98] on span "In mẫu A5" at bounding box center [748, 95] width 66 height 23
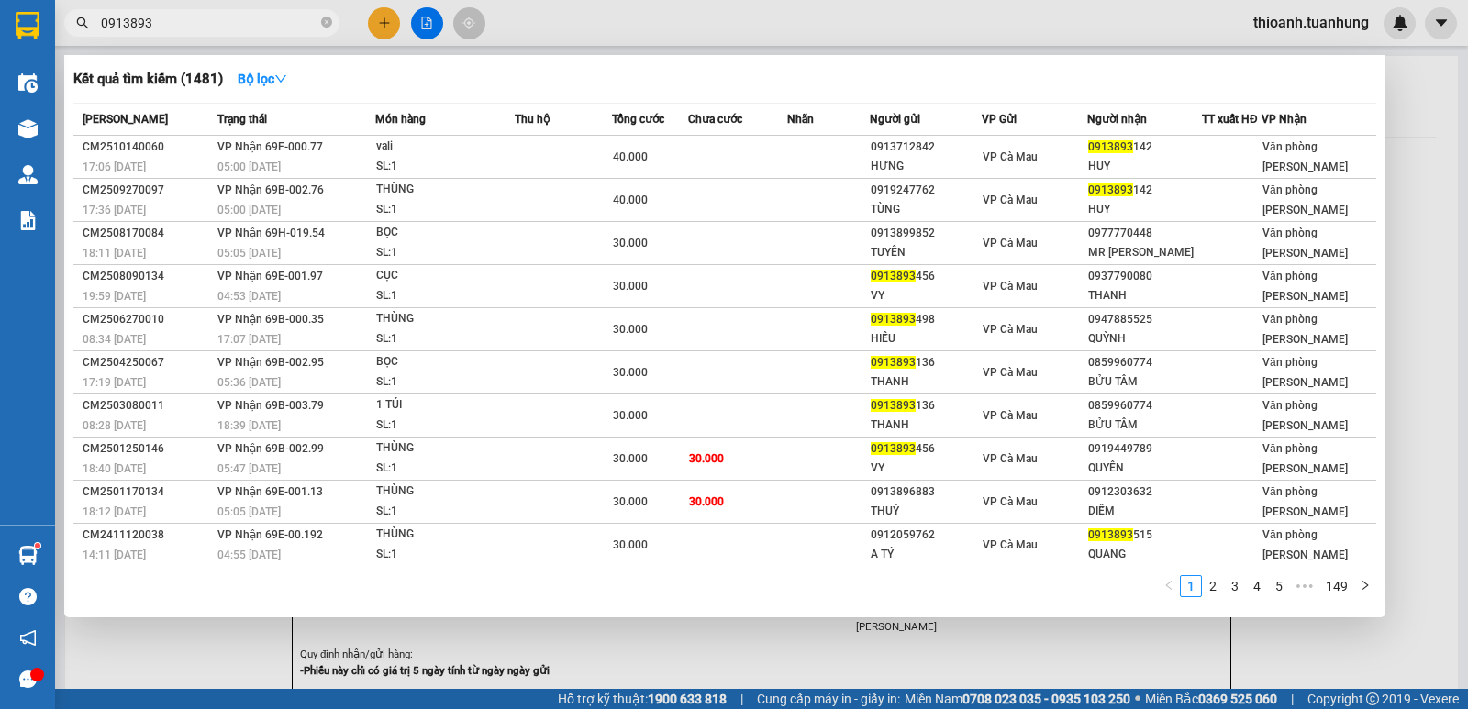
click at [320, 17] on span "0913893" at bounding box center [201, 23] width 275 height 28
click at [230, 30] on input "0913893" at bounding box center [209, 23] width 217 height 20
click at [323, 21] on icon "close-circle" at bounding box center [326, 22] width 11 height 11
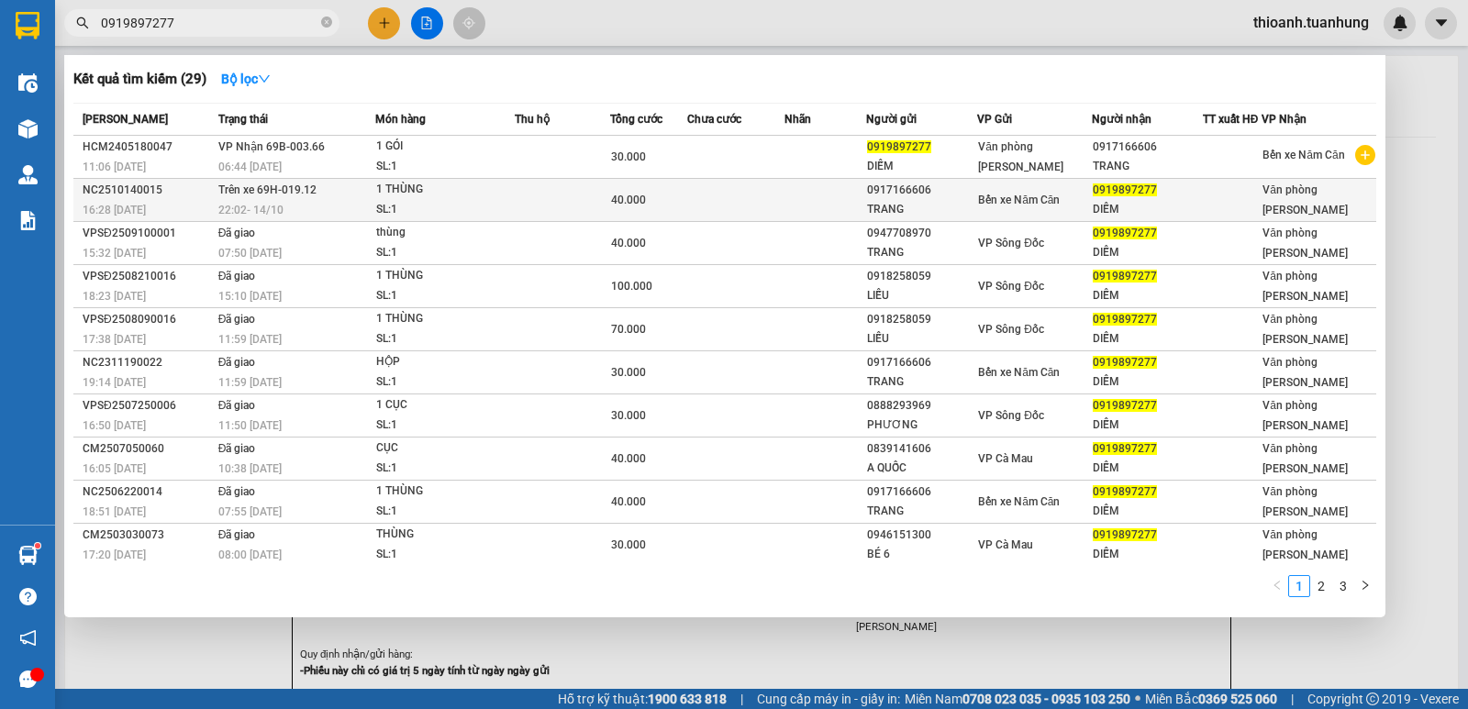
click at [1223, 198] on div at bounding box center [1233, 200] width 58 height 19
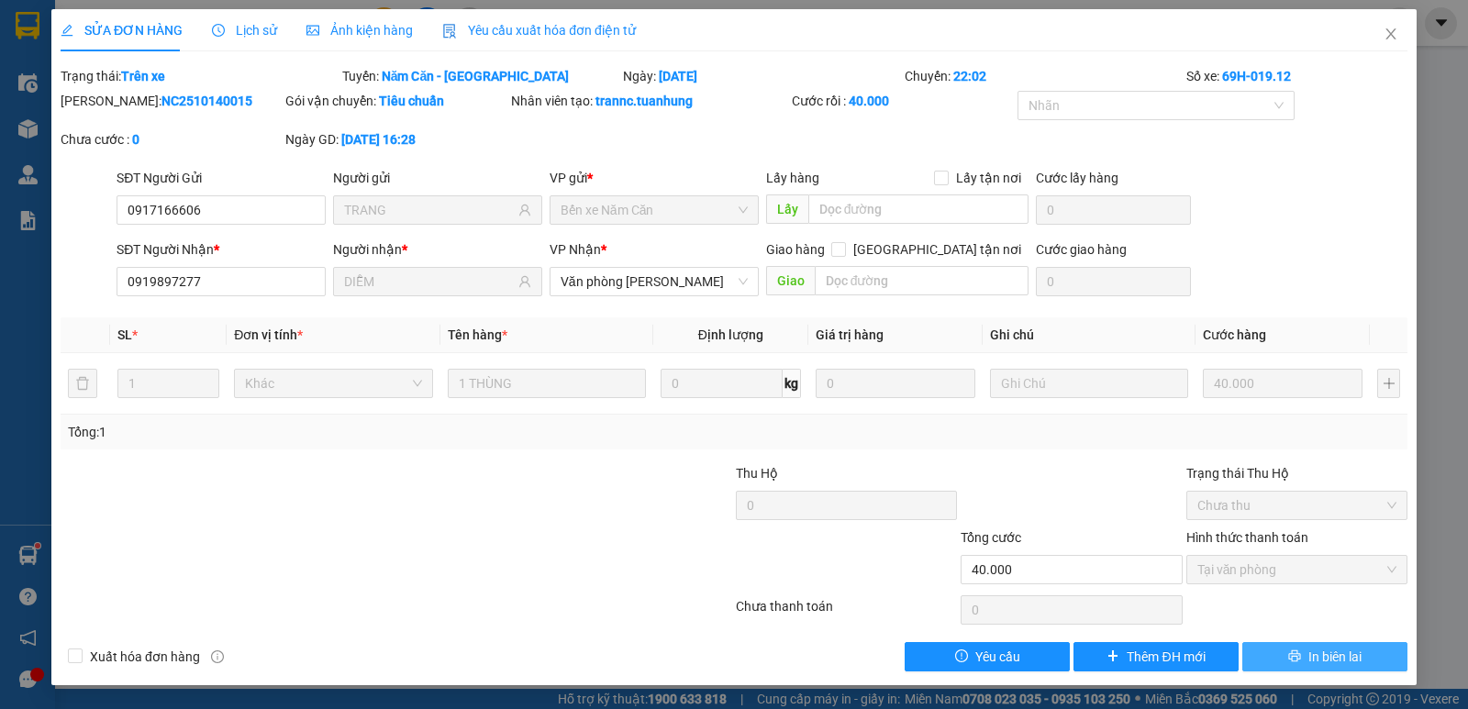
click at [1350, 659] on span "In biên lai" at bounding box center [1334, 657] width 53 height 20
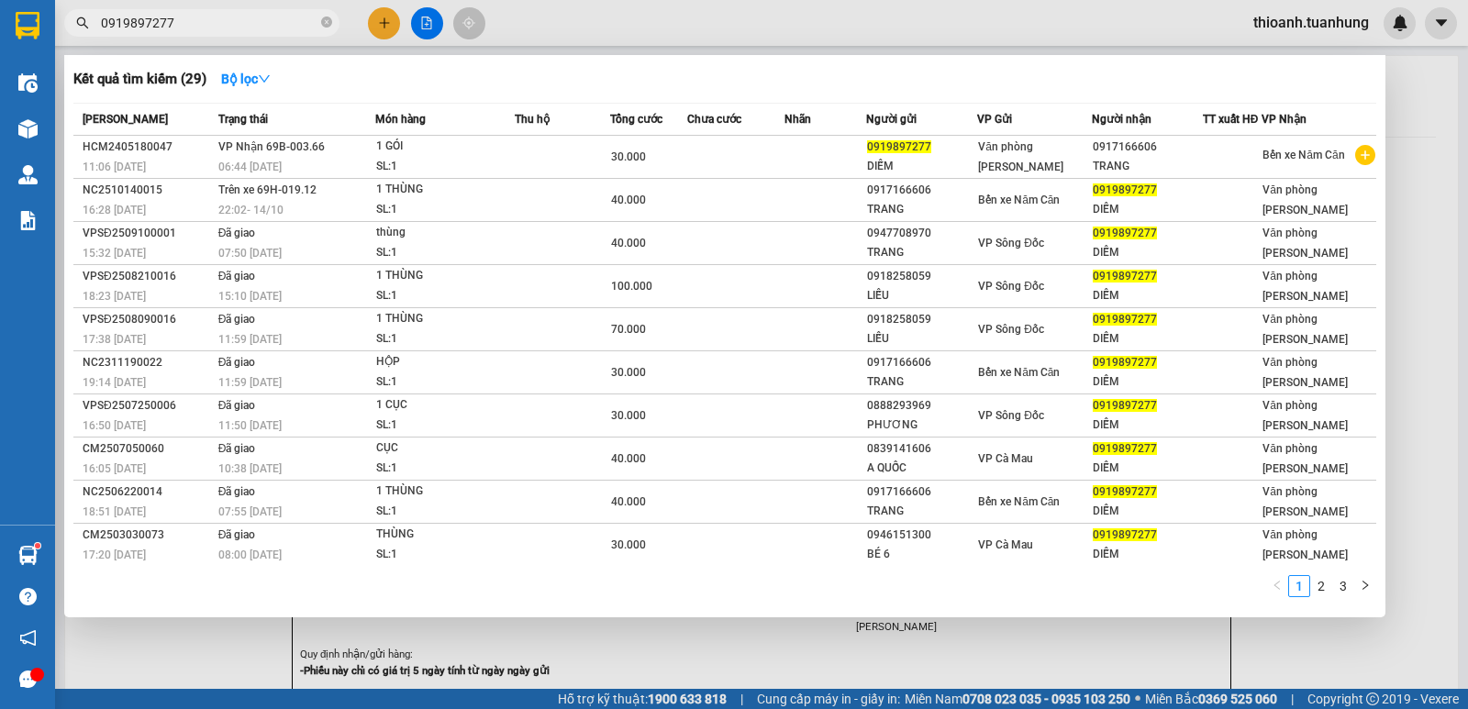
click at [128, 32] on input "0919897277" at bounding box center [209, 23] width 217 height 20
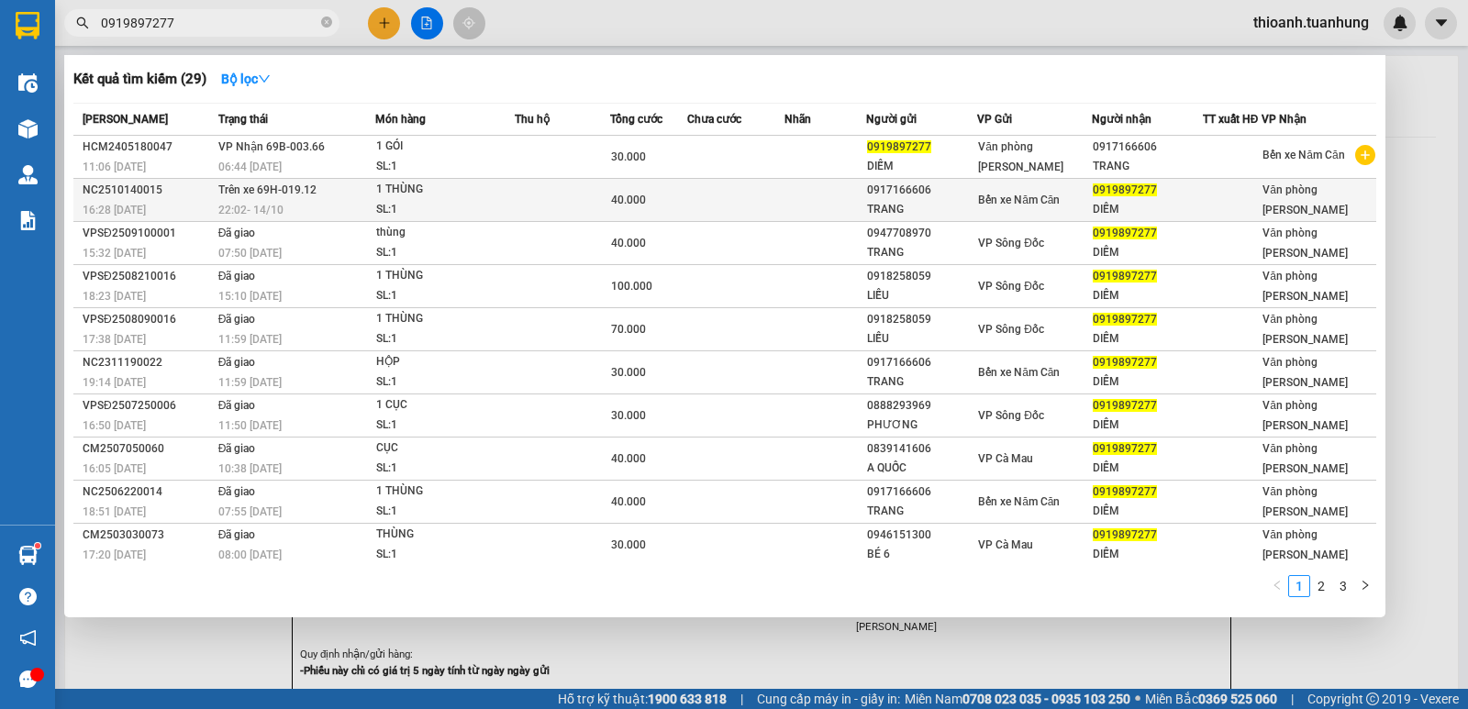
click at [1094, 206] on div "DIỄM" at bounding box center [1147, 209] width 109 height 19
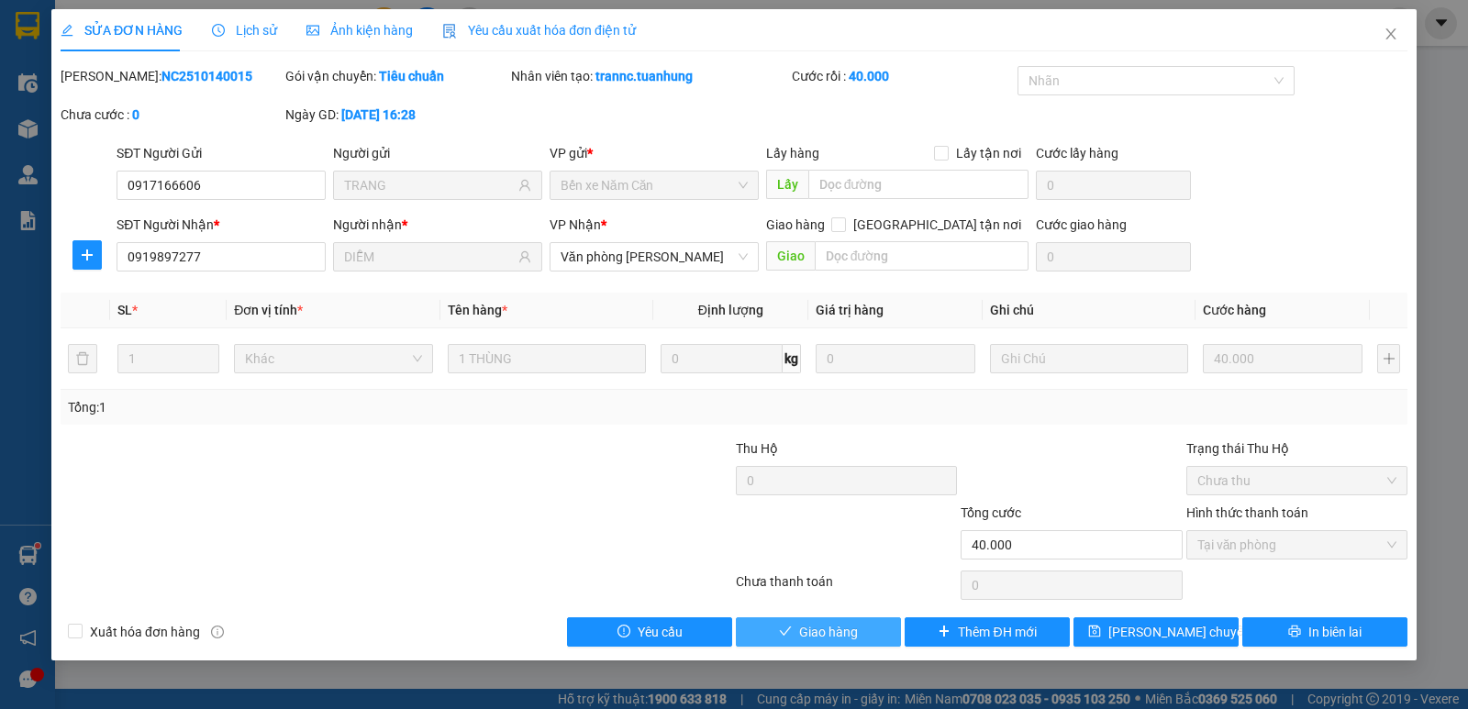
click at [877, 636] on button "Giao hàng" at bounding box center [818, 631] width 165 height 29
drag, startPoint x: 853, startPoint y: 643, endPoint x: 887, endPoint y: 593, distance: 60.8
click at [870, 620] on button "Giao hàng" at bounding box center [818, 631] width 165 height 29
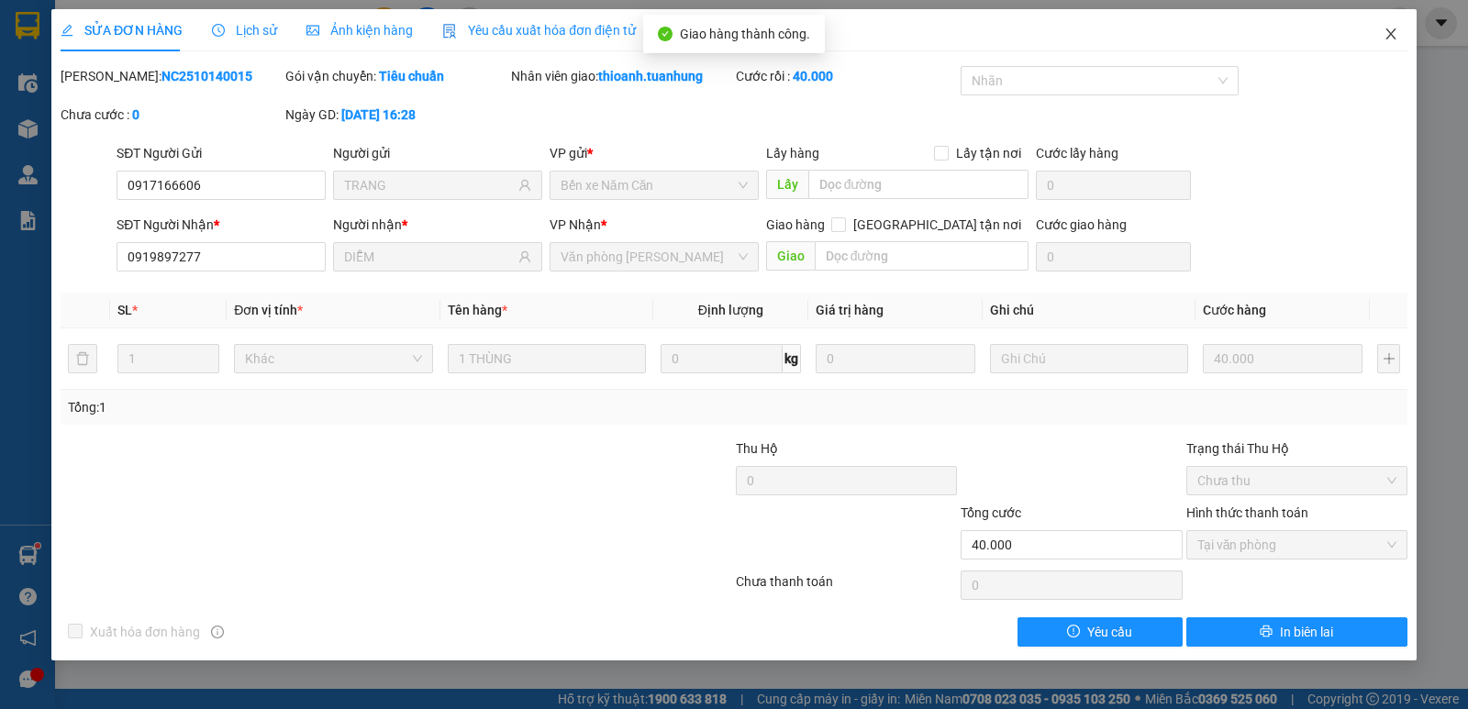
drag, startPoint x: 1389, startPoint y: 37, endPoint x: 1278, endPoint y: 54, distance: 112.4
click at [1389, 36] on icon "close" at bounding box center [1391, 34] width 15 height 15
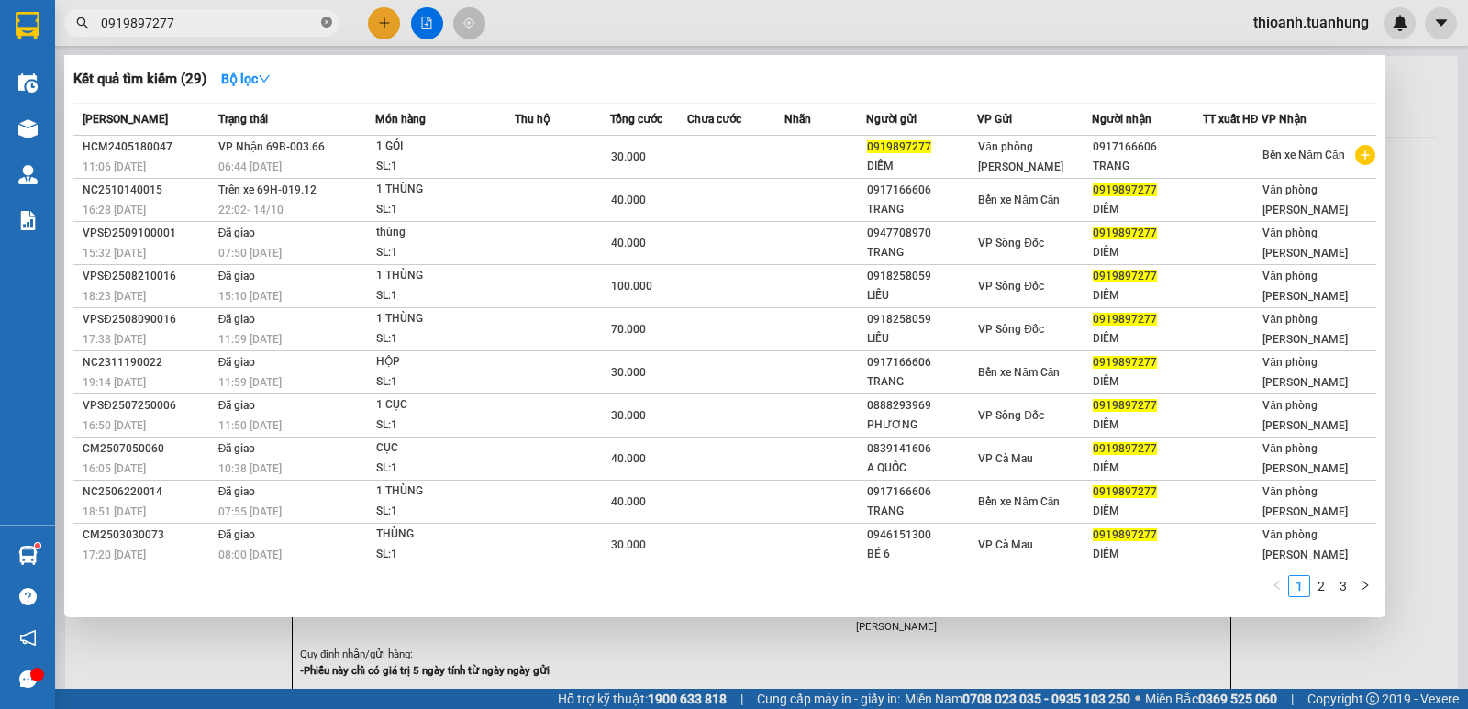
click at [324, 17] on icon "close-circle" at bounding box center [326, 22] width 11 height 11
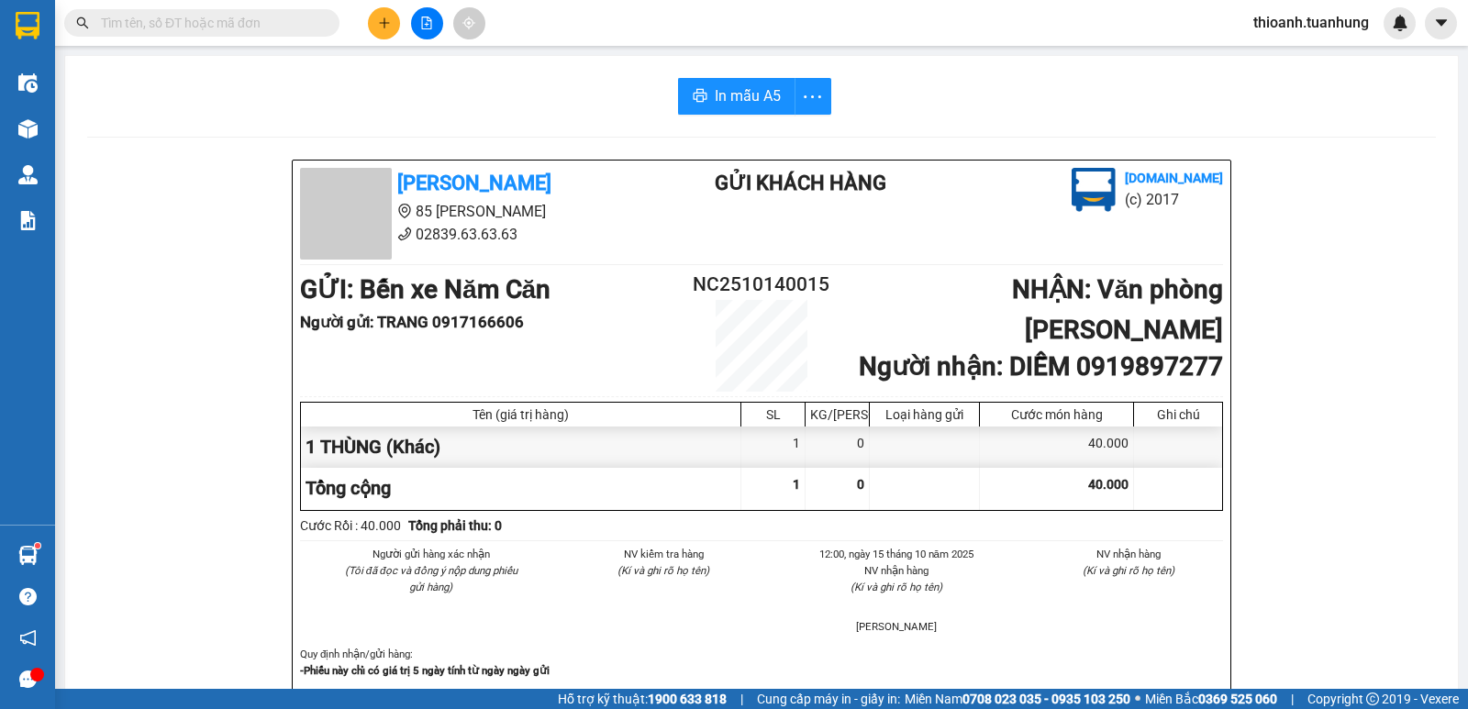
click at [273, 23] on input "text" at bounding box center [209, 23] width 217 height 20
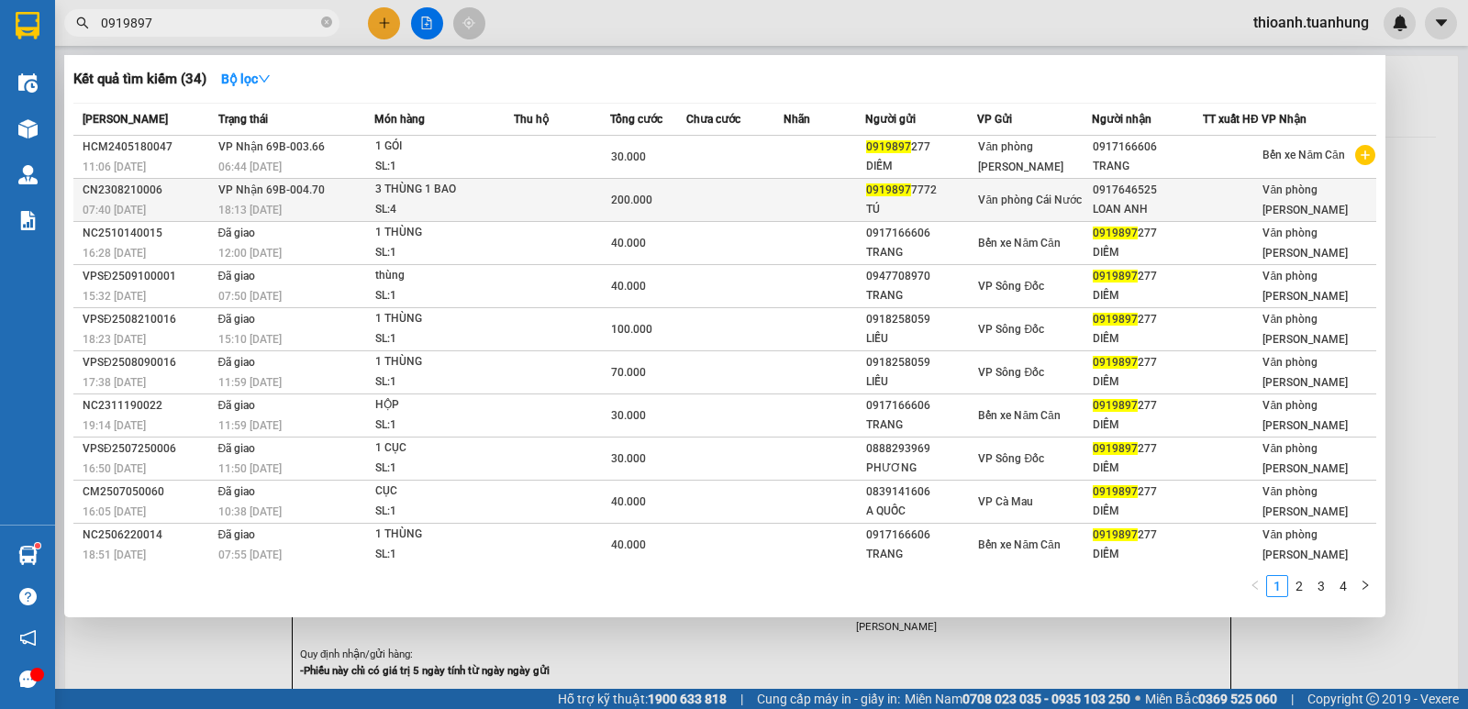
click at [1146, 200] on div "LOAN ANH" at bounding box center [1147, 209] width 109 height 19
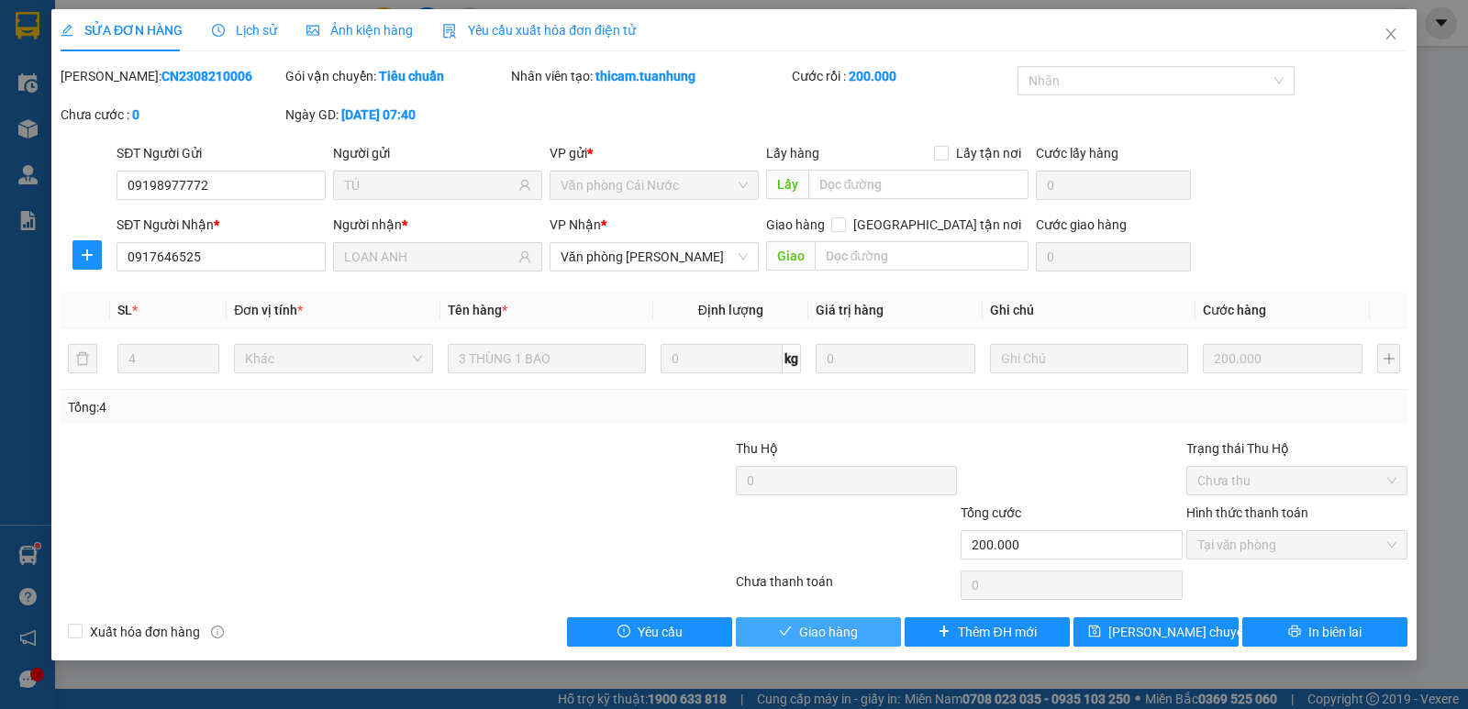
click at [856, 630] on span "Giao hàng" at bounding box center [828, 632] width 59 height 20
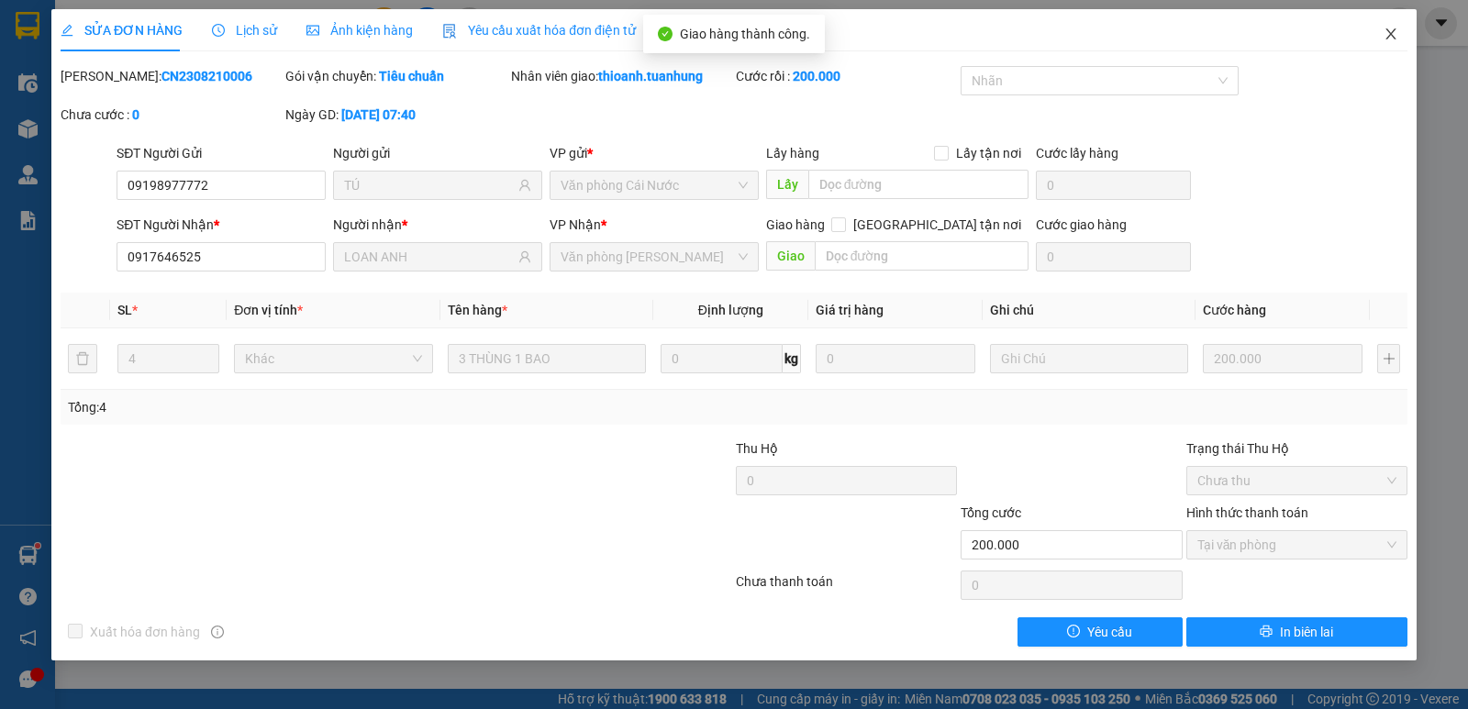
drag, startPoint x: 1389, startPoint y: 31, endPoint x: 860, endPoint y: 43, distance: 529.5
click at [1389, 32] on icon "close" at bounding box center [1391, 34] width 15 height 15
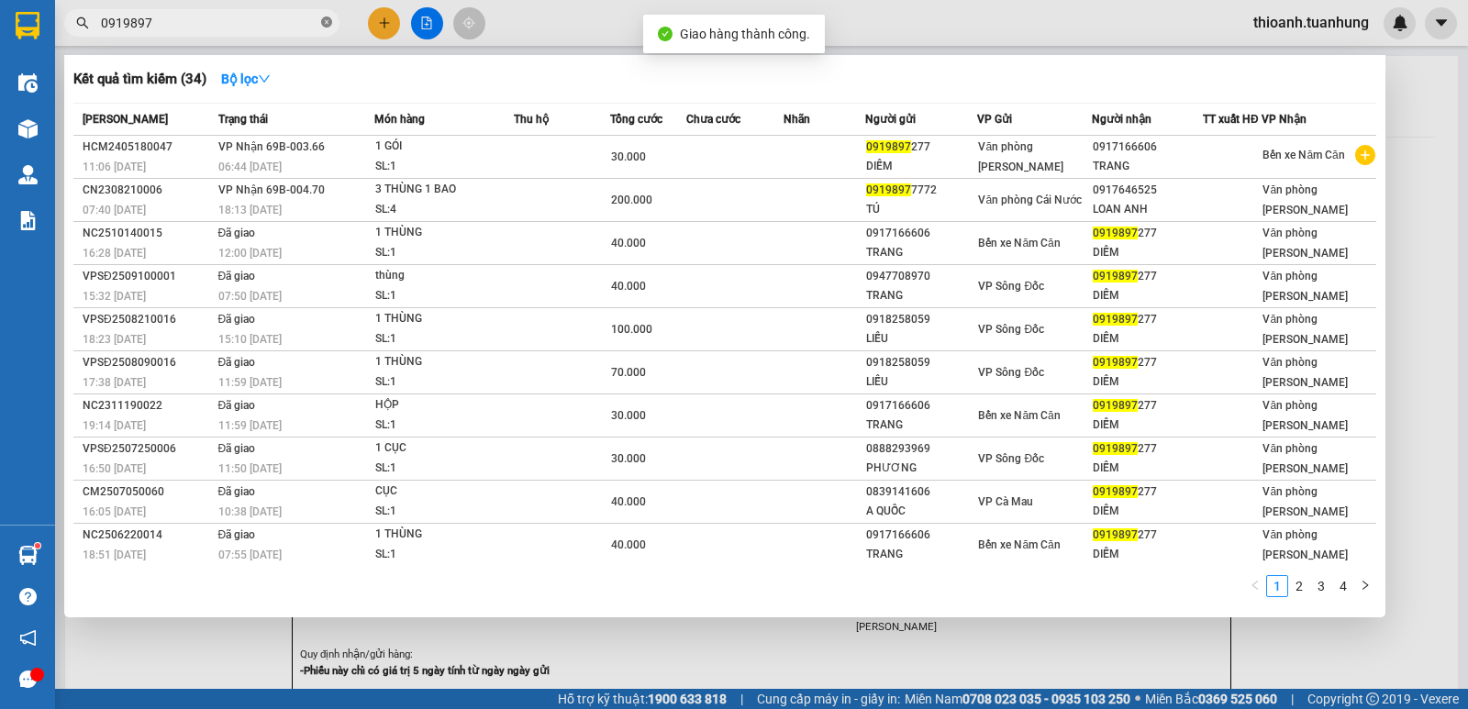
click at [325, 18] on icon "close-circle" at bounding box center [326, 22] width 11 height 11
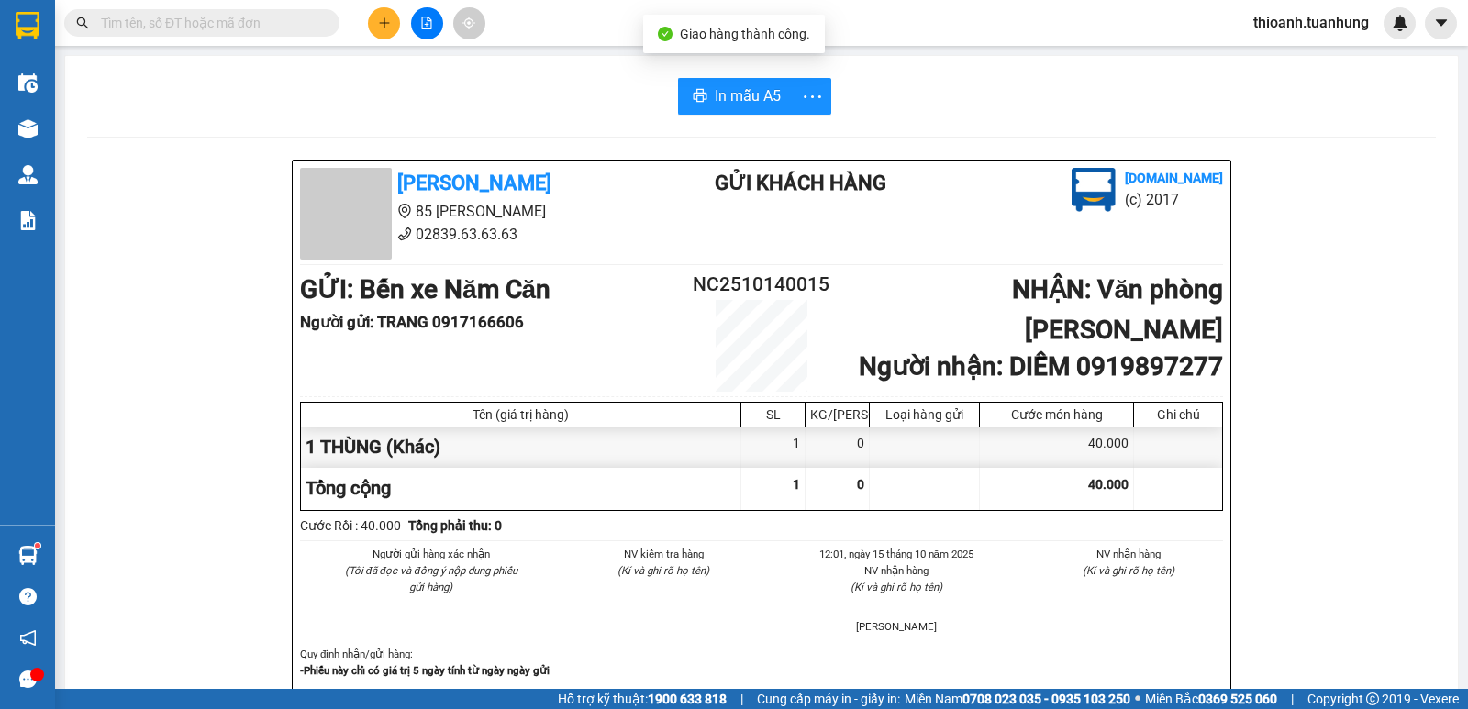
click at [291, 23] on input "text" at bounding box center [209, 23] width 217 height 20
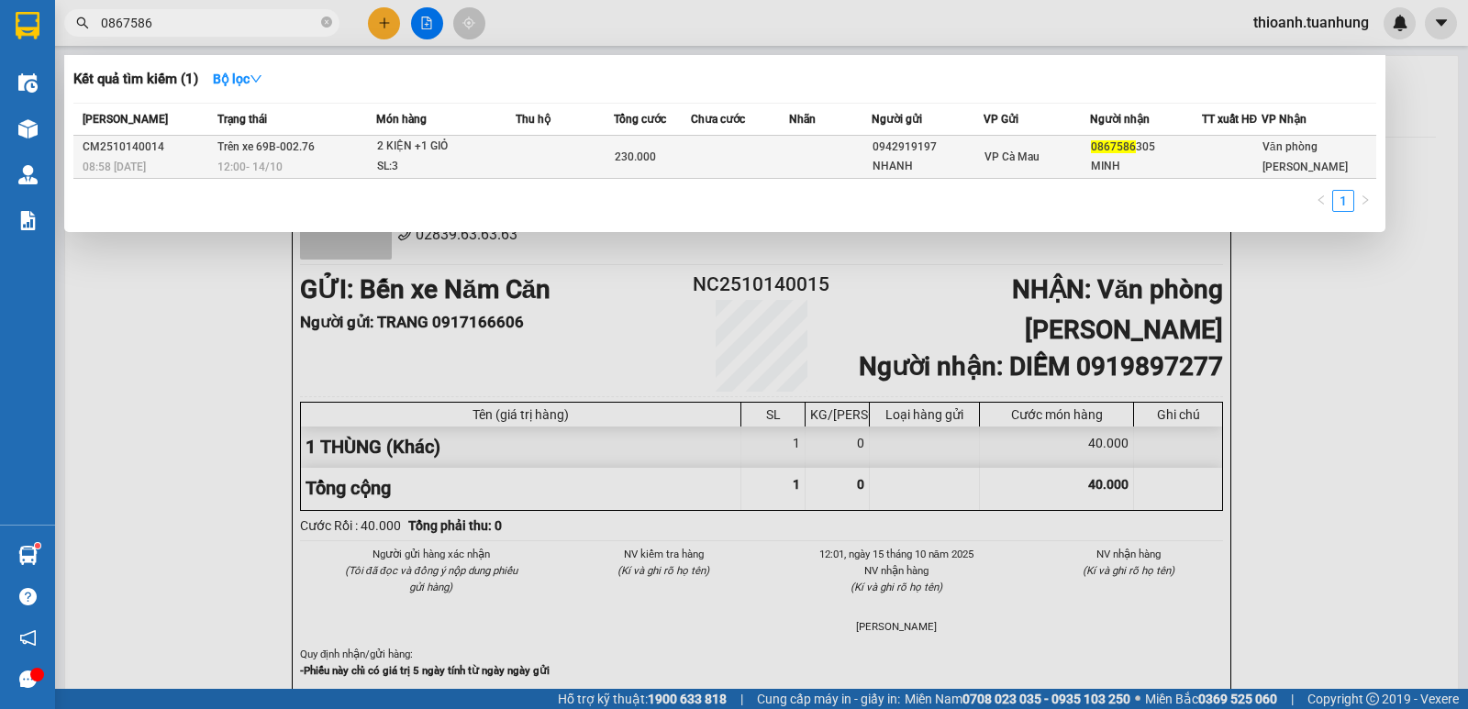
click at [829, 169] on td at bounding box center [830, 157] width 83 height 43
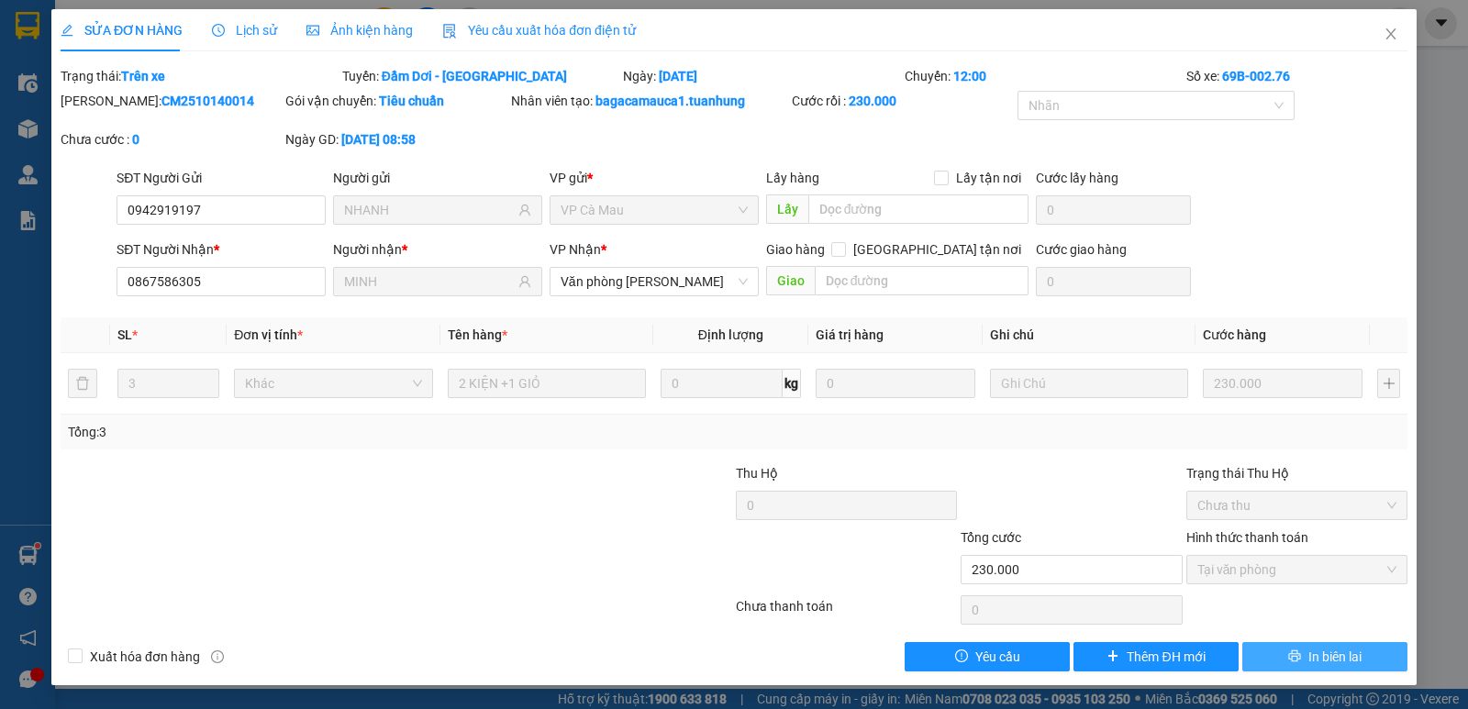
click at [1323, 656] on span "In biên lai" at bounding box center [1334, 657] width 53 height 20
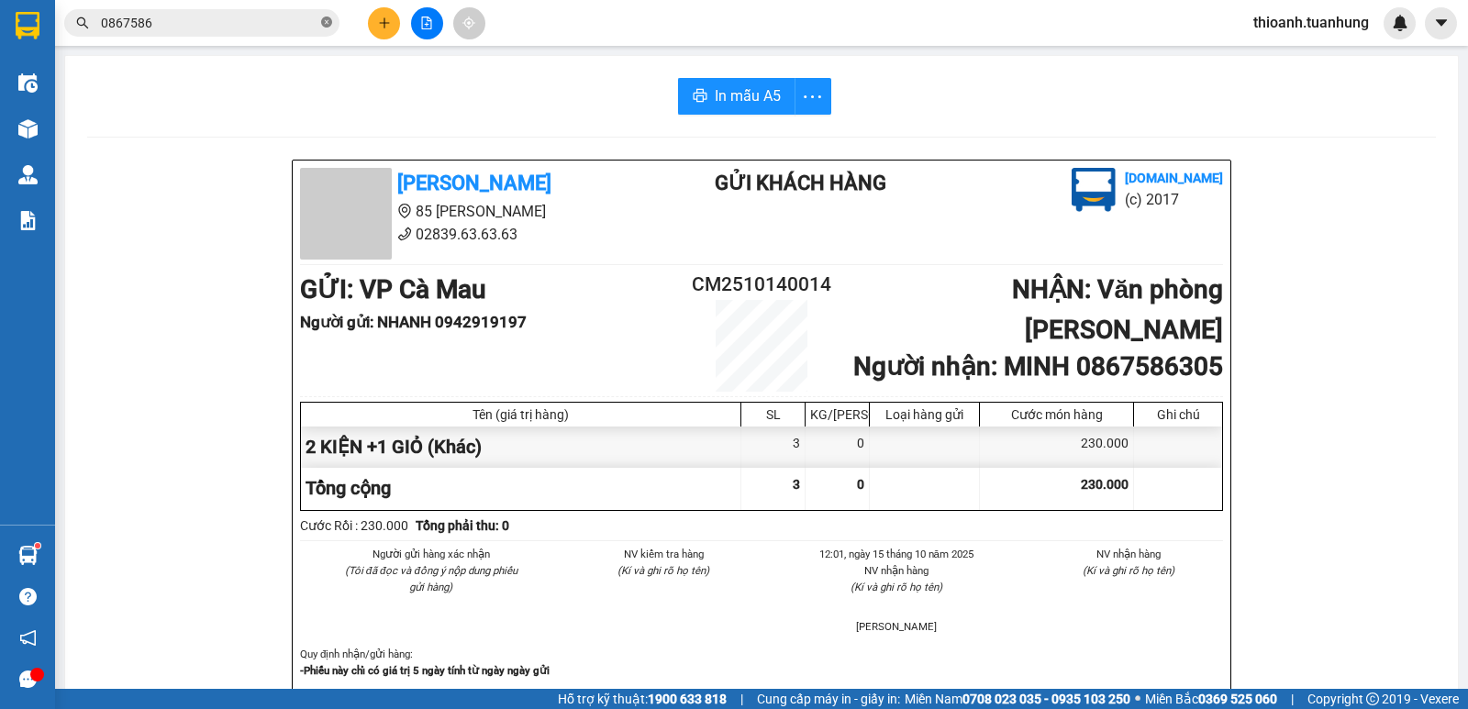
click at [327, 26] on icon "close-circle" at bounding box center [326, 22] width 11 height 11
click at [227, 21] on input "text" at bounding box center [209, 23] width 217 height 20
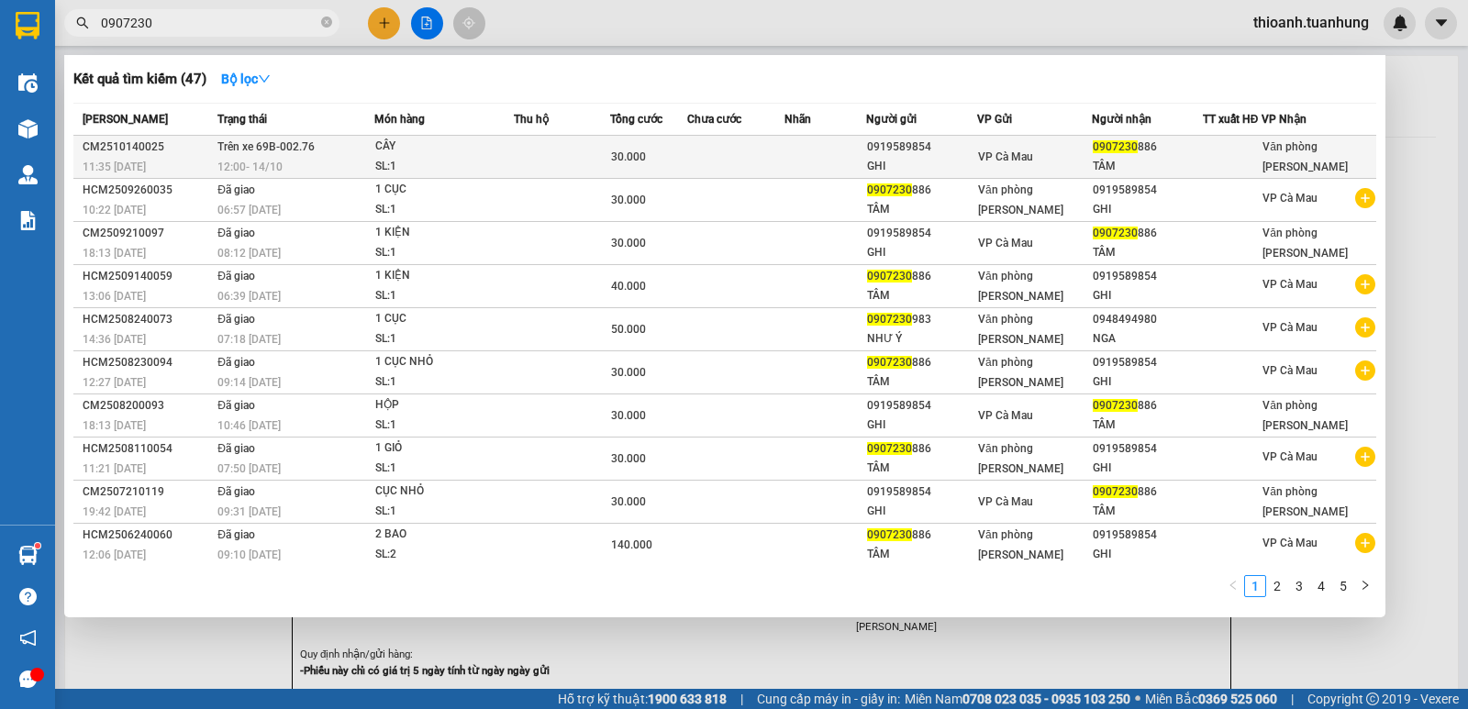
click at [751, 161] on td at bounding box center [735, 157] width 97 height 43
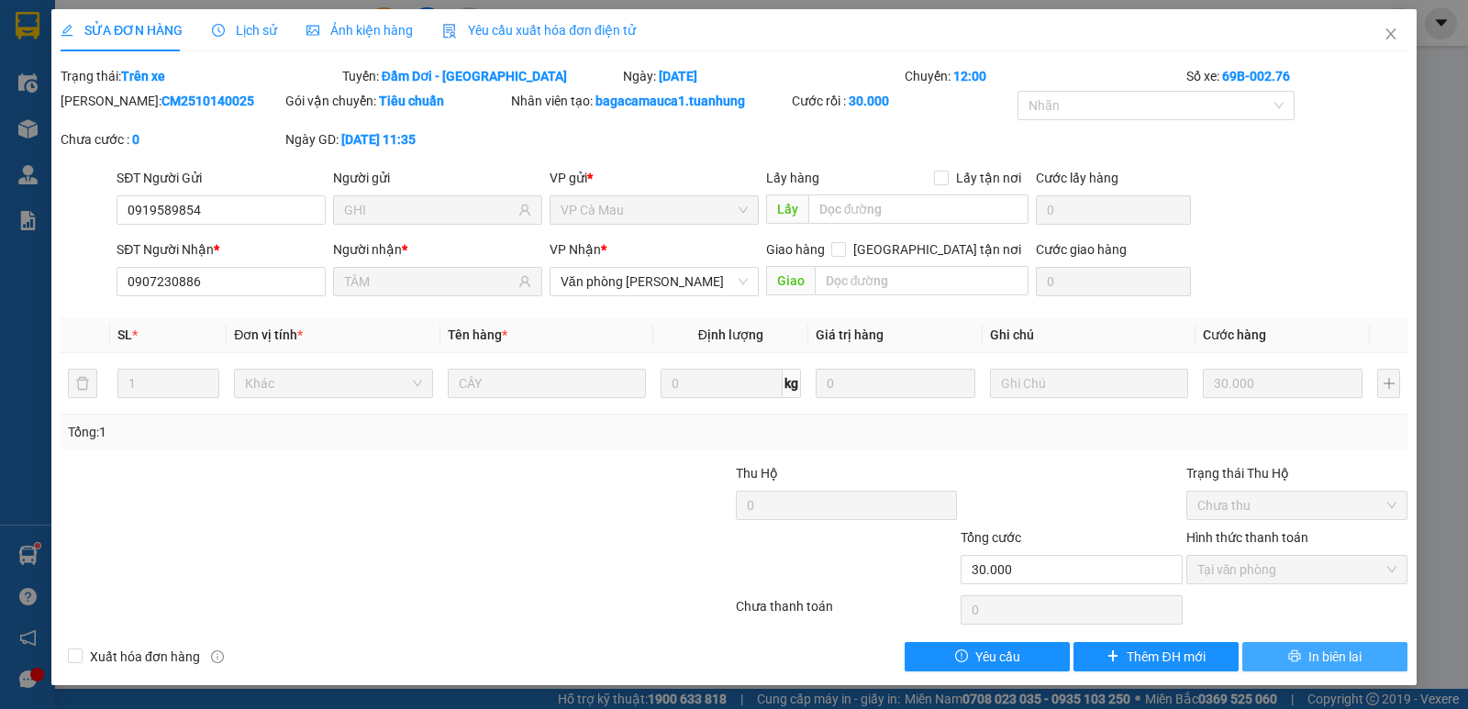
click at [1323, 655] on span "In biên lai" at bounding box center [1334, 657] width 53 height 20
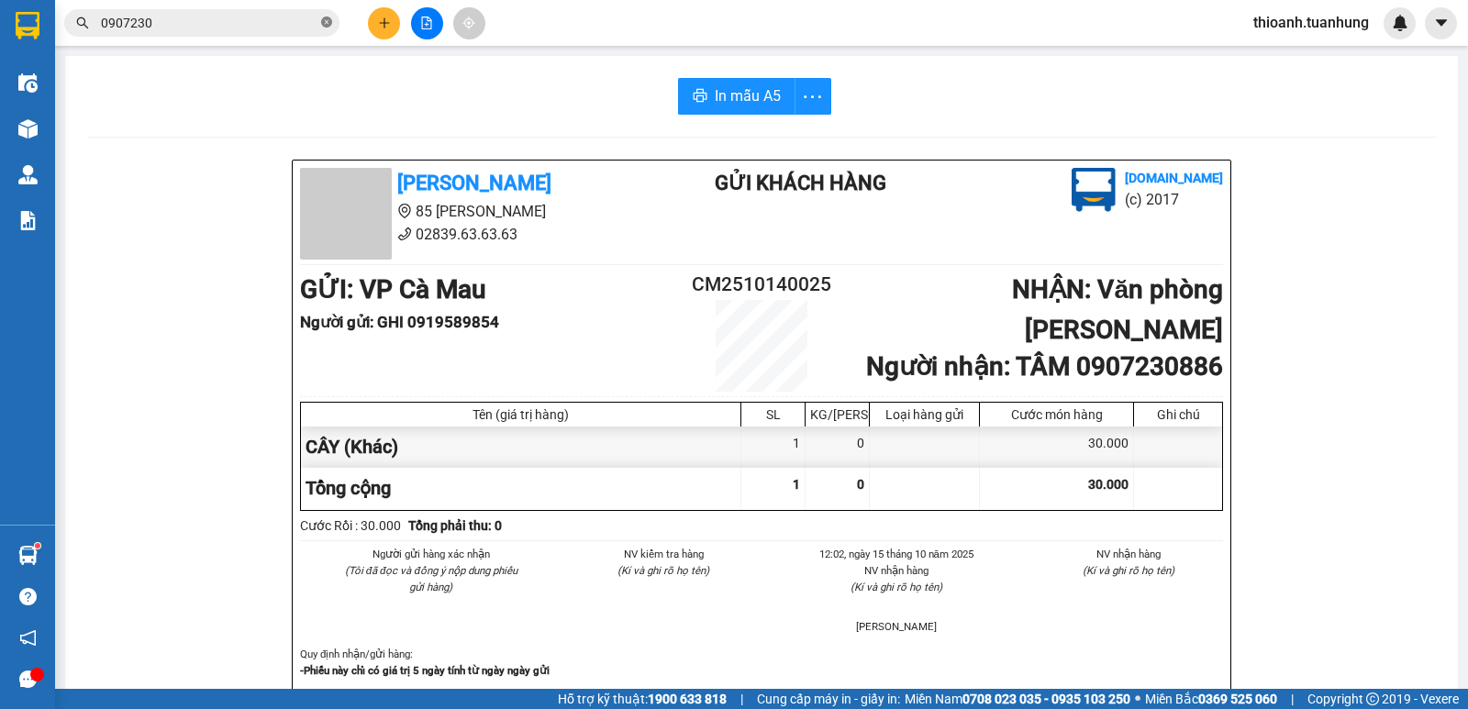
click at [328, 20] on icon "close-circle" at bounding box center [326, 22] width 11 height 11
click at [268, 22] on input "text" at bounding box center [209, 23] width 217 height 20
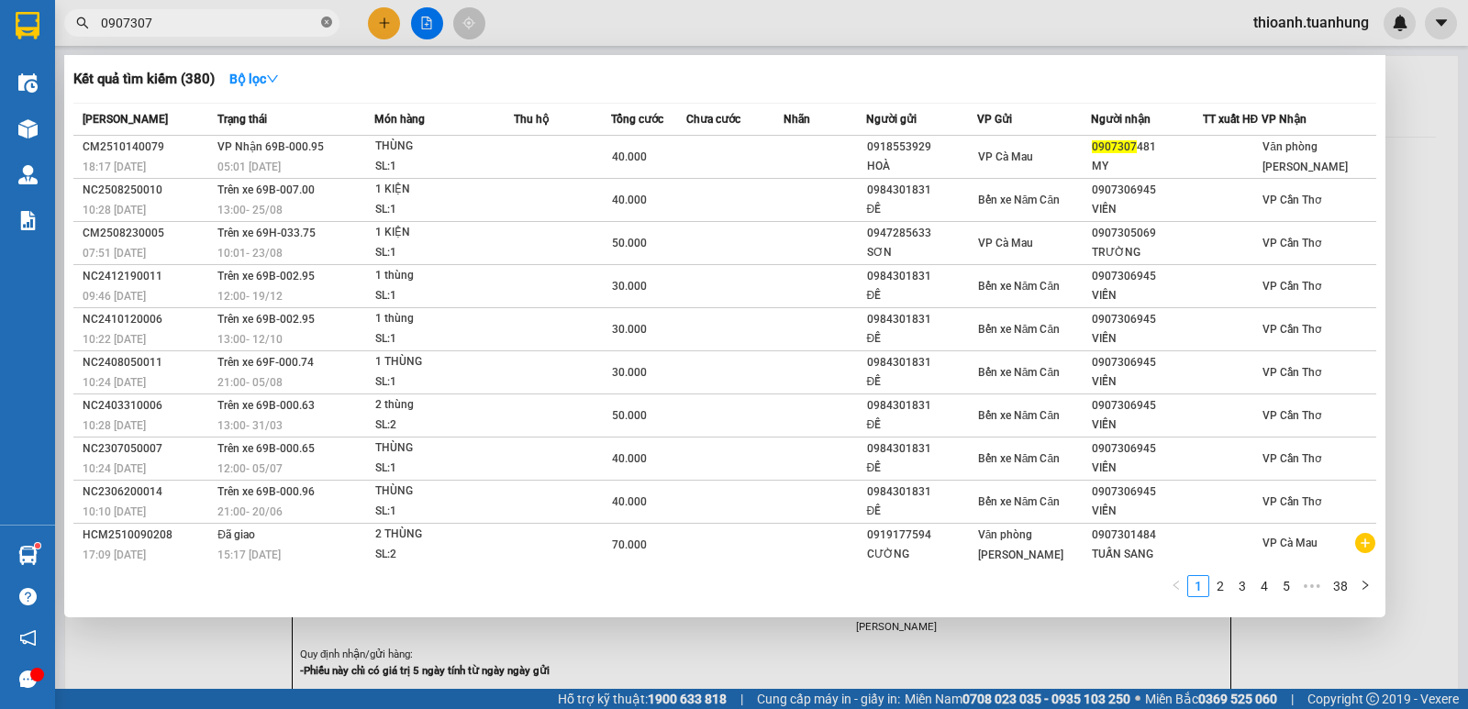
click at [328, 26] on icon "close-circle" at bounding box center [326, 22] width 11 height 11
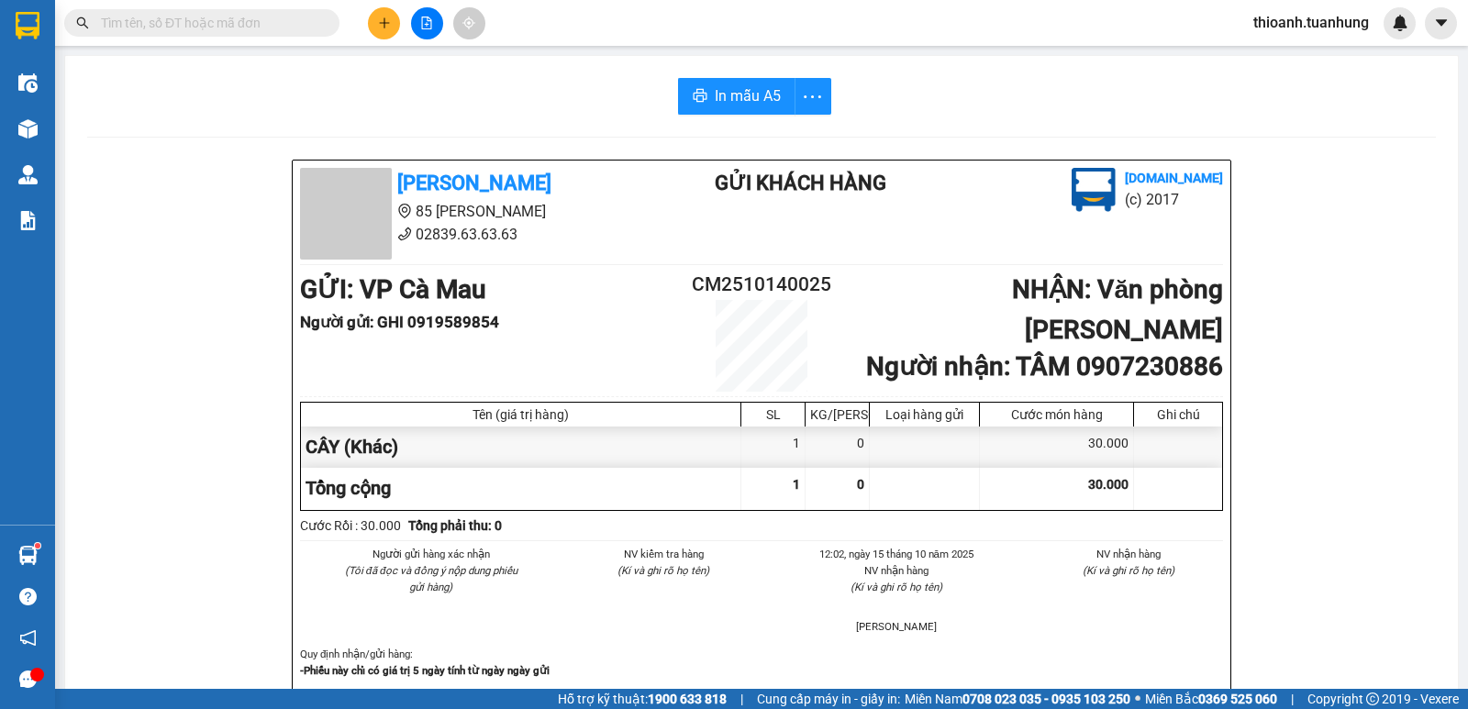
click at [287, 22] on input "text" at bounding box center [209, 23] width 217 height 20
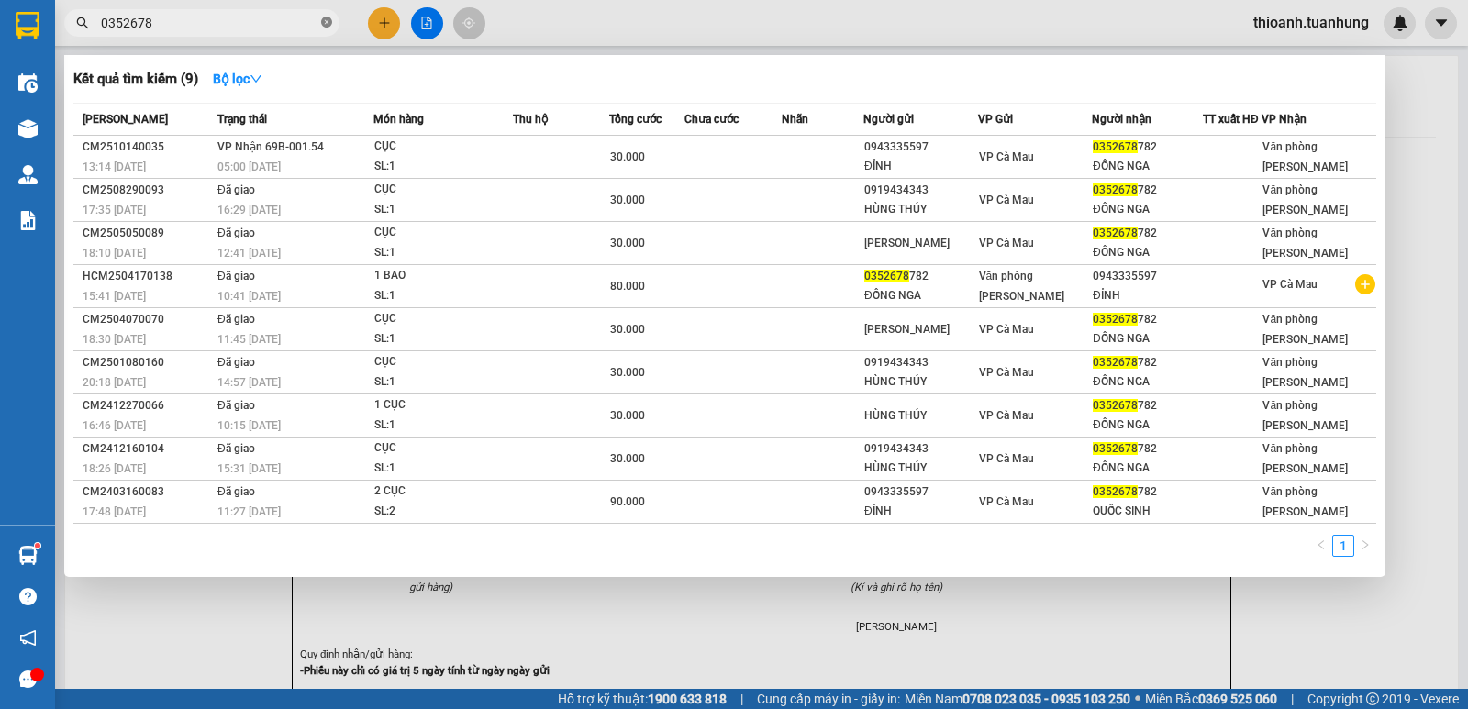
click at [327, 27] on icon "close-circle" at bounding box center [326, 22] width 11 height 11
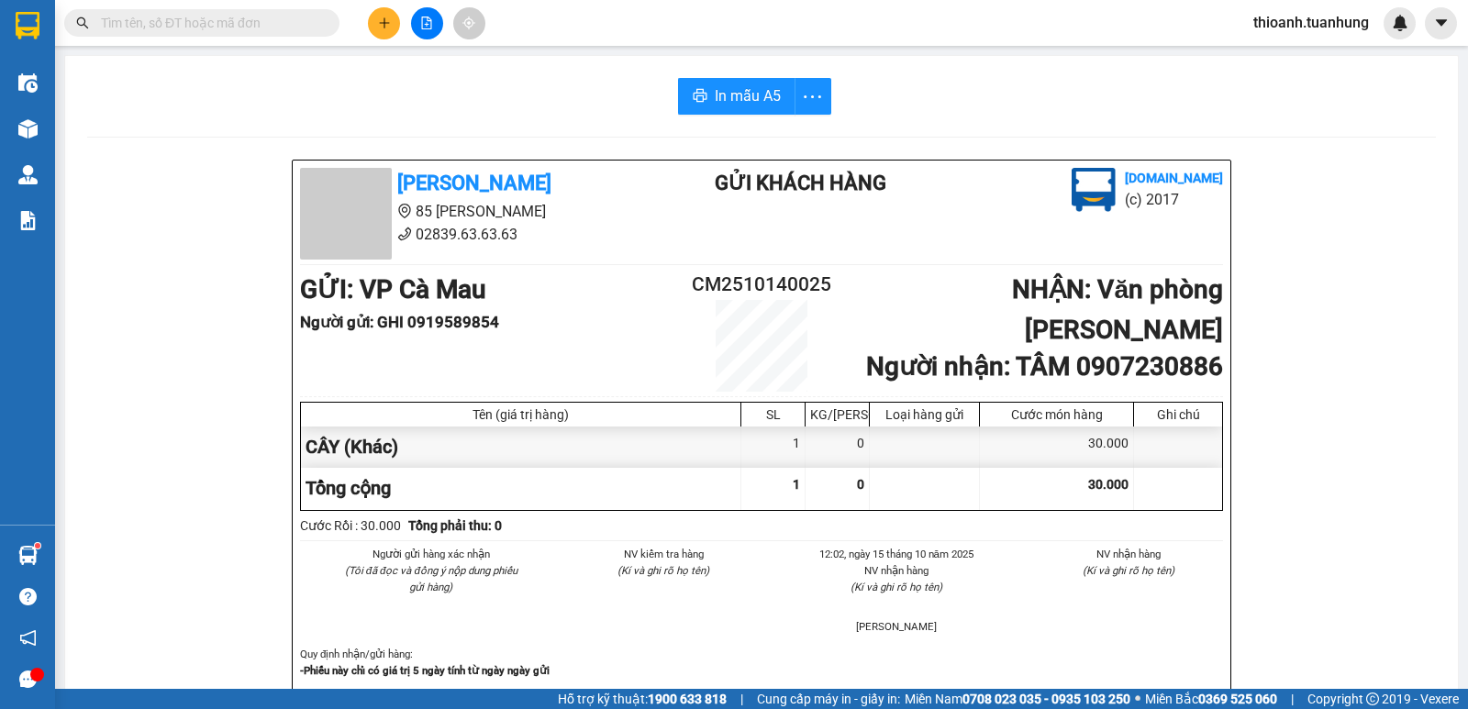
click at [280, 20] on input "text" at bounding box center [209, 23] width 217 height 20
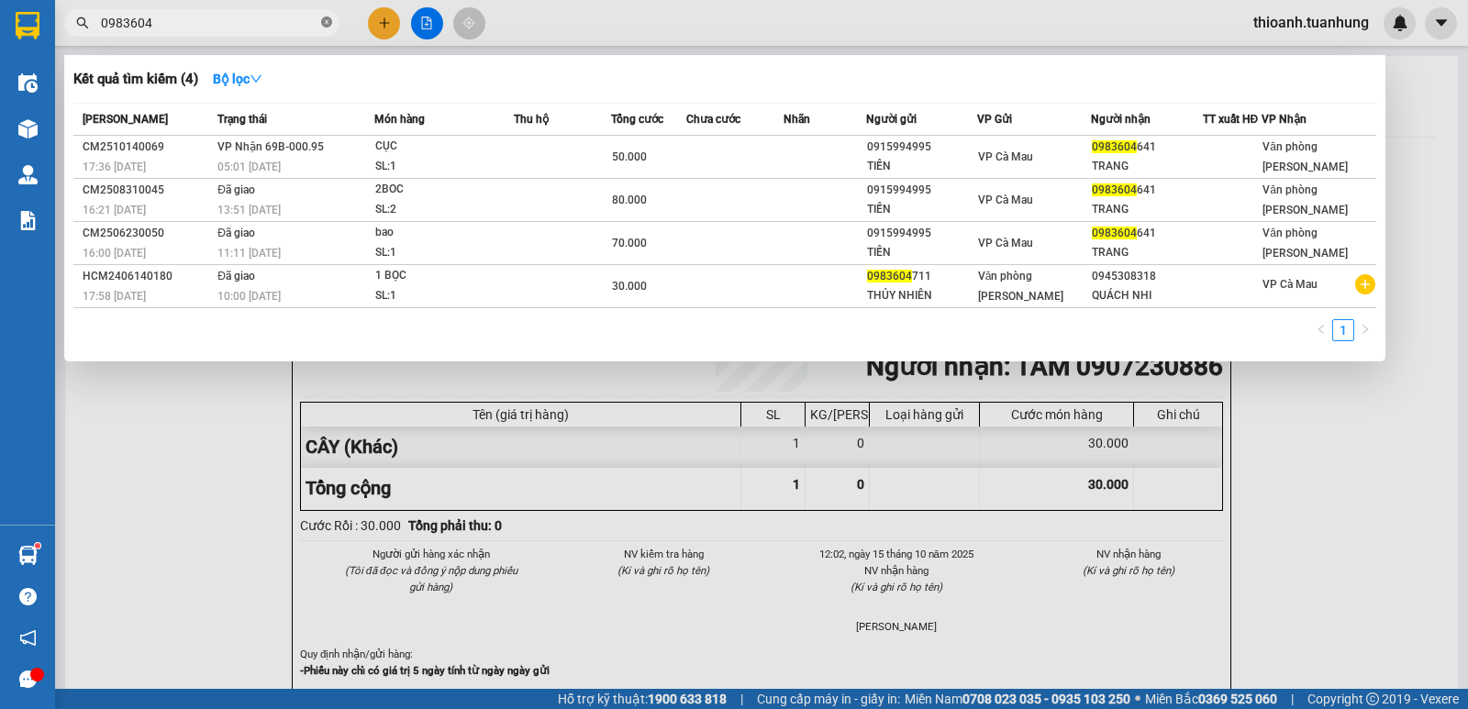
click at [328, 21] on icon "close-circle" at bounding box center [326, 22] width 11 height 11
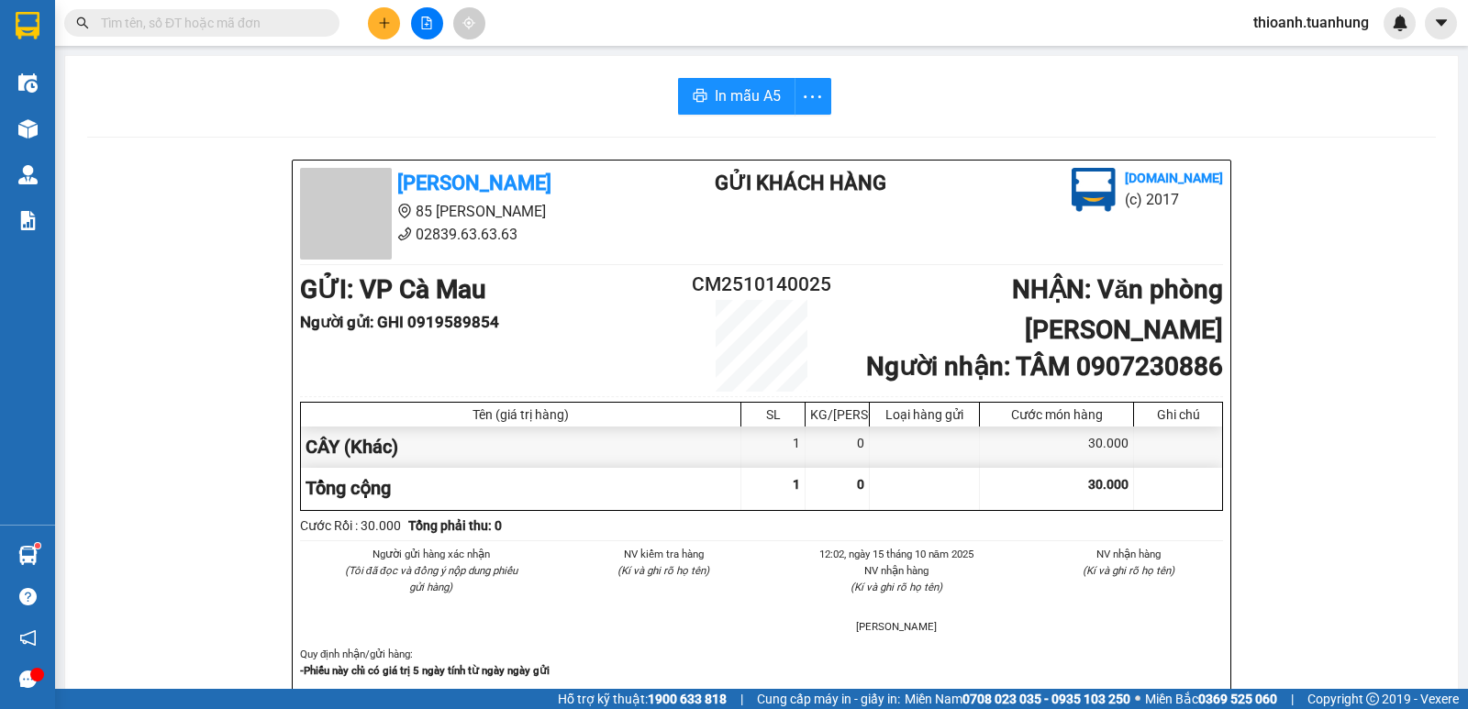
click at [214, 23] on input "text" at bounding box center [209, 23] width 217 height 20
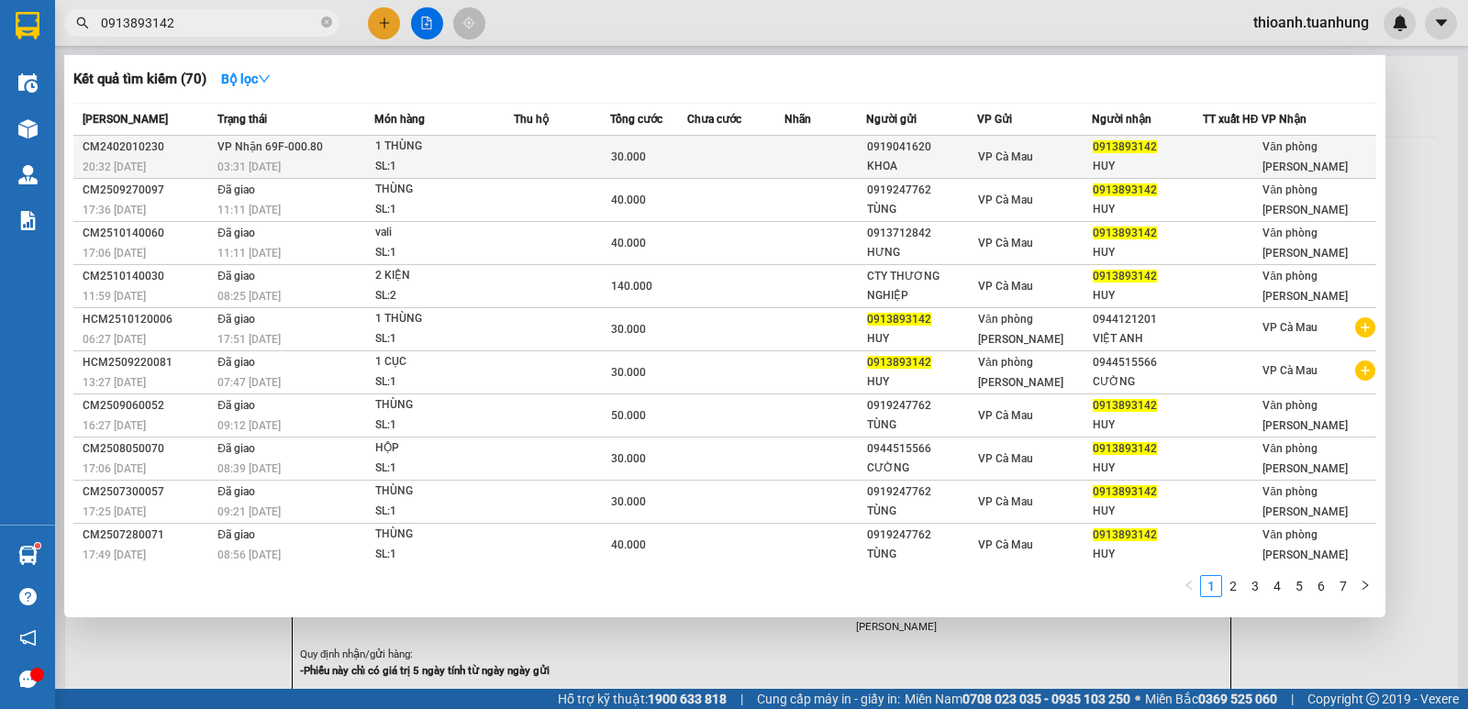
click at [1005, 165] on div "VP Cà Mau" at bounding box center [1034, 157] width 113 height 20
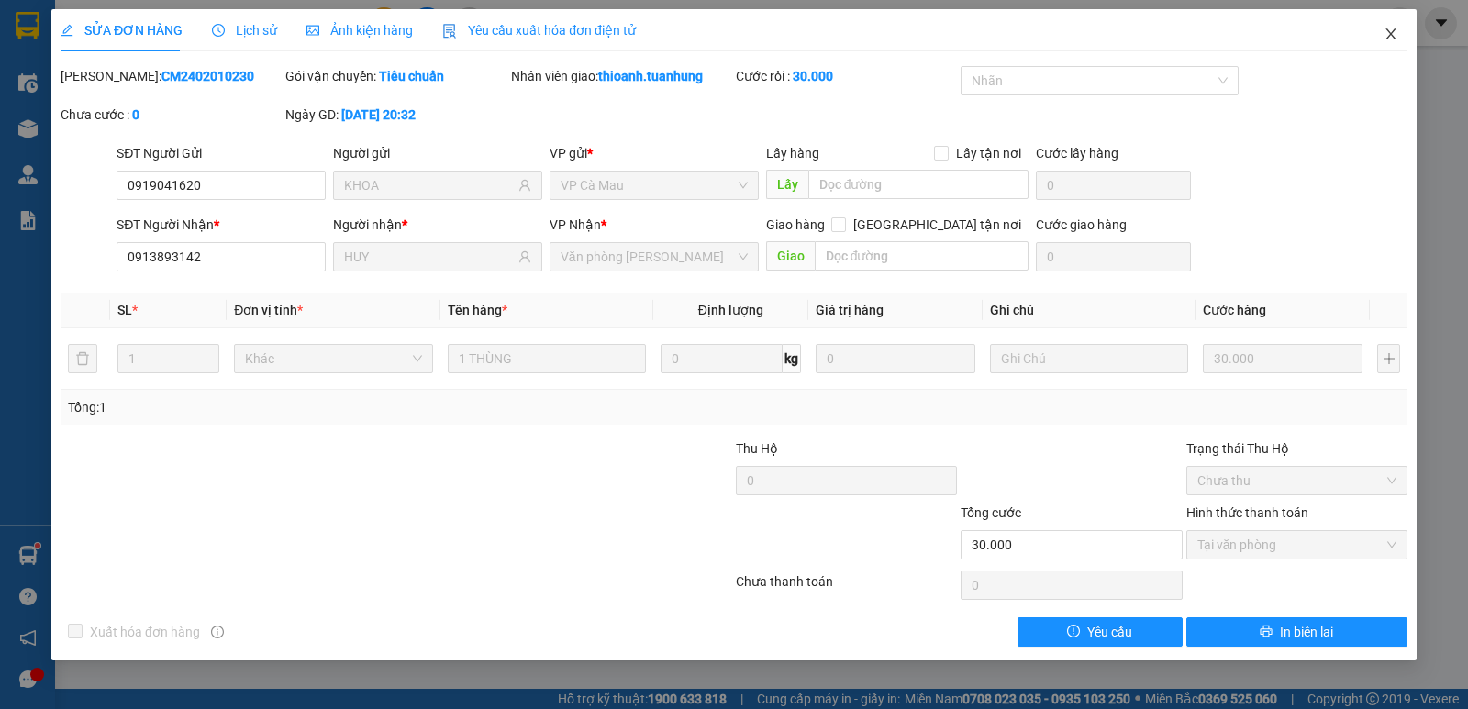
click at [1386, 34] on icon "close" at bounding box center [1391, 34] width 15 height 15
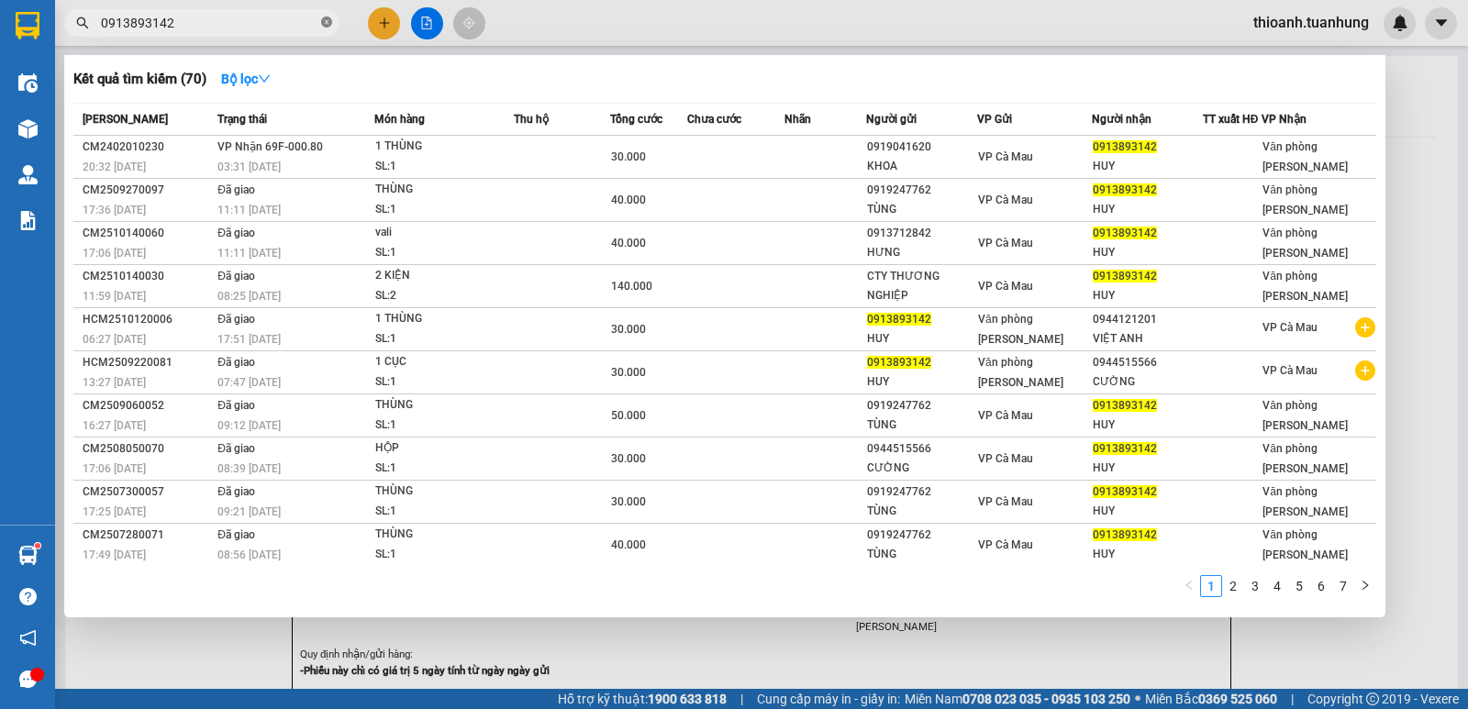
click at [328, 22] on icon "close-circle" at bounding box center [326, 22] width 11 height 11
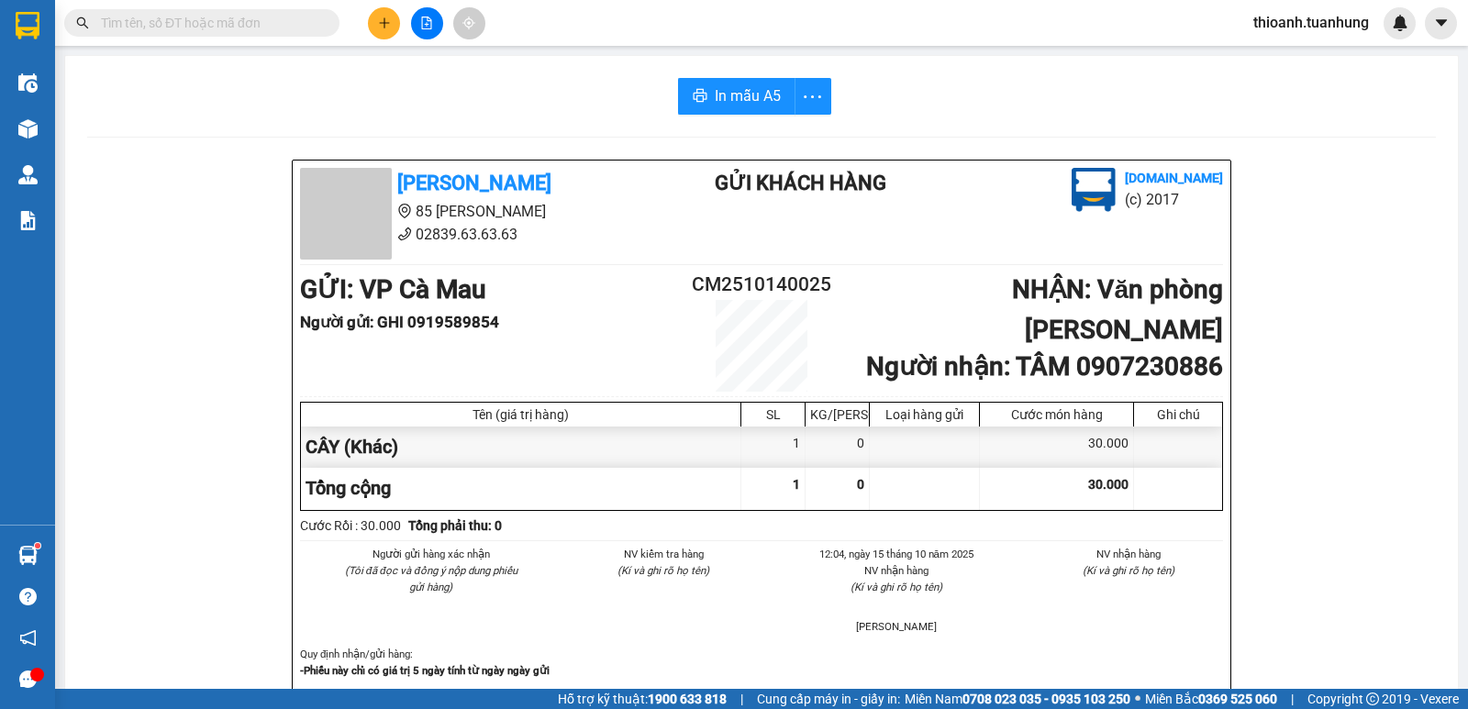
click at [291, 26] on input "text" at bounding box center [209, 23] width 217 height 20
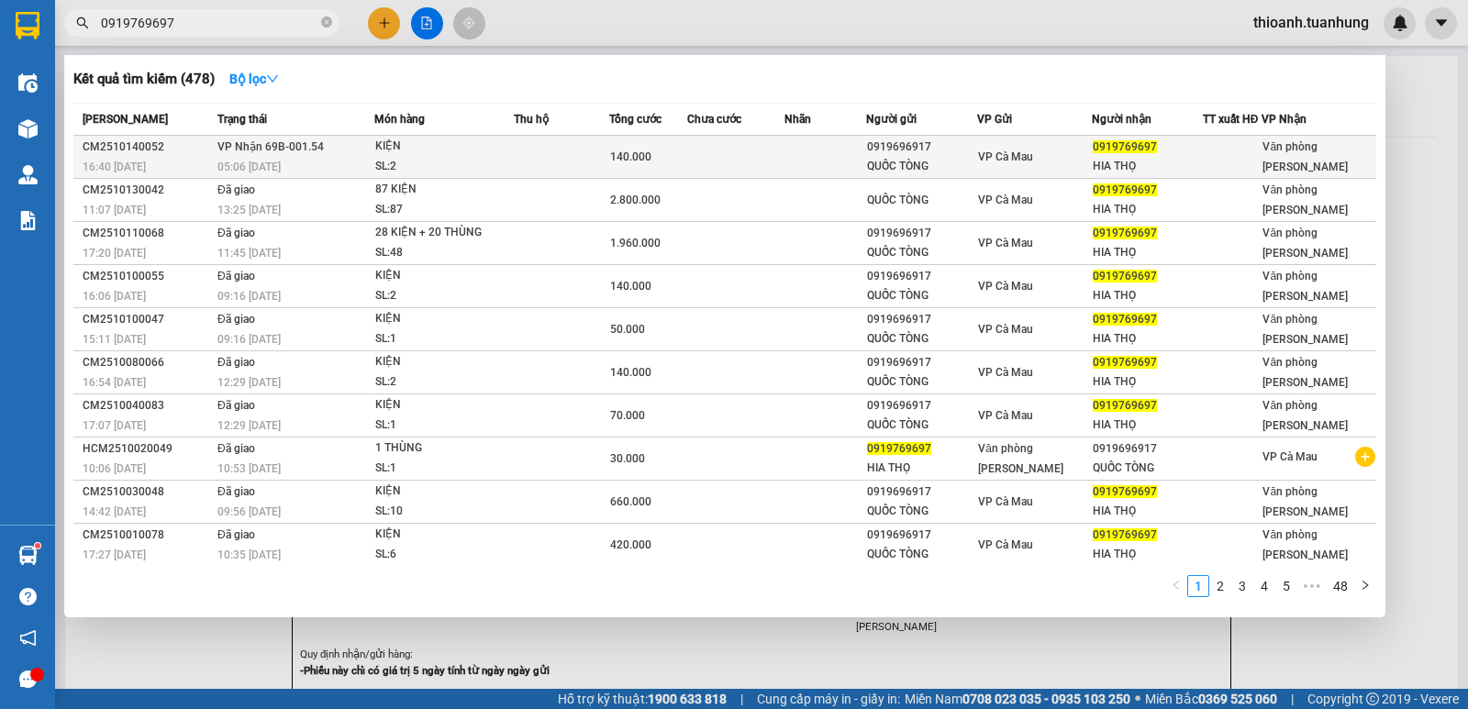
click at [729, 162] on td at bounding box center [735, 157] width 97 height 43
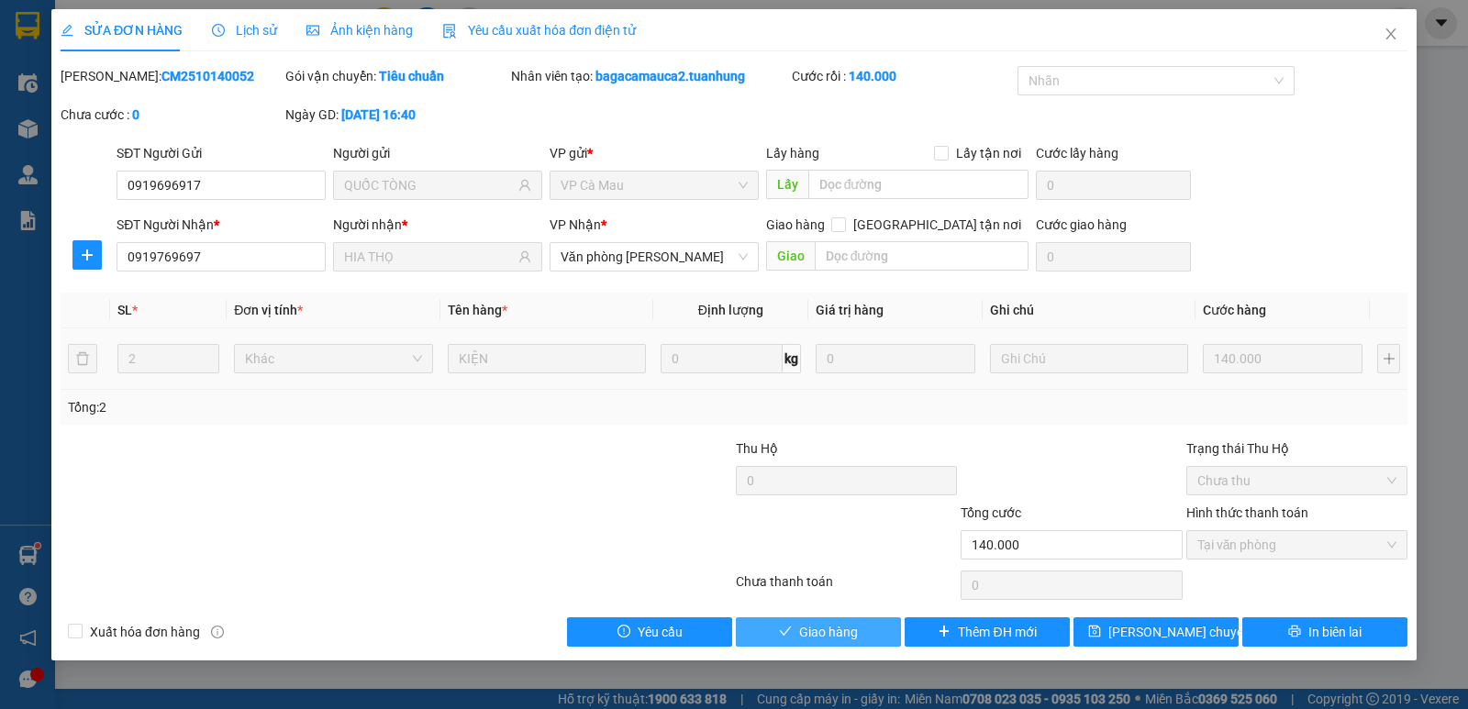
click at [833, 632] on span "Giao hàng" at bounding box center [828, 632] width 59 height 20
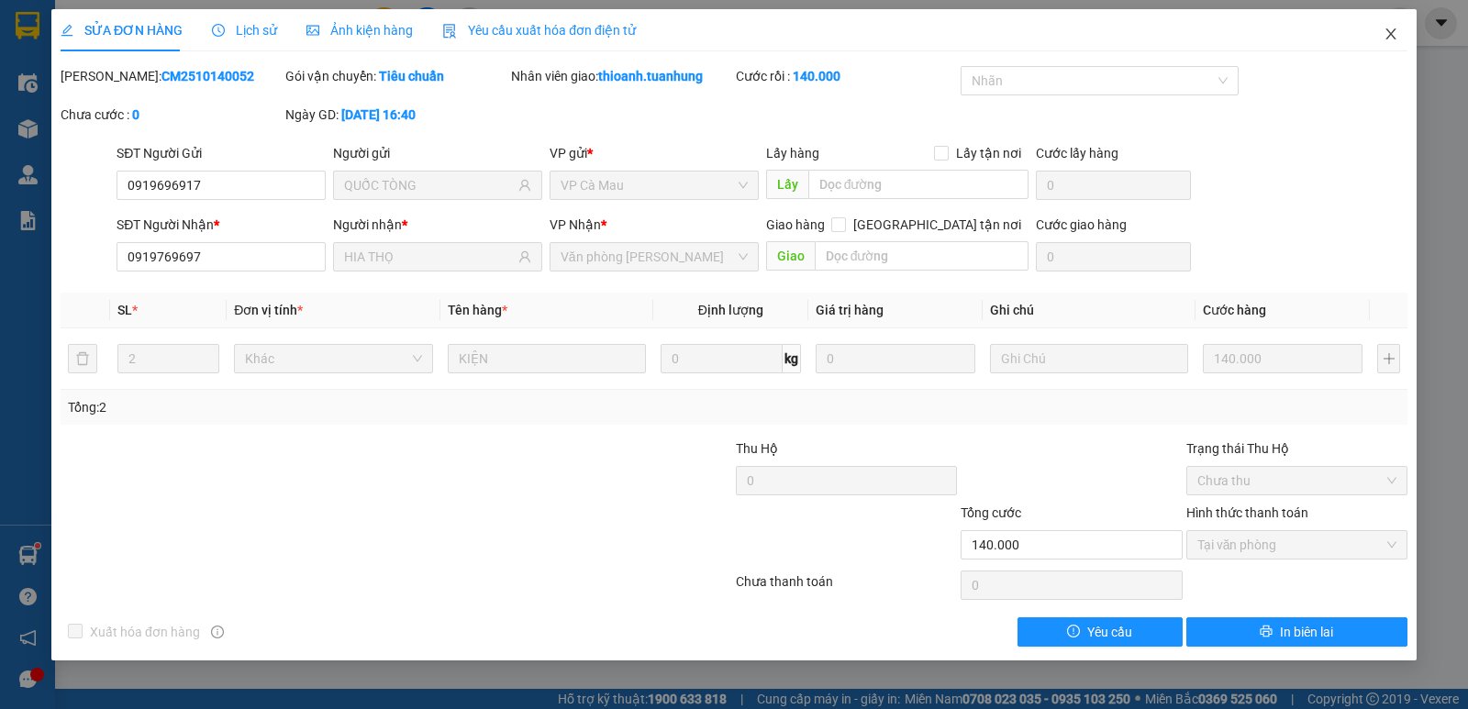
drag, startPoint x: 1393, startPoint y: 35, endPoint x: 1245, endPoint y: 7, distance: 150.3
click at [1389, 35] on icon "close" at bounding box center [1391, 34] width 15 height 15
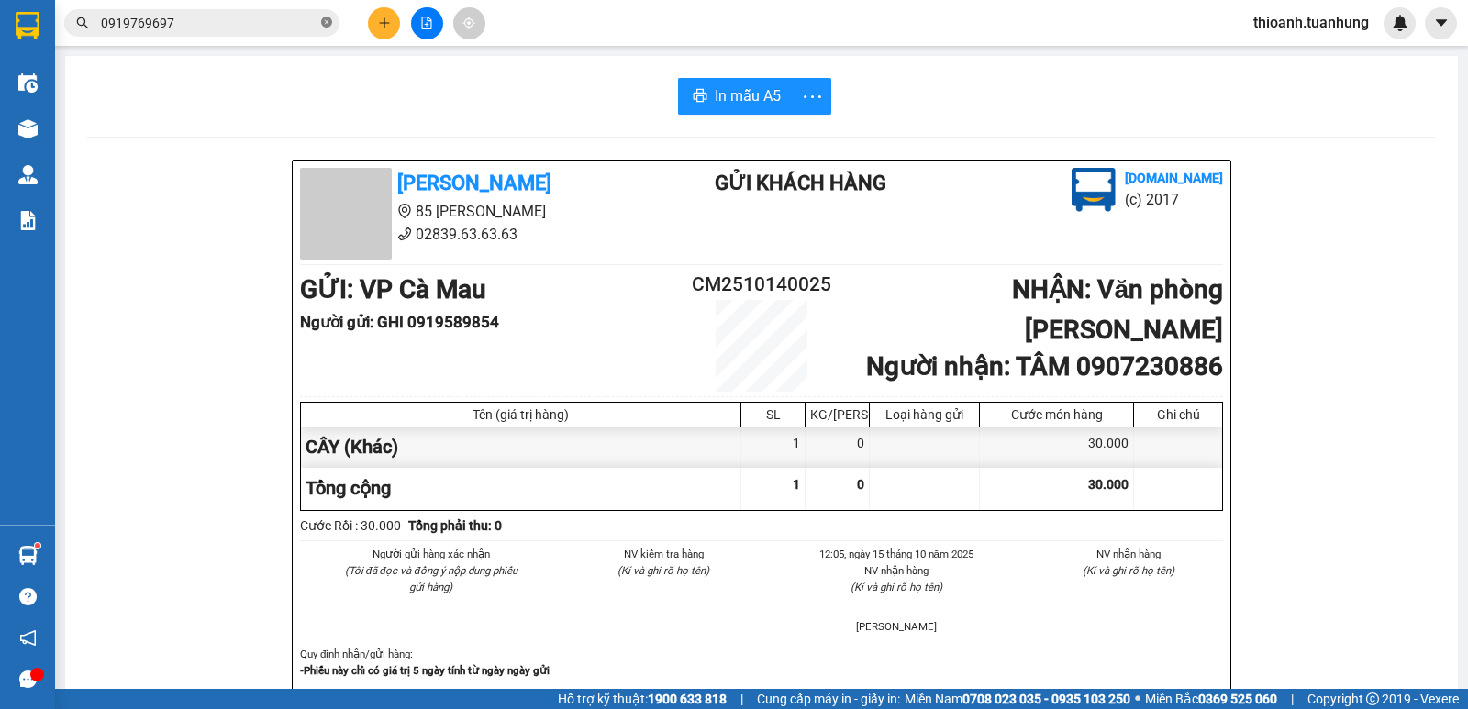
click at [327, 24] on icon "close-circle" at bounding box center [326, 22] width 11 height 11
click at [281, 28] on input "text" at bounding box center [209, 23] width 217 height 20
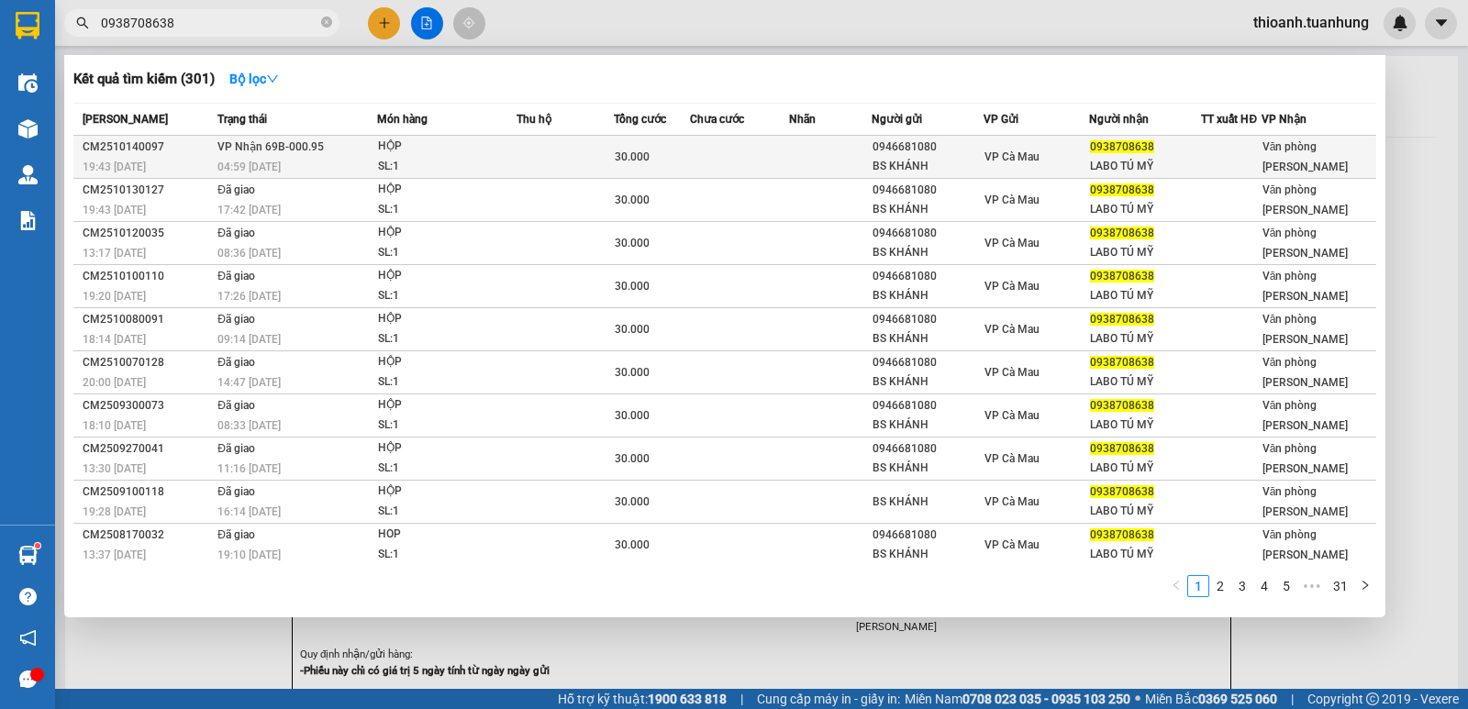
click at [1006, 169] on td "VP Cà Mau" at bounding box center [1037, 157] width 106 height 43
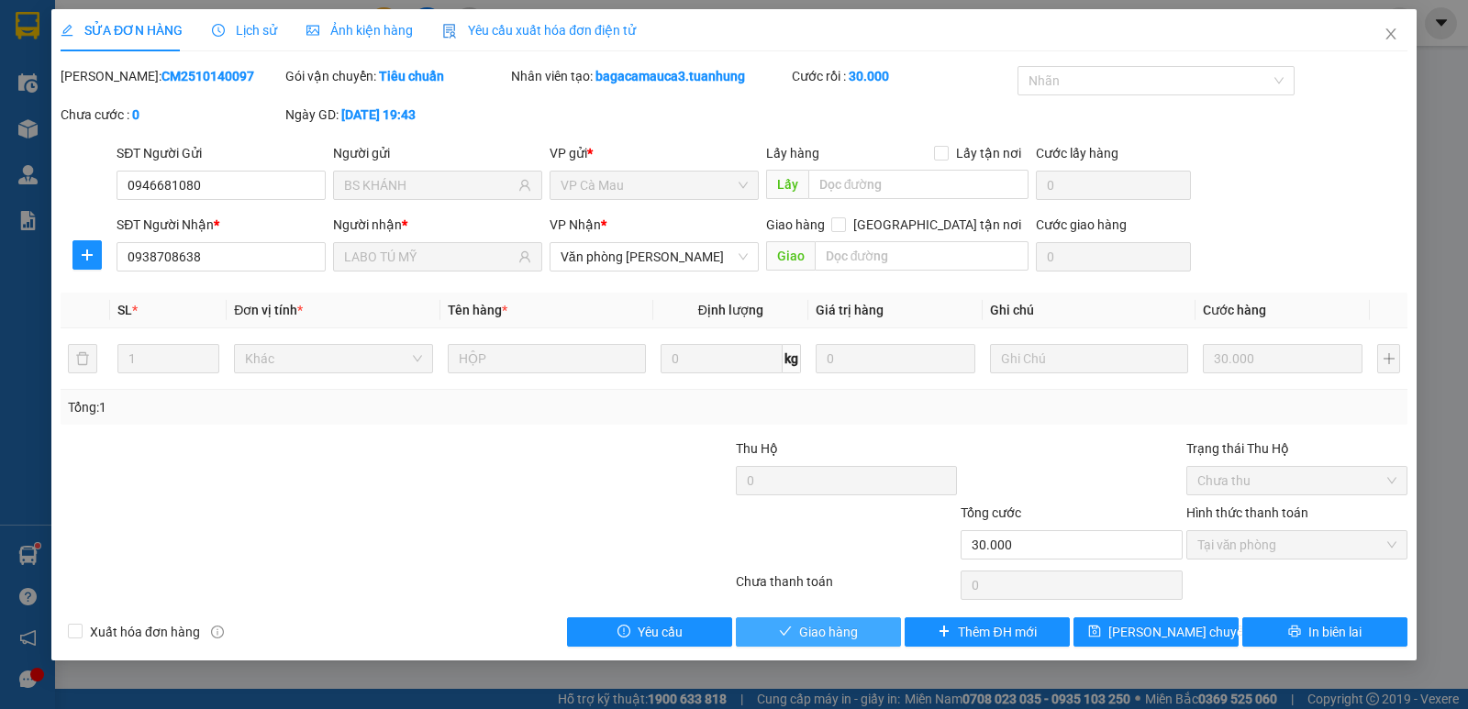
click at [867, 631] on button "Giao hàng" at bounding box center [818, 631] width 165 height 29
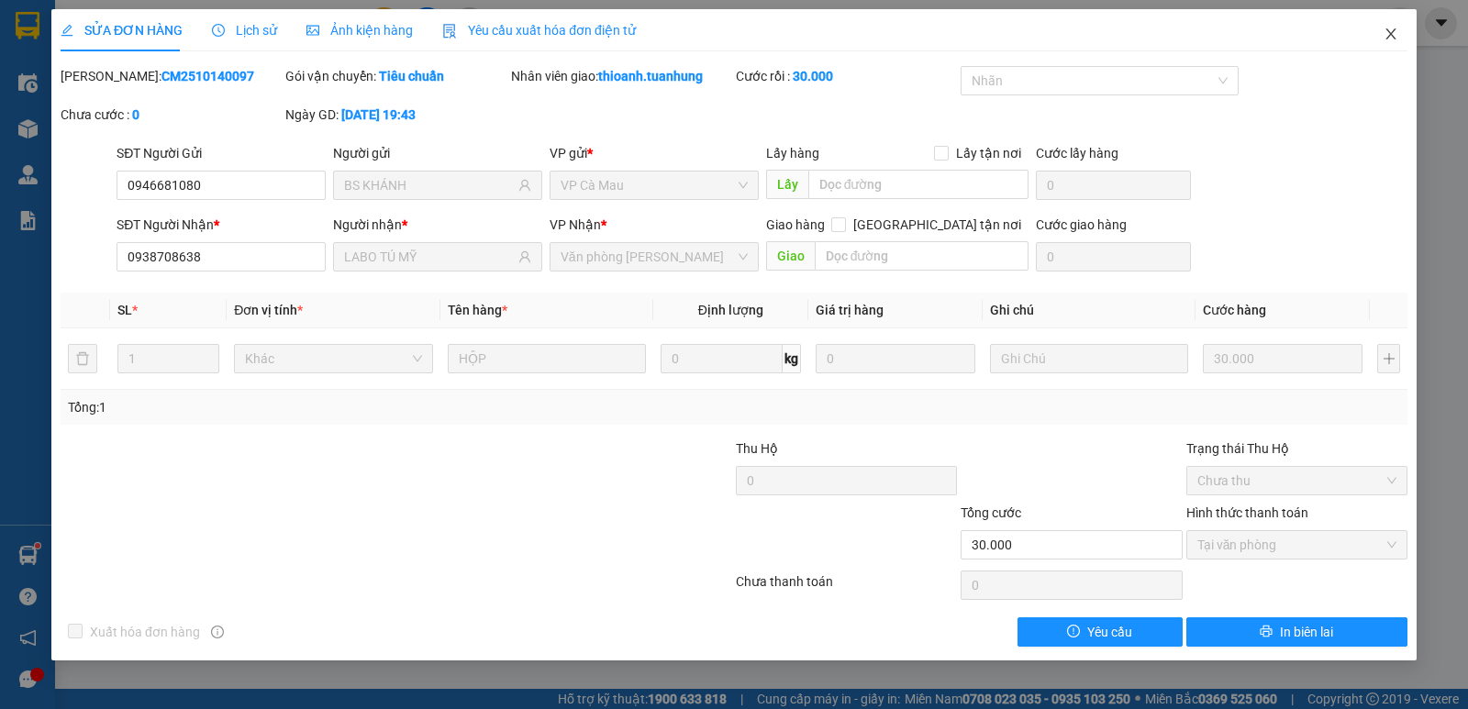
click at [1387, 35] on icon "close" at bounding box center [1391, 34] width 15 height 15
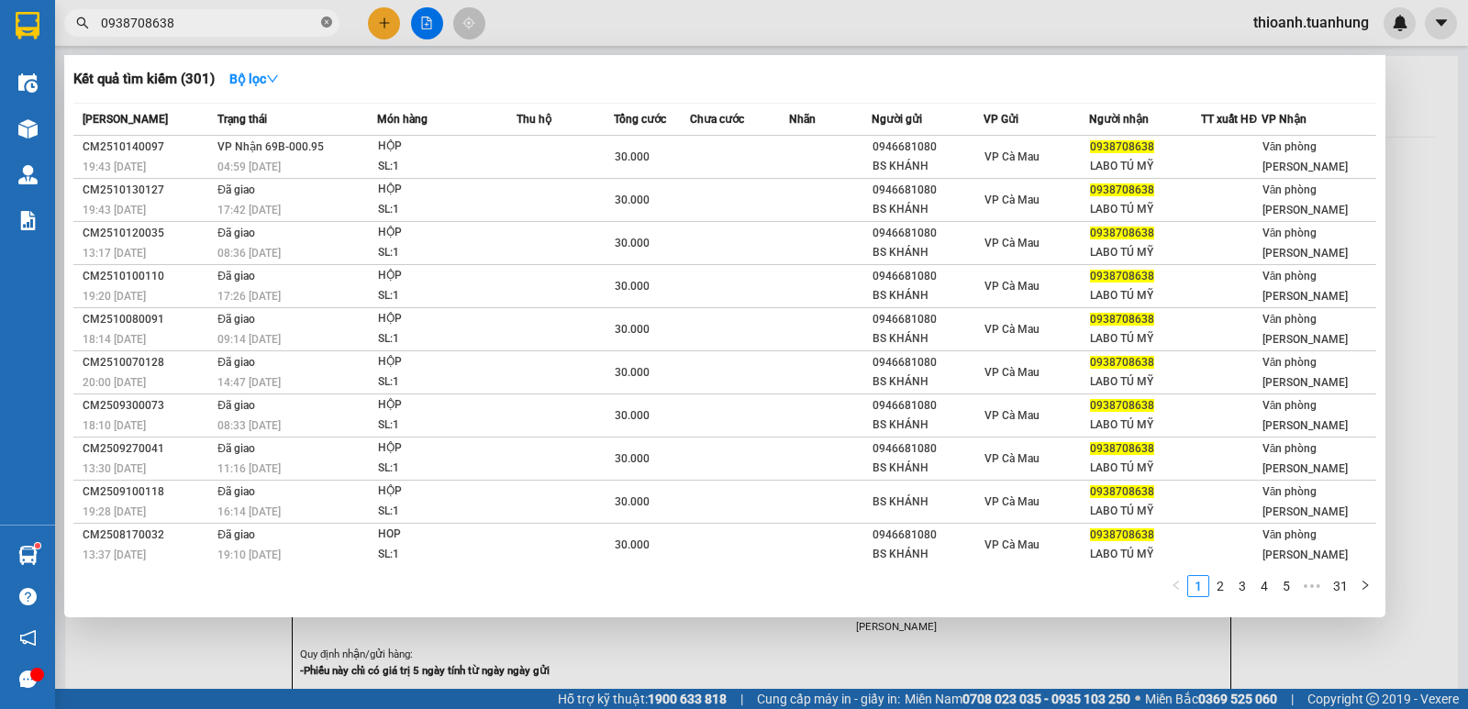
drag, startPoint x: 328, startPoint y: 22, endPoint x: 308, endPoint y: 26, distance: 20.5
click at [326, 22] on icon "close-circle" at bounding box center [326, 22] width 11 height 11
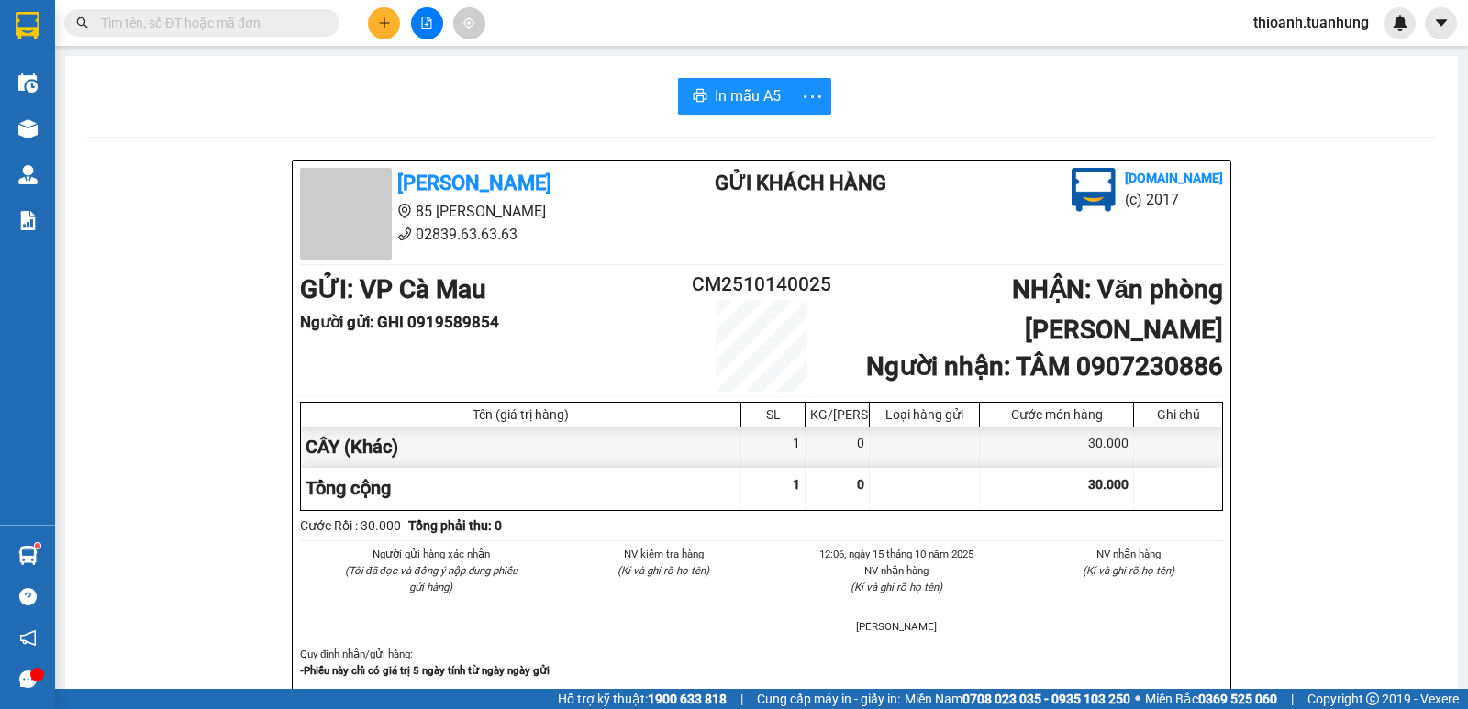
click at [298, 26] on input "text" at bounding box center [209, 23] width 217 height 20
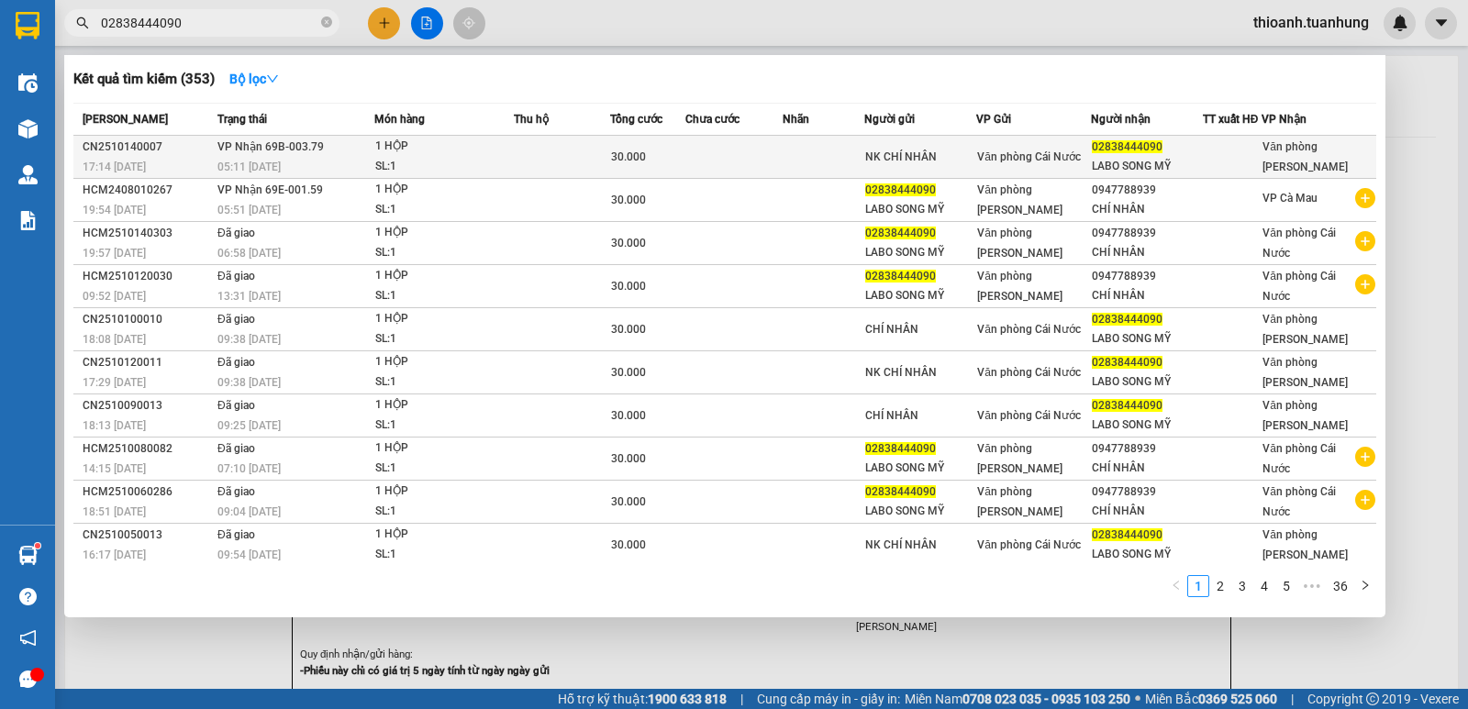
click at [1104, 165] on div "LABO SONG MỸ" at bounding box center [1147, 166] width 110 height 19
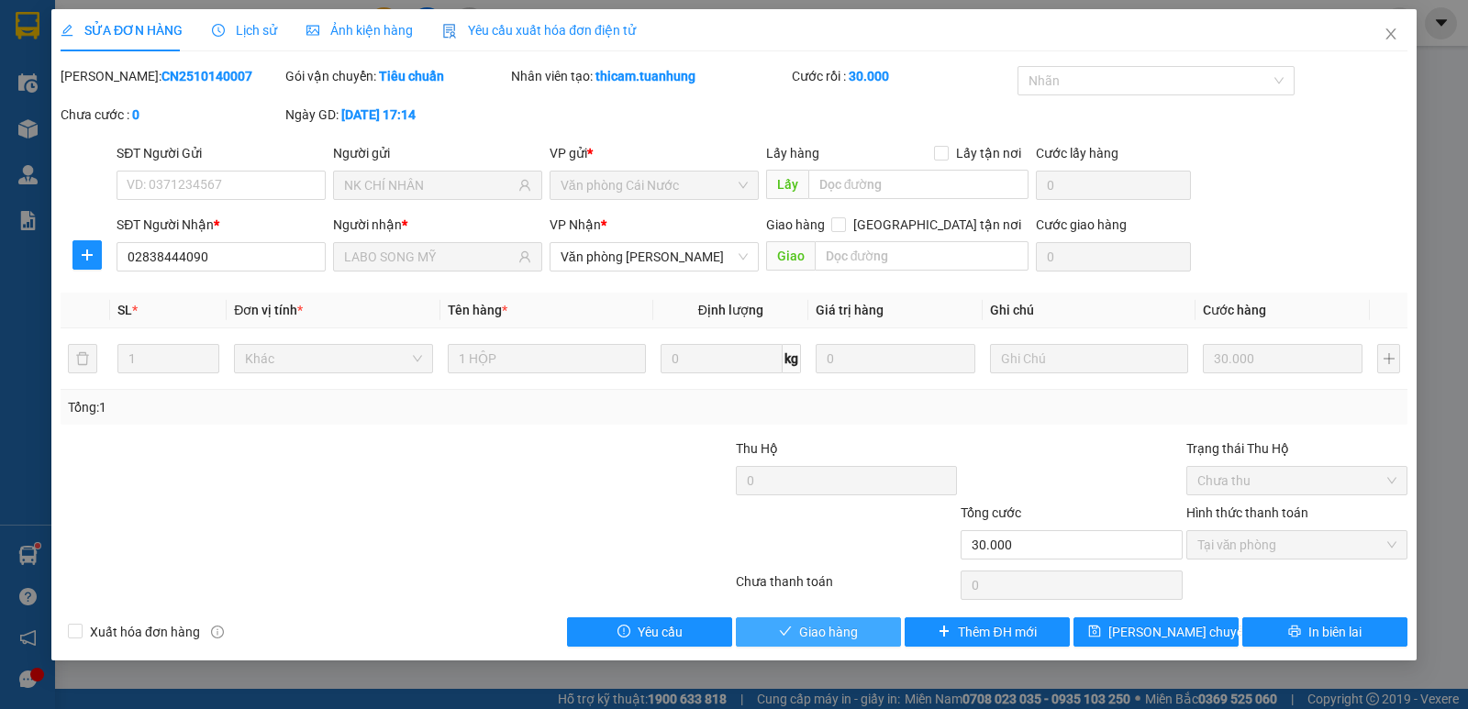
click at [860, 630] on button "Giao hàng" at bounding box center [818, 631] width 165 height 29
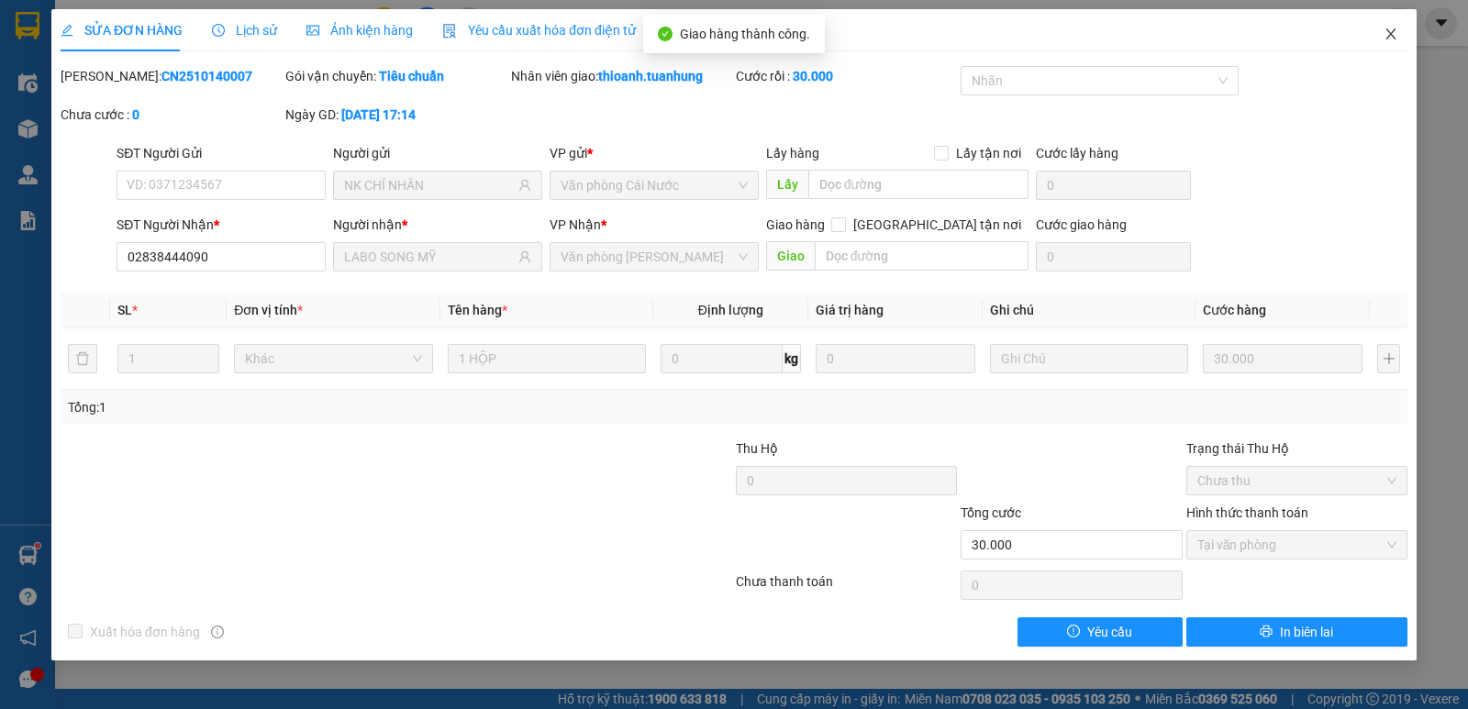
drag, startPoint x: 1389, startPoint y: 29, endPoint x: 1085, endPoint y: 30, distance: 303.7
click at [1386, 29] on icon "close" at bounding box center [1391, 34] width 15 height 15
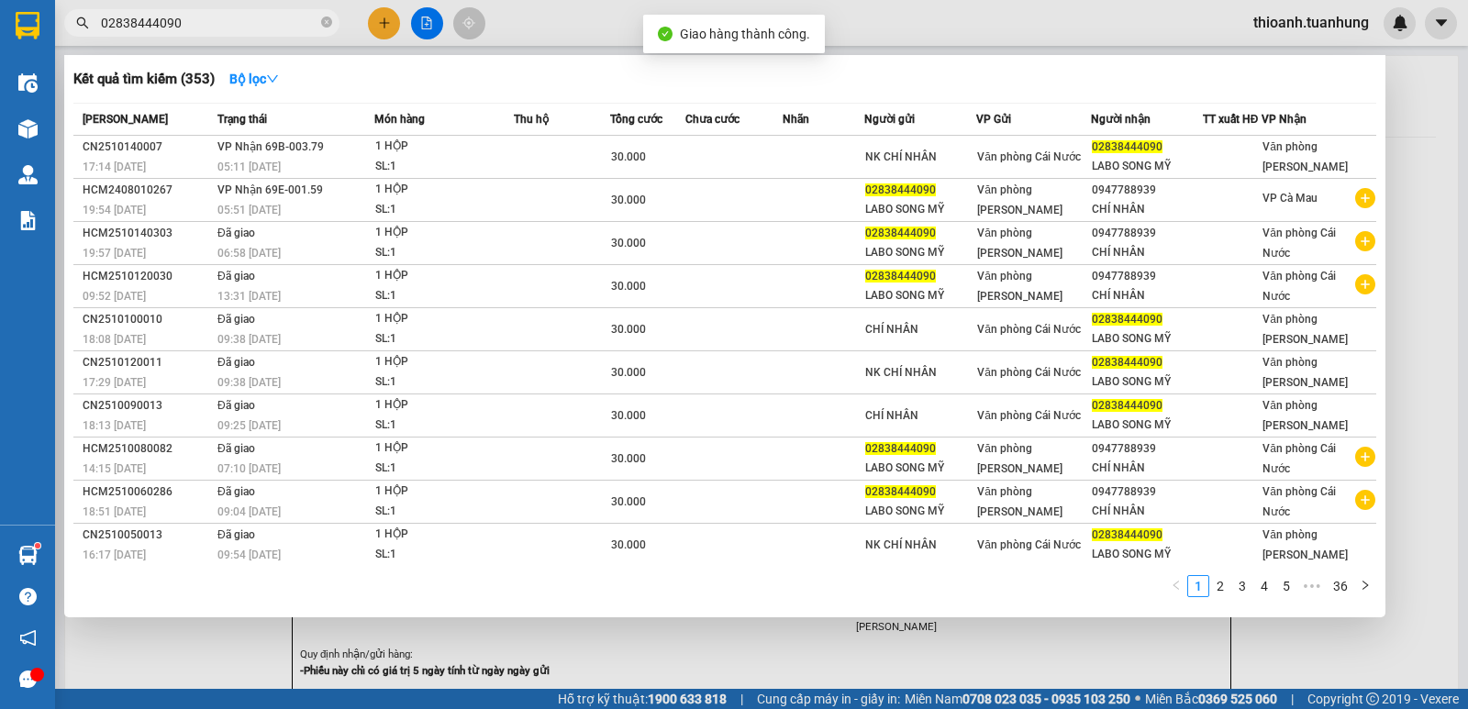
click at [162, 22] on input "02838444090" at bounding box center [209, 23] width 217 height 20
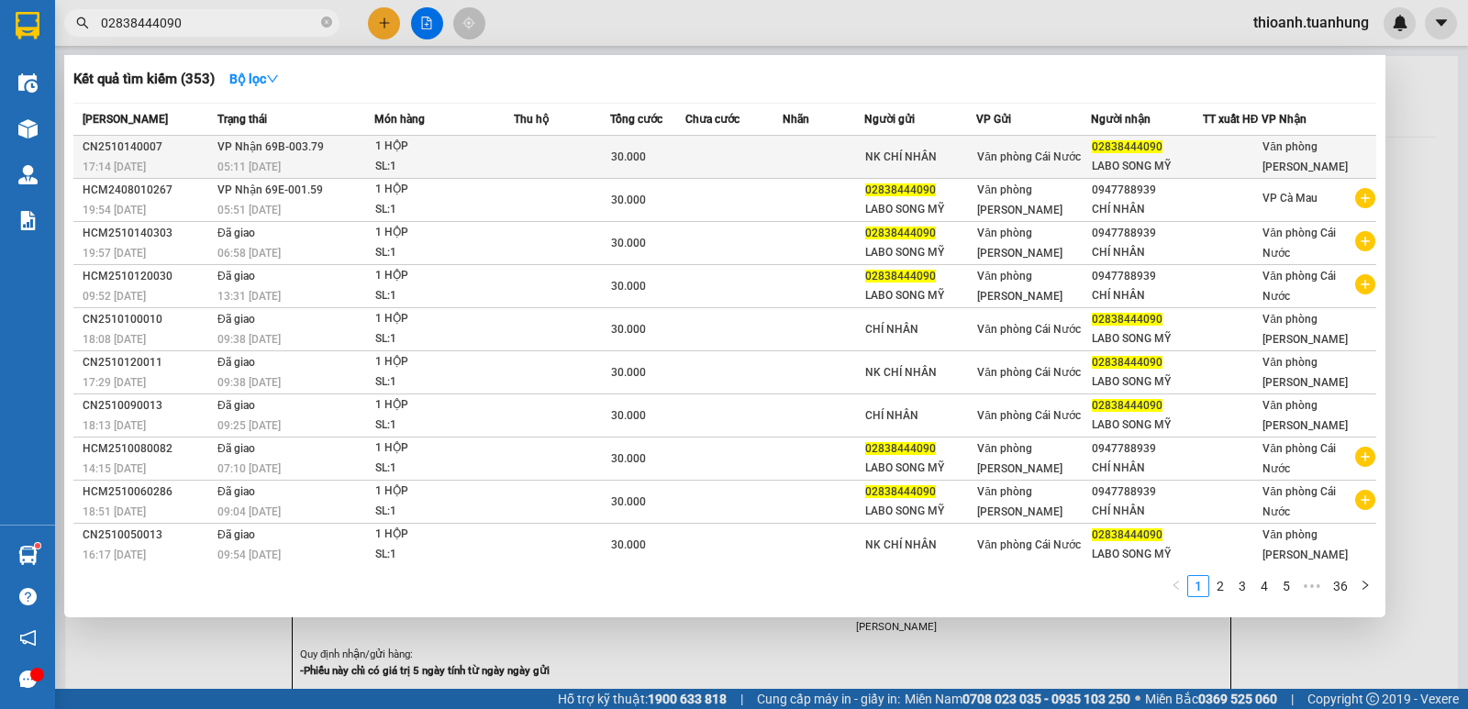
click at [1129, 161] on div "LABO SONG MỸ" at bounding box center [1147, 166] width 110 height 19
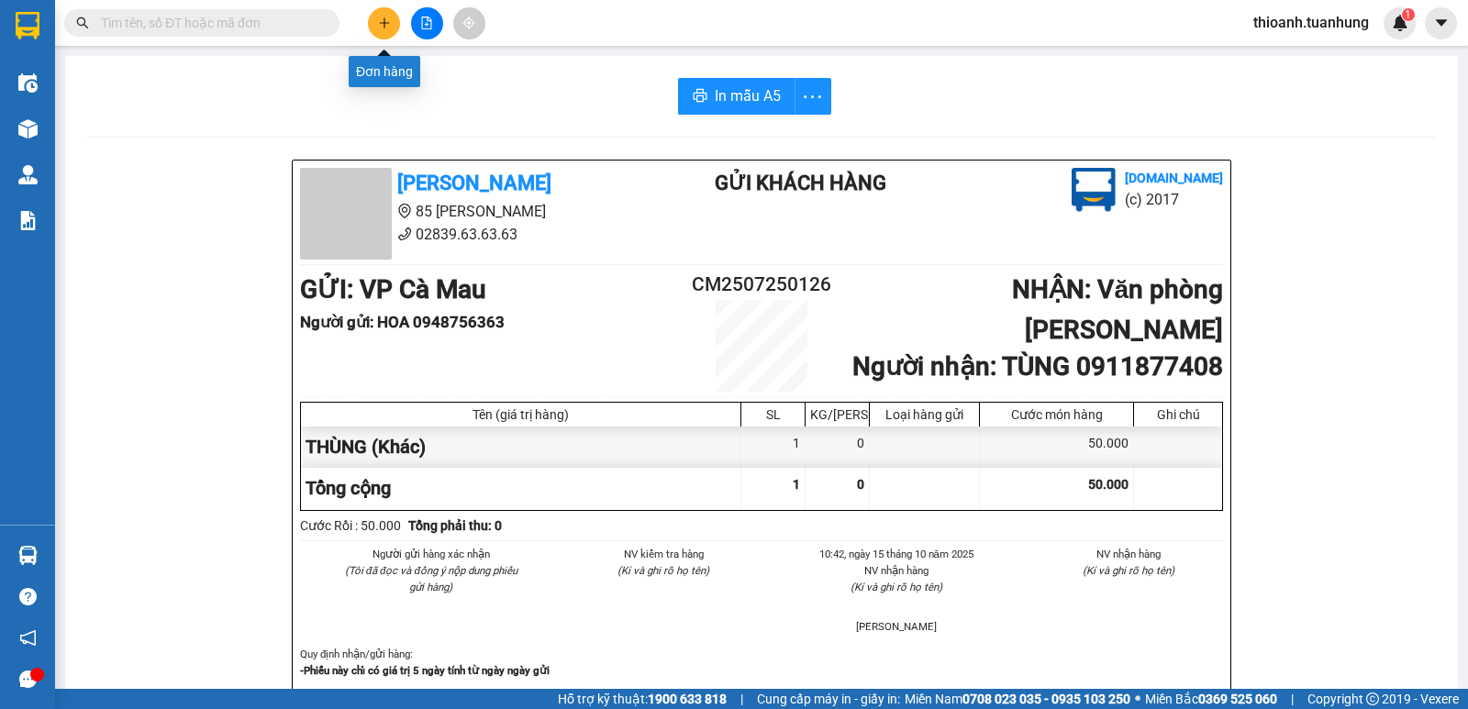
click at [387, 26] on icon "plus" at bounding box center [384, 23] width 13 height 13
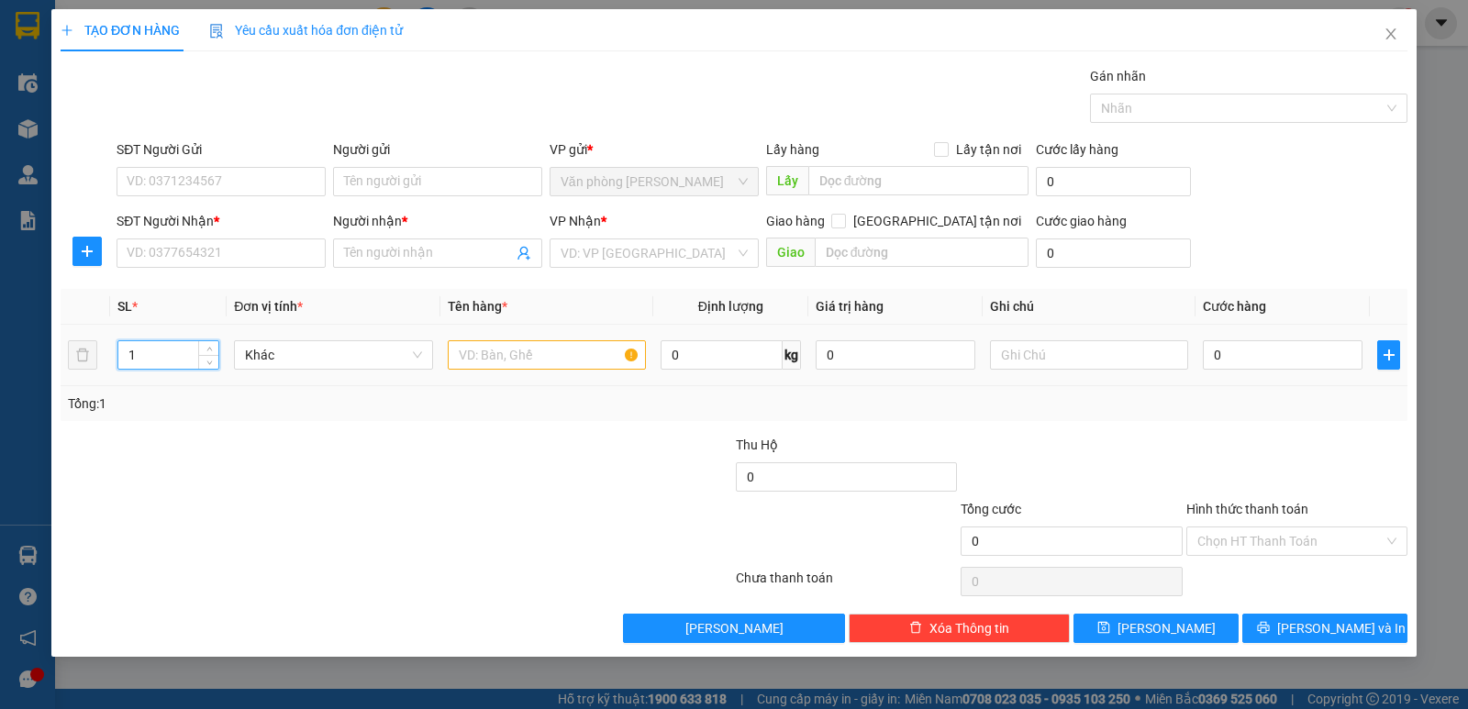
click at [157, 355] on input "1" at bounding box center [168, 355] width 100 height 28
type input "2"
click at [473, 357] on input "text" at bounding box center [547, 354] width 198 height 29
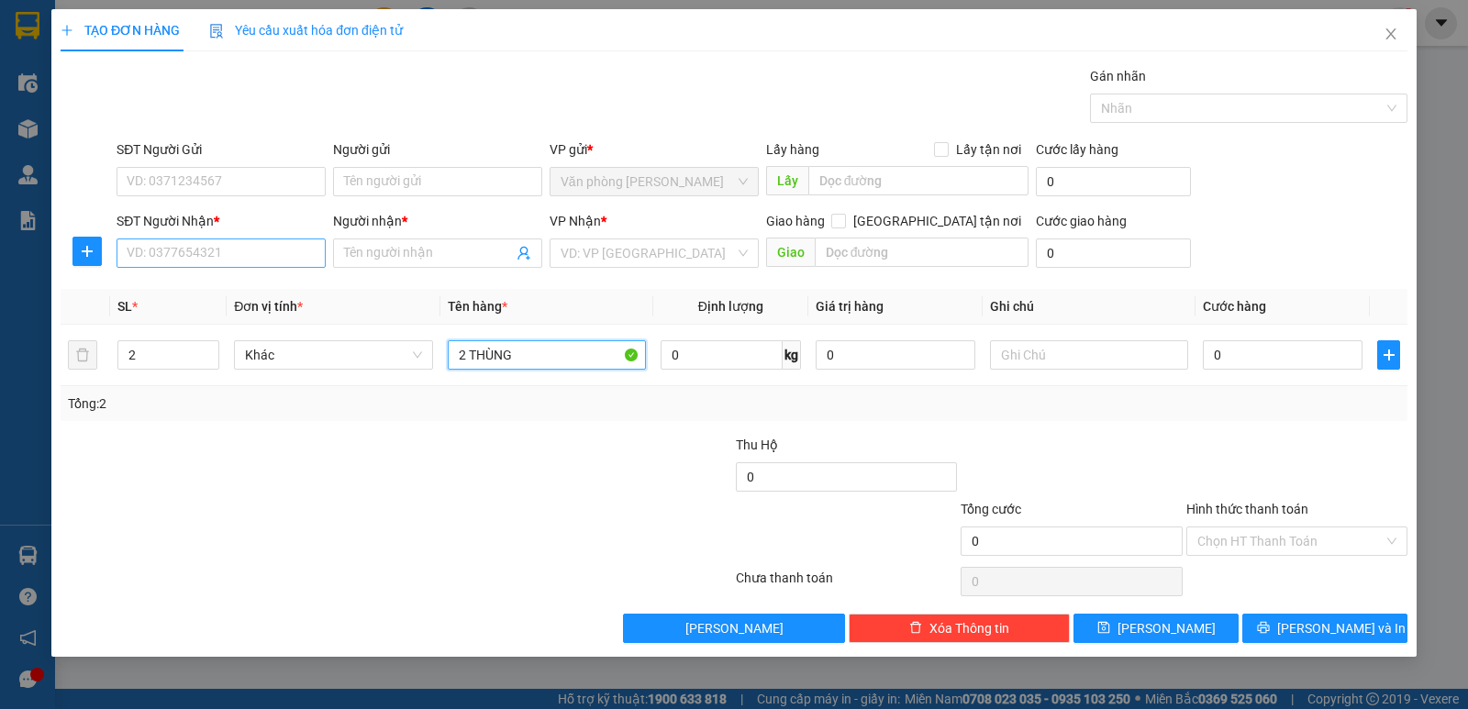
type input "2 THÙNG"
click at [312, 255] on input "SĐT Người Nhận *" at bounding box center [221, 253] width 209 height 29
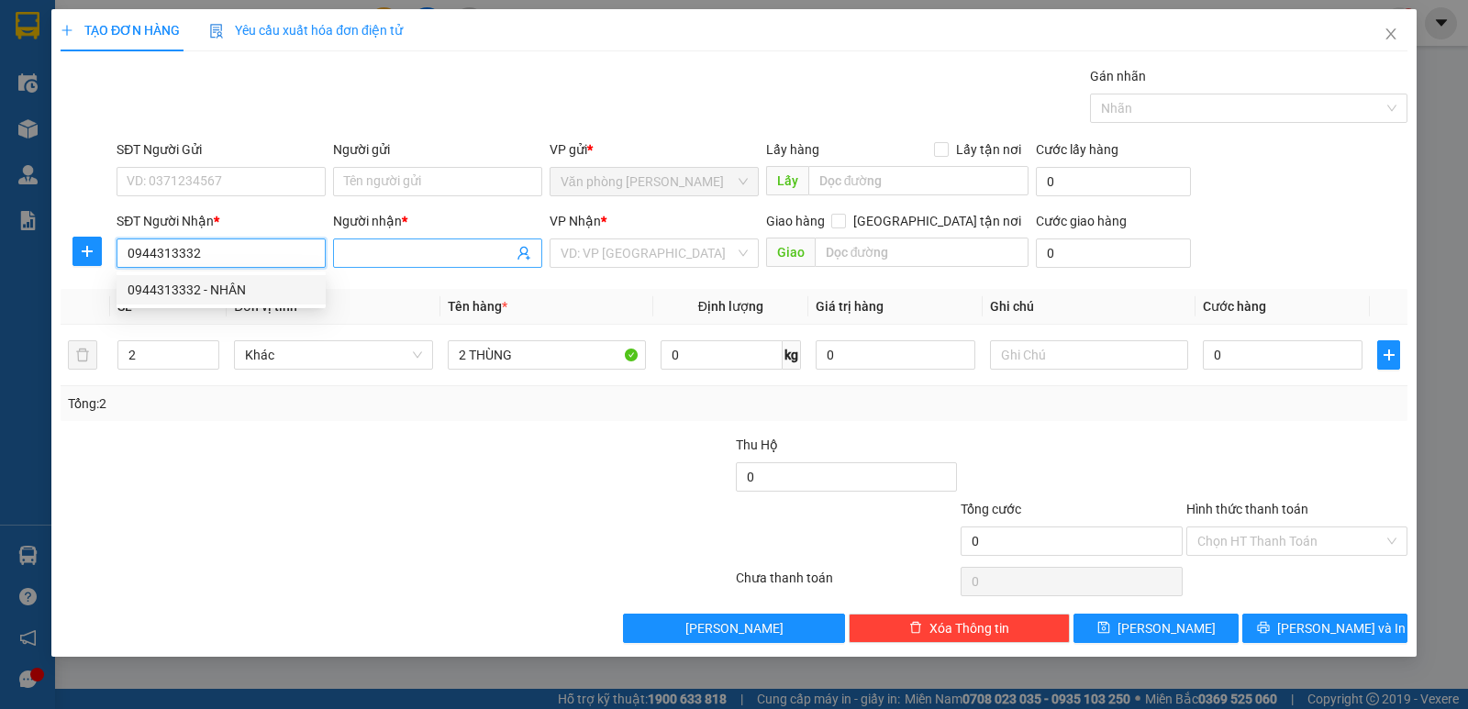
type input "0944313332"
click at [393, 257] on input "Người nhận *" at bounding box center [428, 253] width 169 height 20
type input "D"
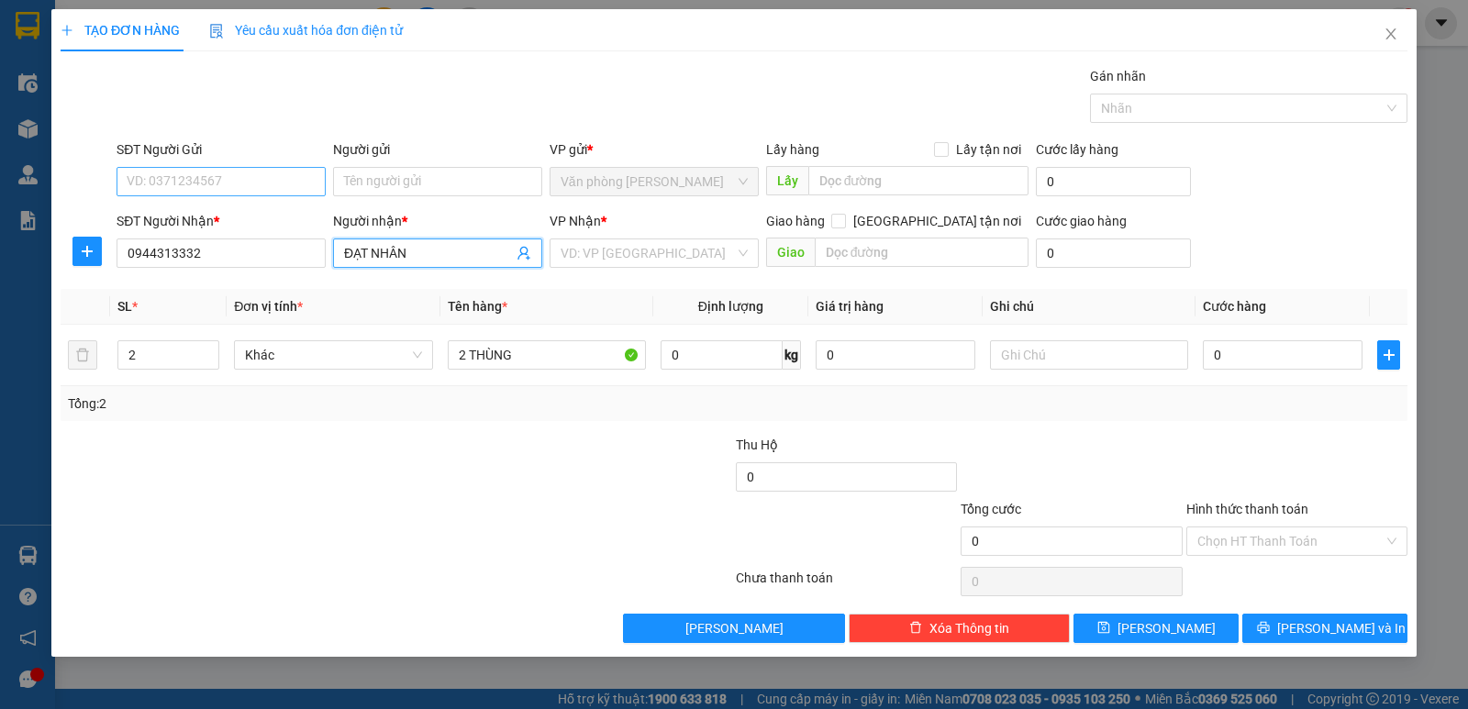
type input "ĐẠT NHÂN"
click at [261, 185] on input "SĐT Người Gửi" at bounding box center [221, 181] width 209 height 29
type input "0901660486"
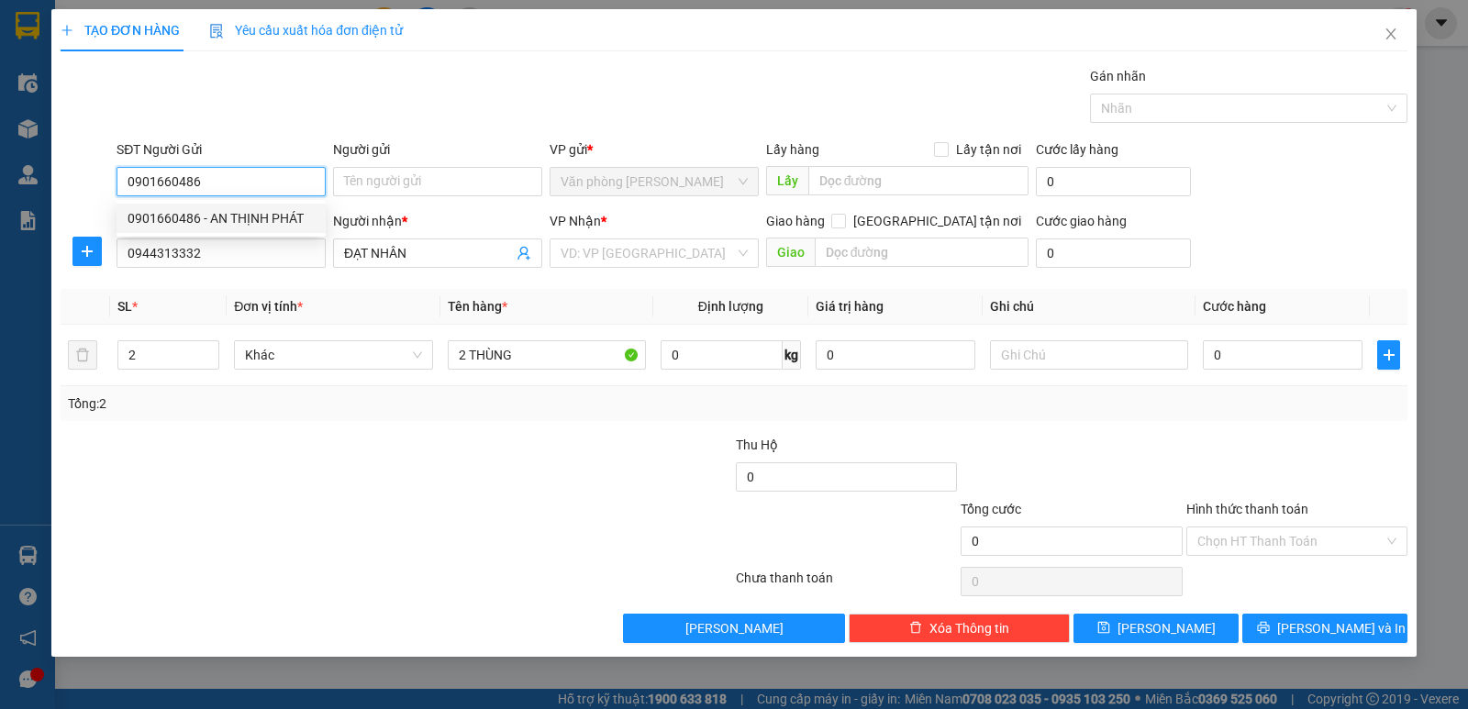
click at [281, 223] on div "0901660486 - AN THỊNH PHÁT" at bounding box center [221, 218] width 187 height 20
type input "AN THỊNH PHÁT"
type input "0901660486"
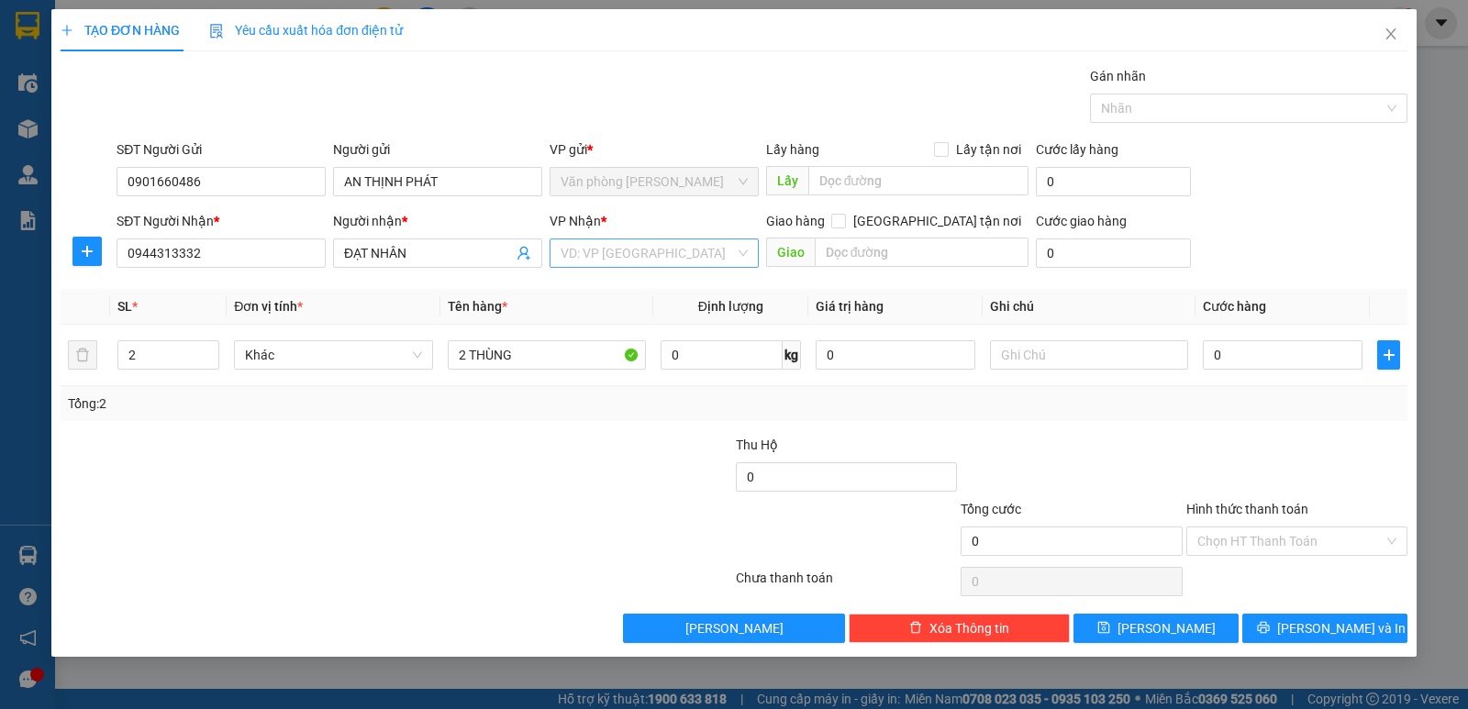
click at [580, 253] on input "search" at bounding box center [648, 253] width 174 height 28
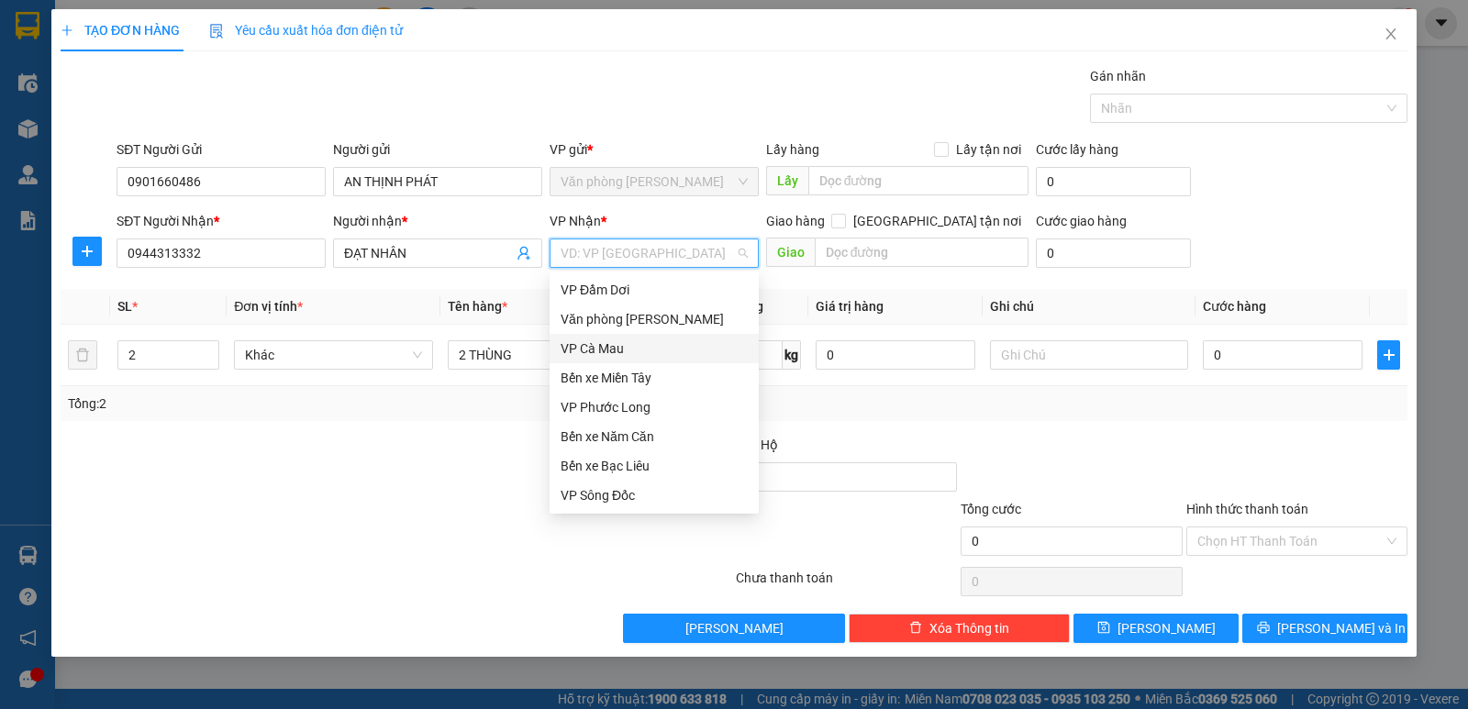
click at [604, 354] on div "VP Cà Mau" at bounding box center [654, 349] width 187 height 20
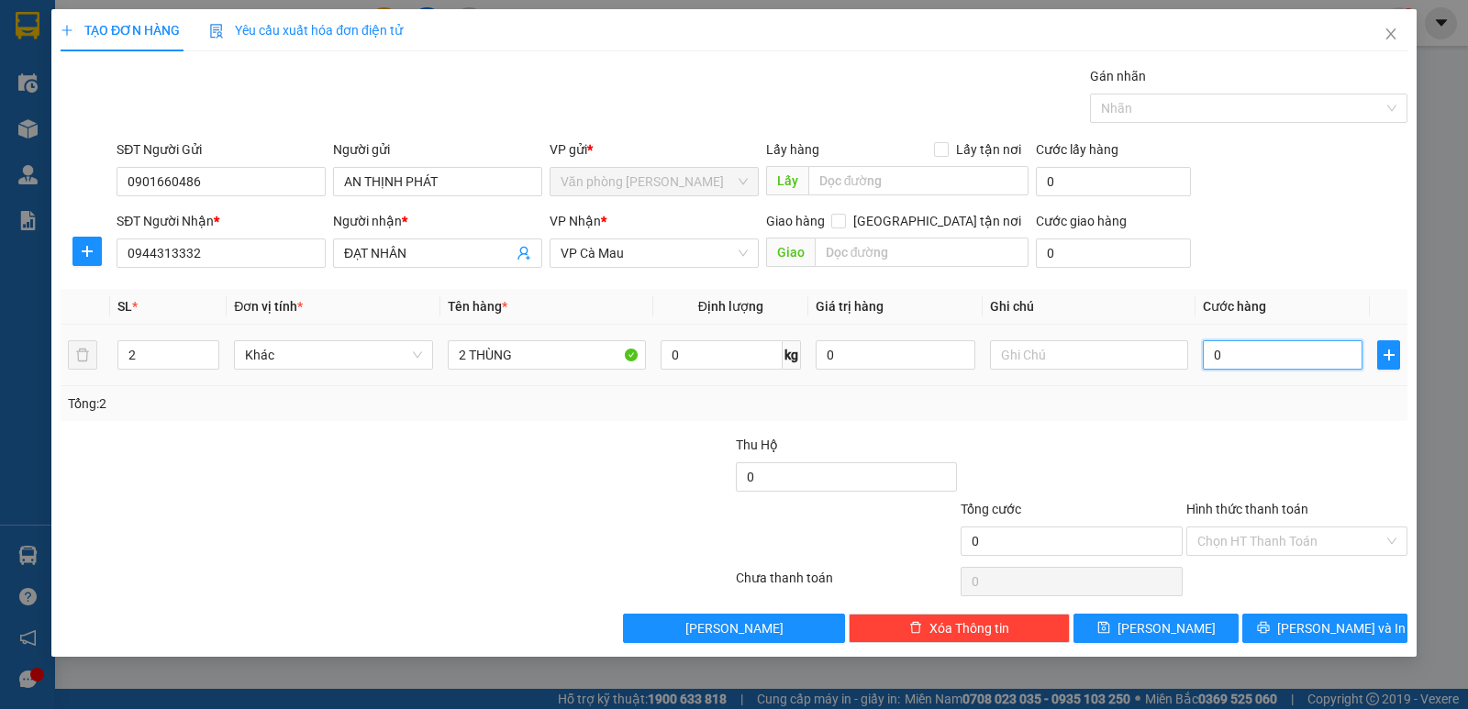
click at [1236, 350] on input "0" at bounding box center [1283, 354] width 160 height 29
click at [1295, 360] on input "0" at bounding box center [1283, 354] width 160 height 29
type input "01"
type input "1"
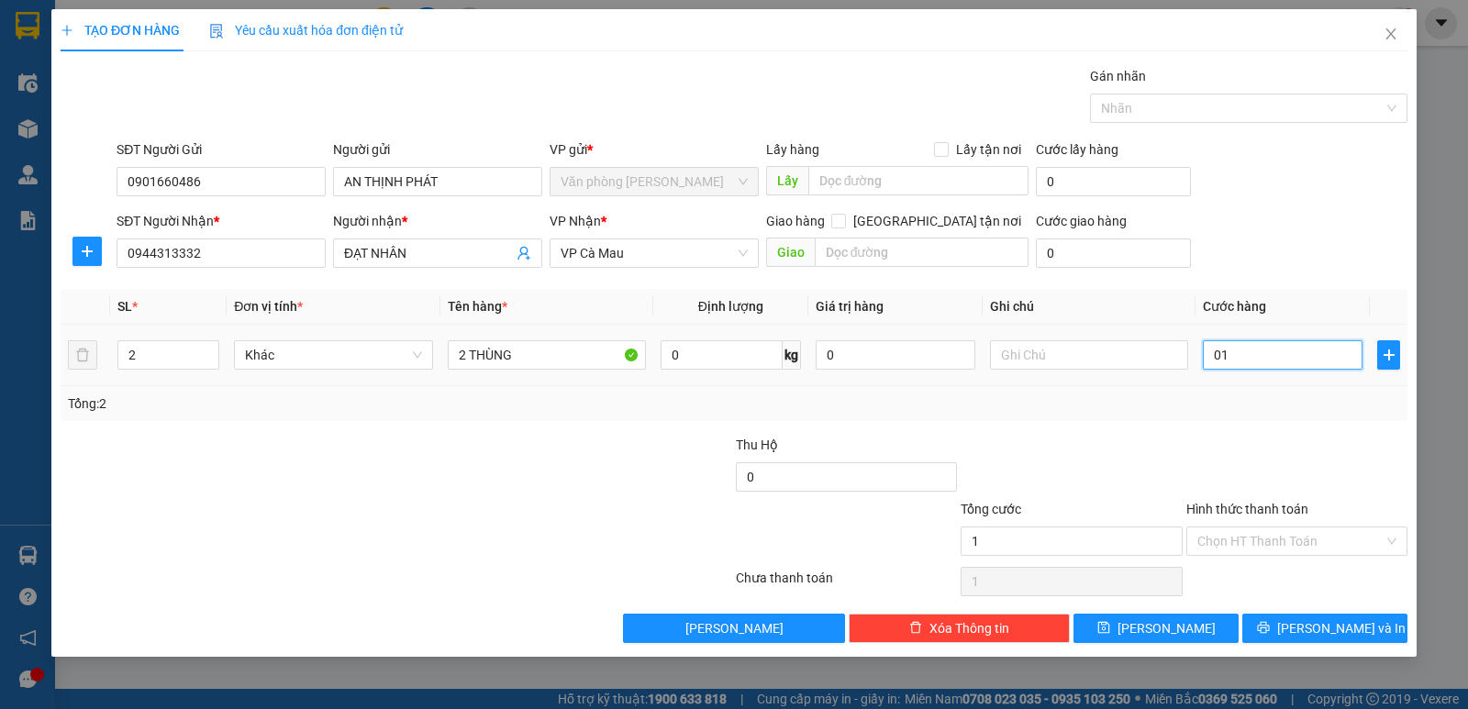
type input "014"
type input "14"
type input "0.140"
type input "140"
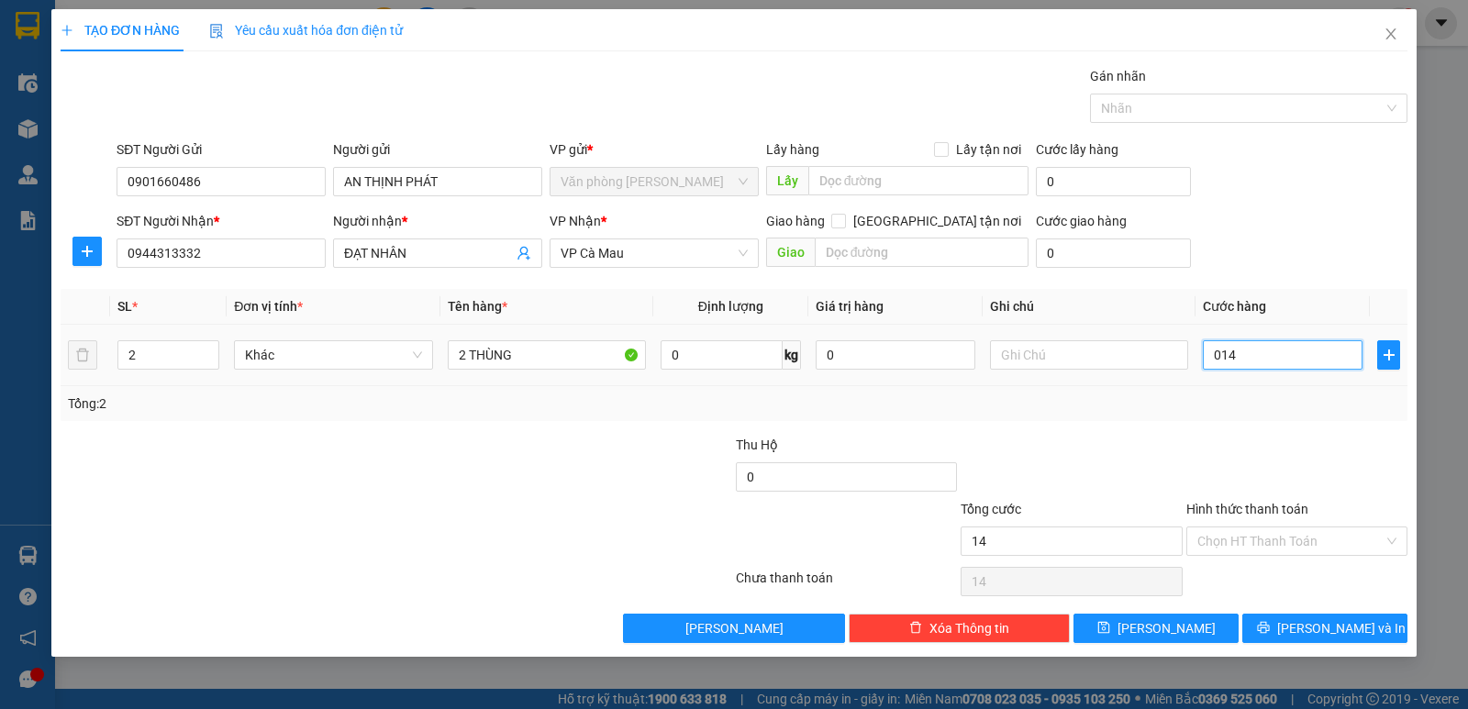
type input "140"
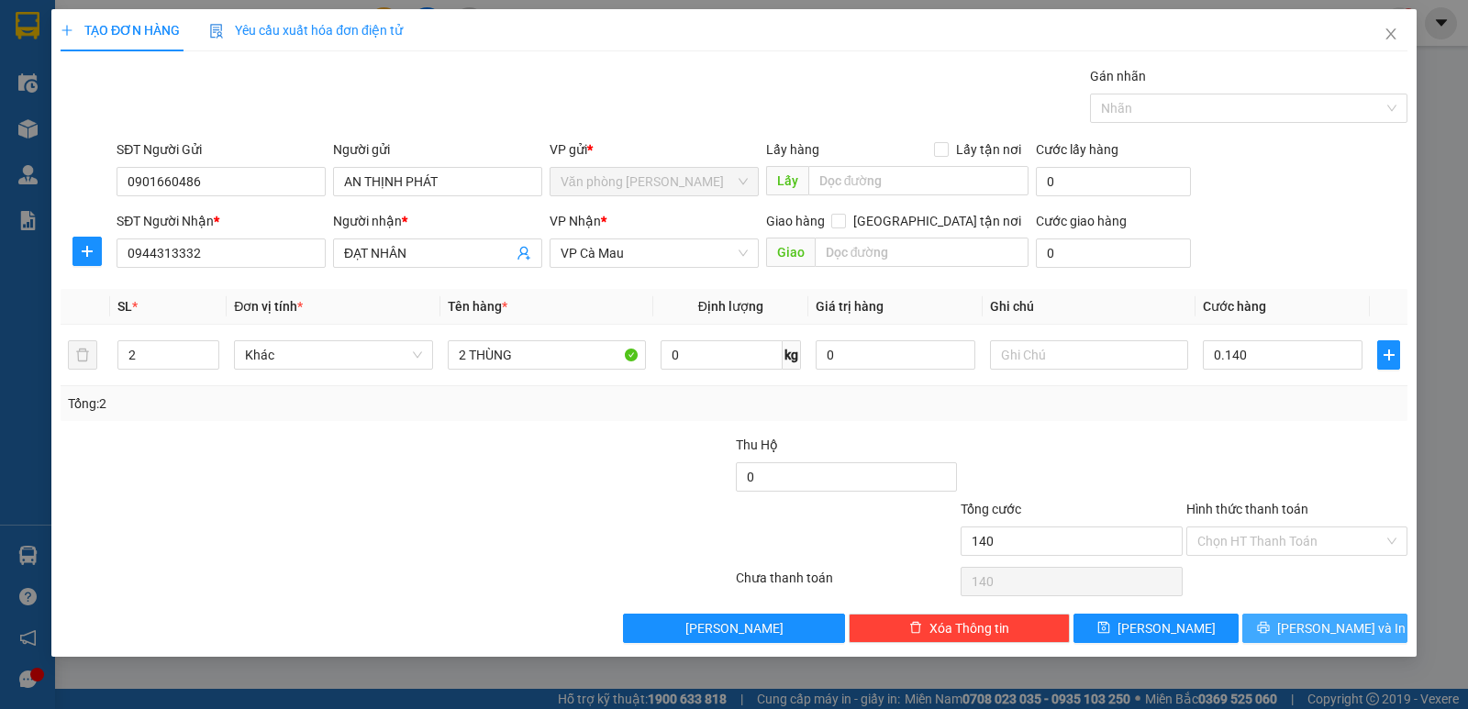
type input "140.000"
drag, startPoint x: 1316, startPoint y: 629, endPoint x: 861, endPoint y: 433, distance: 495.6
click at [1311, 628] on span "[PERSON_NAME] và In" at bounding box center [1341, 628] width 128 height 20
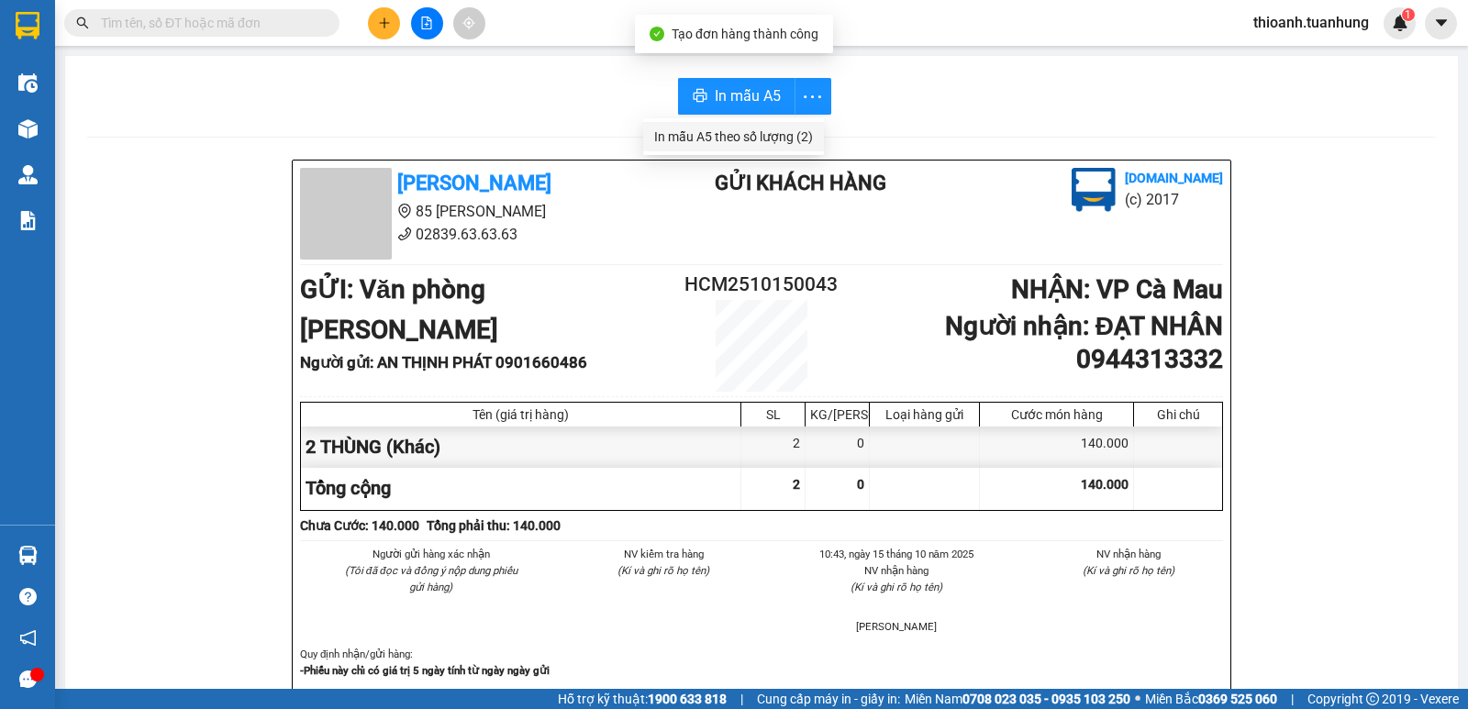
click at [765, 131] on div "In mẫu A5 theo số lượng (2)" at bounding box center [733, 137] width 159 height 20
click at [275, 28] on input "text" at bounding box center [209, 23] width 217 height 20
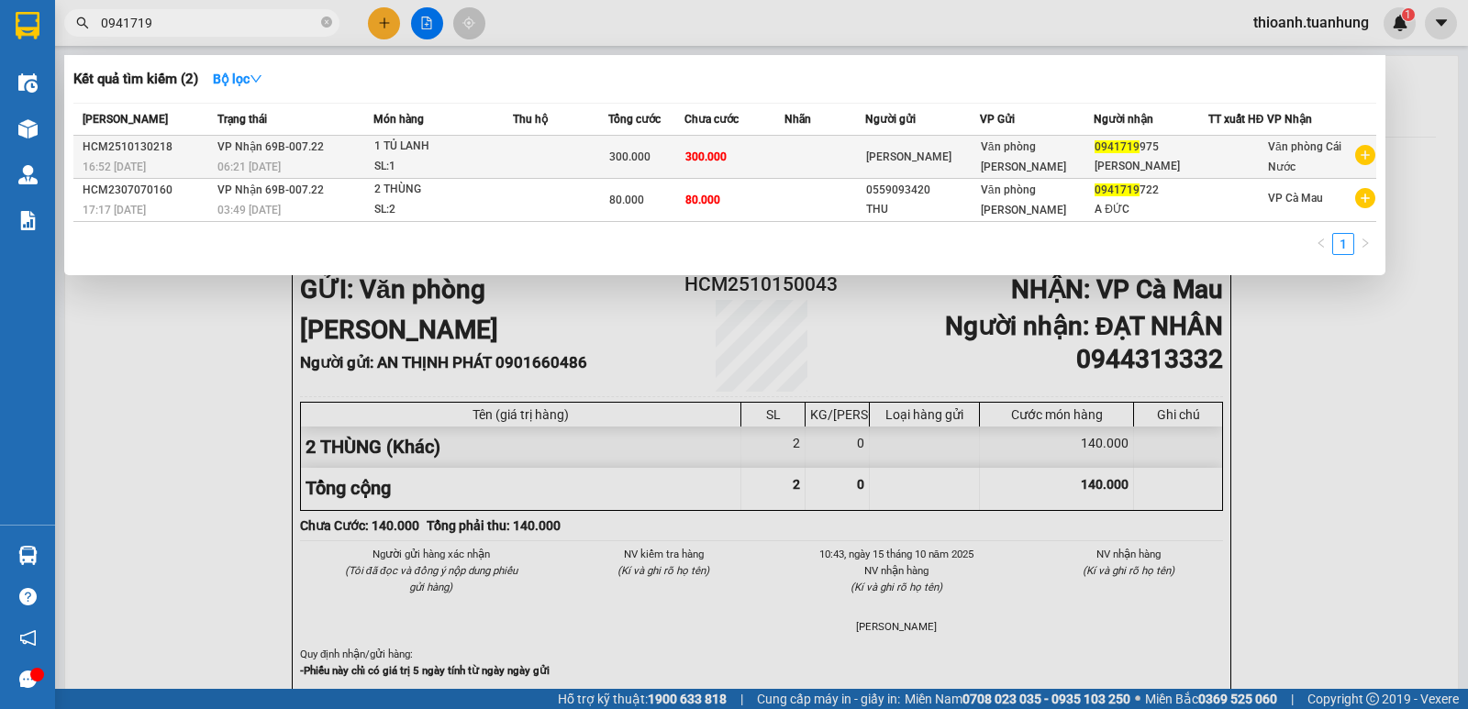
type input "0941719"
click at [924, 160] on div "KIỀU CHẤN" at bounding box center [922, 157] width 112 height 19
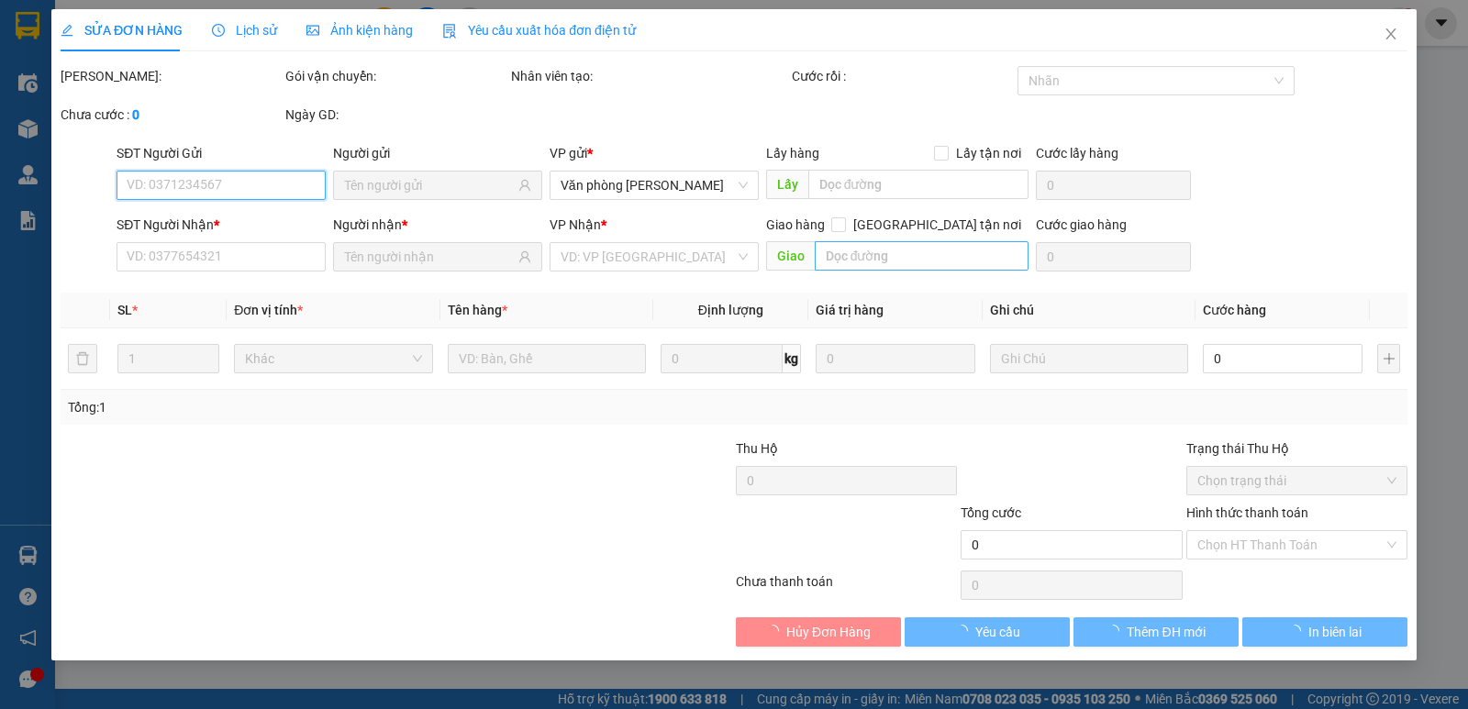
type input "0941719975"
type input "300.000"
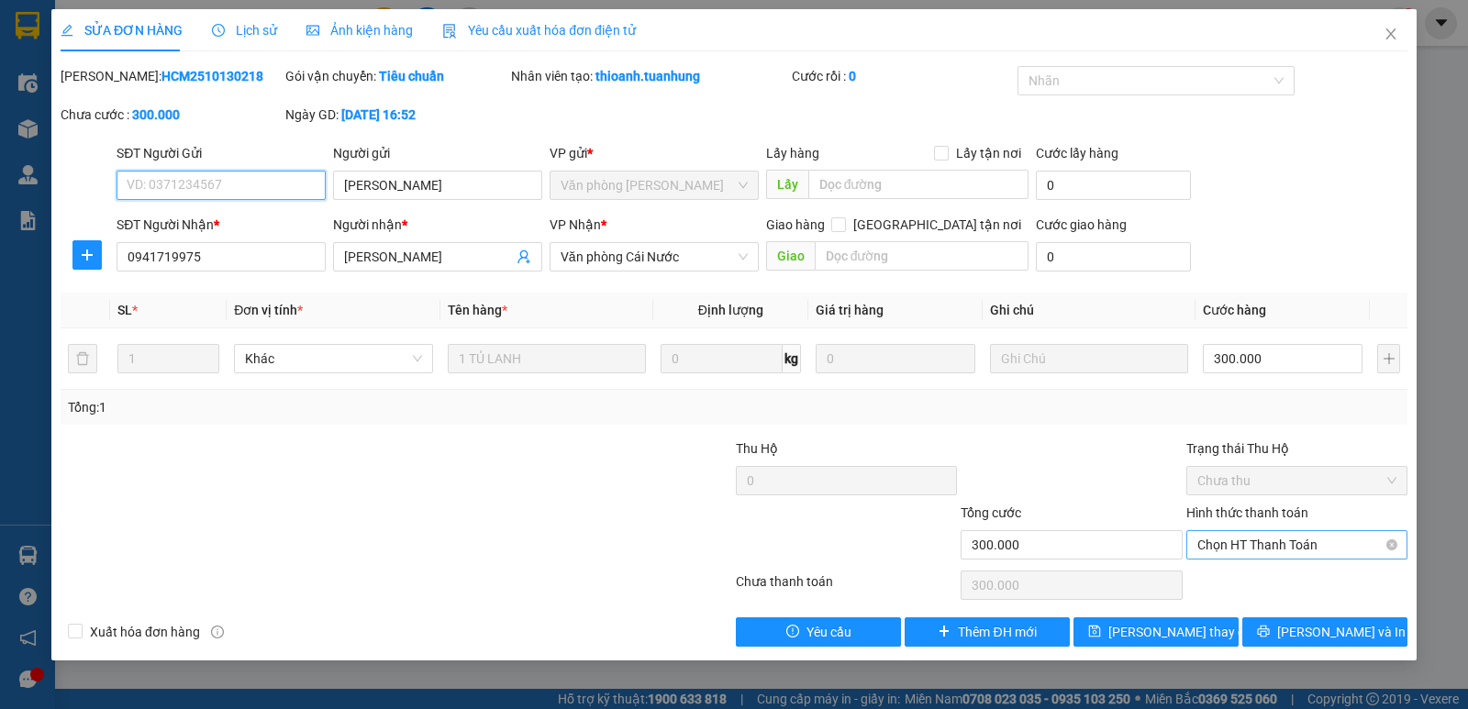
click at [1256, 548] on span "Chọn HT Thanh Toán" at bounding box center [1296, 545] width 199 height 28
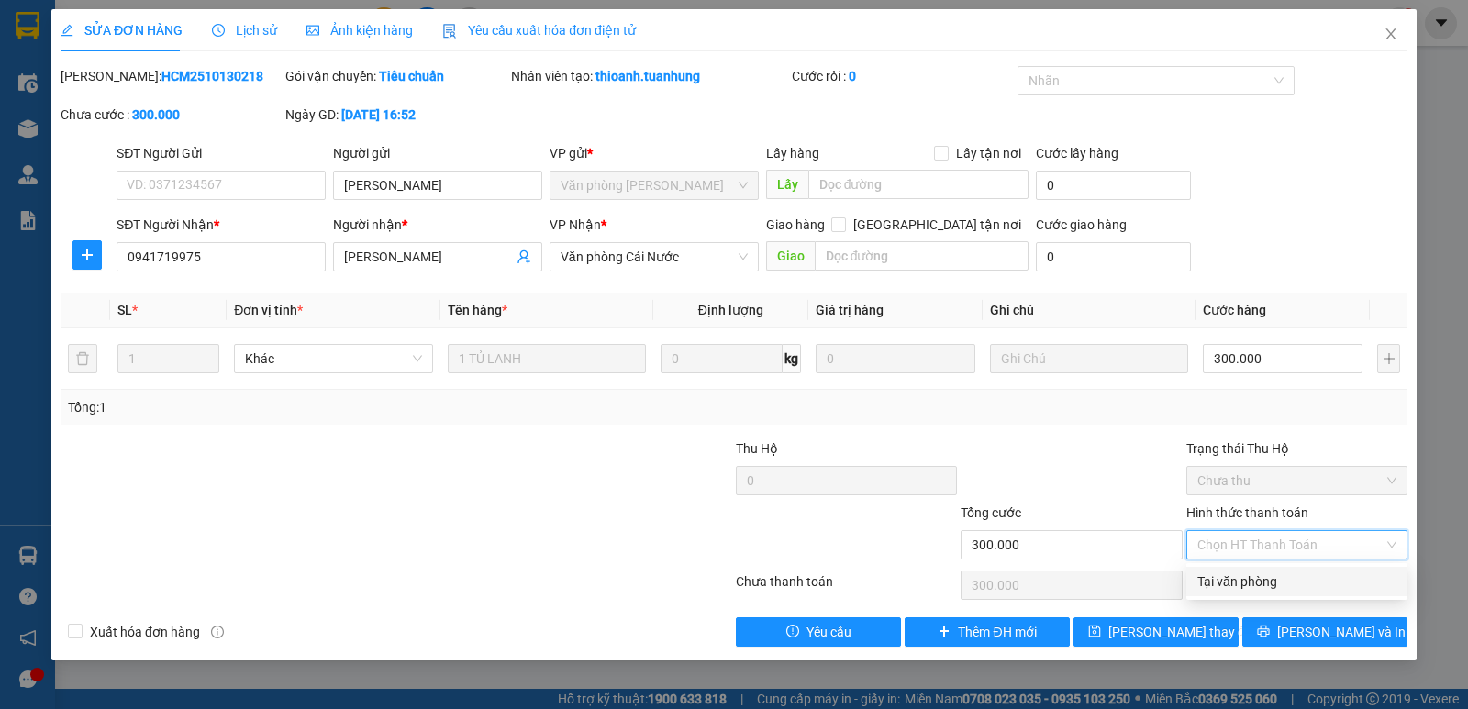
click at [1238, 584] on div "Tại văn phòng" at bounding box center [1296, 582] width 199 height 20
type input "0"
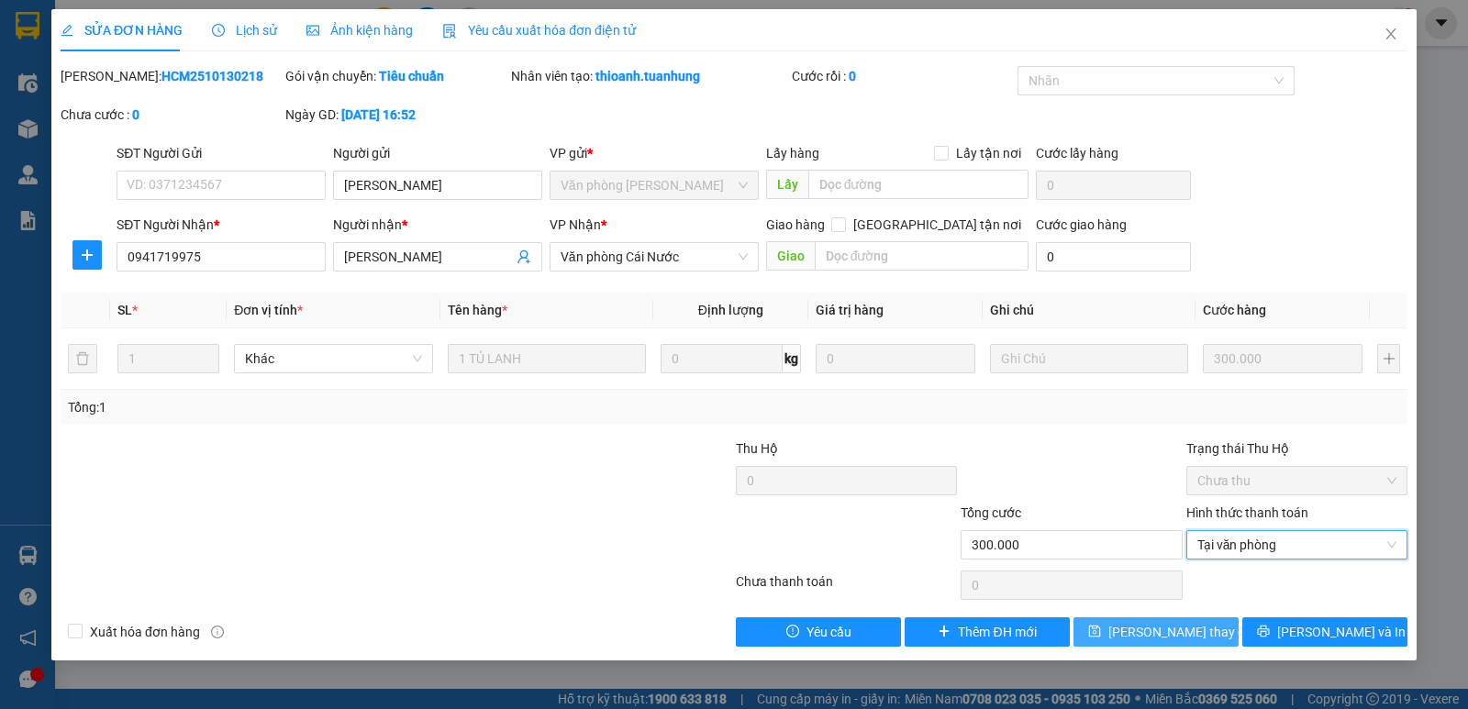
click at [1189, 631] on span "[PERSON_NAME] đổi" at bounding box center [1181, 632] width 147 height 20
